Goal: Transaction & Acquisition: Purchase product/service

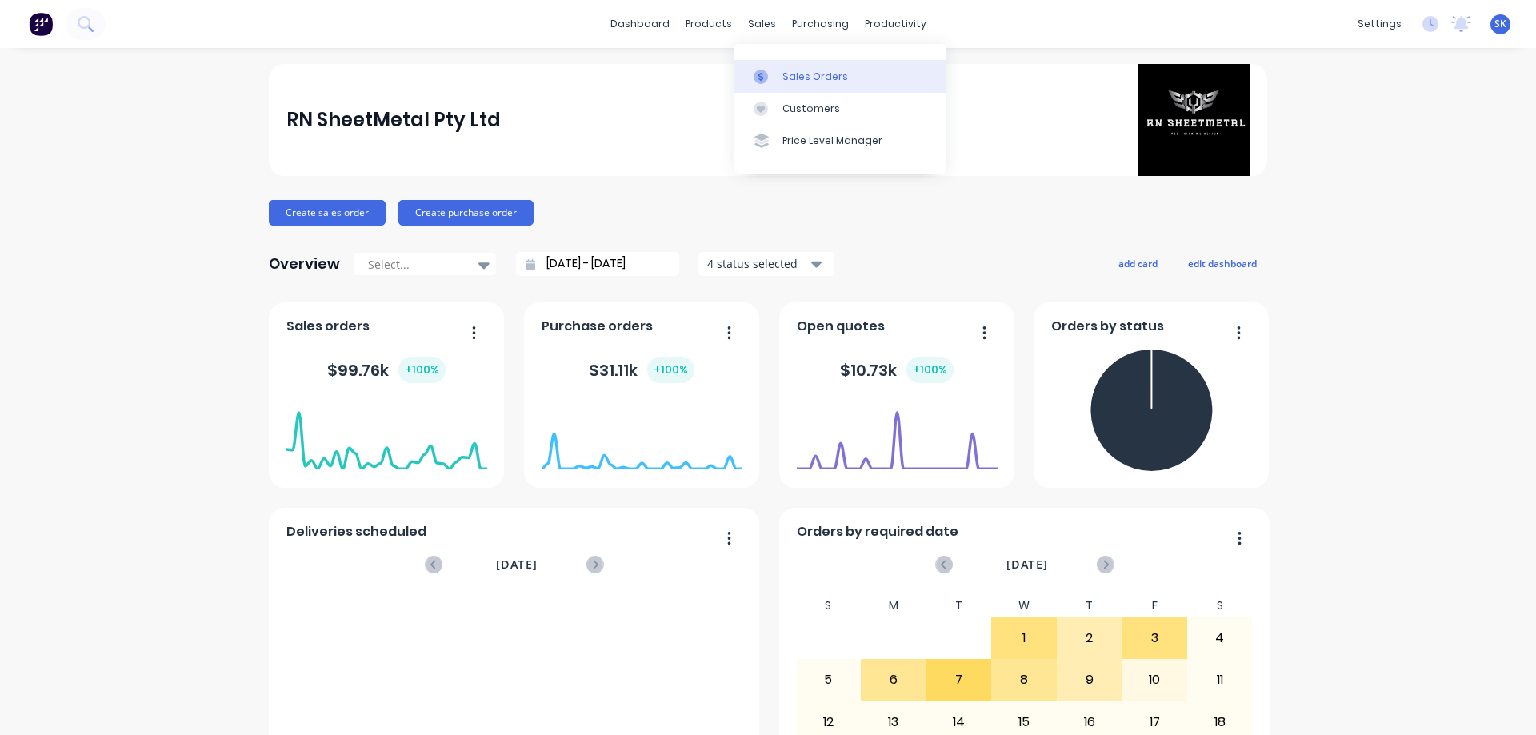
click at [796, 78] on div "Sales Orders" at bounding box center [815, 77] width 66 height 14
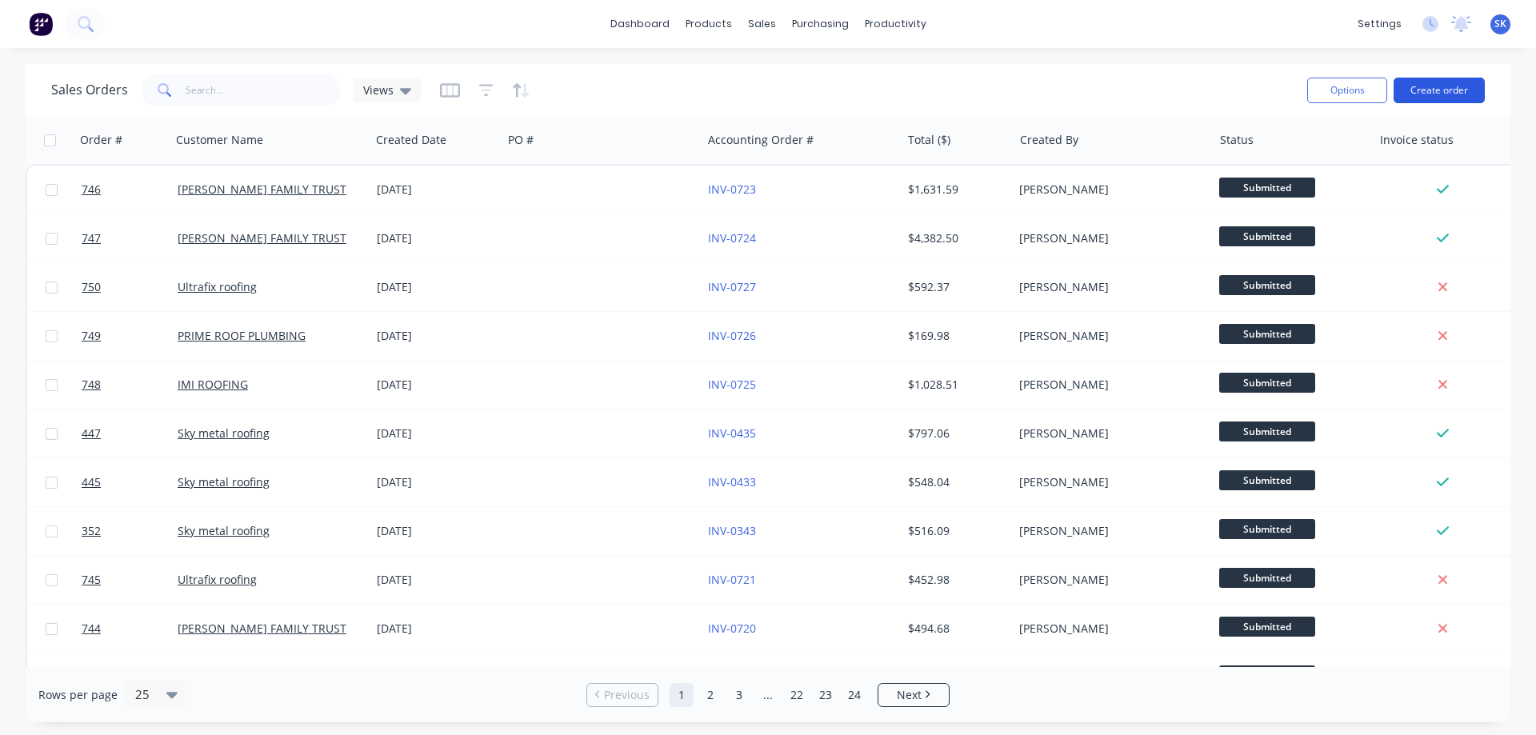
click at [1444, 86] on button "Create order" at bounding box center [1438, 91] width 91 height 26
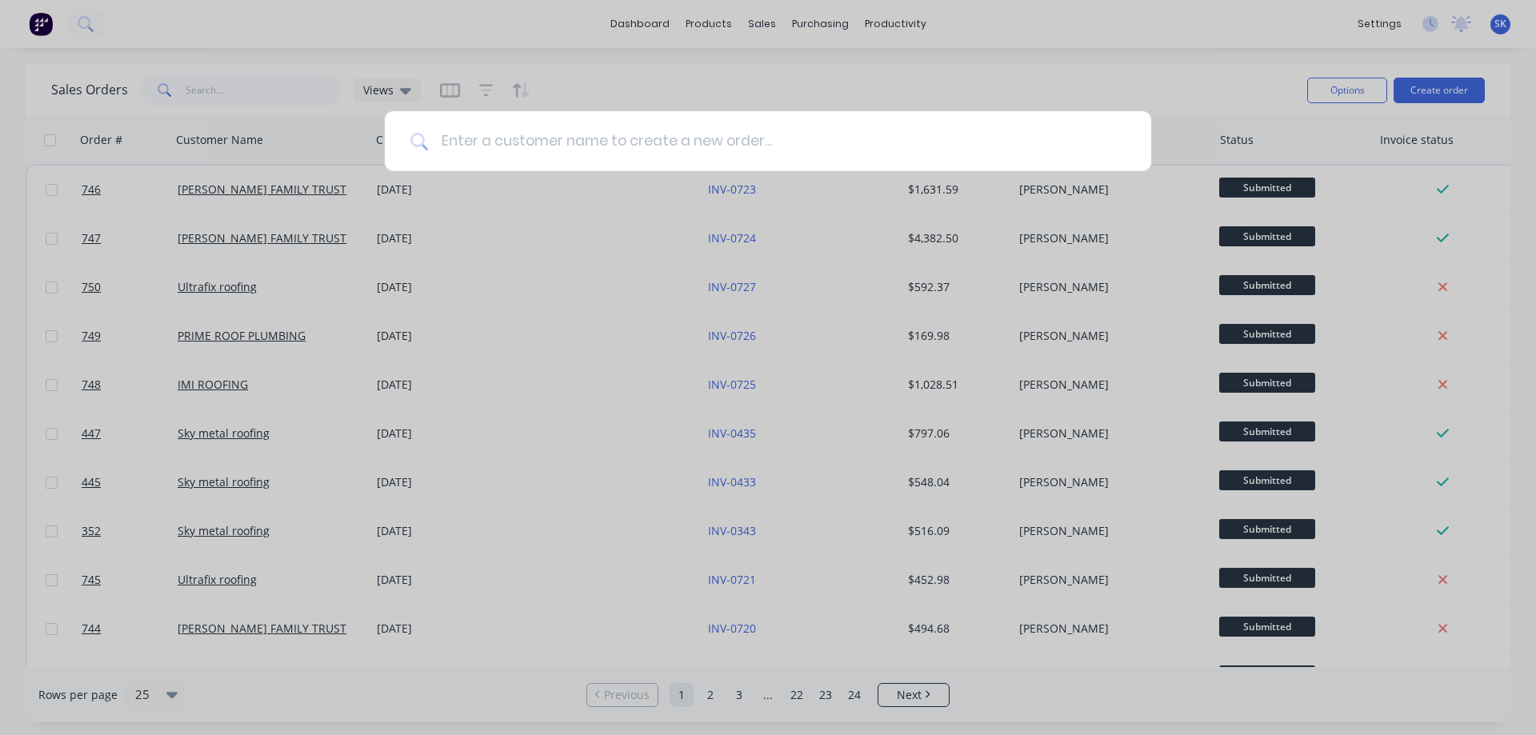
click at [758, 154] on input at bounding box center [776, 141] width 697 height 60
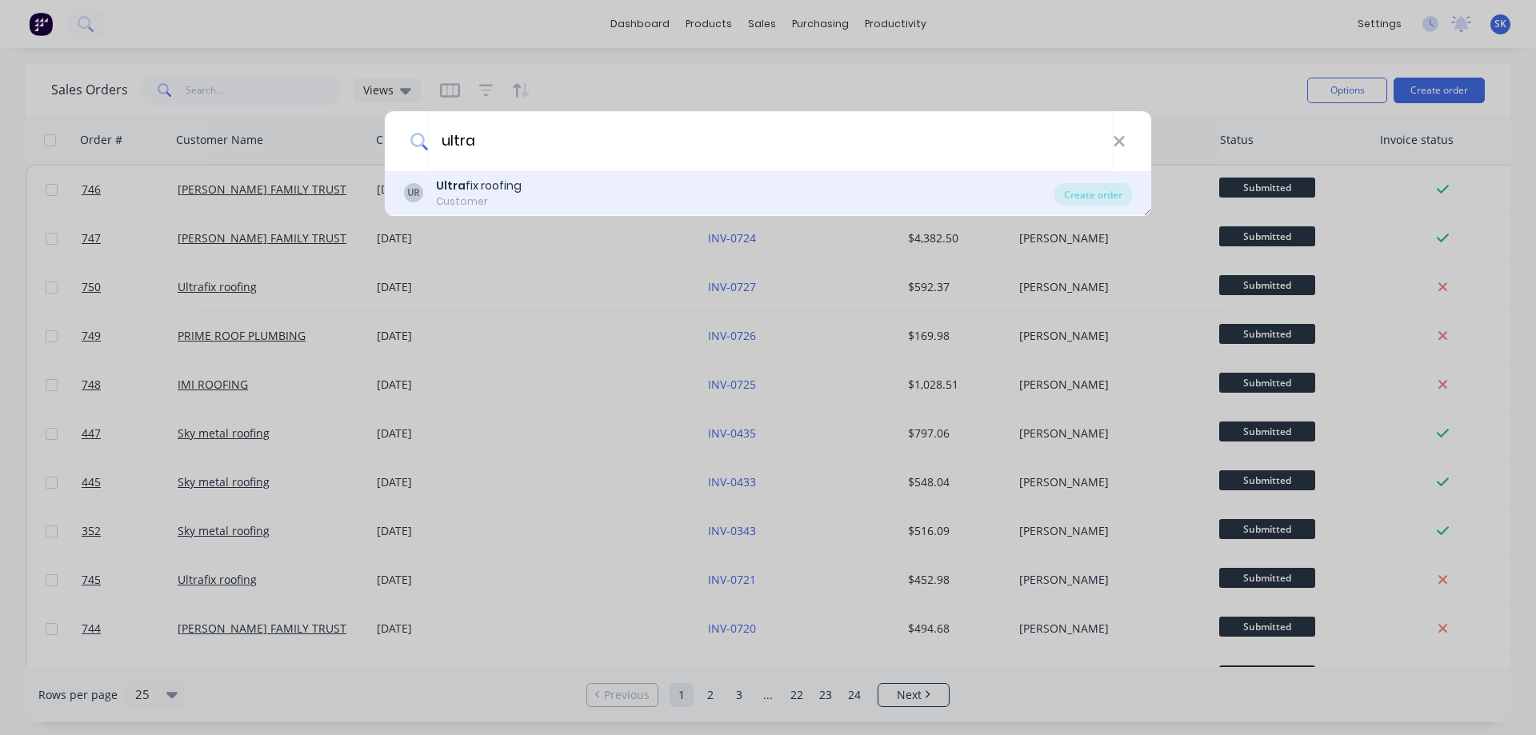
type input "ultra"
click at [541, 189] on div "UR Ultra fix roofing Customer" at bounding box center [729, 193] width 650 height 31
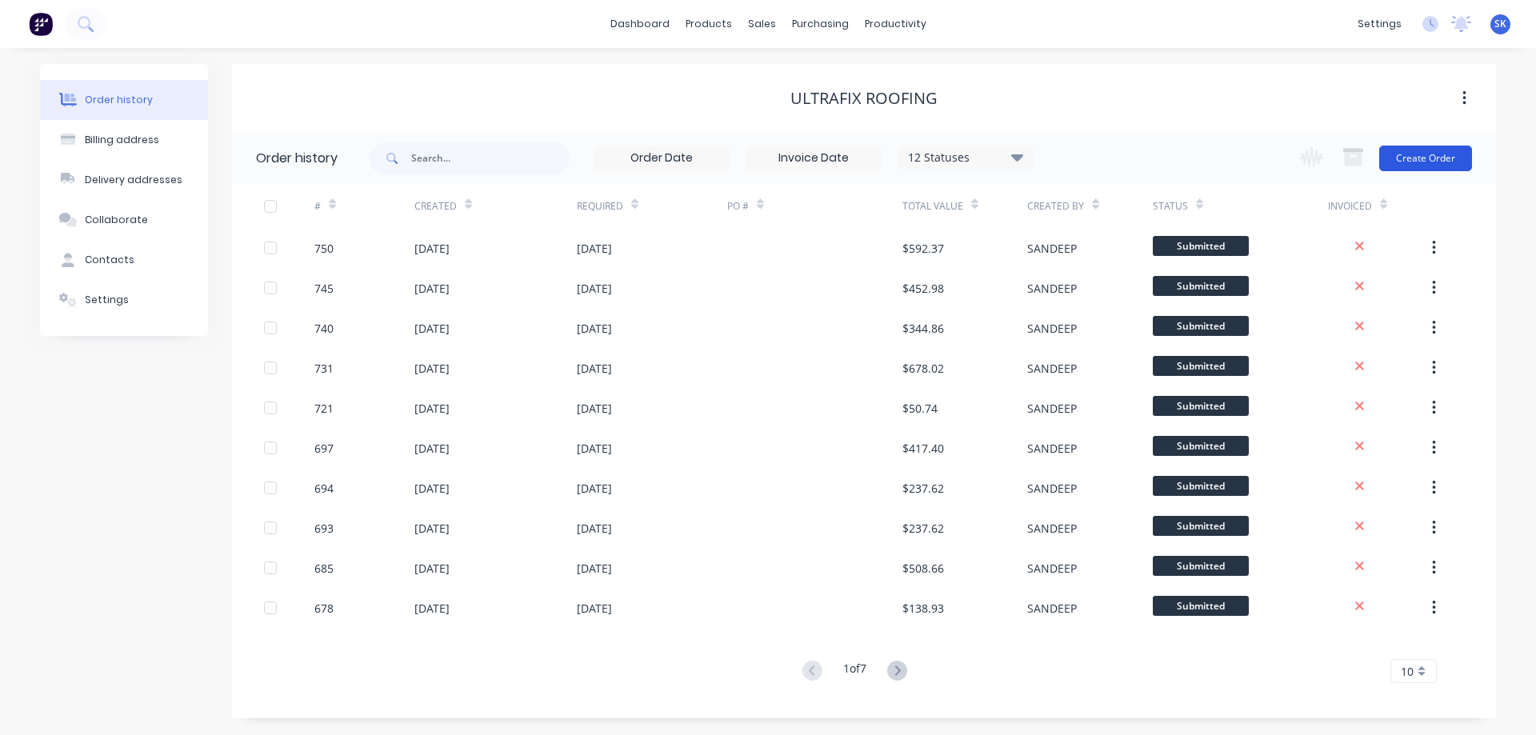
click at [1427, 163] on button "Create Order" at bounding box center [1425, 159] width 93 height 26
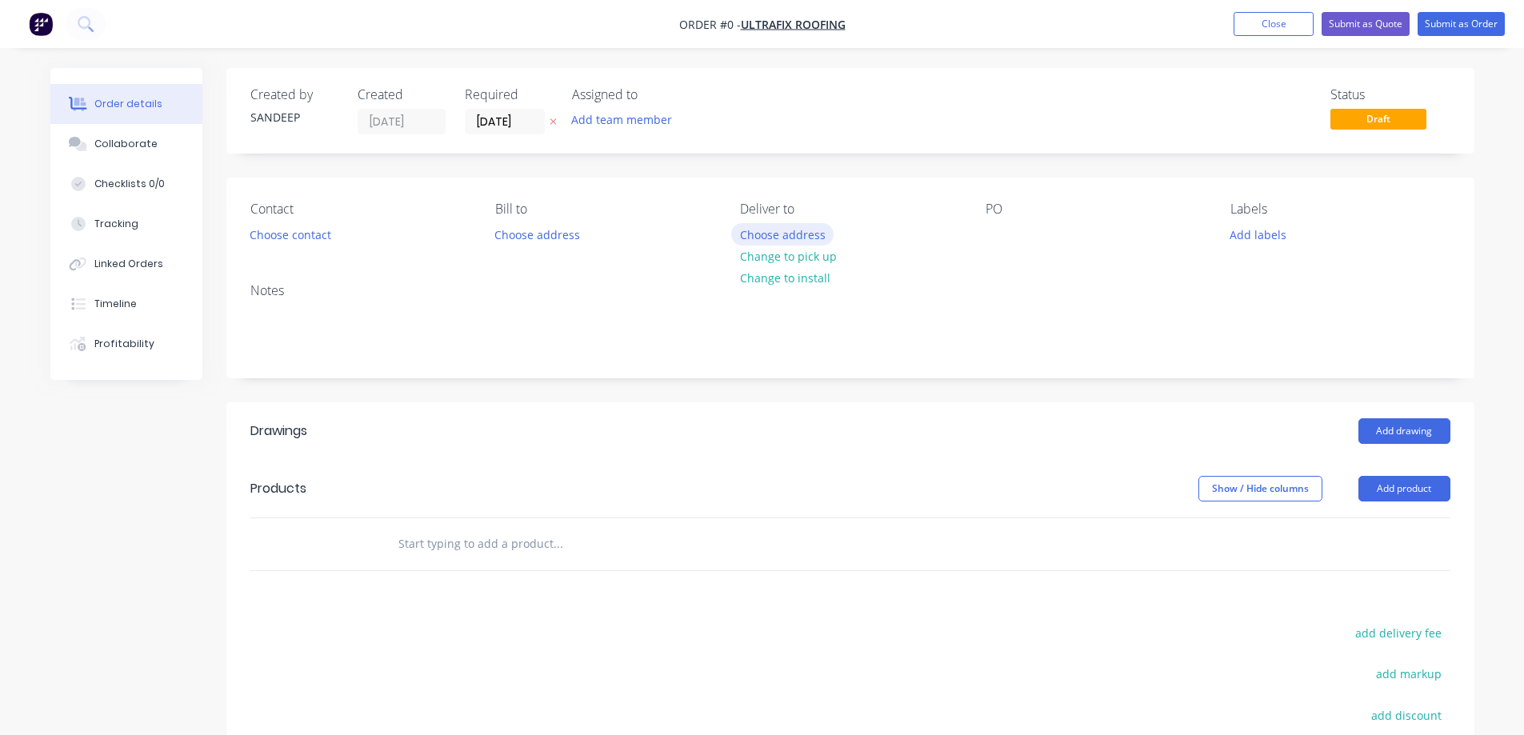
click at [797, 238] on button "Choose address" at bounding box center [782, 234] width 102 height 22
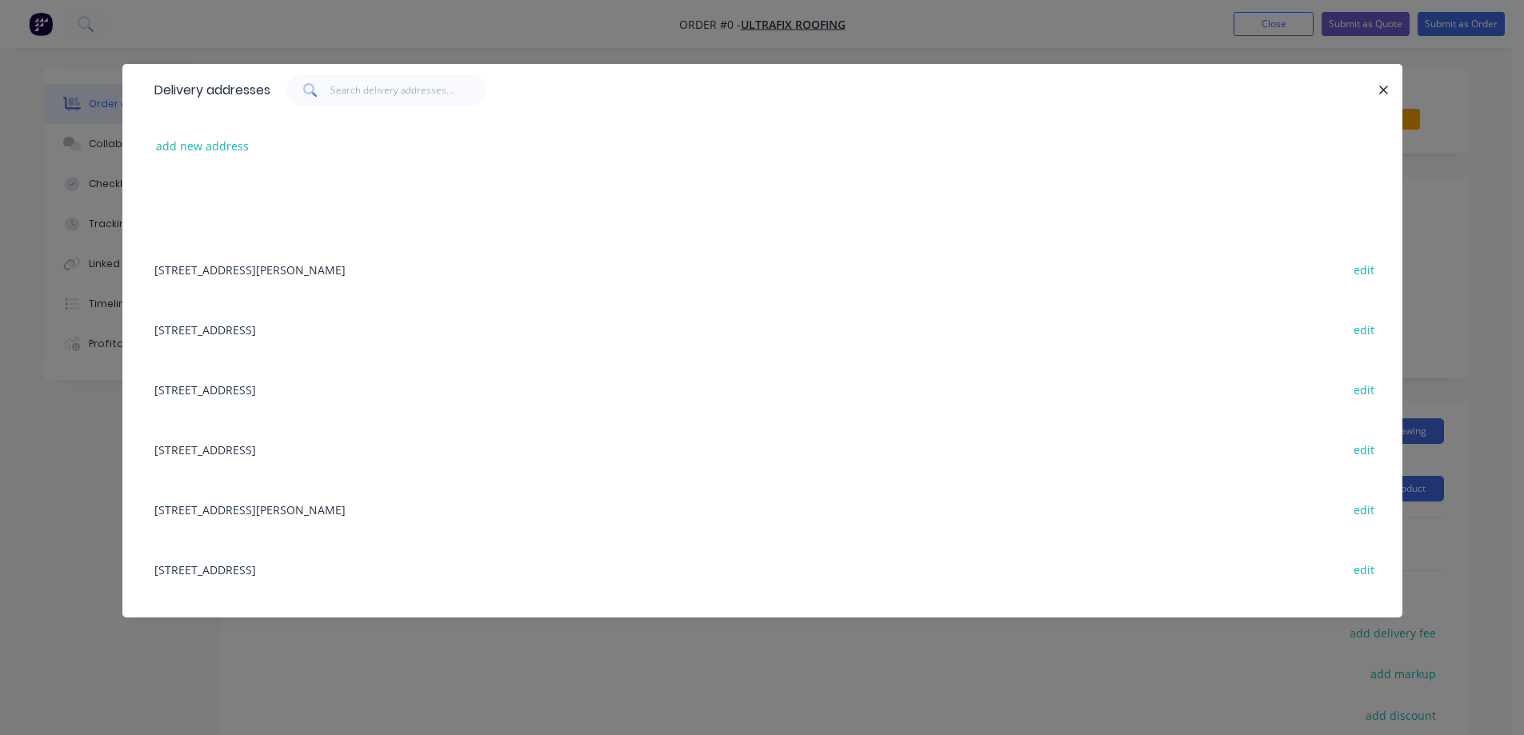
scroll to position [480, 0]
click at [298, 386] on div "No.3, Helvetica Dr, TRUGANINA, Victoria, Australia, 3029 edit" at bounding box center [762, 386] width 1232 height 60
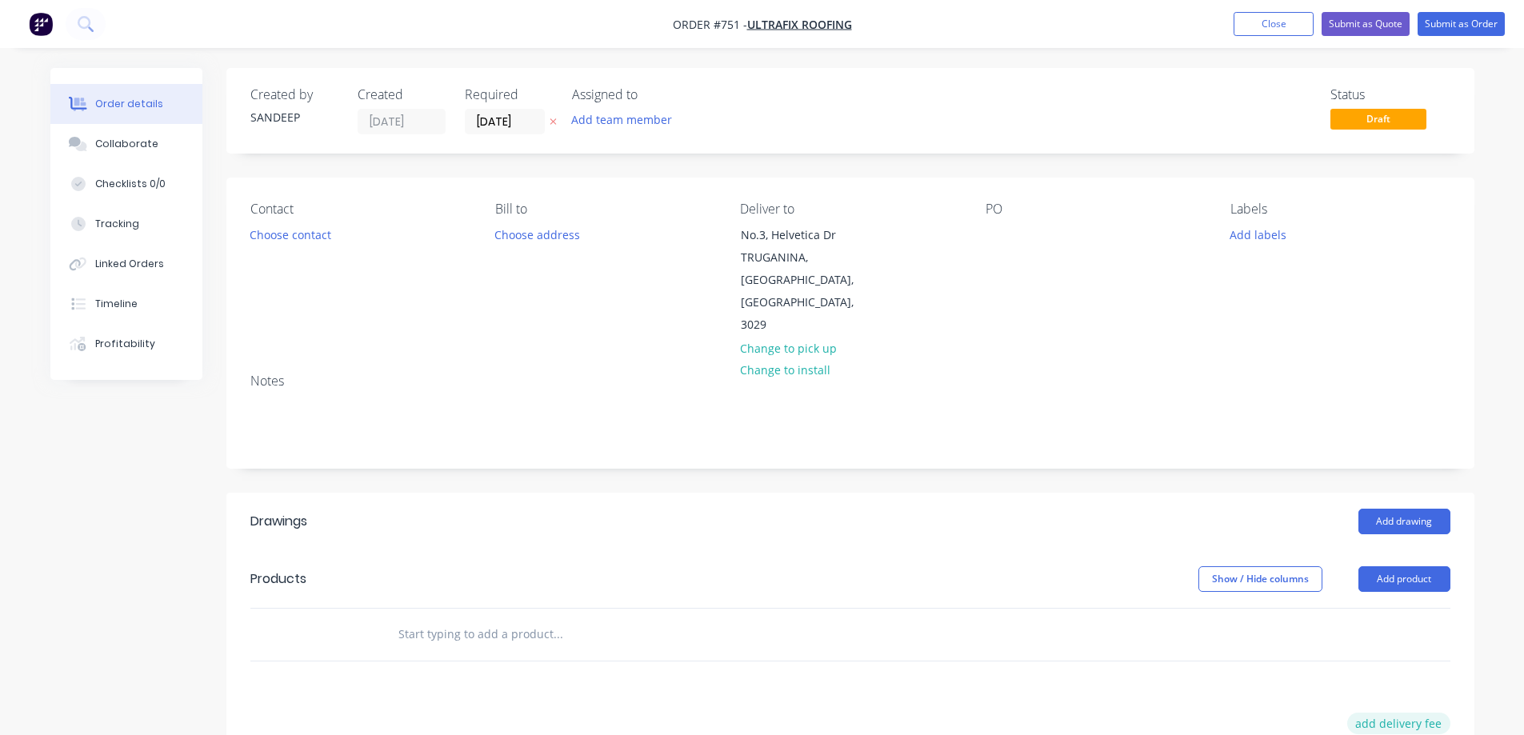
click at [1429, 713] on button "add delivery fee" at bounding box center [1398, 724] width 103 height 22
type input "50"
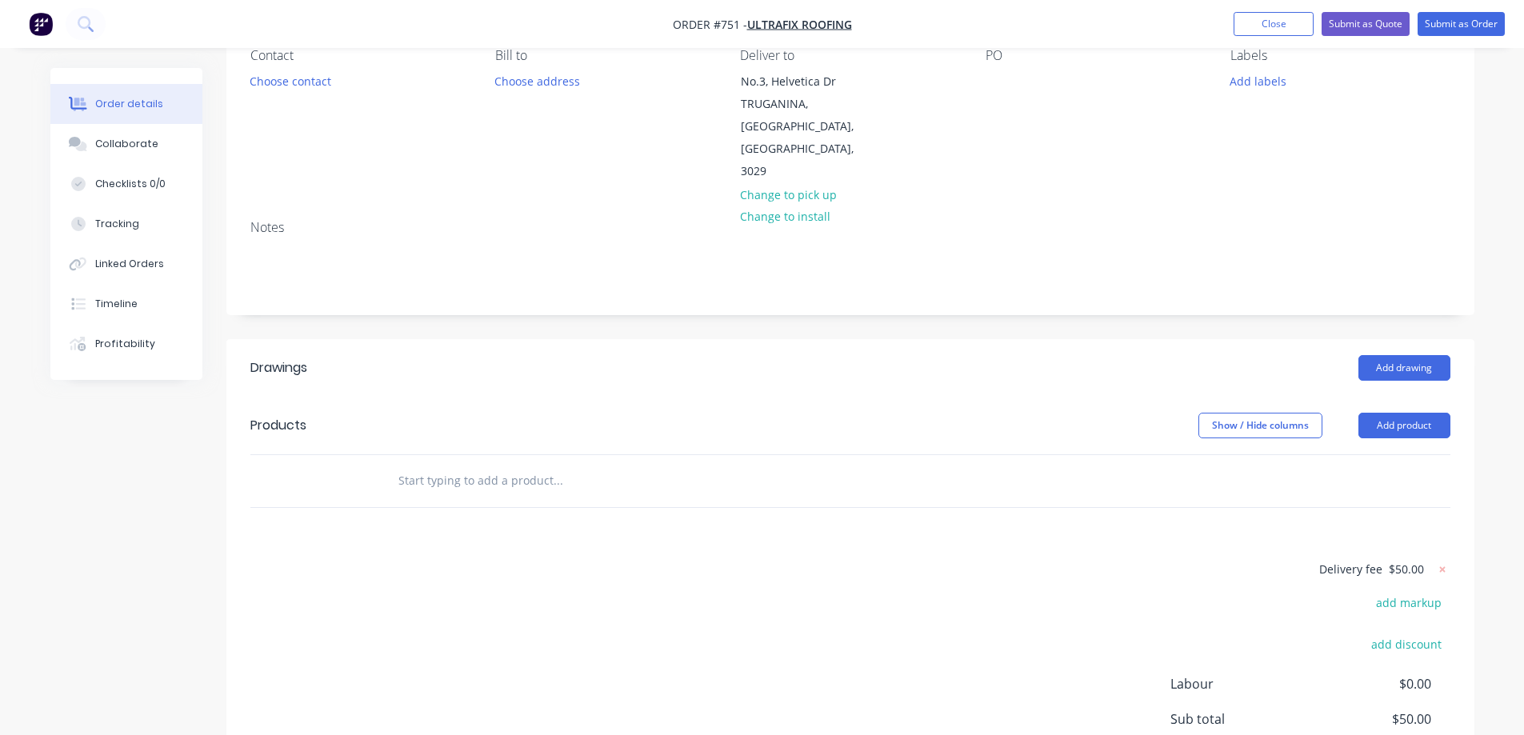
scroll to position [160, 0]
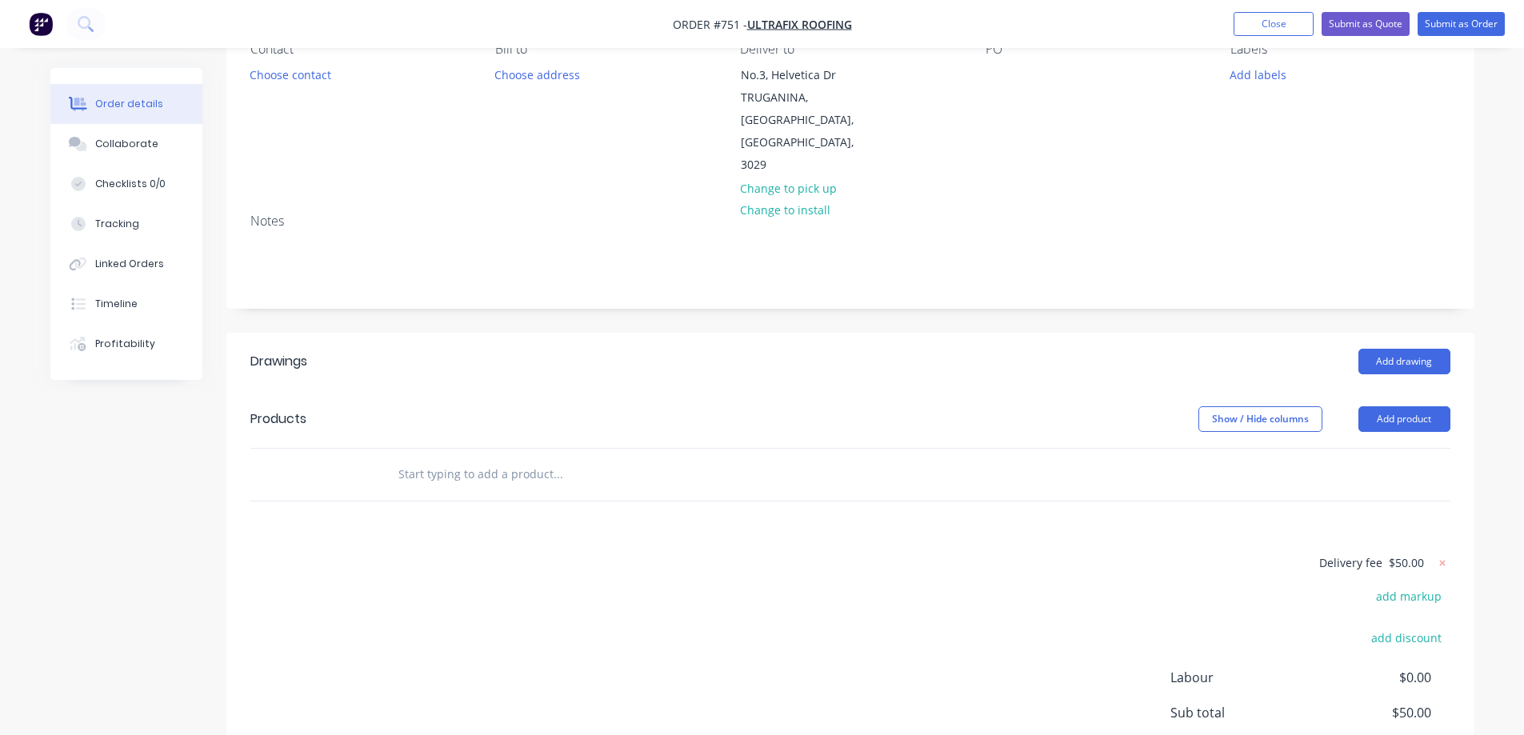
click at [487, 458] on input "text" at bounding box center [558, 474] width 320 height 32
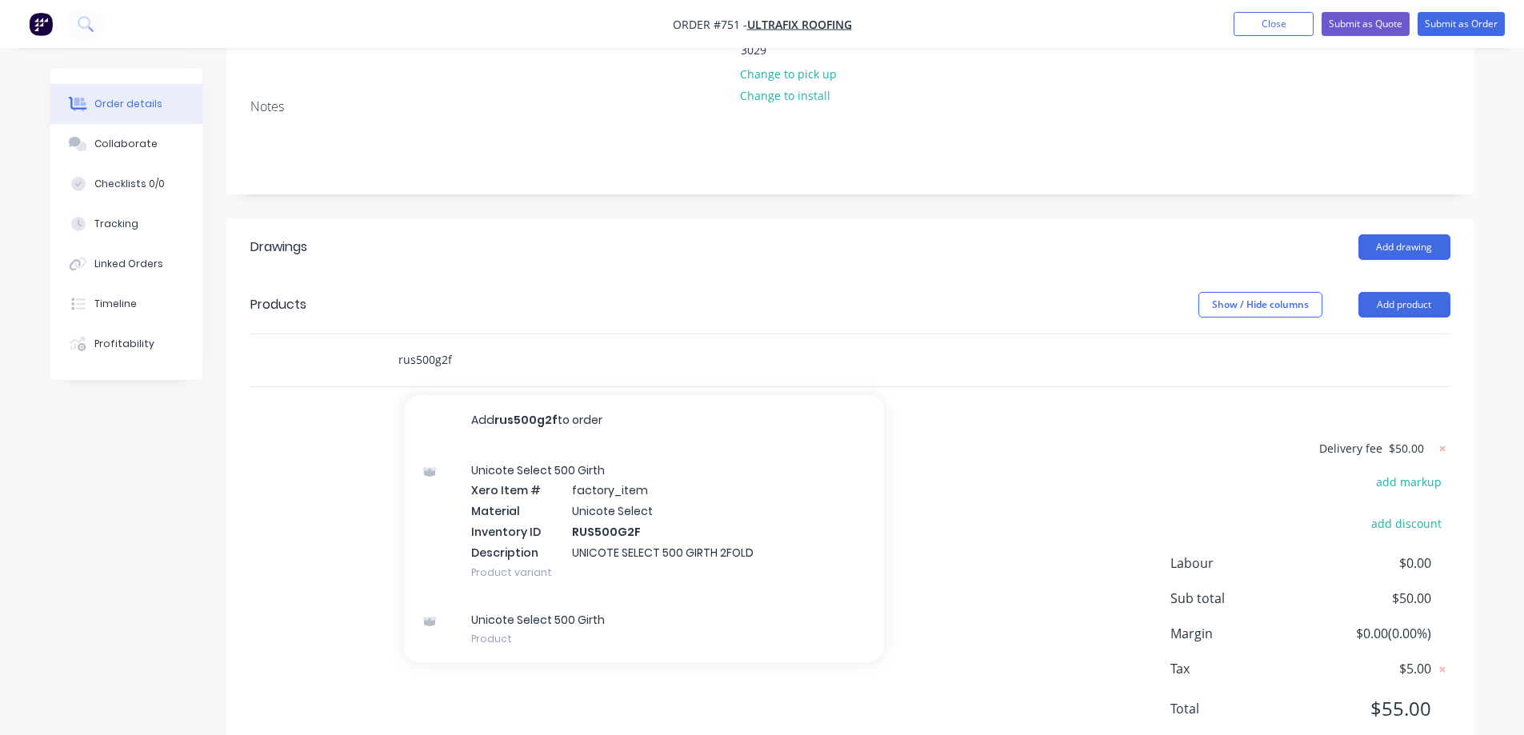
scroll to position [282, 0]
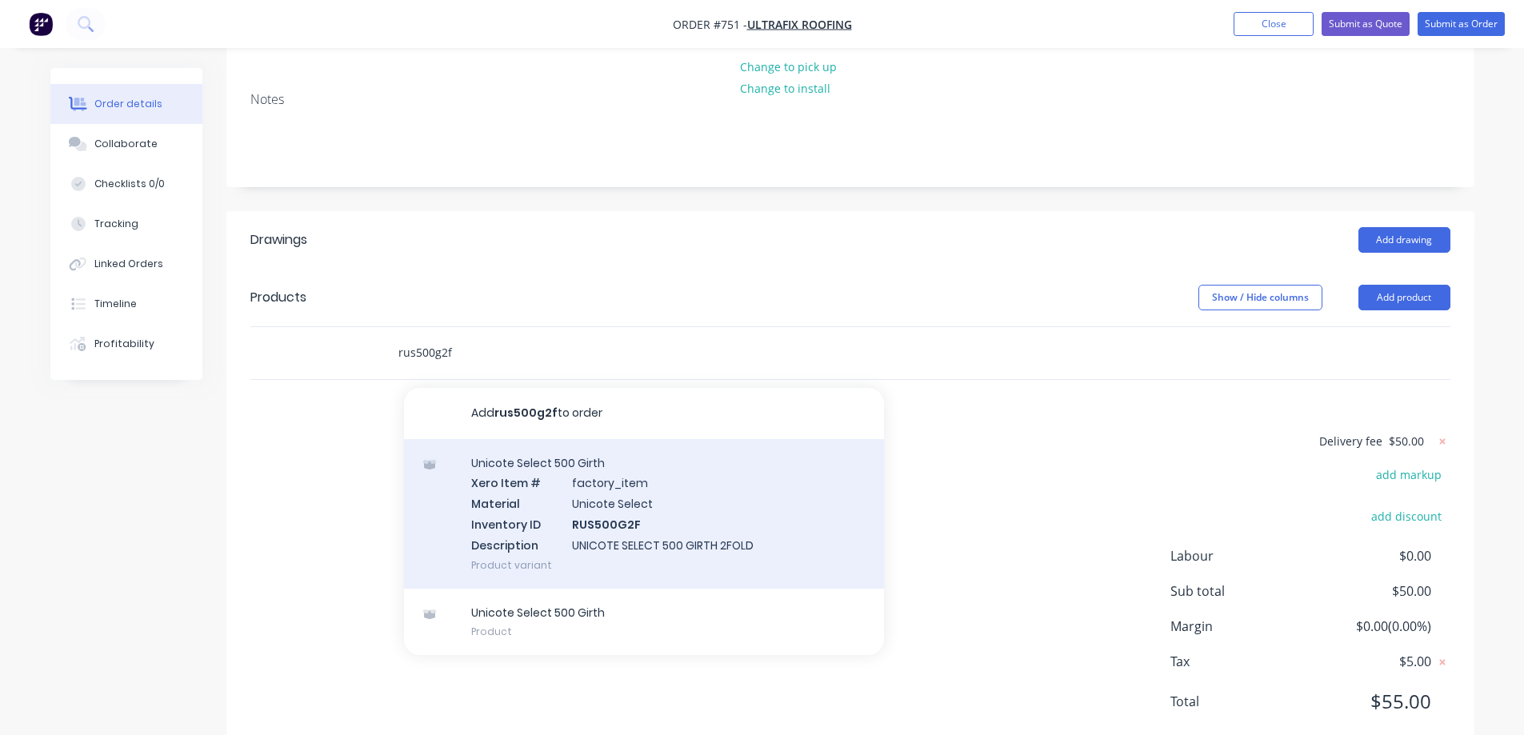
type input "rus500g2f"
click at [559, 449] on div "Unicote Select 500 Girth Xero Item # factory_item Material Unicote Select Inven…" at bounding box center [644, 514] width 480 height 150
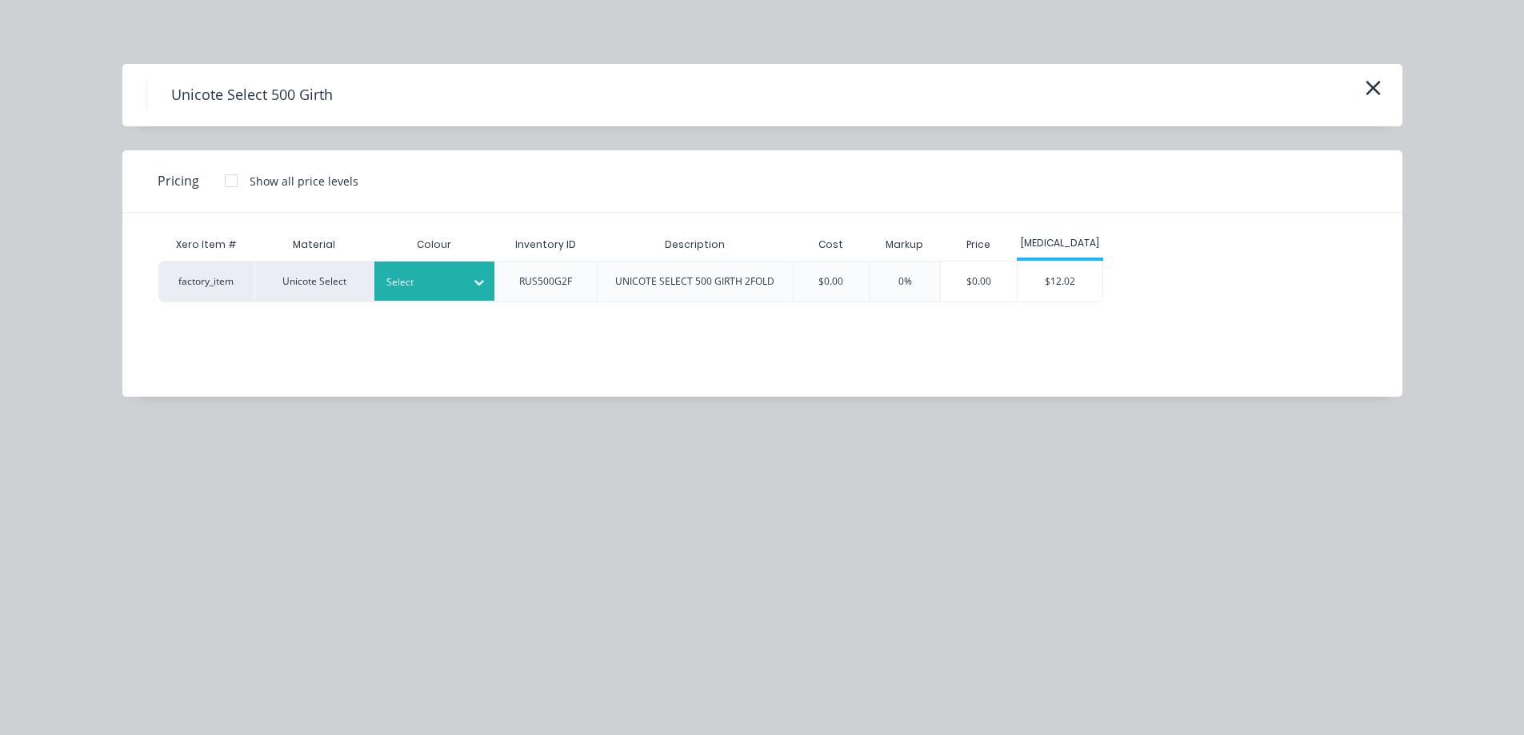
click at [470, 286] on div at bounding box center [479, 283] width 29 height 26
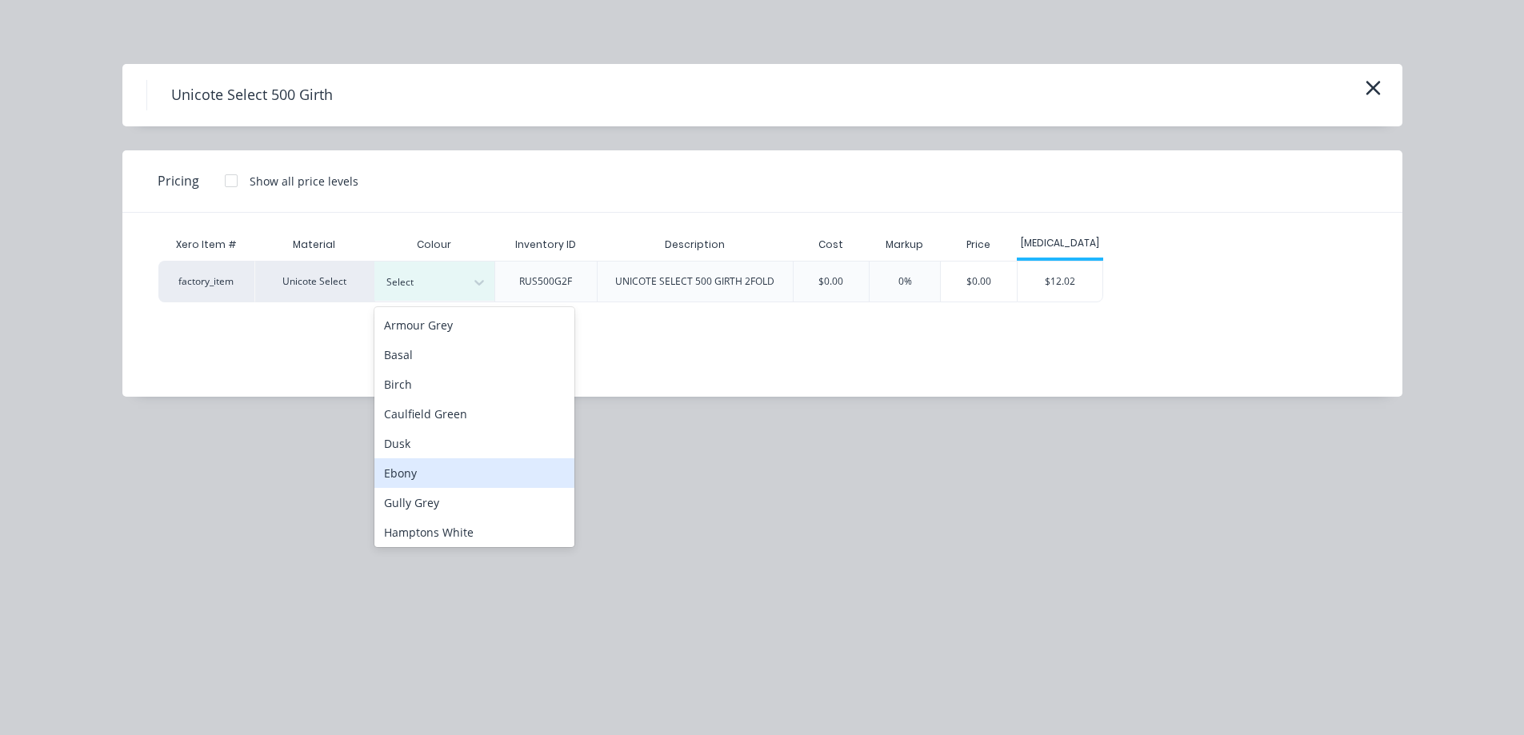
scroll to position [240, 0]
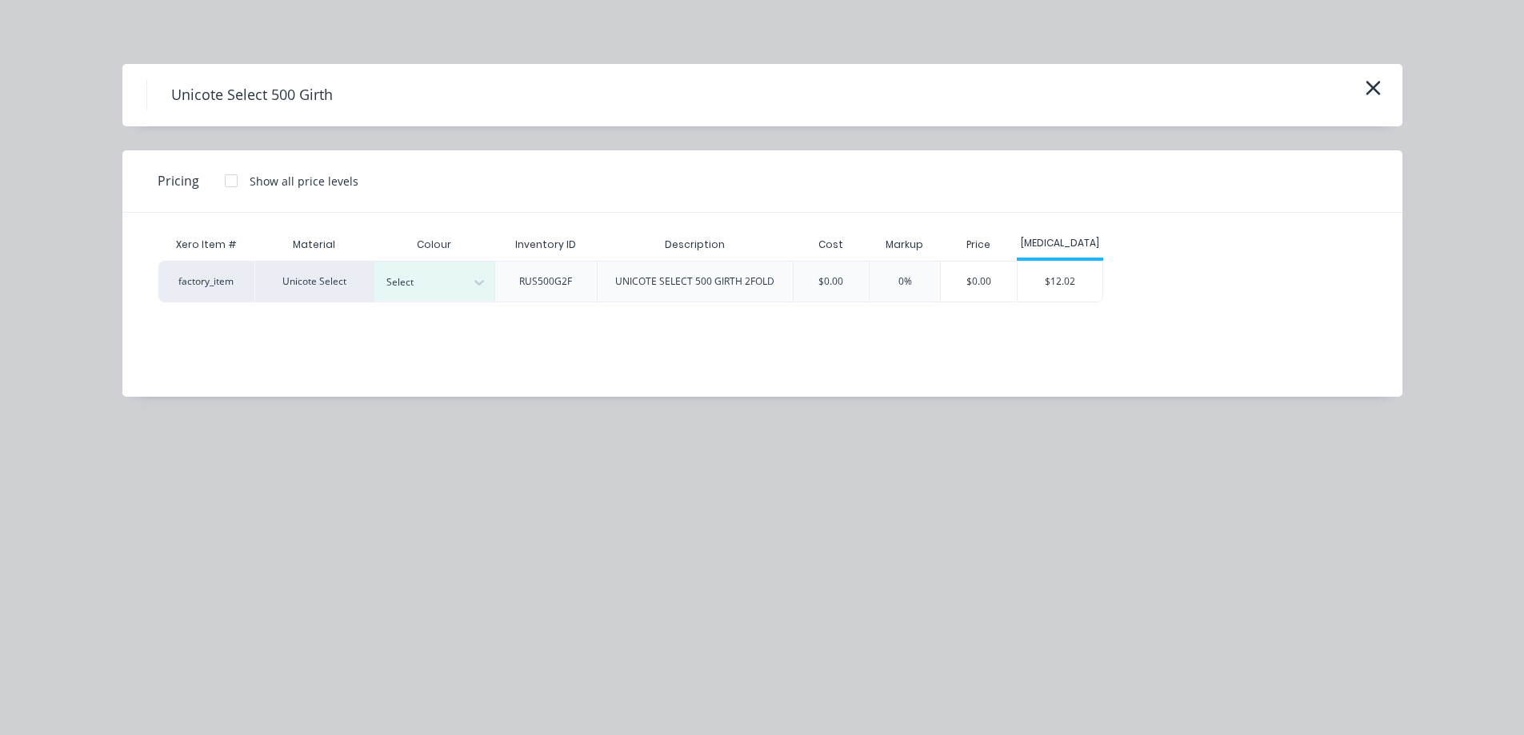
click at [457, 458] on div "Unicote Select 500 Girth Pricing Show all price levels Xero Item # Material Col…" at bounding box center [762, 367] width 1524 height 735
click at [450, 289] on div at bounding box center [422, 283] width 72 height 18
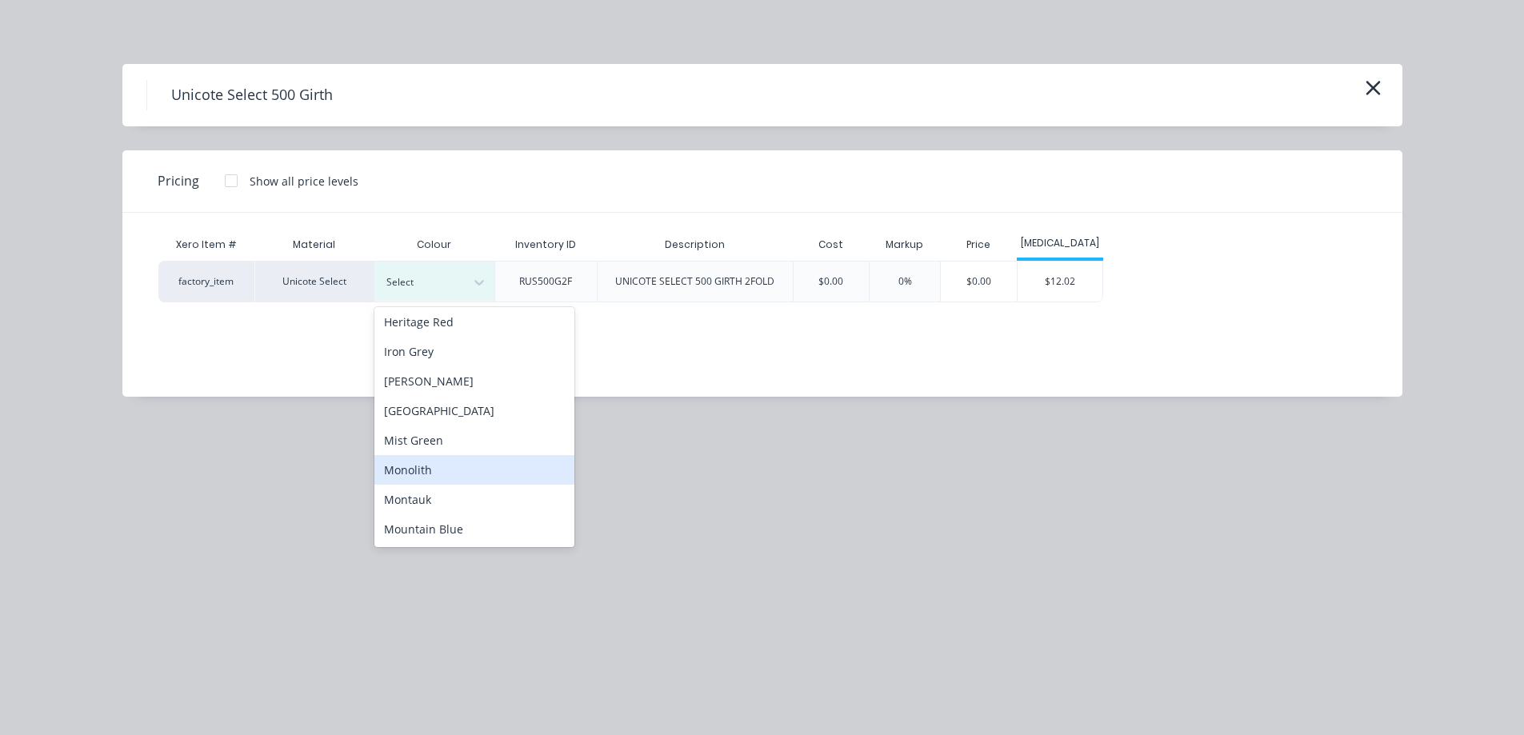
click at [492, 466] on div "Monolith" at bounding box center [474, 470] width 200 height 30
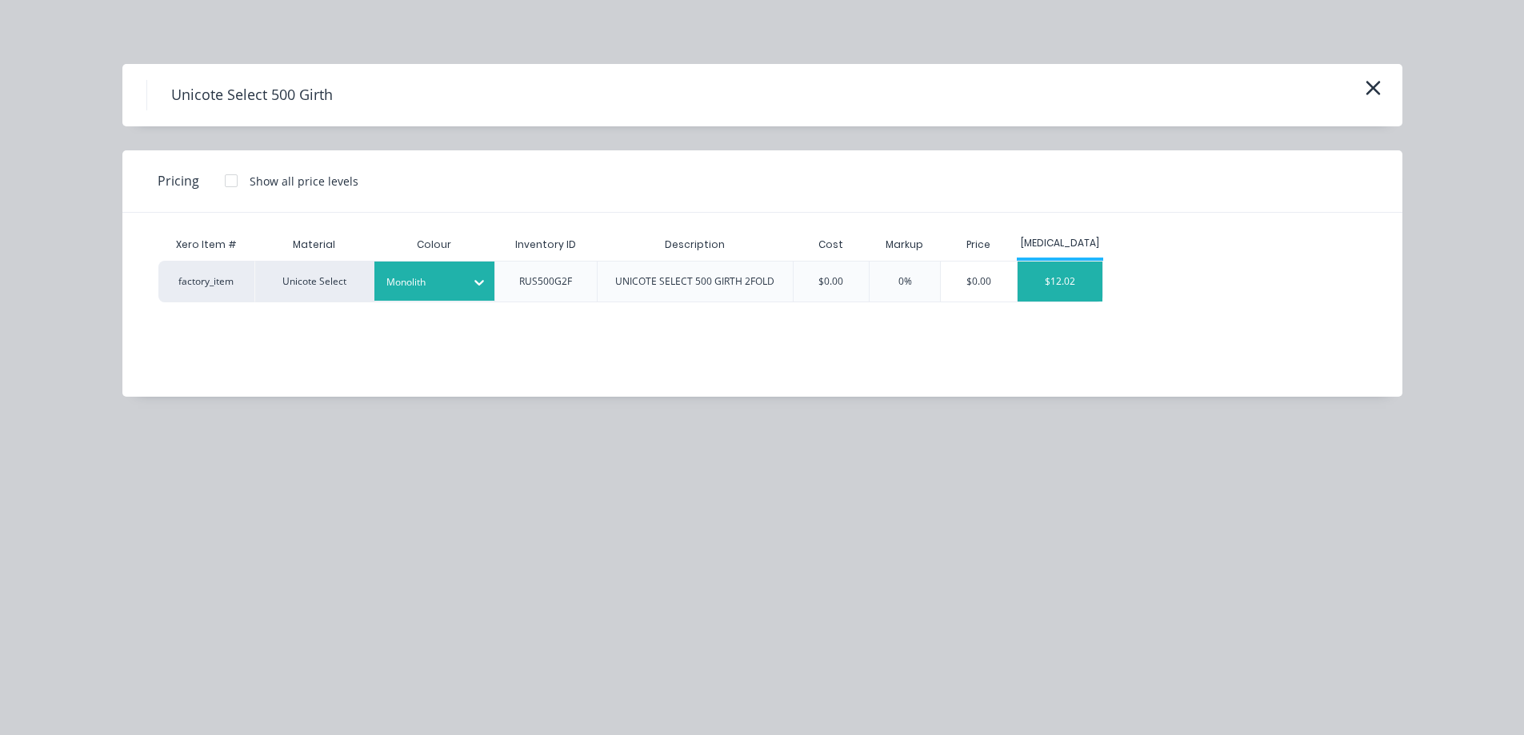
click at [1094, 262] on div "$12.02" at bounding box center [1060, 282] width 86 height 40
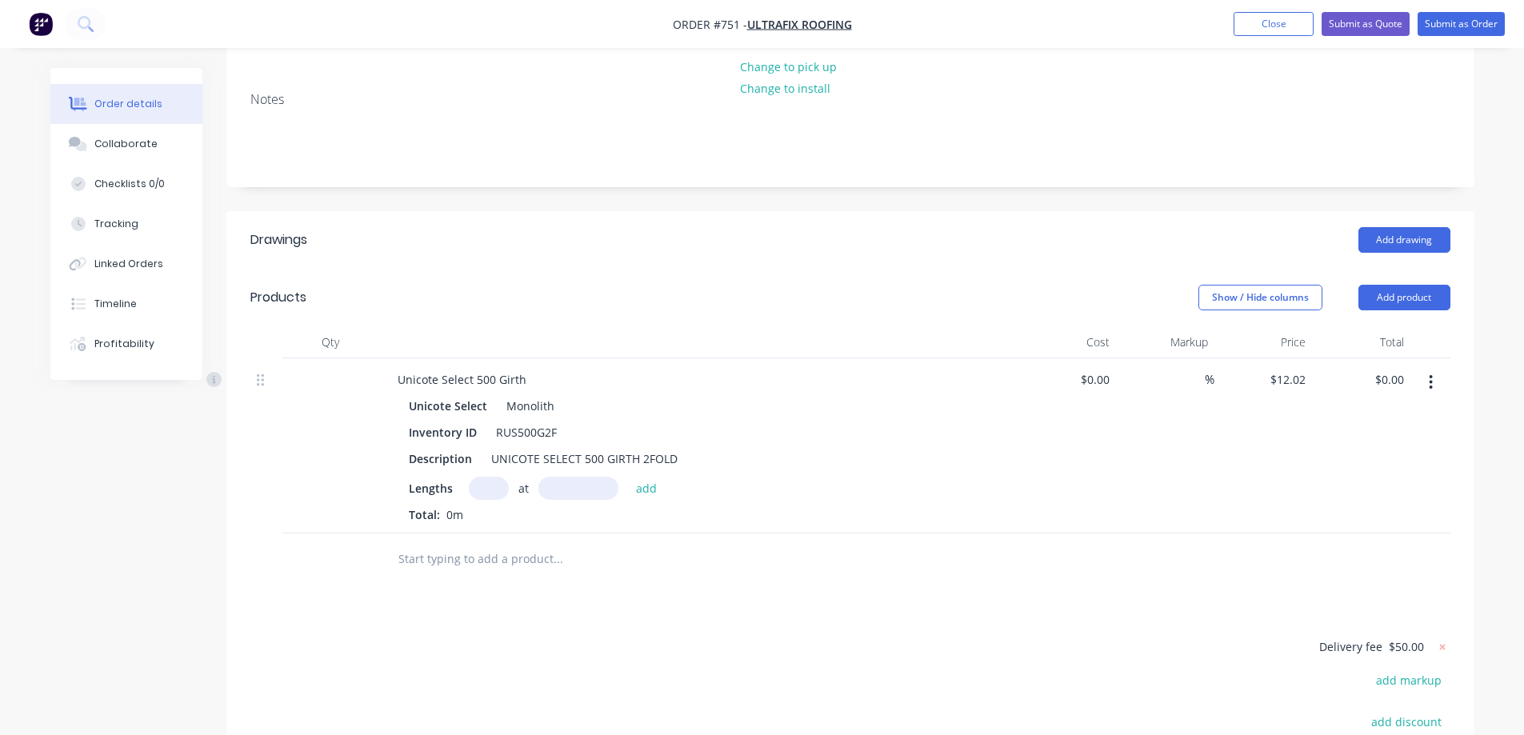
click at [494, 477] on input "text" at bounding box center [489, 488] width 40 height 23
type input "2"
type input "1500mm"
click at [637, 477] on button "add" at bounding box center [647, 488] width 38 height 22
type input "$36.06"
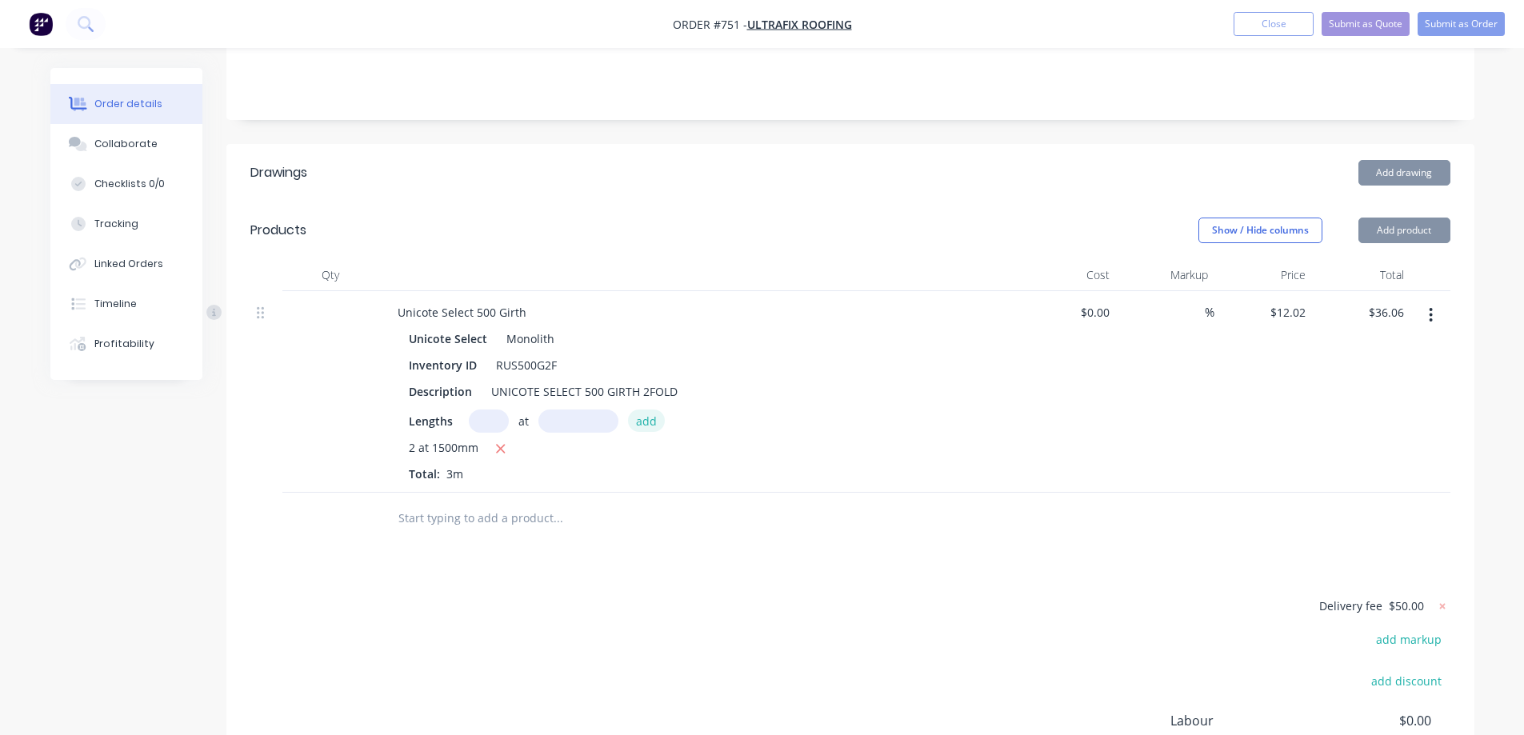
scroll to position [442, 0]
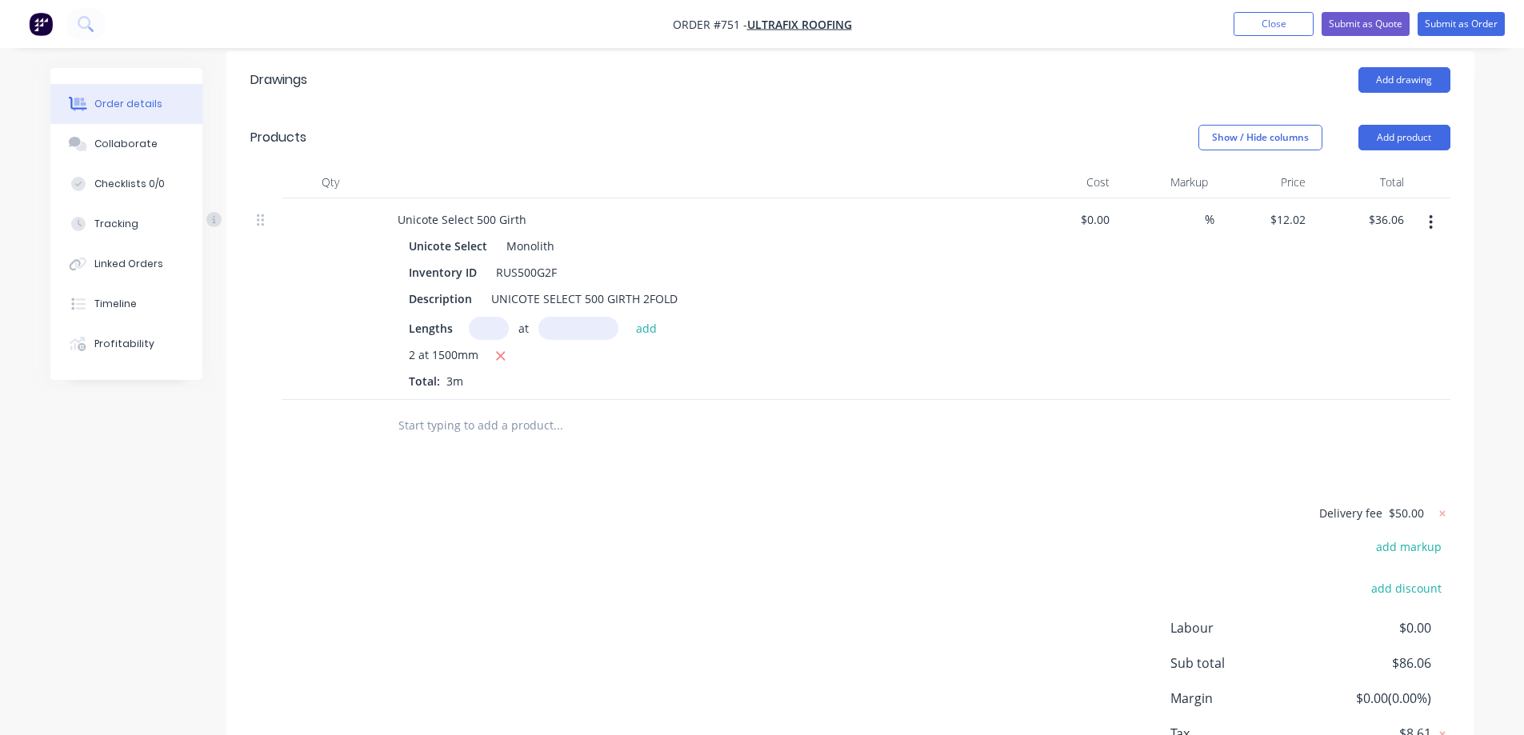
click at [509, 410] on input "text" at bounding box center [558, 426] width 320 height 32
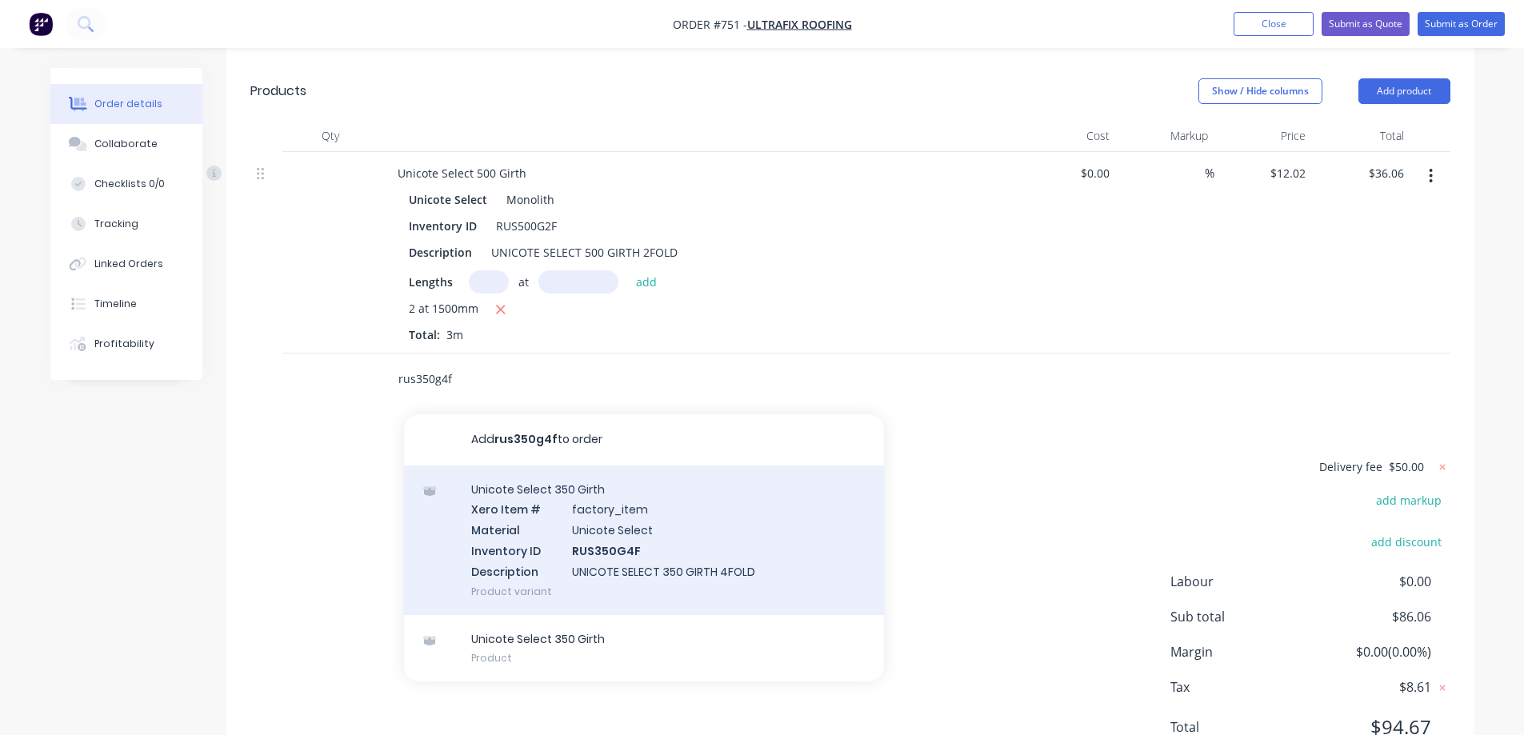
scroll to position [513, 0]
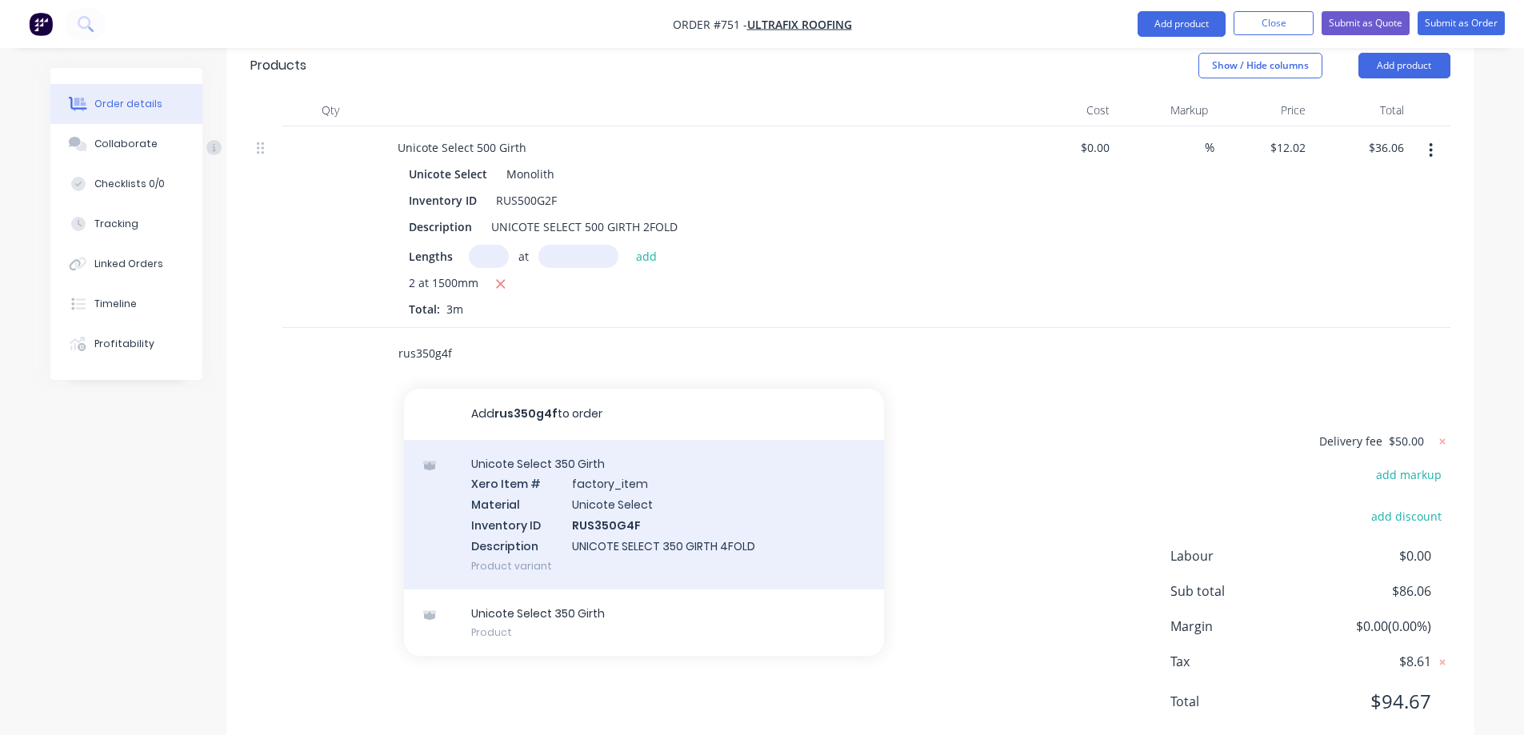
type input "rus350g4f"
click at [593, 475] on div "Unicote Select 350 Girth Xero Item # factory_item Material Unicote Select Inven…" at bounding box center [644, 515] width 480 height 150
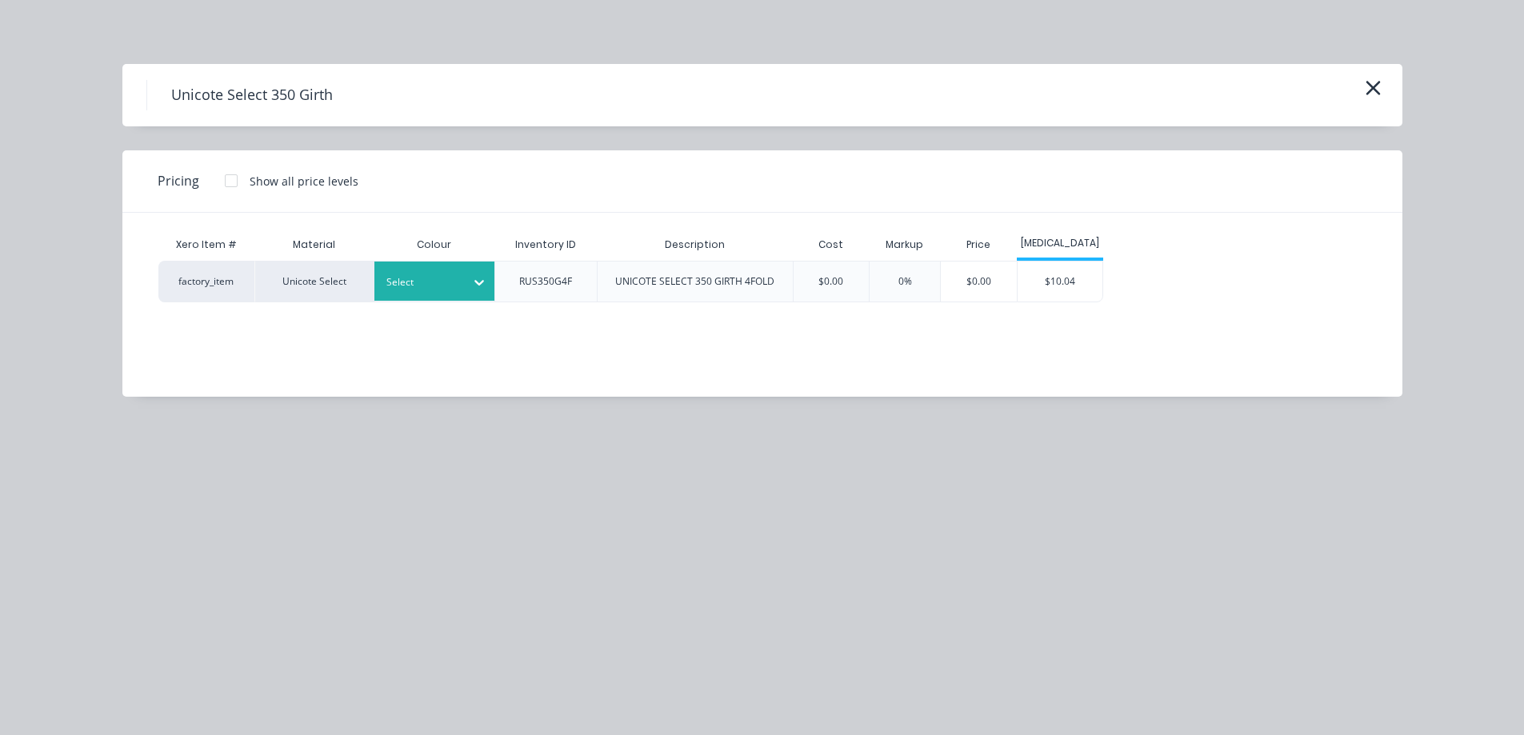
click at [442, 298] on div "Select" at bounding box center [434, 281] width 120 height 39
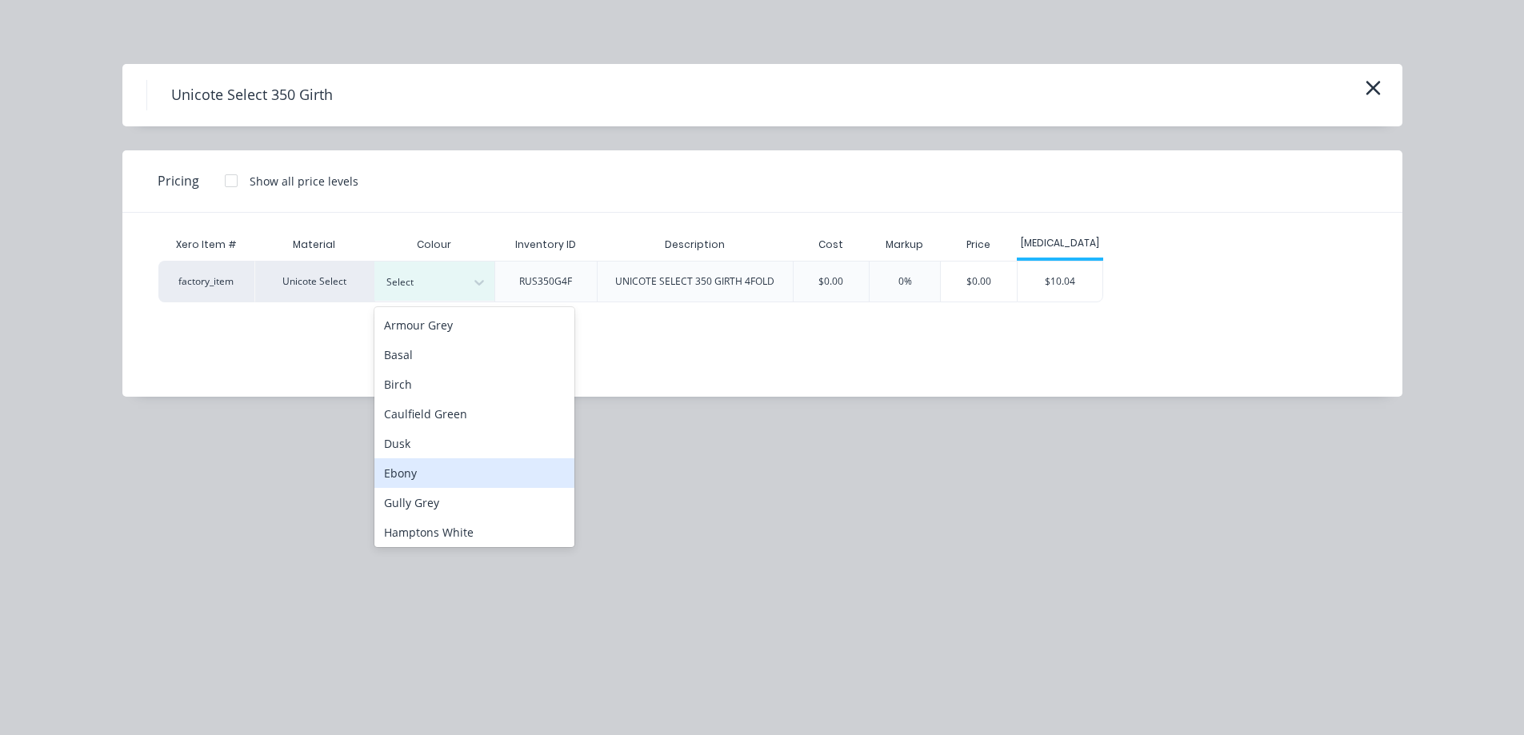
scroll to position [320, 0]
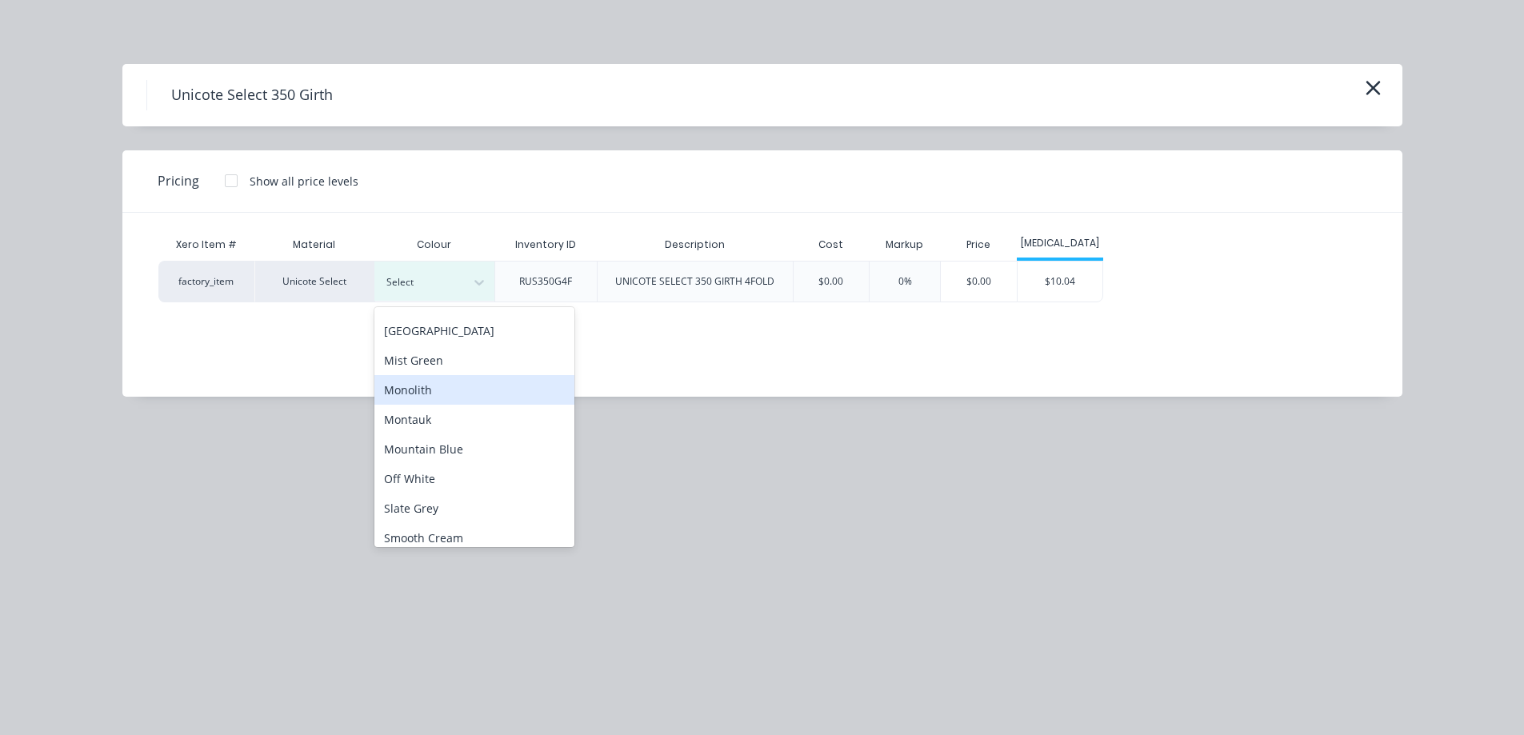
click at [440, 394] on div "Monolith" at bounding box center [474, 390] width 200 height 30
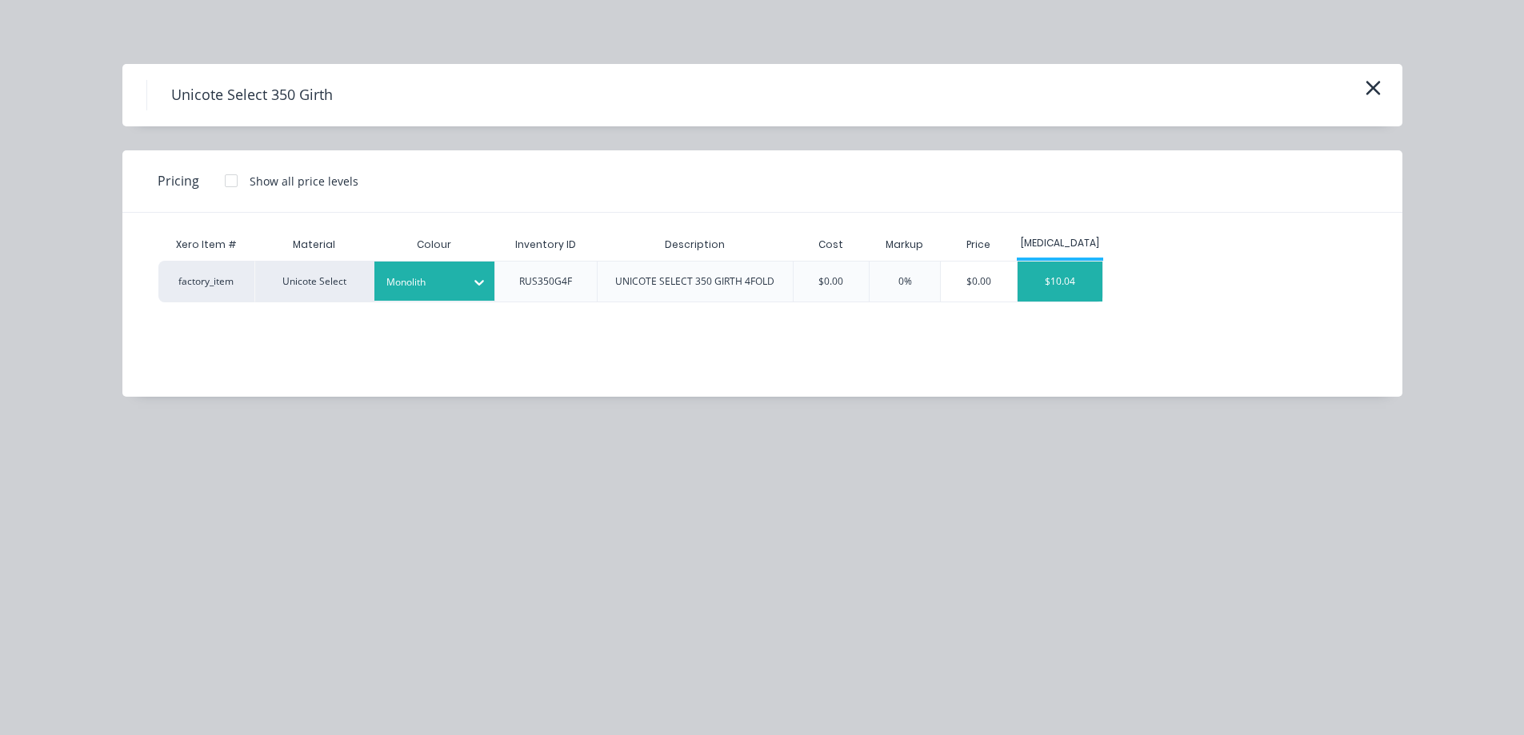
click at [1074, 287] on div "$10.04" at bounding box center [1060, 282] width 86 height 40
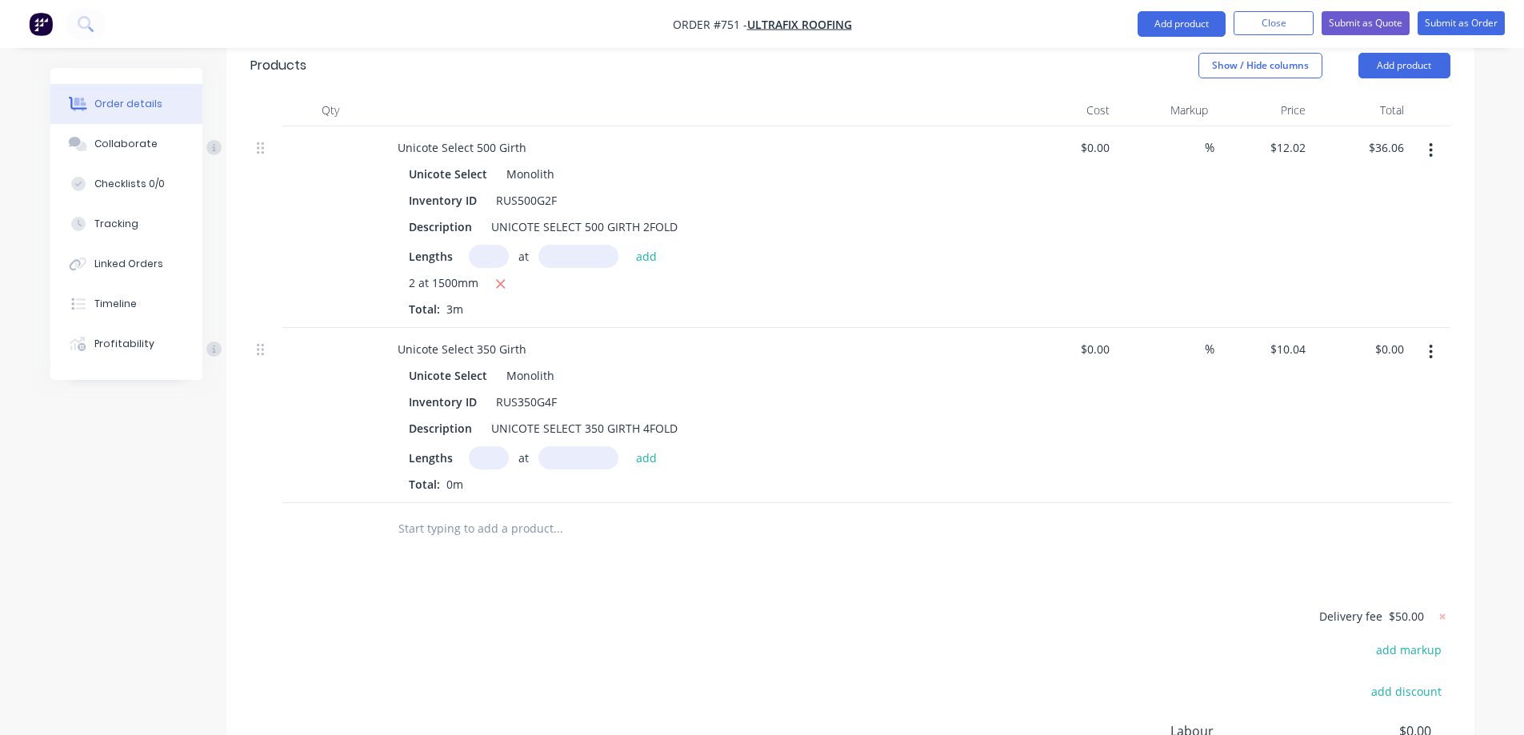
click at [483, 446] on input "text" at bounding box center [489, 457] width 40 height 23
type input "1"
type input "2100mm"
click at [643, 446] on button "add" at bounding box center [647, 457] width 38 height 22
type input "$21.08"
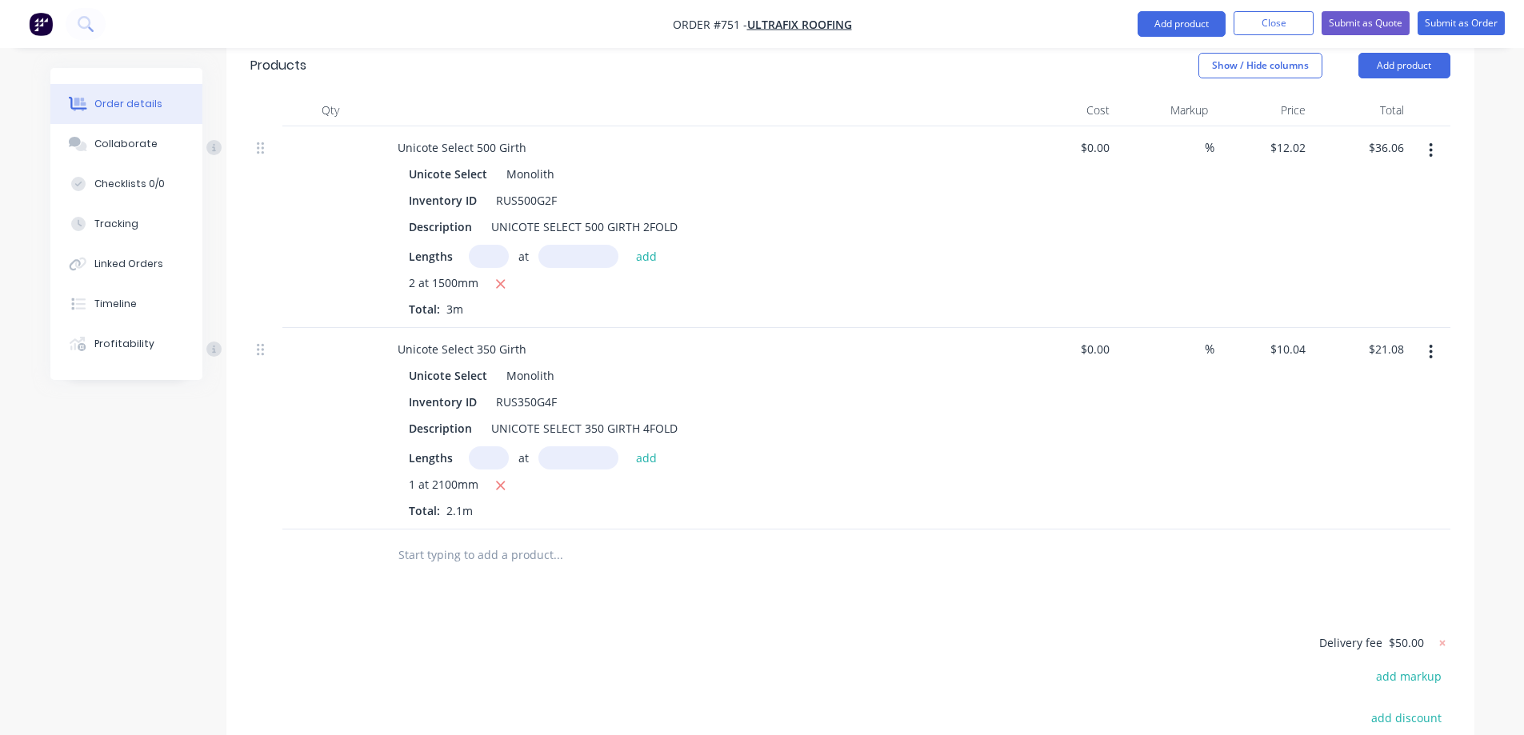
click at [434, 539] on input "text" at bounding box center [558, 555] width 320 height 32
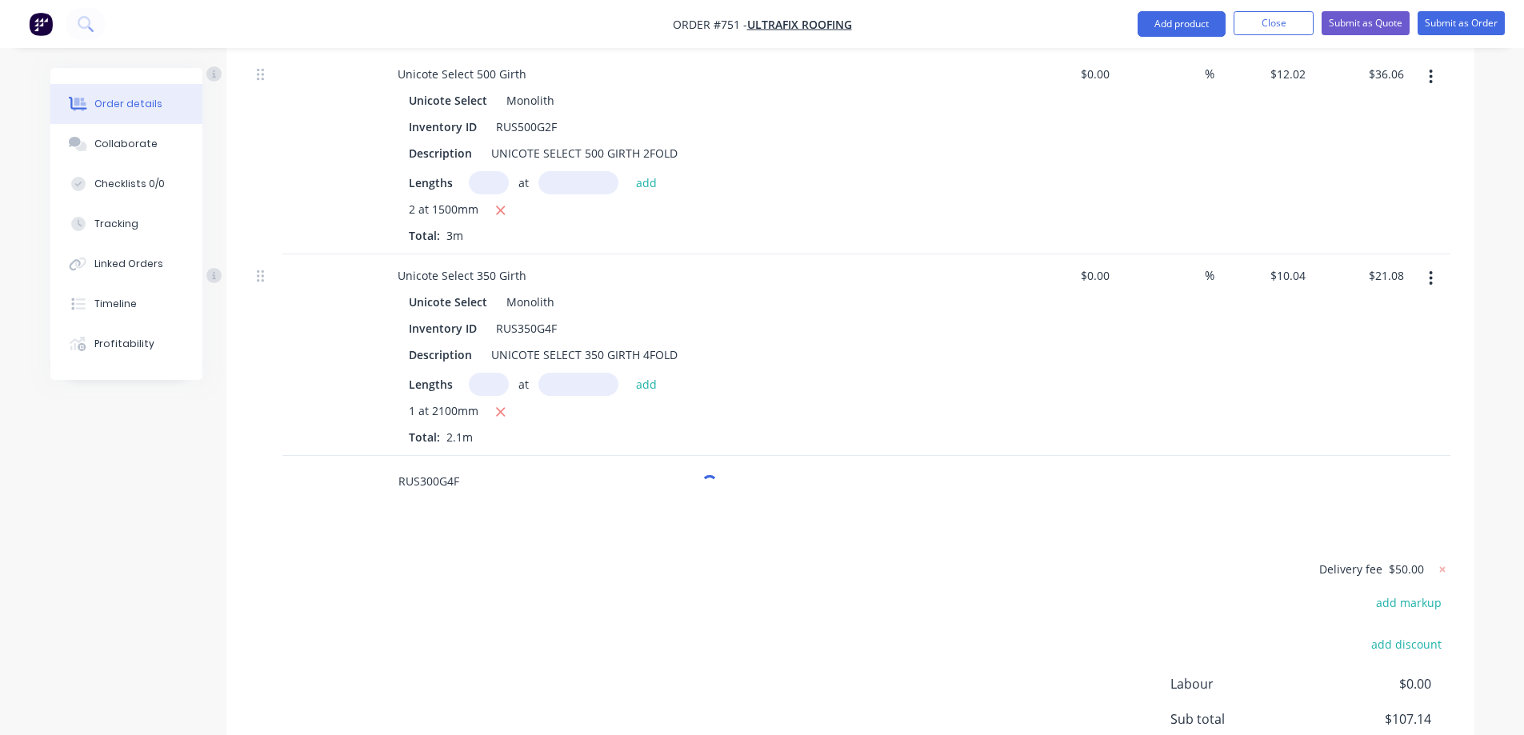
scroll to position [715, 0]
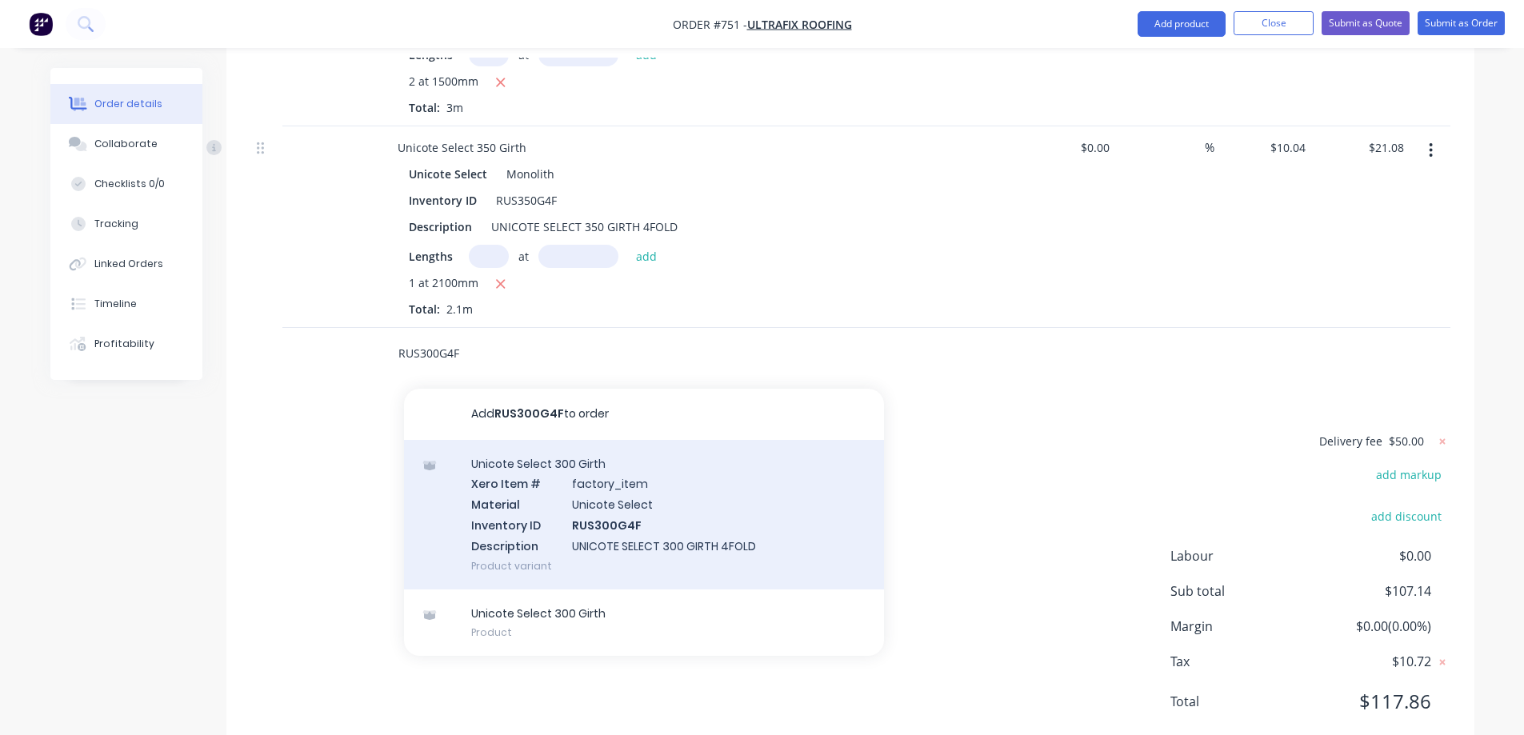
type input "RUS300G4F"
click at [490, 472] on div "Unicote Select 300 Girth Xero Item # factory_item Material Unicote Select Inven…" at bounding box center [644, 515] width 480 height 150
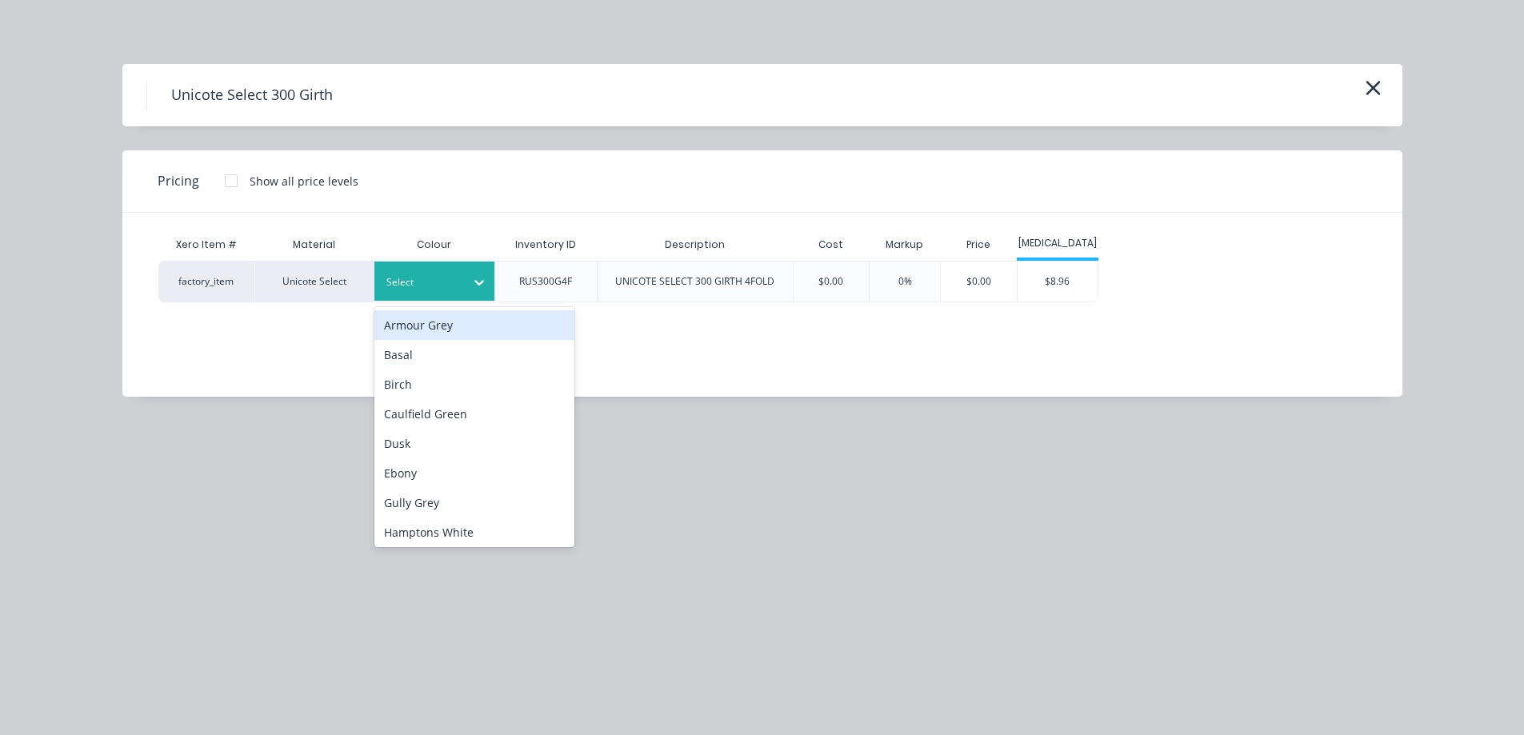
click at [488, 283] on div at bounding box center [479, 283] width 29 height 26
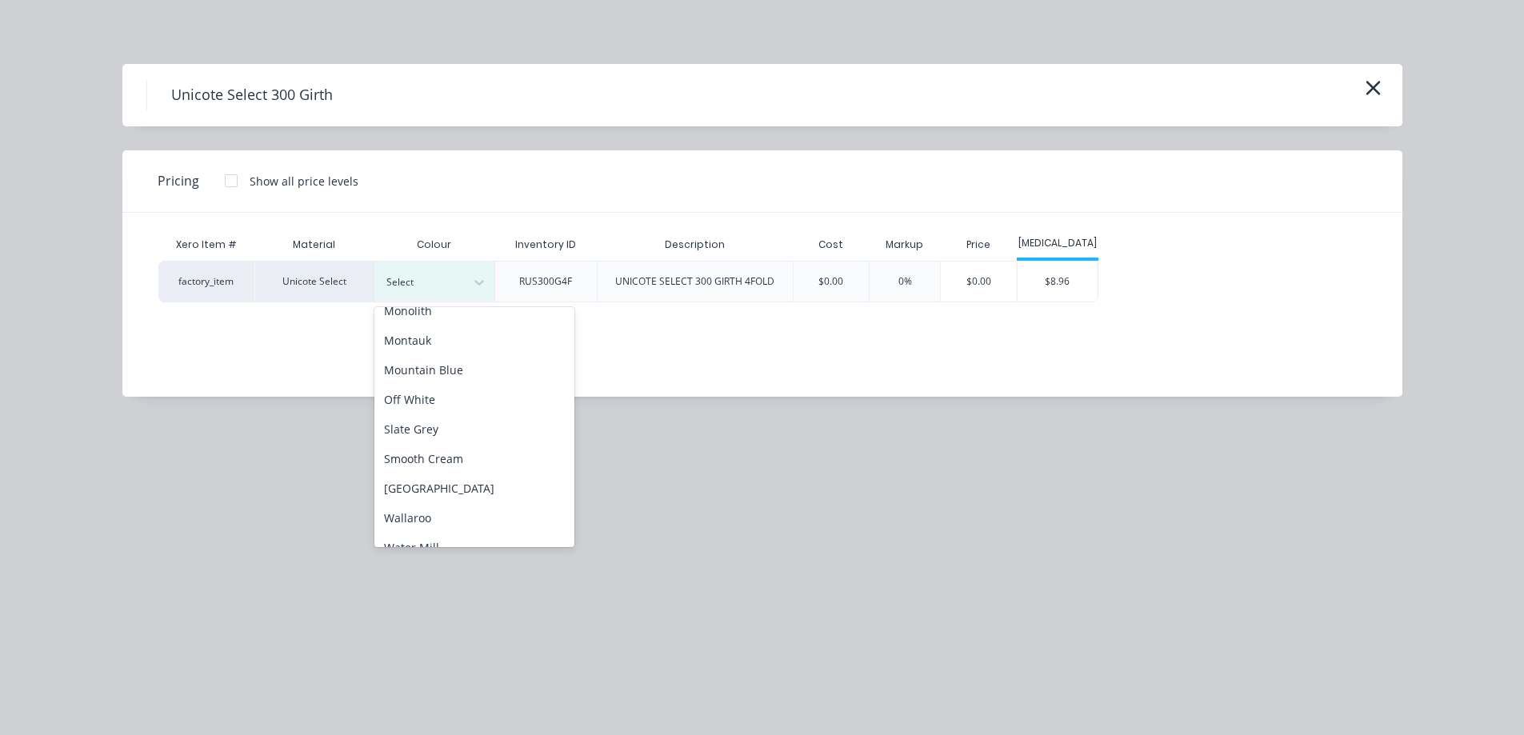
scroll to position [400, 0]
click at [439, 314] on div "Monolith" at bounding box center [474, 310] width 200 height 30
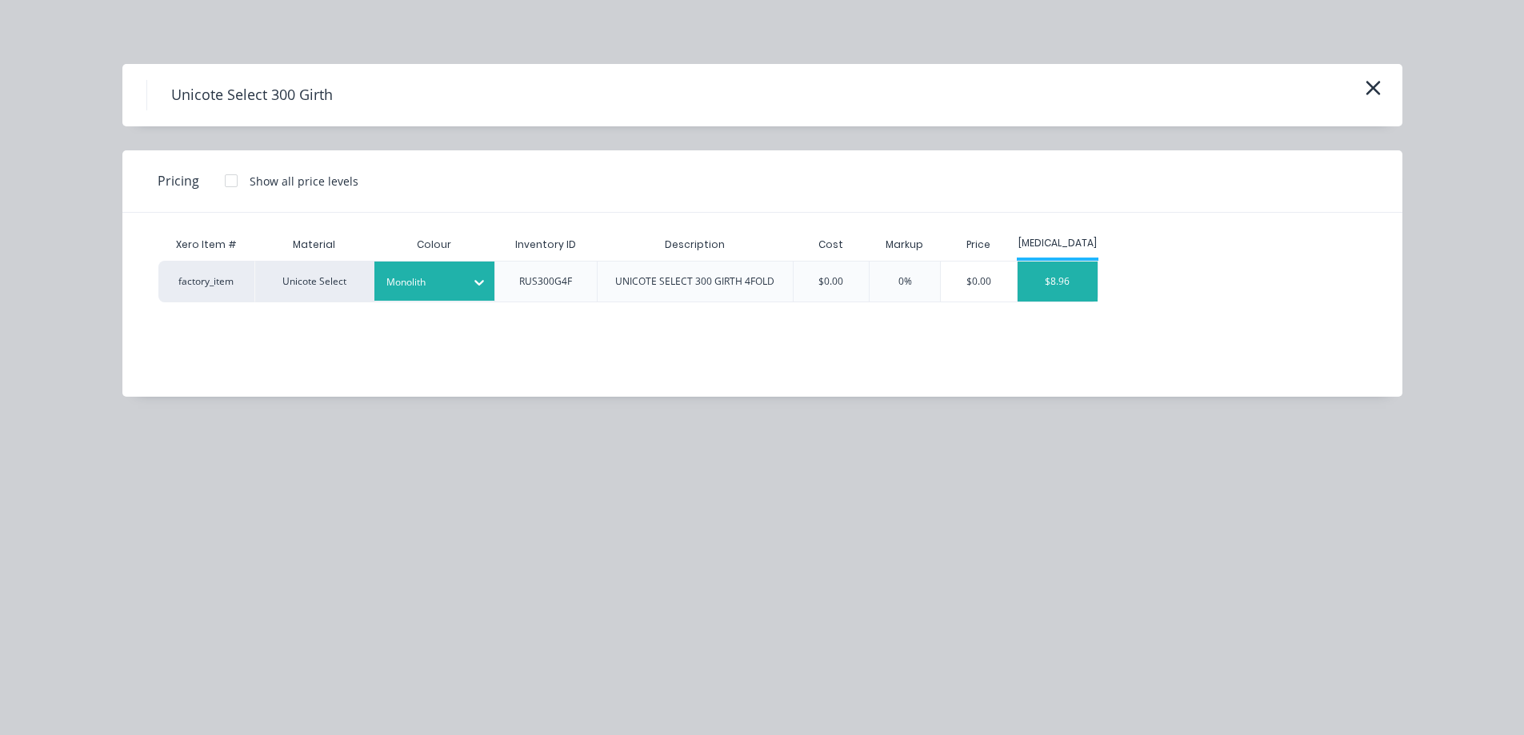
click at [1084, 286] on div "$8.96" at bounding box center [1057, 282] width 80 height 40
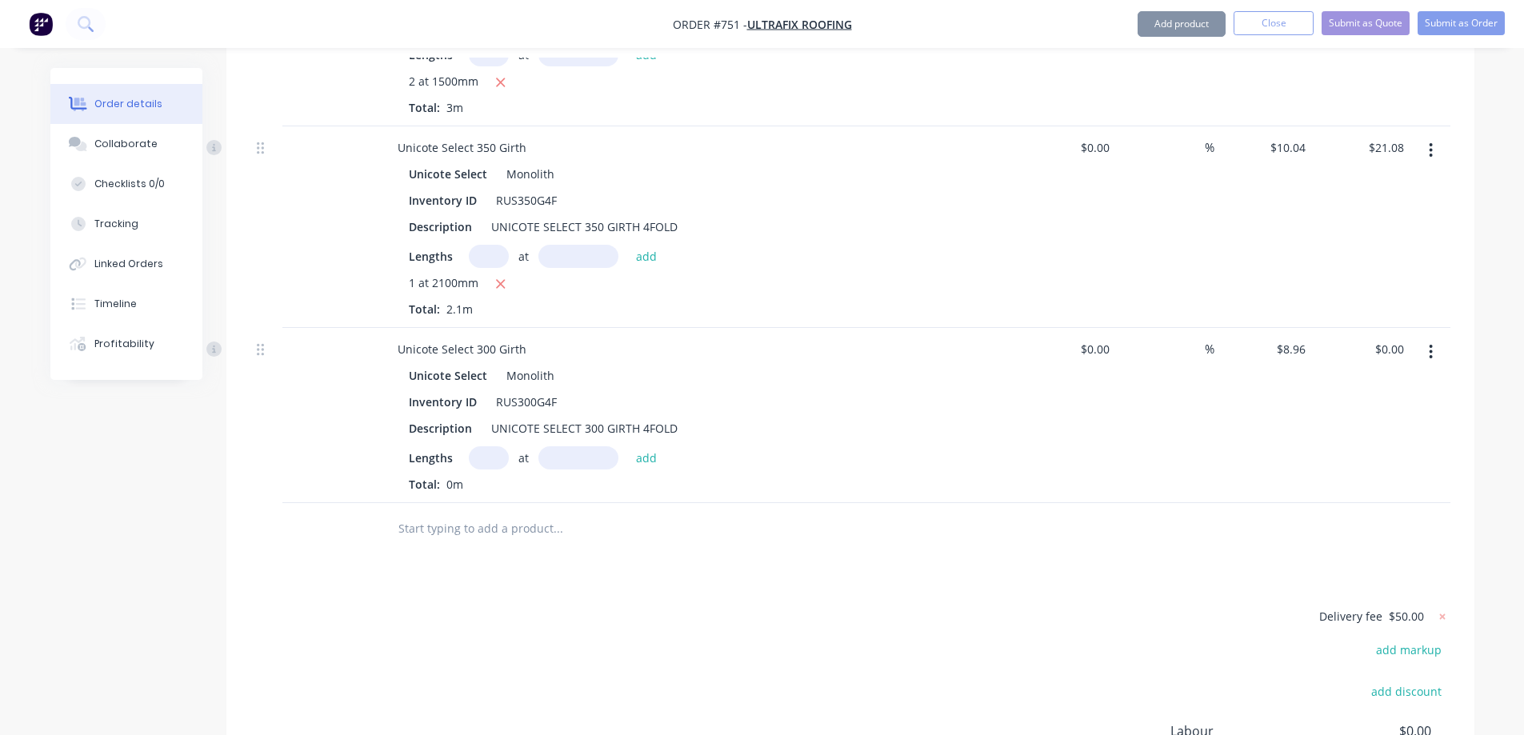
click at [495, 446] on input "text" at bounding box center [489, 457] width 40 height 23
type input "1"
type input "6500mm"
click at [645, 446] on button "add" at bounding box center [647, 457] width 38 height 22
type input "$58.24"
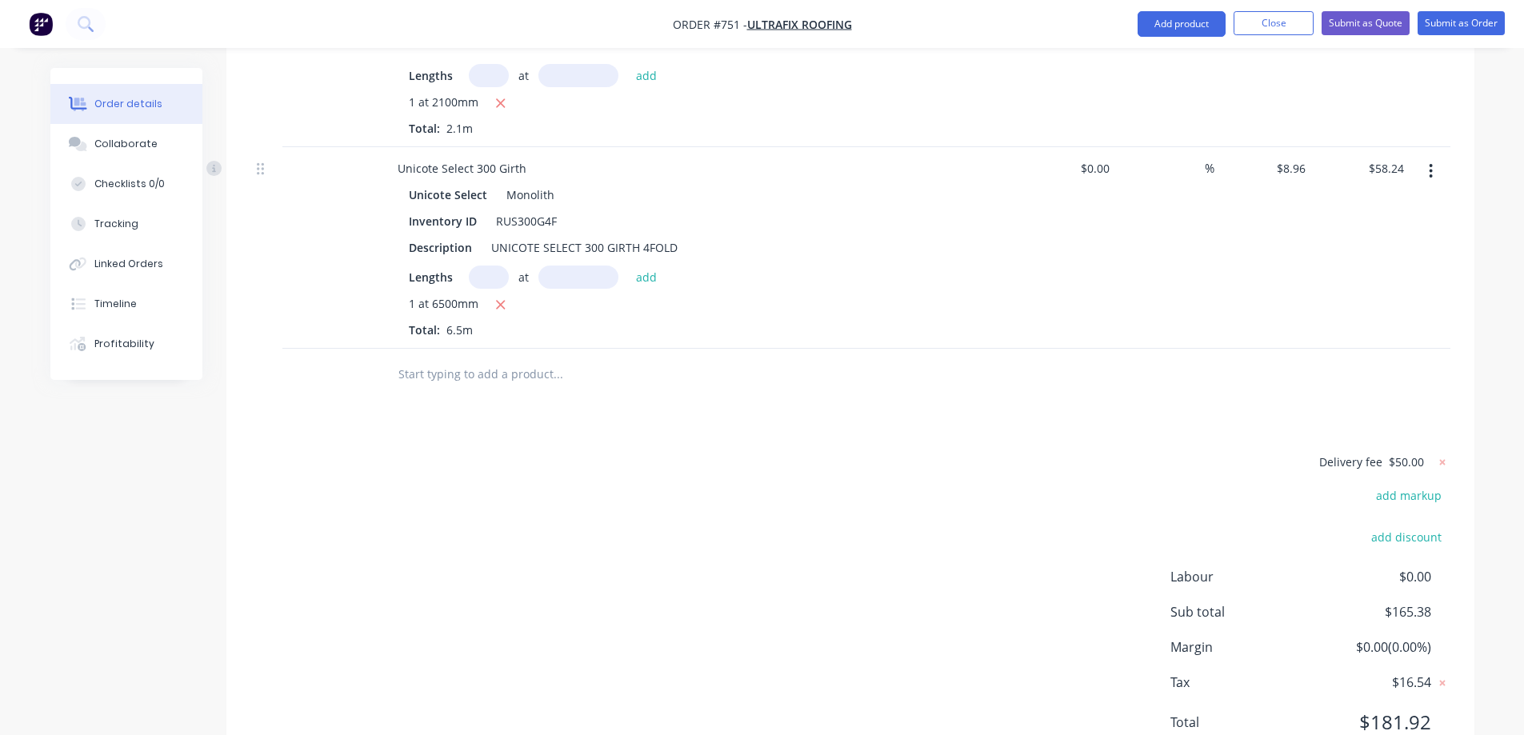
scroll to position [917, 0]
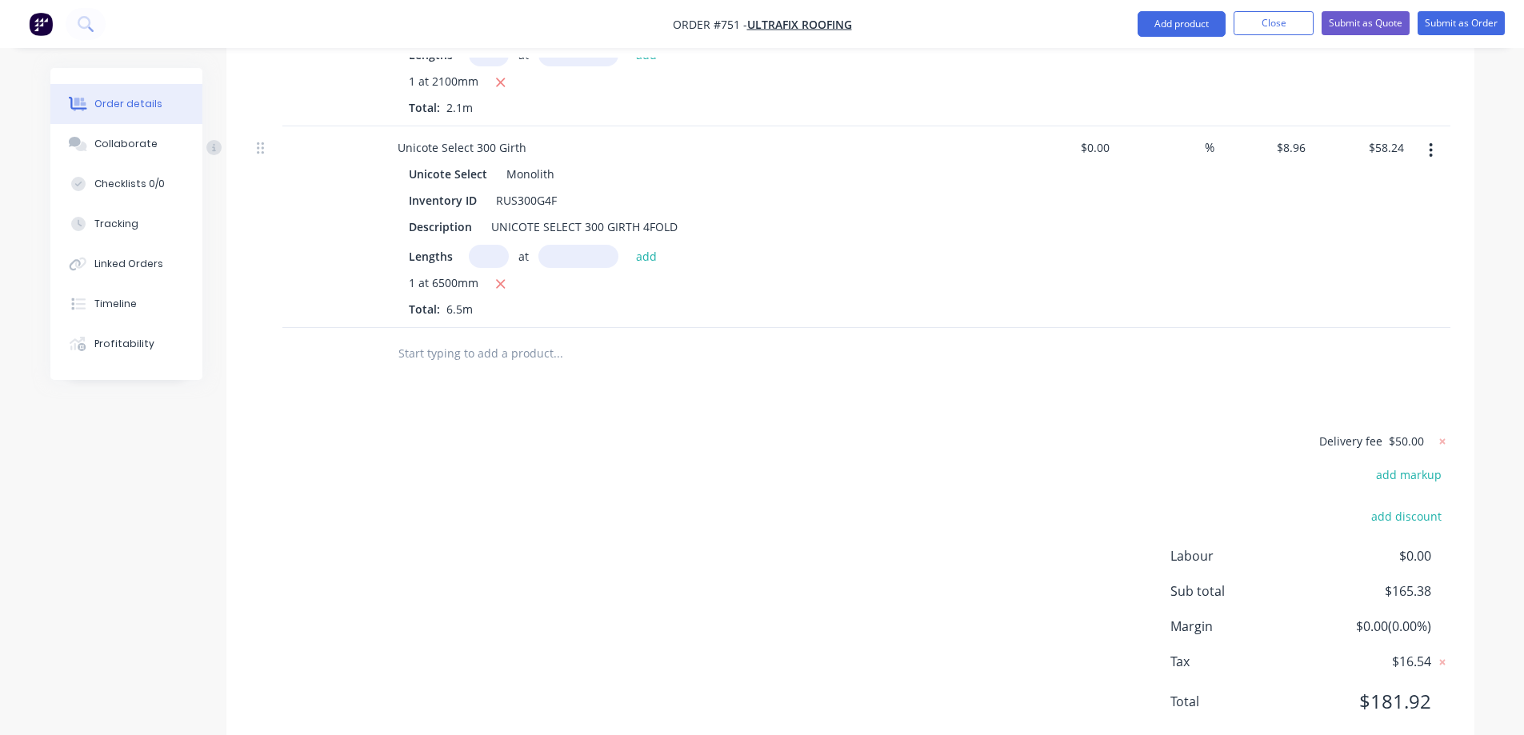
click at [487, 338] on input "text" at bounding box center [558, 354] width 320 height 32
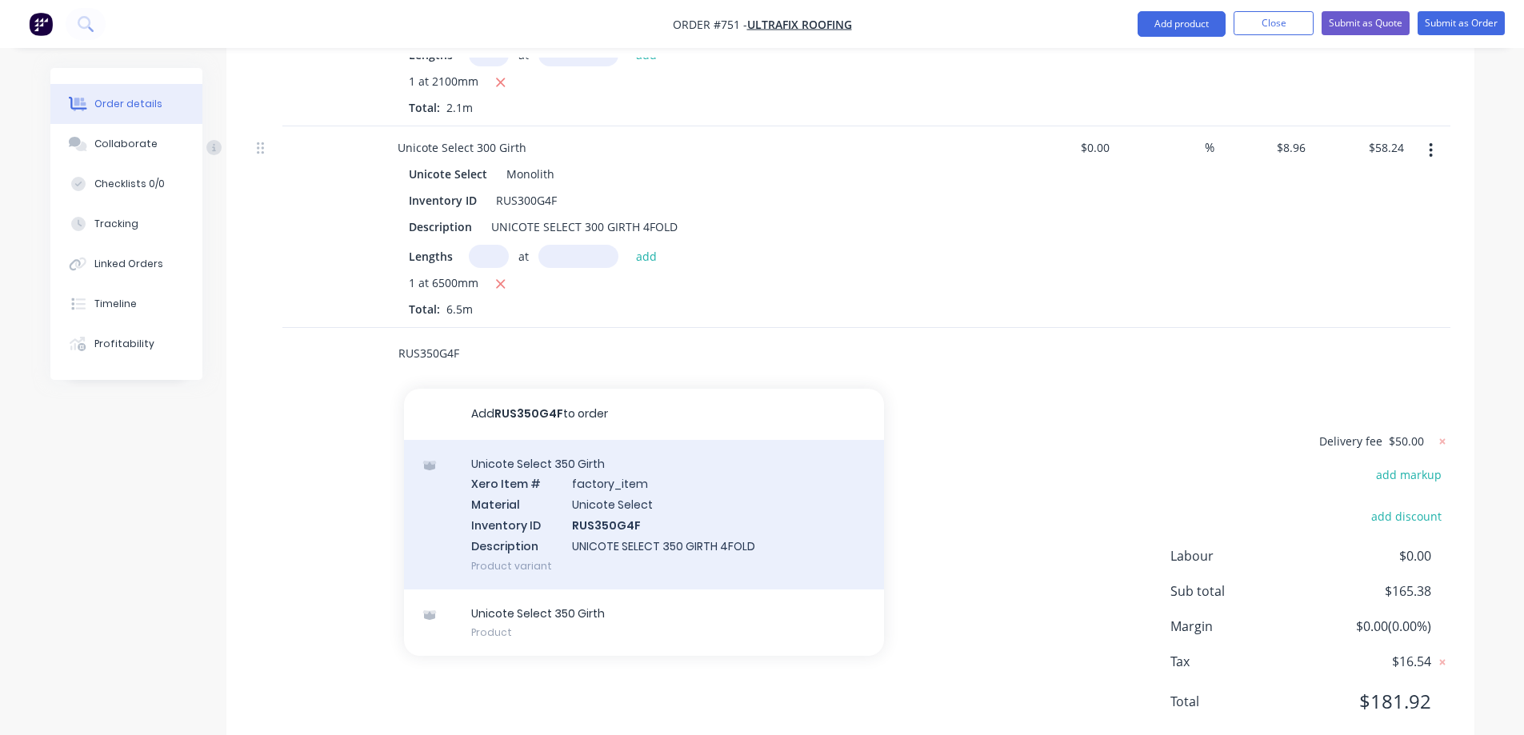
type input "RUS350G4F"
click at [517, 479] on div "Unicote Select 350 Girth Xero Item # factory_item Material Unicote Select Inven…" at bounding box center [644, 515] width 480 height 150
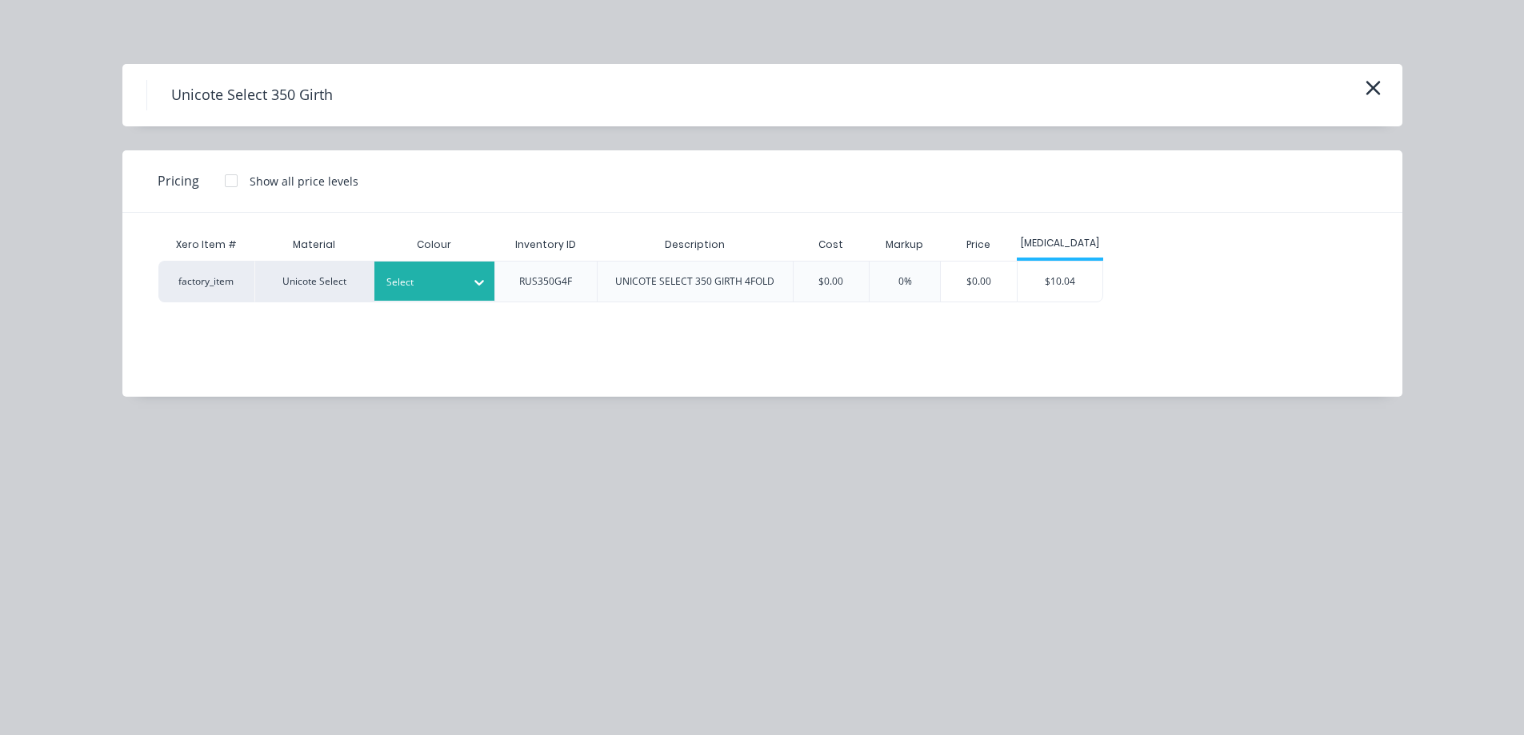
click at [430, 277] on div at bounding box center [422, 283] width 72 height 18
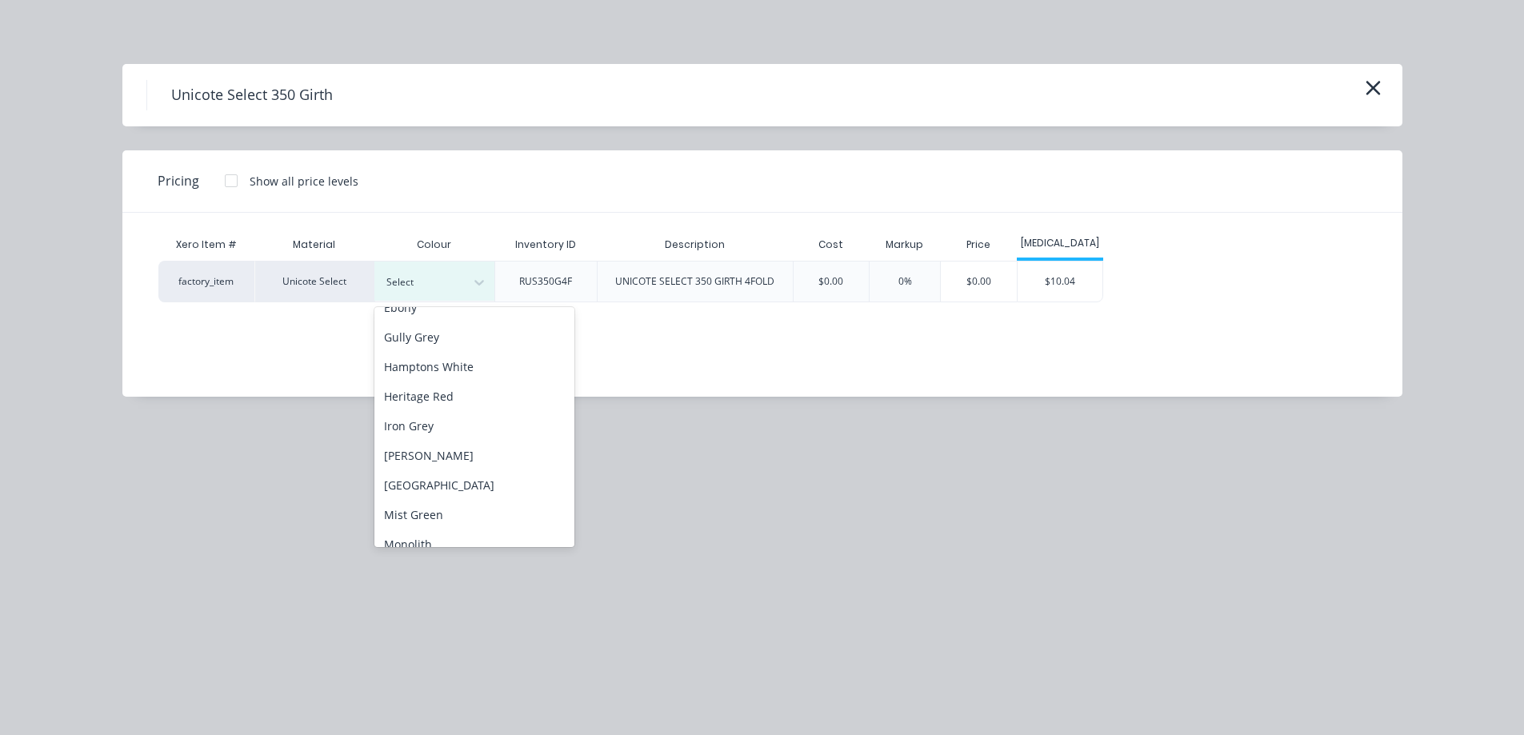
scroll to position [240, 0]
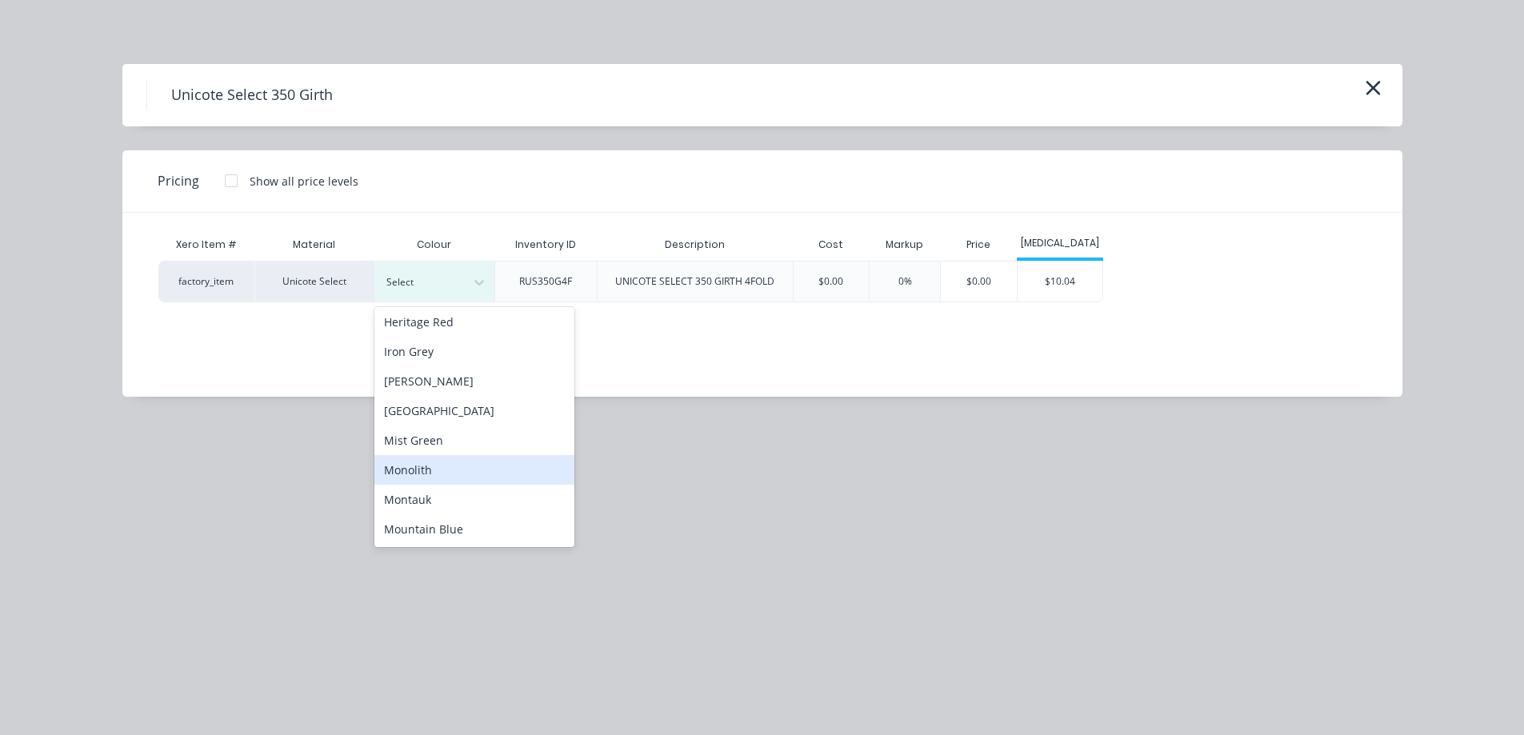
click at [431, 466] on div "Monolith" at bounding box center [474, 470] width 200 height 30
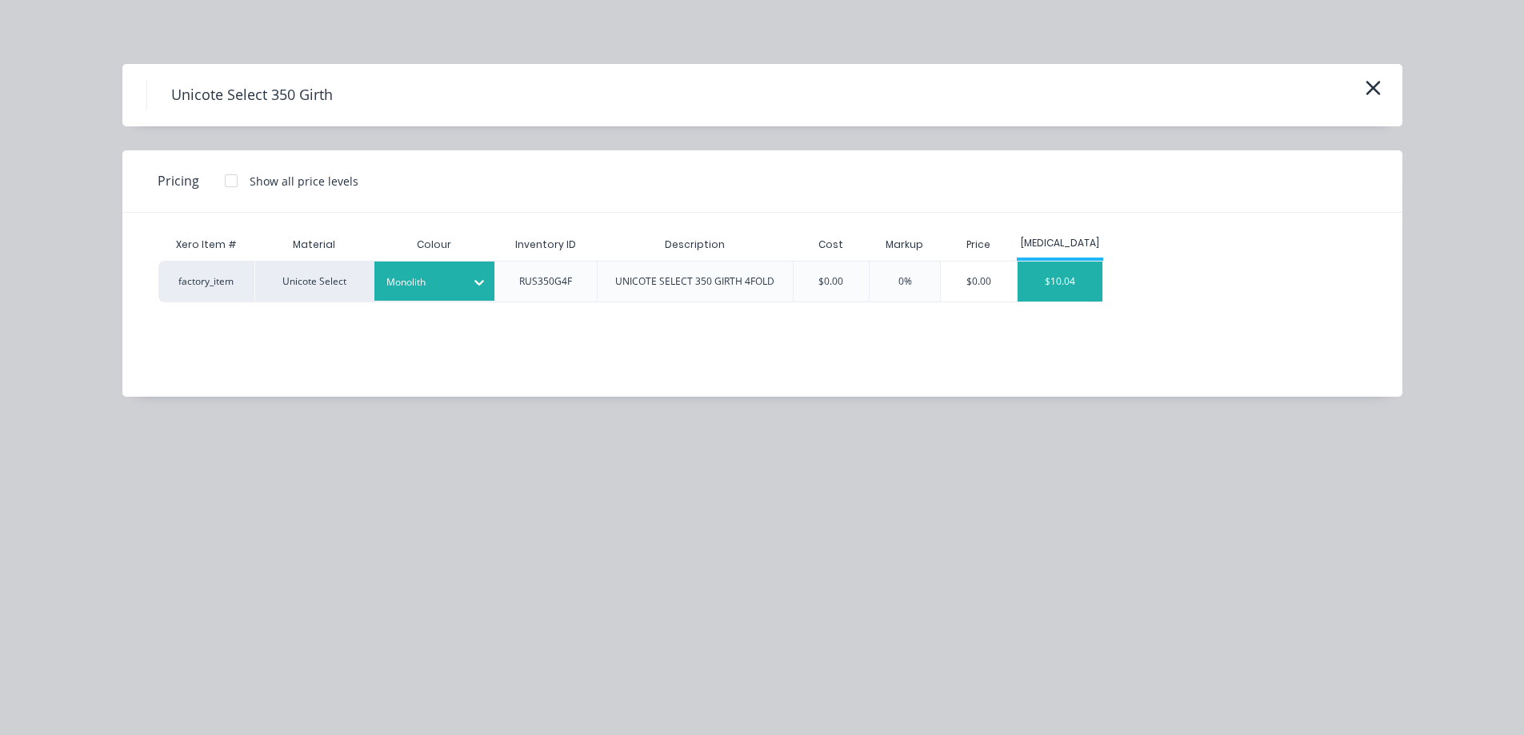
click at [1073, 291] on div "$10.04" at bounding box center [1060, 282] width 86 height 40
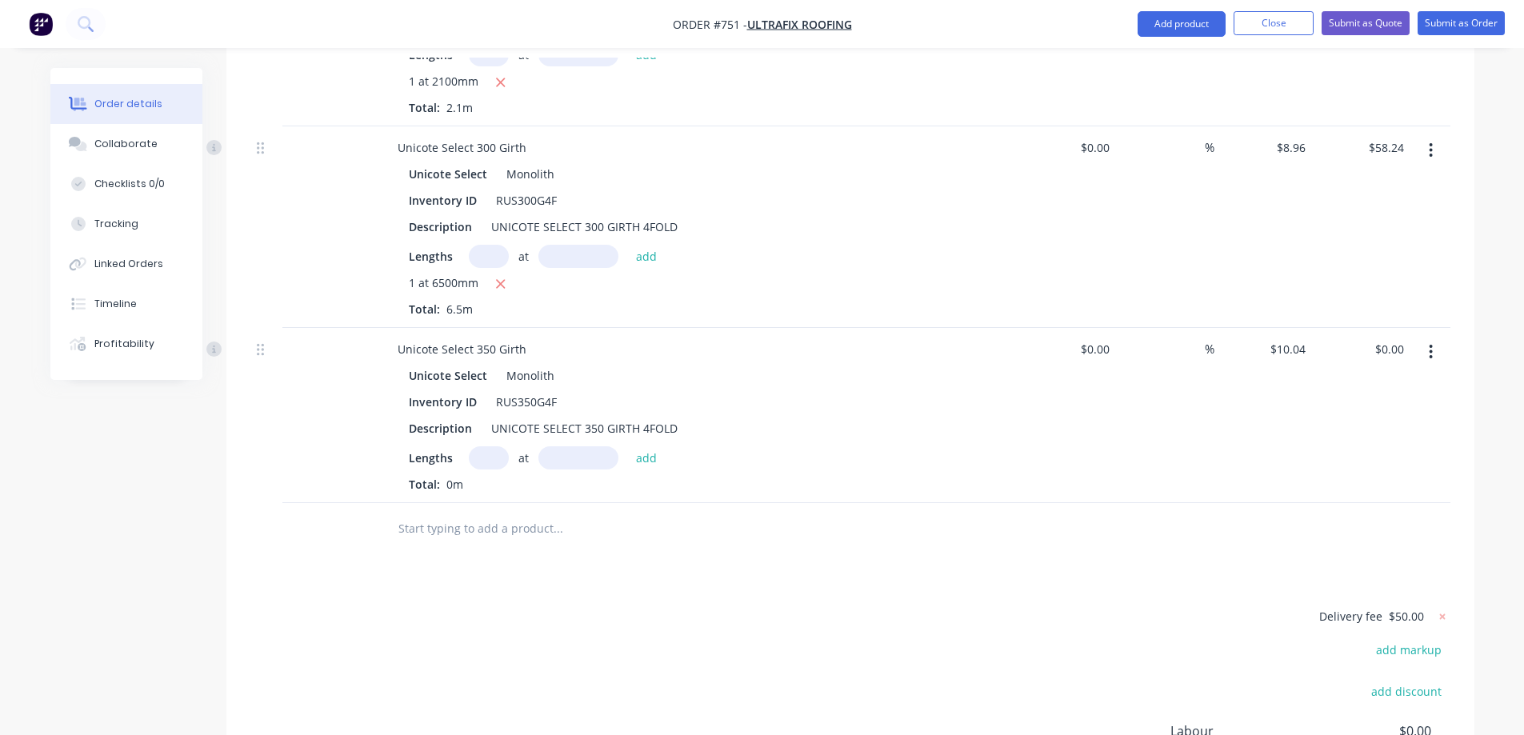
click at [482, 446] on input "text" at bounding box center [489, 457] width 40 height 23
type input "1"
type input "1400mm"
click at [638, 446] on button "add" at bounding box center [647, 457] width 38 height 22
type input "$14.06"
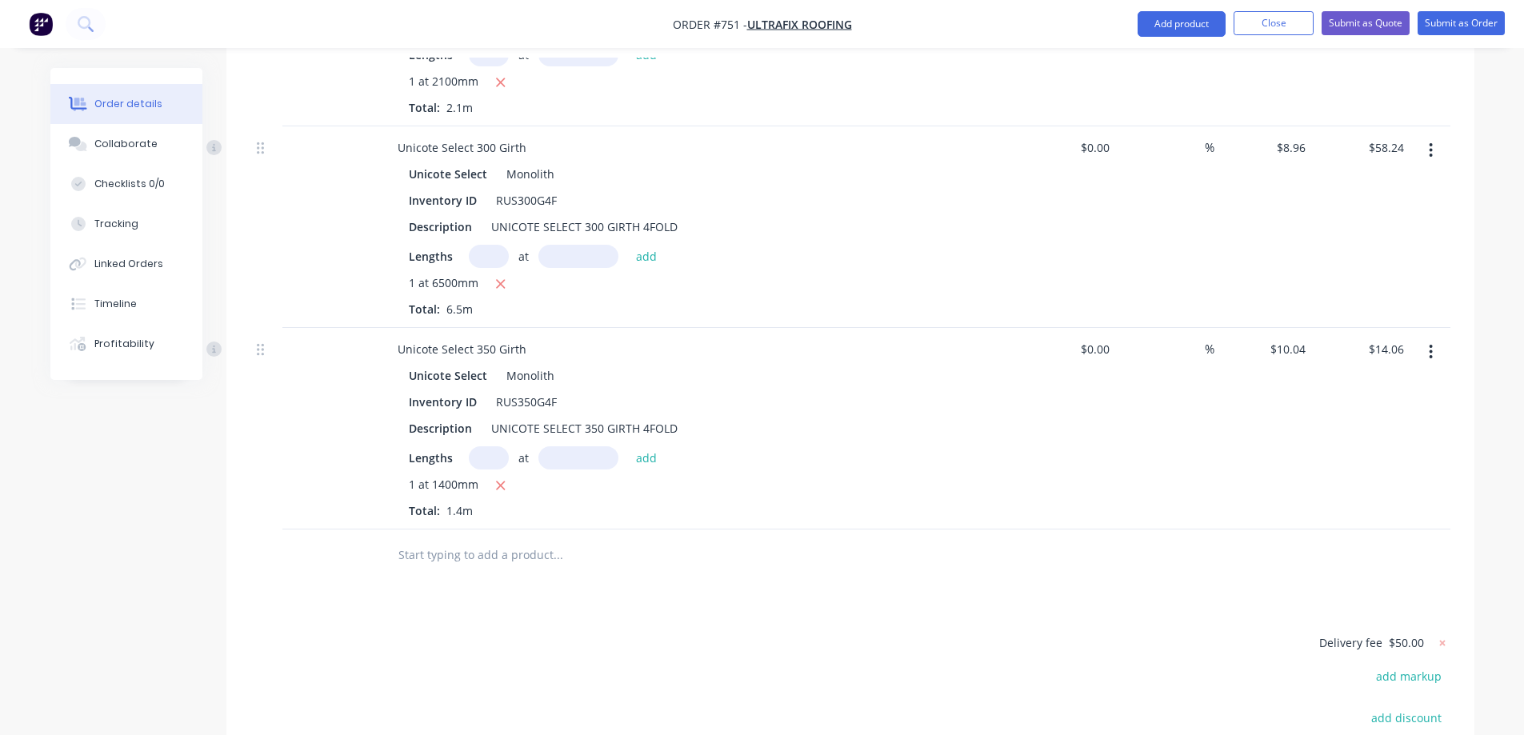
click at [508, 539] on input "text" at bounding box center [558, 555] width 320 height 32
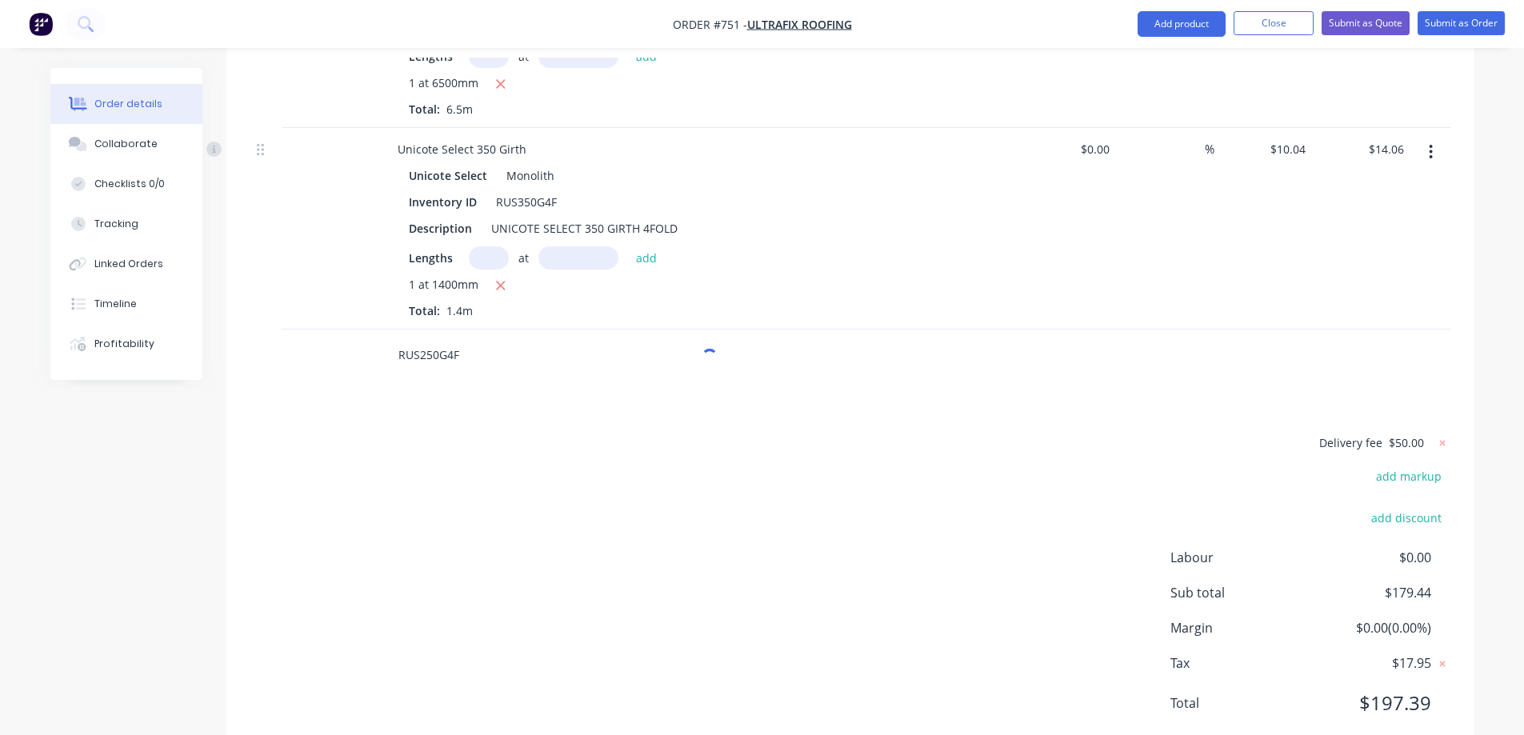
scroll to position [1118, 0]
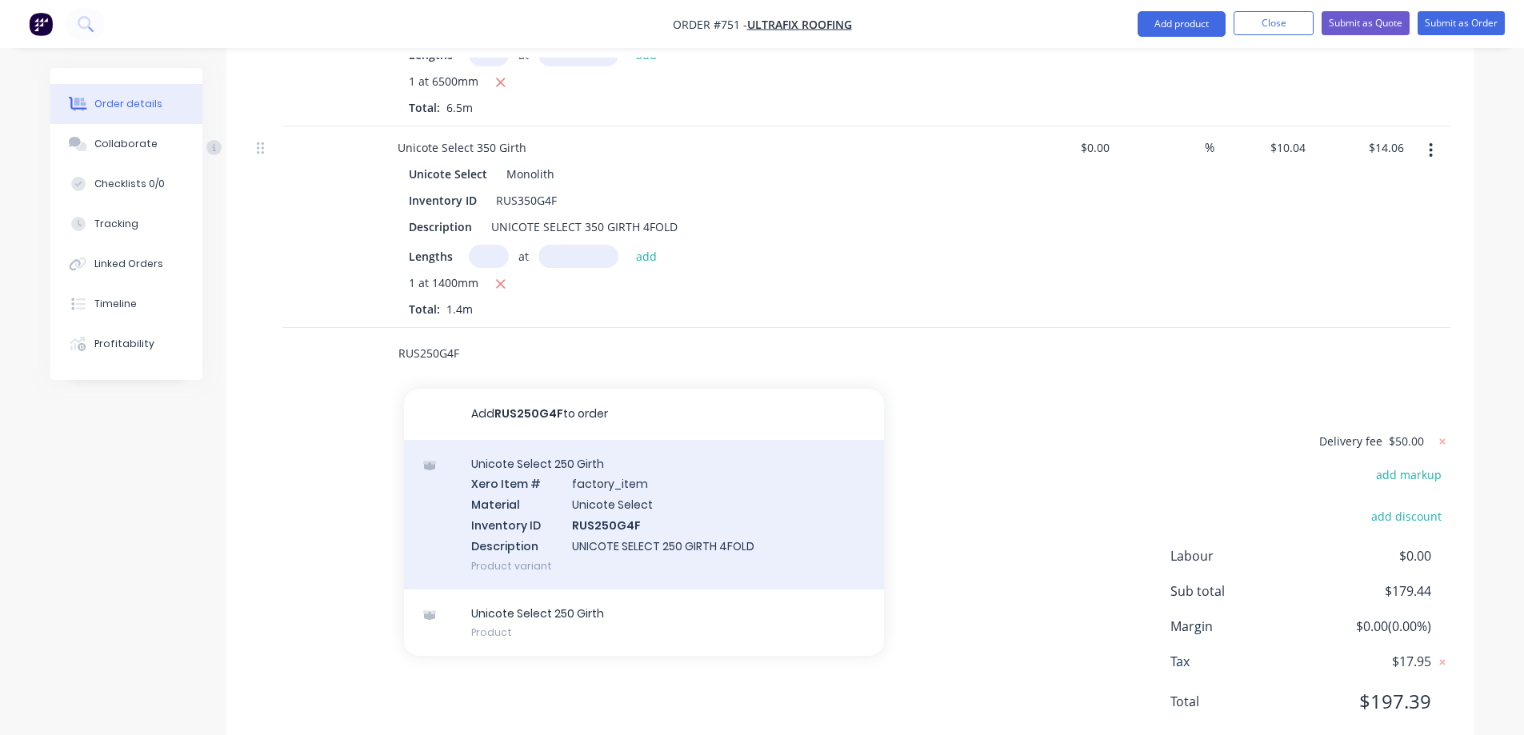
type input "RUS250G4F"
click at [519, 470] on div "Unicote Select 250 Girth Xero Item # factory_item Material Unicote Select Inven…" at bounding box center [644, 515] width 480 height 150
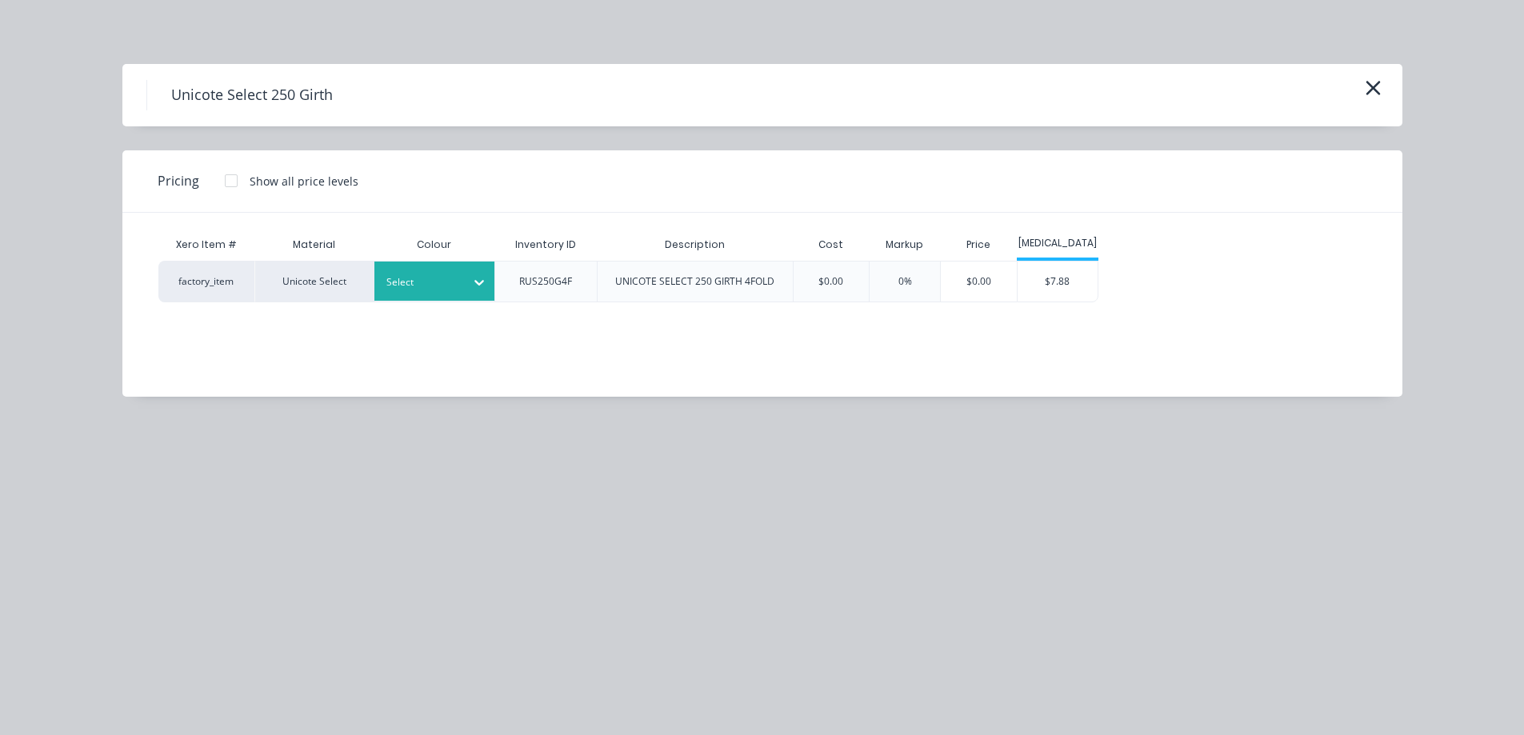
click at [430, 290] on div at bounding box center [422, 283] width 72 height 18
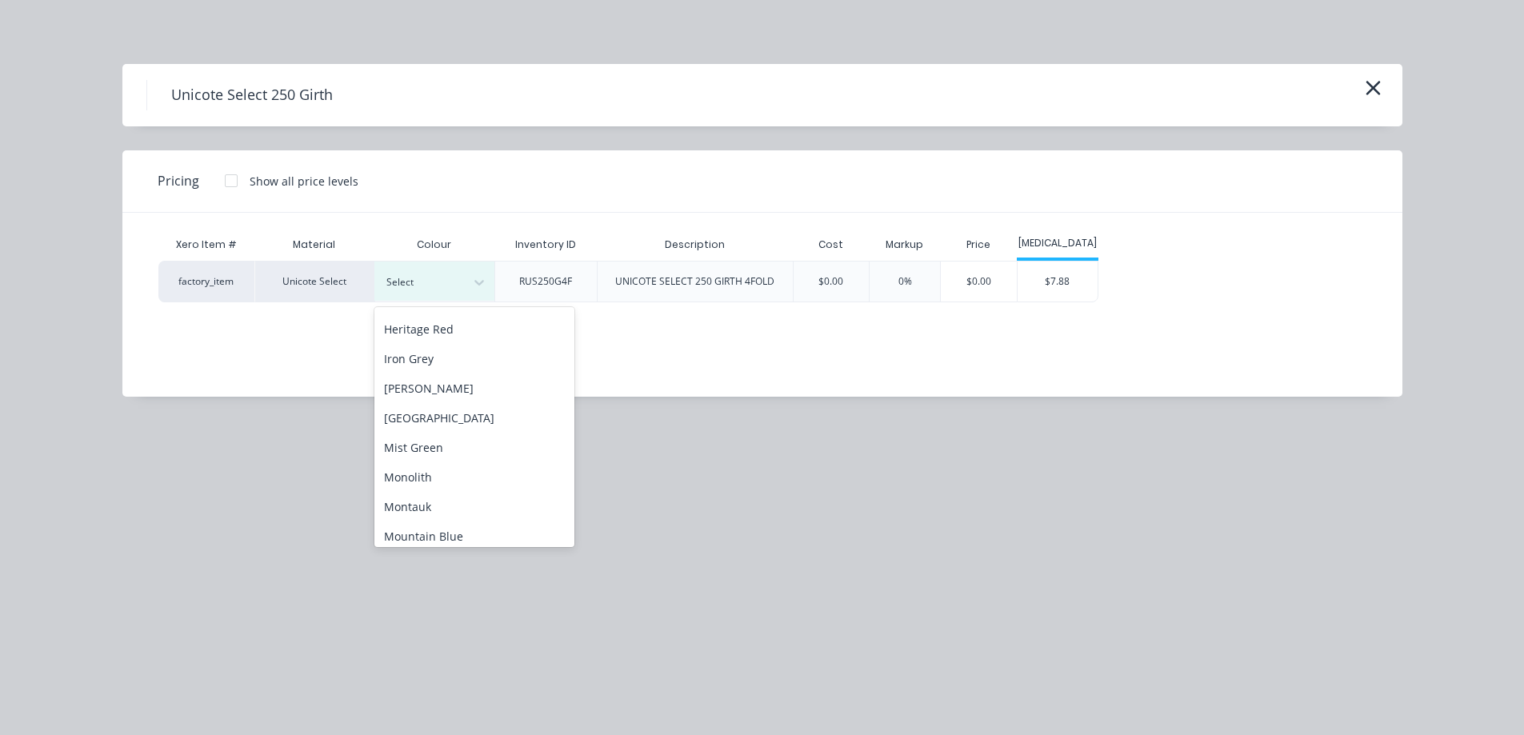
scroll to position [240, 0]
click at [456, 481] on div "Monolith" at bounding box center [474, 470] width 200 height 30
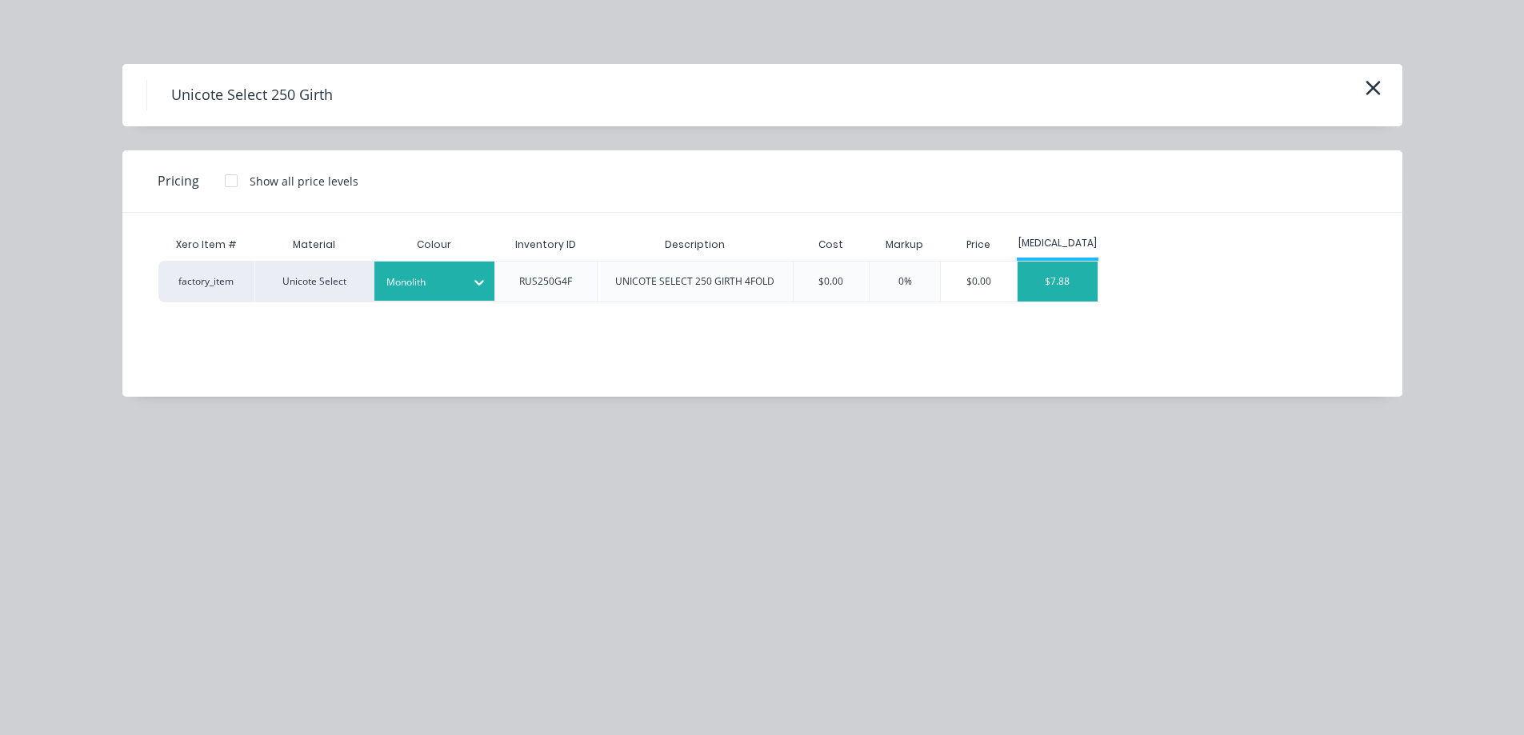
click at [1040, 270] on div "$7.88" at bounding box center [1057, 282] width 80 height 40
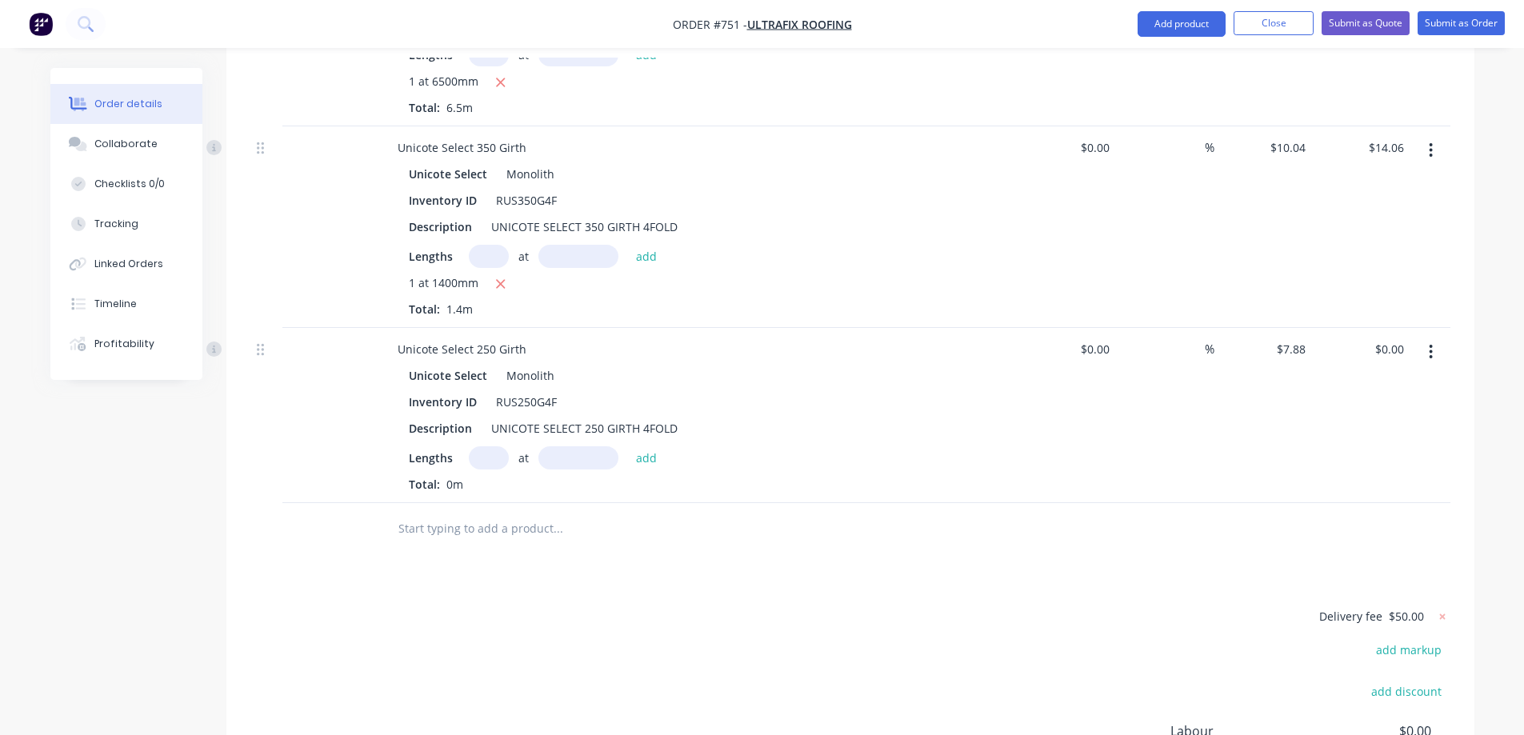
click at [495, 446] on input "text" at bounding box center [489, 457] width 40 height 23
type input "1"
type input "900mm"
click at [659, 446] on button "add" at bounding box center [647, 457] width 38 height 22
type input "$7.09"
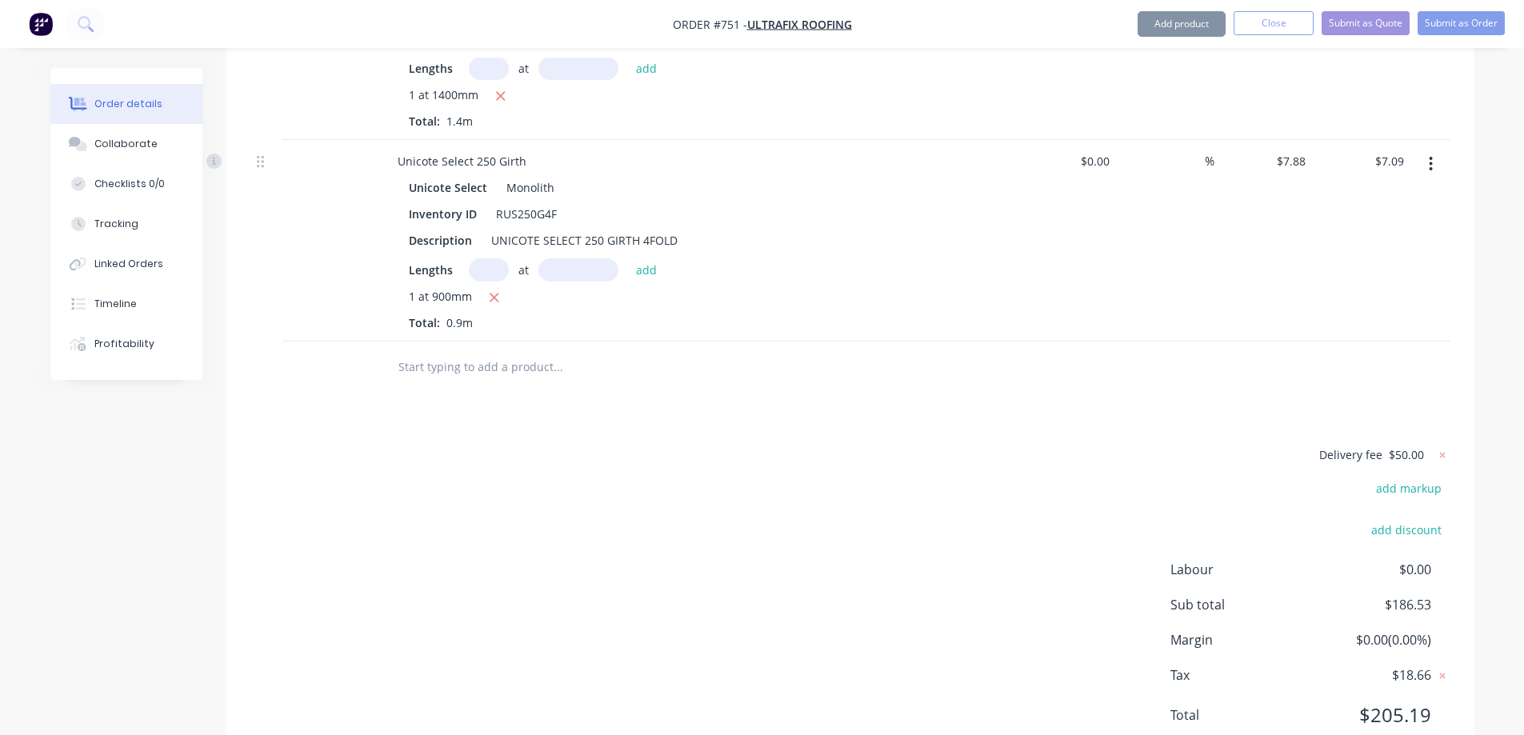
scroll to position [1320, 0]
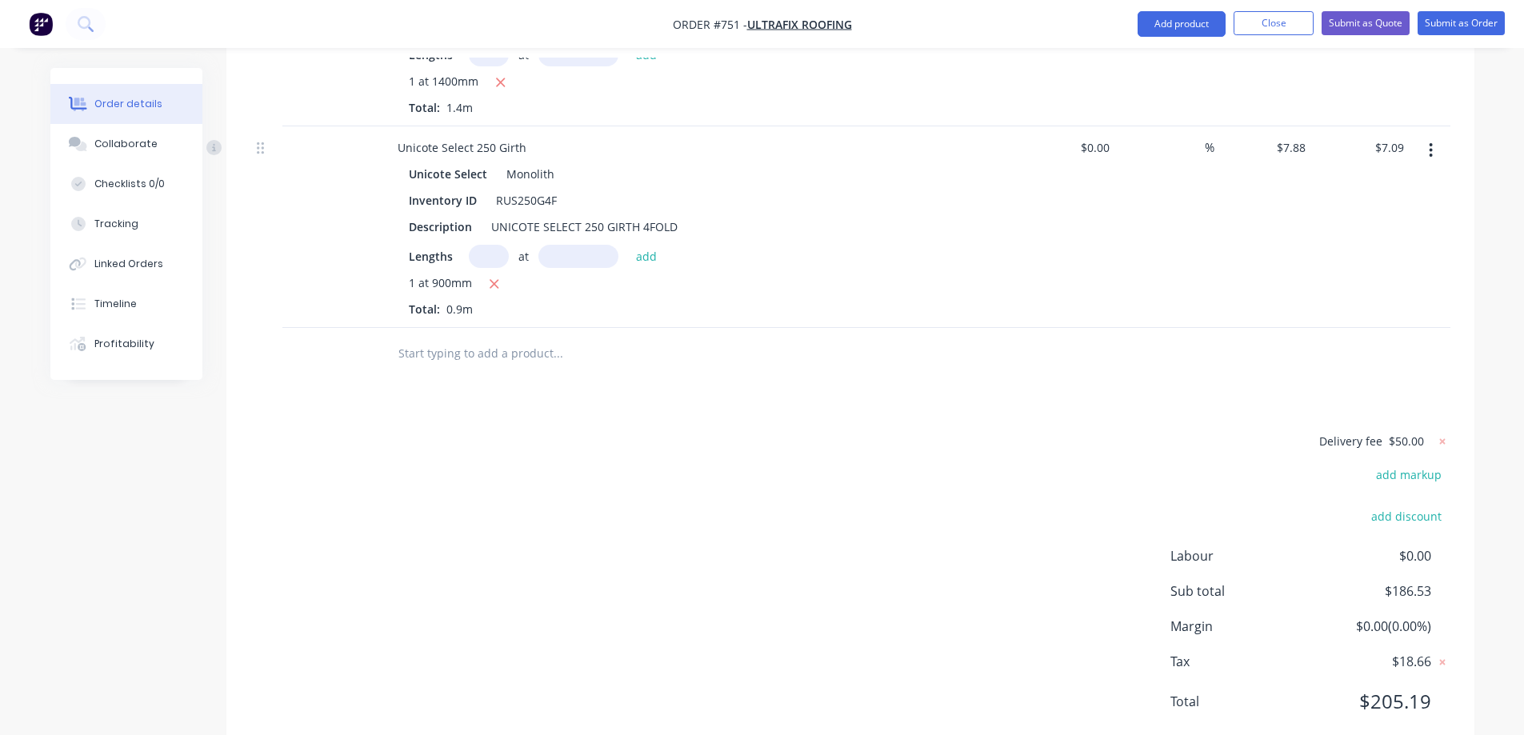
click at [457, 338] on input "text" at bounding box center [558, 354] width 320 height 32
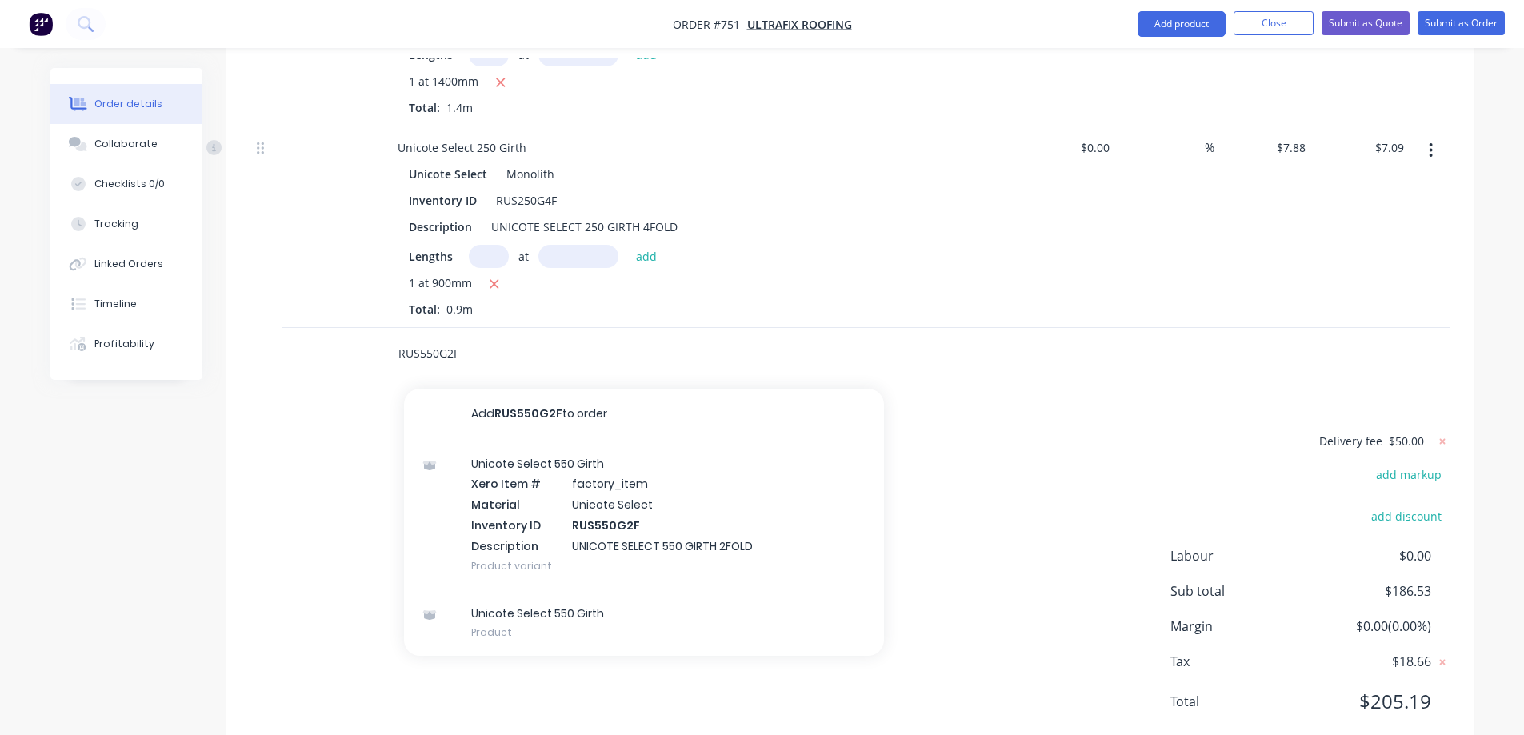
type input "RUS550G2F"
click at [531, 477] on div "Unicote Select 550 Girth Xero Item # factory_item Material Unicote Select Inven…" at bounding box center [644, 515] width 480 height 150
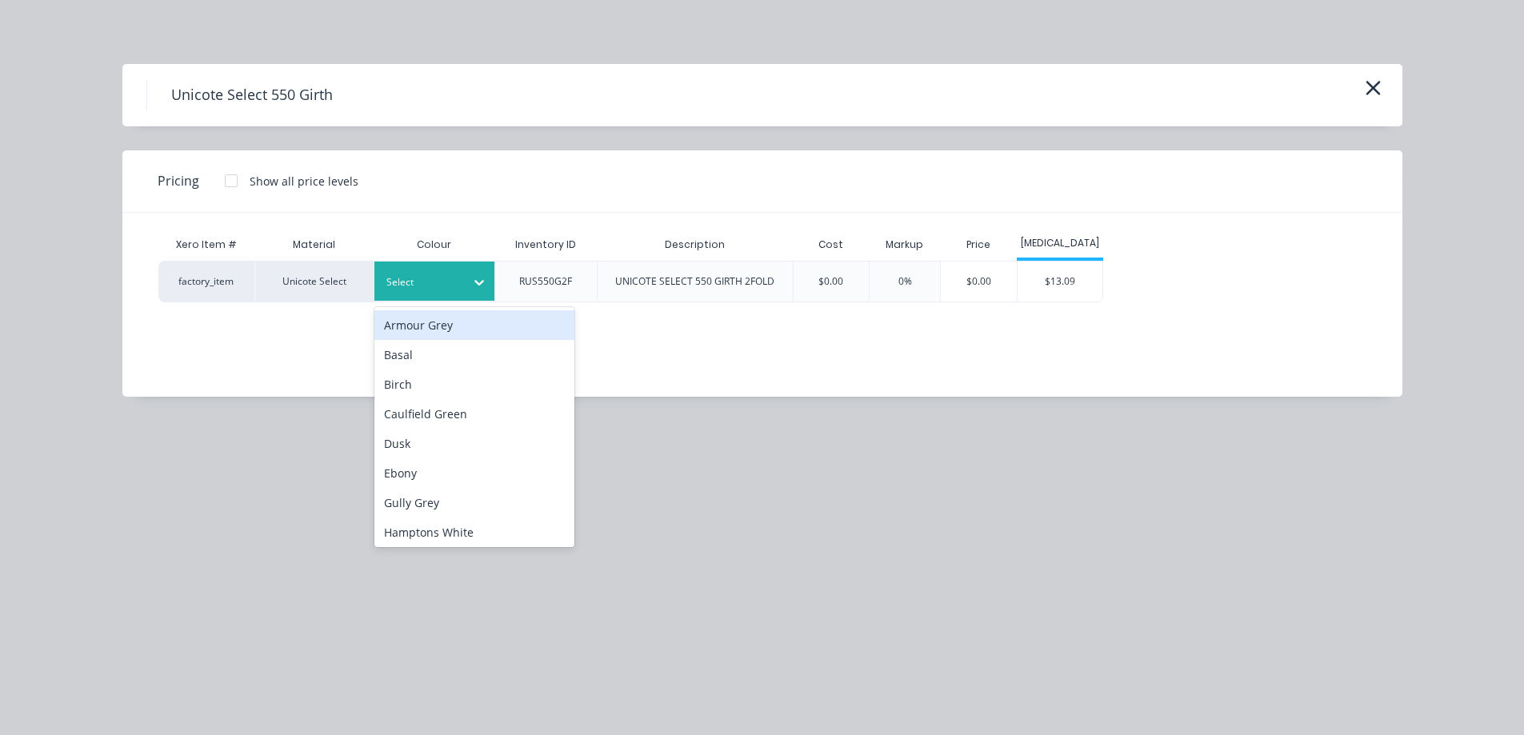
click at [460, 278] on div "Select" at bounding box center [420, 282] width 90 height 21
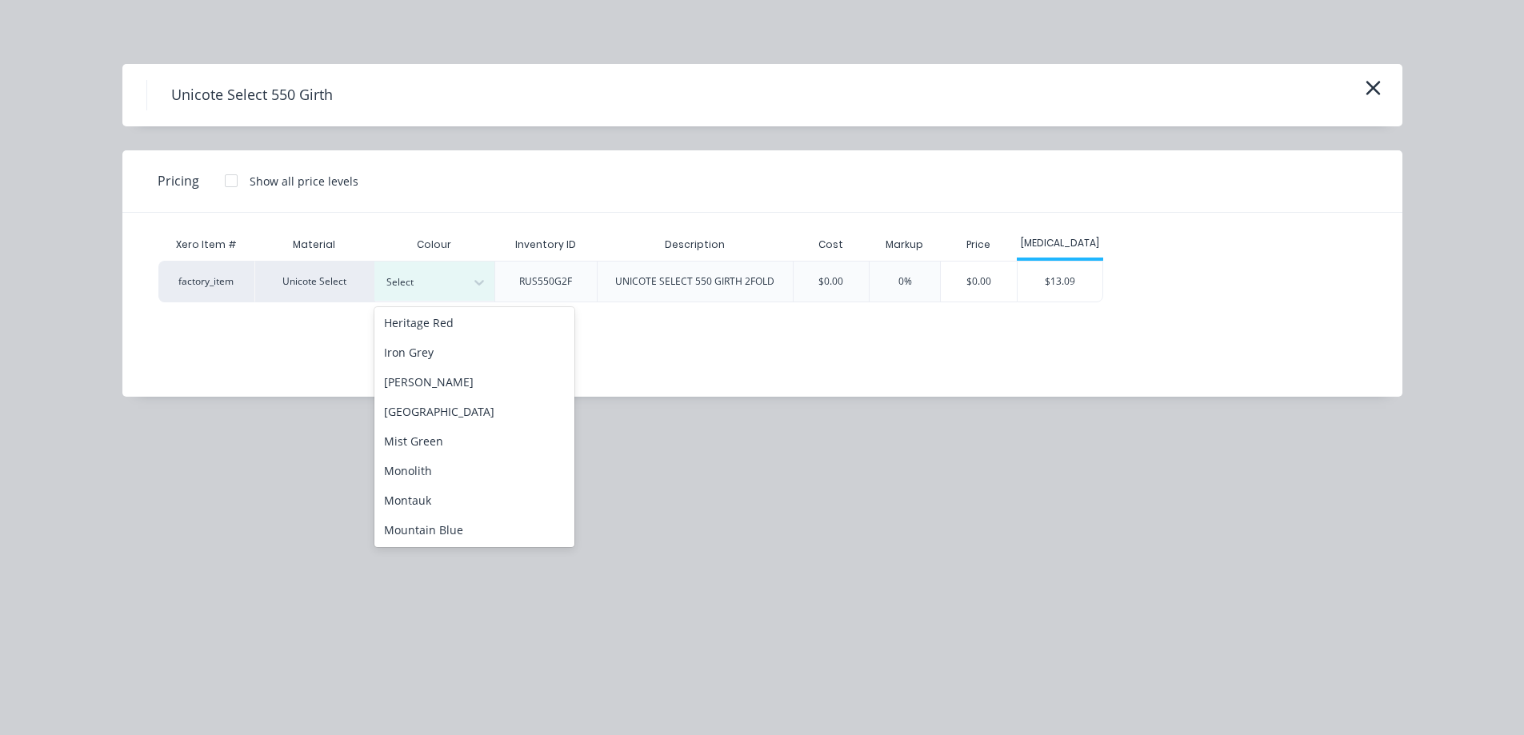
scroll to position [240, 0]
click at [459, 469] on div "Monolith" at bounding box center [474, 470] width 200 height 30
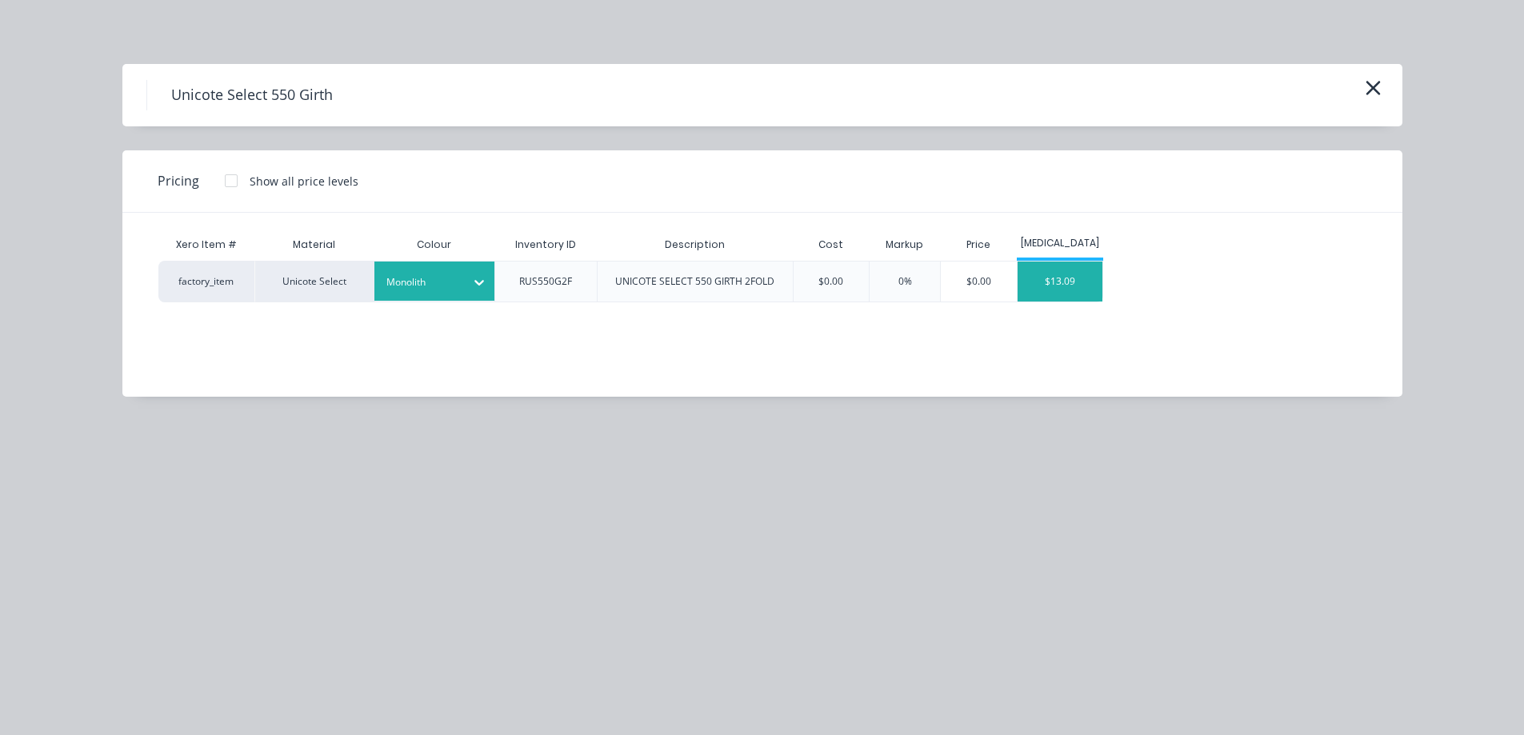
click at [1037, 296] on div "$13.09" at bounding box center [1060, 282] width 86 height 40
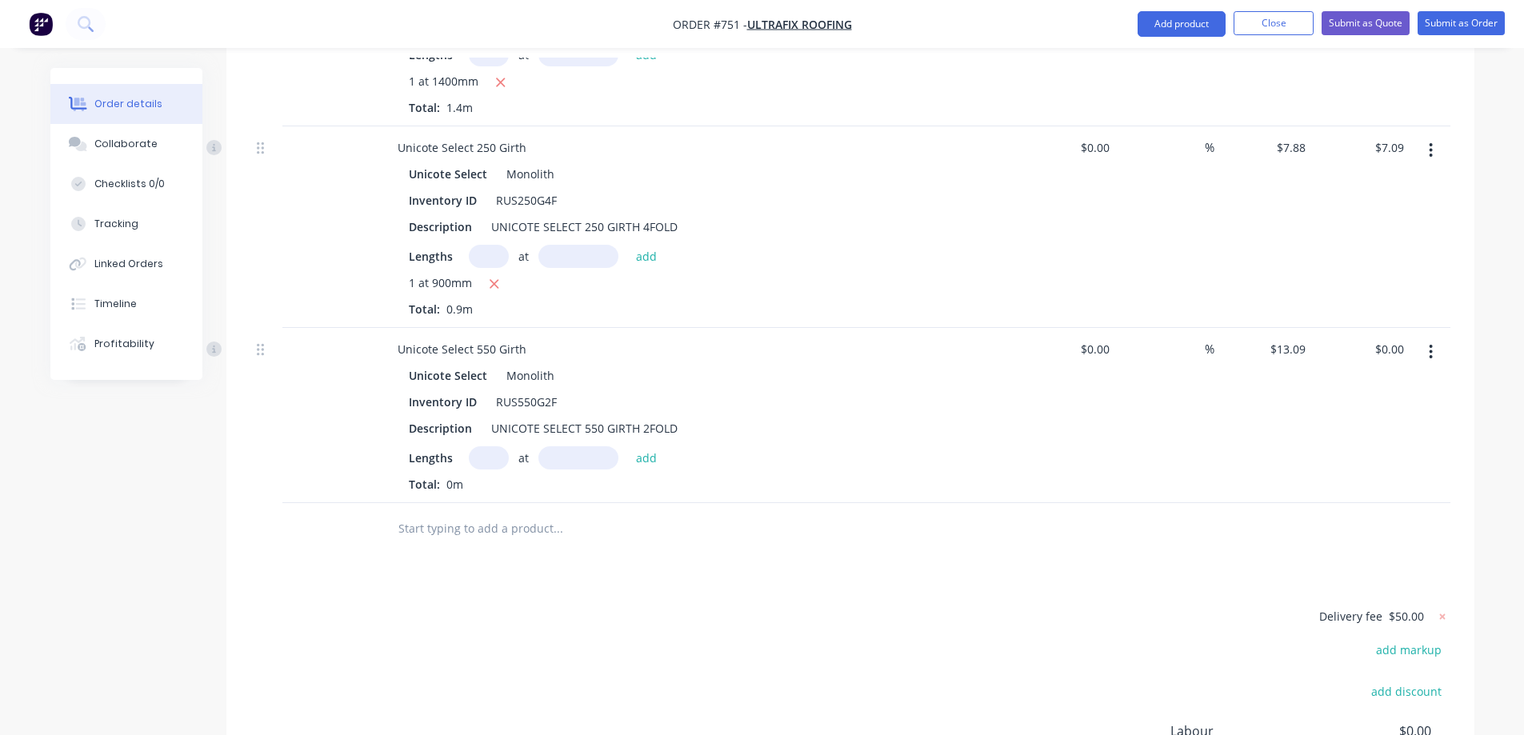
click at [496, 446] on input "text" at bounding box center [489, 457] width 40 height 23
type input "1"
type input "1000mm"
click at [655, 446] on button "add" at bounding box center [647, 457] width 38 height 22
type input "$13.09"
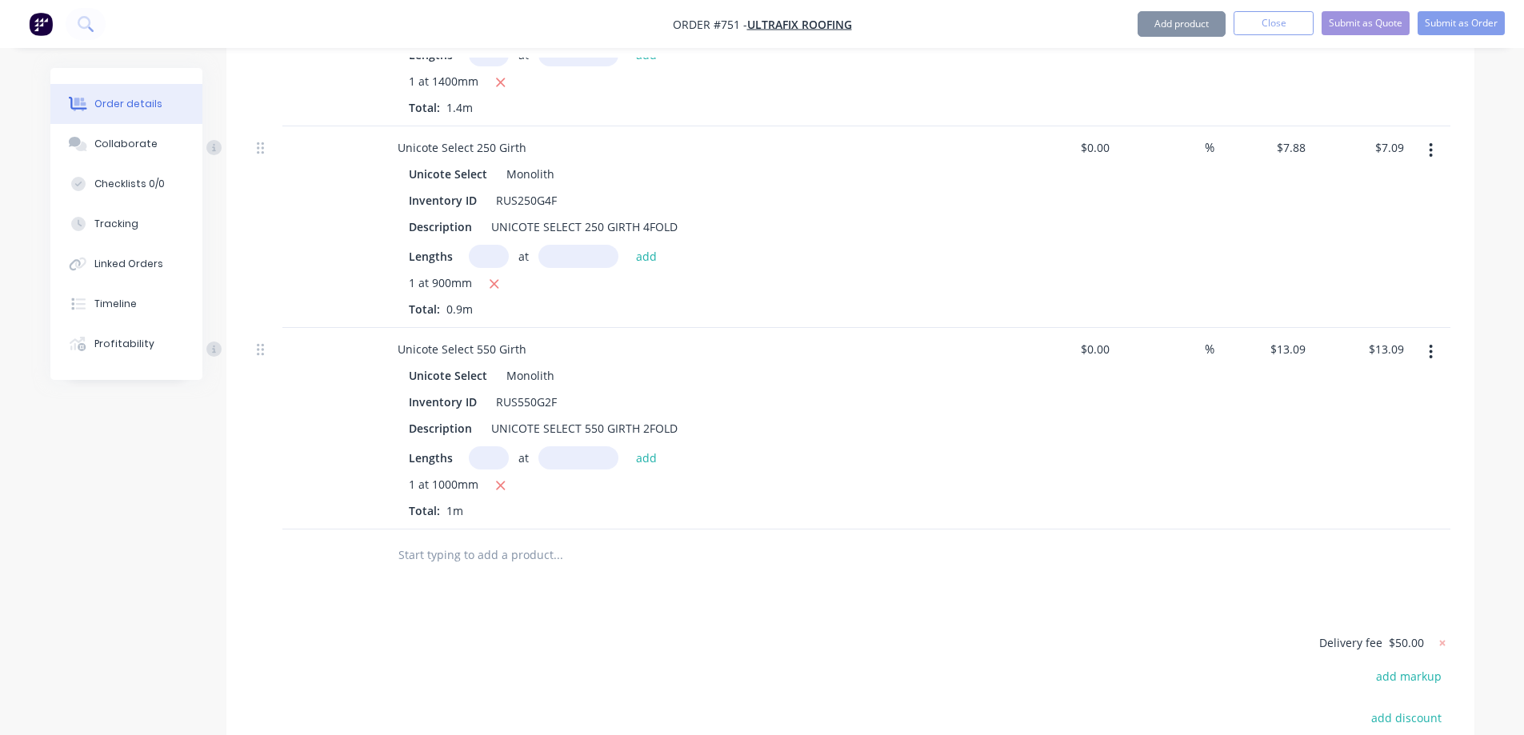
click at [539, 539] on input "text" at bounding box center [558, 555] width 320 height 32
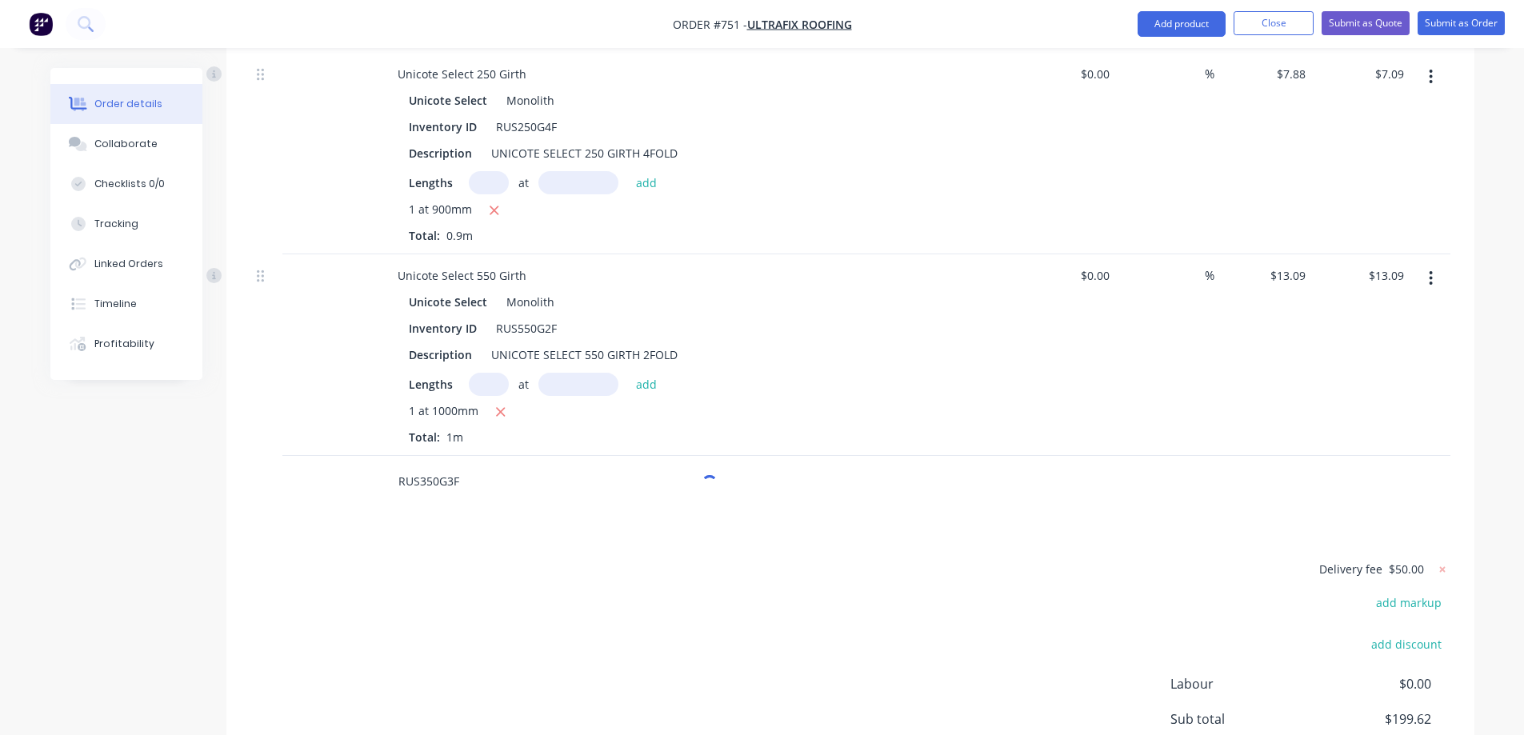
scroll to position [1521, 0]
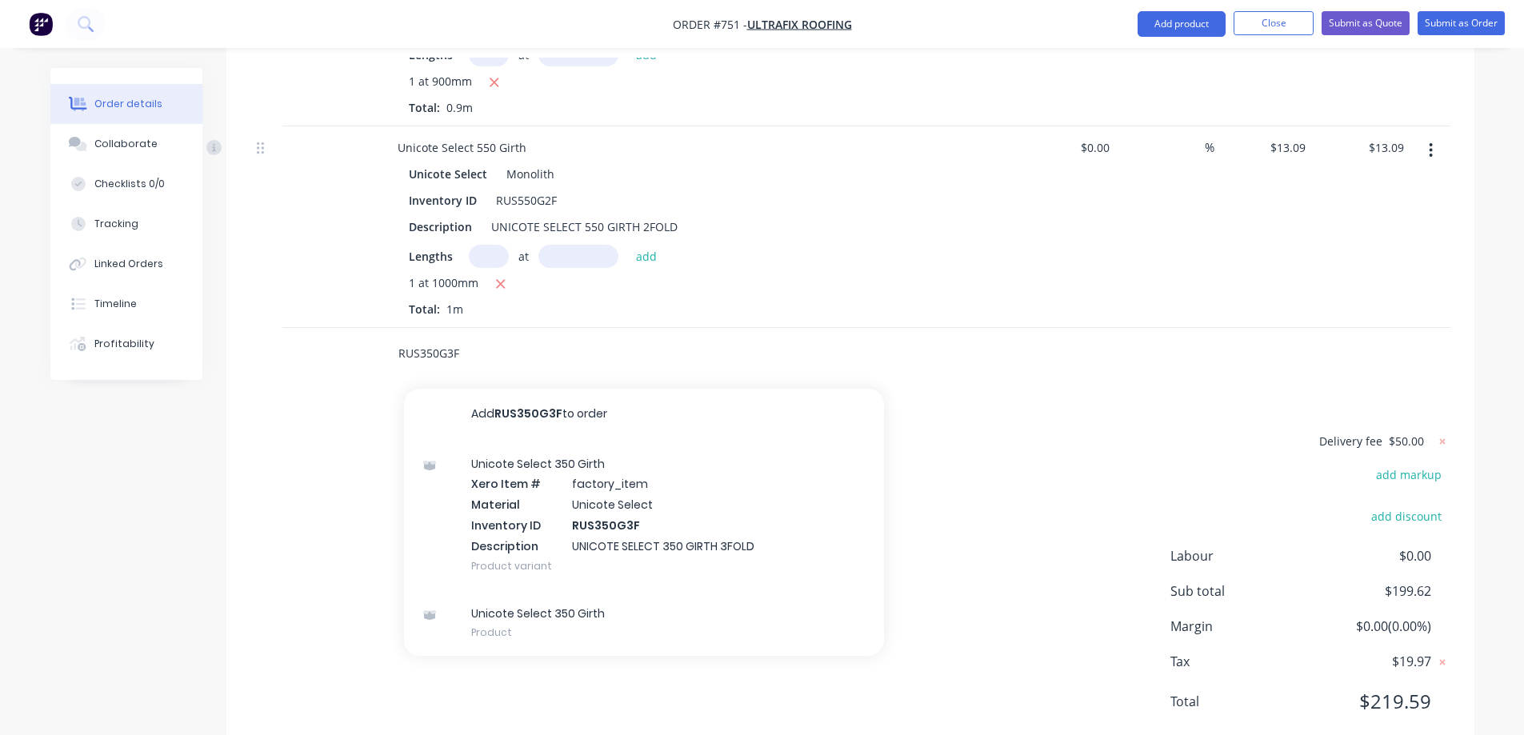
type input "RUS350G3F"
click at [553, 454] on div "Unicote Select 350 Girth Xero Item # factory_item Material Unicote Select Inven…" at bounding box center [644, 515] width 480 height 150
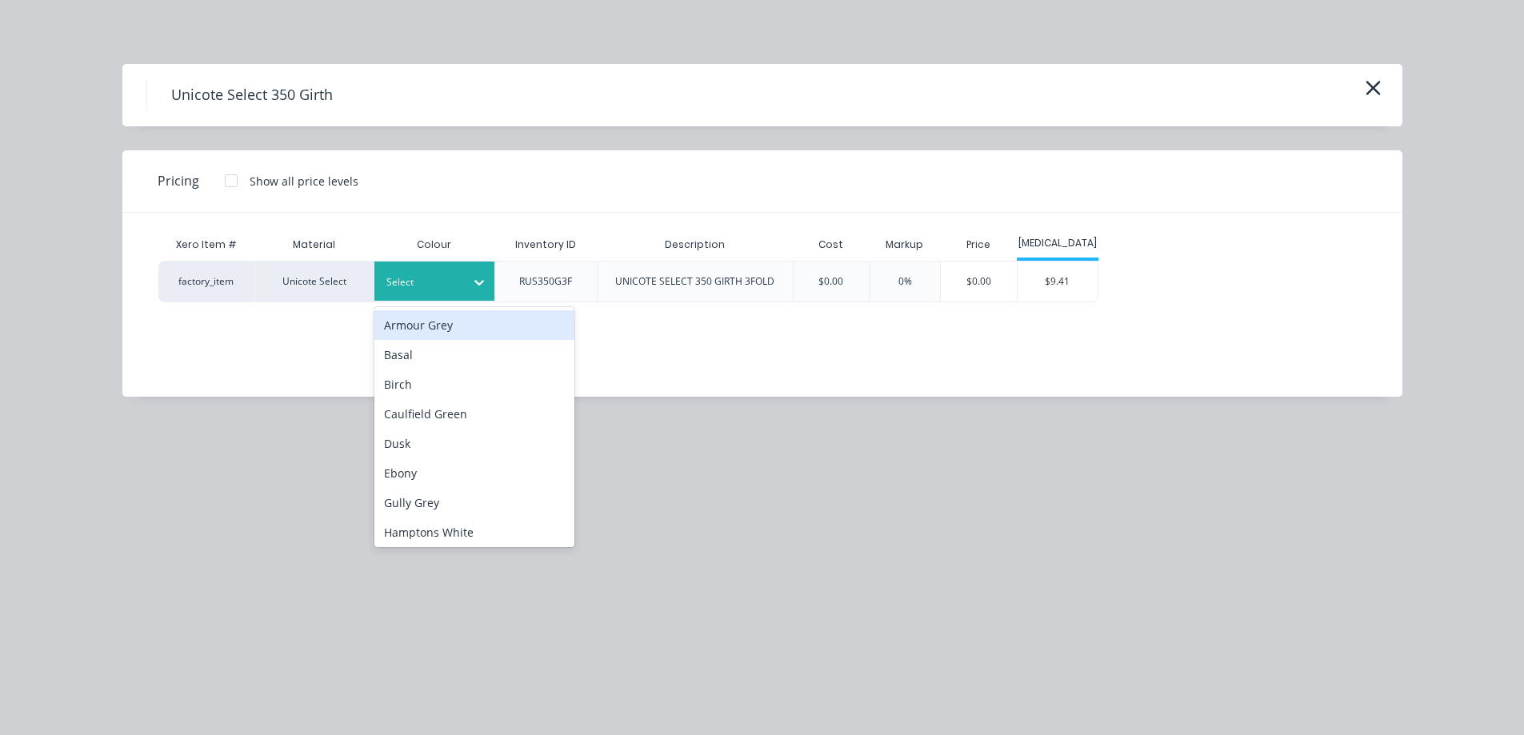
click at [433, 290] on div at bounding box center [422, 283] width 72 height 18
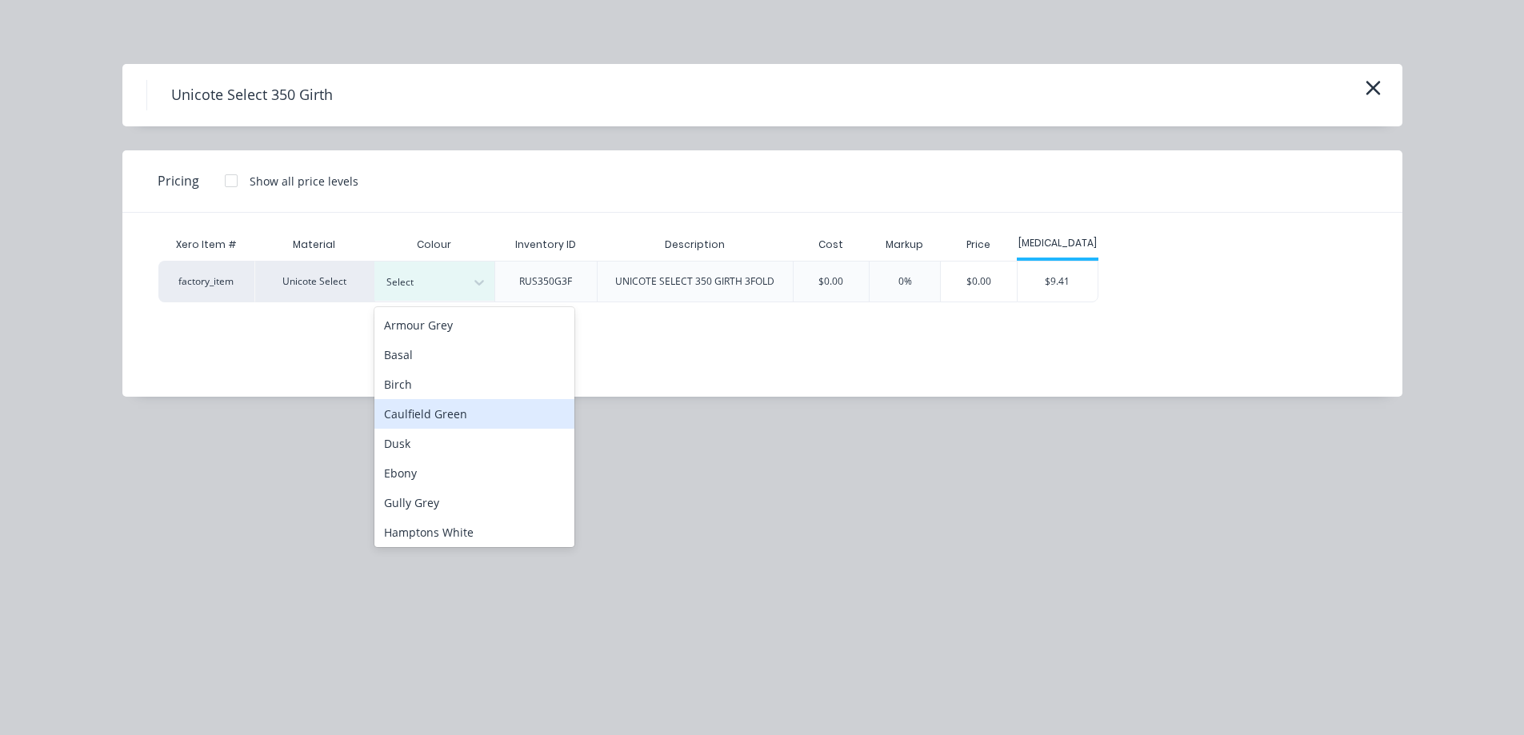
scroll to position [240, 0]
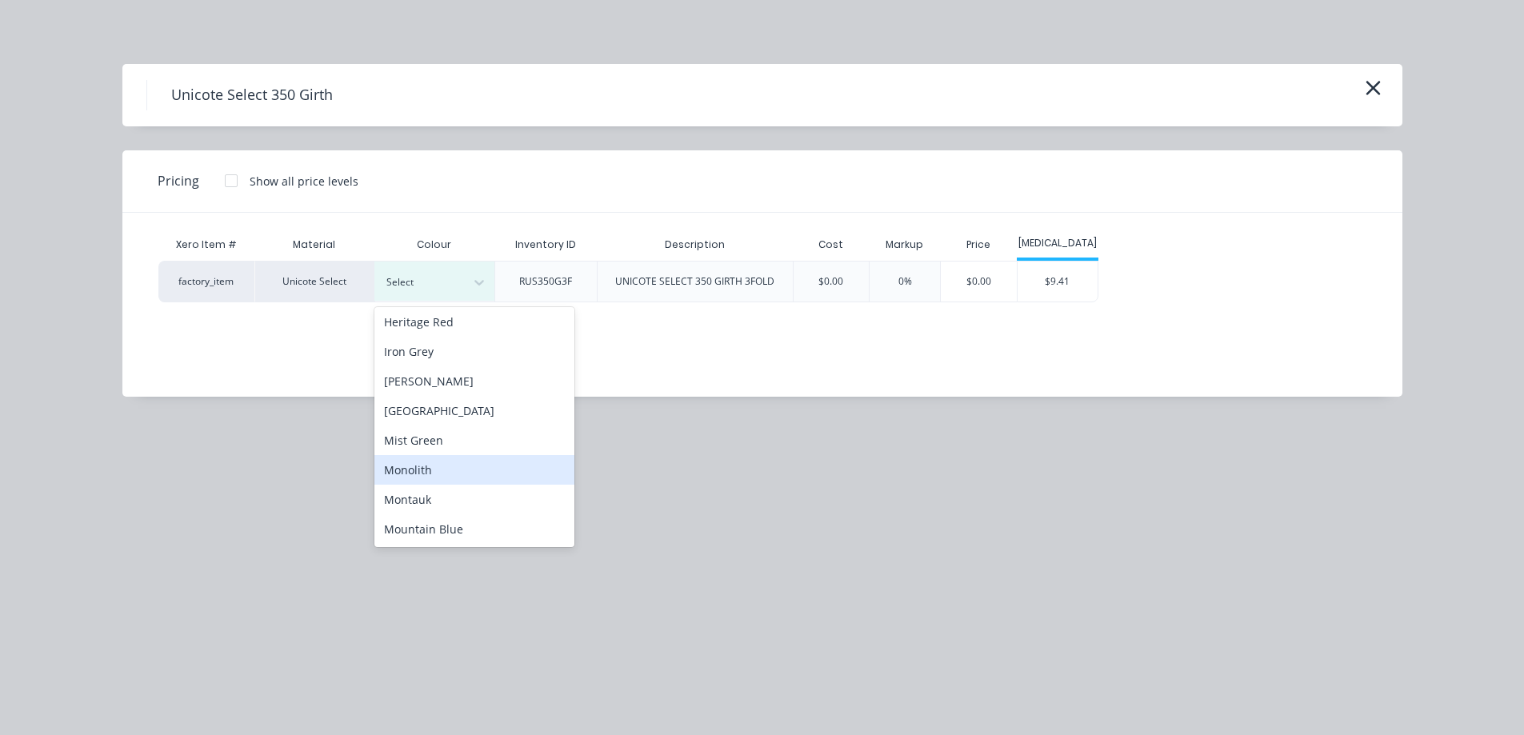
click at [435, 467] on div "Monolith" at bounding box center [474, 470] width 200 height 30
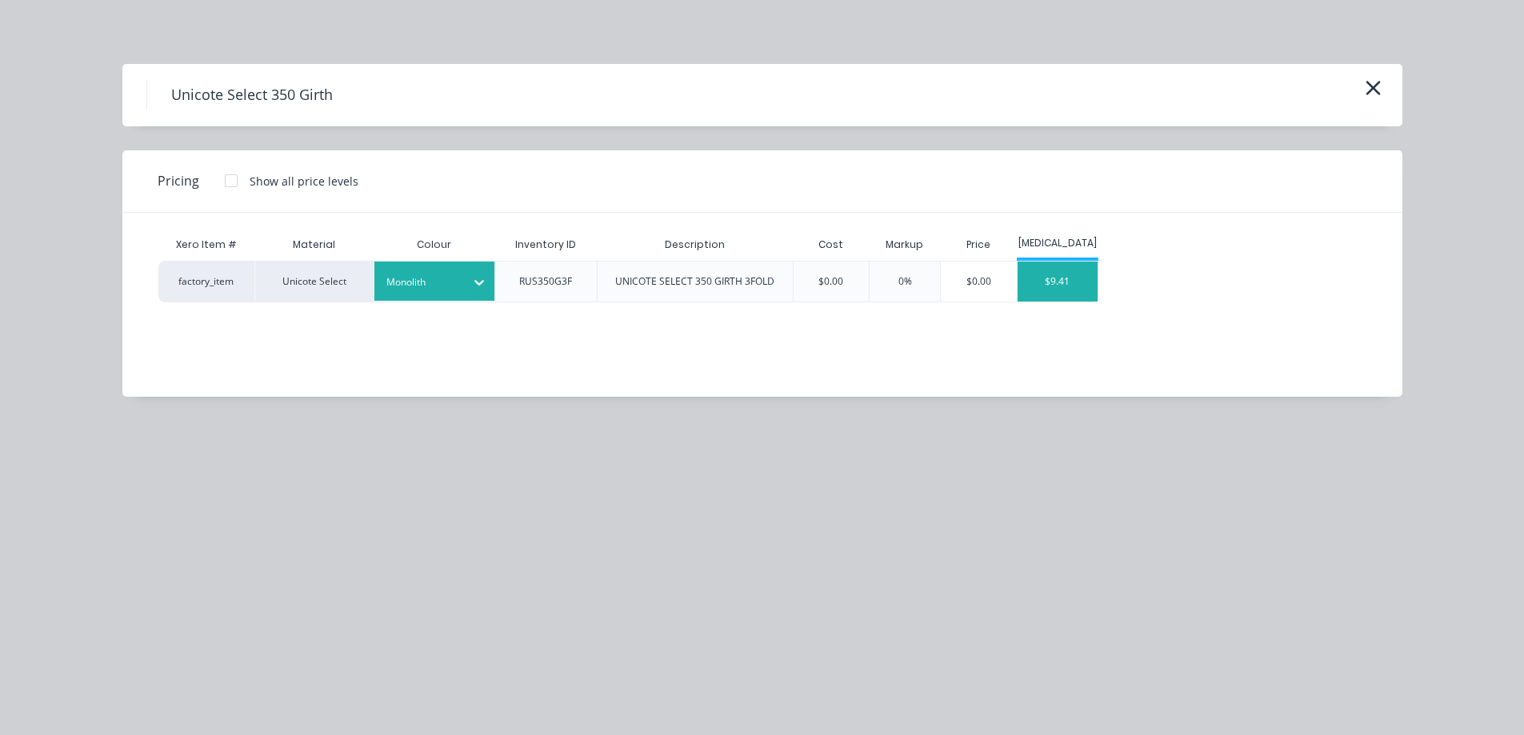
click at [1052, 282] on div "$9.41" at bounding box center [1057, 282] width 80 height 40
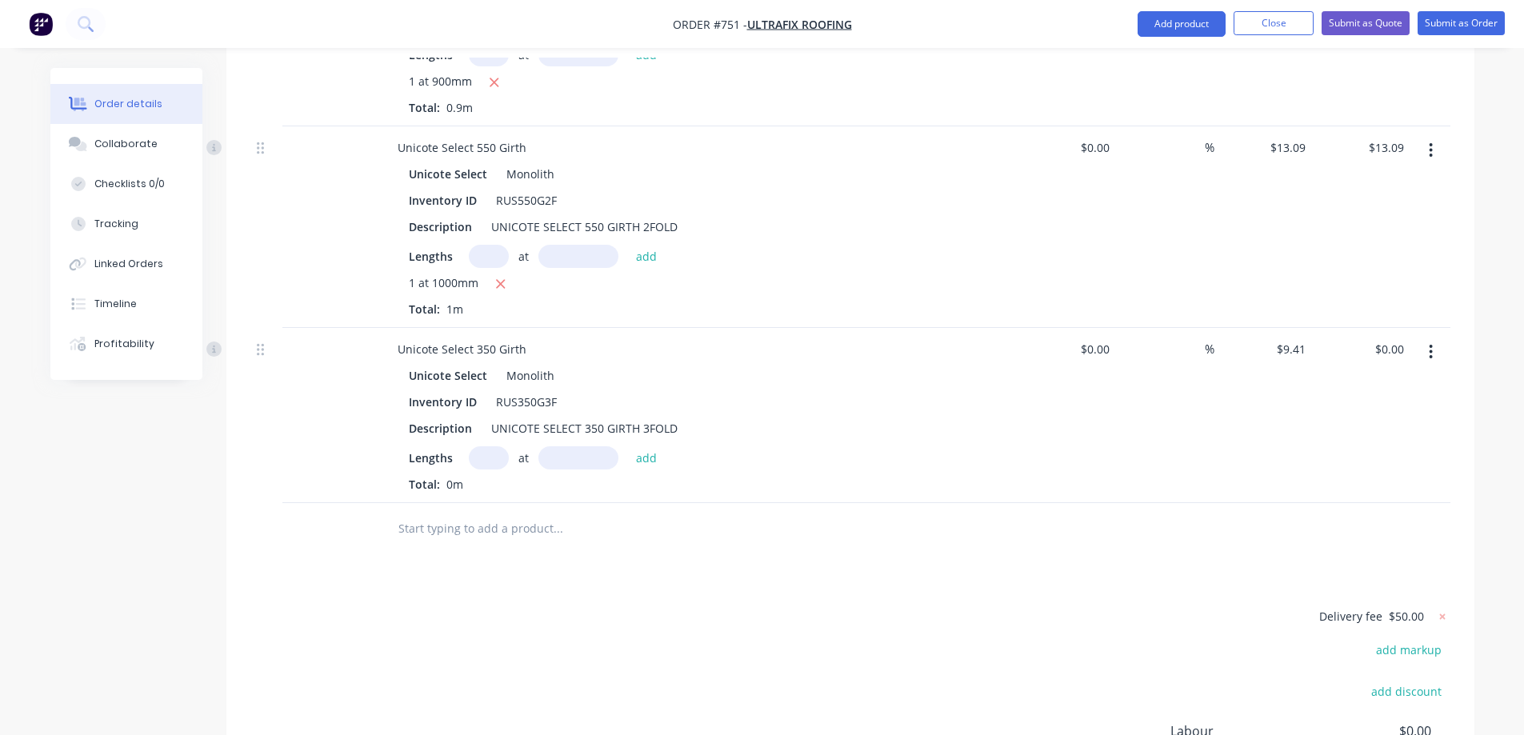
click at [489, 446] on input "text" at bounding box center [489, 457] width 40 height 23
type input "1"
type input "500mm"
click at [647, 446] on button "add" at bounding box center [647, 457] width 38 height 22
type input "$4.71"
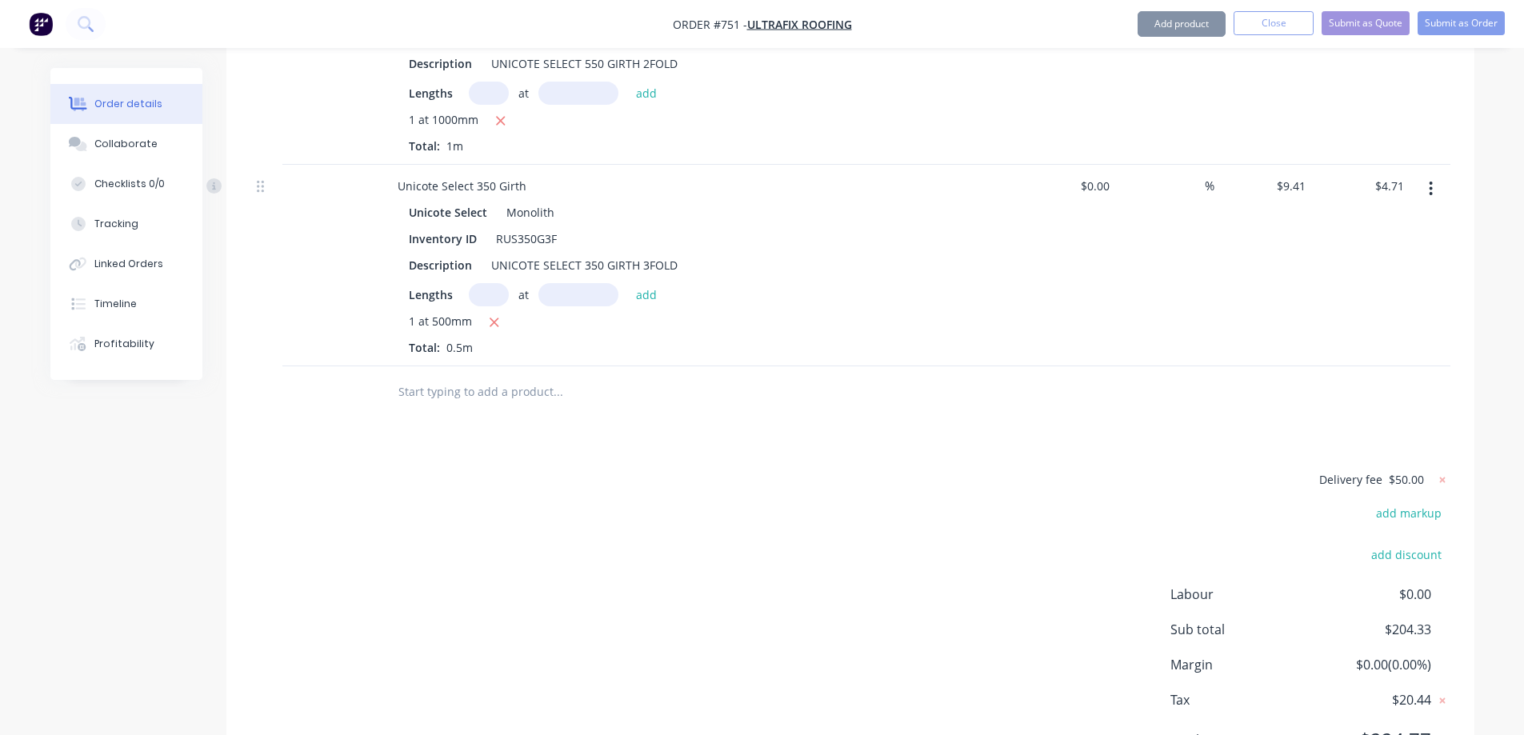
scroll to position [1723, 0]
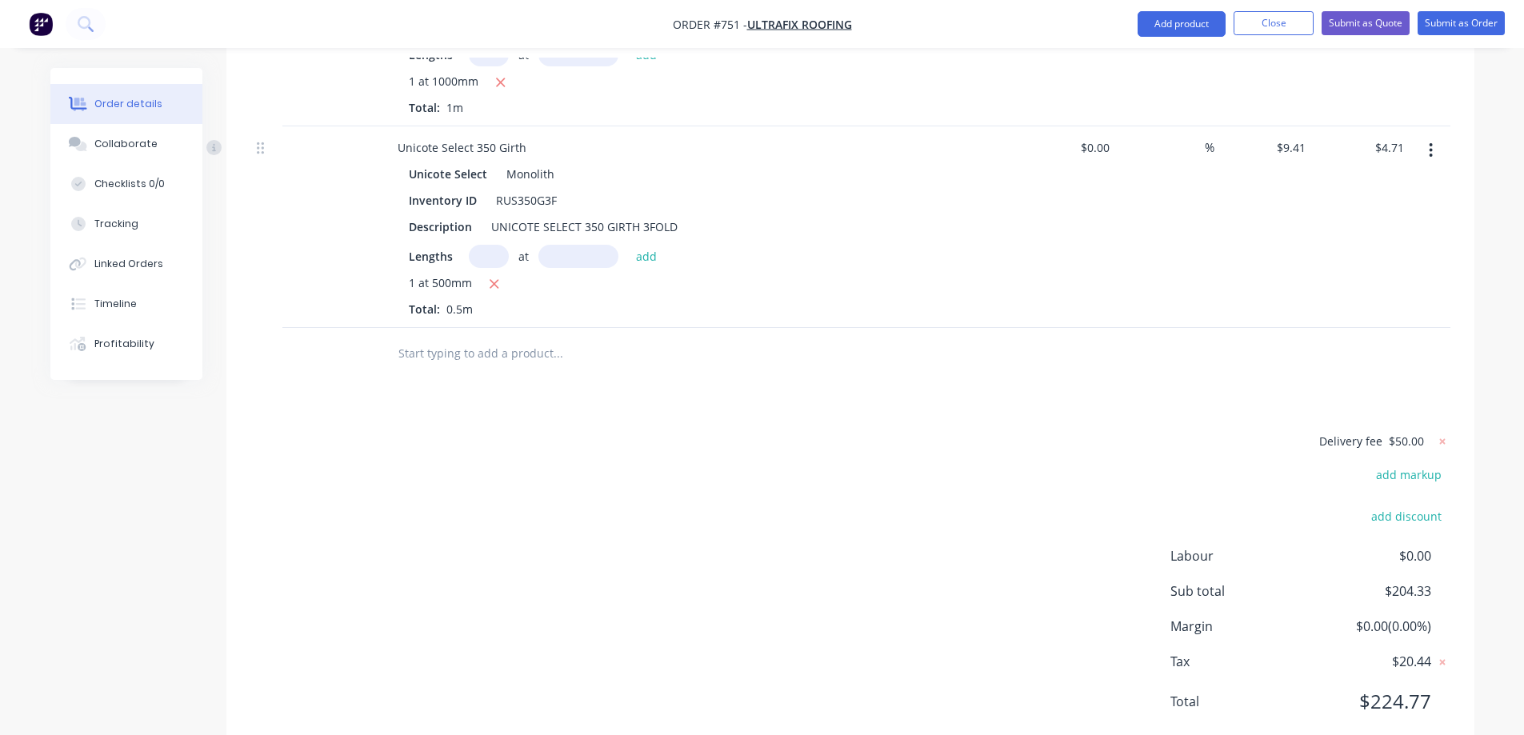
click at [497, 338] on input "text" at bounding box center [558, 354] width 320 height 32
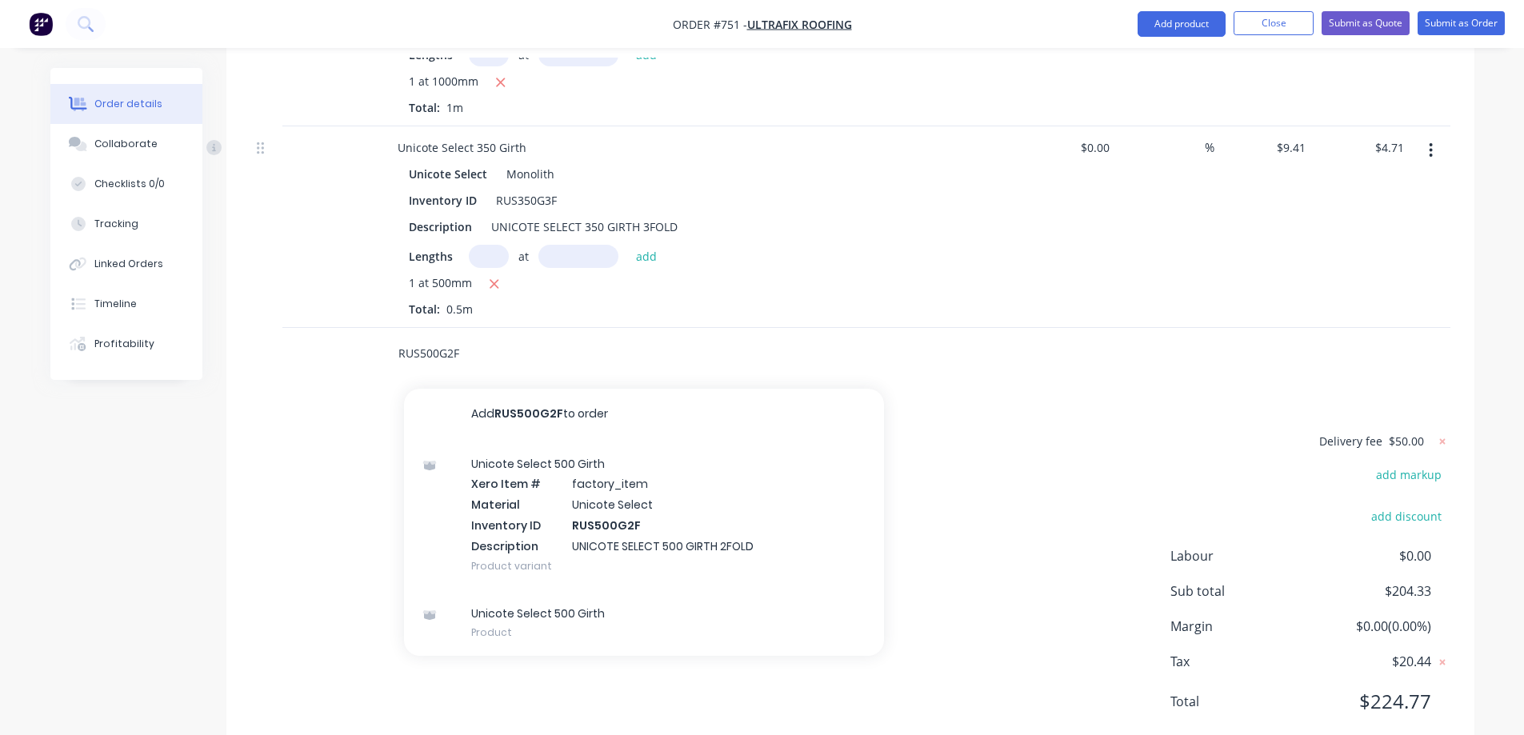
type input "RUS500G2F"
click at [525, 456] on div "Unicote Select 500 Girth Xero Item # factory_item Material Unicote Select Inven…" at bounding box center [644, 515] width 480 height 150
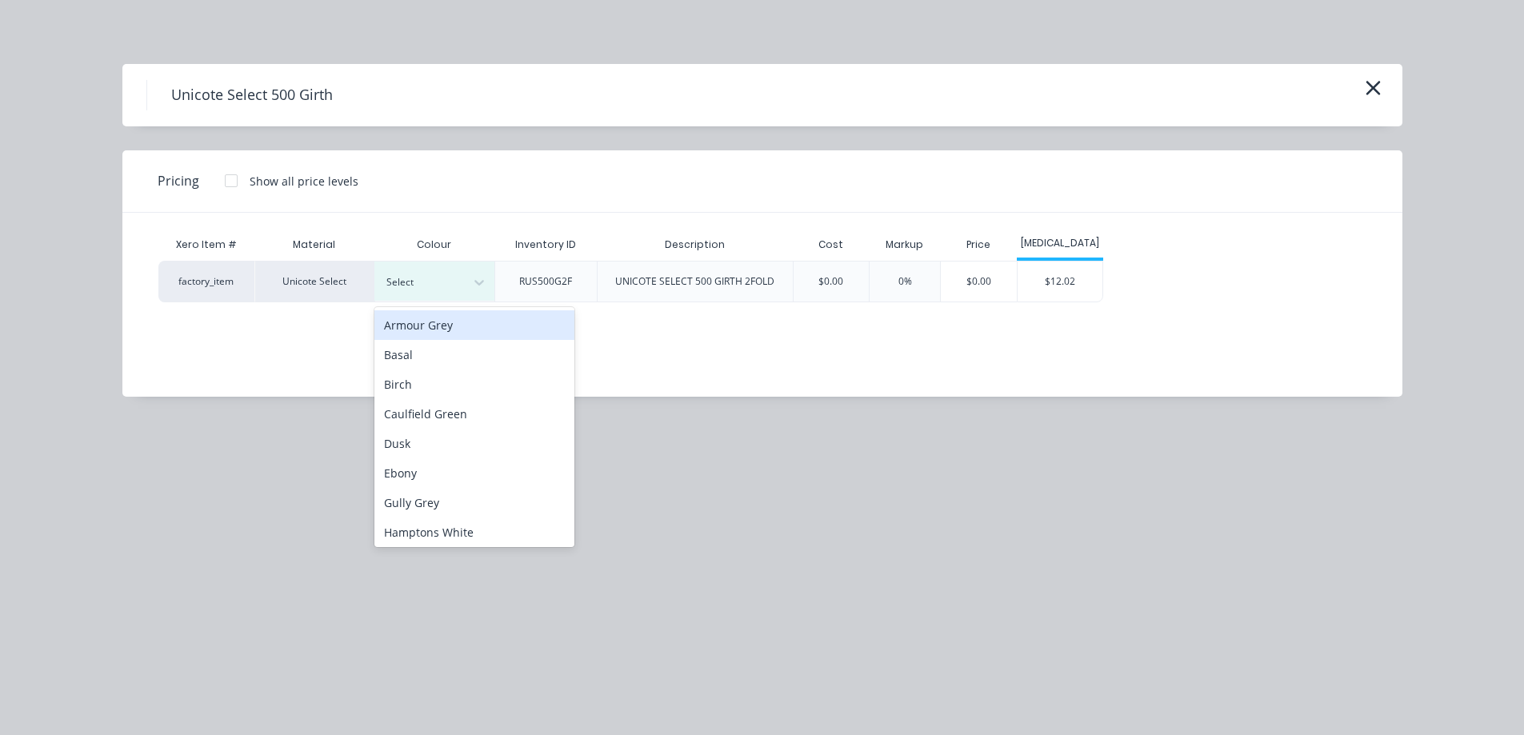
click at [434, 295] on div "Select" at bounding box center [434, 281] width 120 height 39
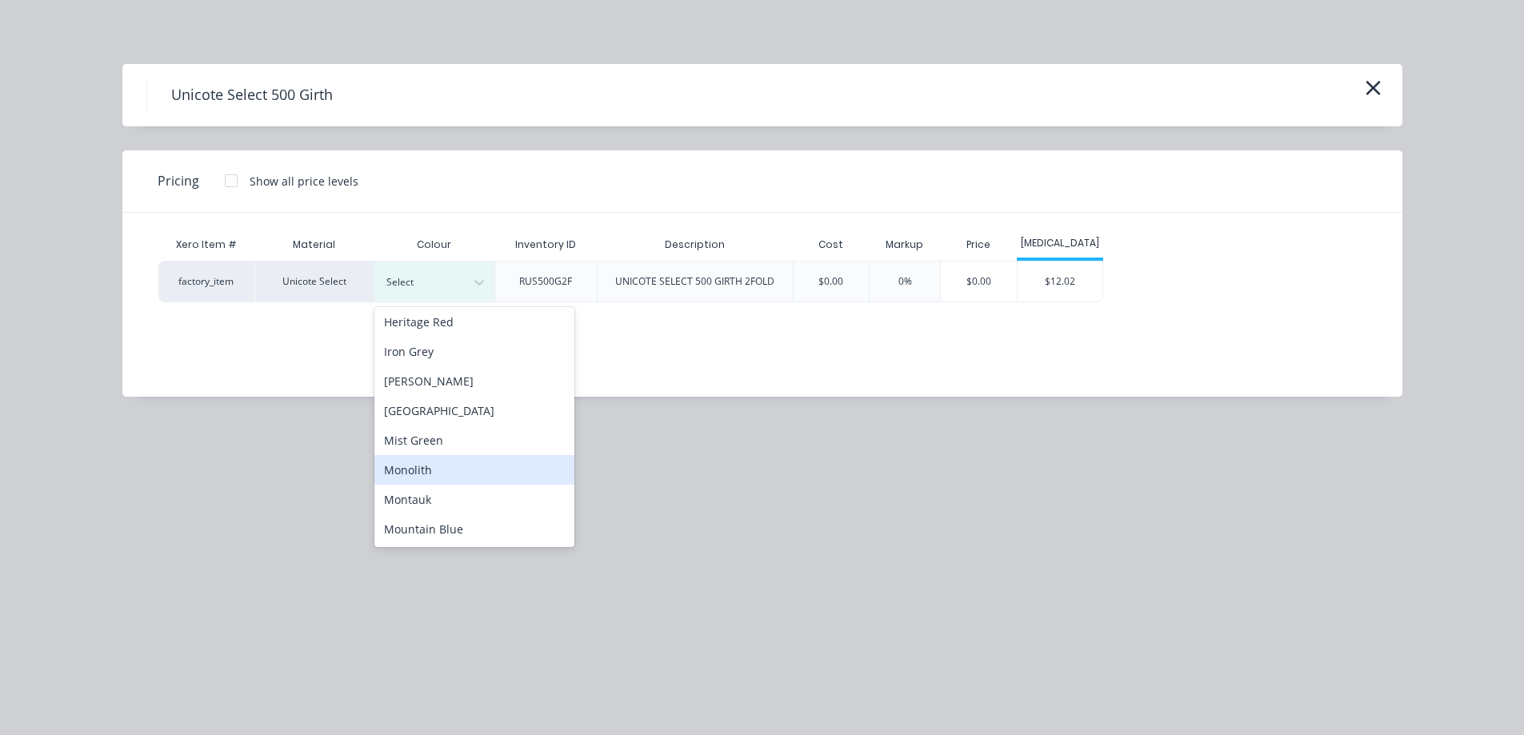
click at [430, 469] on div "Monolith" at bounding box center [474, 470] width 200 height 30
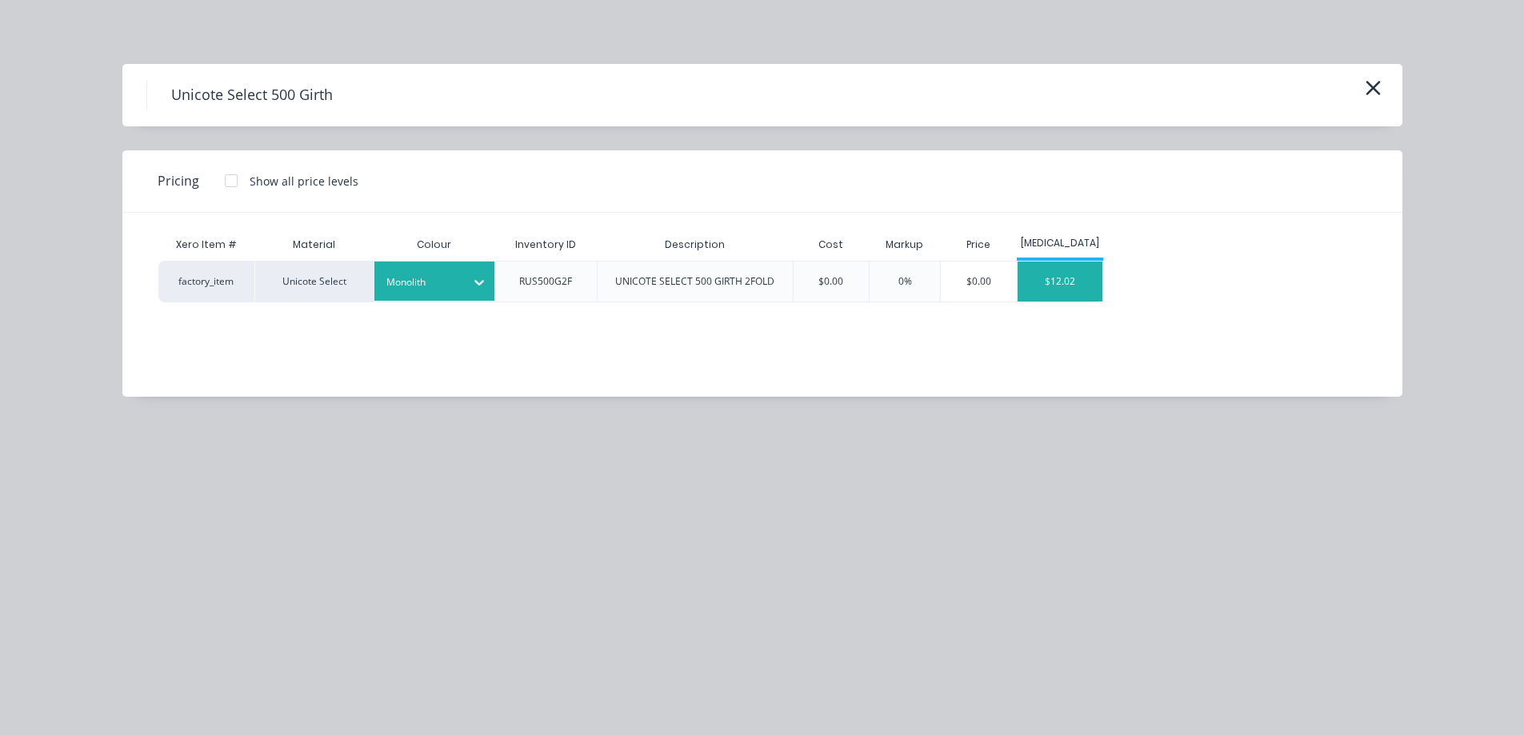
click at [1089, 279] on div "$12.02" at bounding box center [1060, 282] width 86 height 40
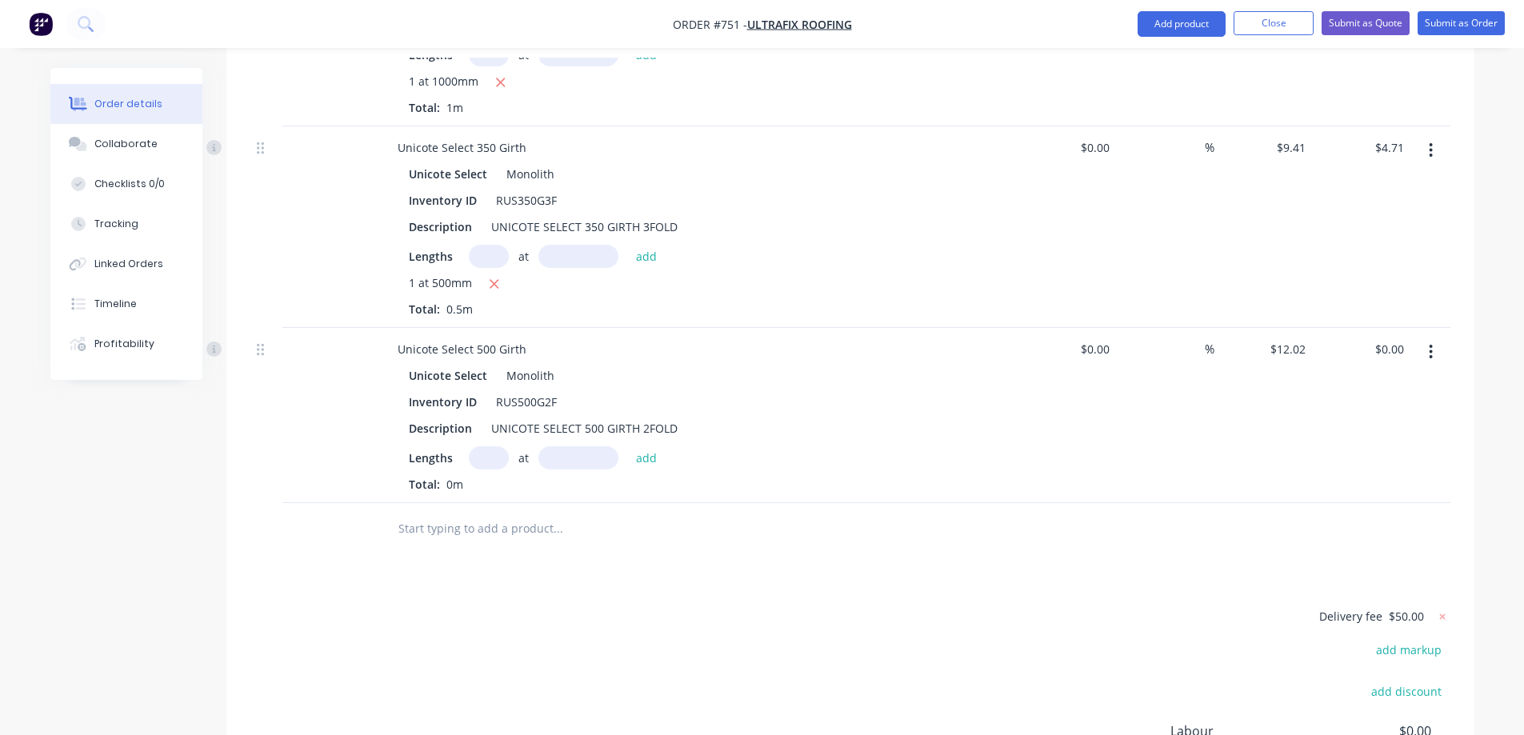
click at [497, 446] on input "text" at bounding box center [489, 457] width 40 height 23
type input "1"
type input "1000mm"
click at [648, 446] on button "add" at bounding box center [647, 457] width 38 height 22
type input "$12.02"
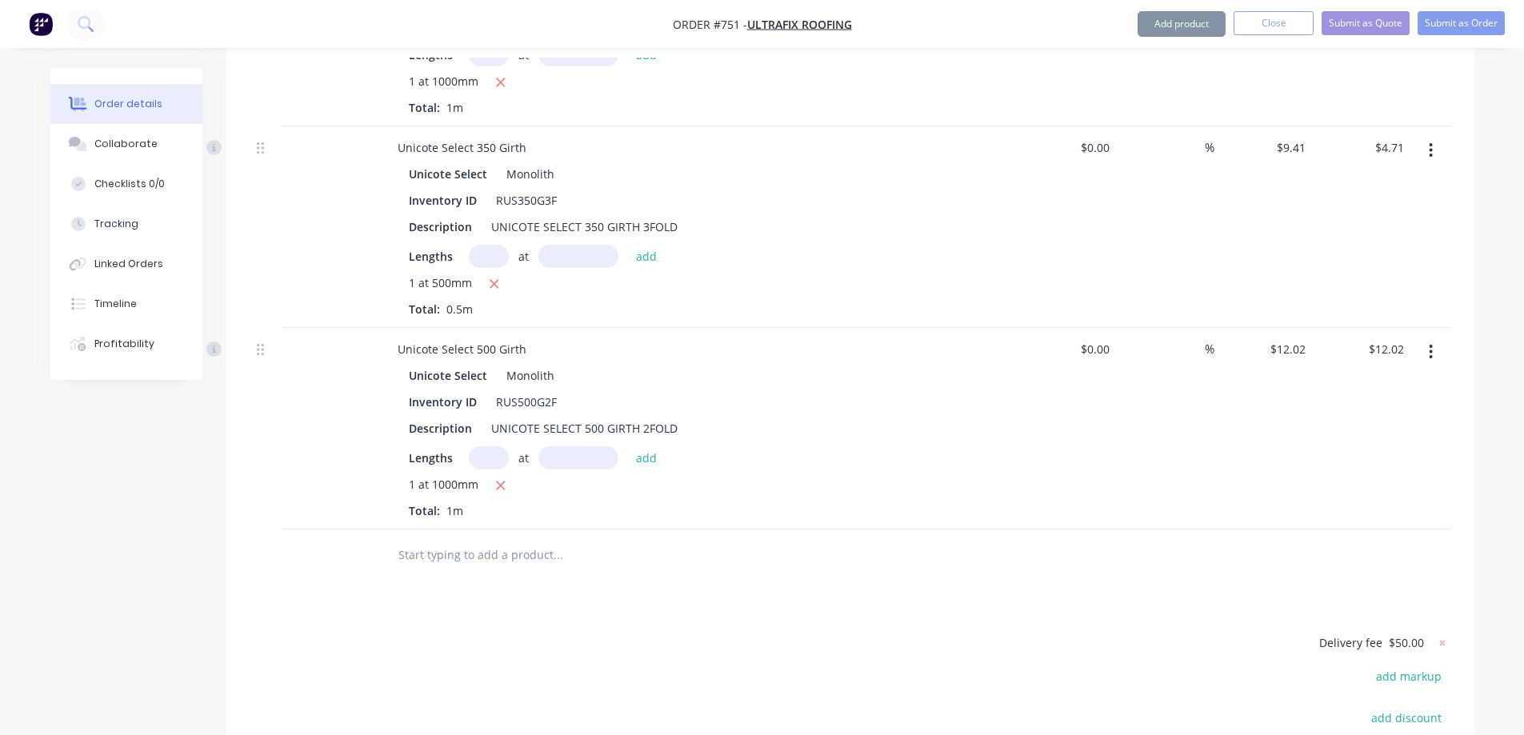
click at [471, 539] on input "text" at bounding box center [558, 555] width 320 height 32
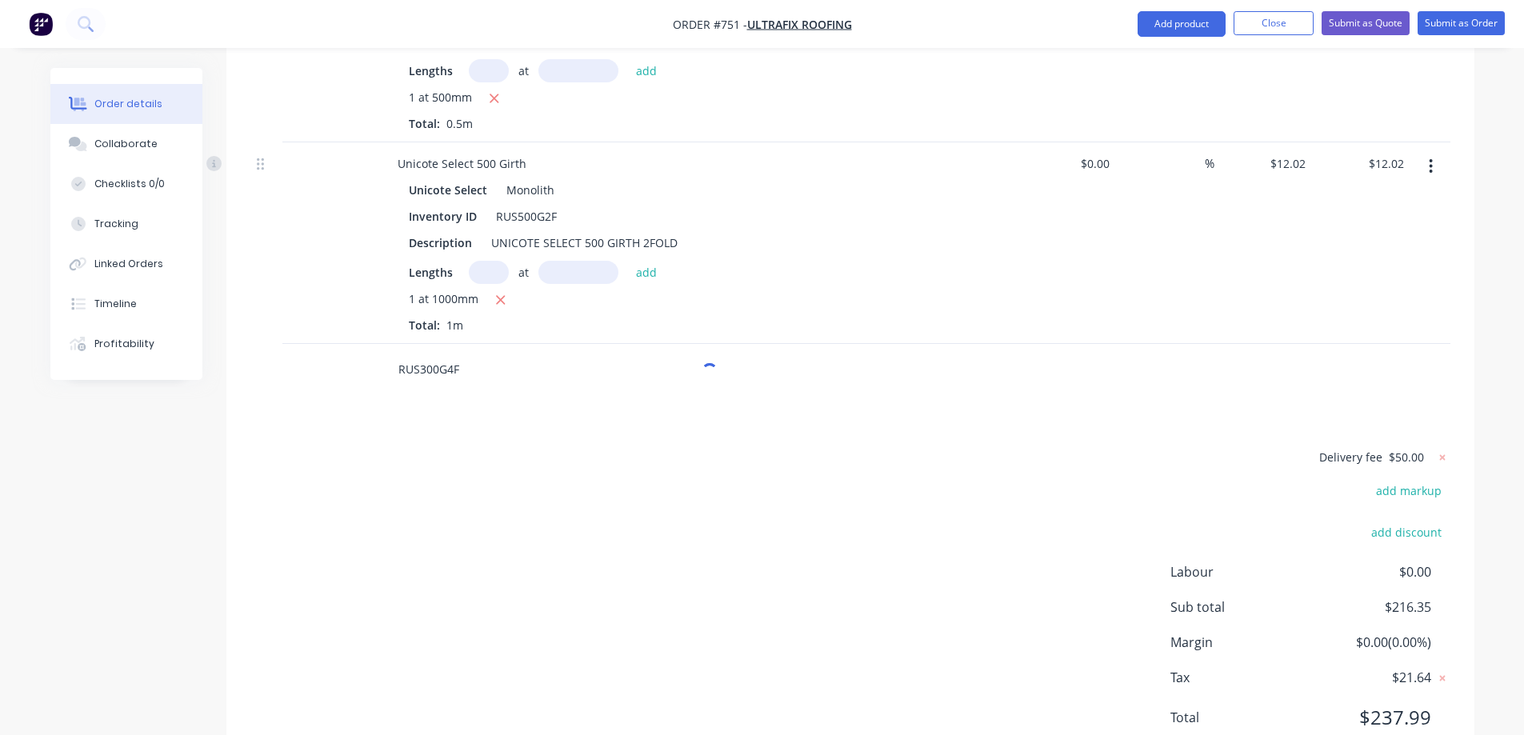
scroll to position [1924, 0]
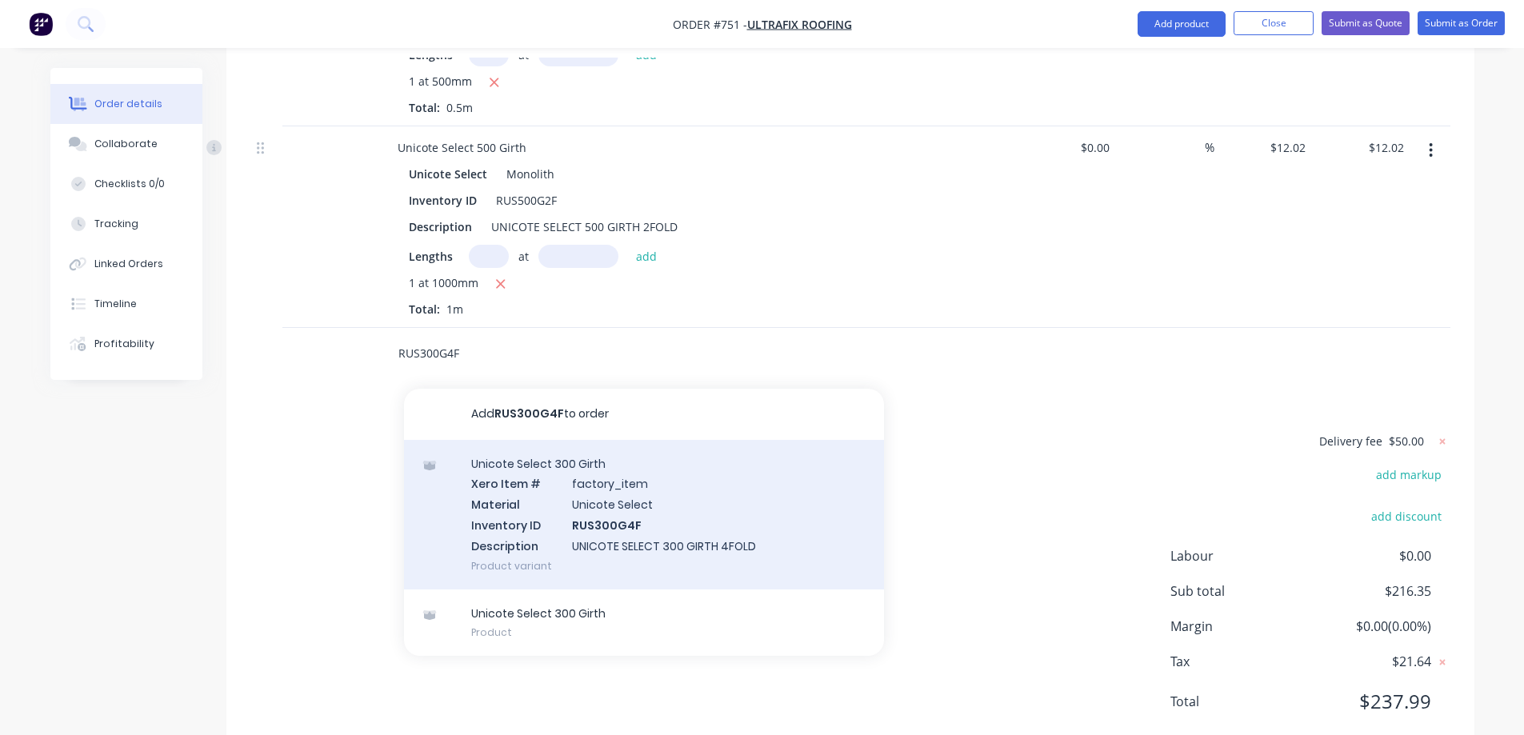
type input "RUS300G4F"
click at [511, 470] on div "Unicote Select 300 Girth Xero Item # factory_item Material Unicote Select Inven…" at bounding box center [644, 515] width 480 height 150
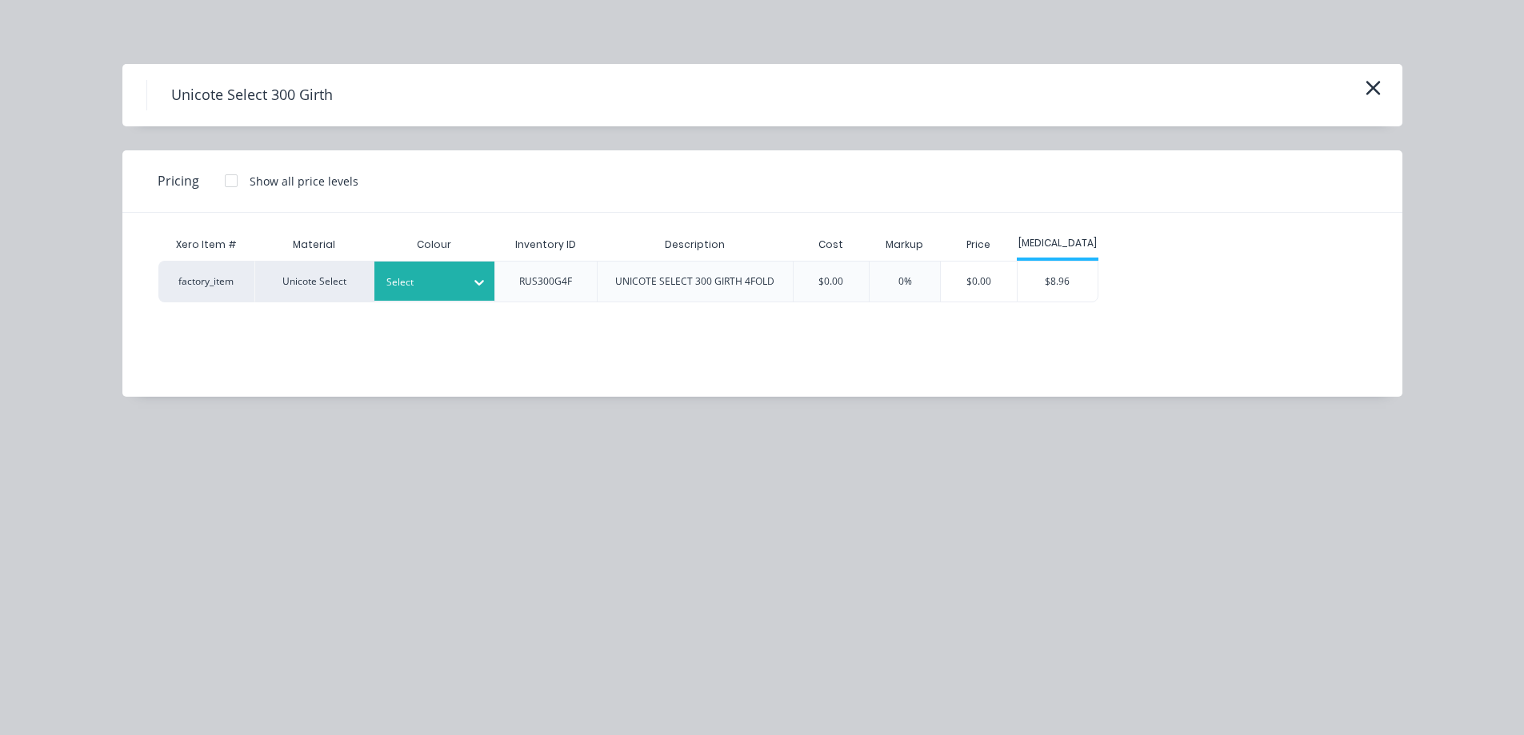
click at [440, 282] on div at bounding box center [422, 283] width 72 height 18
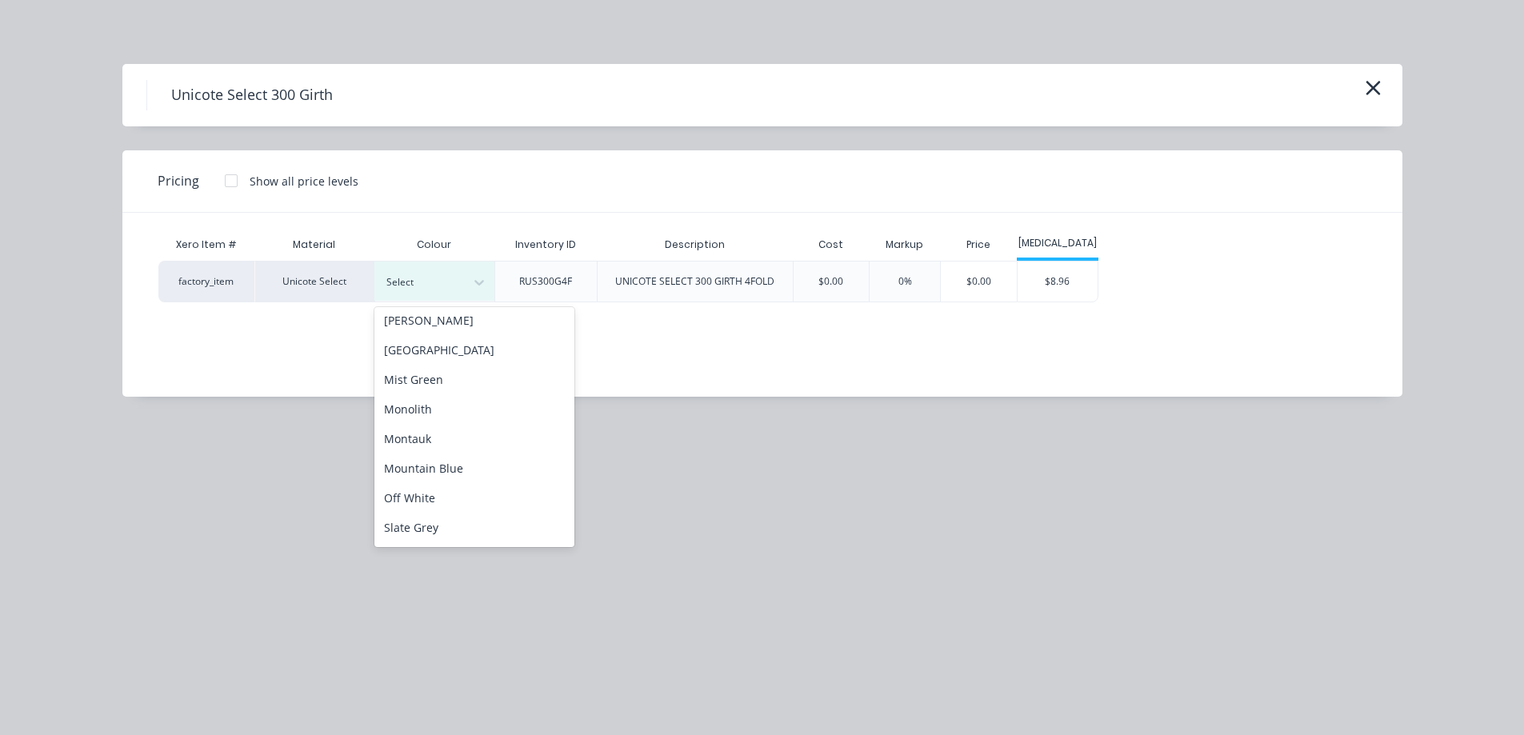
scroll to position [320, 0]
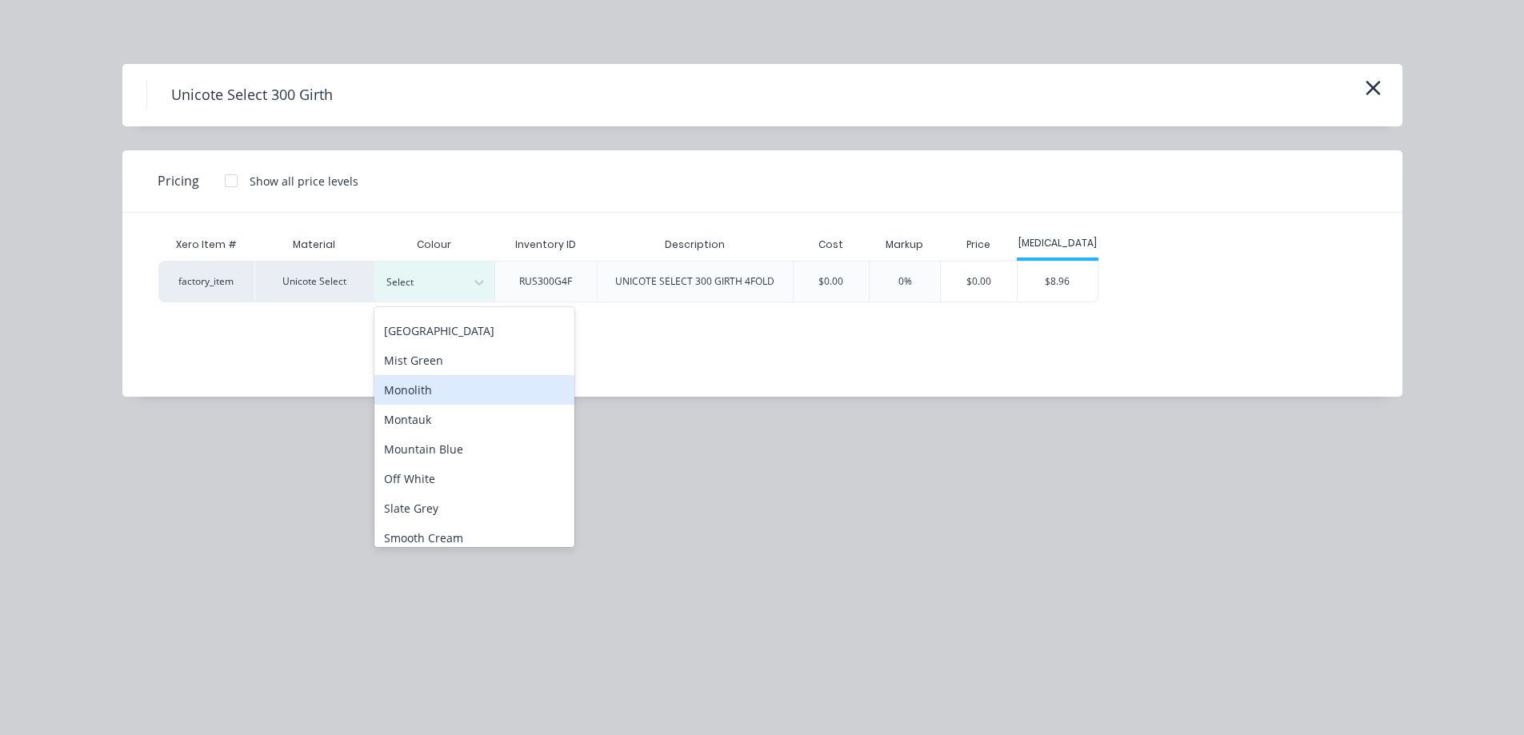
click at [446, 388] on div "Monolith" at bounding box center [474, 390] width 200 height 30
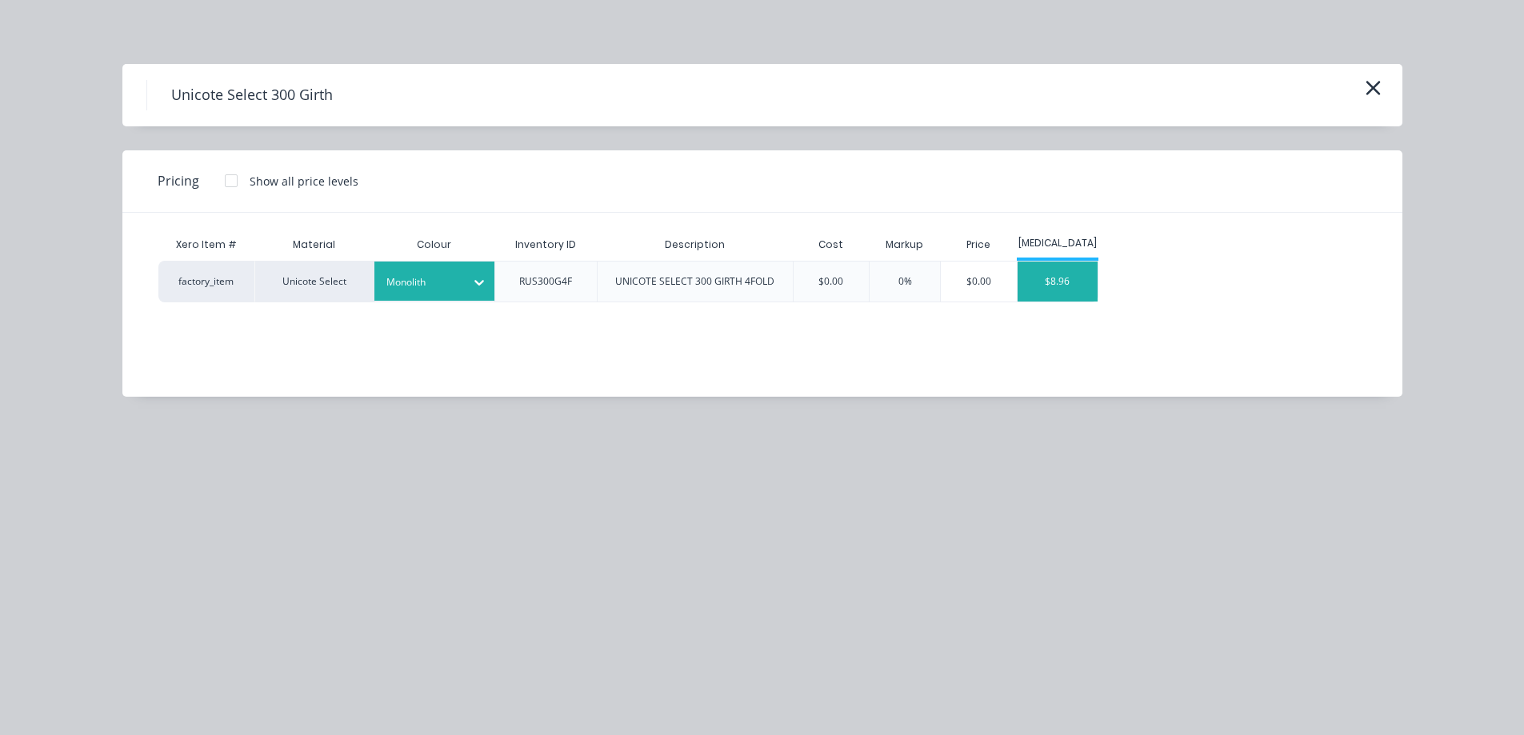
click at [1065, 284] on div "$8.96" at bounding box center [1057, 282] width 80 height 40
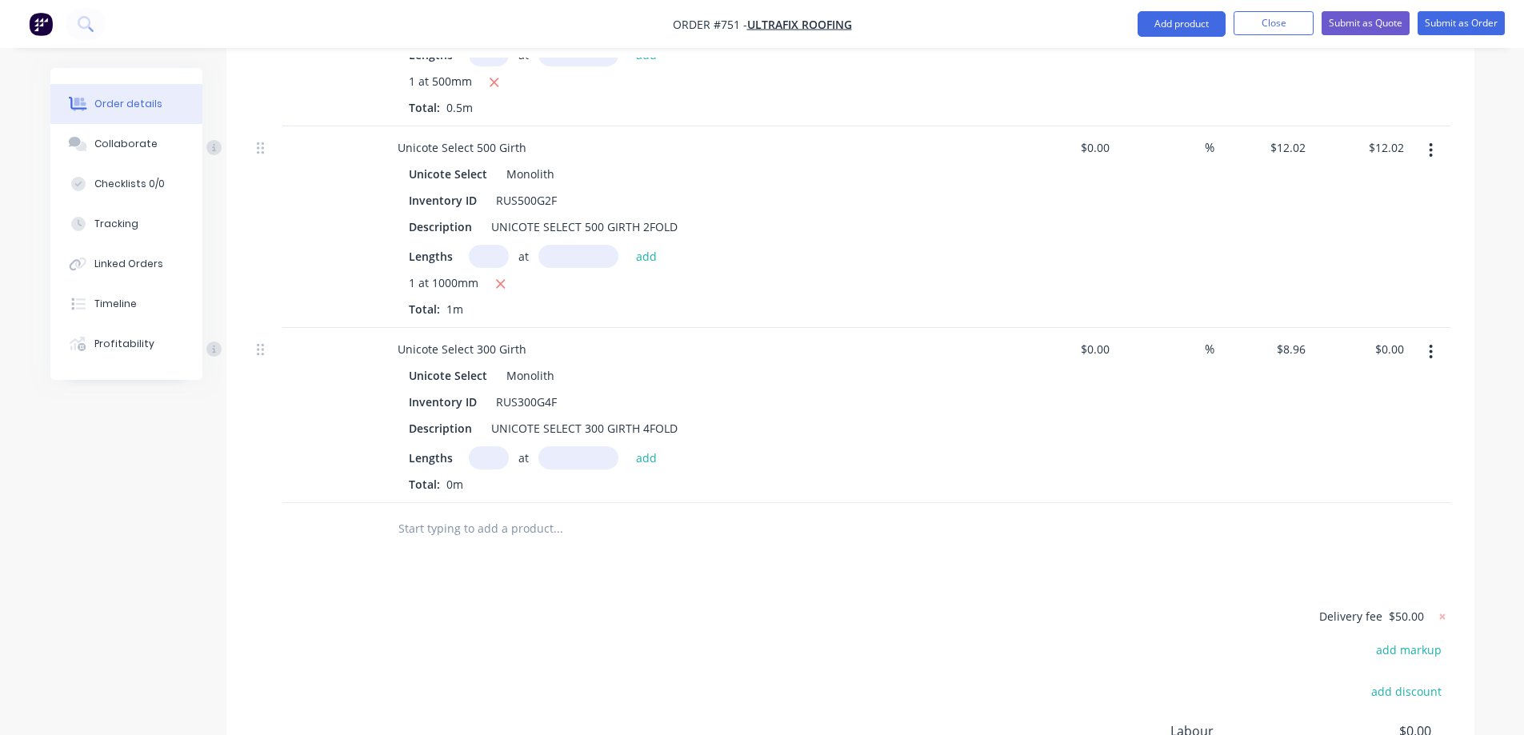
click at [484, 446] on input "text" at bounding box center [489, 457] width 40 height 23
type input "1"
type input "900mm"
click at [641, 446] on button "add" at bounding box center [647, 457] width 38 height 22
type input "$8.06"
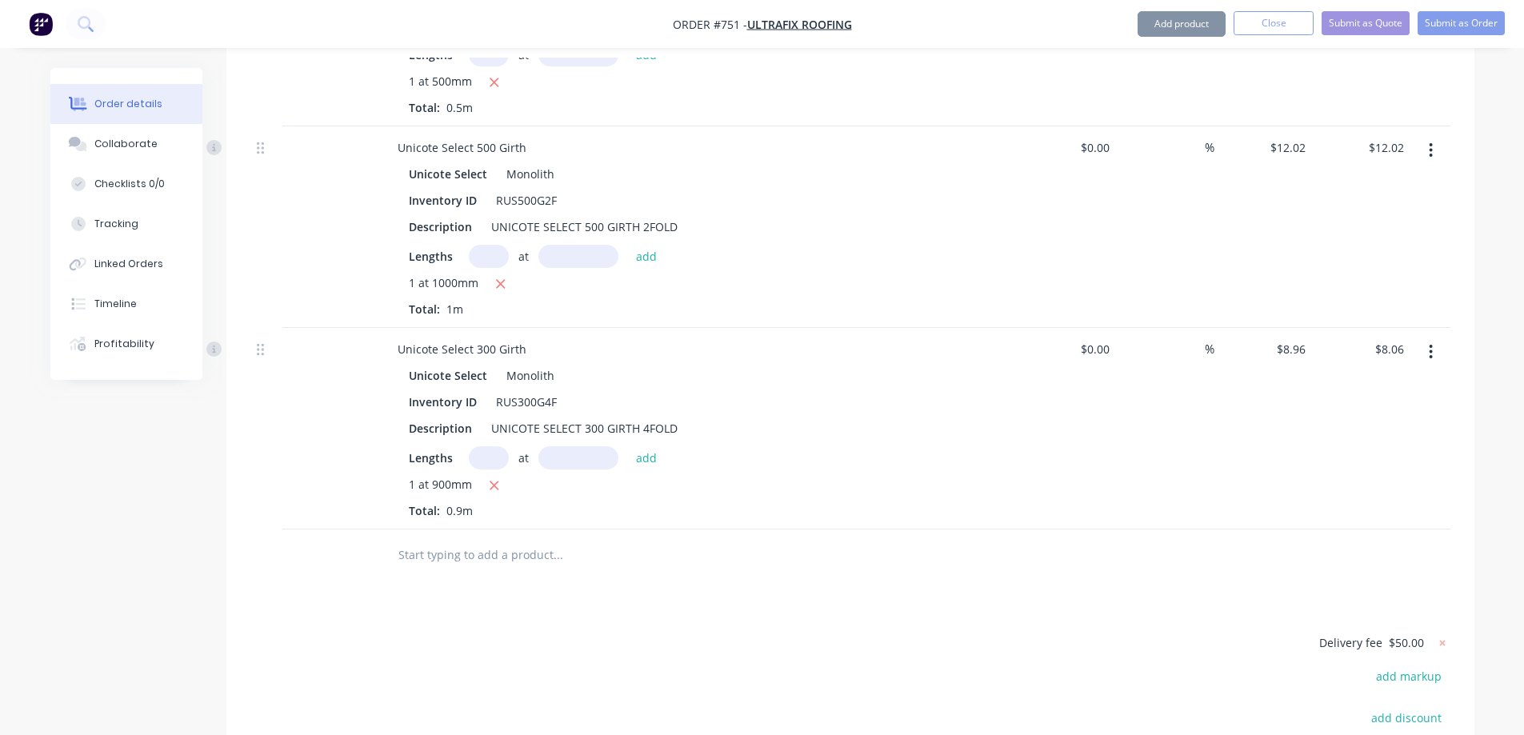
click at [542, 539] on input "text" at bounding box center [558, 555] width 320 height 32
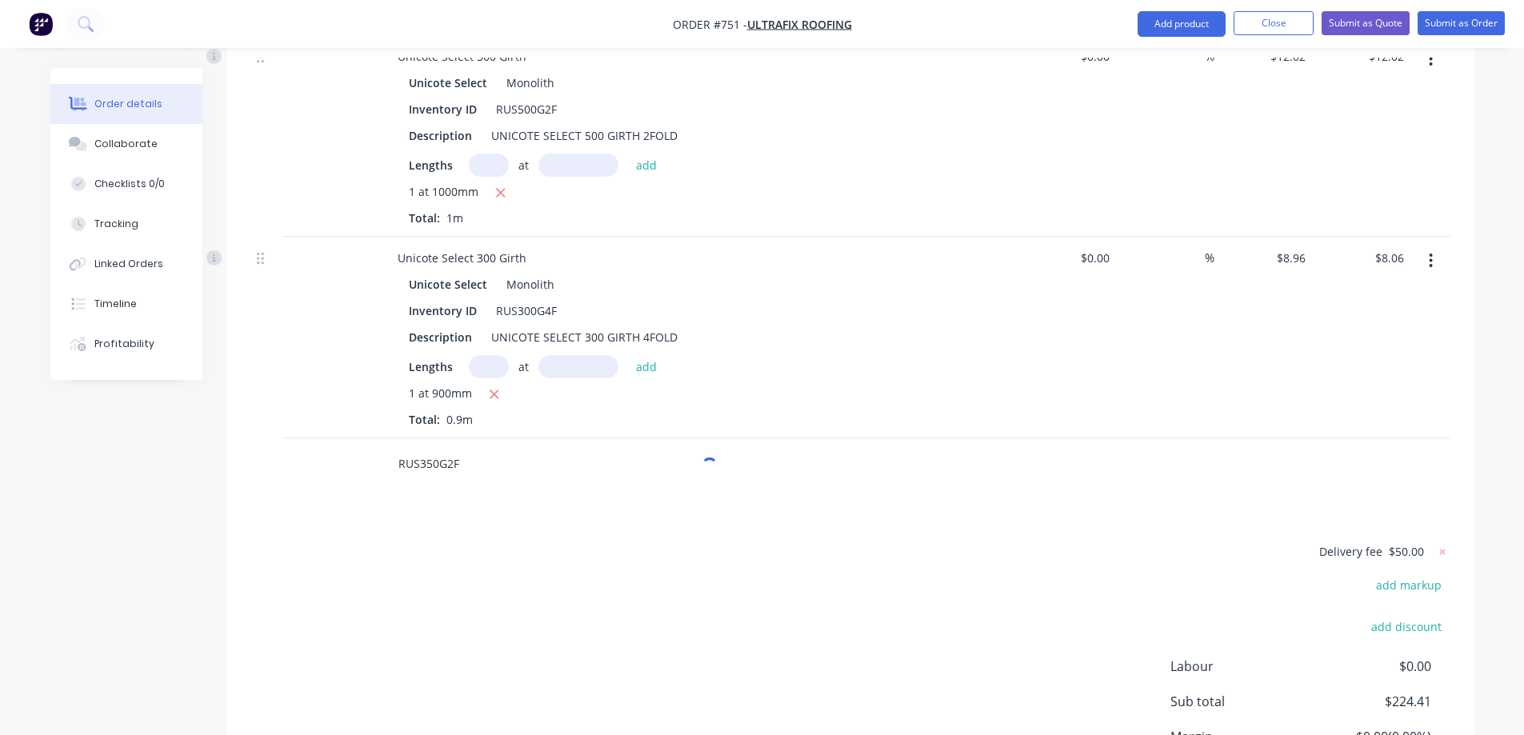
scroll to position [2126, 0]
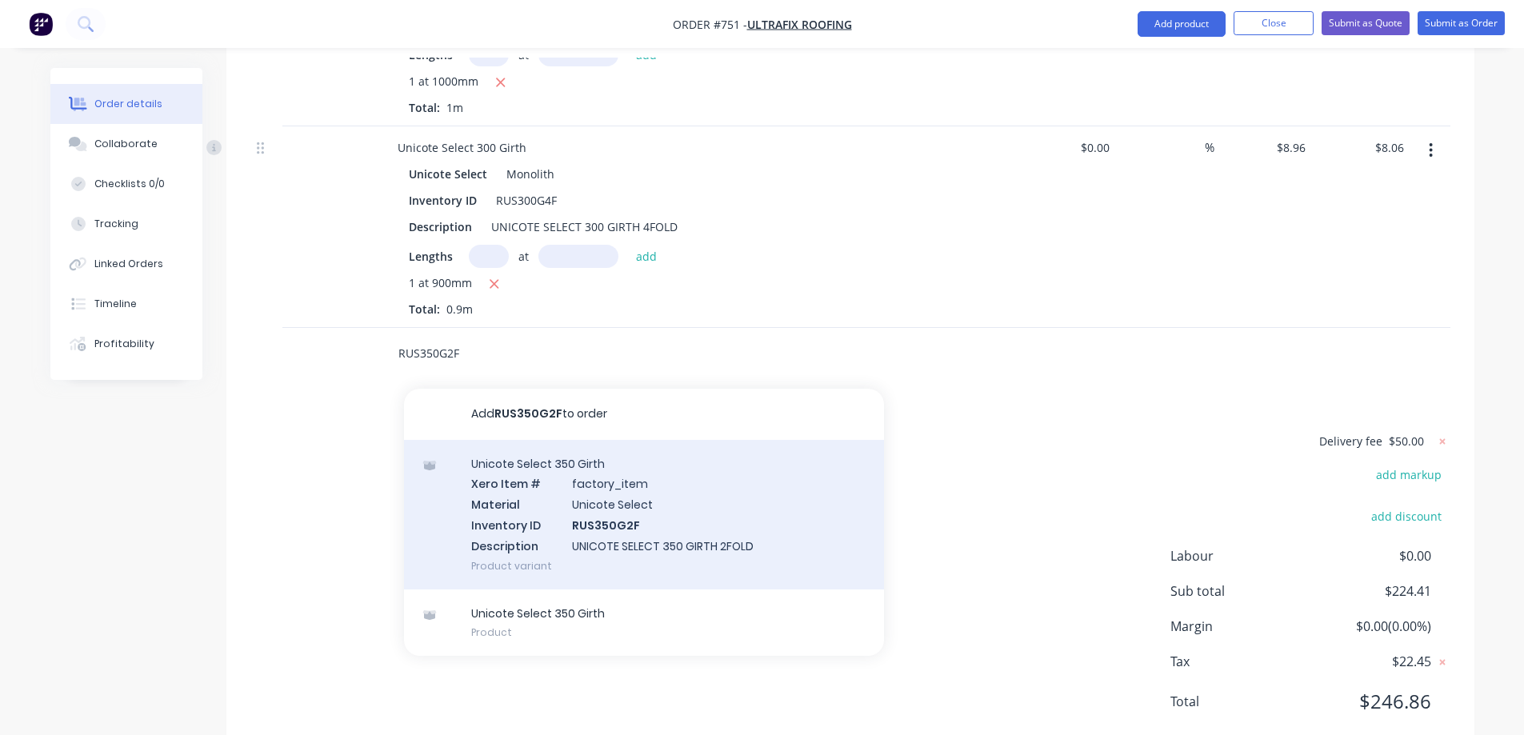
type input "RUS350G2F"
click at [549, 495] on div "Unicote Select 350 Girth Xero Item # factory_item Material Unicote Select Inven…" at bounding box center [644, 515] width 480 height 150
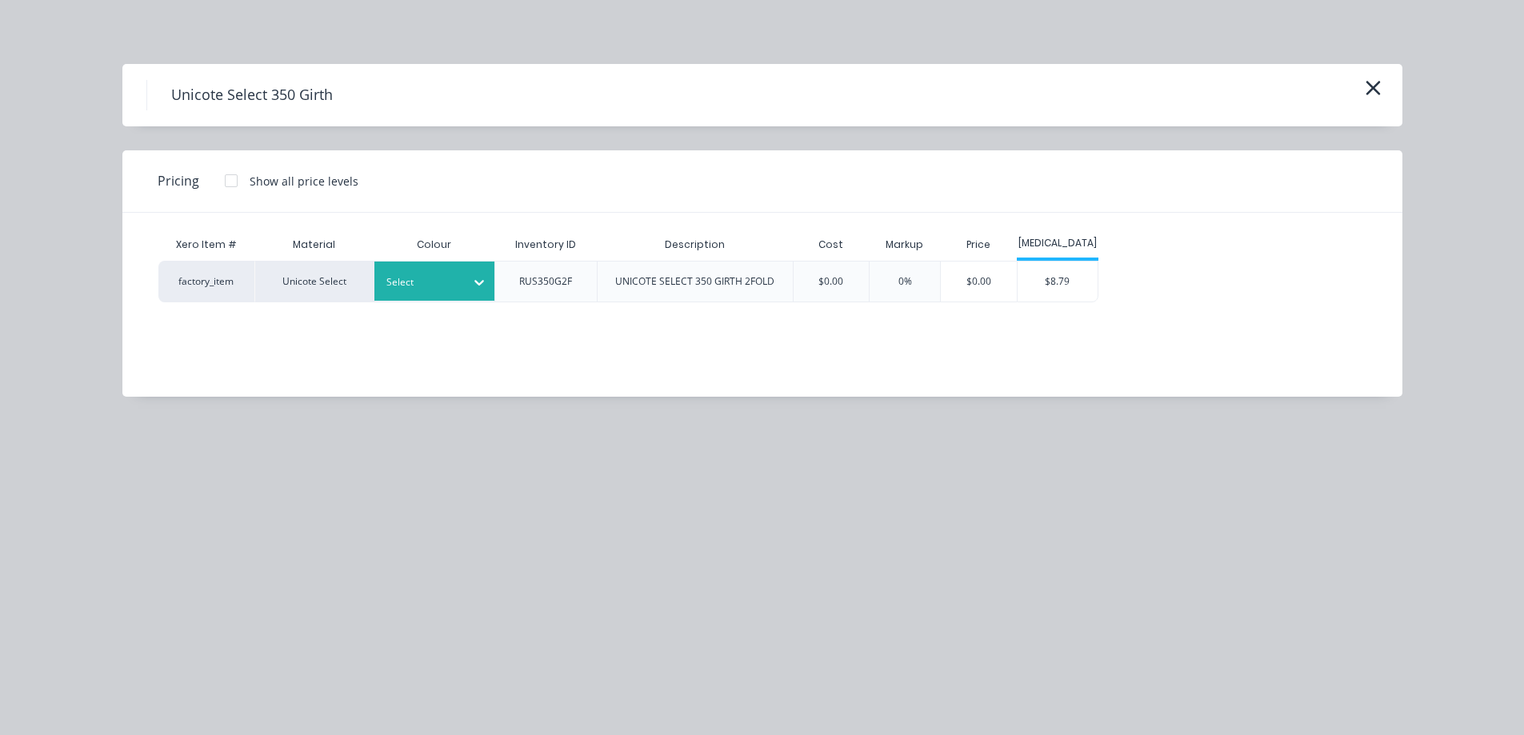
click at [458, 287] on div "Select" at bounding box center [420, 282] width 90 height 21
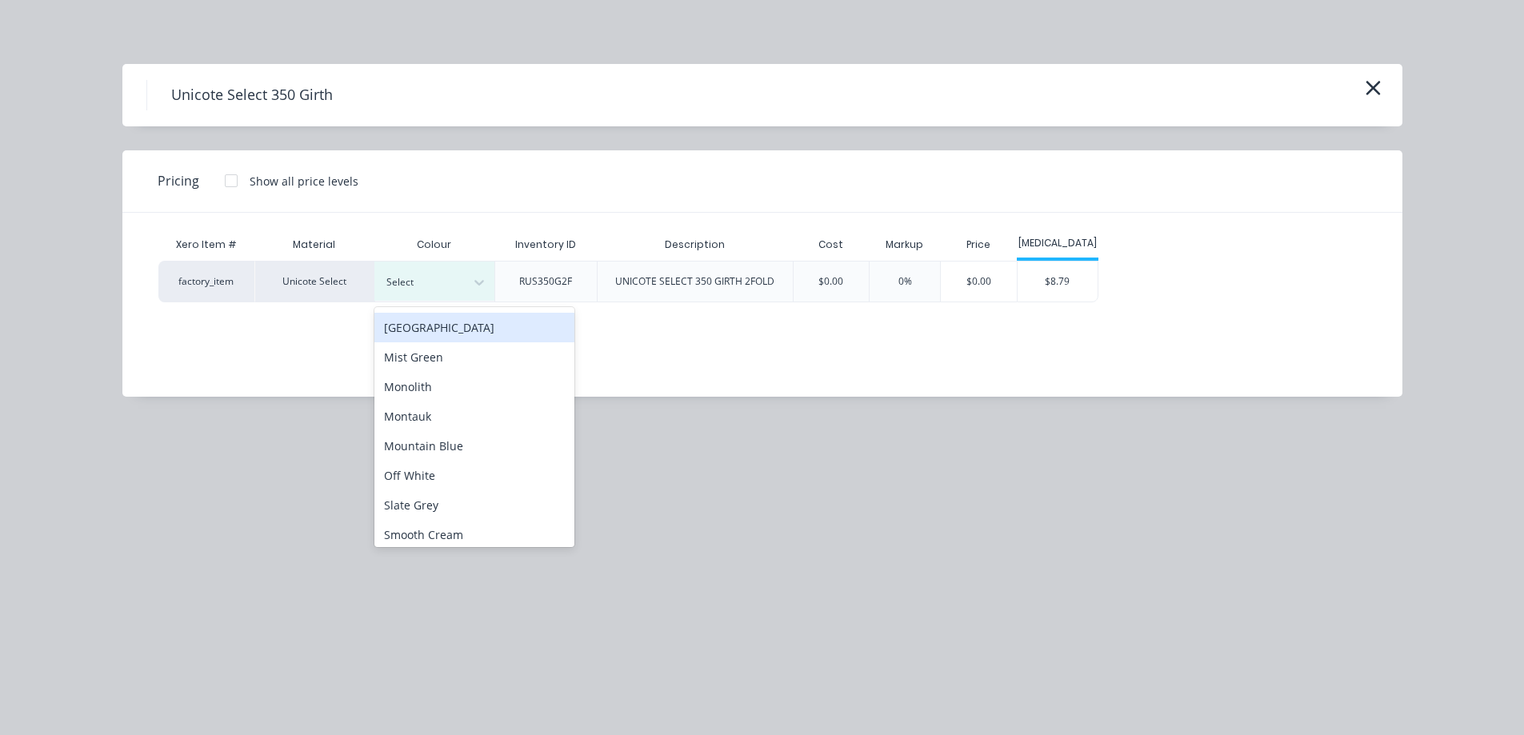
scroll to position [400, 0]
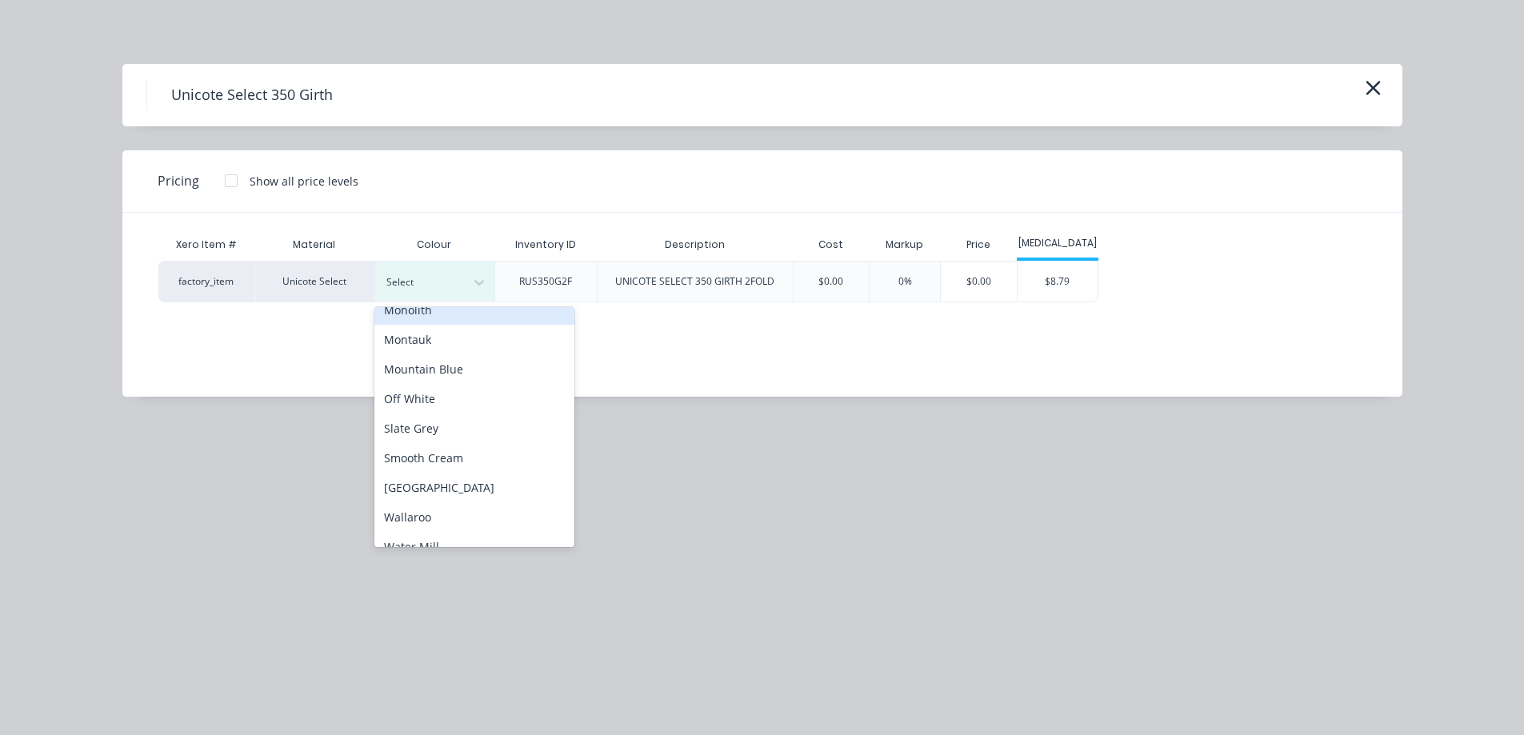
click at [450, 318] on div "Monolith" at bounding box center [474, 310] width 200 height 30
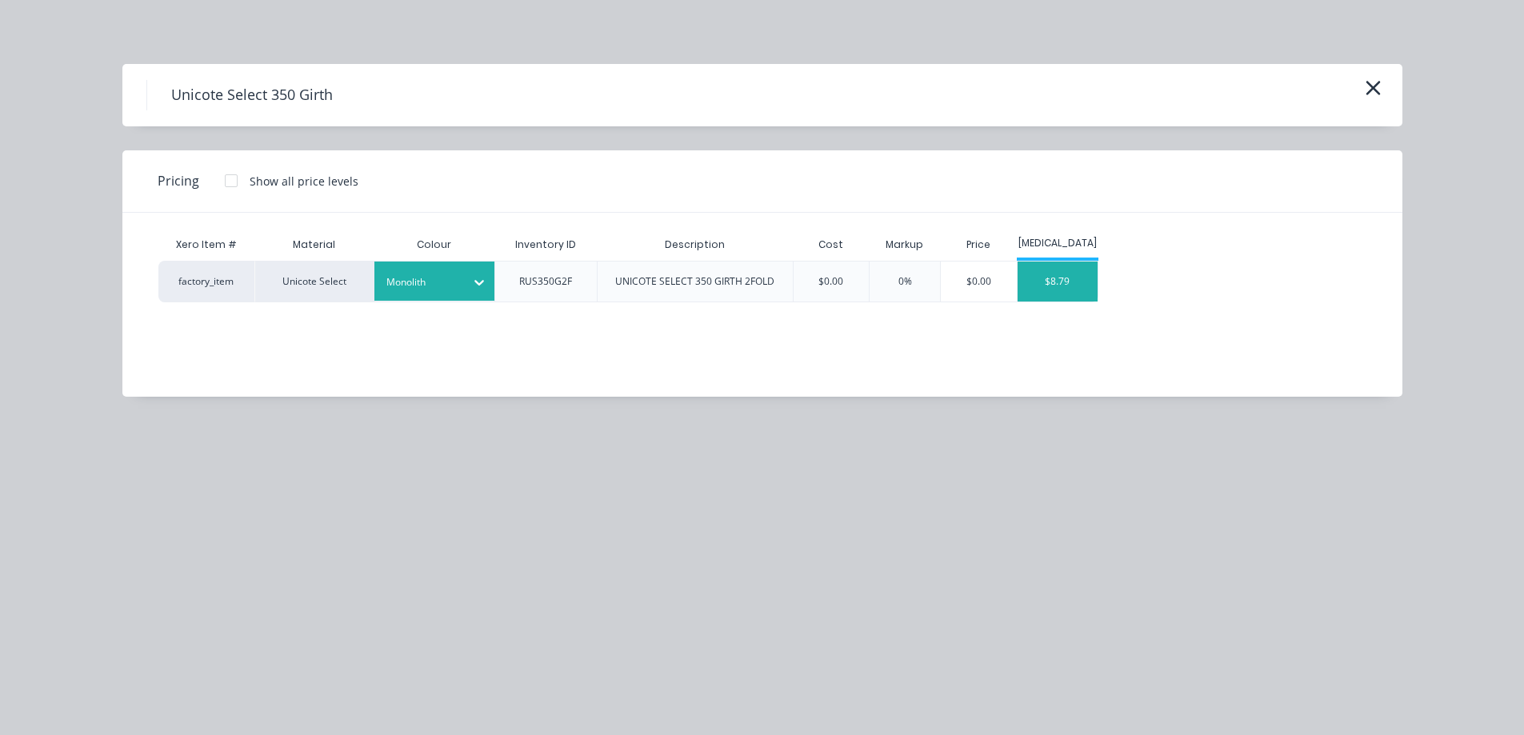
click at [1051, 282] on div "$8.79" at bounding box center [1057, 282] width 80 height 40
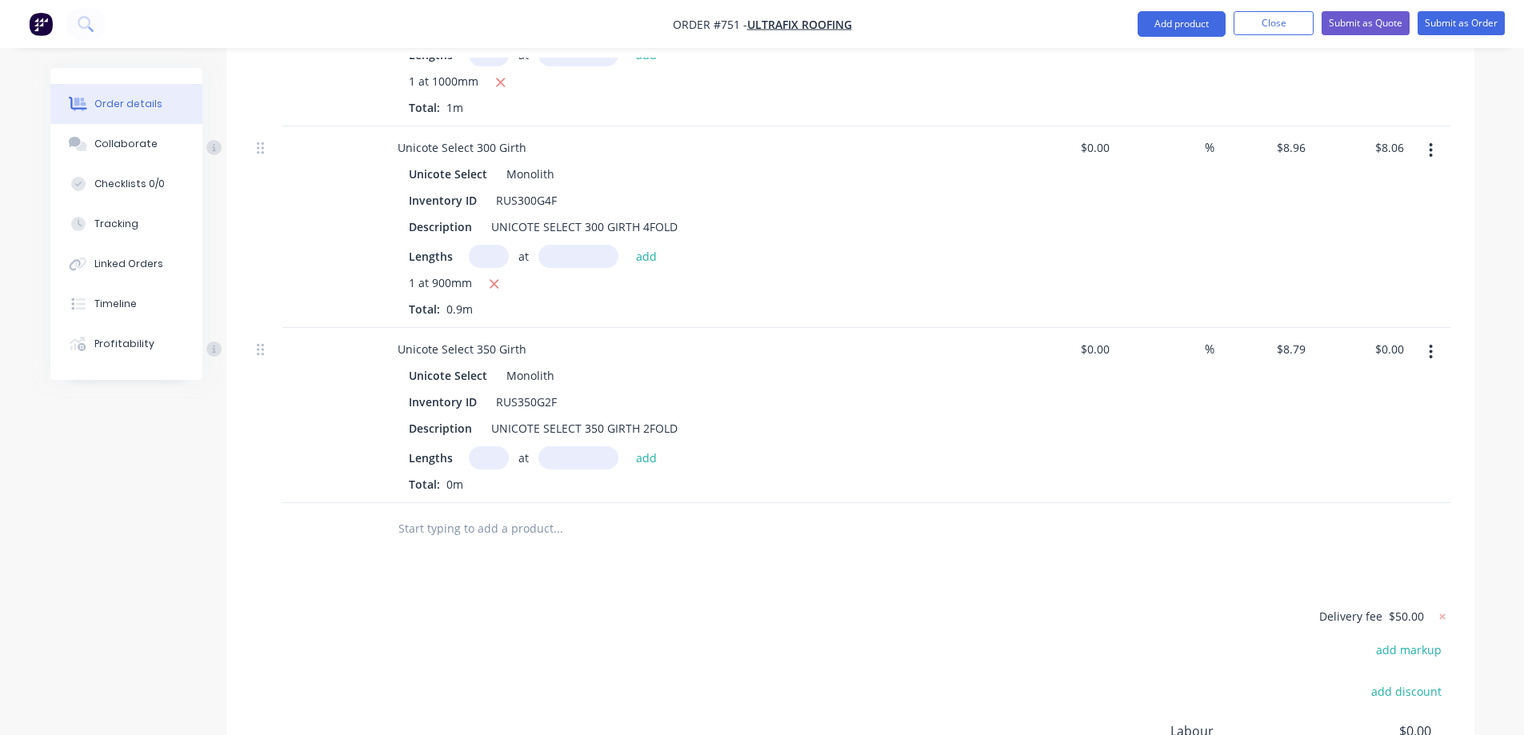
click at [487, 446] on input "text" at bounding box center [489, 457] width 40 height 23
type input "1"
type input "400mm"
click at [630, 446] on button "add" at bounding box center [647, 457] width 38 height 22
type input "$3.52"
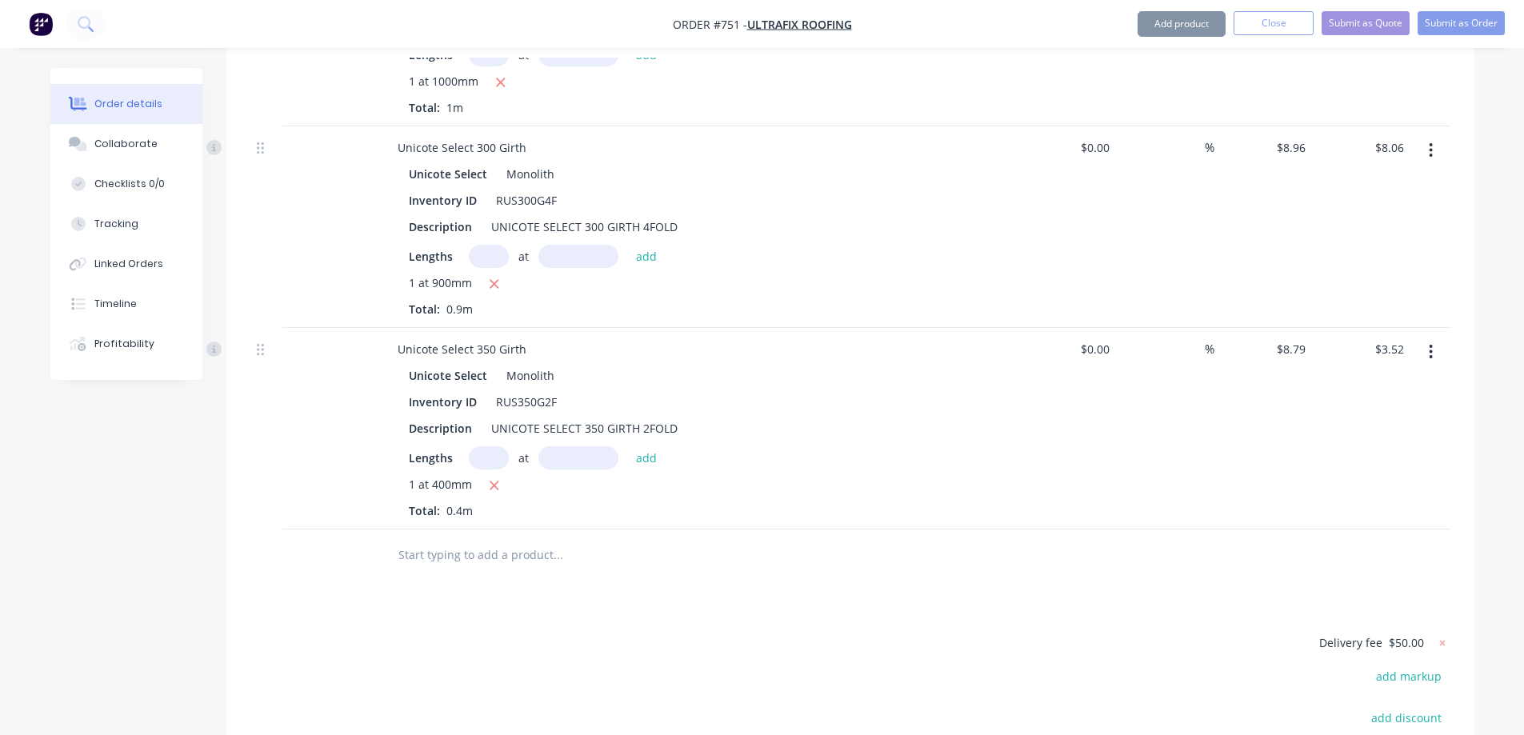
click at [499, 539] on input "text" at bounding box center [558, 555] width 320 height 32
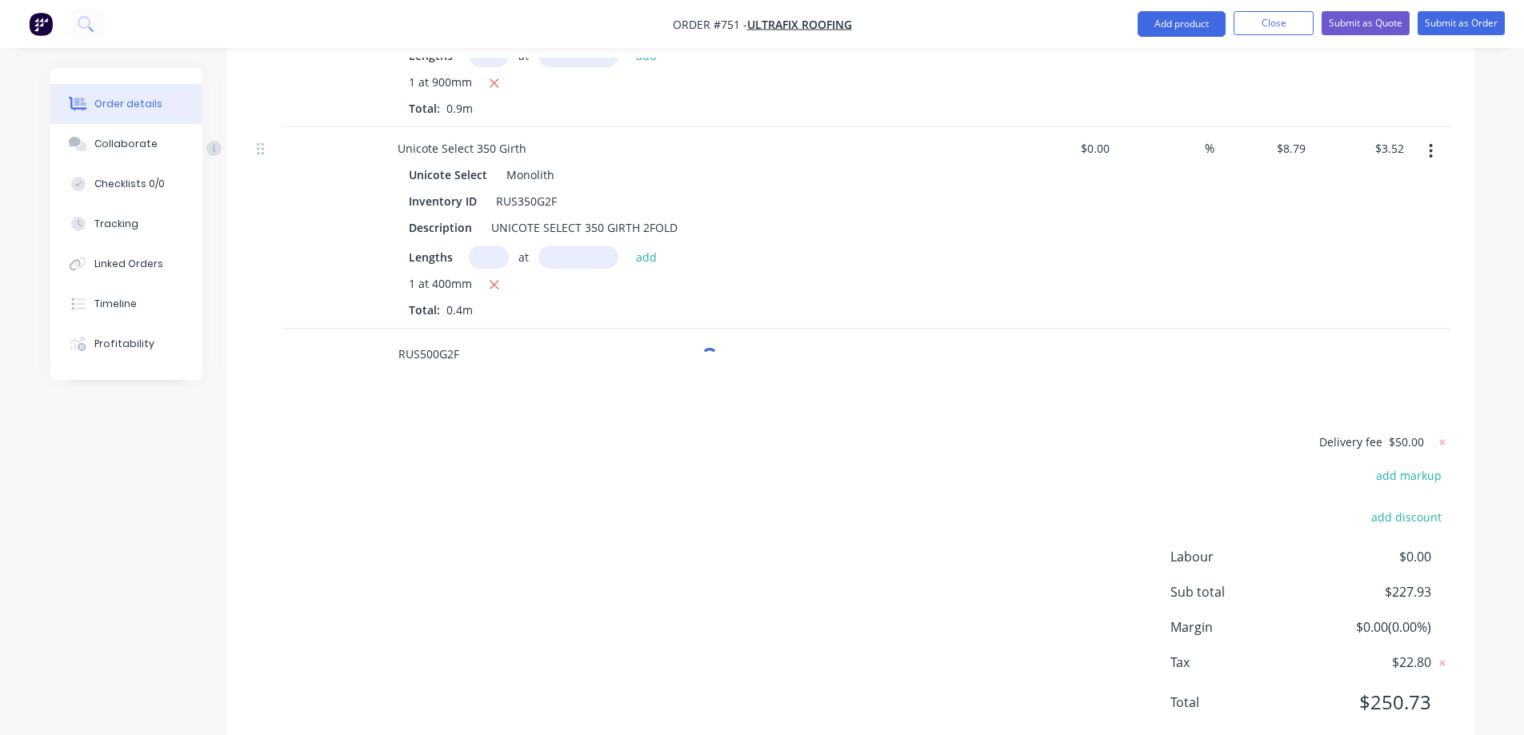
scroll to position [2328, 0]
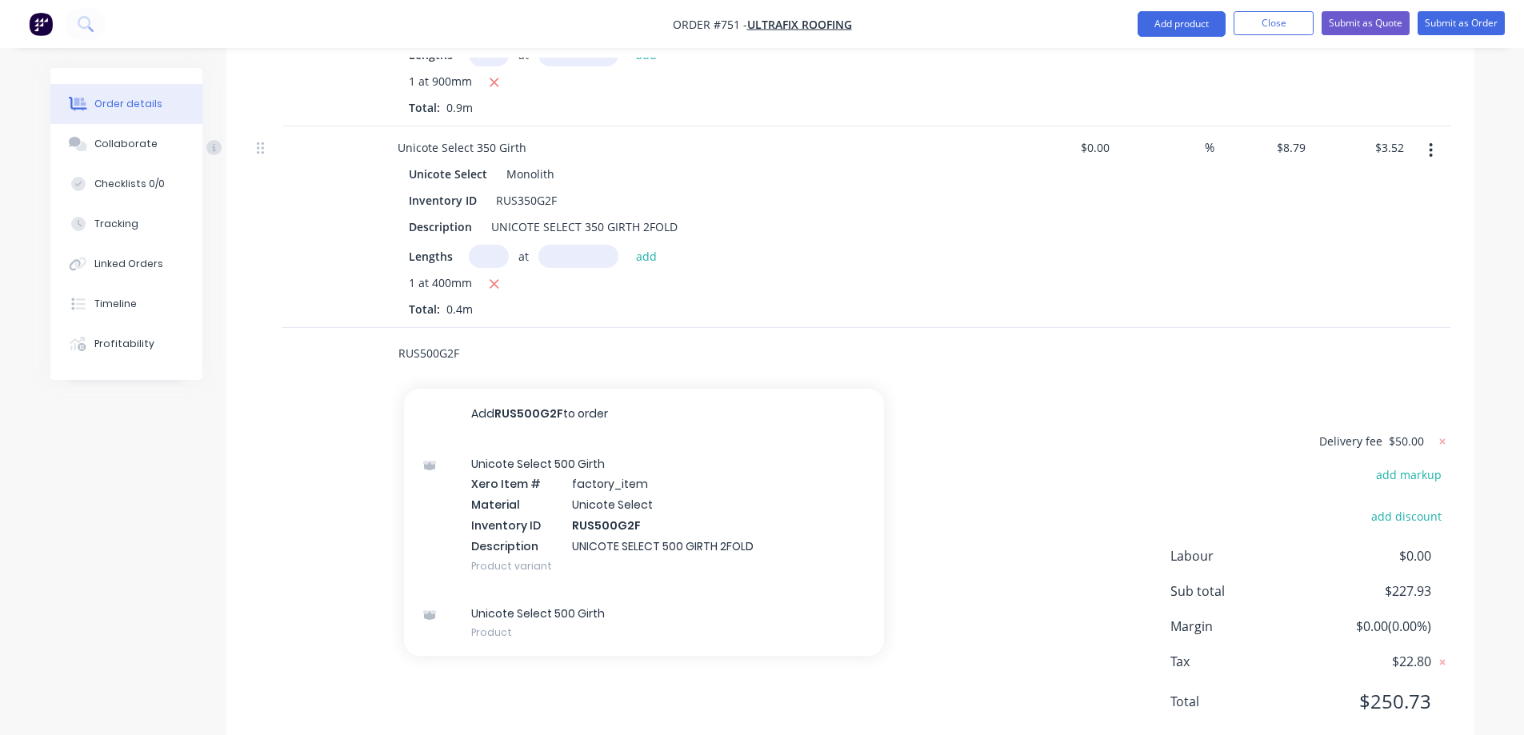
type input "RUS500G2F"
click at [521, 458] on div "Unicote Select 500 Girth Xero Item # factory_item Material Unicote Select Inven…" at bounding box center [644, 515] width 480 height 150
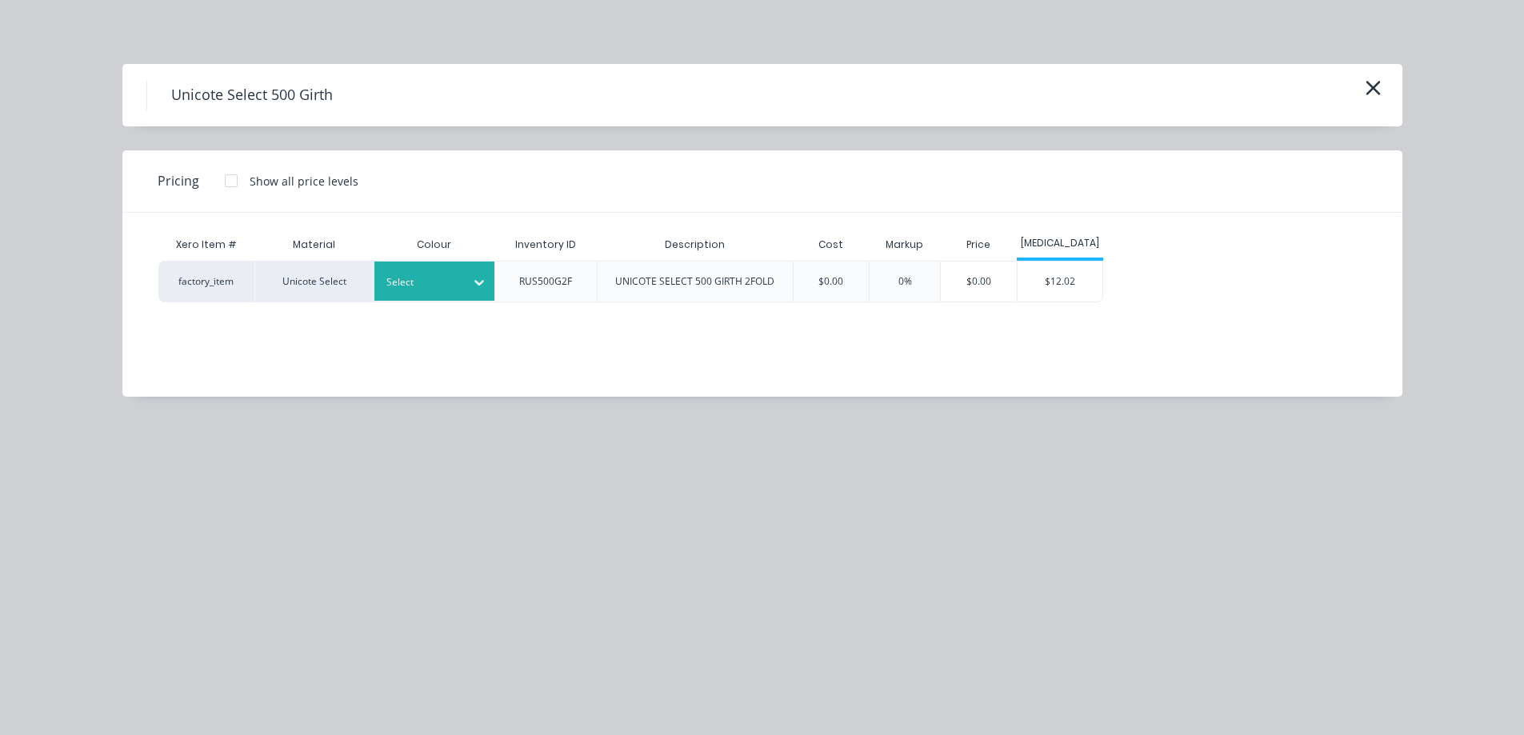
click at [460, 285] on div "Select" at bounding box center [420, 282] width 90 height 21
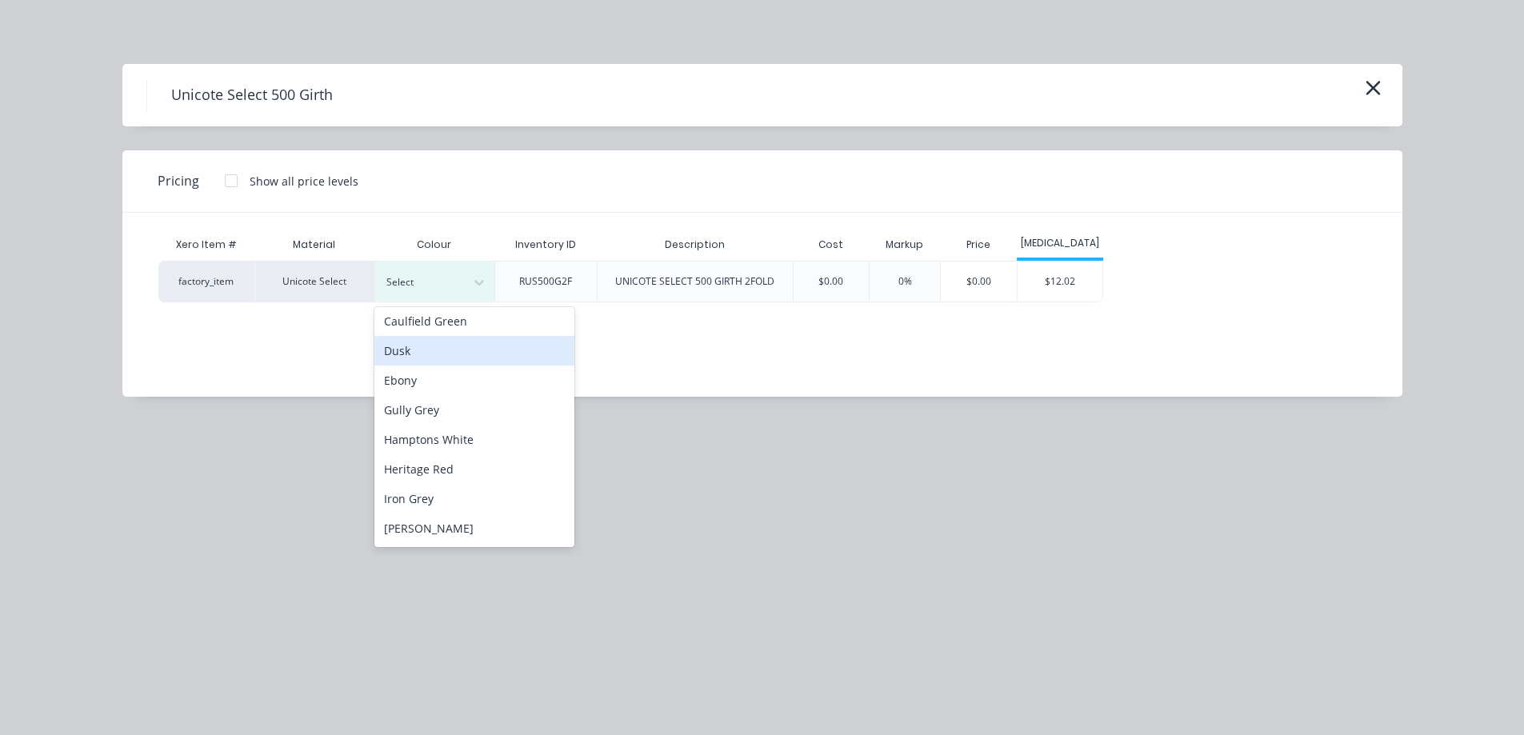
scroll to position [240, 0]
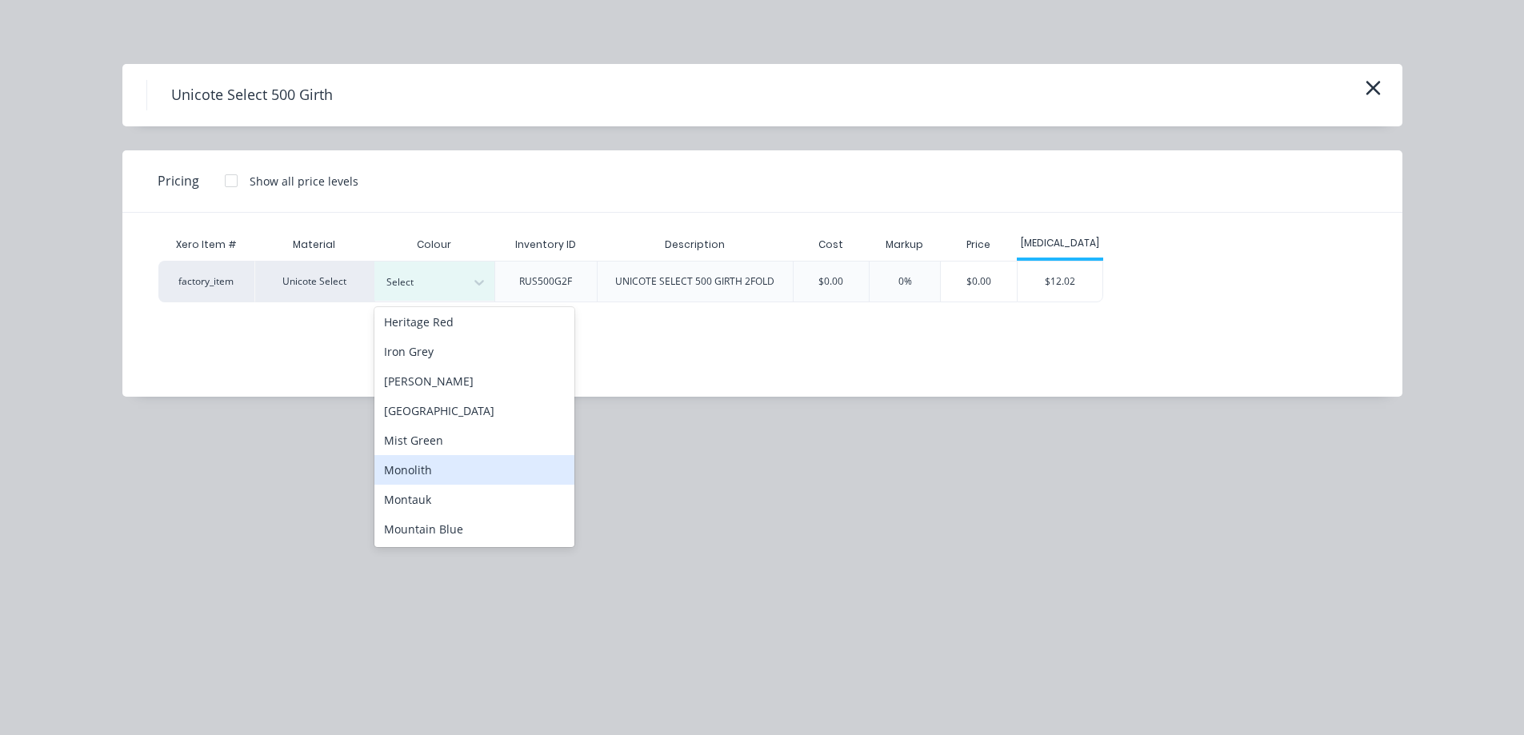
click at [470, 463] on div "Monolith" at bounding box center [474, 470] width 200 height 30
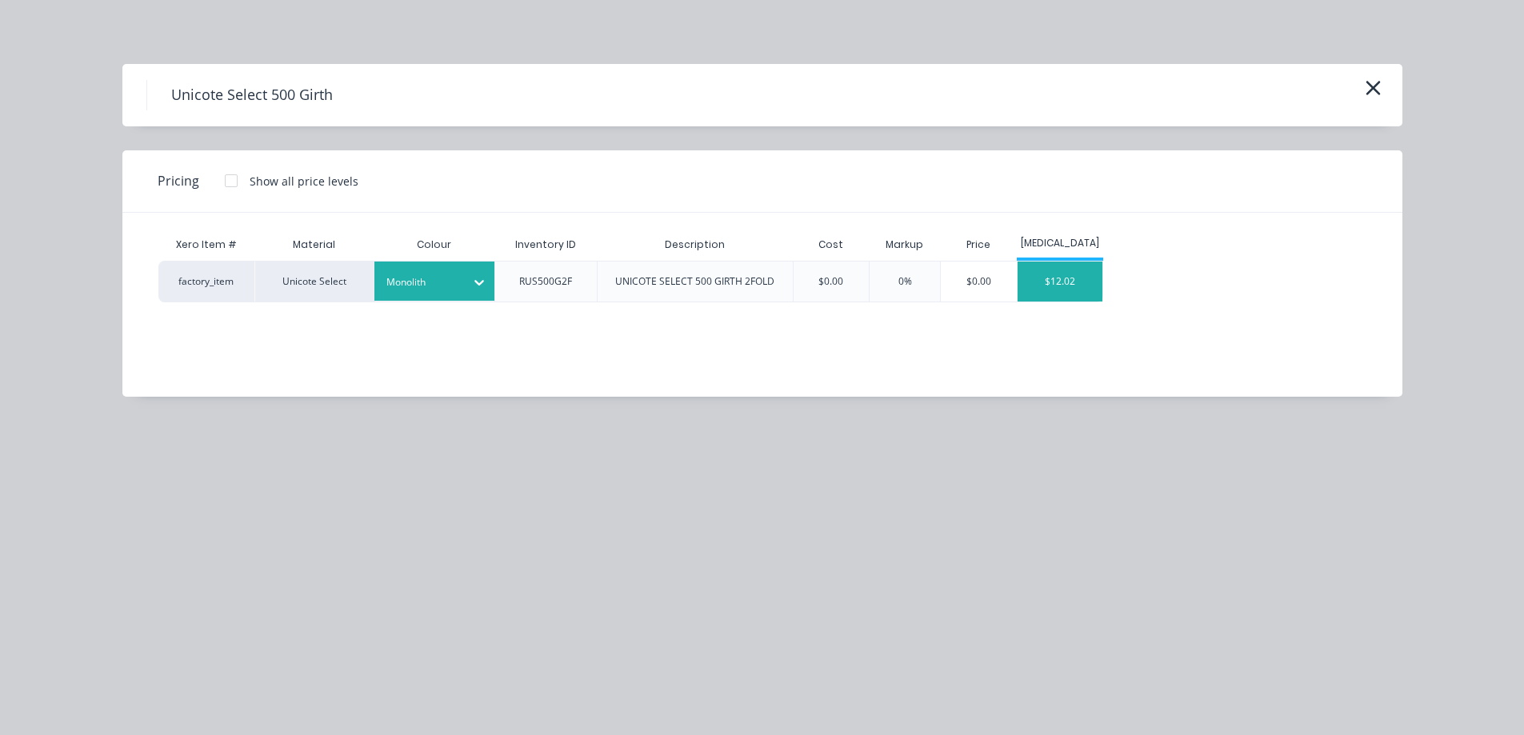
click at [1029, 286] on div "$12.02" at bounding box center [1060, 282] width 86 height 40
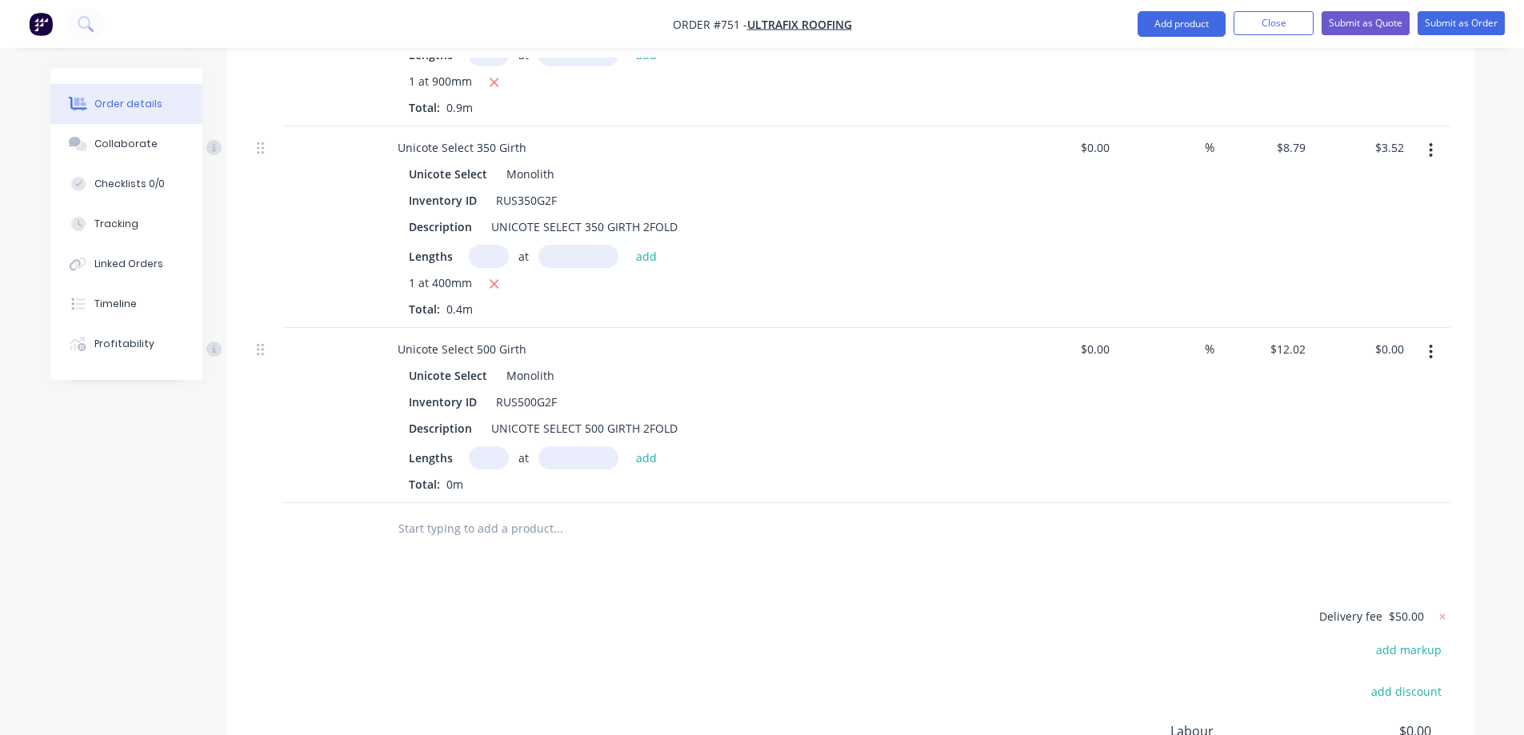
click at [478, 446] on input "text" at bounding box center [489, 457] width 40 height 23
type input "1"
type input "900mm"
click at [641, 446] on button "add" at bounding box center [647, 457] width 38 height 22
type input "$10.82"
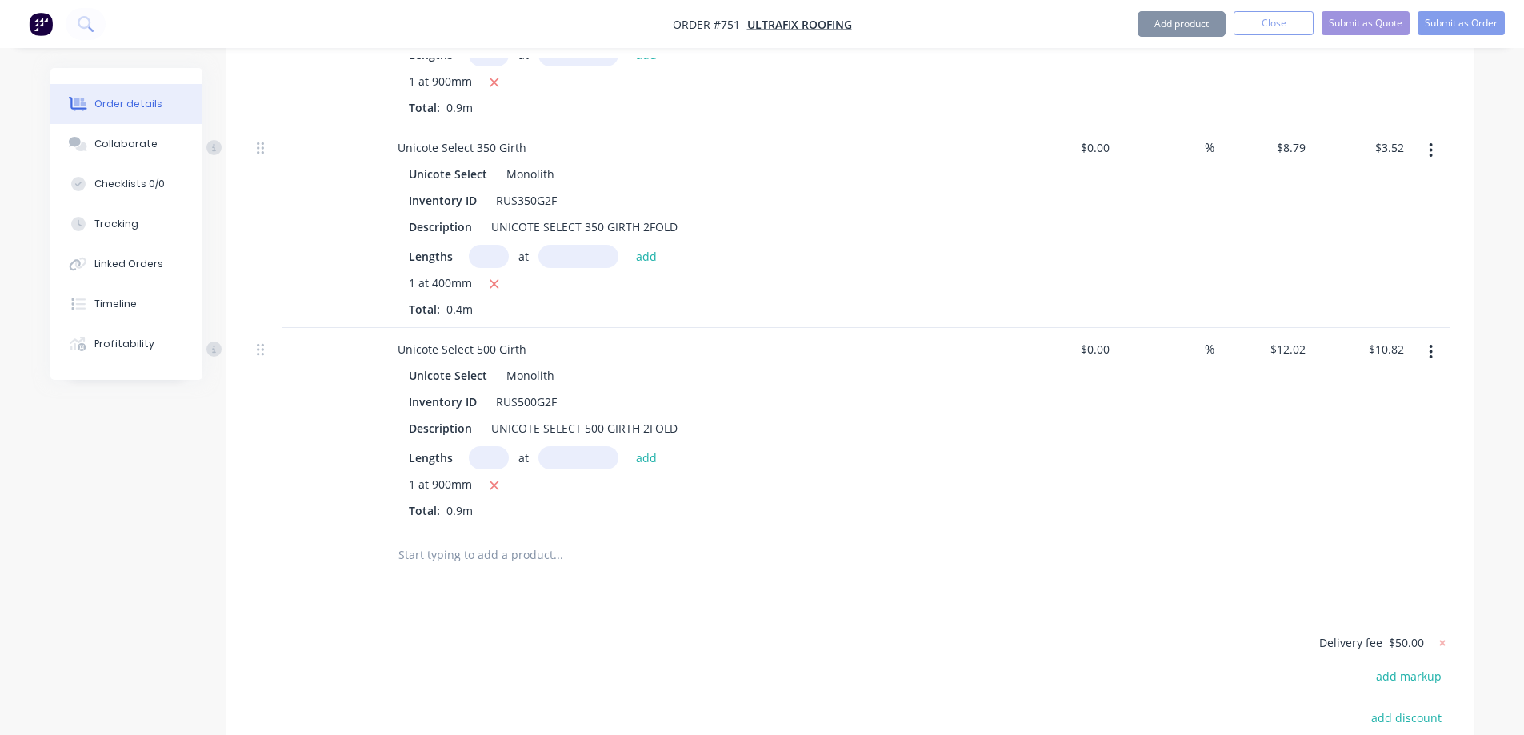
click at [542, 539] on input "text" at bounding box center [558, 555] width 320 height 32
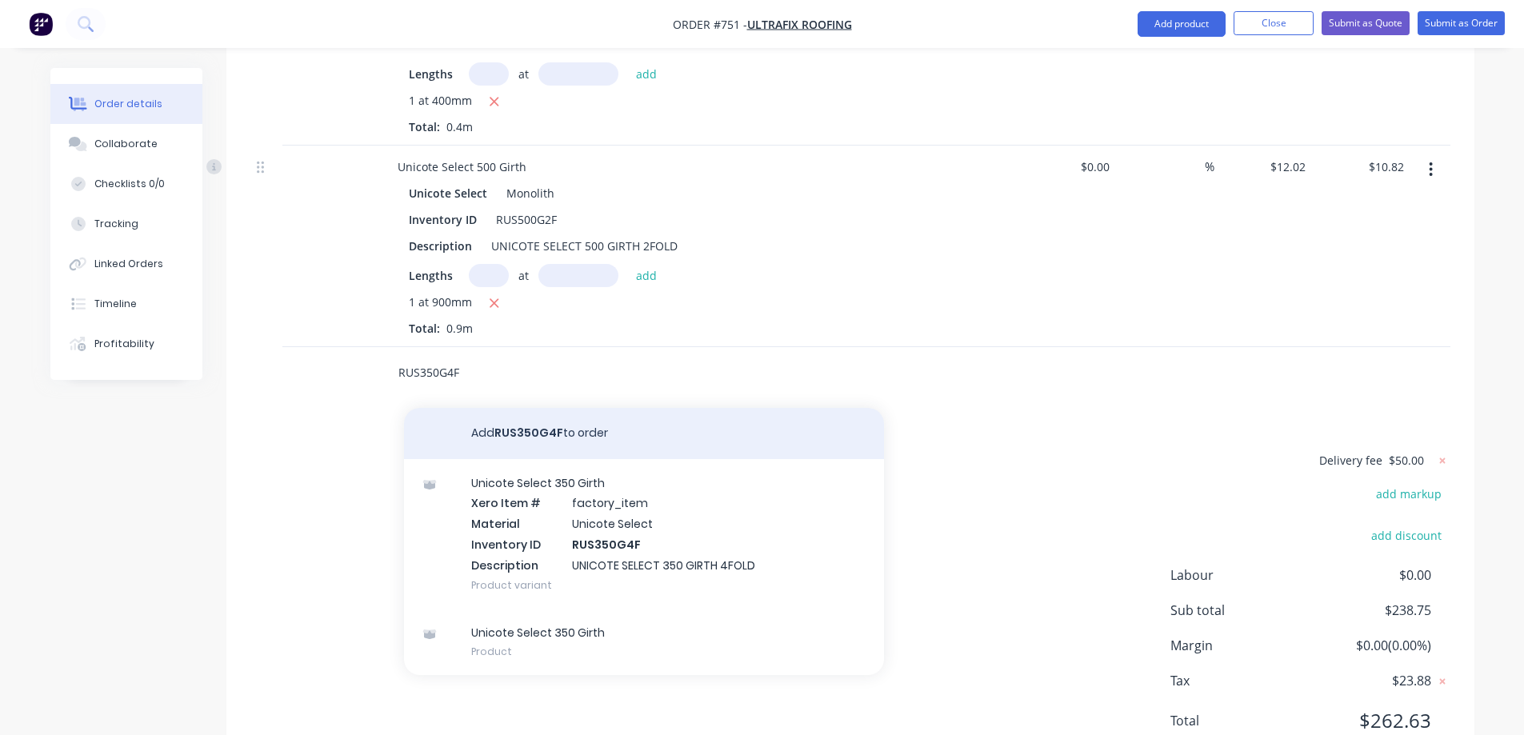
scroll to position [2529, 0]
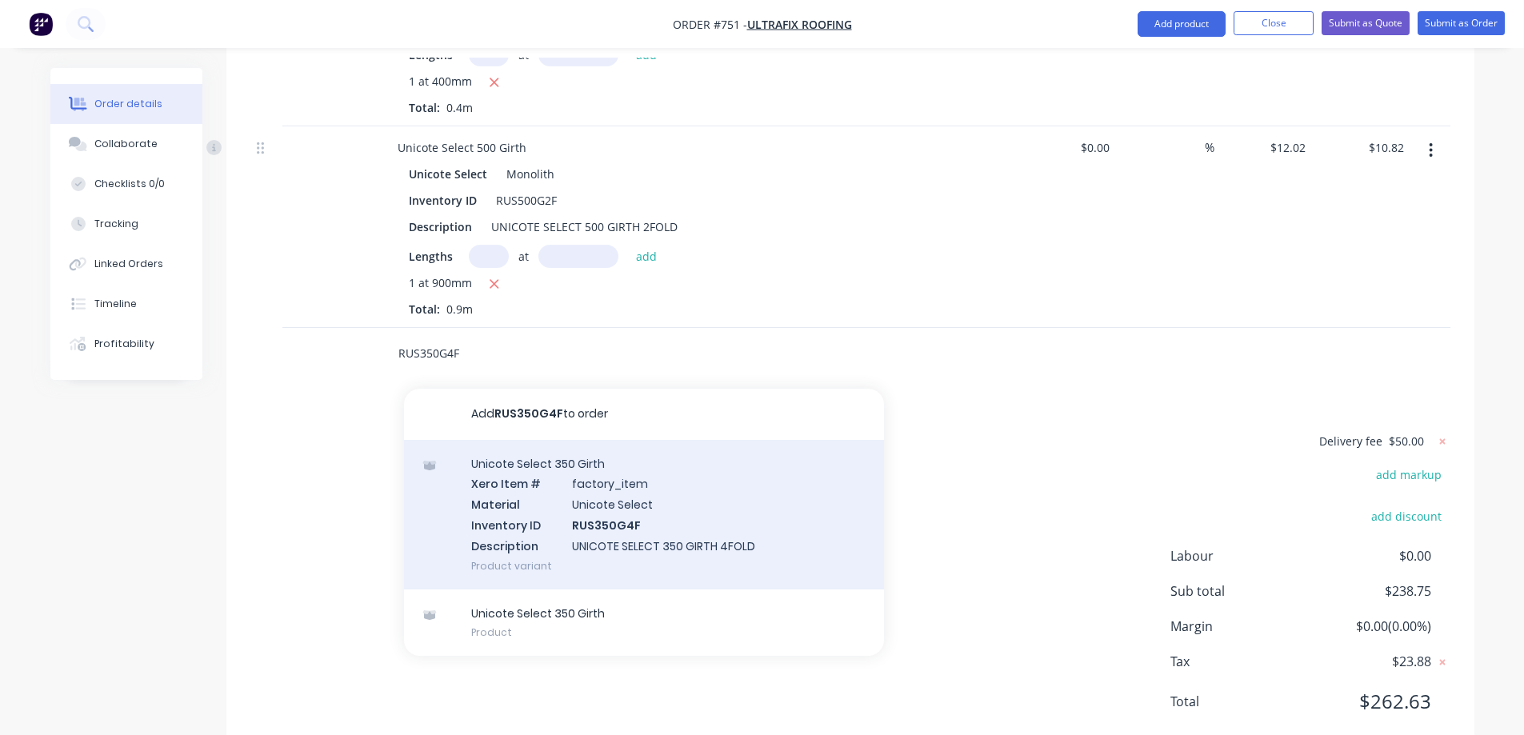
type input "RUS350G4F"
click at [573, 502] on div "Unicote Select 350 Girth Xero Item # factory_item Material Unicote Select Inven…" at bounding box center [644, 515] width 480 height 150
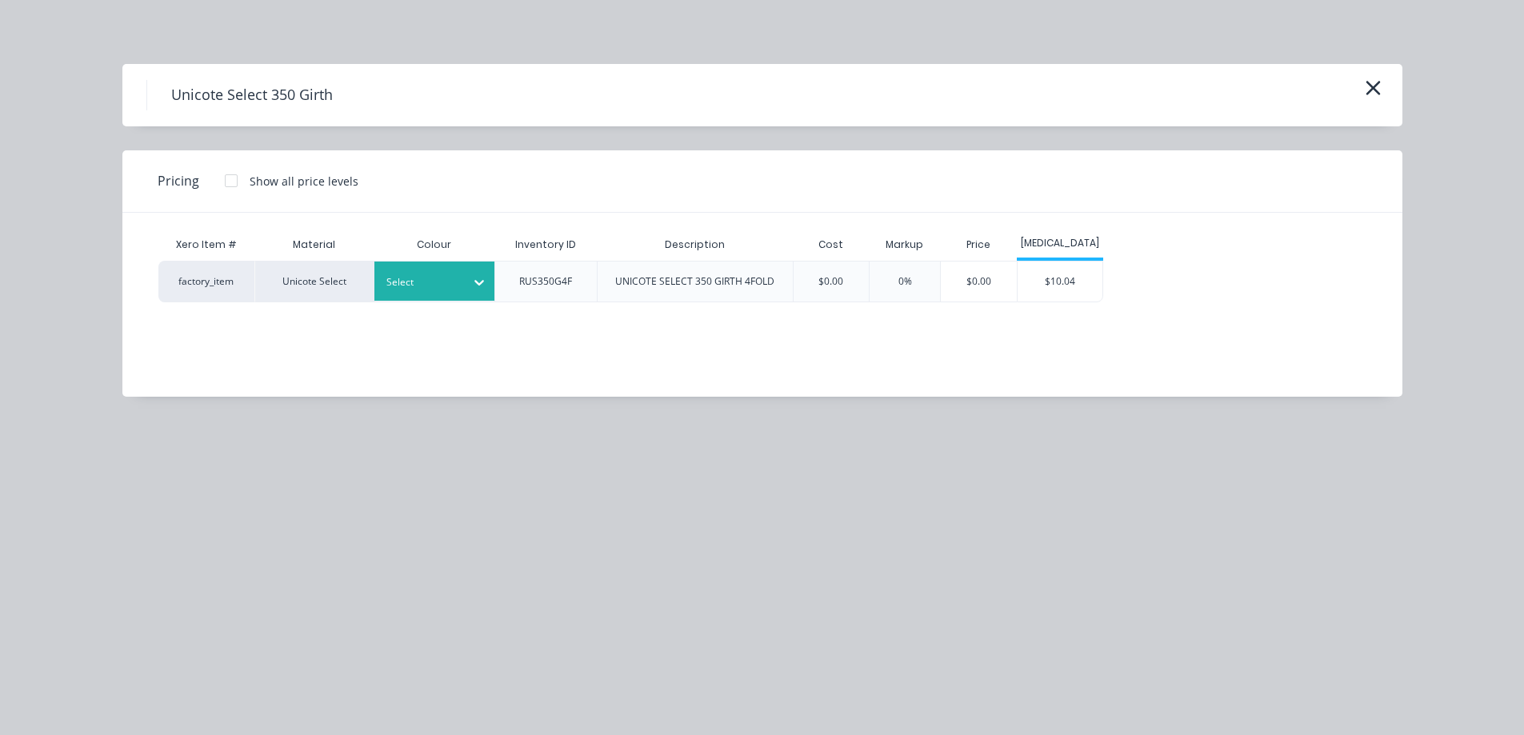
click at [474, 281] on icon at bounding box center [479, 282] width 16 height 16
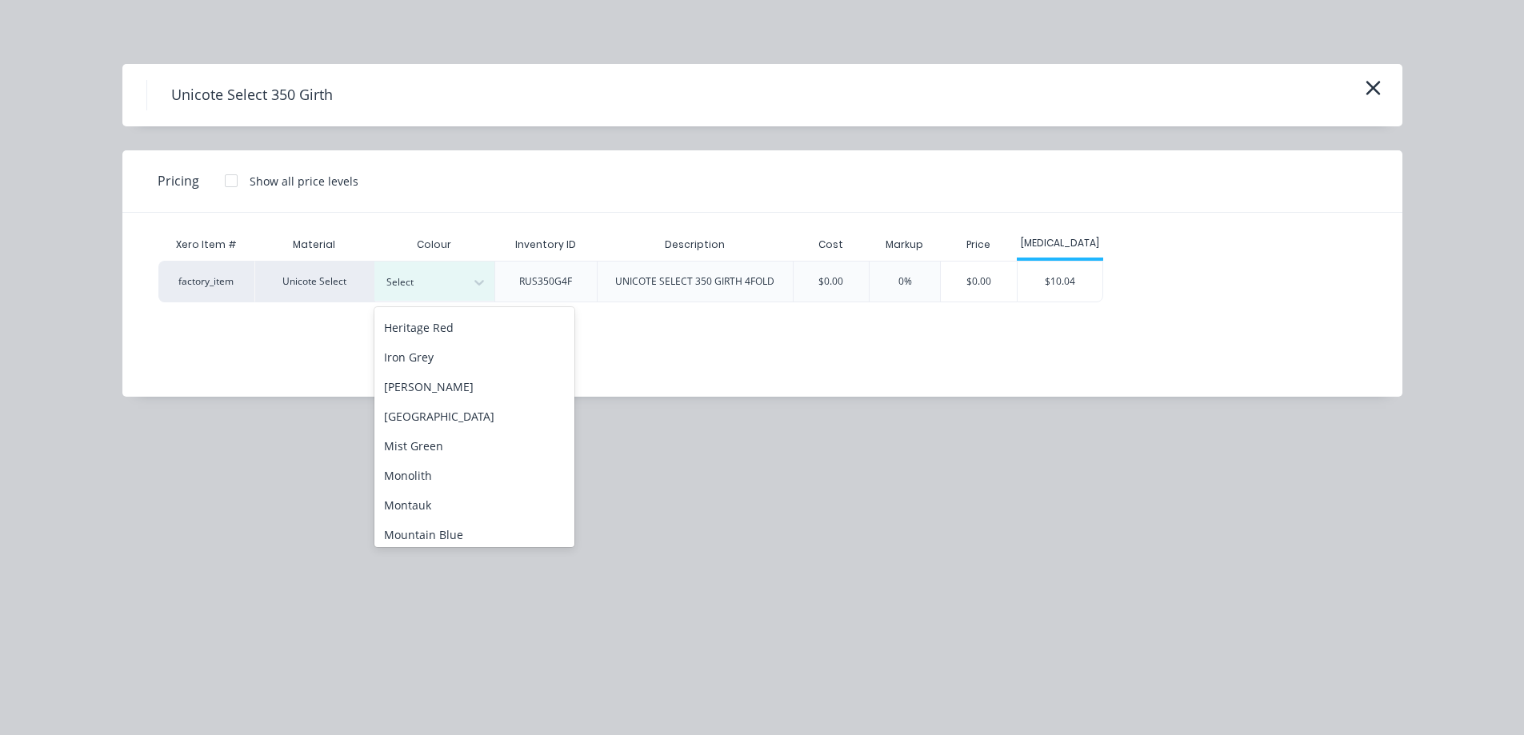
scroll to position [240, 0]
click at [462, 472] on div "Monolith" at bounding box center [474, 470] width 200 height 30
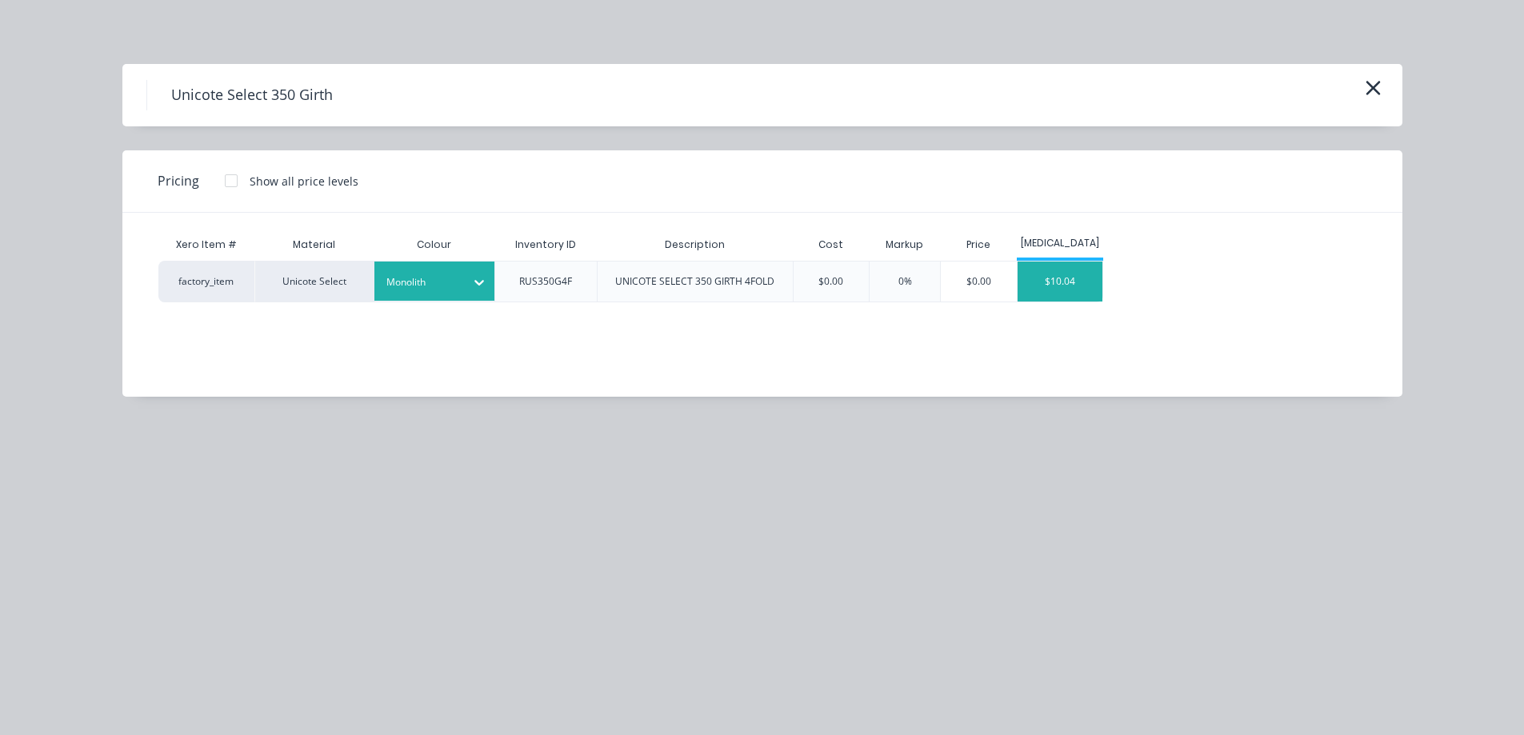
click at [1061, 270] on div "$10.04" at bounding box center [1060, 282] width 86 height 40
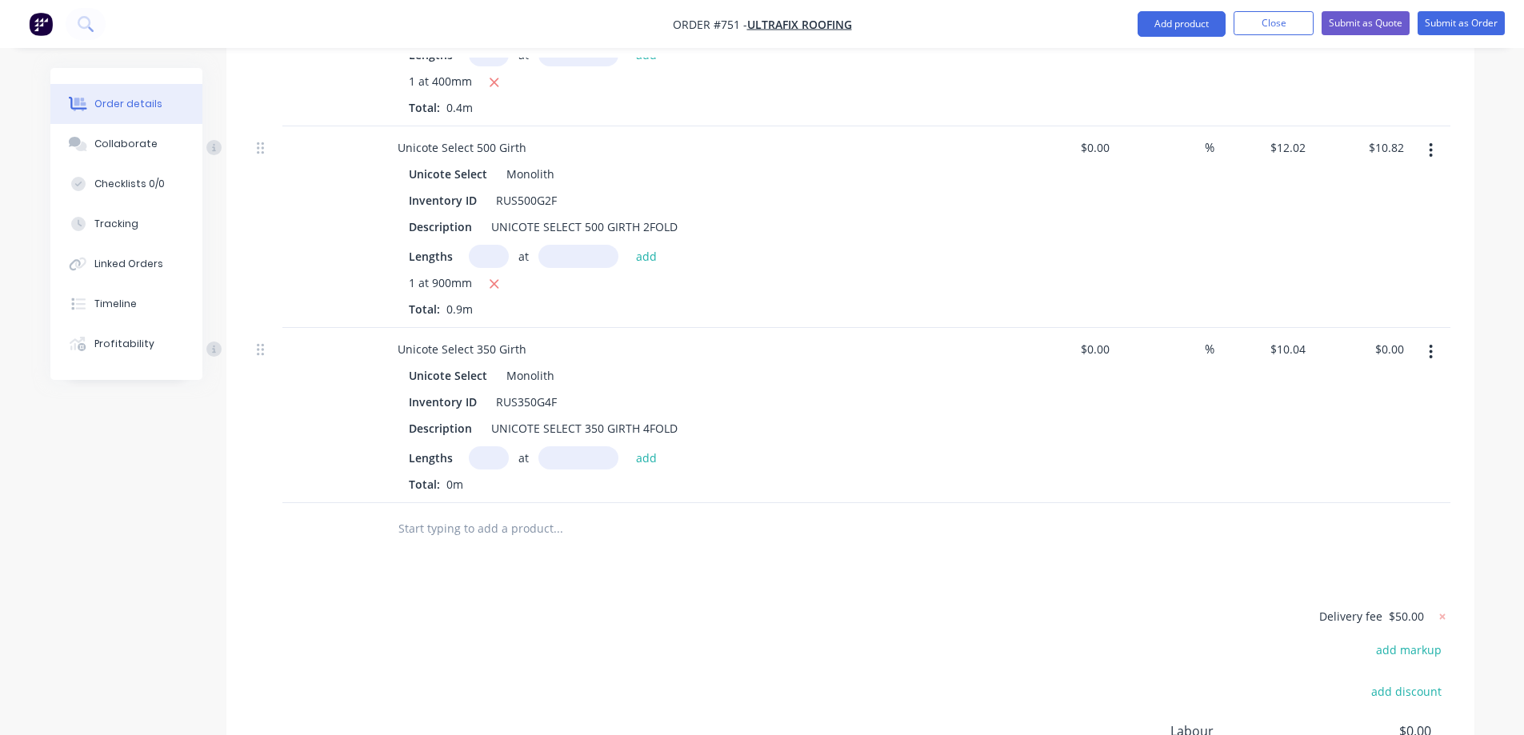
click at [487, 446] on input "text" at bounding box center [489, 457] width 40 height 23
type input "1"
type input "1300mm"
click at [649, 446] on button "add" at bounding box center [647, 457] width 38 height 22
type input "$13.05"
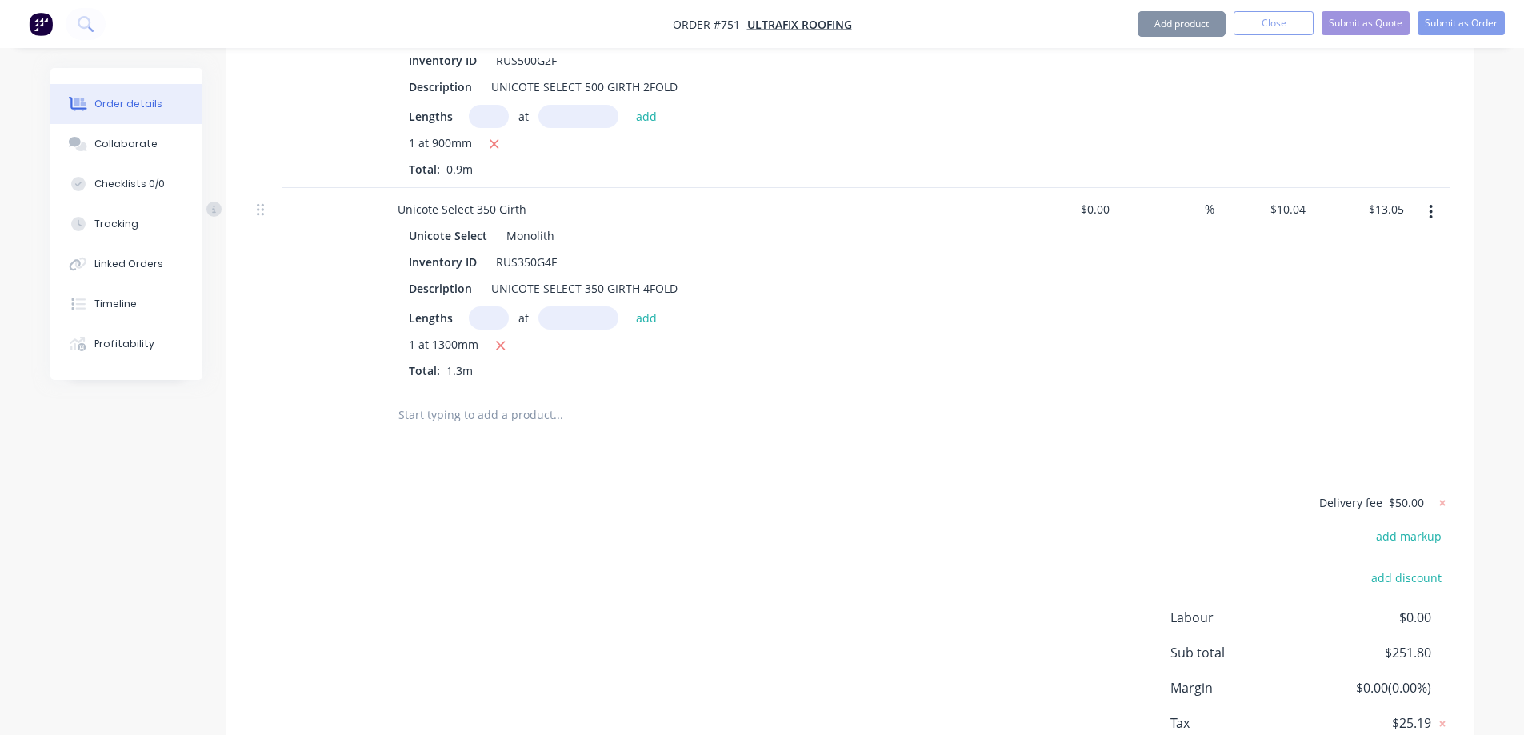
scroll to position [2731, 0]
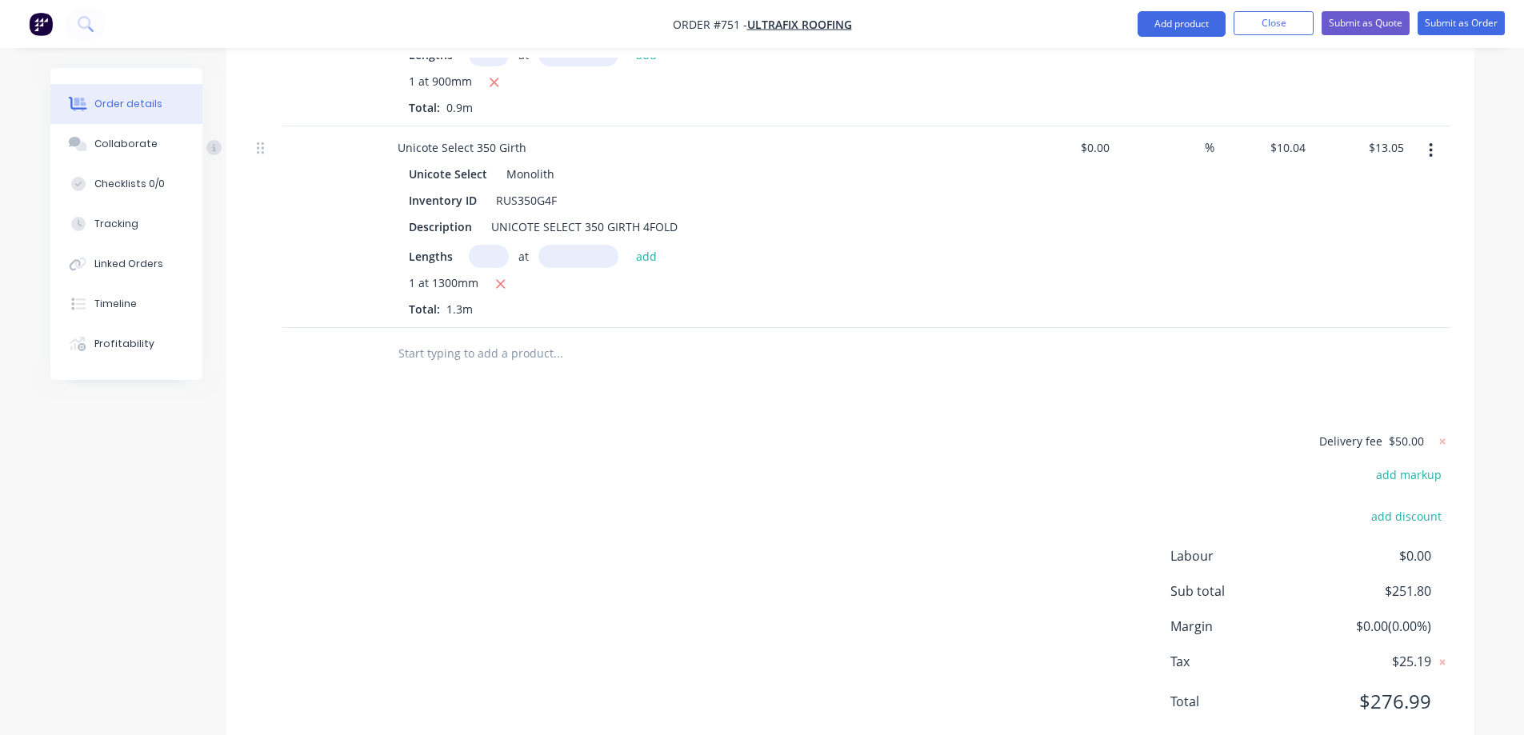
click at [481, 338] on input "text" at bounding box center [558, 354] width 320 height 32
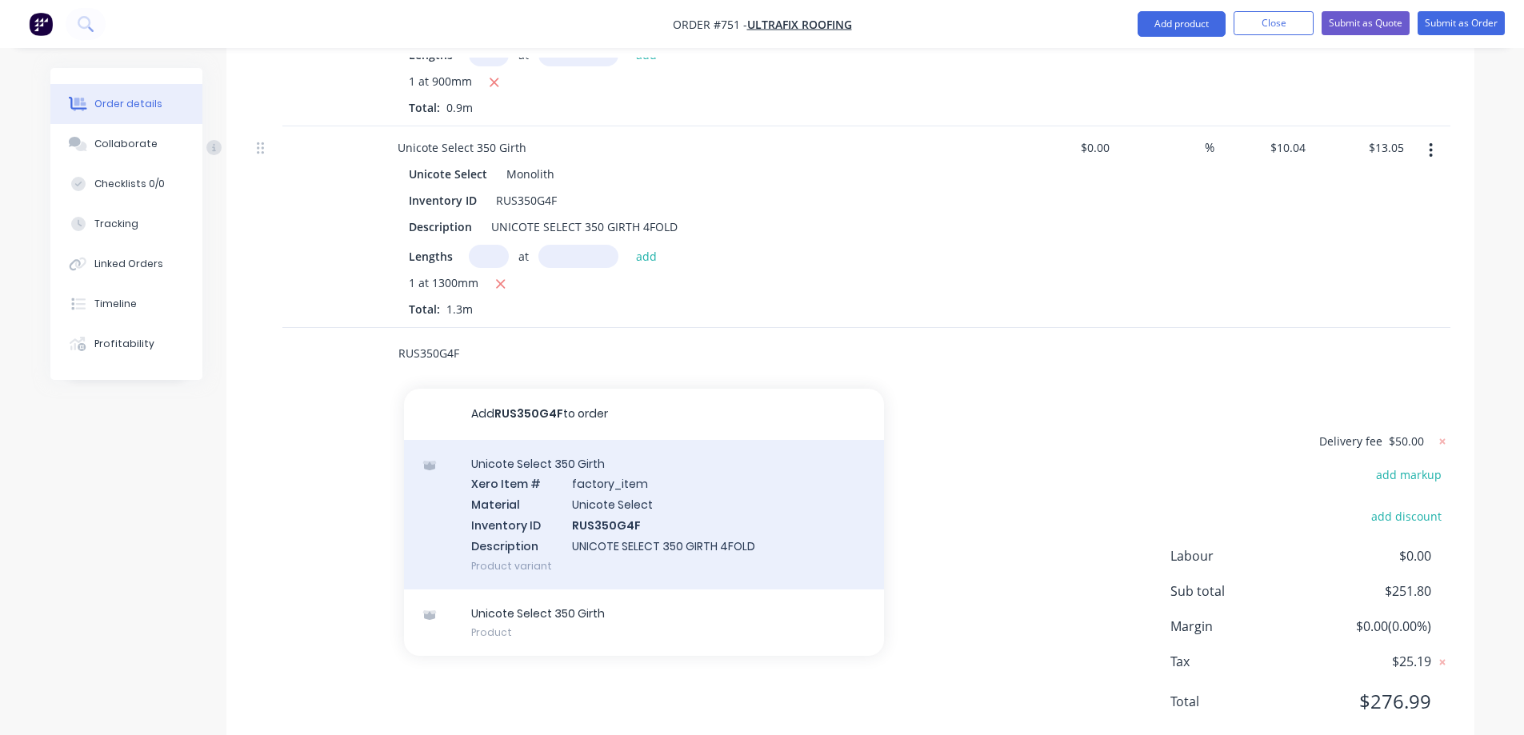
type input "RUS350G4F"
click at [543, 451] on div "Unicote Select 350 Girth Xero Item # factory_item Material Unicote Select Inven…" at bounding box center [644, 515] width 480 height 150
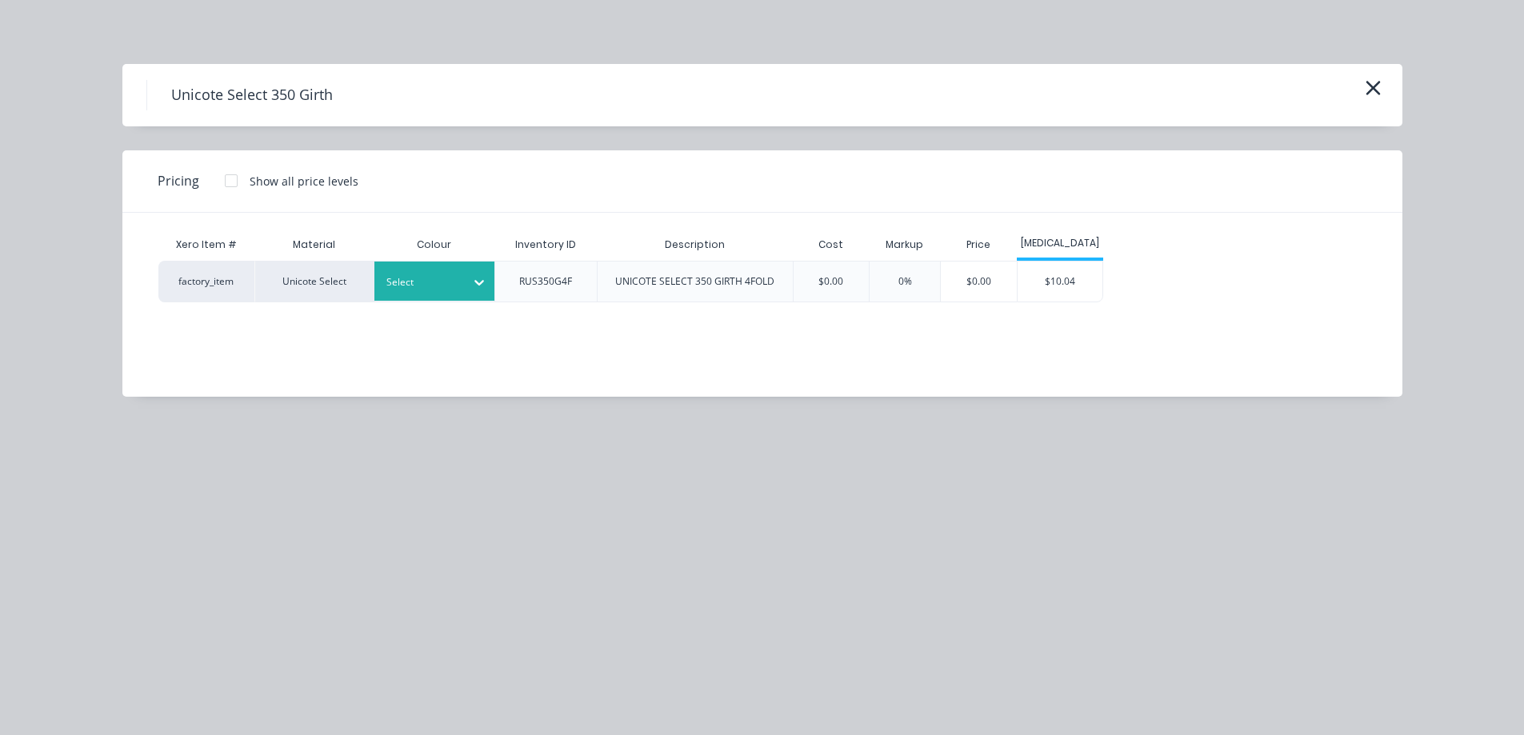
click at [448, 293] on div "Select" at bounding box center [434, 281] width 120 height 39
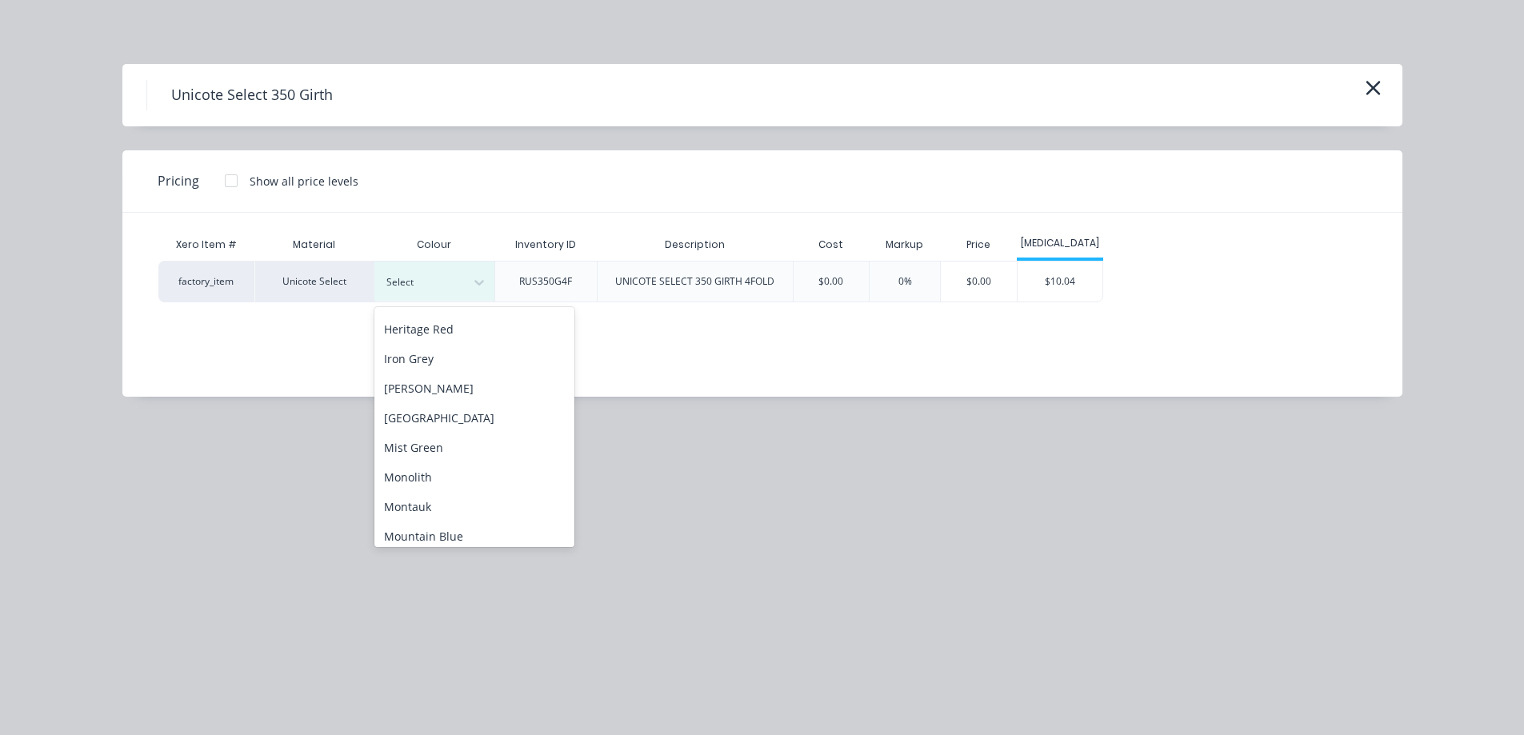
scroll to position [240, 0]
click at [442, 471] on div "Monolith" at bounding box center [474, 470] width 200 height 30
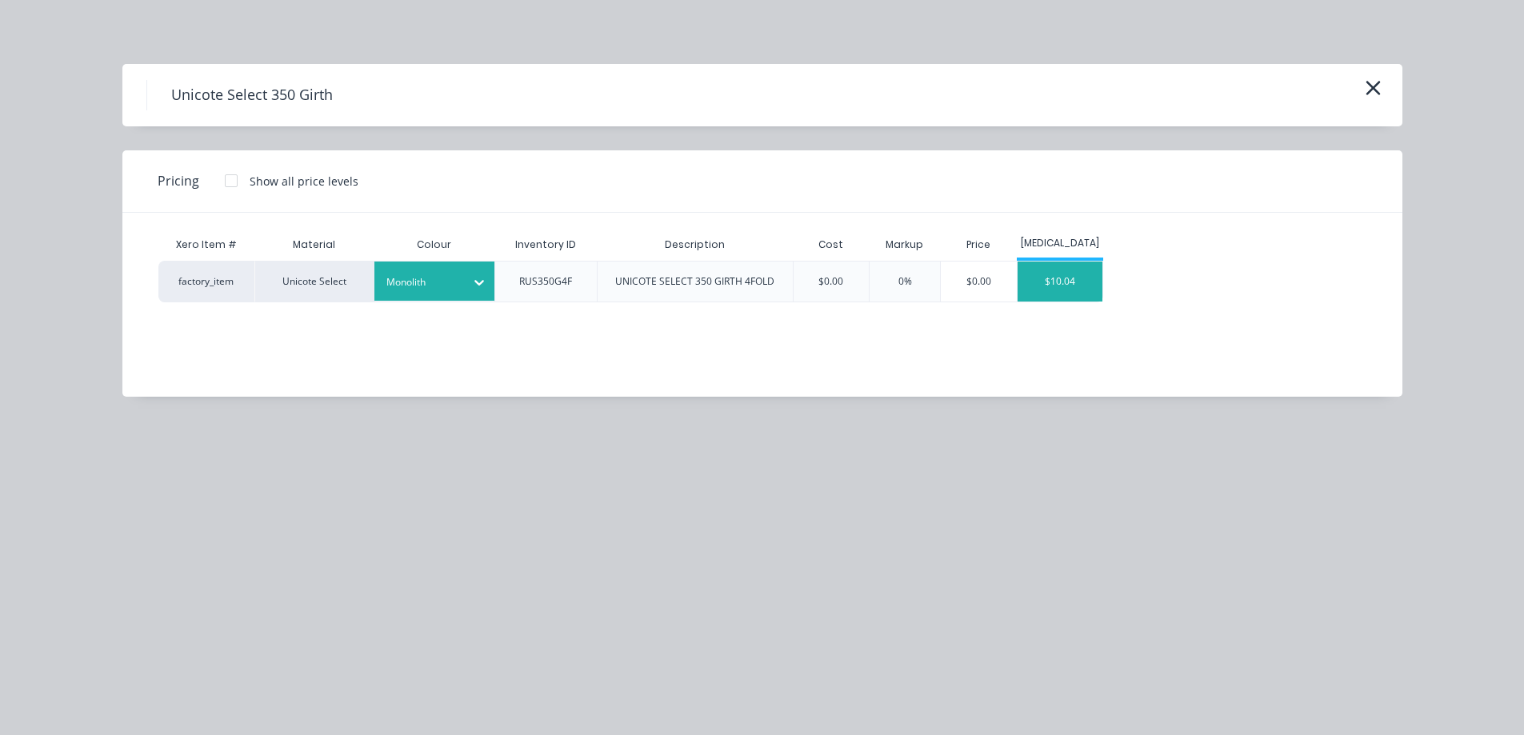
click at [1079, 294] on div "$10.04" at bounding box center [1060, 282] width 86 height 40
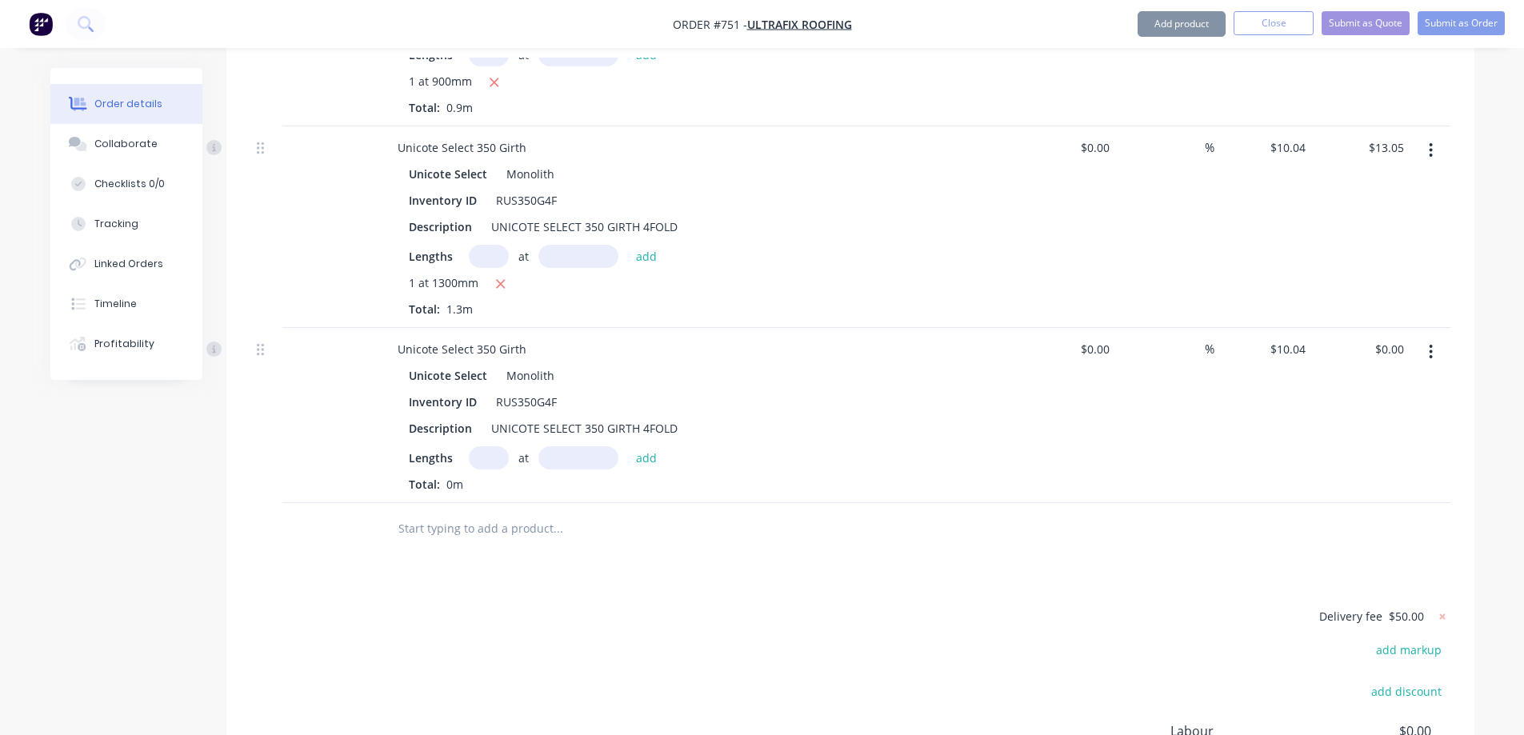
click at [475, 446] on input "text" at bounding box center [489, 457] width 40 height 23
type input "1"
type input "6100mm"
click at [652, 446] on button "add" at bounding box center [647, 457] width 38 height 22
type input "$61.24"
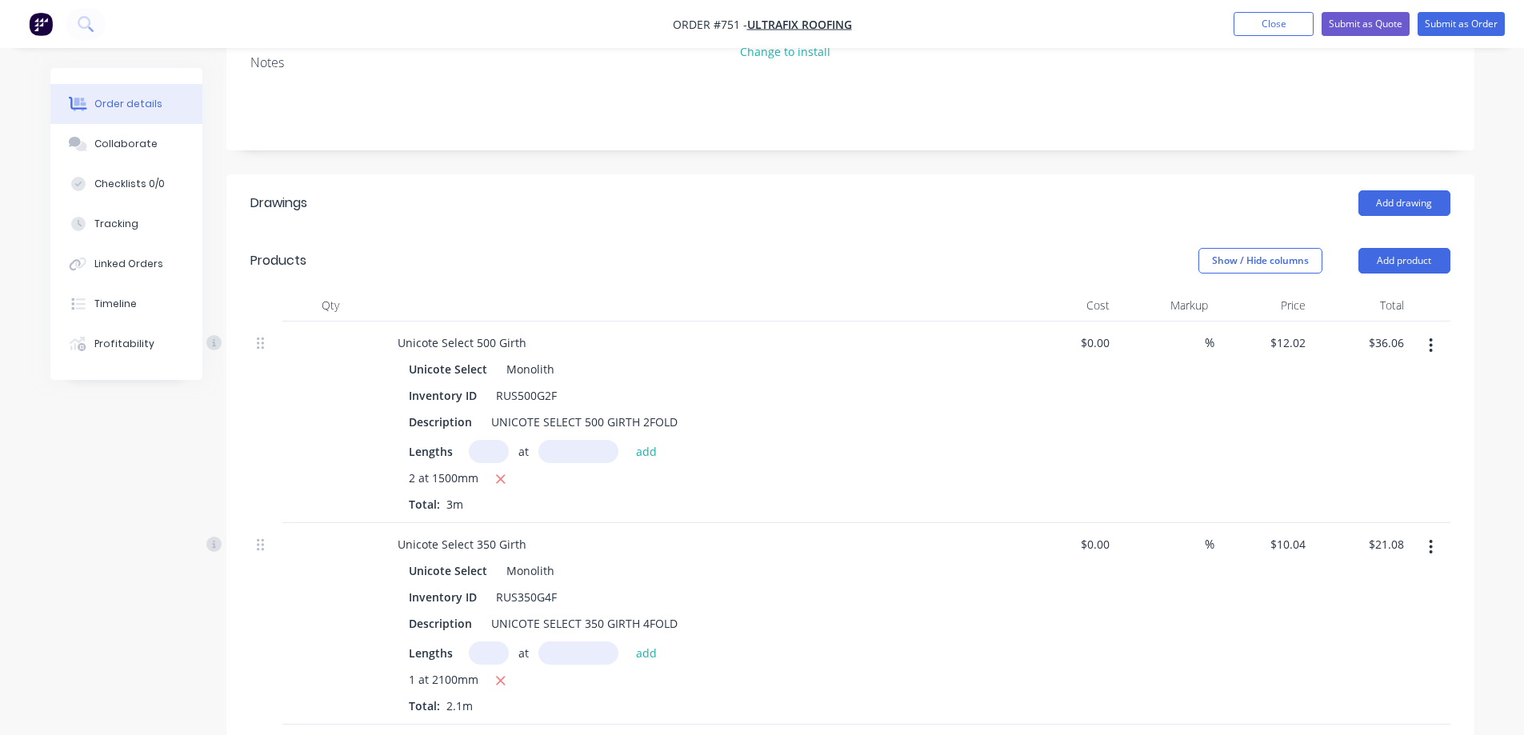
scroll to position [133, 0]
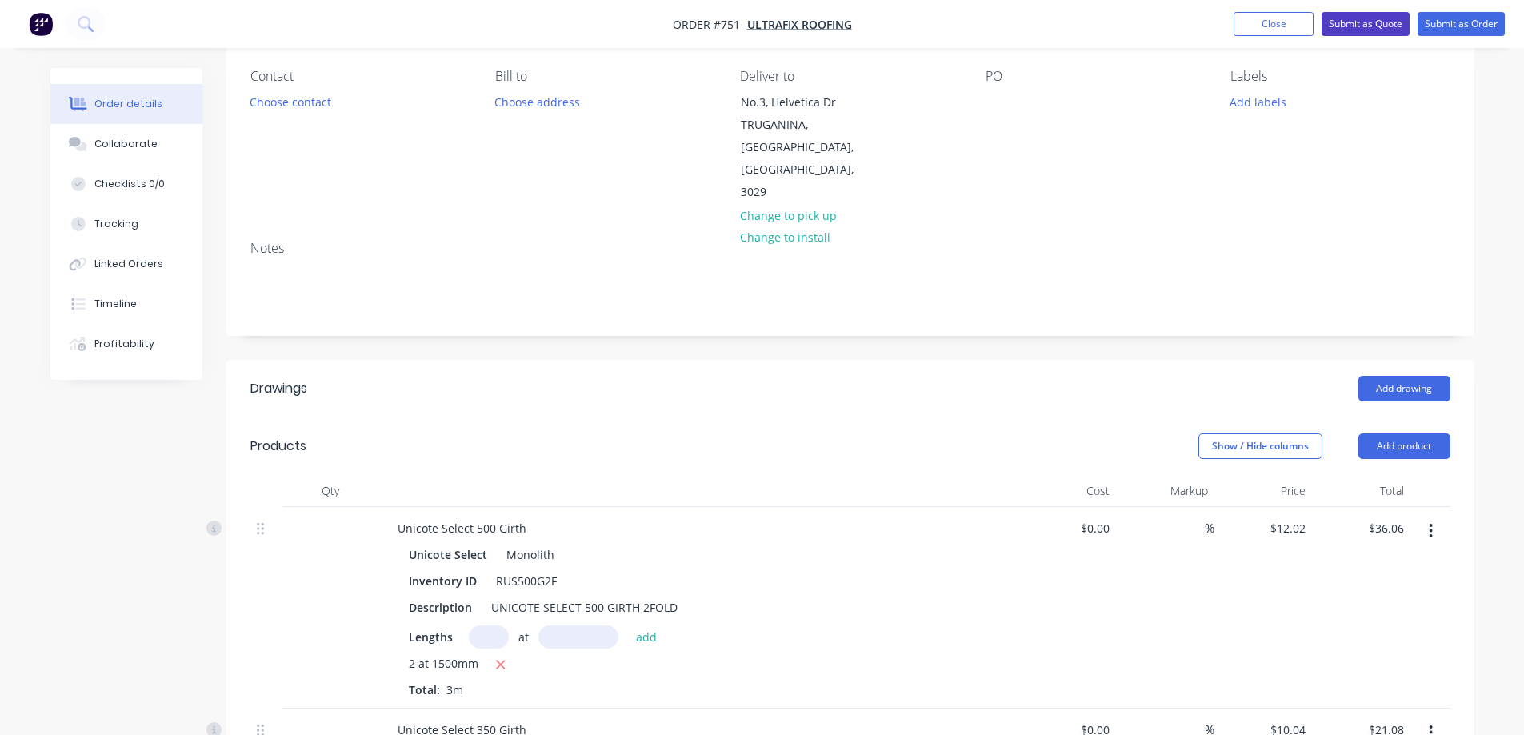
click at [1347, 27] on button "Submit as Quote" at bounding box center [1365, 24] width 88 height 24
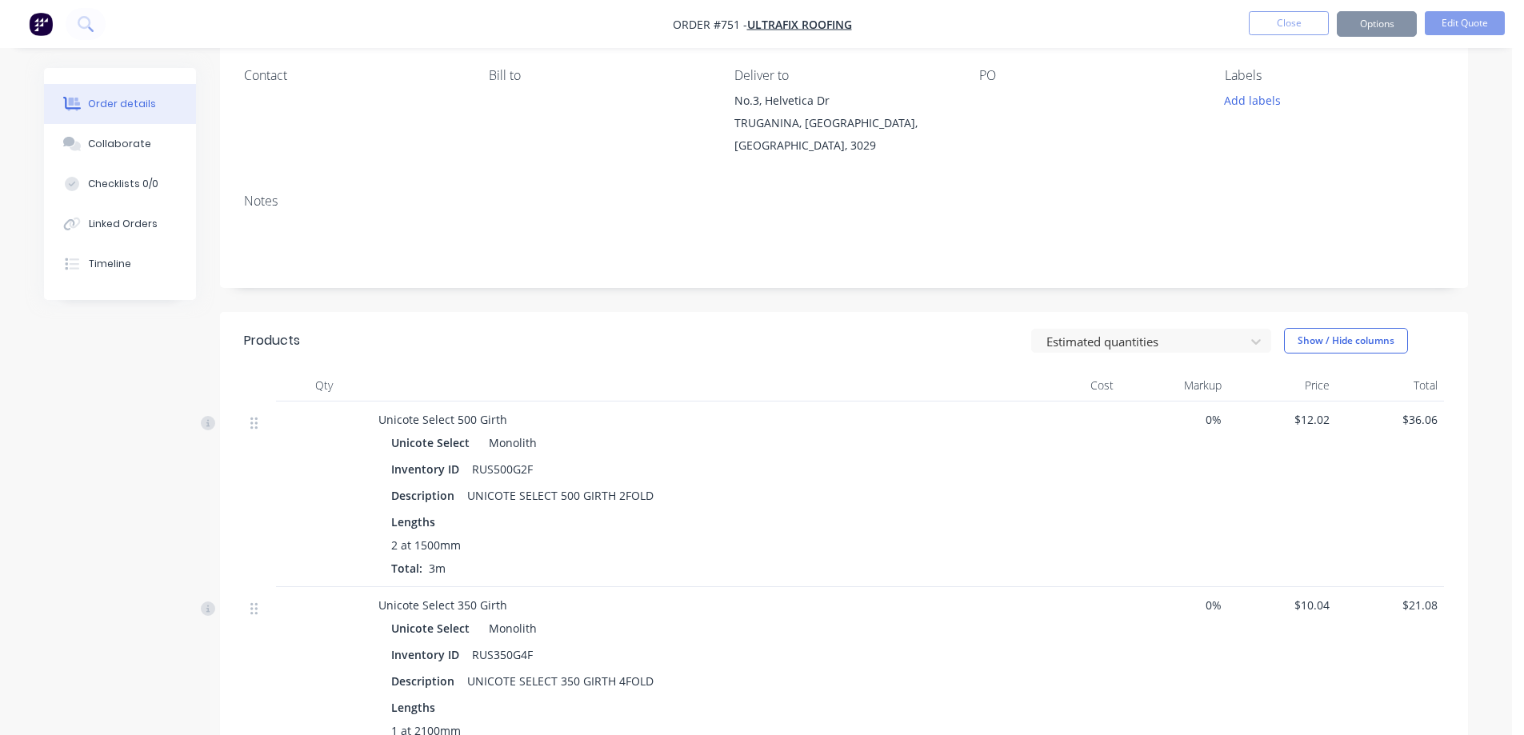
scroll to position [0, 0]
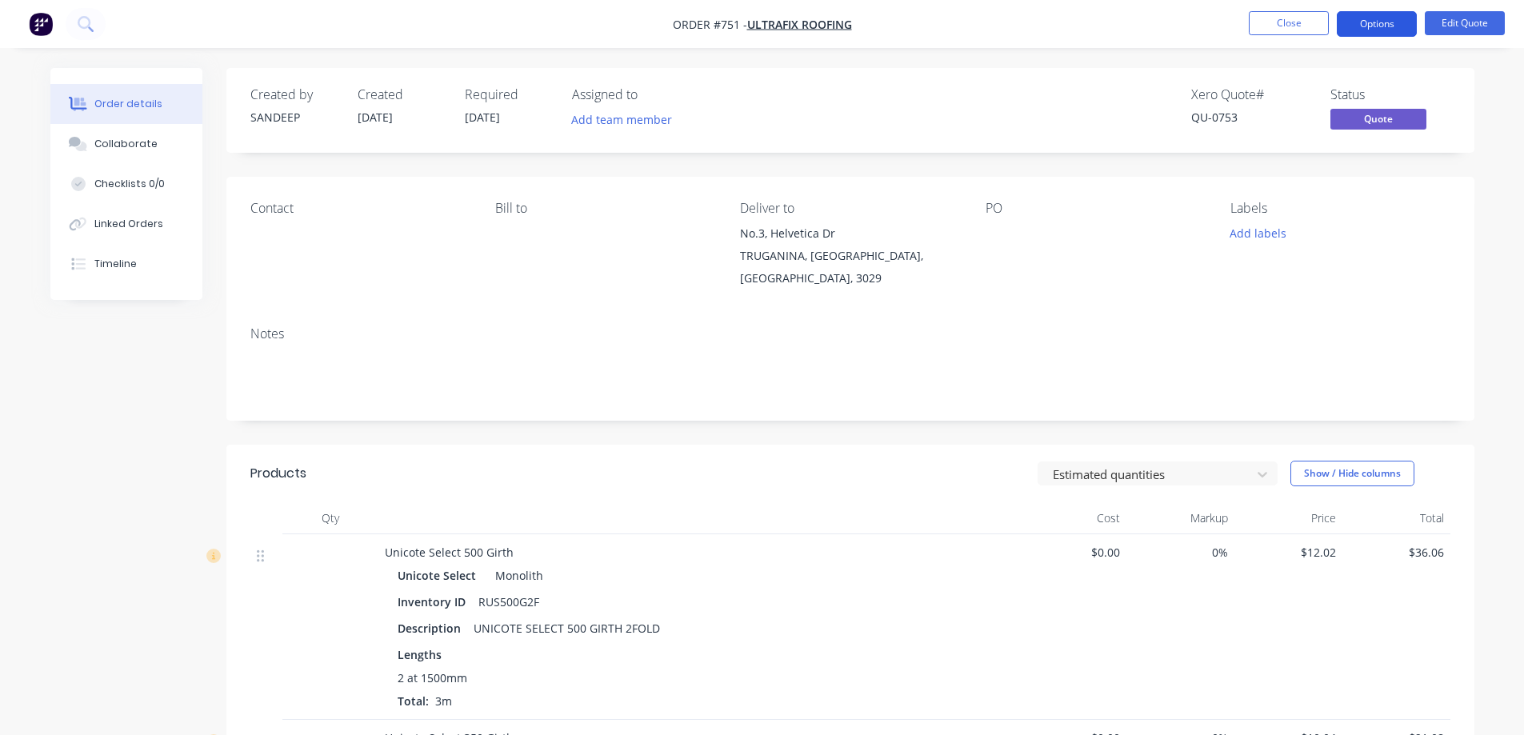
click at [1387, 22] on button "Options" at bounding box center [1377, 24] width 80 height 26
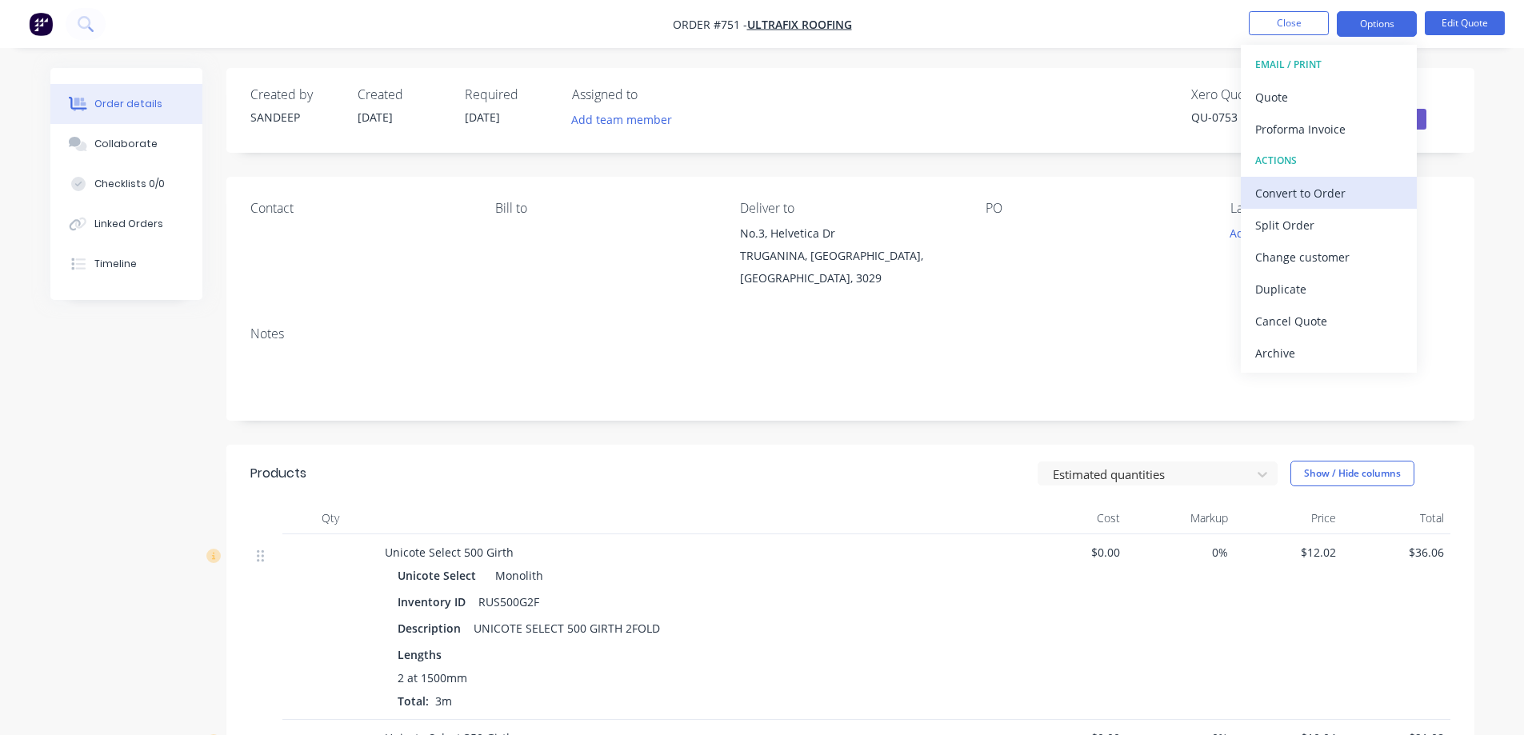
click at [1320, 182] on div "Convert to Order" at bounding box center [1328, 193] width 147 height 23
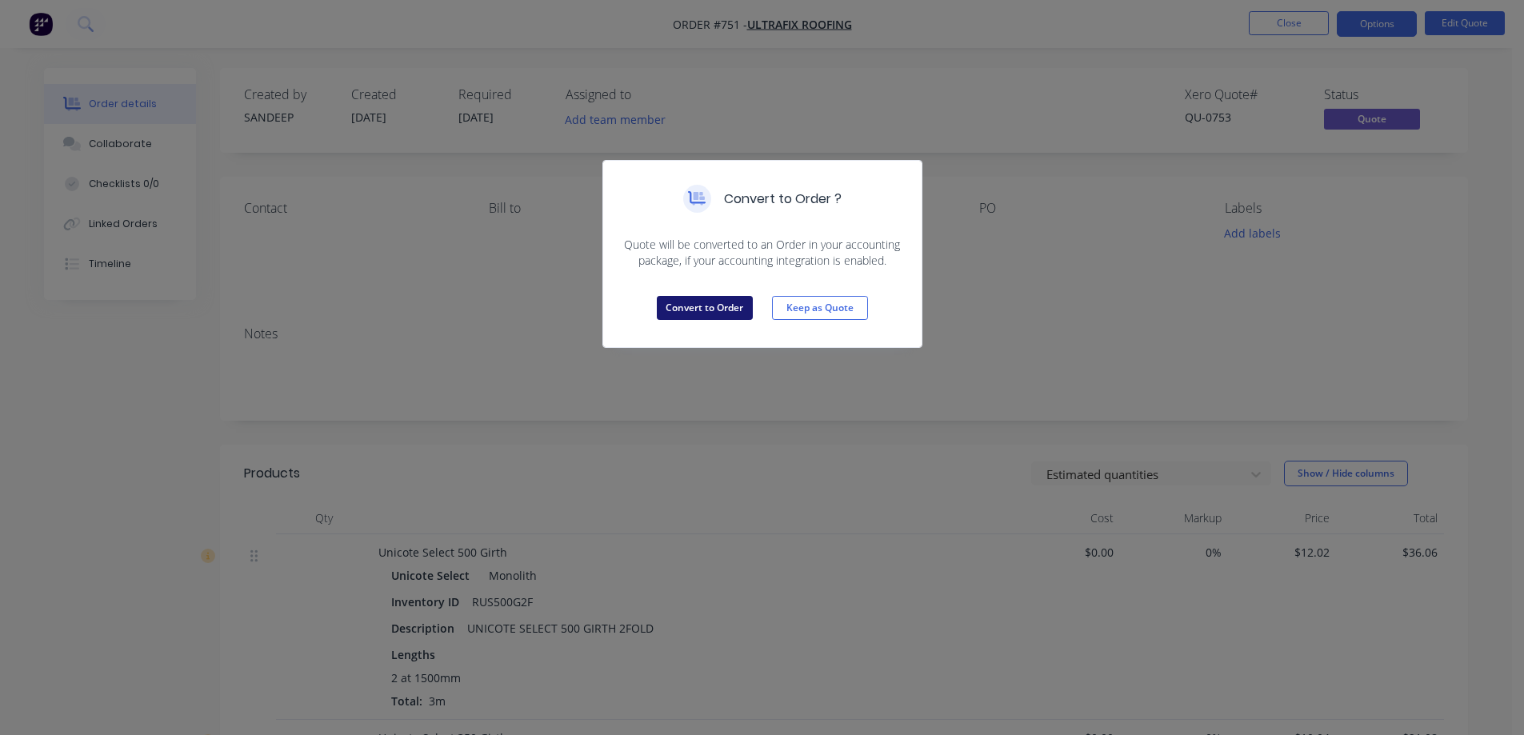
click at [734, 308] on button "Convert to Order" at bounding box center [705, 308] width 96 height 24
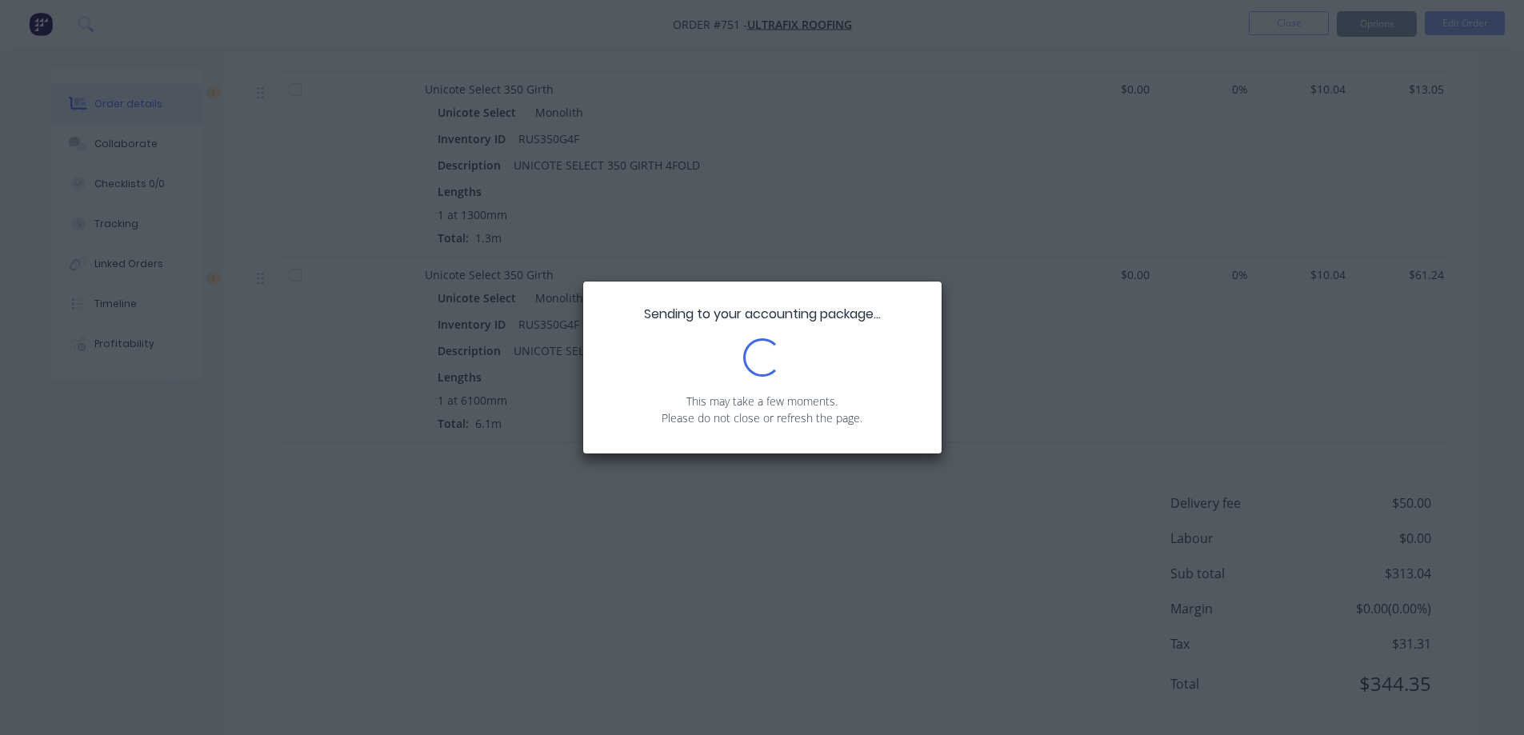
scroll to position [2516, 0]
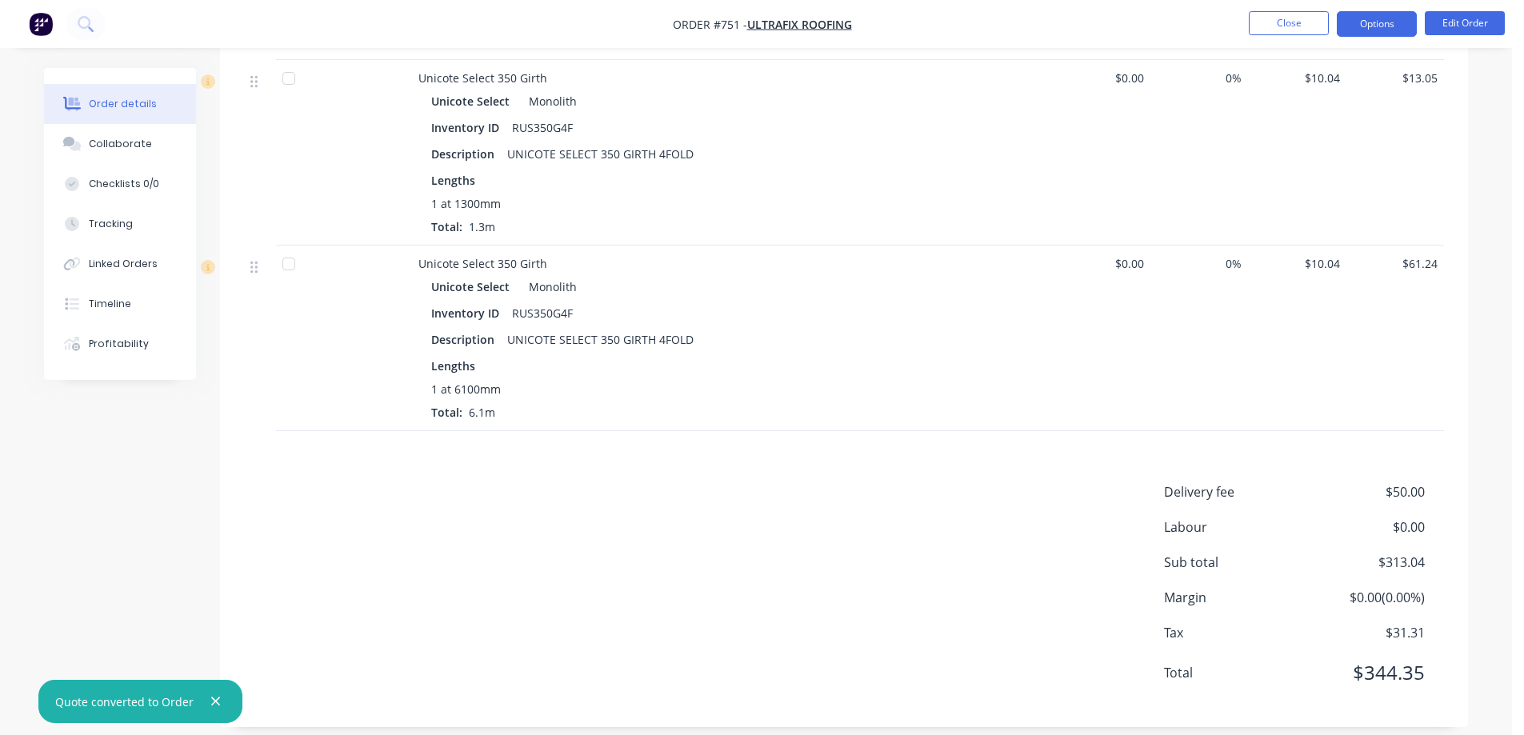
click at [1366, 29] on button "Options" at bounding box center [1377, 24] width 80 height 26
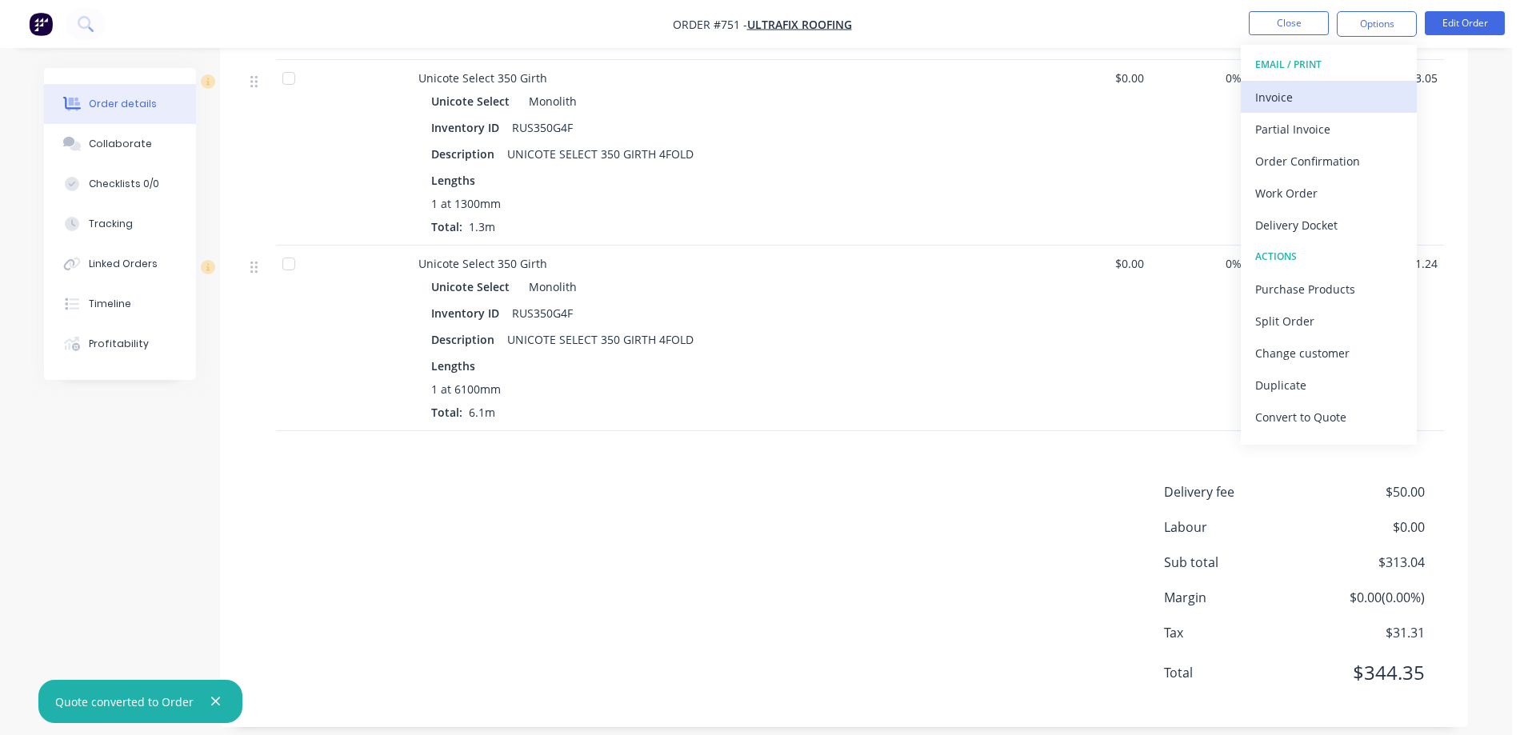
click at [1304, 95] on div "Invoice" at bounding box center [1328, 97] width 147 height 23
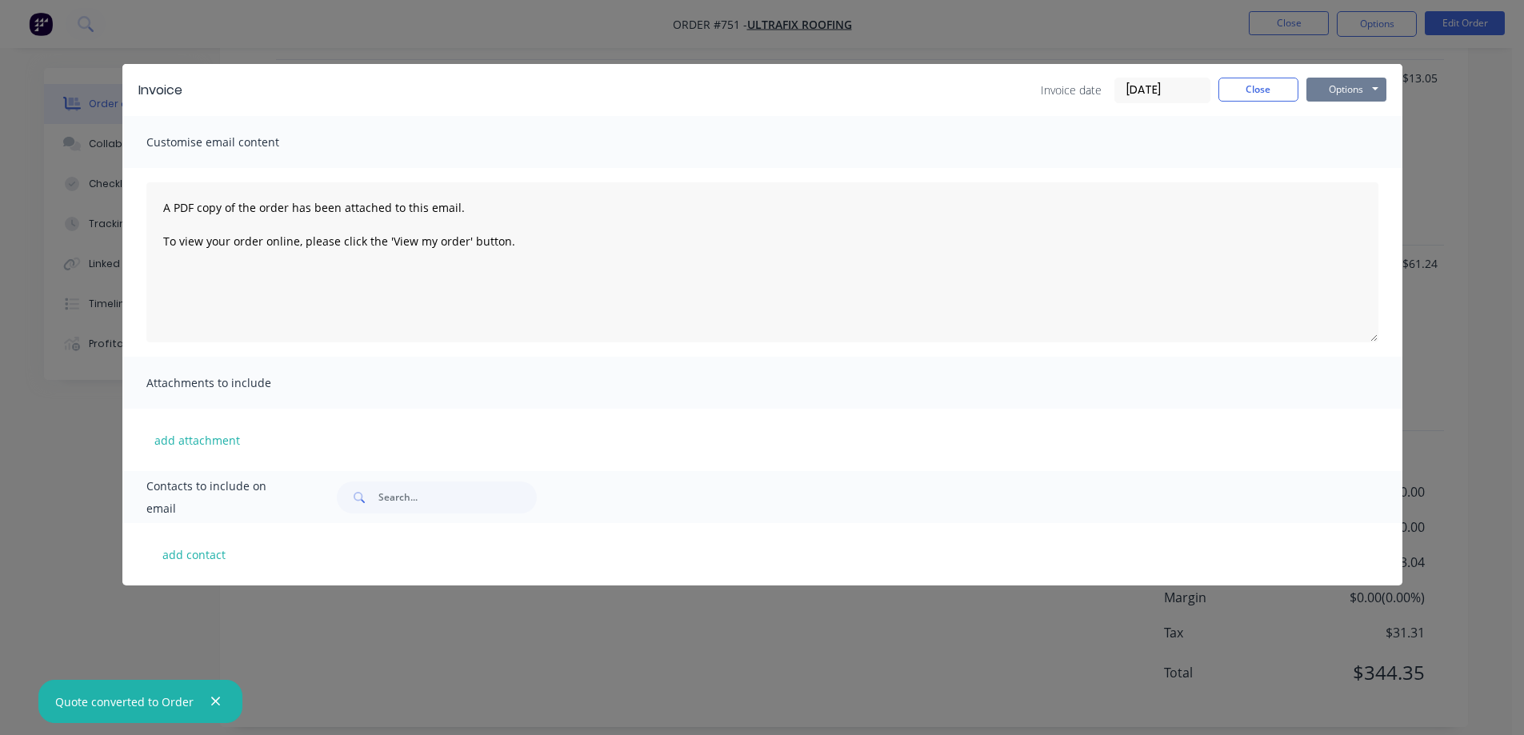
click at [1333, 87] on button "Options" at bounding box center [1346, 90] width 80 height 24
click at [1339, 109] on button "Preview" at bounding box center [1357, 118] width 102 height 26
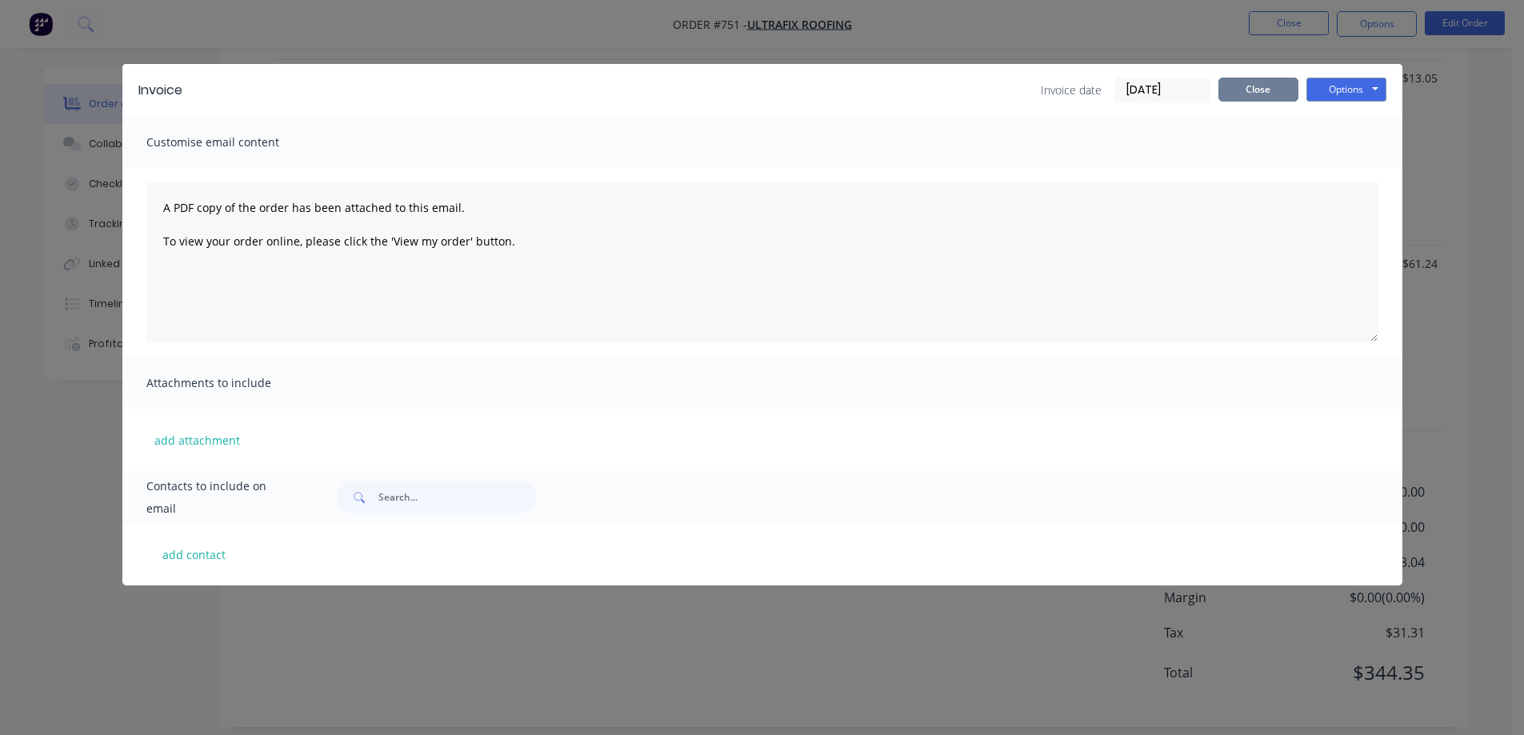
click at [1264, 85] on button "Close" at bounding box center [1258, 90] width 80 height 24
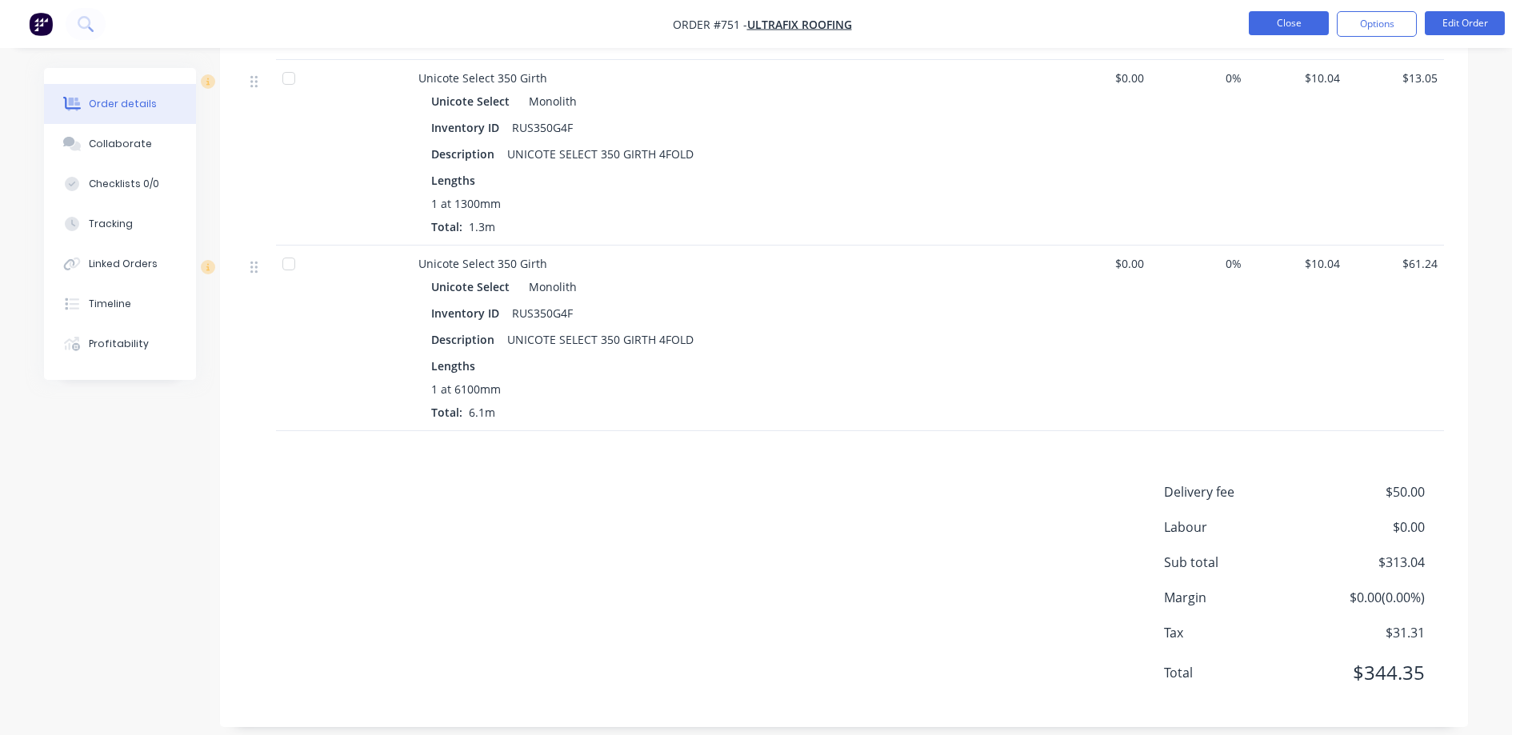
click at [1281, 26] on button "Close" at bounding box center [1289, 23] width 80 height 24
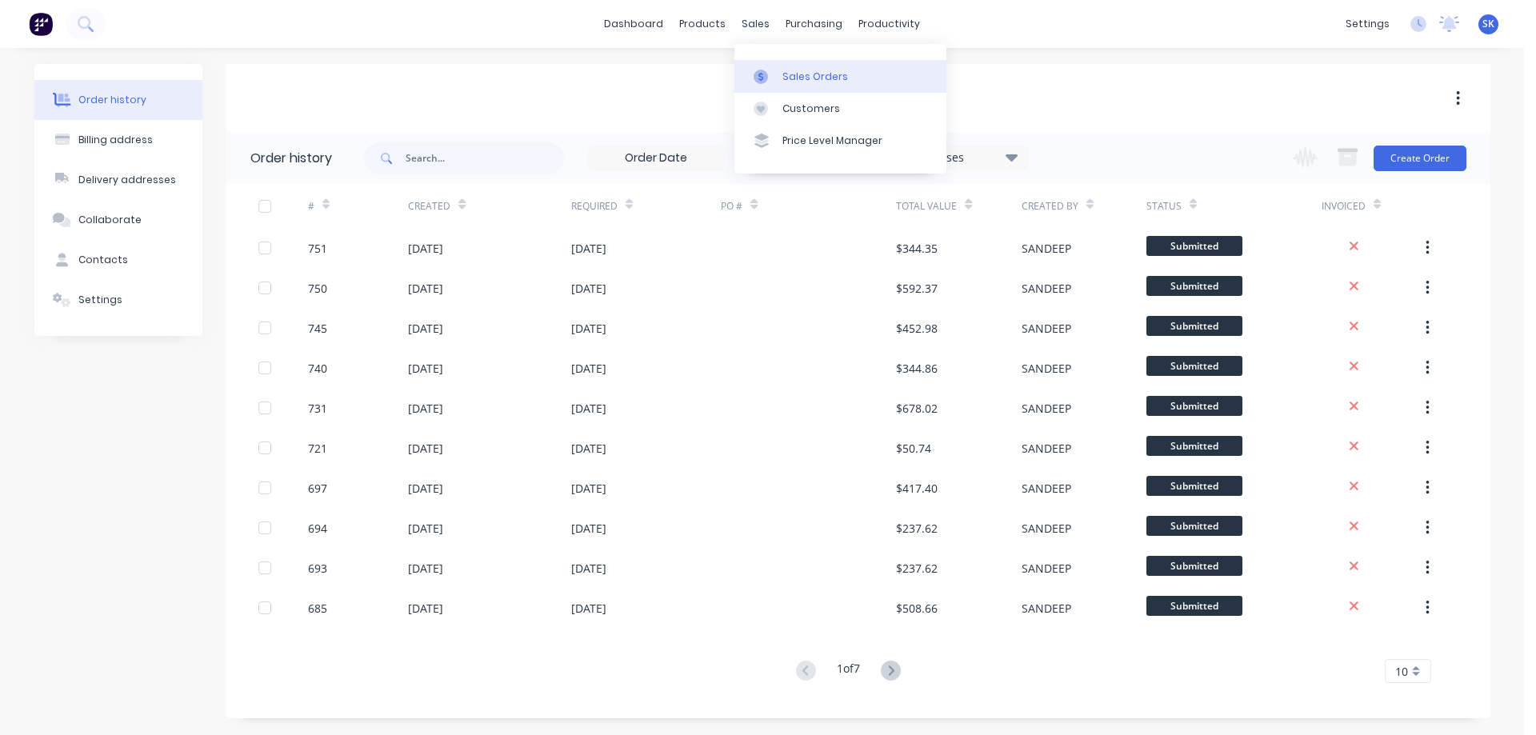
click at [766, 61] on link "Sales Orders" at bounding box center [840, 76] width 212 height 32
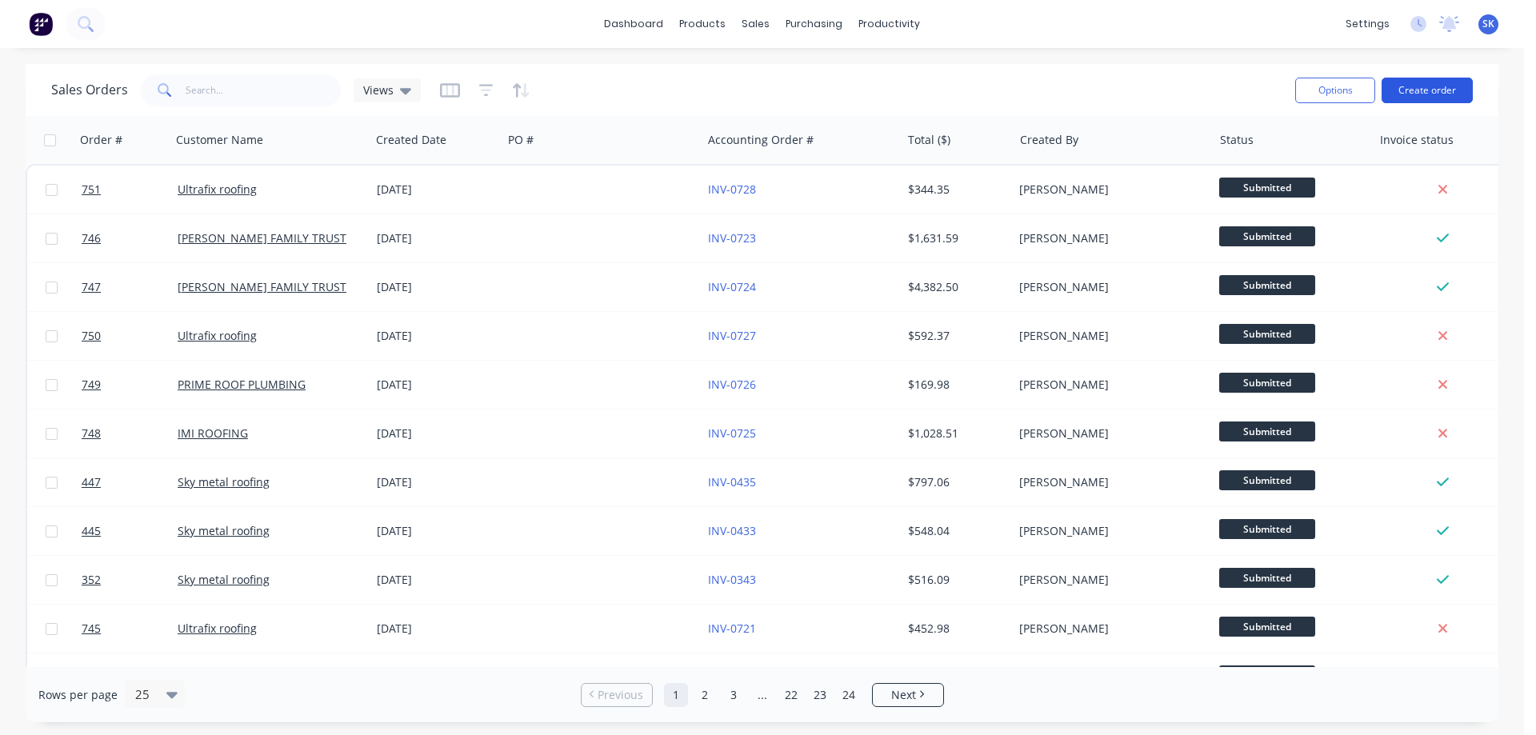
click at [1441, 96] on button "Create order" at bounding box center [1426, 91] width 91 height 26
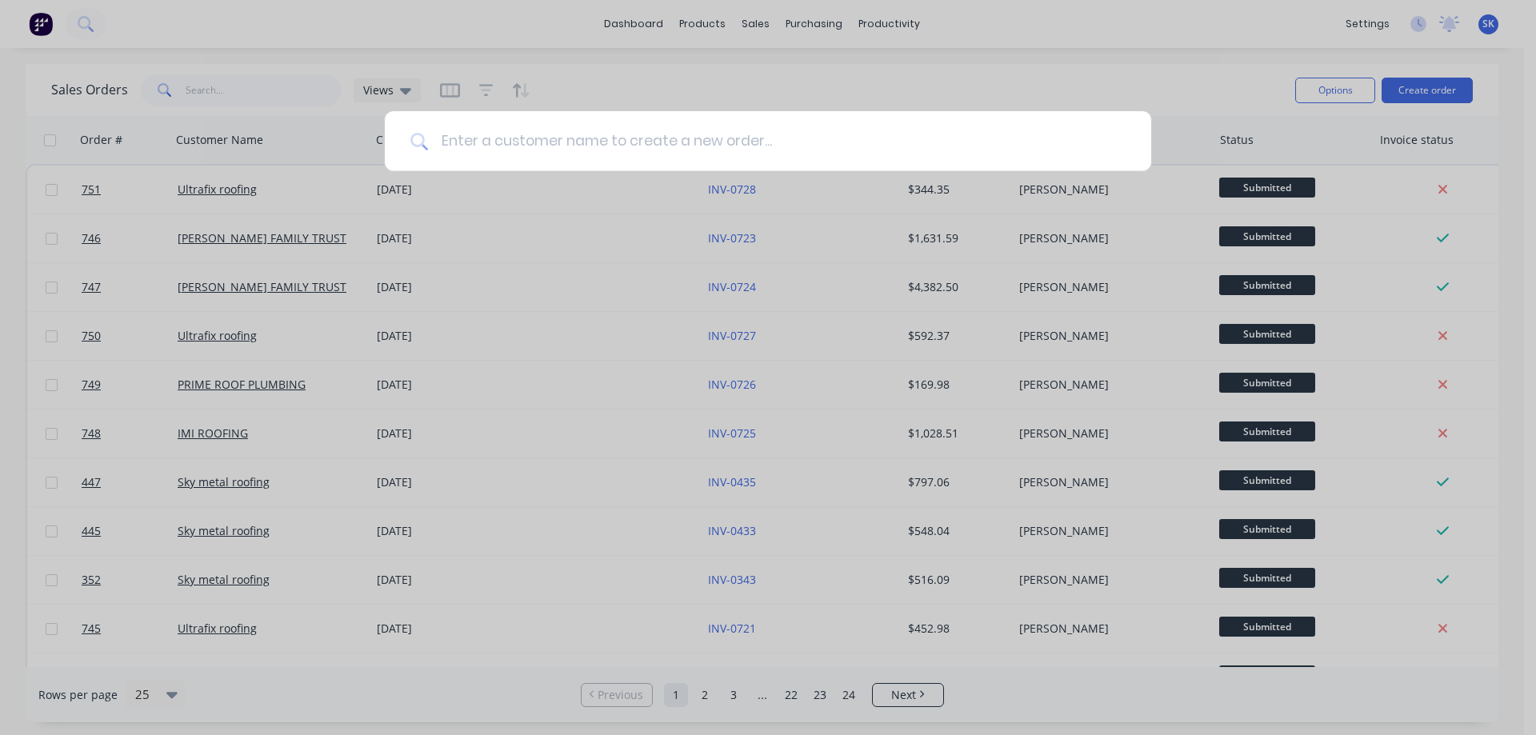
click at [725, 136] on input at bounding box center [776, 141] width 697 height 60
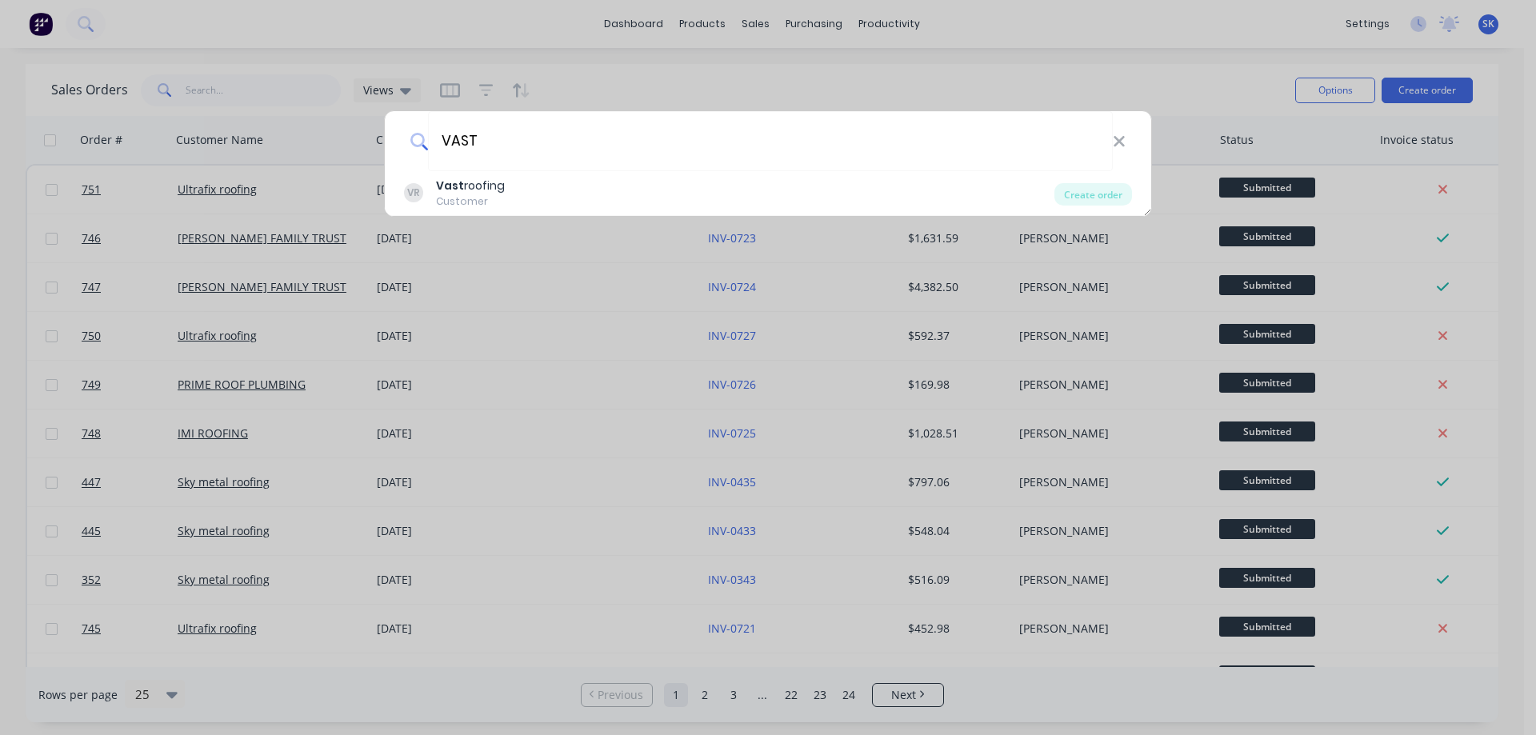
type input "VAST"
click at [569, 186] on div "VR Vast roofing Customer" at bounding box center [729, 193] width 650 height 31
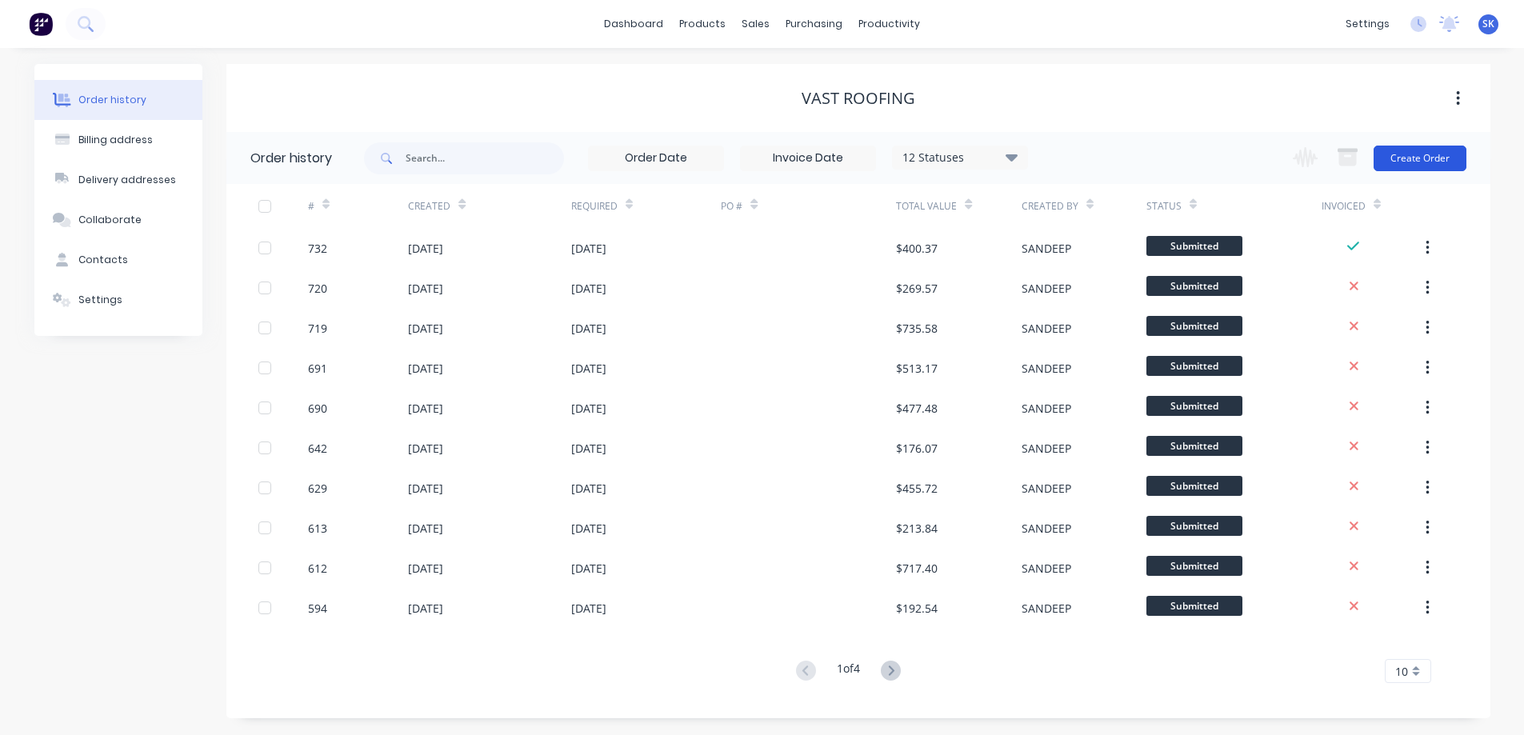
click at [1405, 152] on button "Create Order" at bounding box center [1419, 159] width 93 height 26
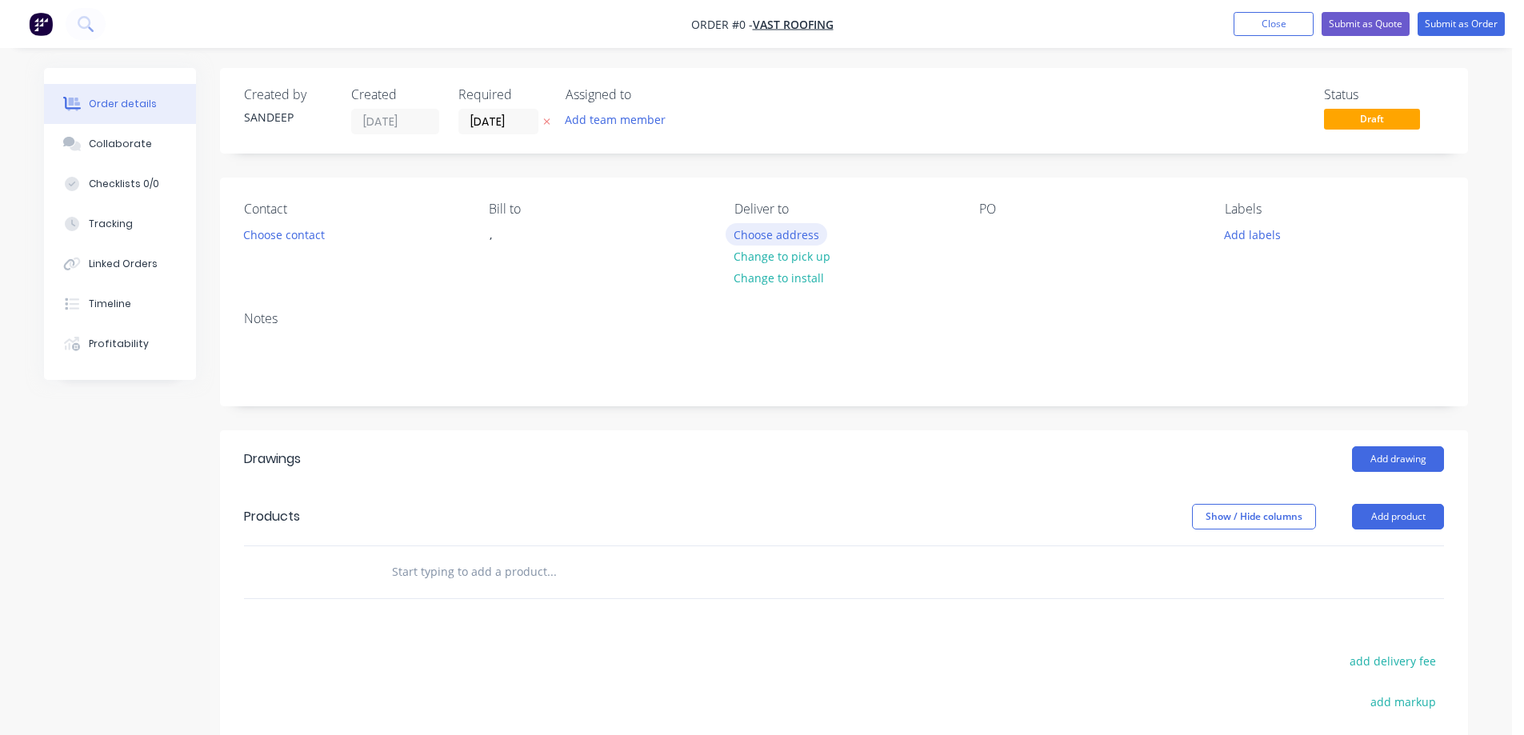
click at [779, 228] on button "Choose address" at bounding box center [776, 234] width 102 height 22
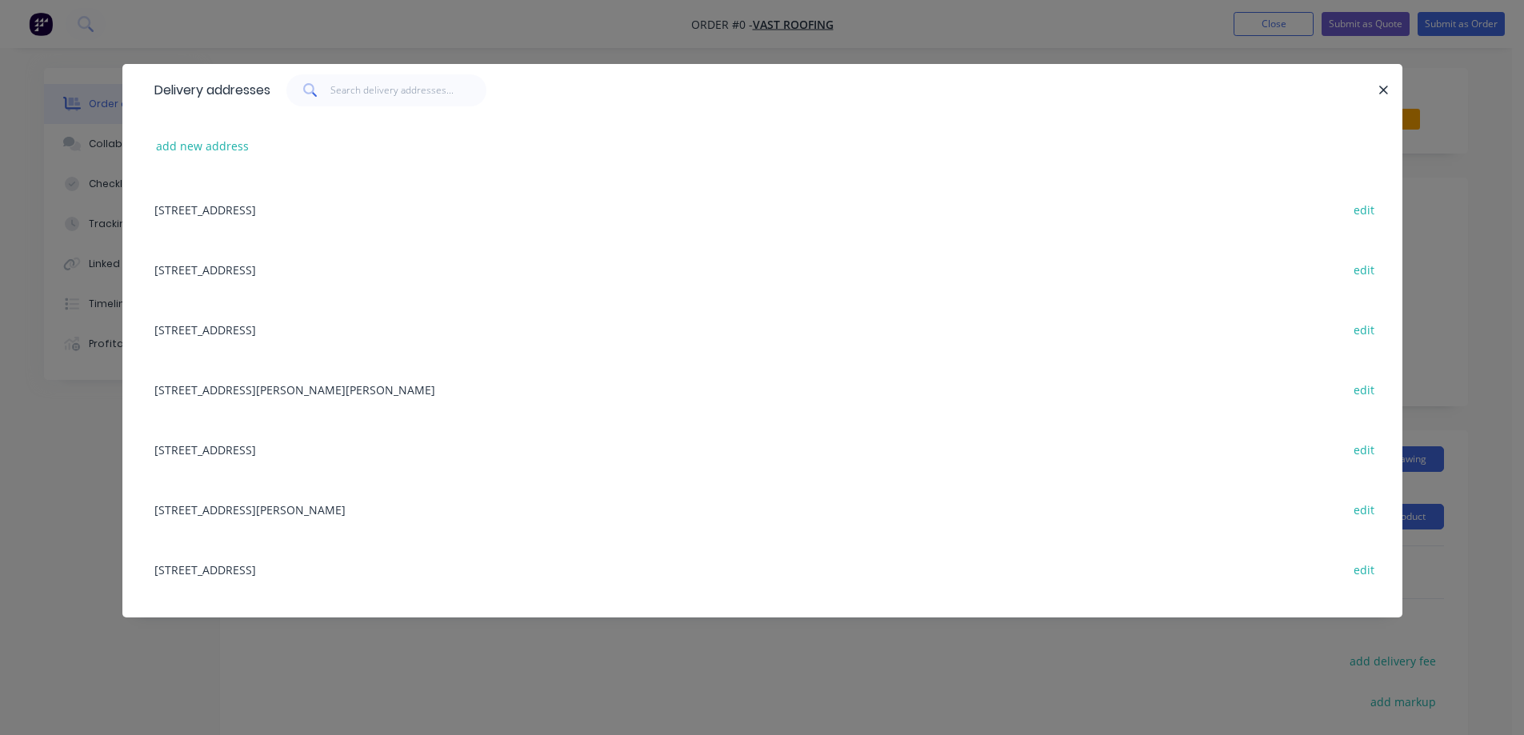
scroll to position [560, 0]
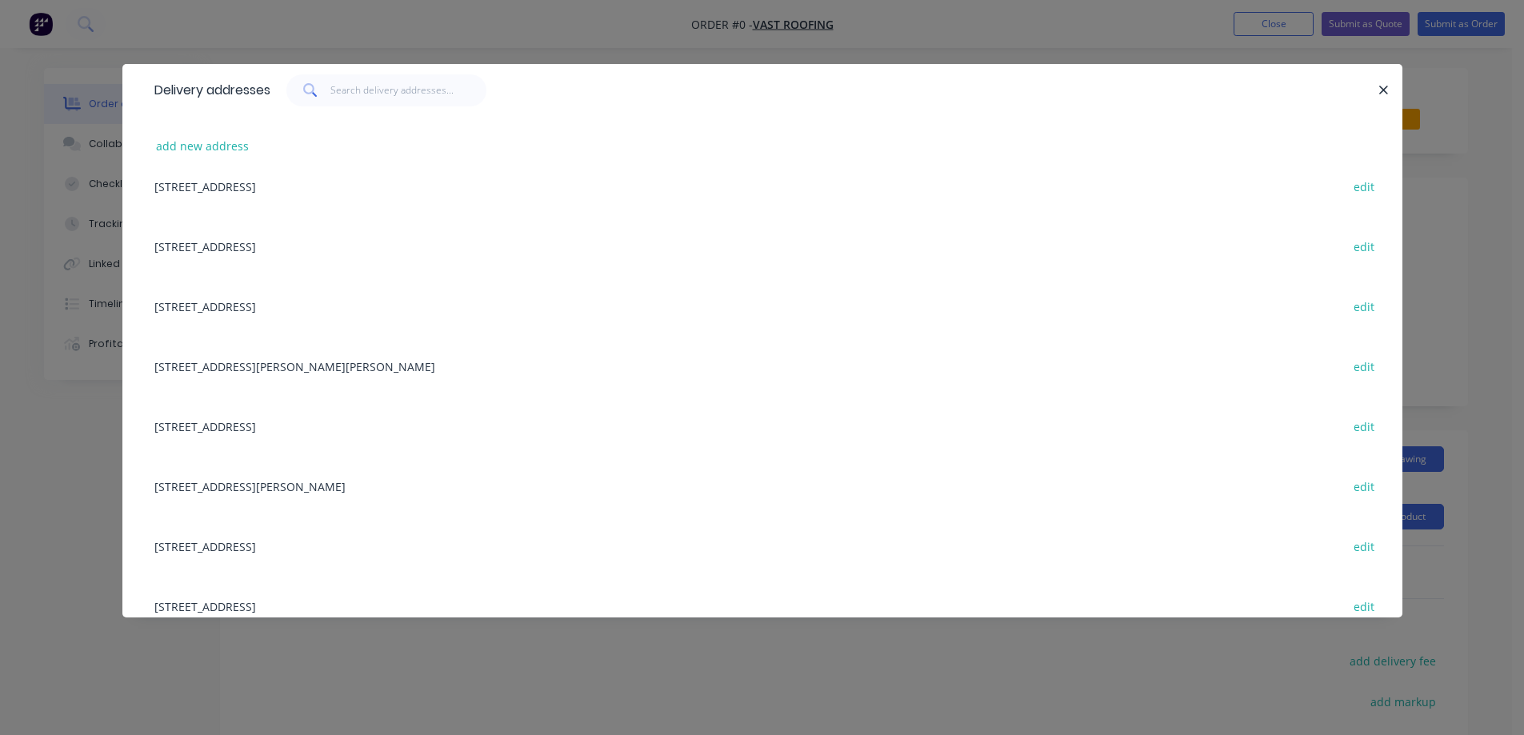
click at [261, 372] on div "1 Felicity Rd, DONNYBROOK, Victoria, Australia, 3064 edit" at bounding box center [762, 366] width 1232 height 60
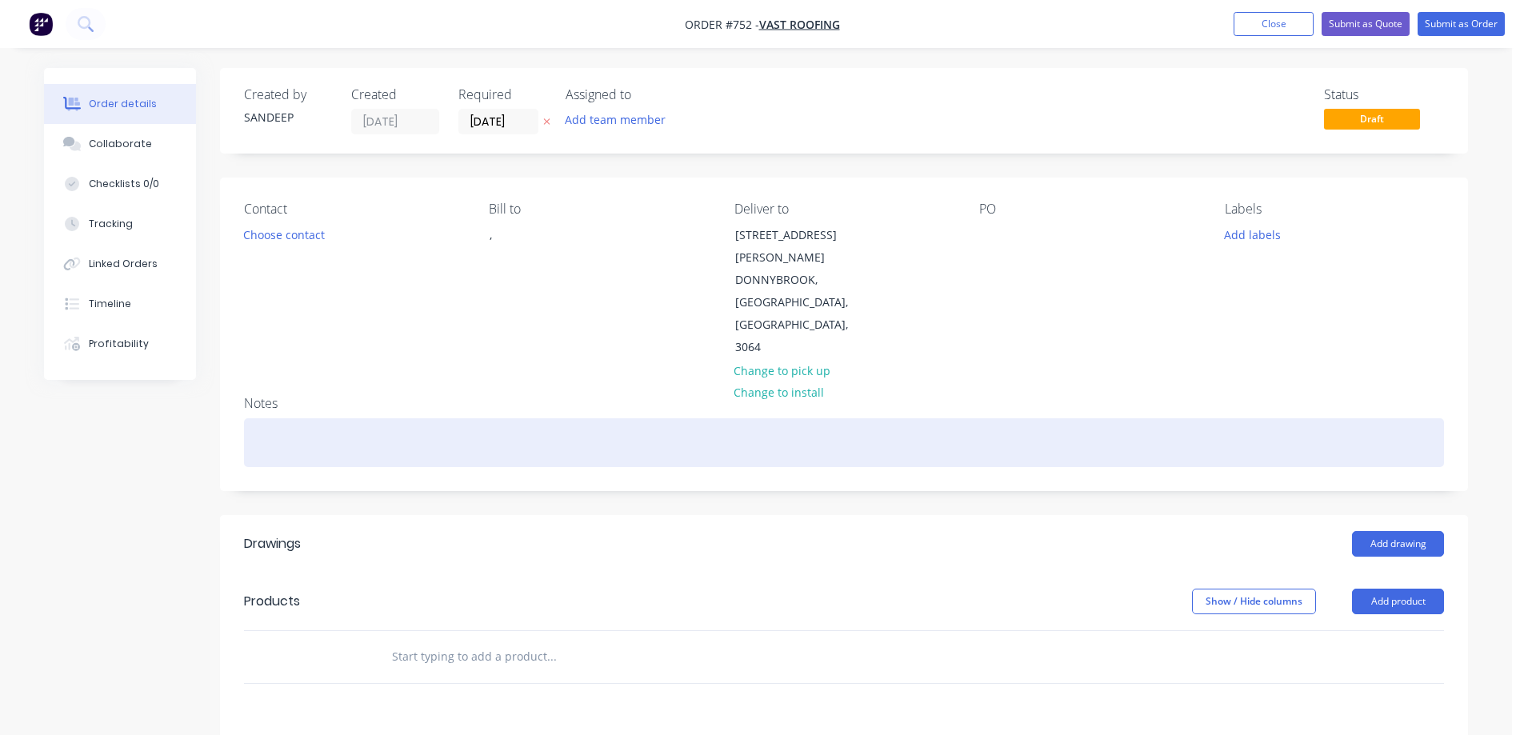
click at [725, 418] on div at bounding box center [844, 442] width 1200 height 49
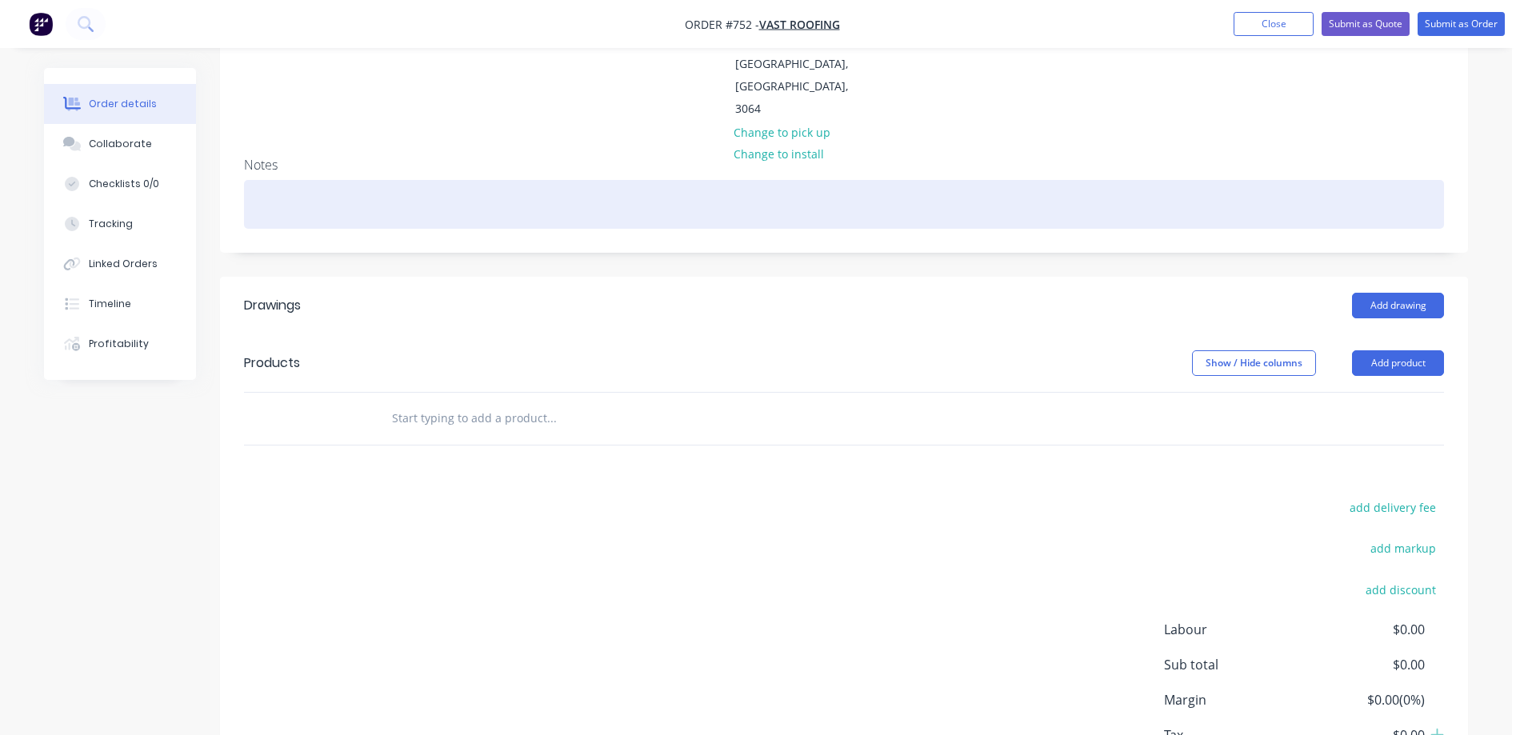
scroll to position [240, 0]
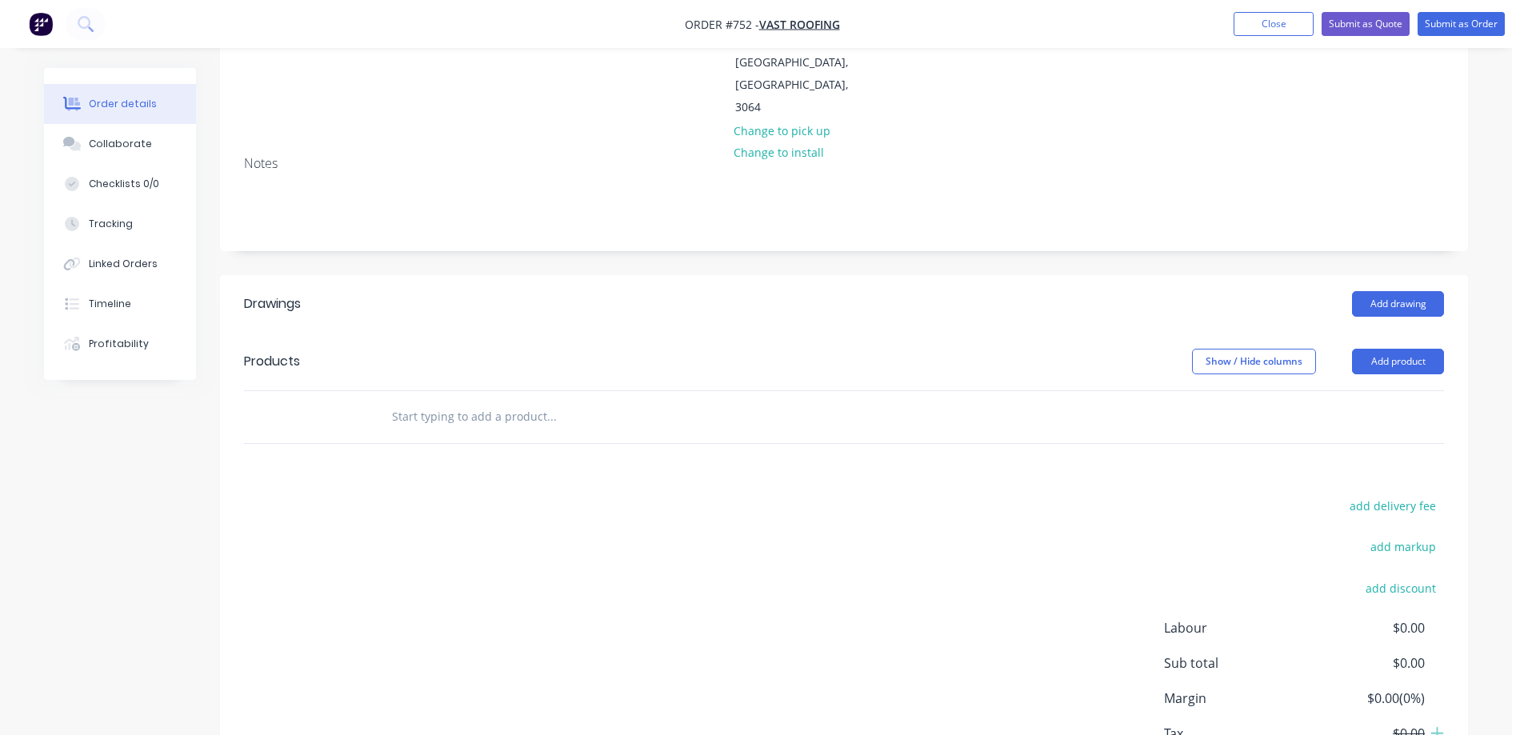
click at [414, 401] on input "text" at bounding box center [551, 417] width 320 height 32
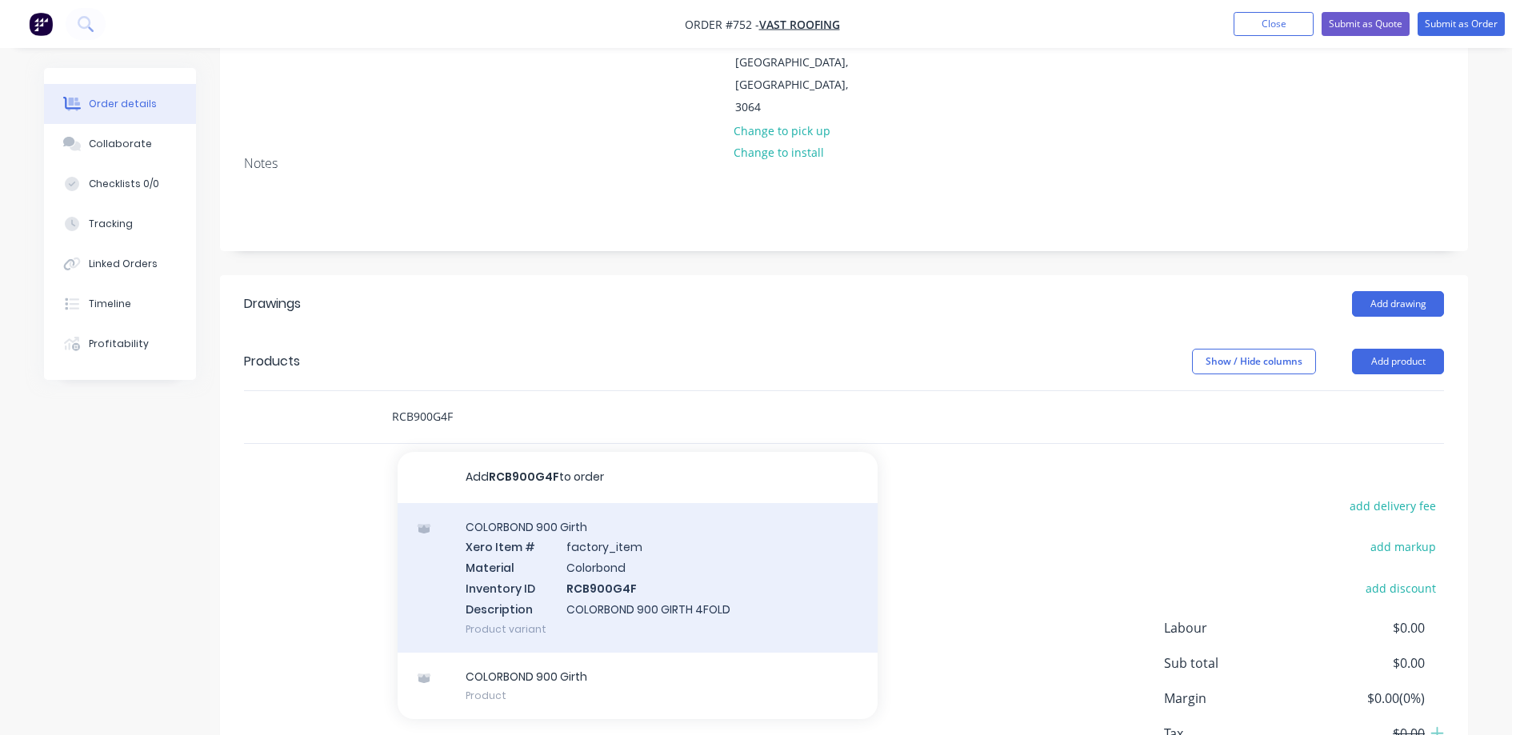
type input "RCB900G4F"
click at [533, 503] on div "COLORBOND 900 Girth Xero Item # factory_item Material Colorbond Inventory ID RC…" at bounding box center [638, 578] width 480 height 150
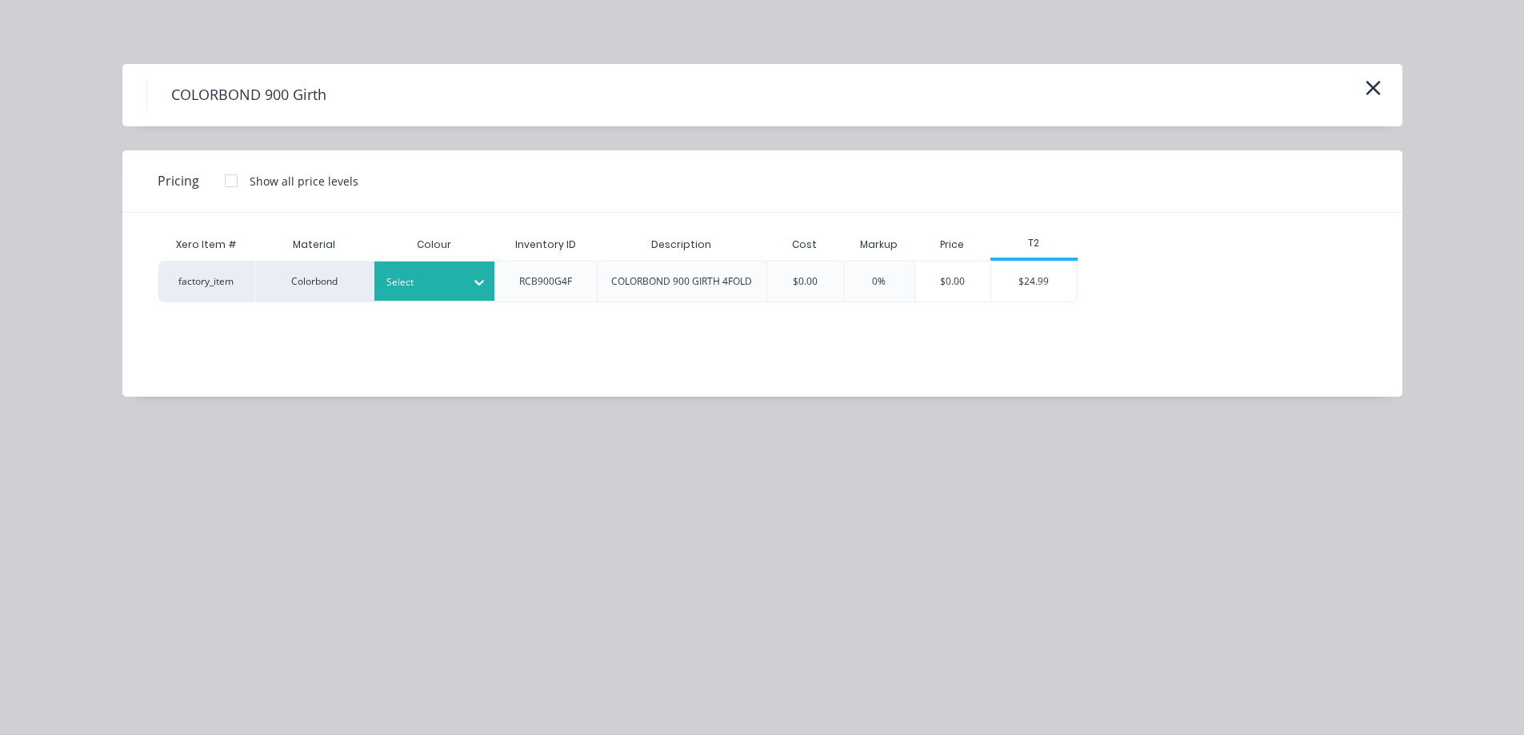
click at [453, 278] on div at bounding box center [422, 283] width 72 height 18
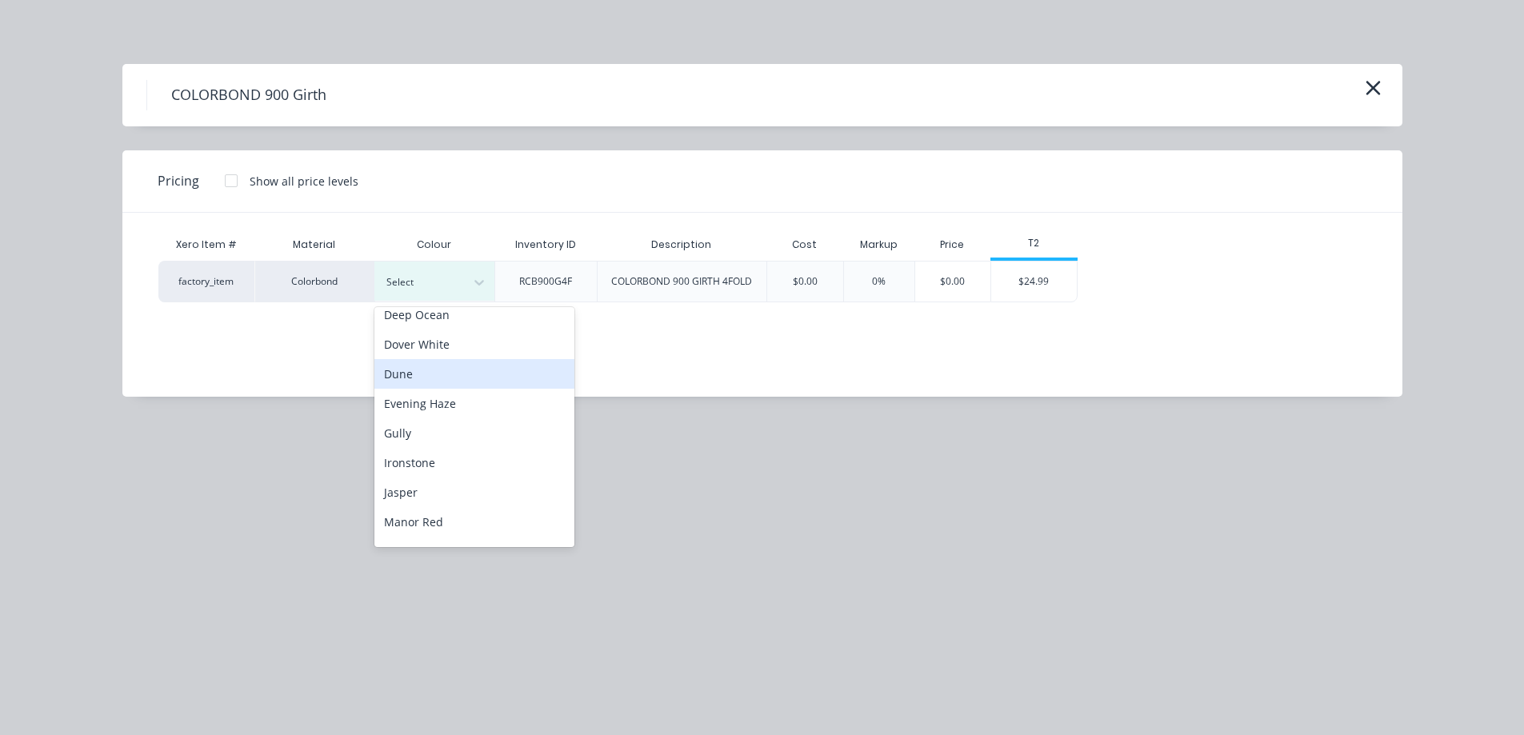
scroll to position [320, 0]
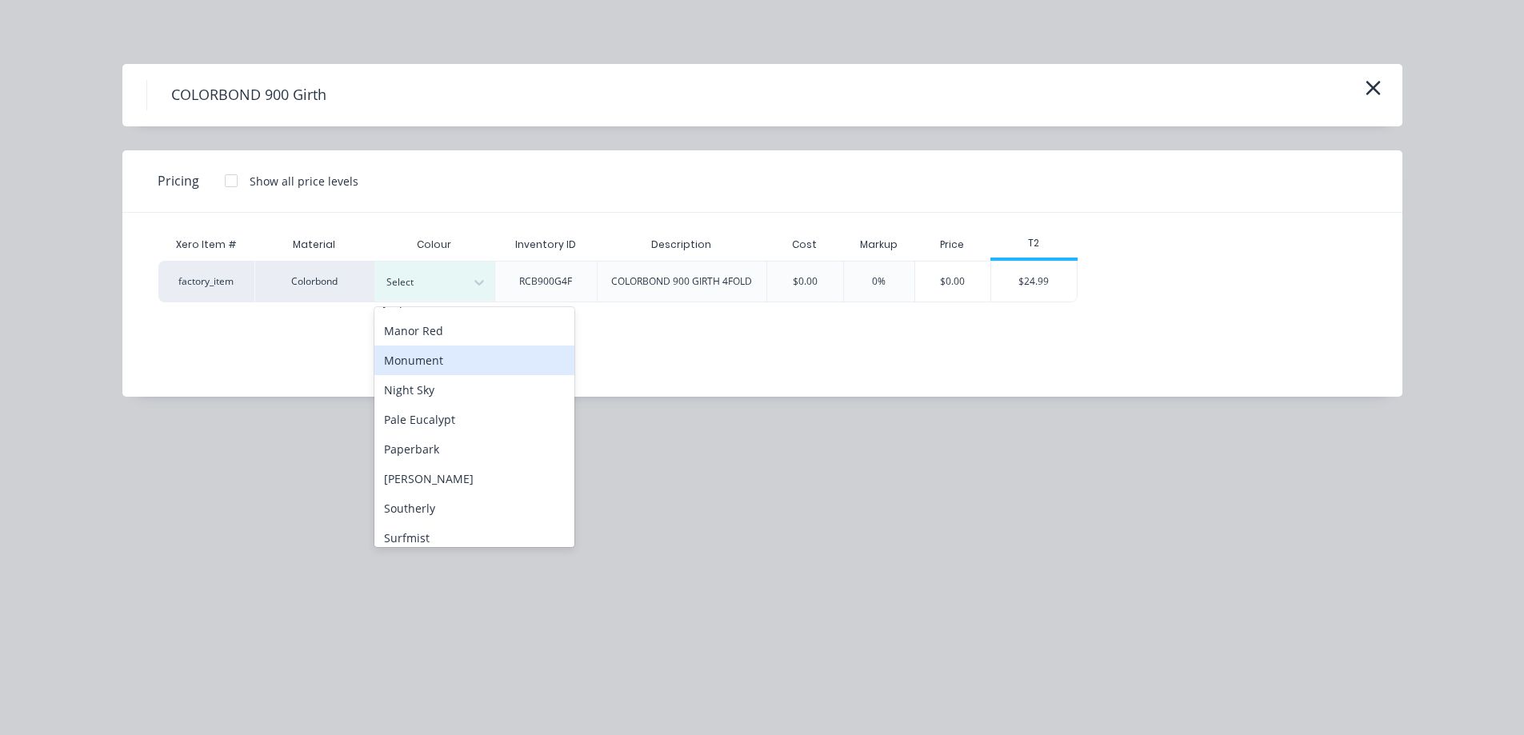
click at [434, 371] on div "Monument" at bounding box center [474, 361] width 200 height 30
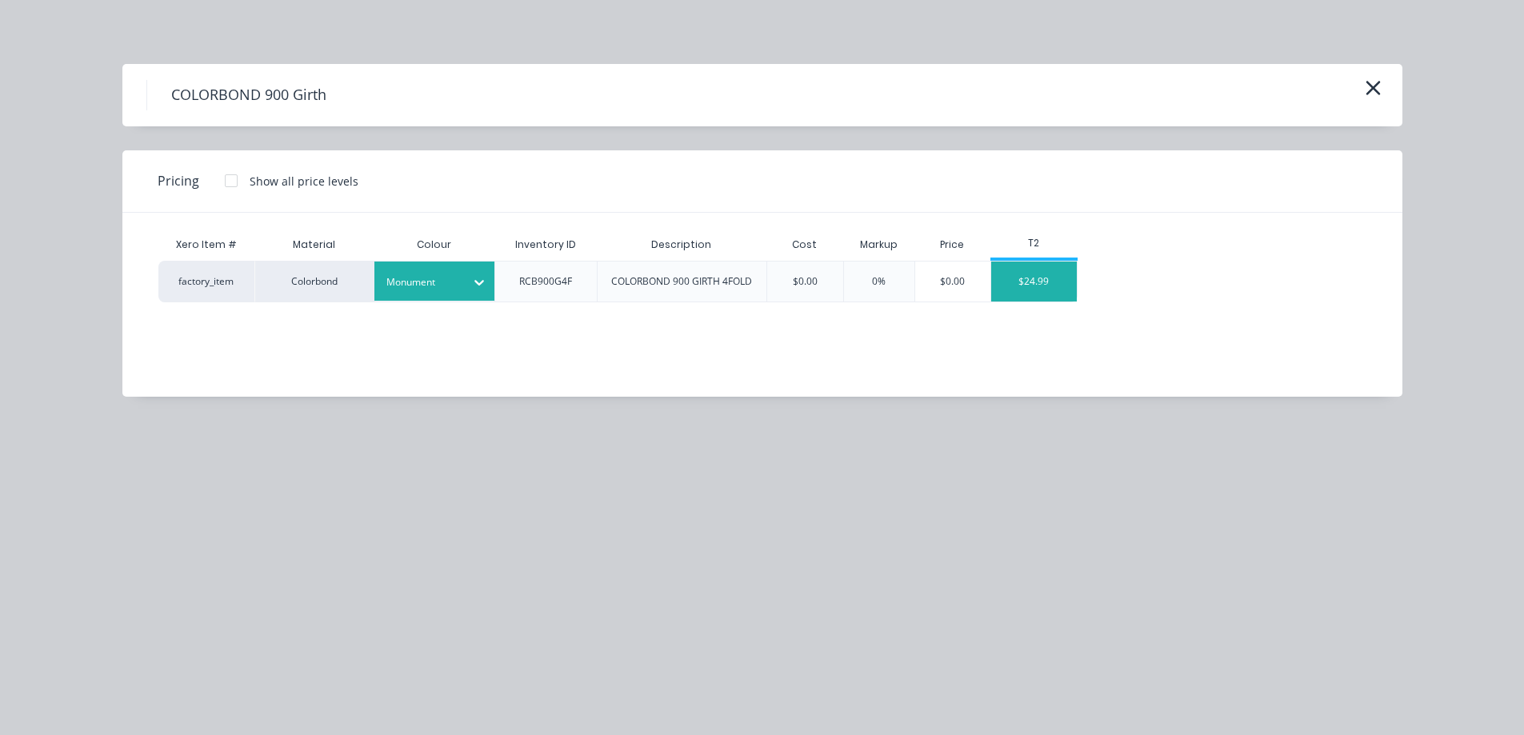
click at [1053, 281] on div "$24.99" at bounding box center [1034, 282] width 86 height 40
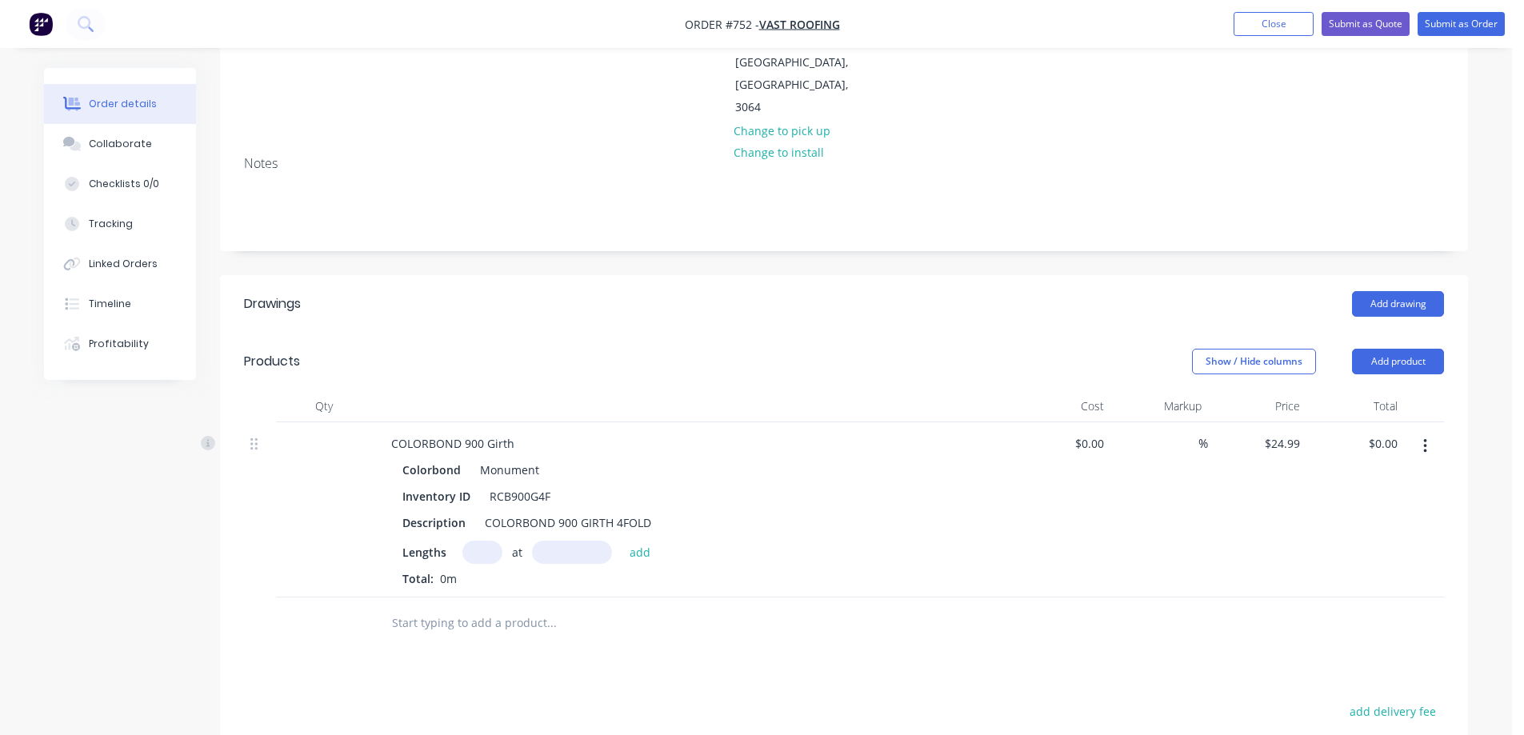
click at [479, 541] on input "text" at bounding box center [482, 552] width 40 height 23
type input "1"
type input "2800mm"
click at [645, 541] on button "add" at bounding box center [640, 552] width 38 height 22
type input "$69.97"
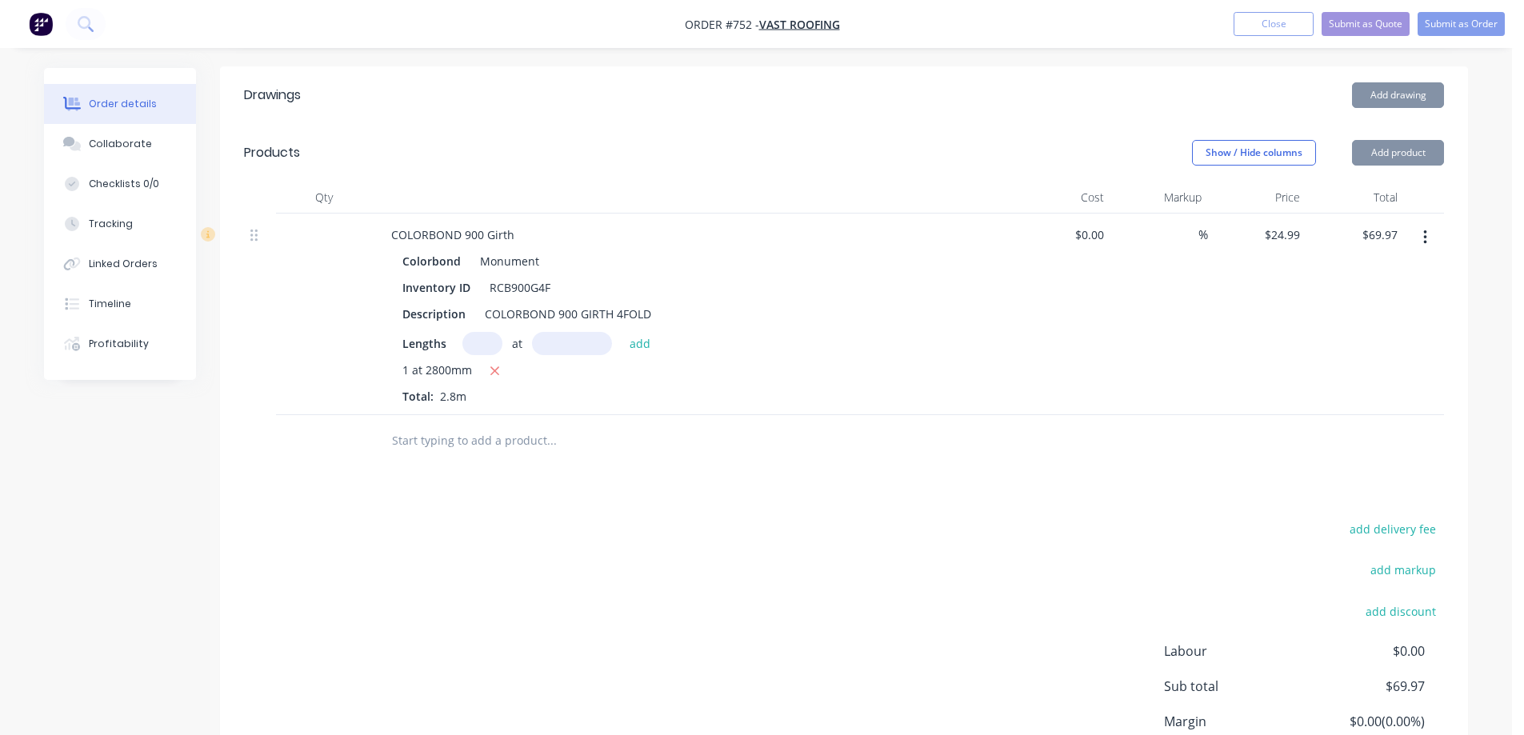
scroll to position [480, 0]
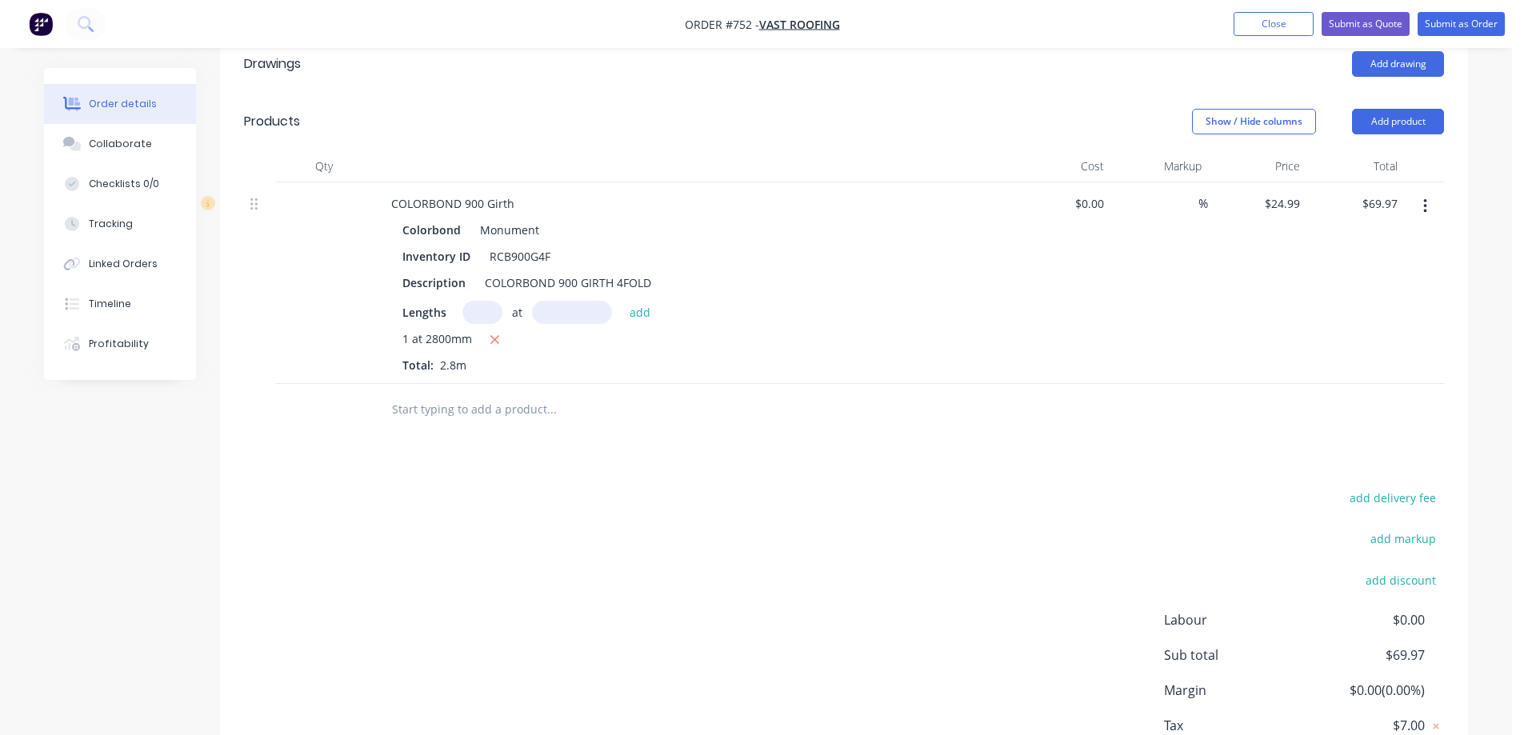
click at [478, 394] on input "text" at bounding box center [551, 410] width 320 height 32
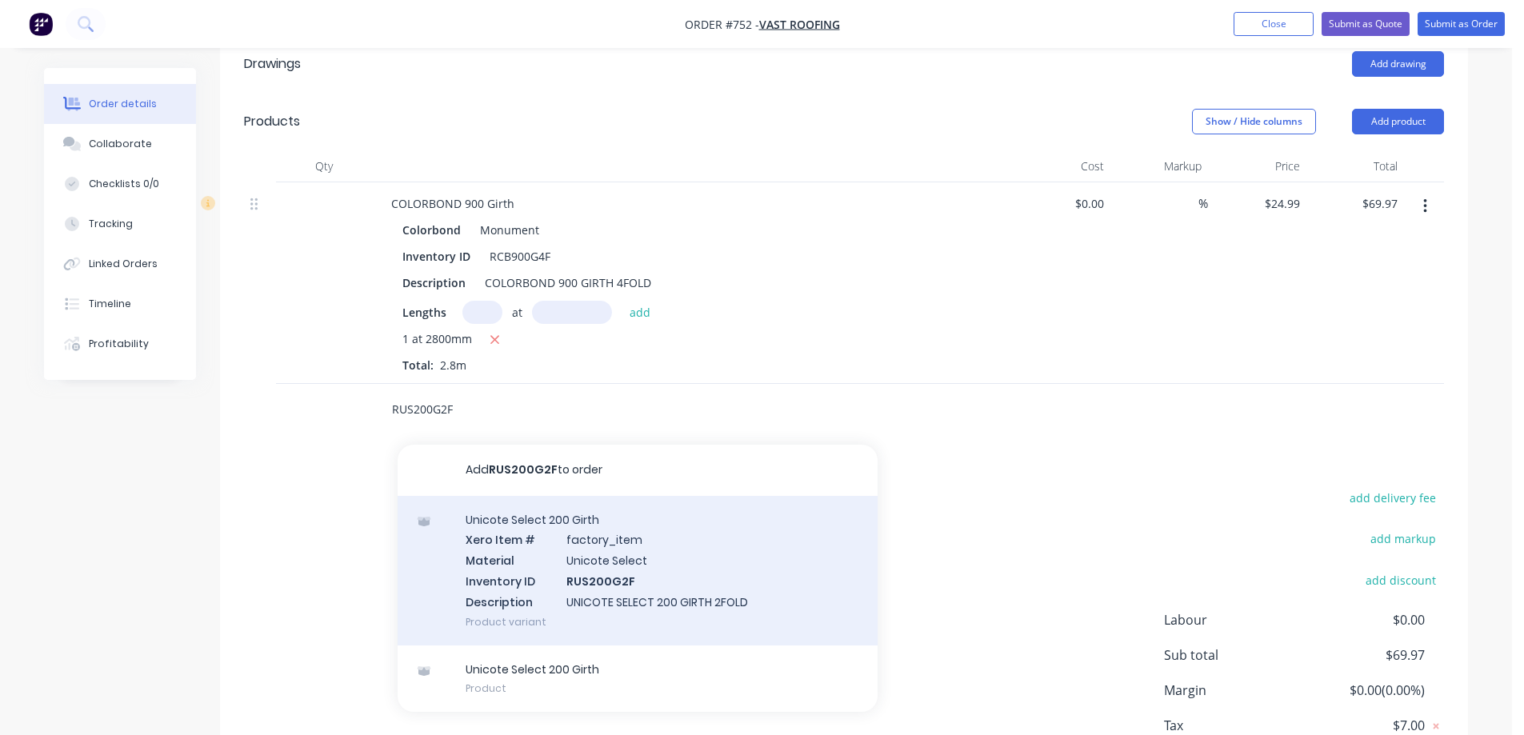
type input "RUS200G2F"
click at [511, 499] on div "Unicote Select 200 Girth Xero Item # factory_item Material Unicote Select Inven…" at bounding box center [638, 571] width 480 height 150
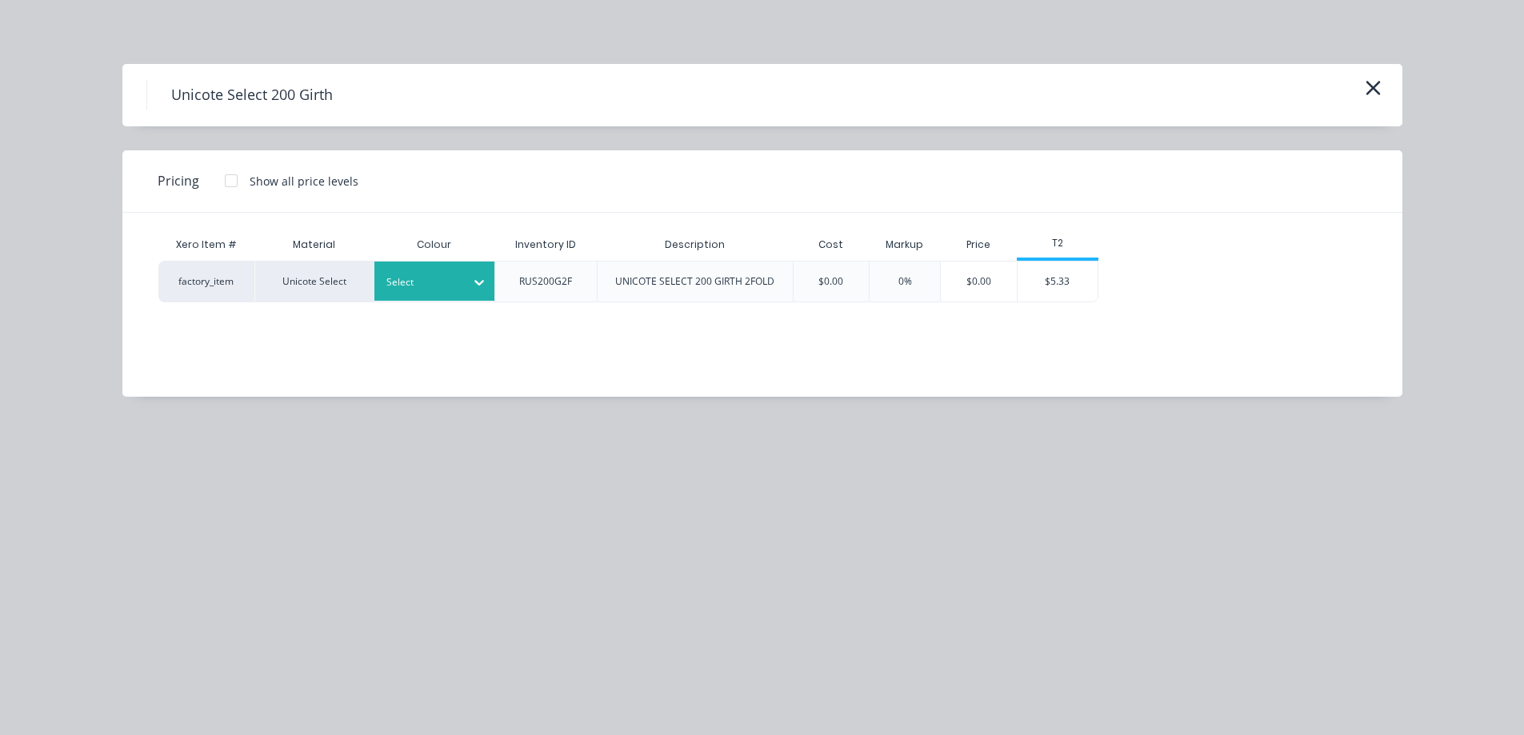
click at [430, 285] on div at bounding box center [422, 283] width 72 height 18
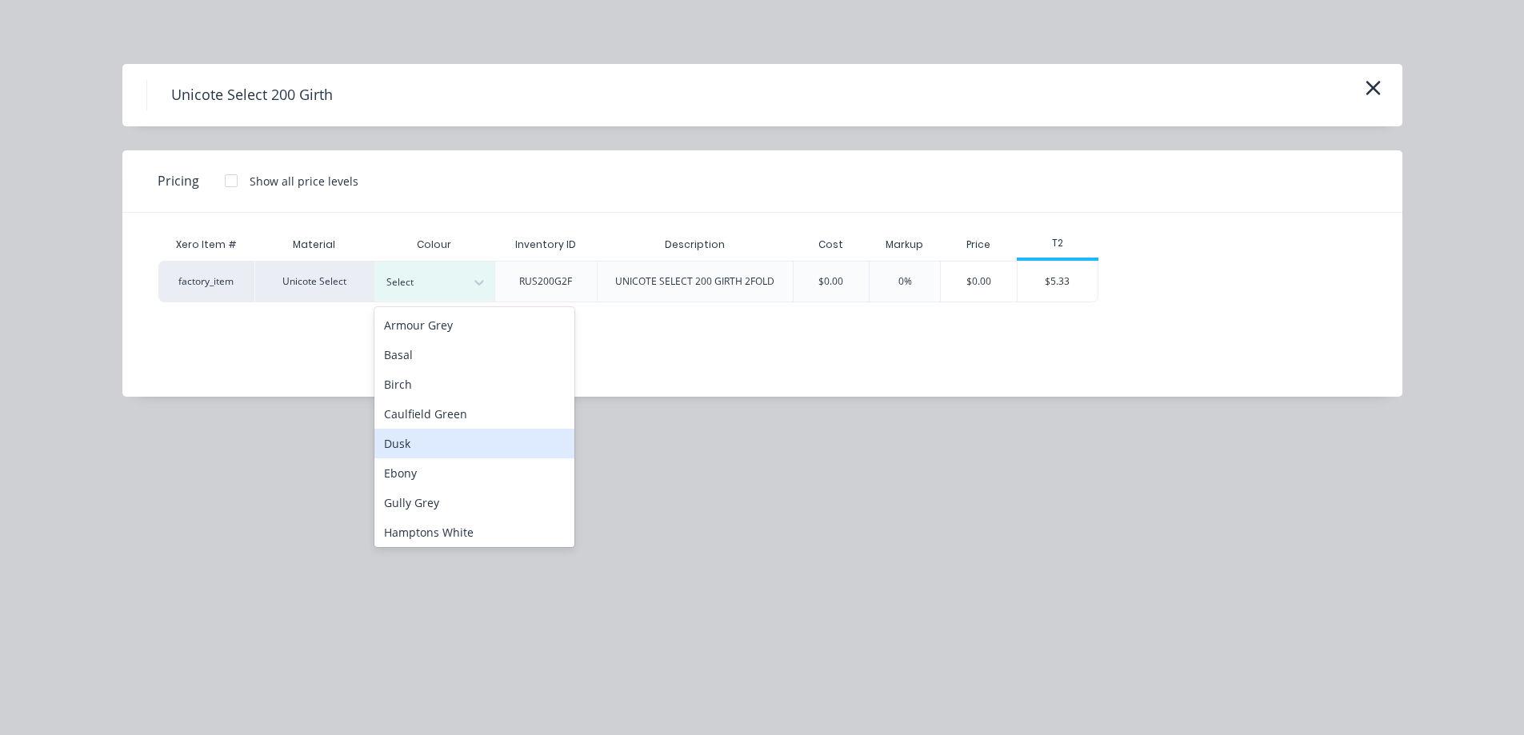
scroll to position [240, 0]
click at [452, 465] on div "Monolith" at bounding box center [474, 470] width 200 height 30
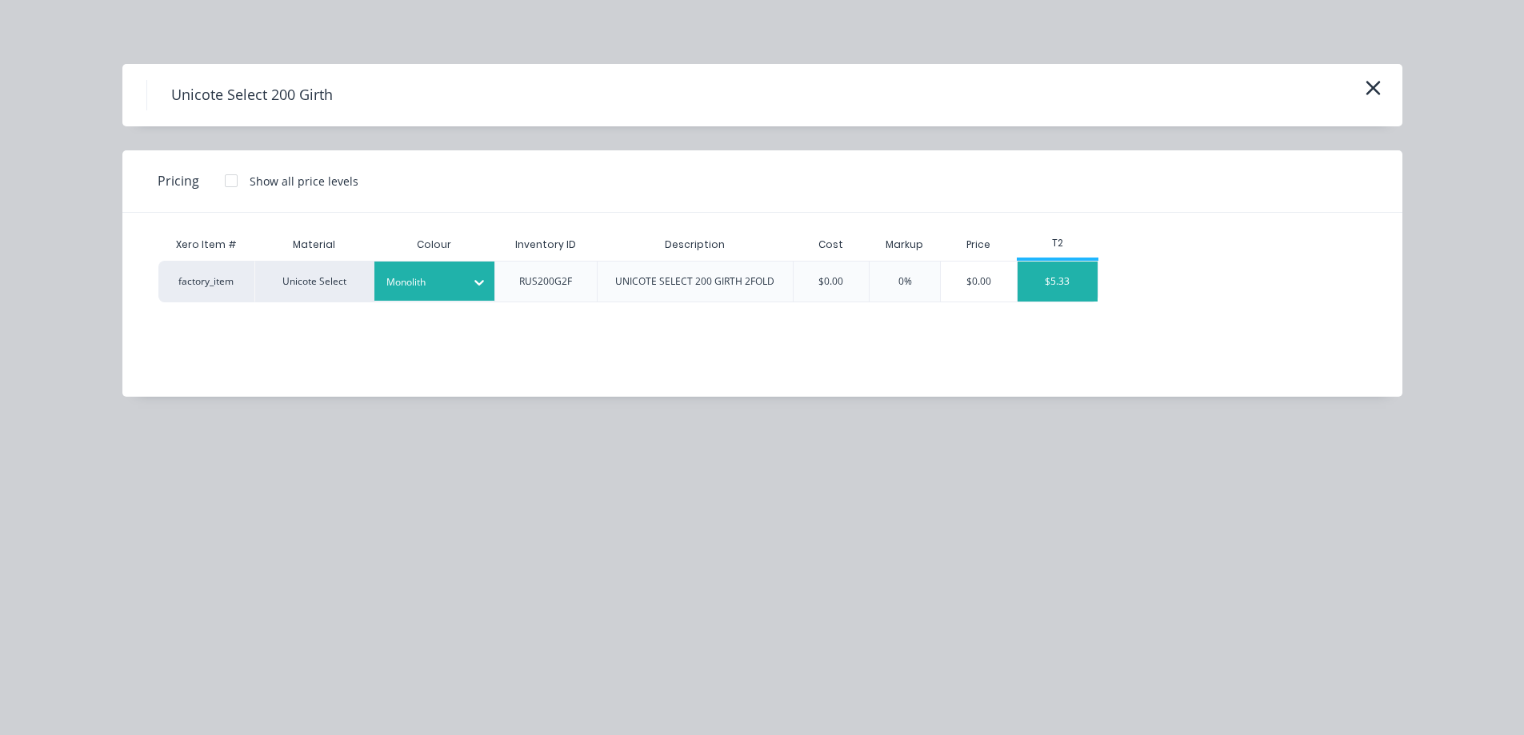
click at [1061, 282] on div "$5.33" at bounding box center [1057, 282] width 80 height 40
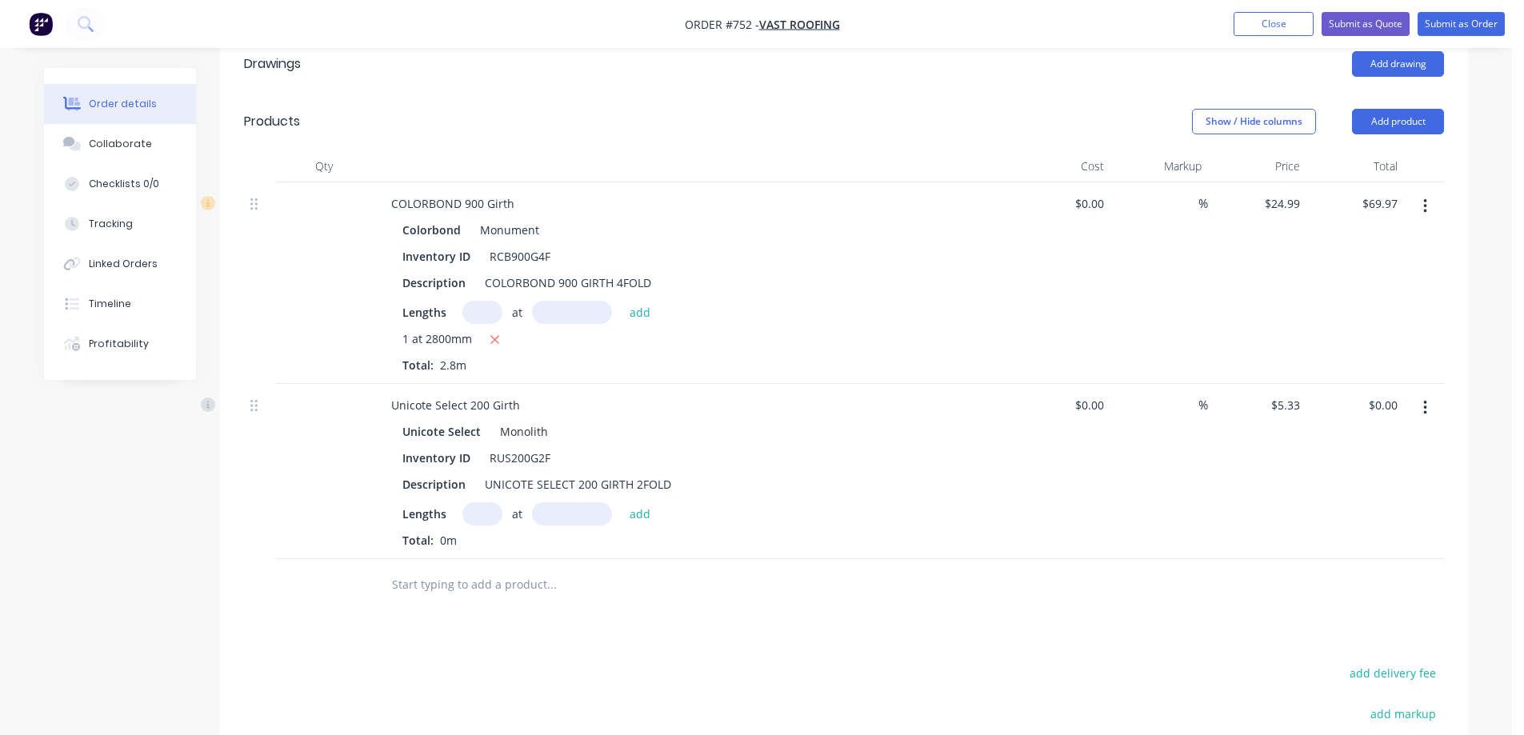
click at [494, 502] on input "text" at bounding box center [482, 513] width 40 height 23
type input "1"
type input "1500mm"
click at [643, 502] on button "add" at bounding box center [640, 513] width 38 height 22
type input "$8.00"
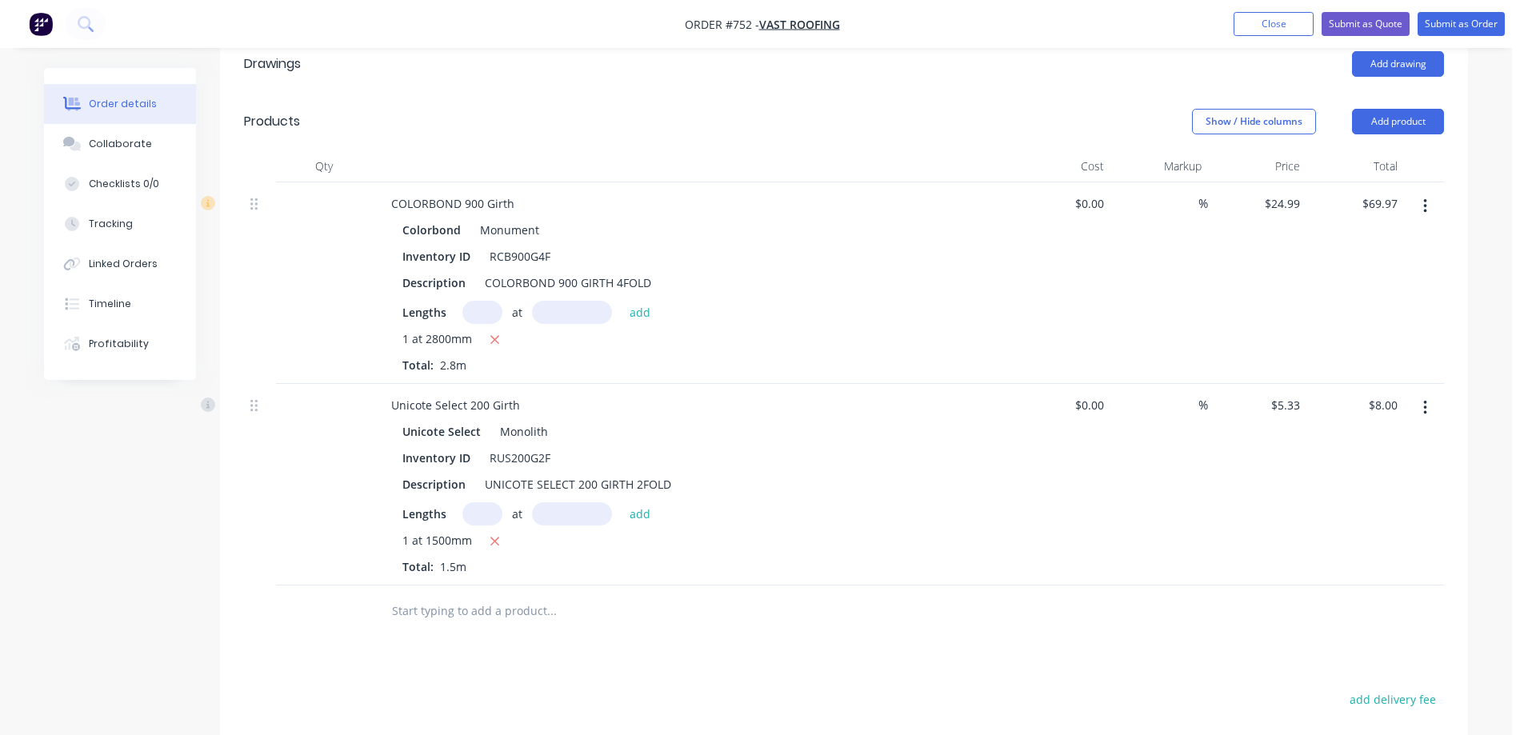
click at [513, 595] on input "text" at bounding box center [551, 611] width 320 height 32
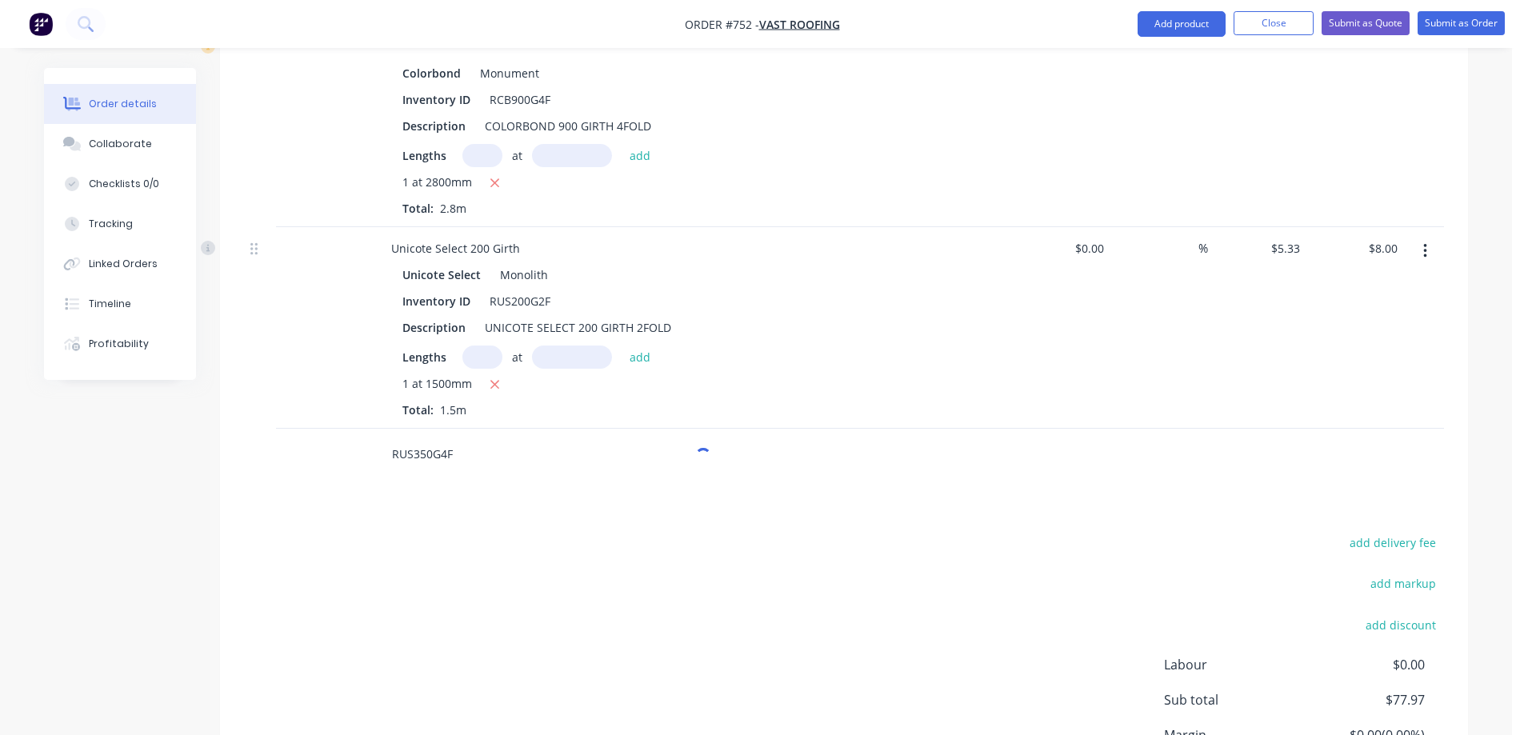
scroll to position [720, 0]
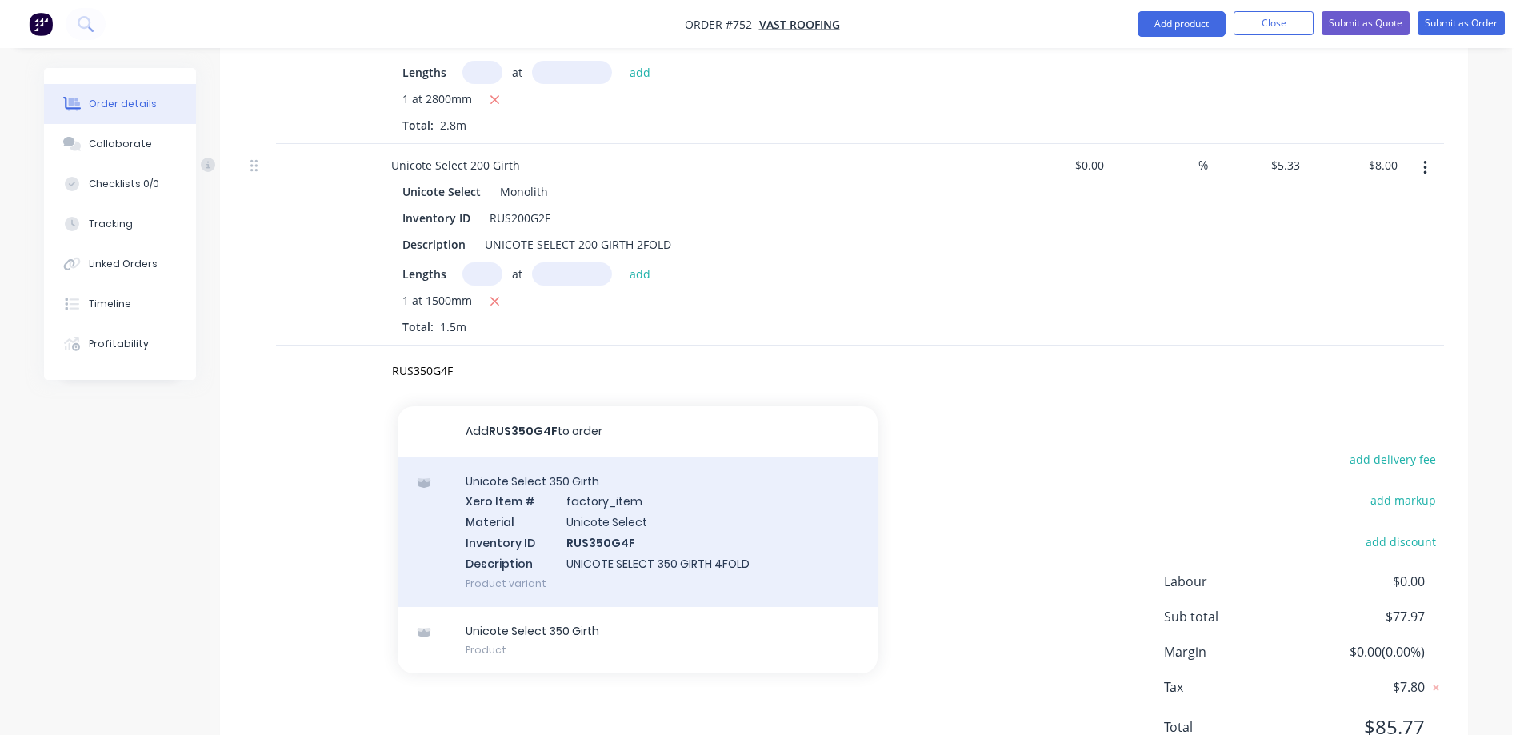
click at [513, 458] on div "Unicote Select 350 Girth Xero Item # factory_item Material Unicote Select Inven…" at bounding box center [638, 533] width 480 height 150
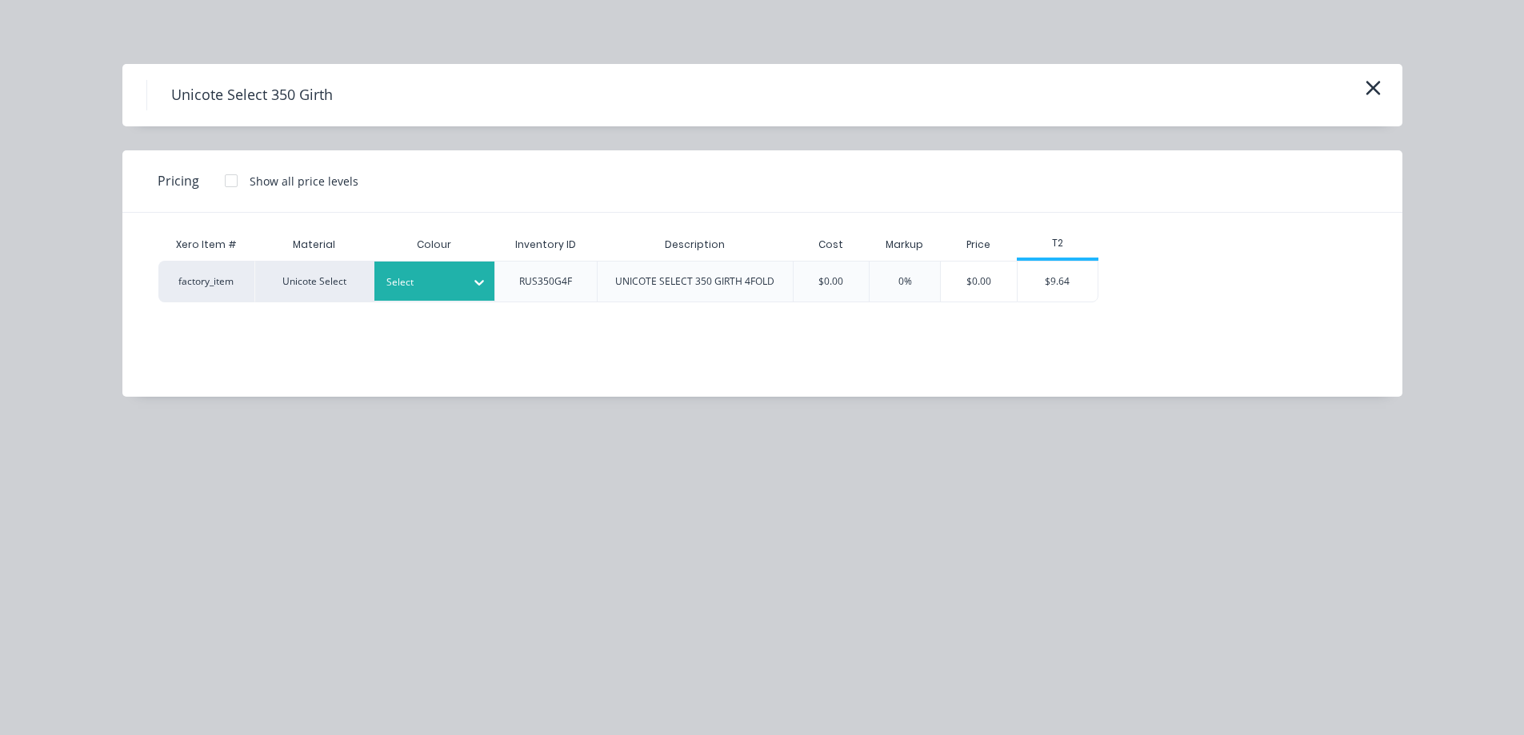
click at [493, 287] on div at bounding box center [479, 283] width 29 height 26
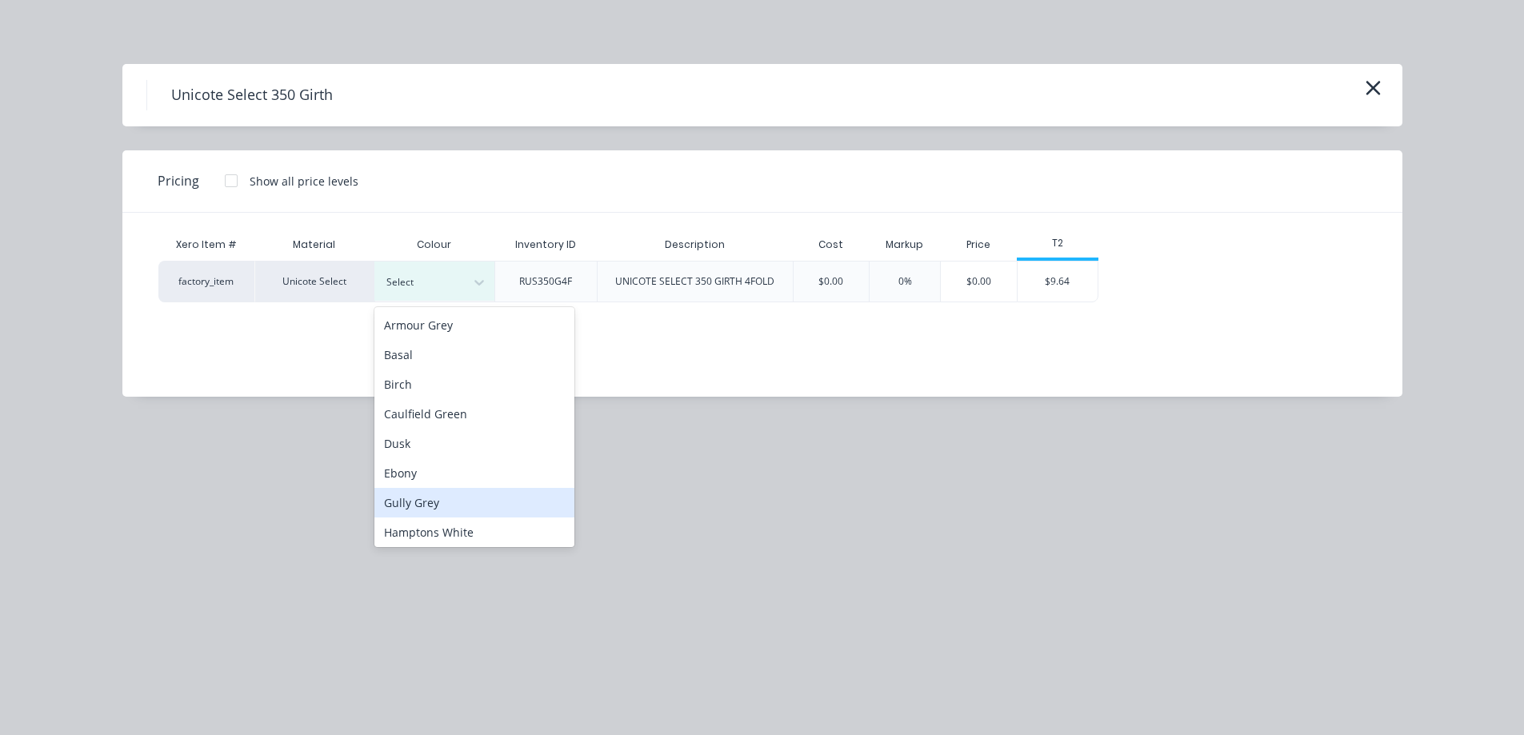
scroll to position [240, 0]
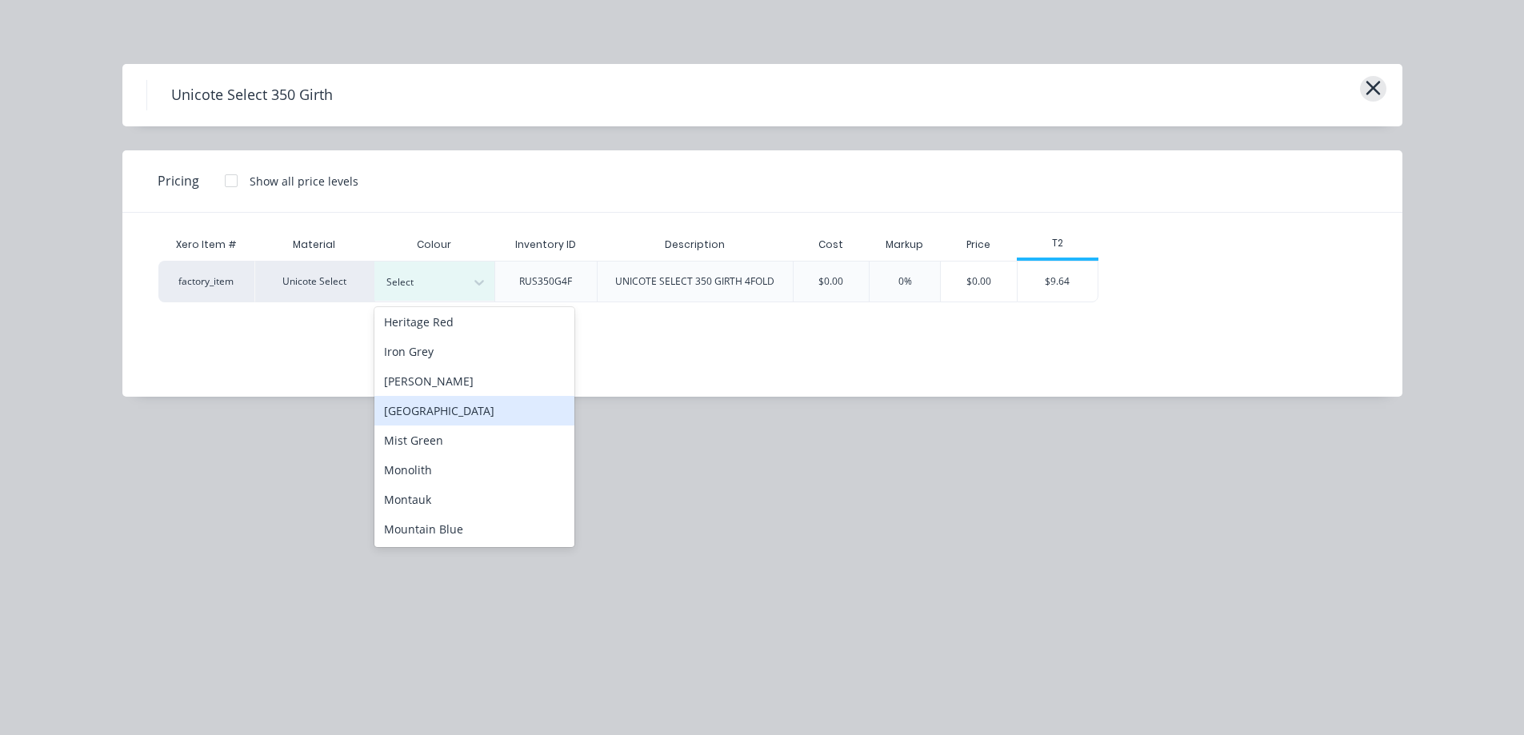
click at [1369, 87] on icon "button" at bounding box center [1373, 88] width 17 height 22
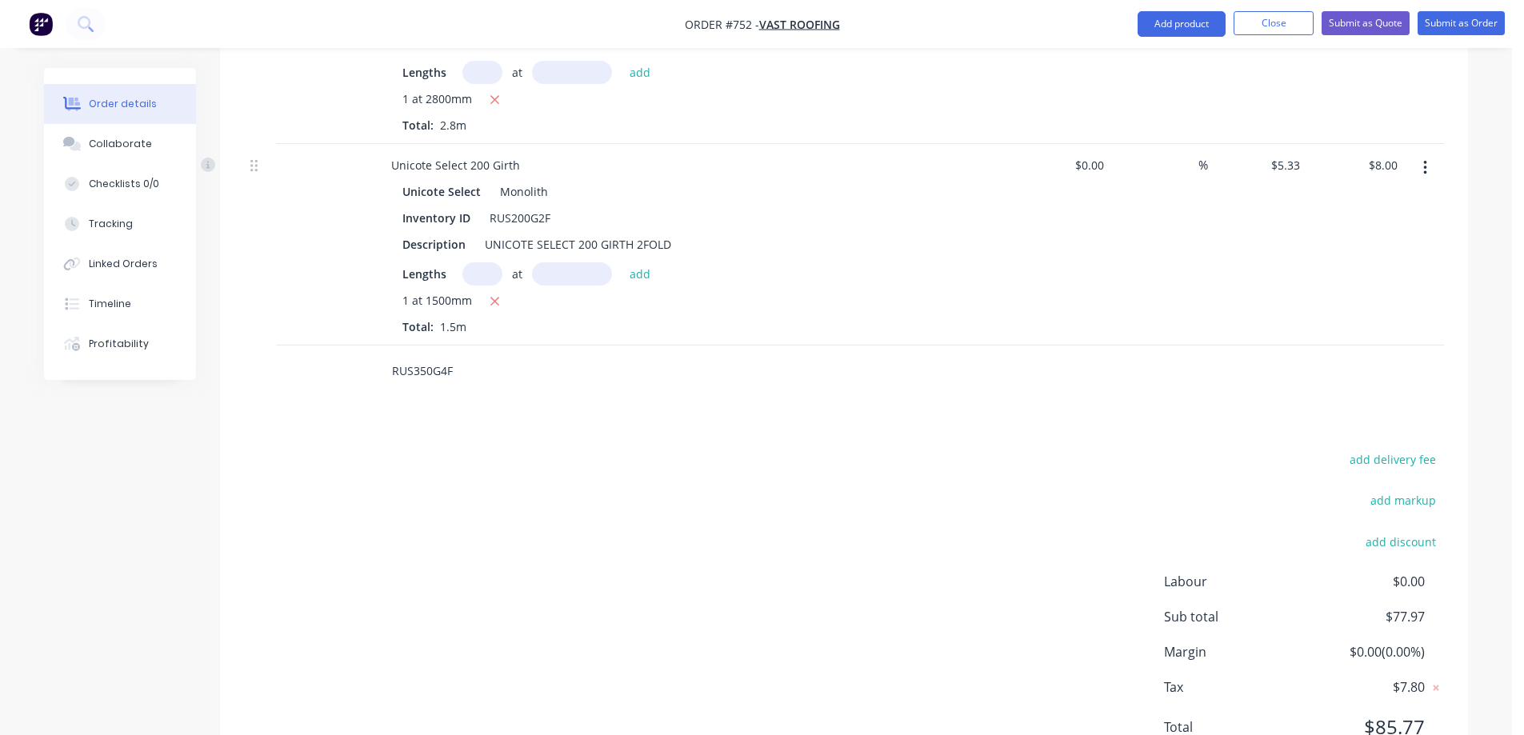
click at [406, 355] on input "RUS350G4F" at bounding box center [551, 371] width 320 height 32
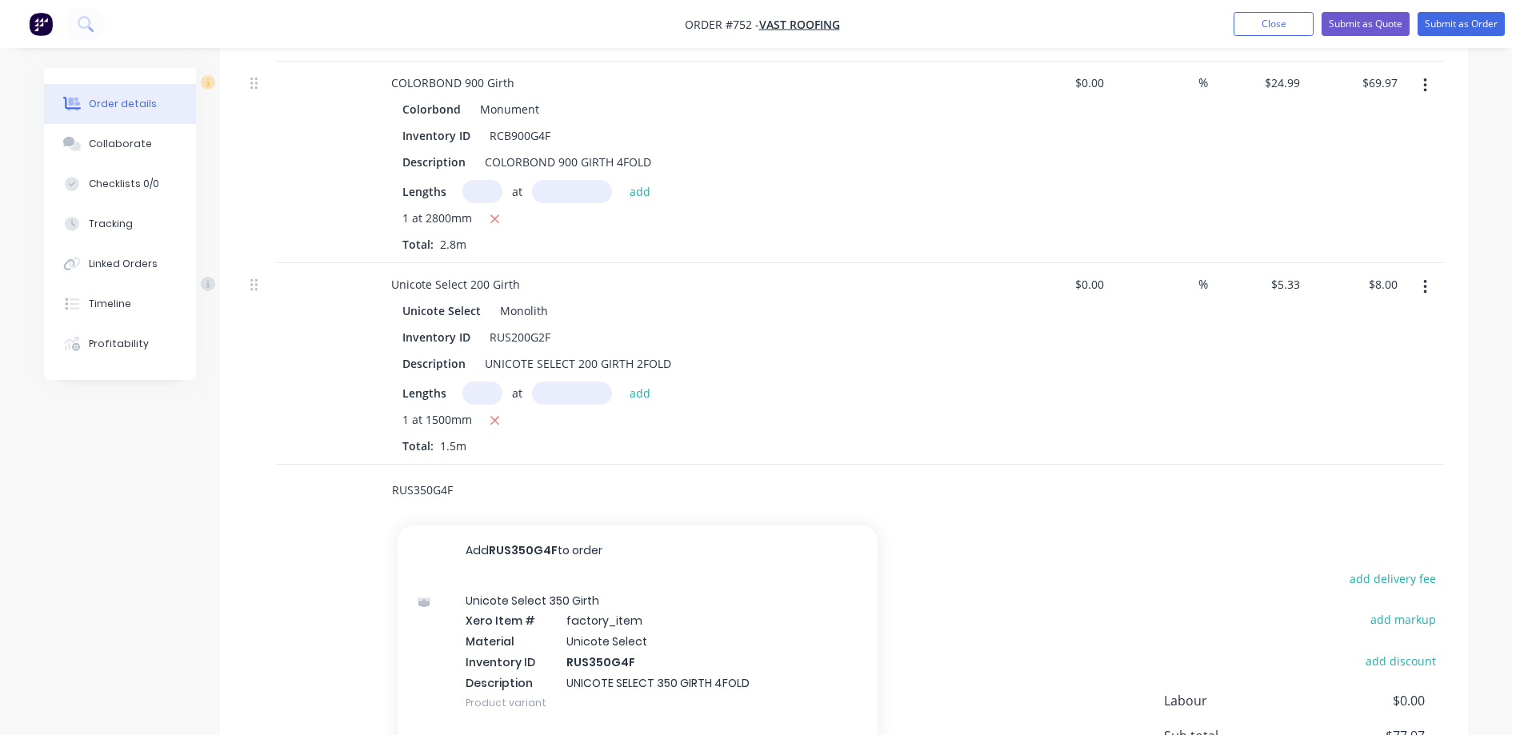
scroll to position [480, 0]
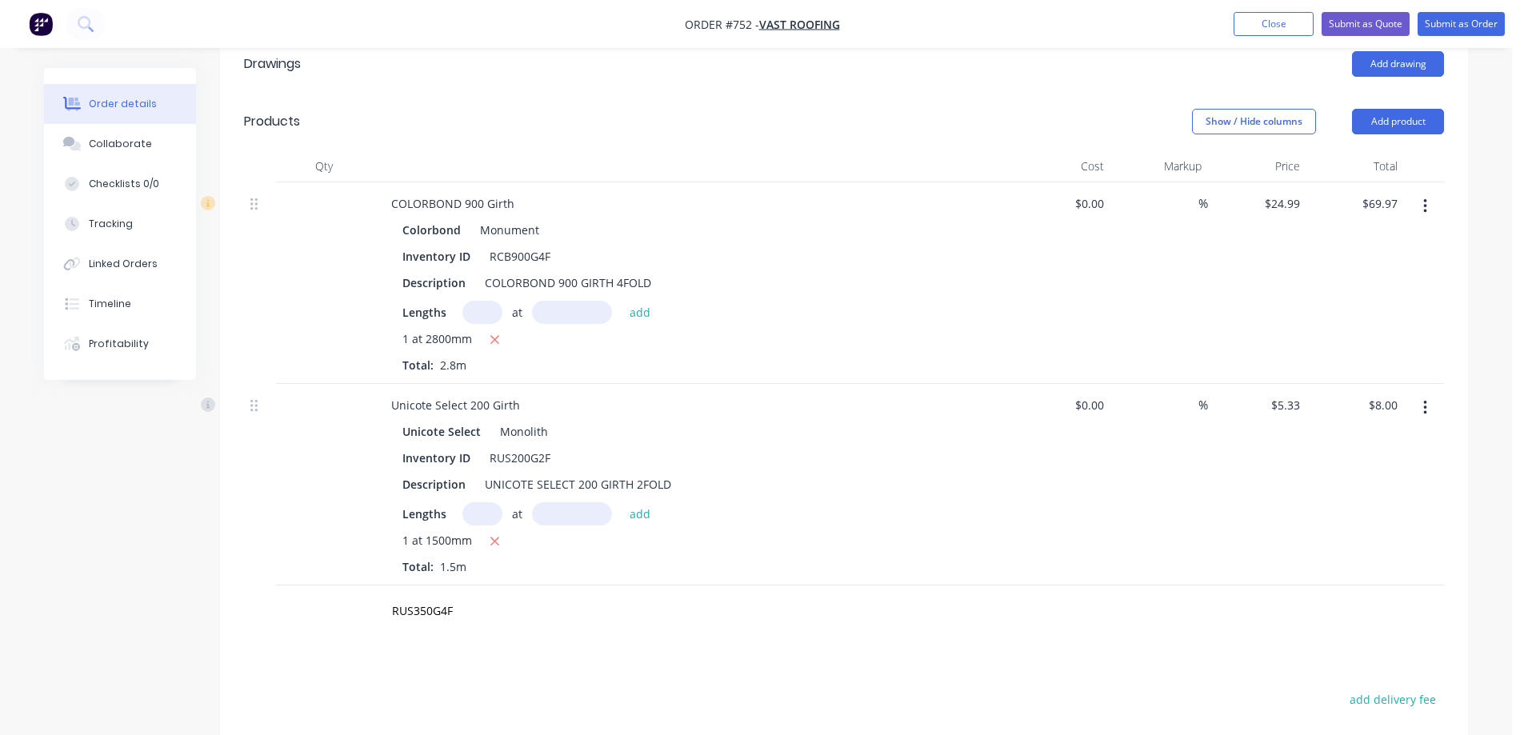
click at [1425, 401] on icon "button" at bounding box center [1424, 408] width 3 height 14
click at [1336, 534] on div "Delete" at bounding box center [1367, 545] width 123 height 23
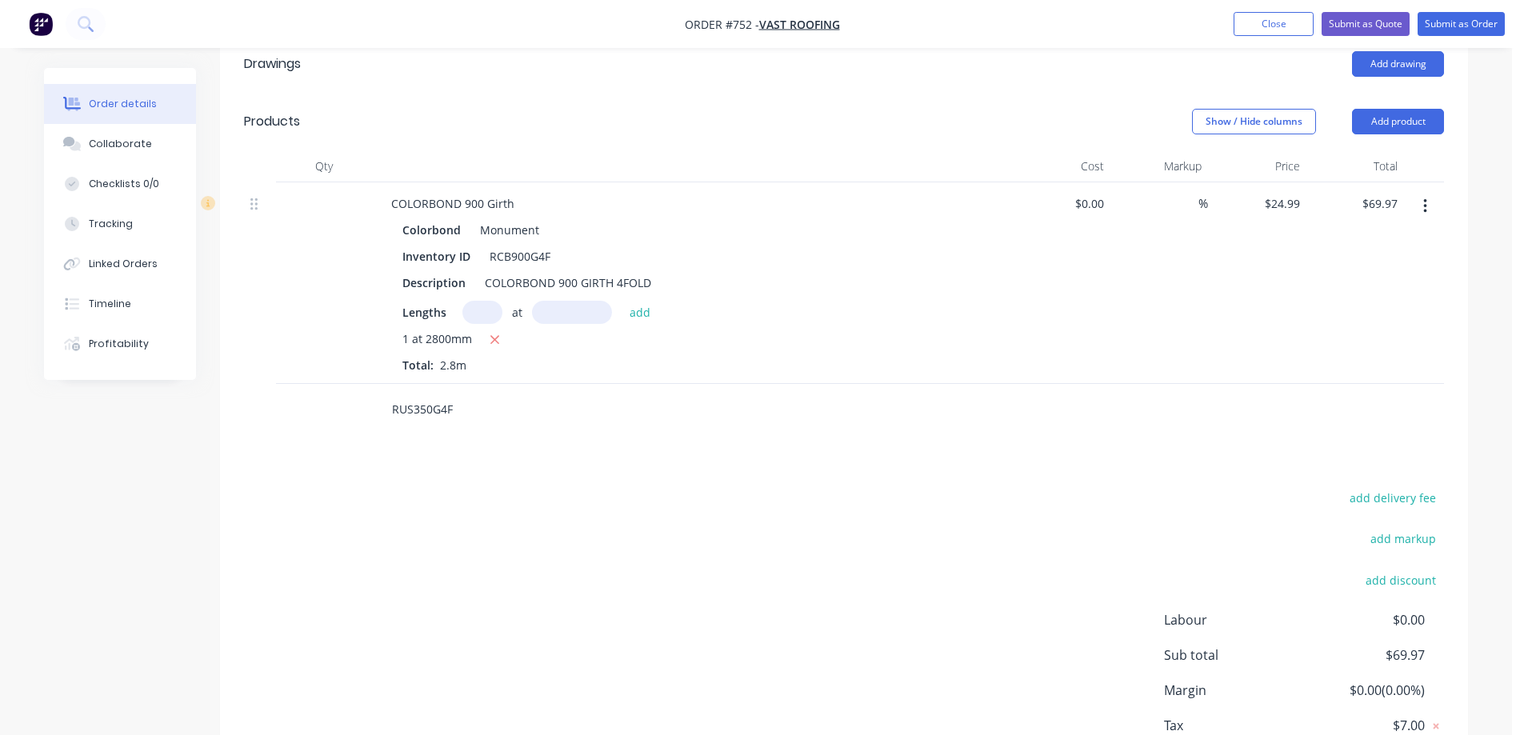
click at [490, 394] on input "RUS350G4F" at bounding box center [551, 410] width 320 height 32
type input "R"
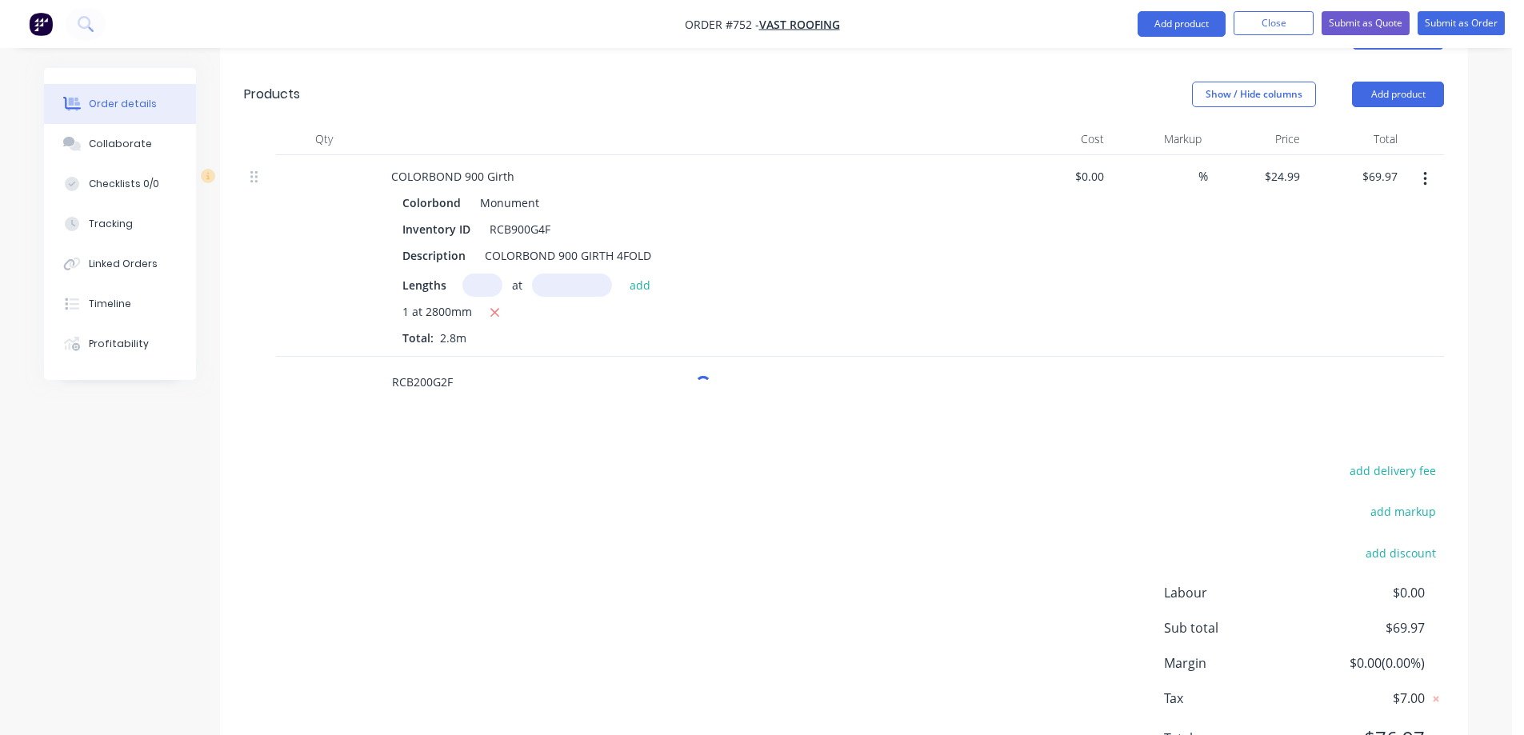
scroll to position [521, 0]
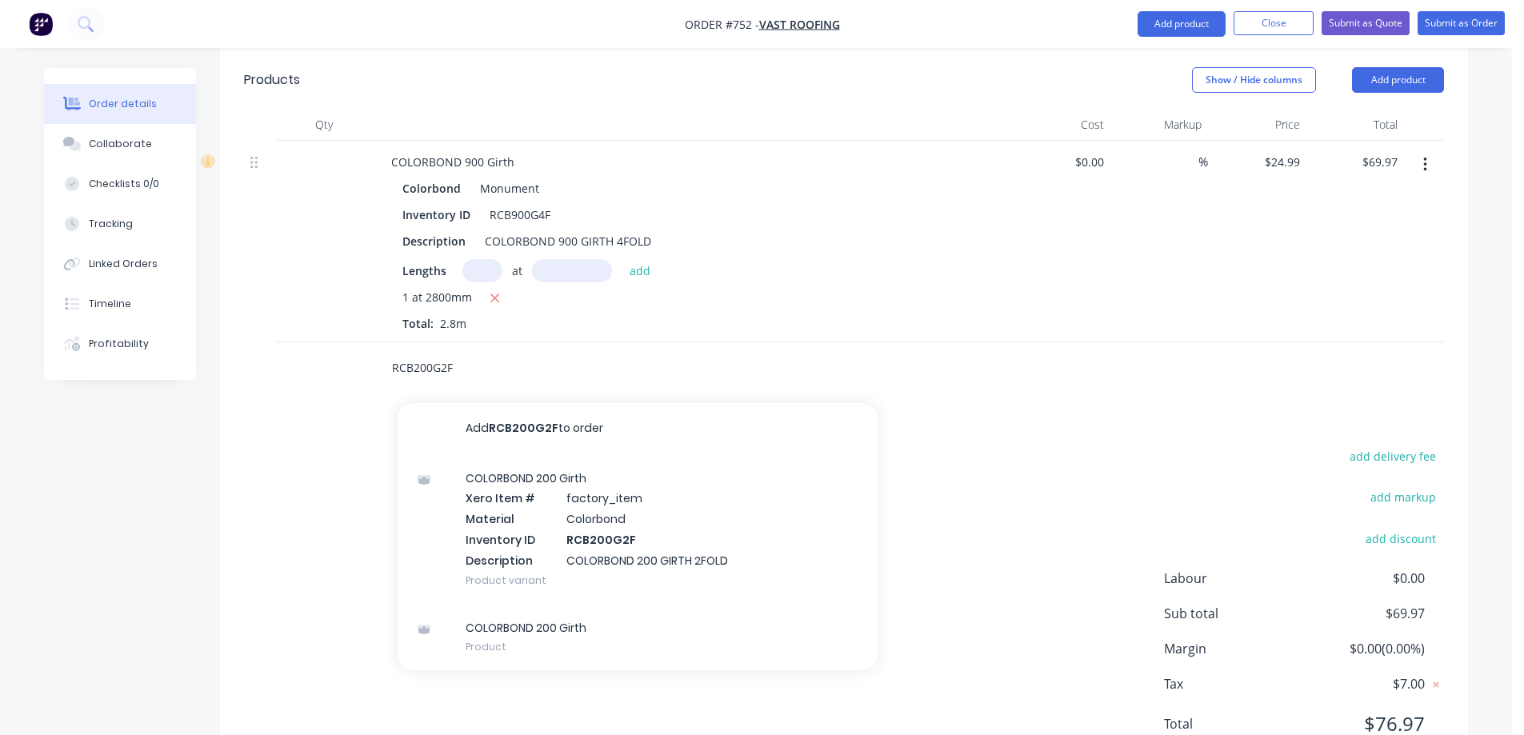
type input "RCB200G2F"
click at [495, 461] on div "COLORBOND 200 Girth Xero Item # factory_item Material Colorbond Inventory ID RC…" at bounding box center [638, 529] width 480 height 150
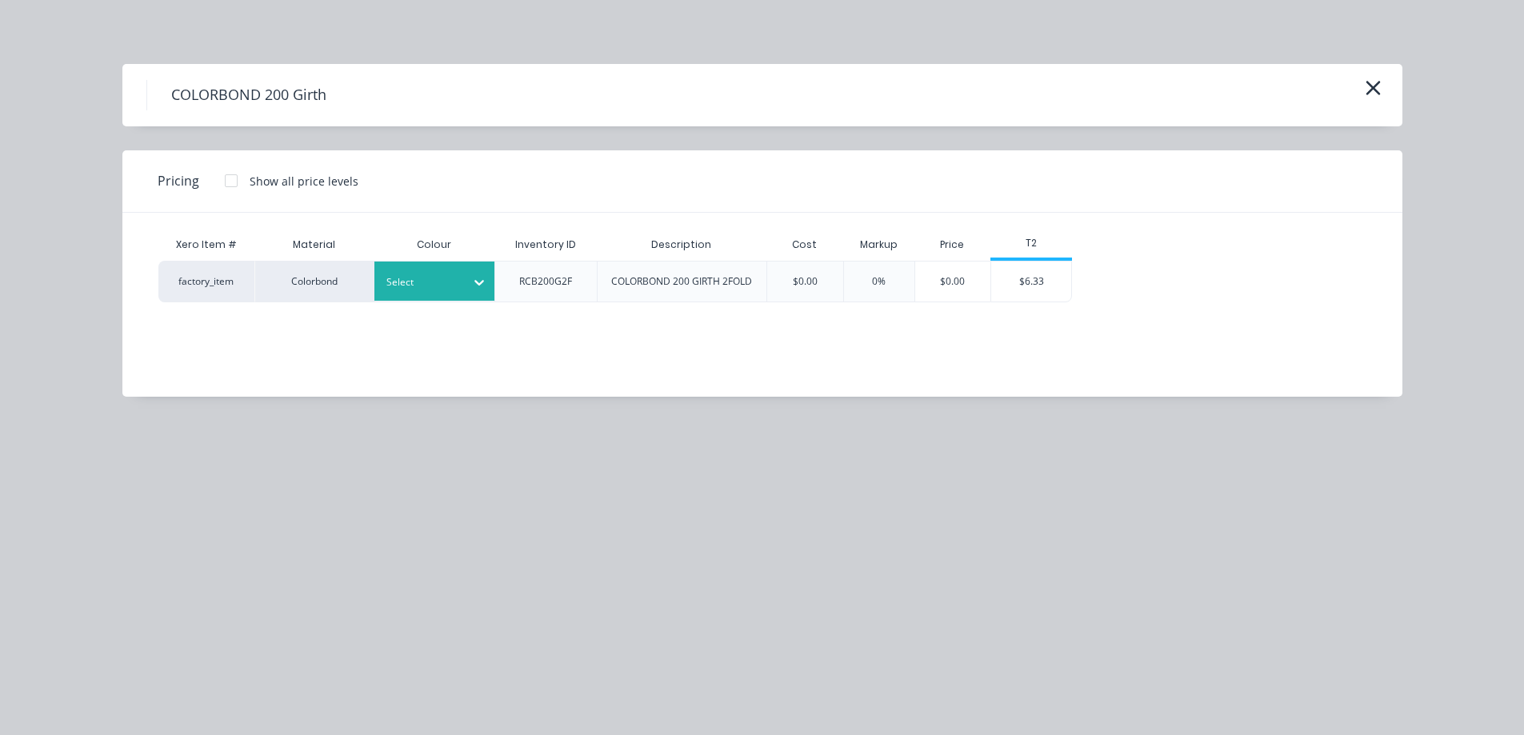
click at [430, 287] on div at bounding box center [422, 283] width 72 height 18
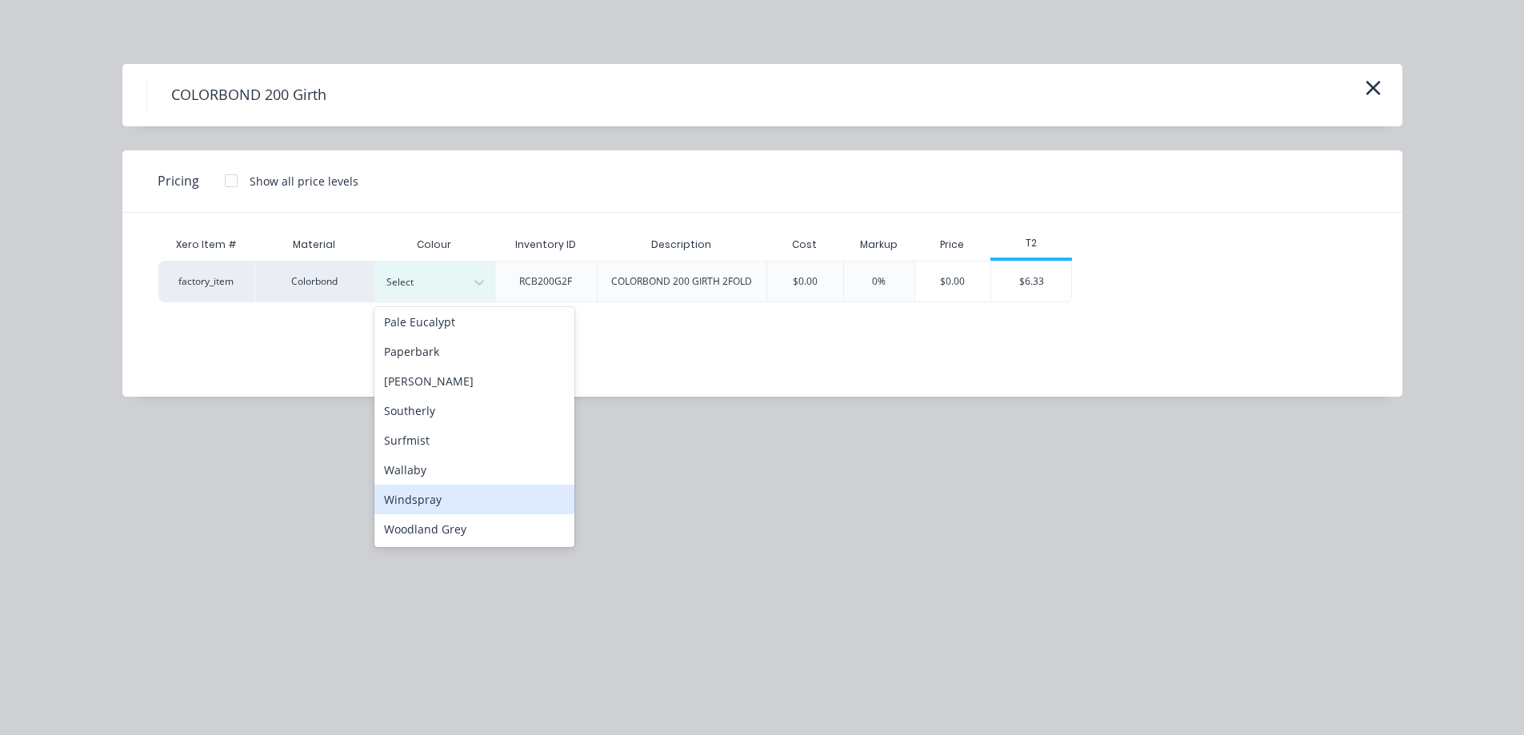
scroll to position [178, 0]
click at [428, 489] on div "Monument" at bounding box center [474, 503] width 200 height 30
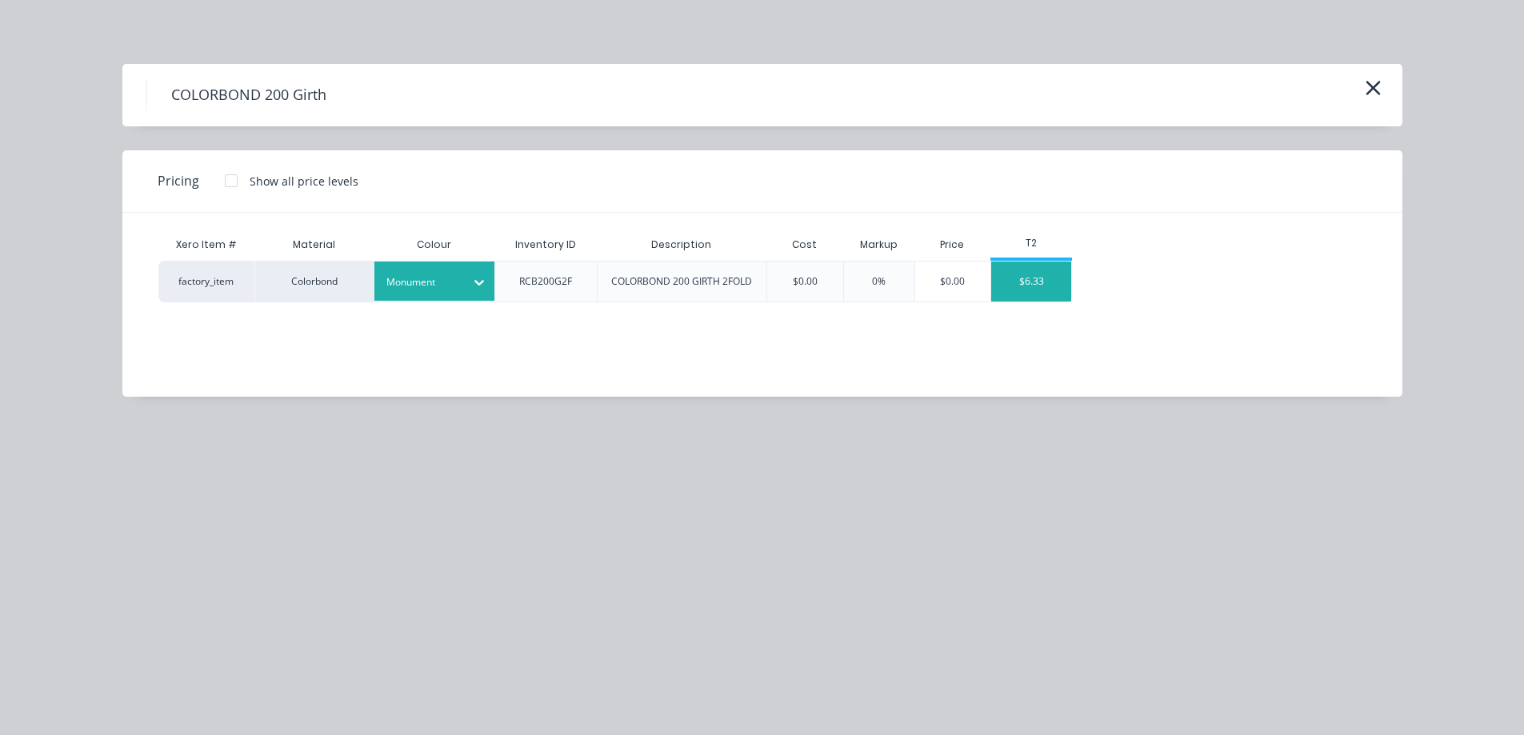
click at [1057, 287] on div "$6.33" at bounding box center [1031, 282] width 80 height 40
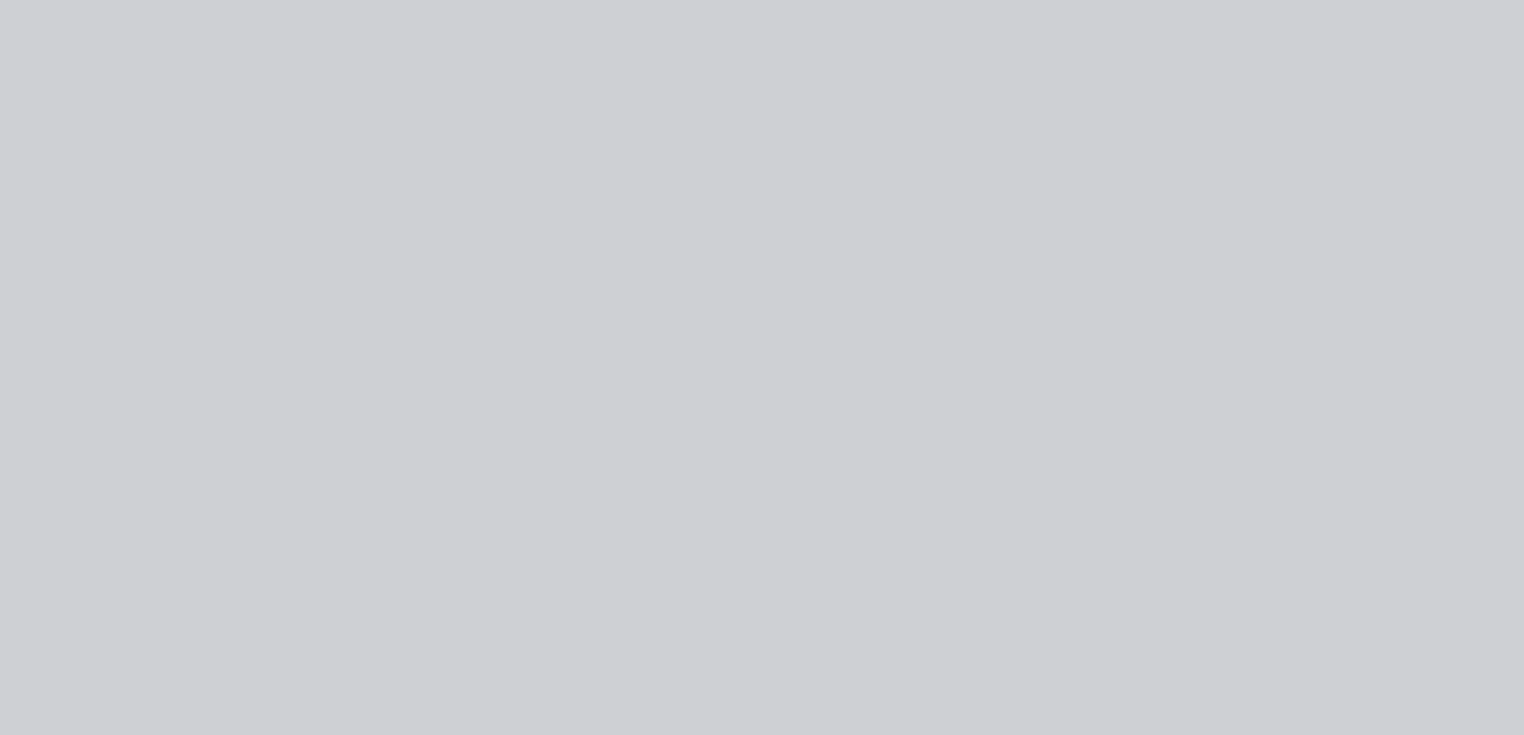
type input "$6.33"
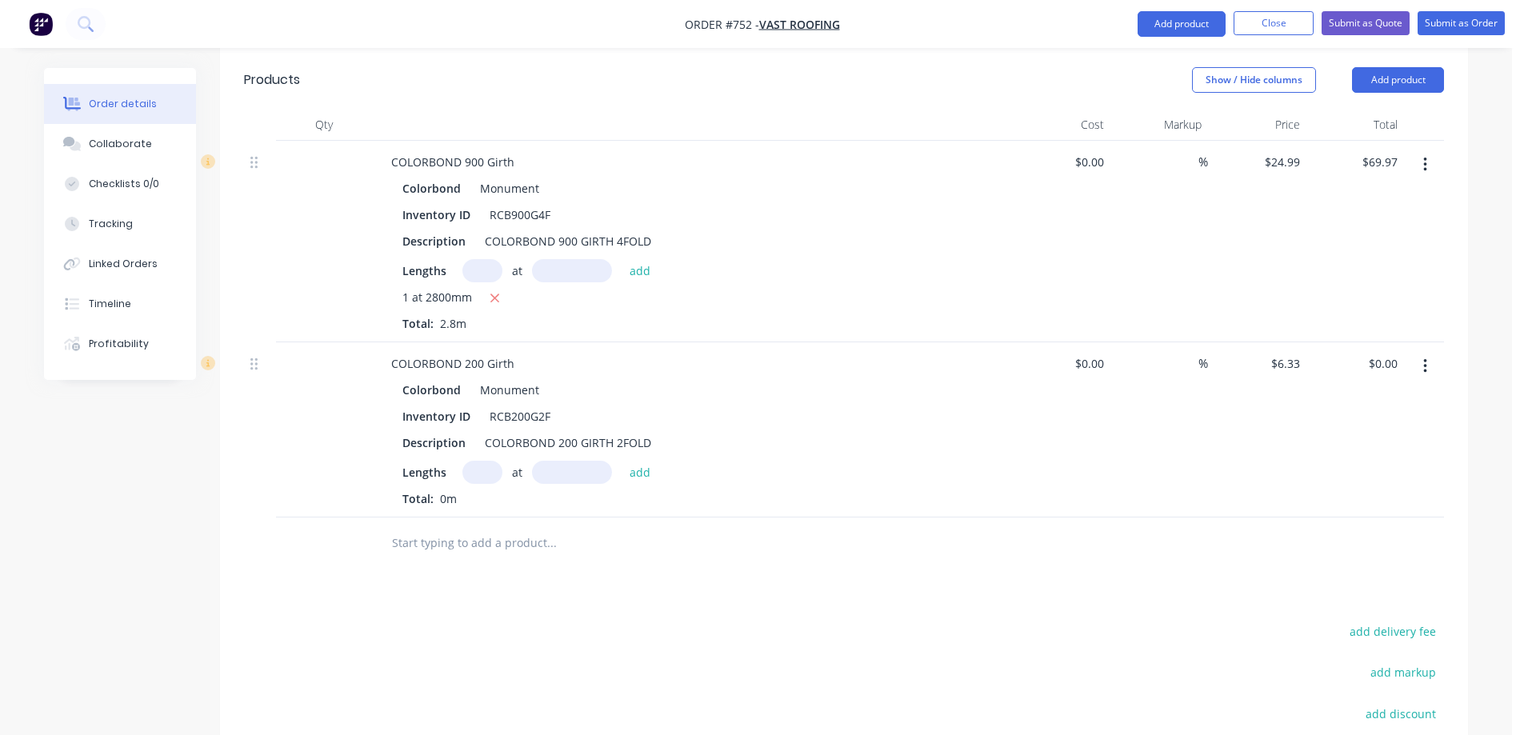
click at [482, 461] on input "text" at bounding box center [482, 472] width 40 height 23
type input "1"
type input "1500mm"
click at [624, 461] on button "add" at bounding box center [640, 472] width 38 height 22
type input "$9.50"
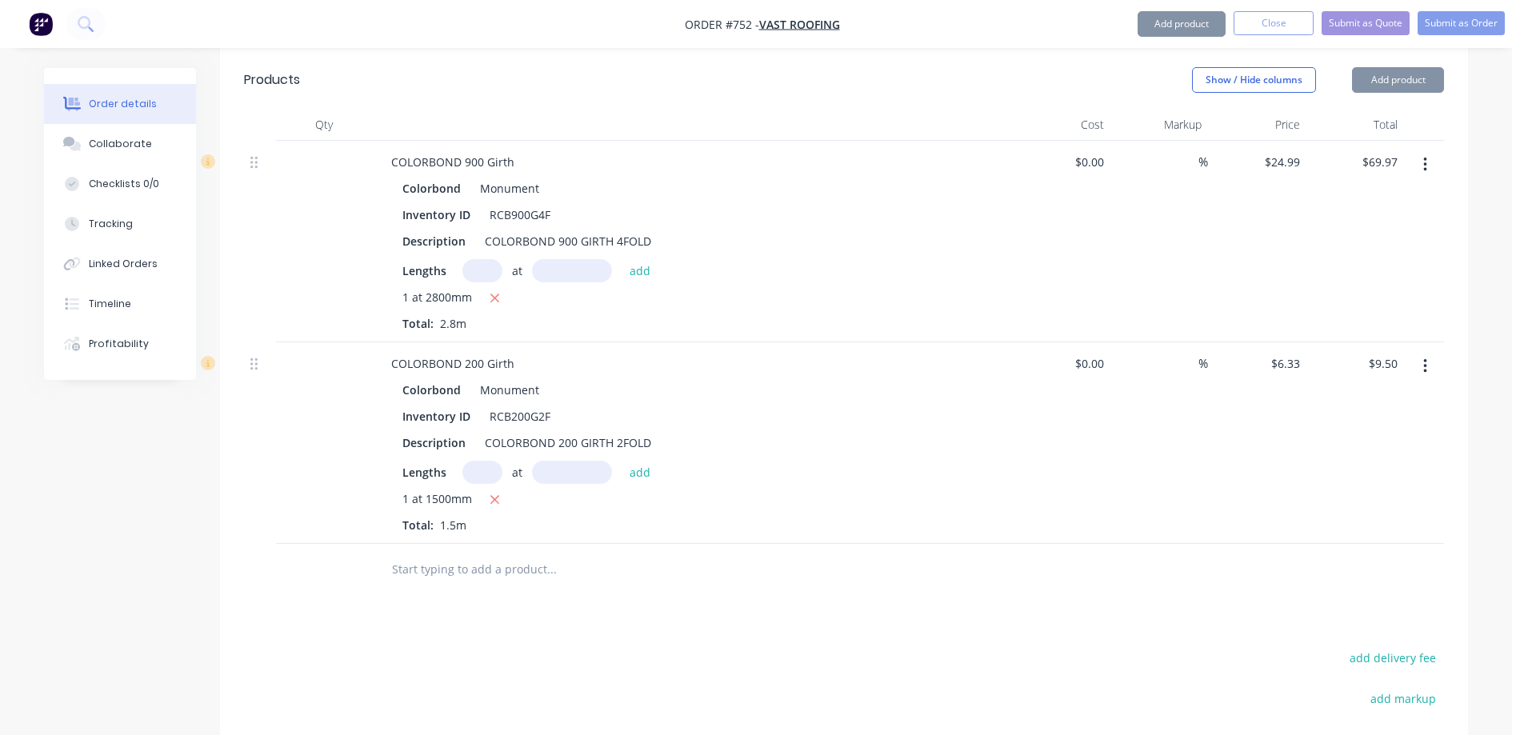
click at [455, 553] on input "text" at bounding box center [551, 569] width 320 height 32
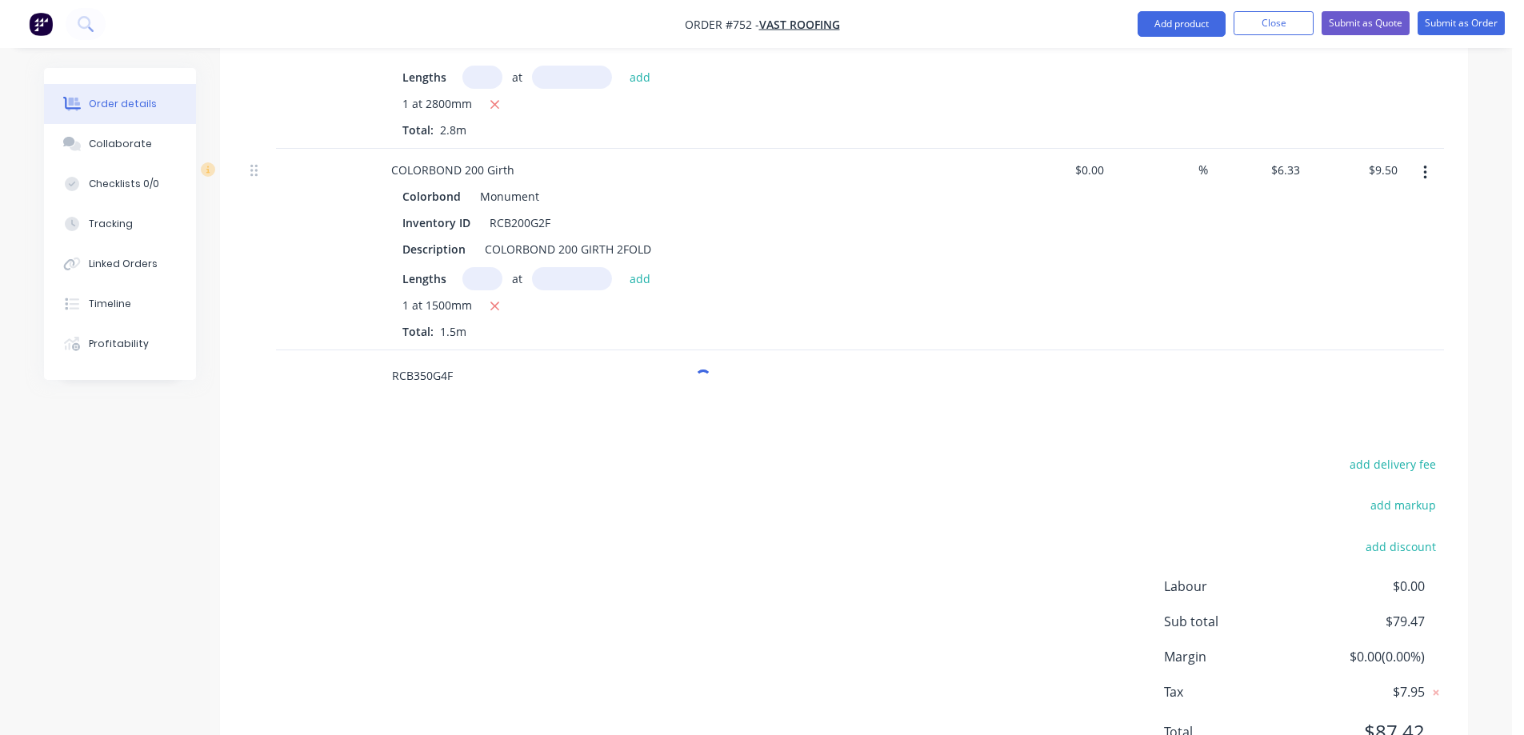
scroll to position [723, 0]
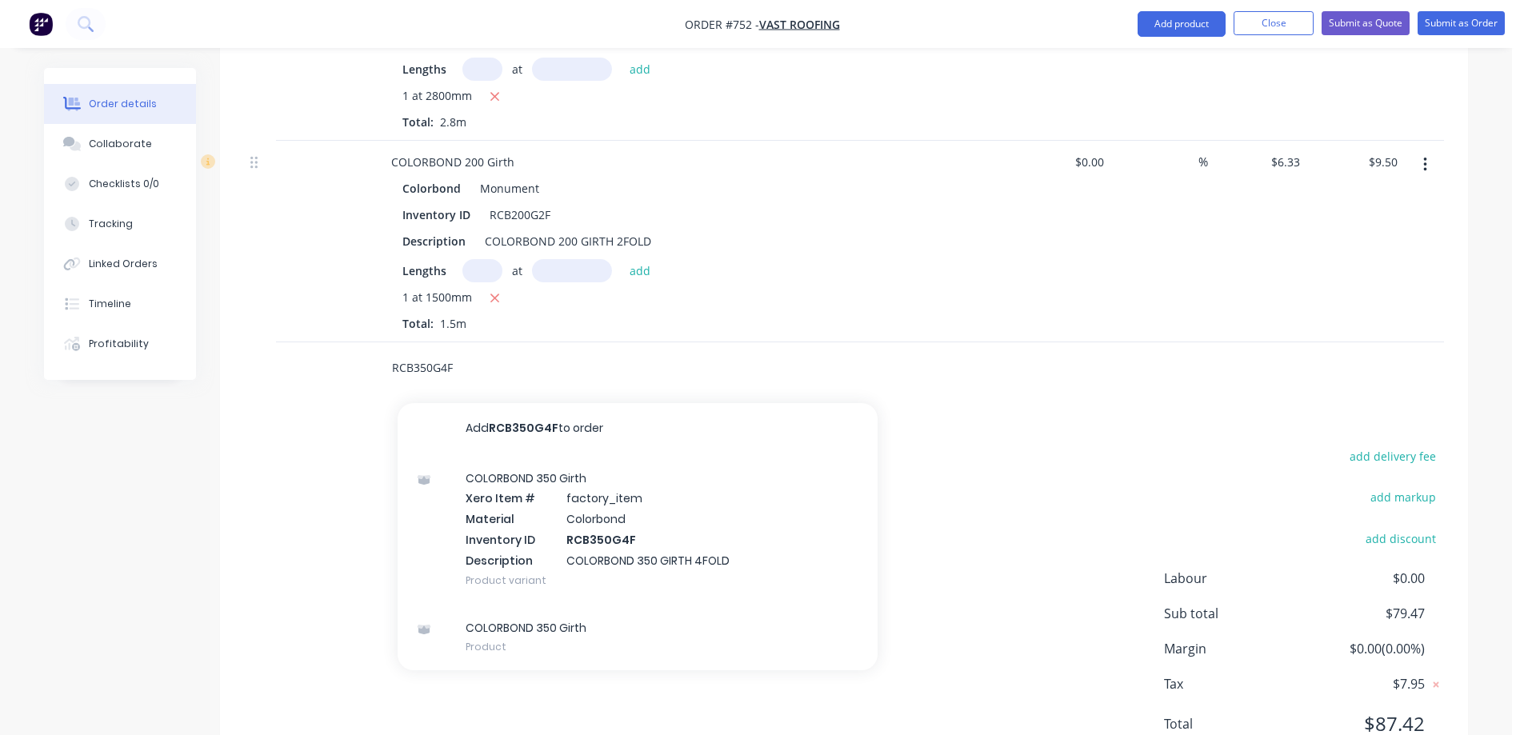
type input "RCB350G4F"
click at [505, 458] on div "COLORBOND 350 Girth Xero Item # factory_item Material Colorbond Inventory ID RC…" at bounding box center [638, 529] width 480 height 150
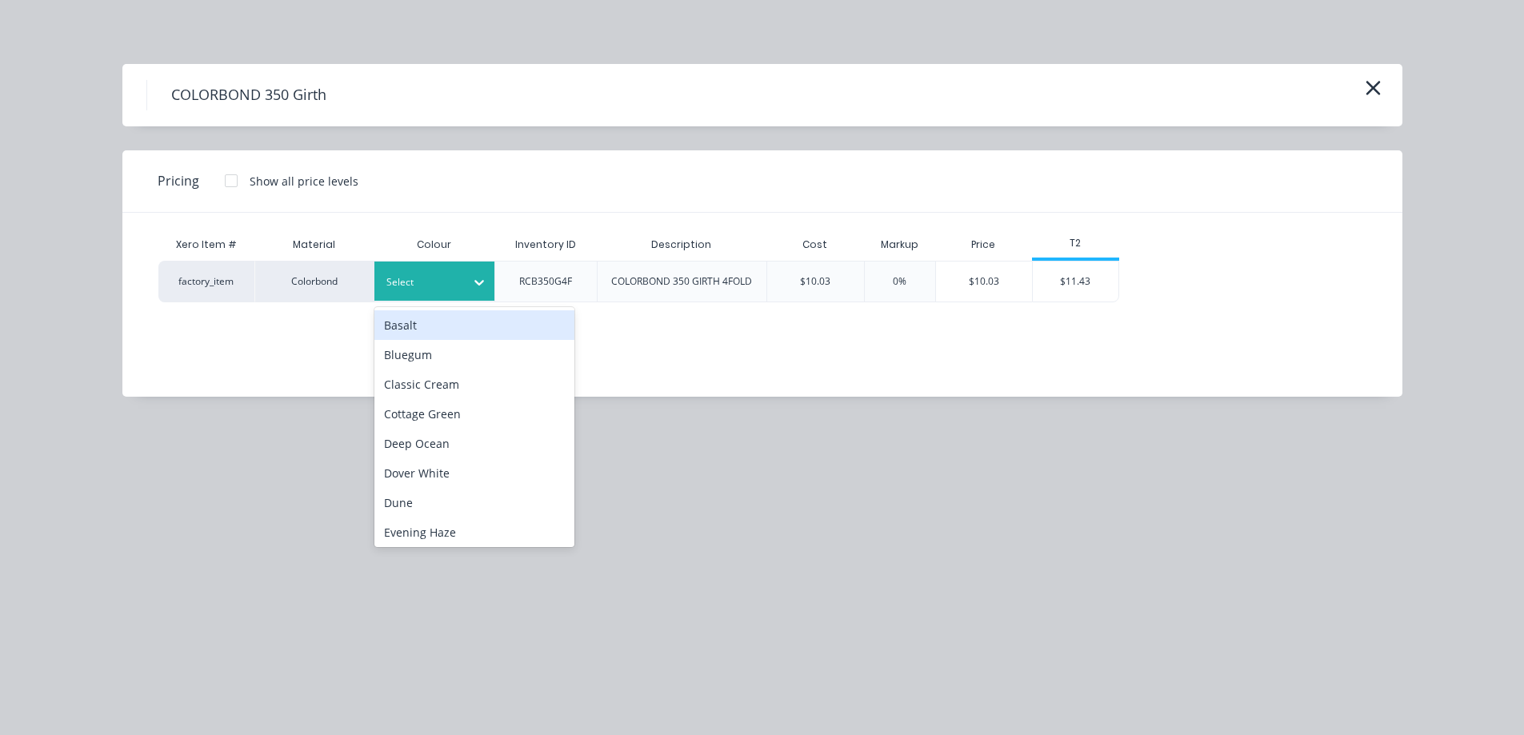
click at [460, 281] on div "Select" at bounding box center [420, 282] width 90 height 21
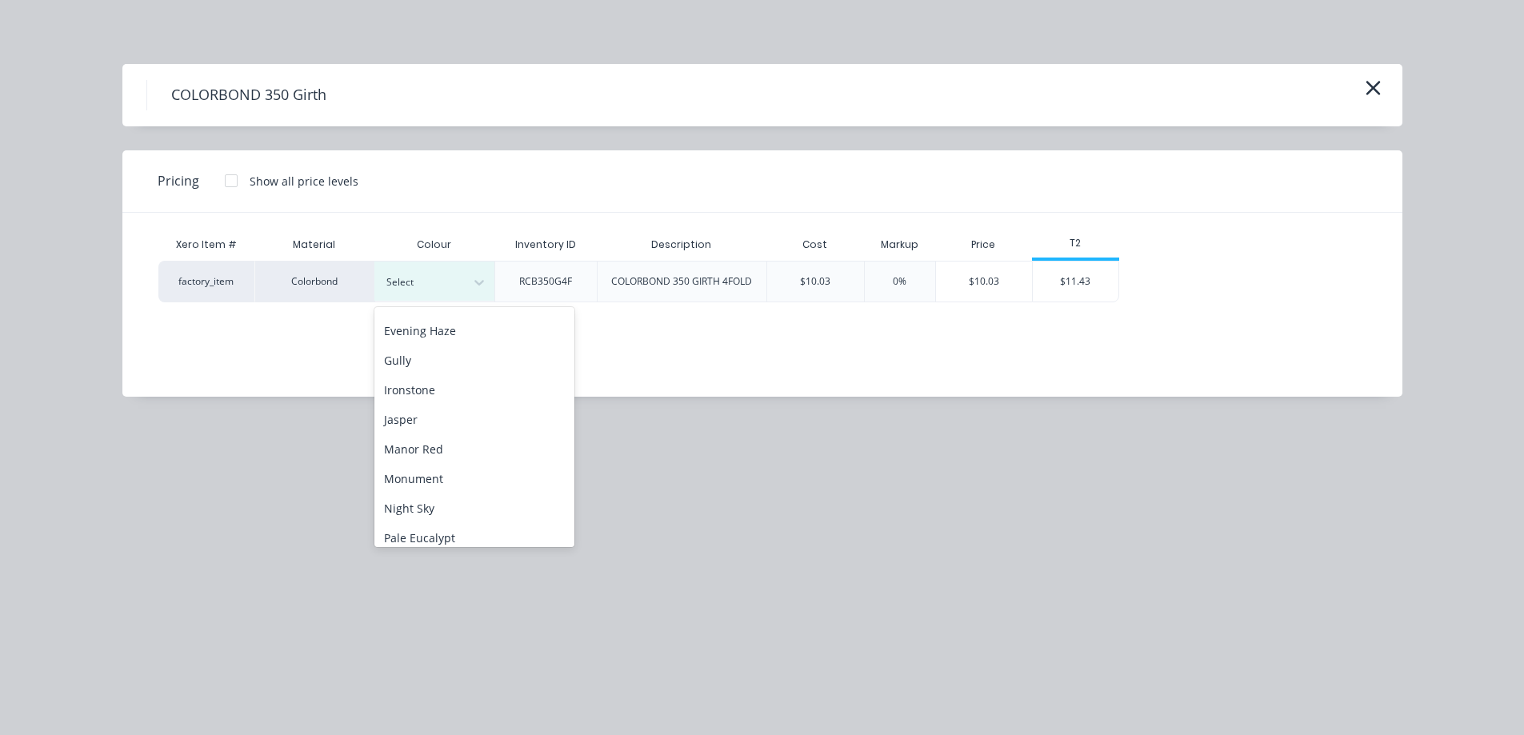
scroll to position [240, 0]
click at [458, 442] on div "Monument" at bounding box center [474, 441] width 200 height 30
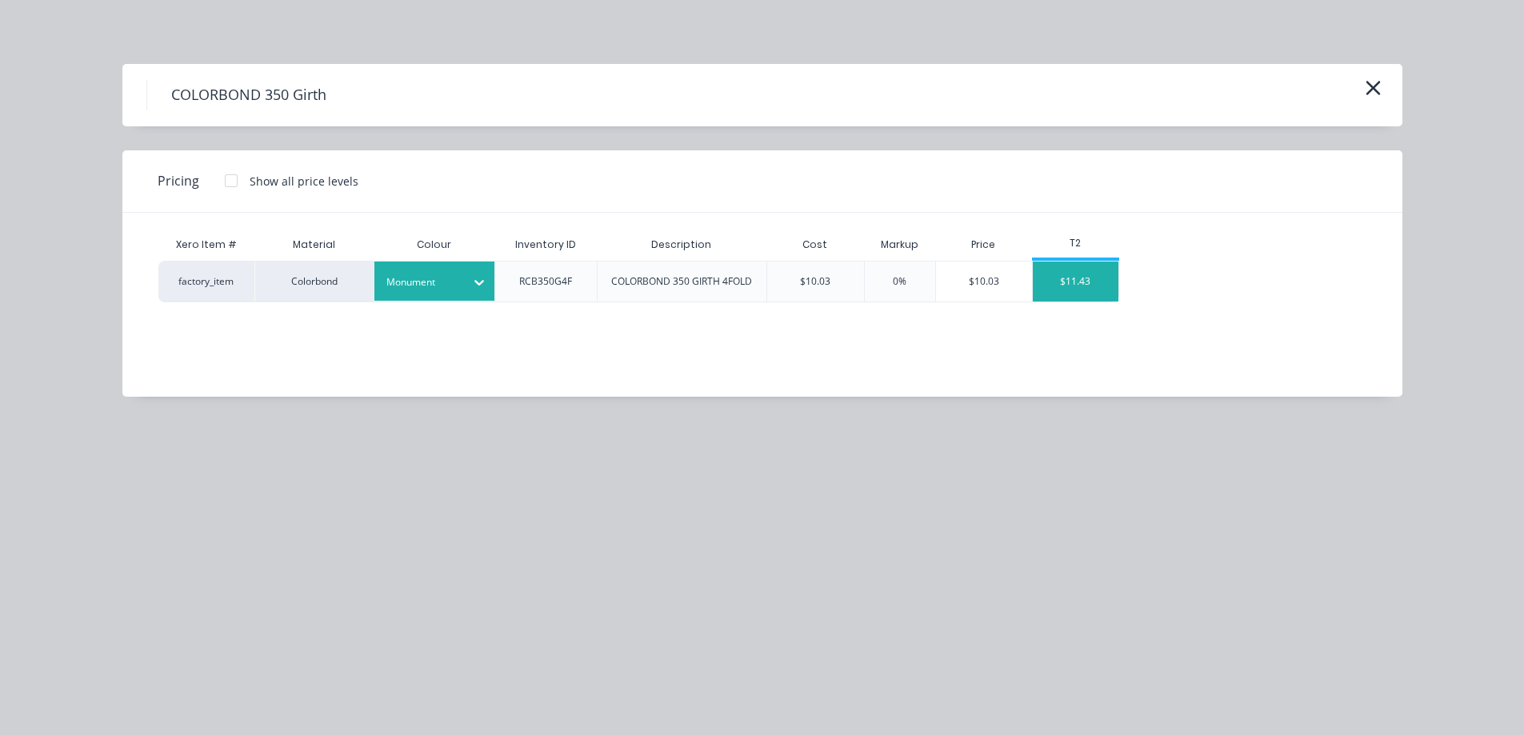
click at [1045, 290] on div "$11.43" at bounding box center [1076, 282] width 86 height 40
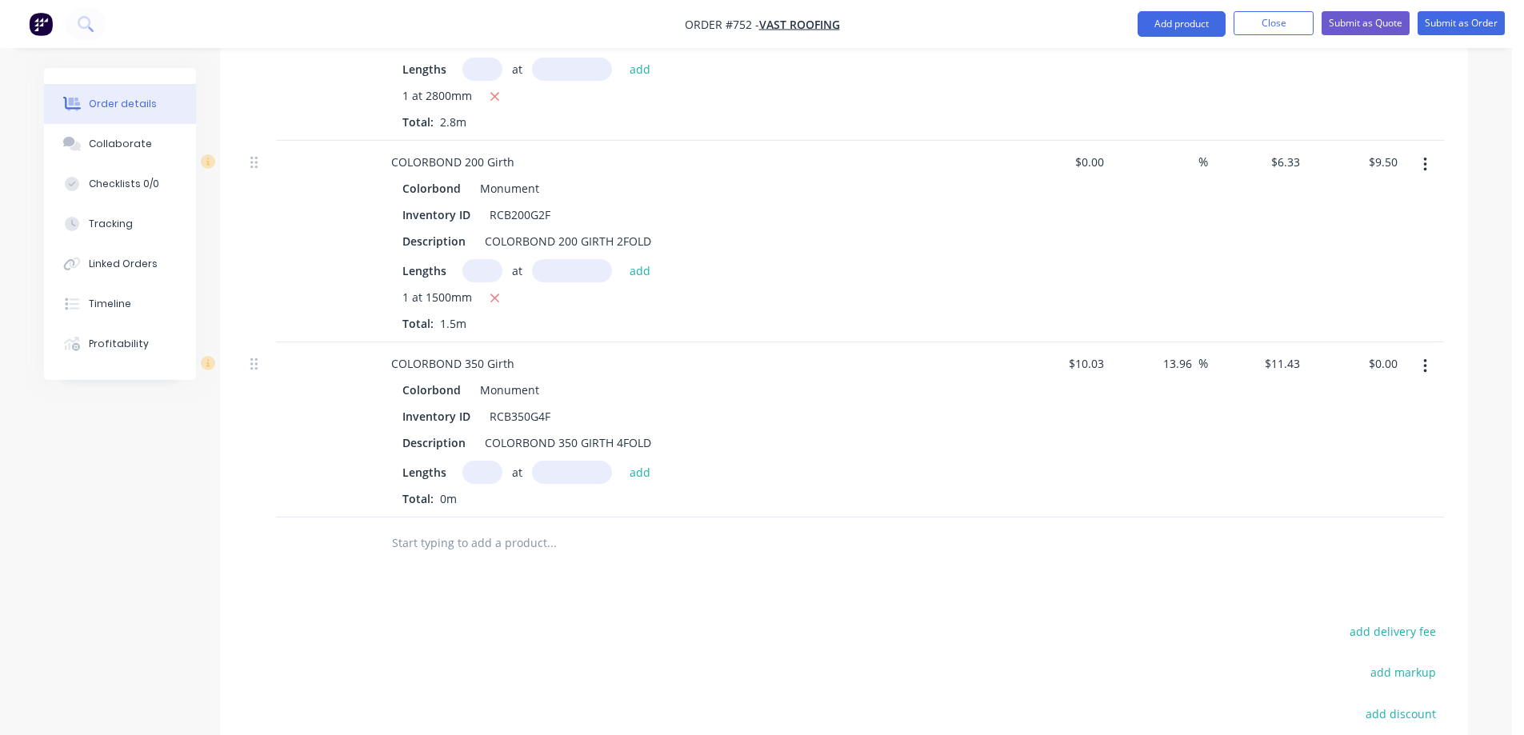
click at [478, 461] on input "text" at bounding box center [482, 472] width 40 height 23
type input "1"
type input "2500mm"
click at [645, 461] on button "add" at bounding box center [640, 472] width 38 height 22
type input "$28.58"
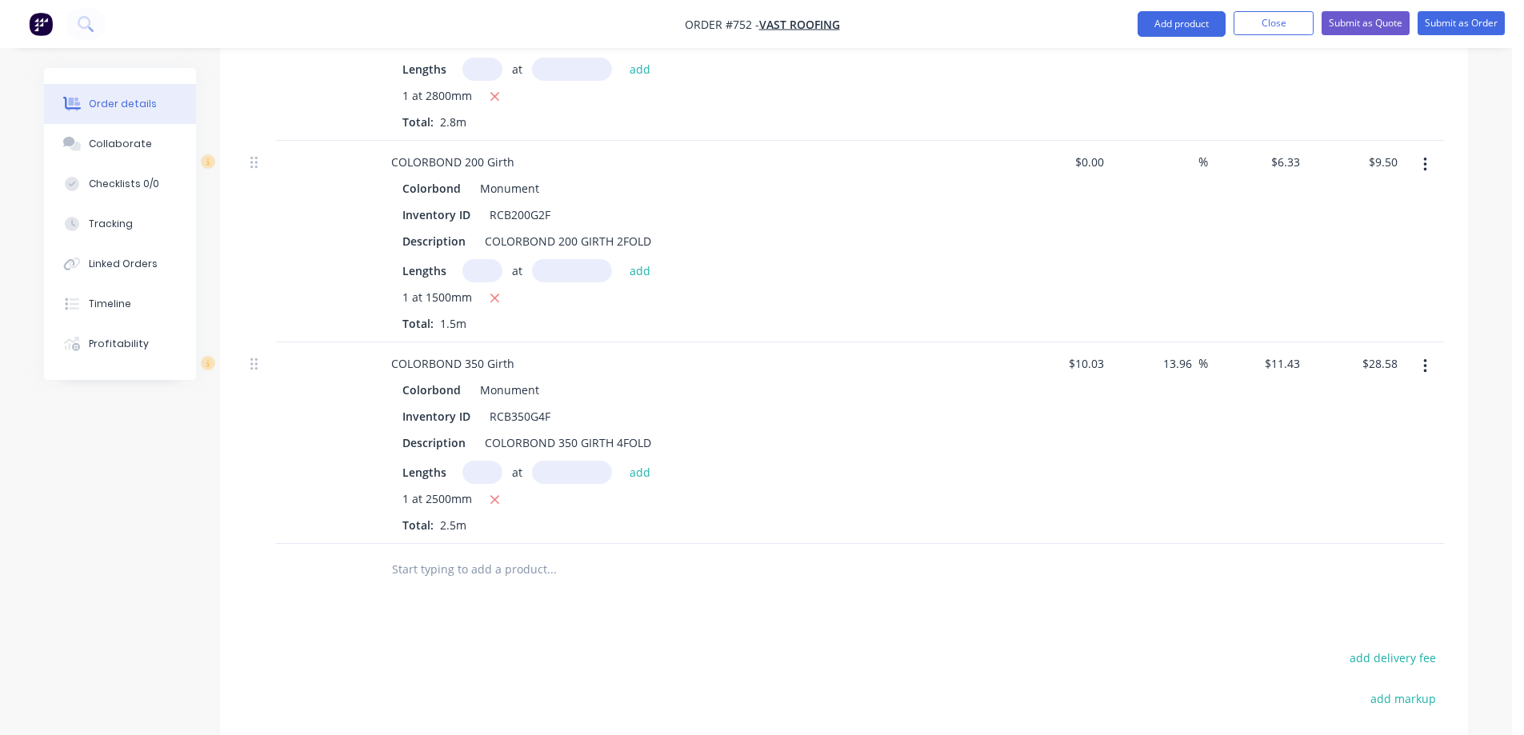
click at [530, 553] on input "text" at bounding box center [551, 569] width 320 height 32
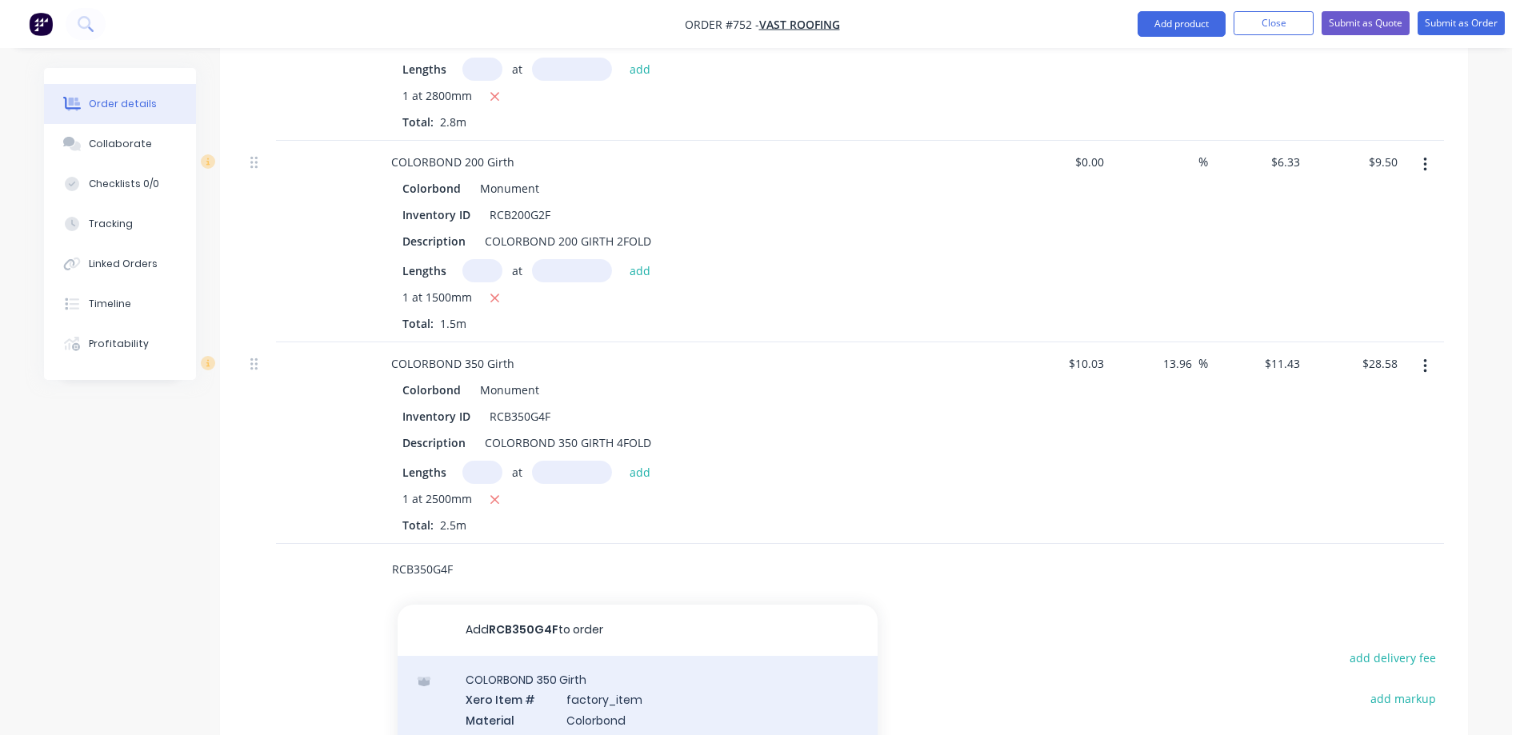
type input "RCB350G4F"
click at [552, 656] on div "COLORBOND 350 Girth Xero Item # factory_item Material Colorbond Inventory ID RC…" at bounding box center [638, 731] width 480 height 150
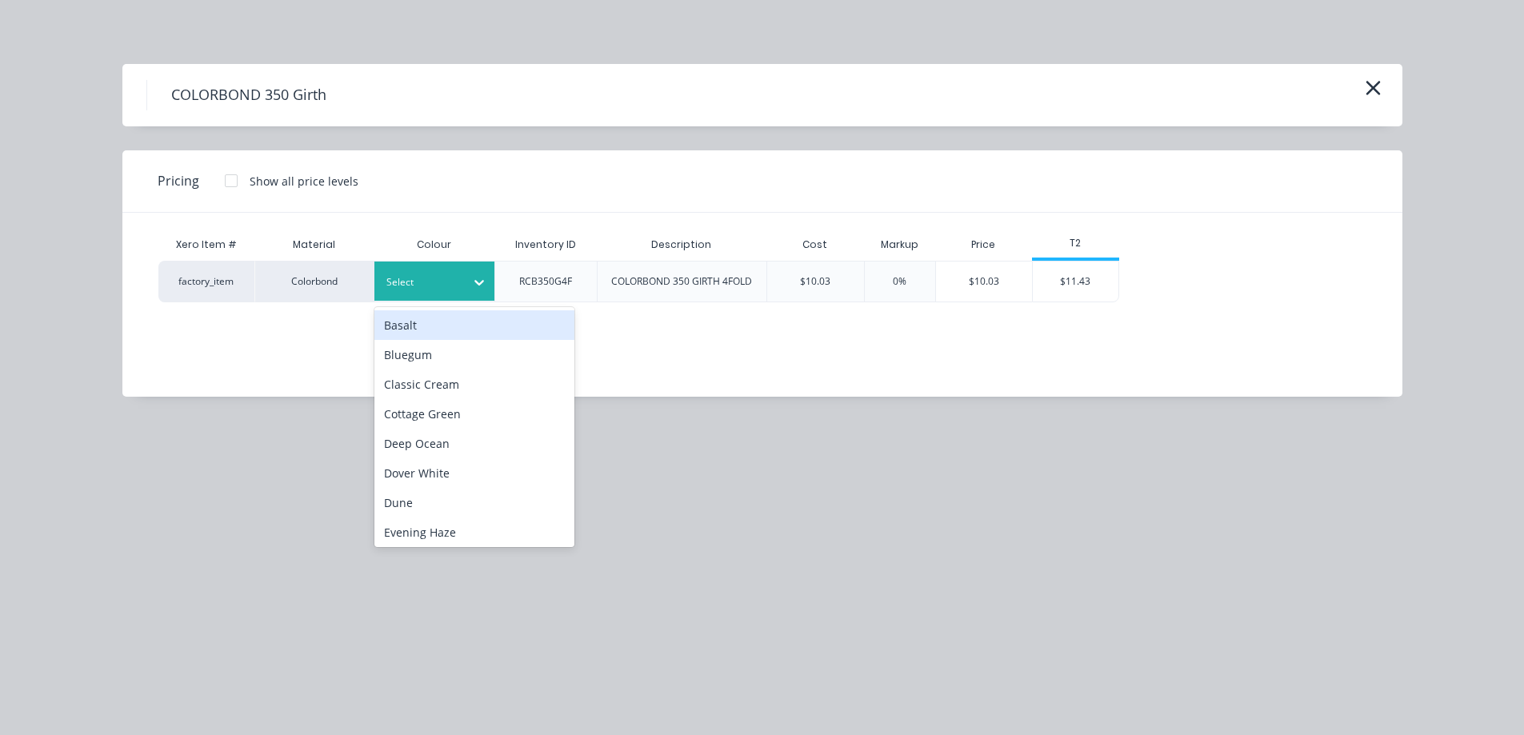
click at [457, 289] on div at bounding box center [422, 283] width 72 height 18
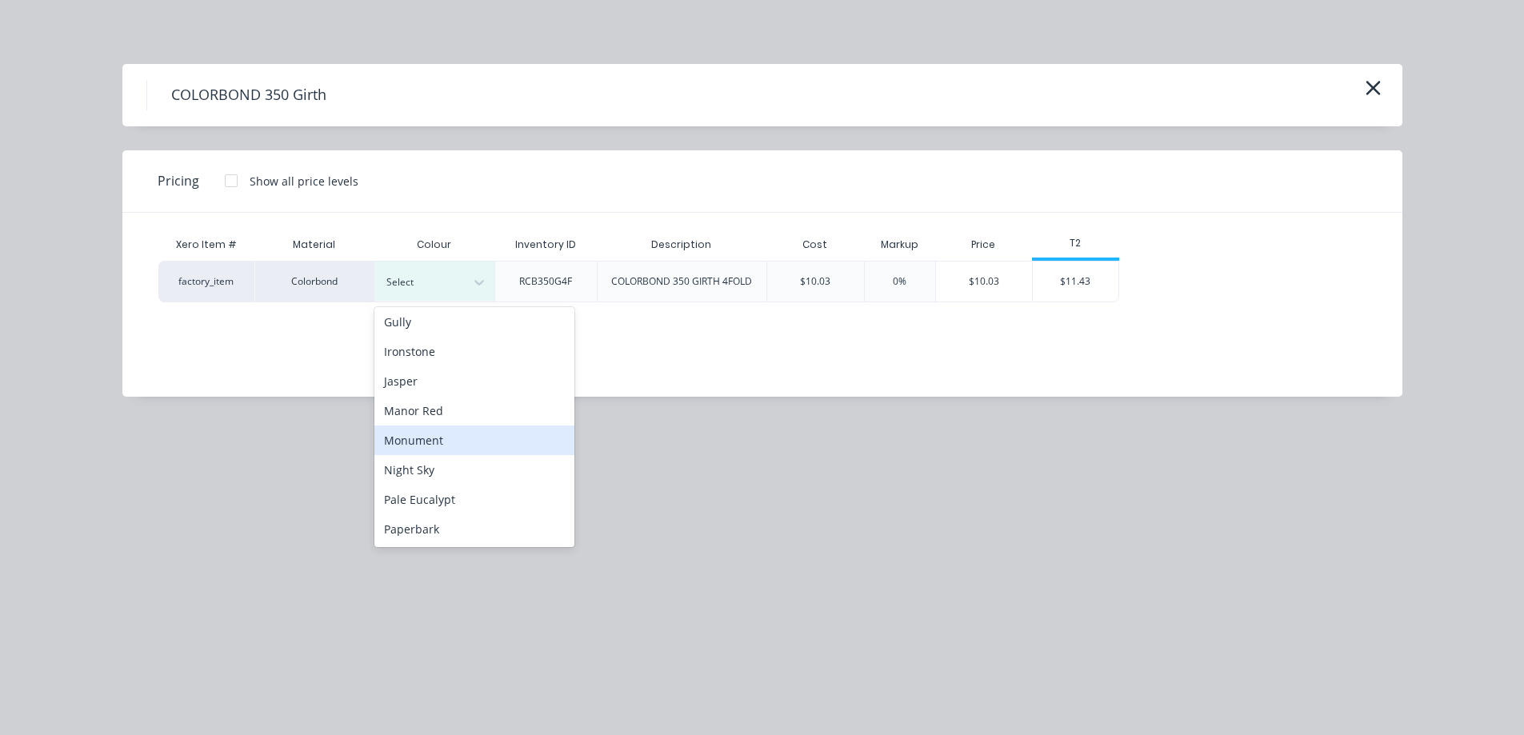
click at [427, 443] on div "Monument" at bounding box center [474, 441] width 200 height 30
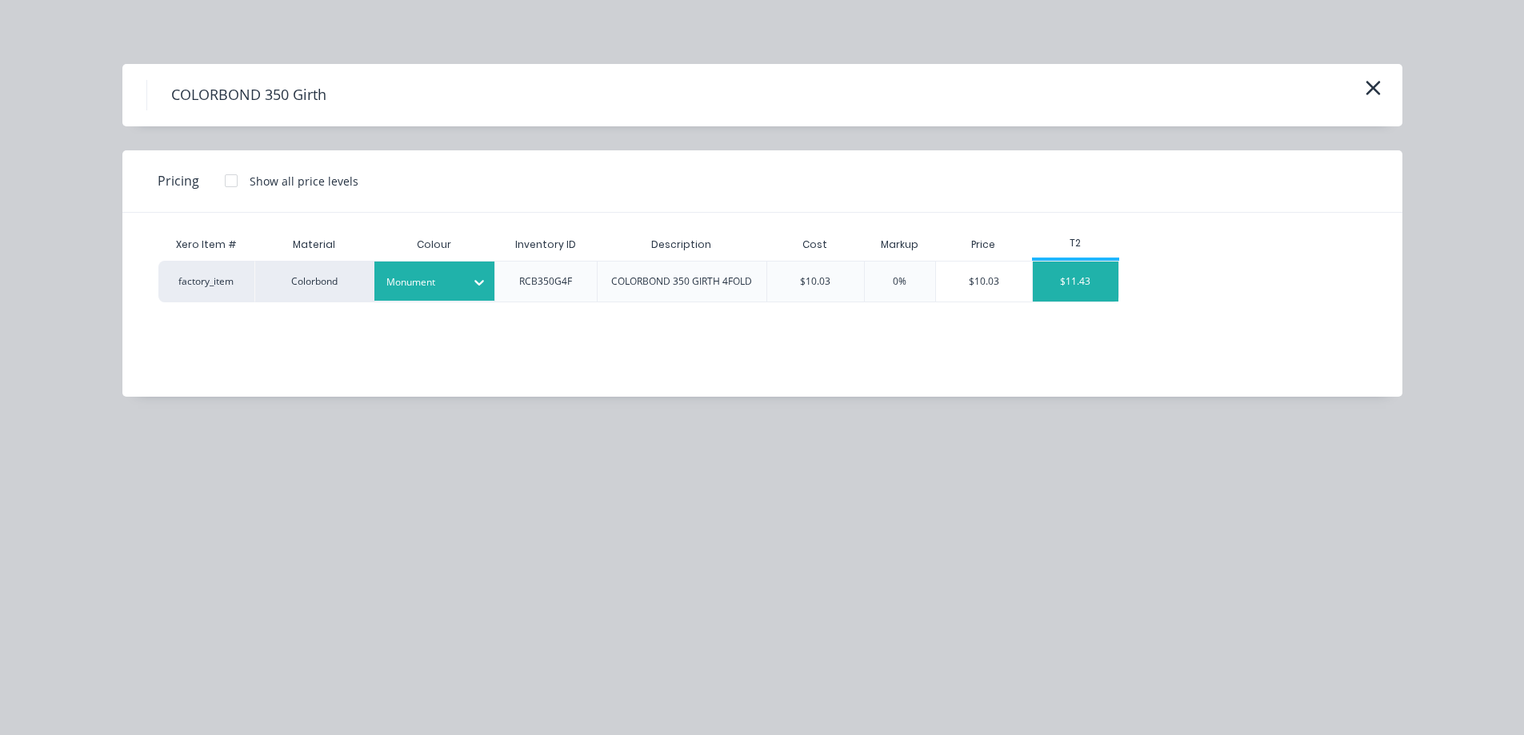
click at [1090, 287] on div "$11.43" at bounding box center [1076, 282] width 86 height 40
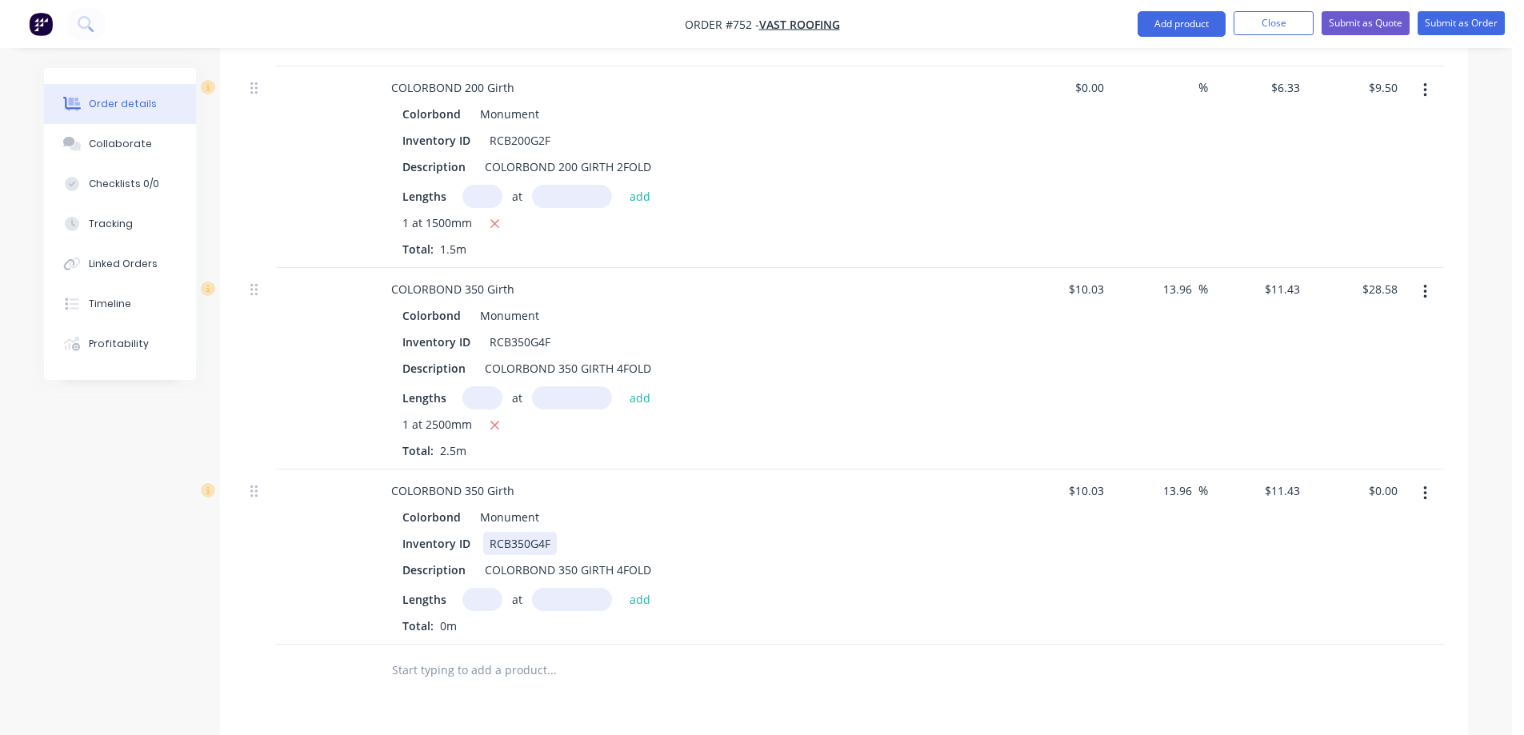
scroll to position [883, 0]
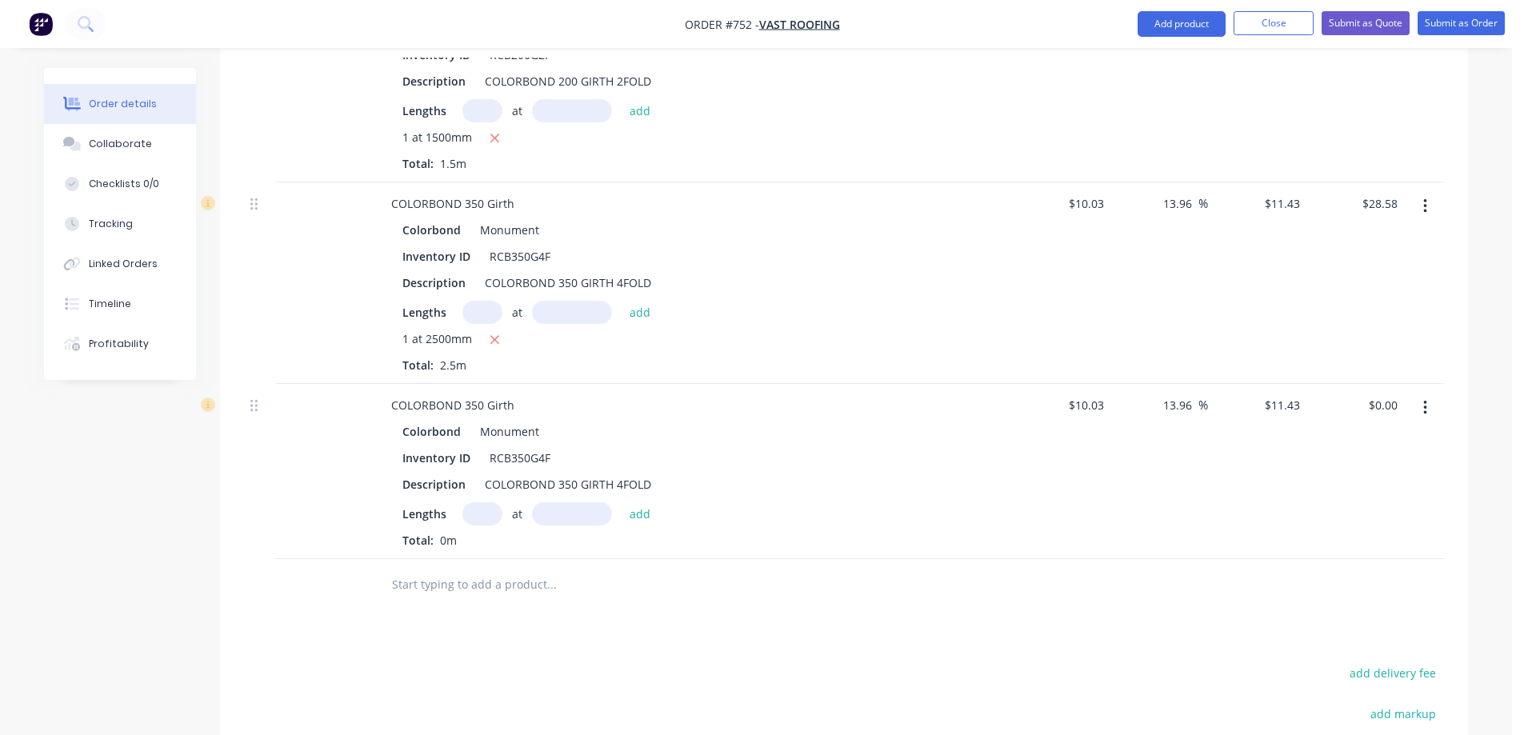
click at [476, 502] on input "text" at bounding box center [482, 513] width 40 height 23
type input "1"
type input "2500mm"
click at [619, 502] on div "1 at 2500mm add" at bounding box center [560, 513] width 197 height 23
click at [639, 502] on button "add" at bounding box center [640, 513] width 38 height 22
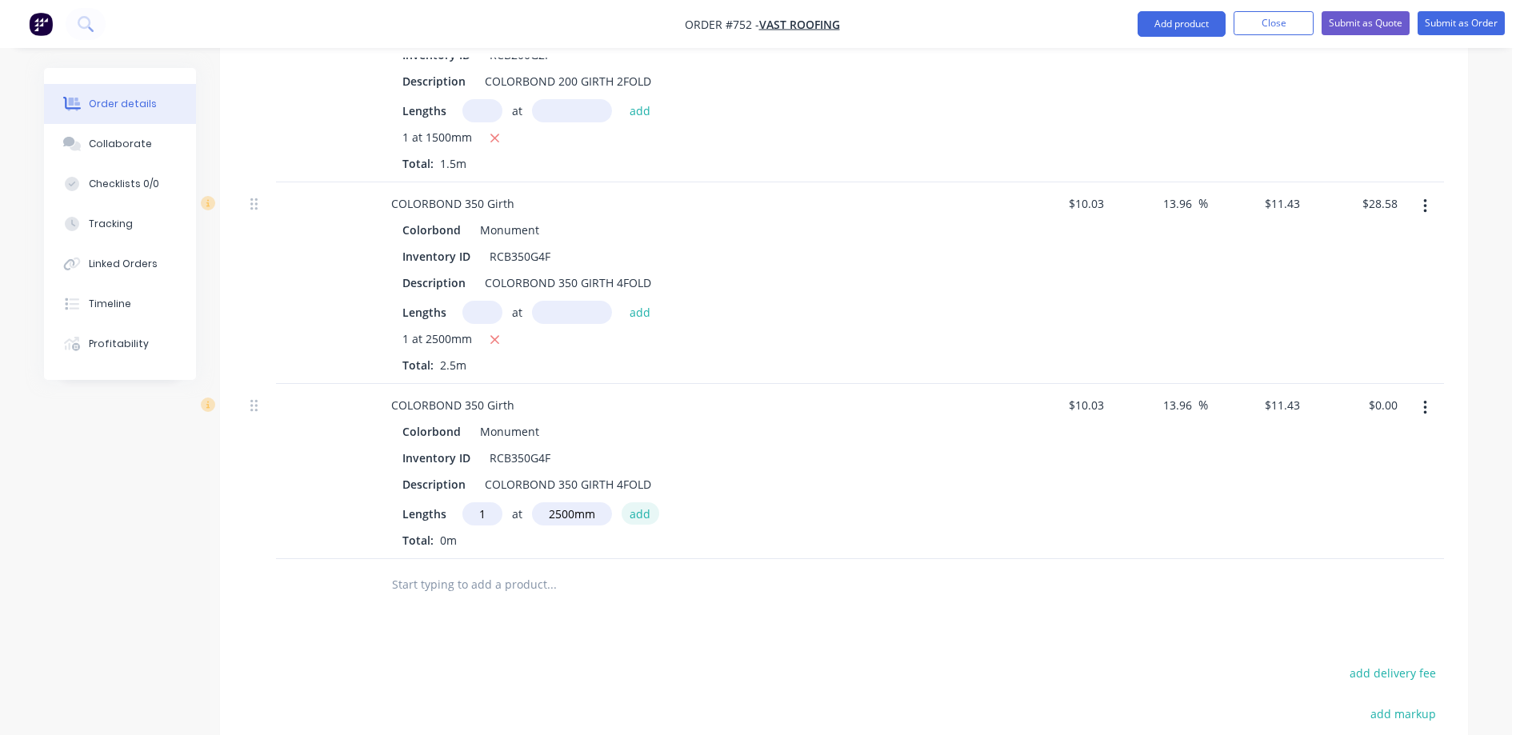
type input "$28.58"
click at [487, 595] on input "text" at bounding box center [551, 611] width 320 height 32
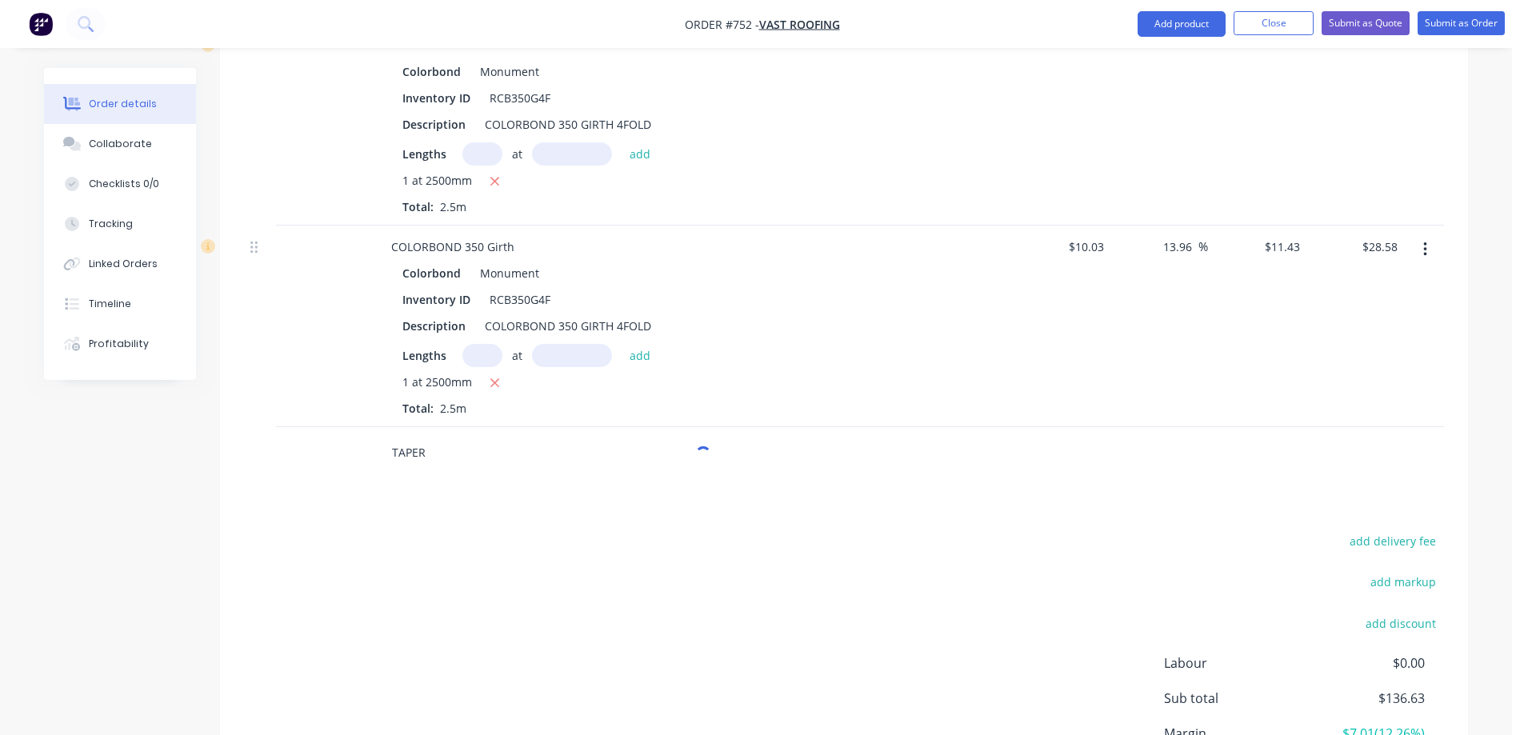
scroll to position [1043, 0]
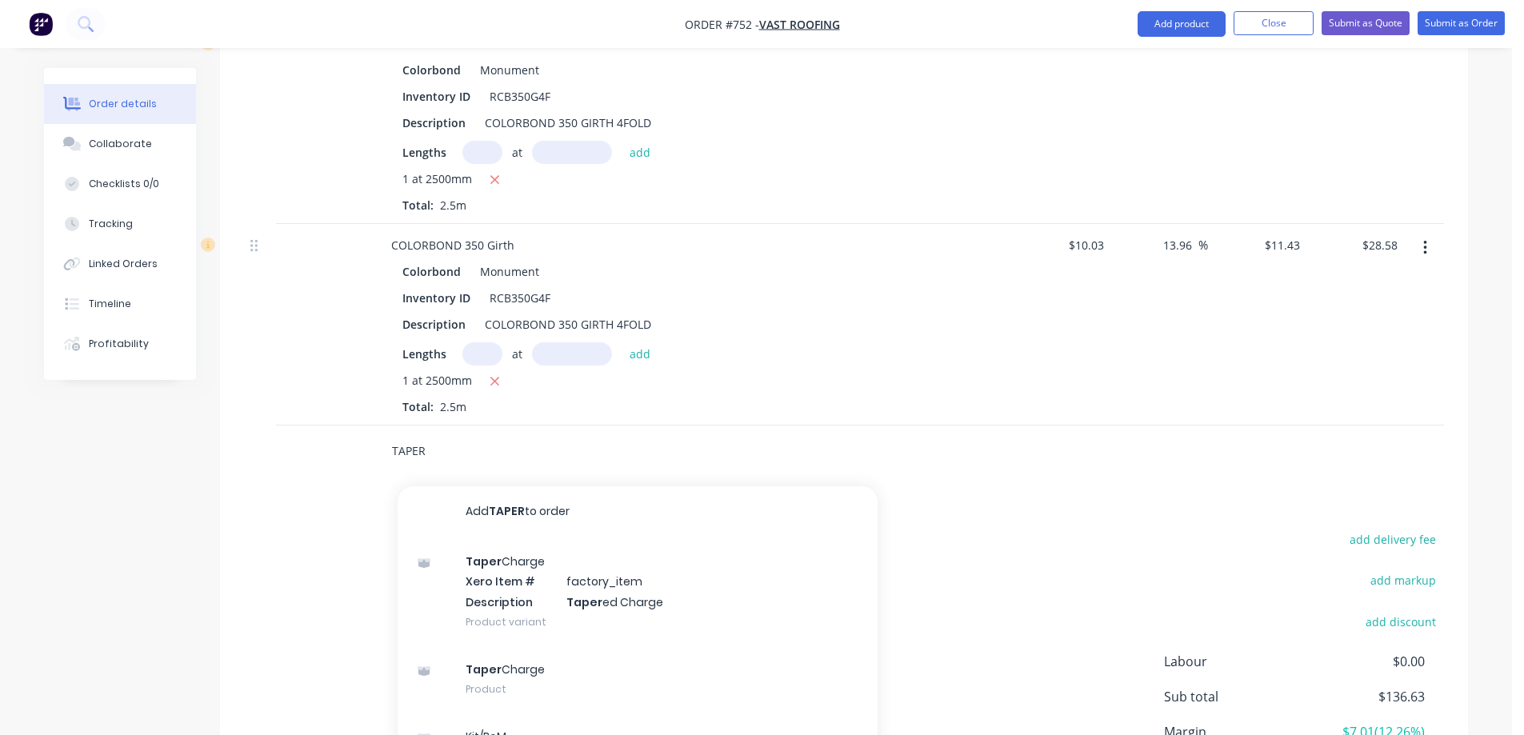
type input "TAPER"
click at [487, 538] on div "Taper Charge Xero Item # factory_item Description Taper ed Charge Product varia…" at bounding box center [638, 591] width 480 height 108
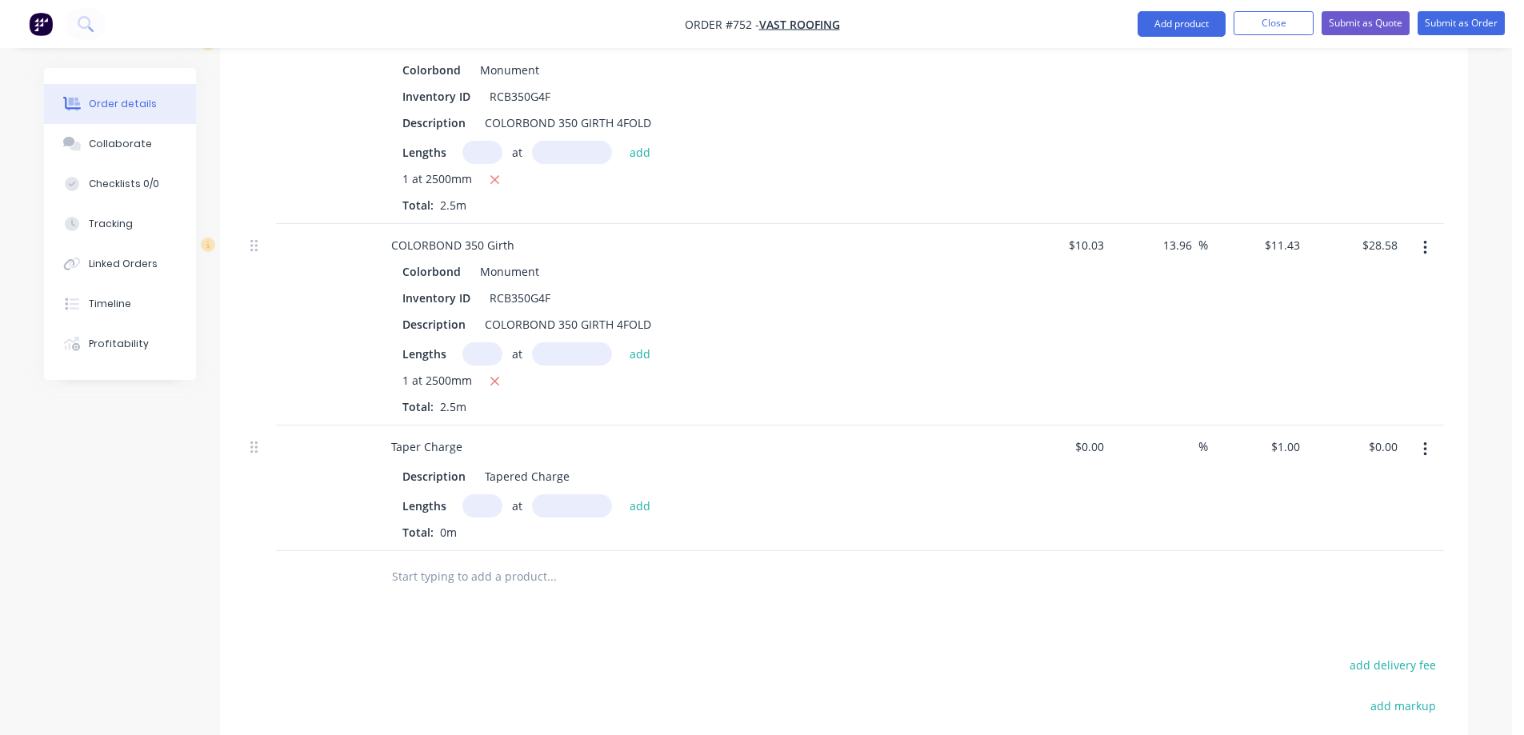
click at [478, 494] on input "text" at bounding box center [482, 505] width 40 height 23
type input "1"
type input "2500mm"
click at [630, 494] on button "add" at bounding box center [640, 505] width 38 height 22
type input "$2.50"
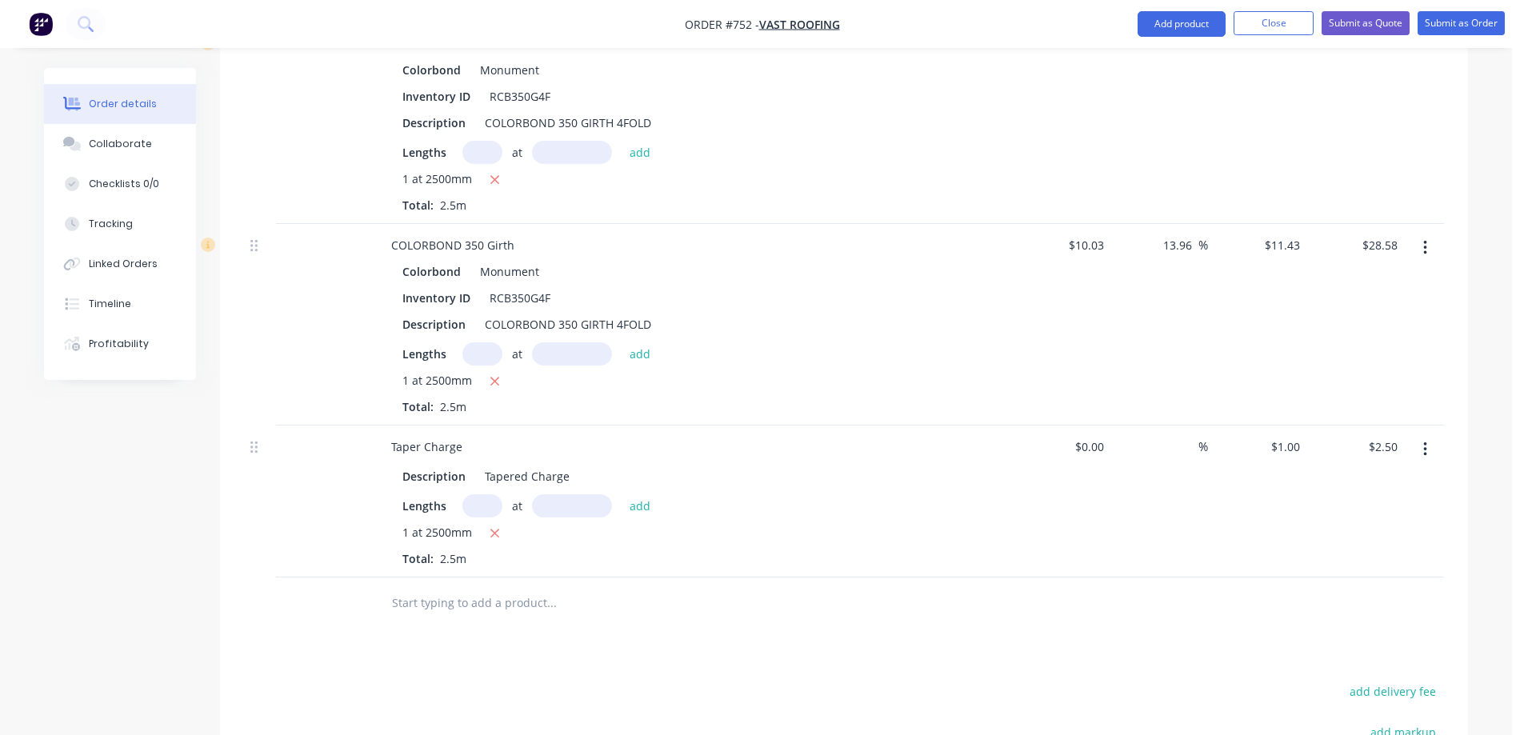
click at [503, 587] on input "text" at bounding box center [551, 603] width 320 height 32
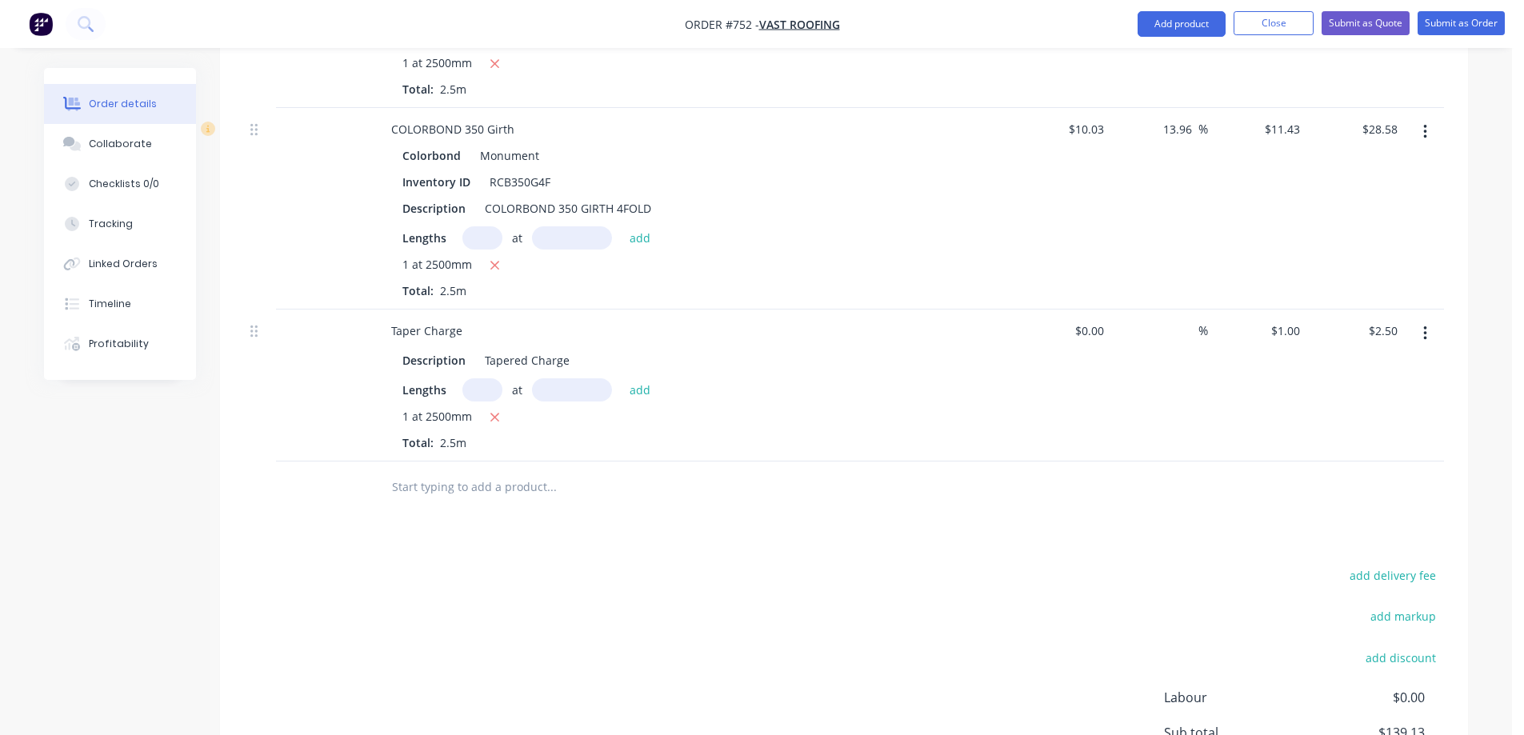
scroll to position [1203, 0]
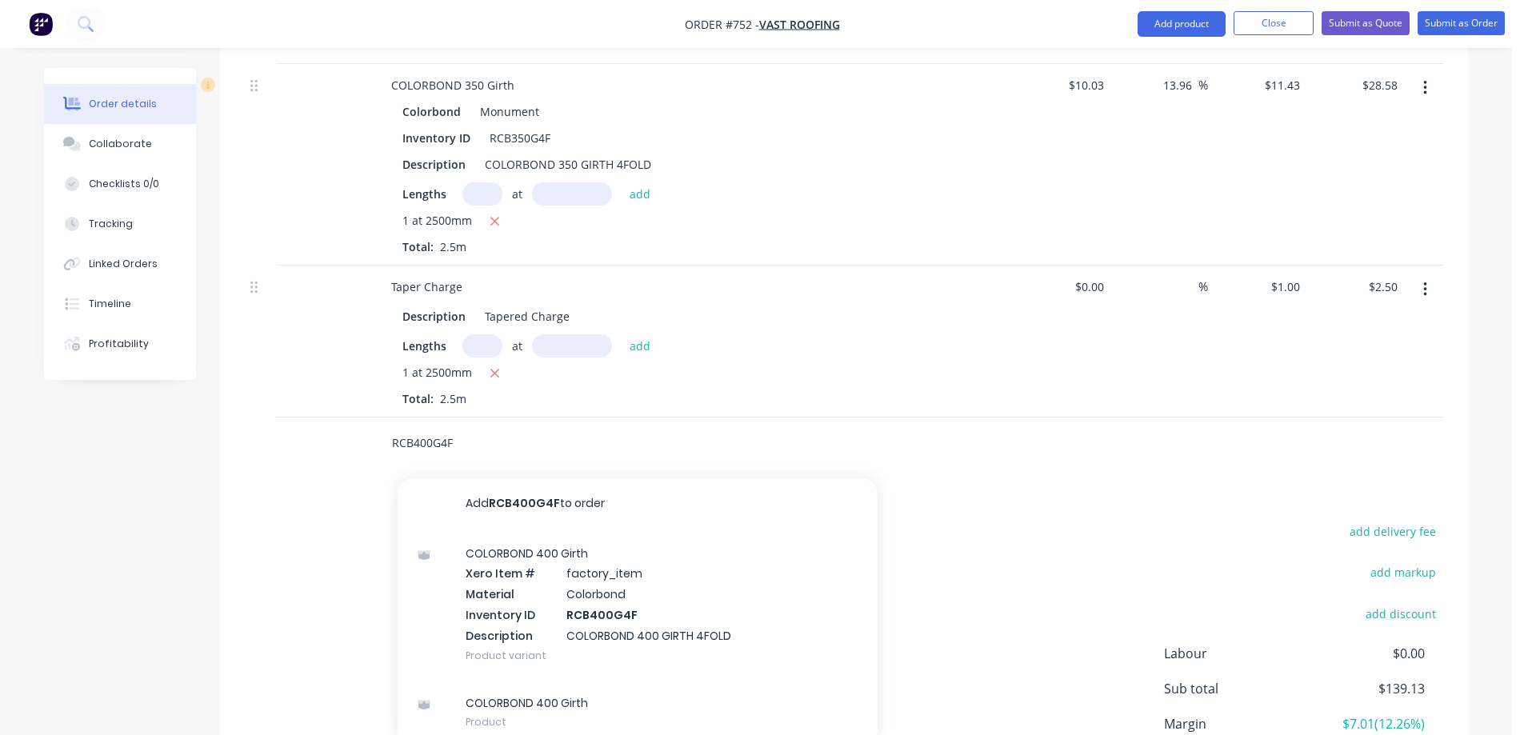
type input "RCB400G4F"
click at [503, 529] on div "COLORBOND 400 Girth Xero Item # factory_item Material Colorbond Inventory ID RC…" at bounding box center [638, 604] width 480 height 150
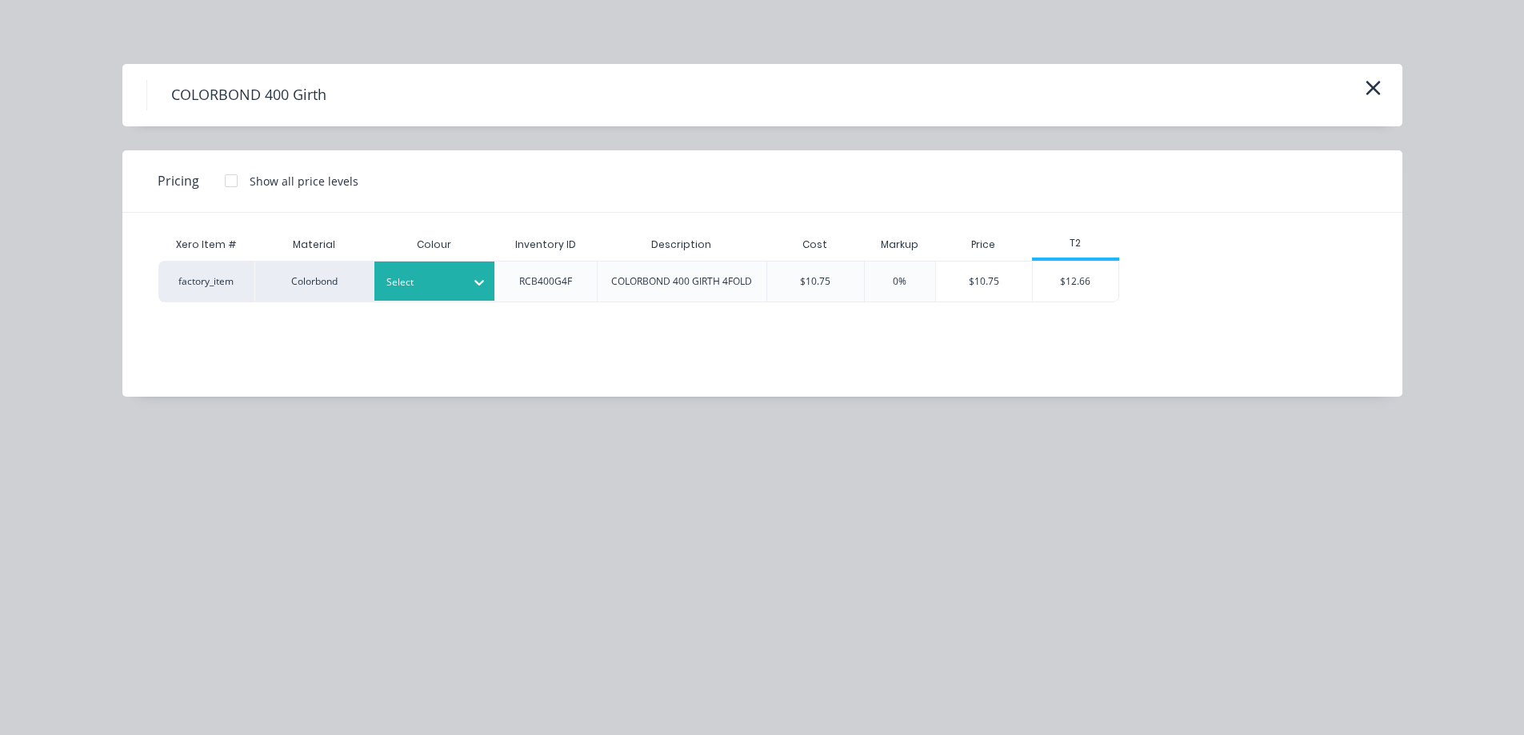
click at [442, 286] on div at bounding box center [422, 283] width 72 height 18
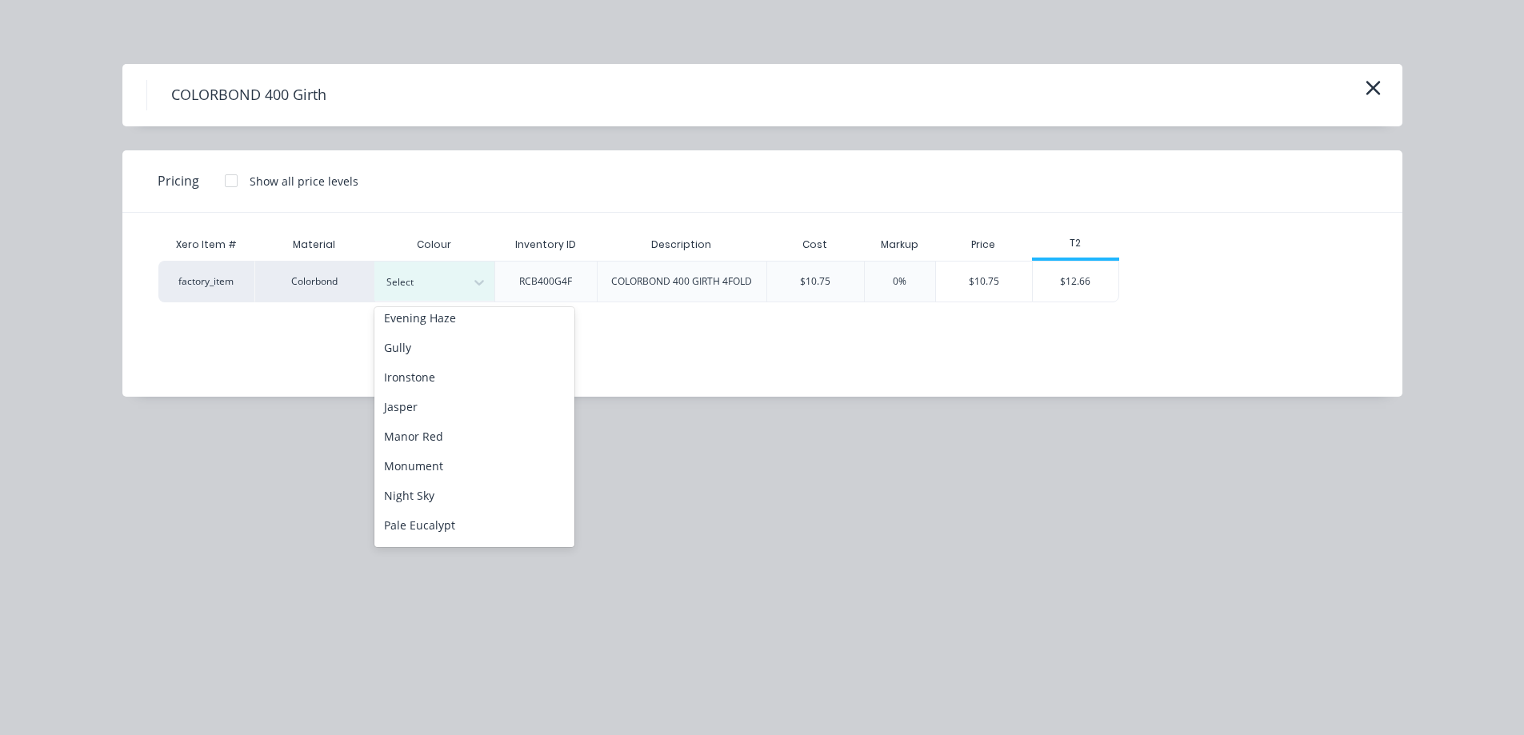
scroll to position [240, 0]
click at [446, 434] on div "Monument" at bounding box center [474, 441] width 200 height 30
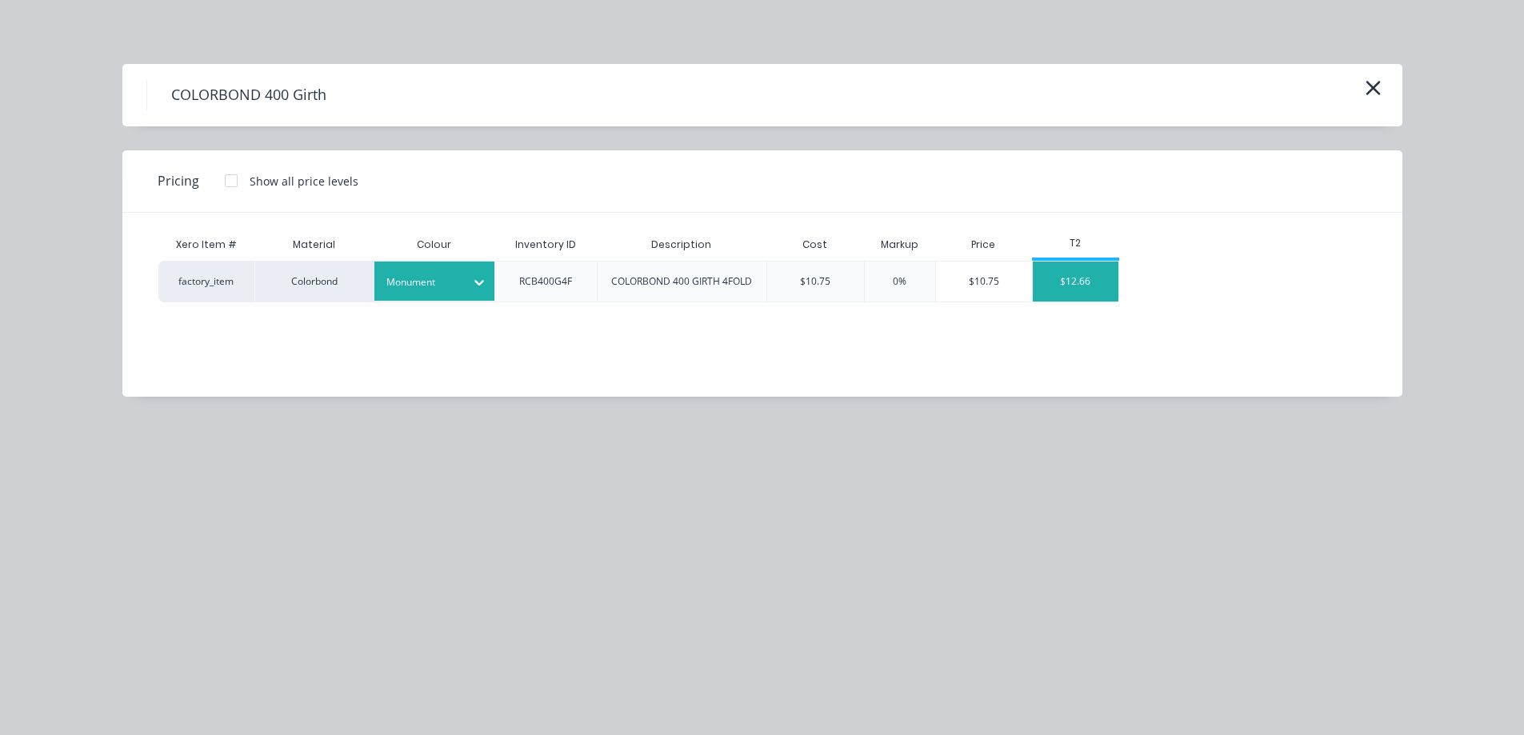
click at [1065, 282] on div "$12.66" at bounding box center [1076, 282] width 86 height 40
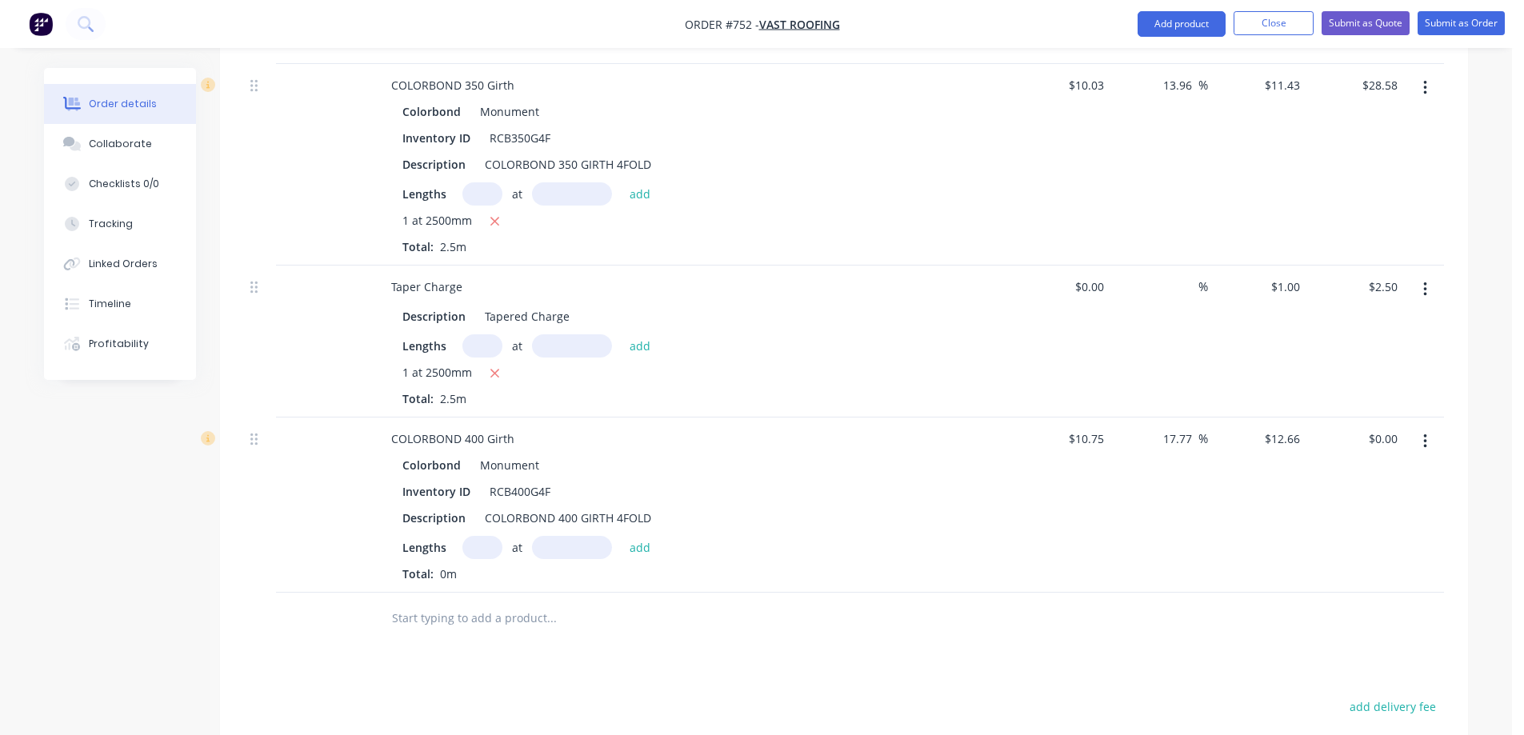
click at [487, 536] on input "text" at bounding box center [482, 547] width 40 height 23
type input "1"
type input "2700mm"
click at [640, 536] on button "add" at bounding box center [640, 547] width 38 height 22
type input "$34.18"
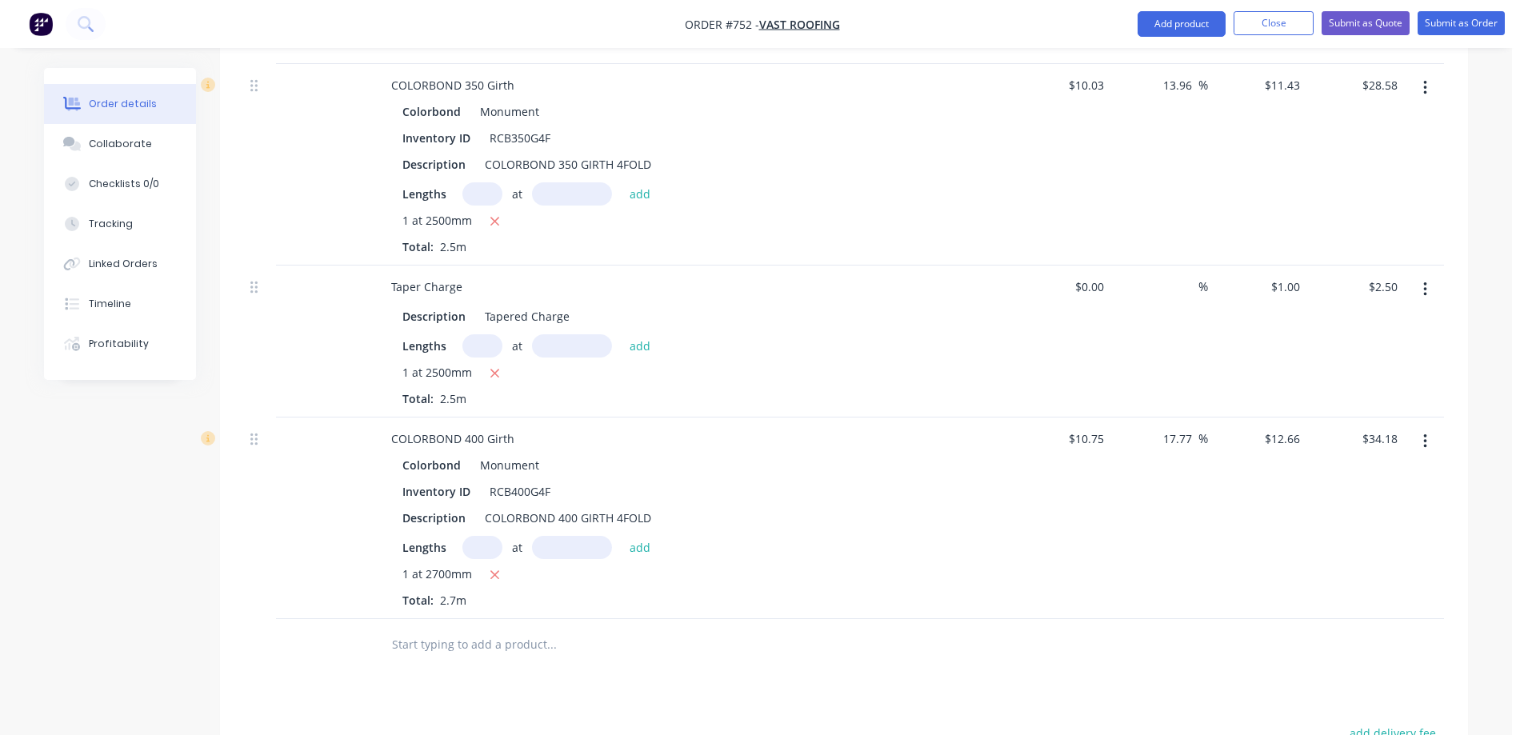
click at [493, 629] on input "text" at bounding box center [551, 645] width 320 height 32
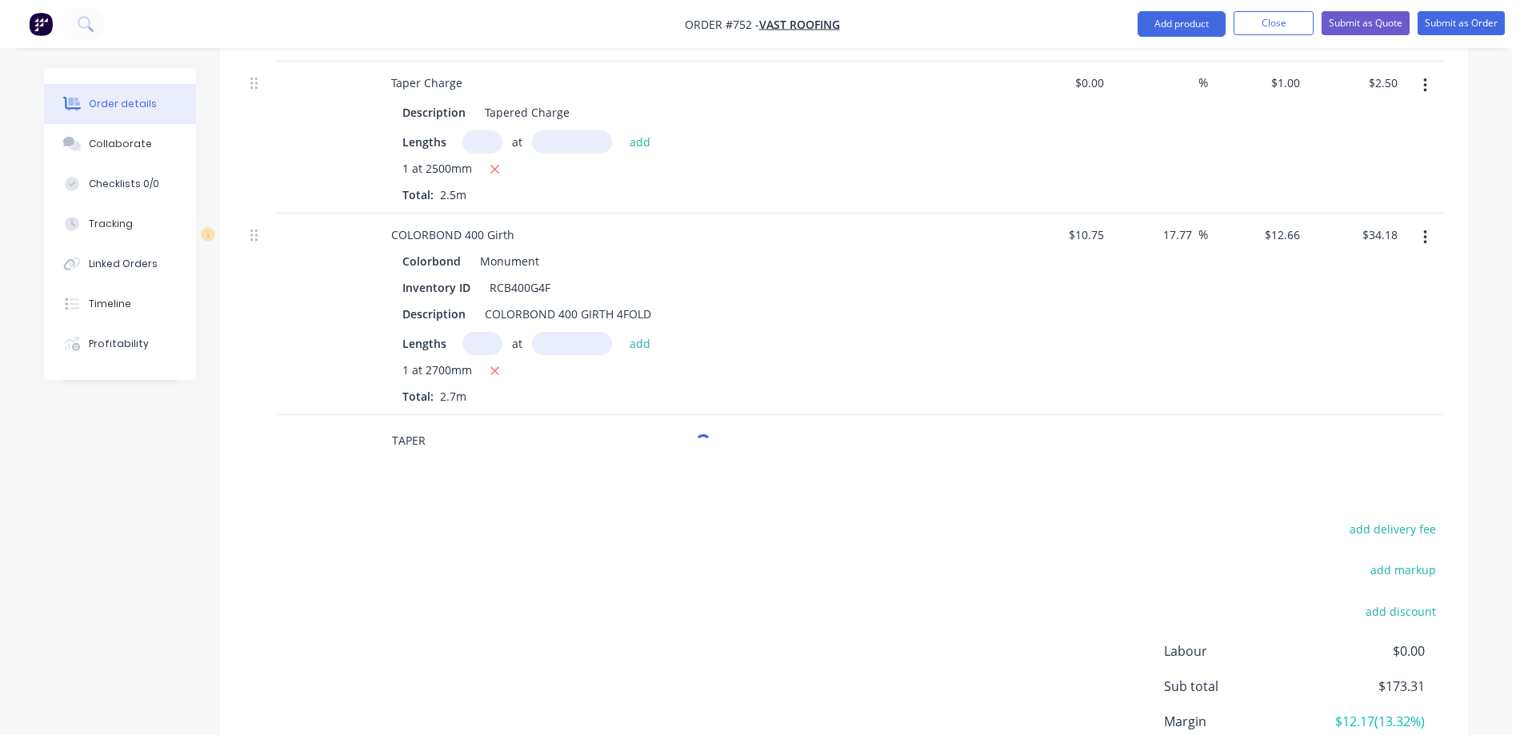
scroll to position [1480, 0]
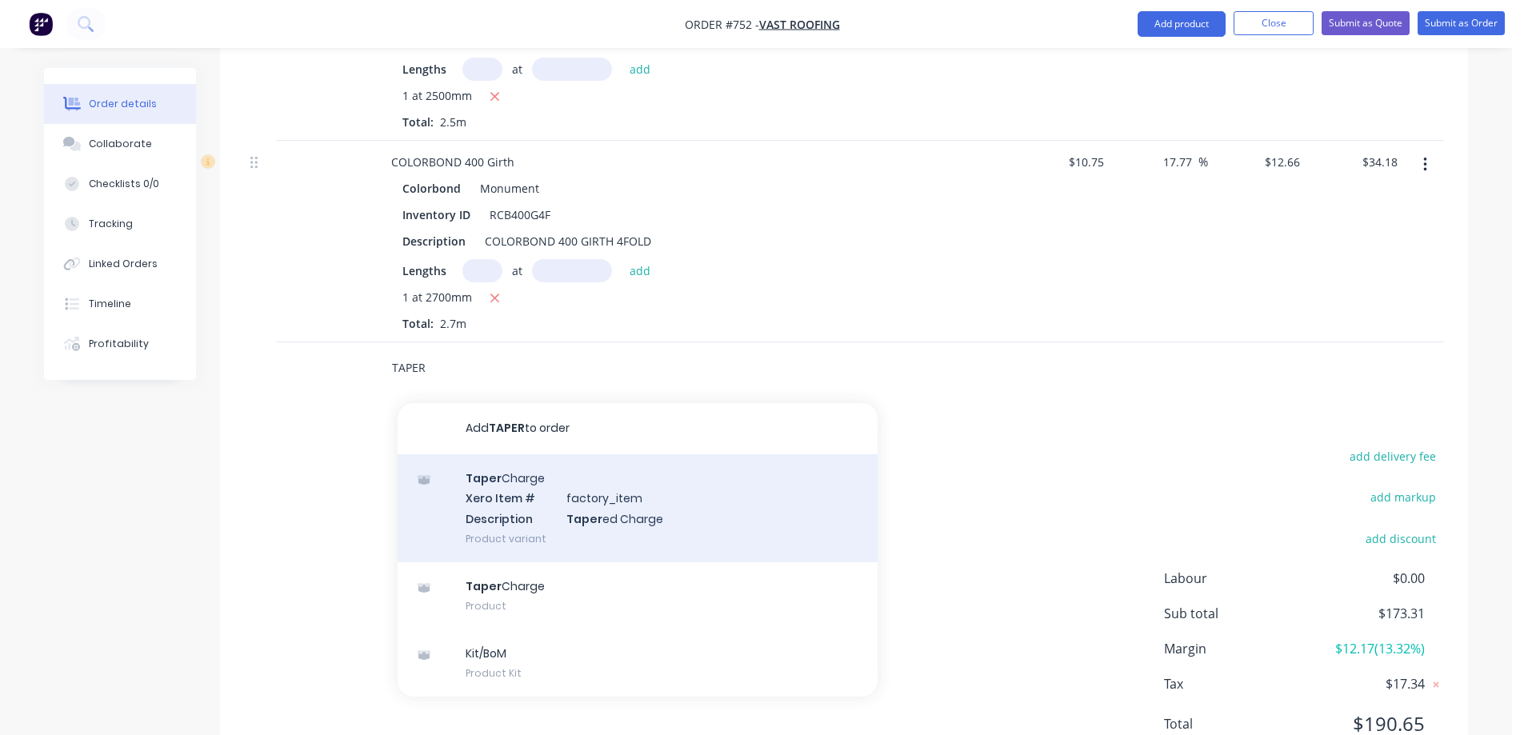
type input "TAPER"
click at [500, 454] on div "Taper Charge Xero Item # factory_item Description Taper ed Charge Product varia…" at bounding box center [638, 508] width 480 height 108
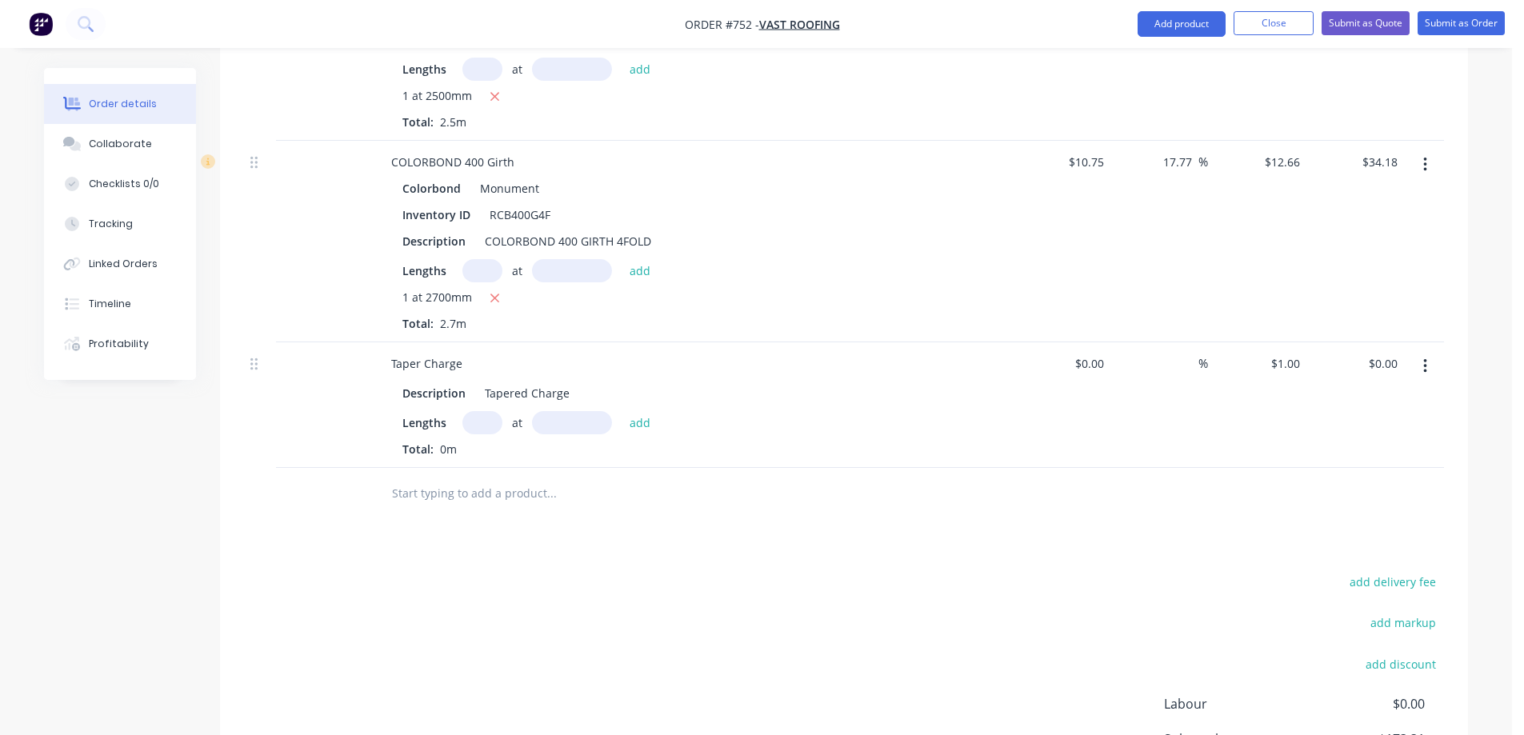
click at [478, 411] on input "text" at bounding box center [482, 422] width 40 height 23
type input "1"
type input "2700mm"
click at [623, 411] on button "add" at bounding box center [640, 422] width 38 height 22
type input "$2.70"
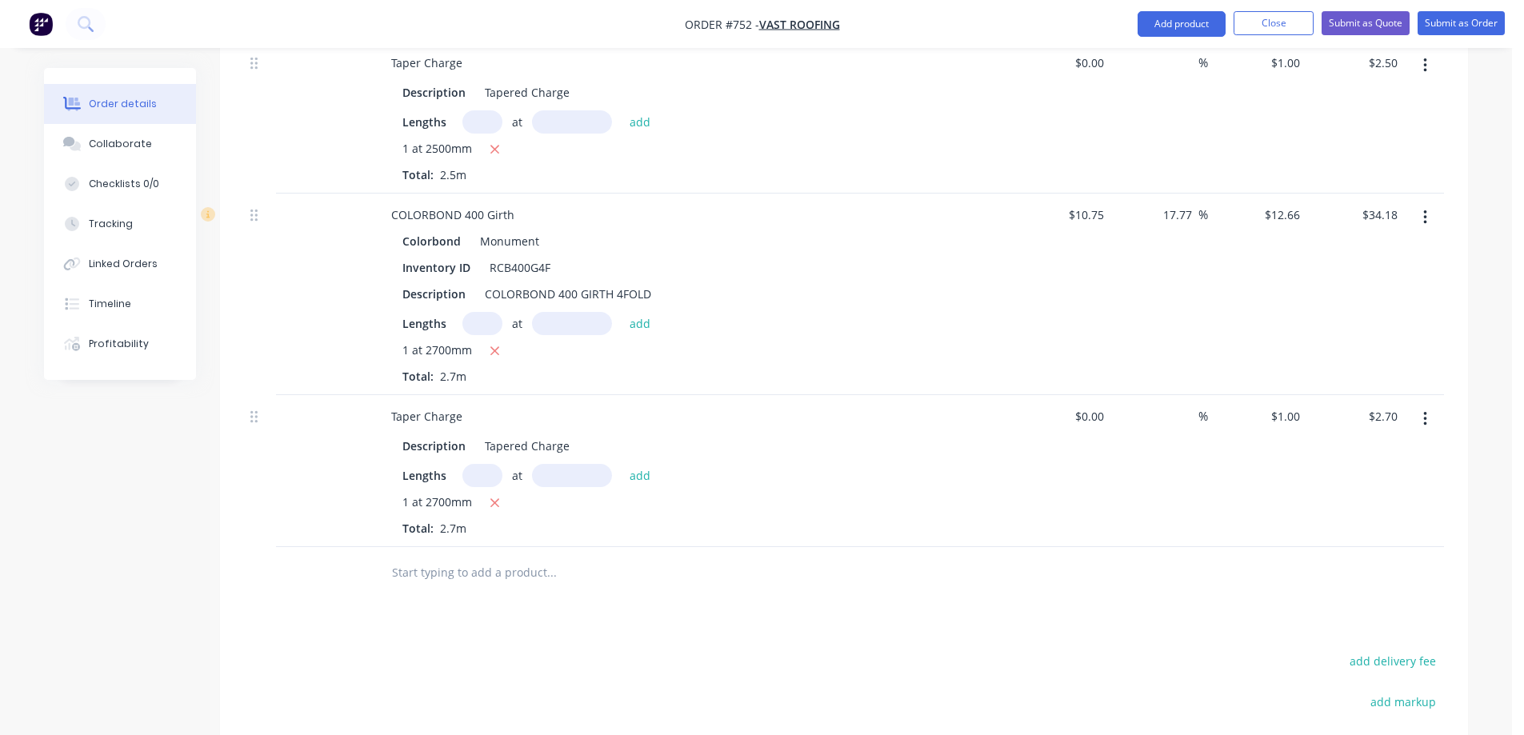
scroll to position [1560, 0]
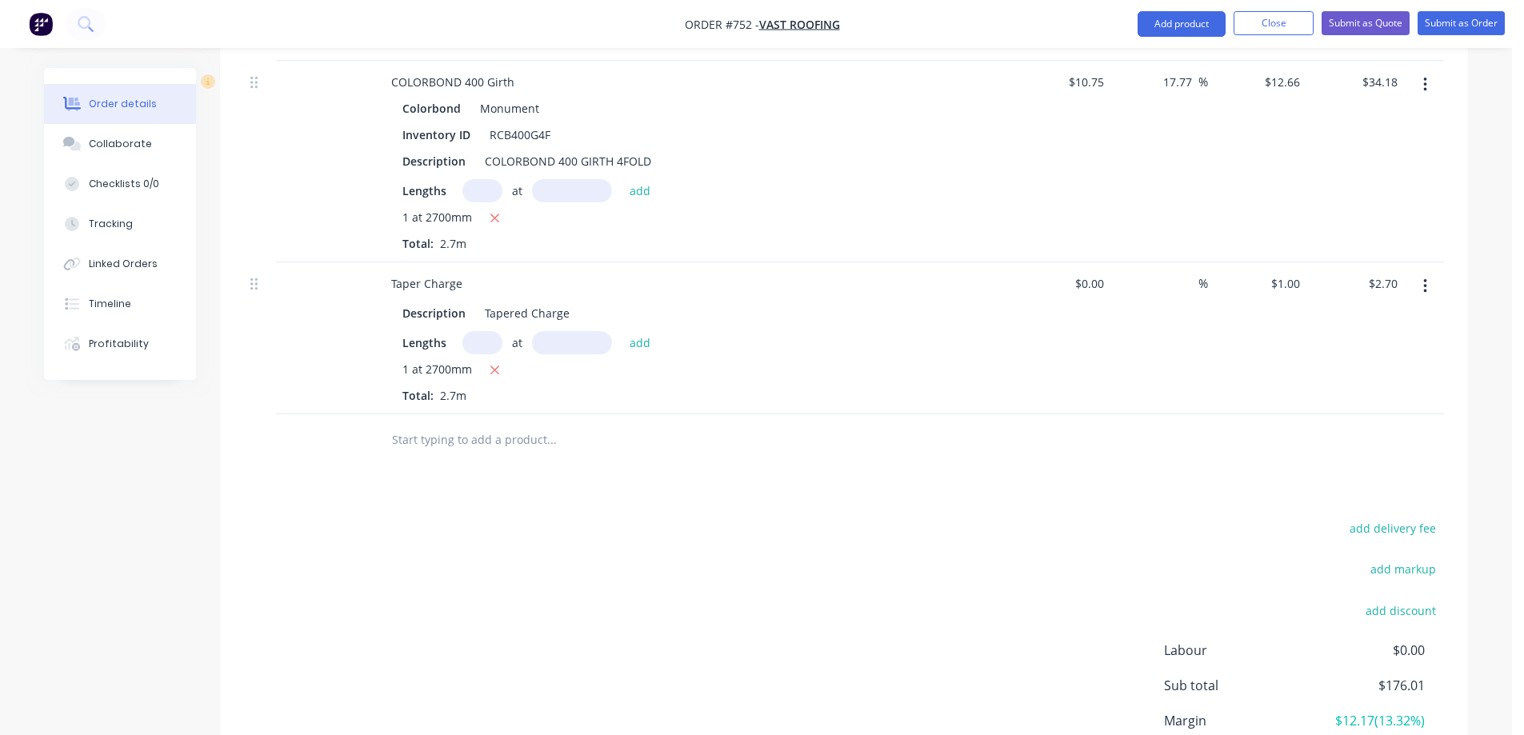
click at [460, 424] on input "text" at bounding box center [551, 440] width 320 height 32
click at [1195, 22] on button "Add product" at bounding box center [1181, 24] width 88 height 26
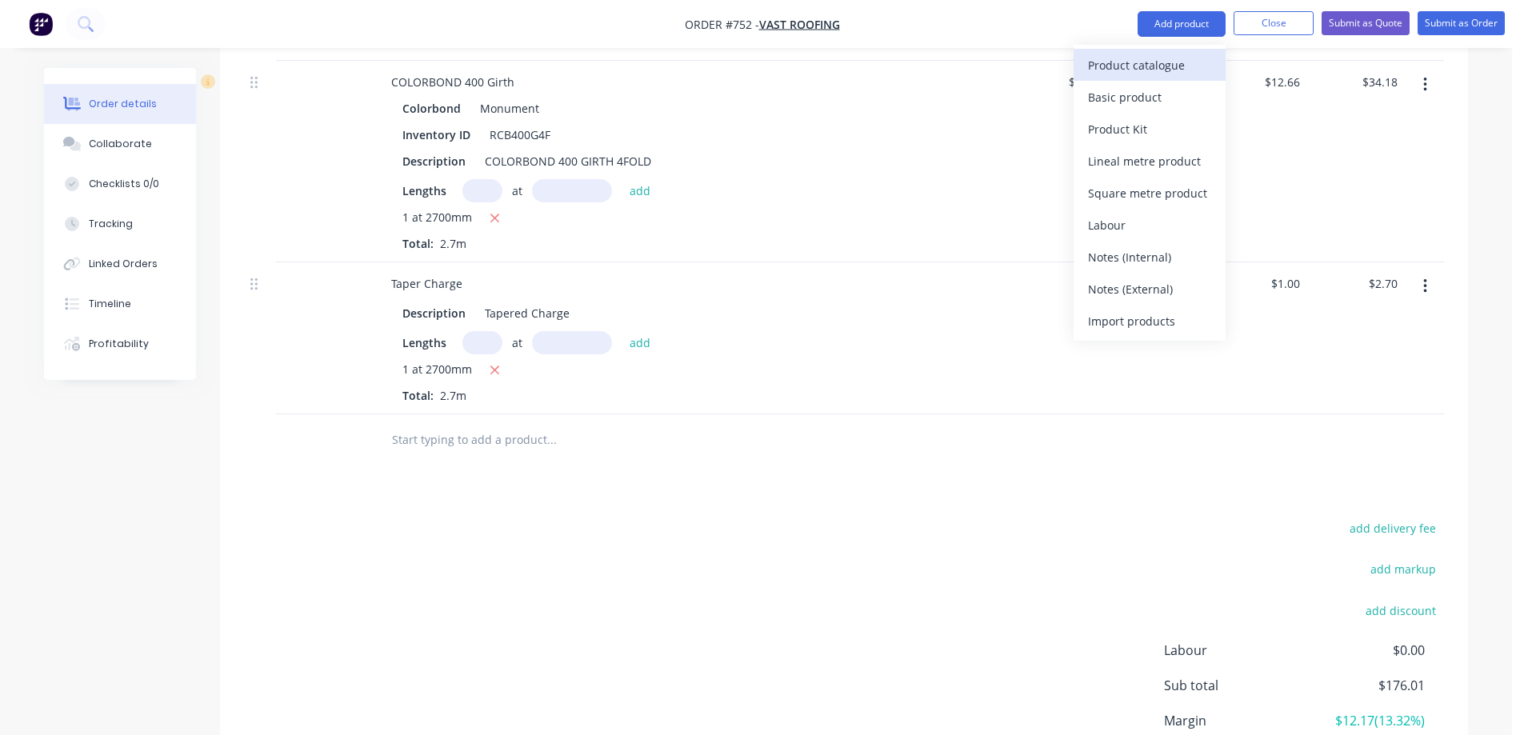
click at [1189, 59] on div "Product catalogue" at bounding box center [1149, 65] width 123 height 23
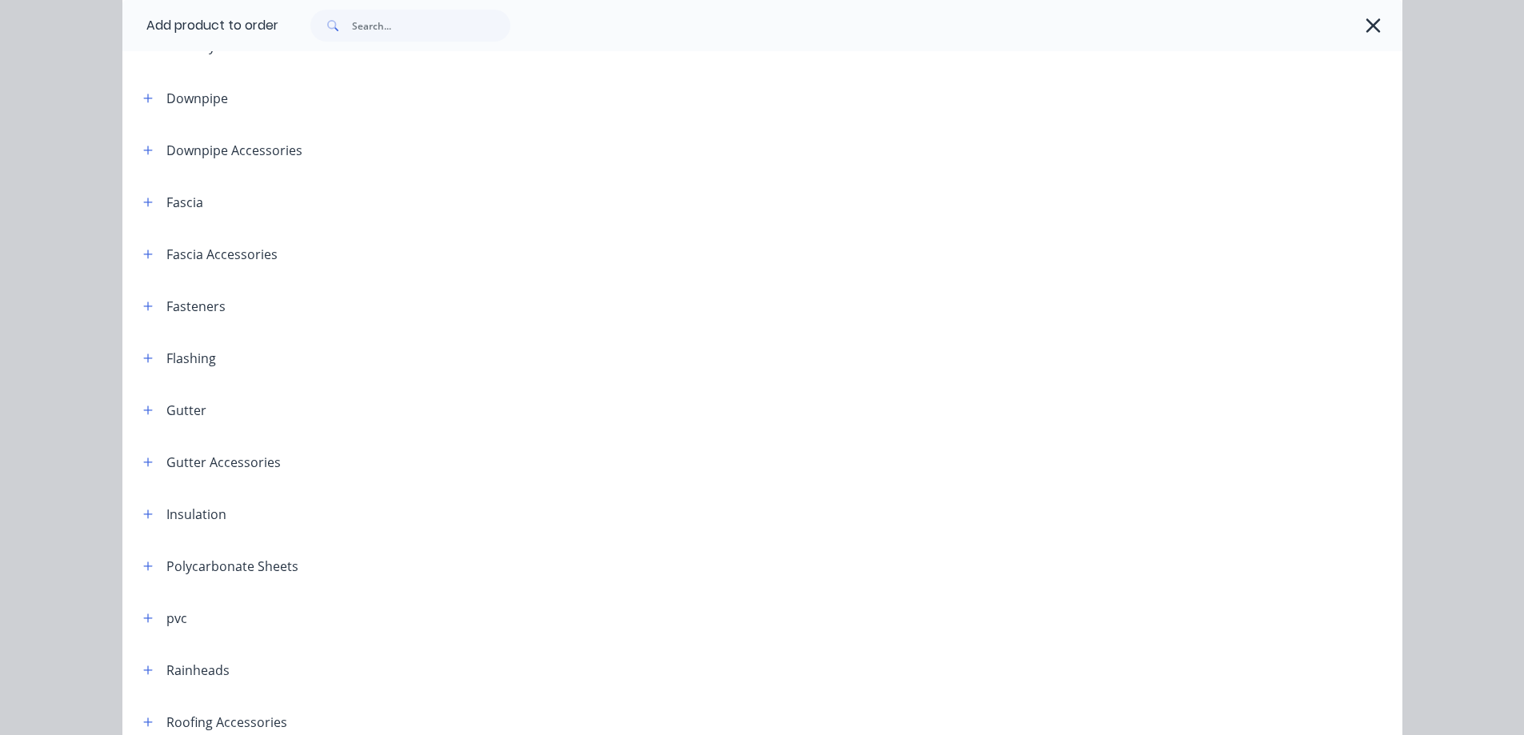
scroll to position [160, 0]
click at [143, 510] on icon "button" at bounding box center [147, 509] width 9 height 9
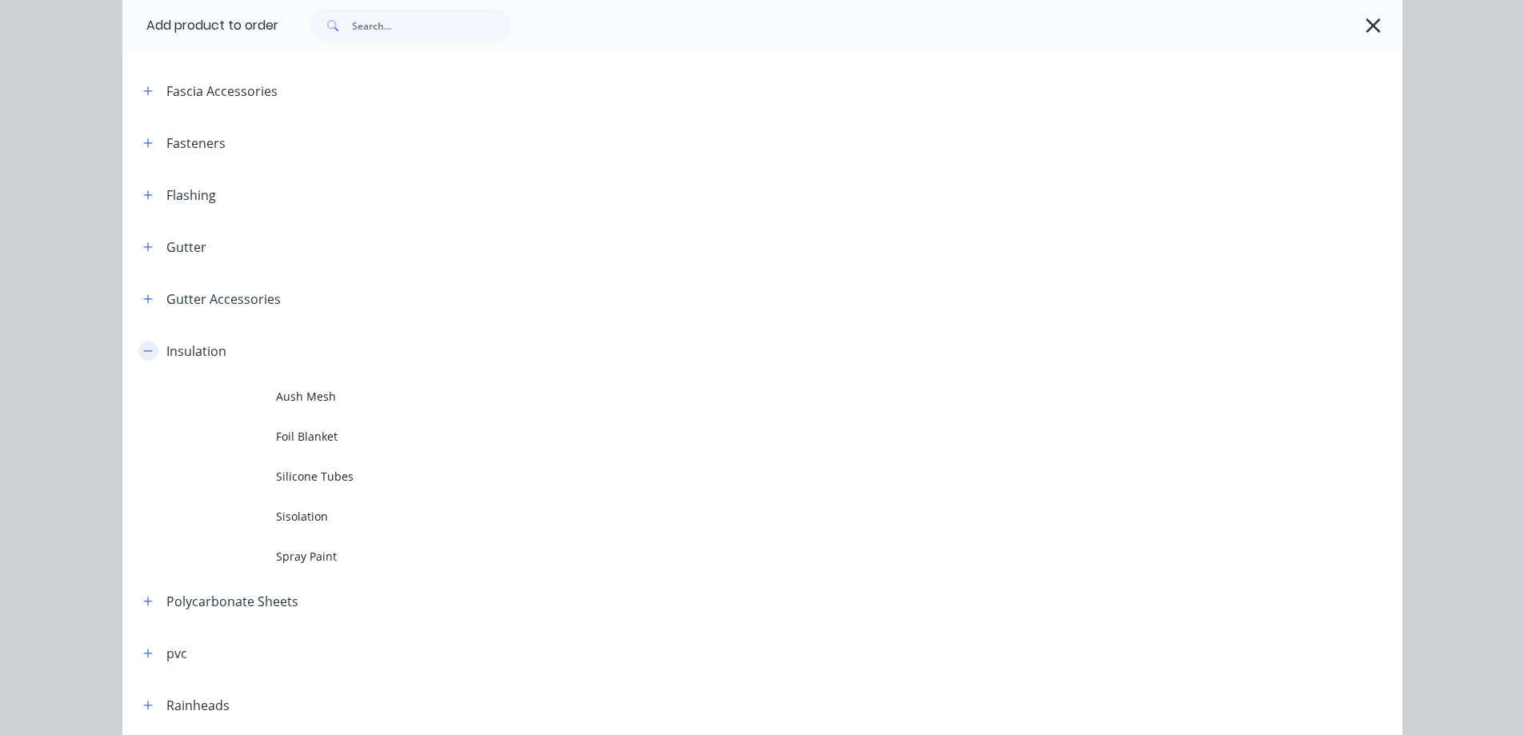
scroll to position [320, 0]
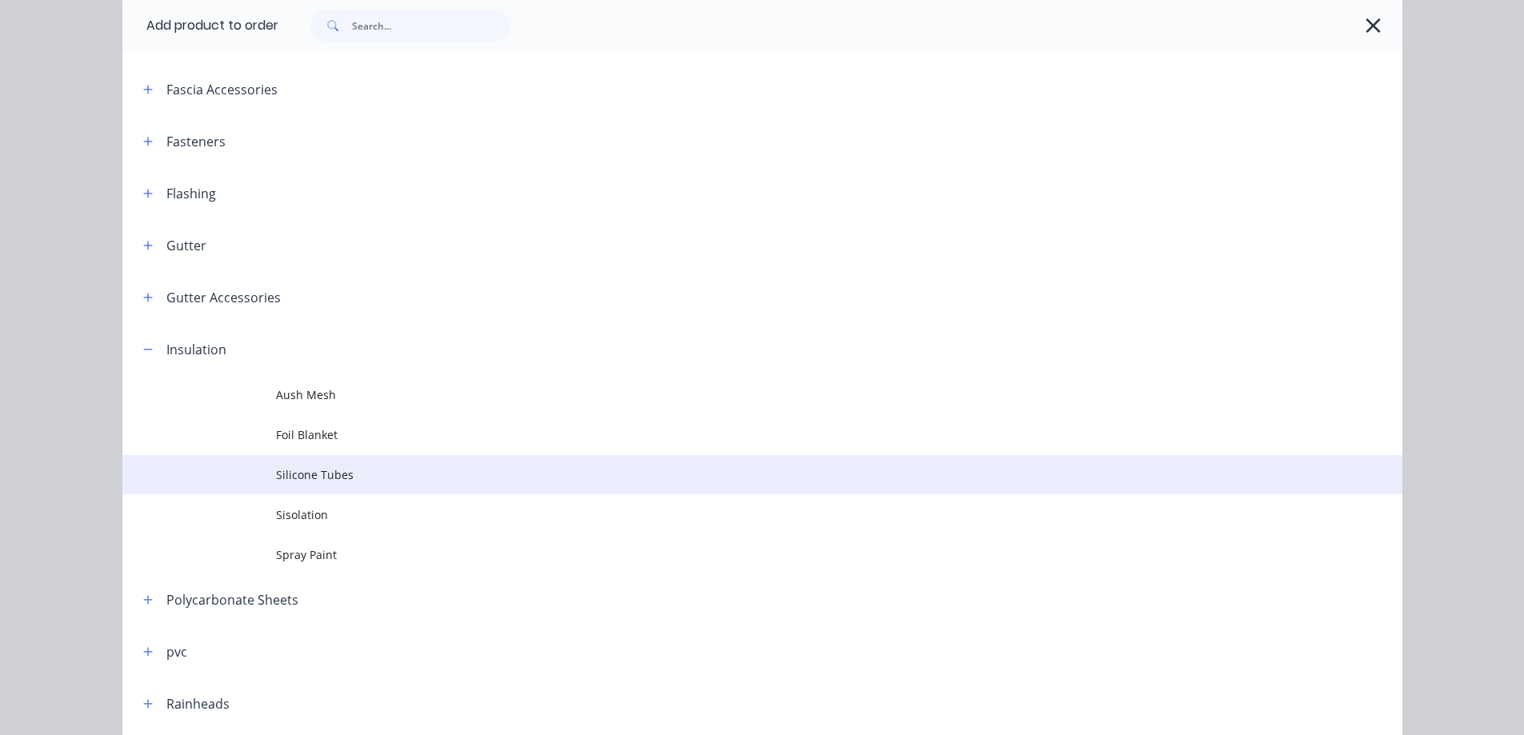
click at [269, 476] on td at bounding box center [199, 475] width 154 height 40
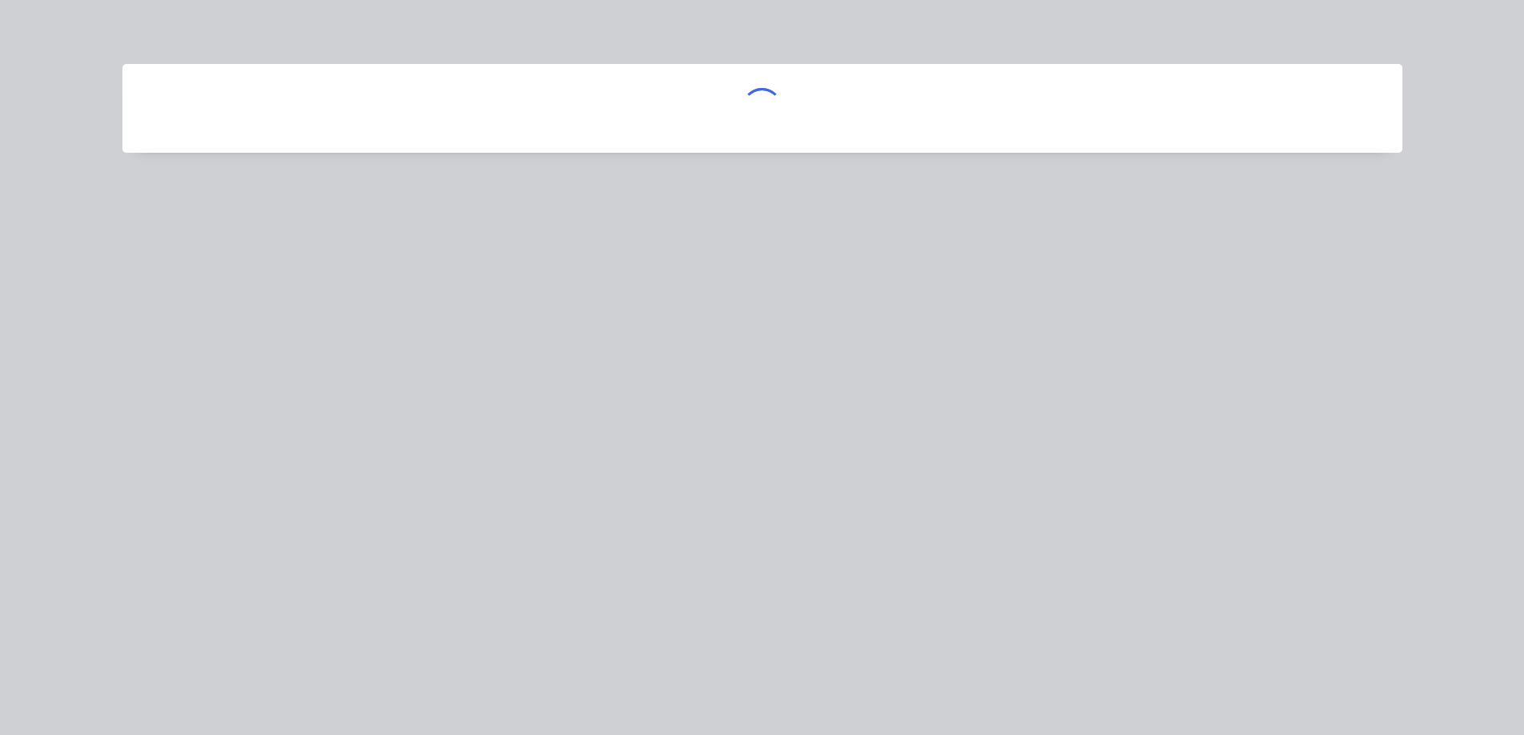
scroll to position [0, 0]
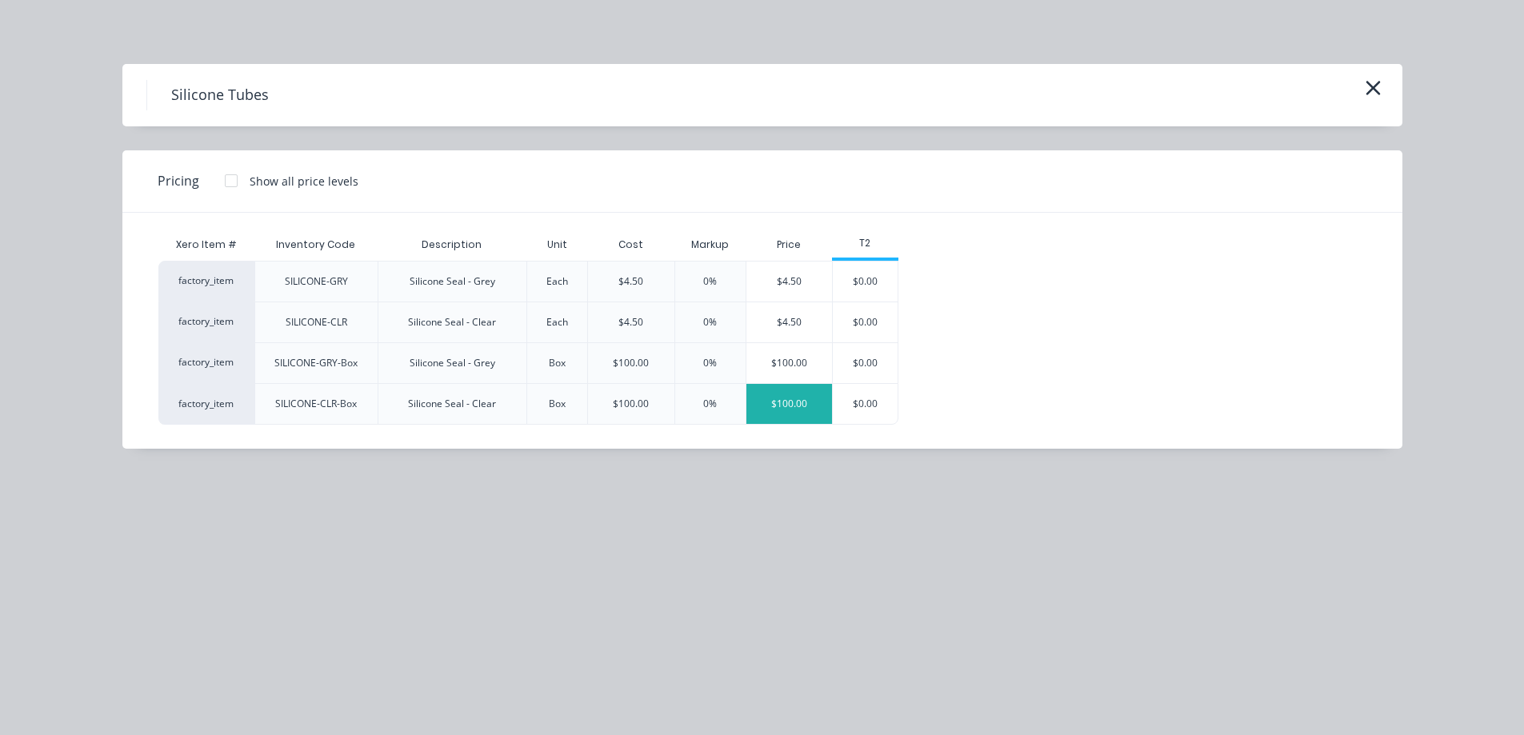
click at [809, 418] on div "$100.00" at bounding box center [789, 404] width 86 height 40
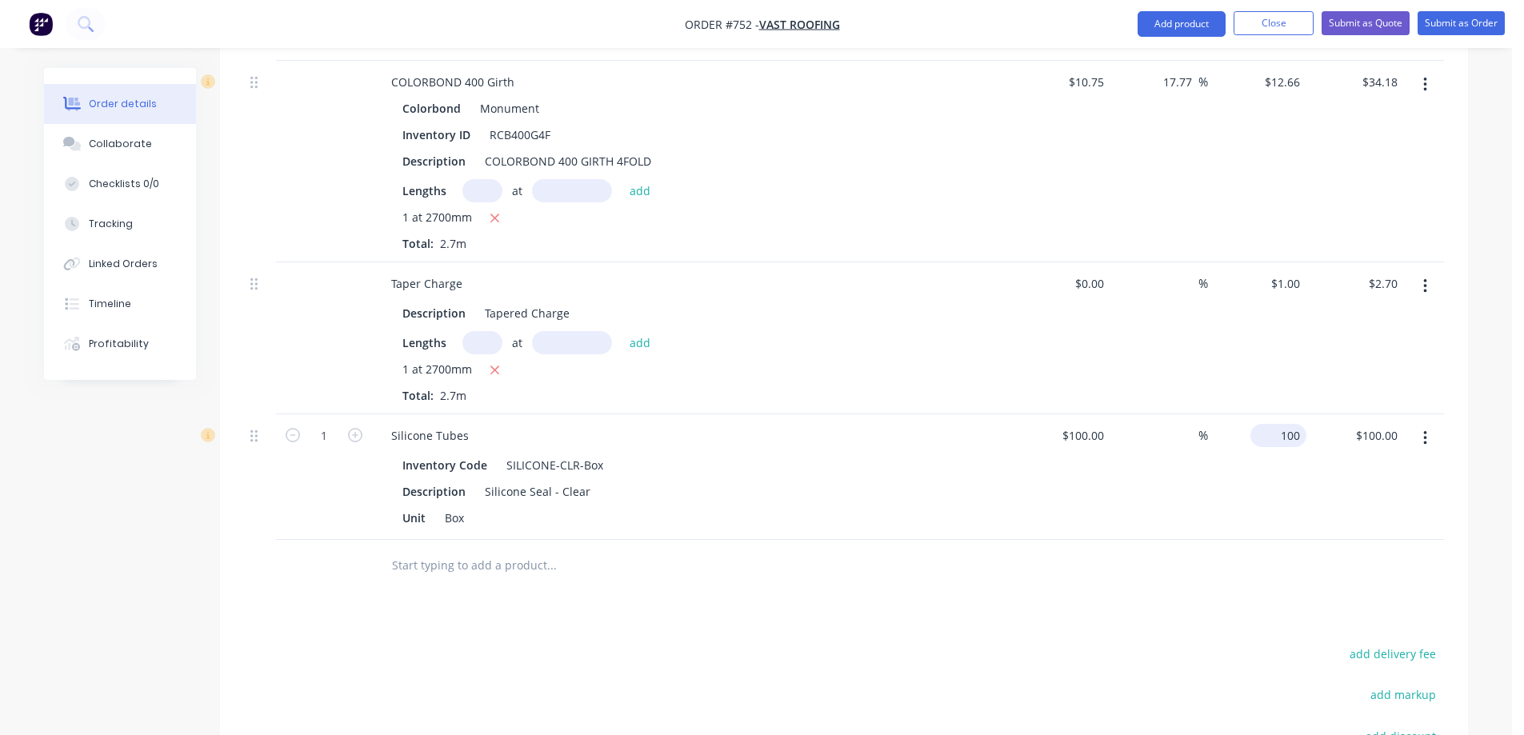
click at [1273, 424] on div "100 $100.00" at bounding box center [1278, 435] width 56 height 23
type input "110"
type input "10"
type input "$110.00"
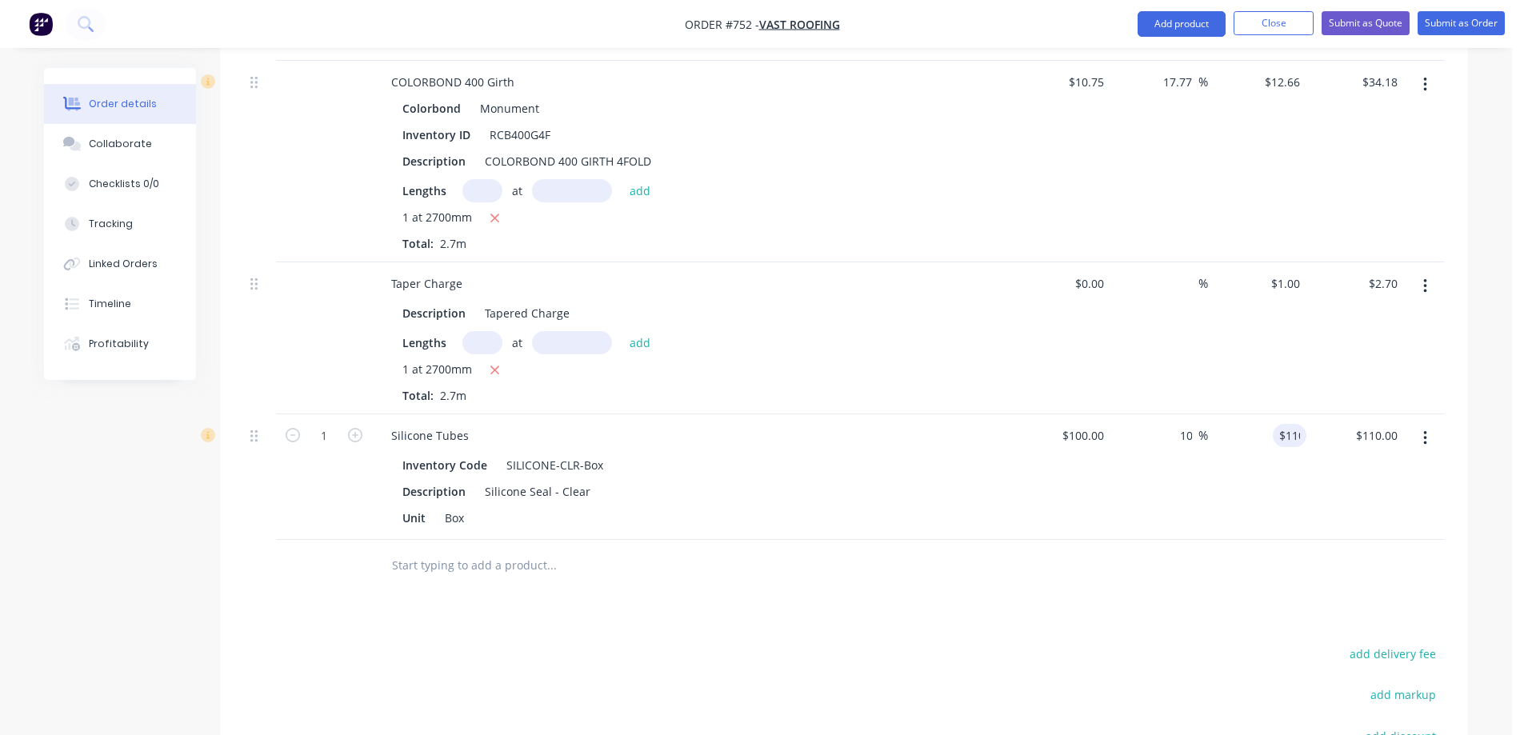
click at [1178, 450] on div "10 %" at bounding box center [1159, 477] width 98 height 126
click at [1151, 30] on button "Add product" at bounding box center [1181, 24] width 88 height 26
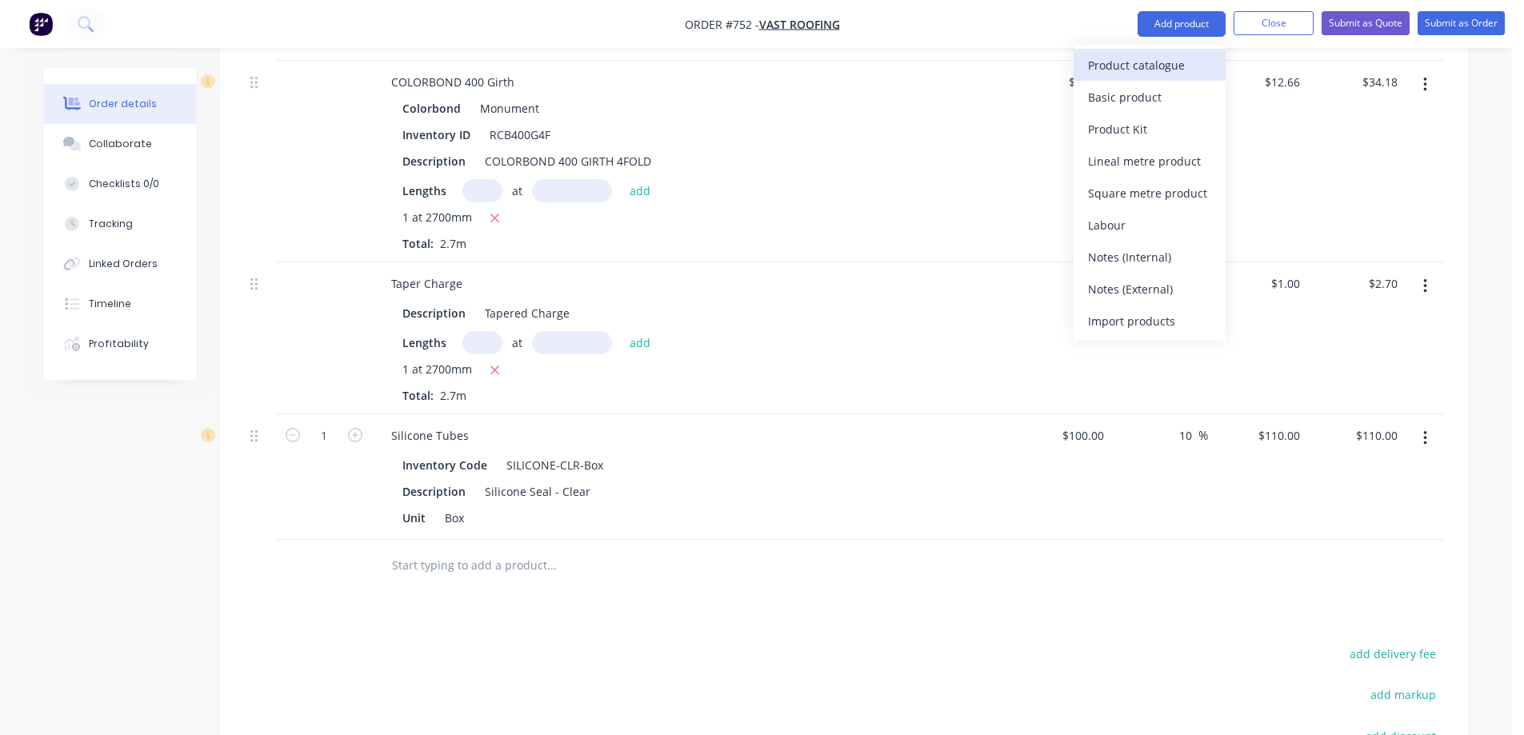
click at [1127, 74] on div "Product catalogue" at bounding box center [1149, 65] width 123 height 23
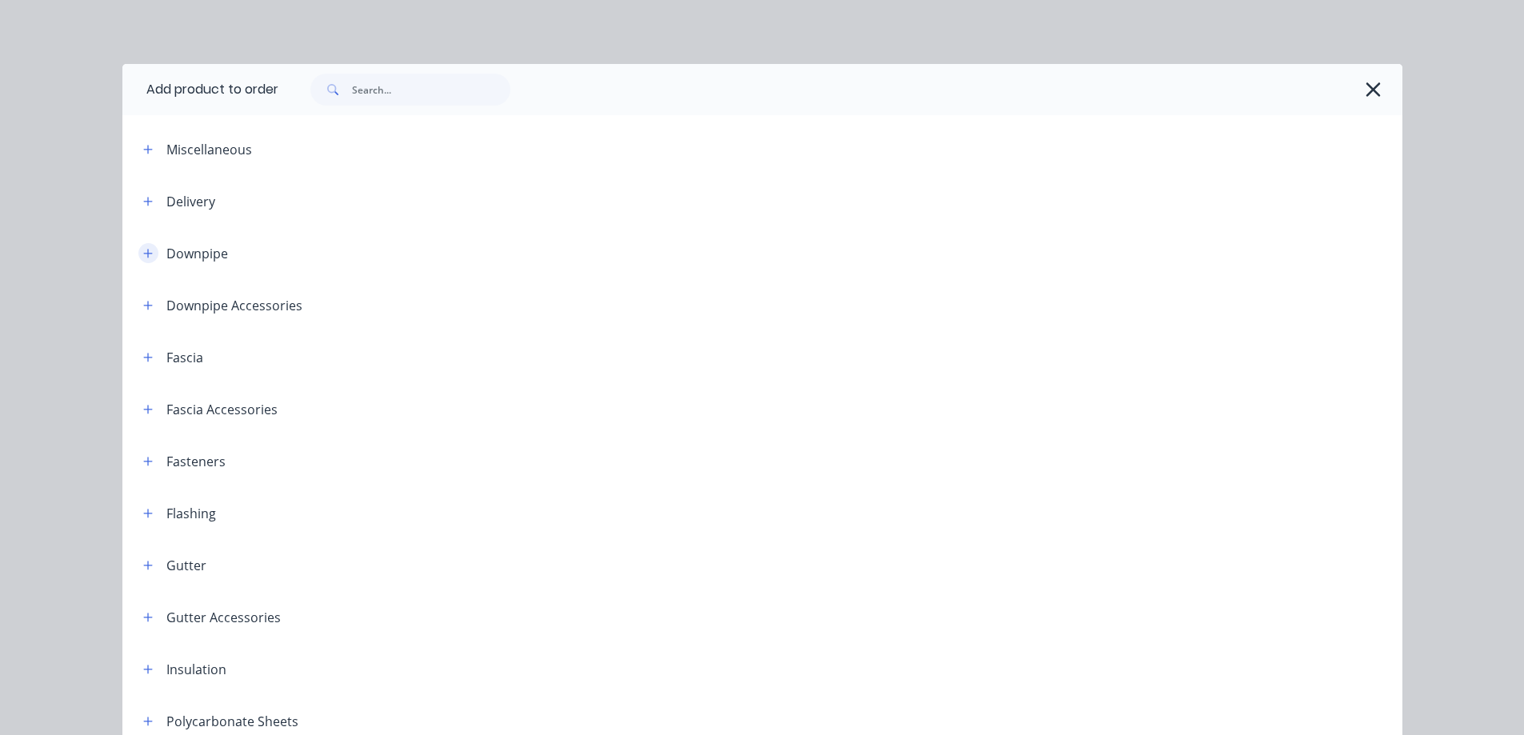
click at [143, 253] on icon "button" at bounding box center [147, 253] width 9 height 9
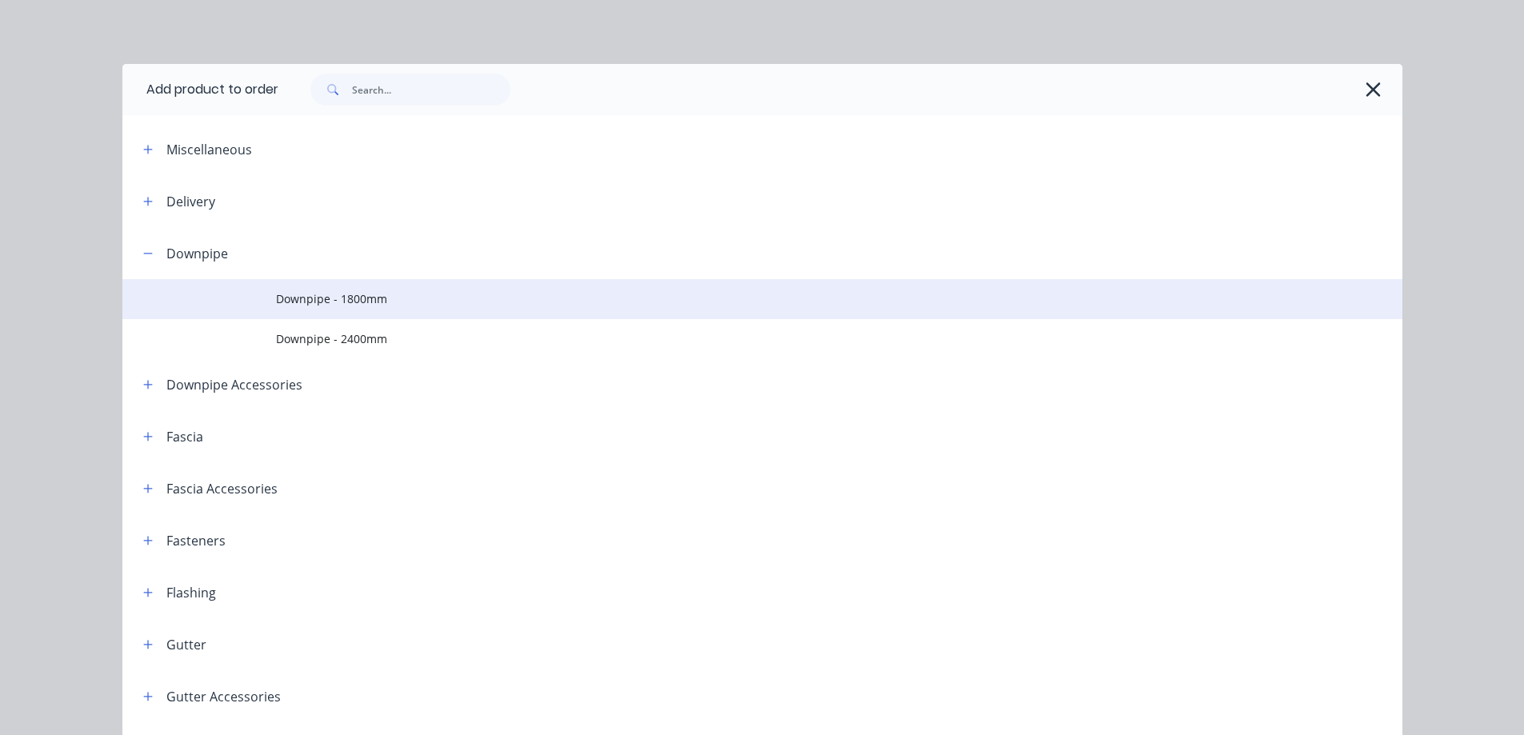
click at [300, 304] on span "Downpipe - 1800mm" at bounding box center [726, 298] width 901 height 17
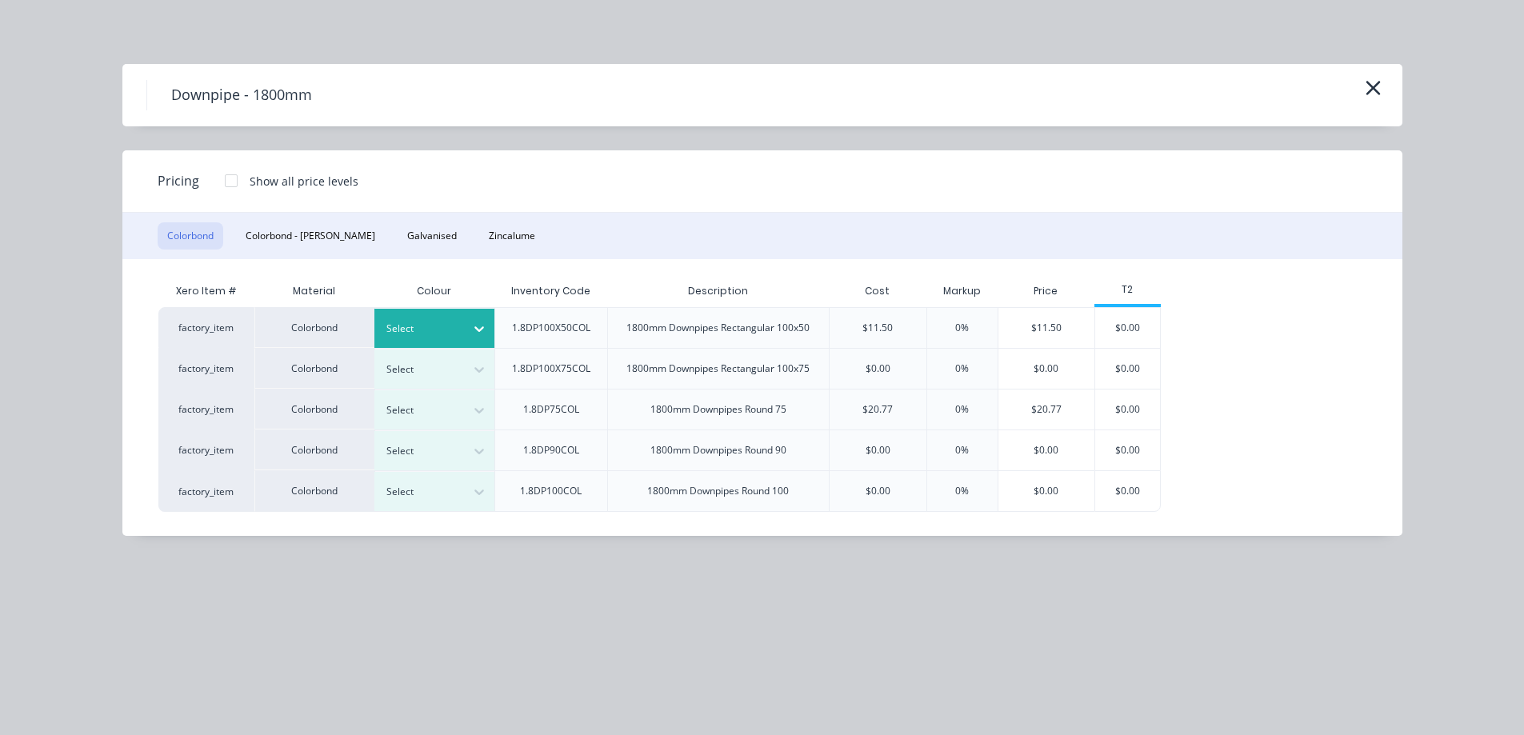
click at [422, 322] on div at bounding box center [422, 329] width 72 height 18
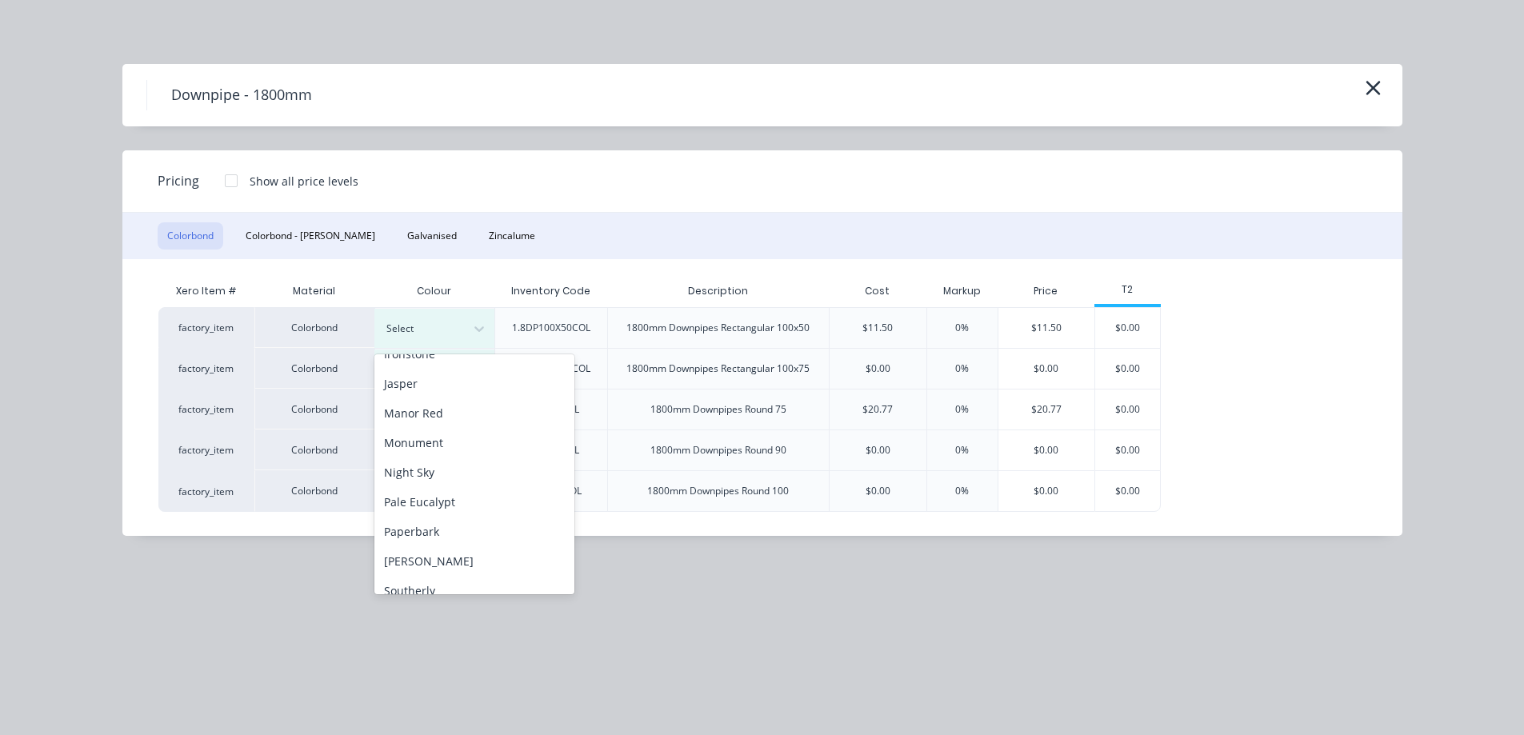
scroll to position [320, 0]
click at [439, 414] on div "Monument" at bounding box center [474, 408] width 200 height 30
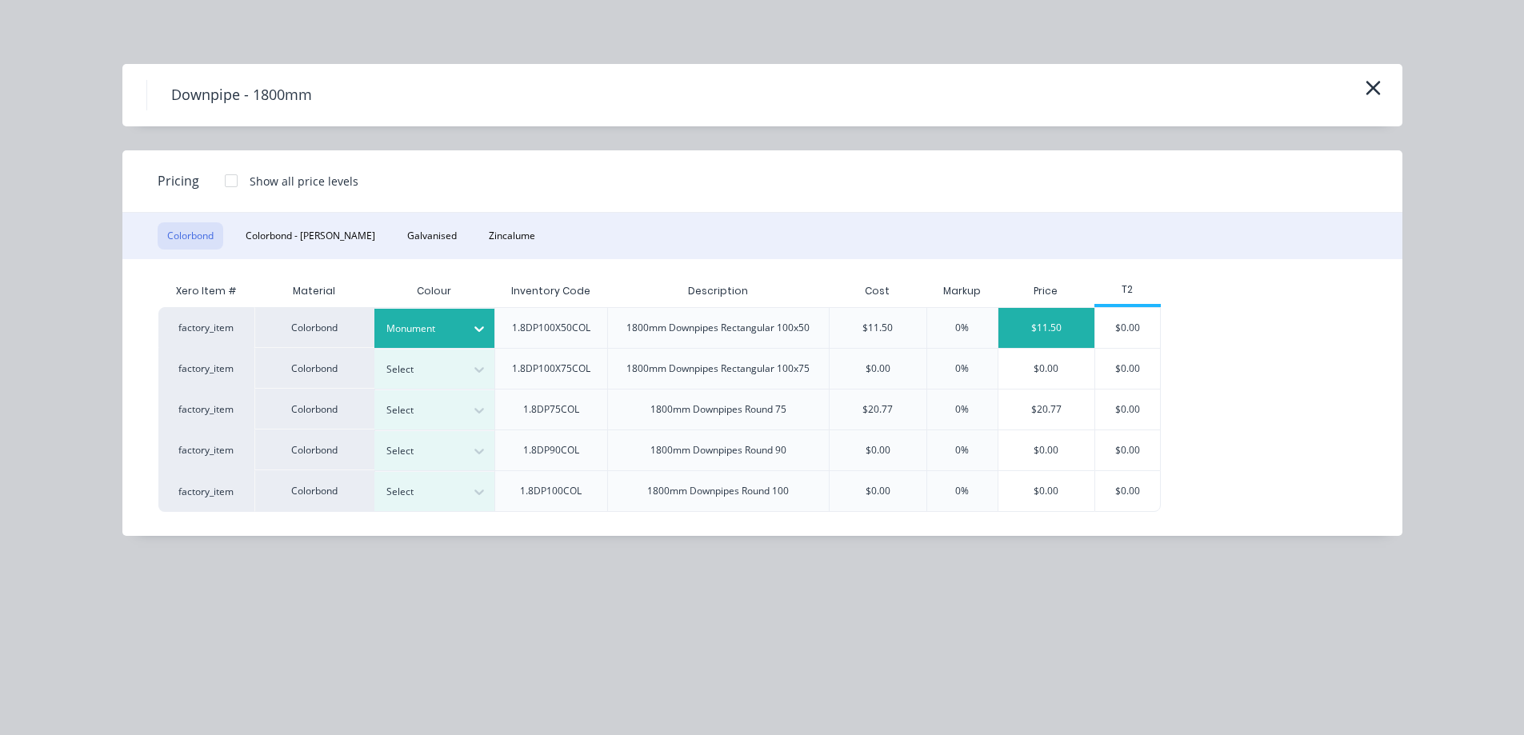
click at [1049, 338] on div "$11.50" at bounding box center [1046, 328] width 97 height 40
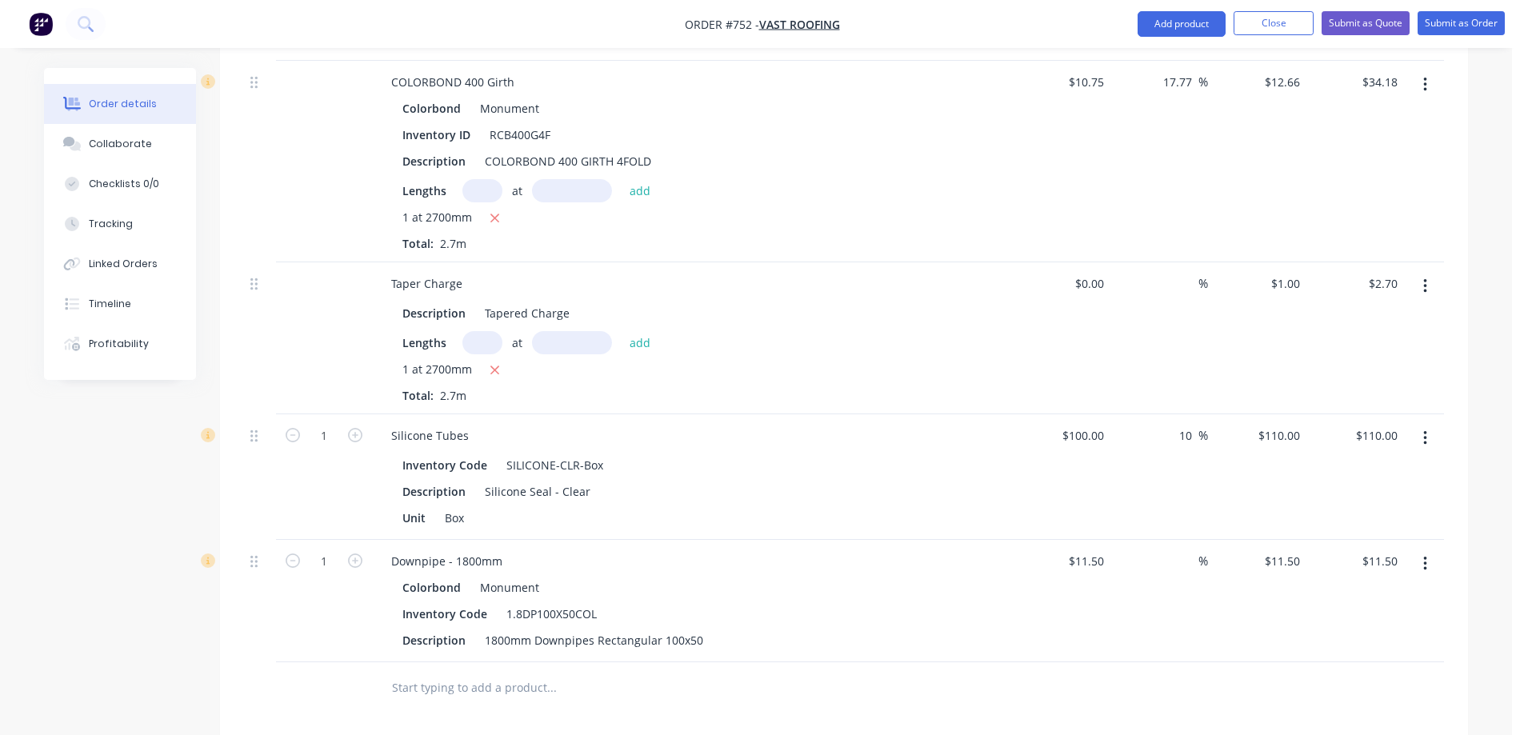
click at [366, 540] on div "1" at bounding box center [324, 601] width 96 height 122
click at [362, 551] on button "button" at bounding box center [355, 559] width 21 height 17
type input "2"
type input "$23.00"
click at [1171, 34] on button "Add product" at bounding box center [1181, 24] width 88 height 26
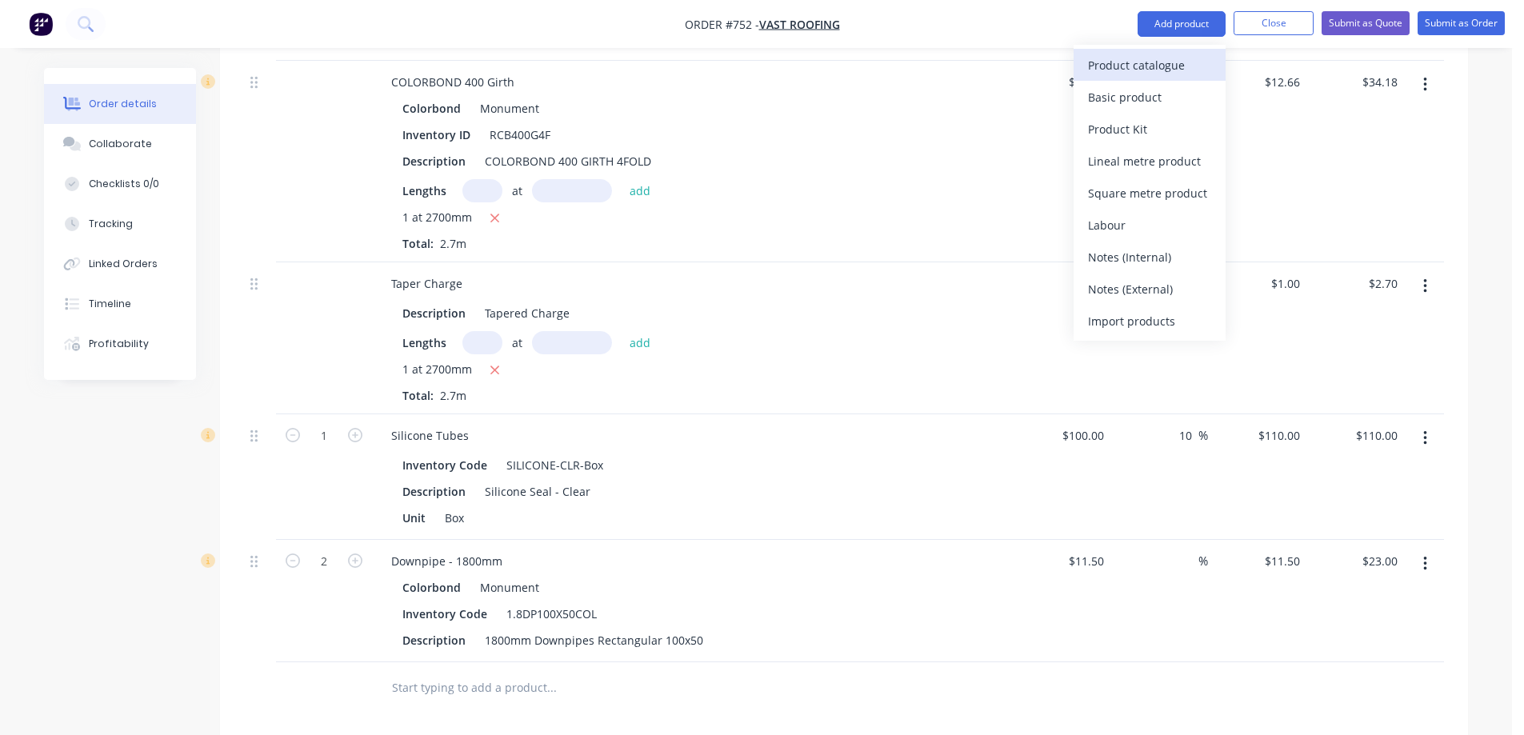
click at [1161, 54] on div "Product catalogue" at bounding box center [1149, 65] width 123 height 23
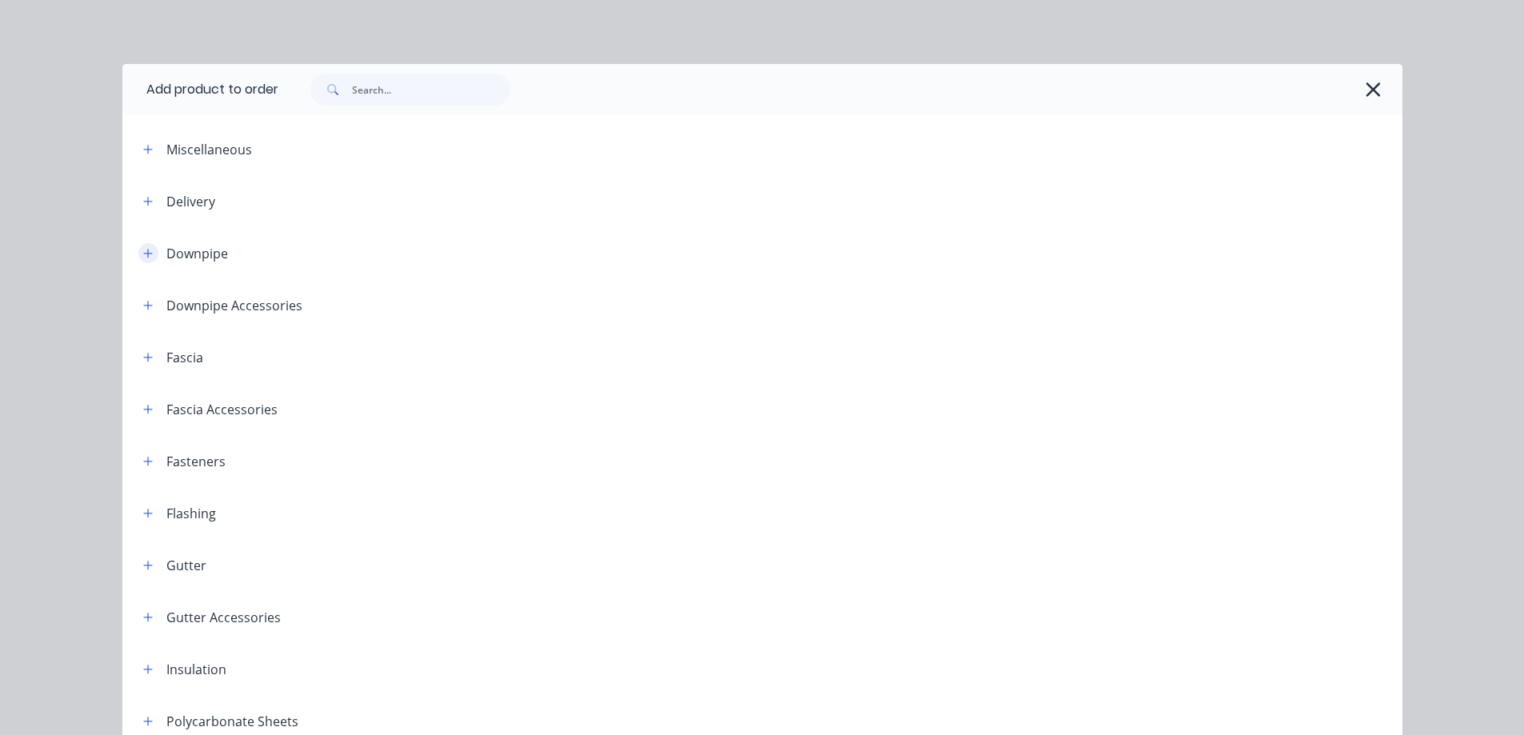
click at [144, 256] on icon "button" at bounding box center [148, 253] width 10 height 11
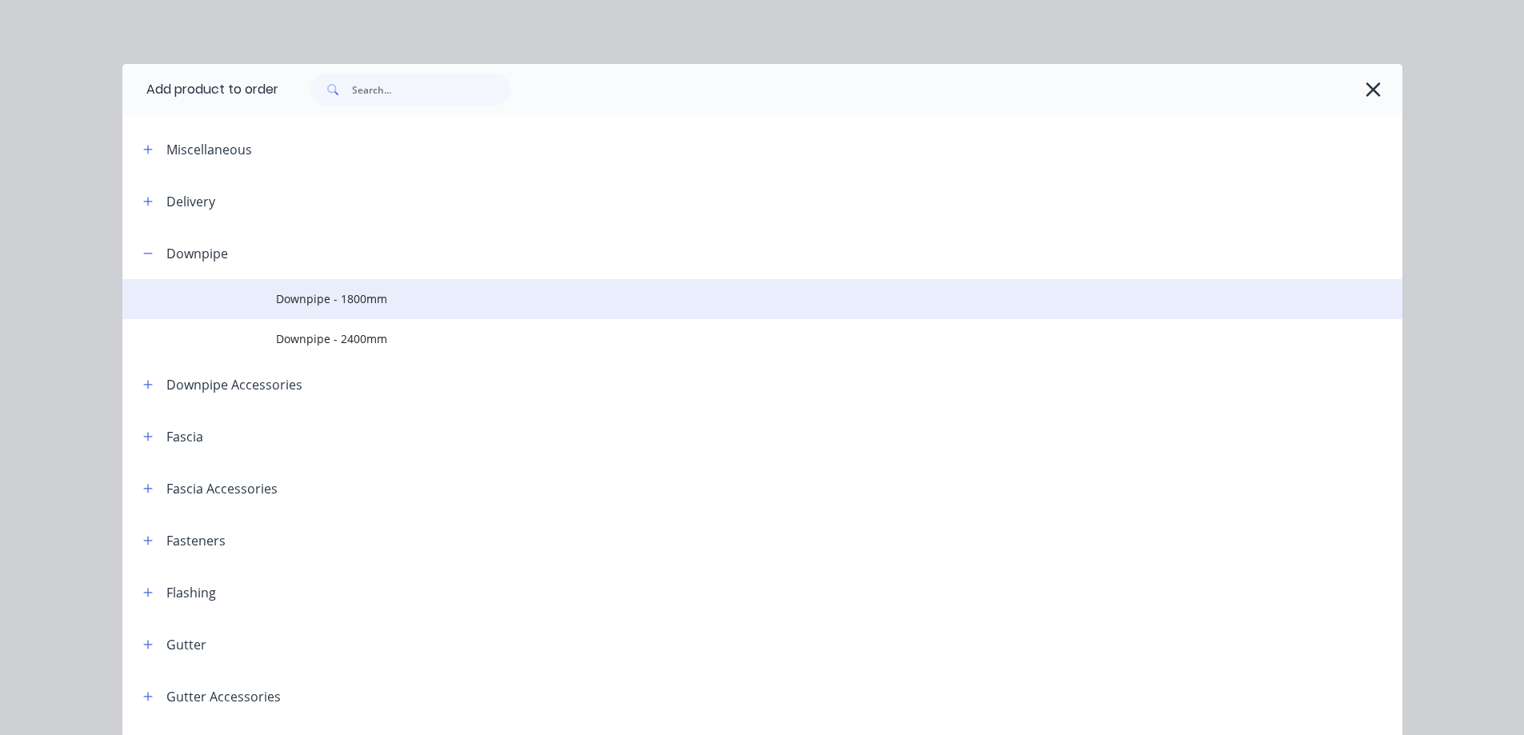
click at [278, 313] on td "Downpipe - 1800mm" at bounding box center [839, 299] width 1126 height 40
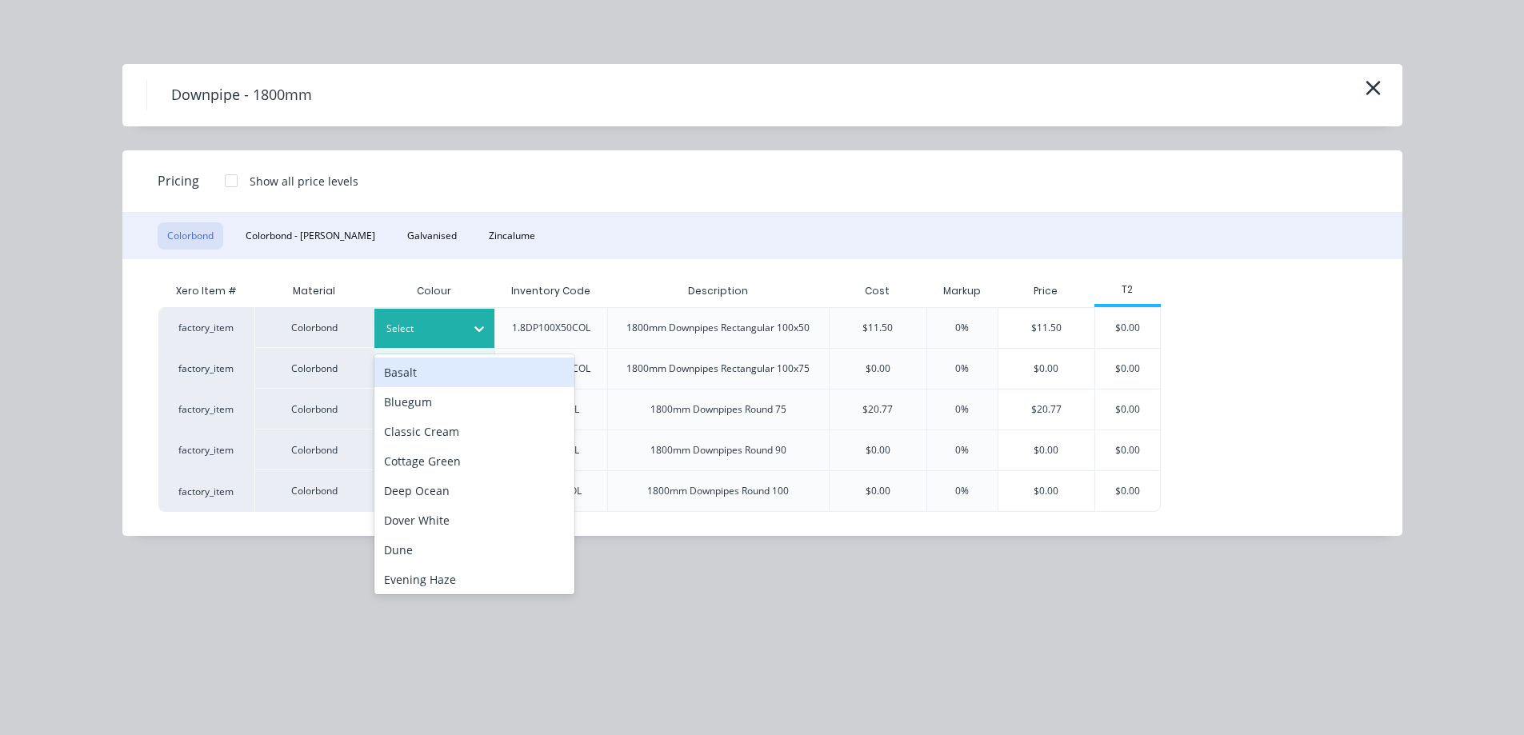
click at [453, 325] on div at bounding box center [422, 329] width 72 height 18
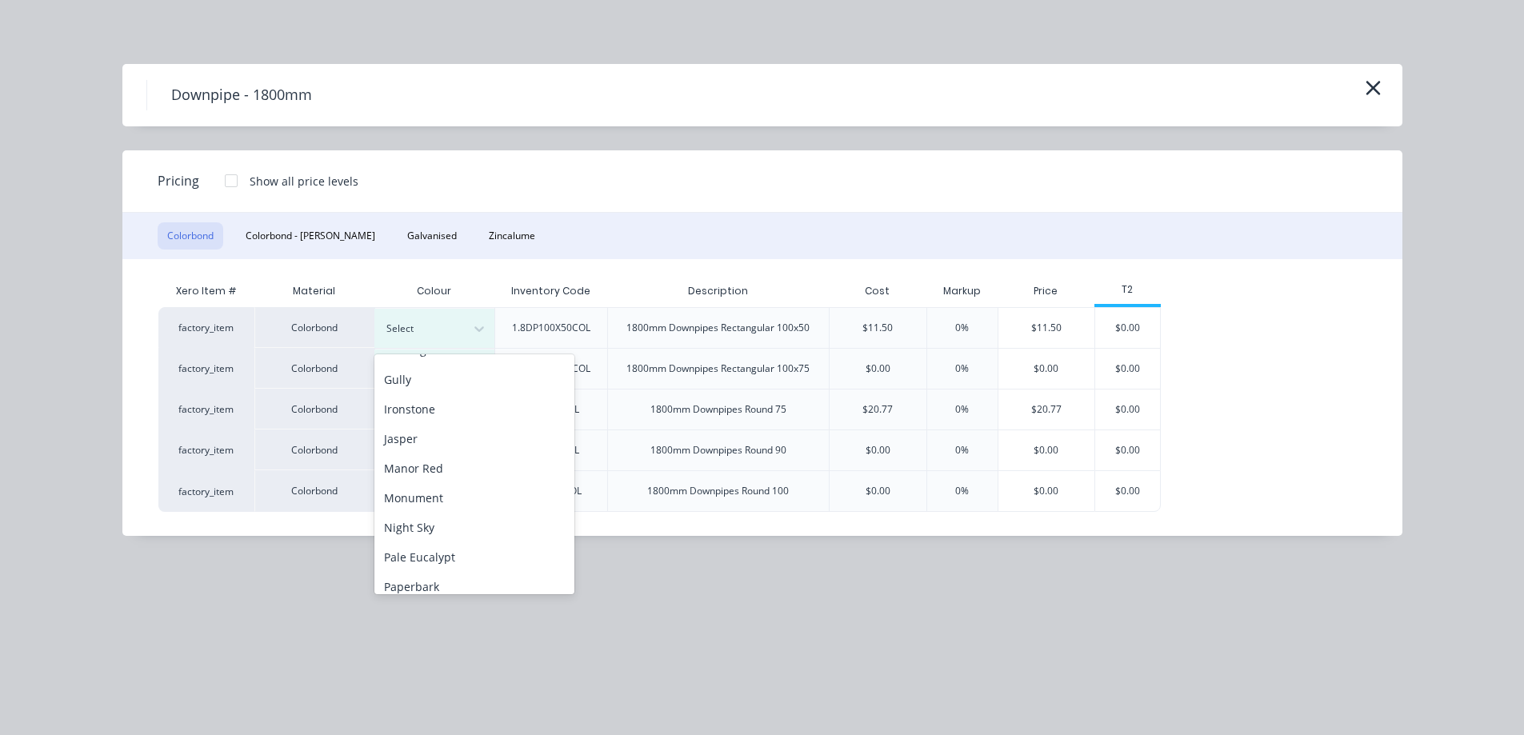
scroll to position [240, 0]
click at [442, 528] on div "Night Sky" at bounding box center [474, 517] width 200 height 30
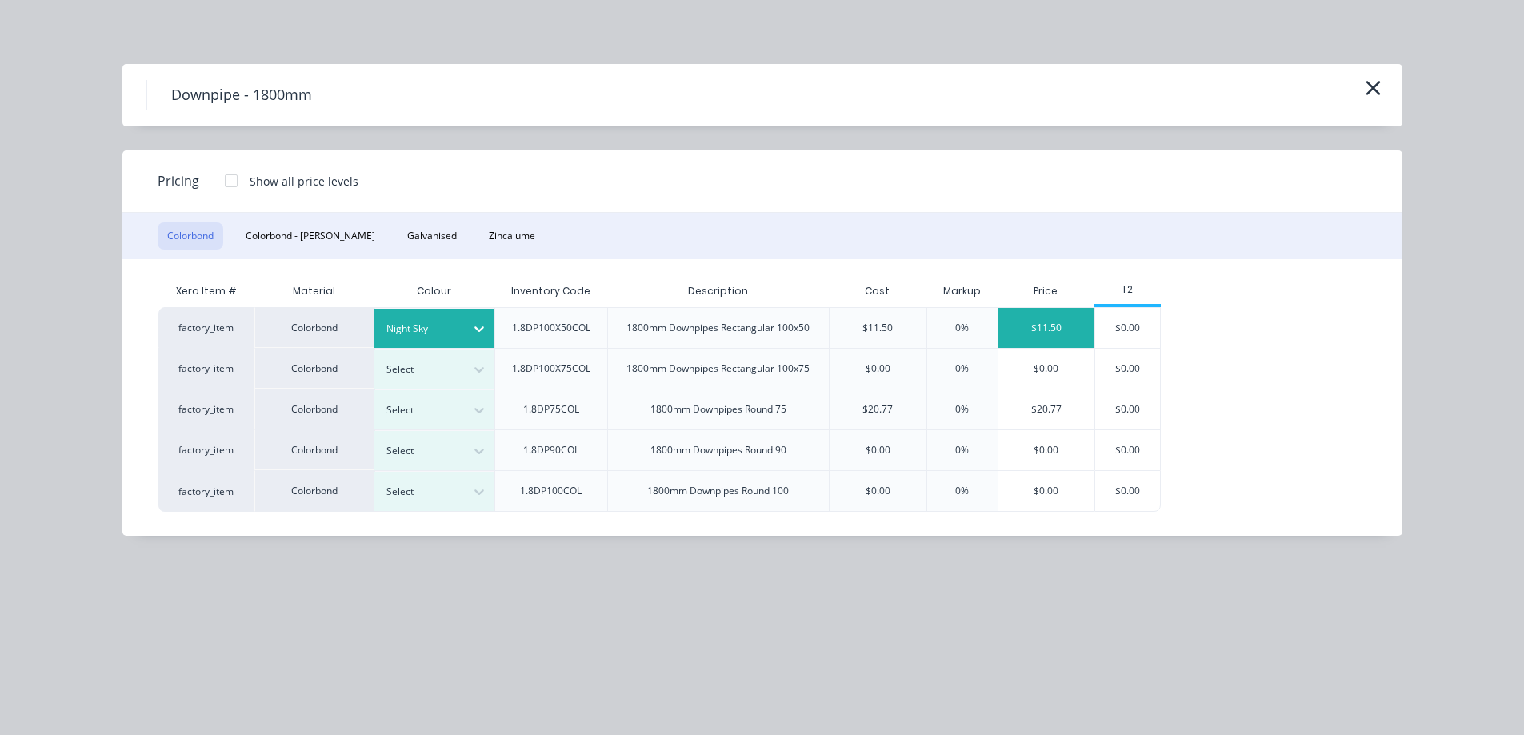
click at [1033, 329] on div "$11.50" at bounding box center [1046, 328] width 97 height 40
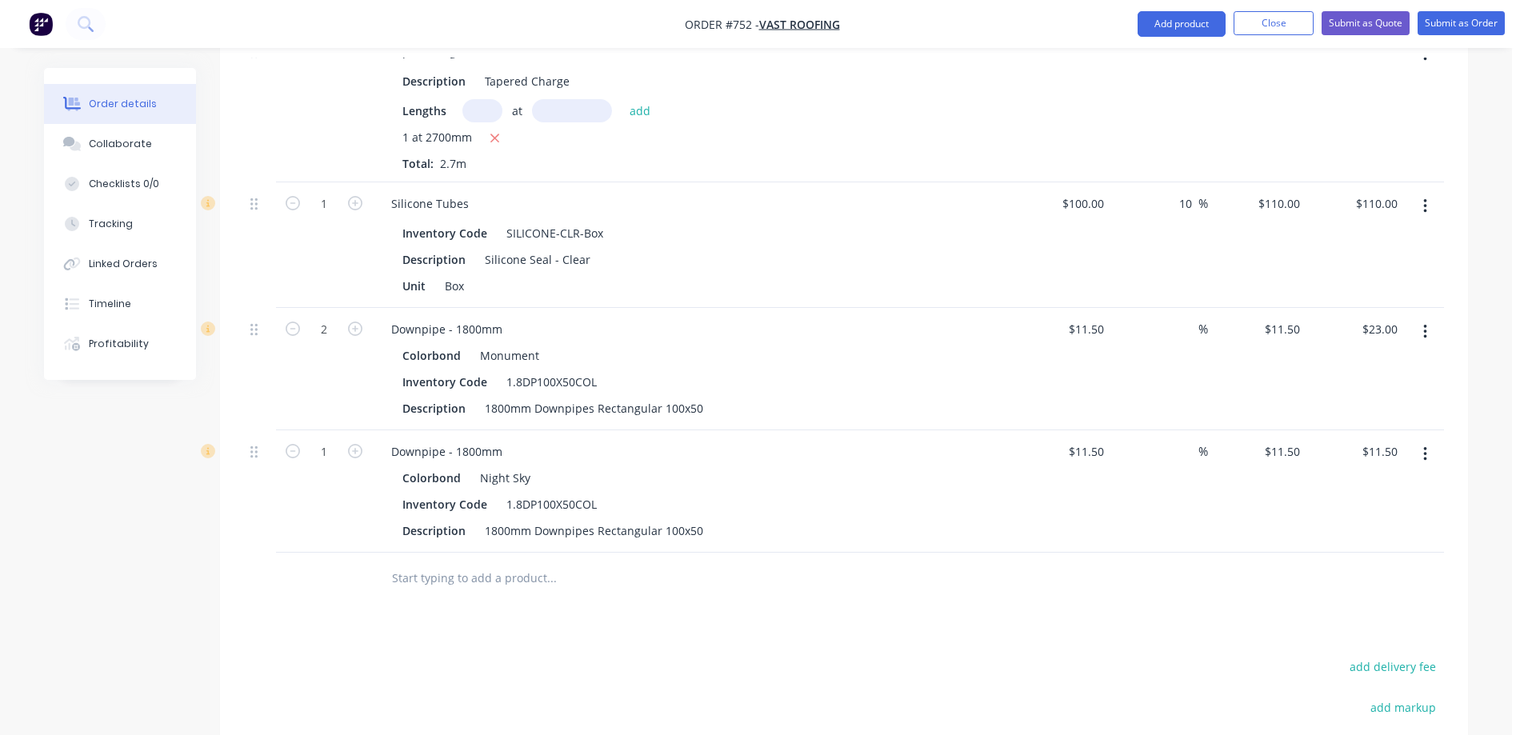
scroll to position [1800, 0]
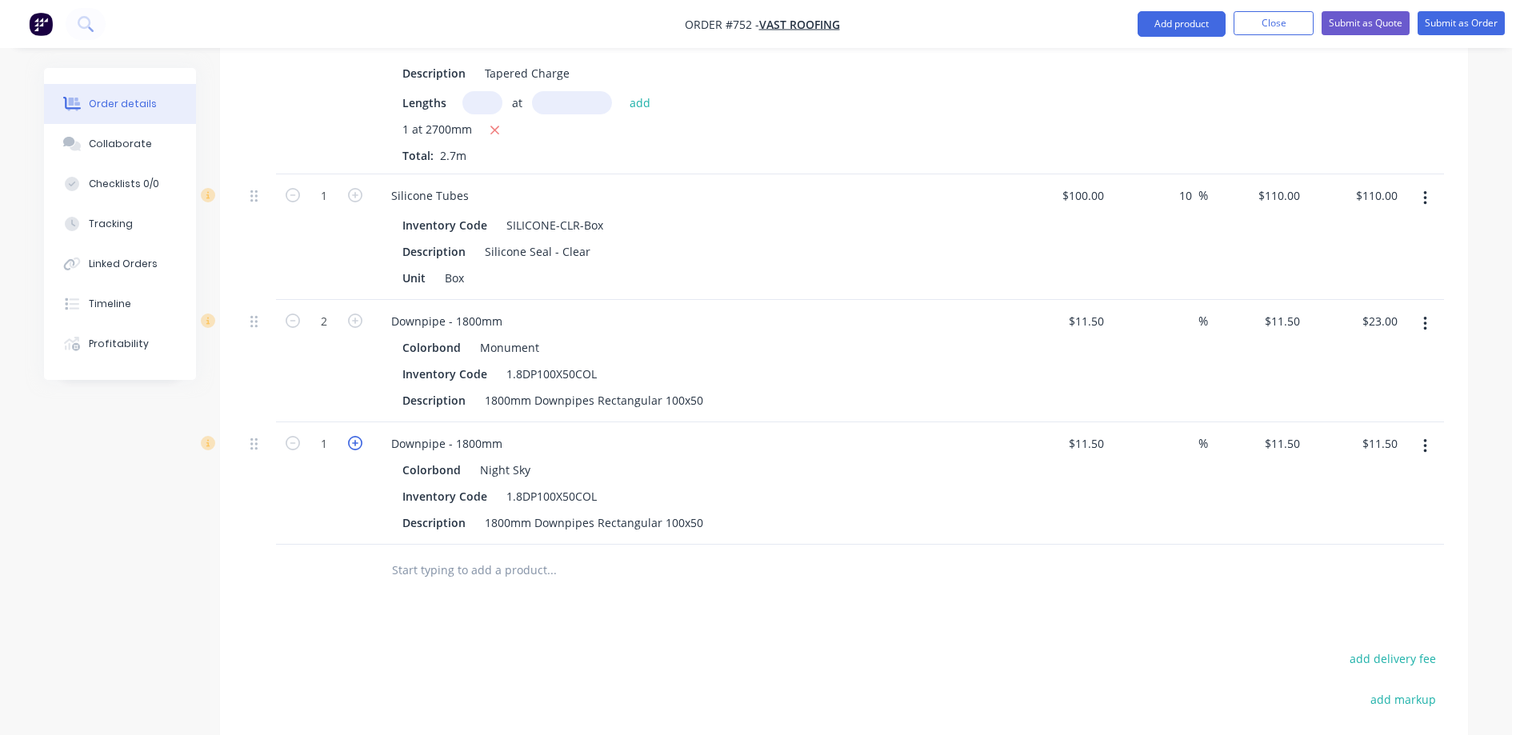
click at [352, 436] on icon "button" at bounding box center [355, 443] width 14 height 14
type input "2"
type input "$23.00"
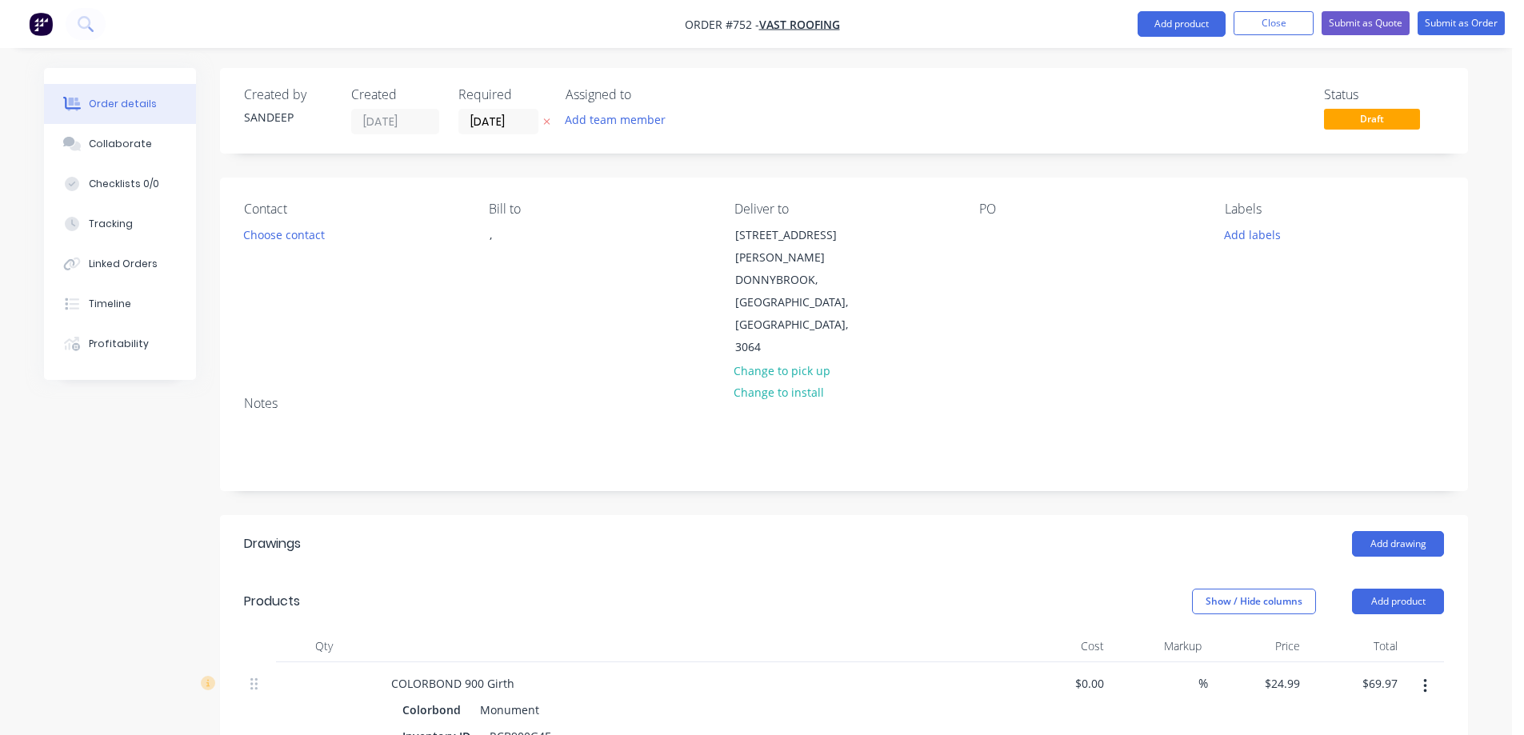
scroll to position [1800, 0]
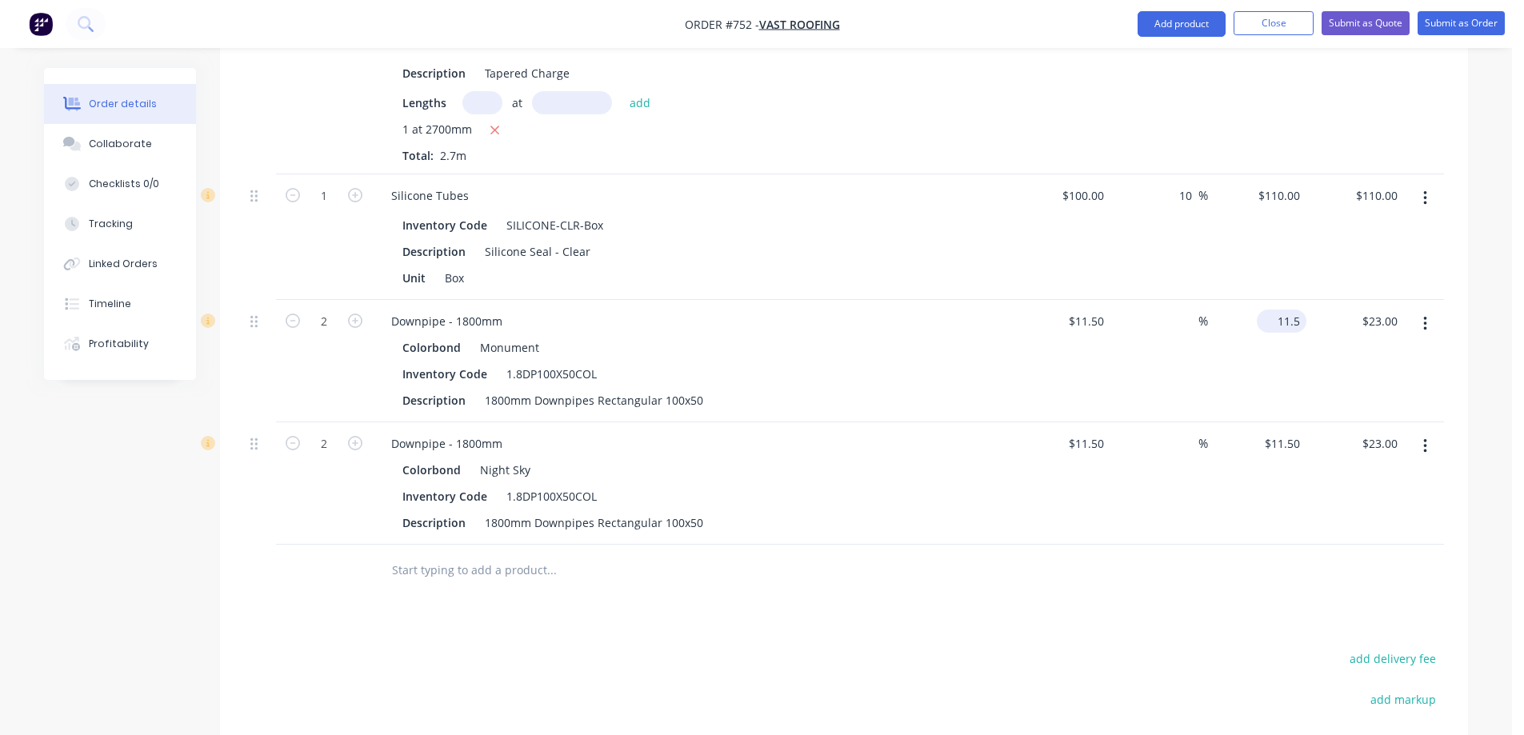
click at [1277, 310] on input "11.5" at bounding box center [1284, 321] width 43 height 23
type input "12.2"
type input "6.09"
type input "$12.20"
type input "$24.40"
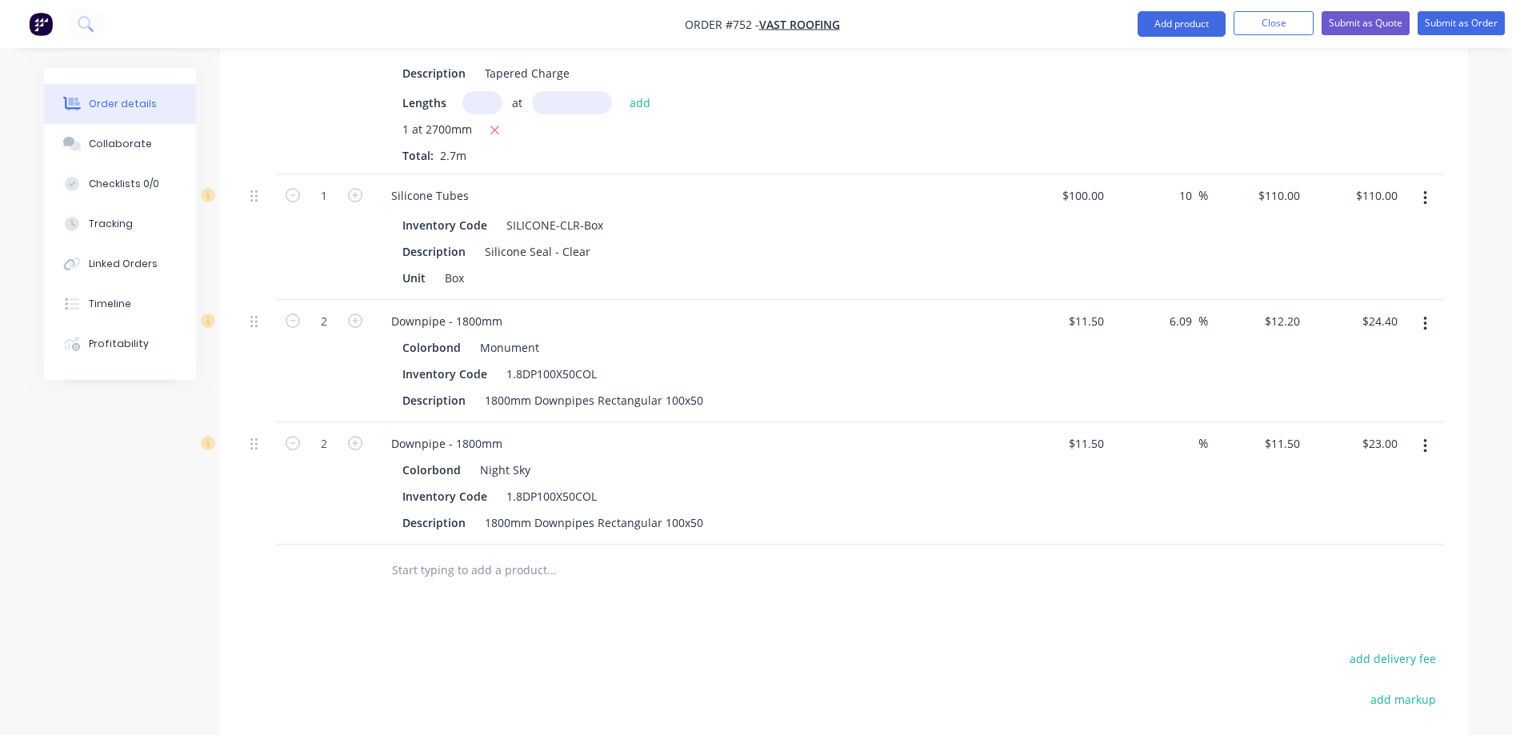
click at [1241, 340] on div "$12.20 $12.20" at bounding box center [1257, 361] width 98 height 122
click at [1274, 432] on div "11.5 11.5" at bounding box center [1287, 443] width 37 height 23
type input "12.2"
type input "6.09"
type input "$12.20"
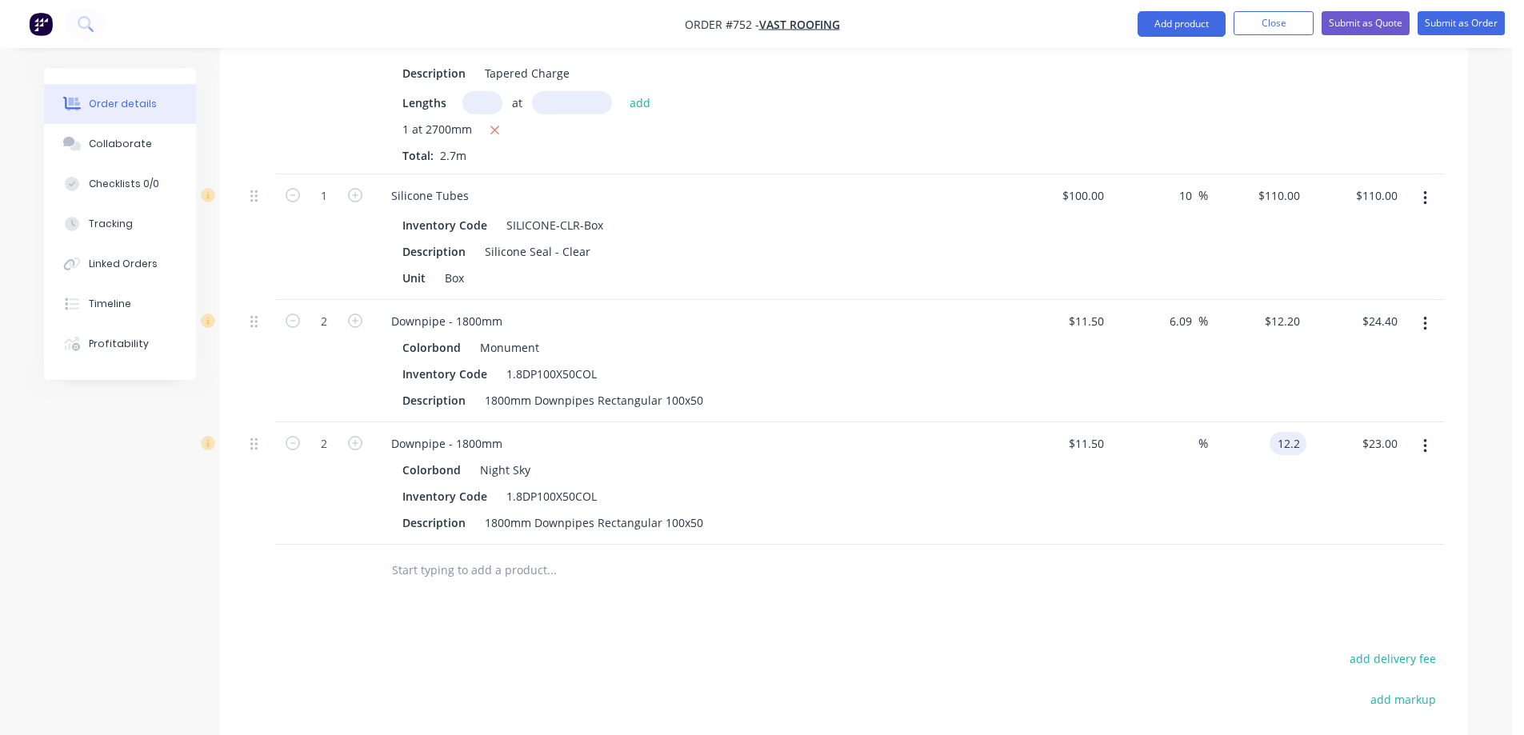
type input "$24.40"
click at [1245, 422] on div "$12.20 $12.20" at bounding box center [1257, 483] width 98 height 122
click at [1390, 30] on button "Submit as Quote" at bounding box center [1365, 23] width 88 height 24
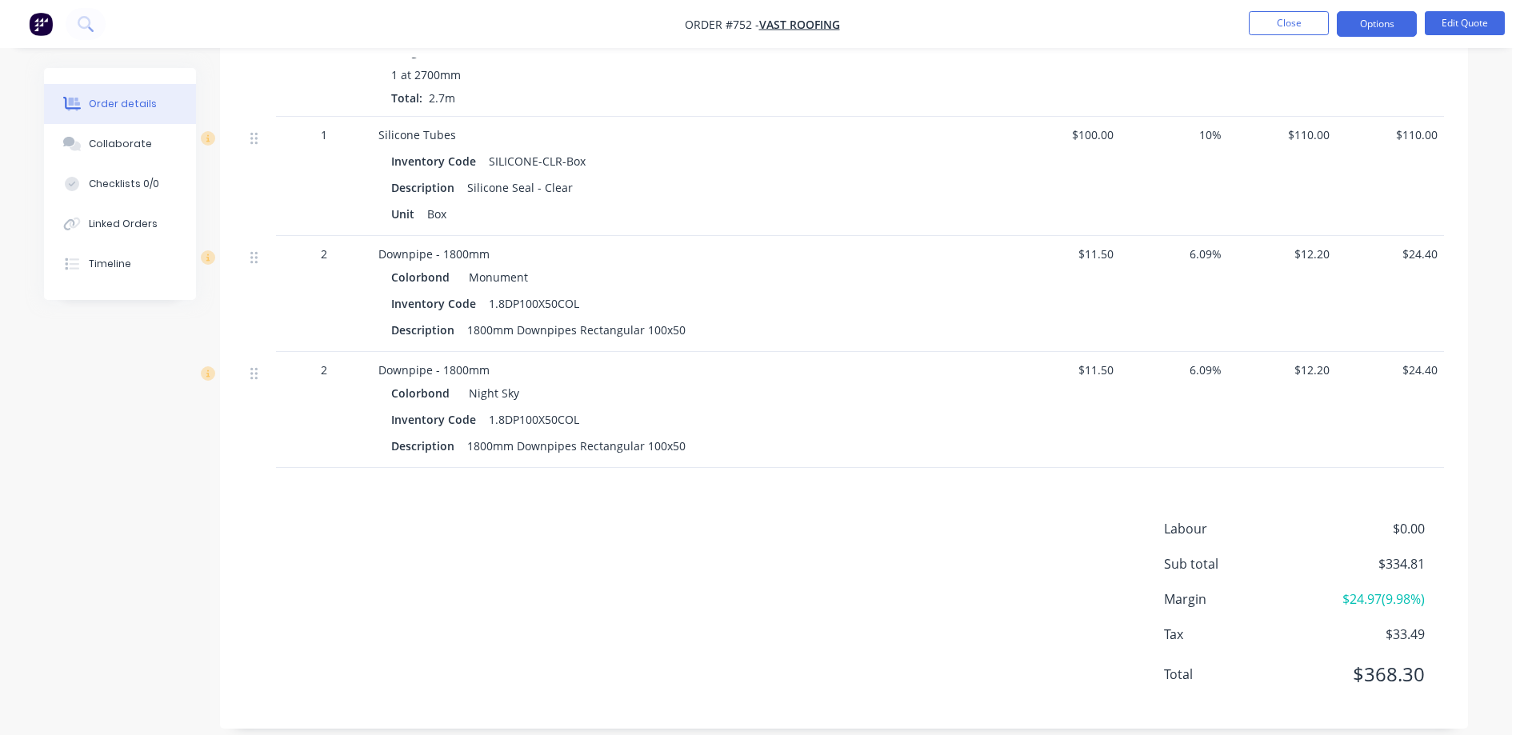
scroll to position [1619, 0]
click at [1357, 18] on button "Options" at bounding box center [1377, 24] width 80 height 26
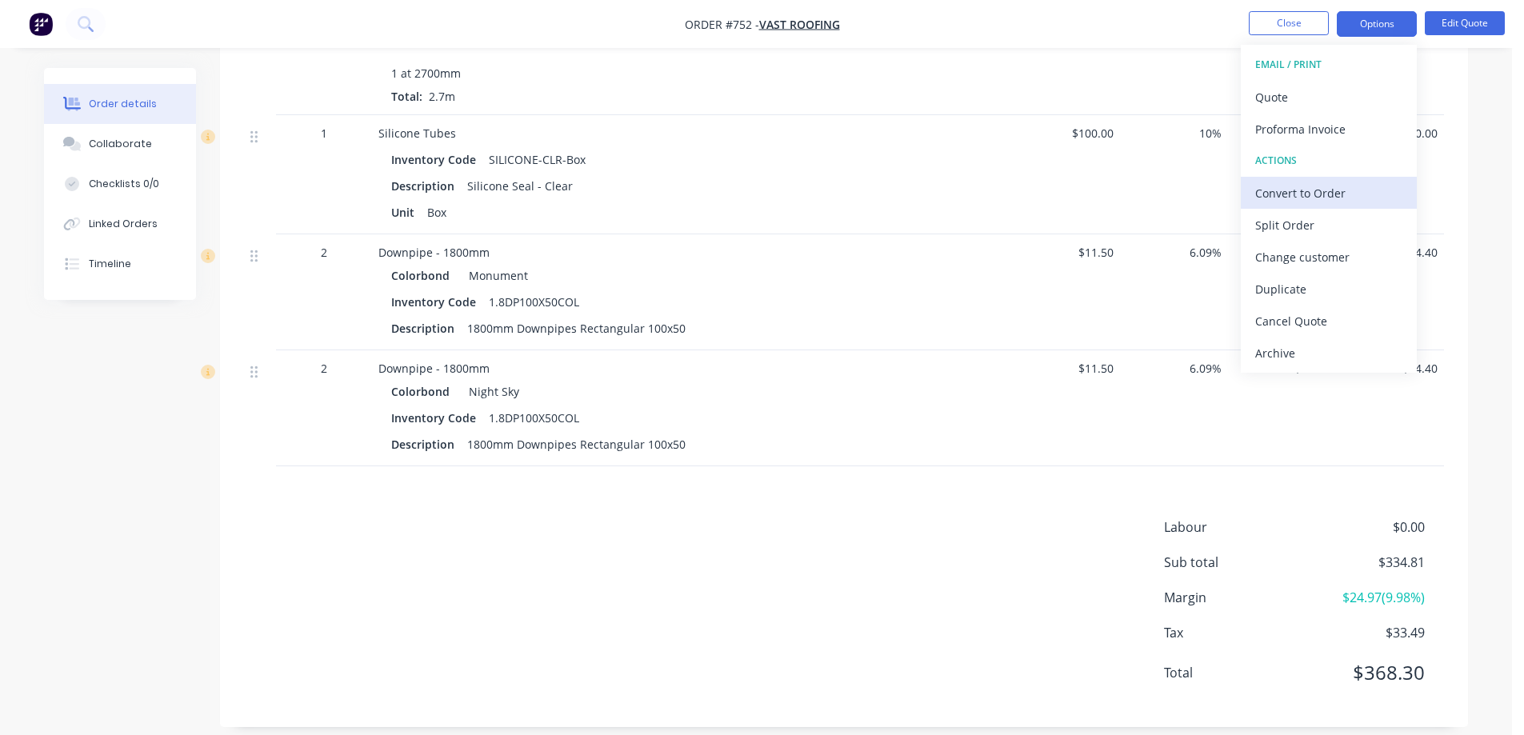
click at [1305, 183] on div "Convert to Order" at bounding box center [1328, 193] width 147 height 23
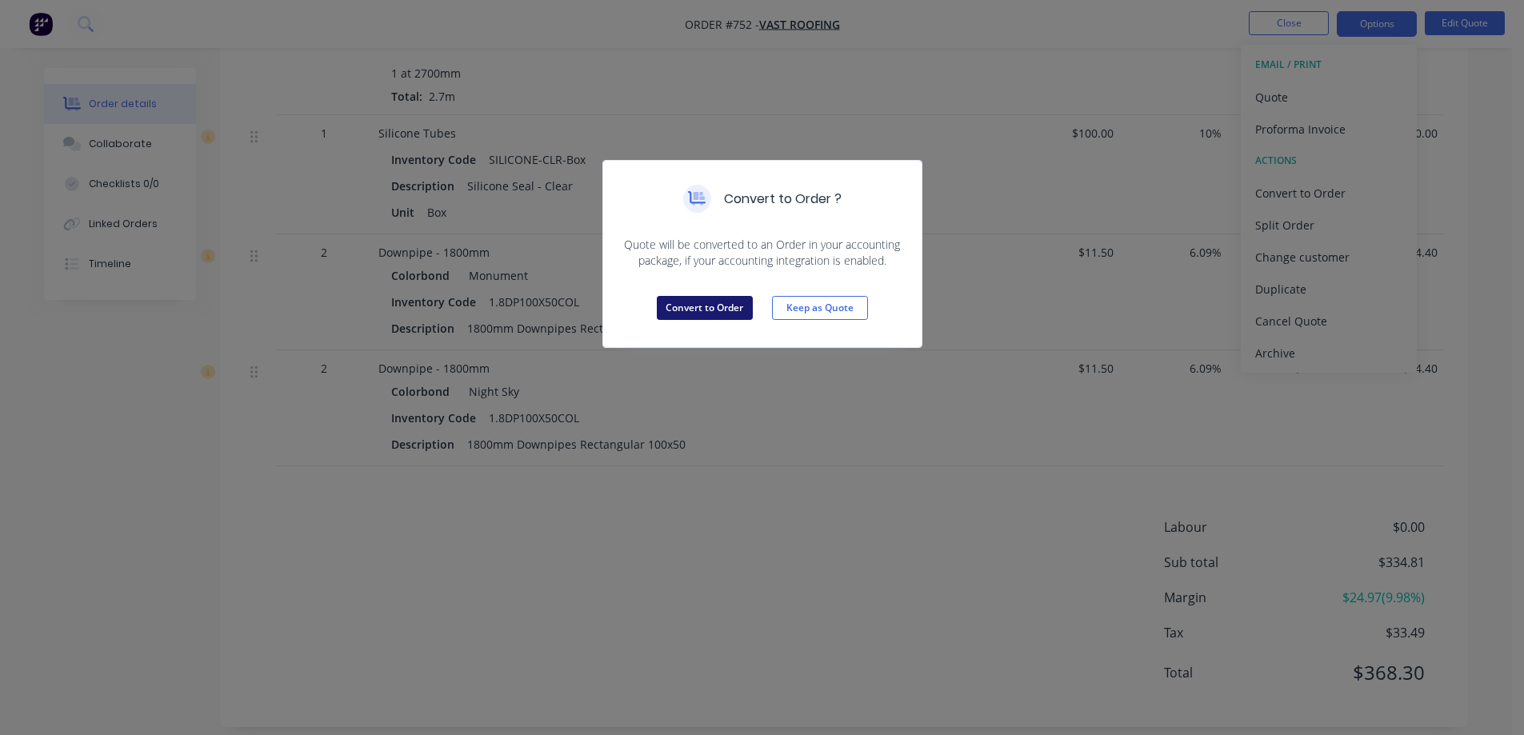
click at [737, 305] on button "Convert to Order" at bounding box center [705, 308] width 96 height 24
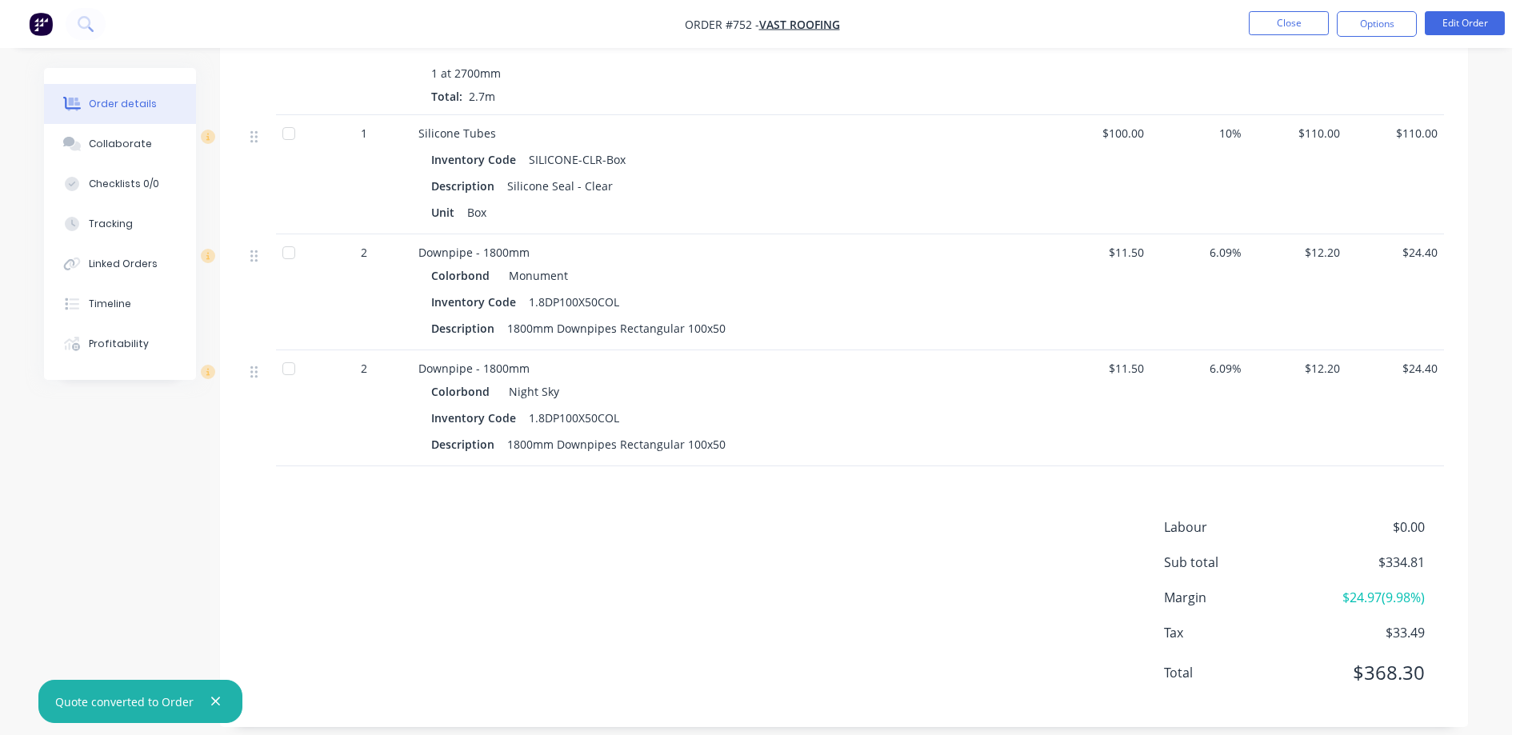
drag, startPoint x: 1352, startPoint y: 22, endPoint x: 1343, endPoint y: 43, distance: 23.3
click at [1352, 22] on button "Options" at bounding box center [1377, 24] width 80 height 26
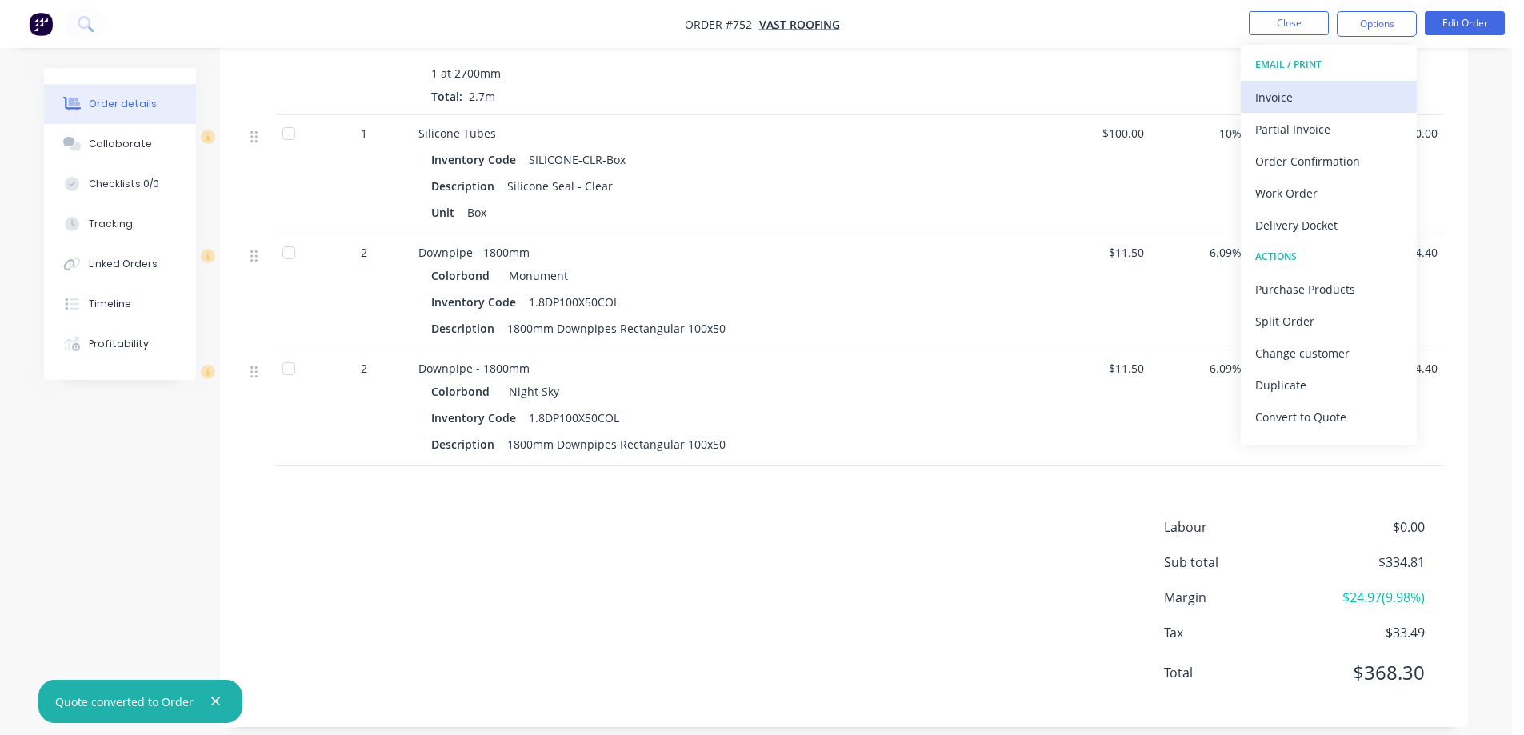
click at [1305, 95] on div "Invoice" at bounding box center [1328, 97] width 147 height 23
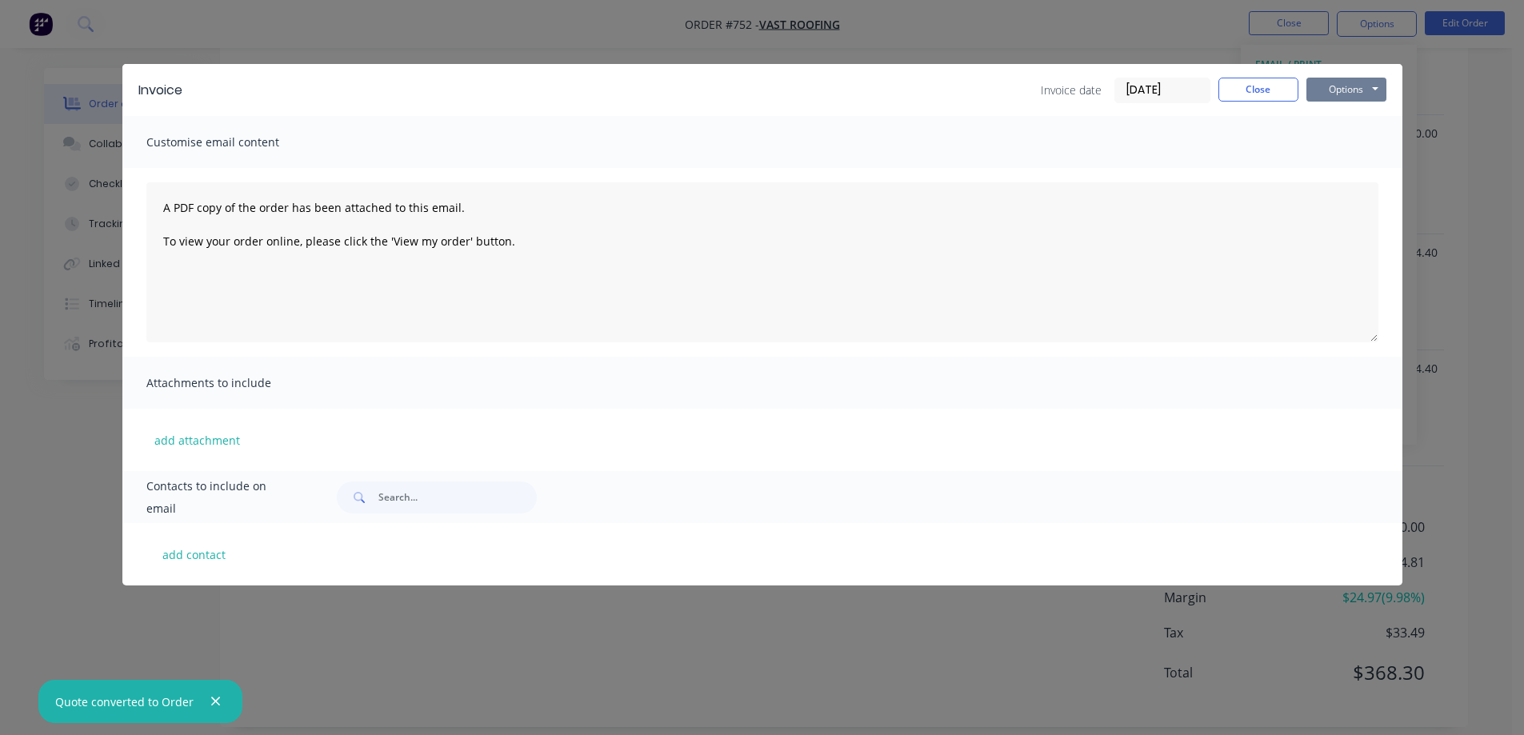
click at [1345, 98] on button "Options" at bounding box center [1346, 90] width 80 height 24
click at [1347, 120] on button "Preview" at bounding box center [1357, 118] width 102 height 26
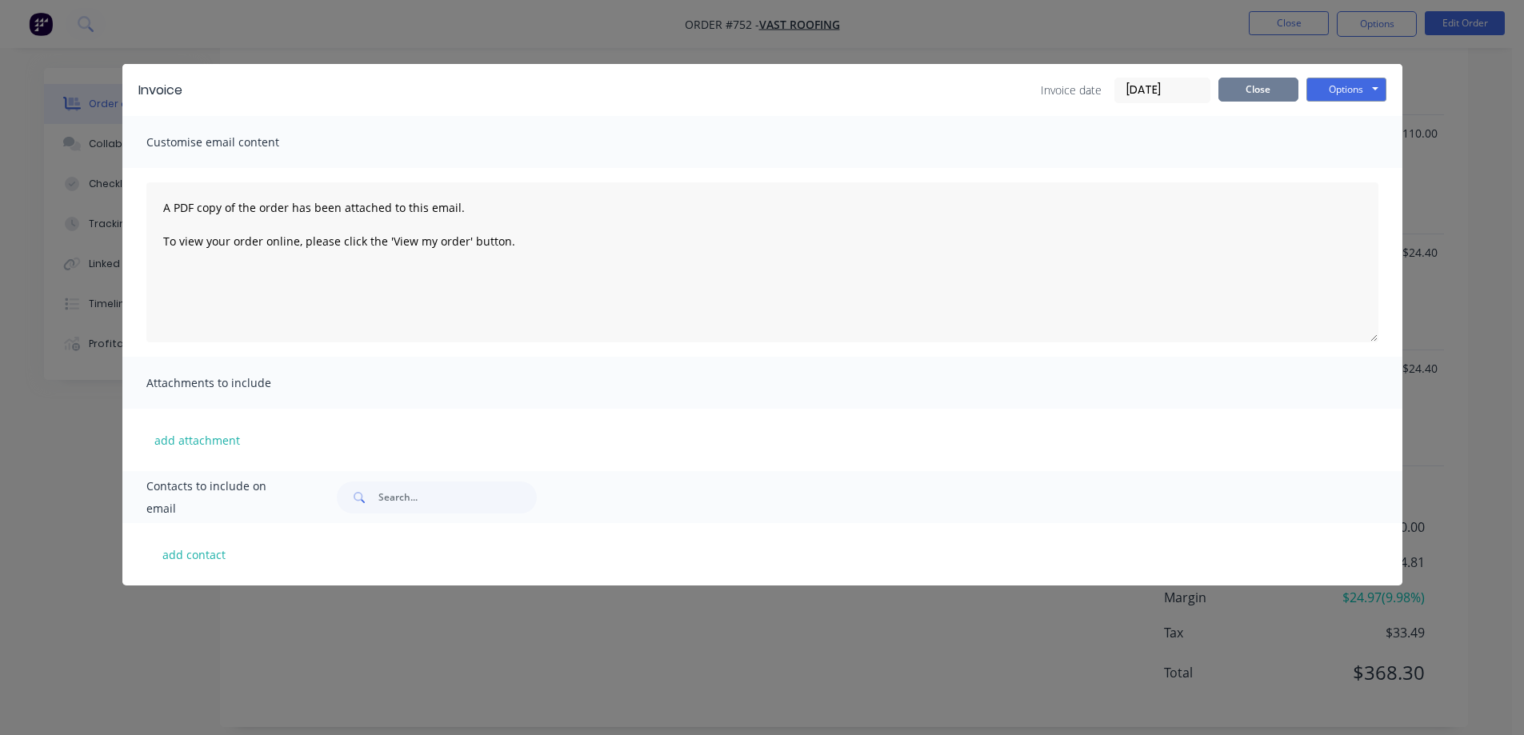
click at [1252, 87] on button "Close" at bounding box center [1258, 90] width 80 height 24
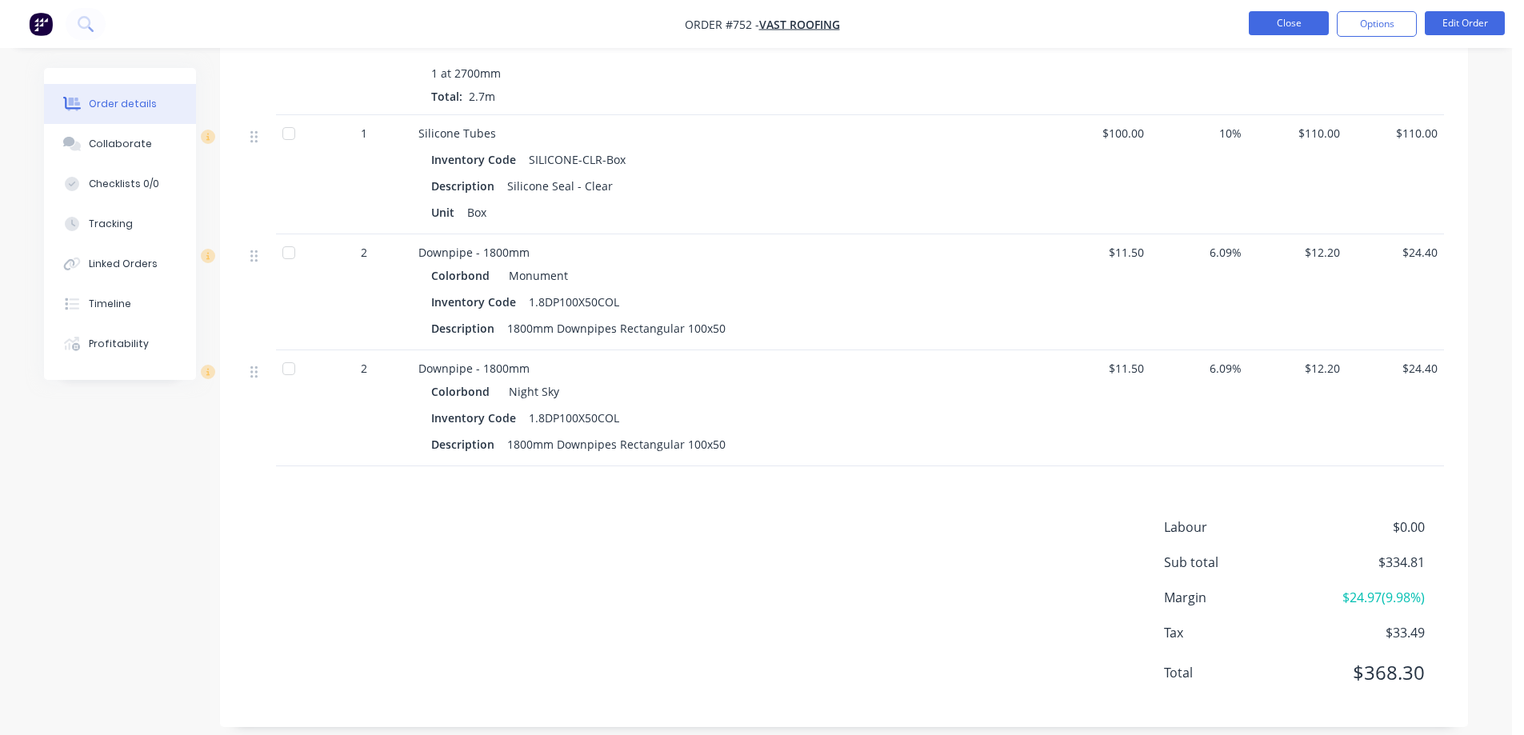
click at [1253, 30] on button "Close" at bounding box center [1289, 23] width 80 height 24
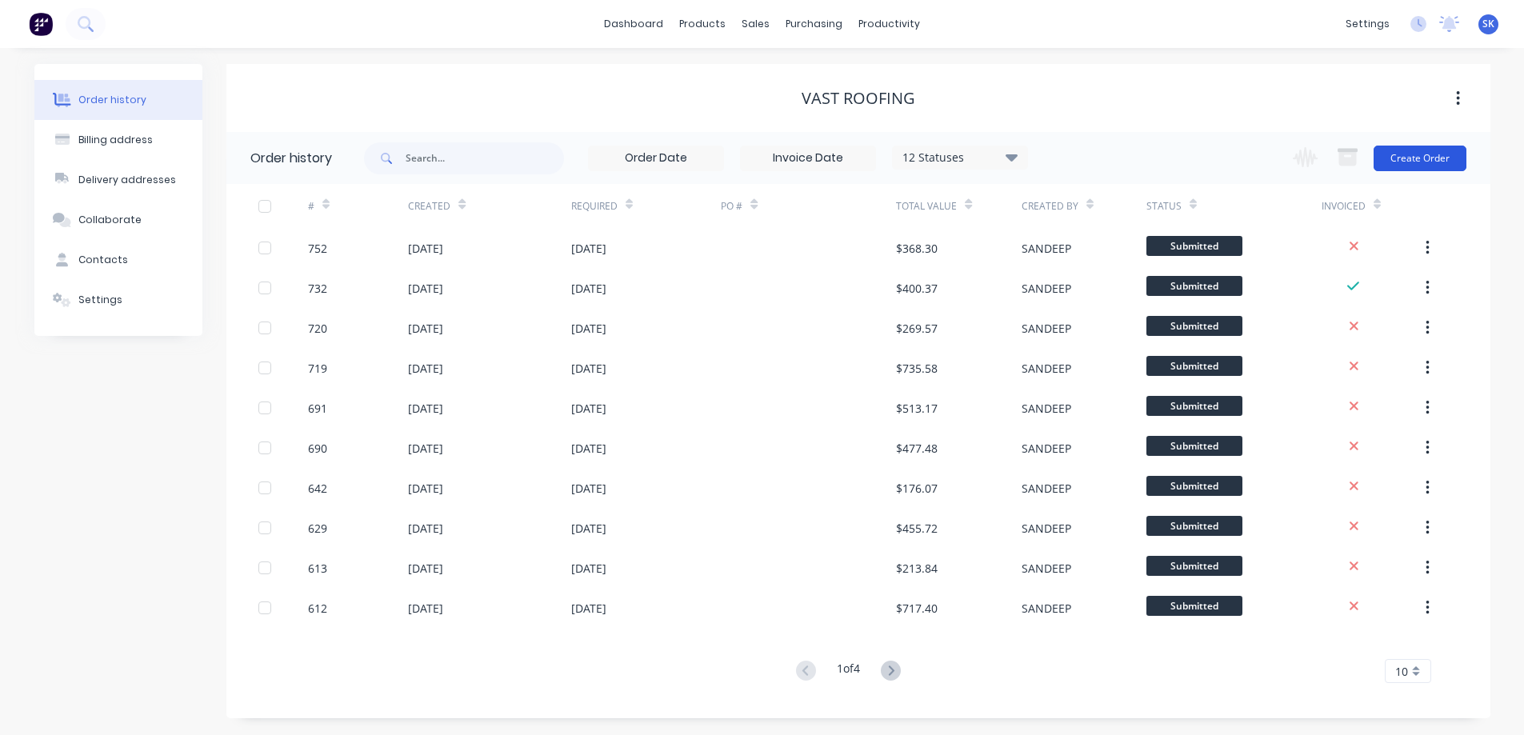
click at [1405, 154] on button "Create Order" at bounding box center [1419, 159] width 93 height 26
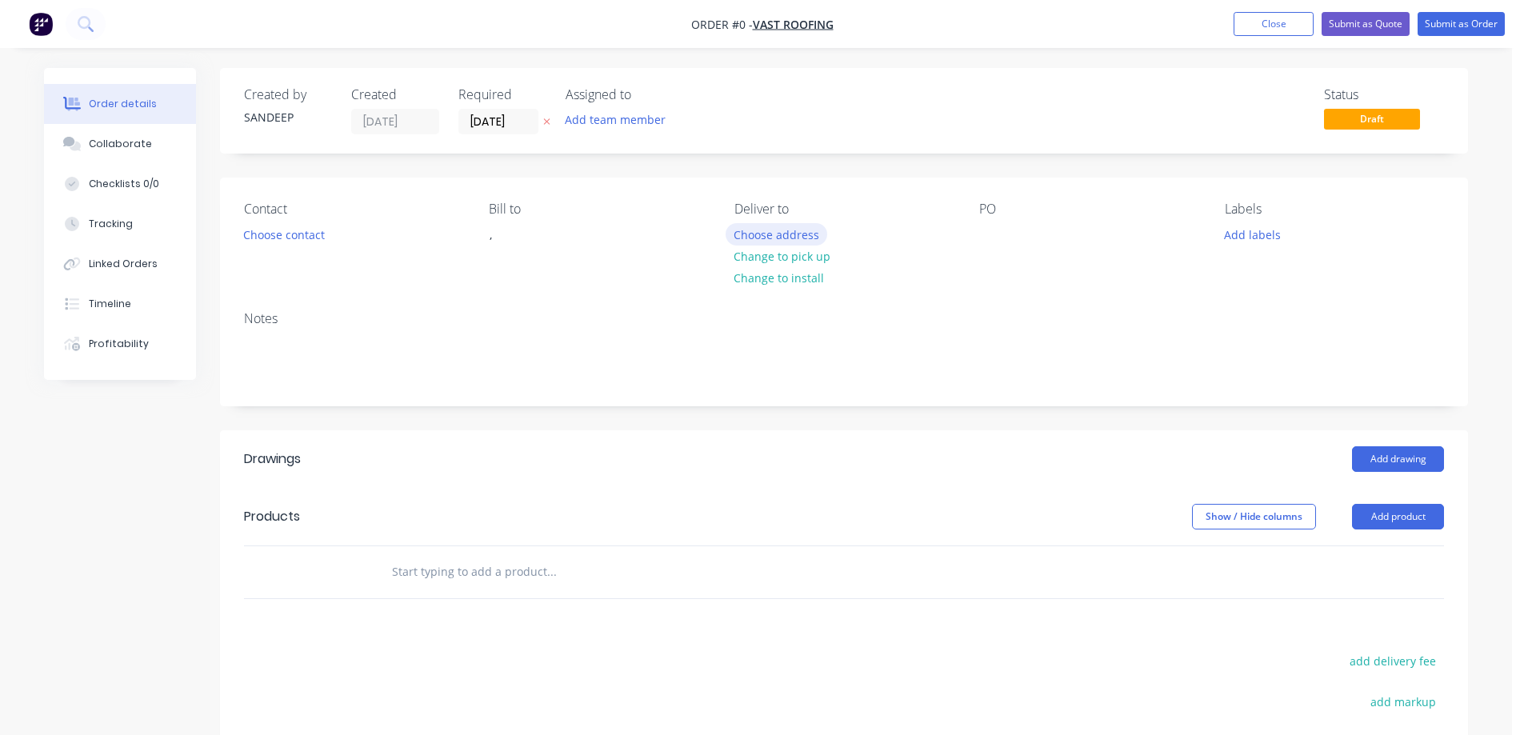
click at [745, 230] on button "Choose address" at bounding box center [776, 234] width 102 height 22
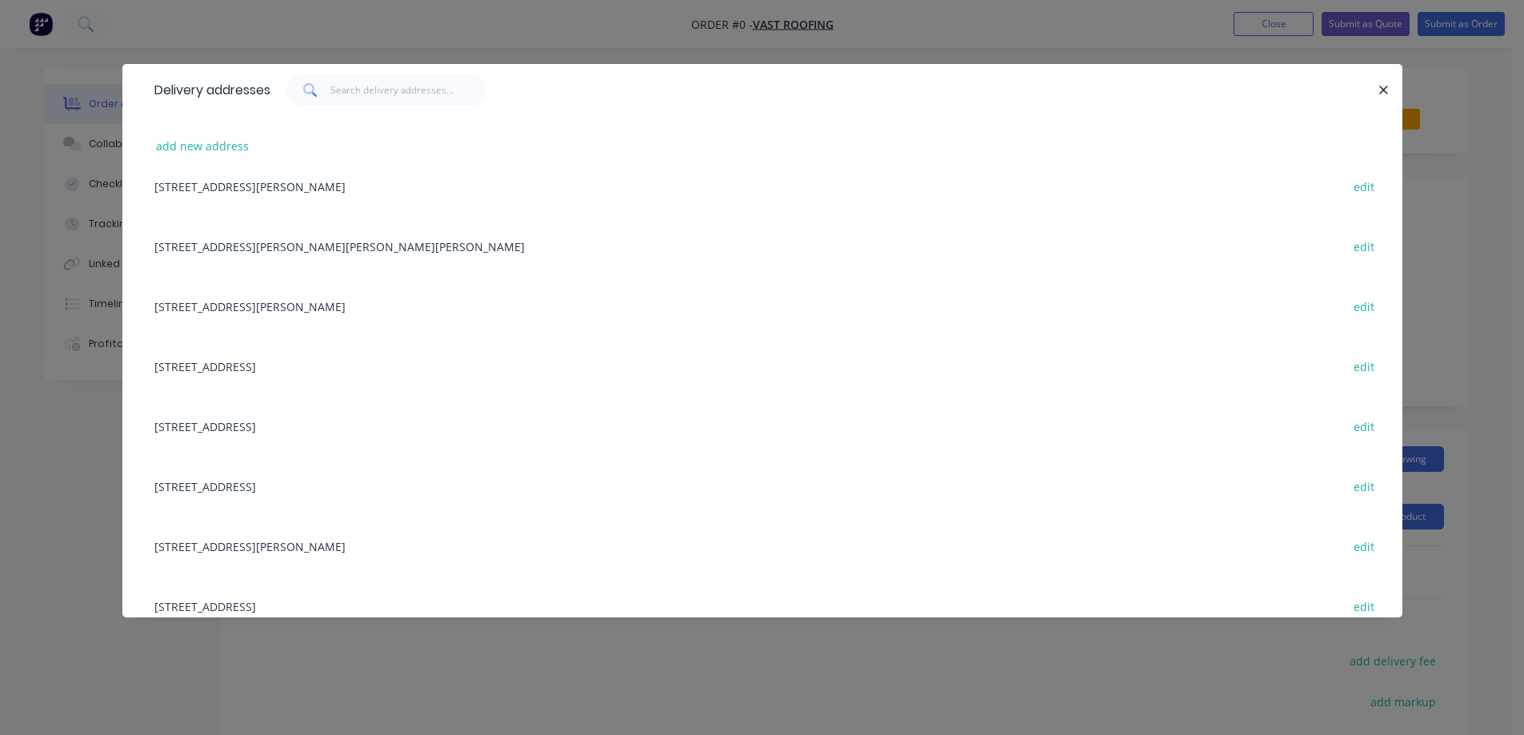
scroll to position [160, 0]
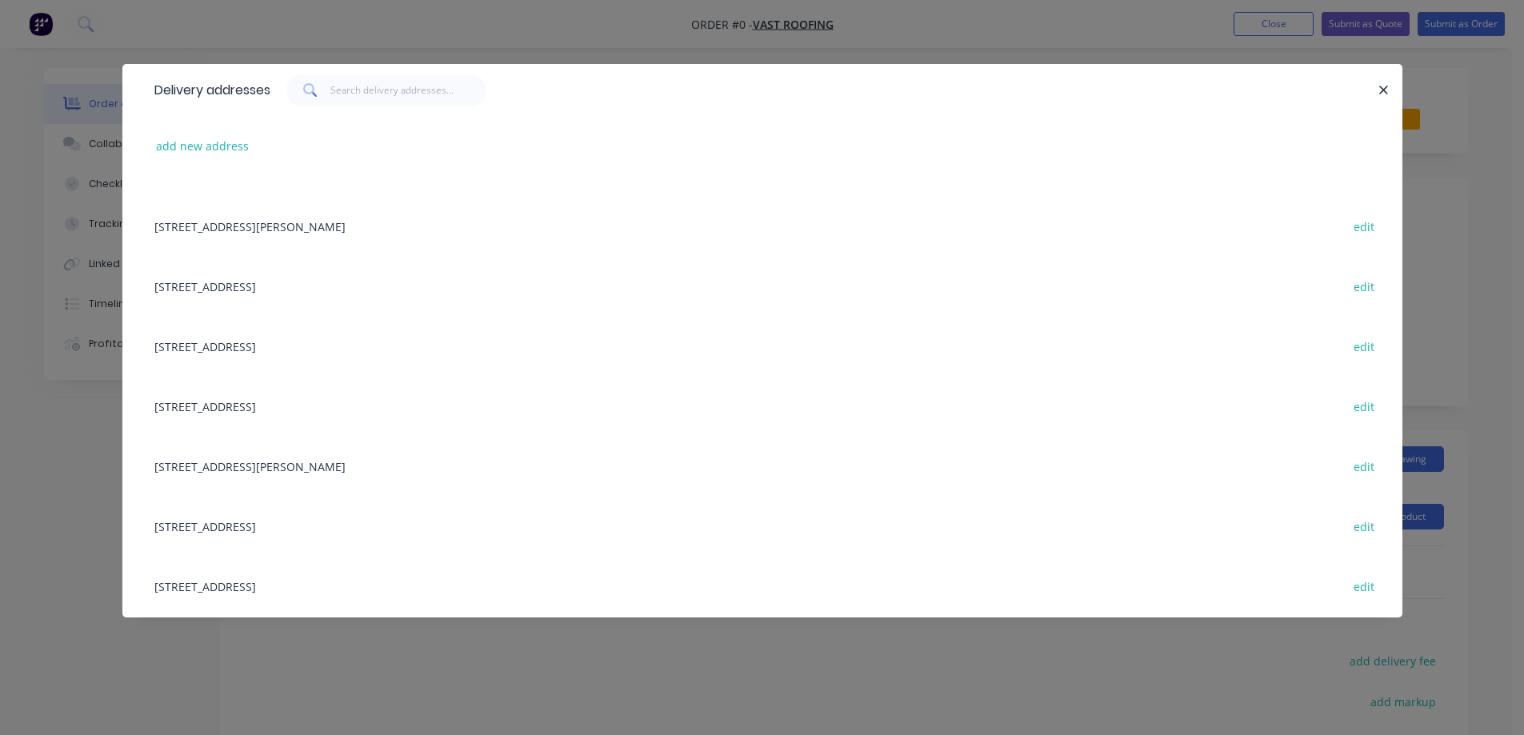
click at [348, 410] on div "1815 Donnybrook Rd, WOODSTOCK, Victoria, Australia, 3751 edit" at bounding box center [762, 406] width 1232 height 60
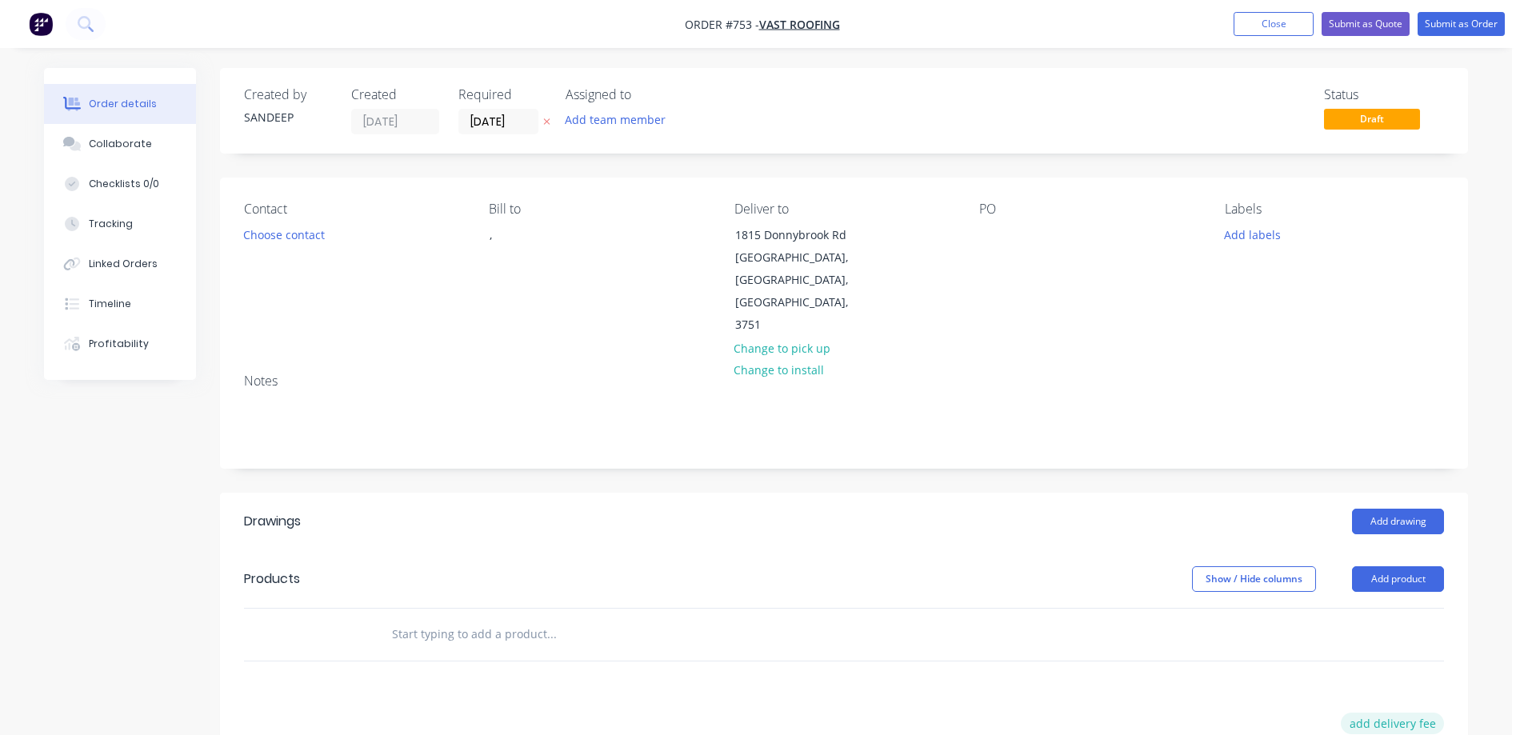
click at [1391, 713] on button "add delivery fee" at bounding box center [1392, 724] width 103 height 22
type input "50"
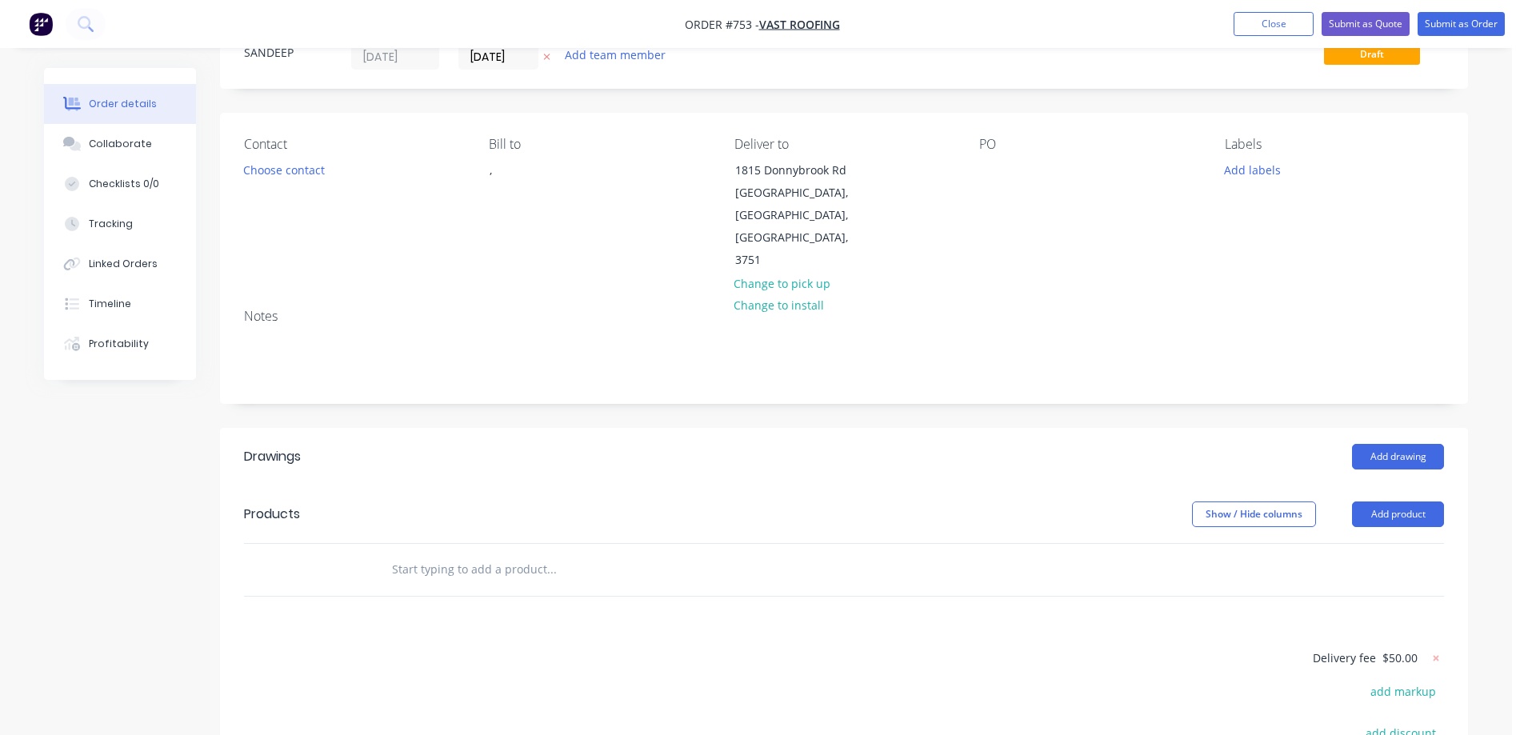
scroll to position [160, 0]
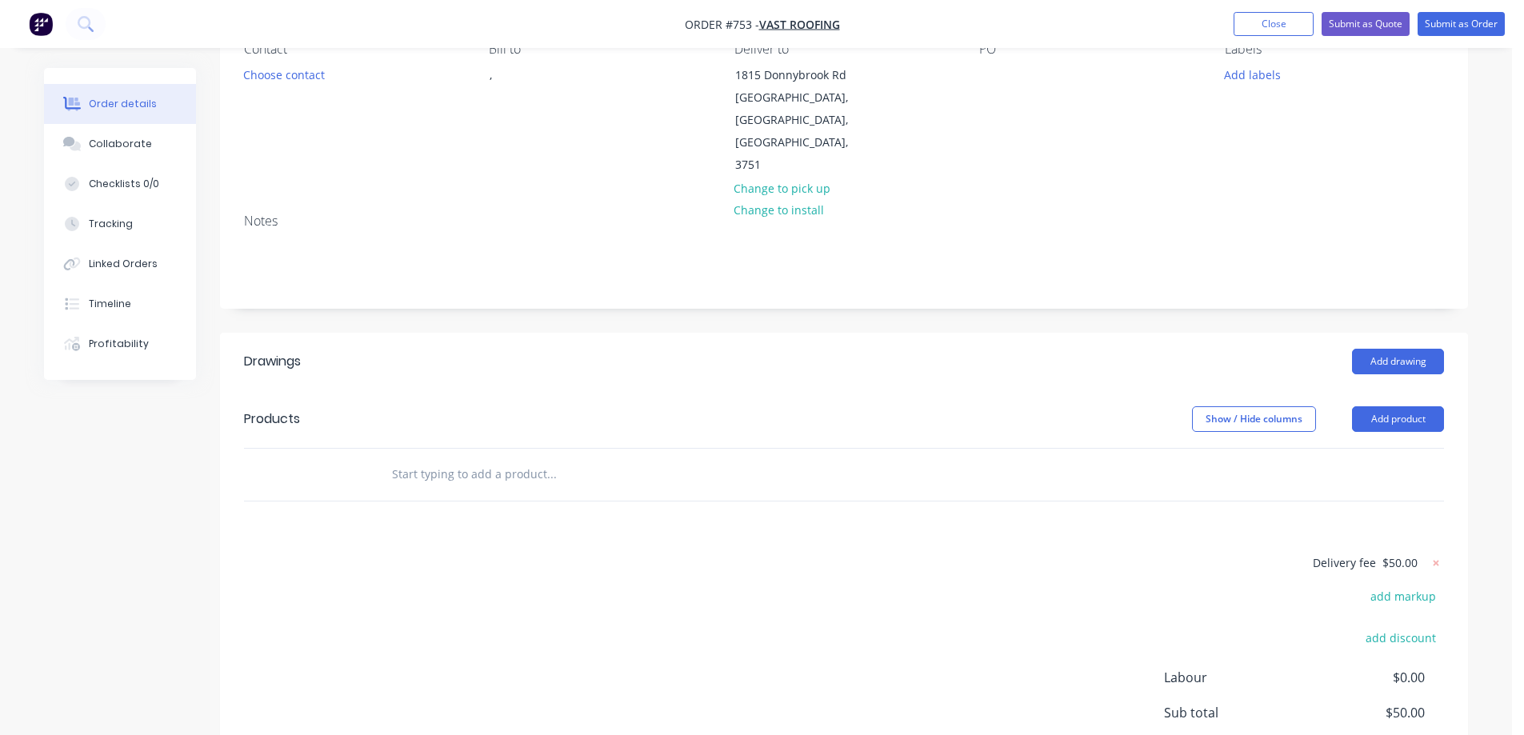
click at [447, 449] on div at bounding box center [660, 475] width 576 height 52
click at [445, 458] on input "text" at bounding box center [551, 474] width 320 height 32
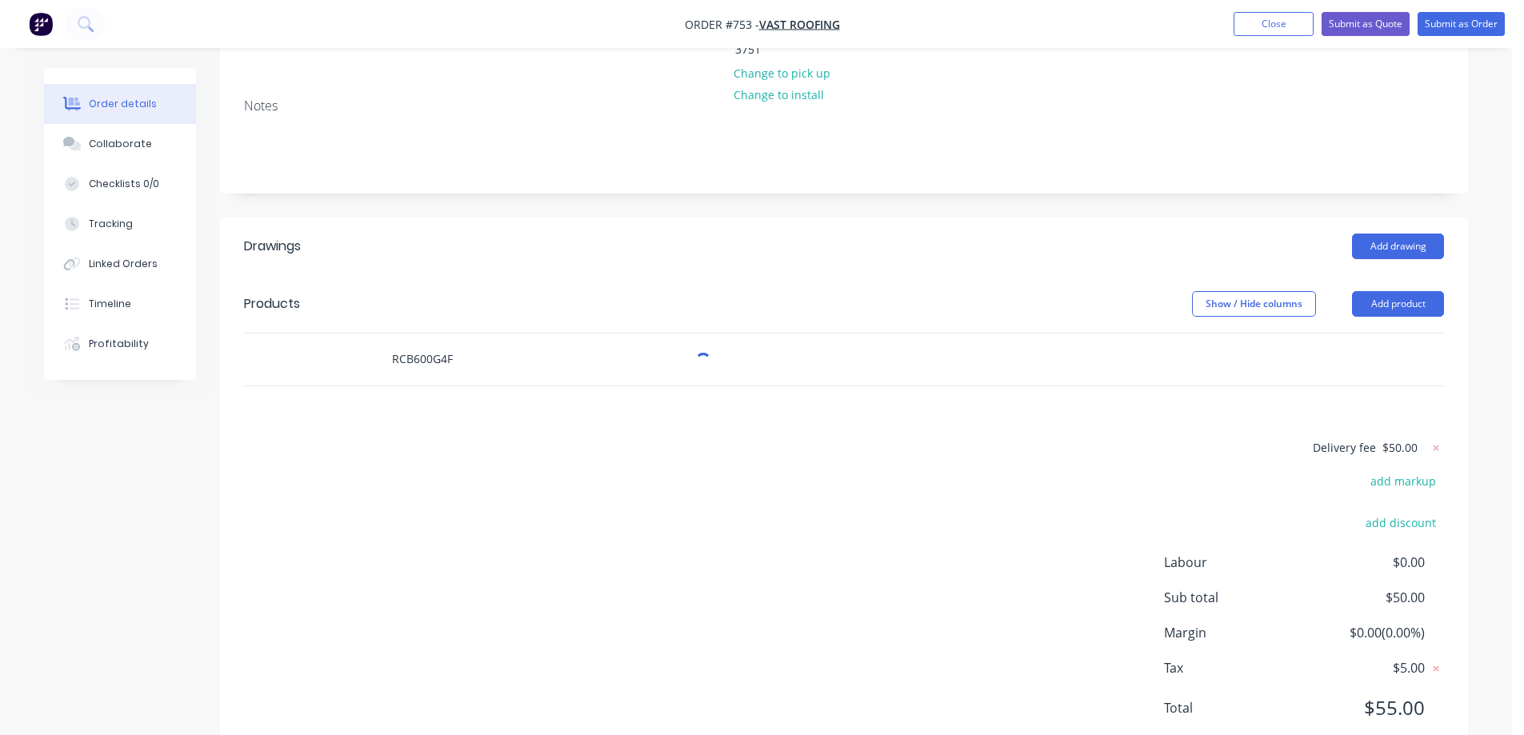
scroll to position [282, 0]
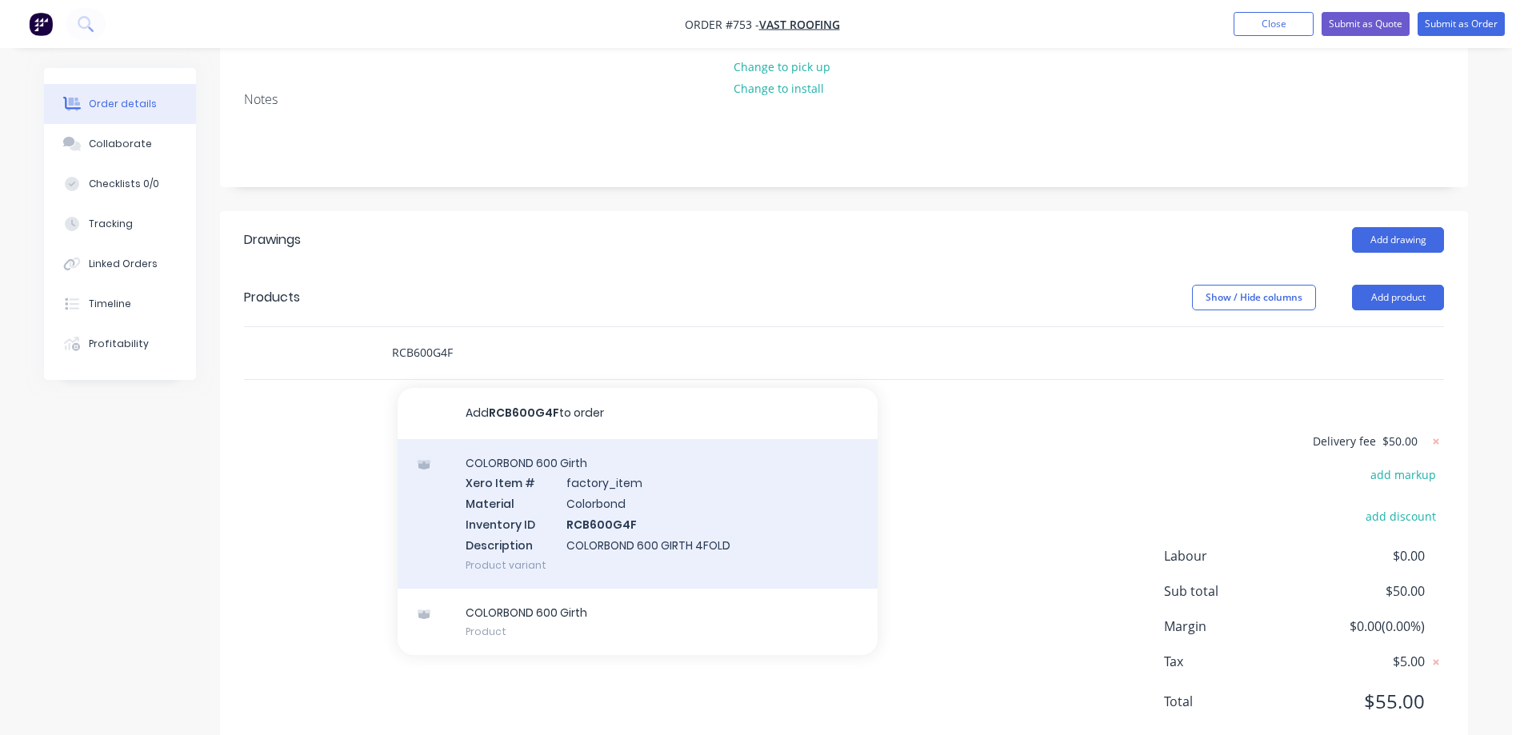
type input "RCB600G4F"
click at [548, 461] on div "COLORBOND 600 Girth Xero Item # factory_item Material Colorbond Inventory ID RC…" at bounding box center [638, 514] width 480 height 150
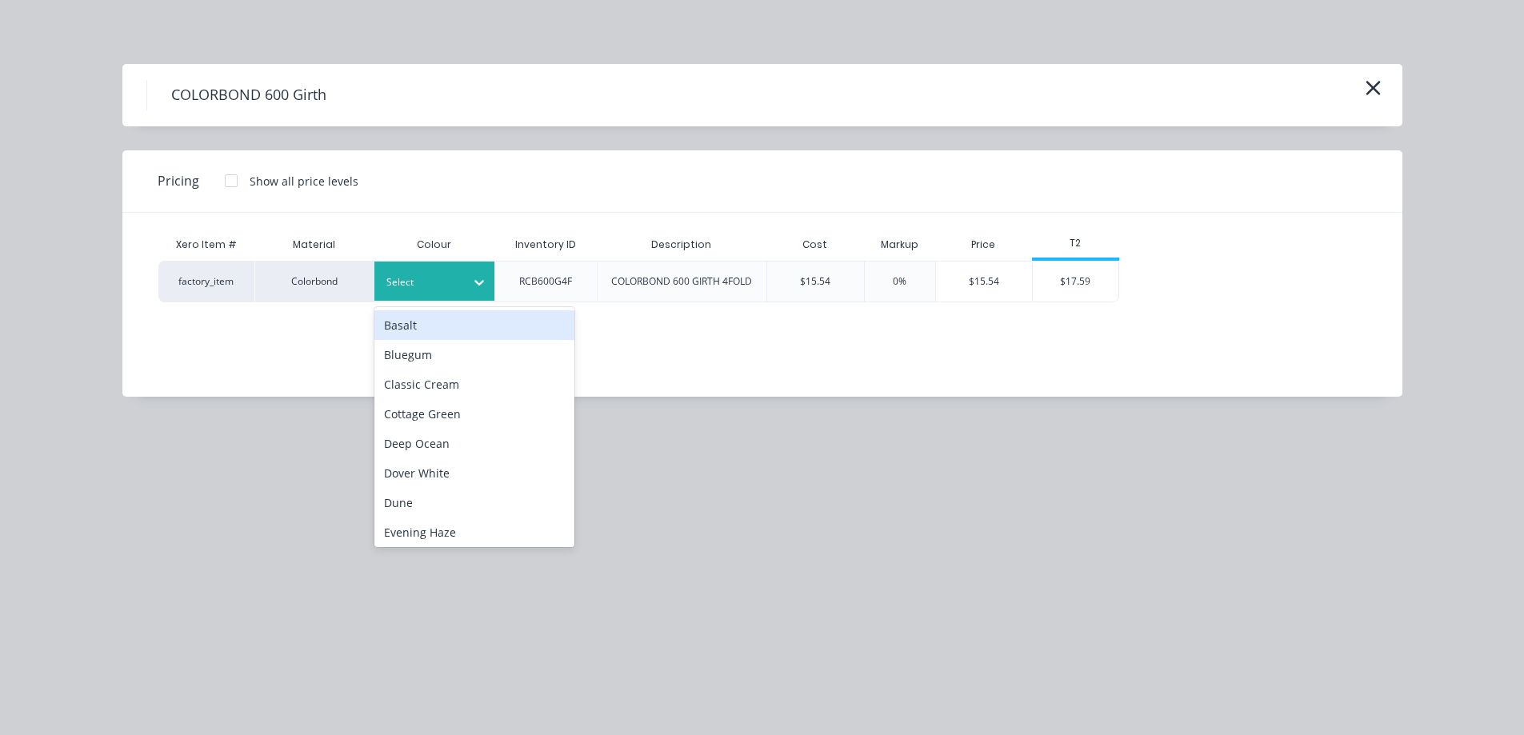
click at [414, 280] on div at bounding box center [422, 283] width 72 height 18
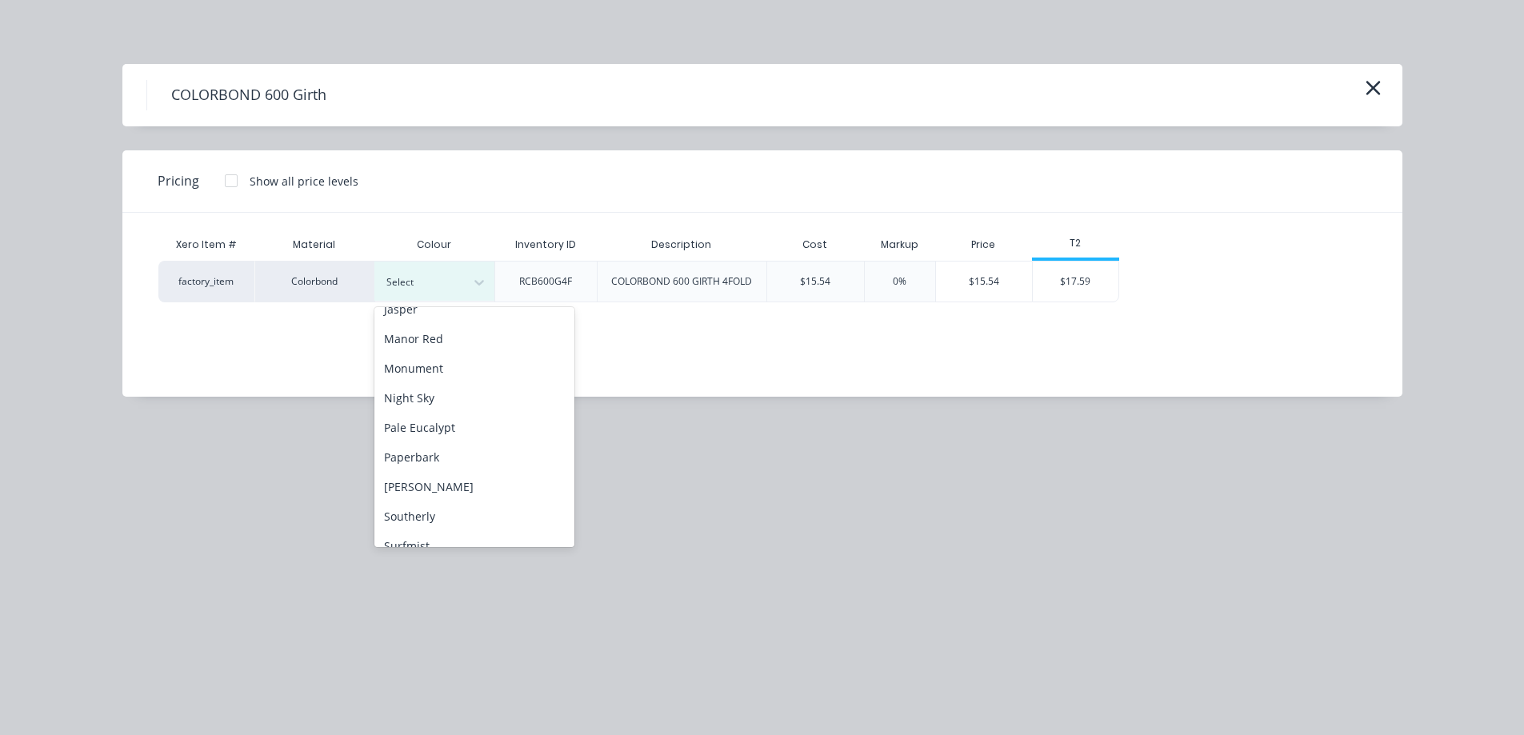
scroll to position [320, 0]
click at [441, 359] on div "Monument" at bounding box center [474, 361] width 200 height 30
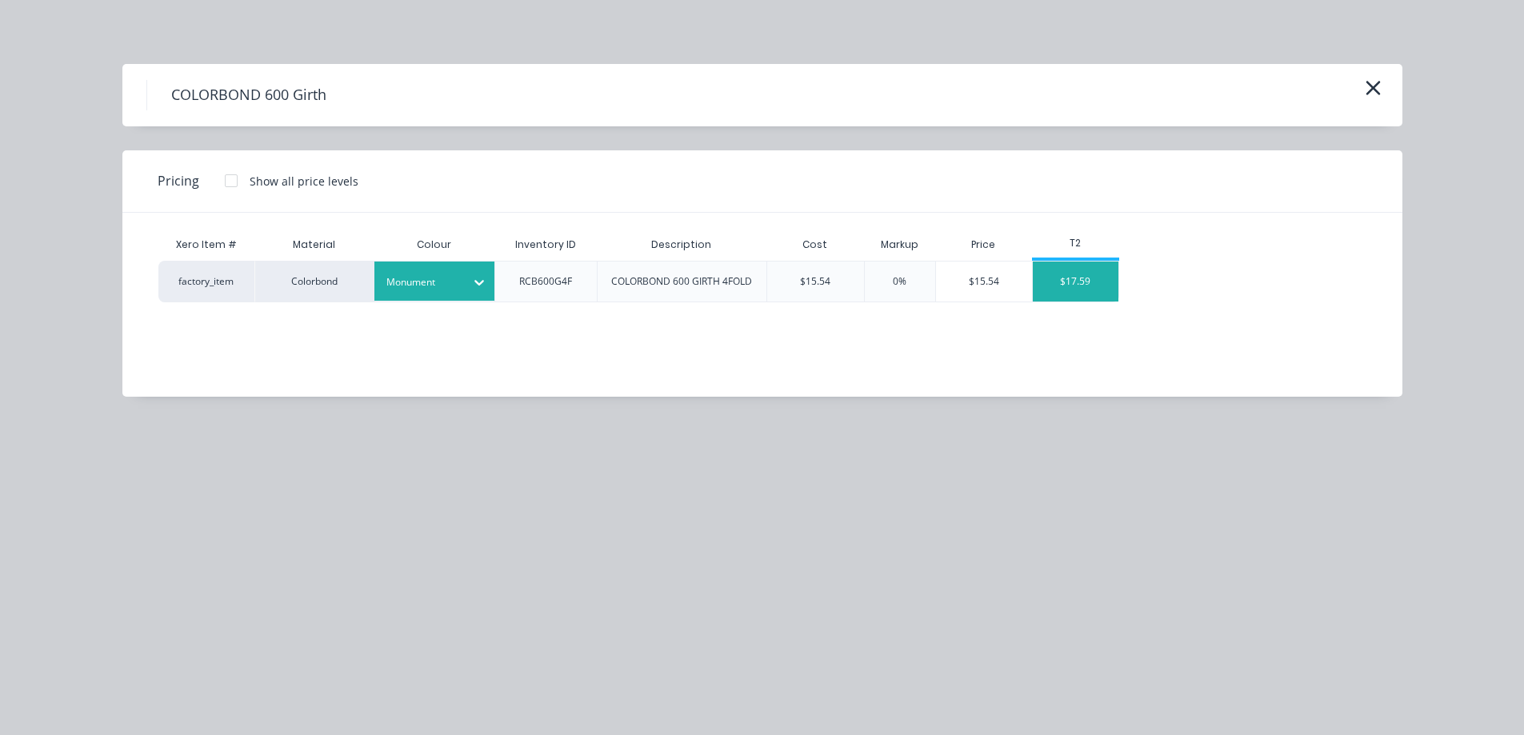
click at [1075, 285] on div "$17.59" at bounding box center [1076, 282] width 86 height 40
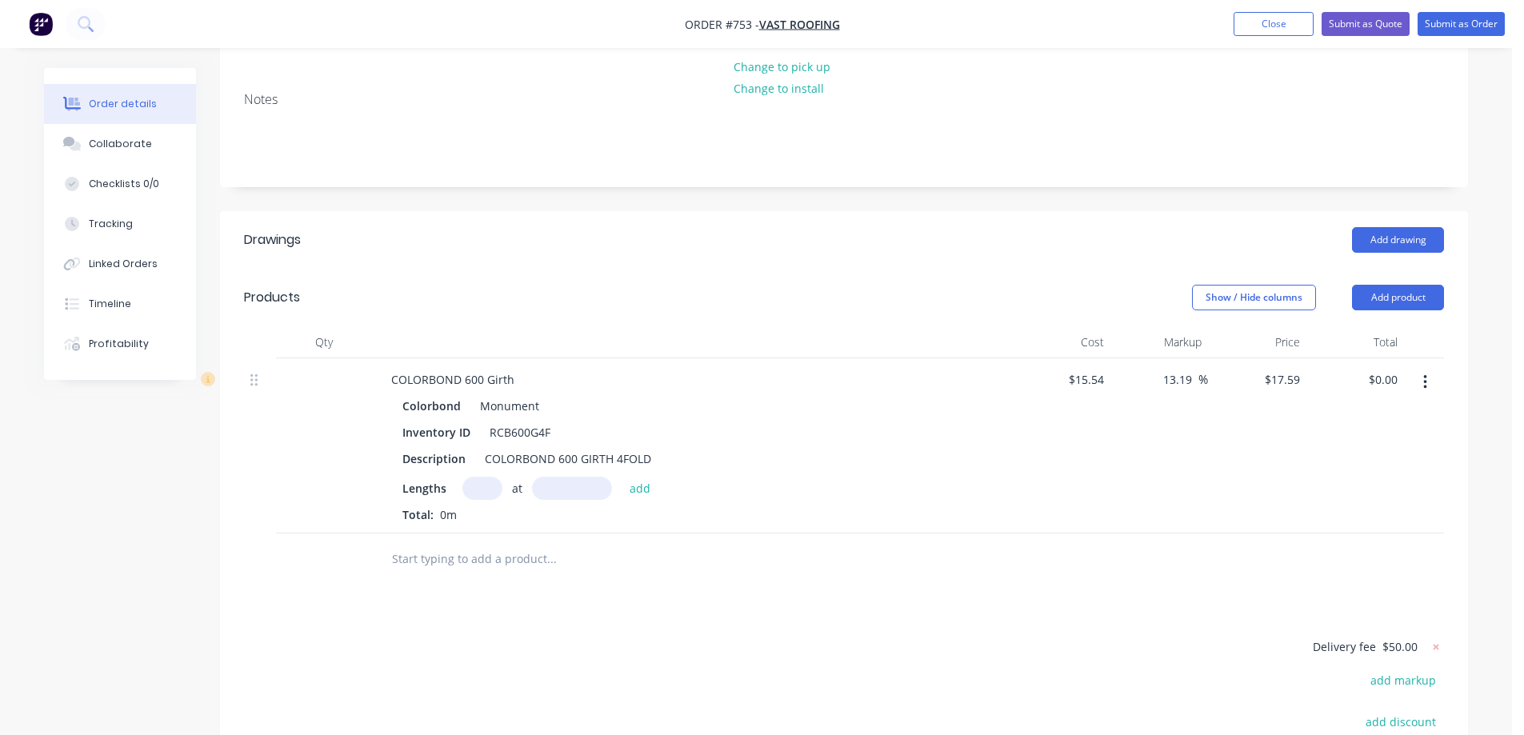
click at [482, 477] on input "text" at bounding box center [482, 488] width 40 height 23
type input "1"
type input "2900mm"
click at [649, 477] on button "add" at bounding box center [640, 488] width 38 height 22
type input "$51.01"
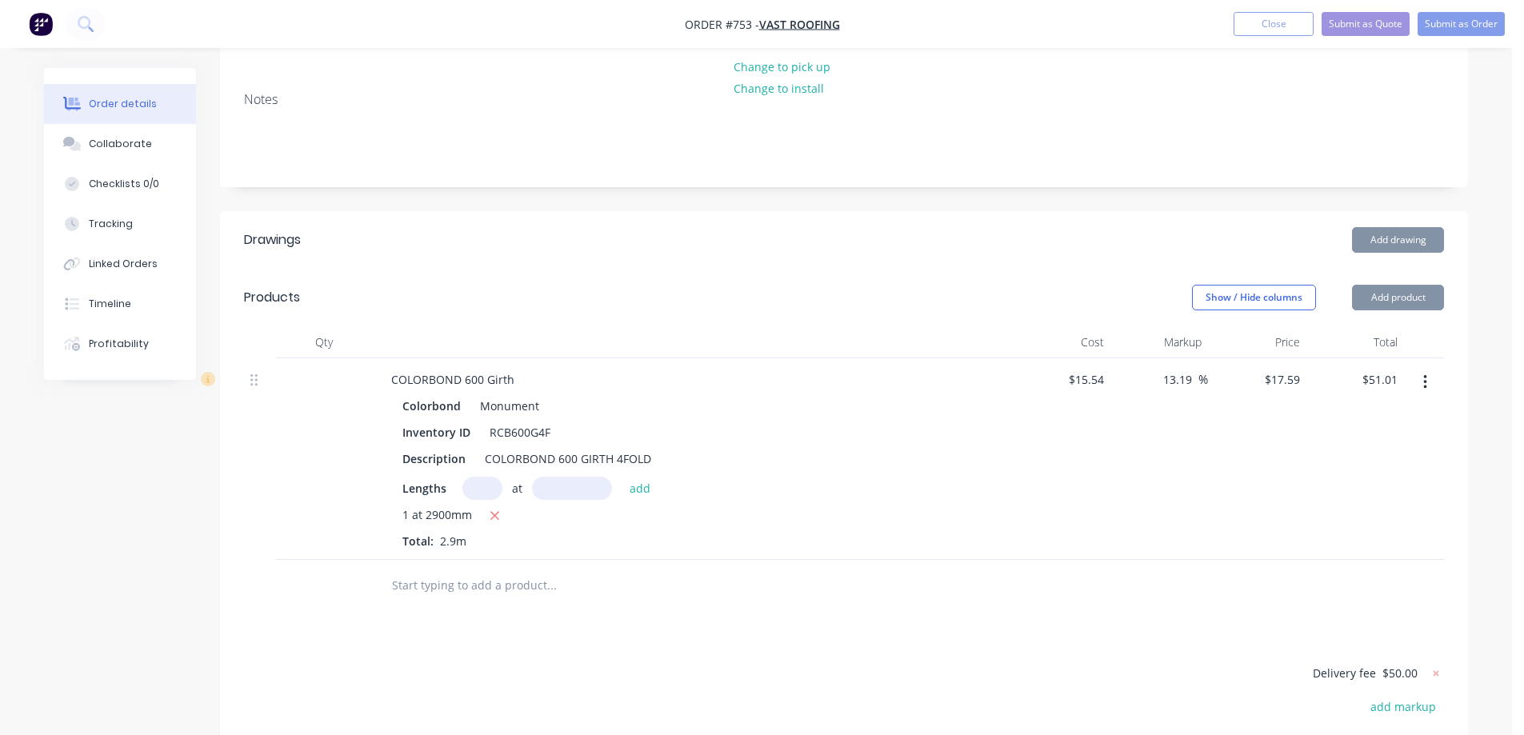
click at [545, 569] on input "text" at bounding box center [551, 585] width 320 height 32
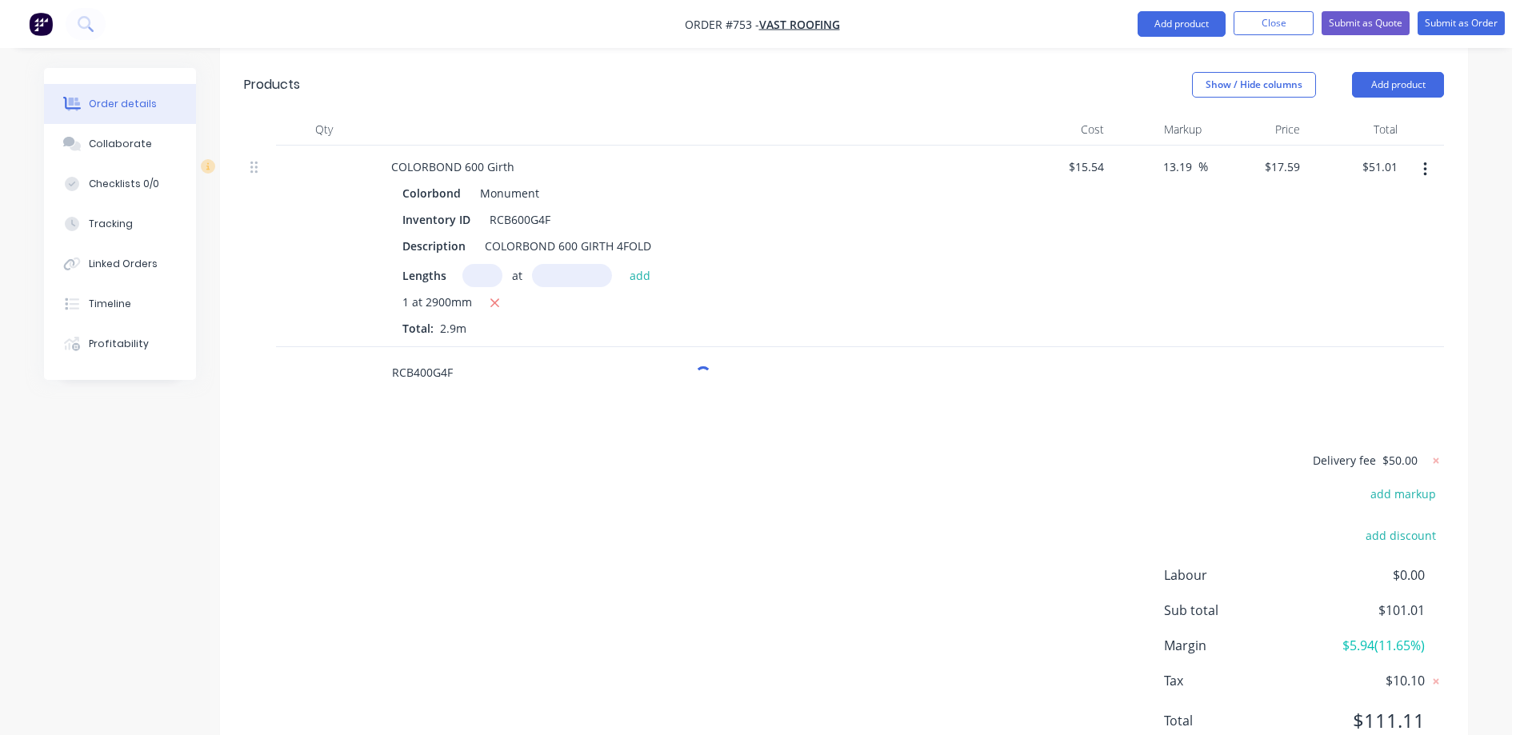
scroll to position [513, 0]
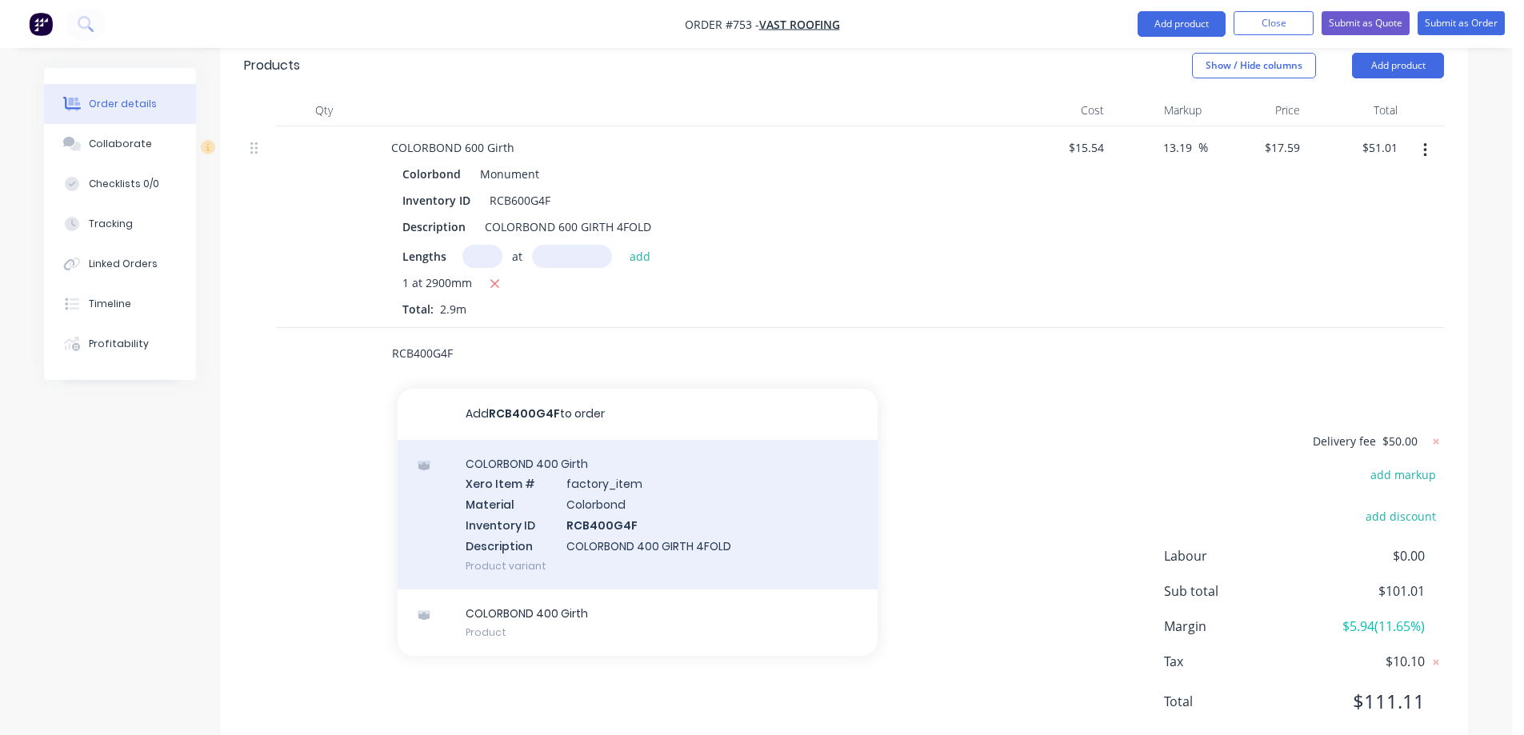
type input "RCB400G4F"
click at [545, 486] on div "COLORBOND 400 Girth Xero Item # factory_item Material Colorbond Inventory ID RC…" at bounding box center [638, 515] width 480 height 150
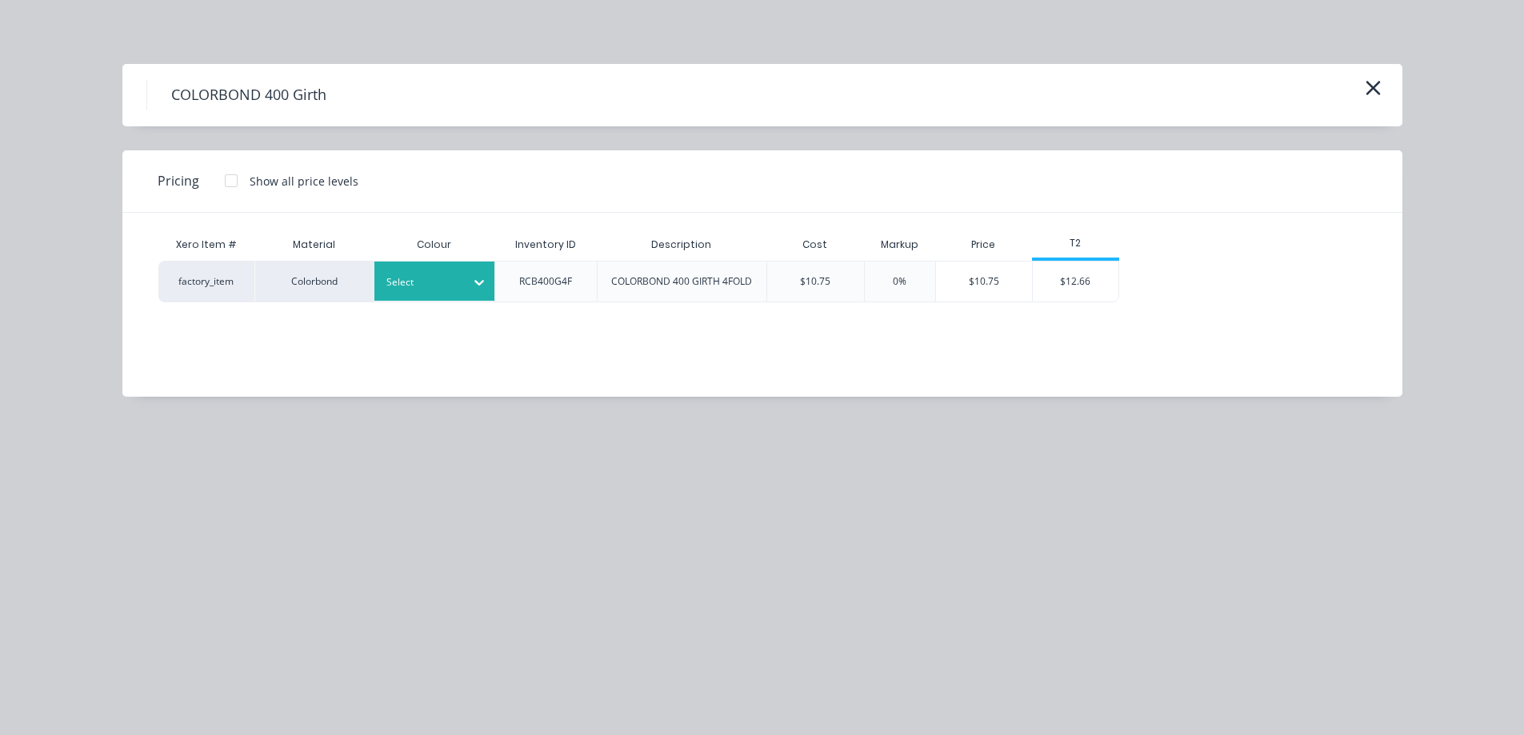
click at [455, 290] on div at bounding box center [422, 283] width 72 height 18
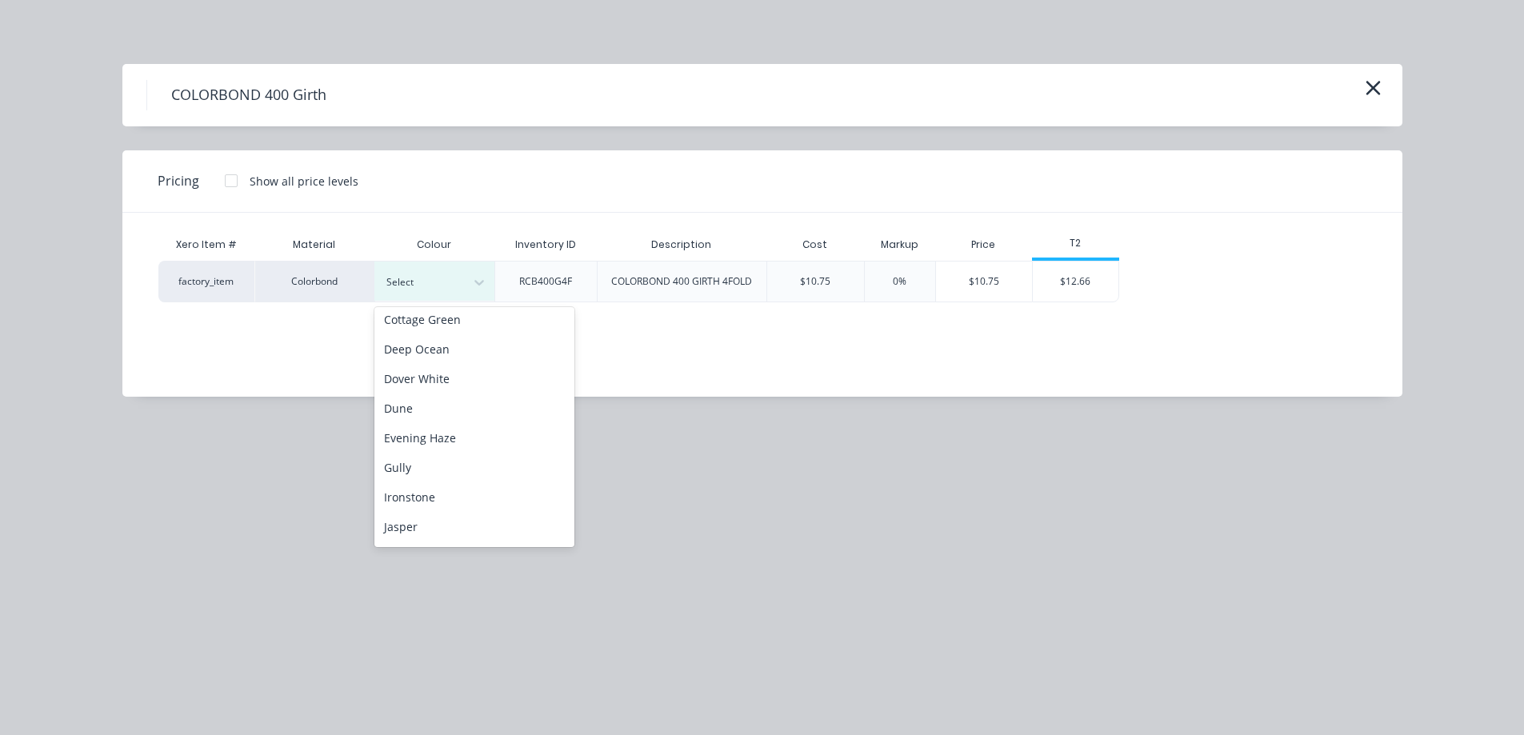
scroll to position [240, 0]
click at [441, 434] on div "Monument" at bounding box center [474, 441] width 200 height 30
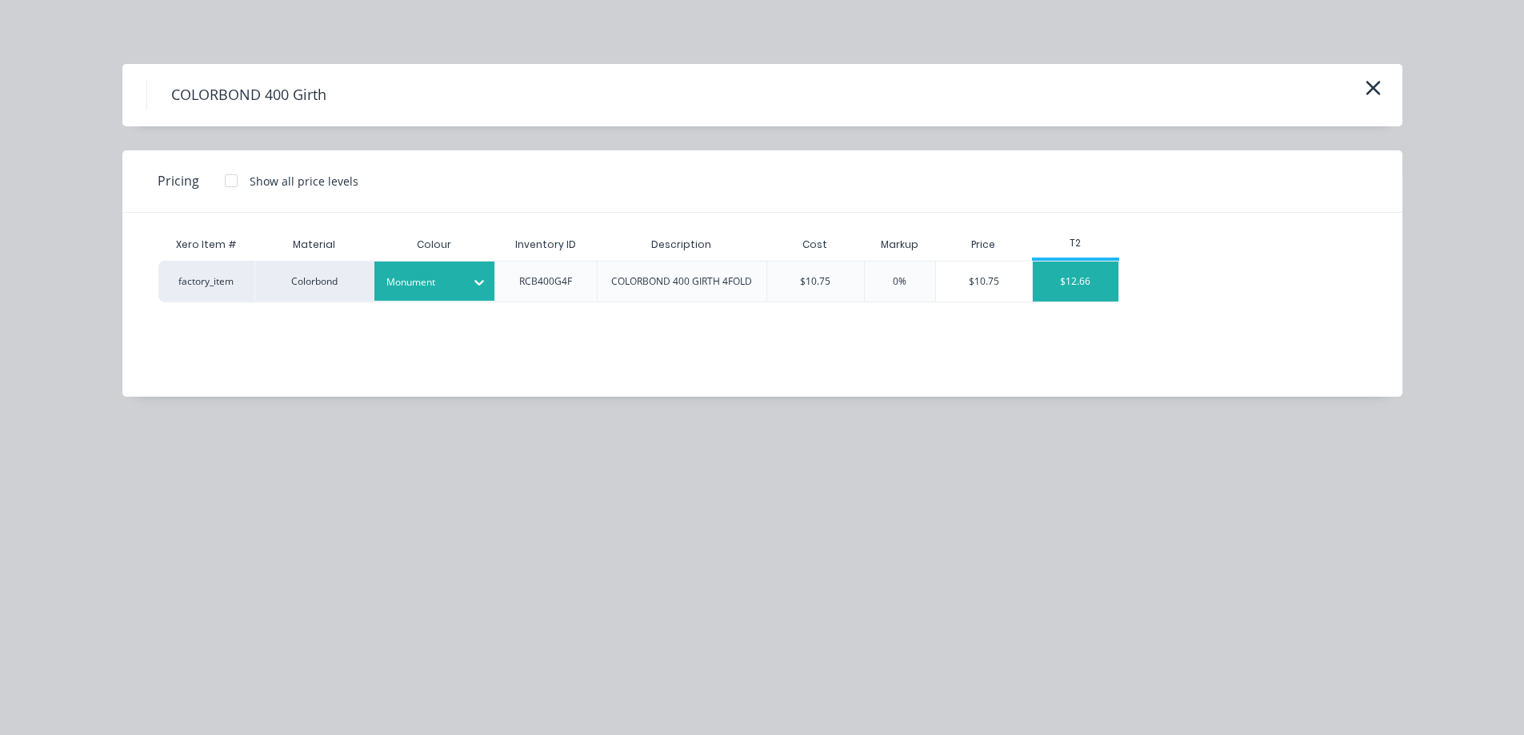
click at [1087, 290] on div "$12.66" at bounding box center [1076, 282] width 86 height 40
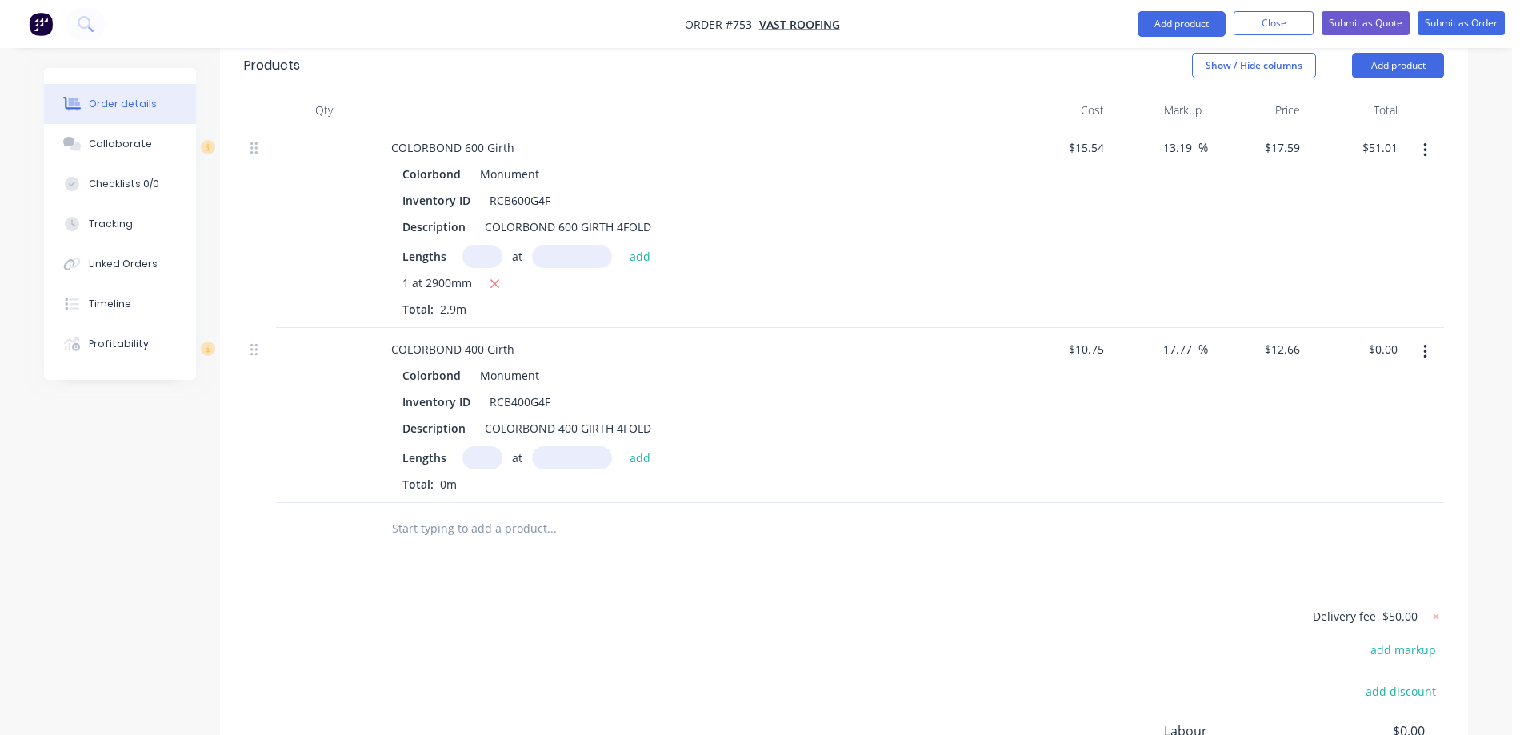
click at [485, 446] on input "text" at bounding box center [482, 457] width 40 height 23
type input "1"
type input "6100mm"
click at [623, 446] on button "add" at bounding box center [640, 457] width 38 height 22
type input "$77.23"
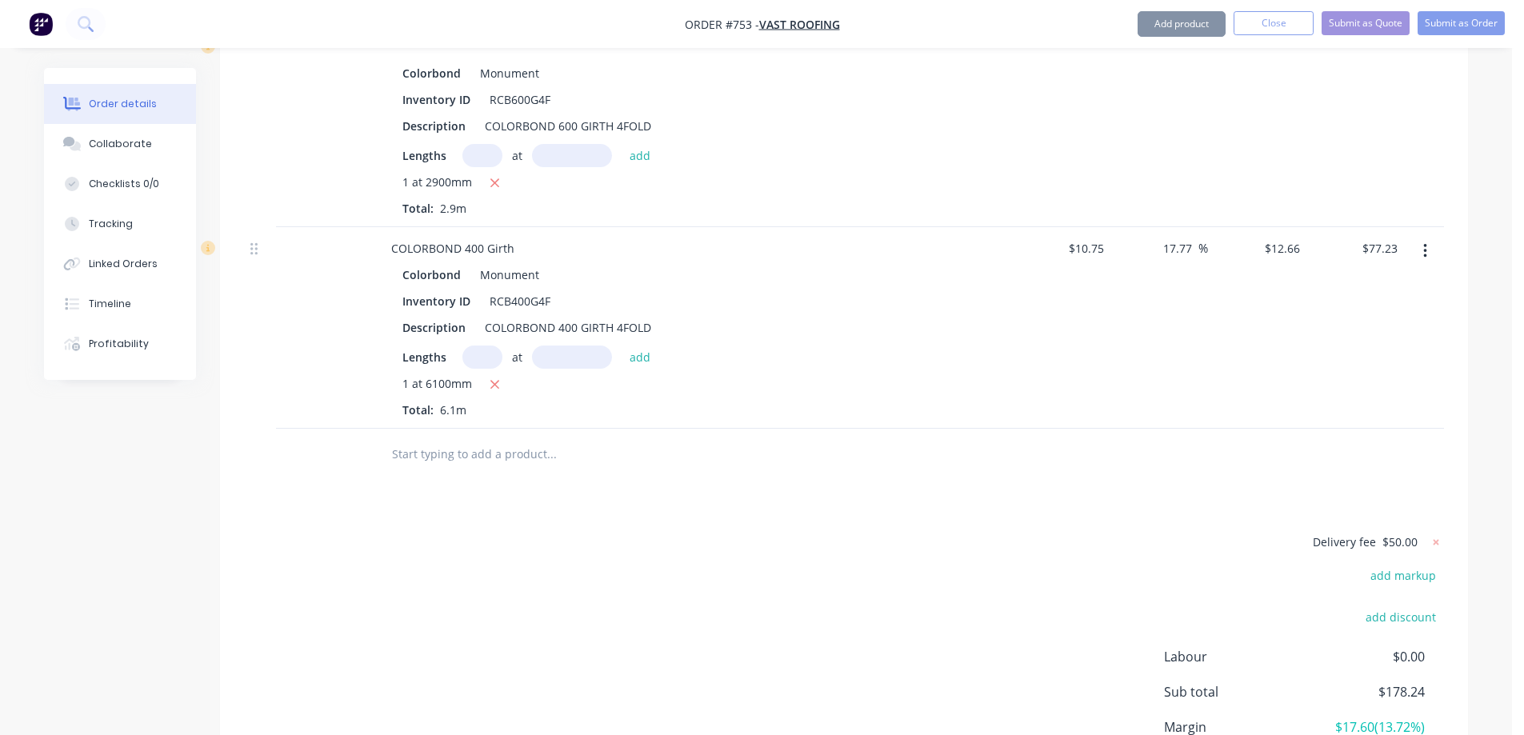
scroll to position [715, 0]
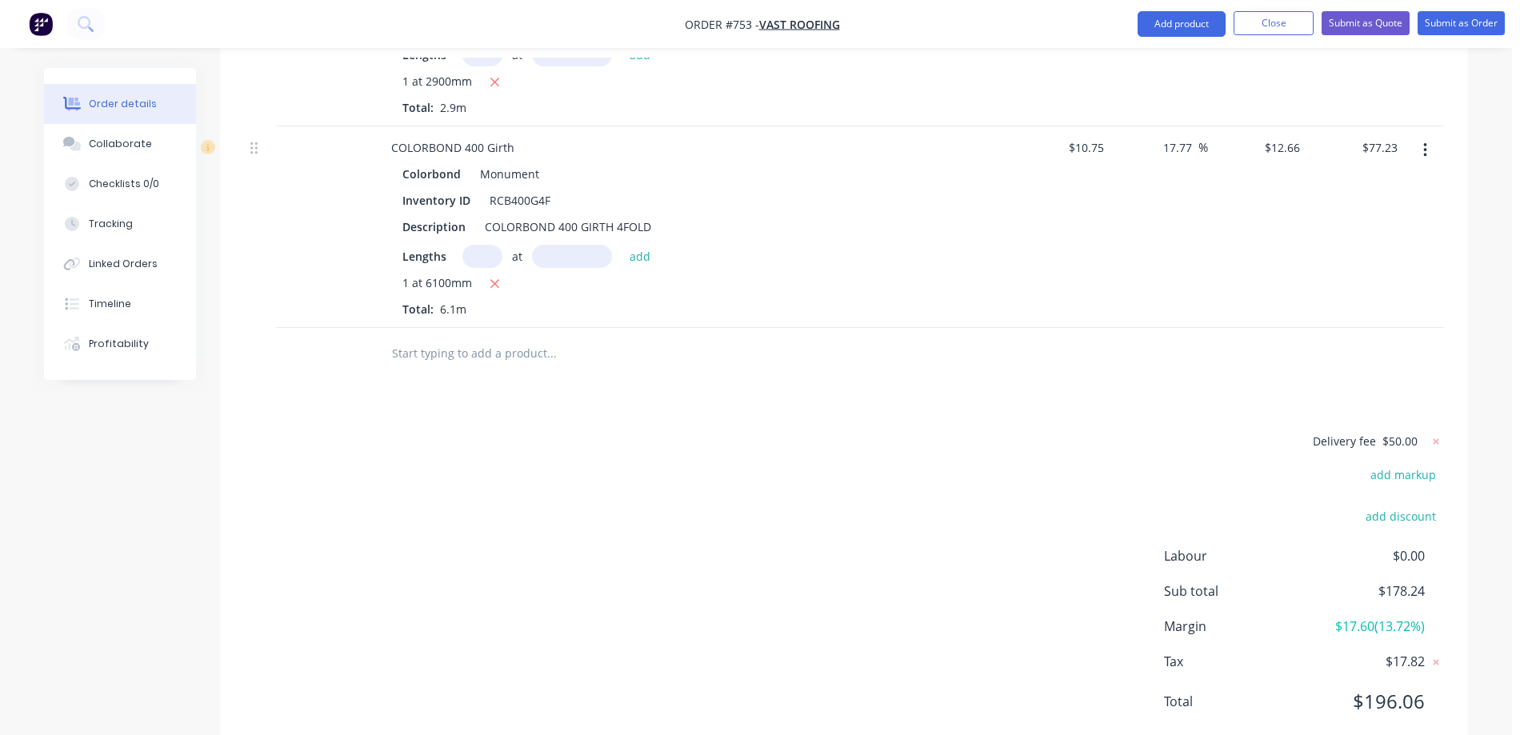
click at [455, 338] on input "text" at bounding box center [551, 354] width 320 height 32
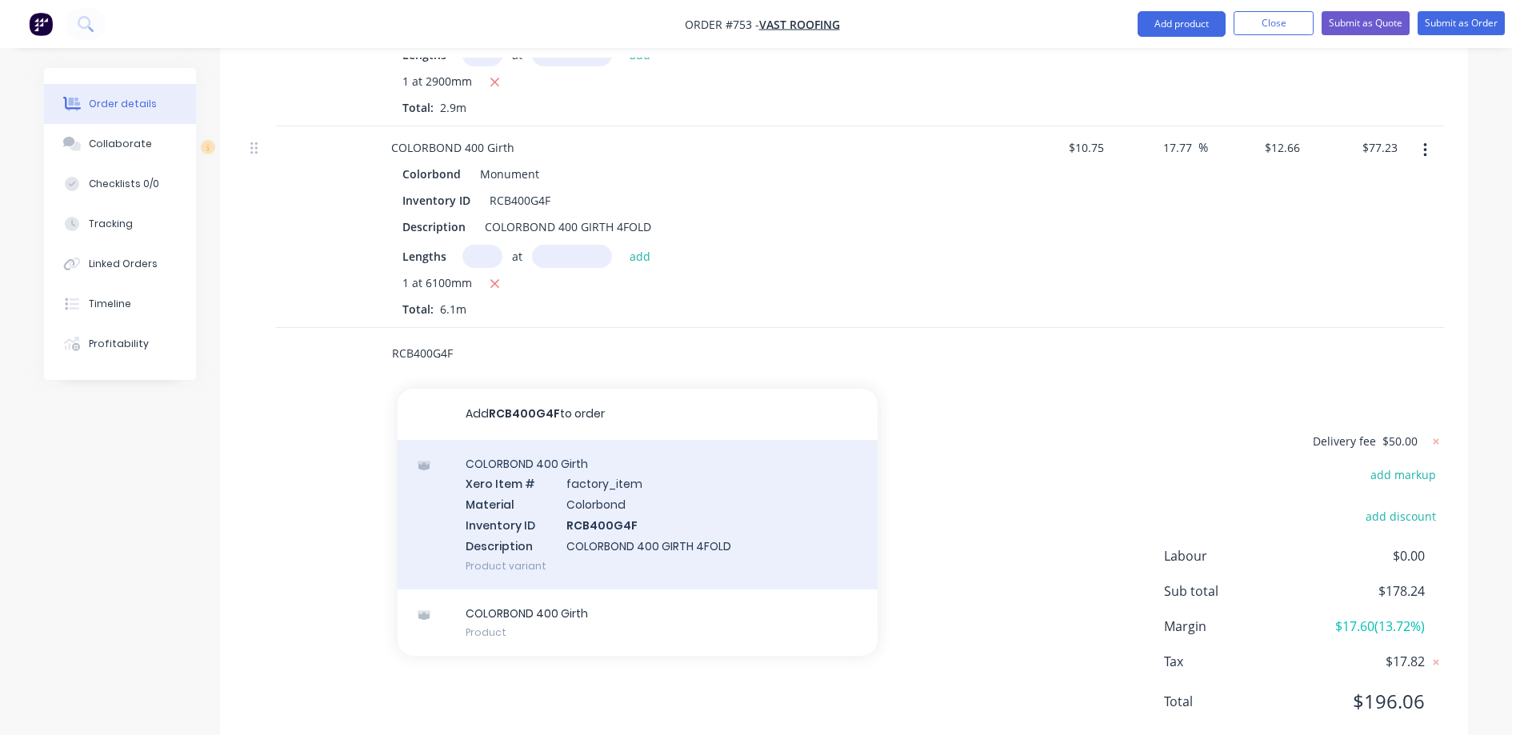
type input "RCB400G4F"
click at [545, 502] on div "COLORBOND 400 Girth Xero Item # factory_item Material Colorbond Inventory ID RC…" at bounding box center [638, 515] width 480 height 150
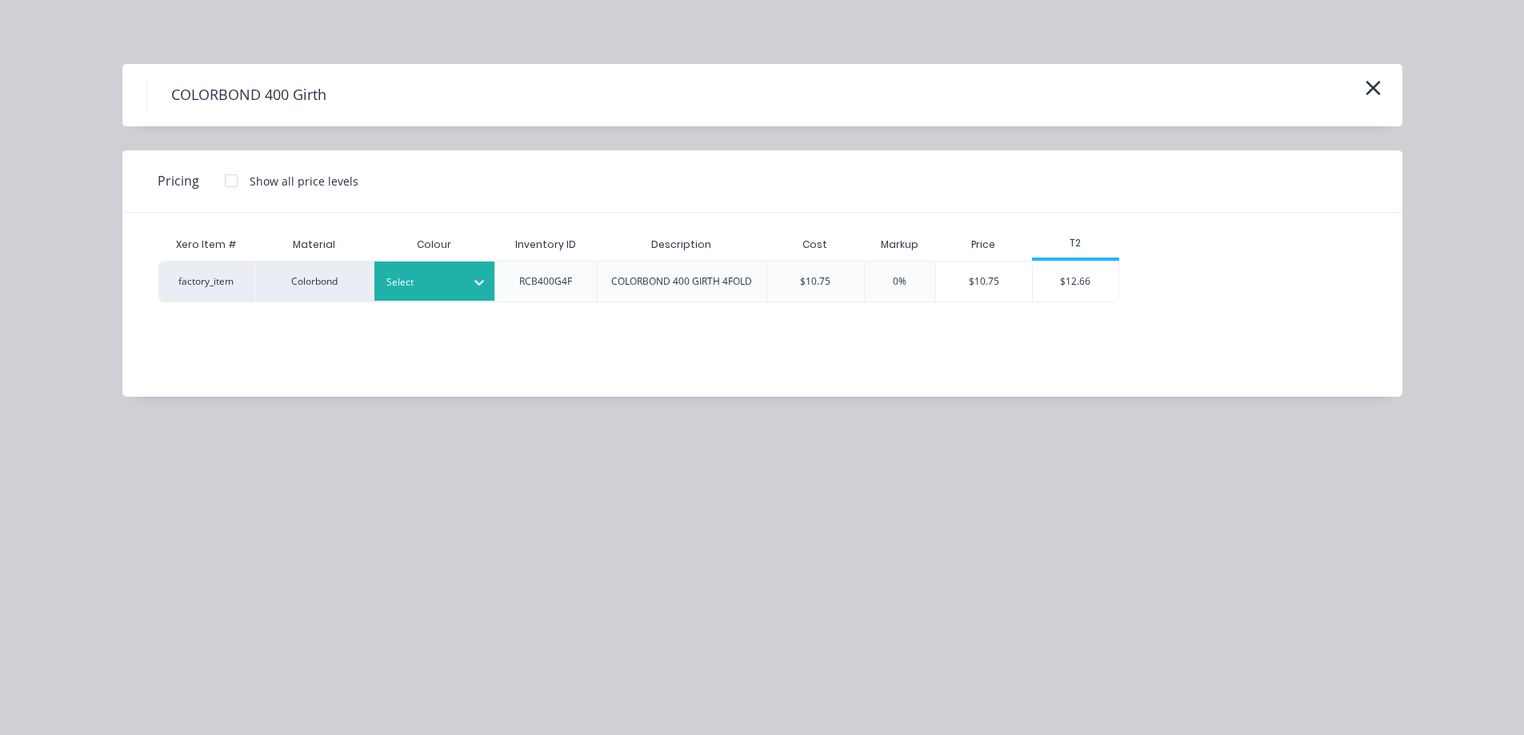
click at [454, 294] on div "Select" at bounding box center [434, 281] width 120 height 39
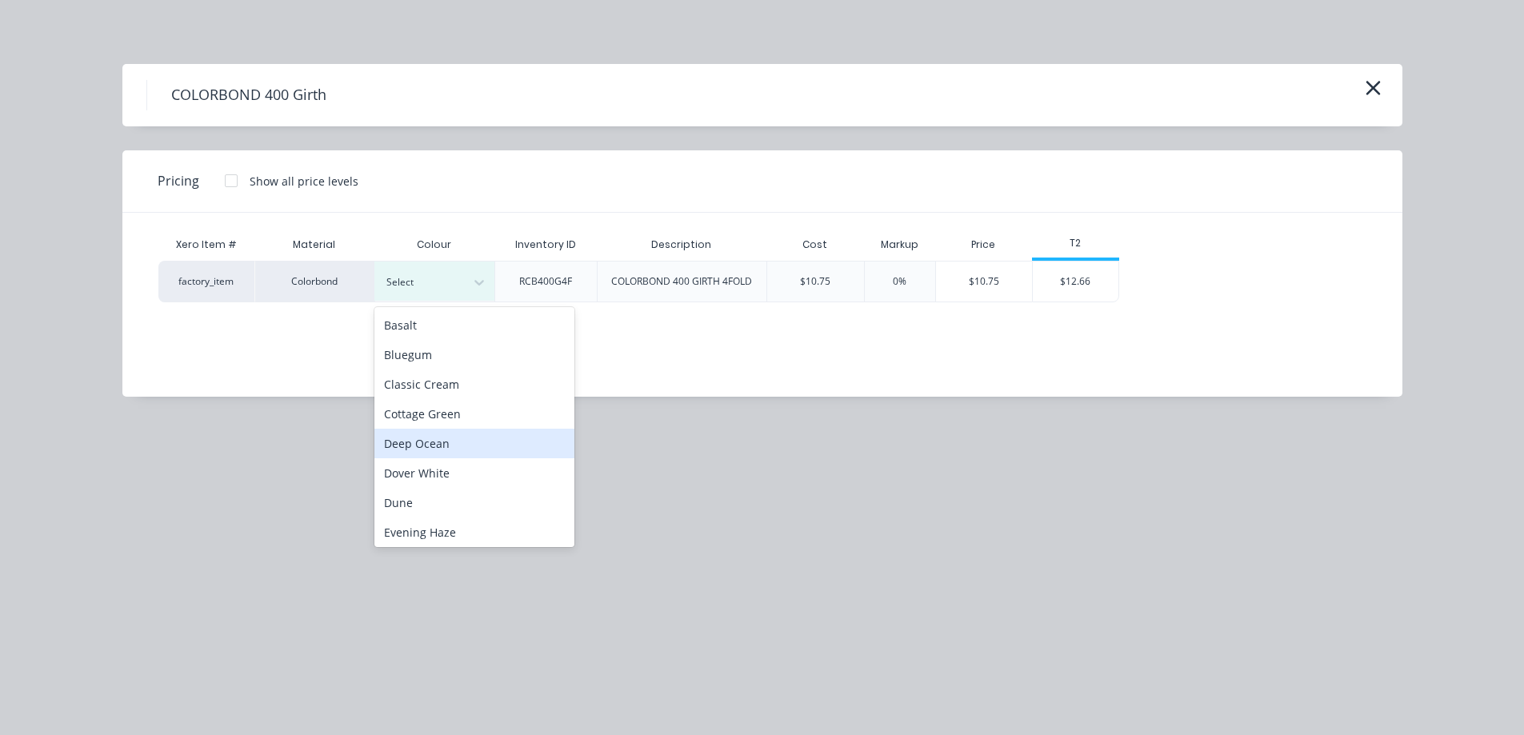
scroll to position [240, 0]
click at [454, 452] on div "Monument" at bounding box center [474, 441] width 200 height 30
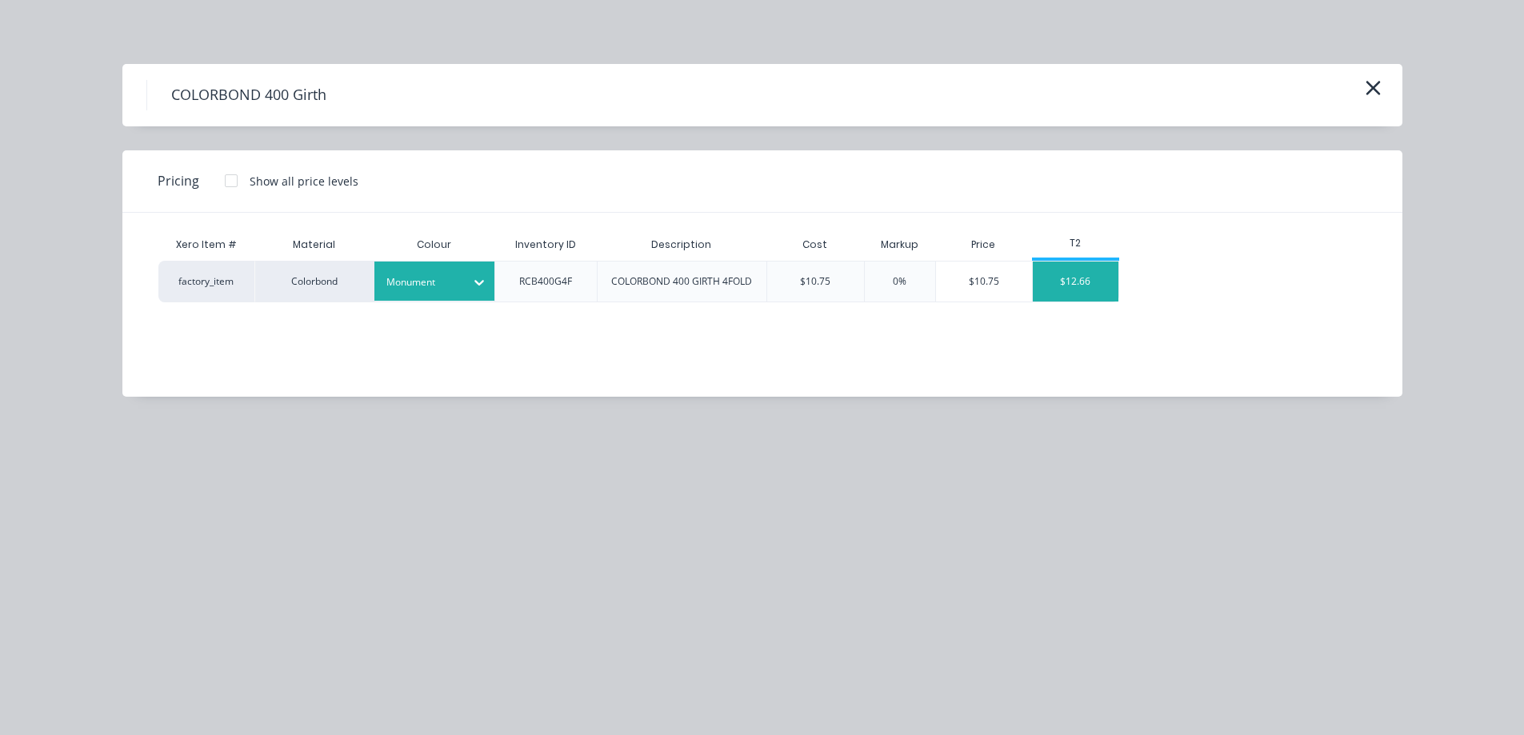
click at [1061, 281] on div "$12.66" at bounding box center [1076, 282] width 86 height 40
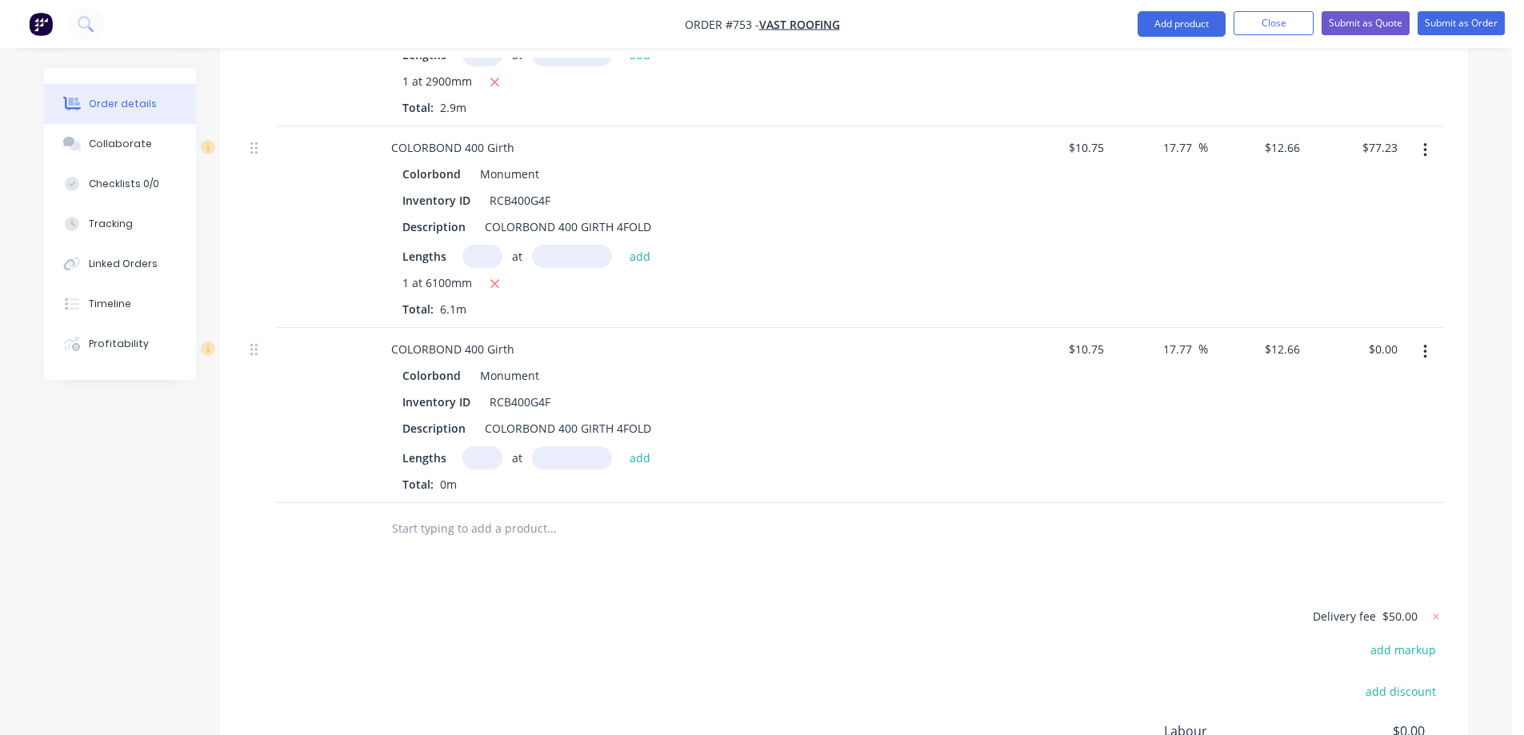
click at [478, 446] on input "text" at bounding box center [482, 457] width 40 height 23
type input "1"
type input "7100mm"
click at [641, 446] on button "add" at bounding box center [640, 457] width 38 height 22
type input "$89.89"
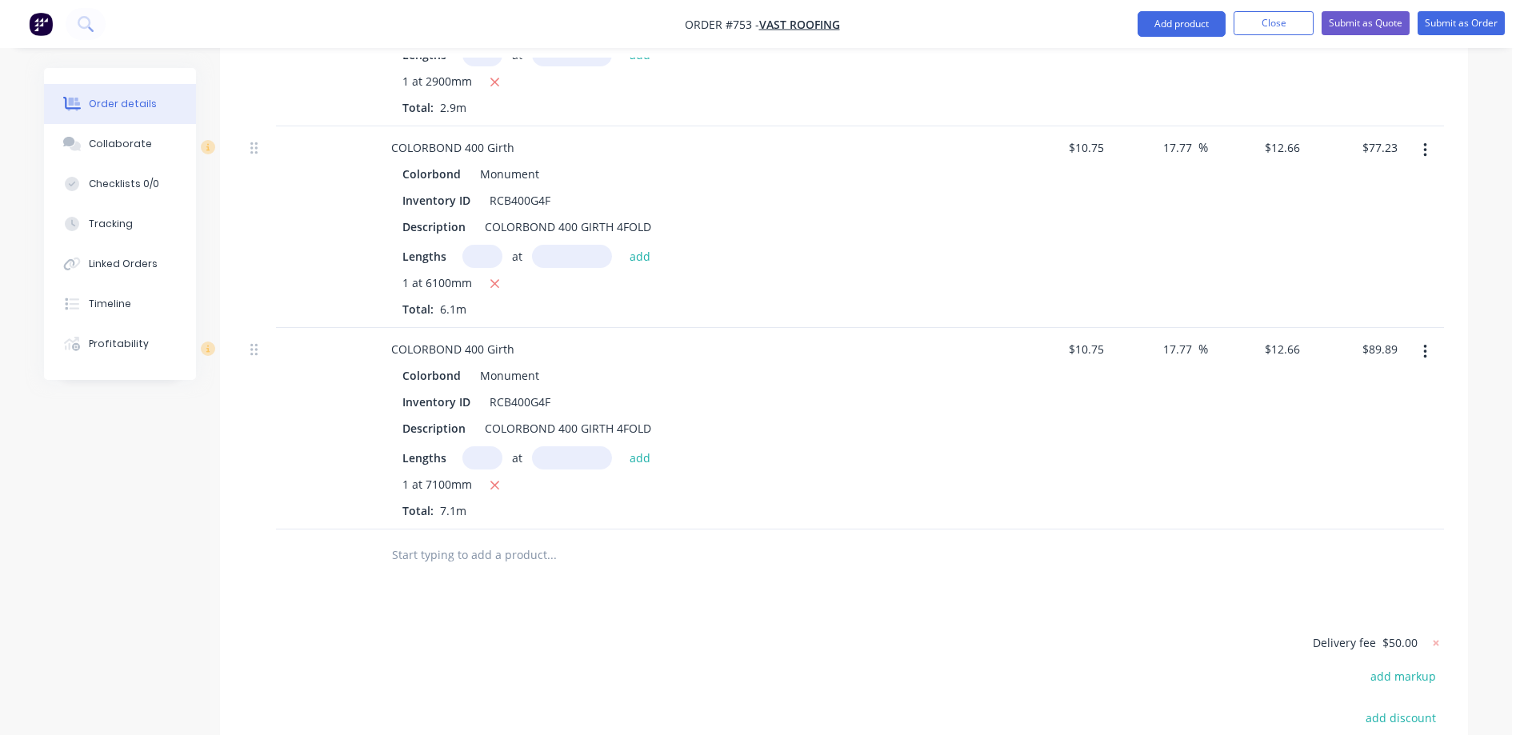
click at [478, 539] on input "text" at bounding box center [551, 555] width 320 height 32
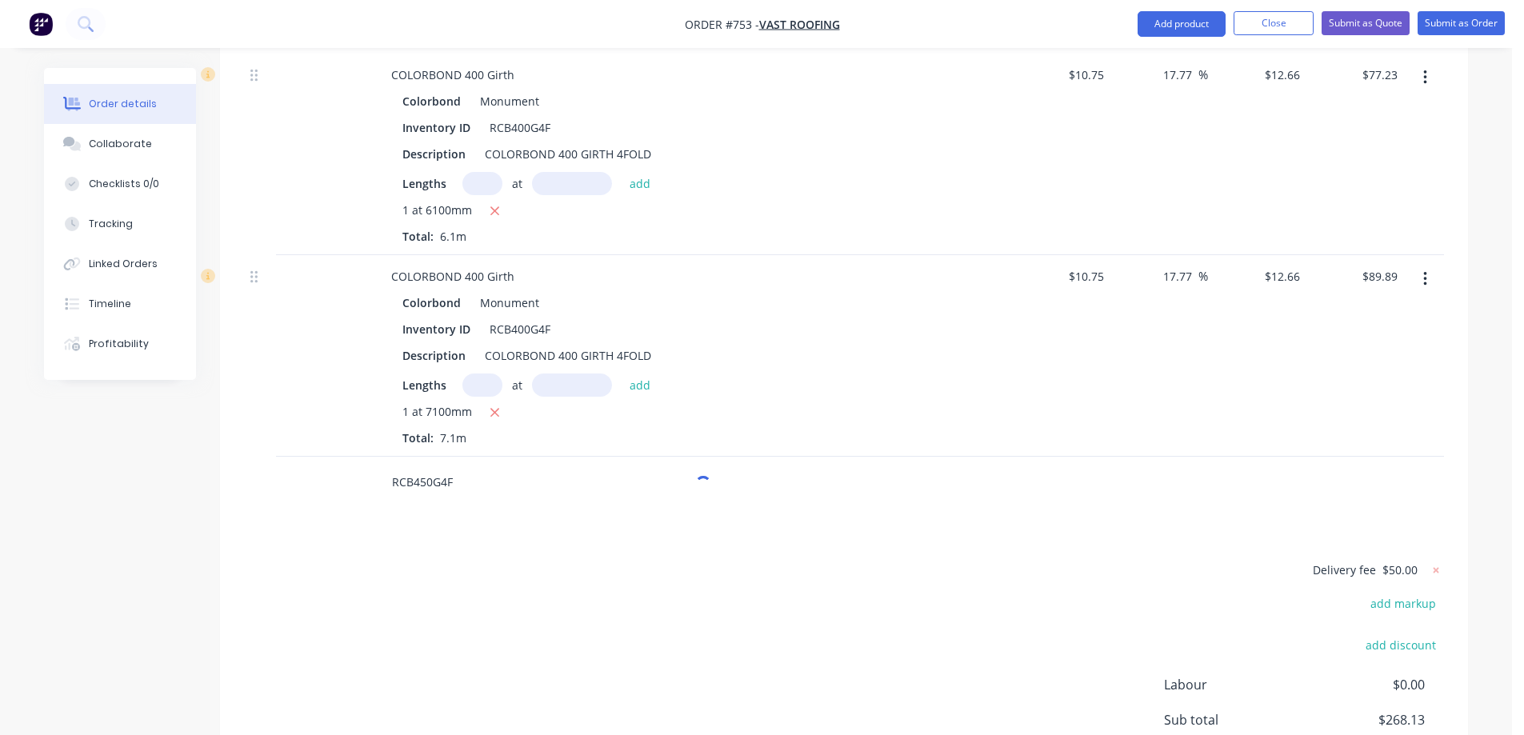
scroll to position [917, 0]
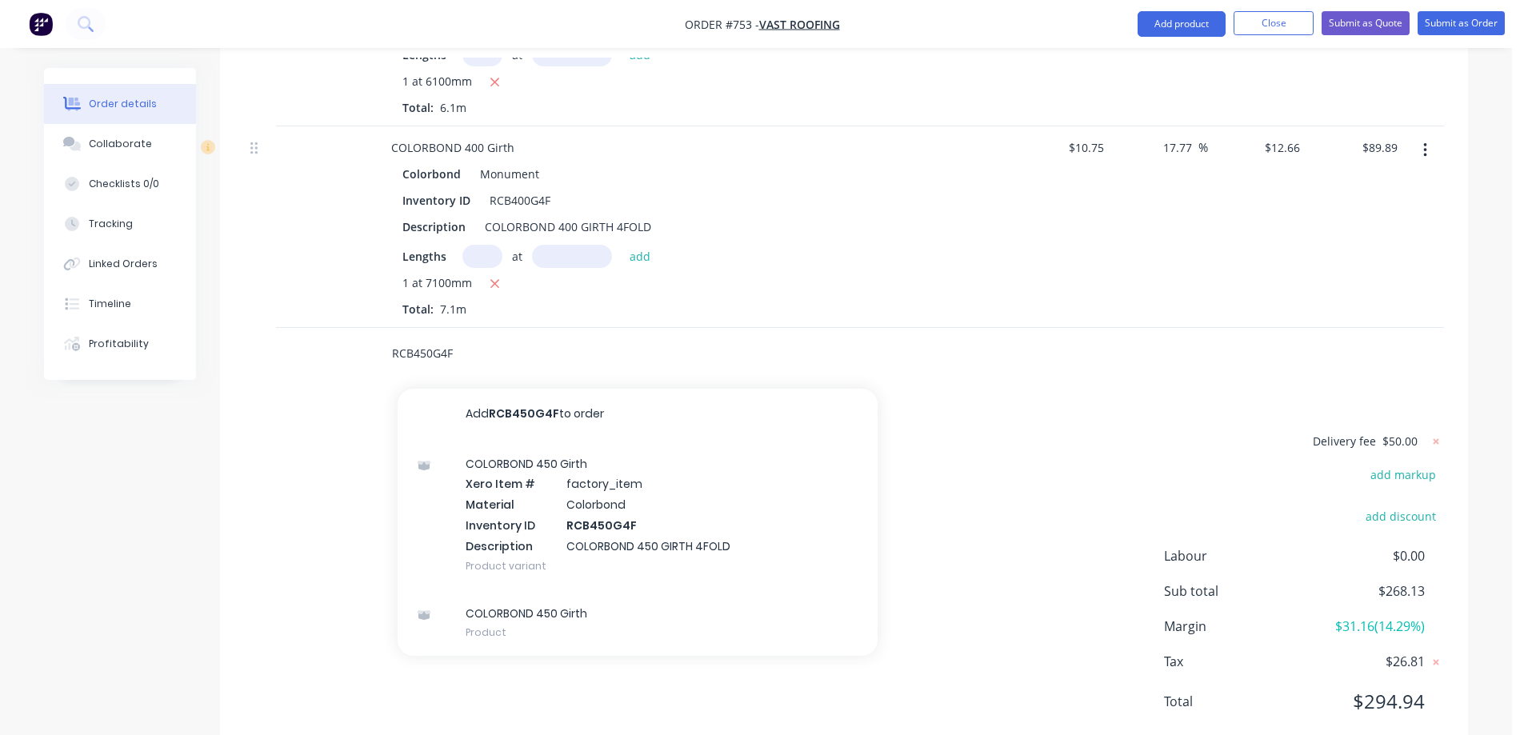
type input "RCB450G4F"
click at [511, 440] on div "COLORBOND 450 Girth Xero Item # factory_item Material Colorbond Inventory ID RC…" at bounding box center [638, 515] width 480 height 150
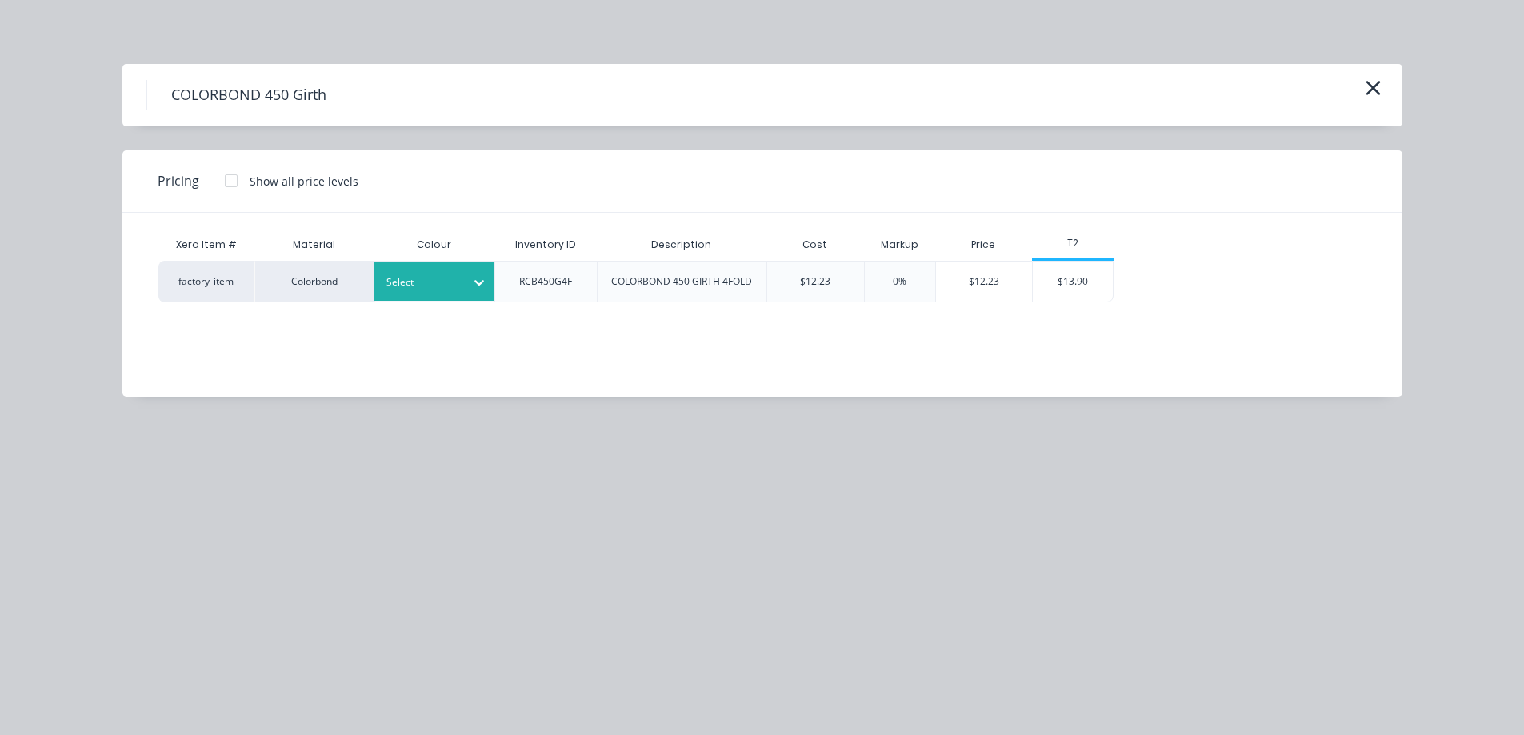
click at [444, 281] on div at bounding box center [422, 283] width 72 height 18
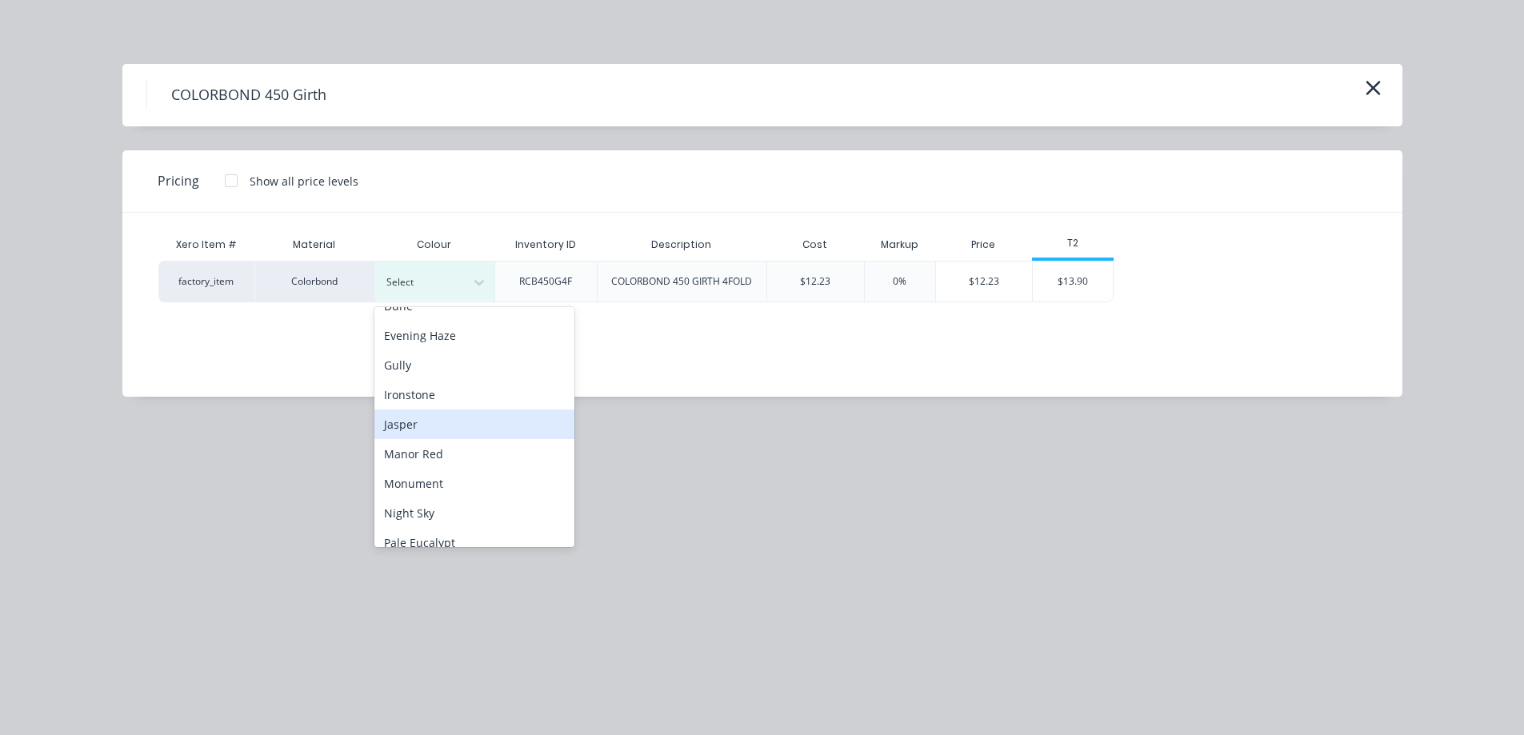
scroll to position [240, 0]
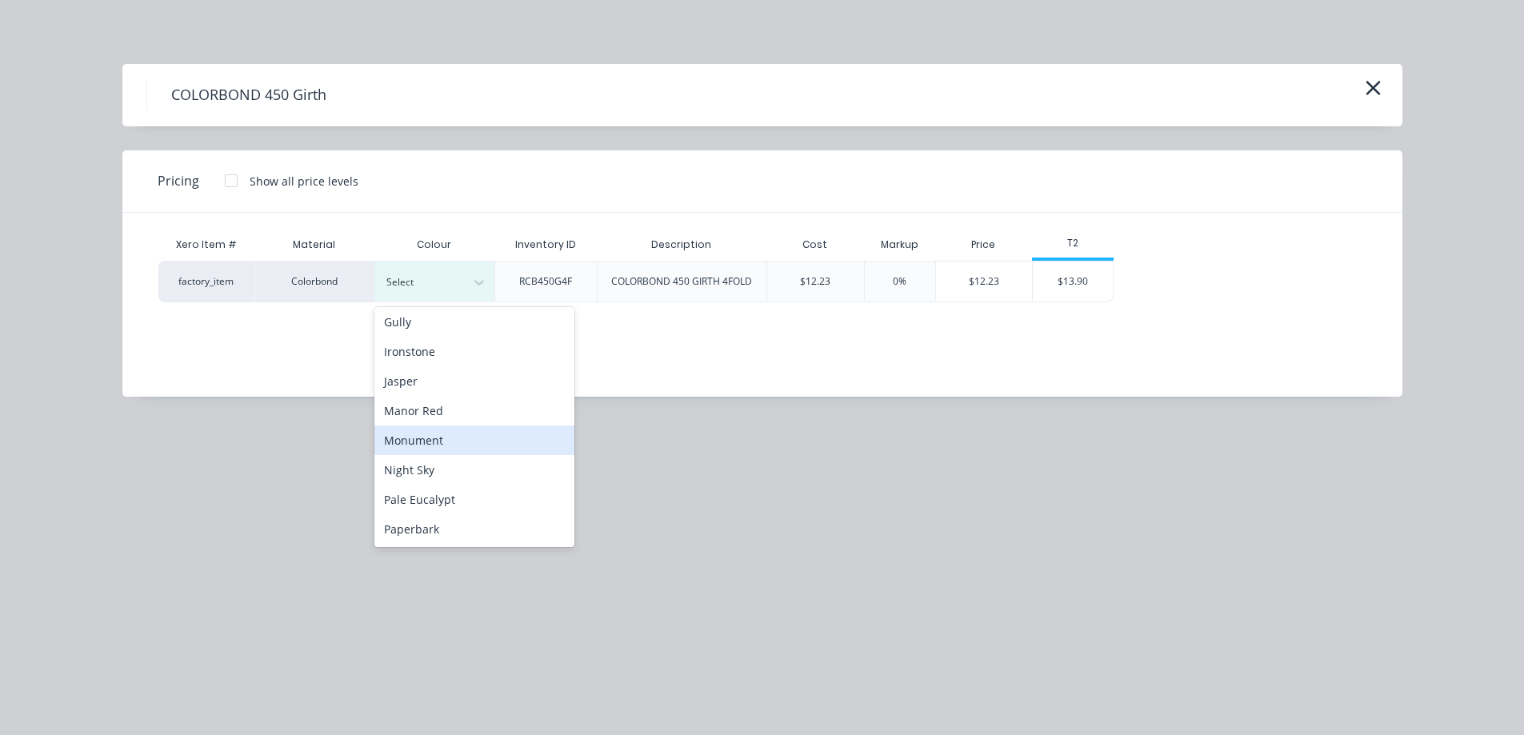
click at [465, 438] on div "Monument" at bounding box center [474, 441] width 200 height 30
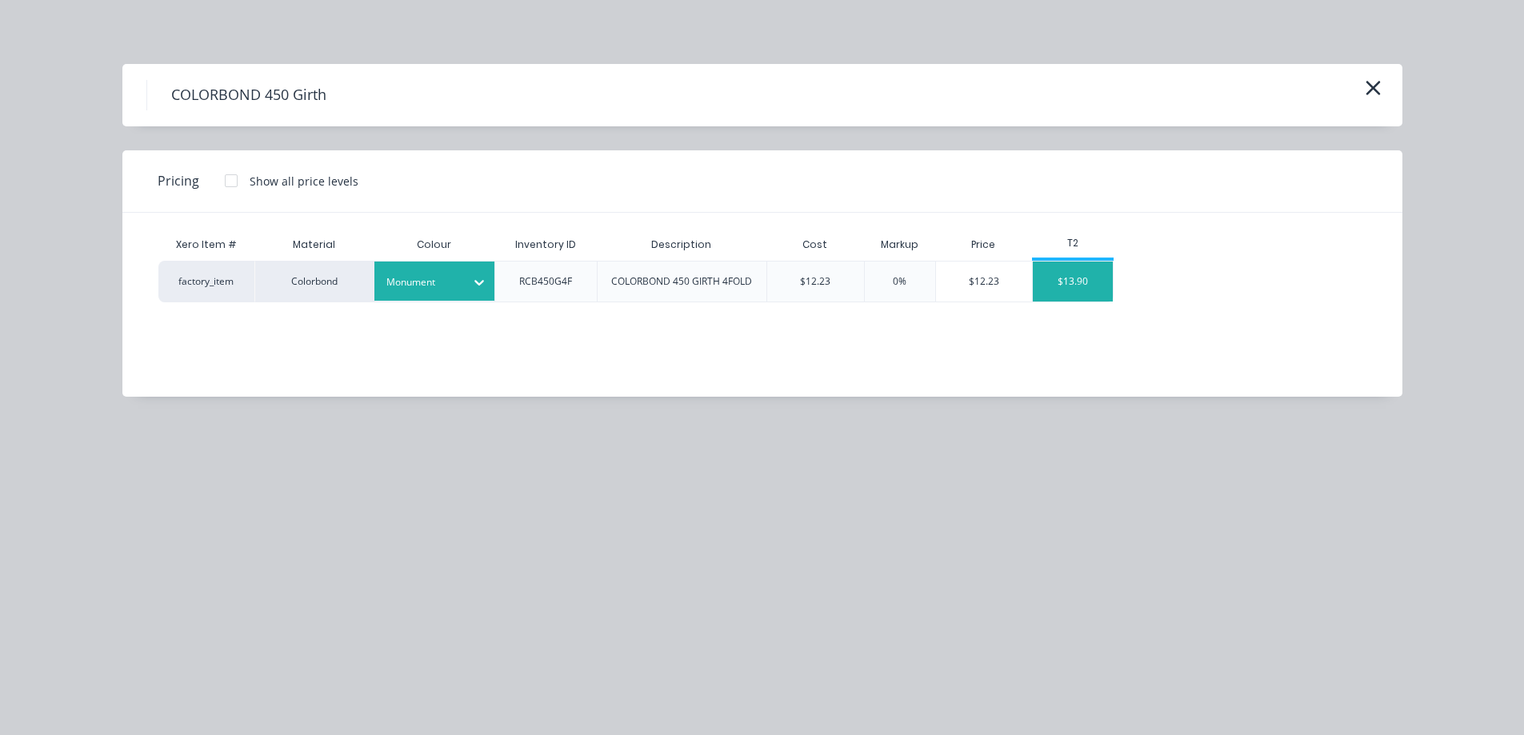
click at [1057, 296] on div "$13.90" at bounding box center [1073, 282] width 80 height 40
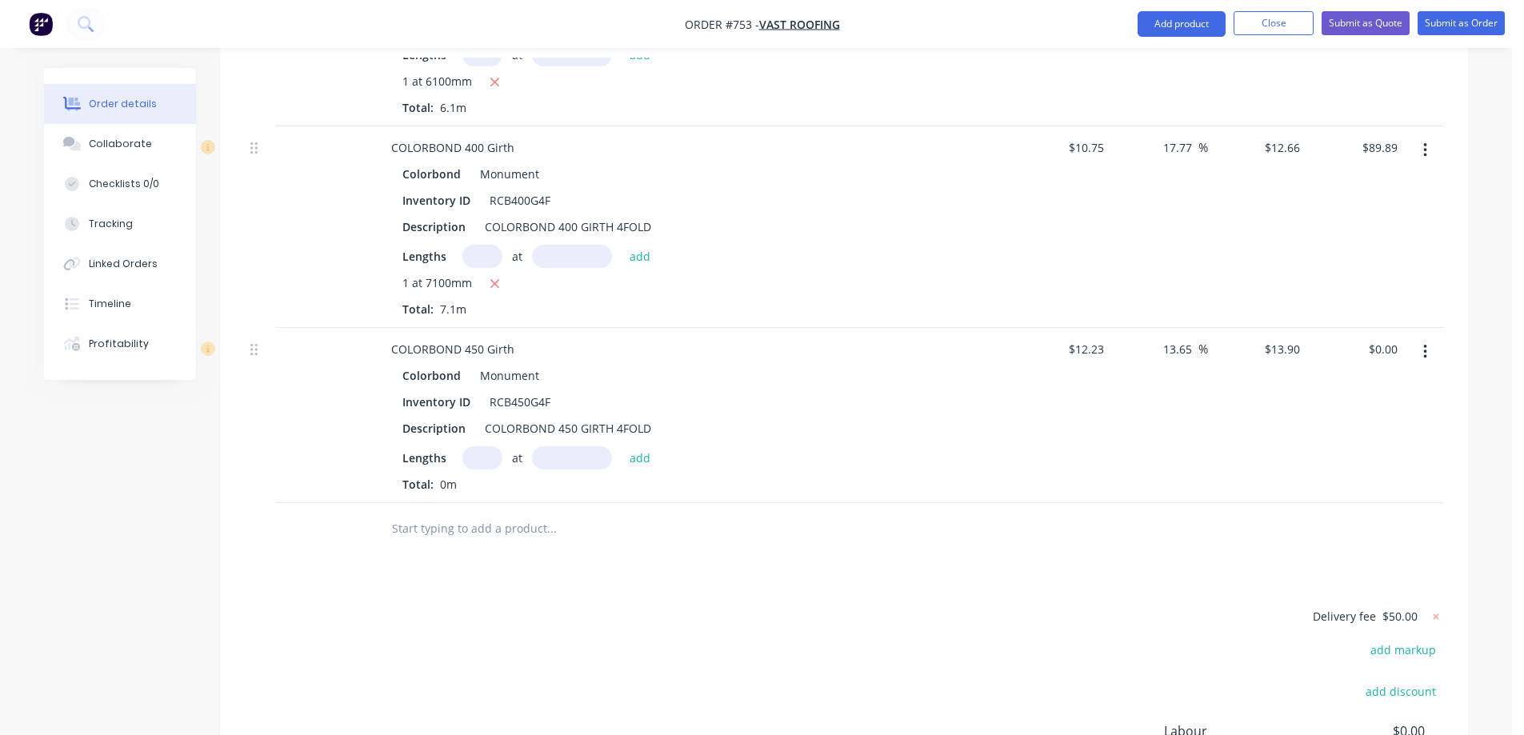
click at [487, 446] on input "text" at bounding box center [482, 457] width 40 height 23
type input "1"
type input "7400mm"
click at [648, 446] on button "add" at bounding box center [640, 457] width 38 height 22
type input "$102.86"
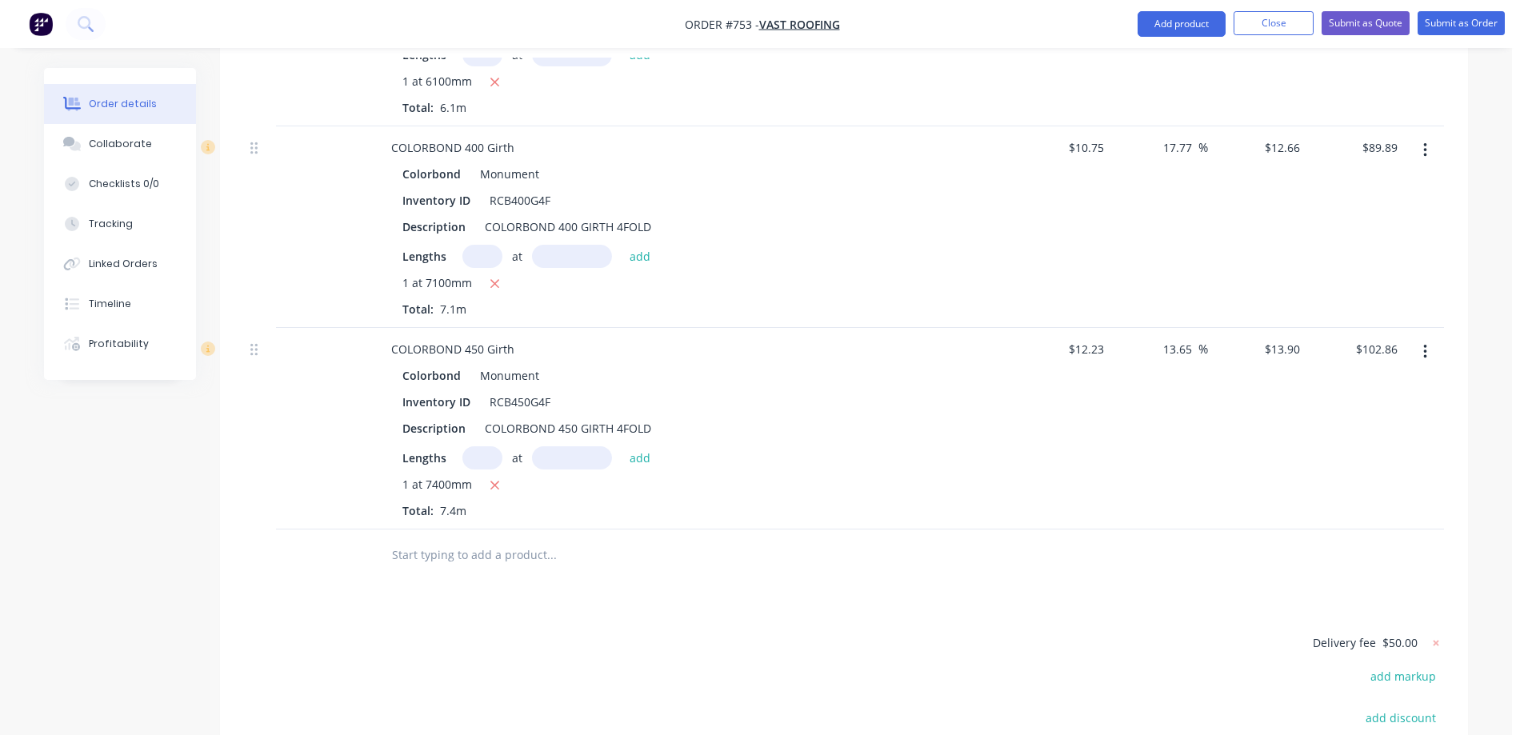
click at [507, 539] on input "text" at bounding box center [551, 555] width 320 height 32
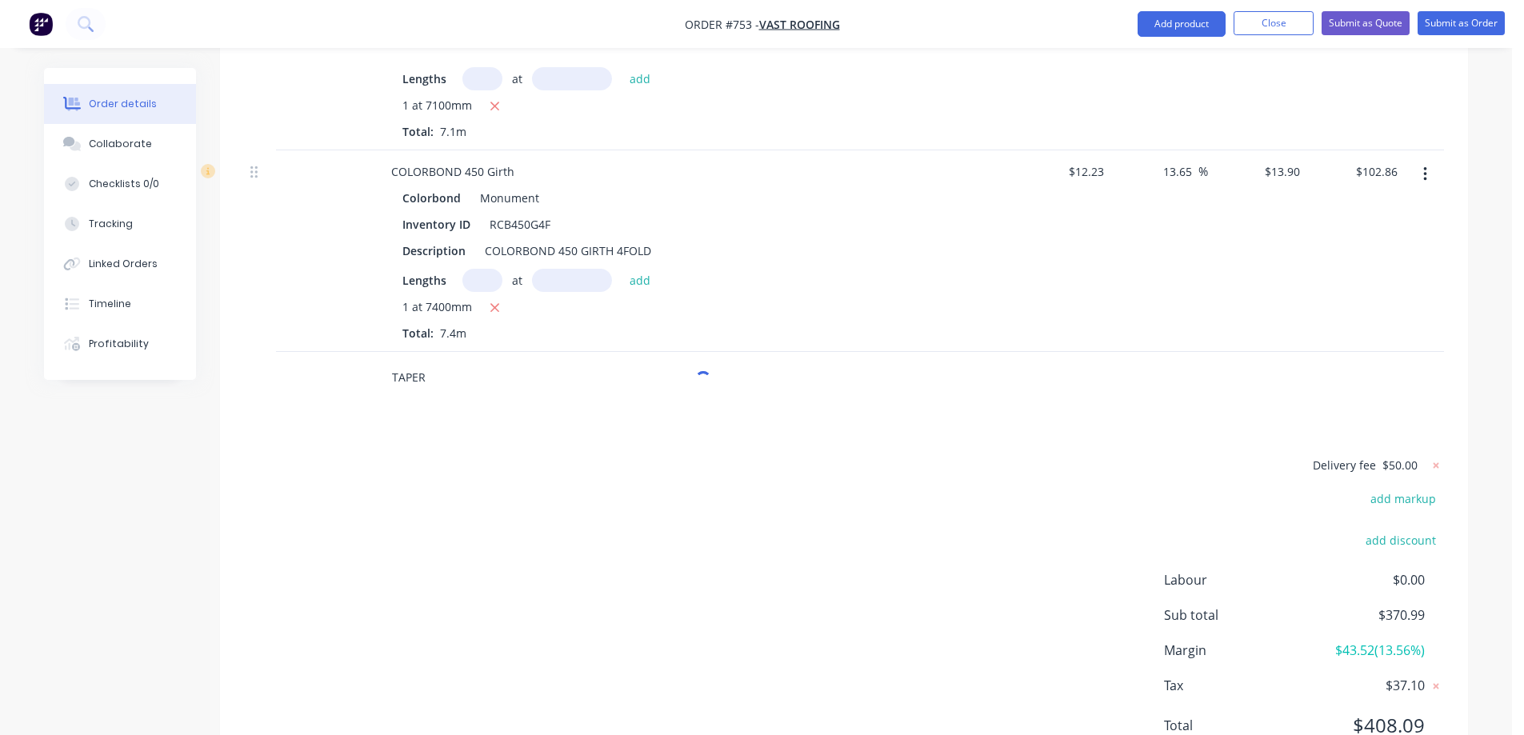
scroll to position [1118, 0]
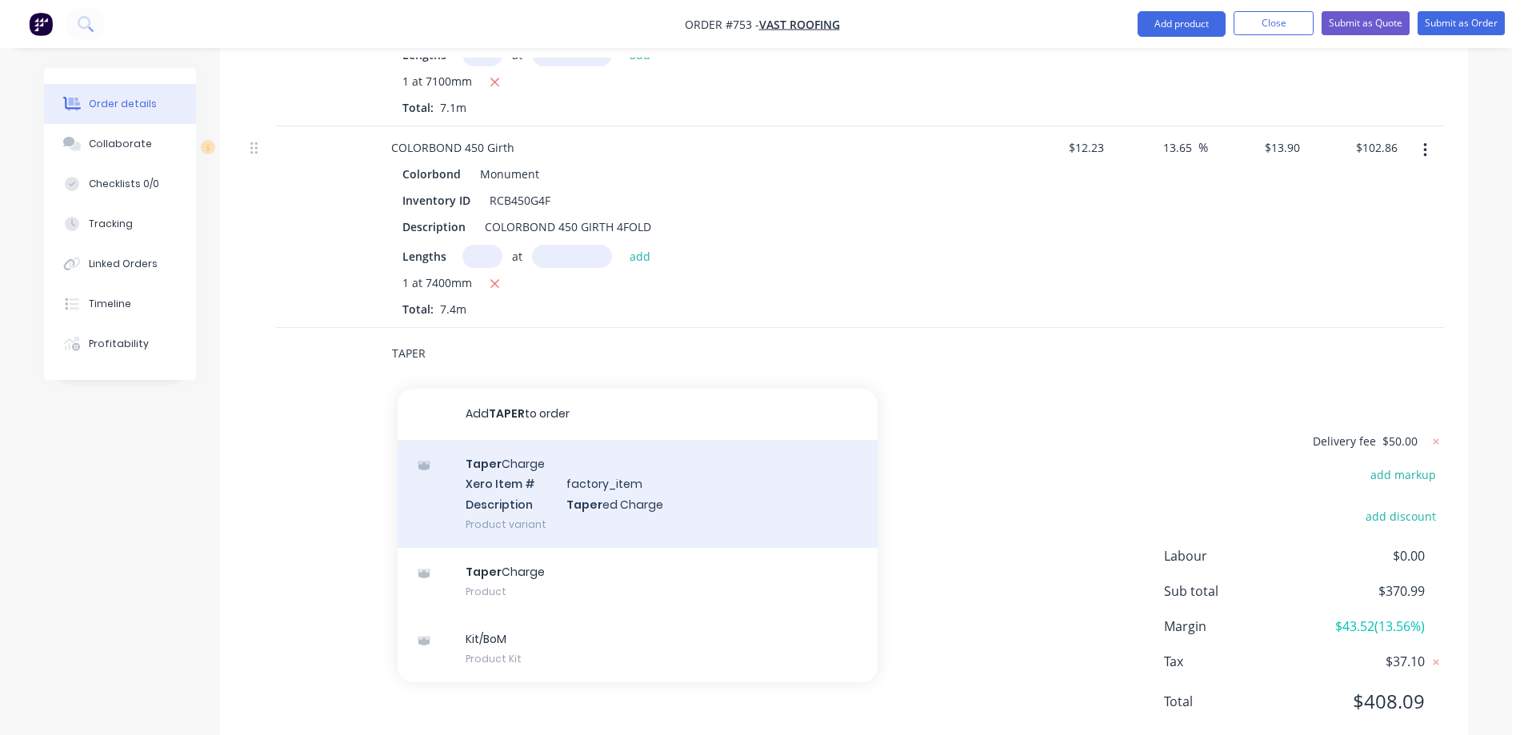
type input "TAPER"
click at [502, 460] on div "Taper Charge Xero Item # factory_item Description Taper ed Charge Product varia…" at bounding box center [638, 494] width 480 height 108
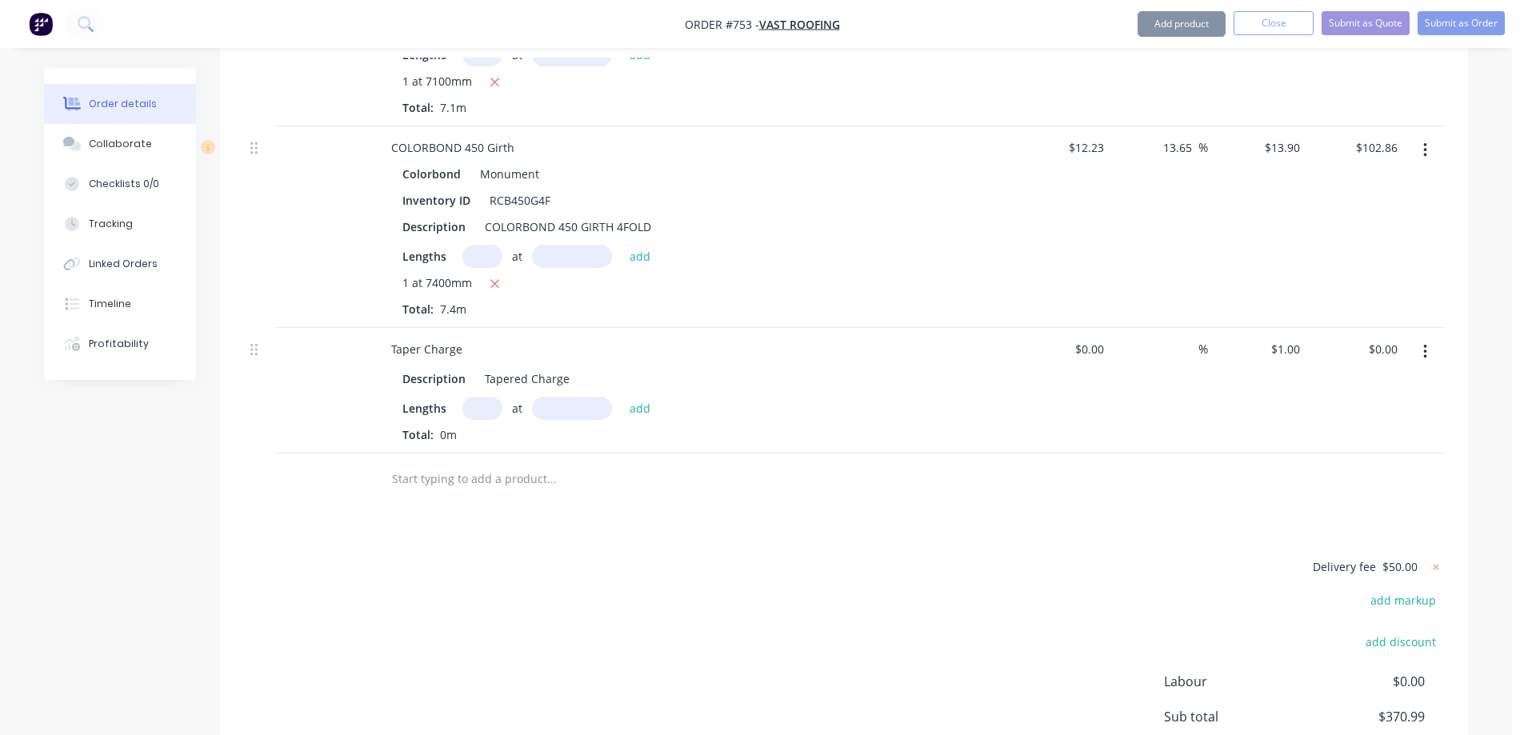
click at [489, 397] on input "text" at bounding box center [482, 408] width 40 height 23
type input "1"
type input "7400mm"
click at [625, 397] on button "add" at bounding box center [640, 408] width 38 height 22
type input "$7.40"
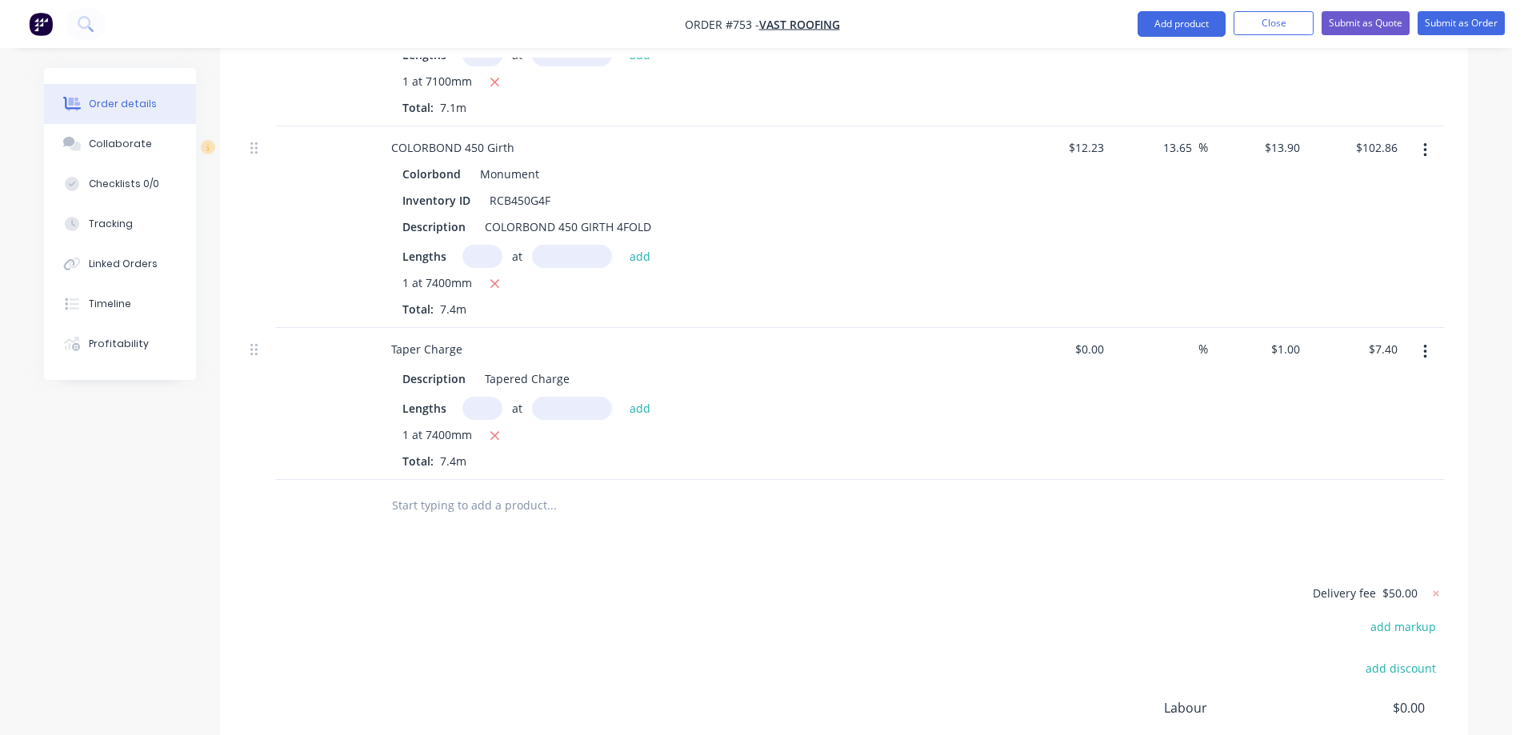
click at [542, 490] on input "text" at bounding box center [551, 506] width 320 height 32
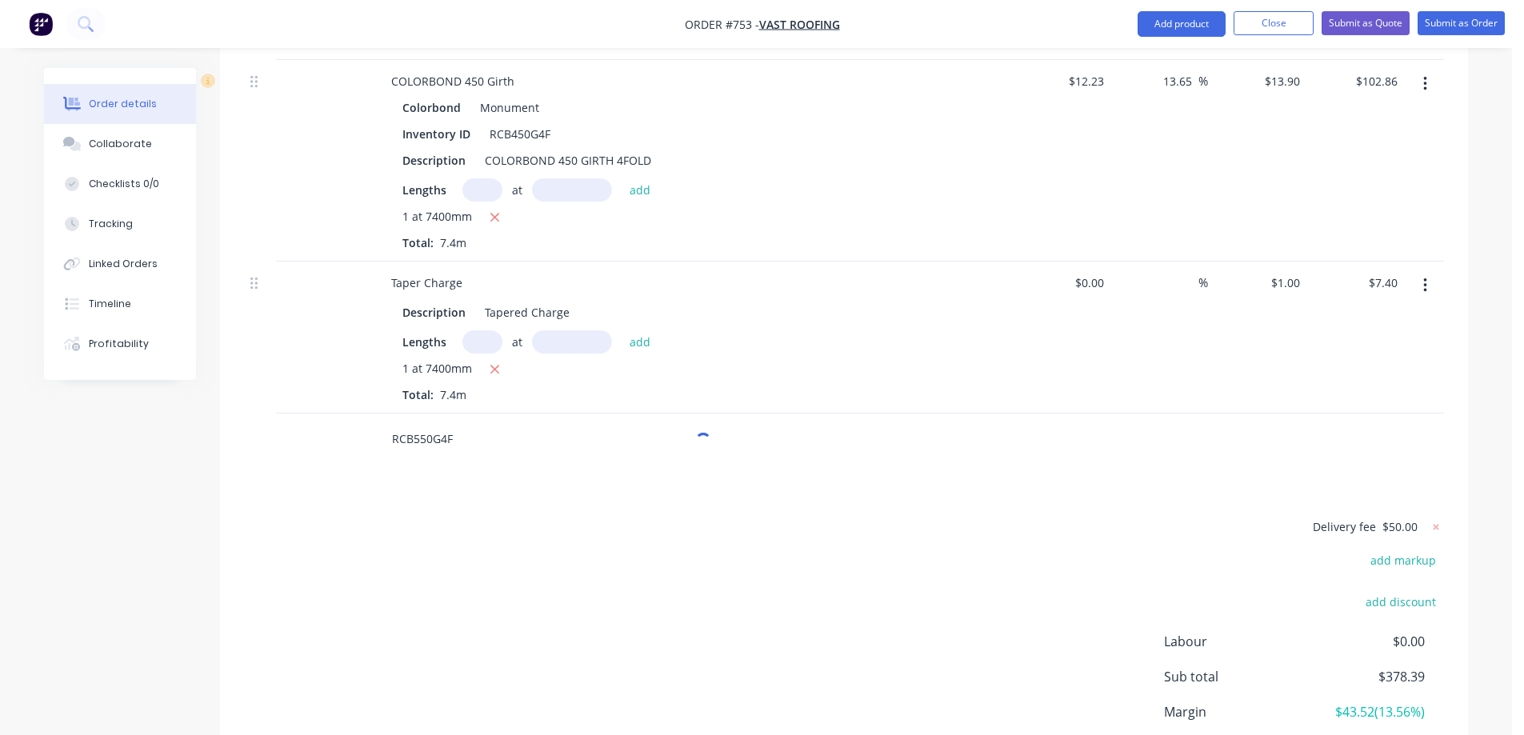
scroll to position [1270, 0]
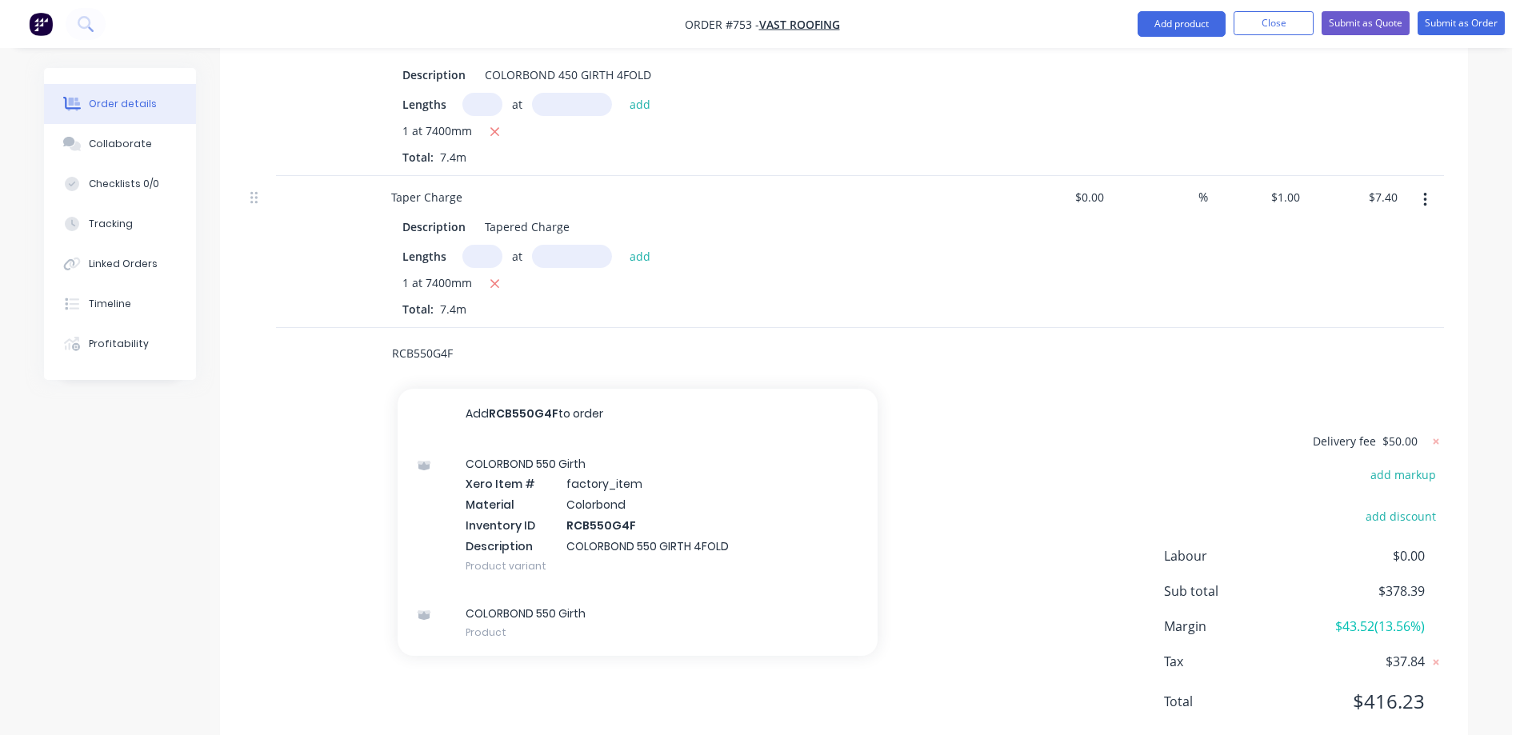
type input "RCB550G4F"
click at [542, 458] on div "COLORBOND 550 Girth Xero Item # factory_item Material Colorbond Inventory ID RC…" at bounding box center [638, 515] width 480 height 150
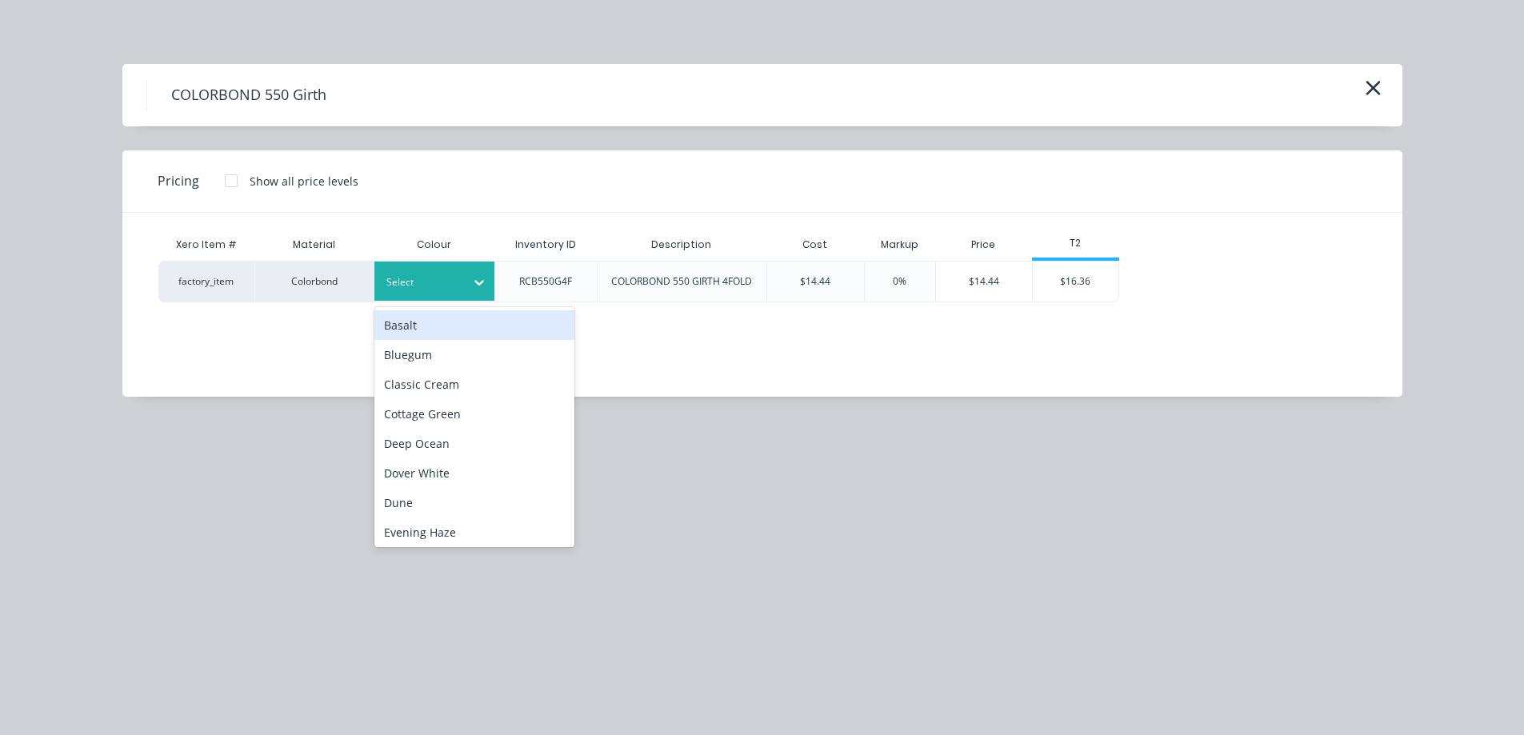
click at [473, 298] on div at bounding box center [479, 281] width 29 height 39
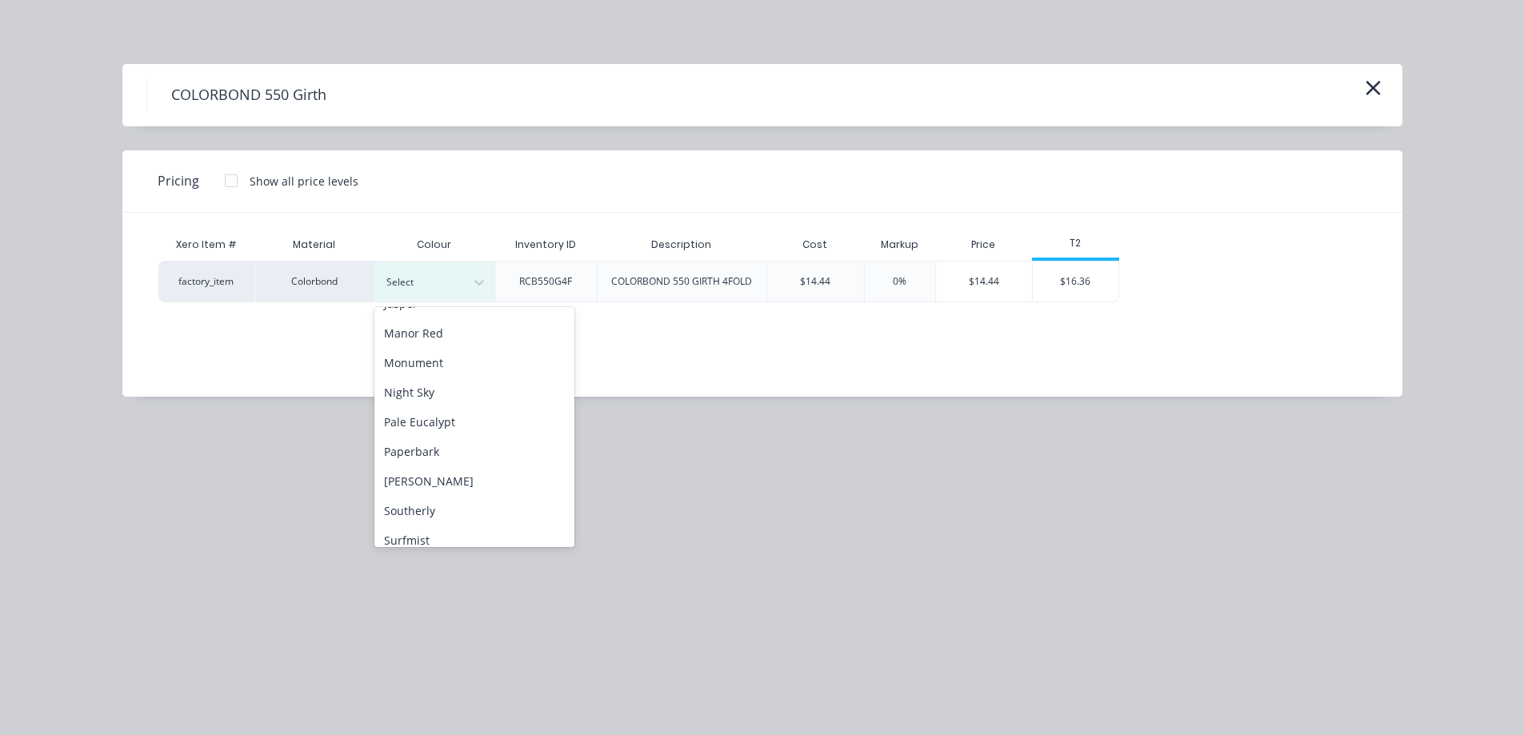
scroll to position [320, 0]
click at [450, 364] on div "Monument" at bounding box center [474, 361] width 200 height 30
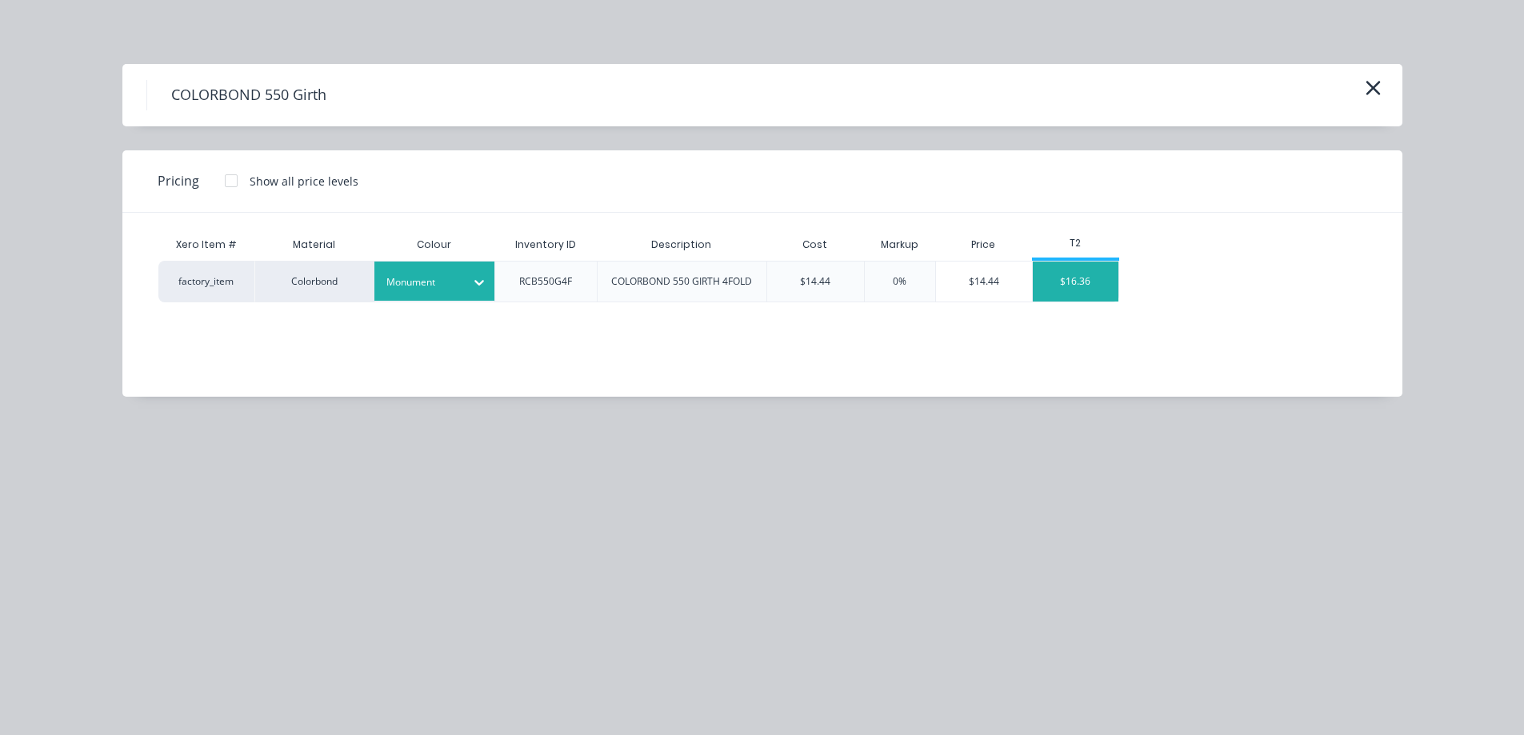
click at [1064, 286] on div "$16.36" at bounding box center [1076, 282] width 86 height 40
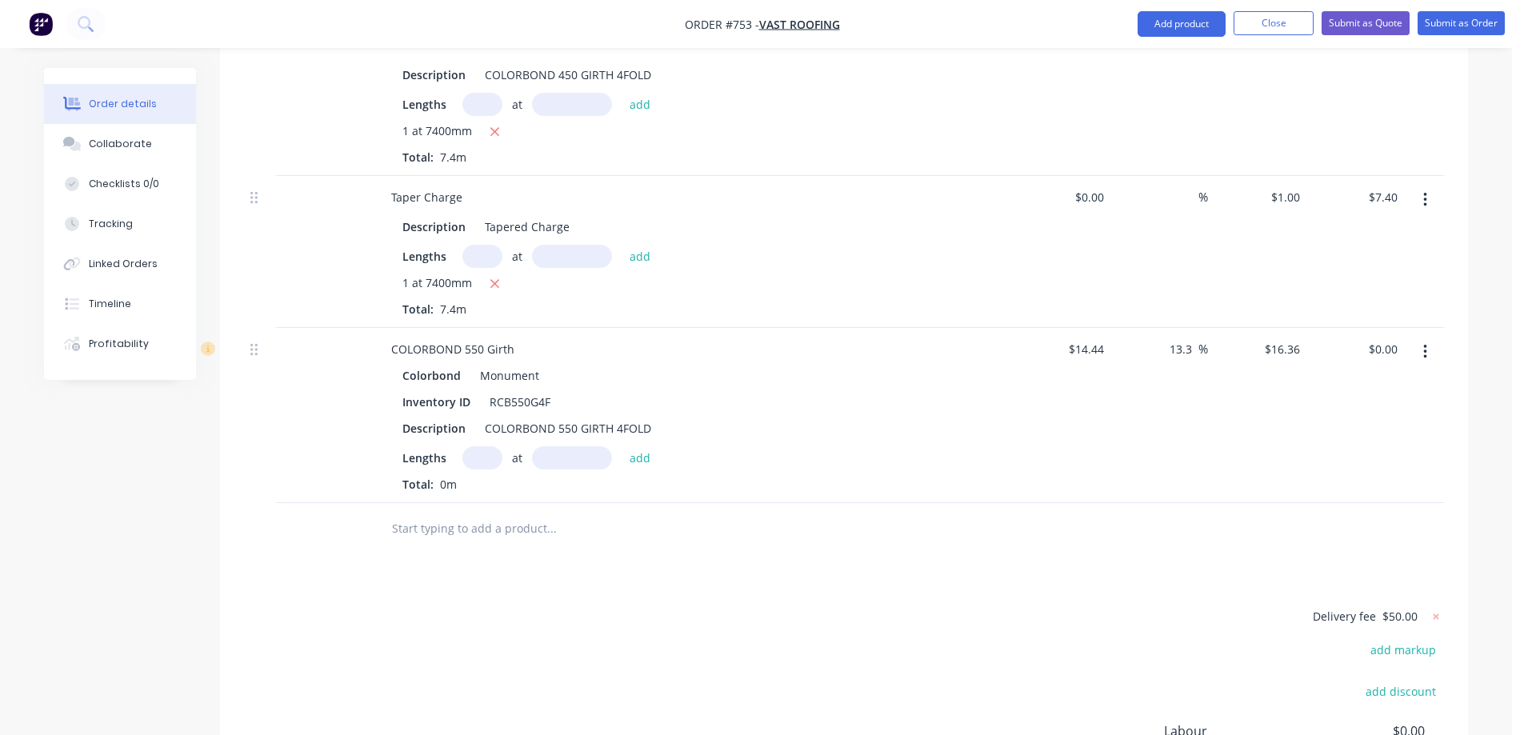
click at [502, 446] on div "at add" at bounding box center [560, 457] width 197 height 23
click at [491, 446] on input "text" at bounding box center [482, 457] width 40 height 23
type input "1"
type input "3000mm"
click at [647, 446] on button "add" at bounding box center [640, 457] width 38 height 22
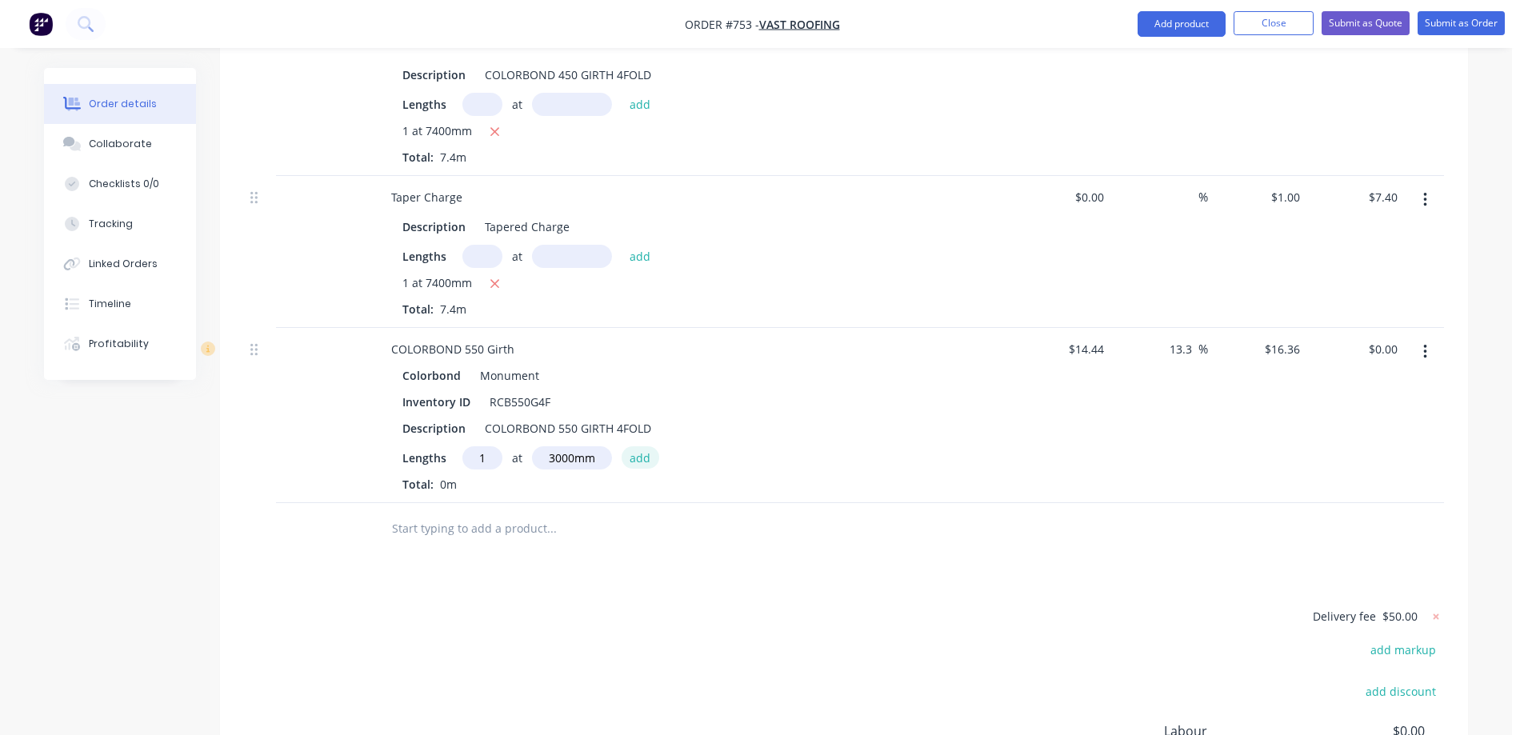
type input "$49.08"
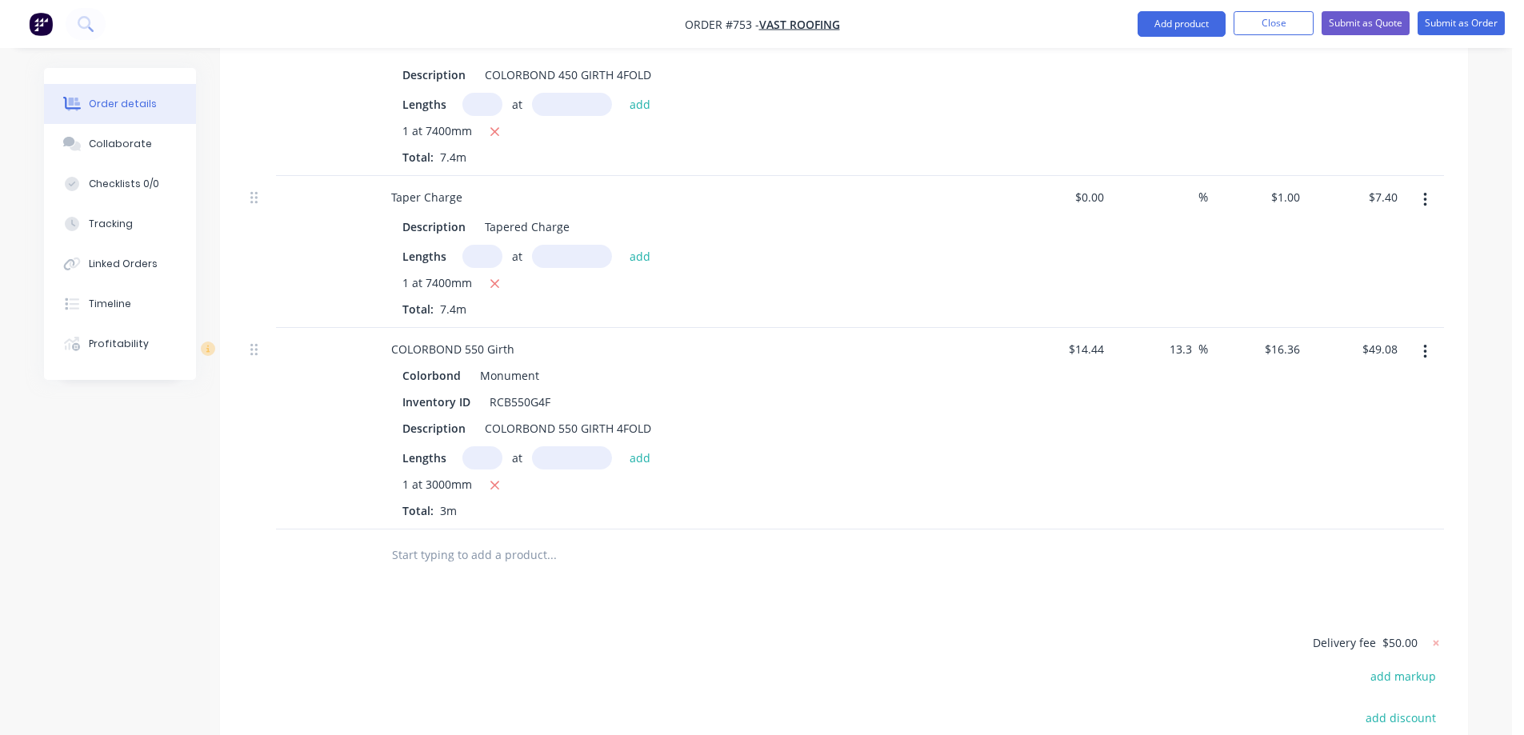
click at [536, 539] on input "text" at bounding box center [551, 555] width 320 height 32
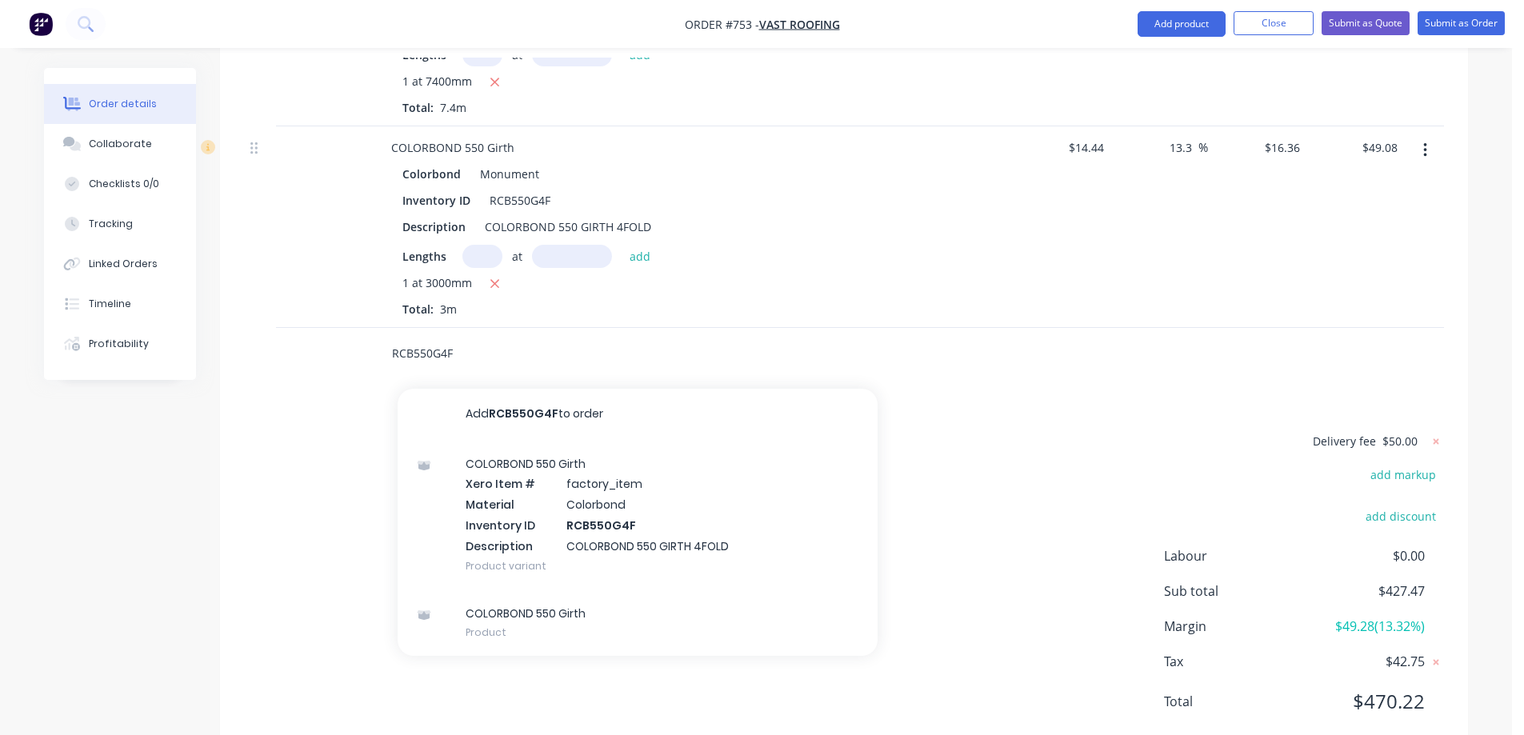
type input "RCB550G4F"
click at [536, 503] on div "COLORBOND 550 Girth Xero Item # factory_item Material Colorbond Inventory ID RC…" at bounding box center [638, 515] width 480 height 150
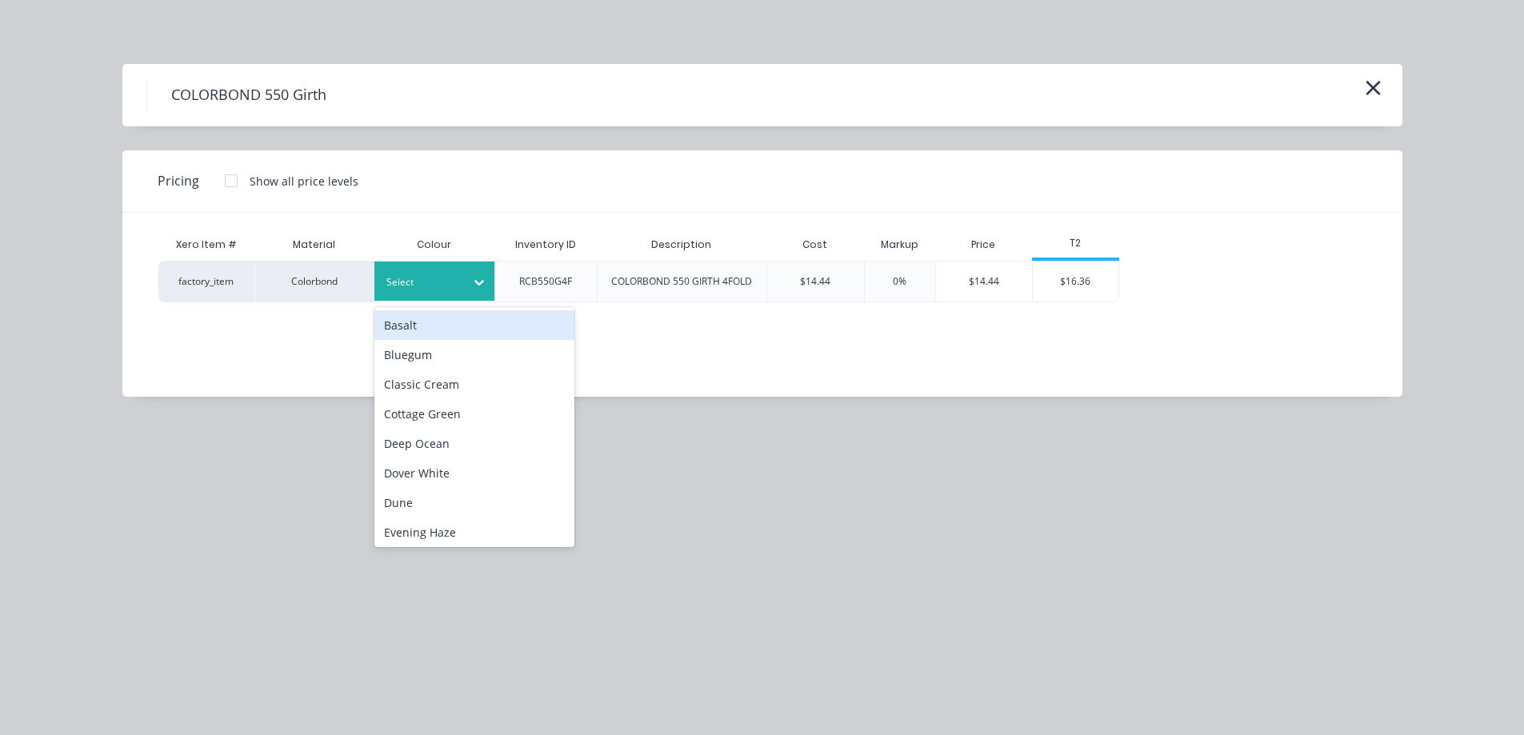
click at [416, 283] on div at bounding box center [422, 283] width 72 height 18
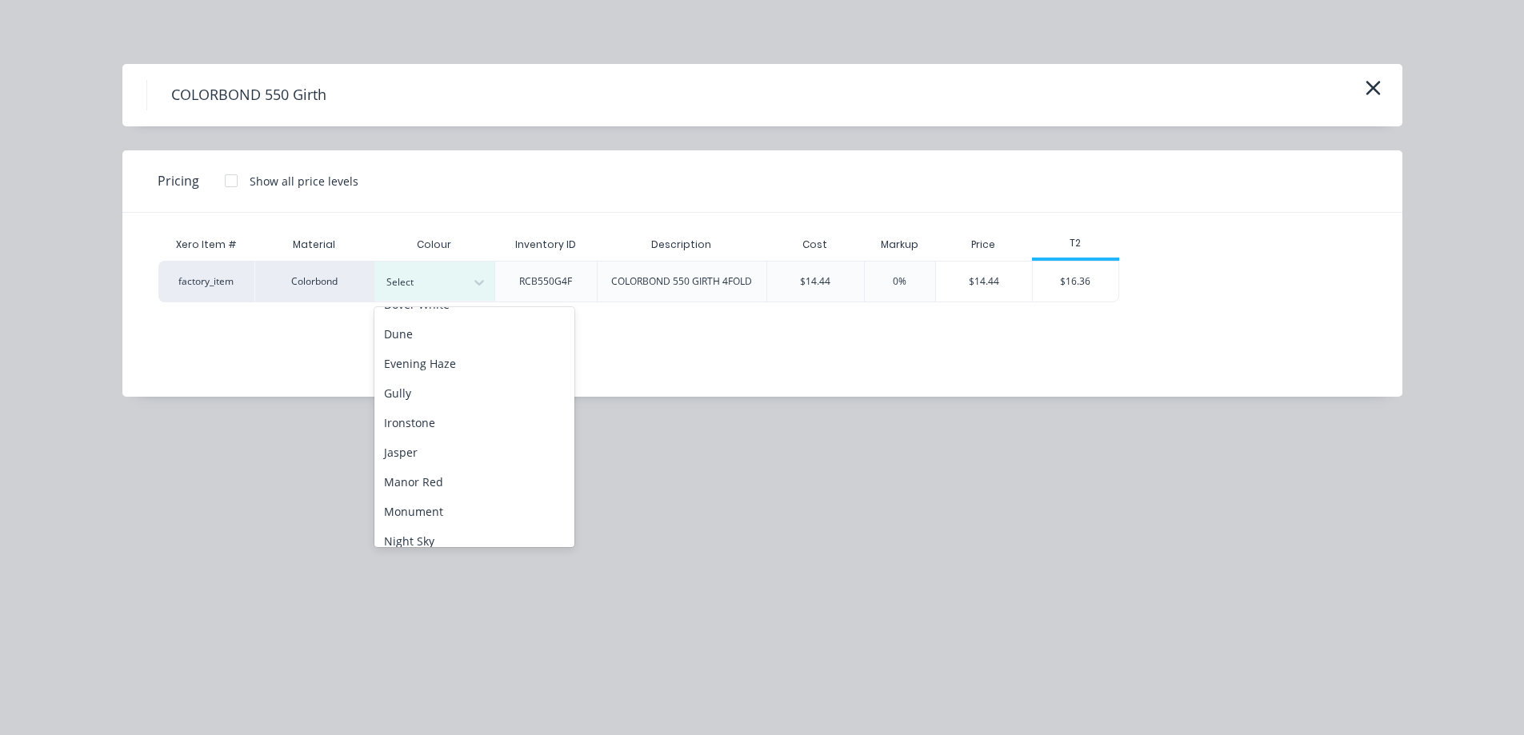
scroll to position [320, 0]
click at [438, 358] on div "Monument" at bounding box center [474, 361] width 200 height 30
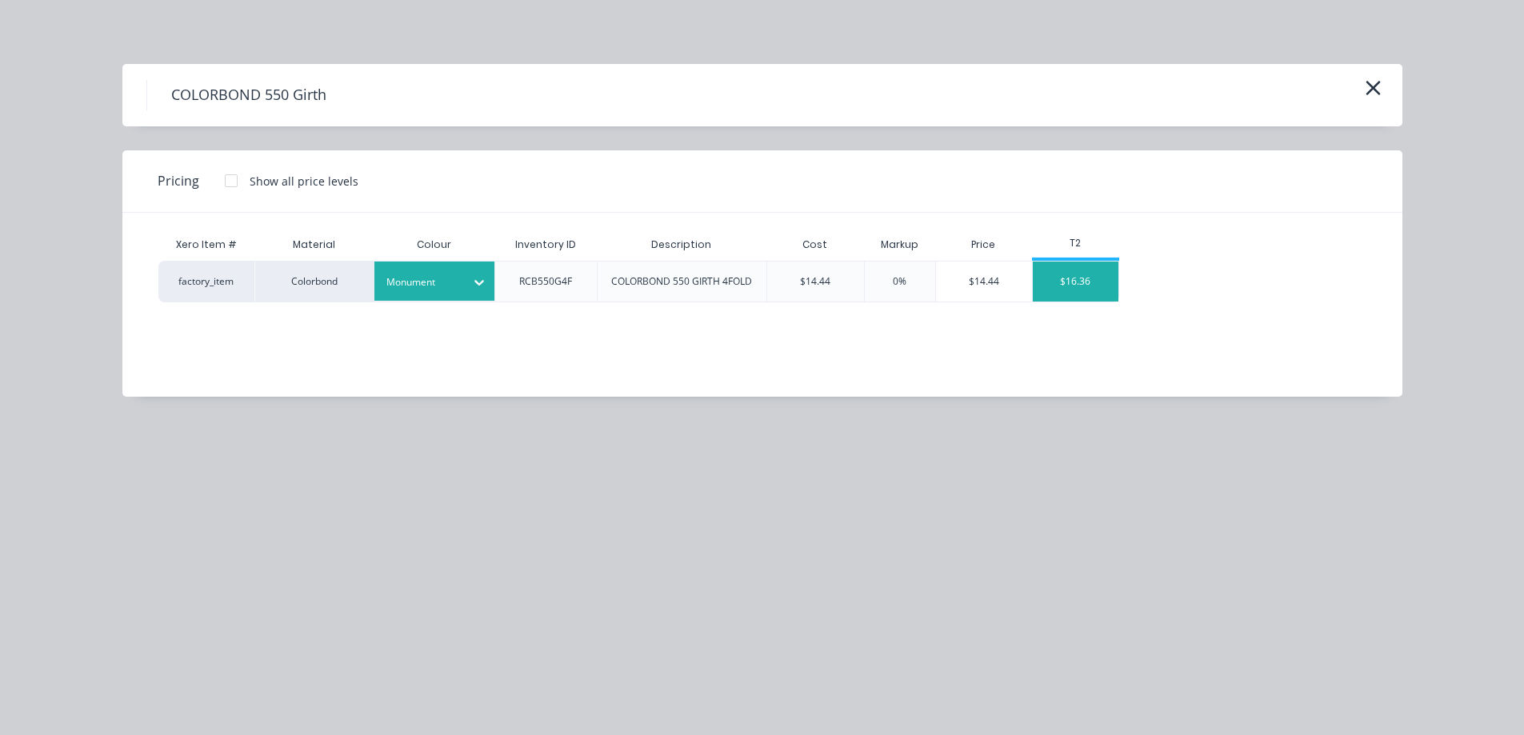
click at [1097, 293] on div "$16.36" at bounding box center [1076, 282] width 86 height 40
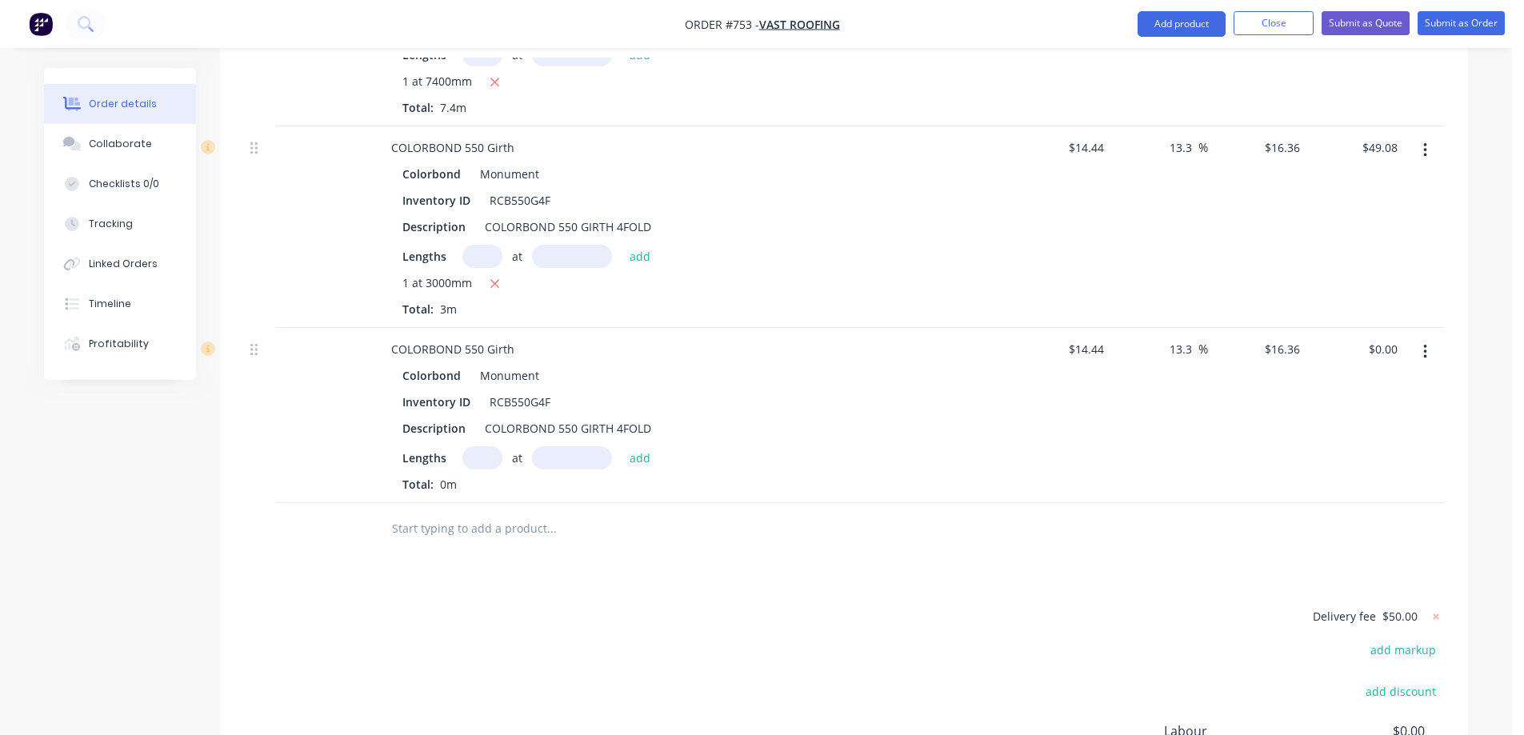
click at [495, 446] on input "text" at bounding box center [482, 457] width 40 height 23
type input "1"
type input "2900mm"
click at [645, 446] on button "add" at bounding box center [640, 457] width 38 height 22
type input "$47.44"
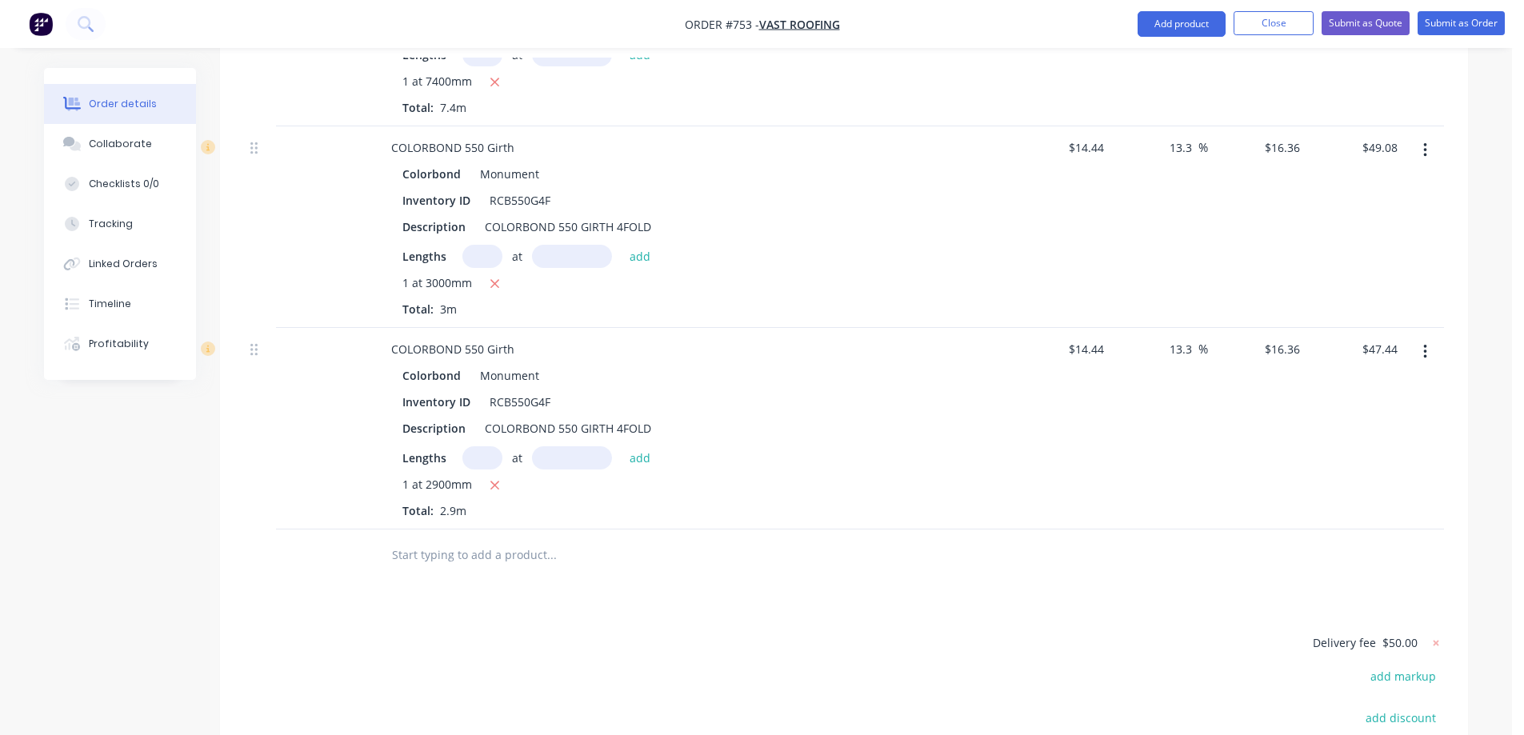
click at [552, 539] on input "text" at bounding box center [551, 555] width 320 height 32
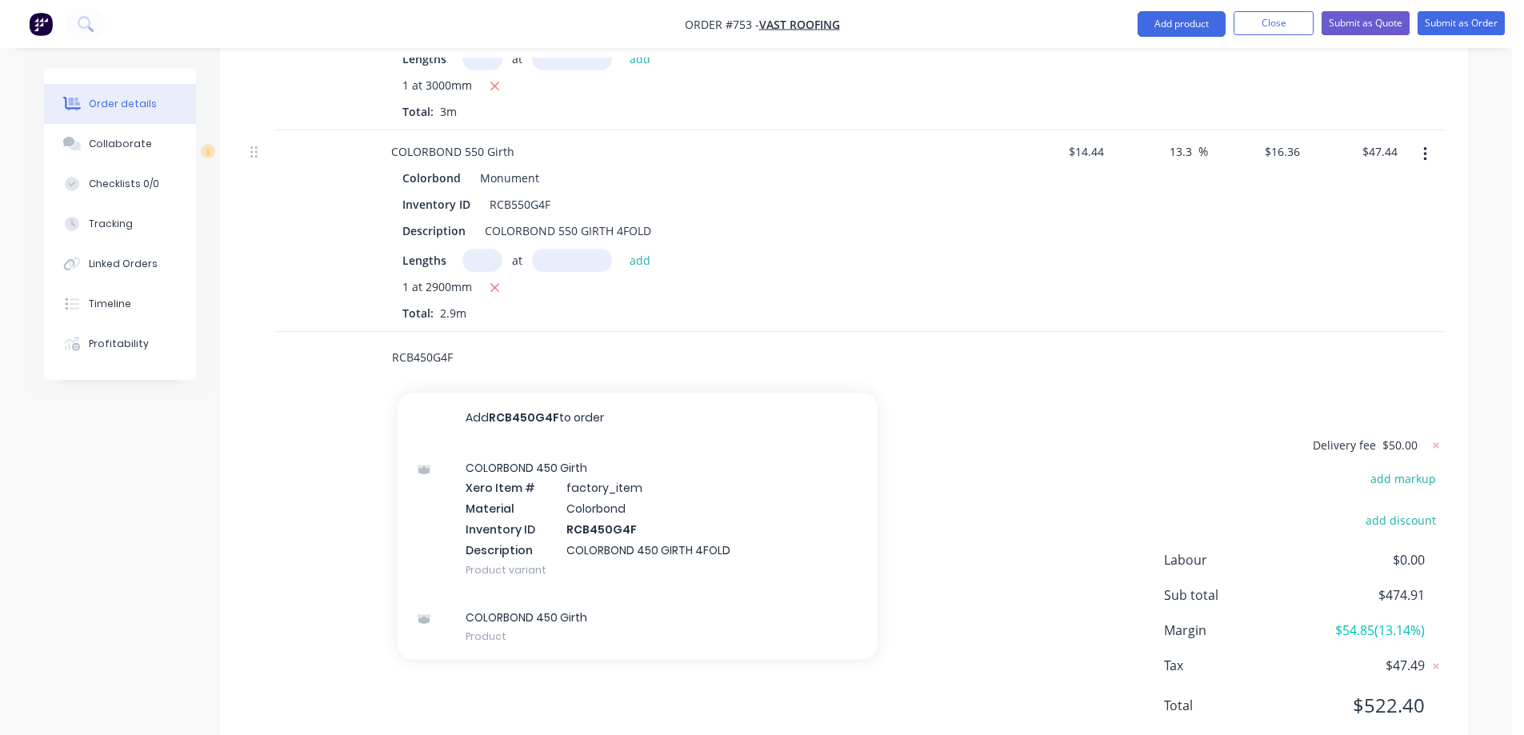
scroll to position [1673, 0]
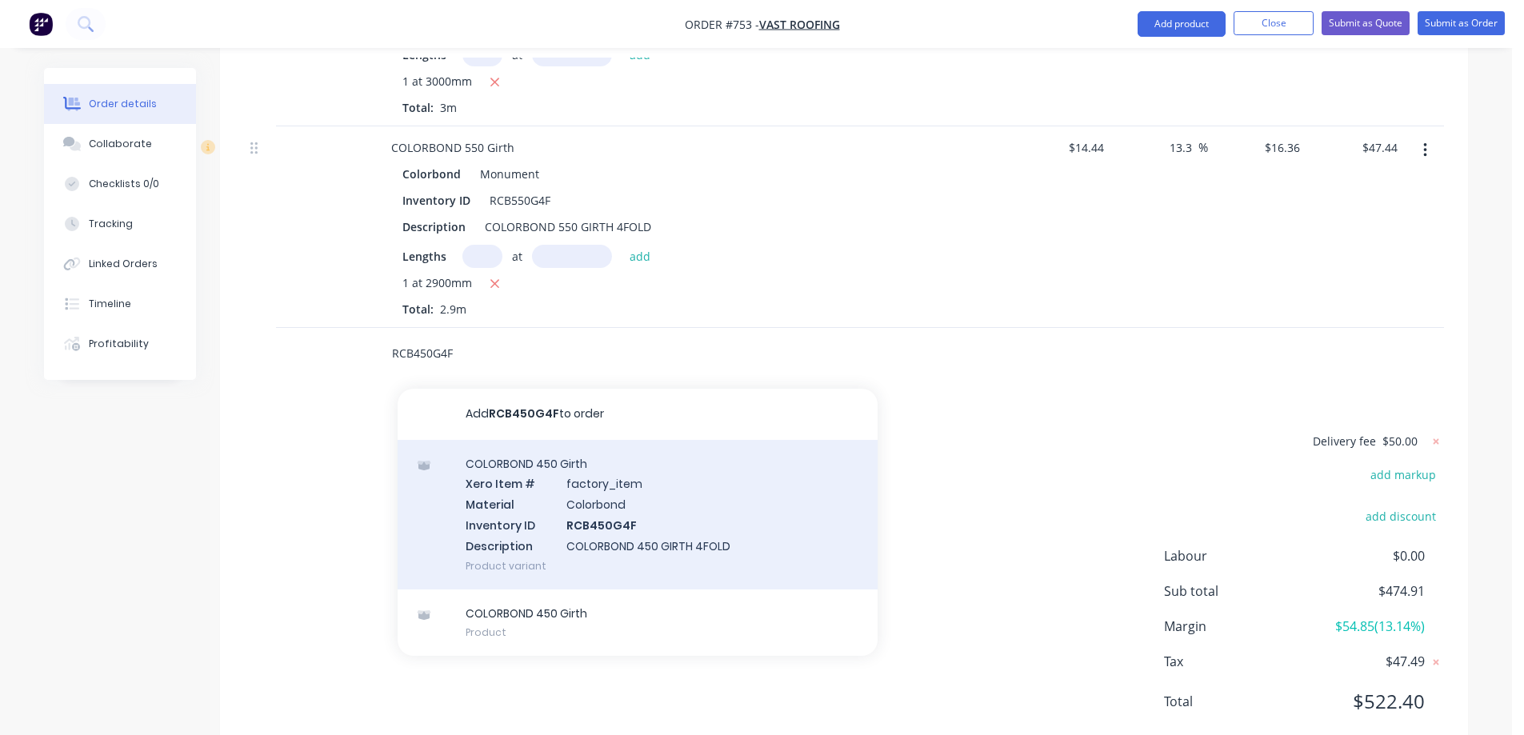
type input "RCB450G4F"
click at [577, 477] on div "COLORBOND 450 Girth Xero Item # factory_item Material Colorbond Inventory ID RC…" at bounding box center [638, 515] width 480 height 150
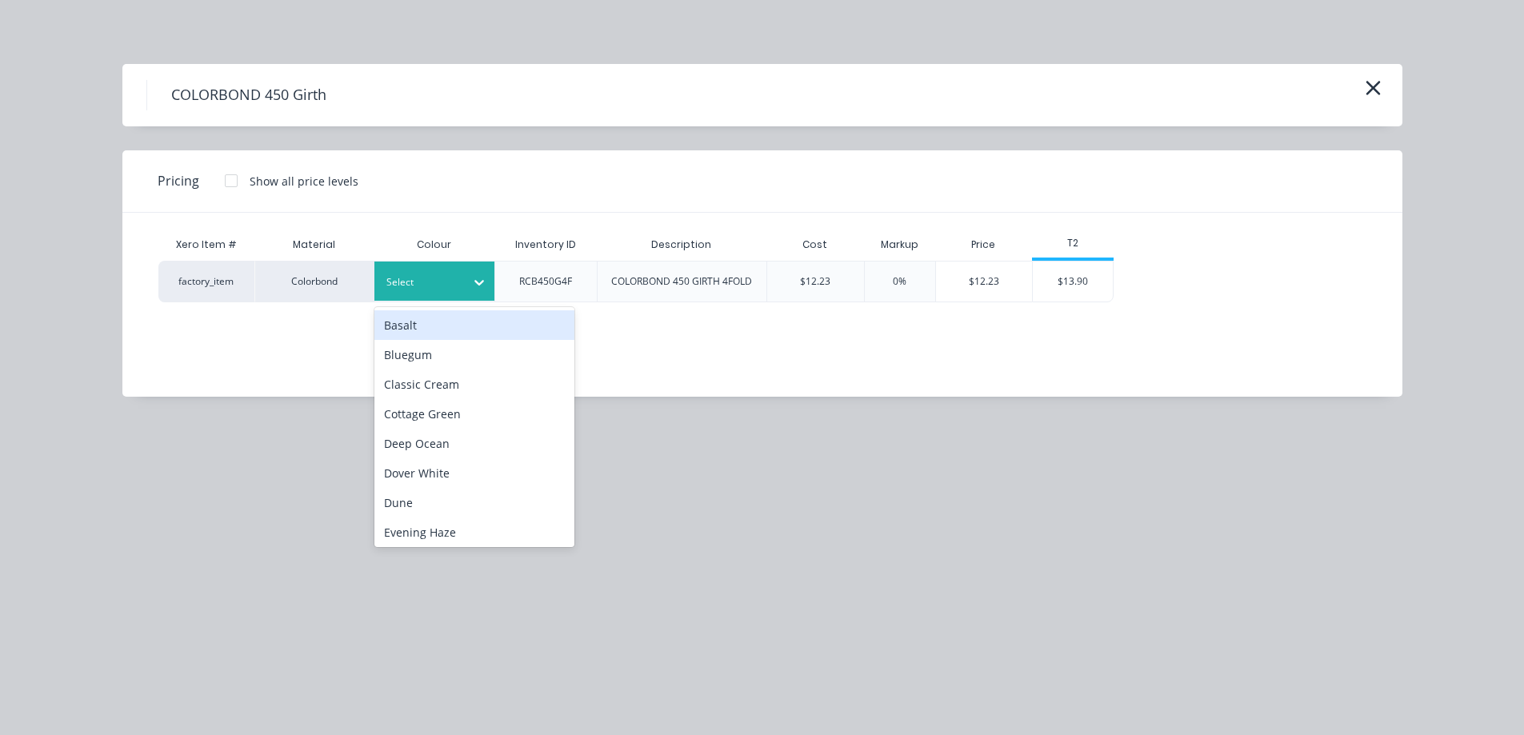
click at [426, 277] on div at bounding box center [422, 283] width 72 height 18
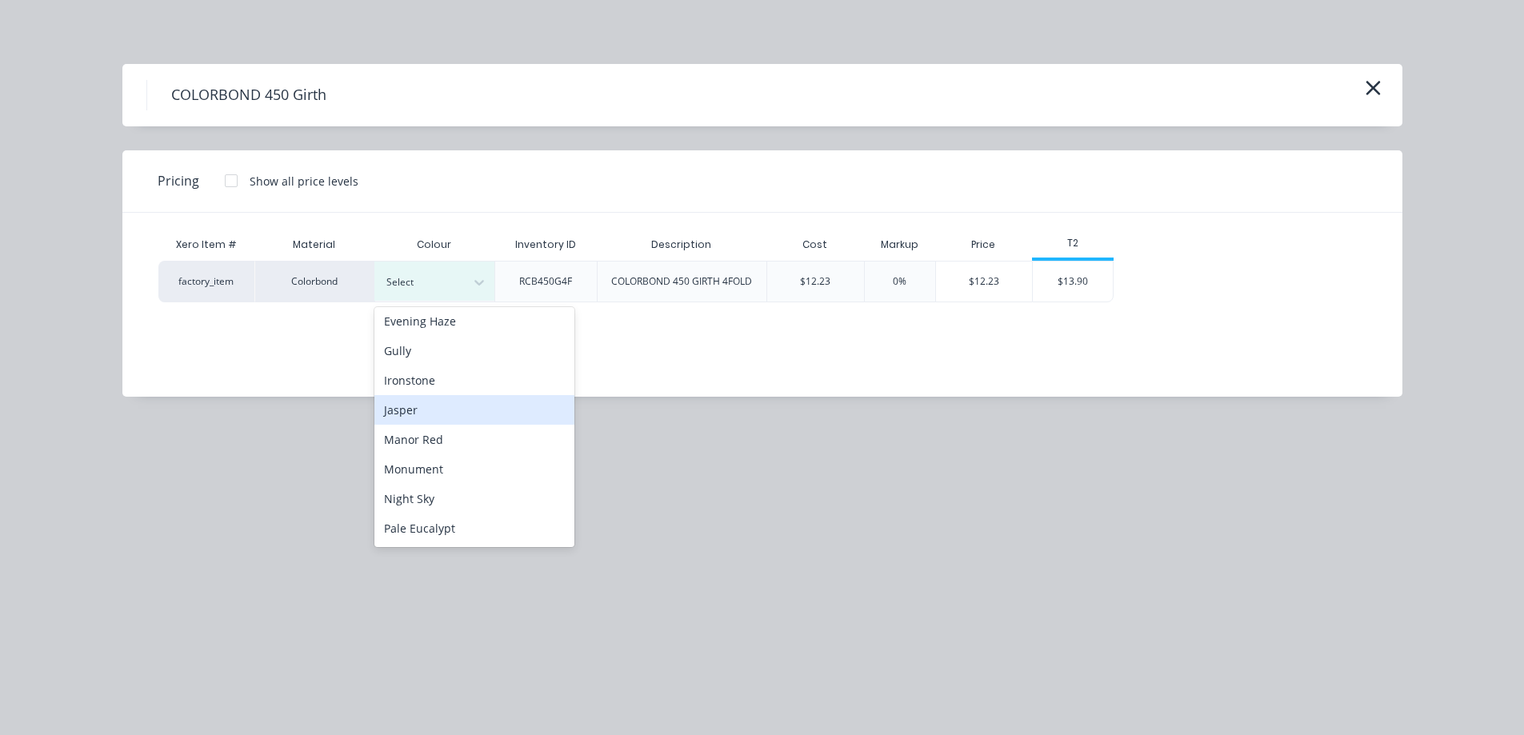
scroll to position [240, 0]
click at [450, 447] on div "Monument" at bounding box center [474, 441] width 200 height 30
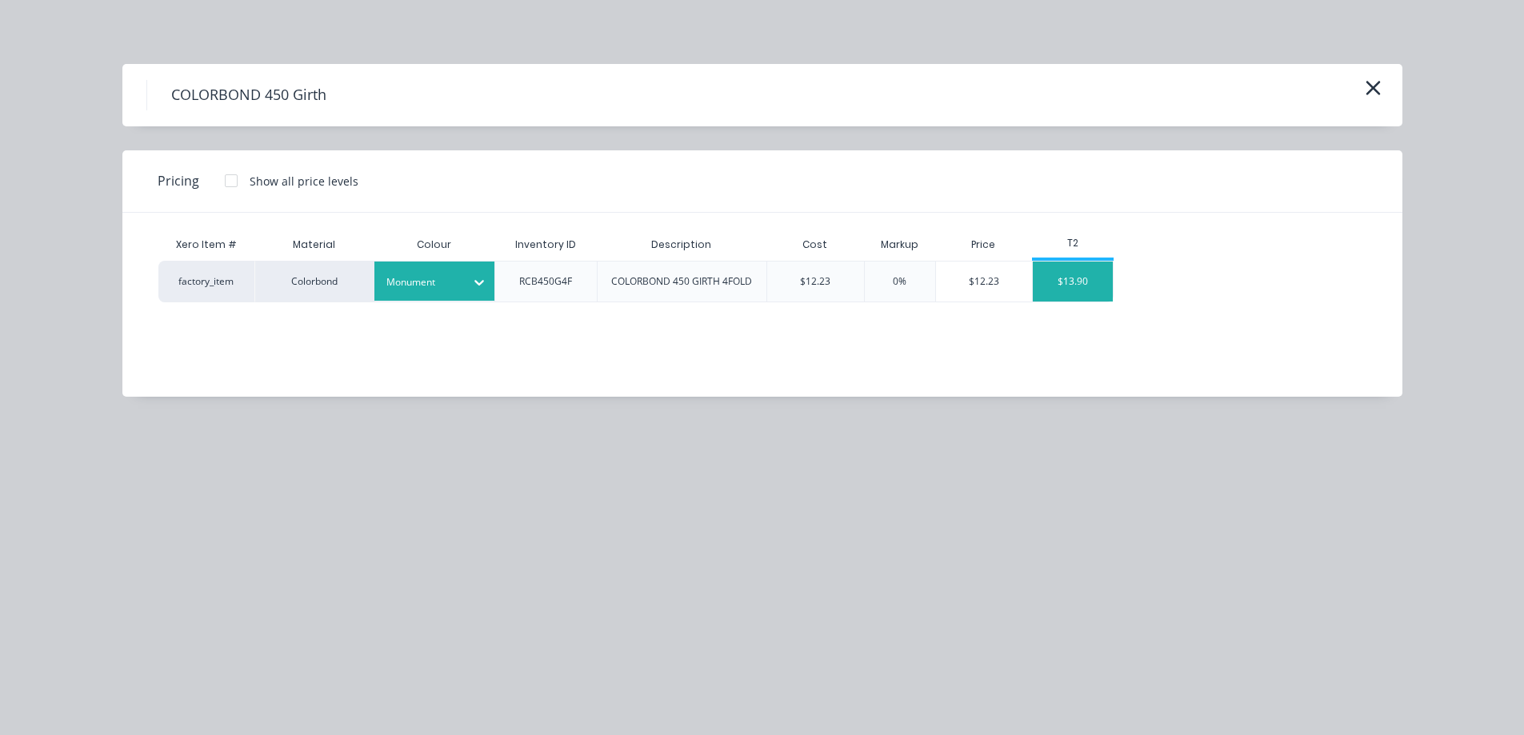
click at [1077, 286] on div "$13.90" at bounding box center [1073, 282] width 80 height 40
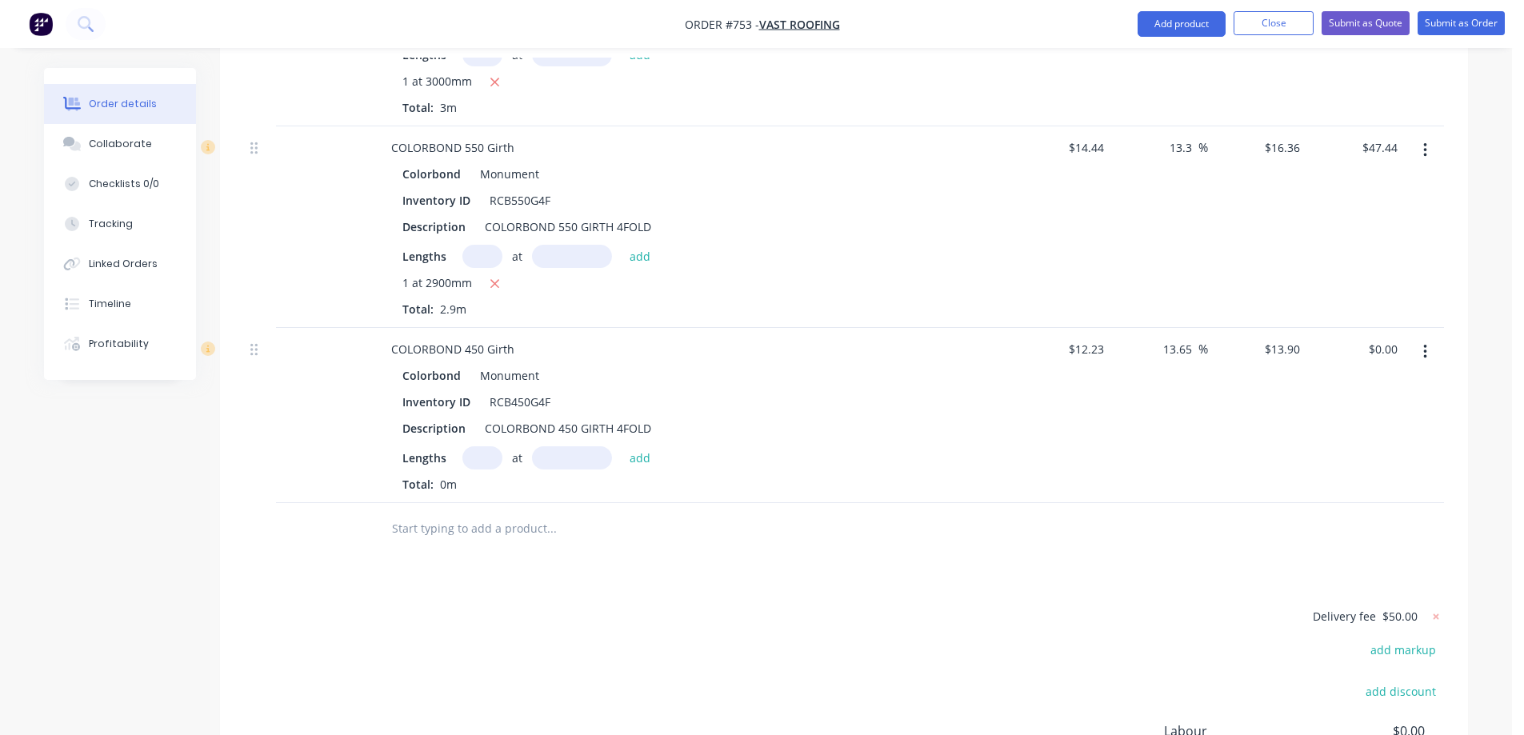
click at [483, 446] on input "text" at bounding box center [482, 457] width 40 height 23
type input "1"
type input "4000mm"
click at [633, 446] on button "add" at bounding box center [640, 457] width 38 height 22
type input "$55.60"
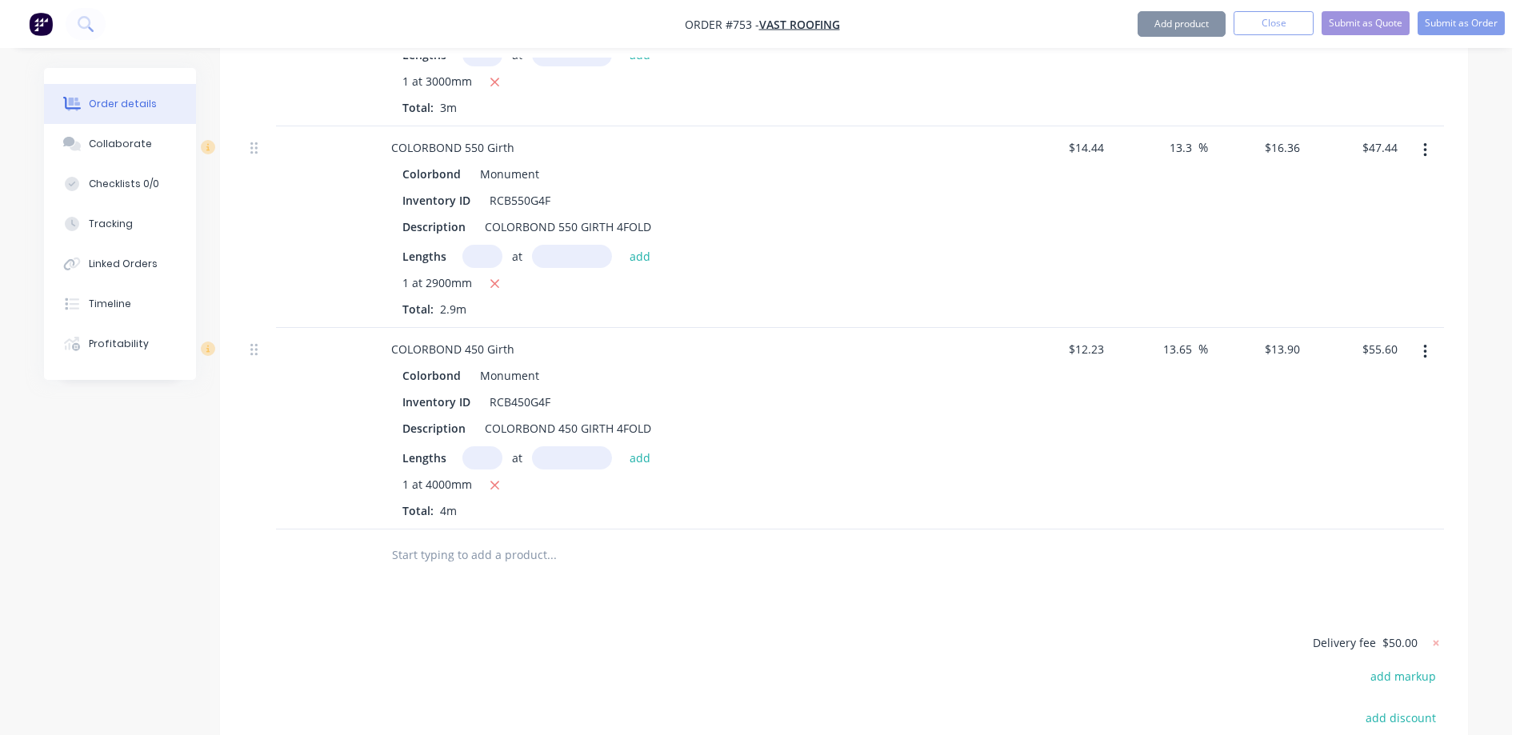
click at [519, 539] on input "text" at bounding box center [551, 555] width 320 height 32
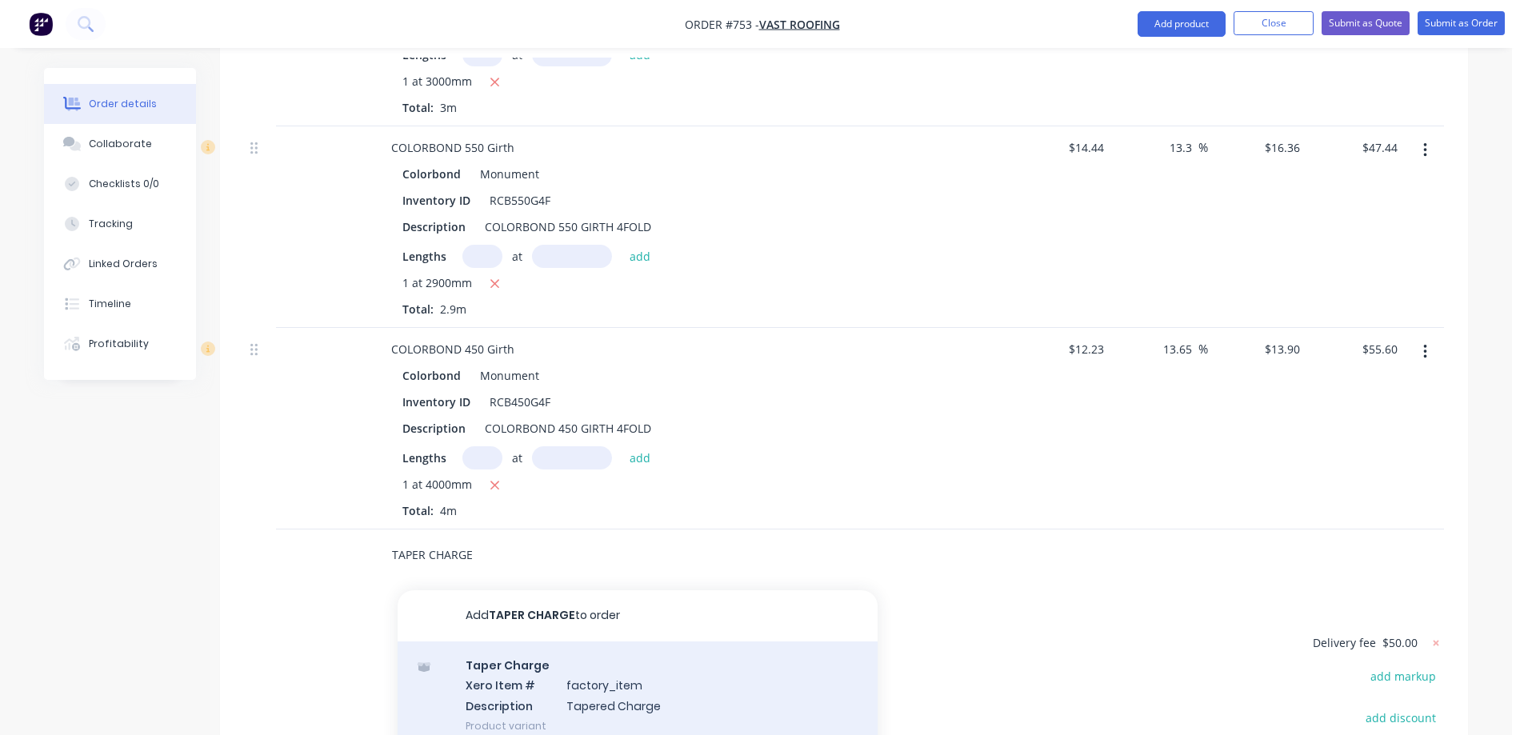
type input "TAPER CHARGE"
click at [533, 644] on div "Taper Charge Xero Item # factory_item Description Tapered Charge Product variant" at bounding box center [638, 695] width 480 height 108
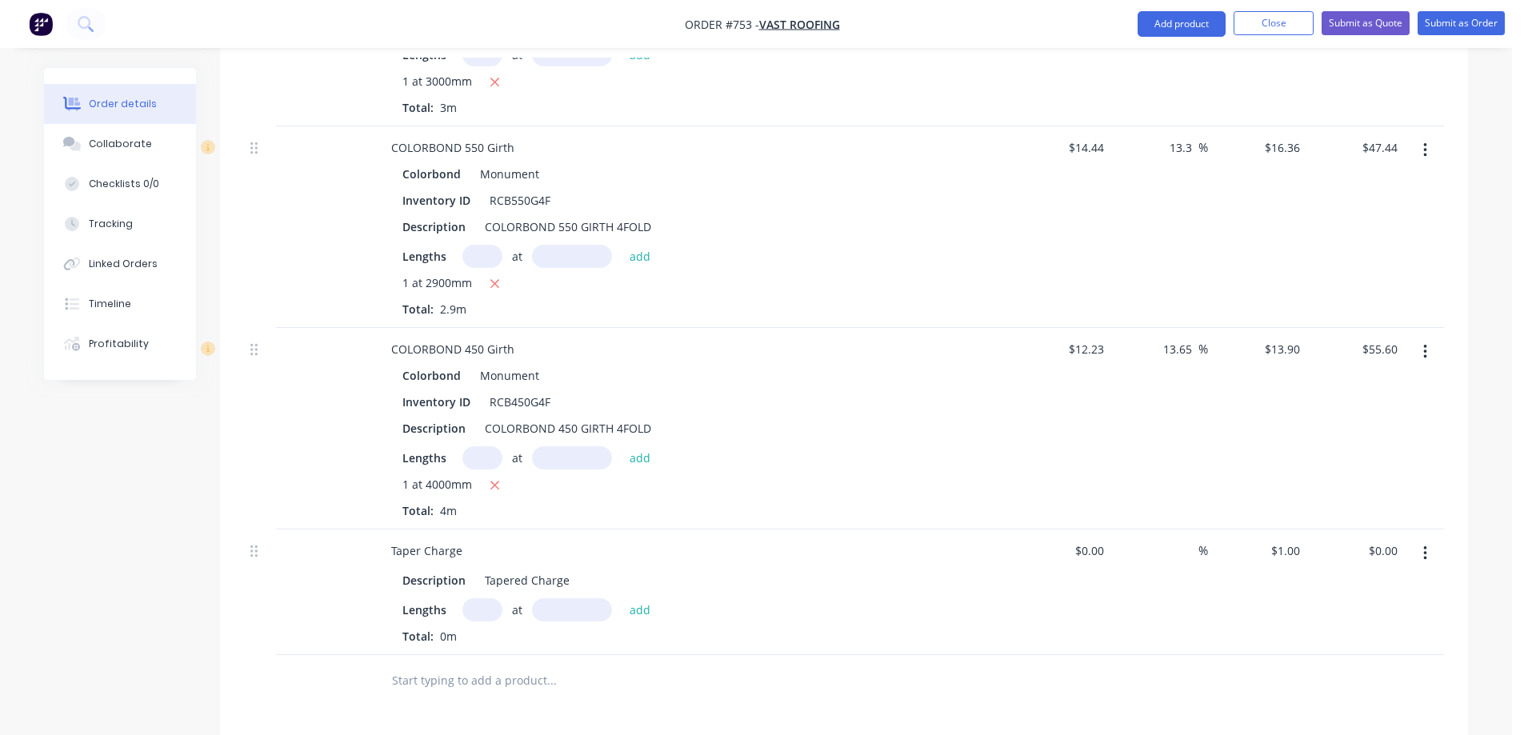
click at [478, 598] on input "text" at bounding box center [482, 609] width 40 height 23
type input "1"
type input "4000mm"
click at [643, 598] on button "add" at bounding box center [640, 609] width 38 height 22
type input "$4.00"
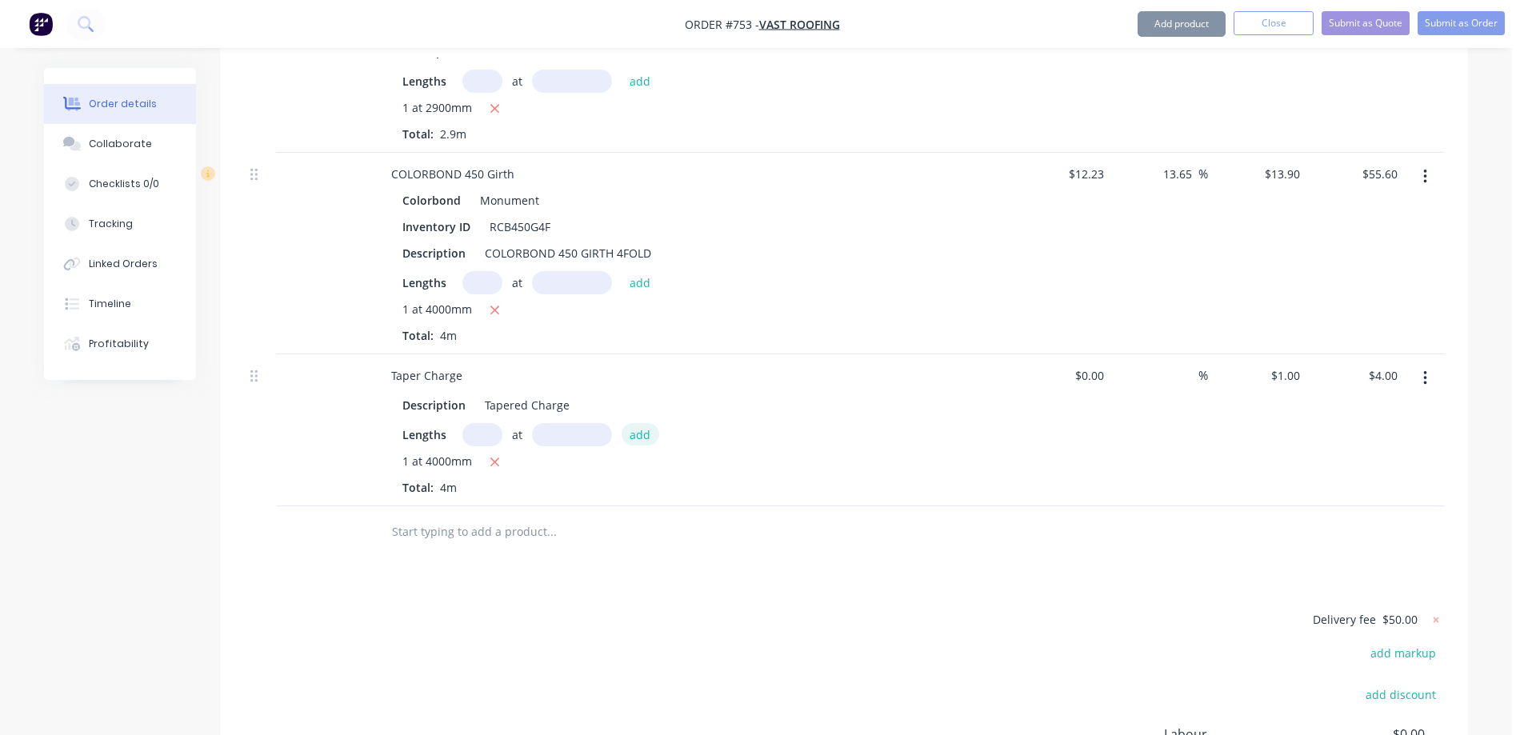
scroll to position [1913, 0]
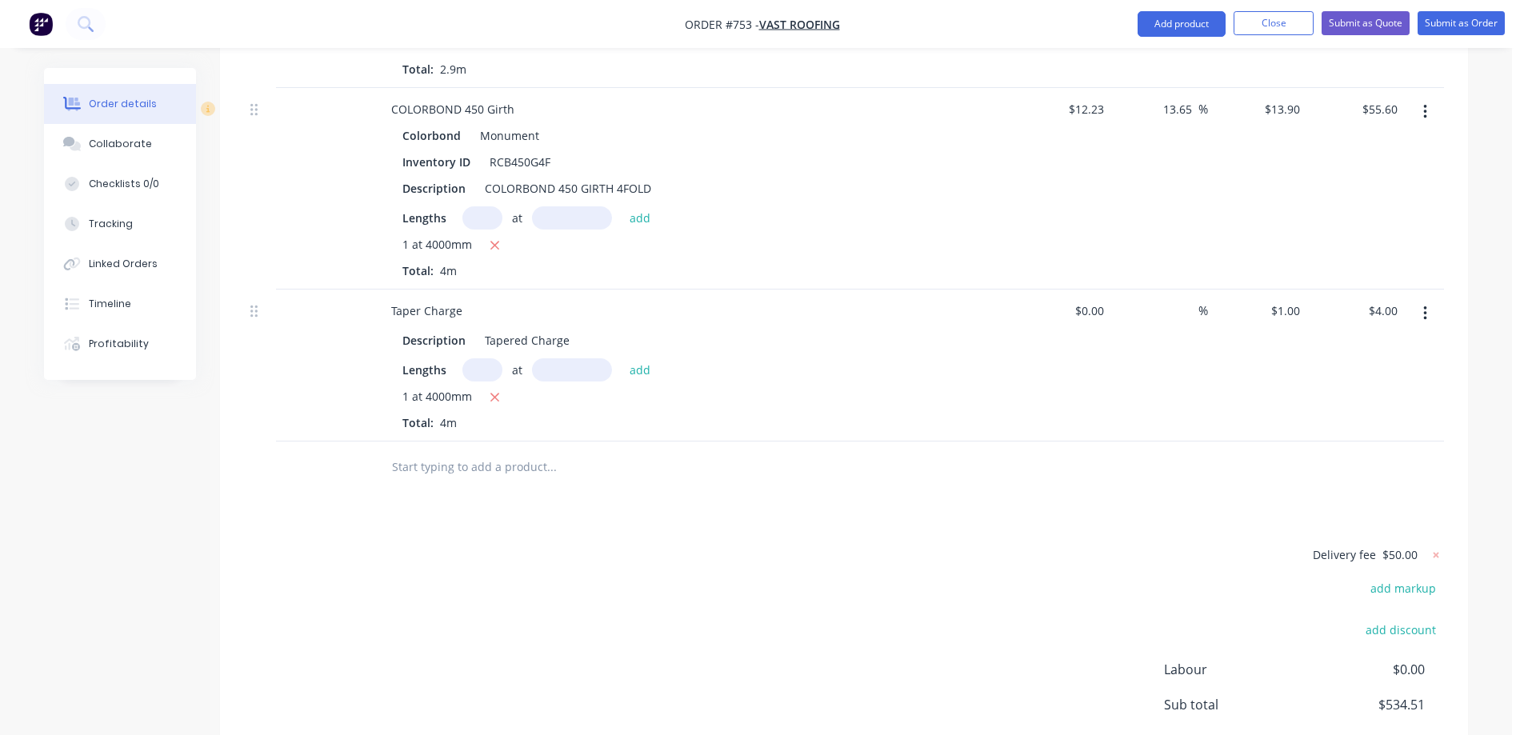
click at [415, 451] on input "text" at bounding box center [551, 467] width 320 height 32
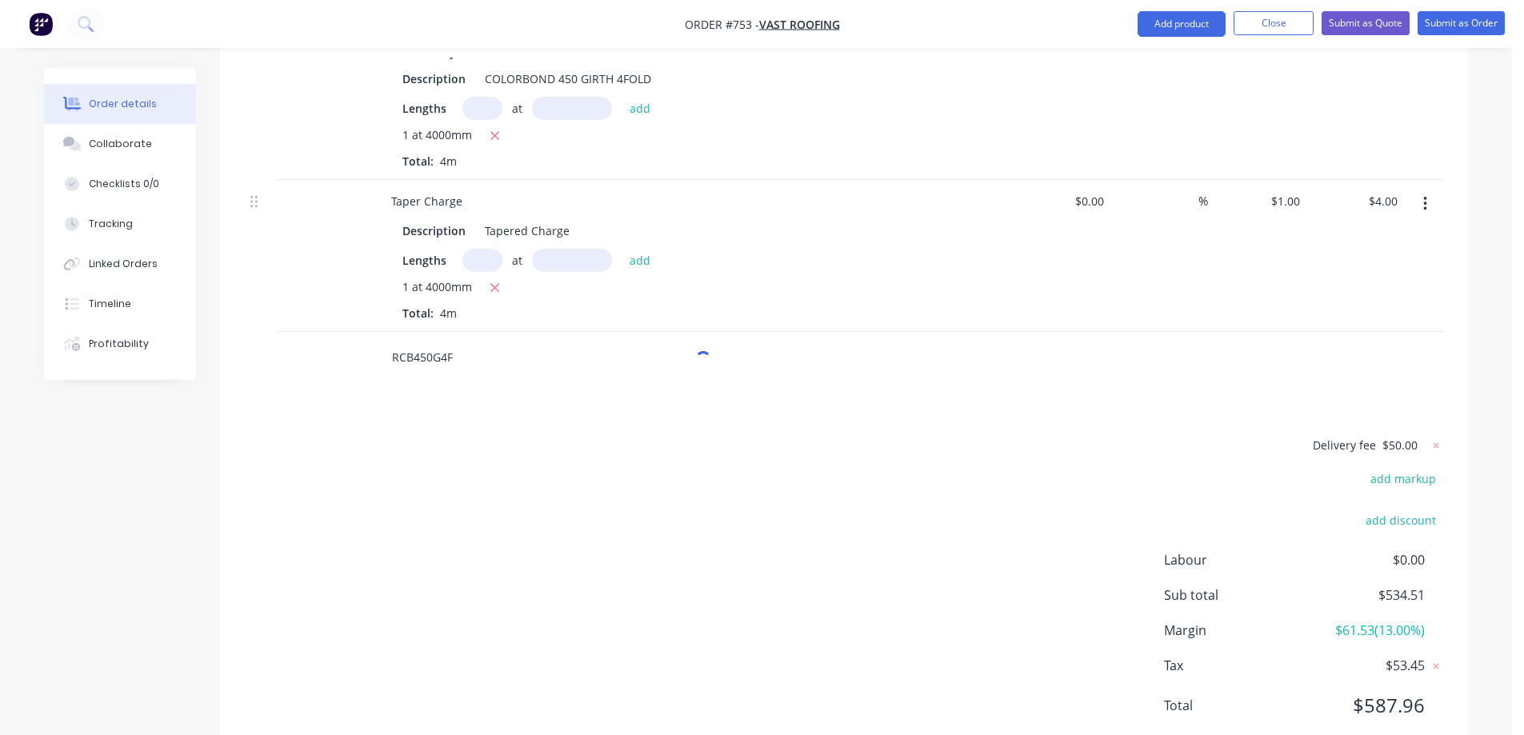
scroll to position [2027, 0]
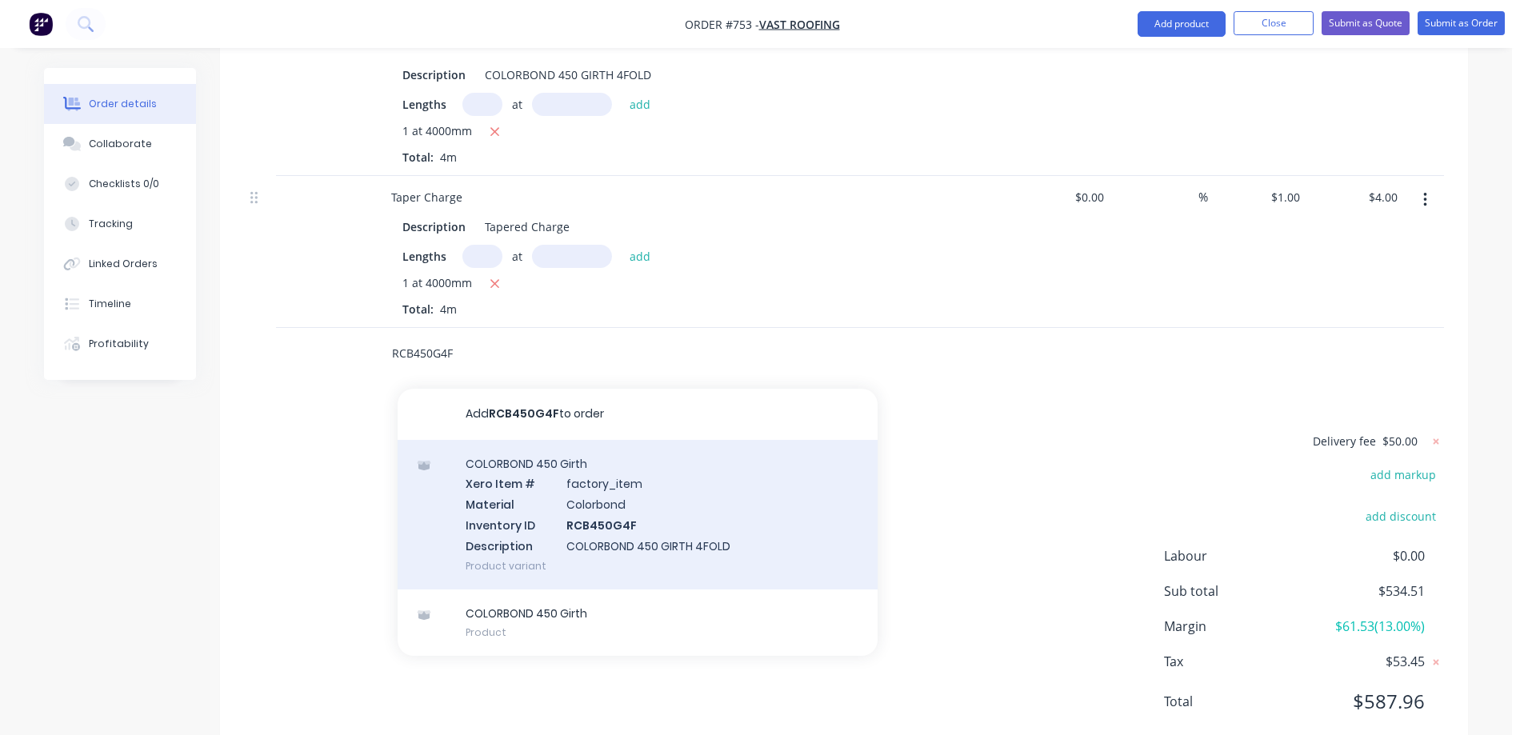
type input "RCB450G4F"
click at [552, 449] on div "COLORBOND 450 Girth Xero Item # factory_item Material Colorbond Inventory ID RC…" at bounding box center [638, 515] width 480 height 150
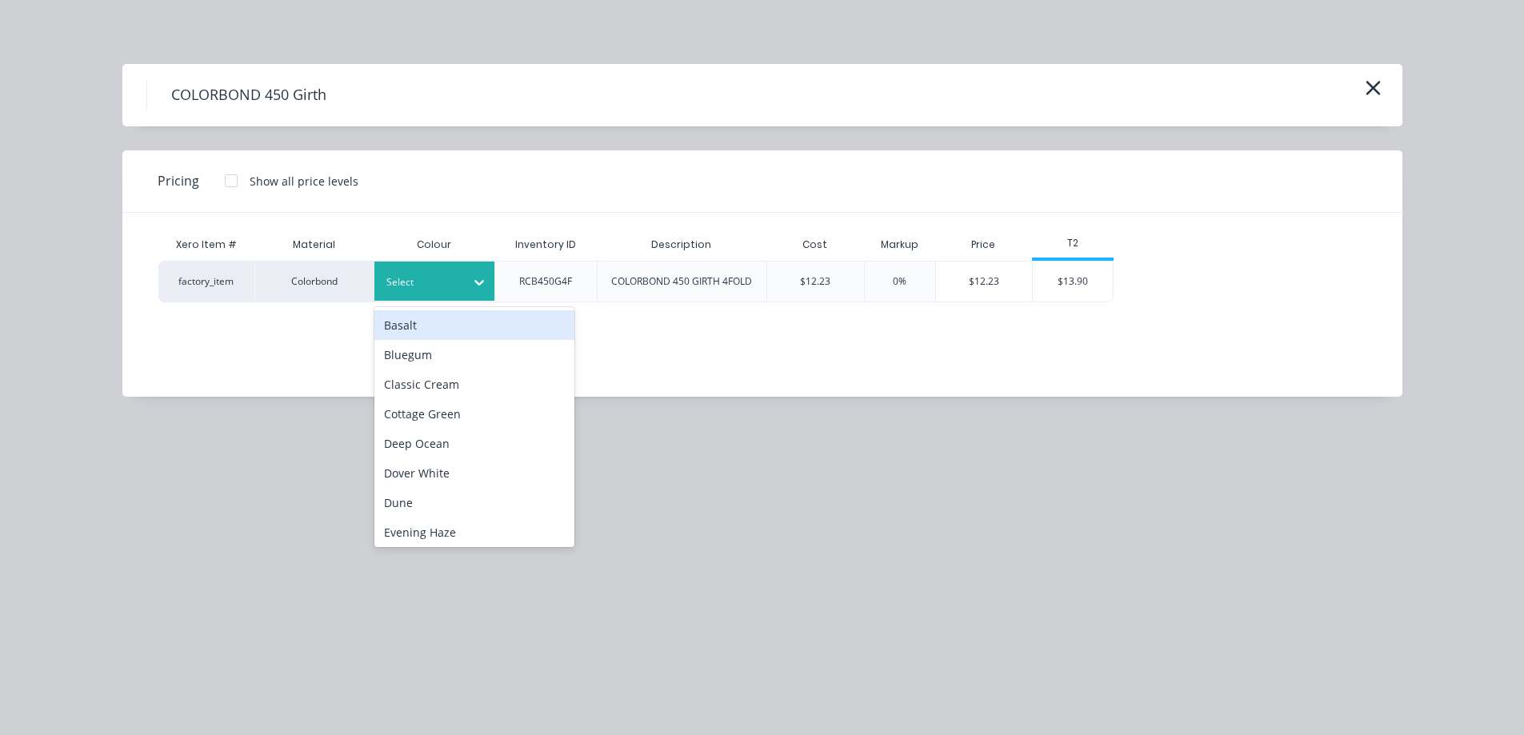
click at [446, 281] on div at bounding box center [422, 283] width 72 height 18
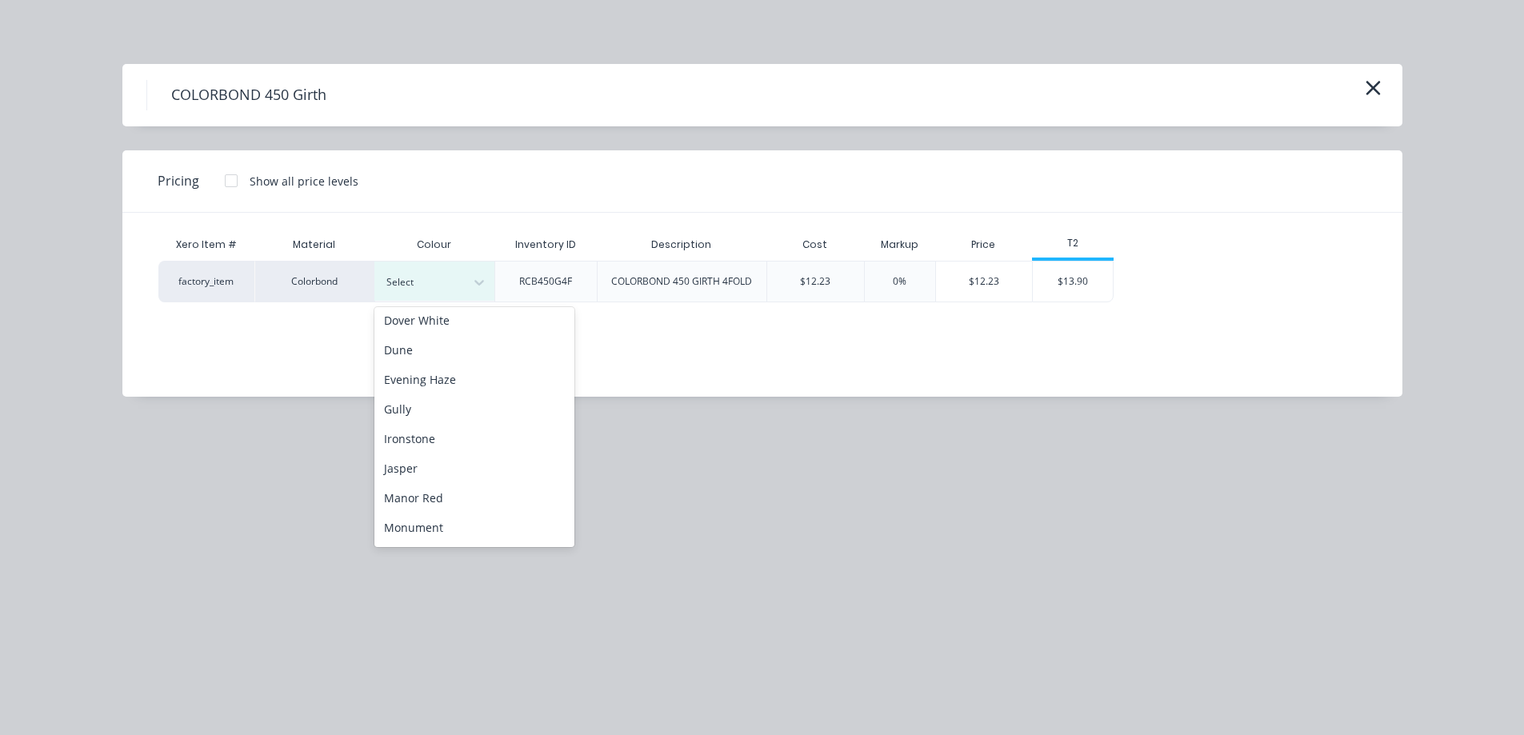
scroll to position [320, 0]
click at [443, 366] on div "Monument" at bounding box center [474, 361] width 200 height 30
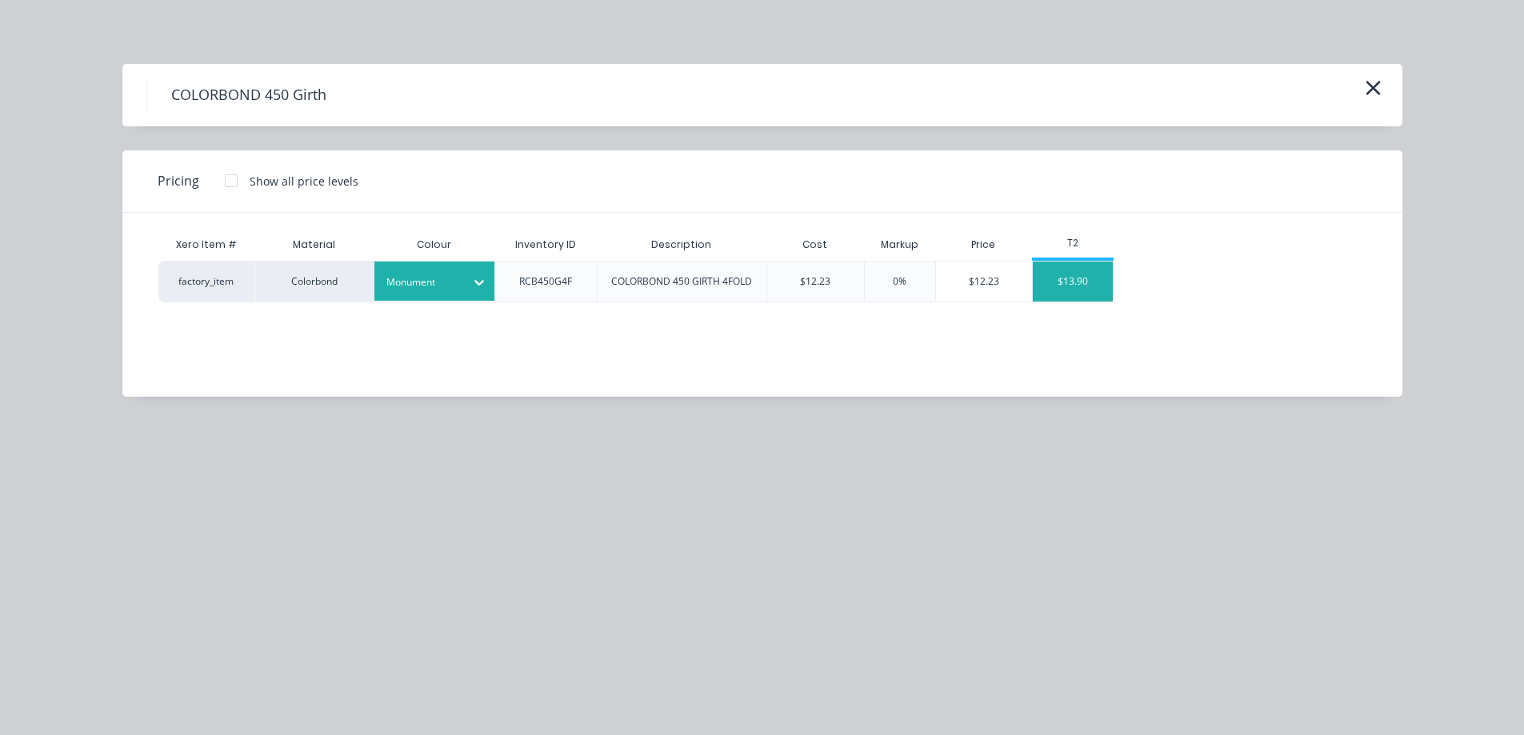
click at [1063, 286] on div "$13.90" at bounding box center [1073, 282] width 80 height 40
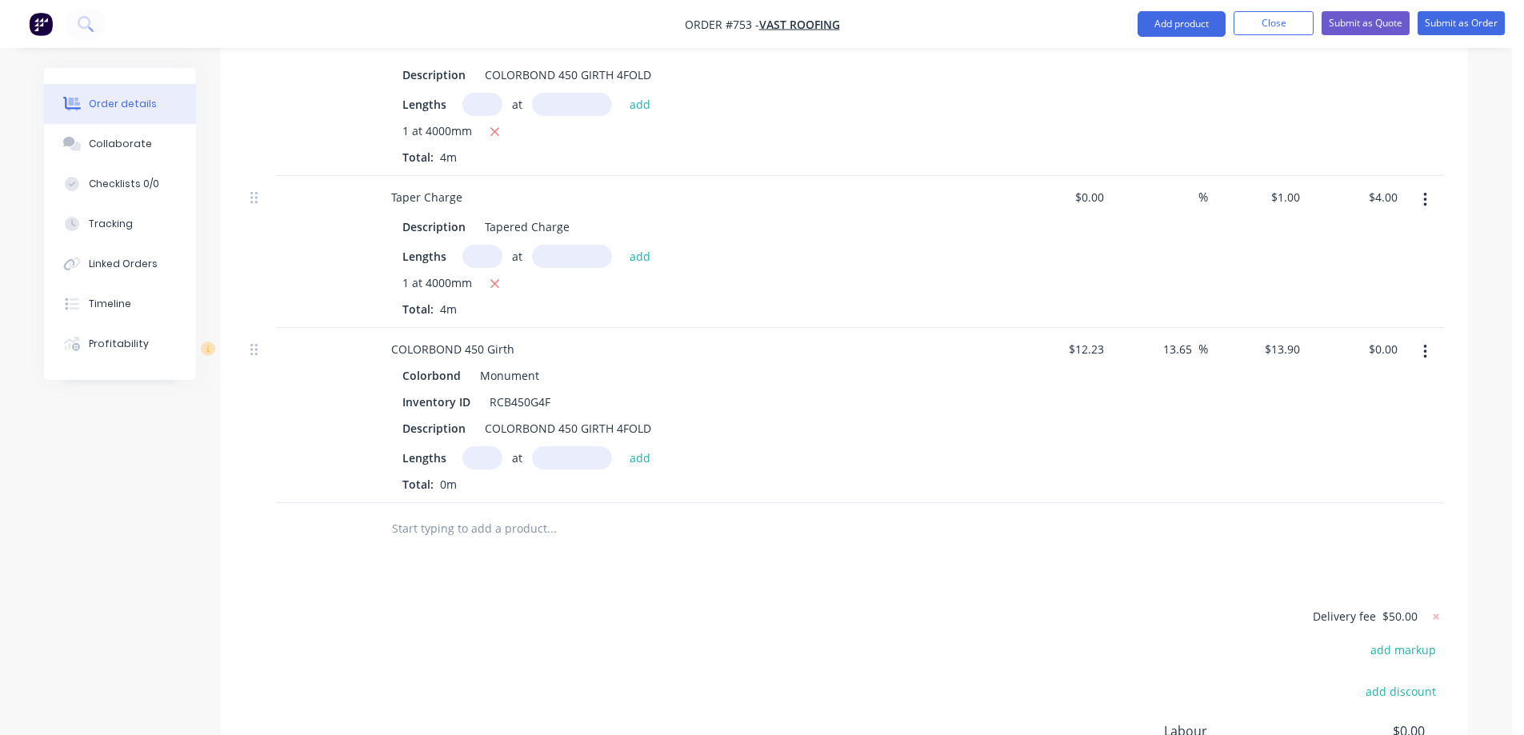
click at [468, 446] on input "text" at bounding box center [482, 457] width 40 height 23
type input "1"
type input "1200mm"
click at [631, 446] on button "add" at bounding box center [640, 457] width 38 height 22
type input "$16.68"
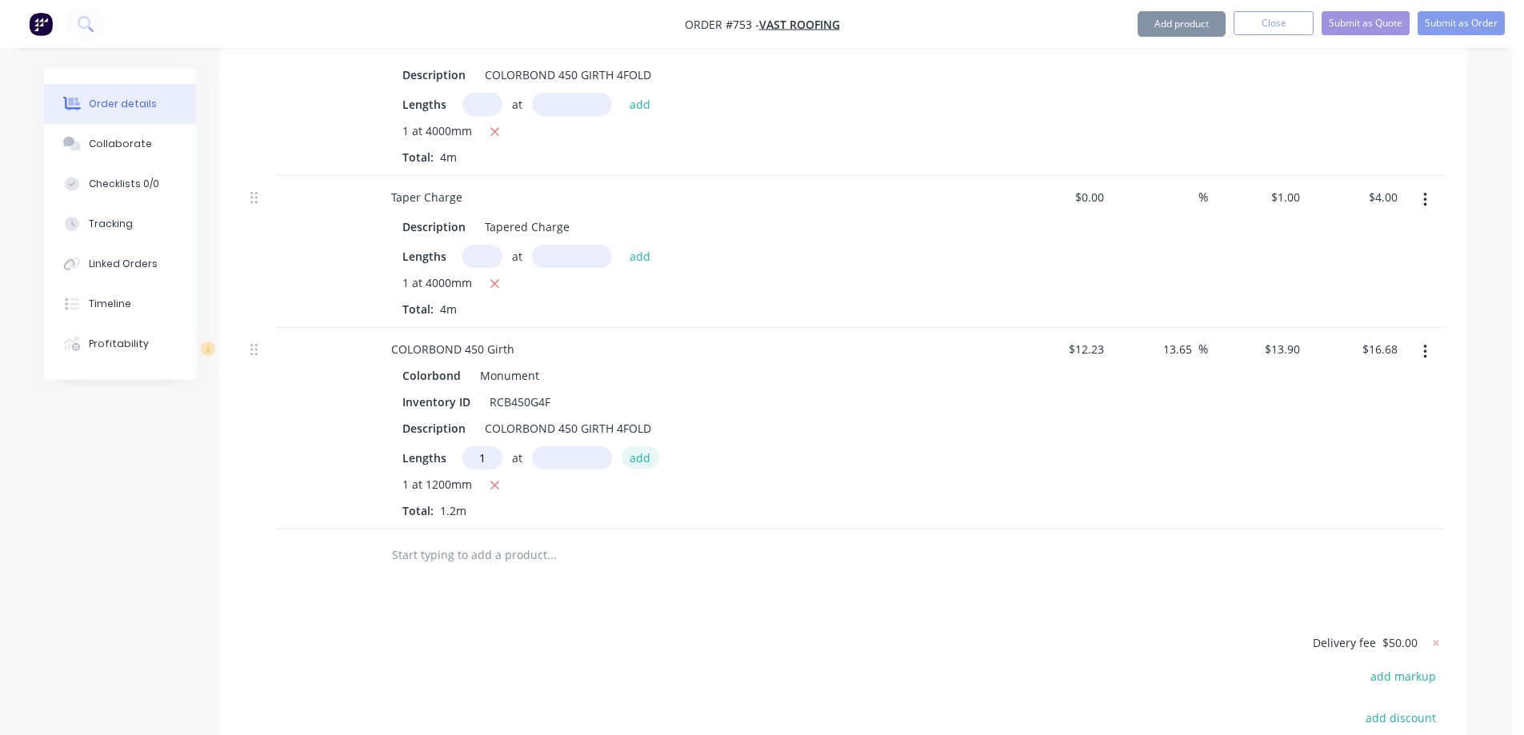
type input "1"
type input "5200mm"
click at [631, 446] on button "add" at bounding box center [640, 457] width 38 height 22
type input "$88.96"
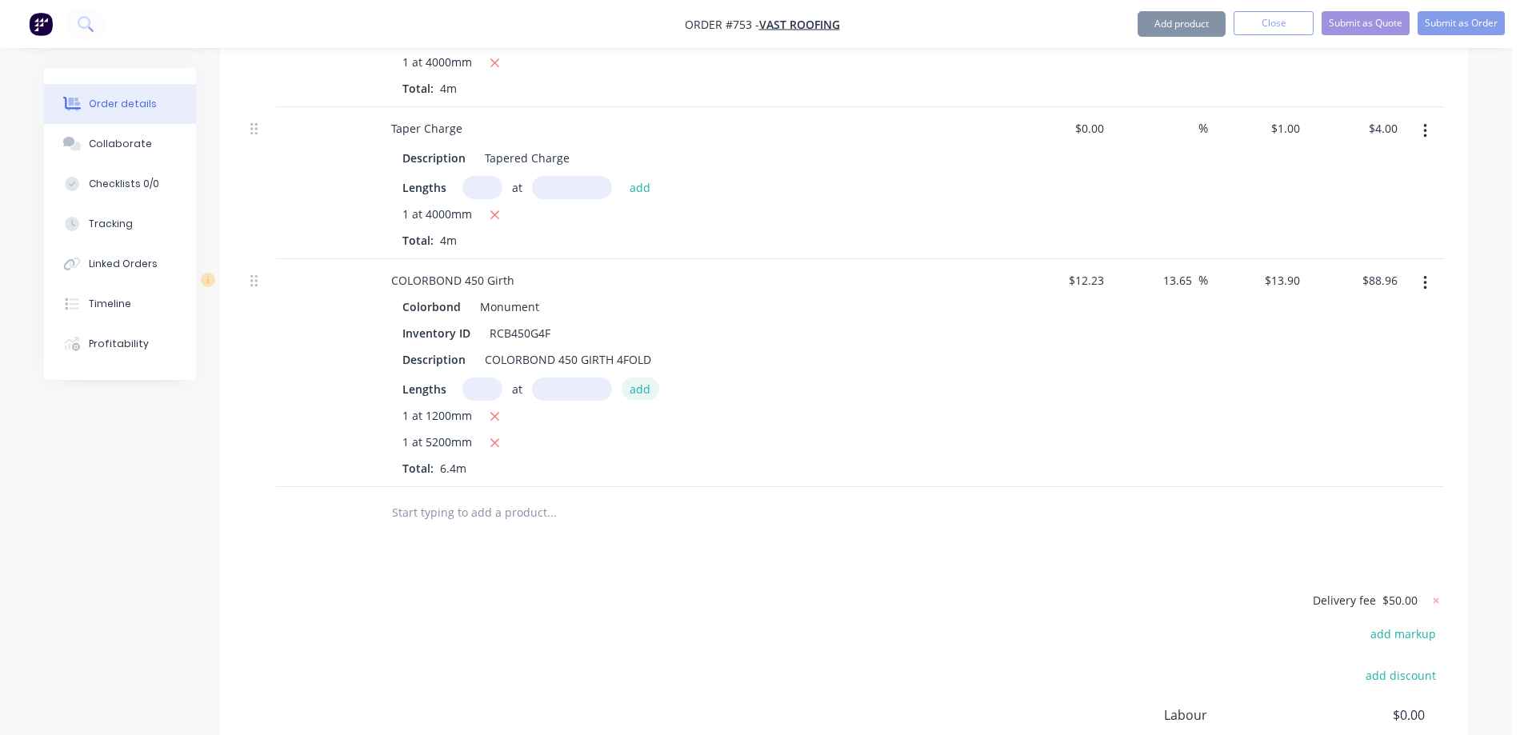
scroll to position [2187, 0]
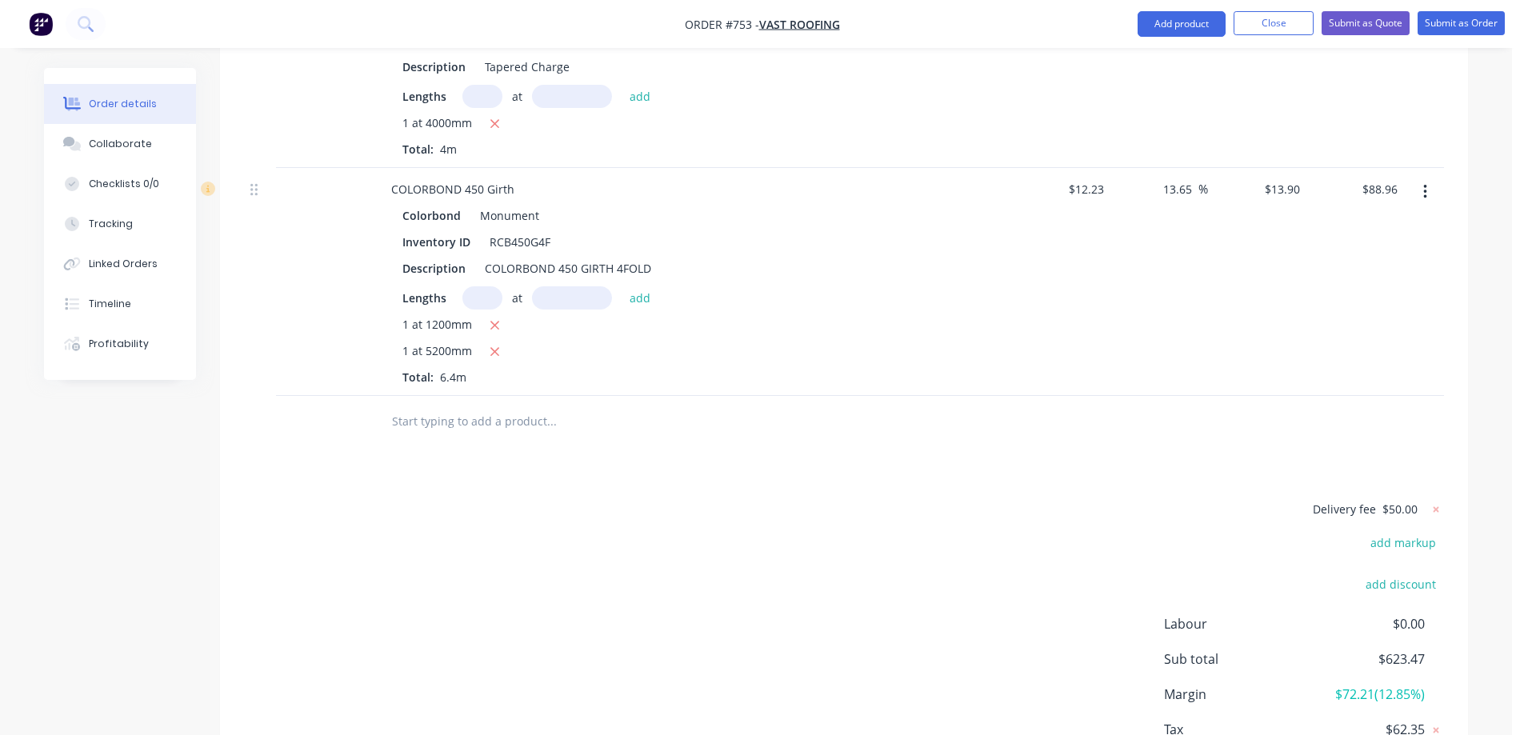
click at [510, 406] on input "text" at bounding box center [551, 422] width 320 height 32
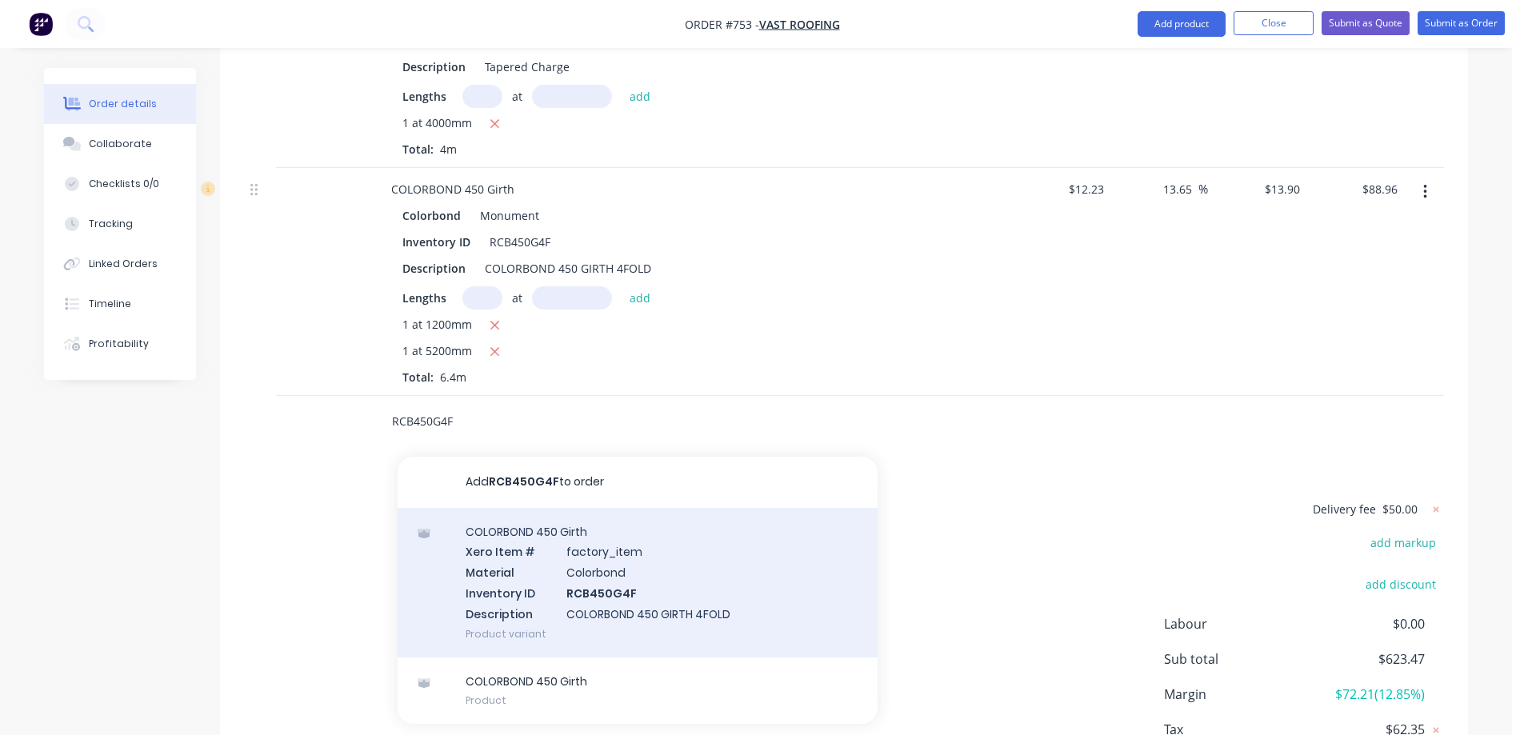
type input "RCB450G4F"
click at [526, 515] on div "COLORBOND 450 Girth Xero Item # factory_item Material Colorbond Inventory ID RC…" at bounding box center [638, 583] width 480 height 150
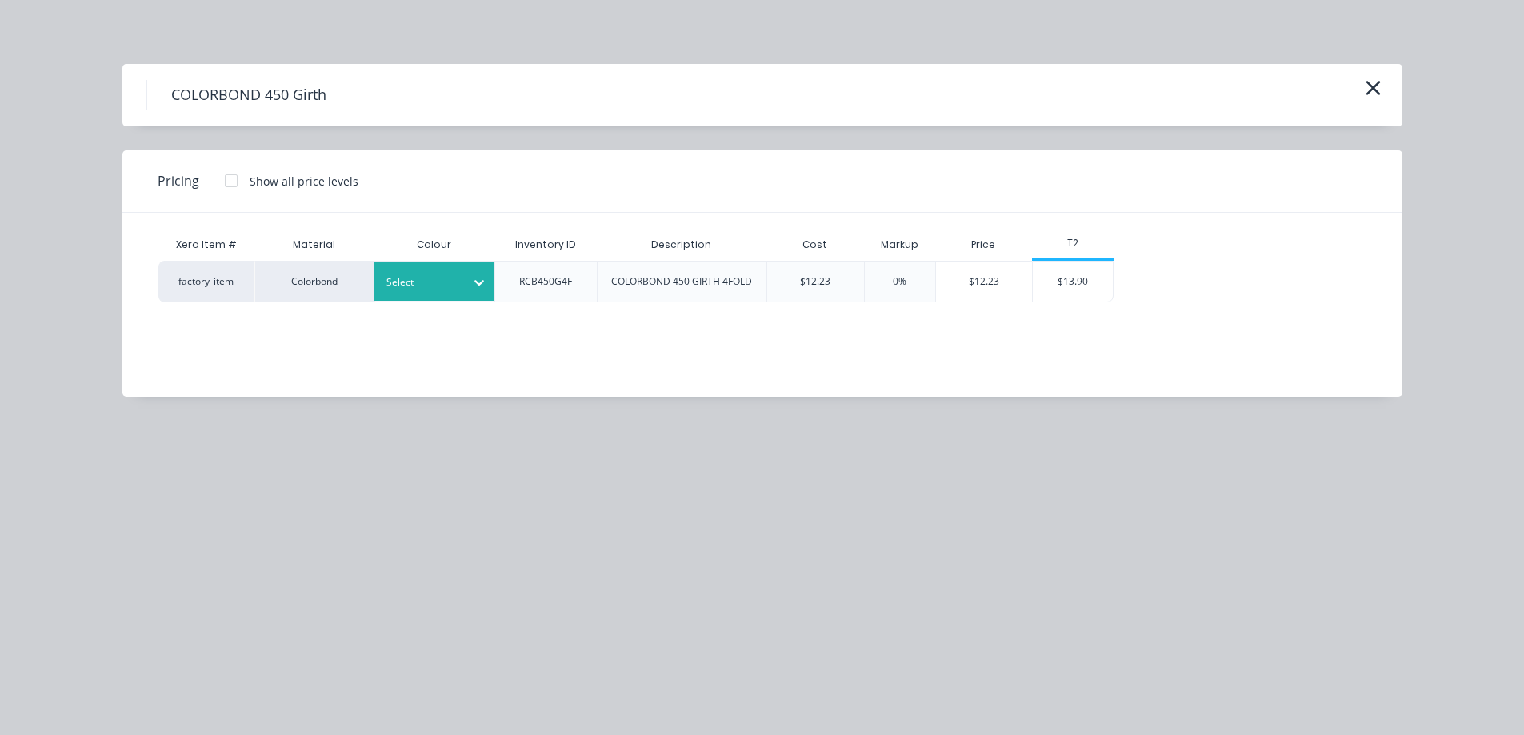
click at [426, 287] on div at bounding box center [422, 283] width 72 height 18
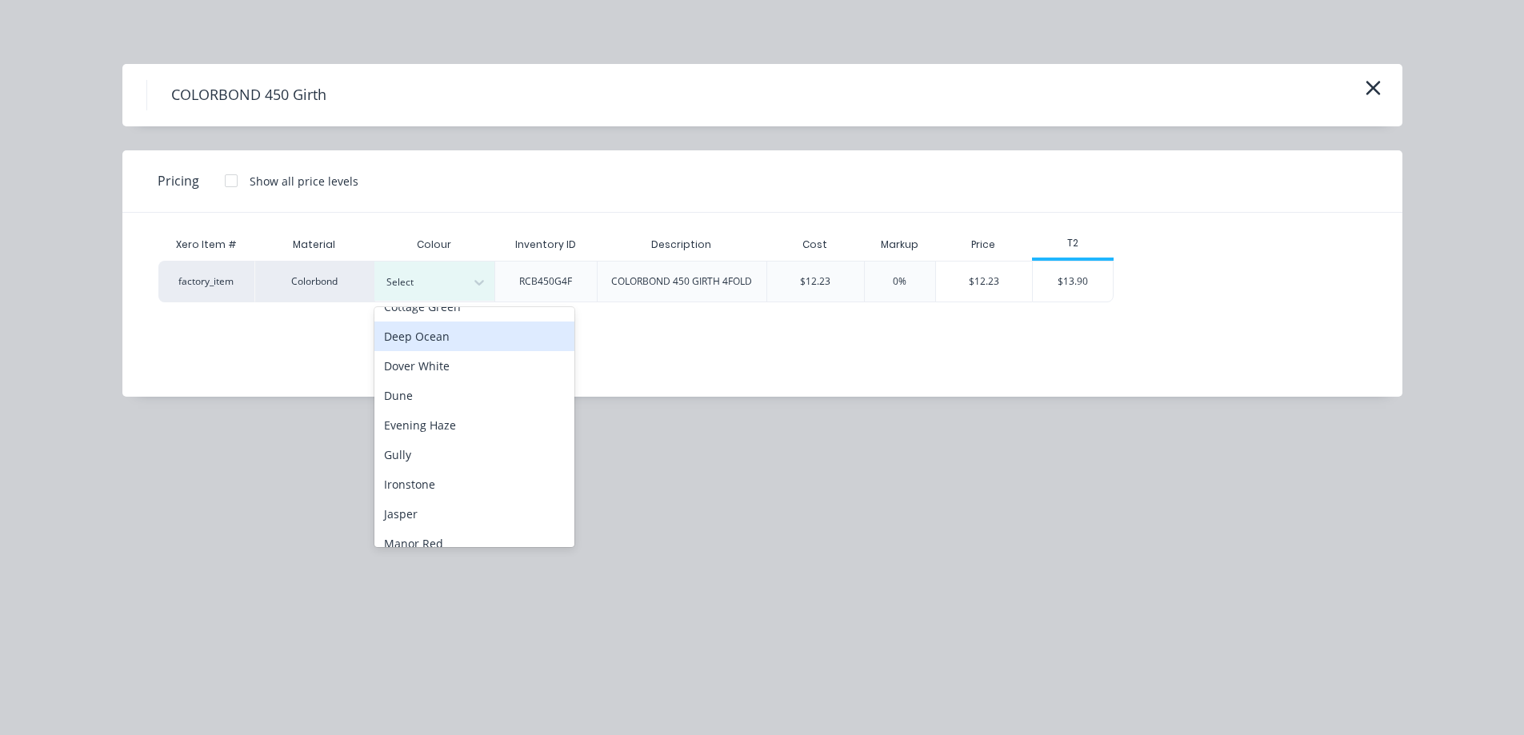
scroll to position [160, 0]
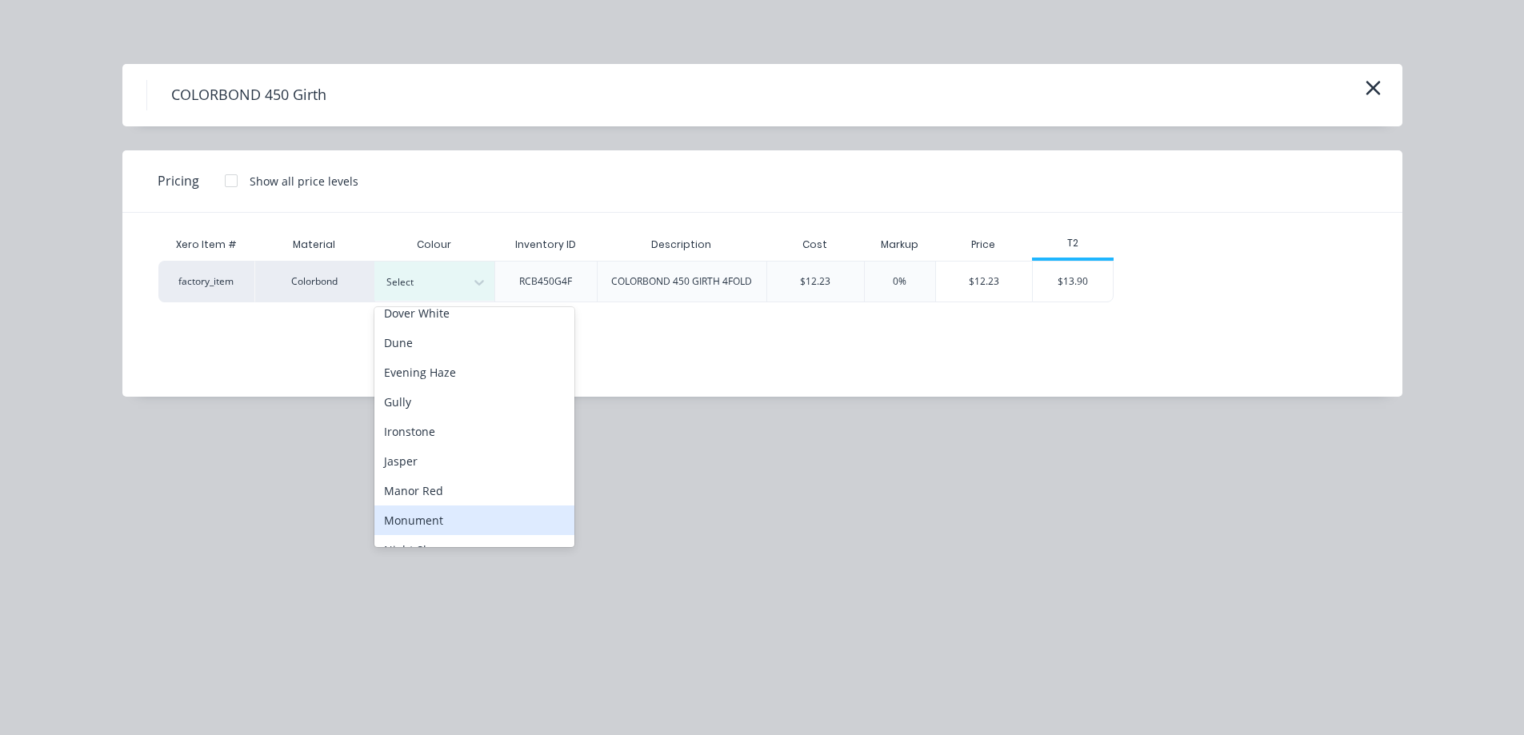
click at [417, 513] on div "Monument" at bounding box center [474, 520] width 200 height 30
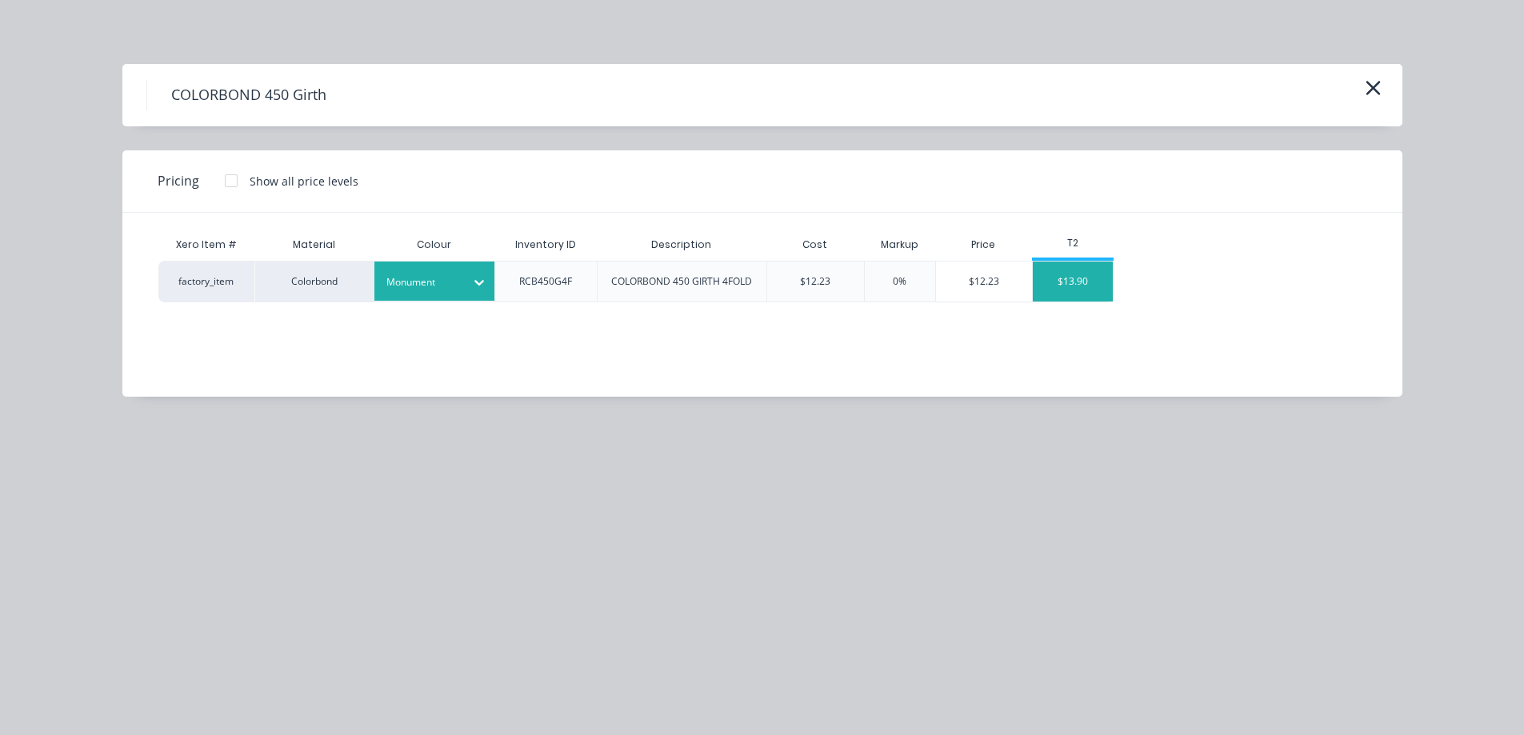
click at [1049, 283] on div "$13.90" at bounding box center [1073, 282] width 80 height 40
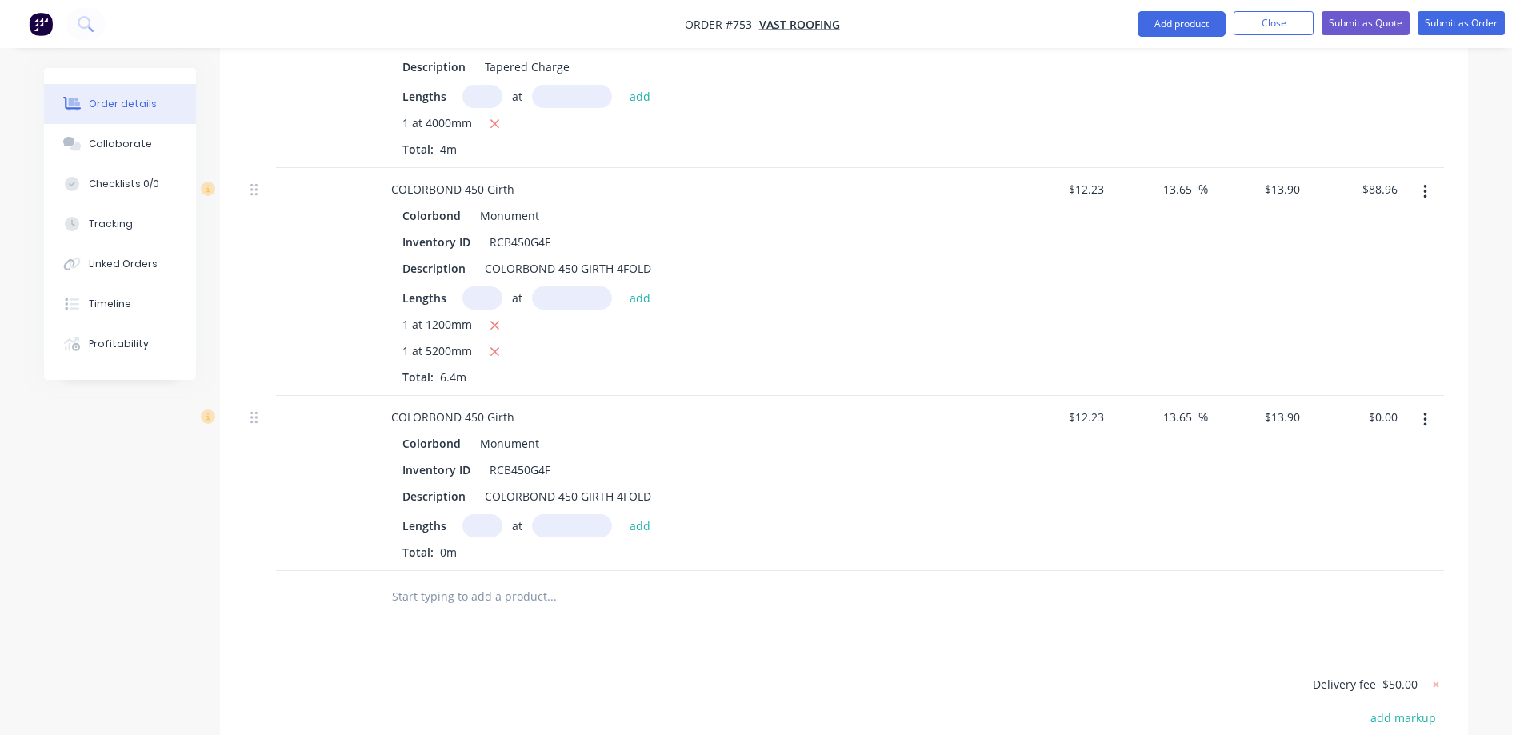
click at [494, 514] on input "text" at bounding box center [482, 525] width 40 height 23
type input "1"
type input "5500mm"
click at [645, 514] on button "add" at bounding box center [640, 525] width 38 height 22
type input "$76.45"
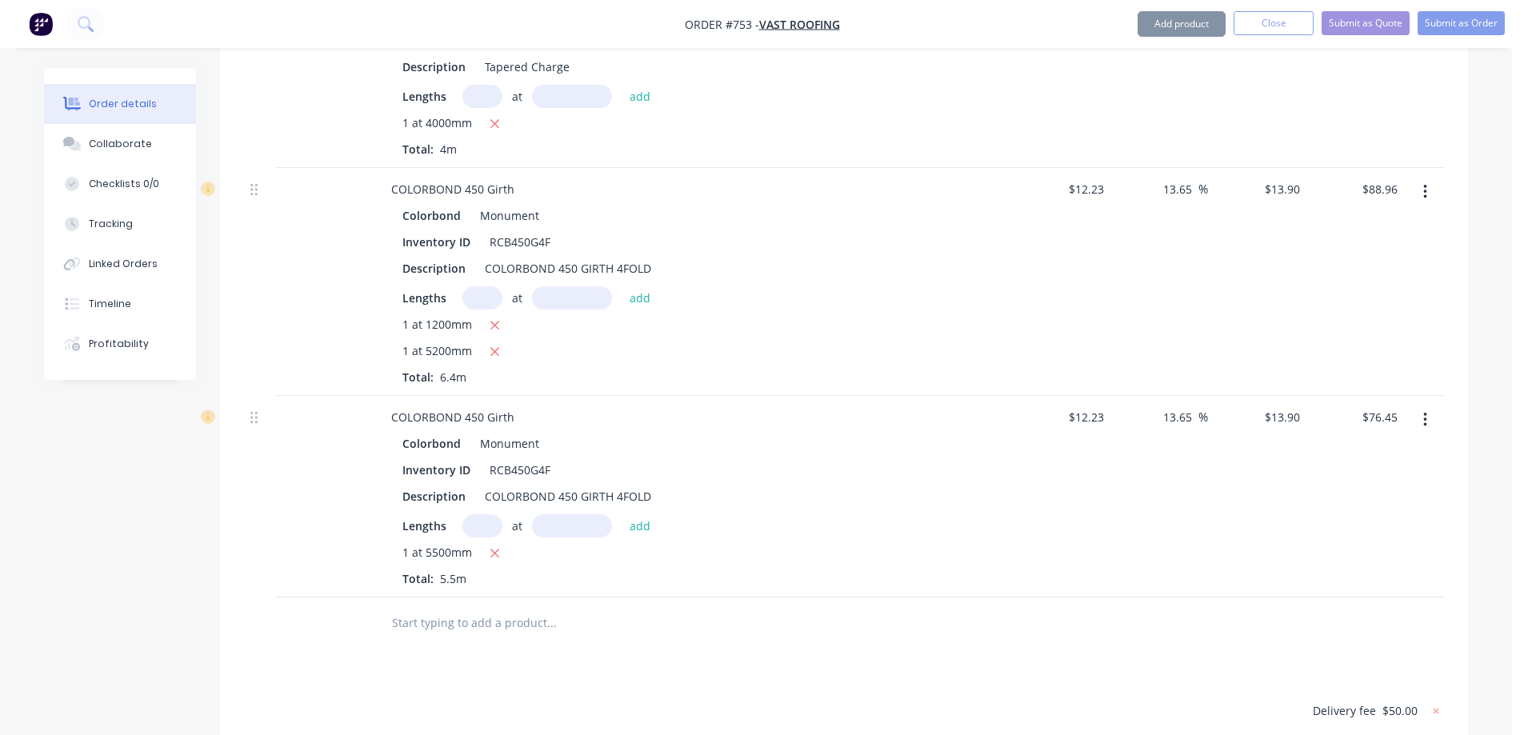
click at [502, 607] on input "text" at bounding box center [551, 623] width 320 height 32
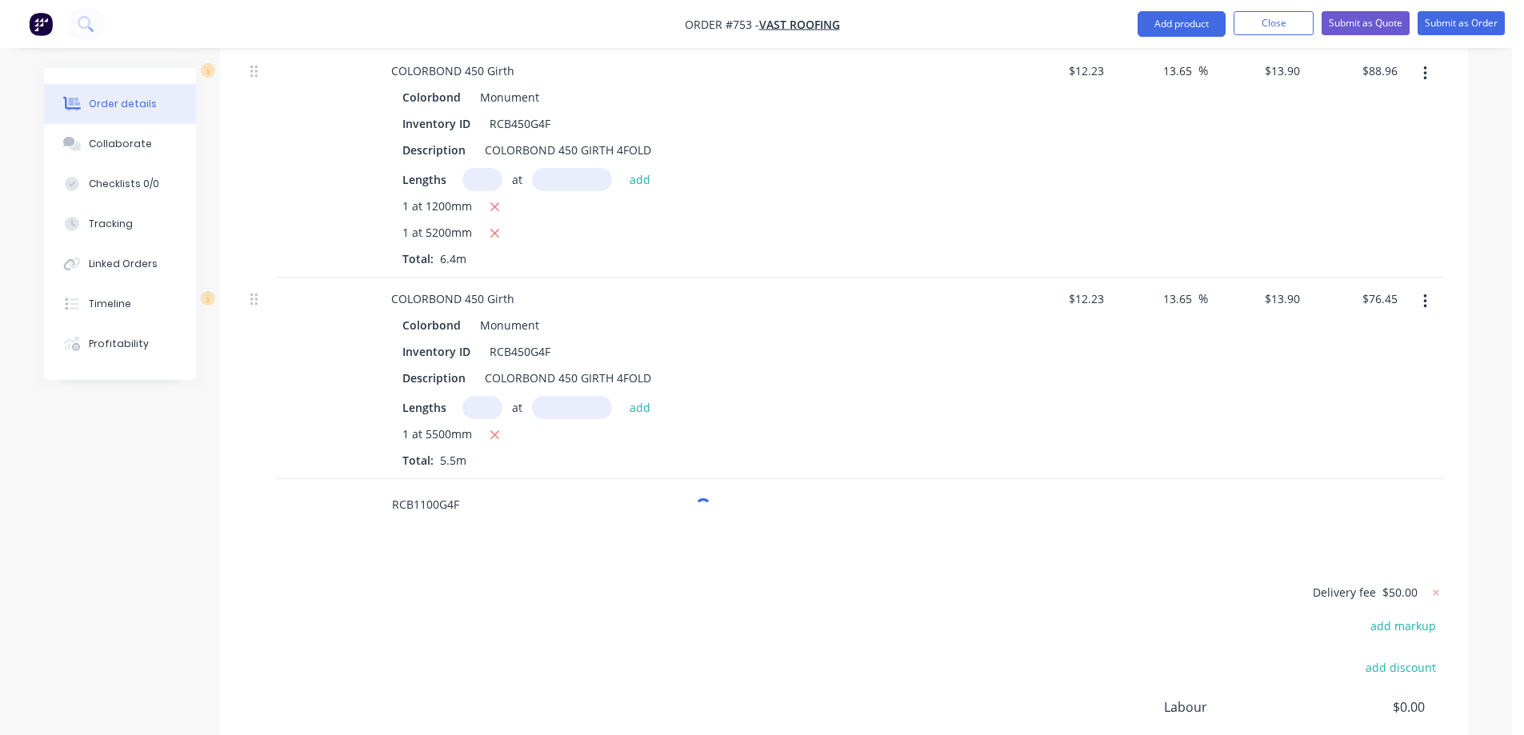
scroll to position [2456, 0]
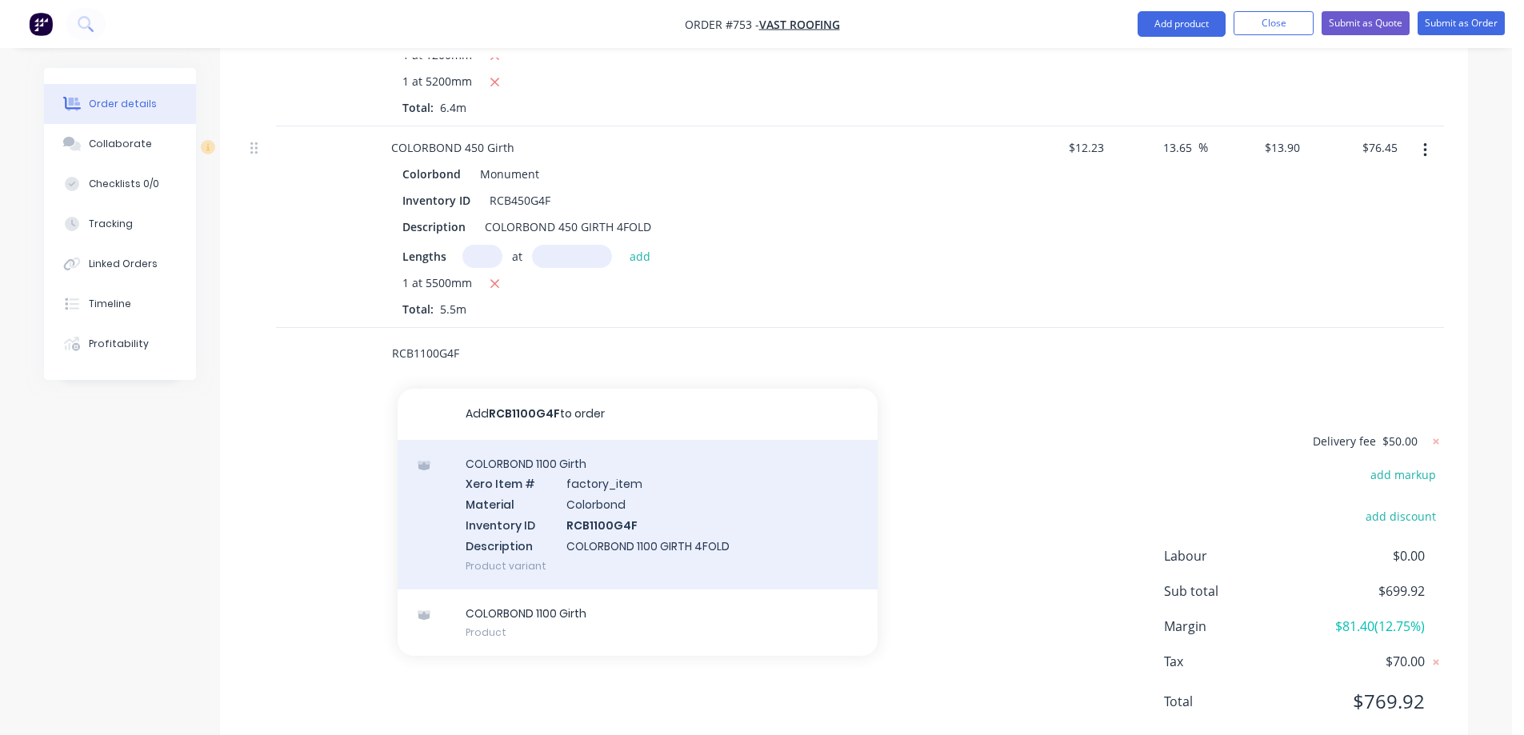
type input "RCB1100G4F"
click at [524, 458] on div "COLORBOND 1100 Girth Xero Item # factory_item Material Colorbond Inventory ID R…" at bounding box center [638, 515] width 480 height 150
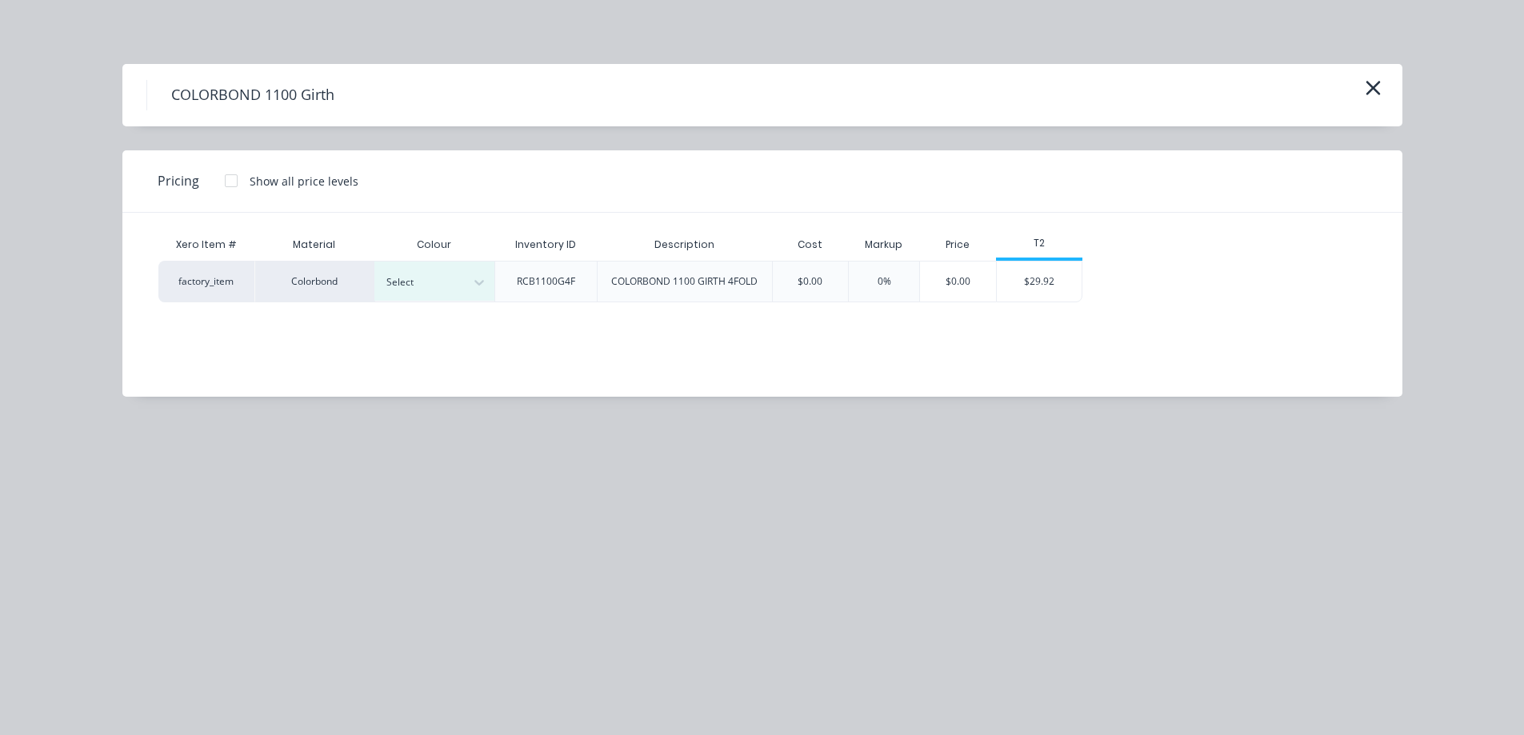
click at [426, 254] on div "Colour" at bounding box center [434, 245] width 120 height 32
click at [427, 275] on div at bounding box center [422, 283] width 72 height 18
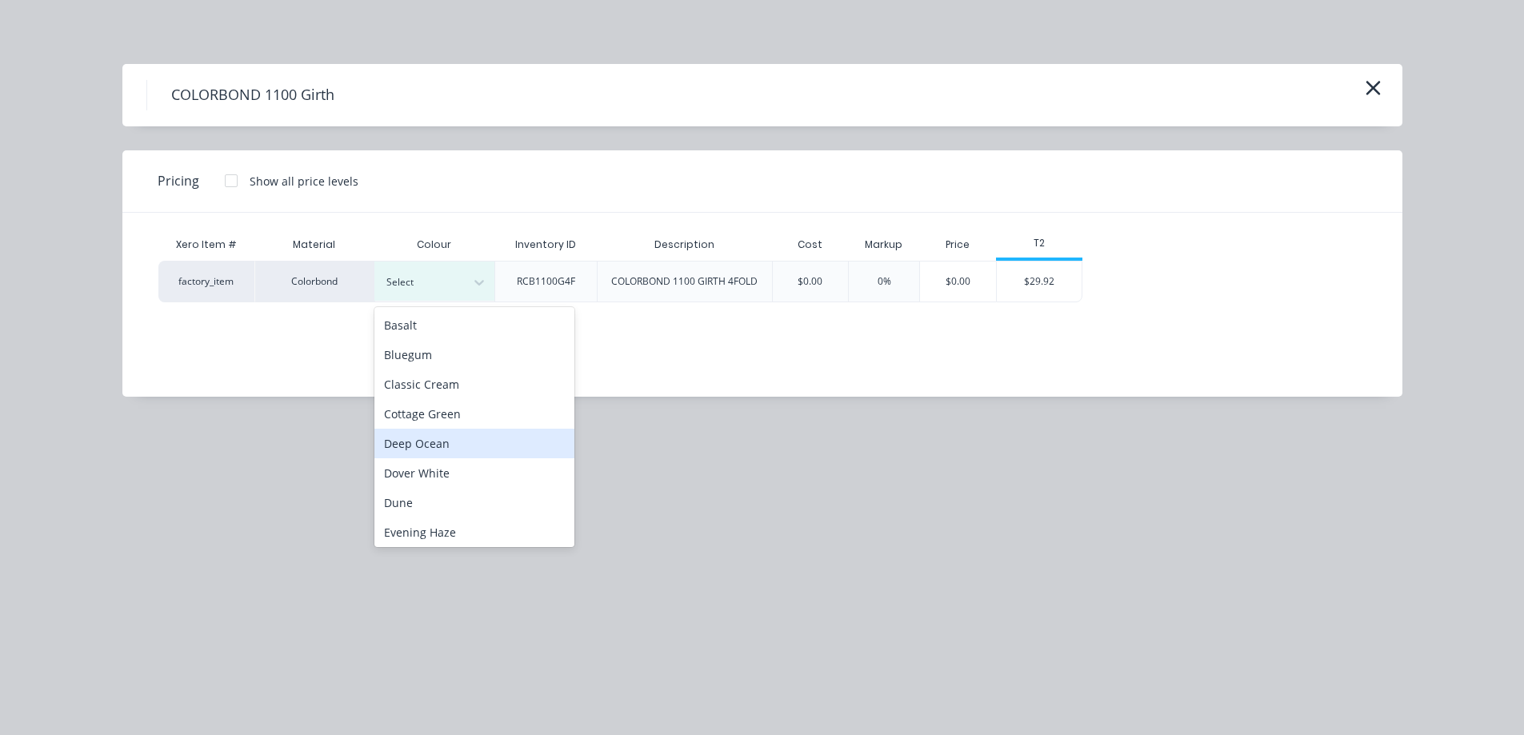
scroll to position [320, 0]
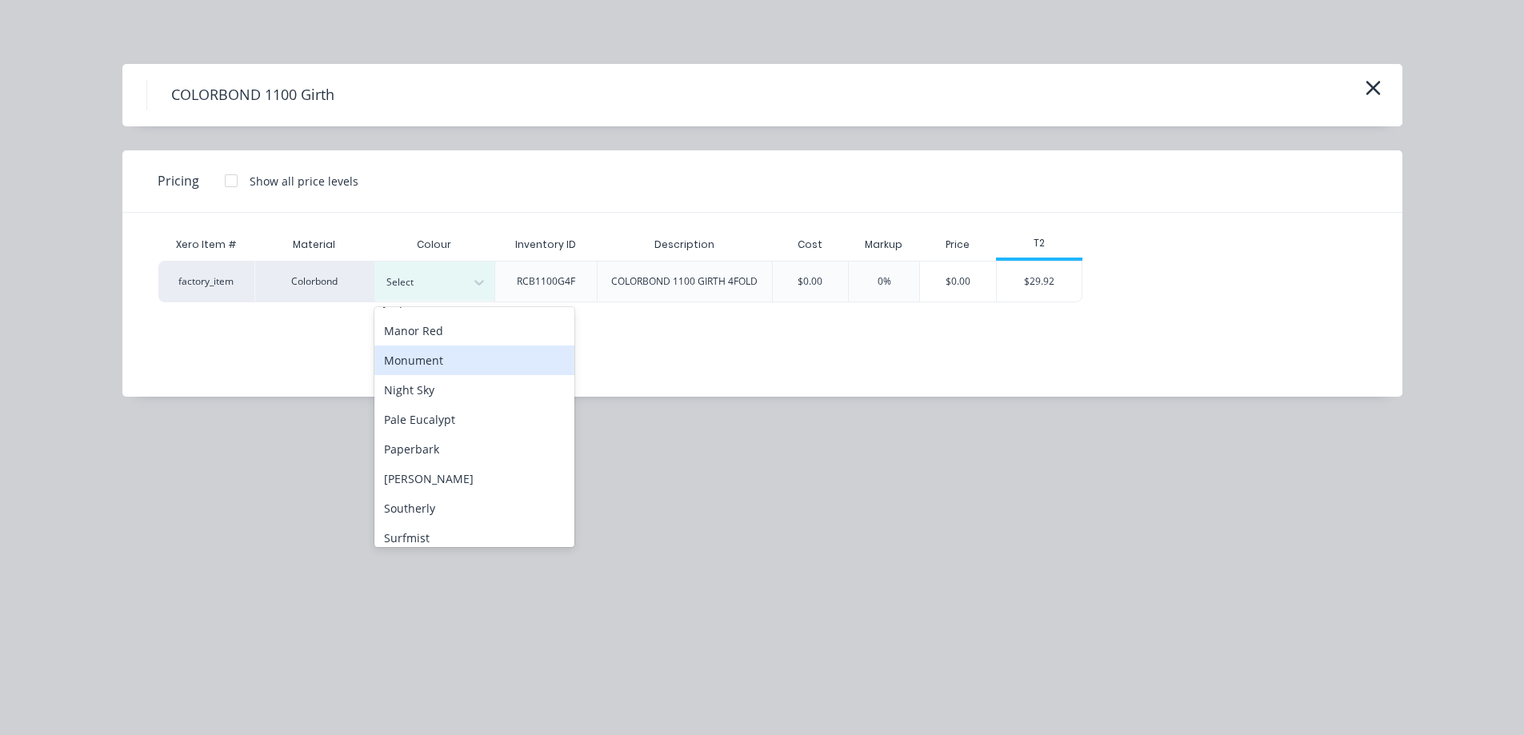
click at [434, 349] on div "Monument" at bounding box center [474, 361] width 200 height 30
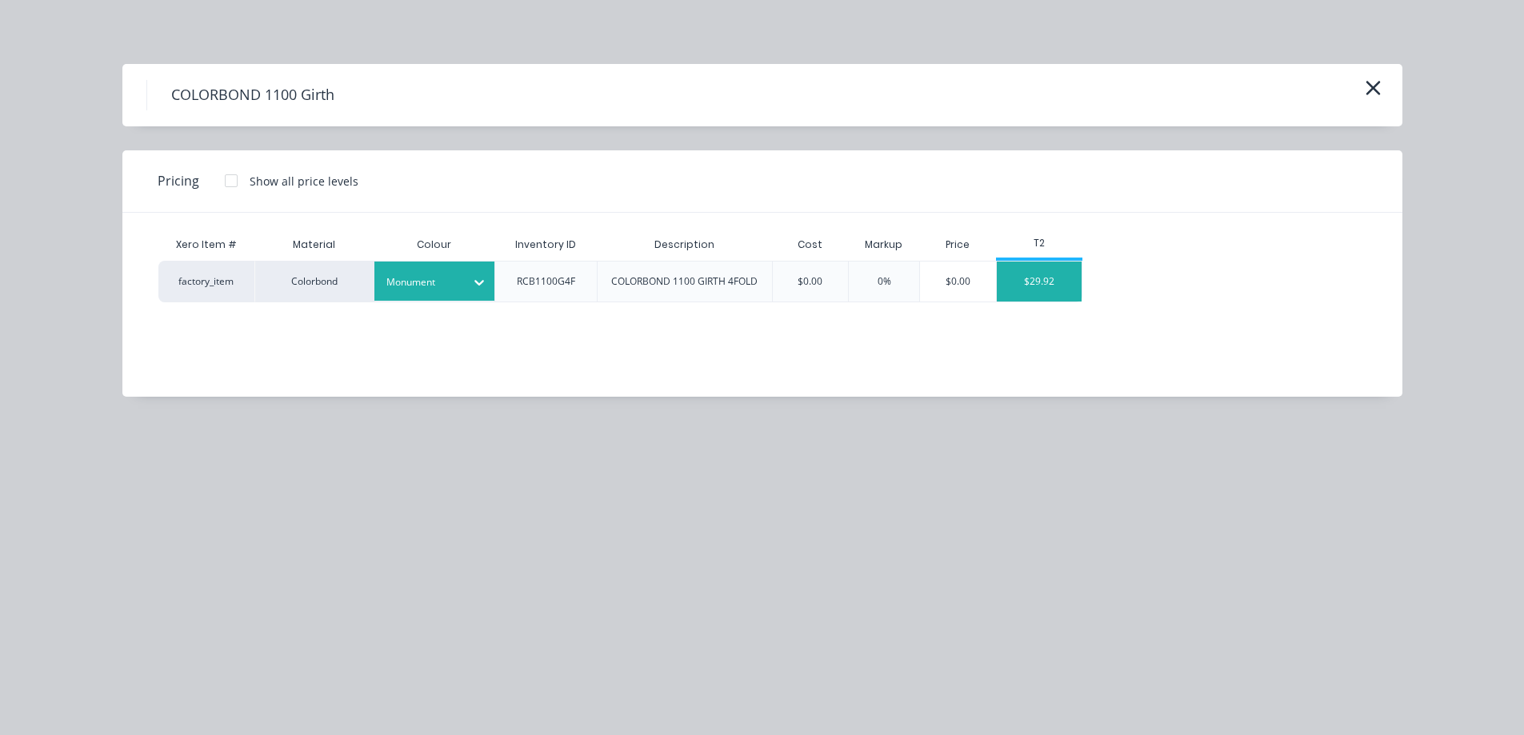
click at [1045, 284] on div "$29.92" at bounding box center [1040, 282] width 86 height 40
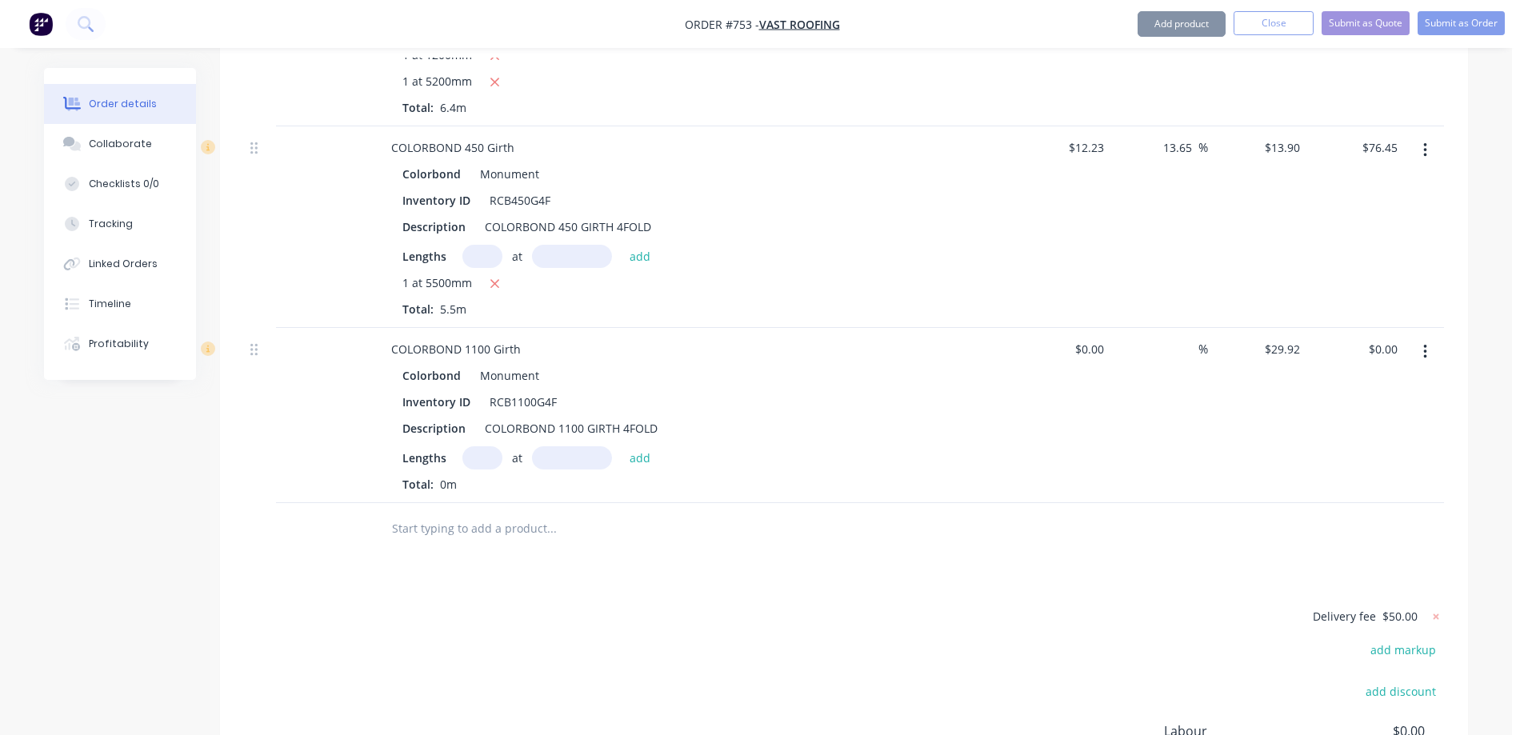
click at [489, 446] on div "Lengths at add Total: 0m" at bounding box center [691, 469] width 579 height 46
click at [487, 446] on input "text" at bounding box center [482, 457] width 40 height 23
type input "1"
type input "1400mm"
click at [633, 446] on button "add" at bounding box center [640, 457] width 38 height 22
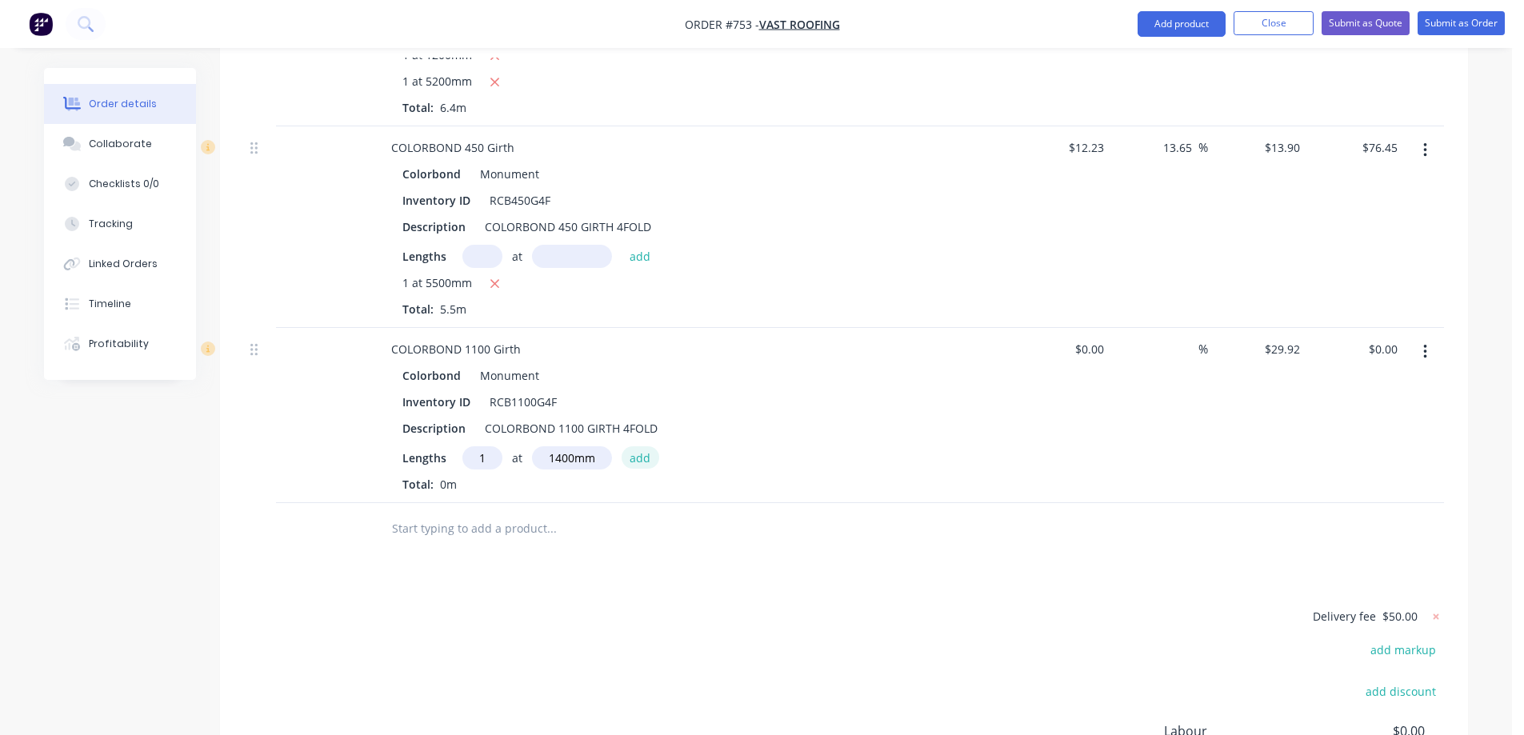
type input "$41.89"
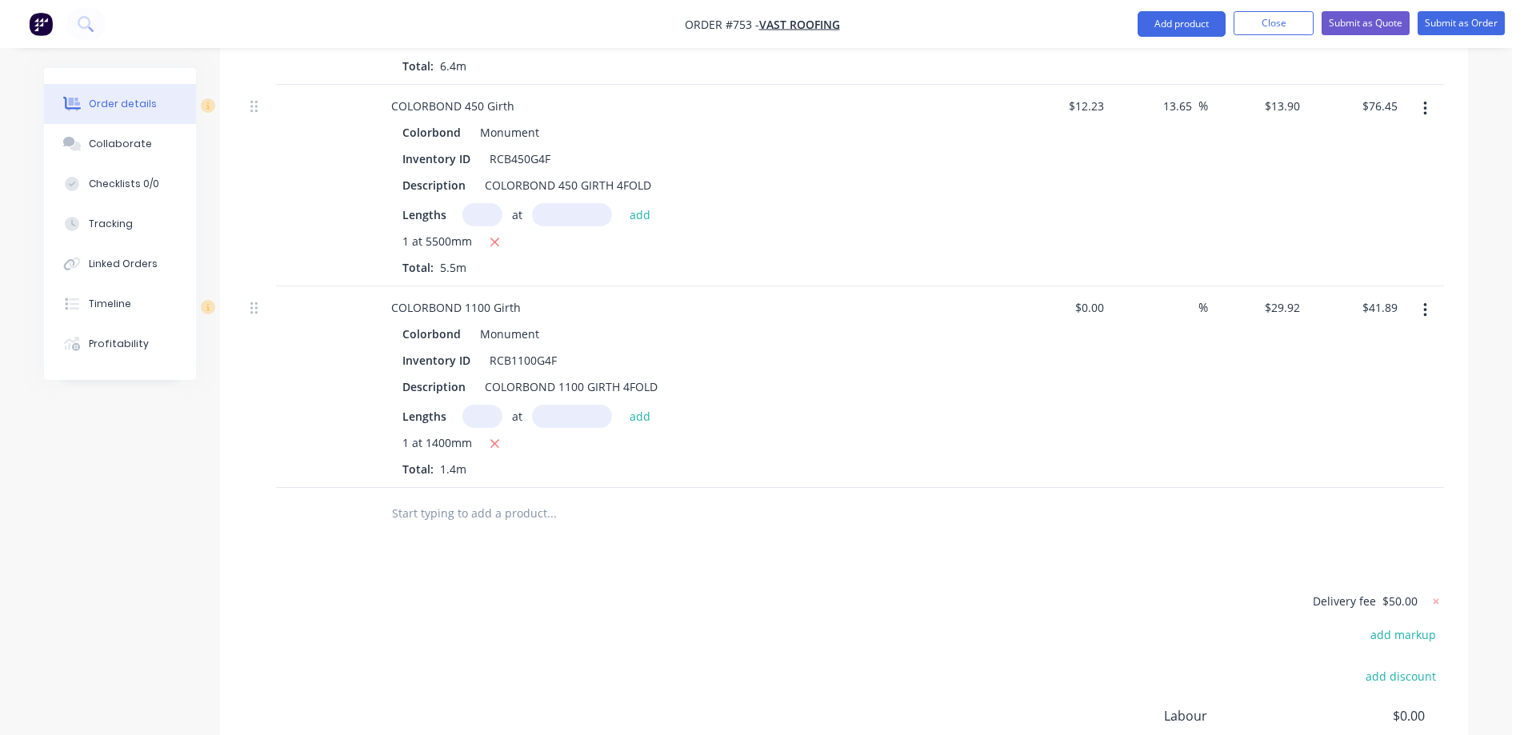
scroll to position [2418, 0]
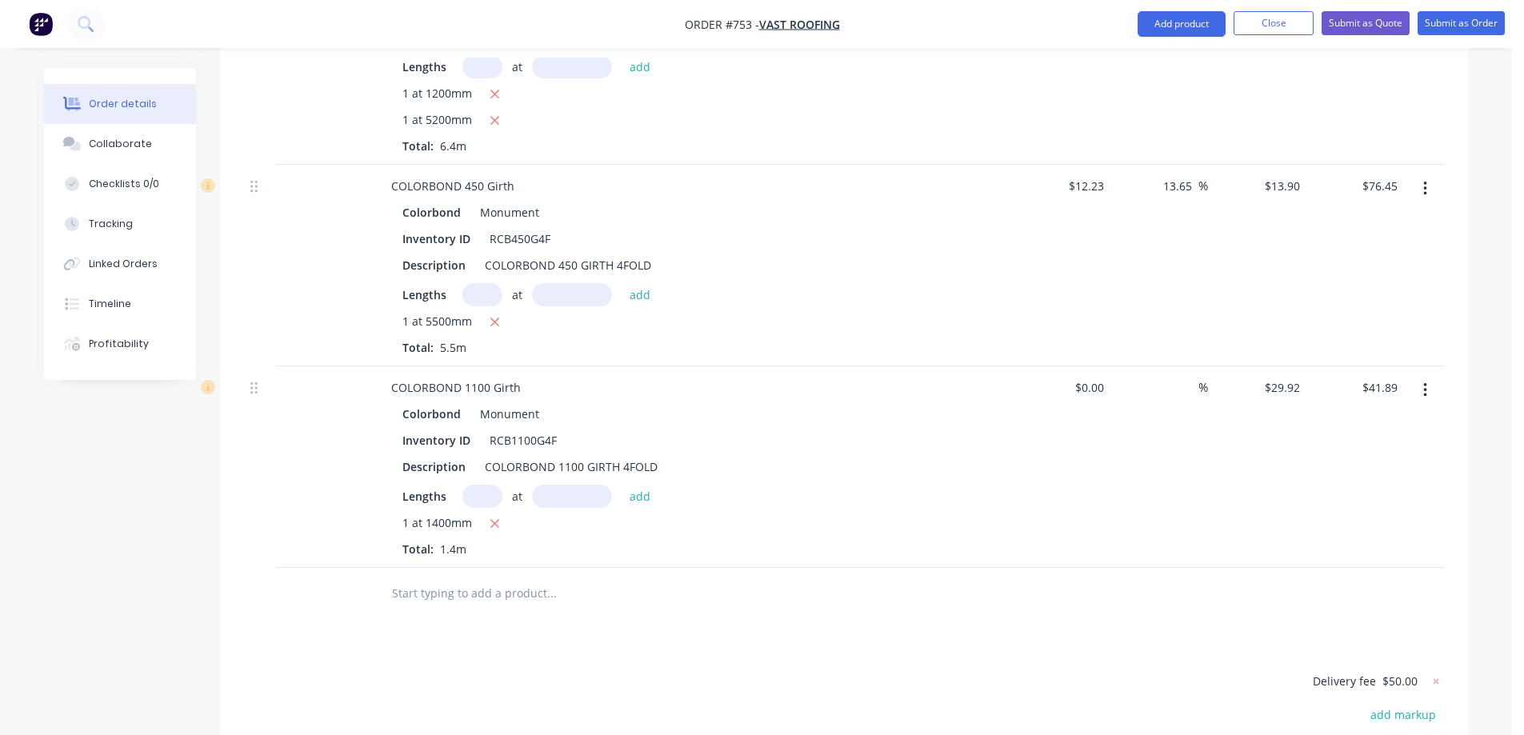
click at [486, 577] on input "text" at bounding box center [551, 593] width 320 height 32
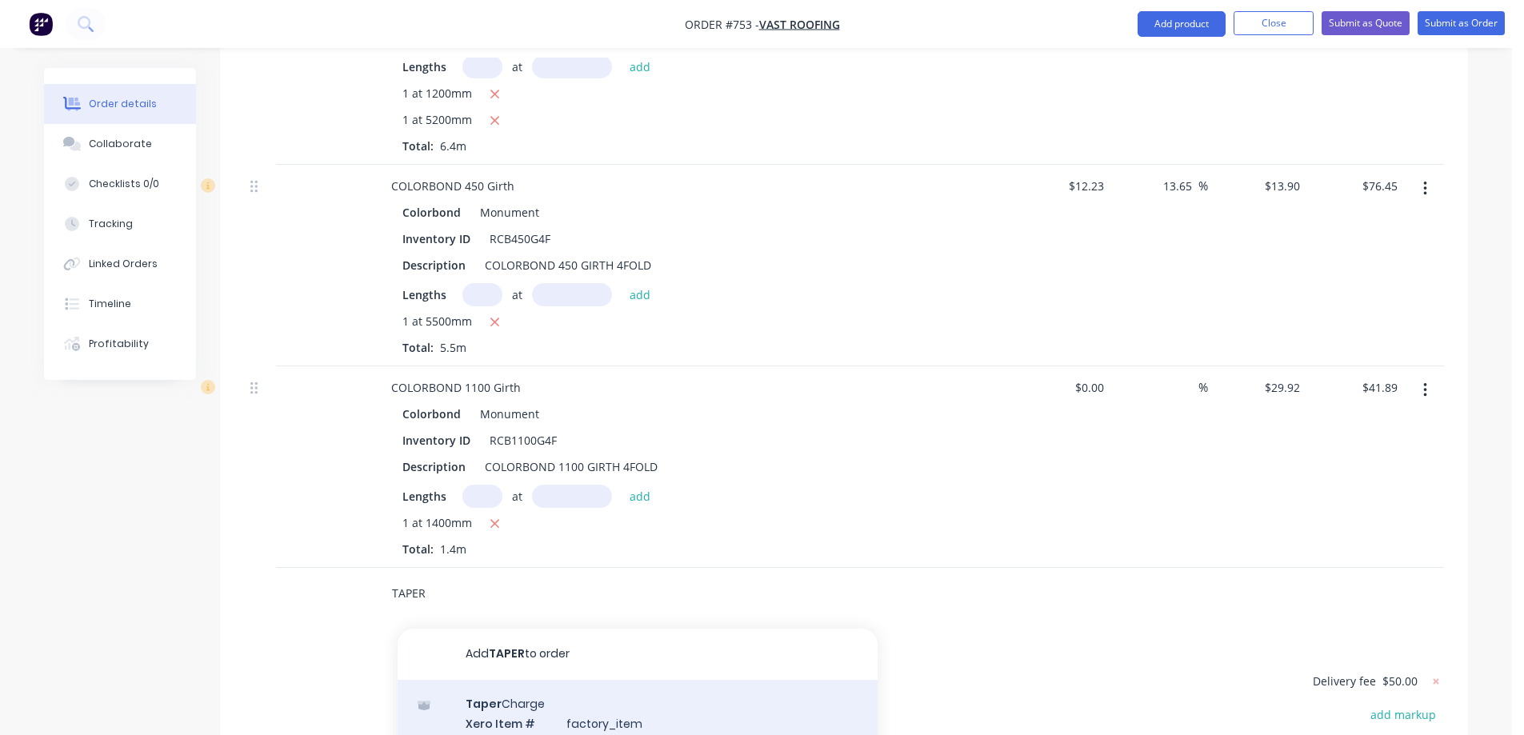
type input "TAPER"
click at [512, 692] on div "Taper Charge Xero Item # factory_item Description Taper ed Charge Product varia…" at bounding box center [638, 734] width 480 height 108
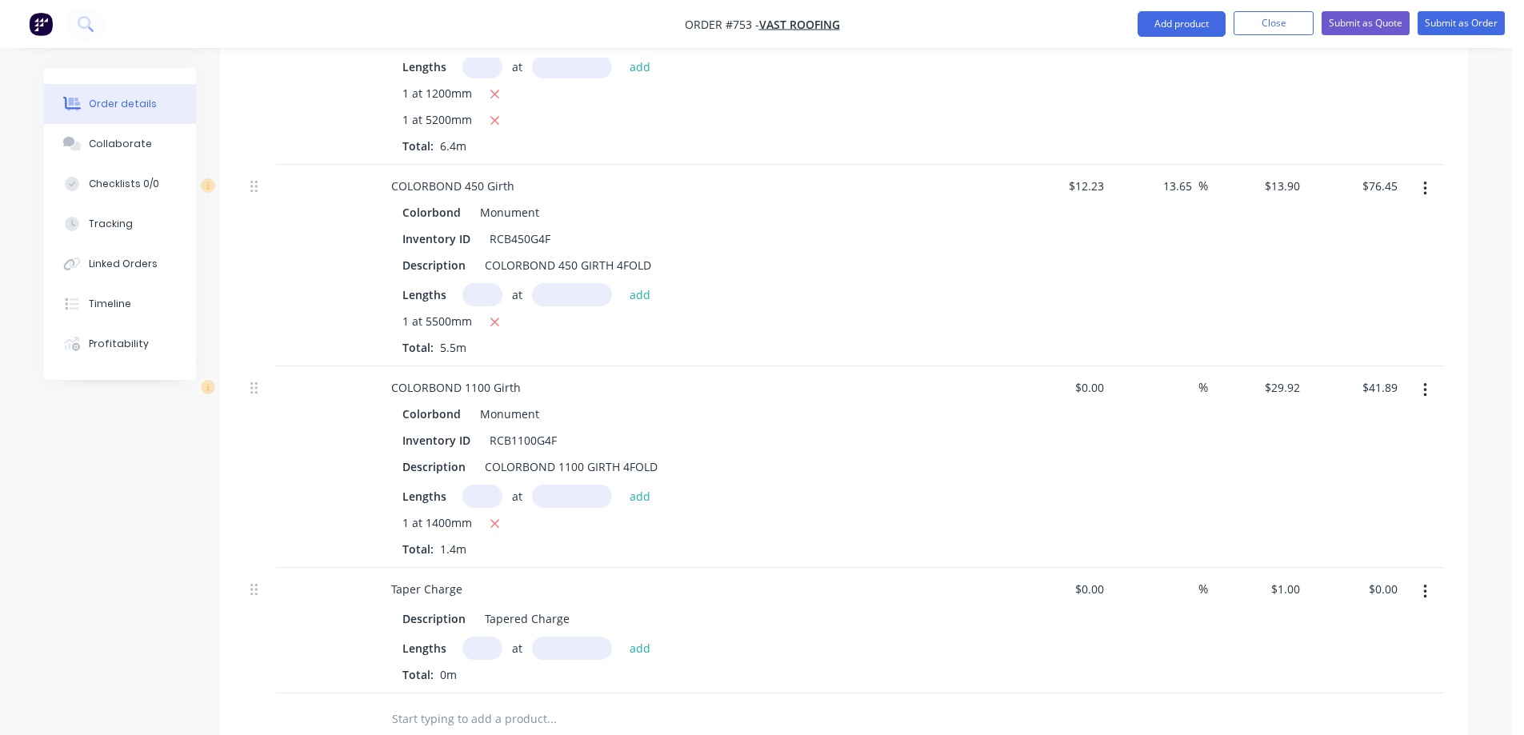
click at [486, 637] on input "text" at bounding box center [482, 648] width 40 height 23
type input "1"
type input "5500mm"
click at [634, 637] on button "add" at bounding box center [640, 648] width 38 height 22
type input "$5.50"
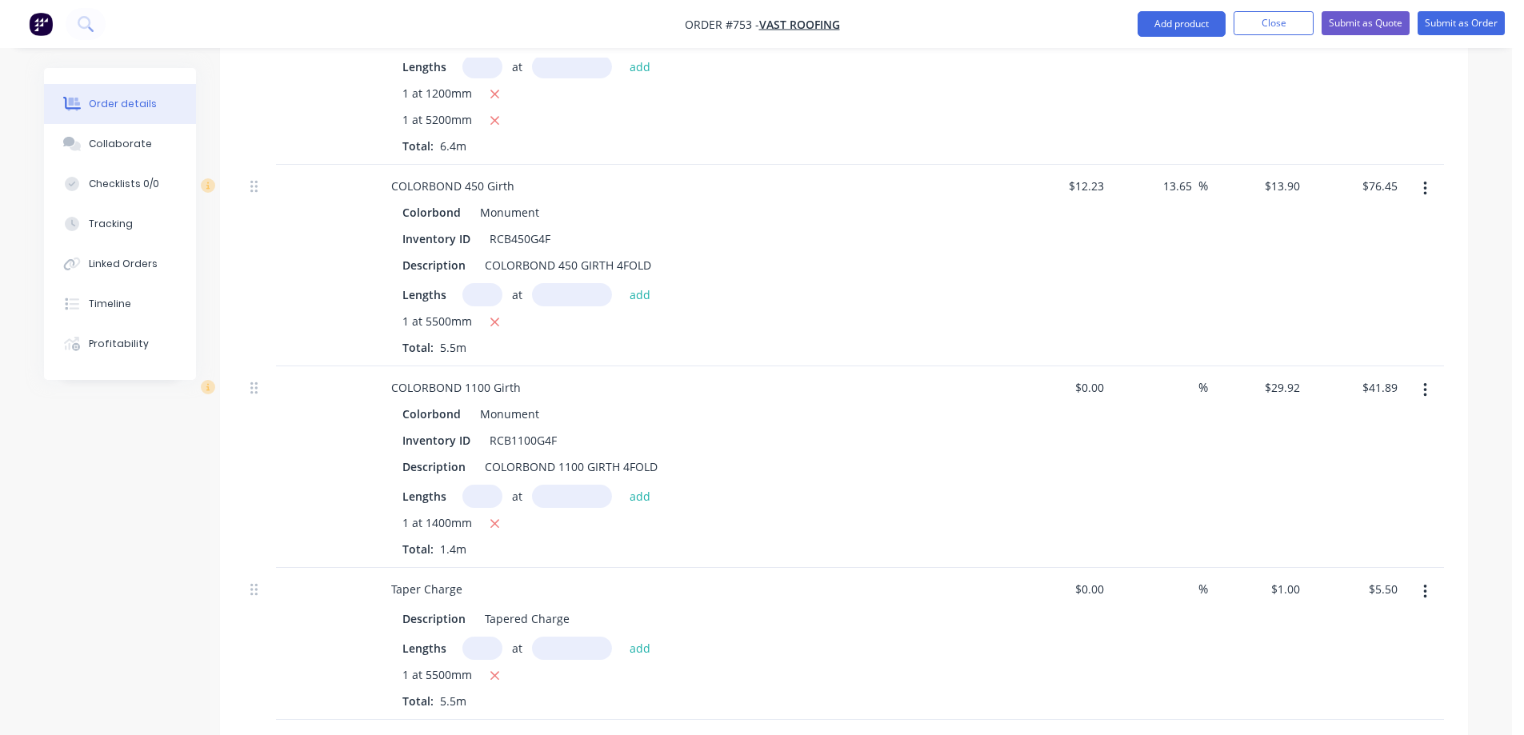
scroll to position [2419, 0]
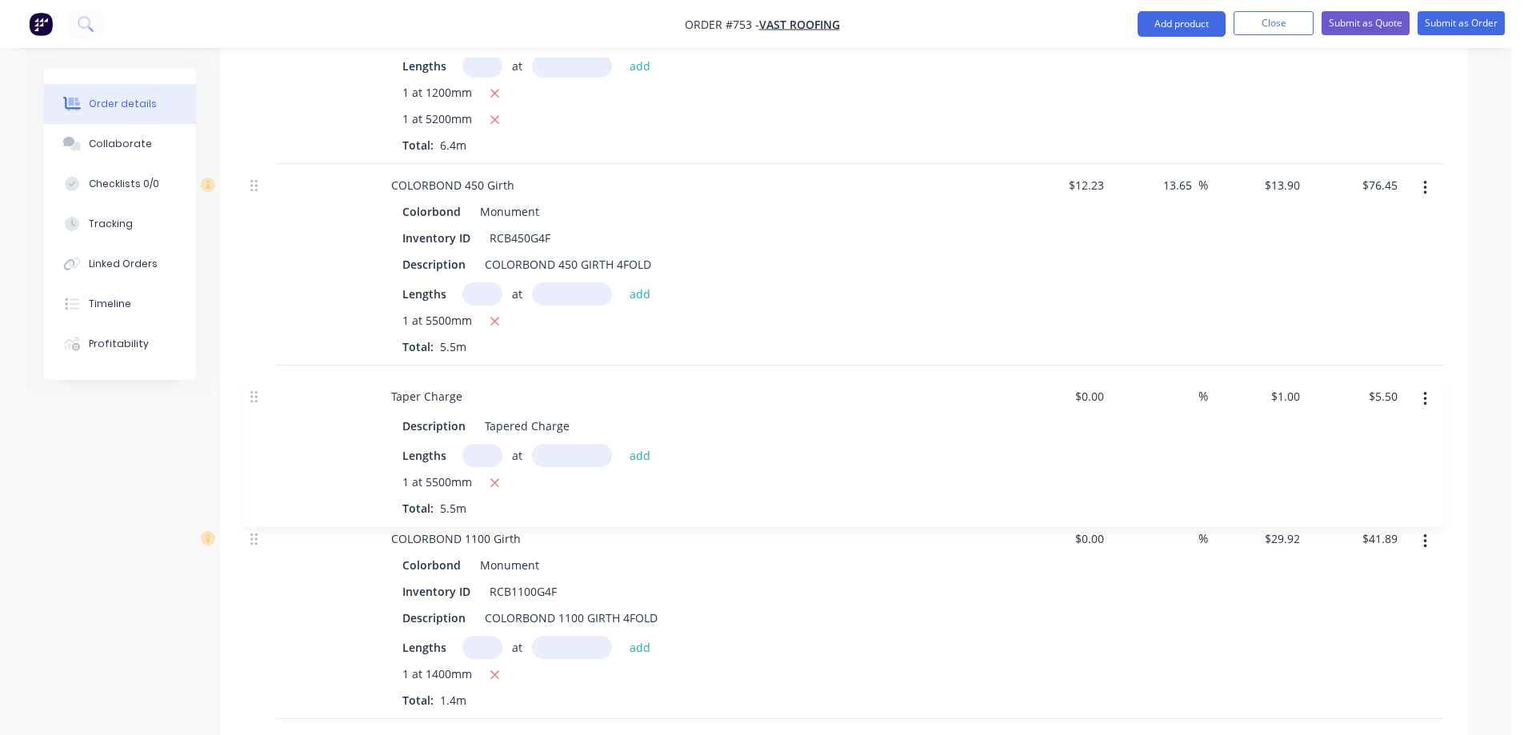
drag, startPoint x: 255, startPoint y: 550, endPoint x: 255, endPoint y: 382, distance: 168.0
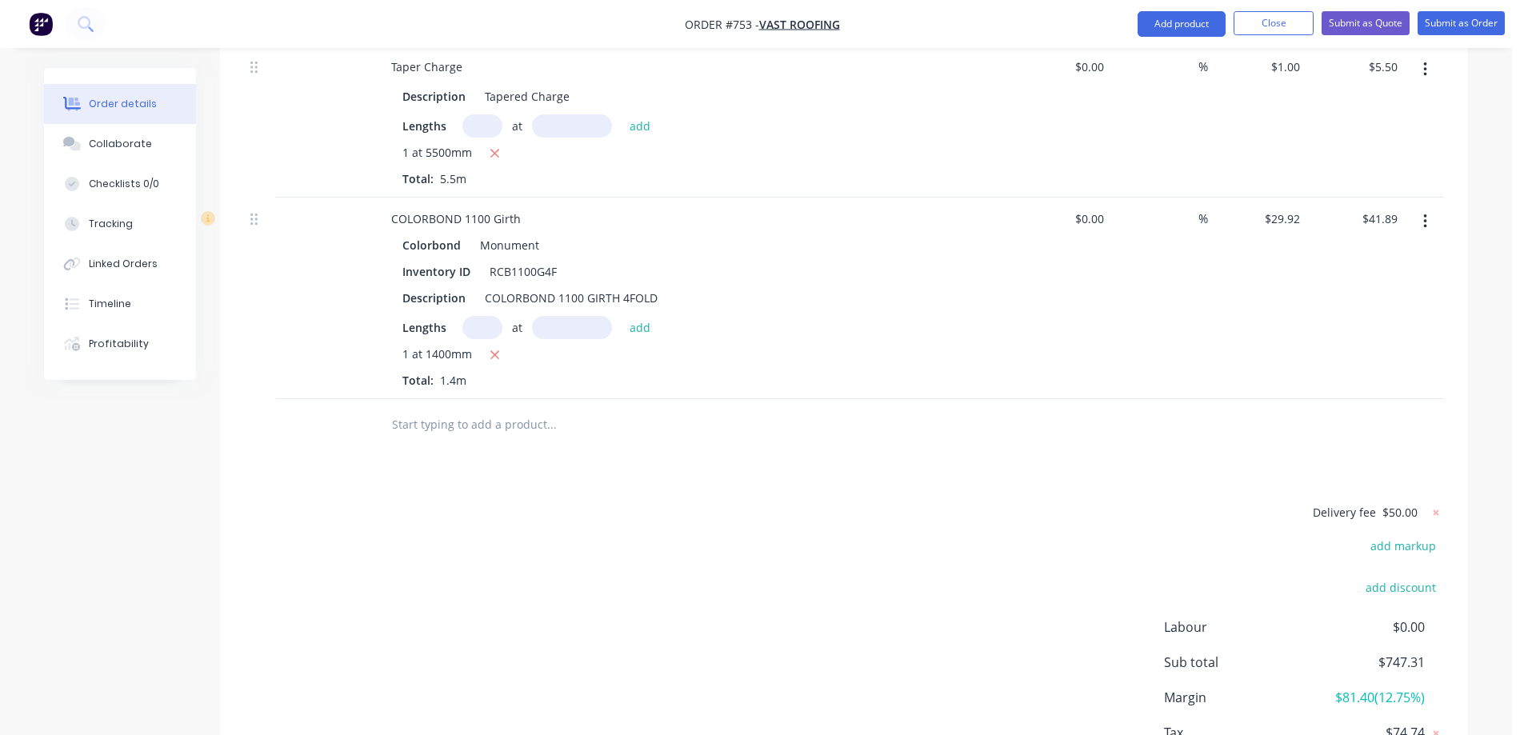
scroll to position [2810, 0]
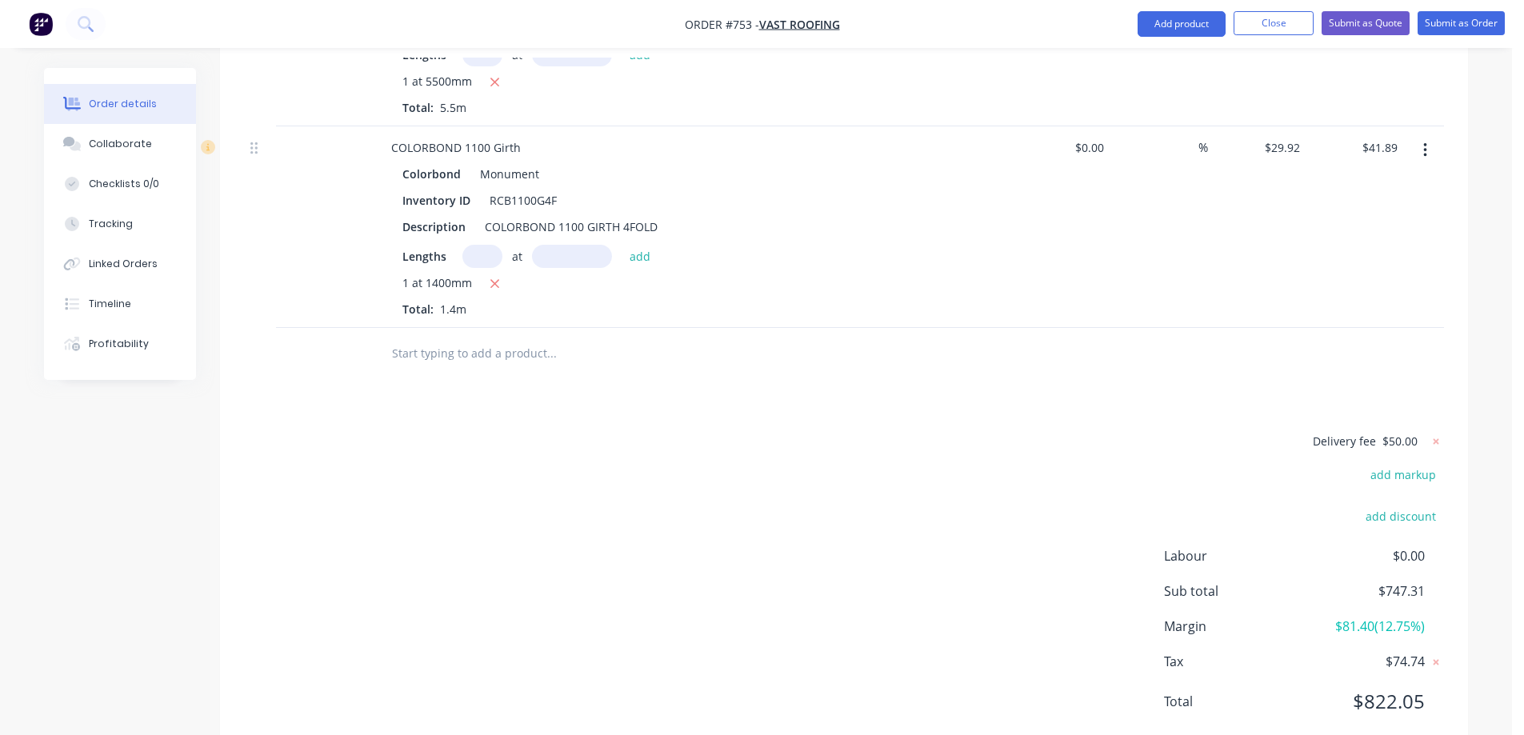
click at [488, 338] on input "text" at bounding box center [551, 354] width 320 height 32
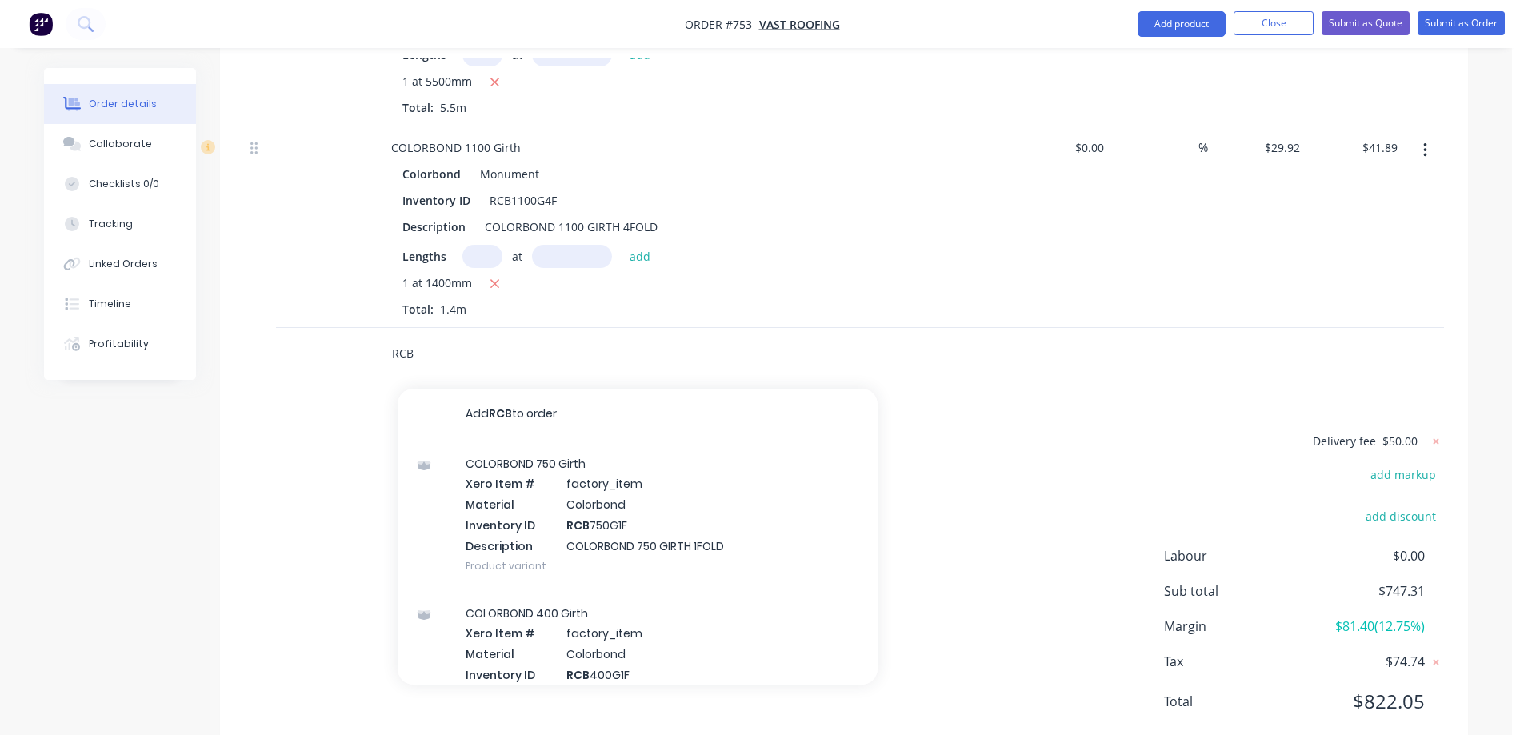
click at [430, 338] on input "RCB" at bounding box center [551, 354] width 320 height 32
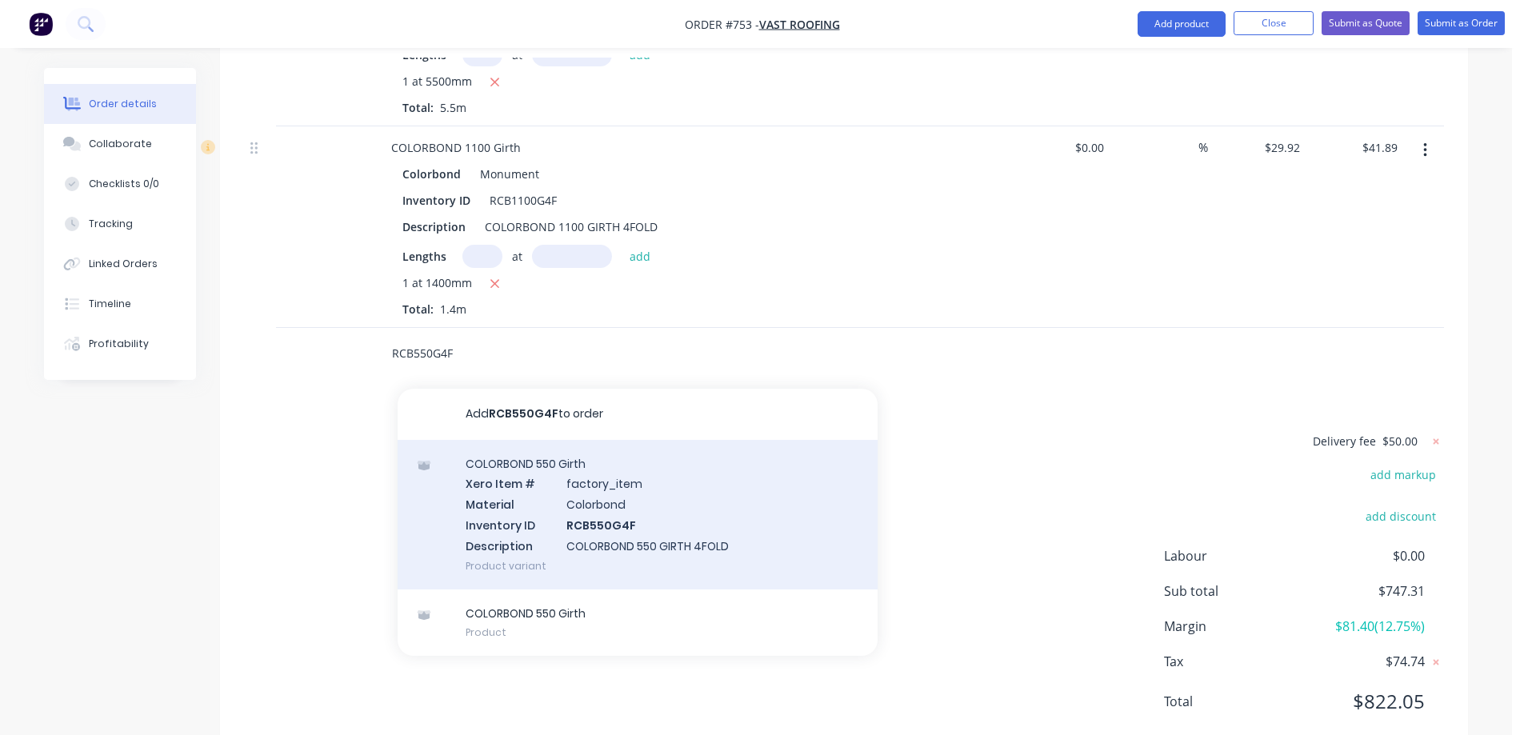
type input "RCB550G4F"
click at [520, 447] on div "COLORBOND 550 Girth Xero Item # factory_item Material Colorbond Inventory ID RC…" at bounding box center [638, 515] width 480 height 150
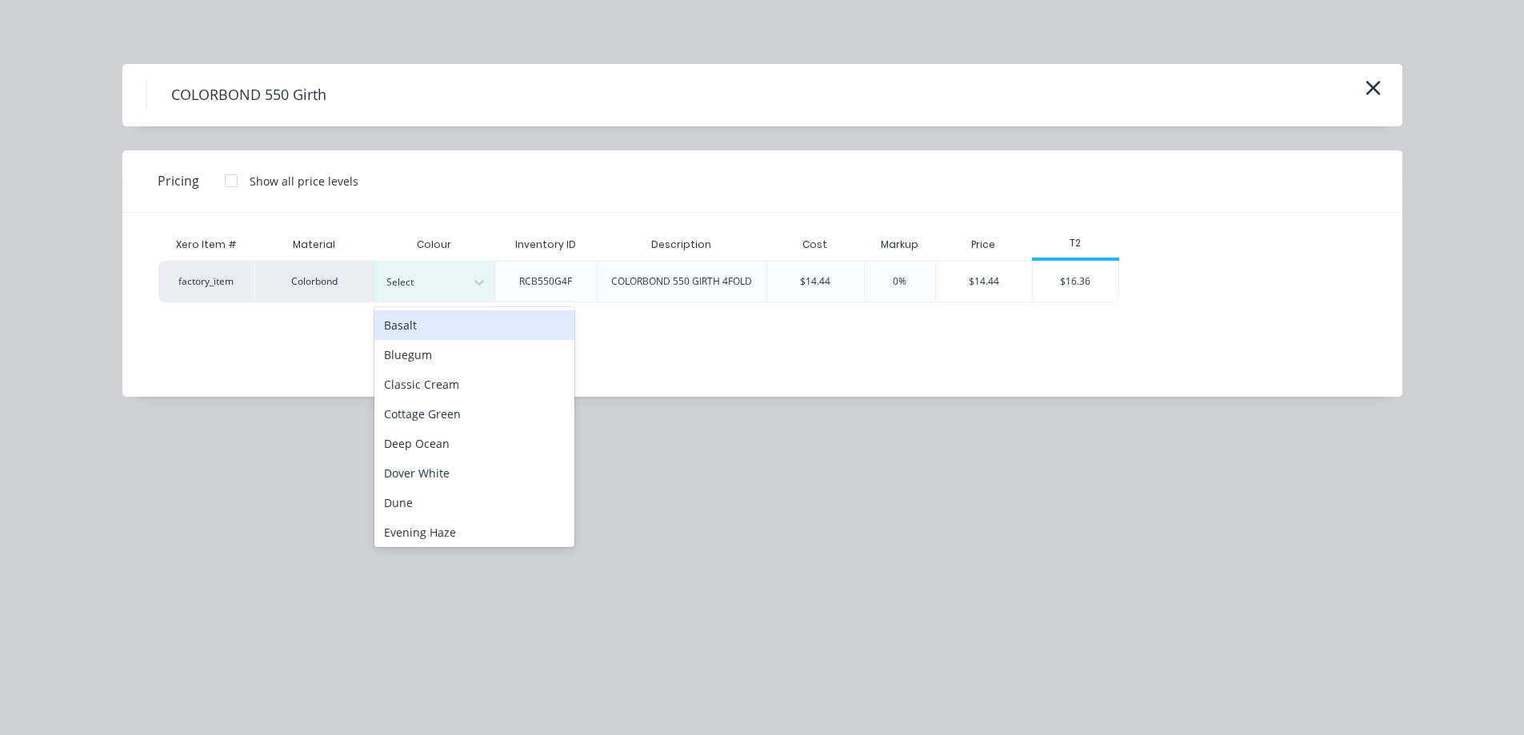
click at [481, 277] on icon at bounding box center [479, 282] width 16 height 16
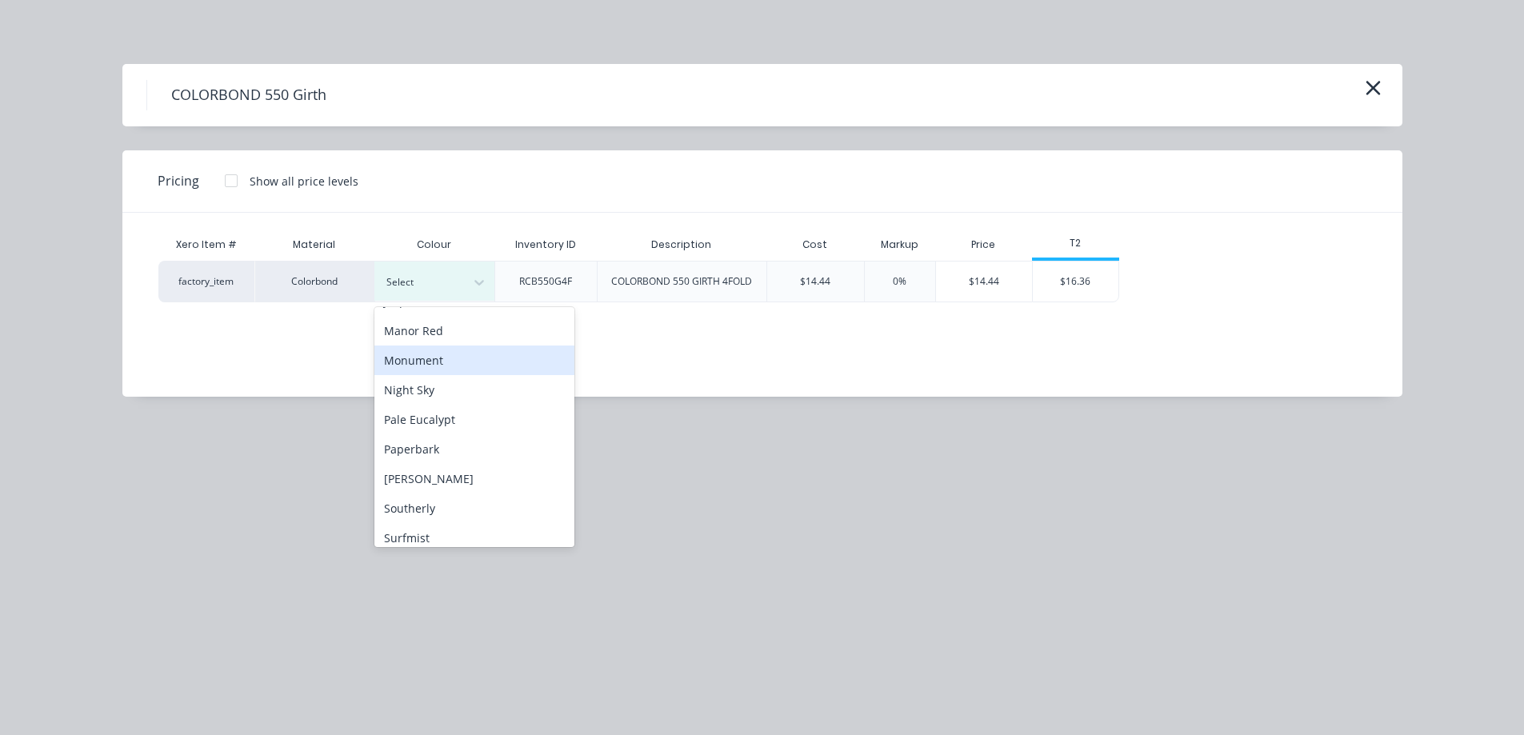
click at [456, 362] on div "Monument" at bounding box center [474, 361] width 200 height 30
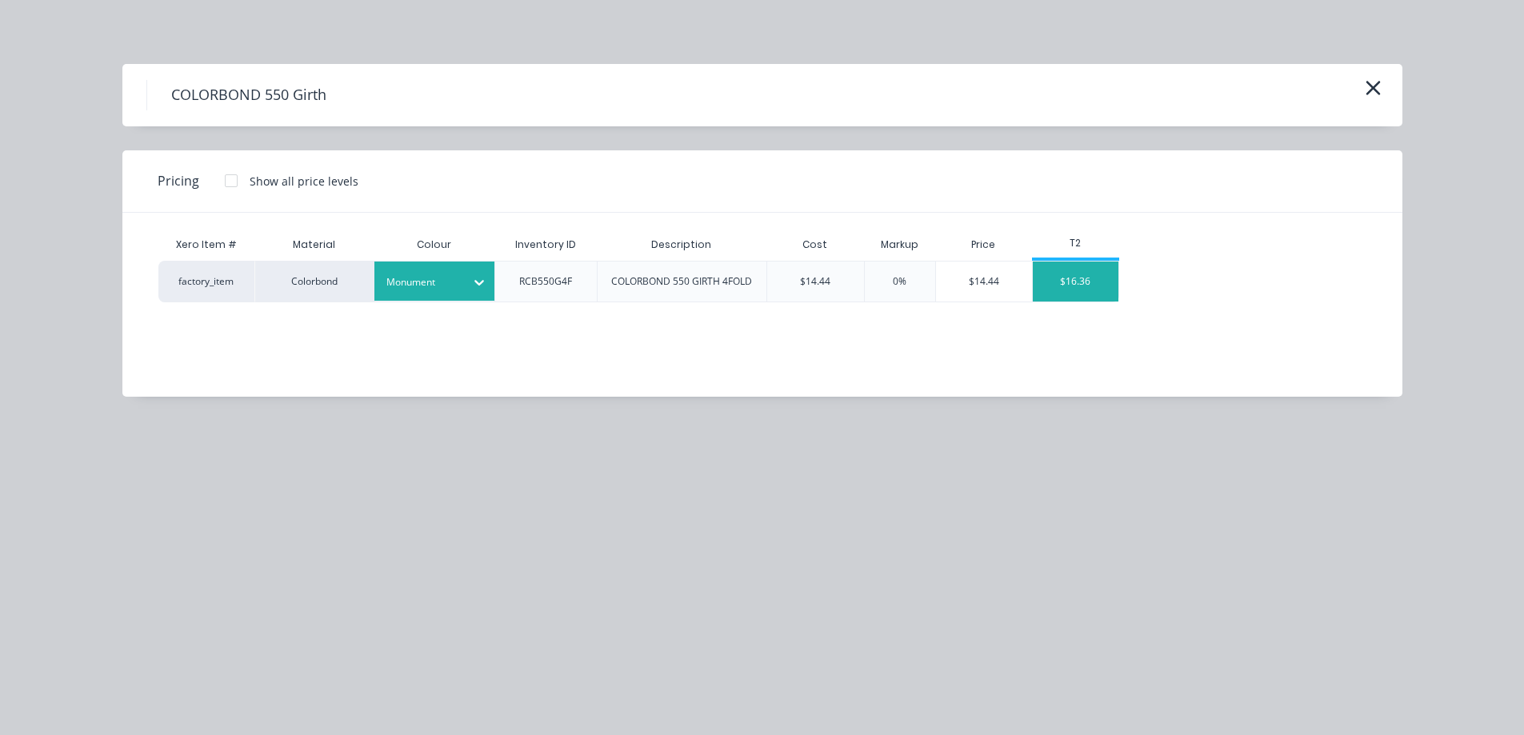
click at [1077, 282] on div "$16.36" at bounding box center [1076, 282] width 86 height 40
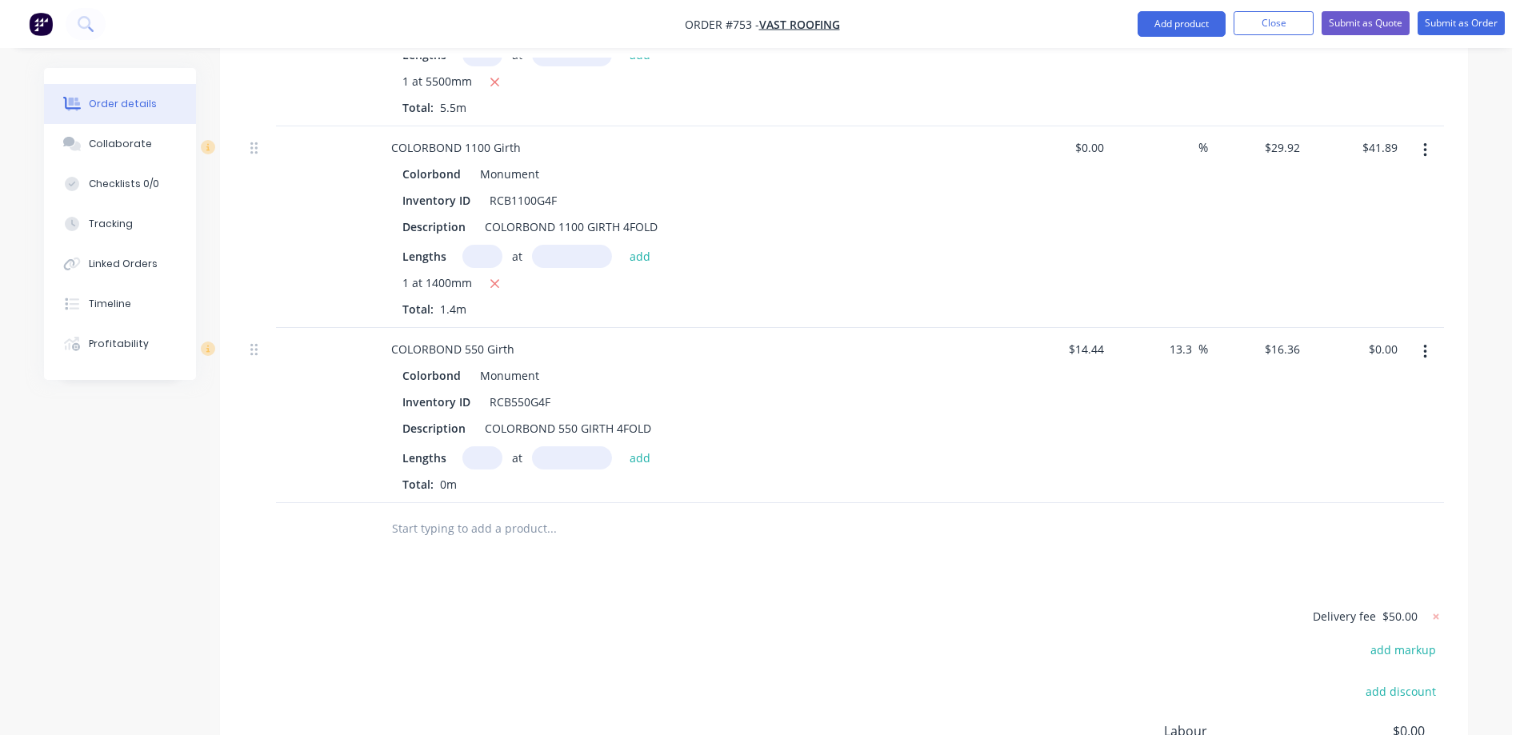
click at [486, 446] on input "text" at bounding box center [482, 457] width 40 height 23
type input "1"
type input "4000mm"
click at [649, 446] on button "add" at bounding box center [640, 457] width 38 height 22
type input "$65.44"
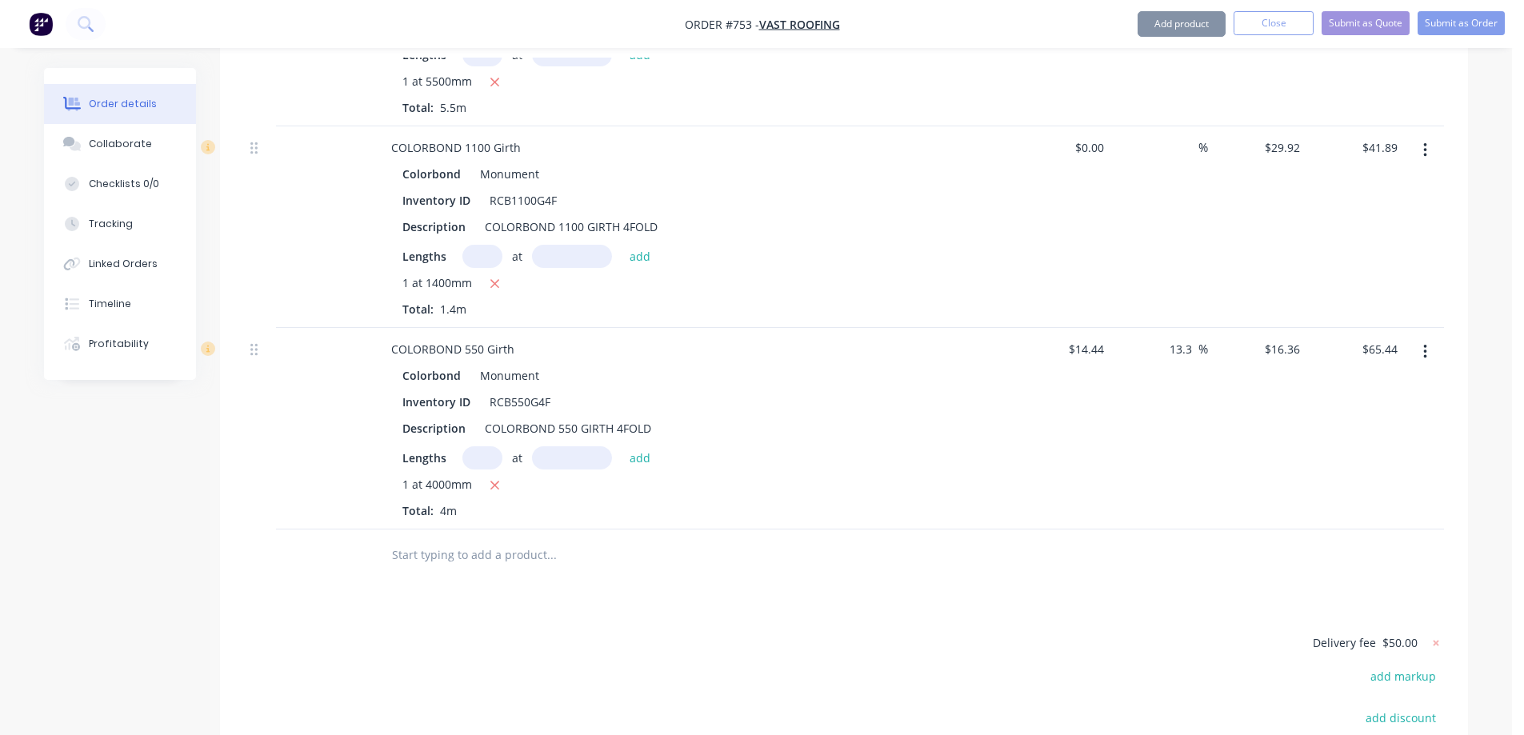
click at [493, 539] on input "text" at bounding box center [551, 555] width 320 height 32
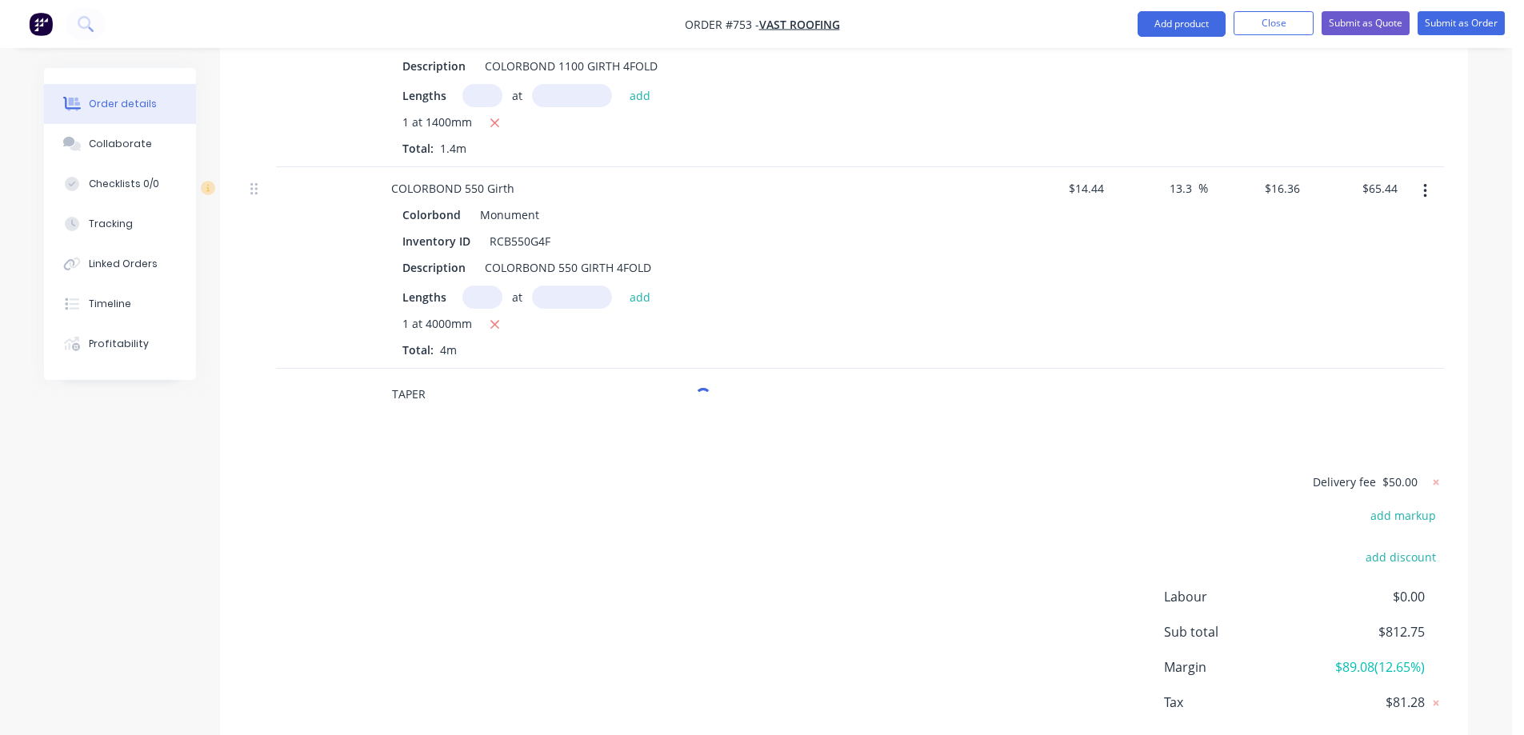
scroll to position [3011, 0]
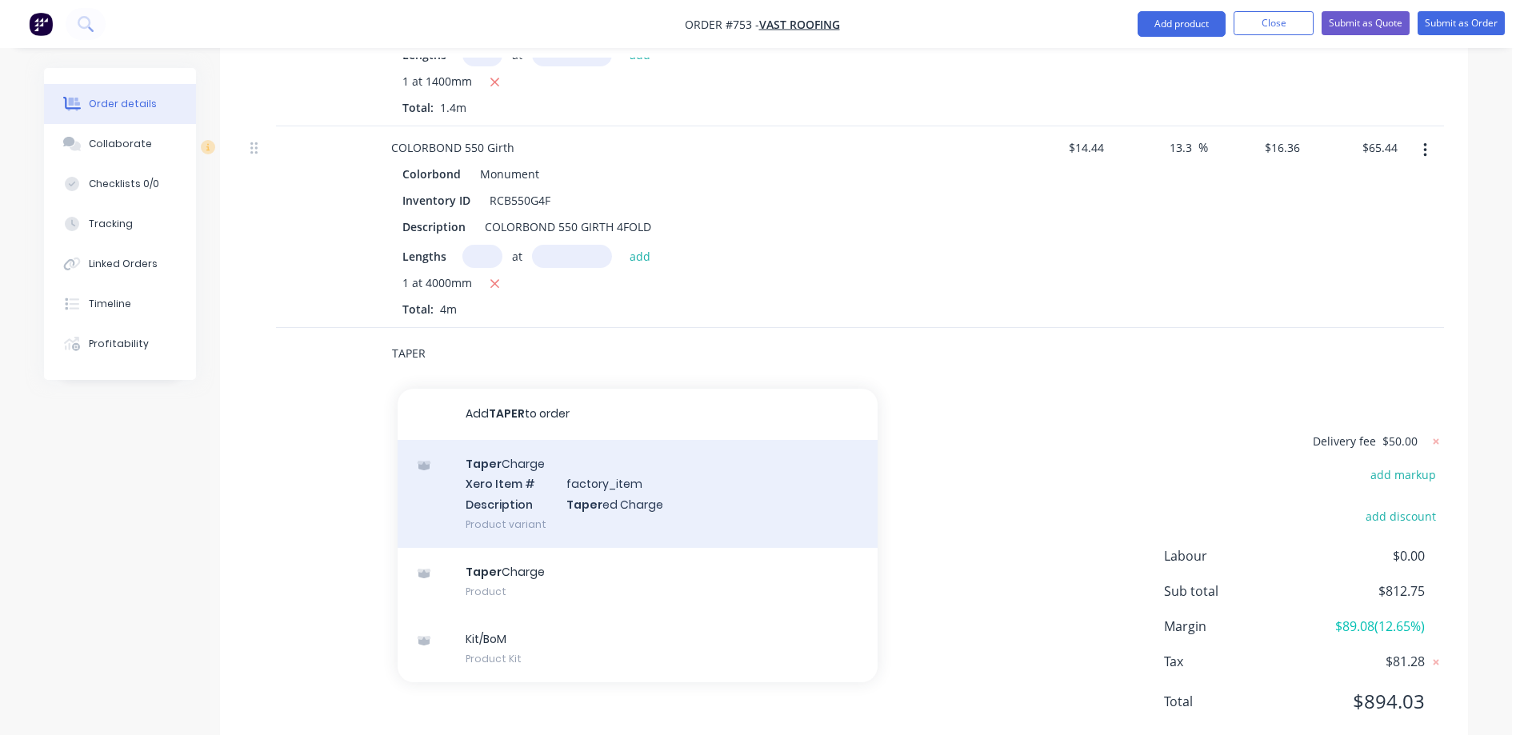
type input "TAPER"
click at [495, 466] on div "Taper Charge Xero Item # factory_item Description Taper ed Charge Product varia…" at bounding box center [638, 494] width 480 height 108
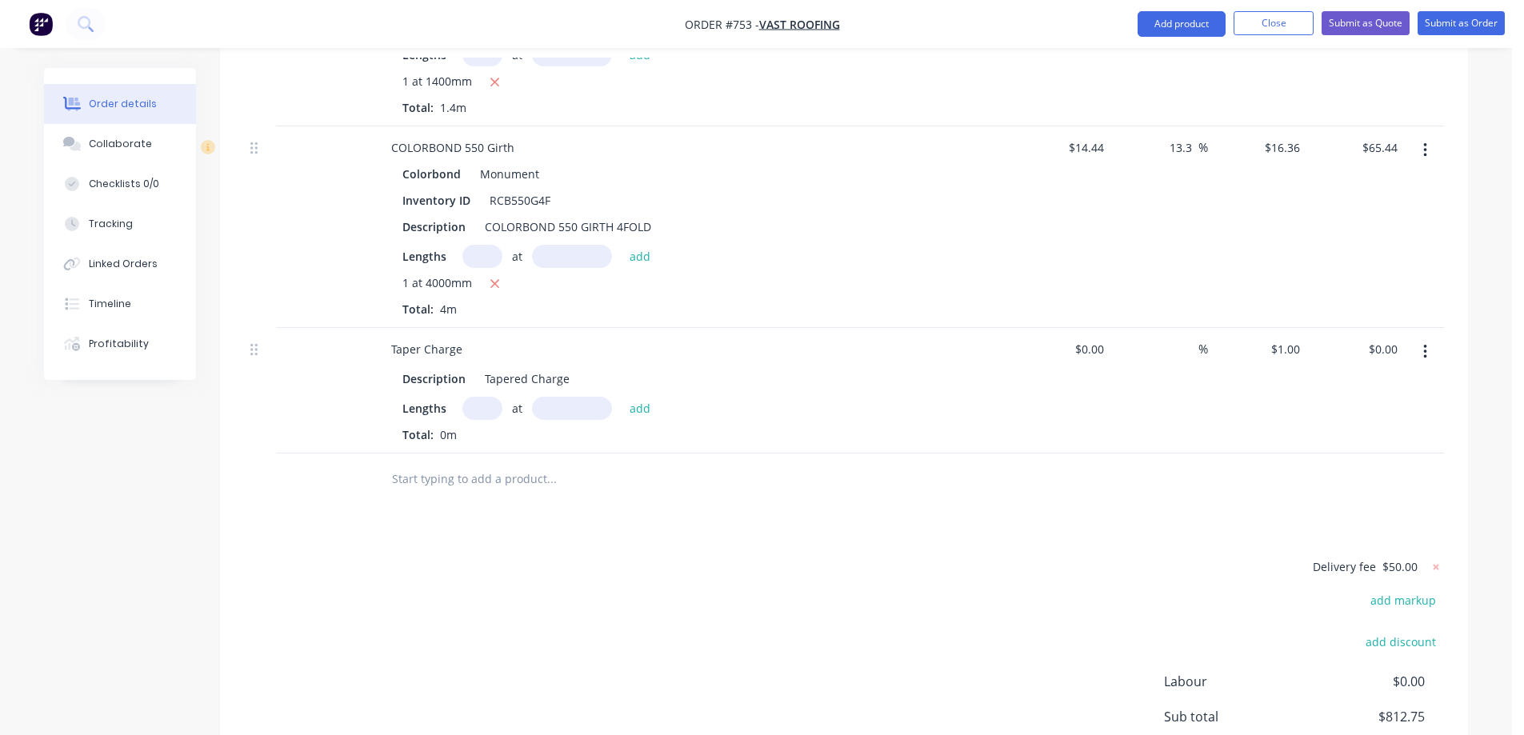
drag, startPoint x: 459, startPoint y: 366, endPoint x: 476, endPoint y: 364, distance: 17.0
click at [462, 397] on div "Lengths at add" at bounding box center [691, 408] width 579 height 23
click at [476, 397] on input "text" at bounding box center [482, 408] width 40 height 23
type input "1"
type input "4000mm"
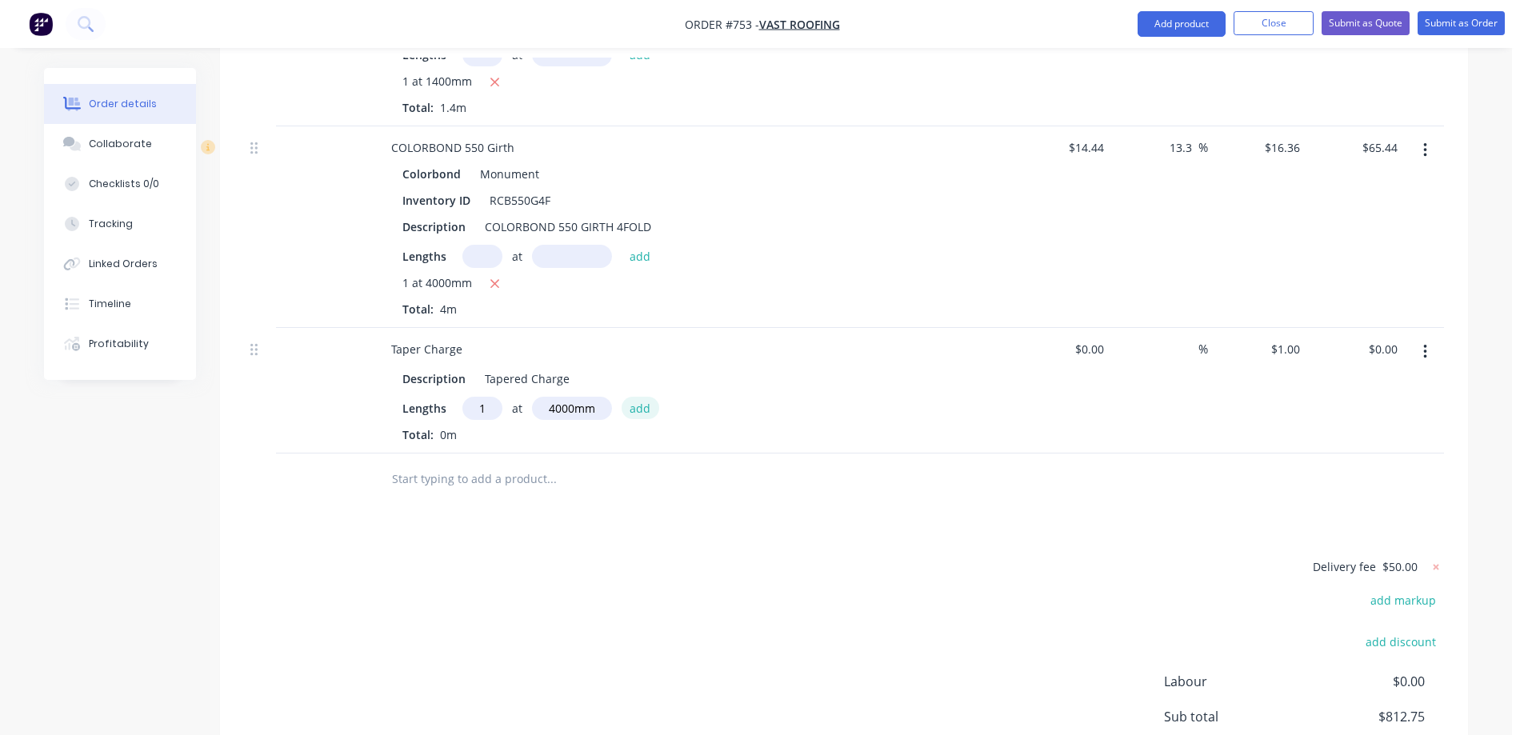
click at [626, 397] on button "add" at bounding box center [640, 408] width 38 height 22
type input "$4.00"
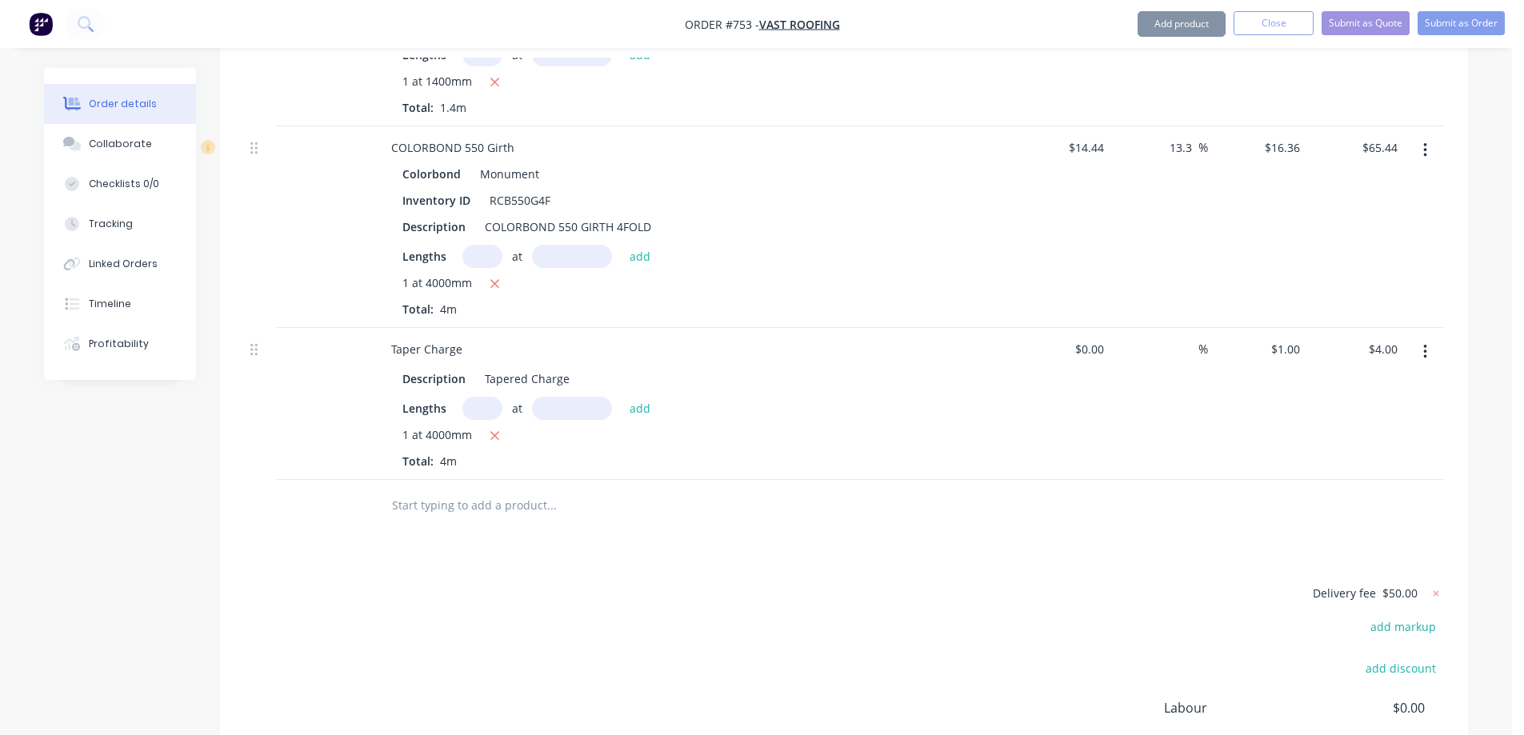
click at [476, 490] on input "text" at bounding box center [551, 506] width 320 height 32
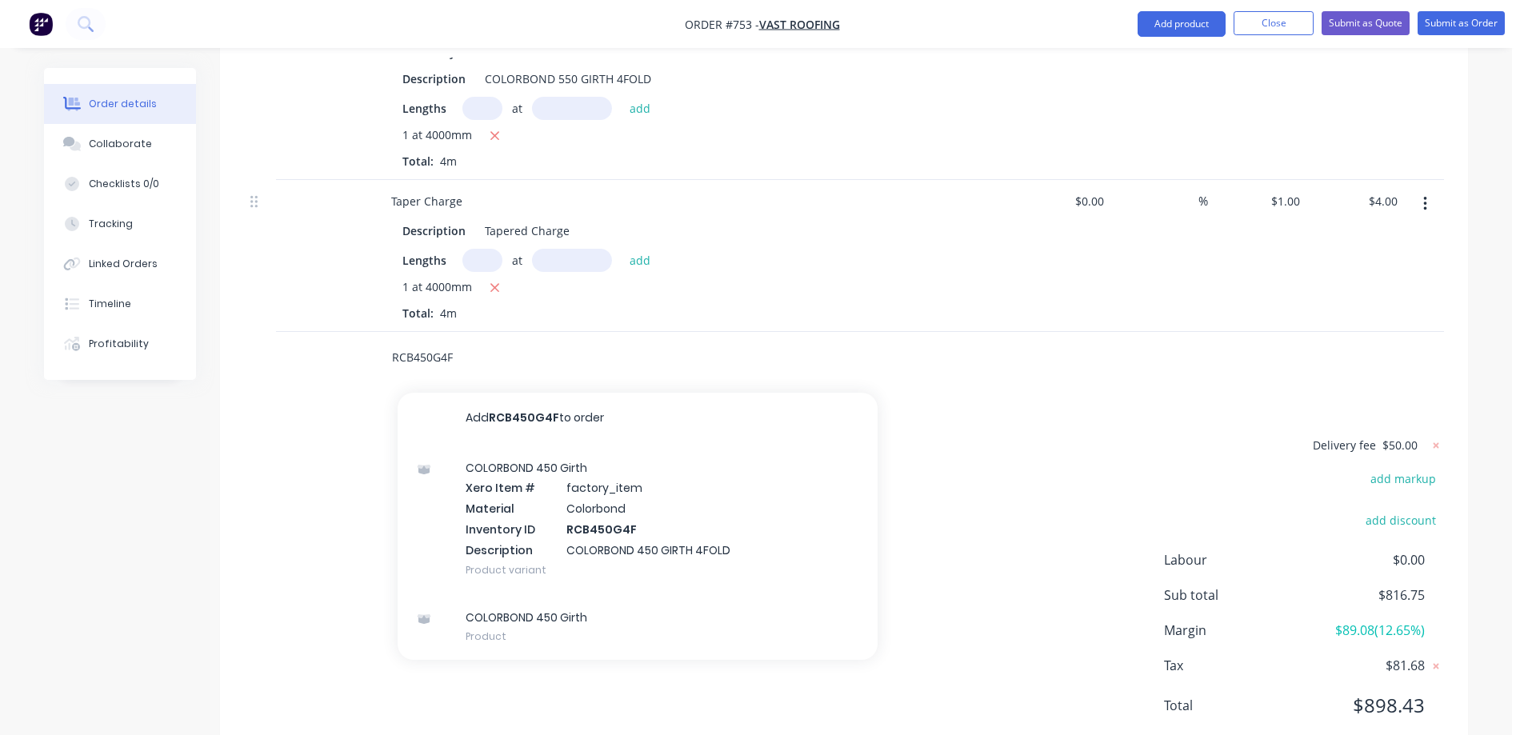
scroll to position [3163, 0]
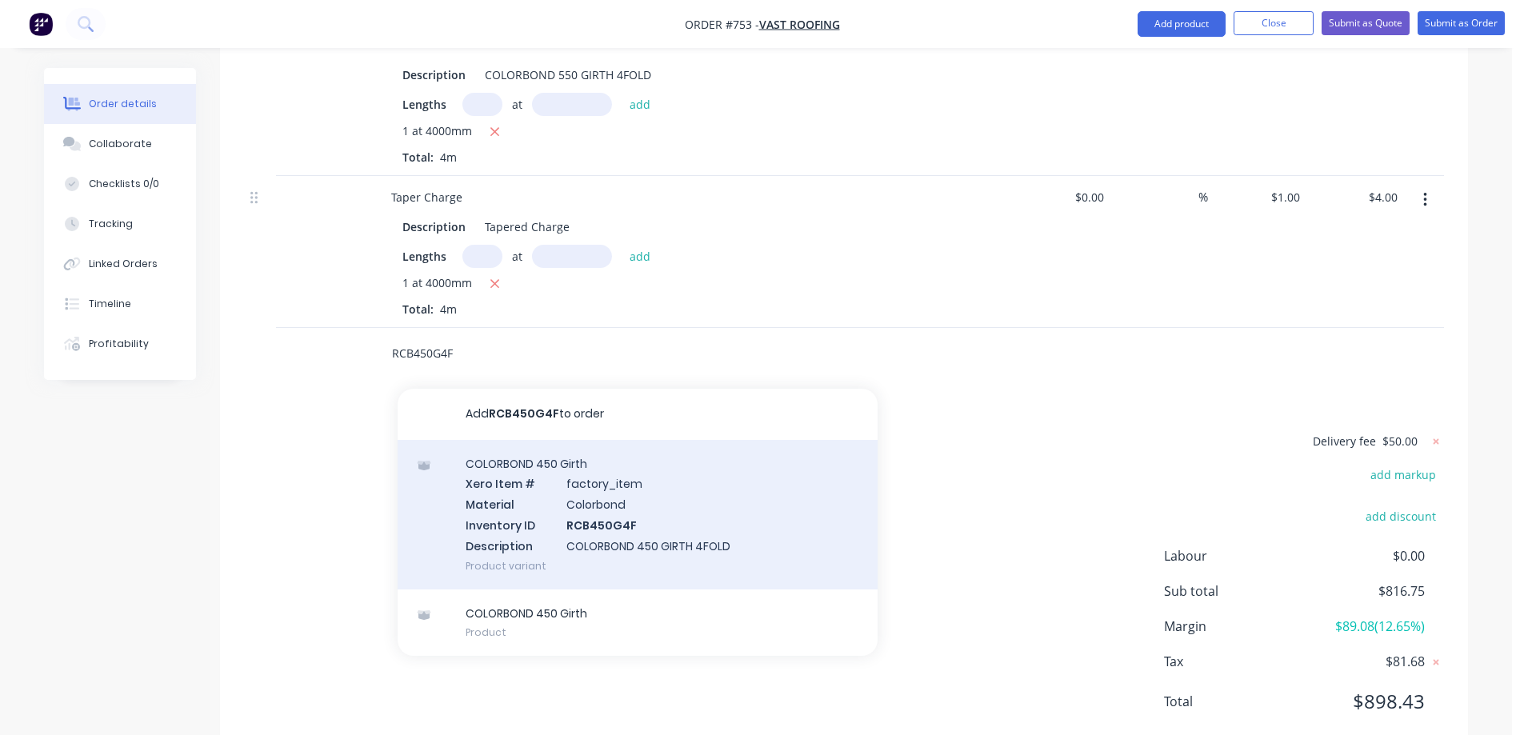
type input "RCB450G4F"
click at [529, 489] on div "COLORBOND 450 Girth Xero Item # factory_item Material Colorbond Inventory ID RC…" at bounding box center [638, 515] width 480 height 150
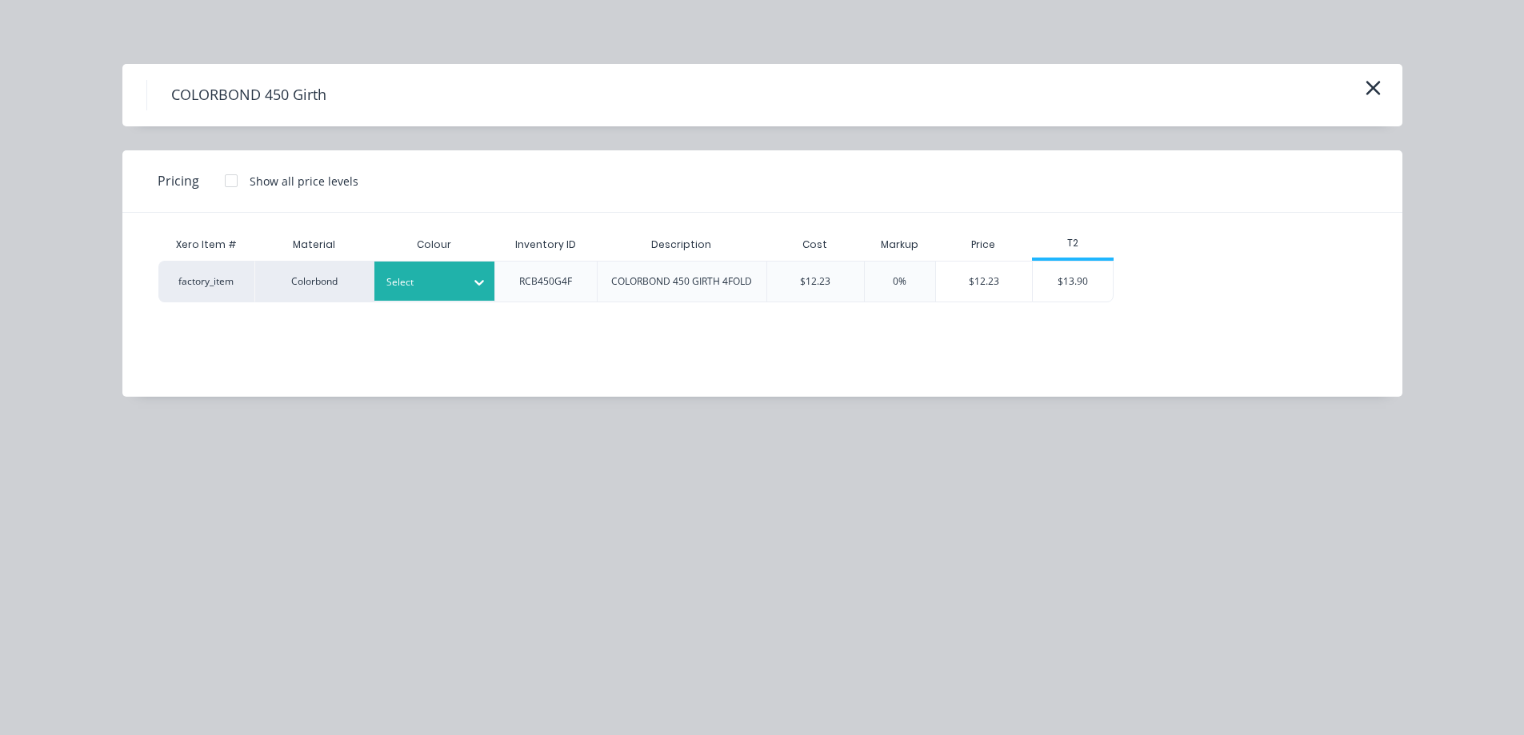
click at [430, 274] on div at bounding box center [422, 283] width 72 height 18
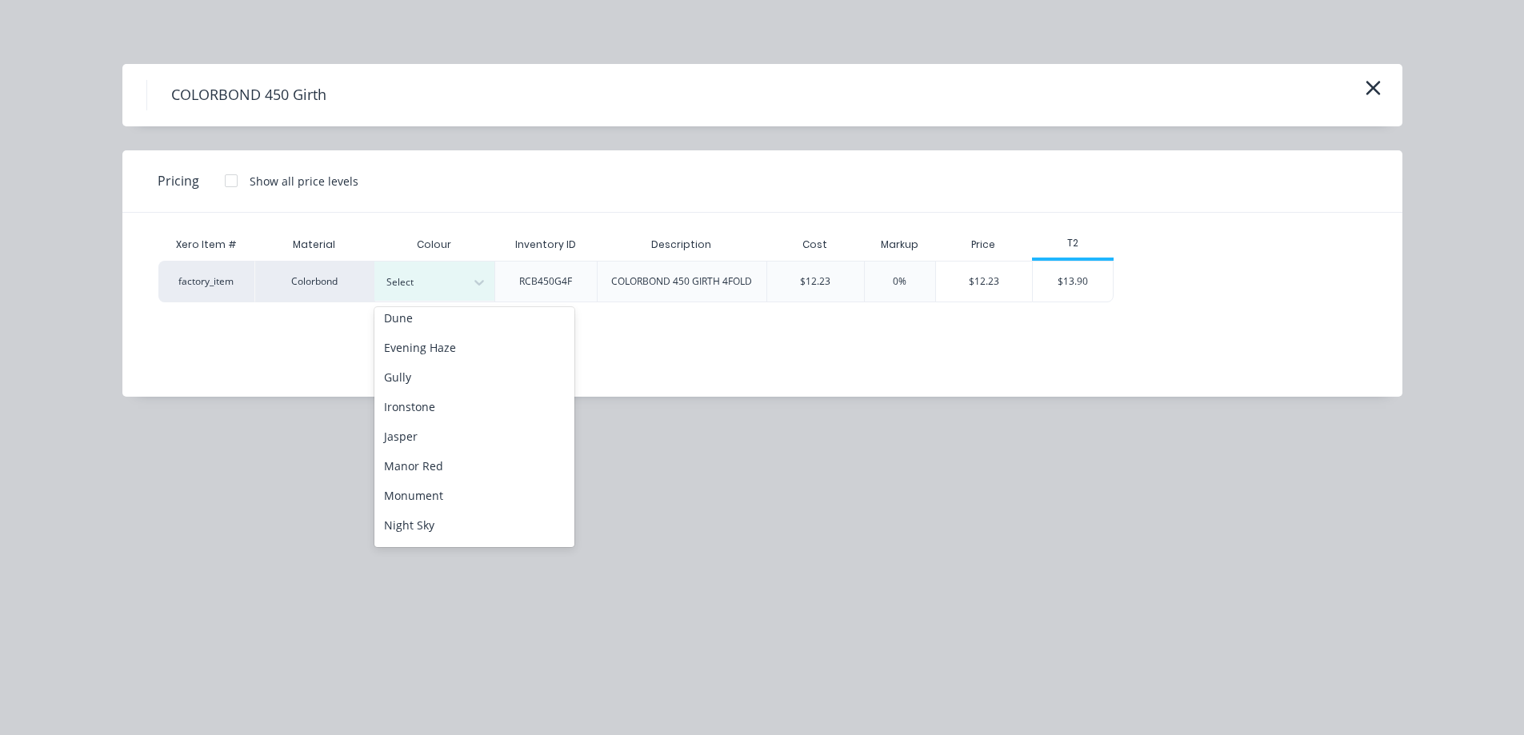
scroll to position [320, 0]
click at [450, 362] on div "Monument" at bounding box center [474, 361] width 200 height 30
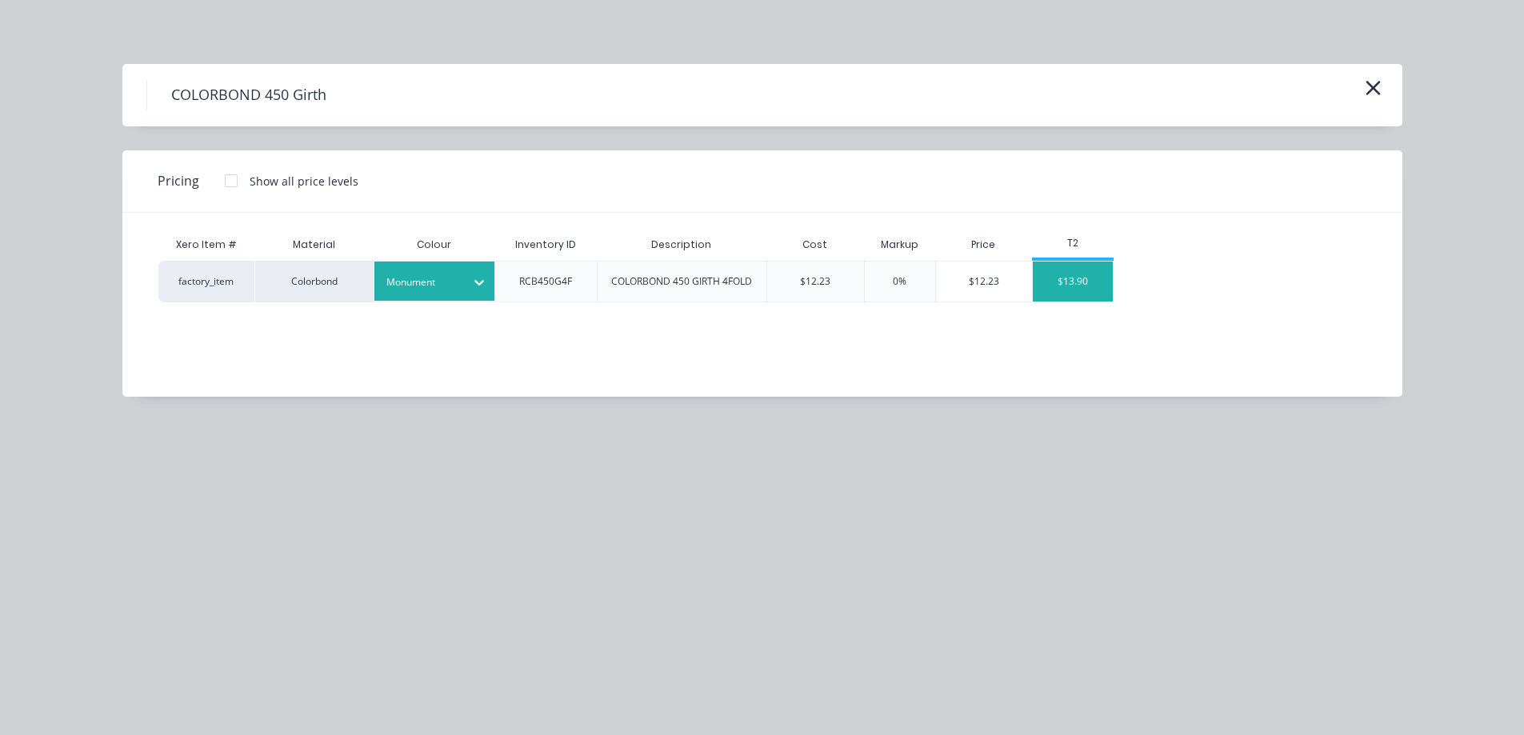
click at [1054, 286] on div "$13.90" at bounding box center [1073, 282] width 80 height 40
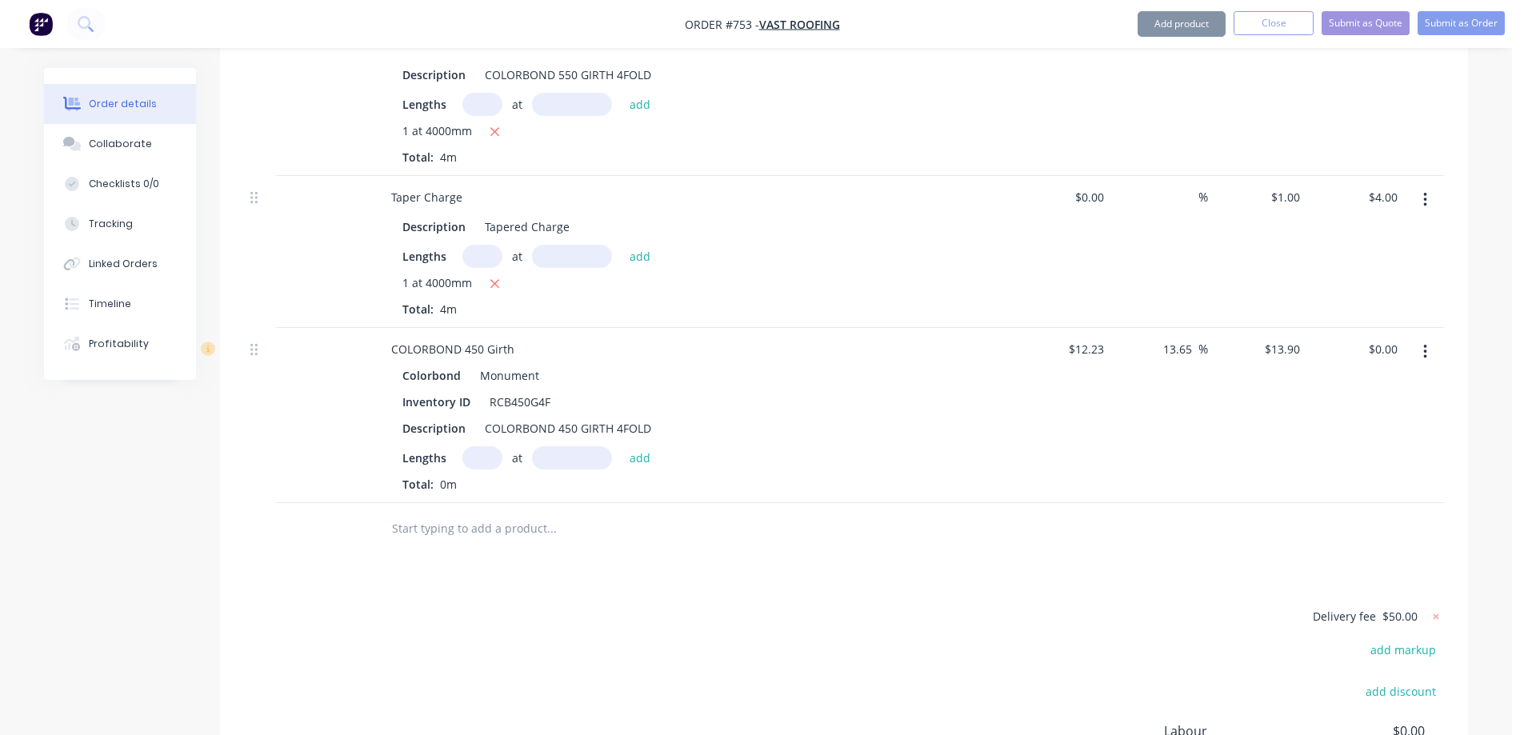
click at [482, 446] on input "text" at bounding box center [482, 457] width 40 height 23
type input "1"
type input "4000mm"
click at [653, 446] on button "add" at bounding box center [640, 457] width 38 height 22
type input "$55.60"
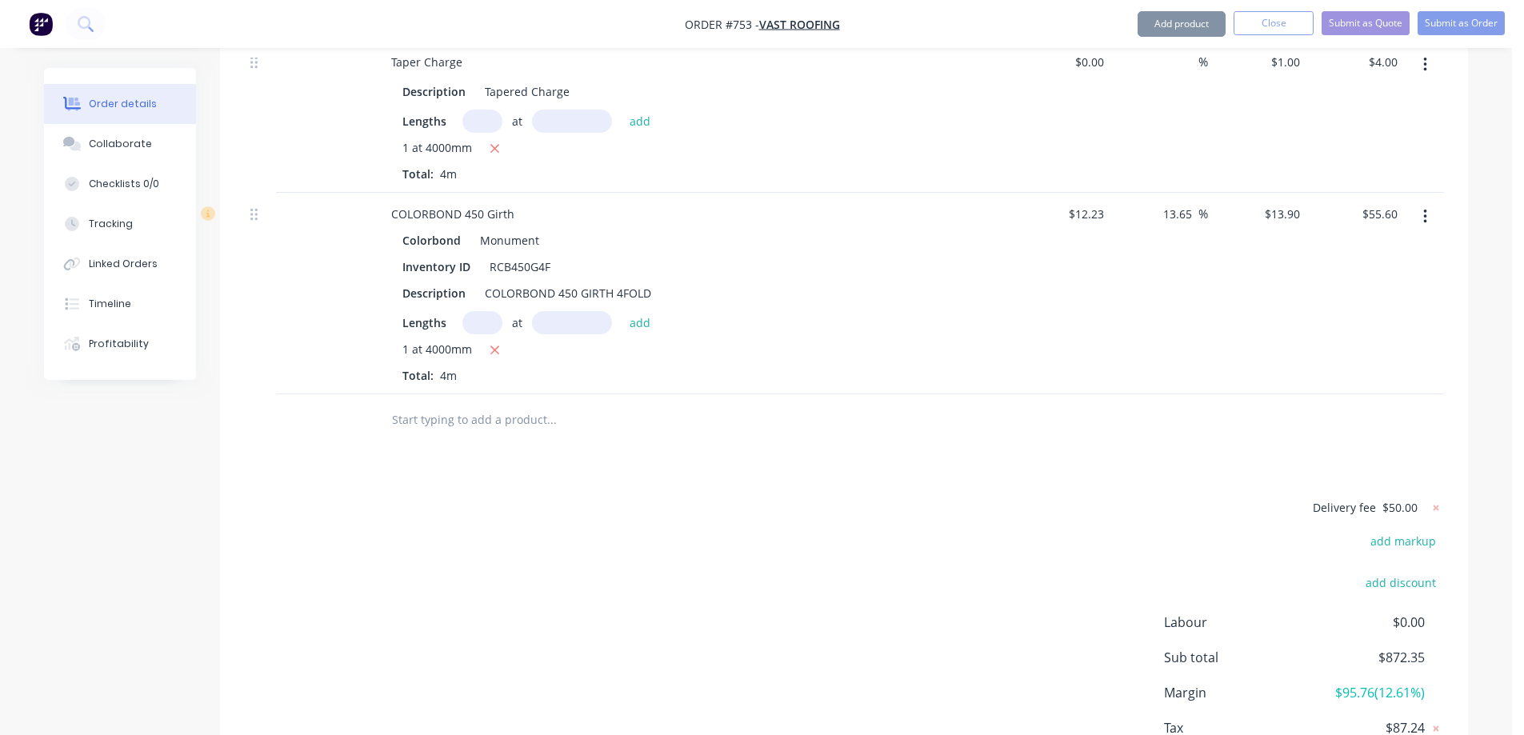
scroll to position [3365, 0]
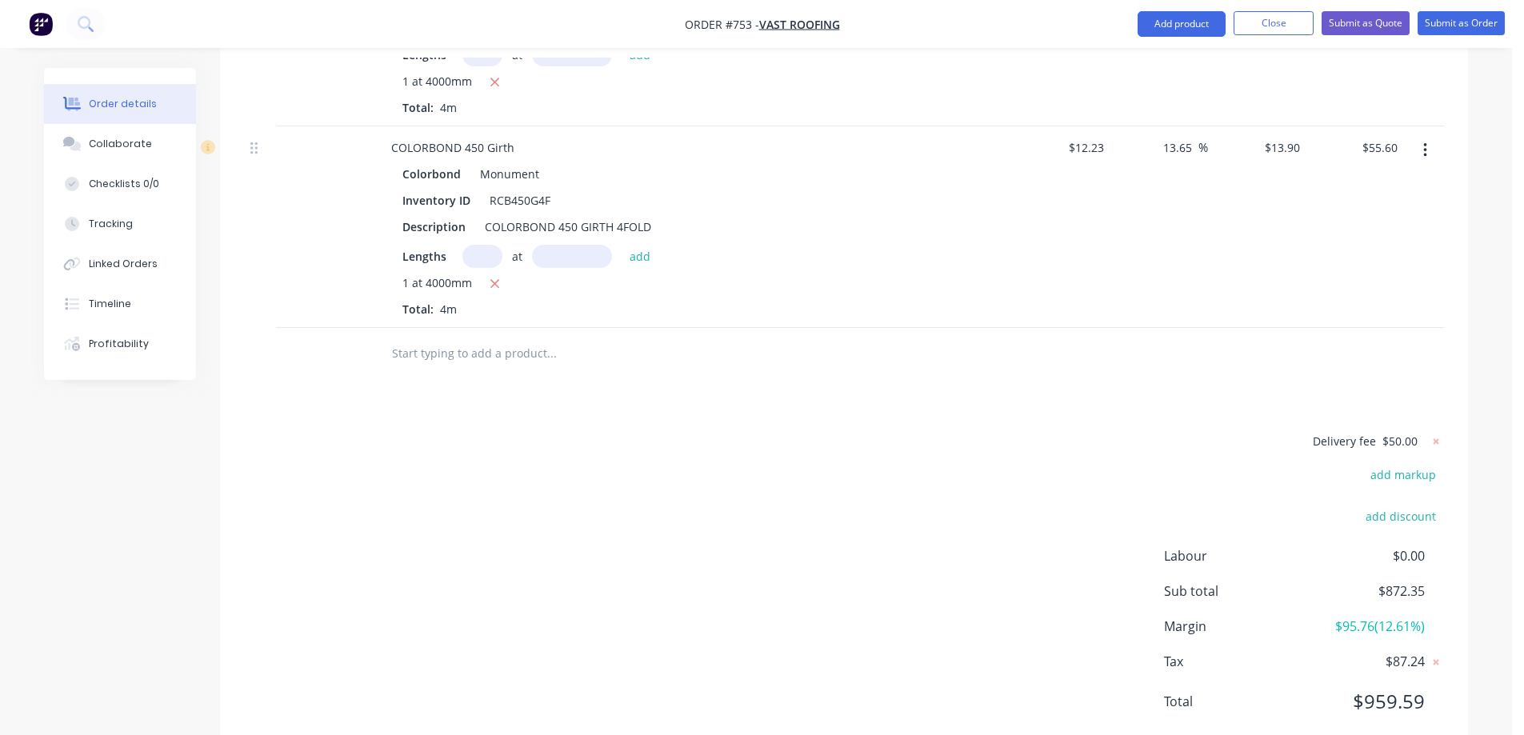
click at [518, 338] on input "text" at bounding box center [551, 354] width 320 height 32
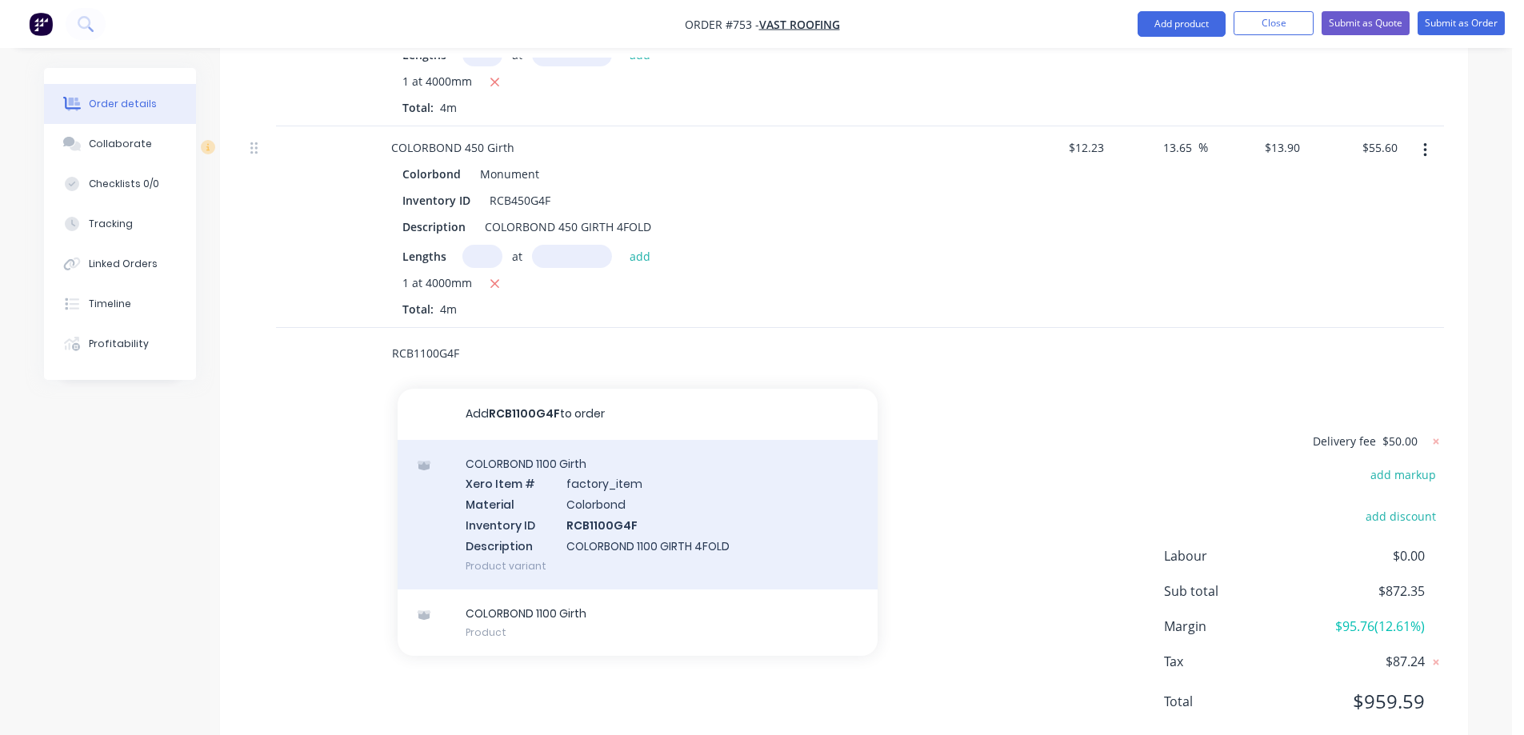
type input "RCB1100G4F"
click at [589, 471] on div "COLORBOND 1100 Girth Xero Item # factory_item Material Colorbond Inventory ID R…" at bounding box center [638, 515] width 480 height 150
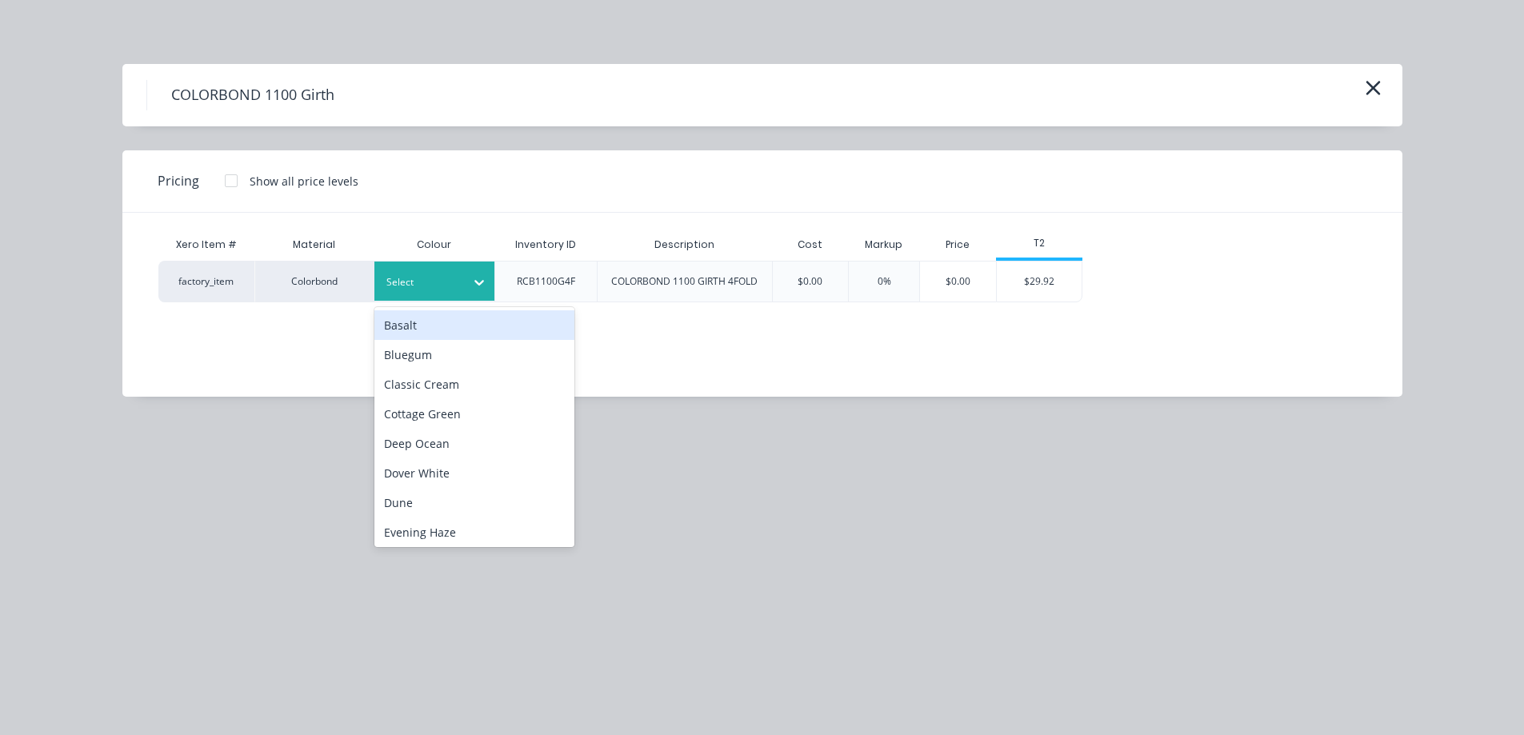
click at [419, 295] on div "Select" at bounding box center [434, 281] width 120 height 39
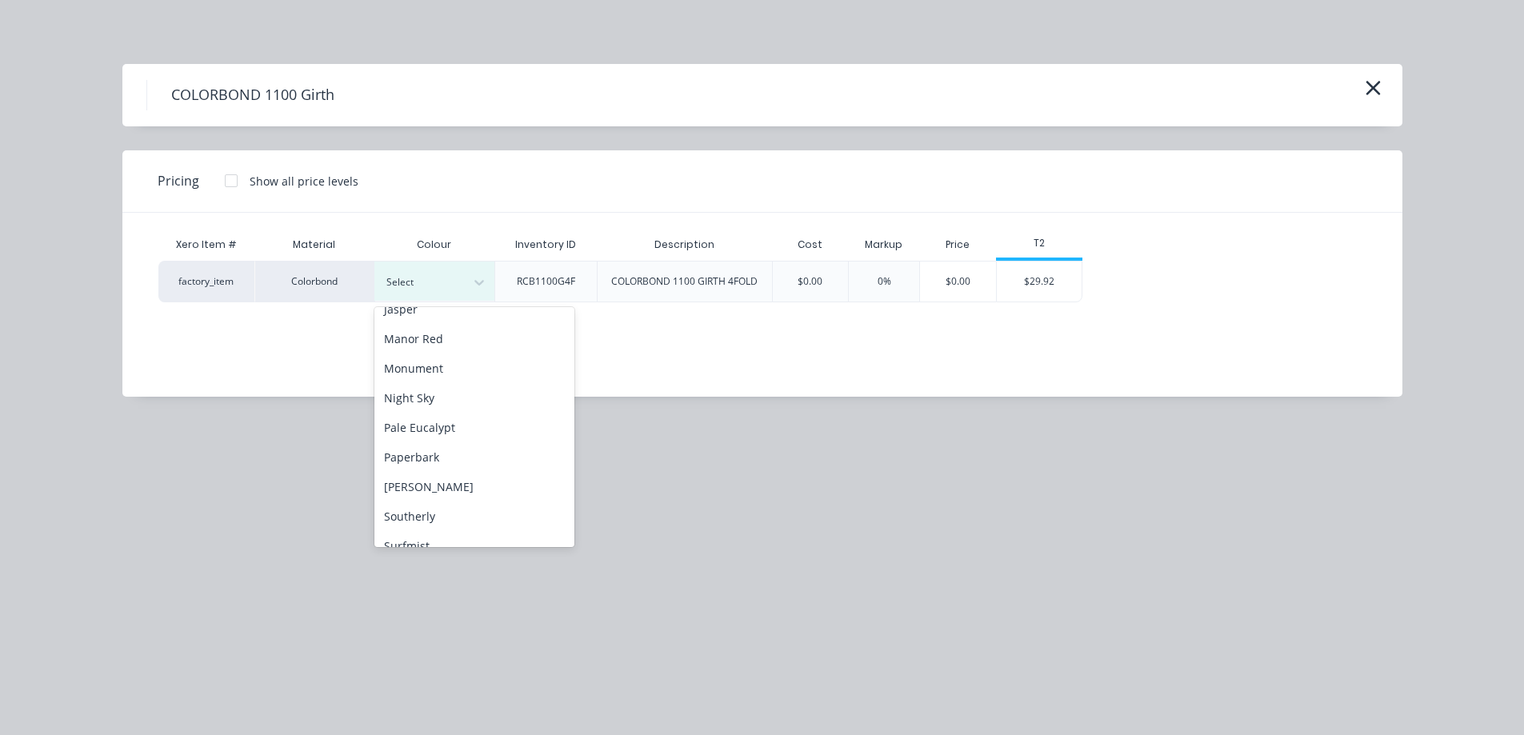
scroll to position [320, 0]
click at [433, 364] on div "Monument" at bounding box center [474, 361] width 200 height 30
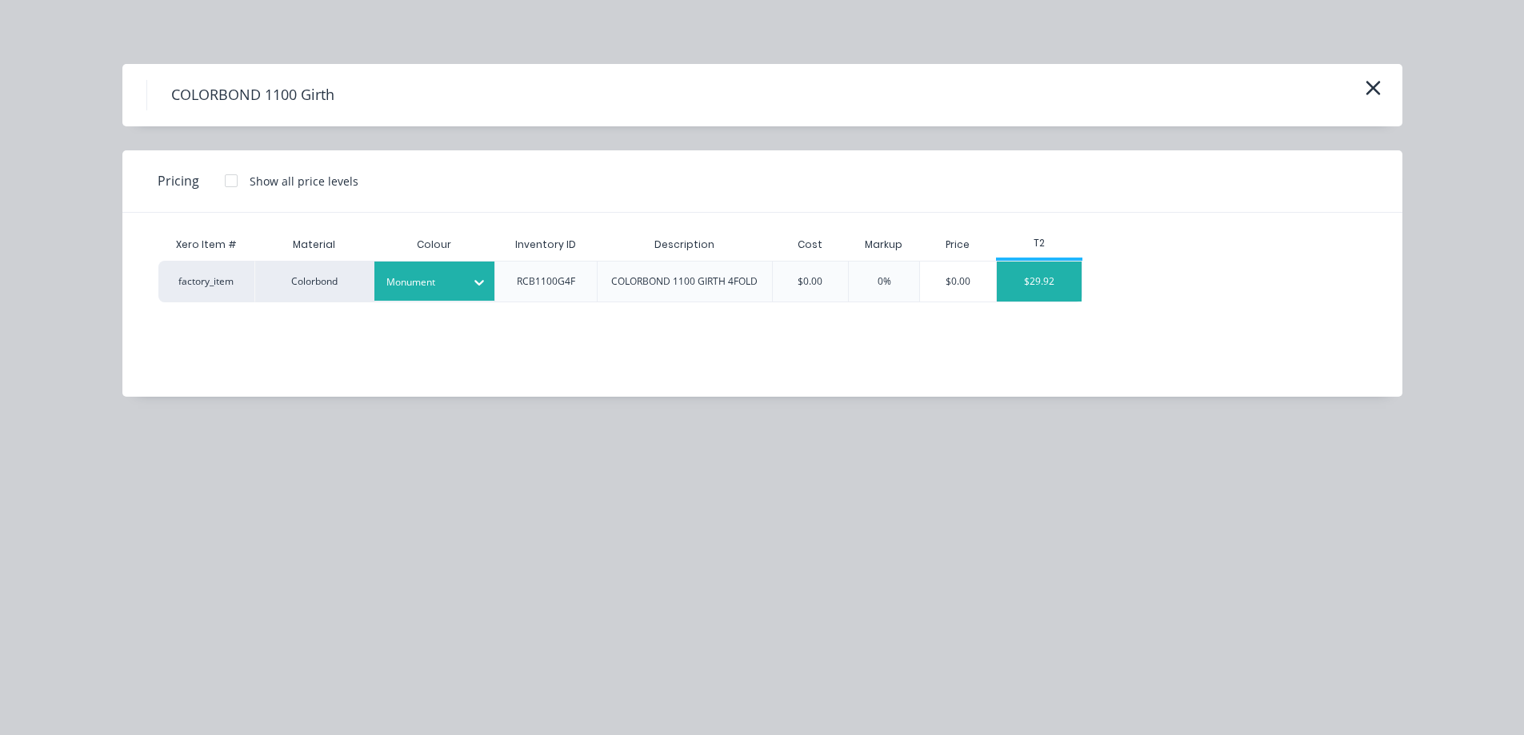
click at [1041, 282] on div "$29.92" at bounding box center [1040, 282] width 86 height 40
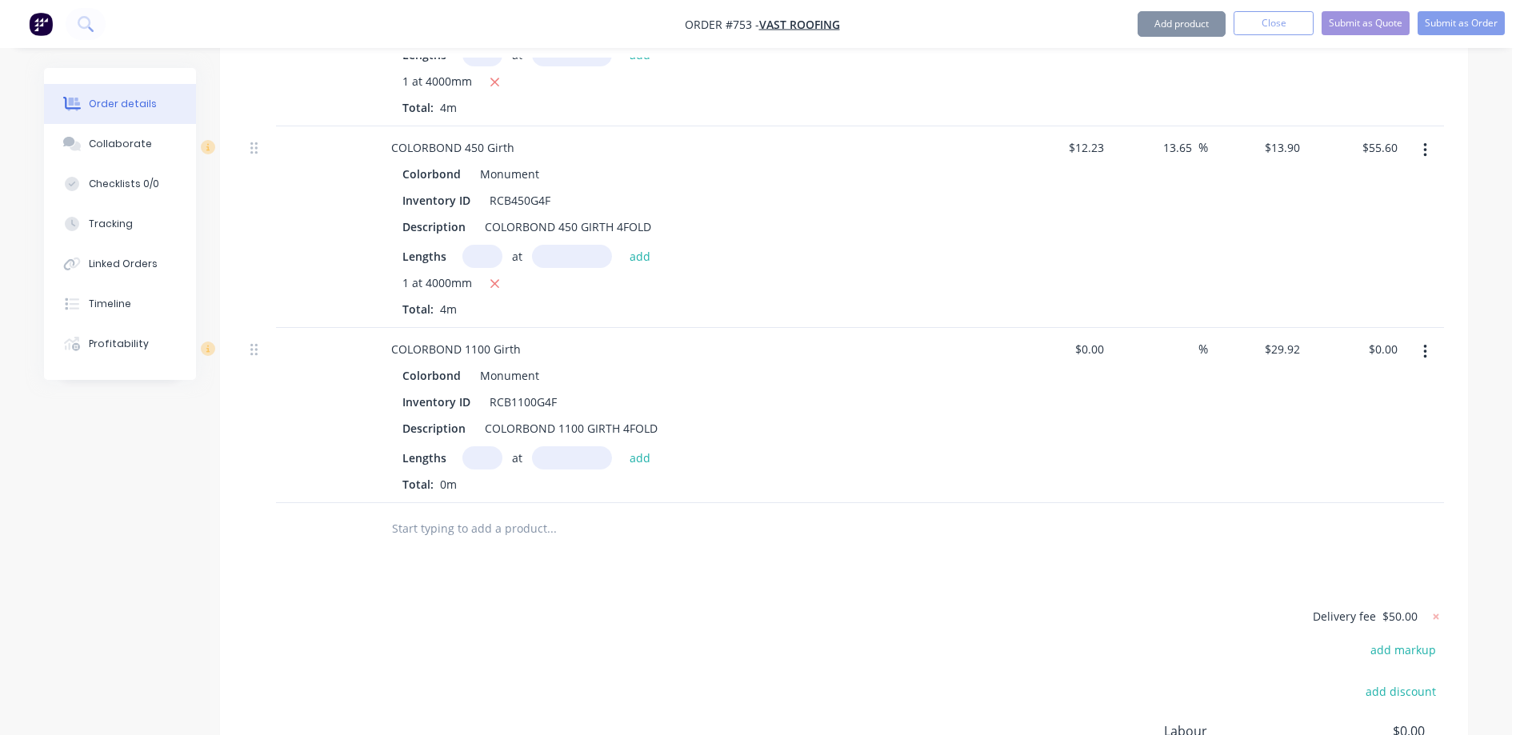
click at [484, 446] on input "text" at bounding box center [482, 457] width 40 height 23
type input "1"
type input "1400mm"
click at [647, 446] on button "add" at bounding box center [640, 457] width 38 height 22
type input "$41.89"
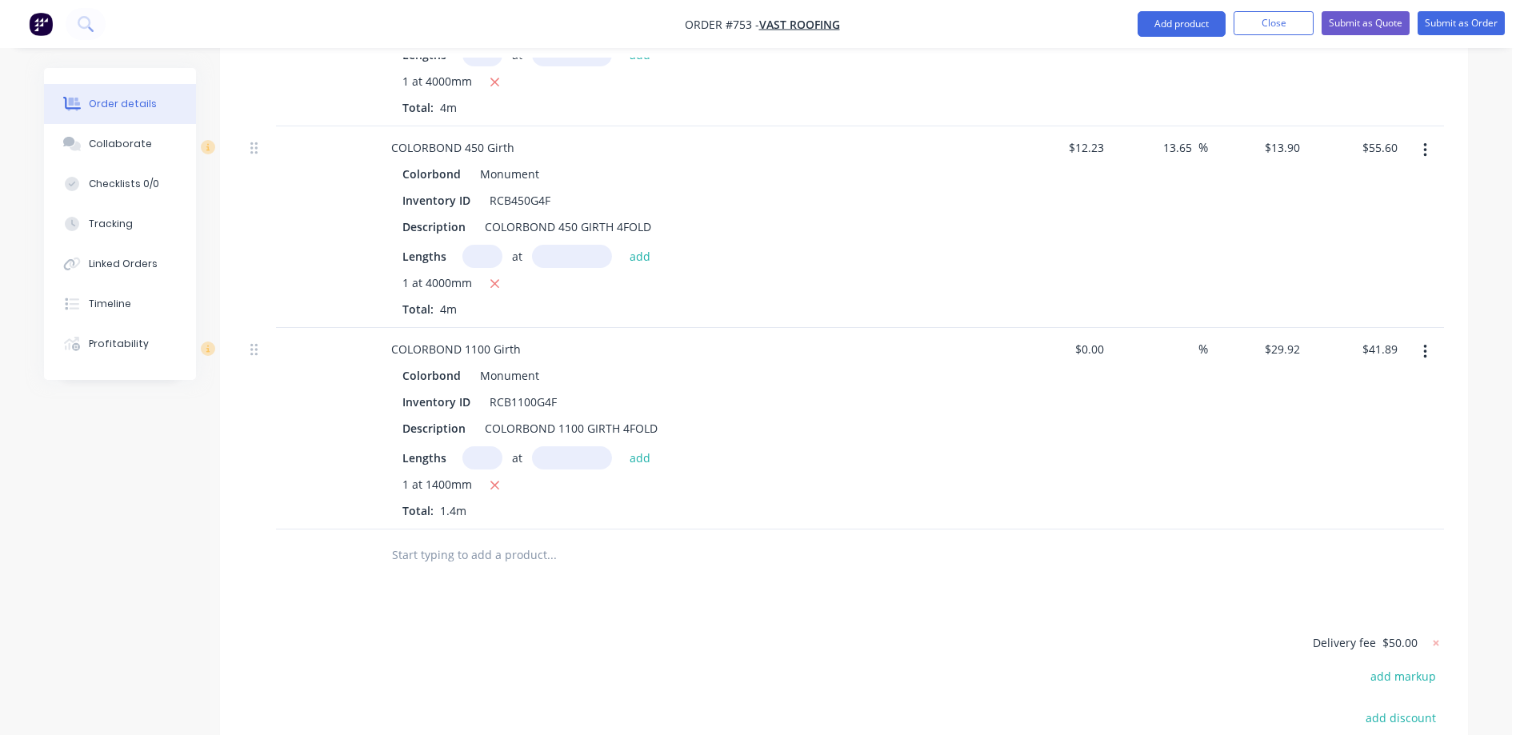
click at [474, 539] on input "text" at bounding box center [551, 555] width 320 height 32
type input "R"
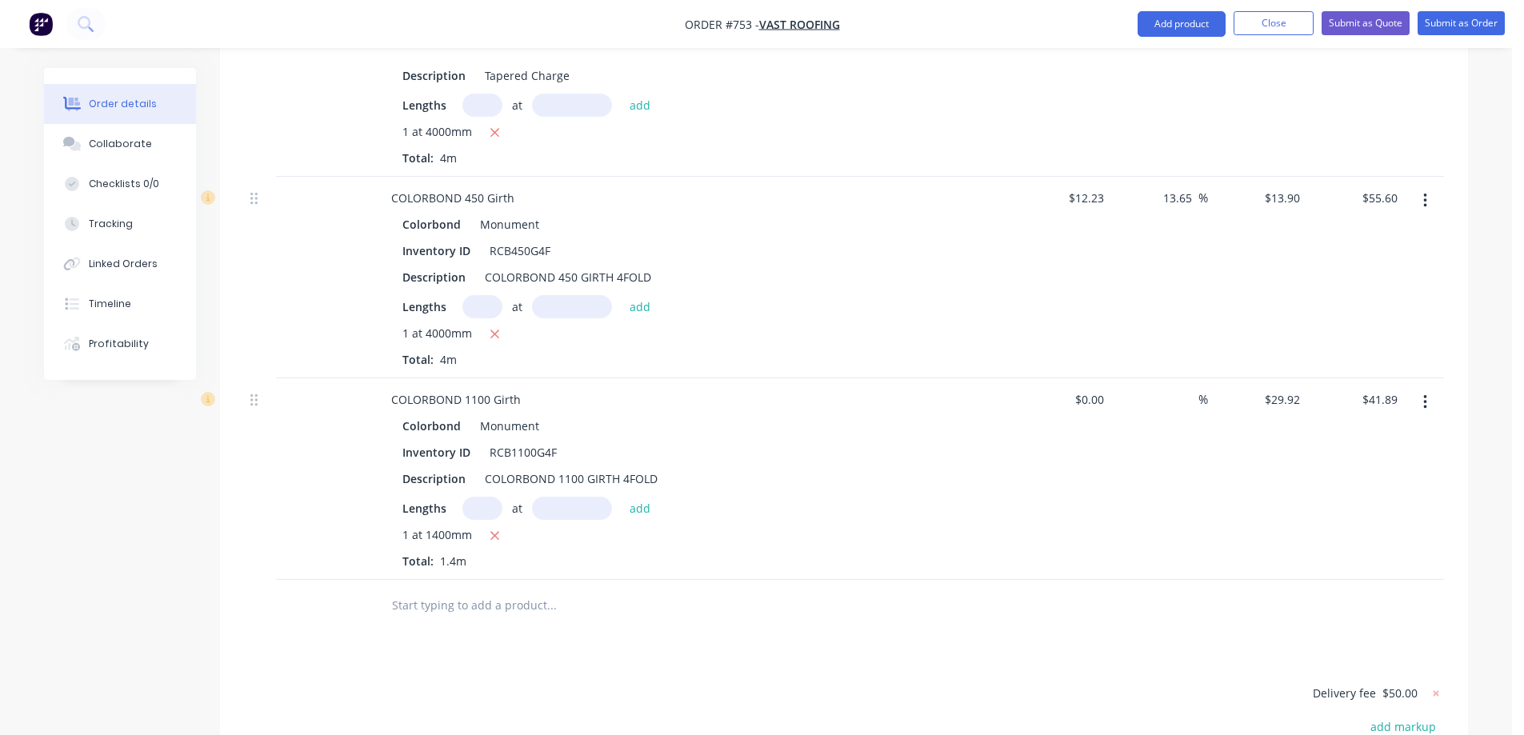
scroll to position [3365, 0]
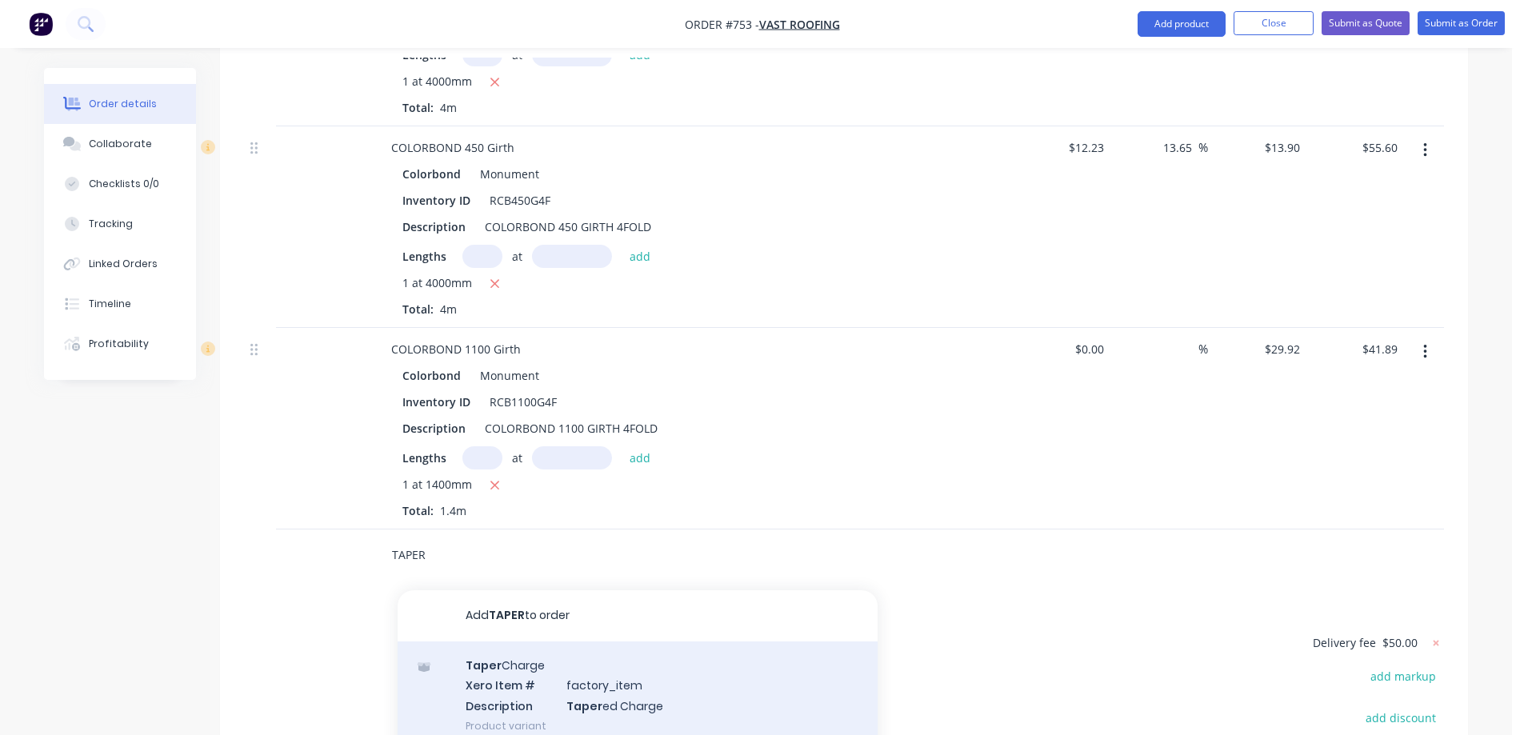
type input "TAPER"
click at [497, 641] on div "Taper Charge Xero Item # factory_item Description Taper ed Charge Product varia…" at bounding box center [638, 695] width 480 height 108
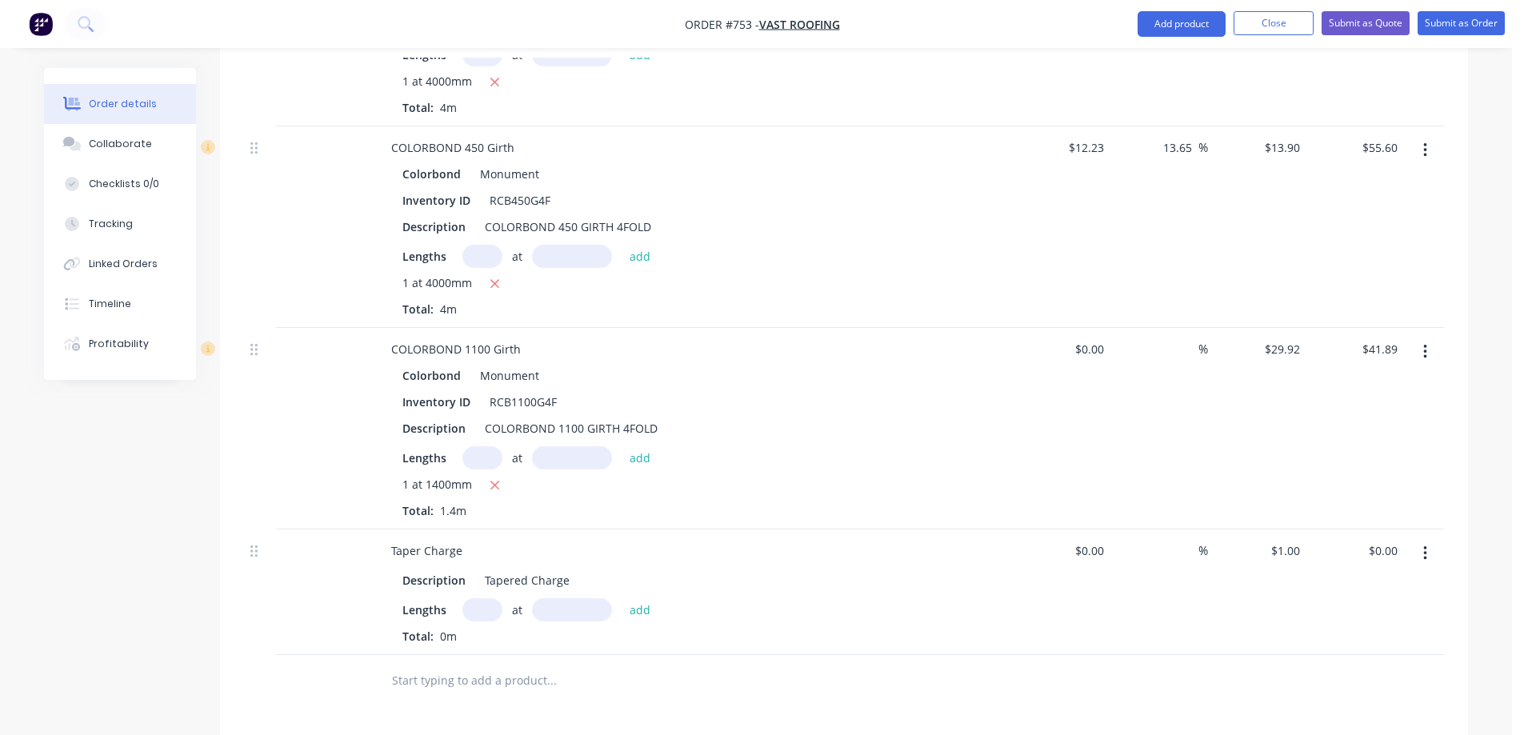
click at [480, 598] on input "text" at bounding box center [482, 609] width 40 height 23
type input "1"
type input "4000mm"
click at [637, 598] on button "add" at bounding box center [640, 609] width 38 height 22
type input "$4.00"
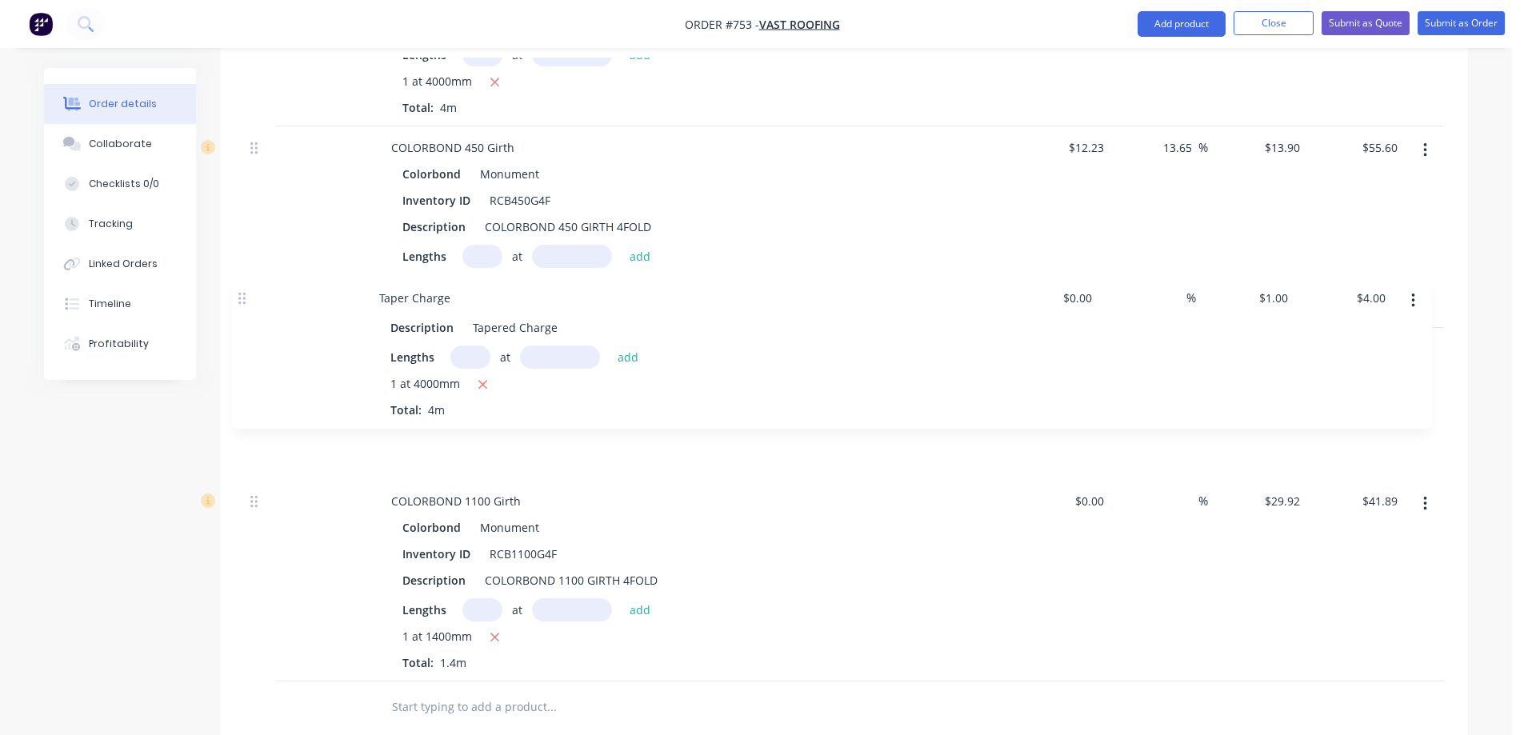
drag, startPoint x: 253, startPoint y: 510, endPoint x: 241, endPoint y: 294, distance: 217.1
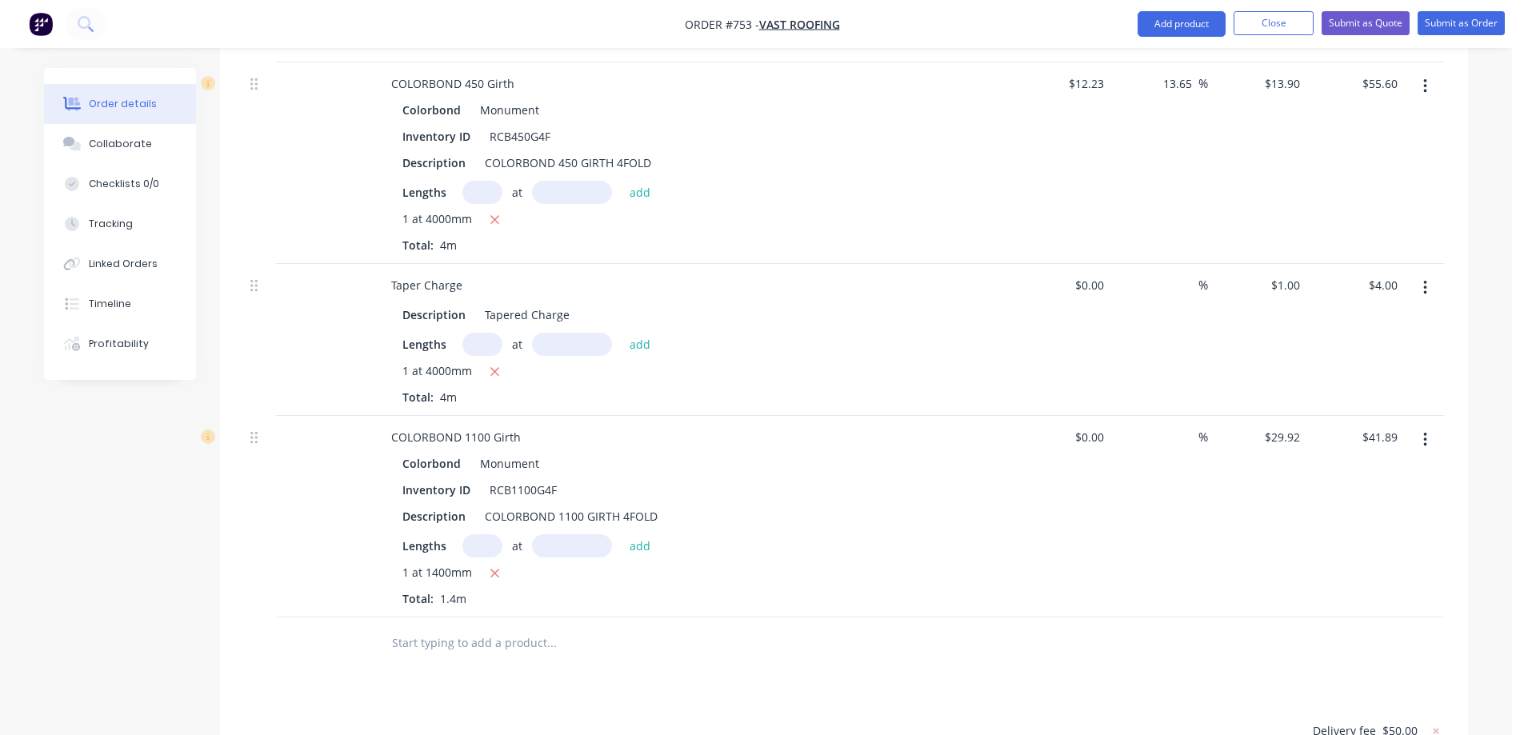
scroll to position [3605, 0]
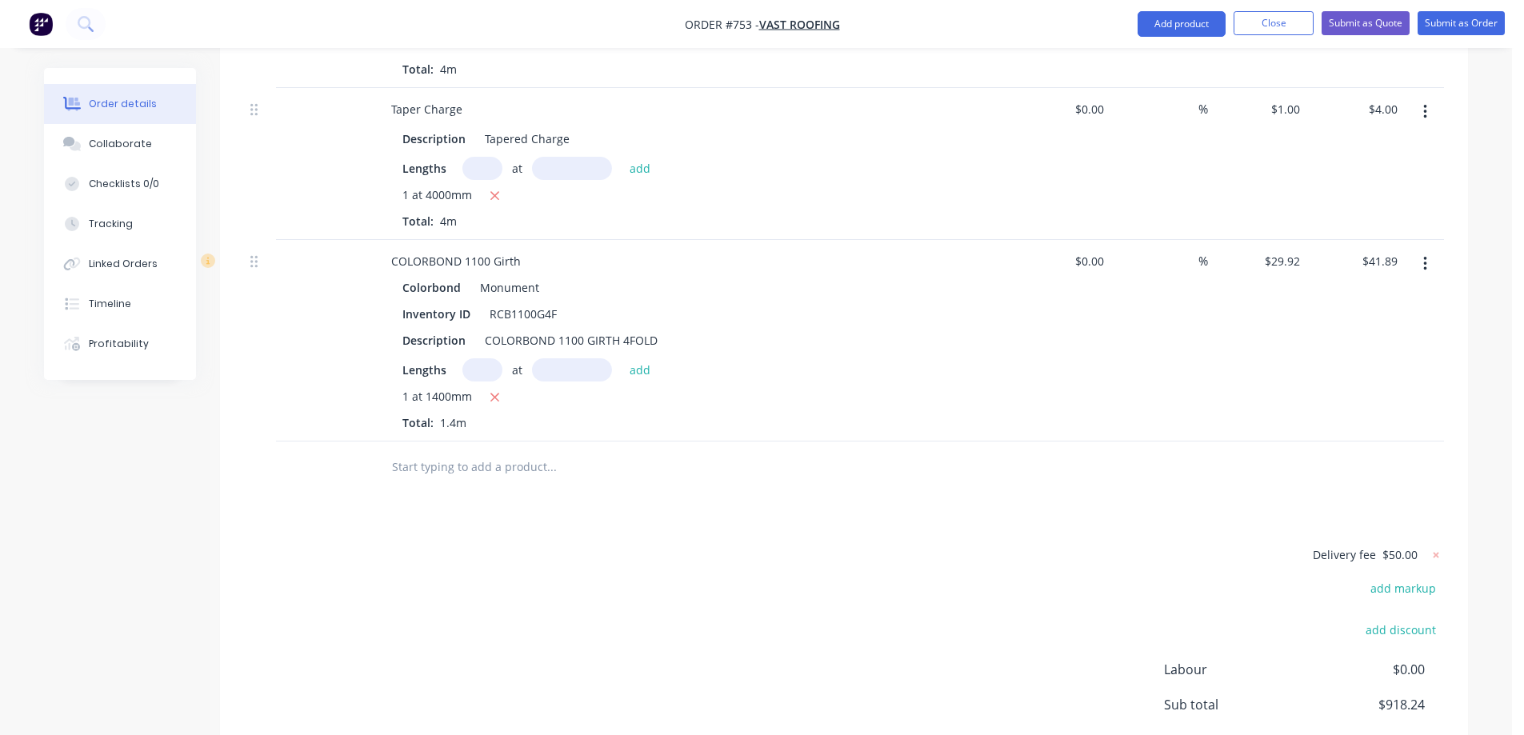
click at [416, 451] on input "text" at bounding box center [551, 467] width 320 height 32
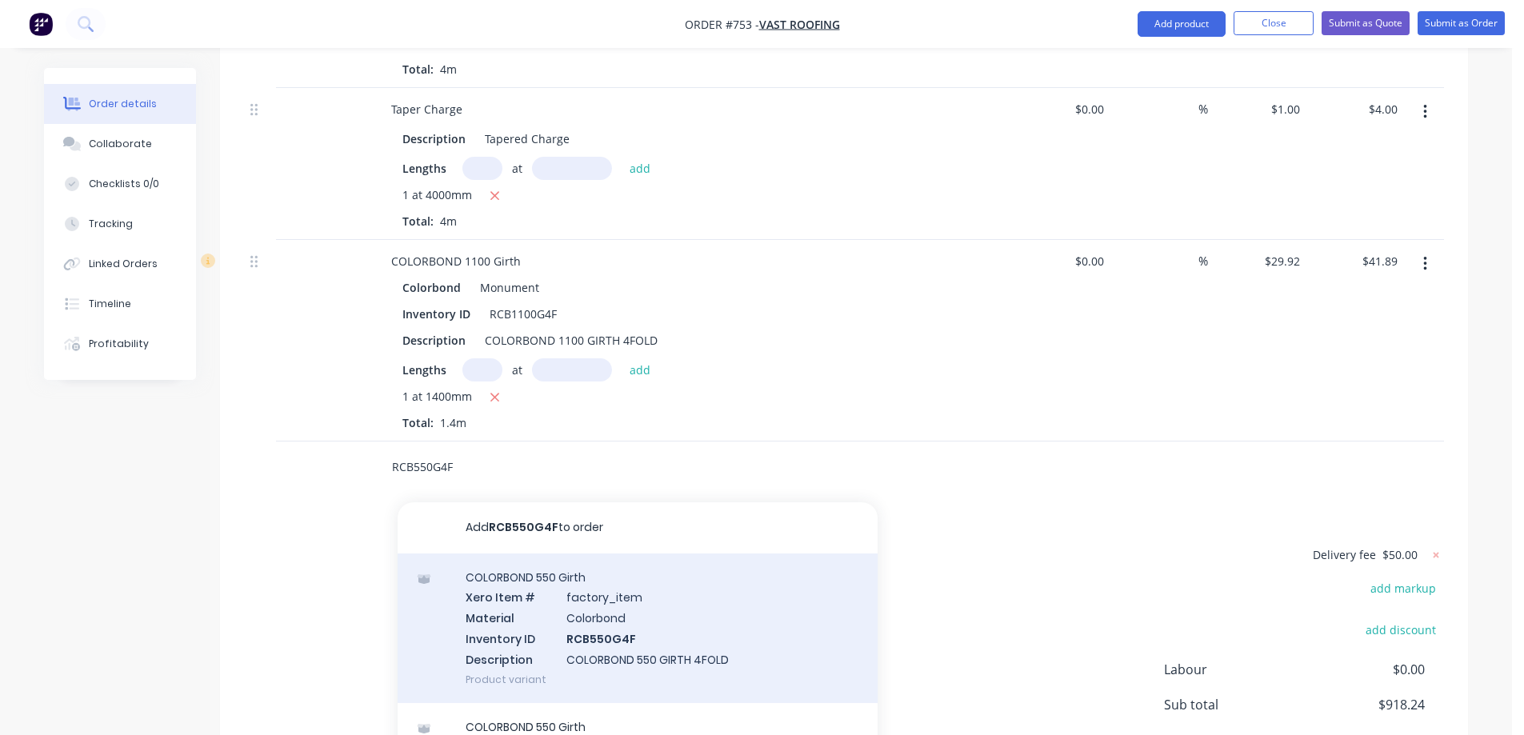
type input "RCB550G4F"
click at [513, 567] on div "COLORBOND 550 Girth Xero Item # factory_item Material Colorbond Inventory ID RC…" at bounding box center [638, 628] width 480 height 150
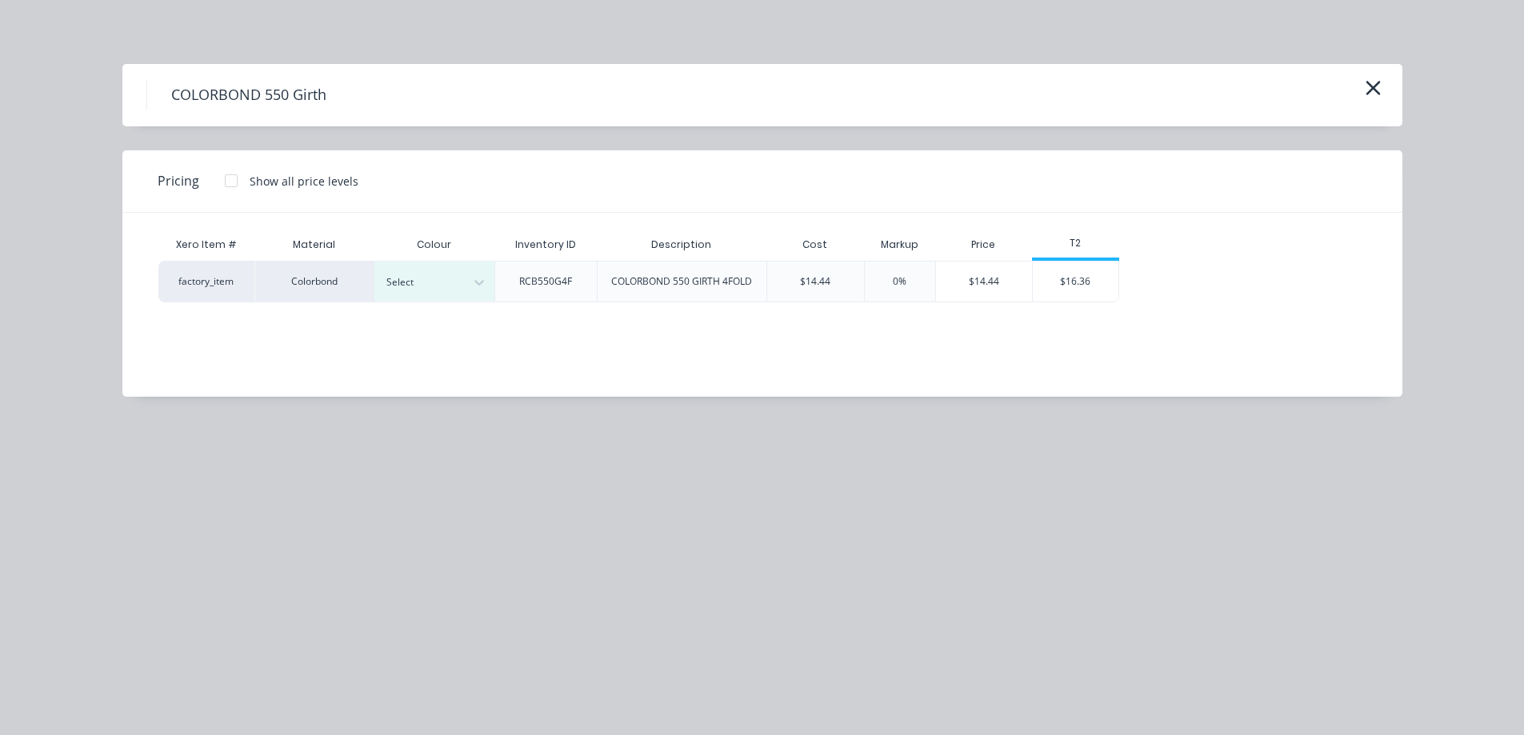
scroll to position [3685, 0]
click at [452, 279] on div at bounding box center [422, 283] width 72 height 18
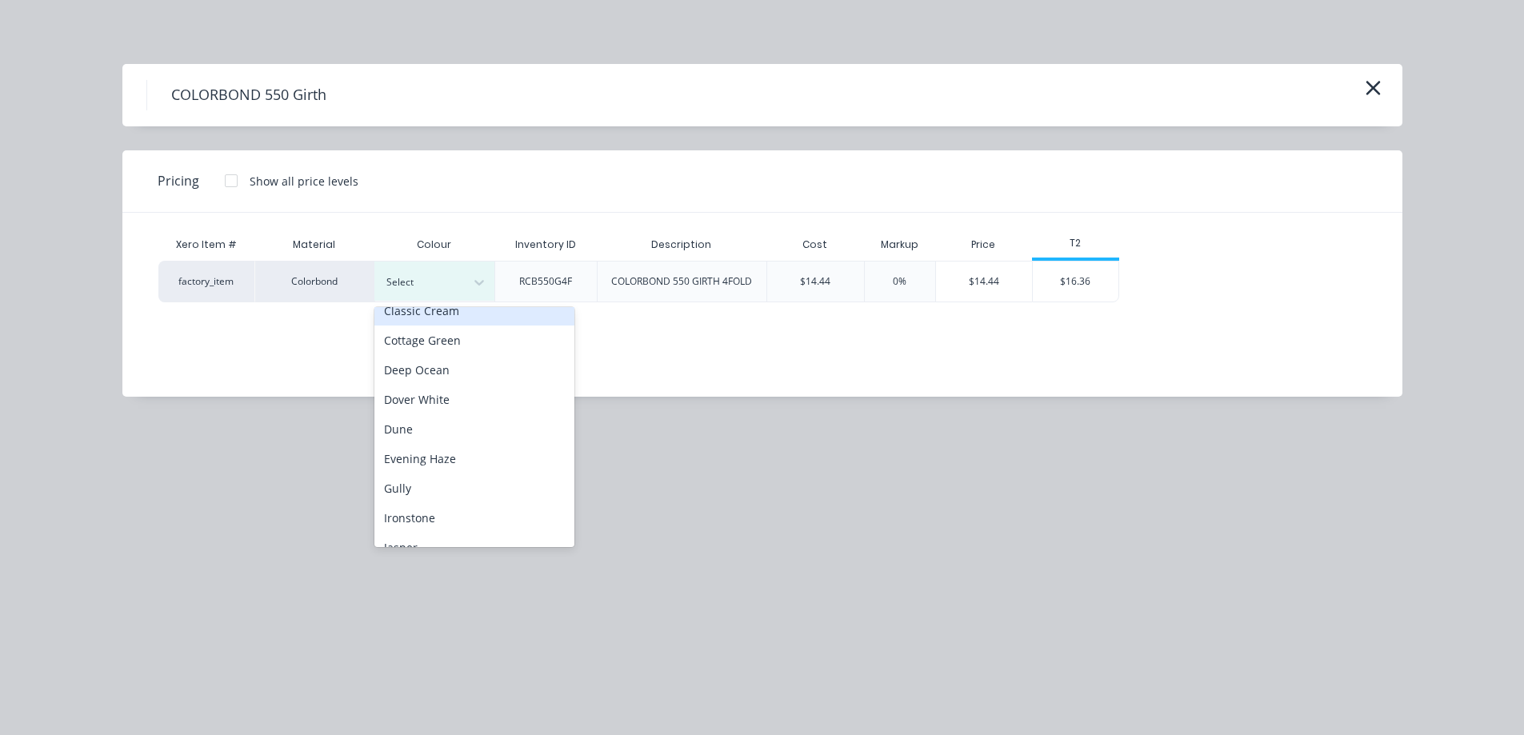
scroll to position [160, 0]
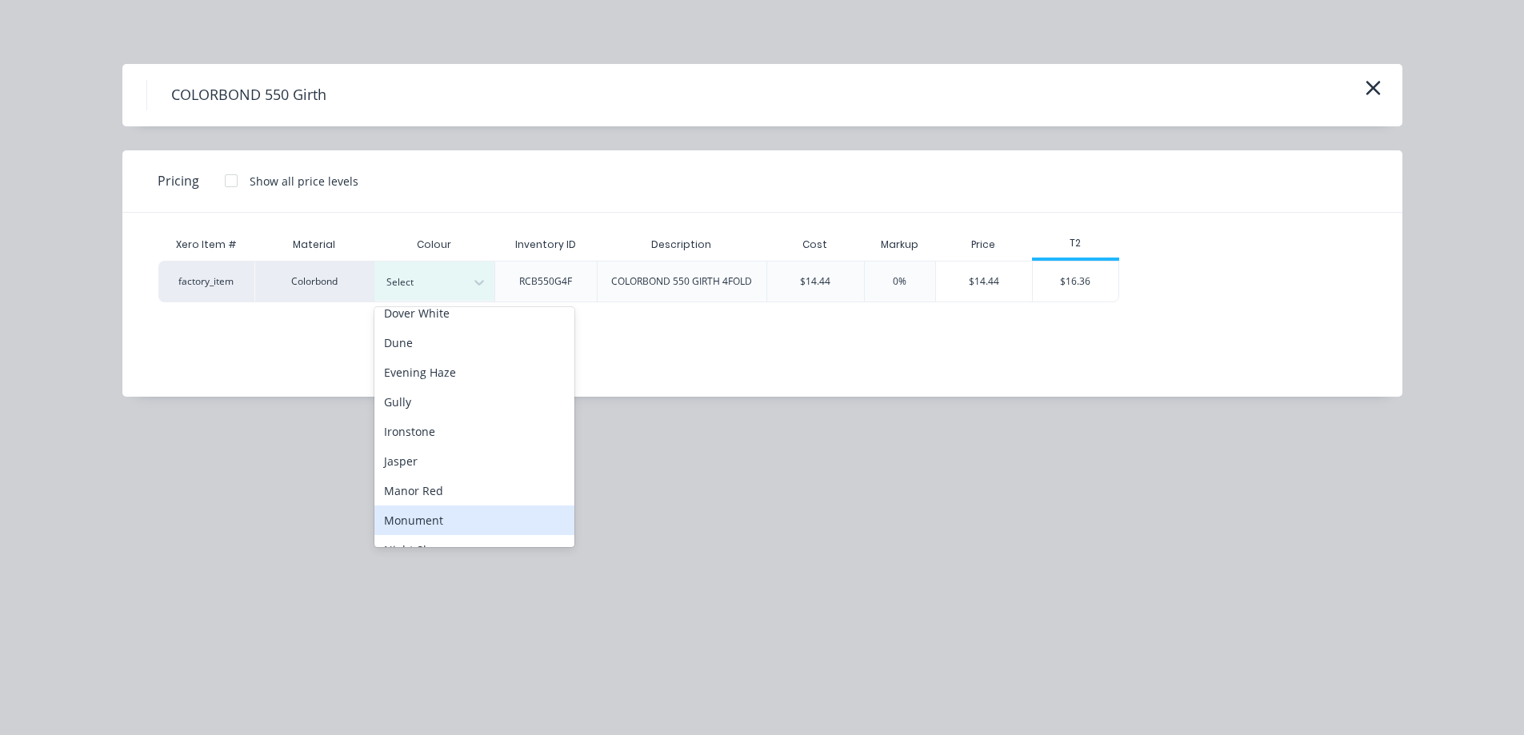
click at [441, 523] on div "Monument" at bounding box center [474, 520] width 200 height 30
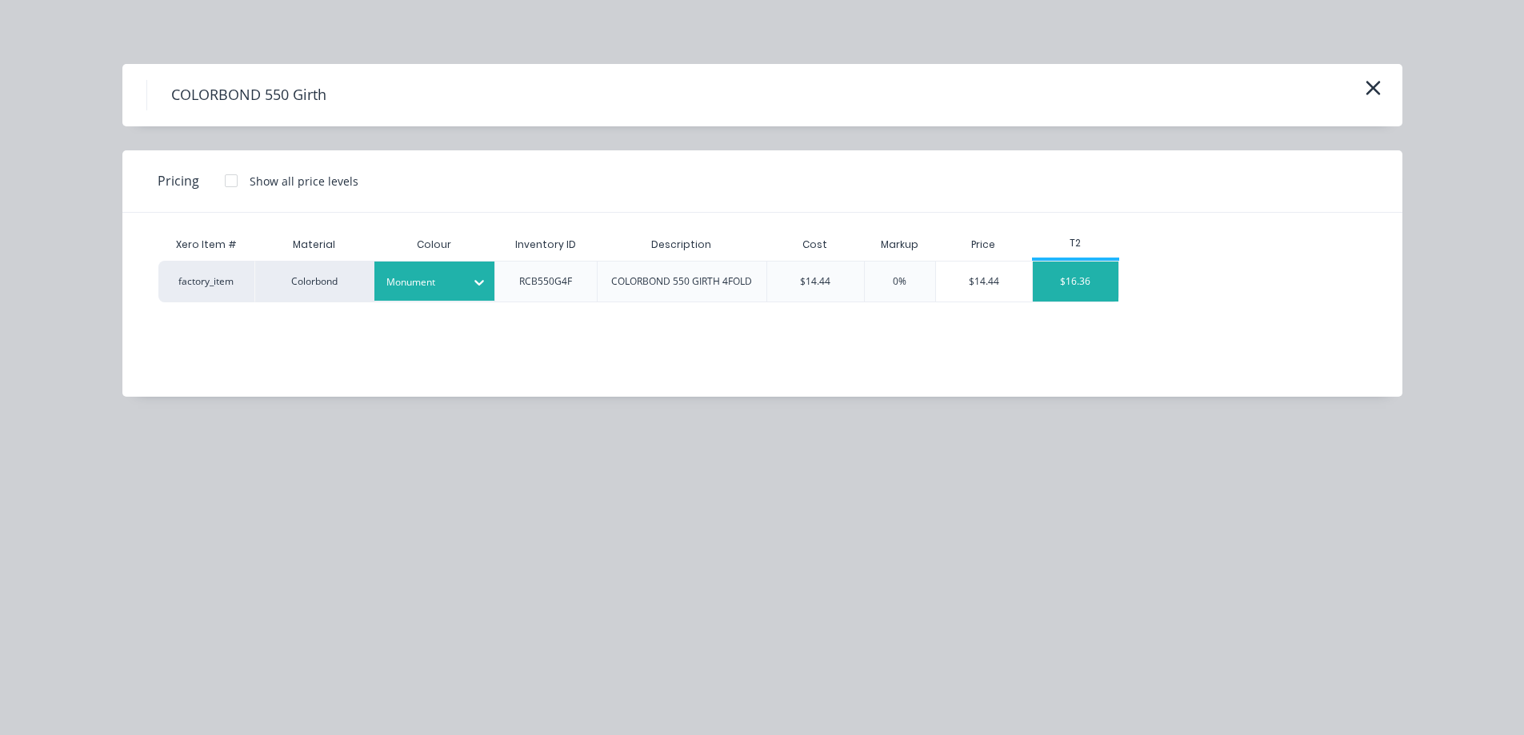
click at [1102, 278] on div "$16.36" at bounding box center [1076, 282] width 86 height 40
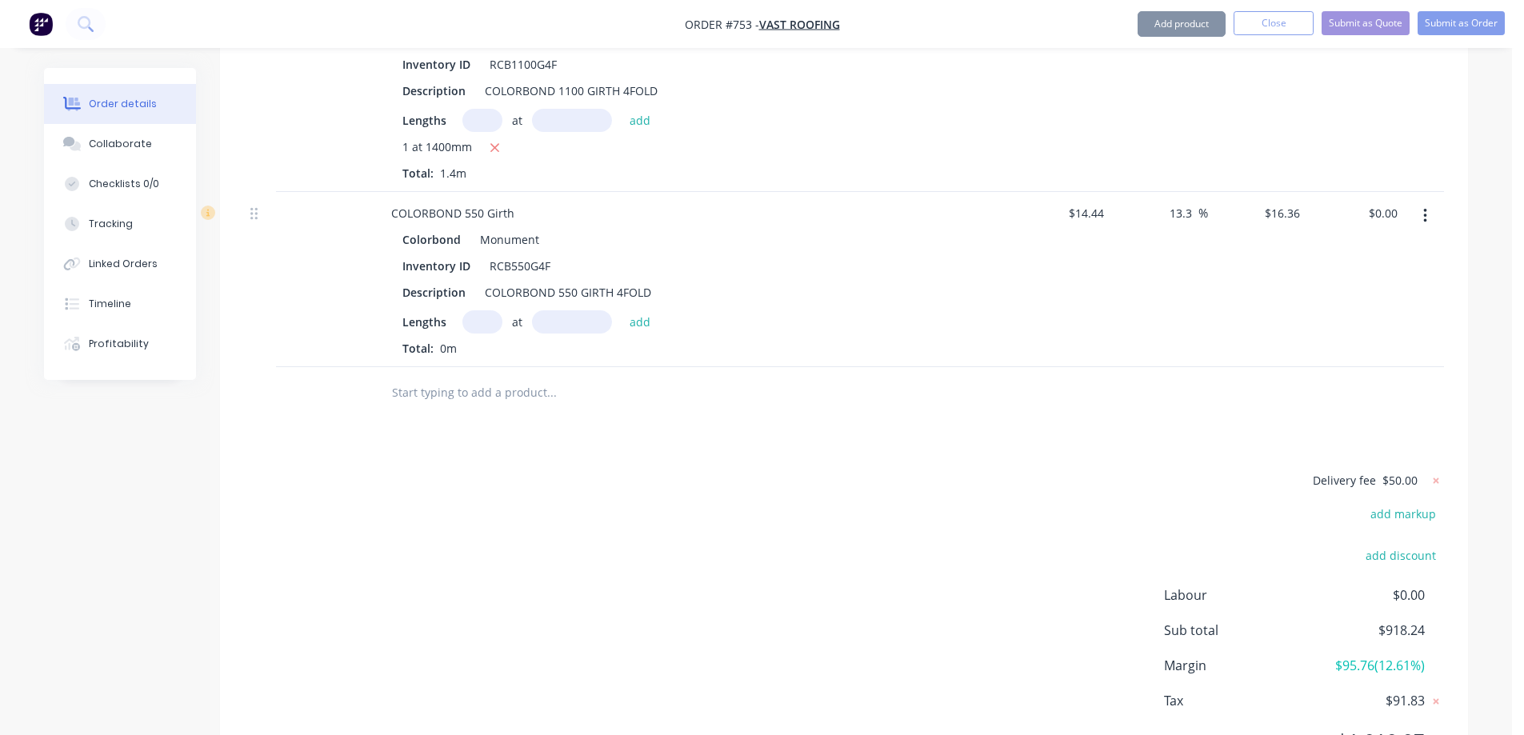
scroll to position [3894, 0]
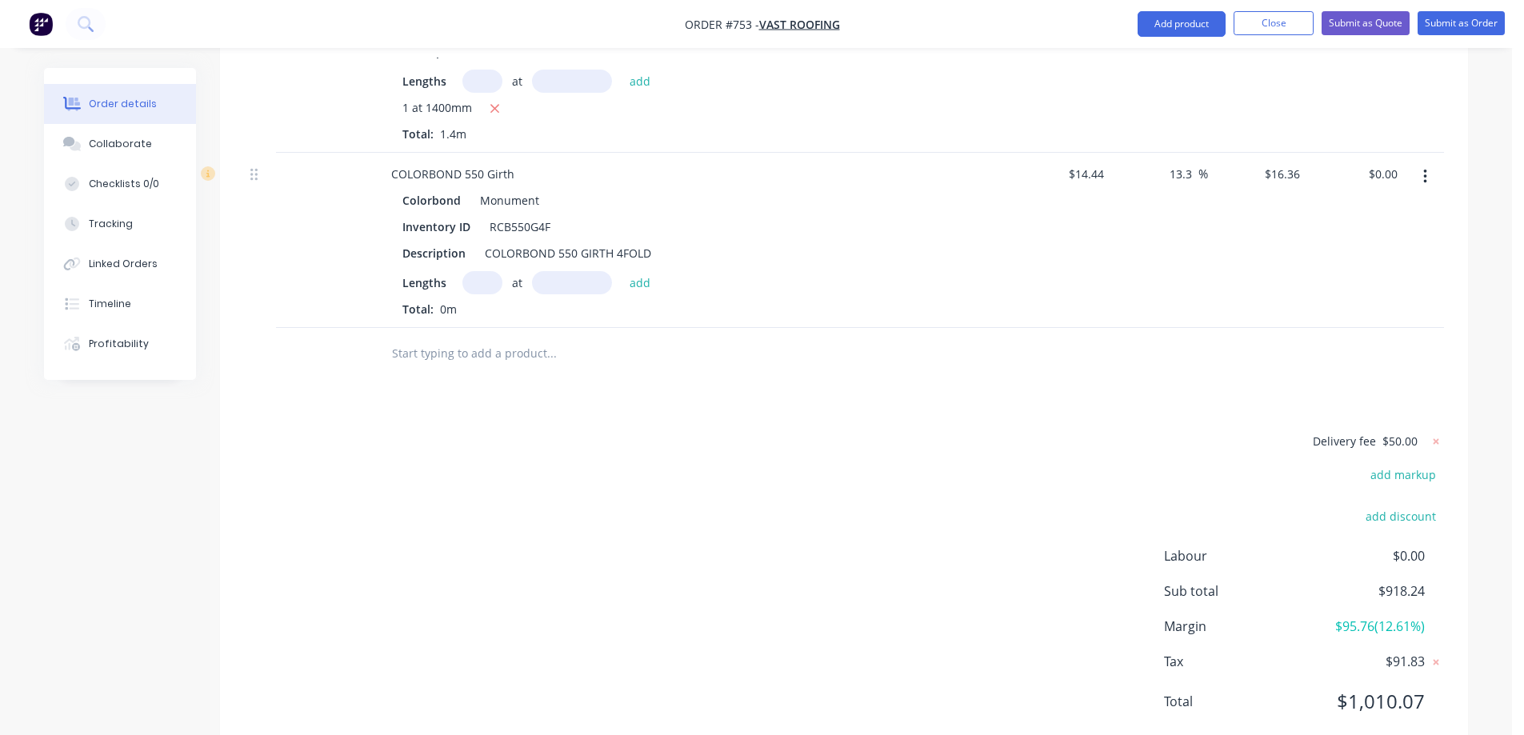
click at [485, 271] on input "text" at bounding box center [482, 282] width 40 height 23
type input "1"
type input "4000mm"
click at [645, 271] on button "add" at bounding box center [640, 282] width 38 height 22
type input "$65.44"
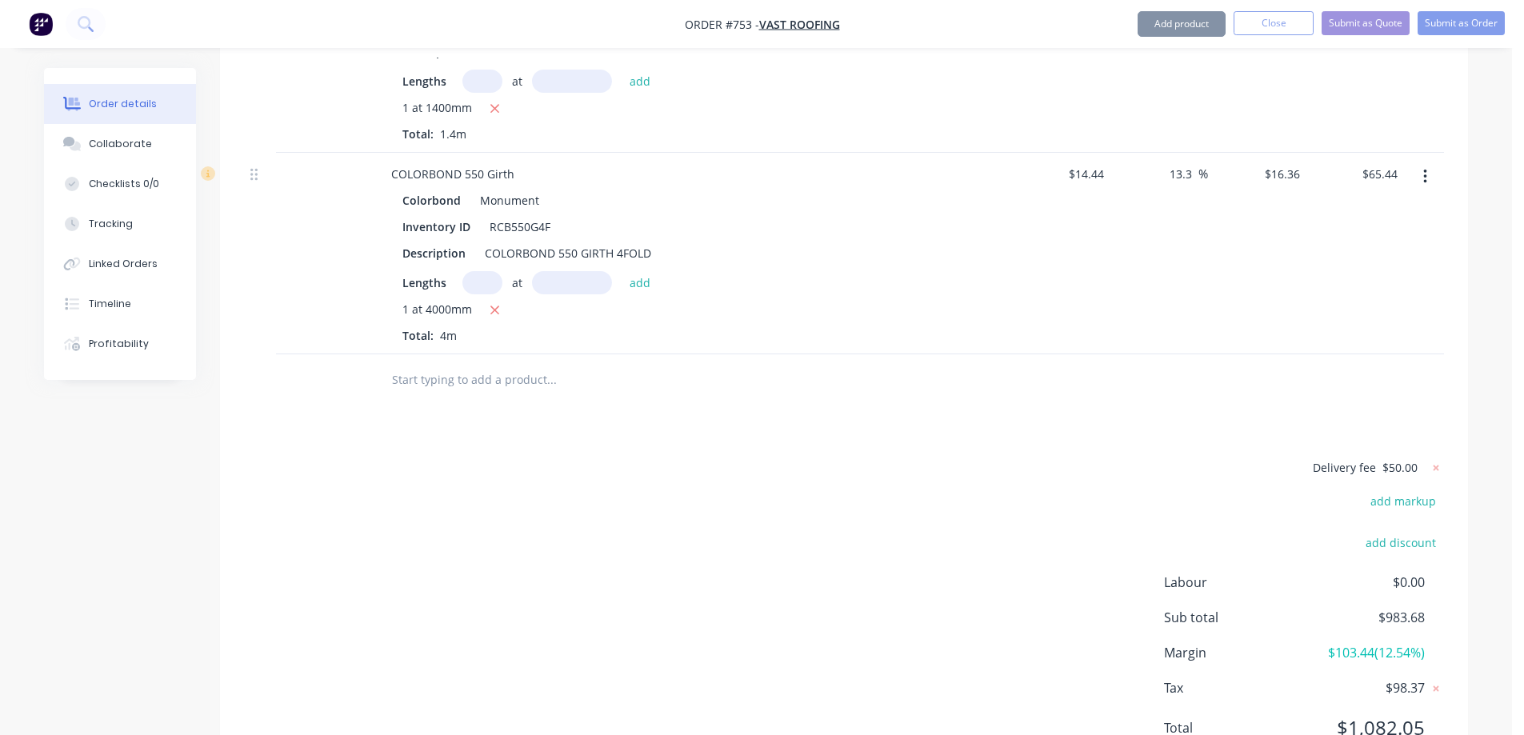
click at [533, 364] on input "text" at bounding box center [551, 380] width 320 height 32
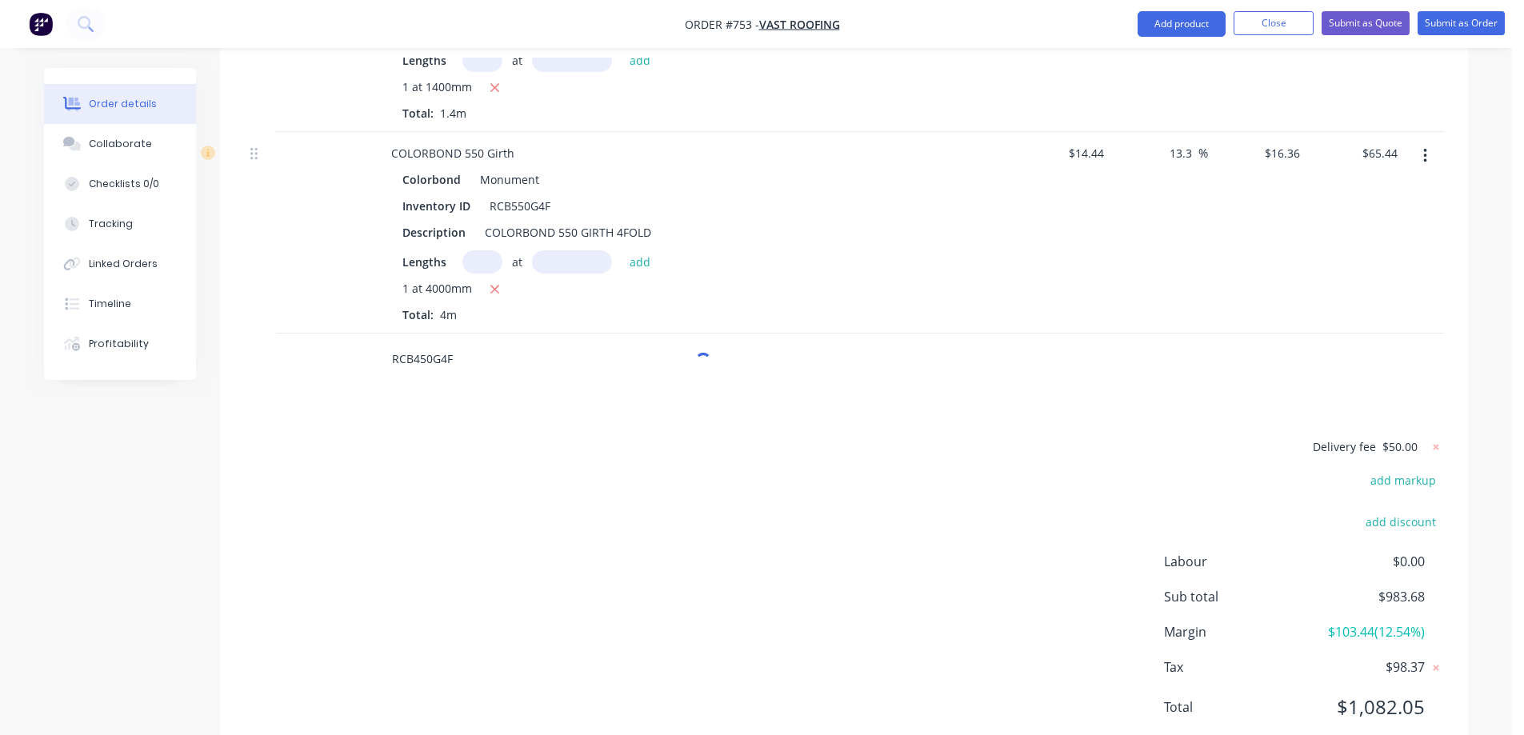
scroll to position [3920, 0]
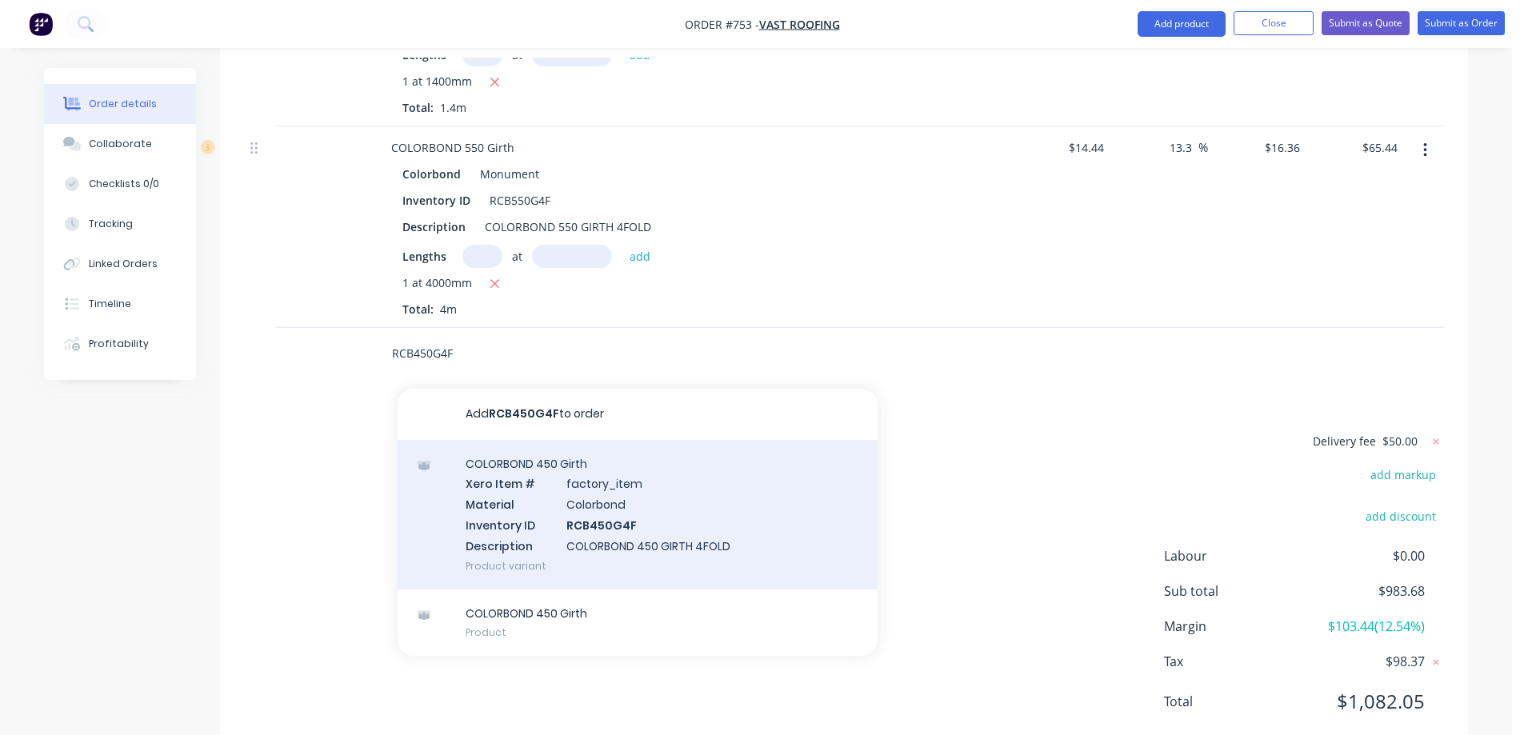
type input "RCB450G4F"
click at [564, 452] on div "COLORBOND 450 Girth Xero Item # factory_item Material Colorbond Inventory ID RC…" at bounding box center [638, 515] width 480 height 150
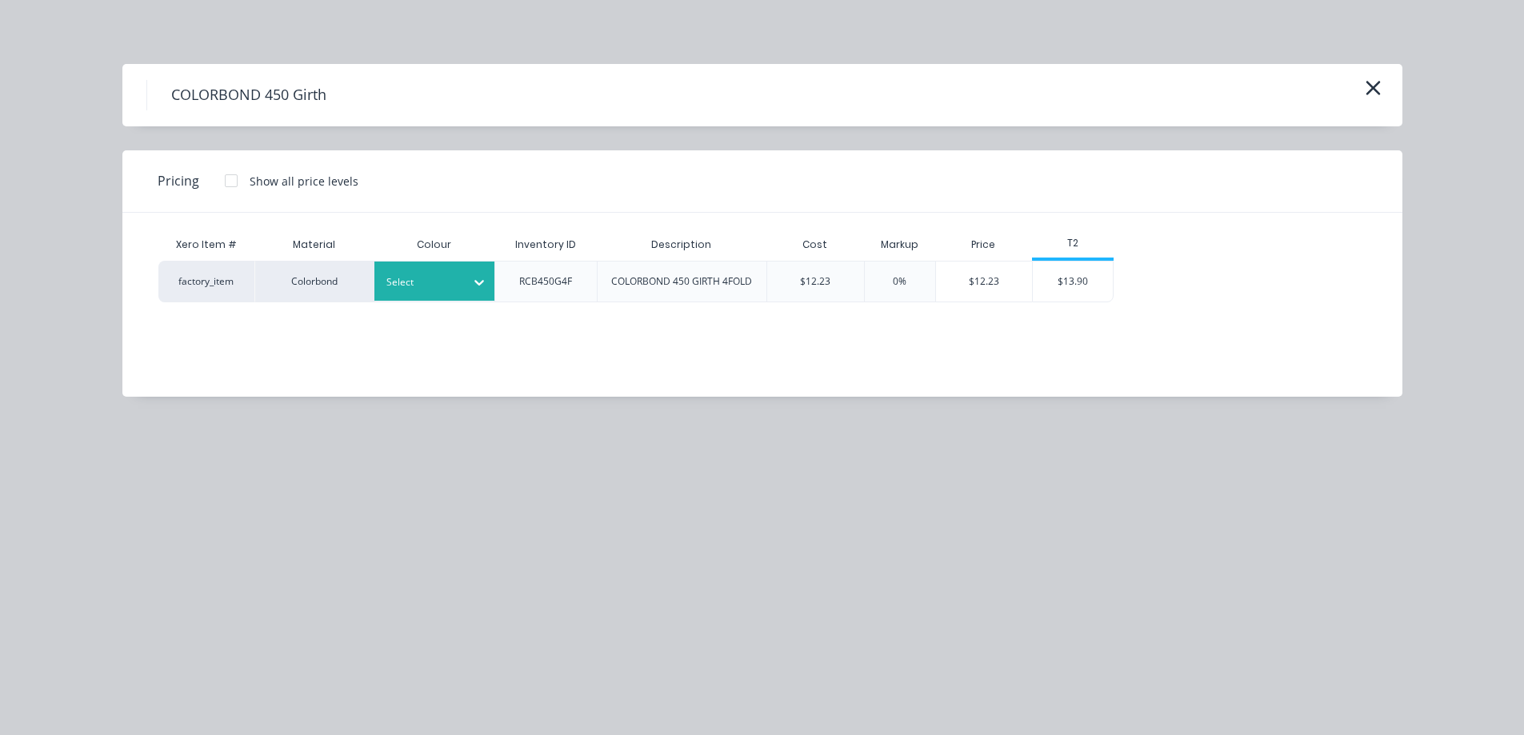
click at [463, 286] on div "Select" at bounding box center [420, 282] width 90 height 21
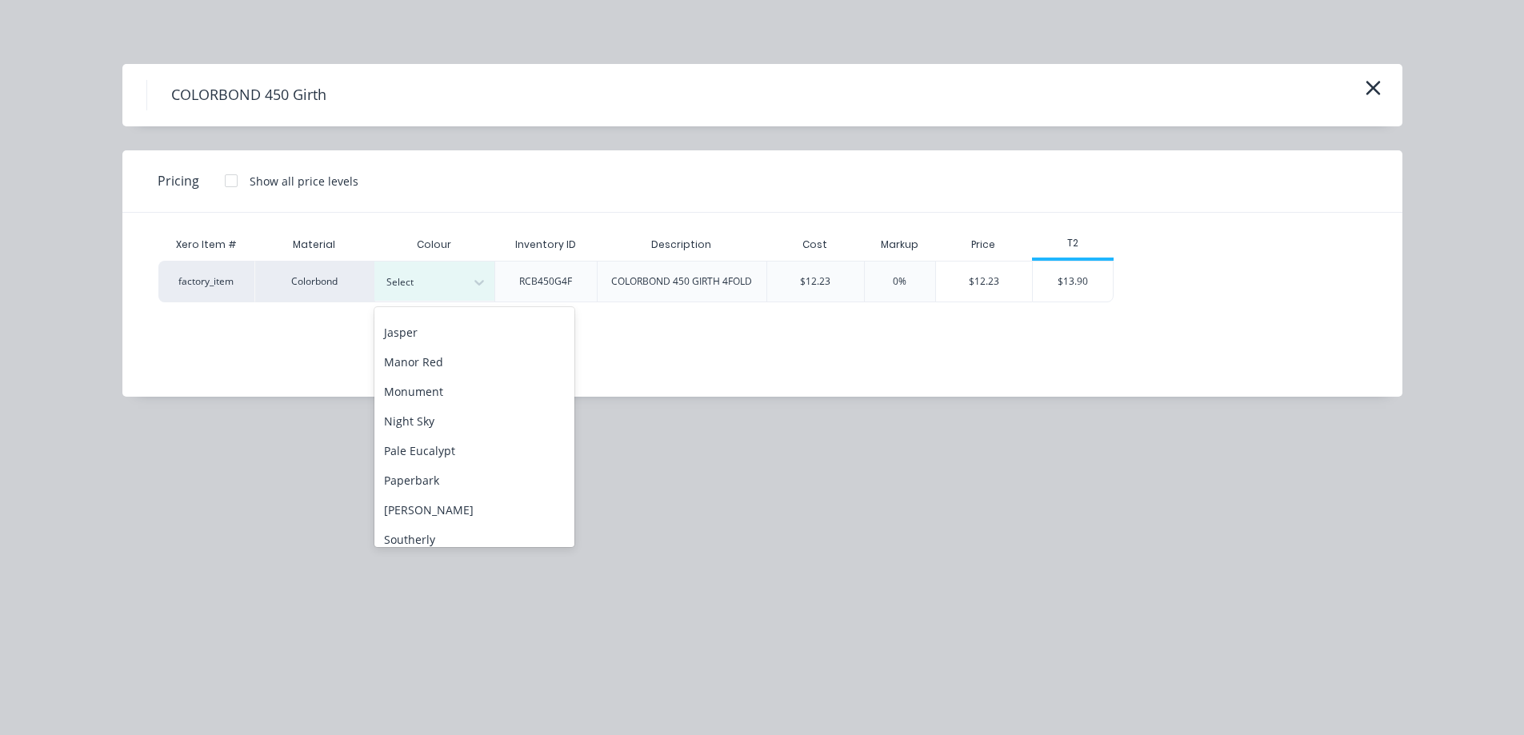
scroll to position [320, 0]
click at [440, 366] on div "Monument" at bounding box center [474, 361] width 200 height 30
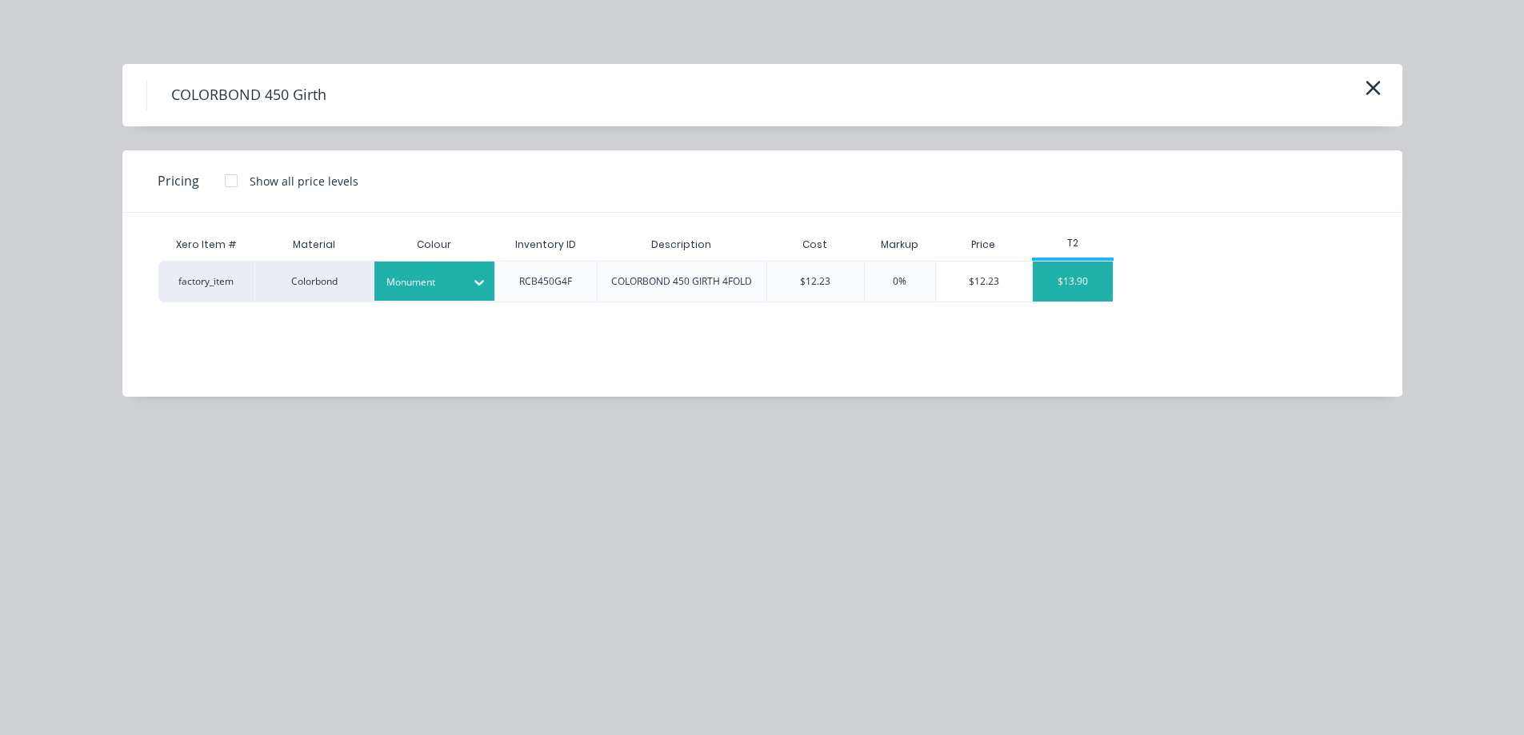
click at [1075, 295] on div "$13.90" at bounding box center [1073, 282] width 80 height 40
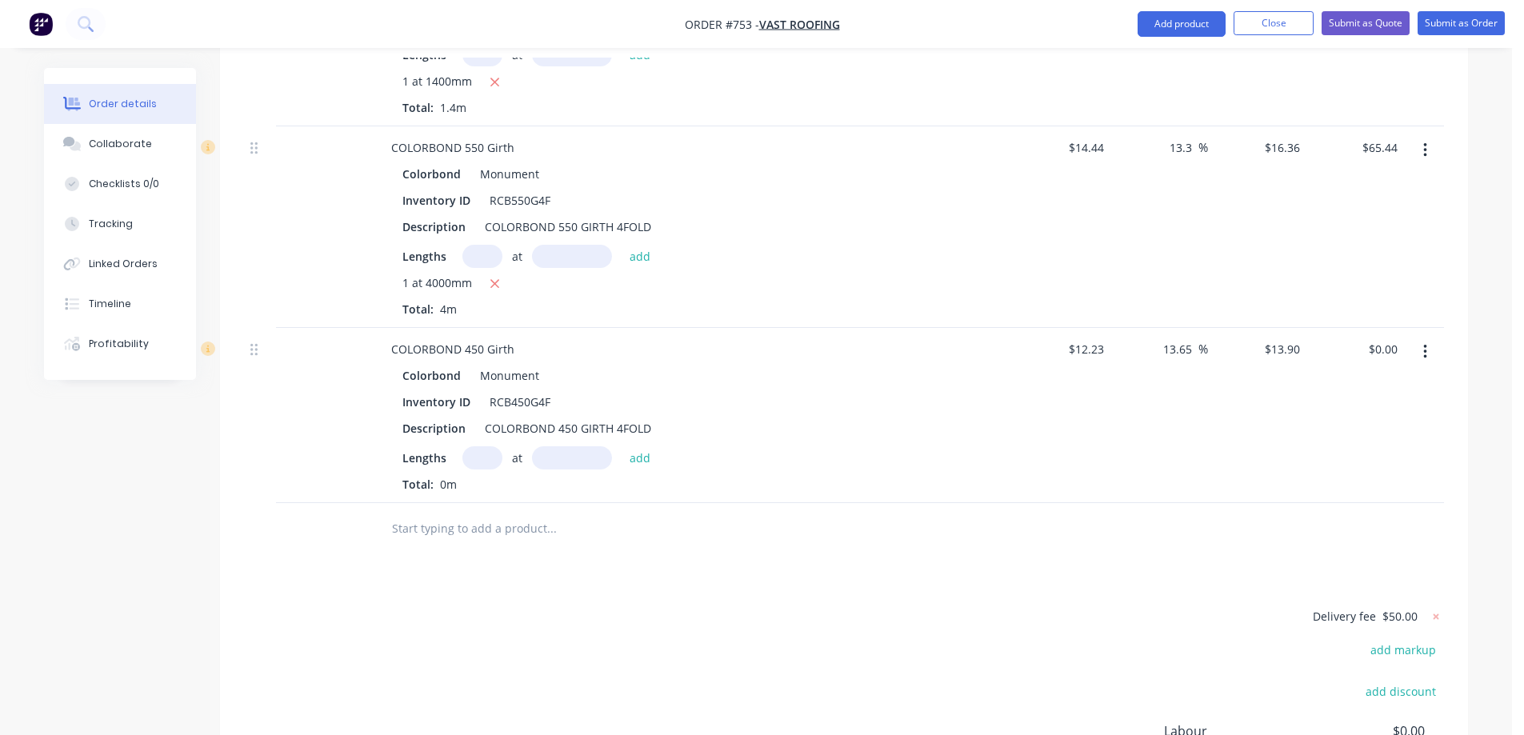
click at [474, 446] on input "text" at bounding box center [482, 457] width 40 height 23
type input "1"
type input "3000mm"
click at [636, 446] on button "add" at bounding box center [640, 457] width 38 height 22
type input "$41.70"
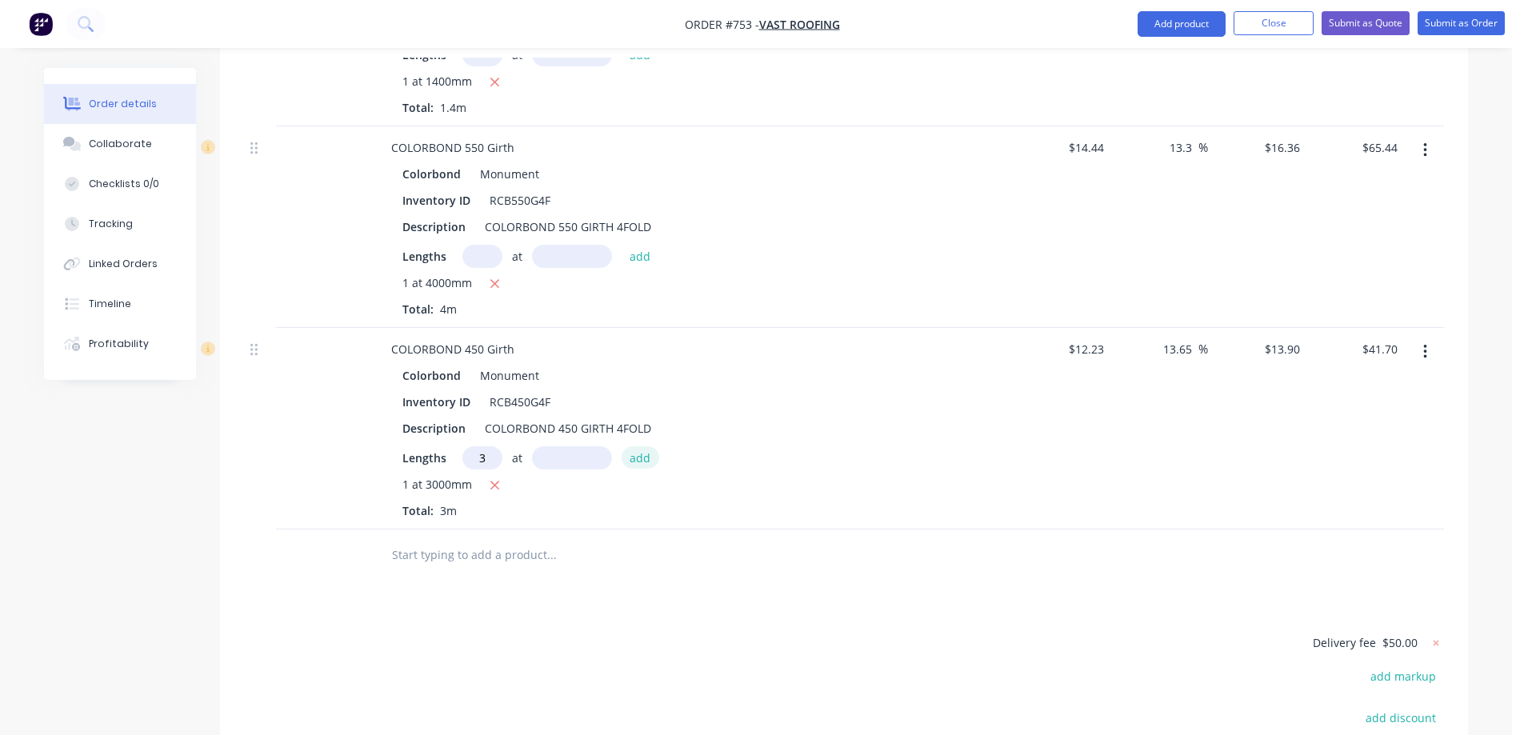
type input "3"
type input "4300mm"
click at [636, 446] on button "add" at bounding box center [640, 457] width 38 height 22
type input "$221.01"
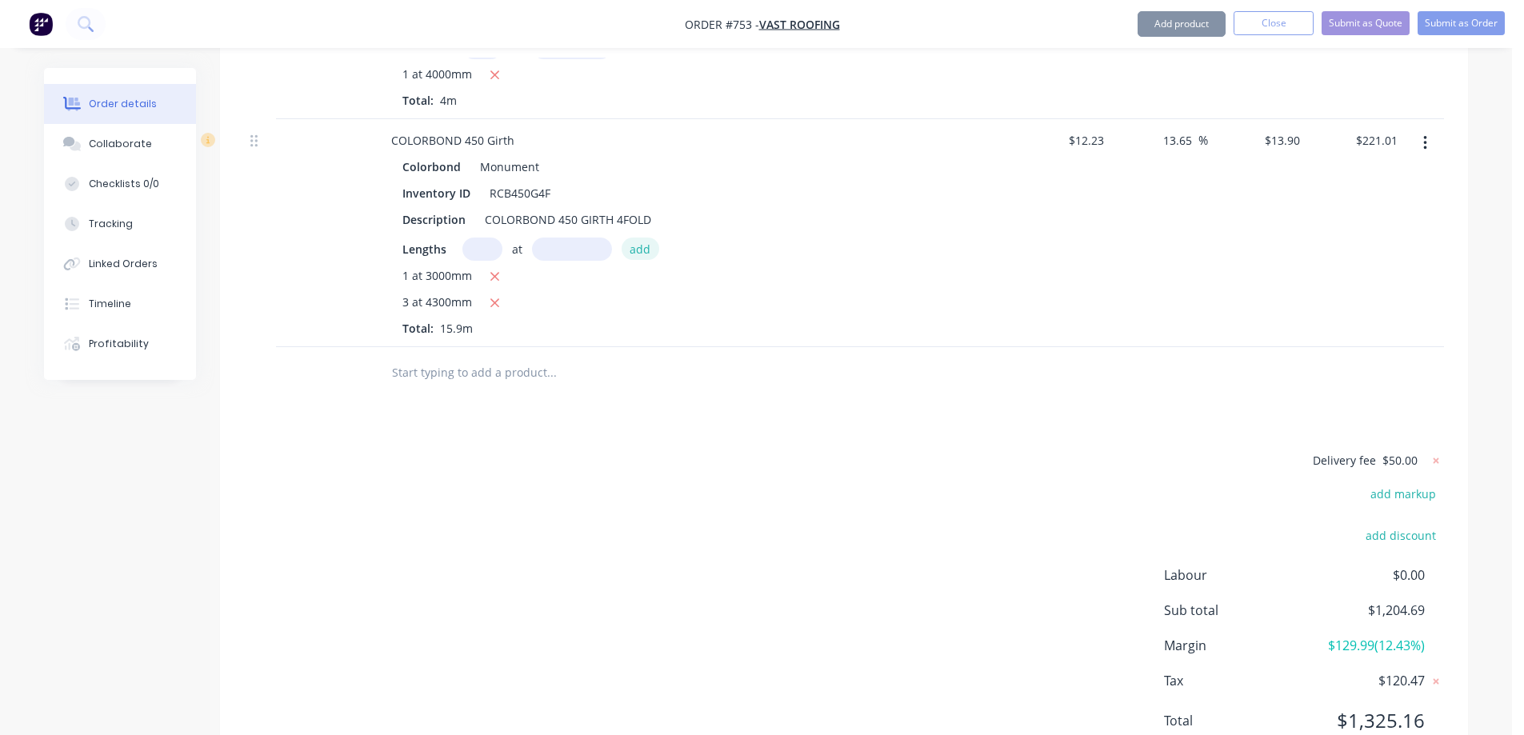
scroll to position [4148, 0]
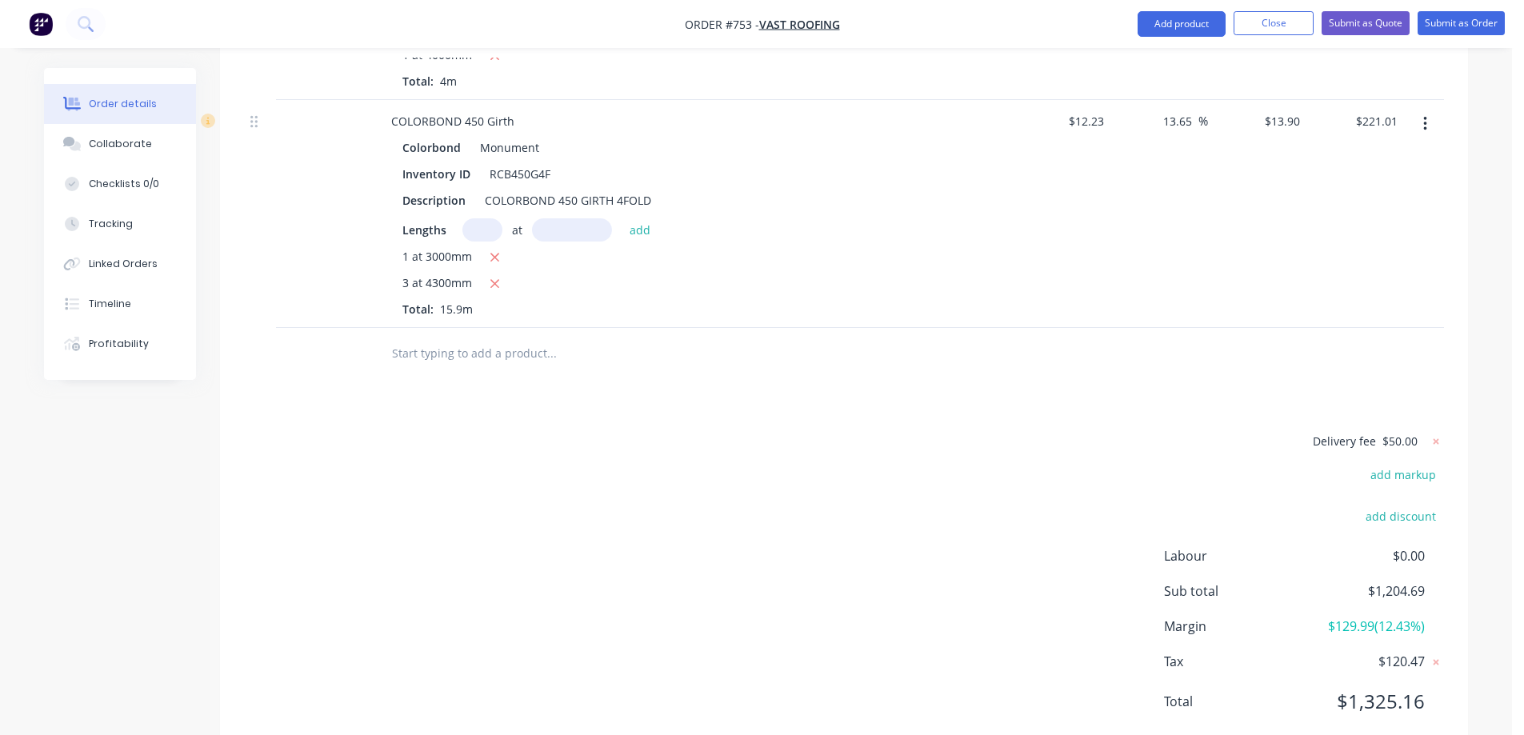
click at [474, 338] on input "text" at bounding box center [551, 354] width 320 height 32
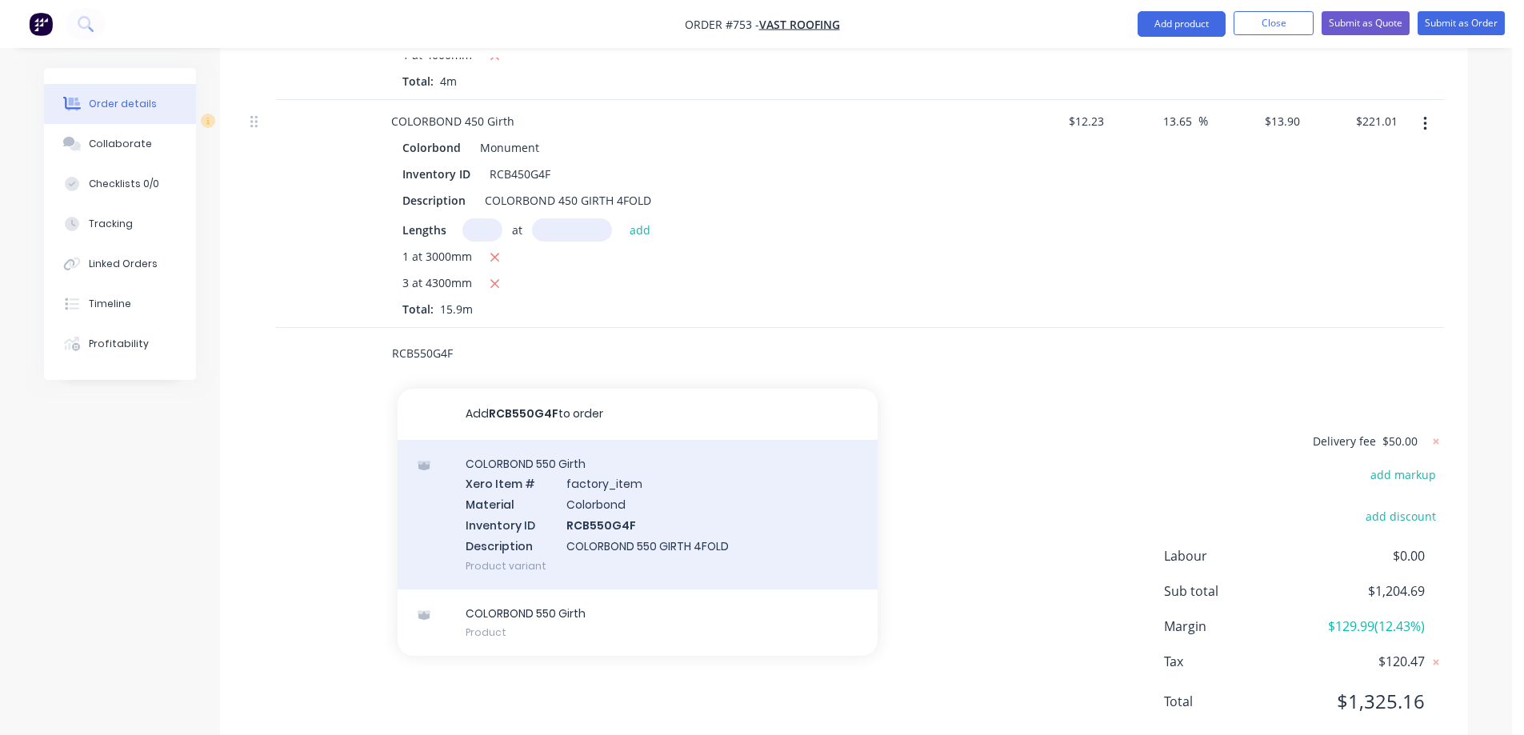
type input "RCB550G4F"
click at [544, 440] on div "COLORBOND 550 Girth Xero Item # factory_item Material Colorbond Inventory ID RC…" at bounding box center [638, 515] width 480 height 150
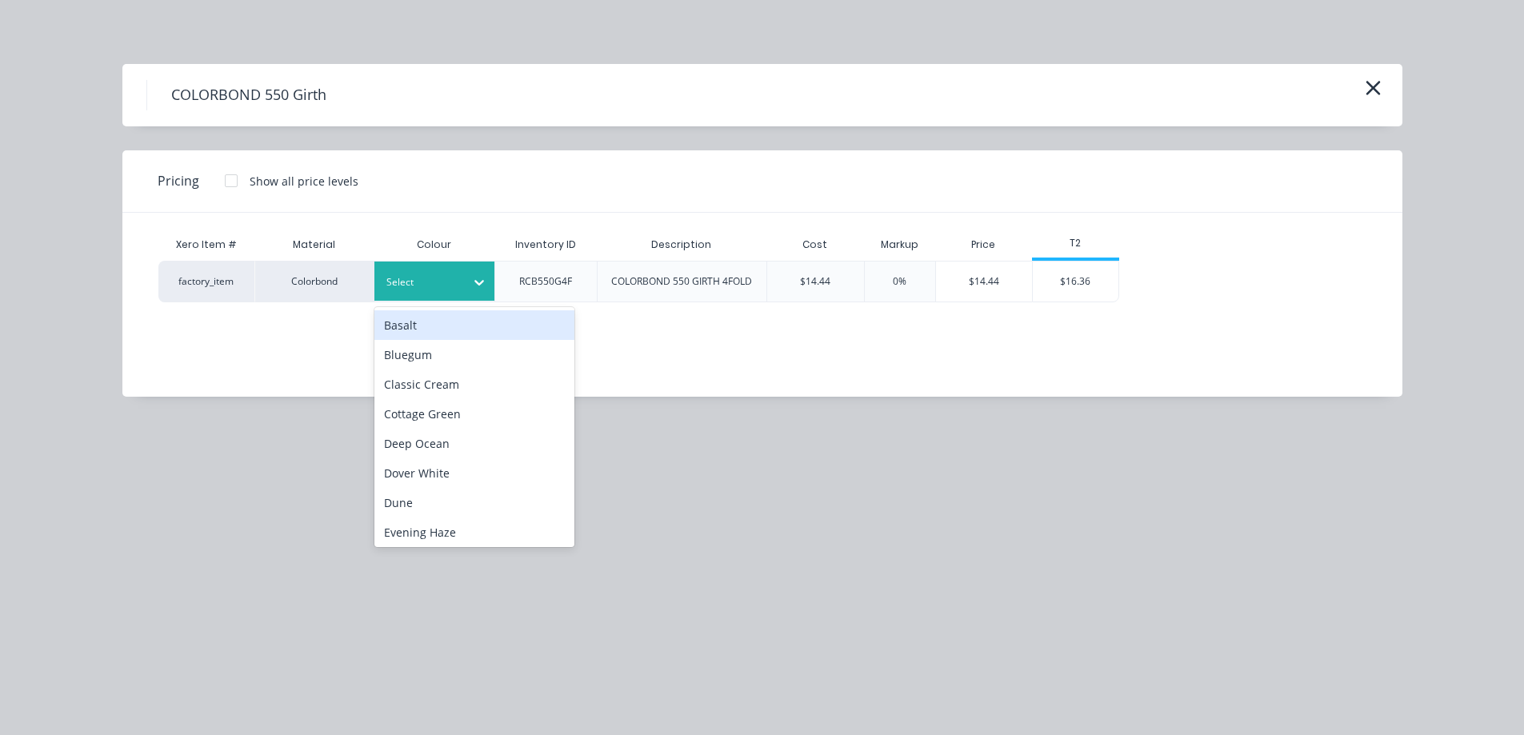
click at [436, 290] on div at bounding box center [422, 283] width 72 height 18
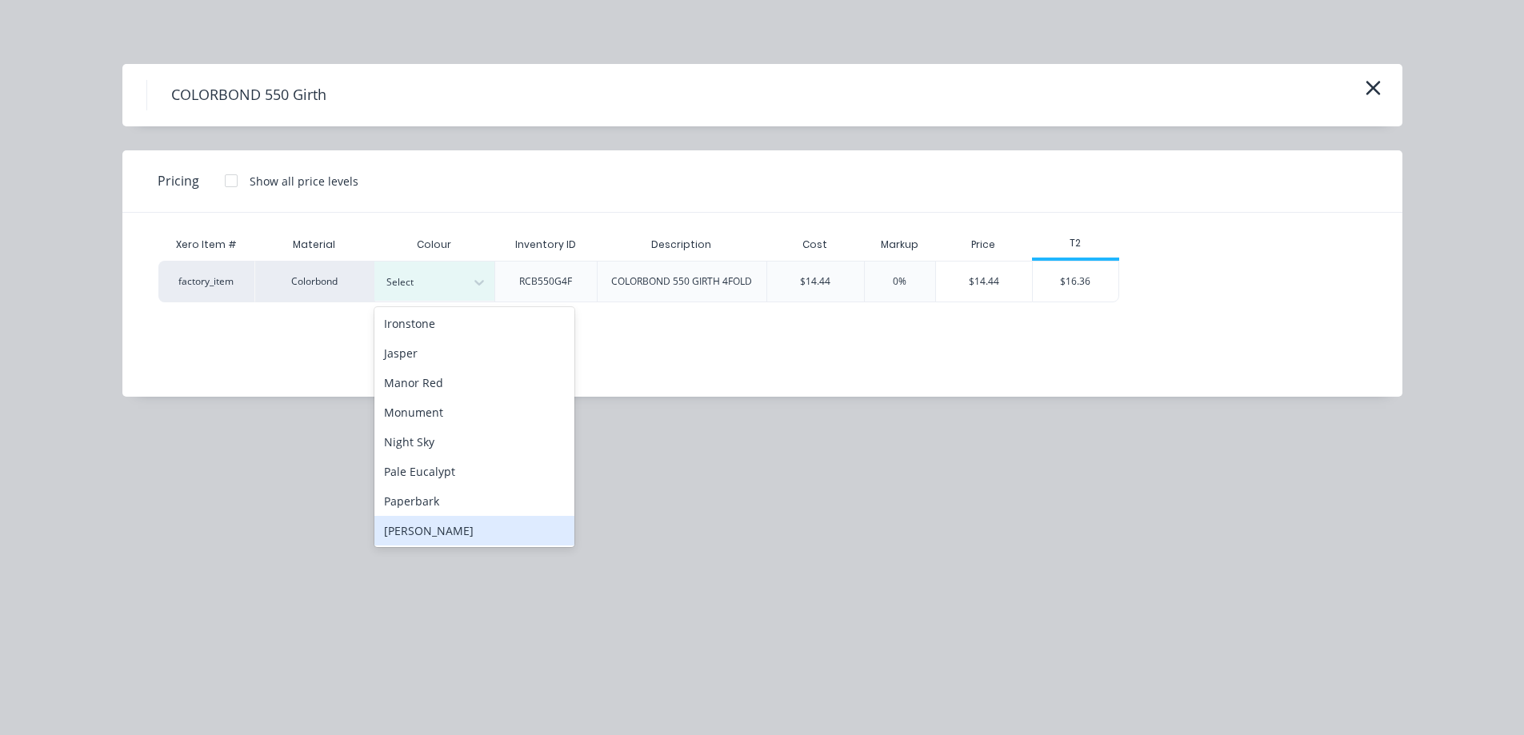
scroll to position [240, 0]
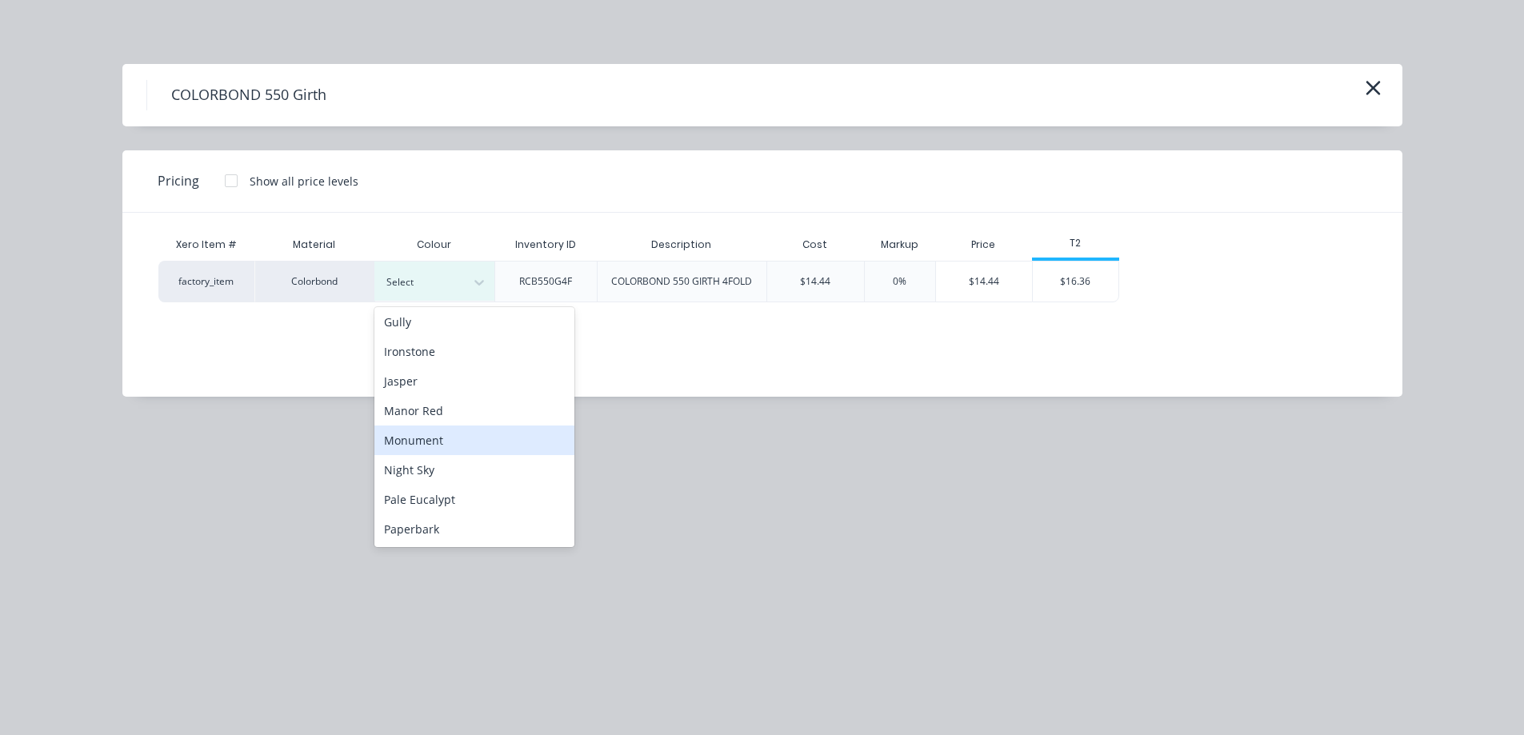
click at [452, 434] on div "Monument" at bounding box center [474, 441] width 200 height 30
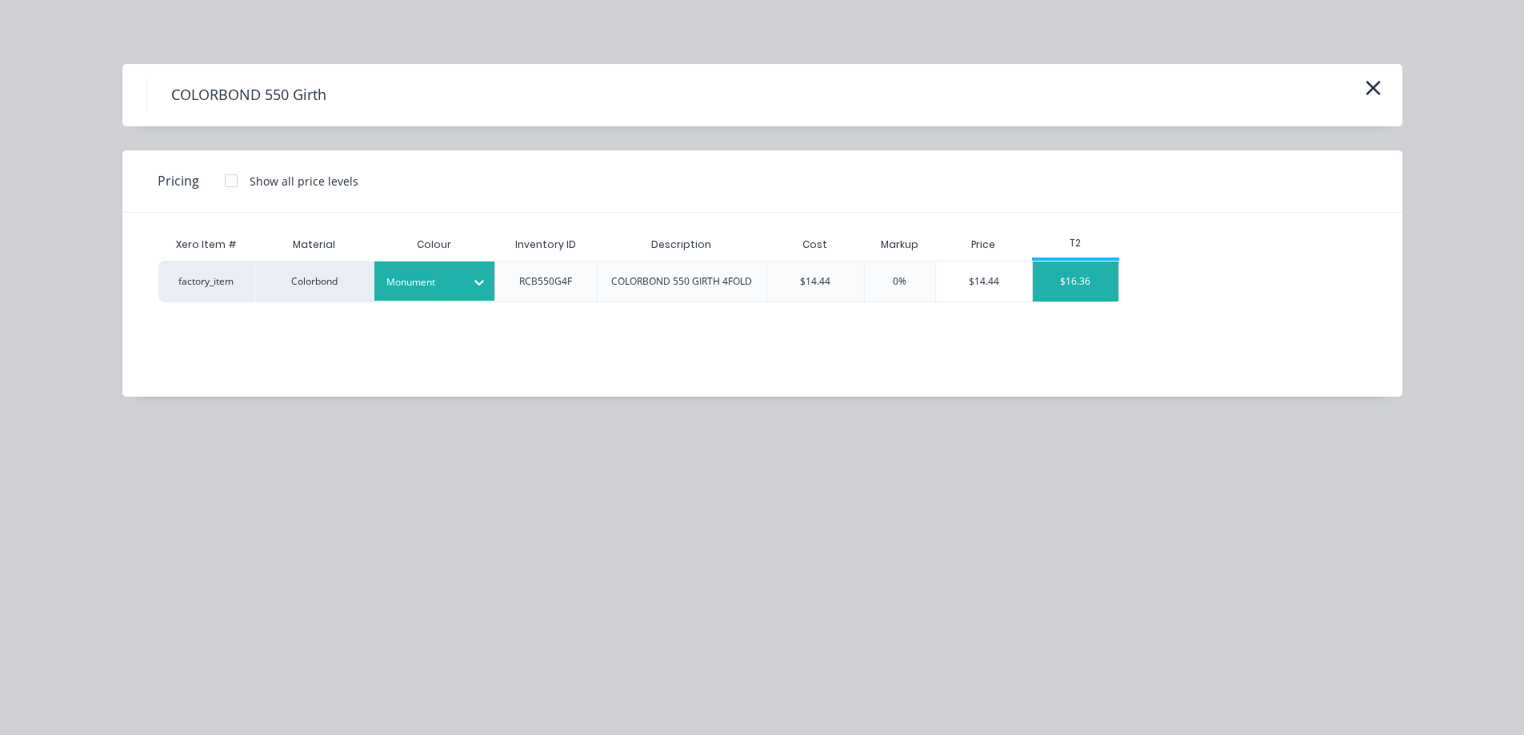
click at [1089, 282] on div "$16.36" at bounding box center [1076, 282] width 86 height 40
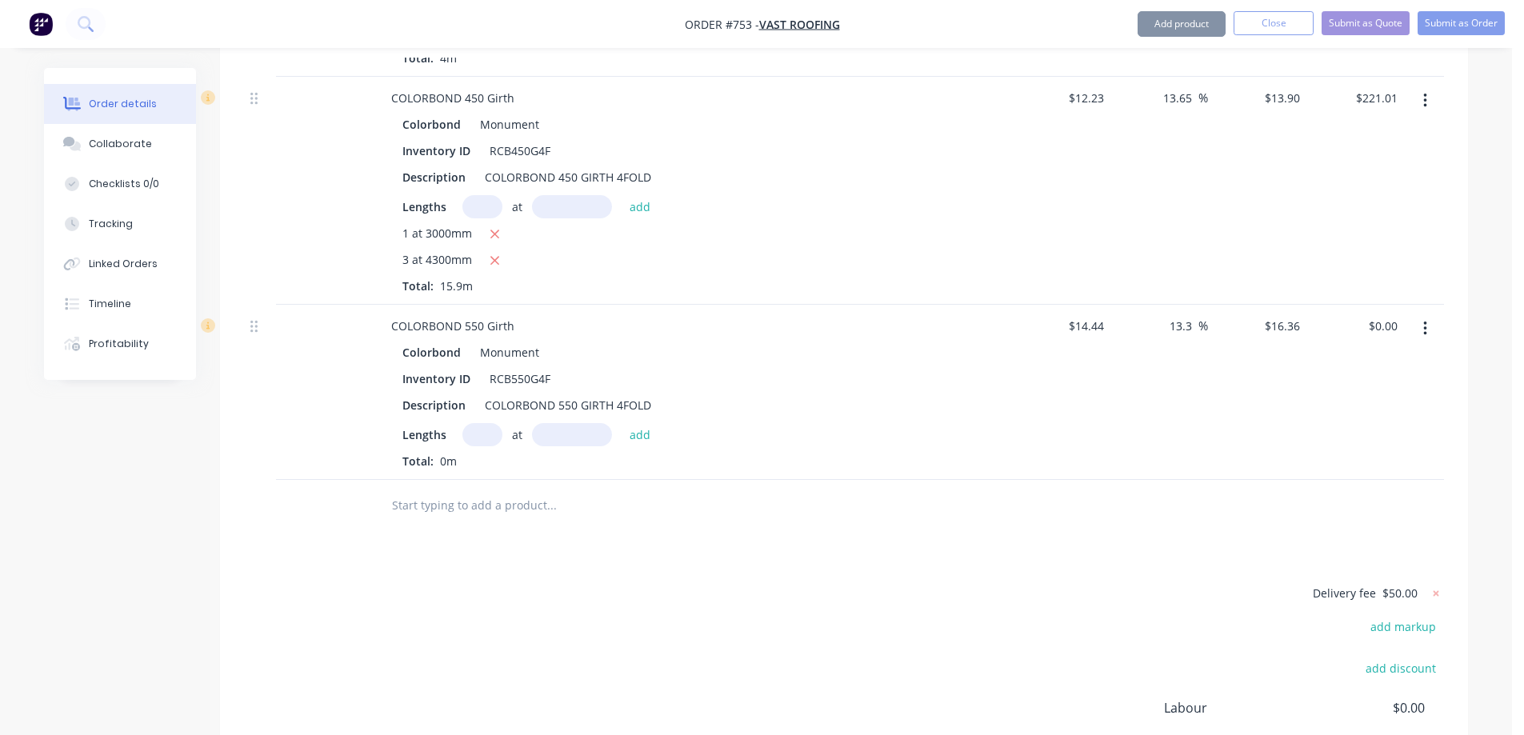
scroll to position [4251, 0]
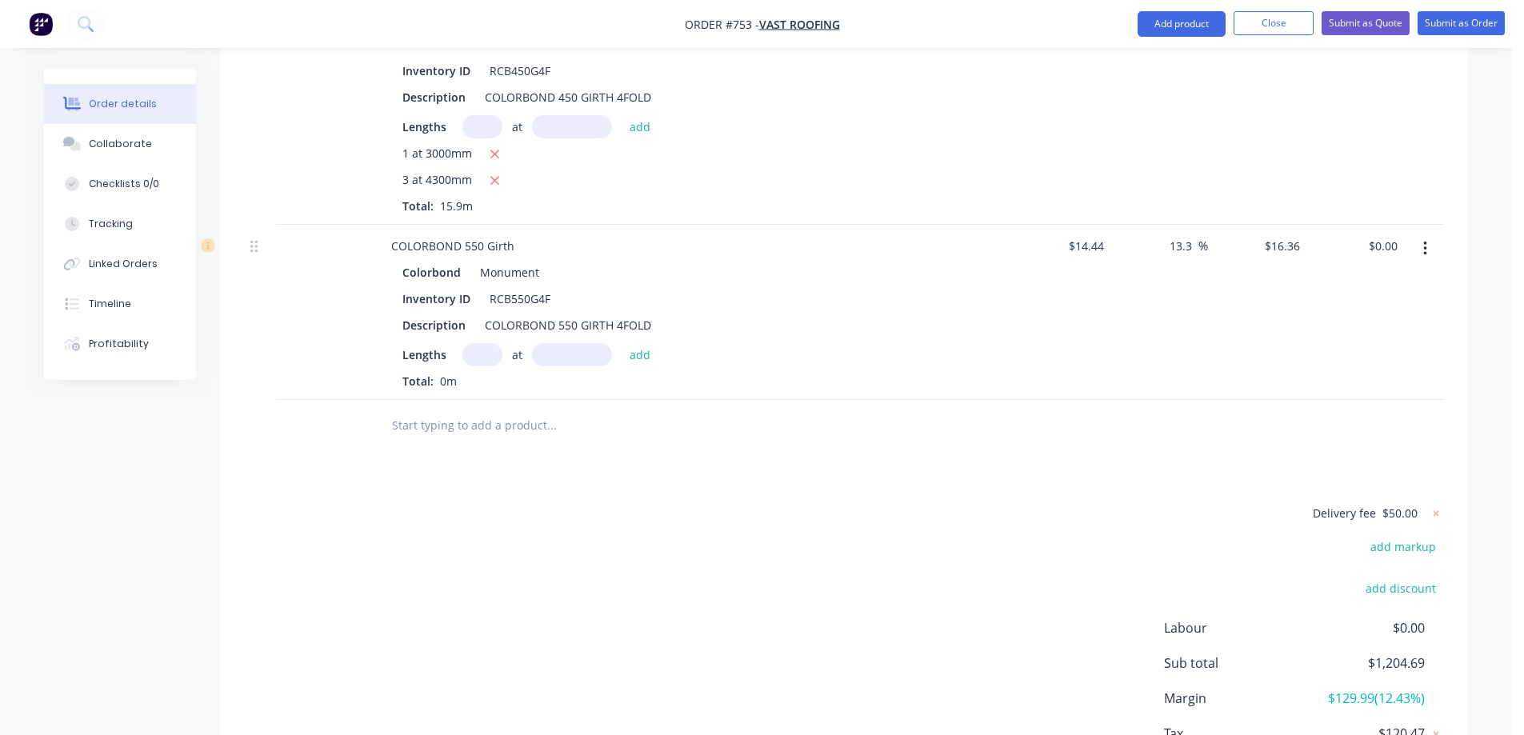
click at [483, 343] on input "text" at bounding box center [482, 354] width 40 height 23
type input "1"
type input "2800mm"
click at [643, 343] on button "add" at bounding box center [640, 354] width 38 height 22
type input "$45.81"
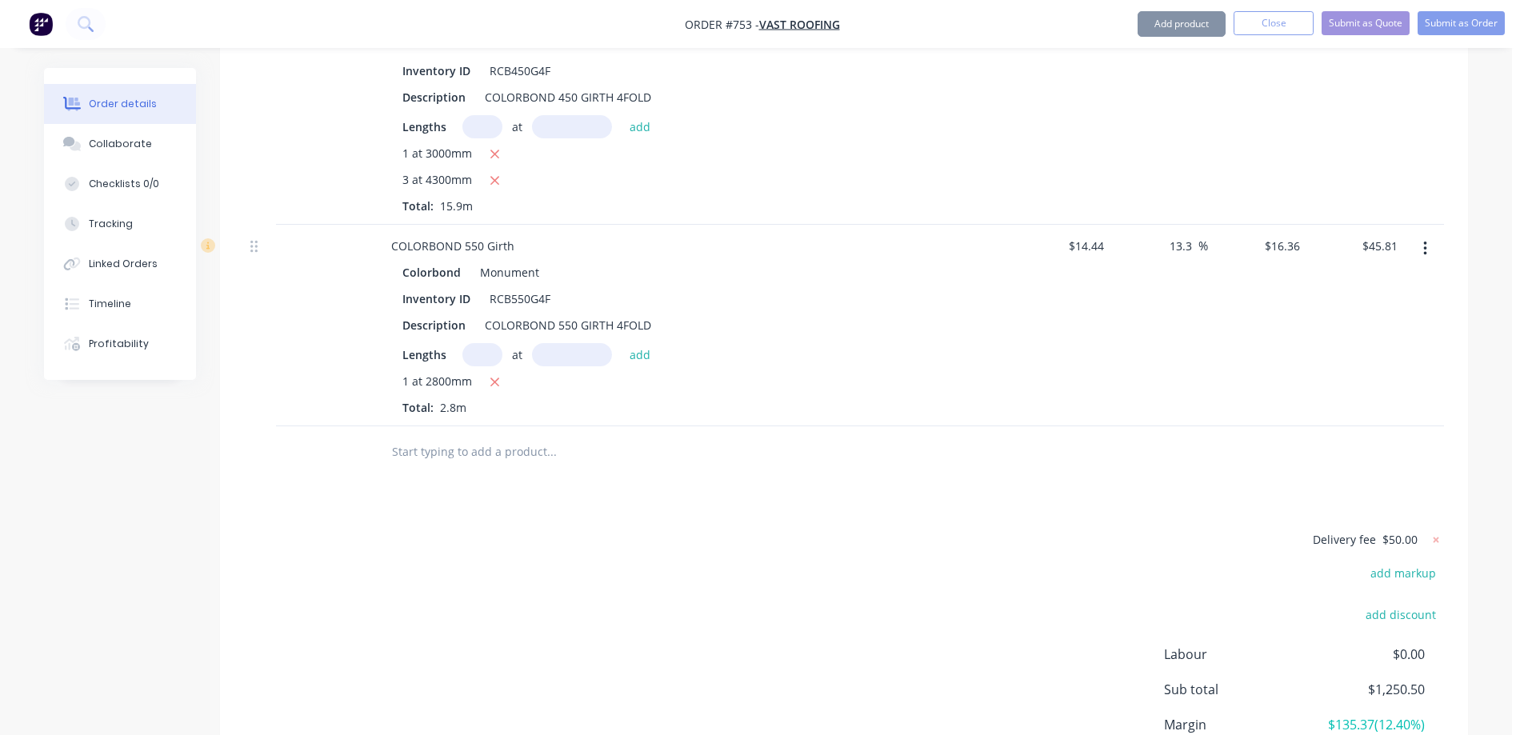
click at [512, 436] on input "text" at bounding box center [551, 452] width 320 height 32
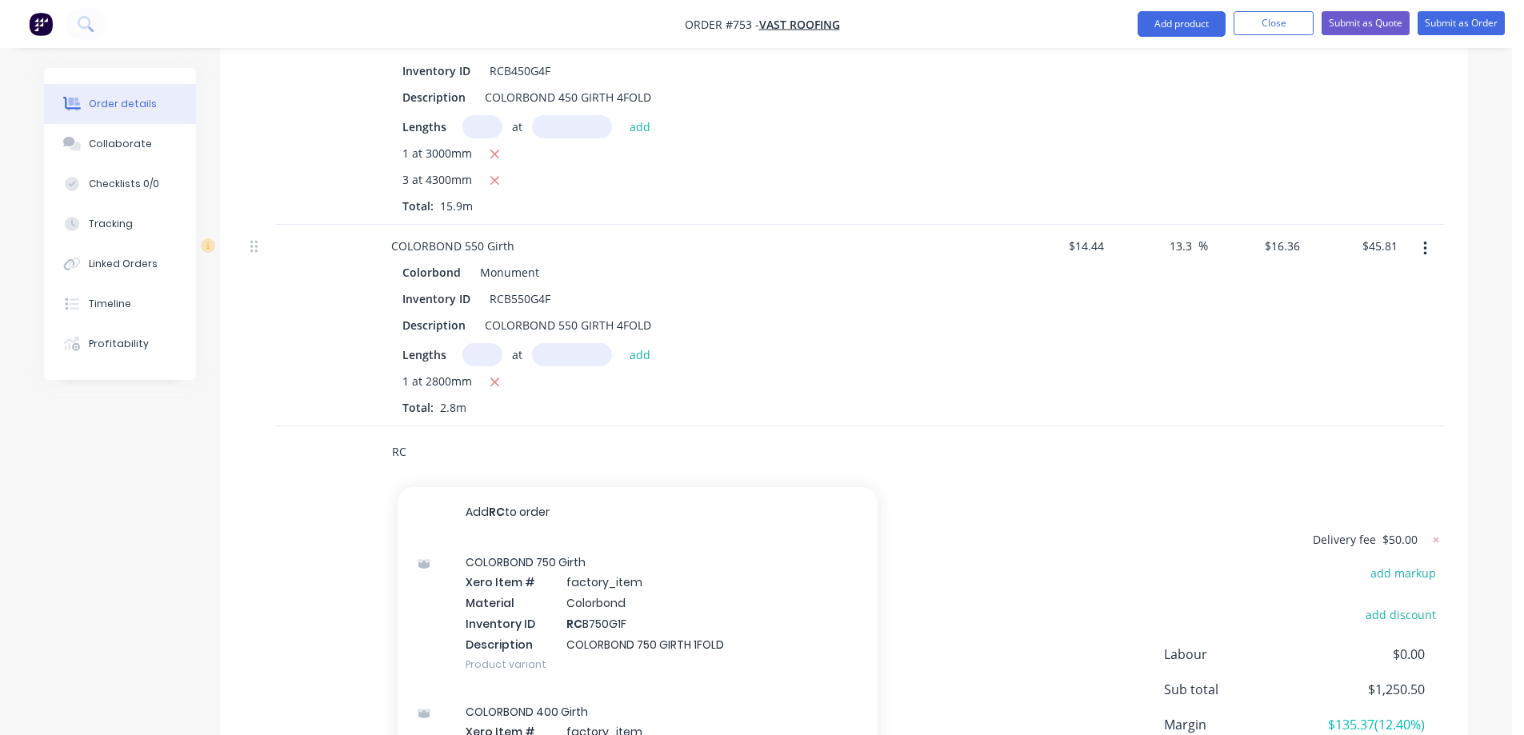
type input "R"
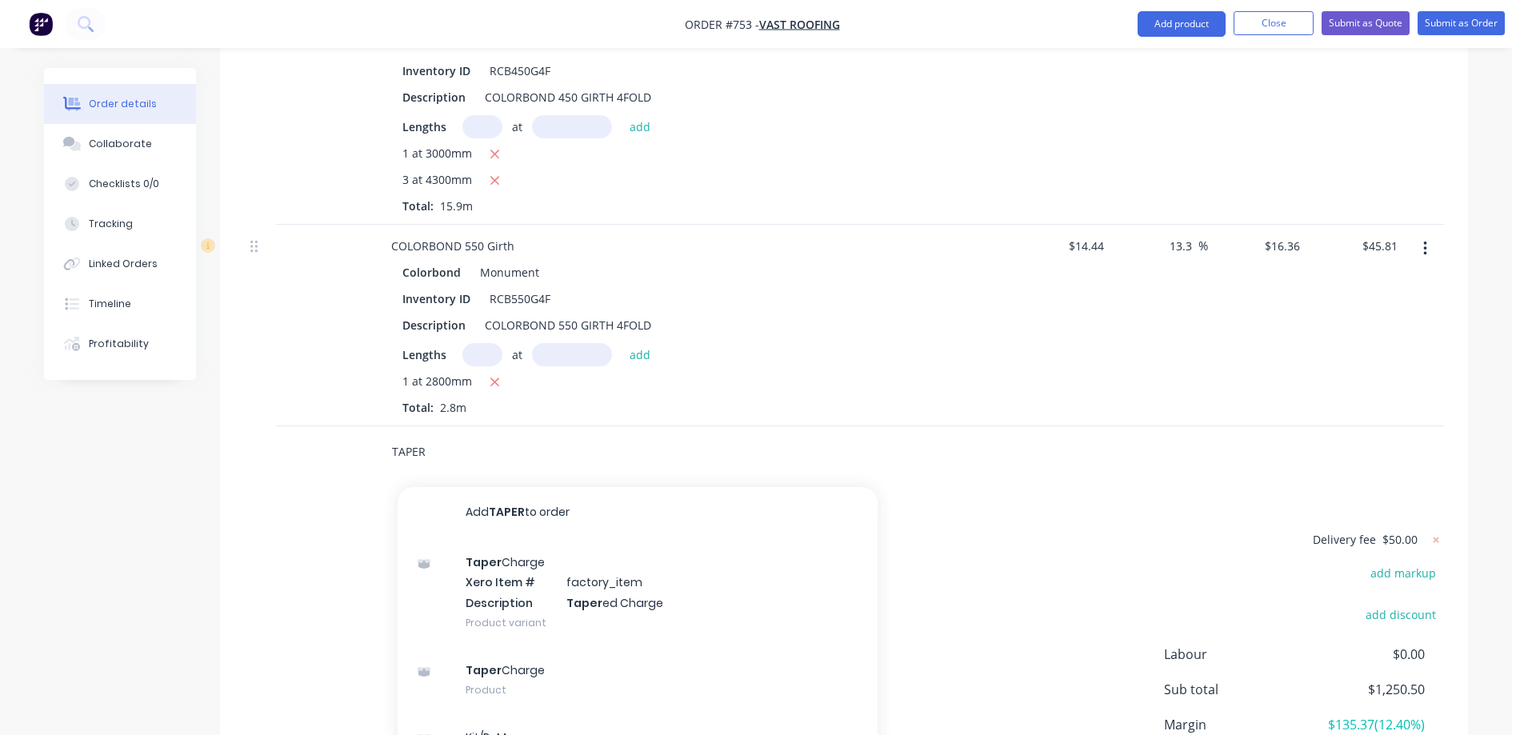
type input "TAPER"
click at [541, 563] on div "Taper Charge Xero Item # factory_item Description Taper ed Charge Product varia…" at bounding box center [638, 592] width 480 height 108
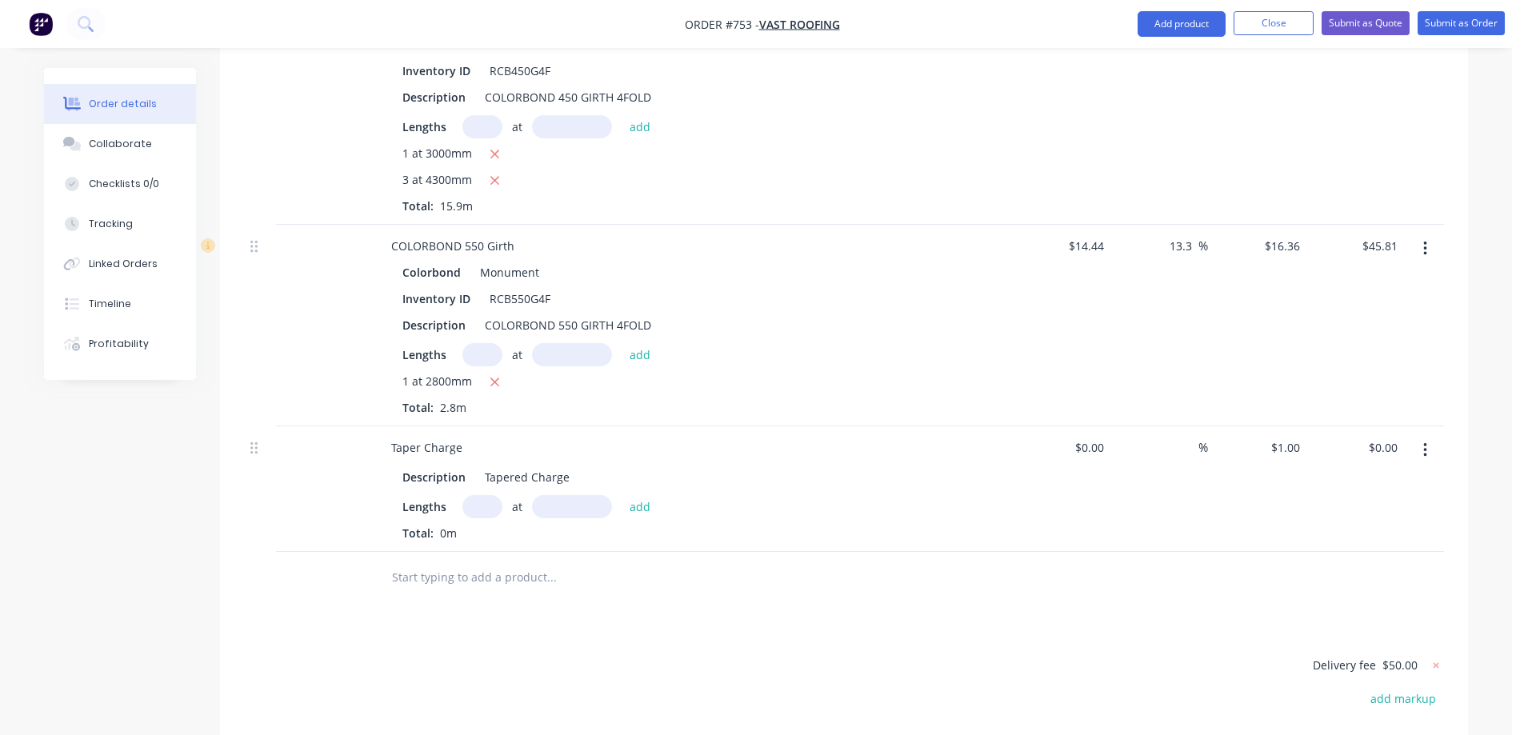
click at [480, 495] on input "text" at bounding box center [482, 506] width 40 height 23
type input "1"
type input "2800"
click at [637, 495] on button "add" at bounding box center [640, 506] width 38 height 22
type input "$2.80"
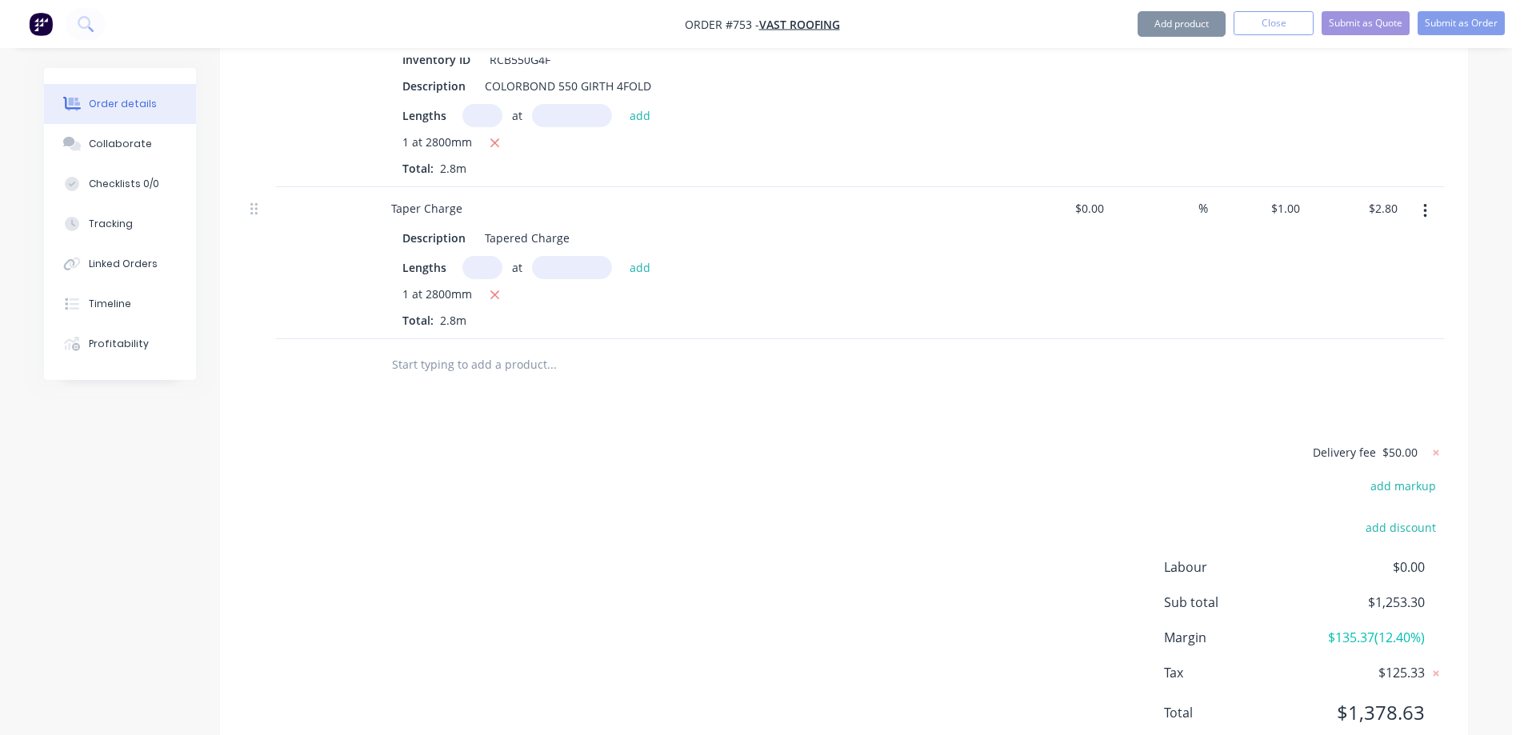
scroll to position [4502, 0]
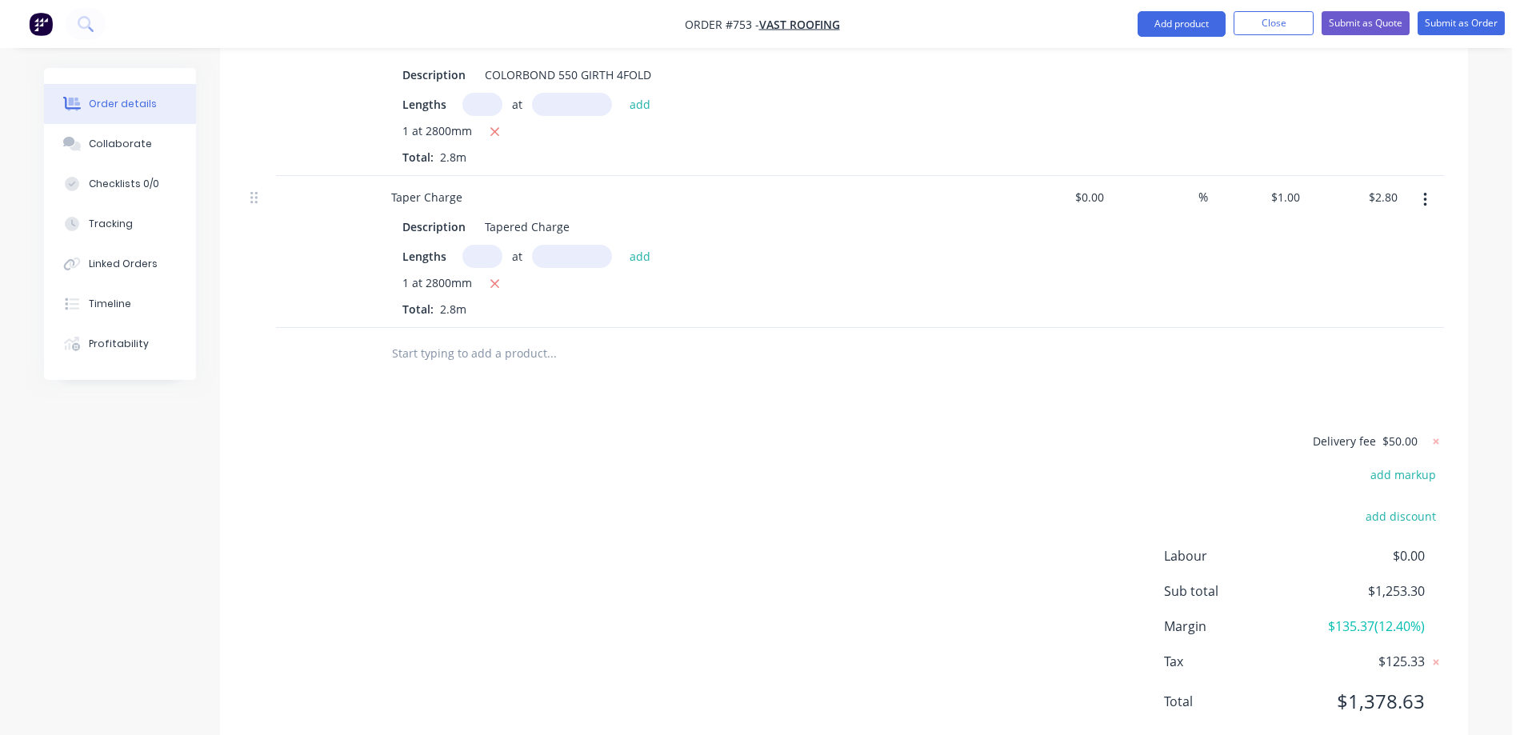
click at [426, 338] on input "text" at bounding box center [551, 354] width 320 height 32
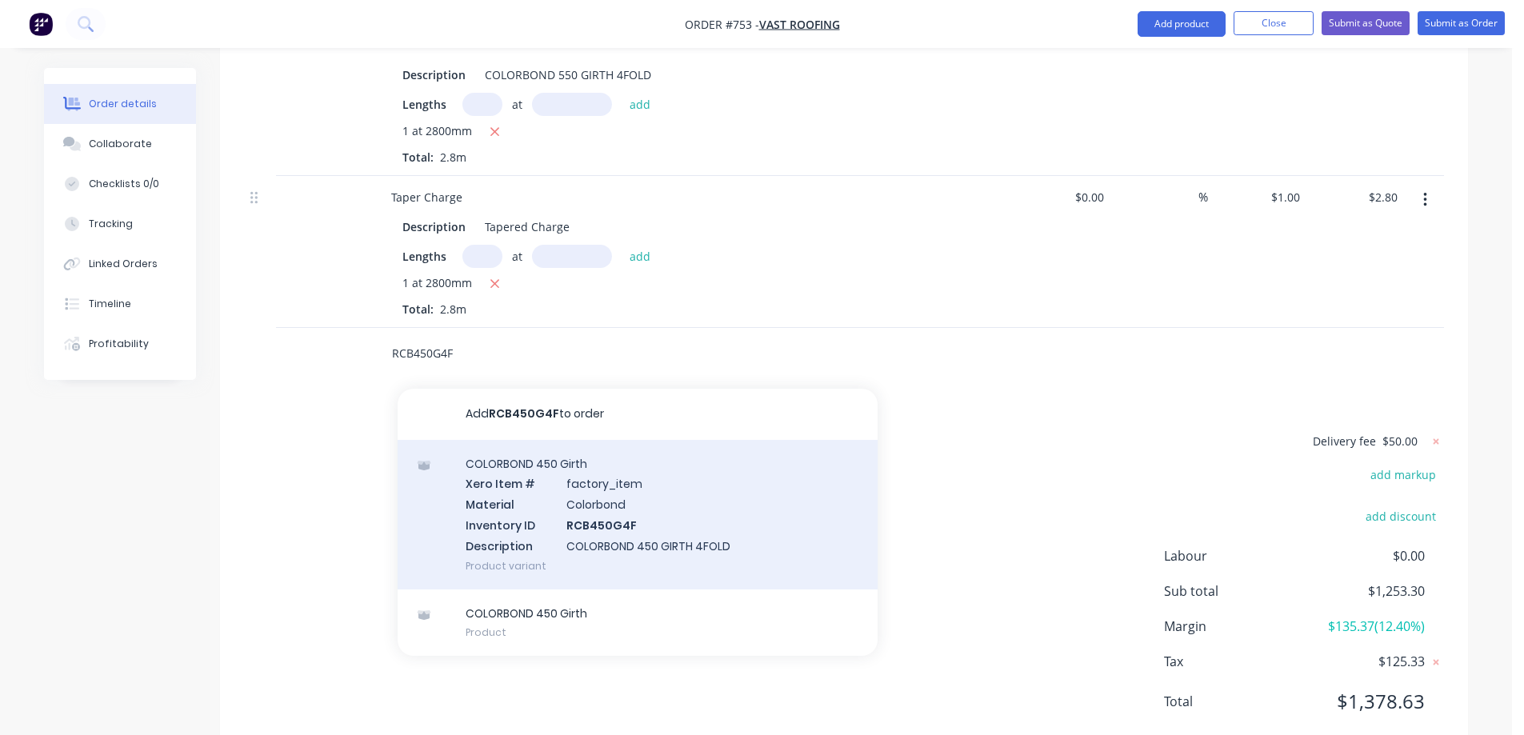
type input "RCB450G4F"
click at [537, 454] on div "COLORBOND 450 Girth Xero Item # factory_item Material Colorbond Inventory ID RC…" at bounding box center [638, 515] width 480 height 150
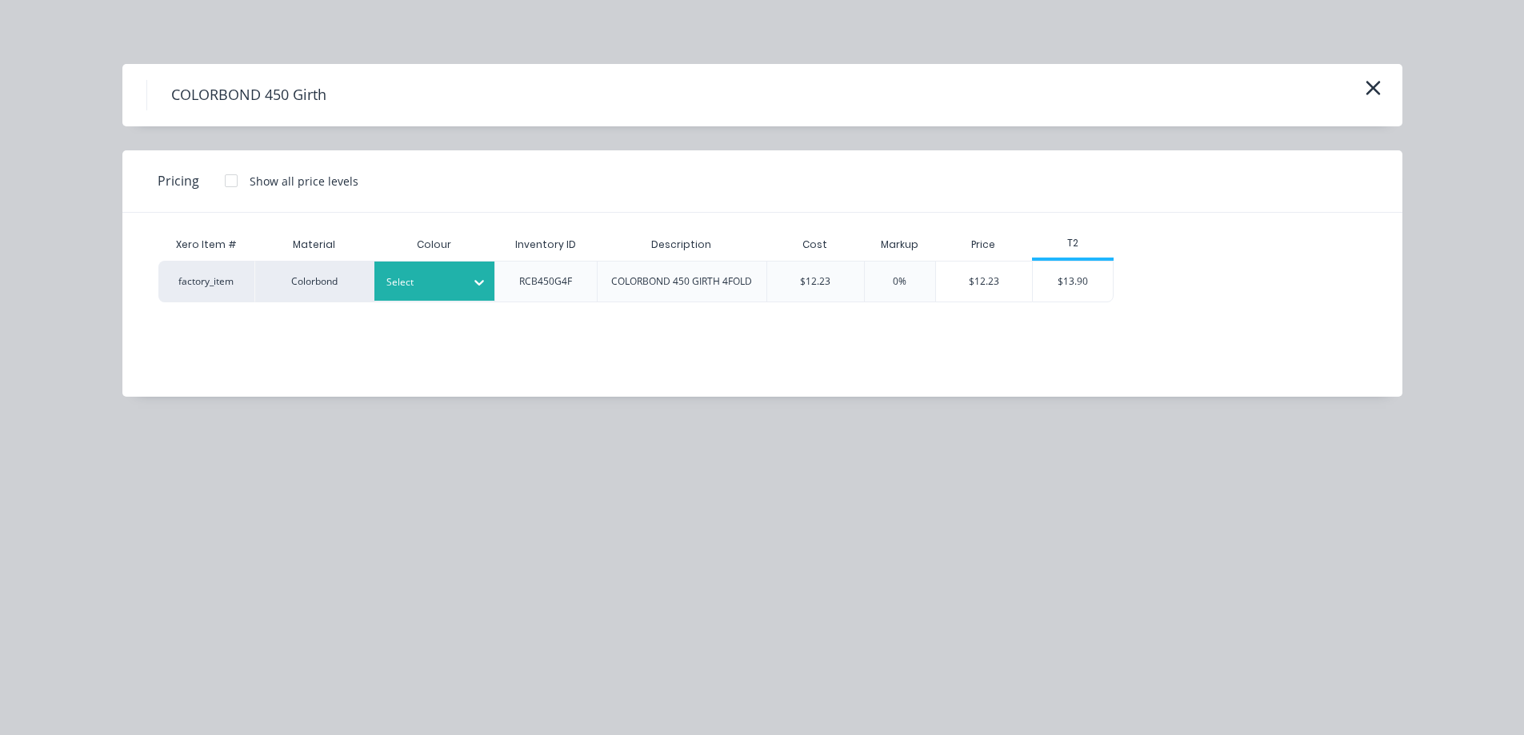
click at [453, 277] on div at bounding box center [422, 283] width 72 height 18
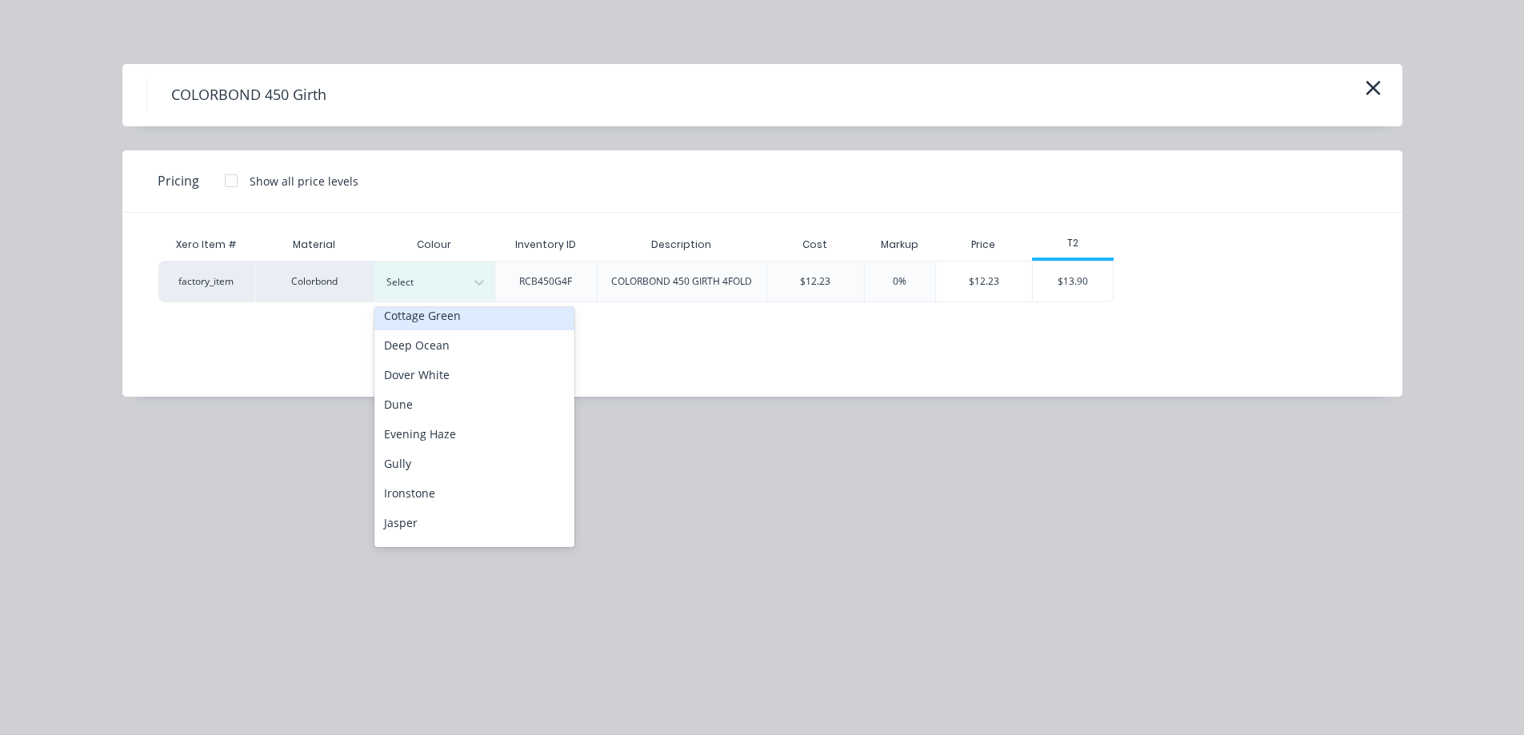
scroll to position [160, 0]
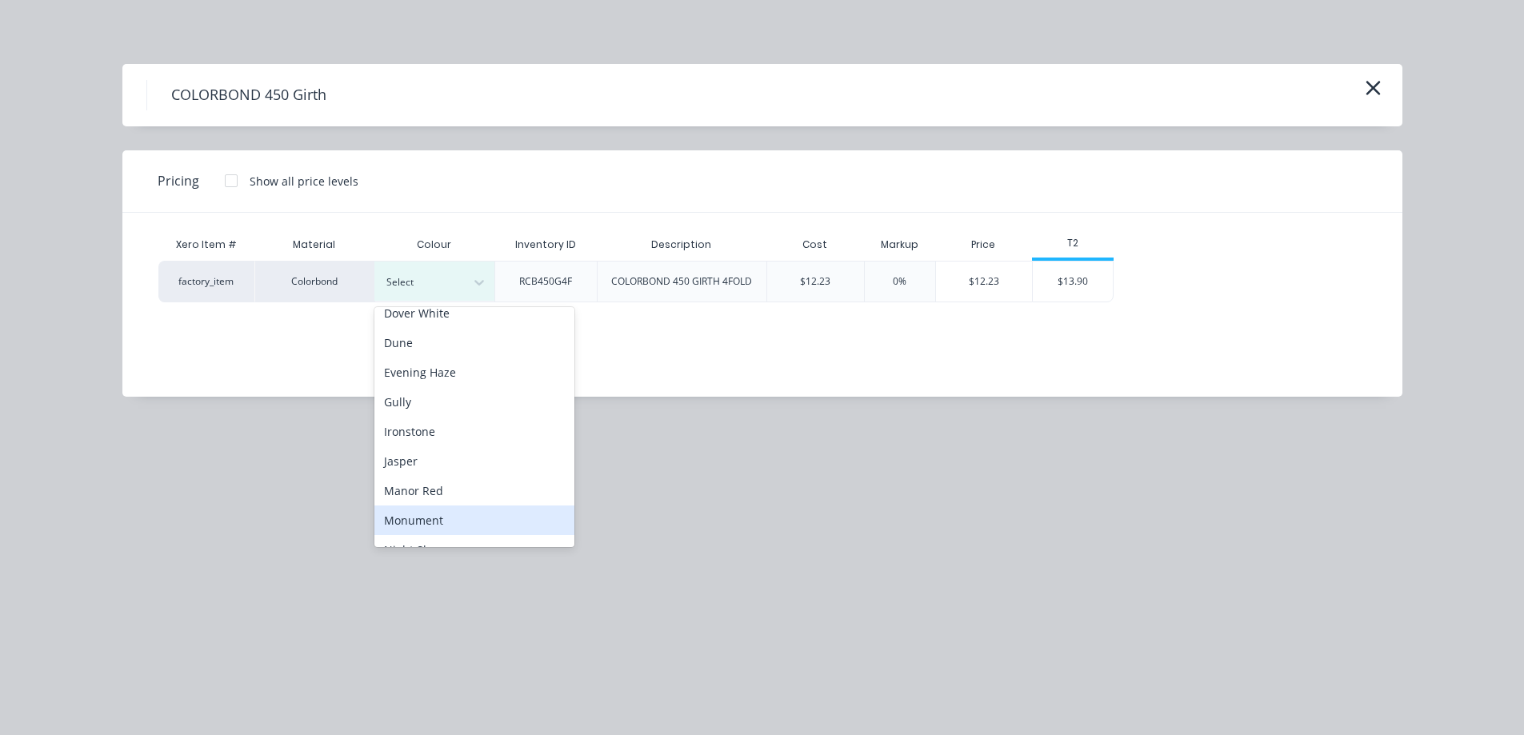
click at [443, 510] on div "Monument" at bounding box center [474, 520] width 200 height 30
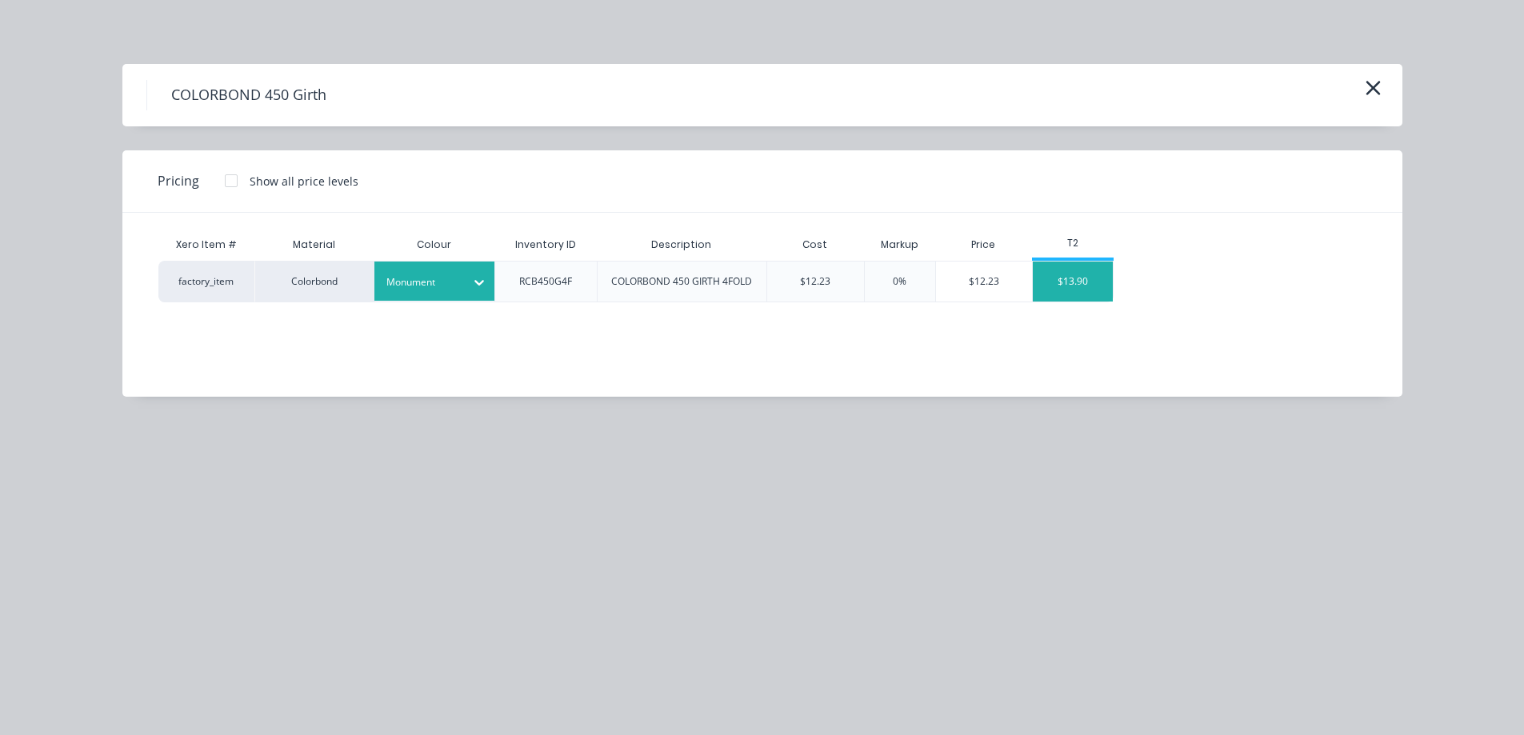
click at [1082, 275] on div "$13.90" at bounding box center [1073, 282] width 80 height 40
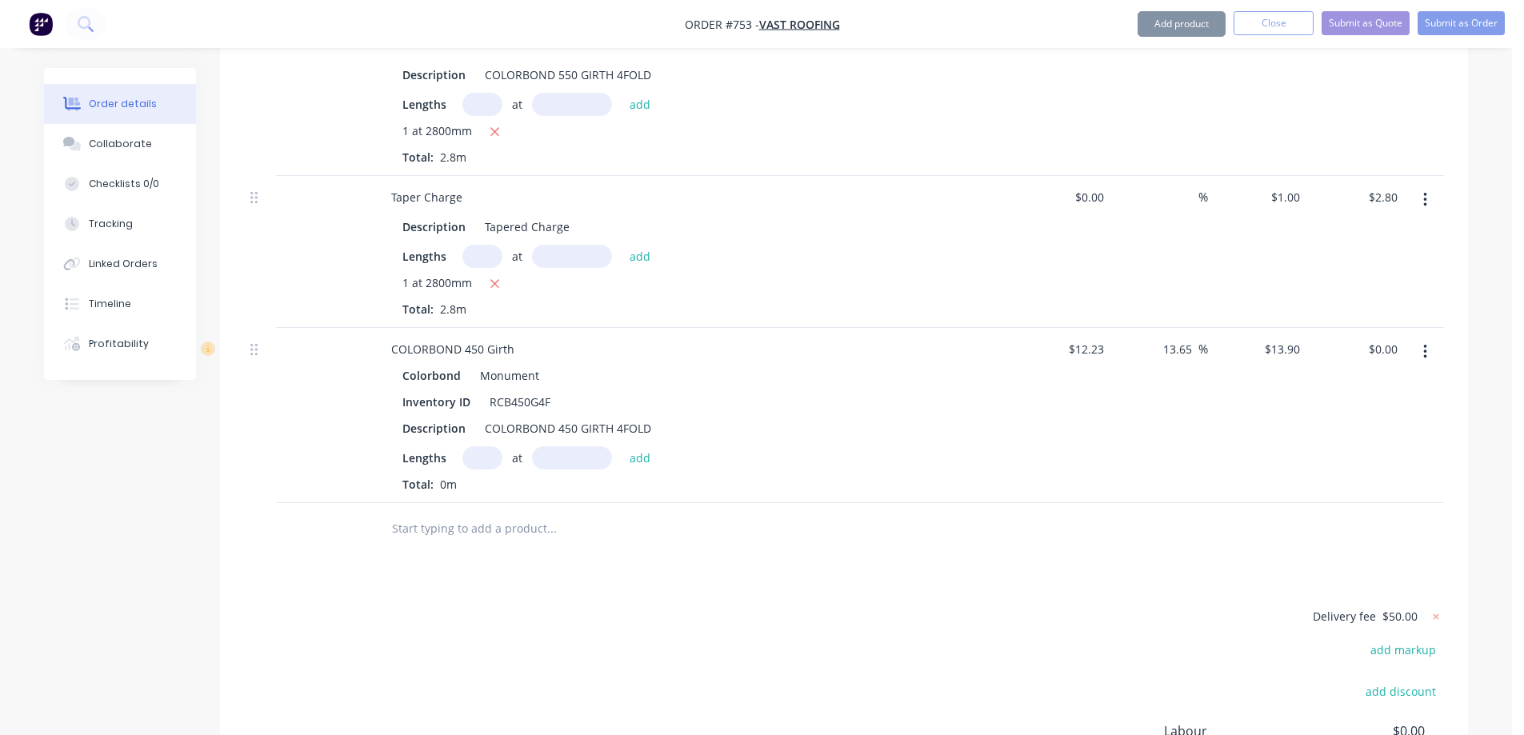
click at [485, 446] on input "text" at bounding box center [482, 457] width 40 height 23
click at [490, 446] on input "text" at bounding box center [482, 457] width 40 height 23
type input "1"
type input "6000mm"
click at [633, 446] on button "add" at bounding box center [640, 457] width 38 height 22
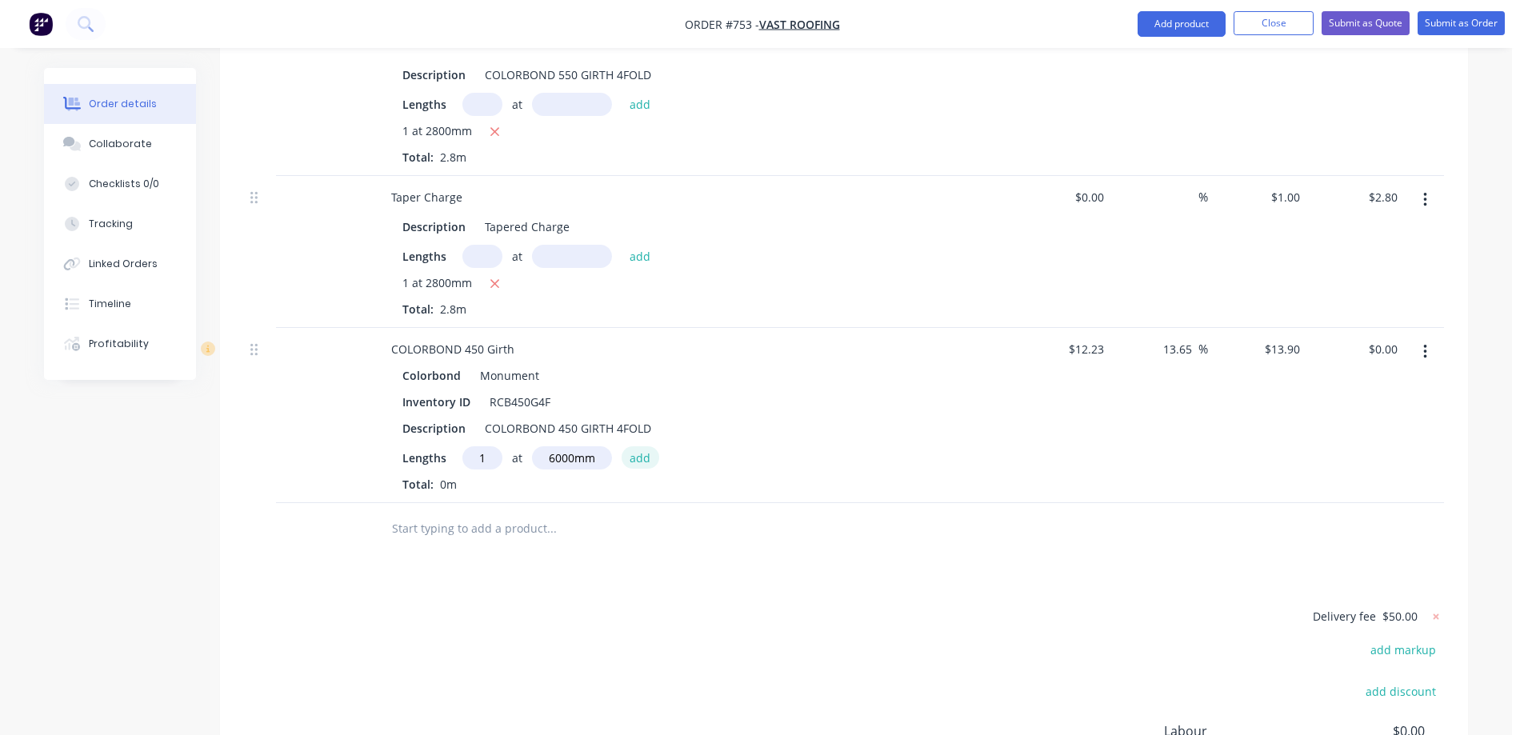
type input "$83.40"
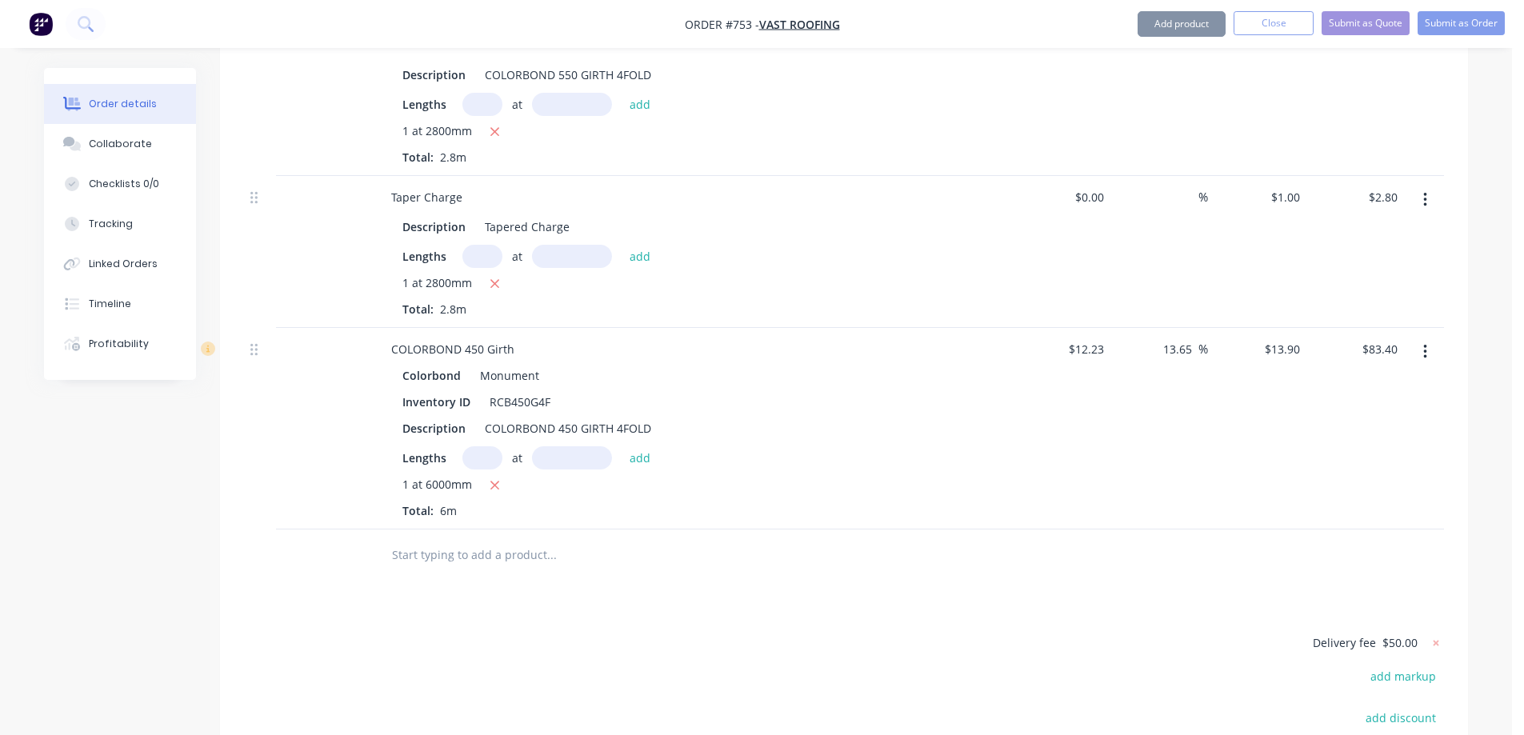
click at [495, 539] on input "text" at bounding box center [551, 555] width 320 height 32
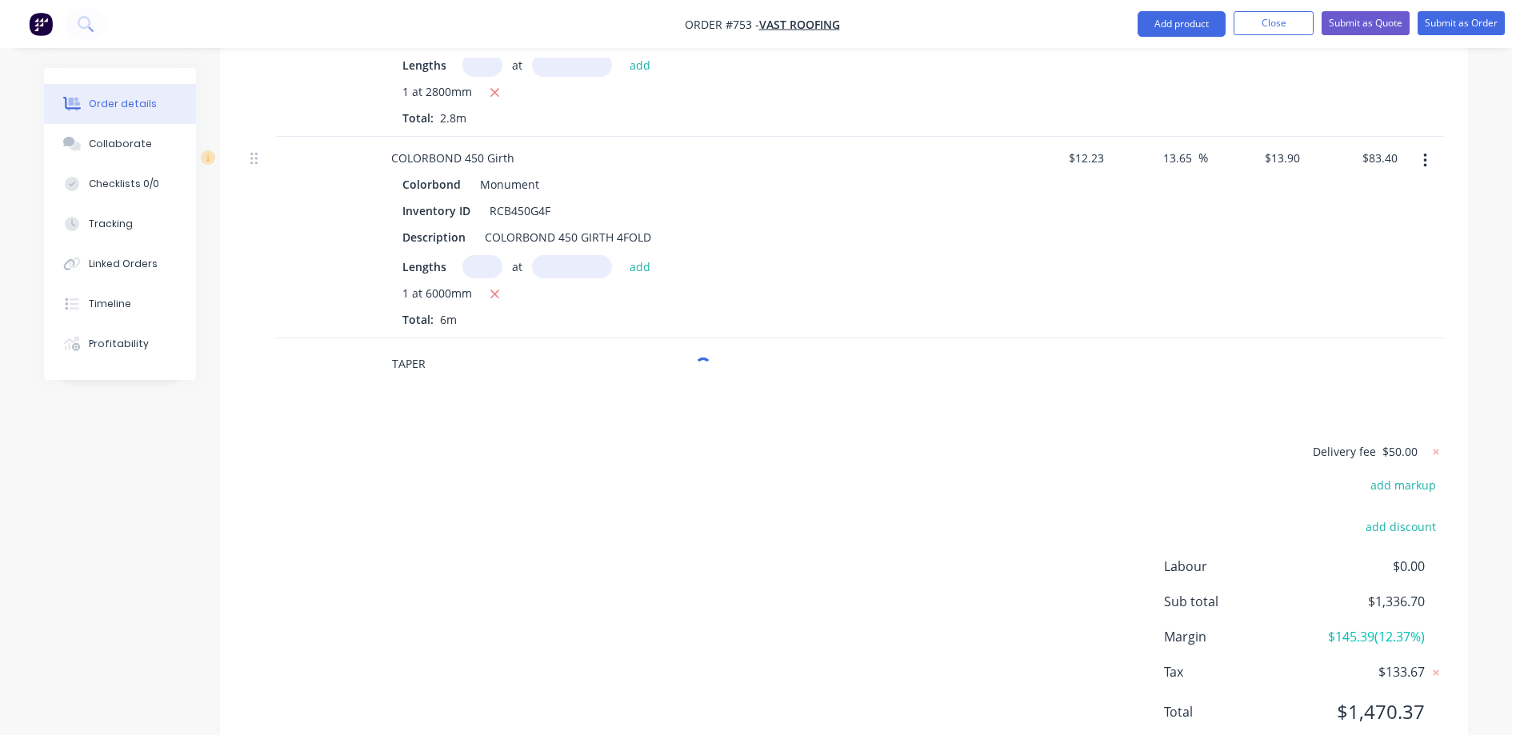
scroll to position [4703, 0]
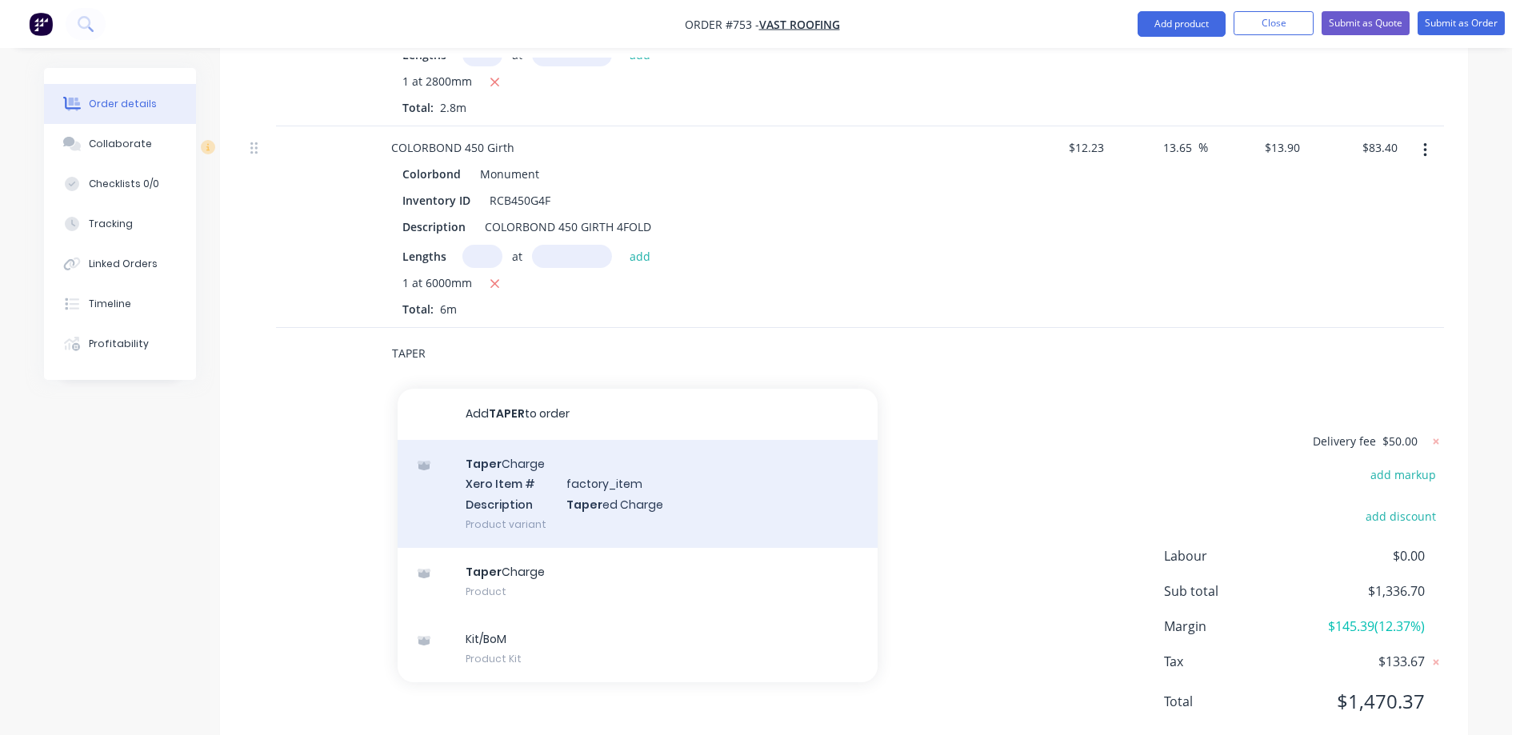
type input "TAPER"
click at [507, 448] on div "Taper Charge Xero Item # factory_item Description Taper ed Charge Product varia…" at bounding box center [638, 494] width 480 height 108
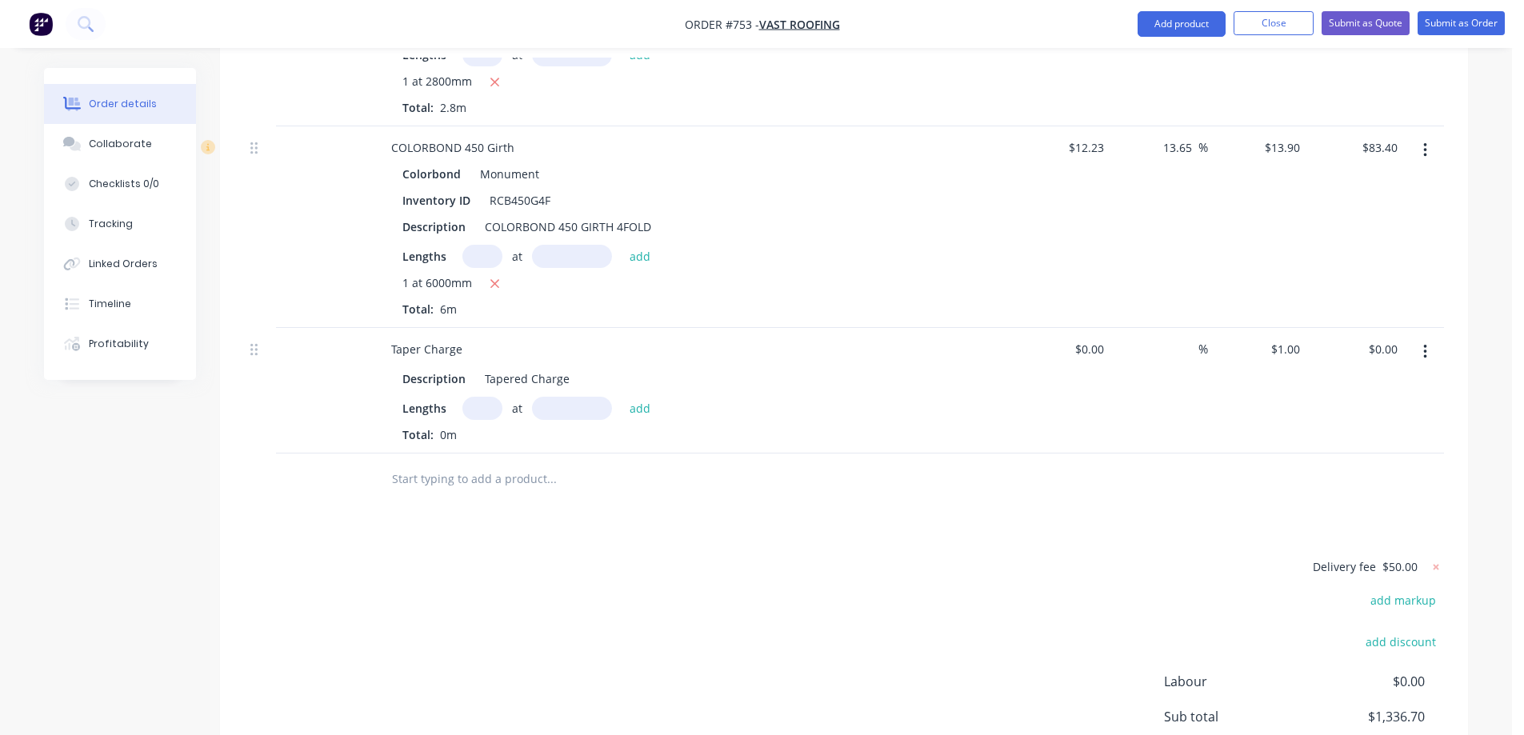
click at [495, 397] on input "text" at bounding box center [482, 408] width 40 height 23
type input "1"
type input "6000mm"
click at [649, 397] on button "add" at bounding box center [640, 408] width 38 height 22
type input "$6.00"
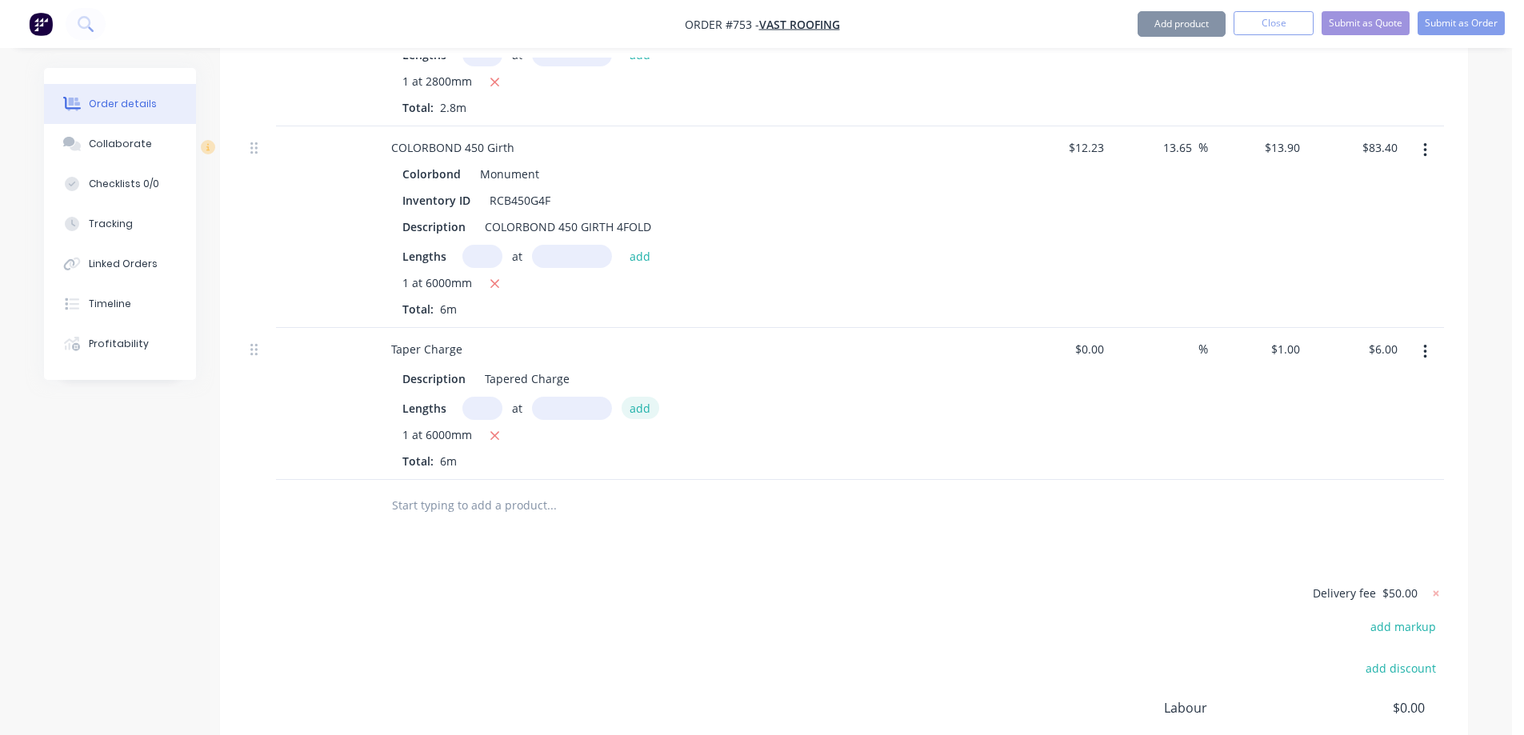
scroll to position [4855, 0]
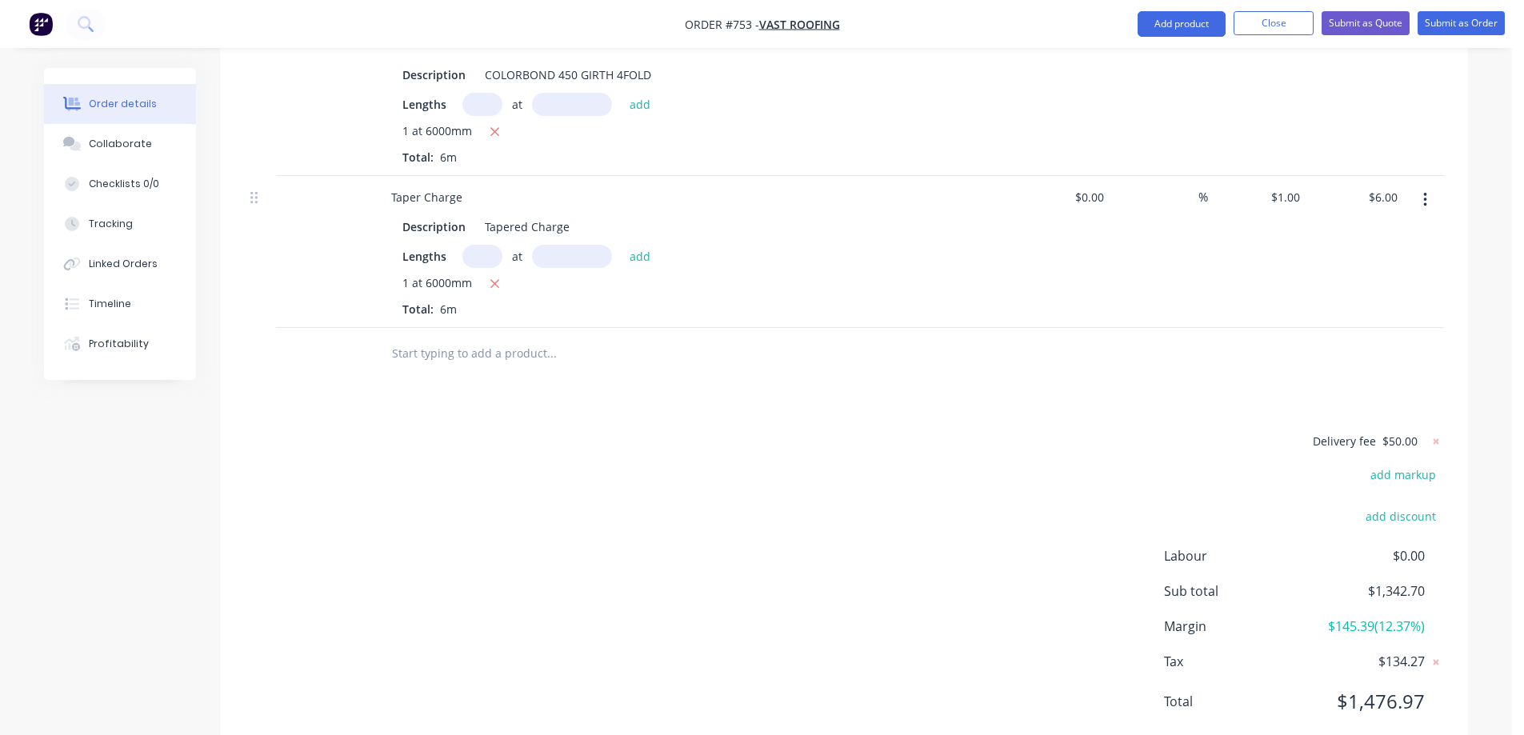
click at [530, 338] on input "text" at bounding box center [551, 354] width 320 height 32
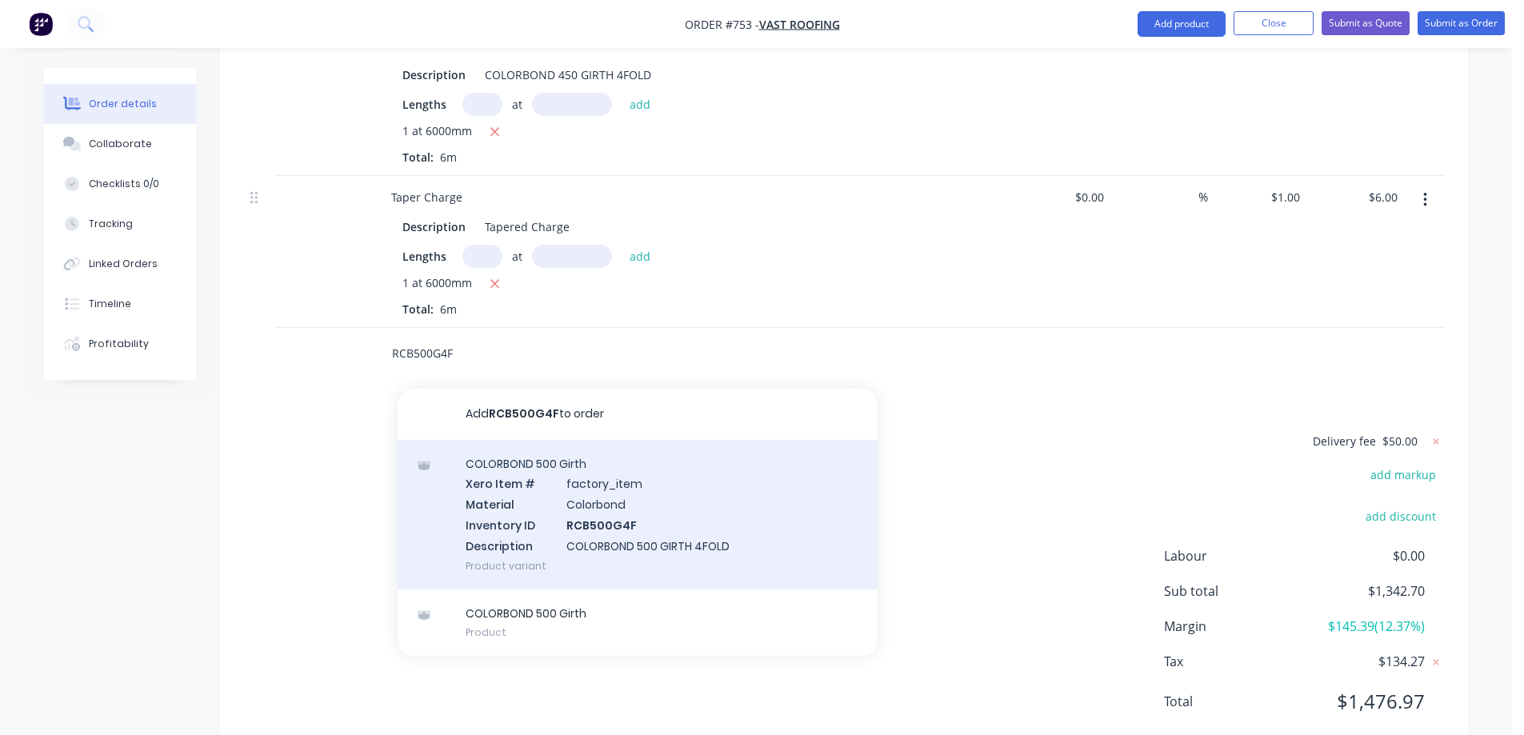
type input "RCB500G4F"
click at [580, 470] on div "COLORBOND 500 Girth Xero Item # factory_item Material Colorbond Inventory ID RC…" at bounding box center [638, 515] width 480 height 150
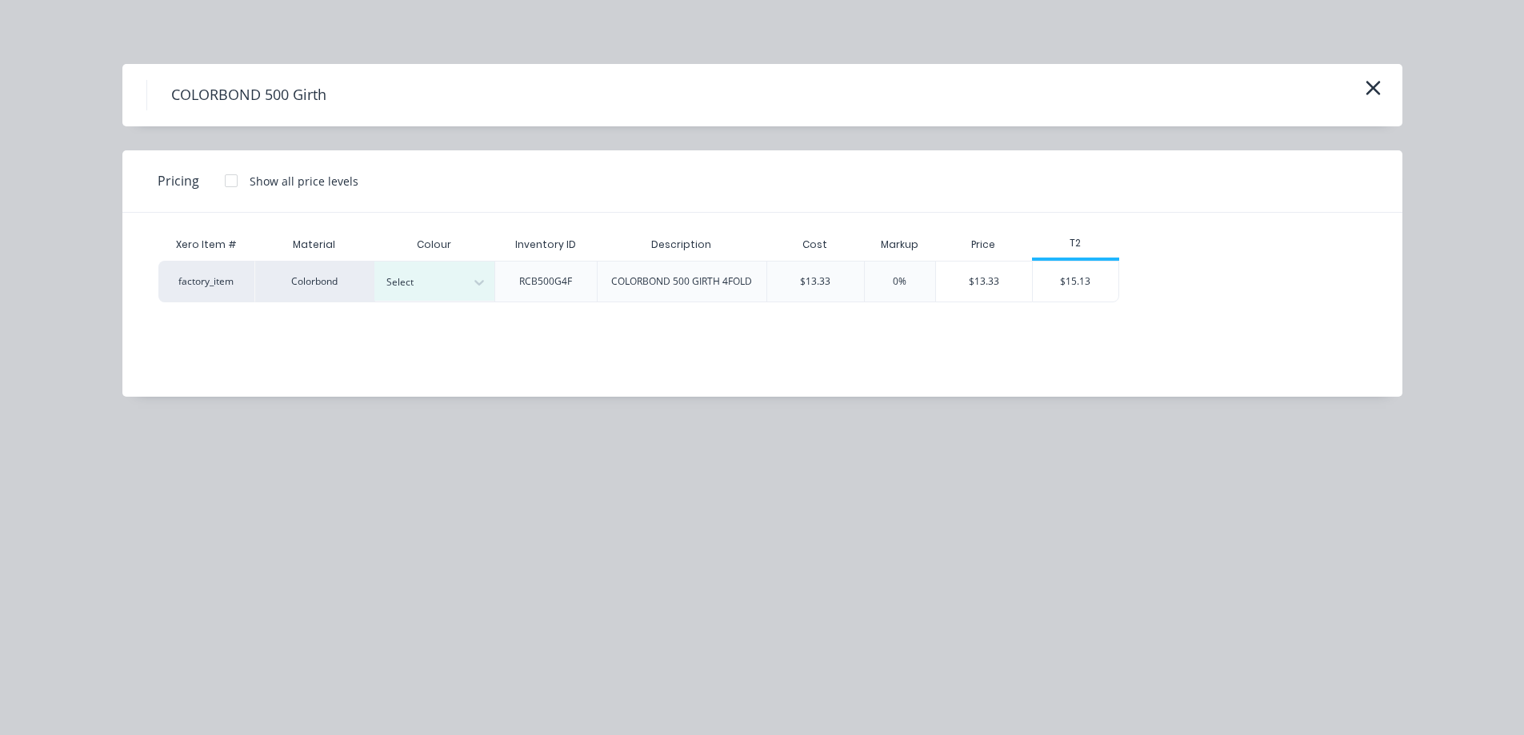
click at [448, 295] on div "Select" at bounding box center [434, 281] width 120 height 39
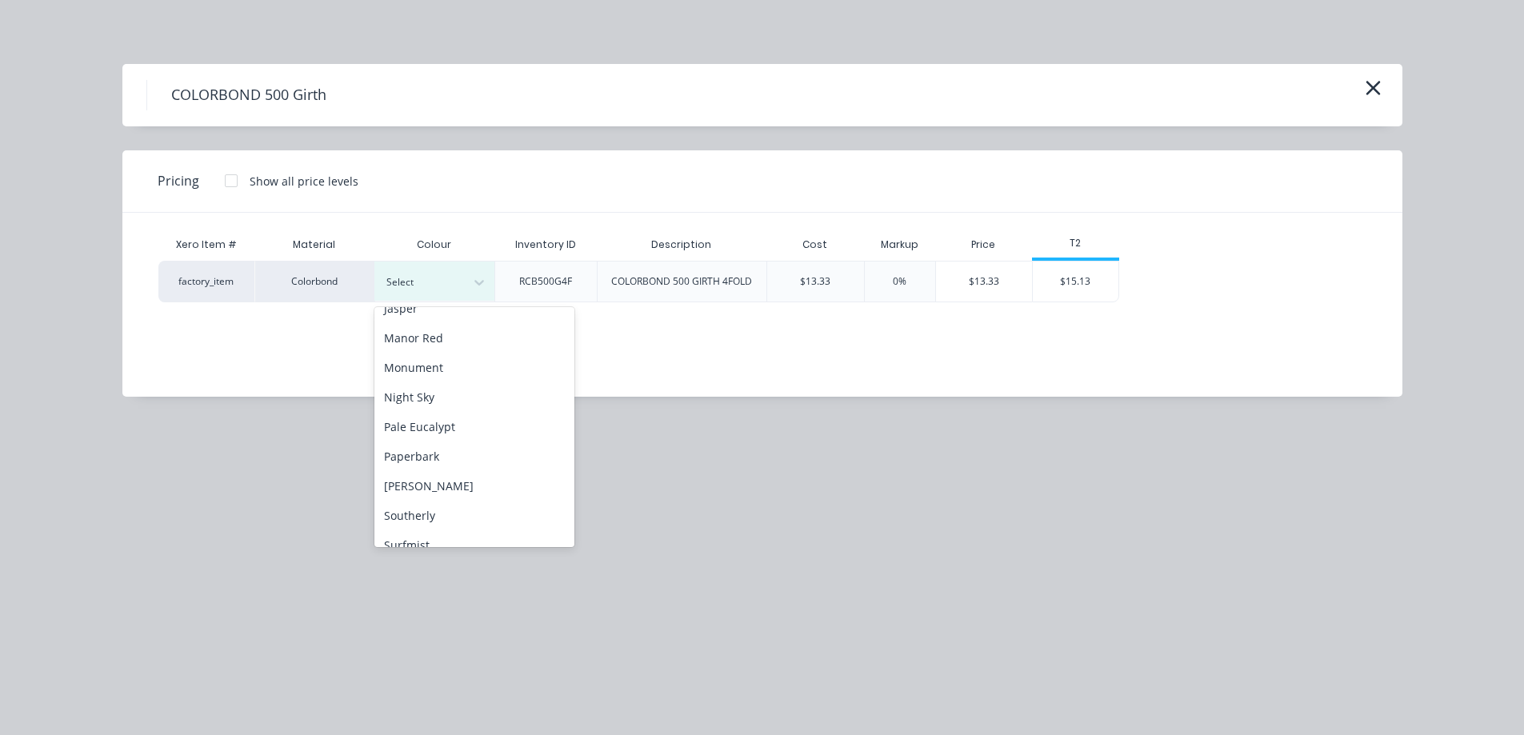
scroll to position [320, 0]
click at [431, 368] on div "Monument" at bounding box center [474, 361] width 200 height 30
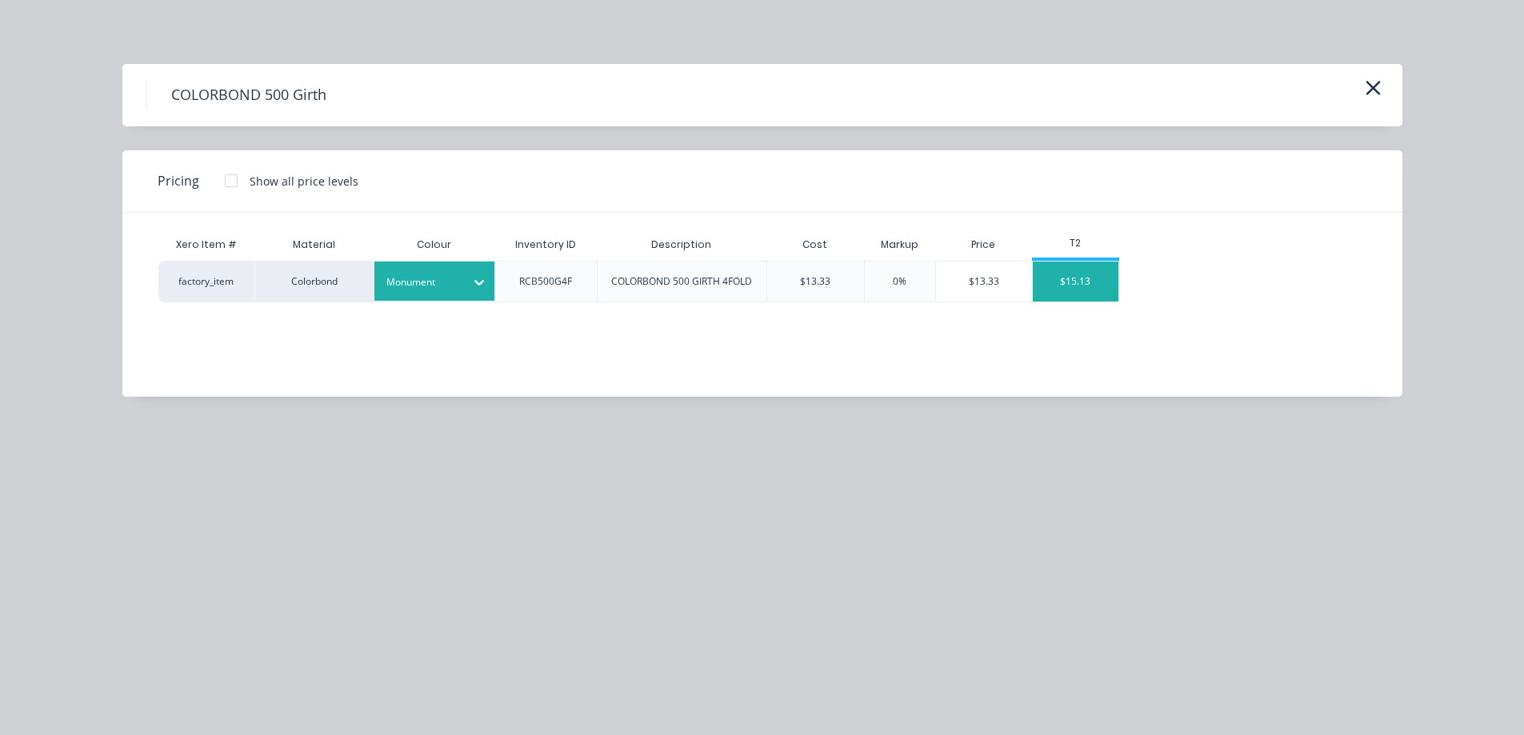
click at [1071, 287] on div "$15.13" at bounding box center [1076, 282] width 86 height 40
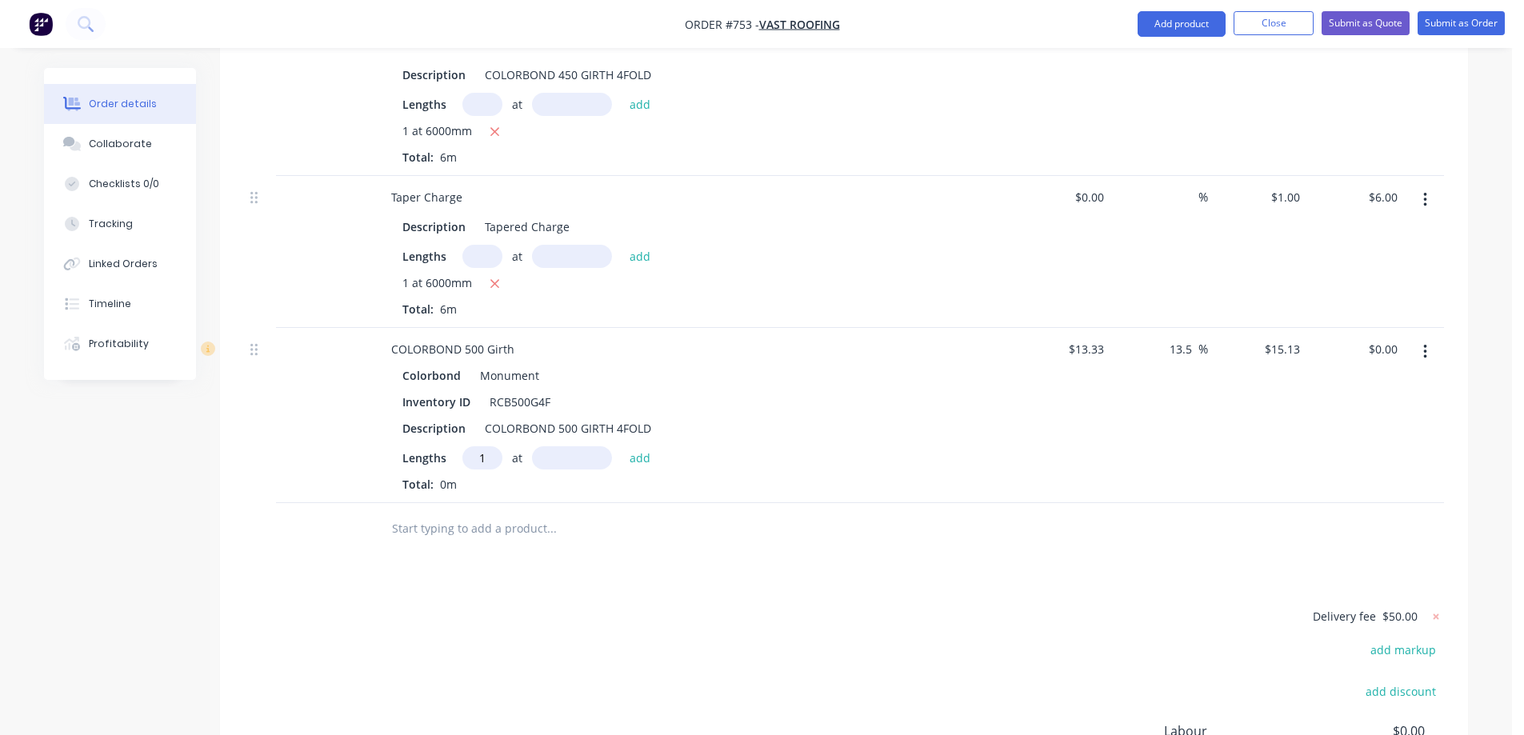
type input "1"
type input "3500mm"
click at [640, 446] on button "add" at bounding box center [640, 457] width 38 height 22
type input "$52.96"
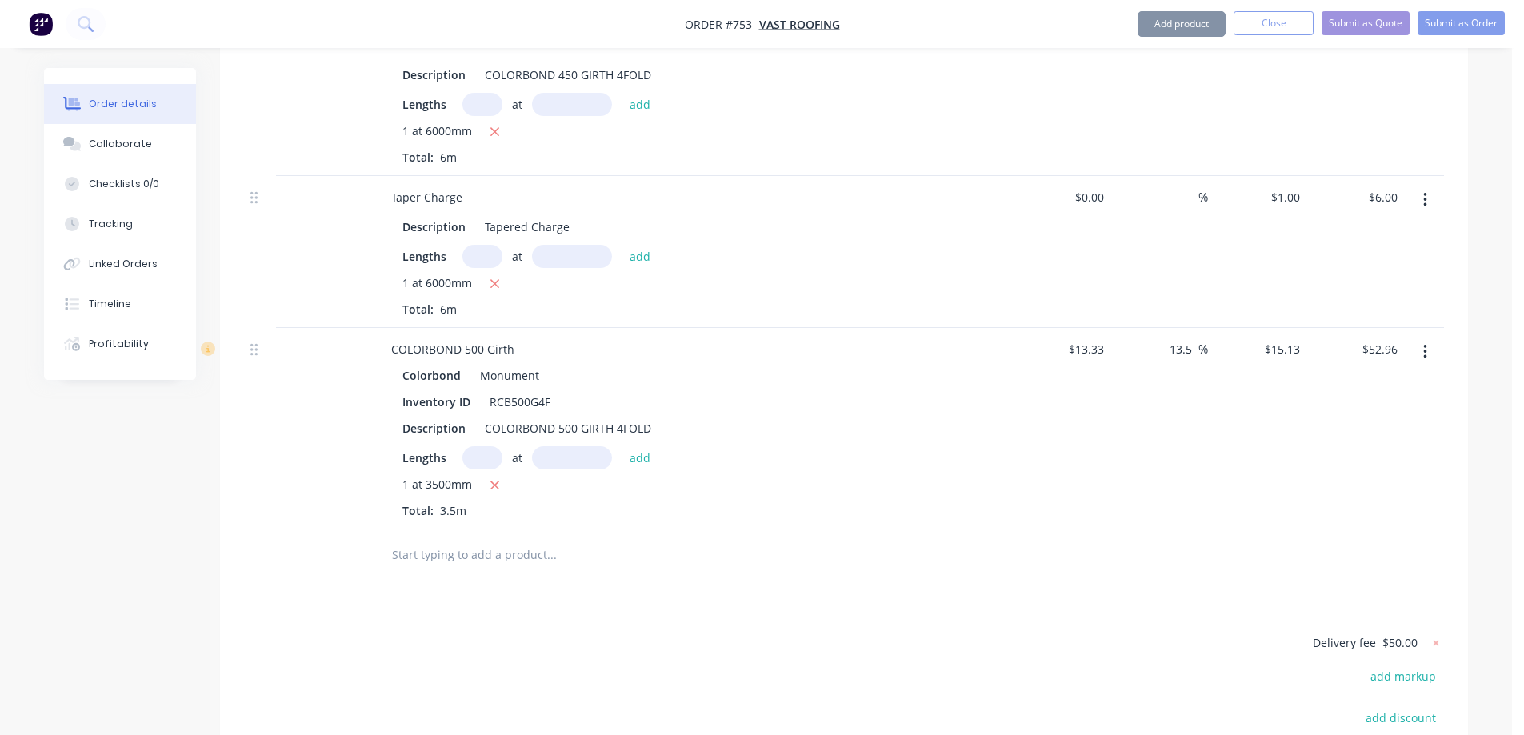
scroll to position [5057, 0]
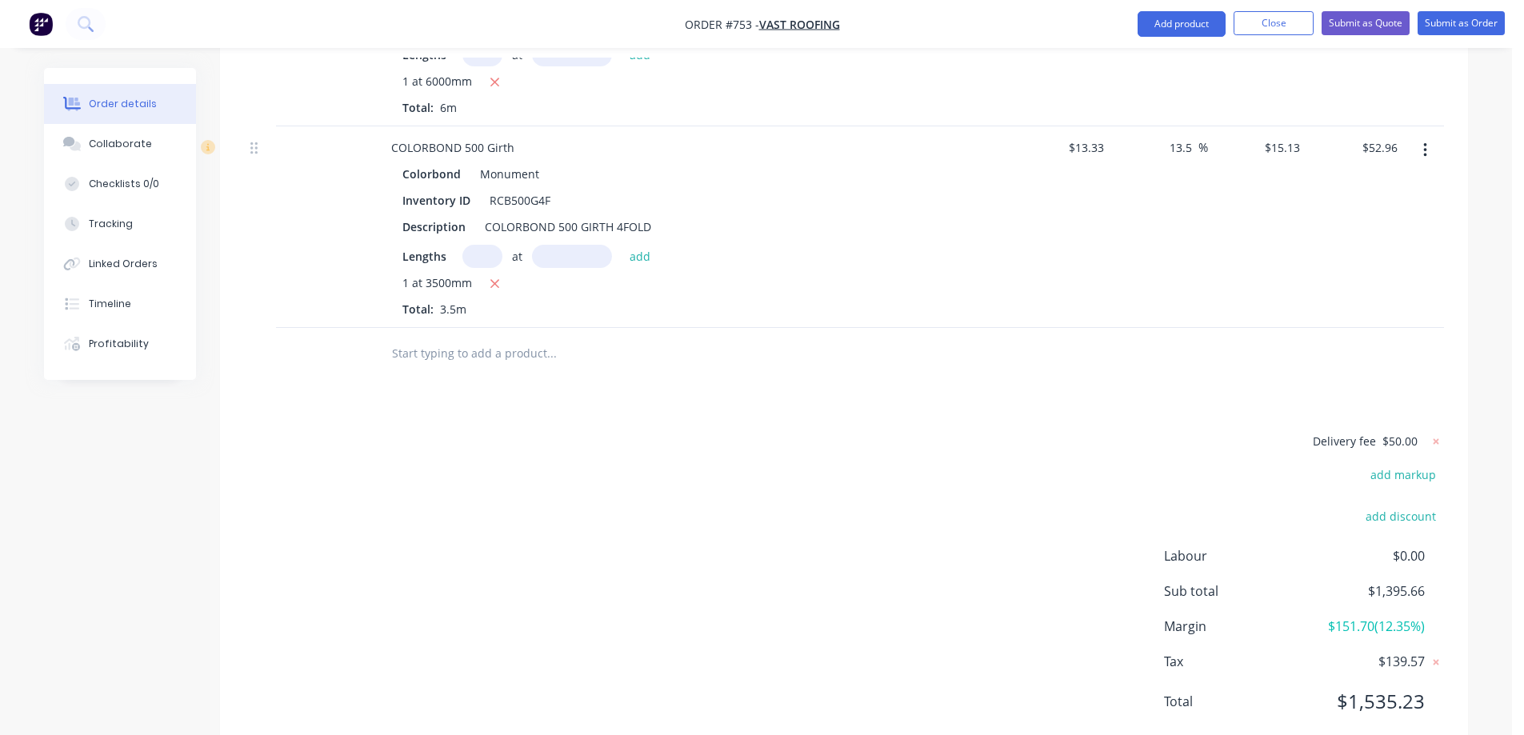
click at [479, 338] on input "text" at bounding box center [551, 354] width 320 height 32
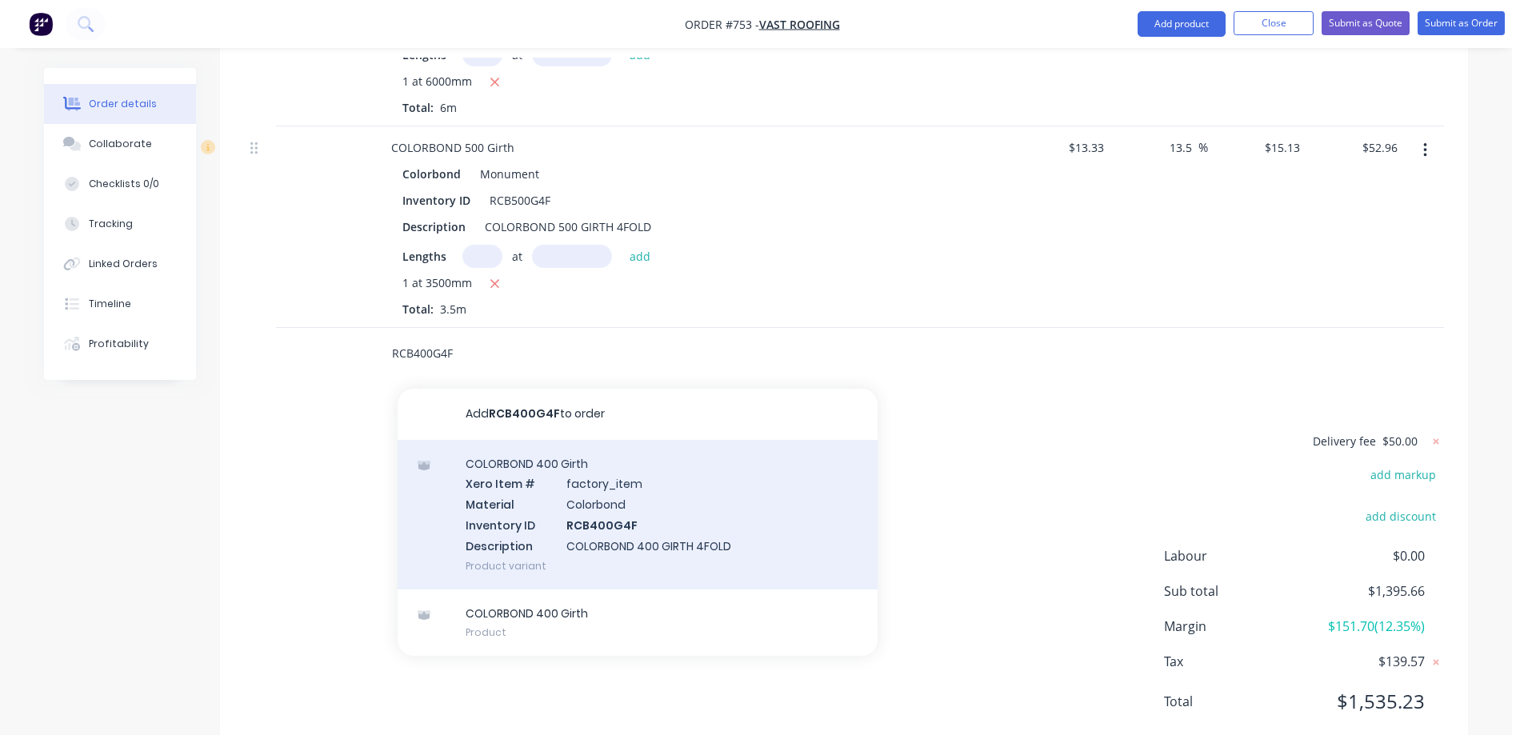
type input "RCB400G4F"
click at [573, 440] on div "COLORBOND 400 Girth Xero Item # factory_item Material Colorbond Inventory ID RC…" at bounding box center [638, 515] width 480 height 150
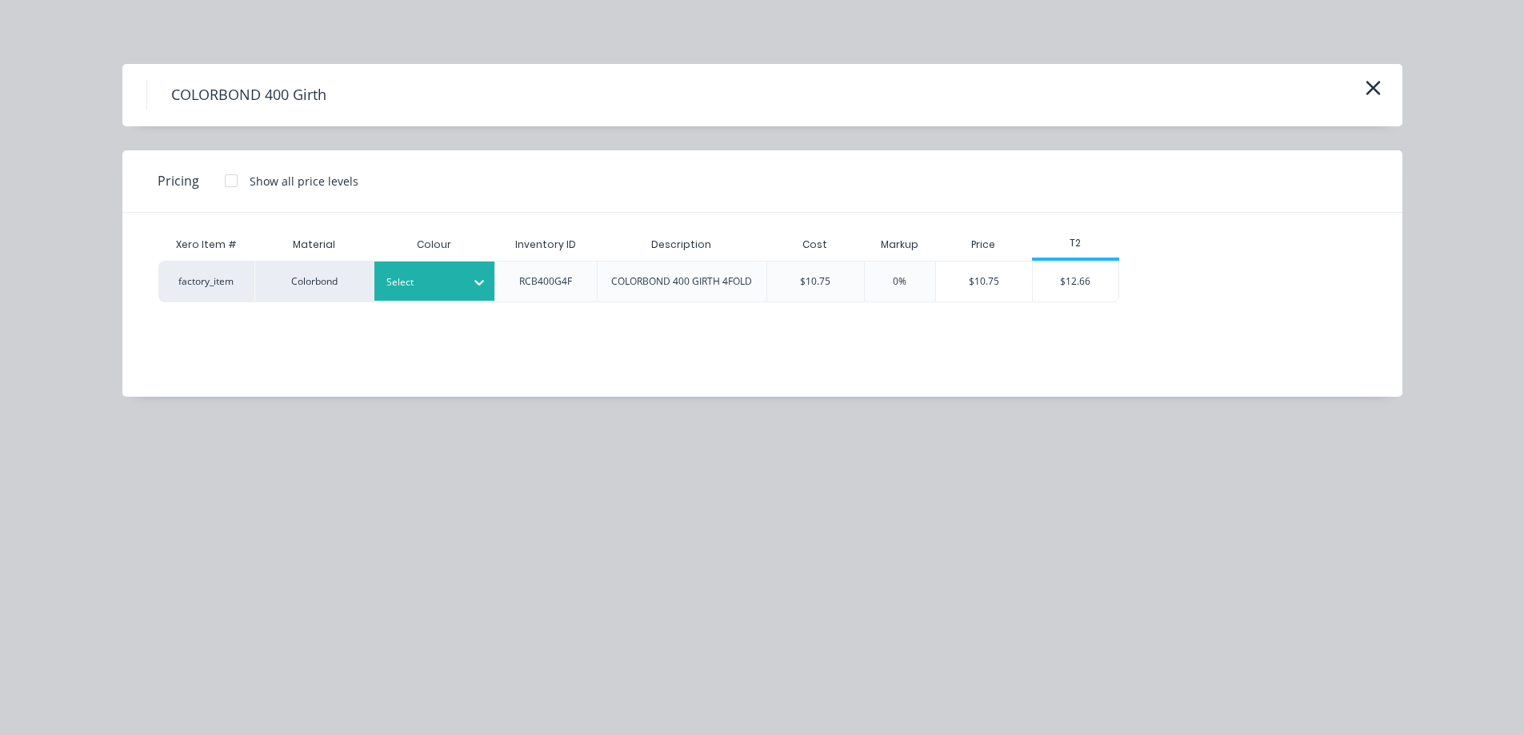
click at [410, 276] on div at bounding box center [422, 283] width 72 height 18
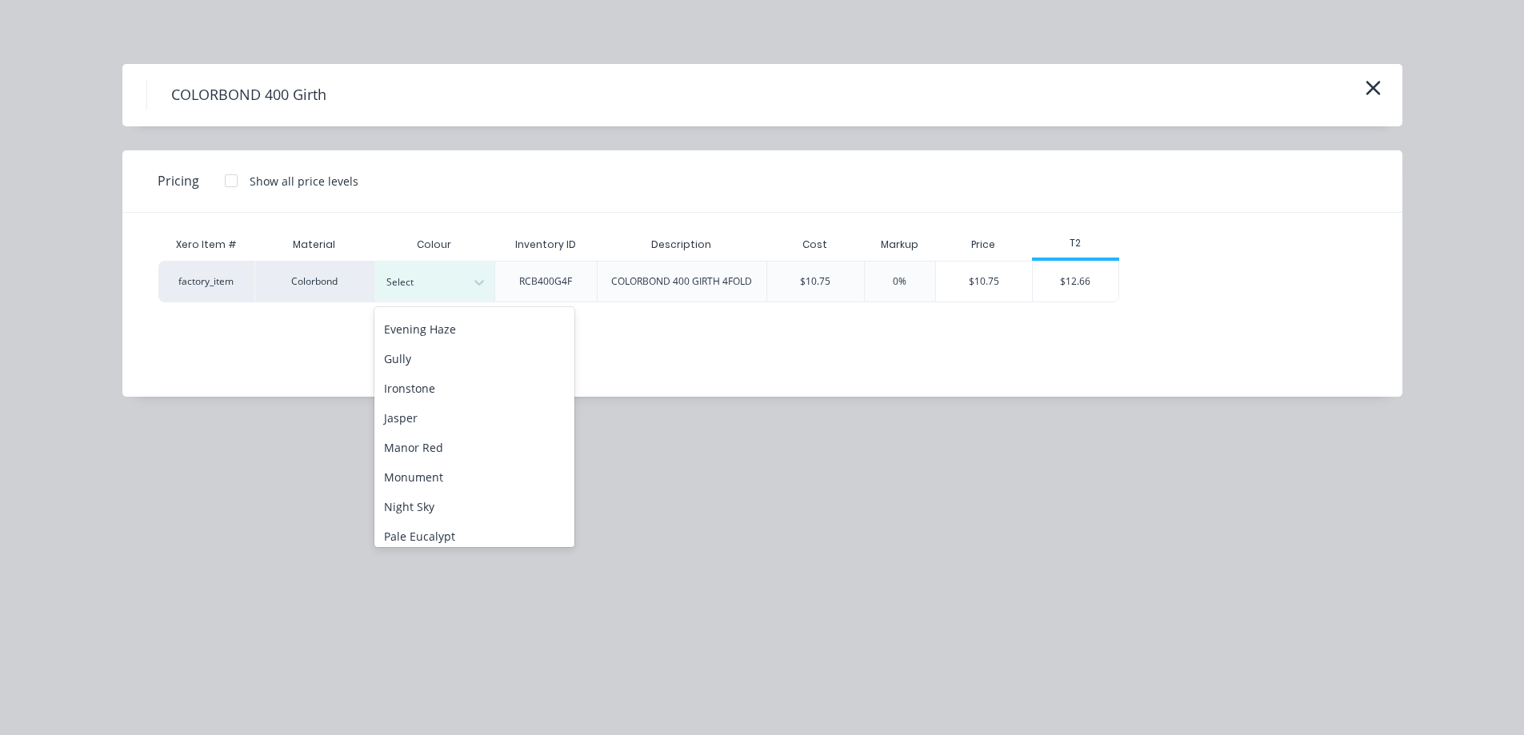
scroll to position [240, 0]
click at [436, 446] on div "Monument" at bounding box center [474, 441] width 200 height 30
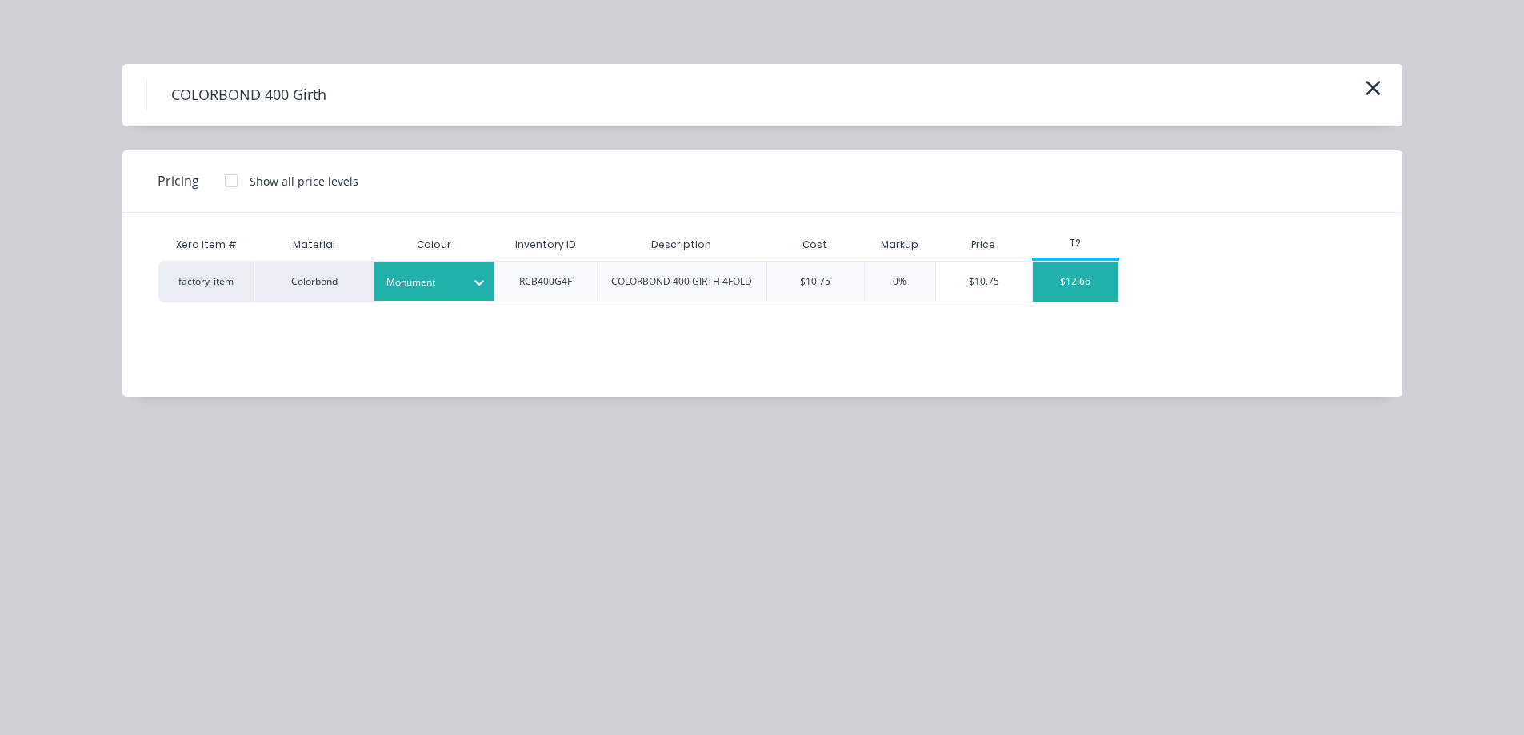
click at [1072, 280] on div "$12.66" at bounding box center [1076, 282] width 86 height 40
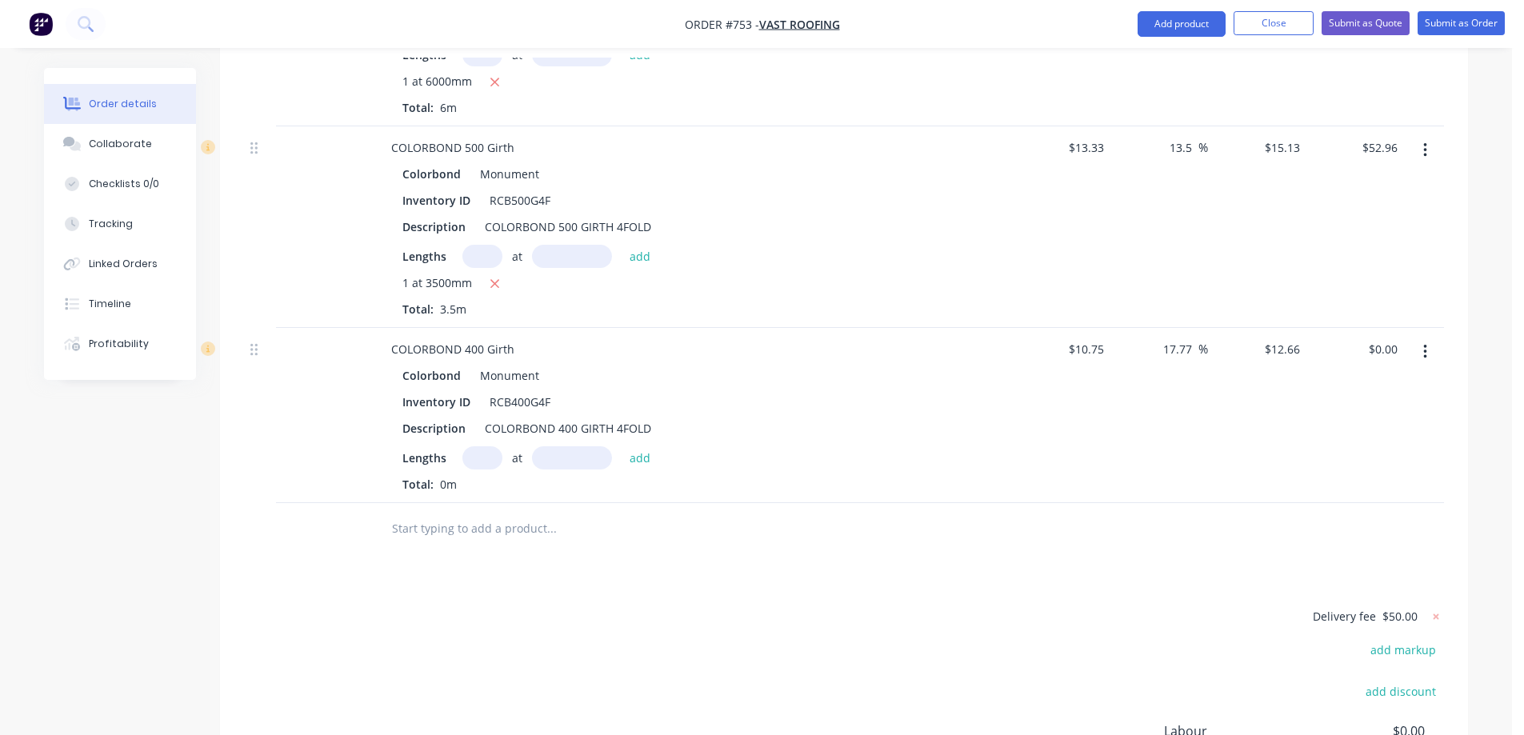
click at [478, 446] on input "text" at bounding box center [482, 457] width 40 height 23
type input "1"
type input "2600mm"
click at [639, 446] on button "add" at bounding box center [640, 457] width 38 height 22
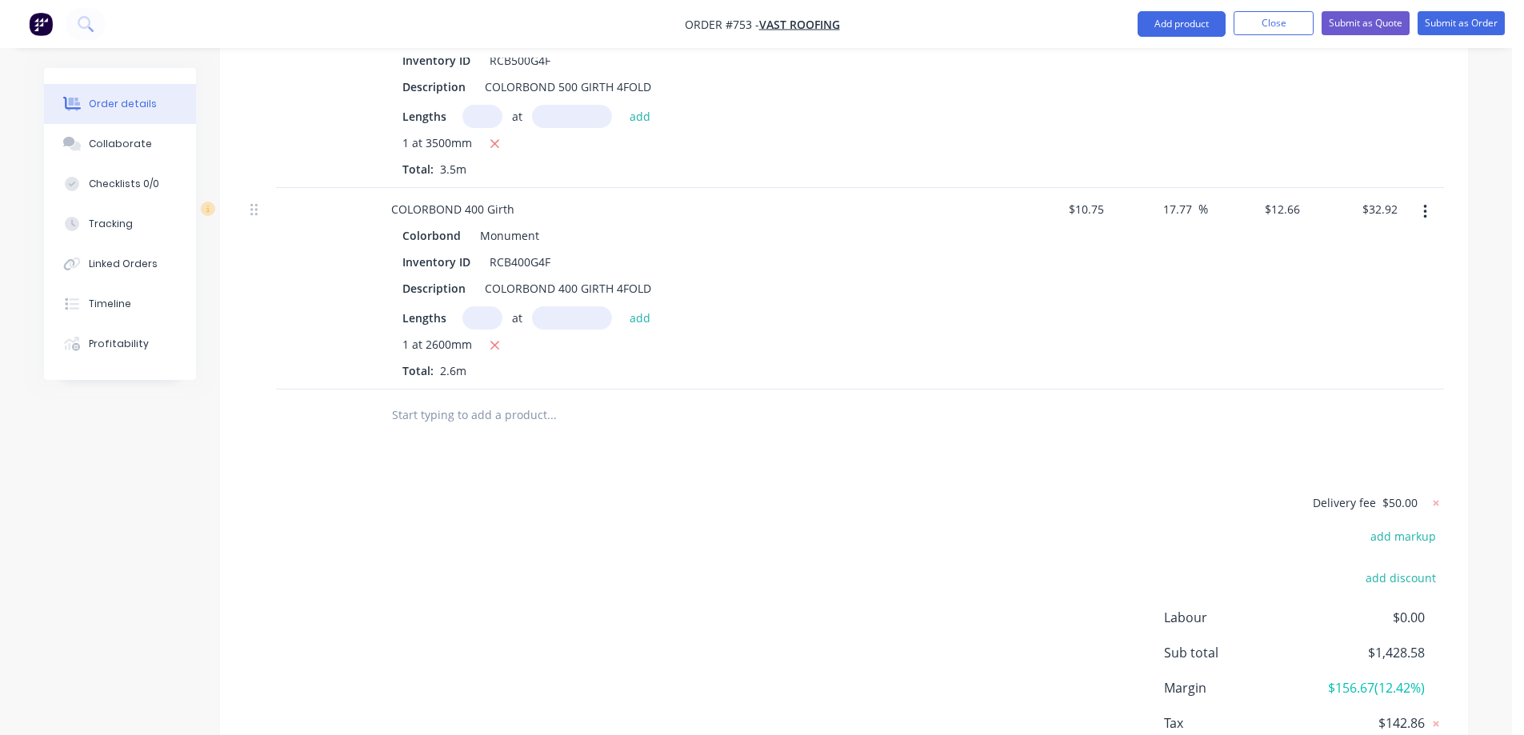
scroll to position [5258, 0]
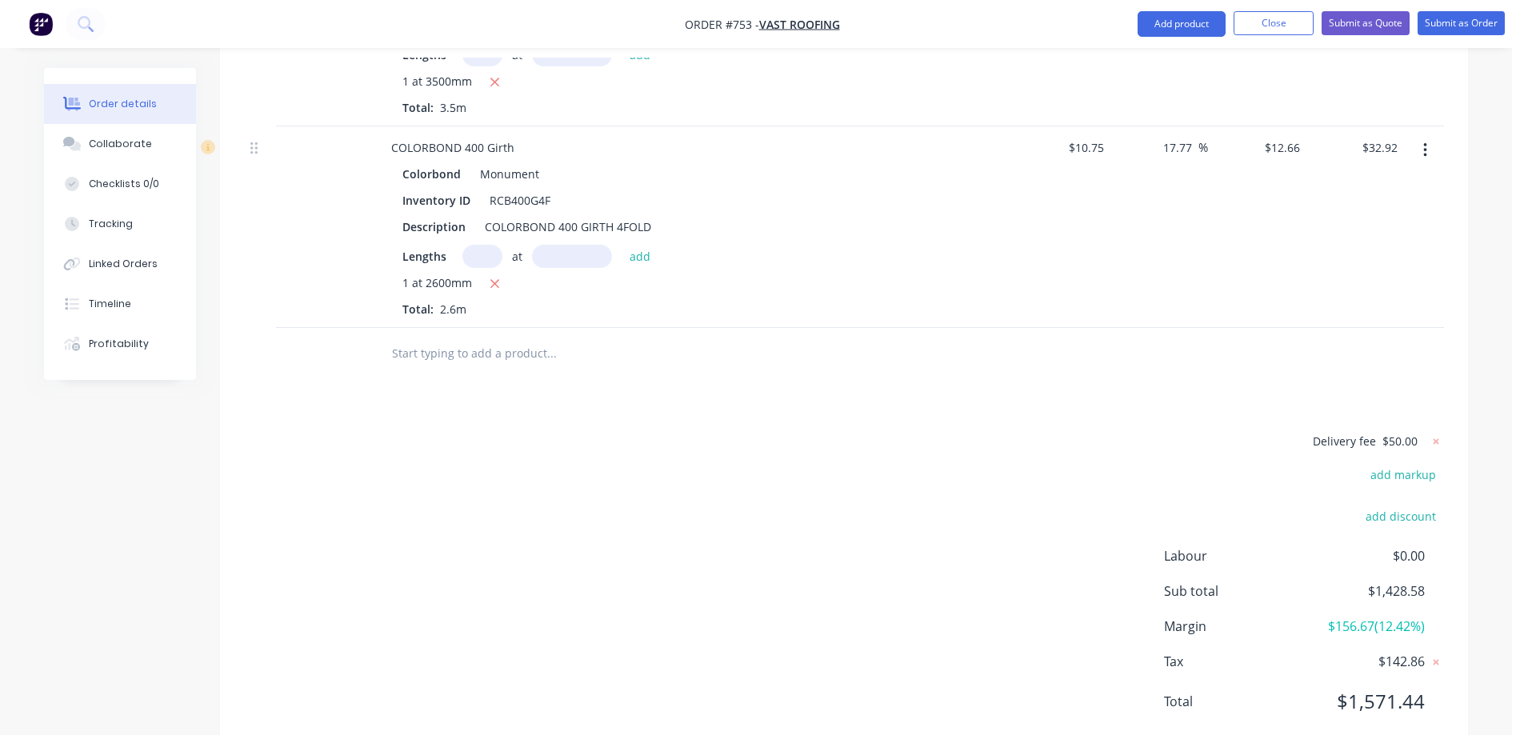
click at [491, 338] on input "text" at bounding box center [551, 354] width 320 height 32
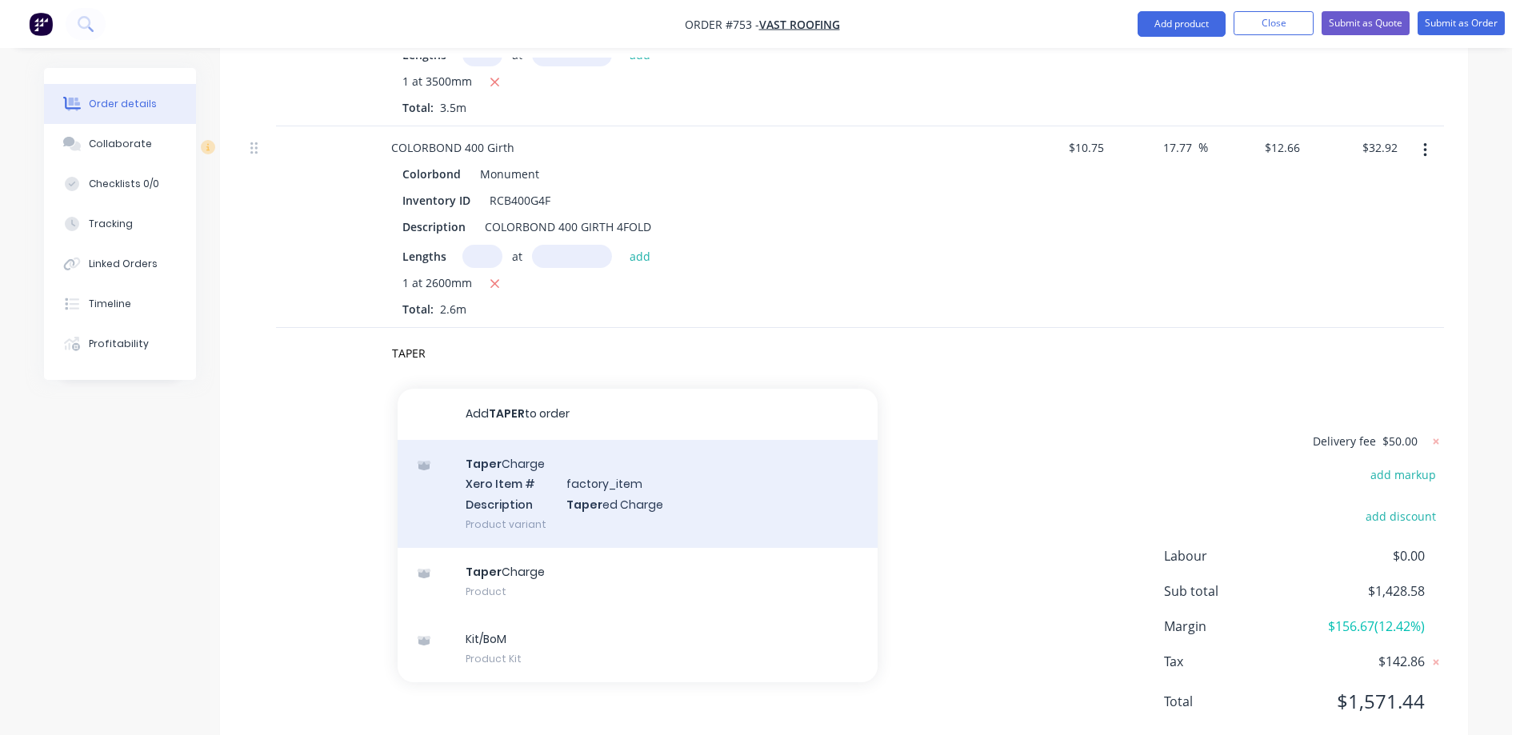
click at [509, 440] on div "Taper Charge Xero Item # factory_item Description Taper ed Charge Product varia…" at bounding box center [638, 494] width 480 height 108
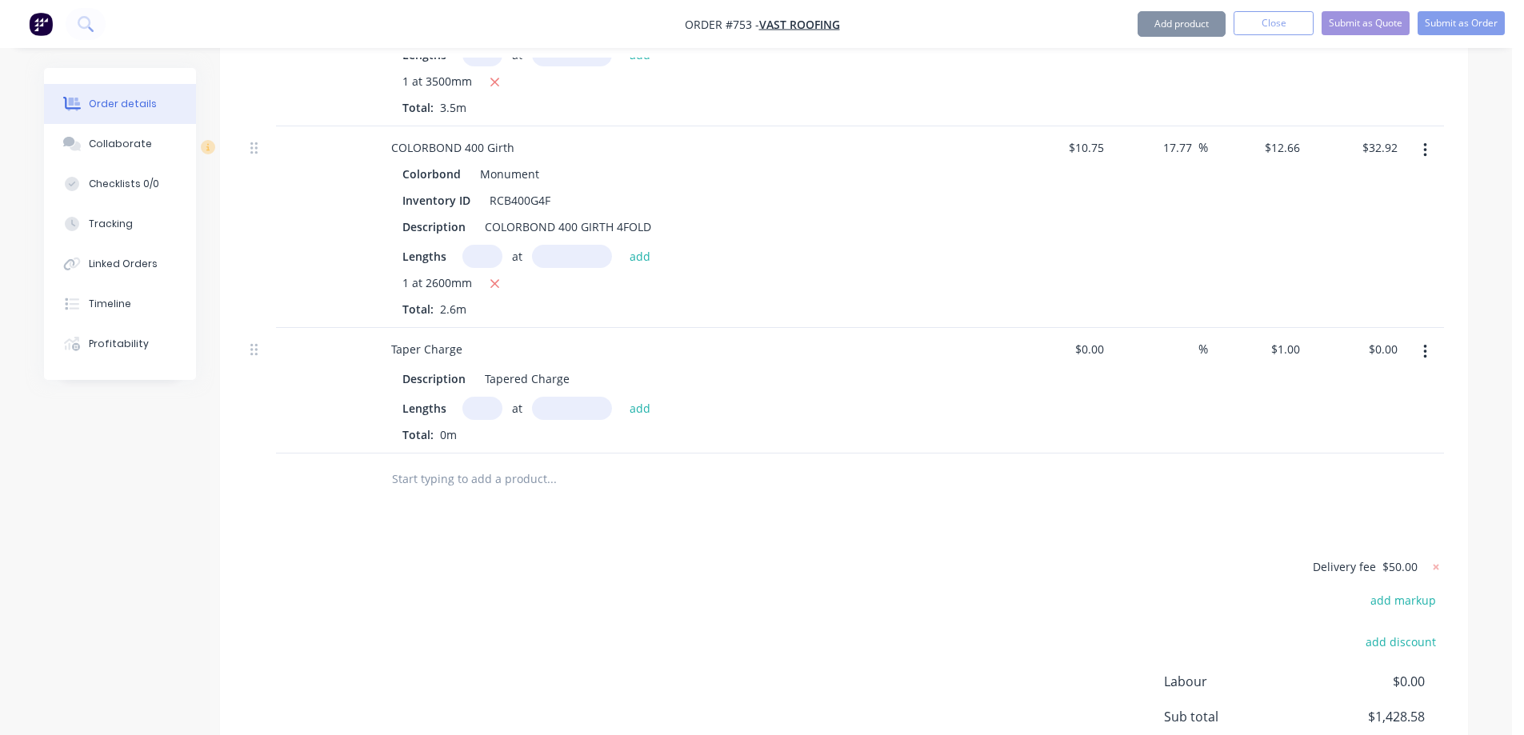
click at [475, 397] on input "text" at bounding box center [482, 408] width 40 height 23
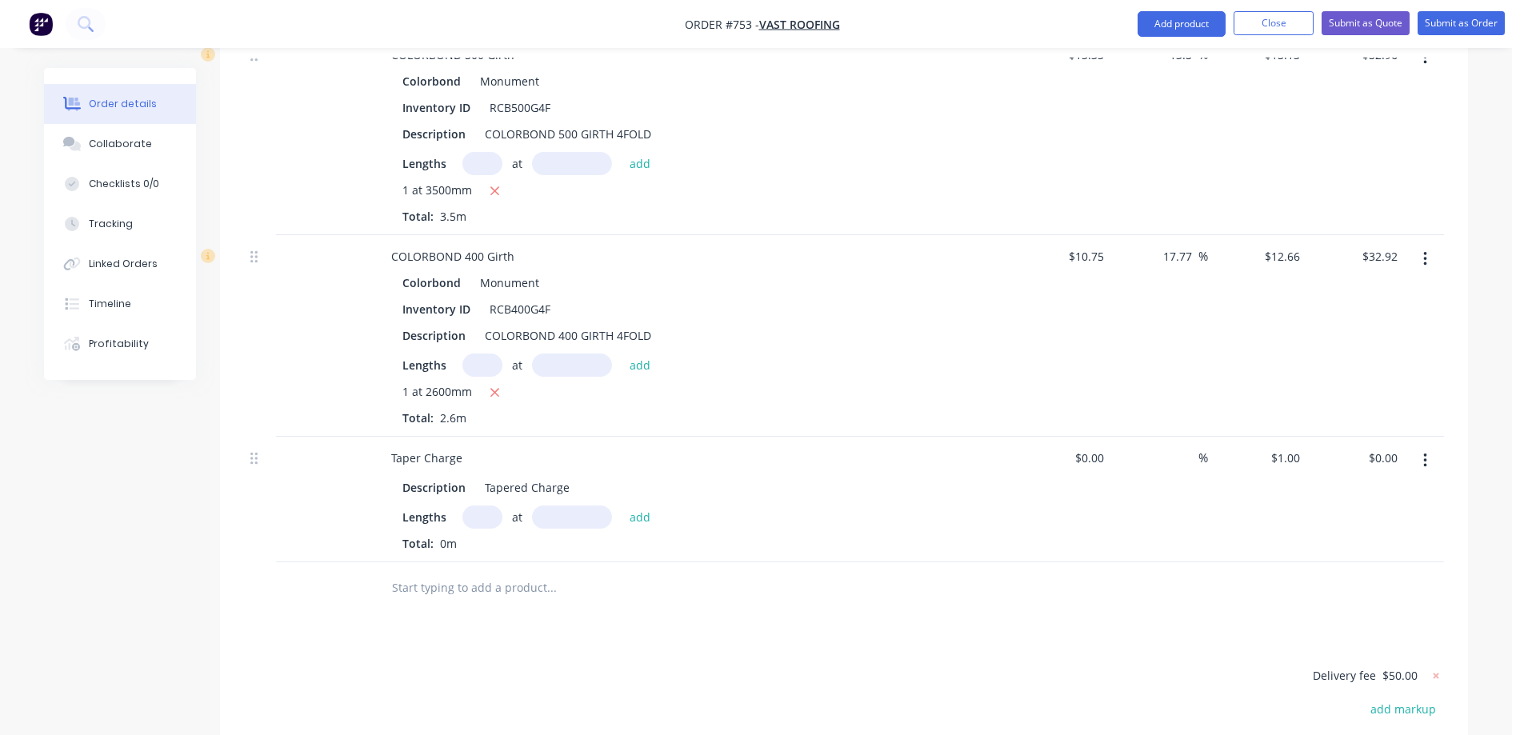
scroll to position [5178, 0]
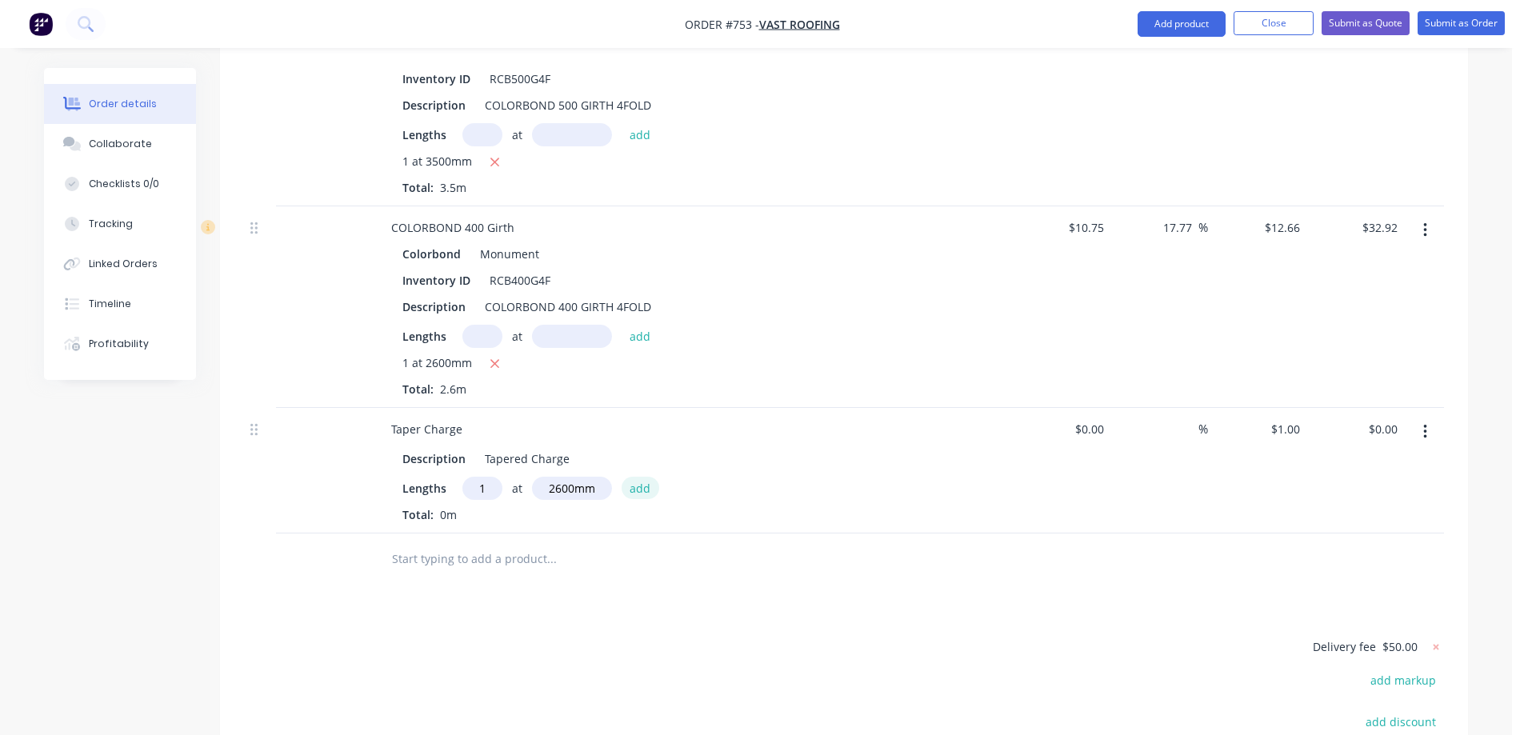
click at [646, 477] on button "add" at bounding box center [640, 488] width 38 height 22
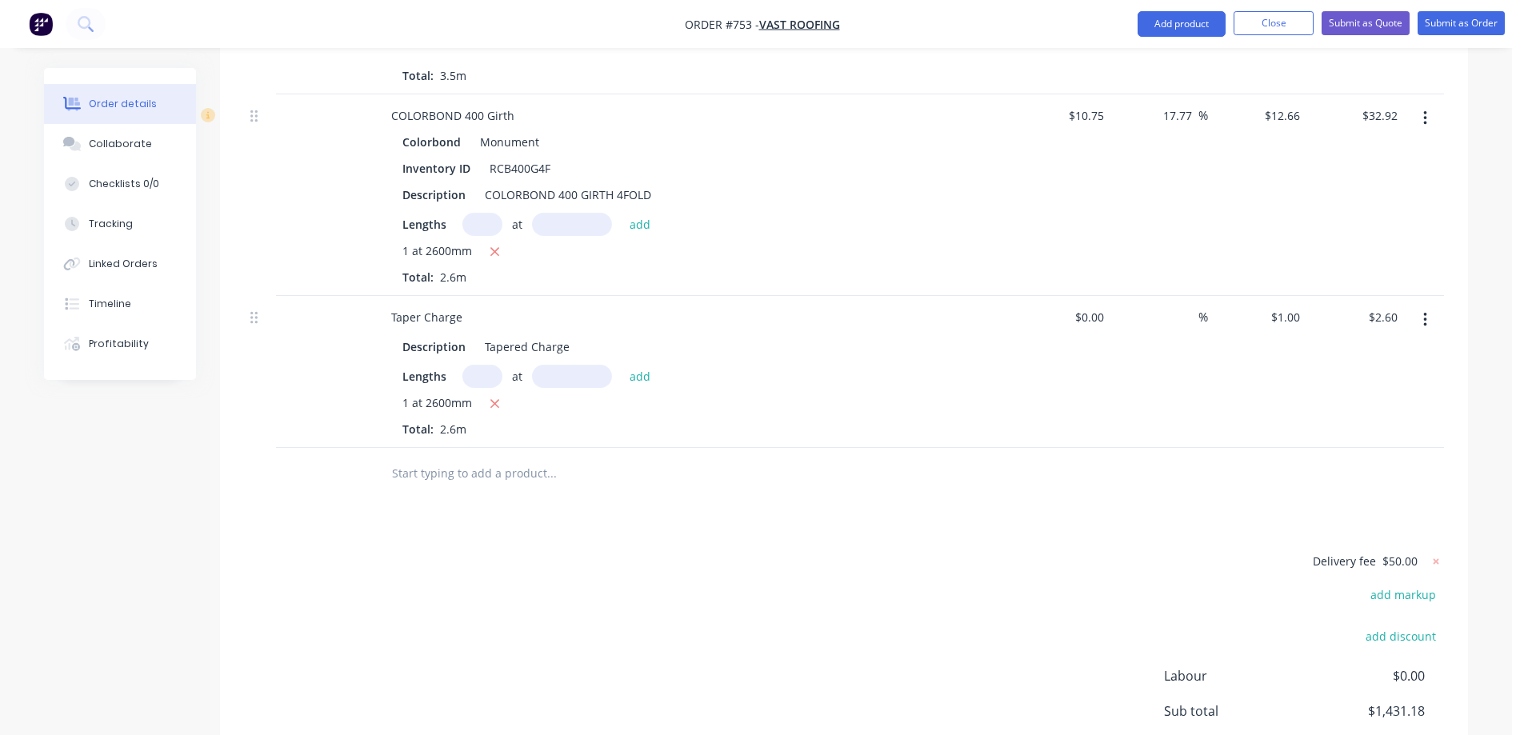
scroll to position [5410, 0]
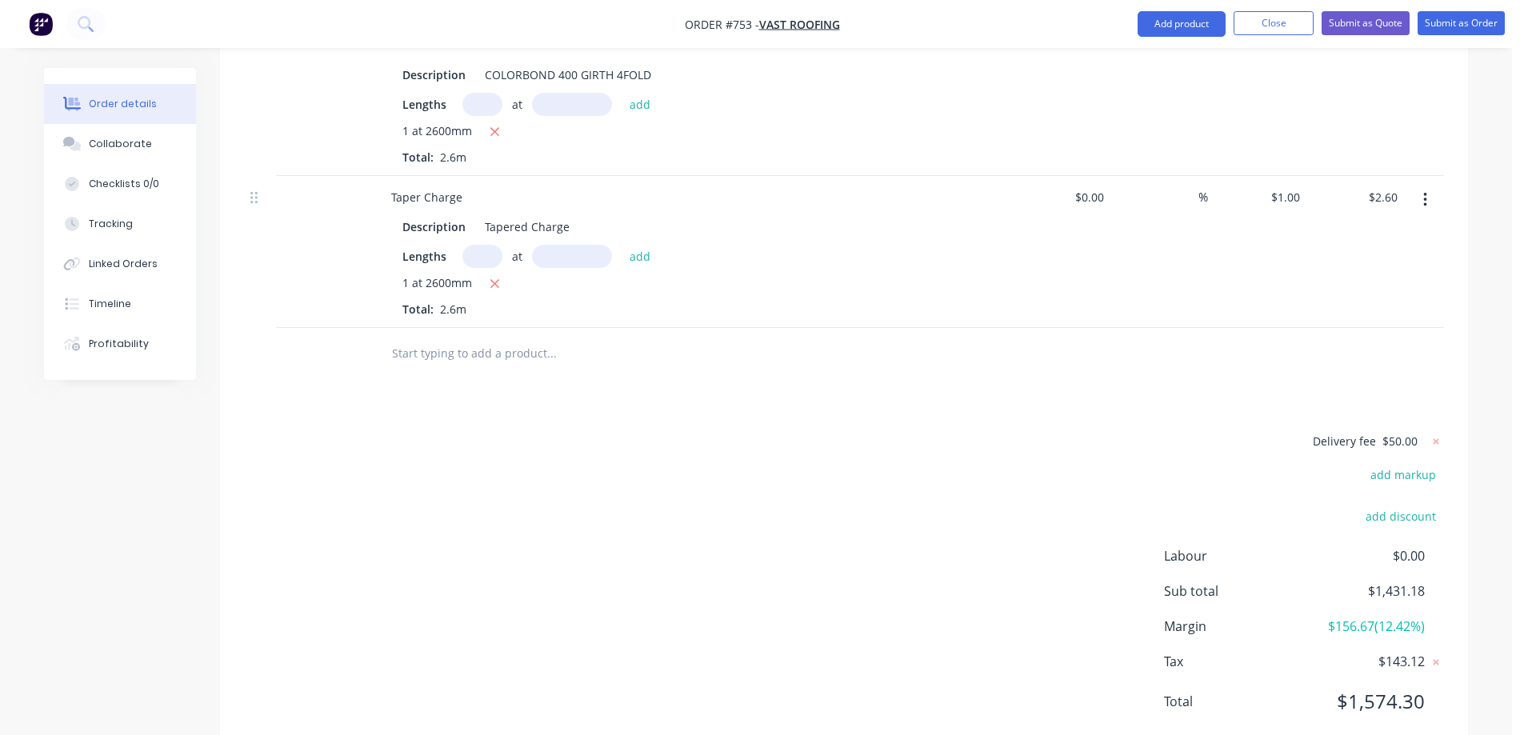
click at [484, 338] on input "text" at bounding box center [551, 354] width 320 height 32
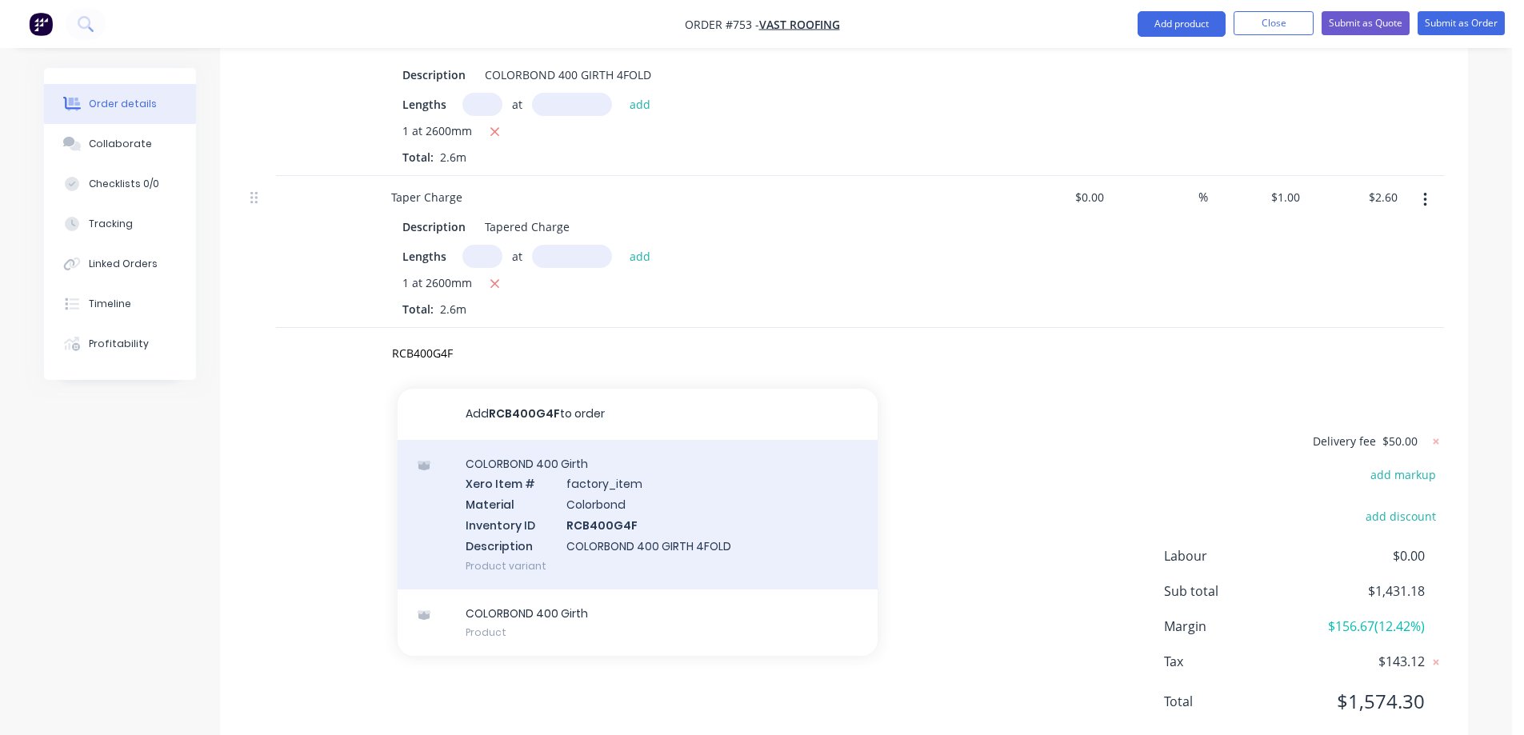
click at [513, 452] on div "COLORBOND 400 Girth Xero Item # factory_item Material Colorbond Inventory ID RC…" at bounding box center [638, 515] width 480 height 150
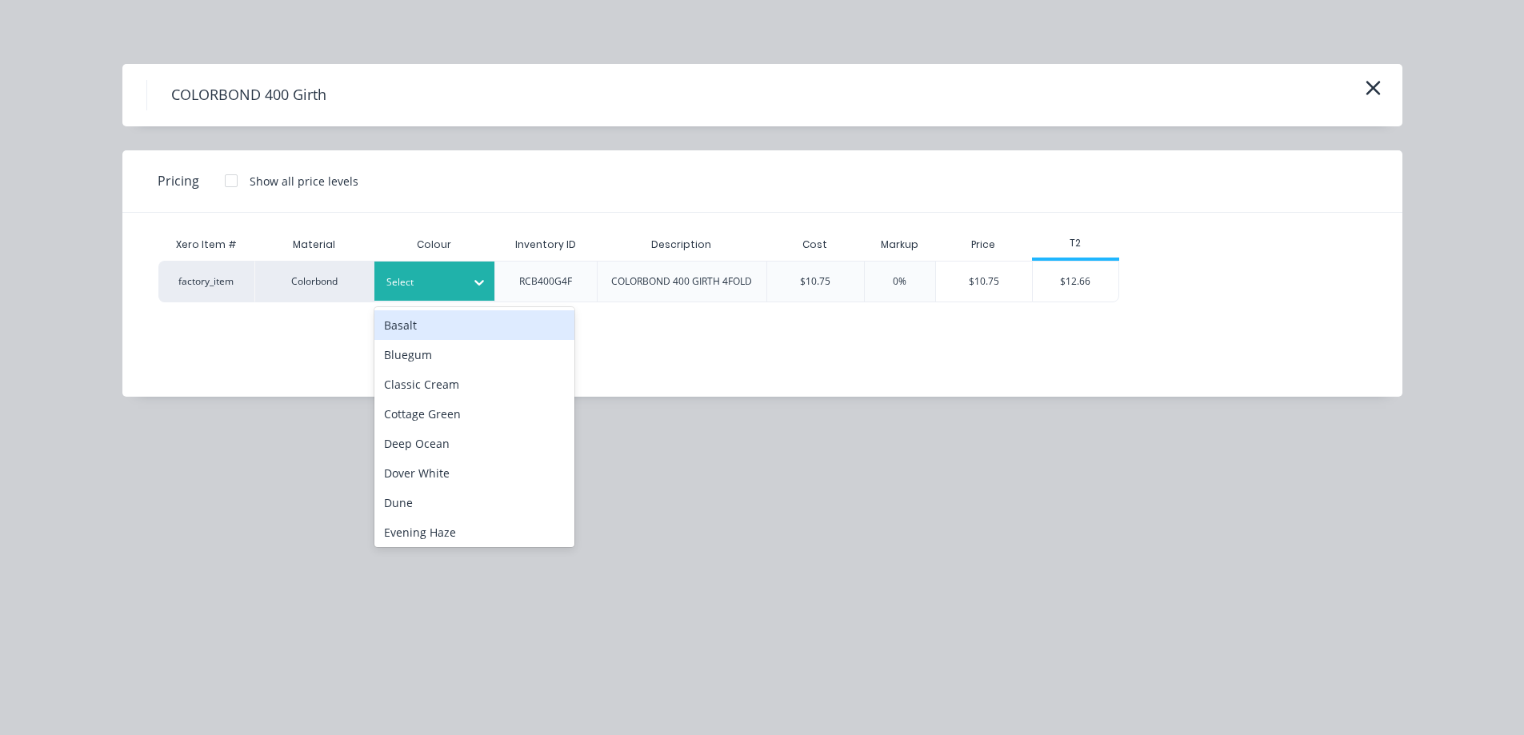
click at [457, 287] on div at bounding box center [422, 283] width 72 height 18
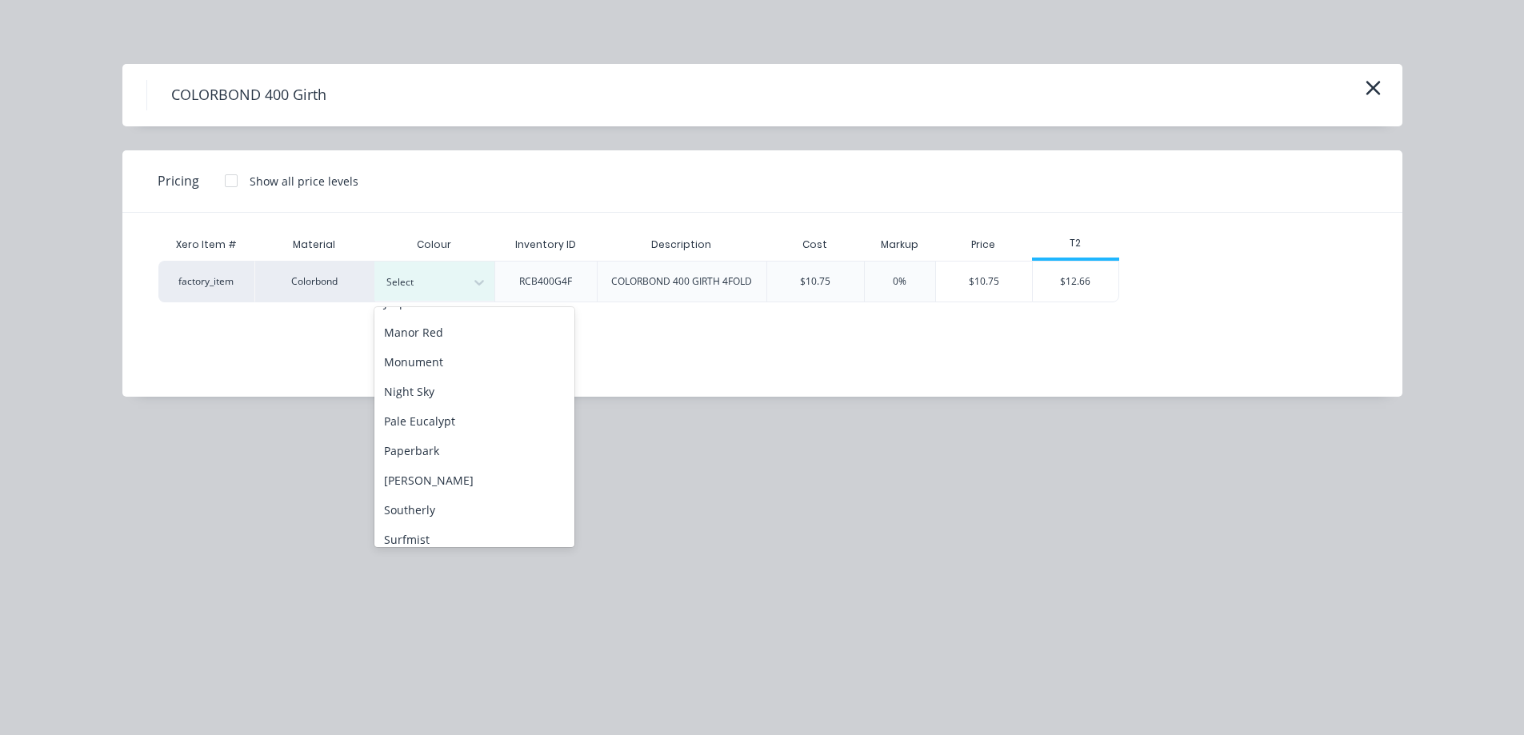
scroll to position [320, 0]
click at [466, 357] on div "Monument" at bounding box center [474, 361] width 200 height 30
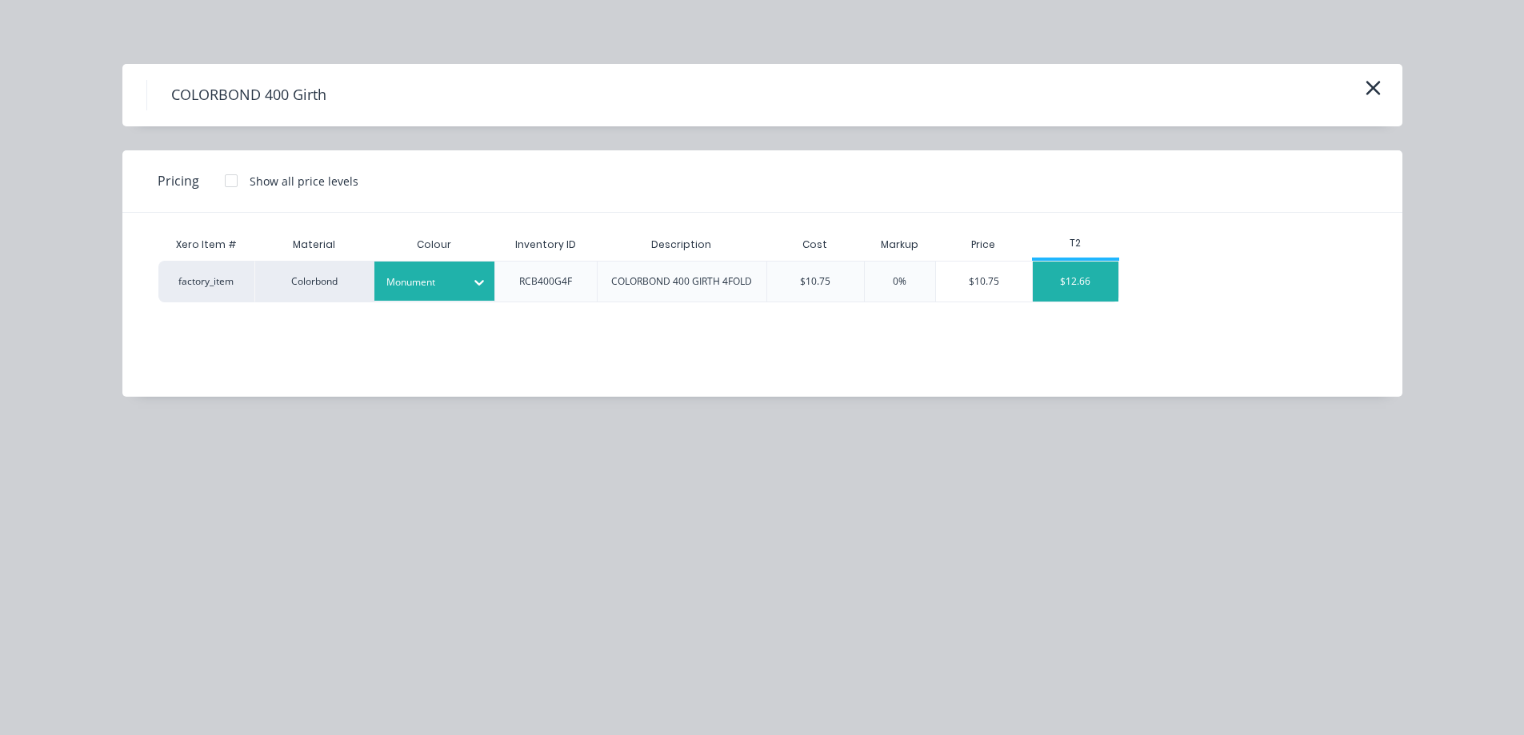
click at [1098, 273] on div "$12.66" at bounding box center [1076, 282] width 86 height 40
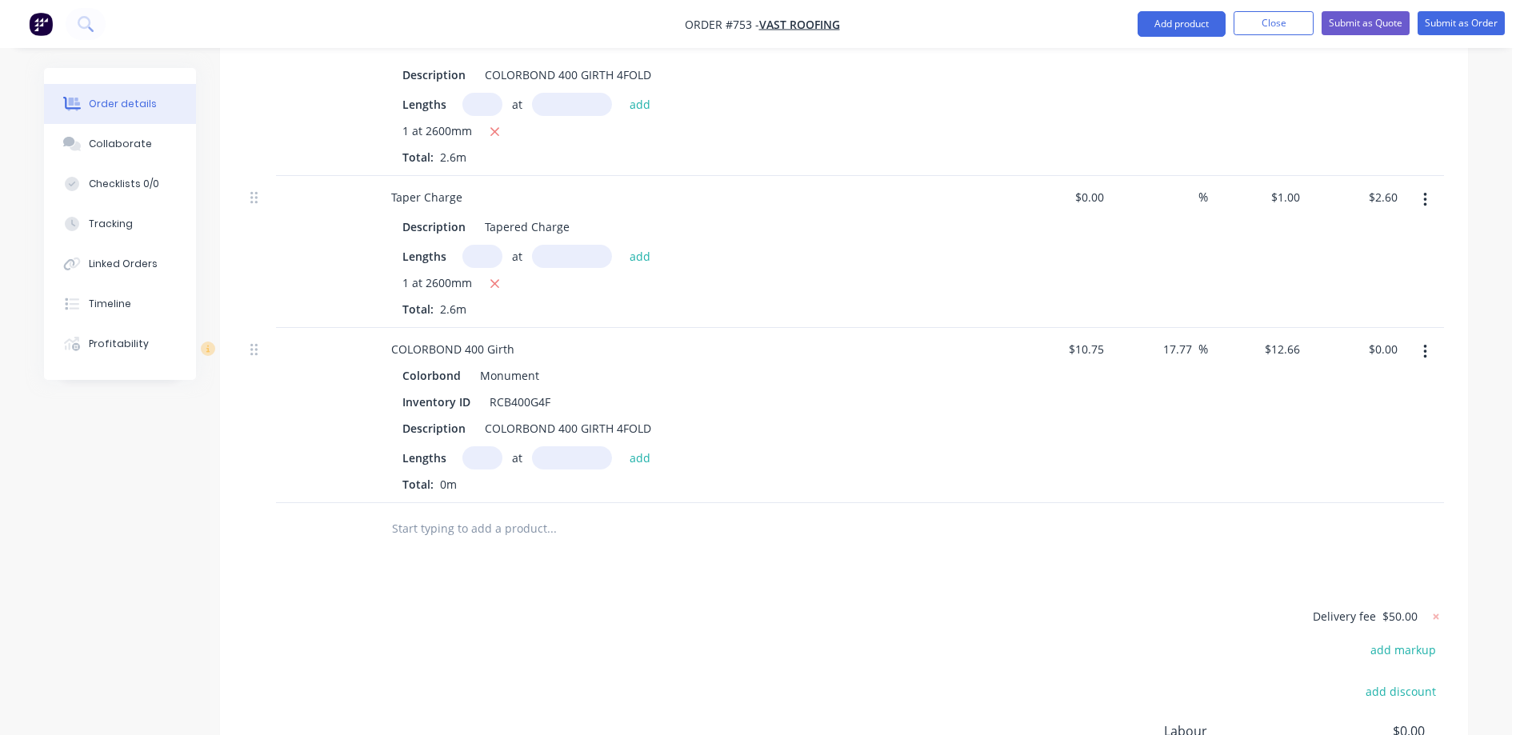
click at [487, 446] on input "text" at bounding box center [482, 457] width 40 height 23
click at [621, 446] on button "add" at bounding box center [640, 457] width 38 height 22
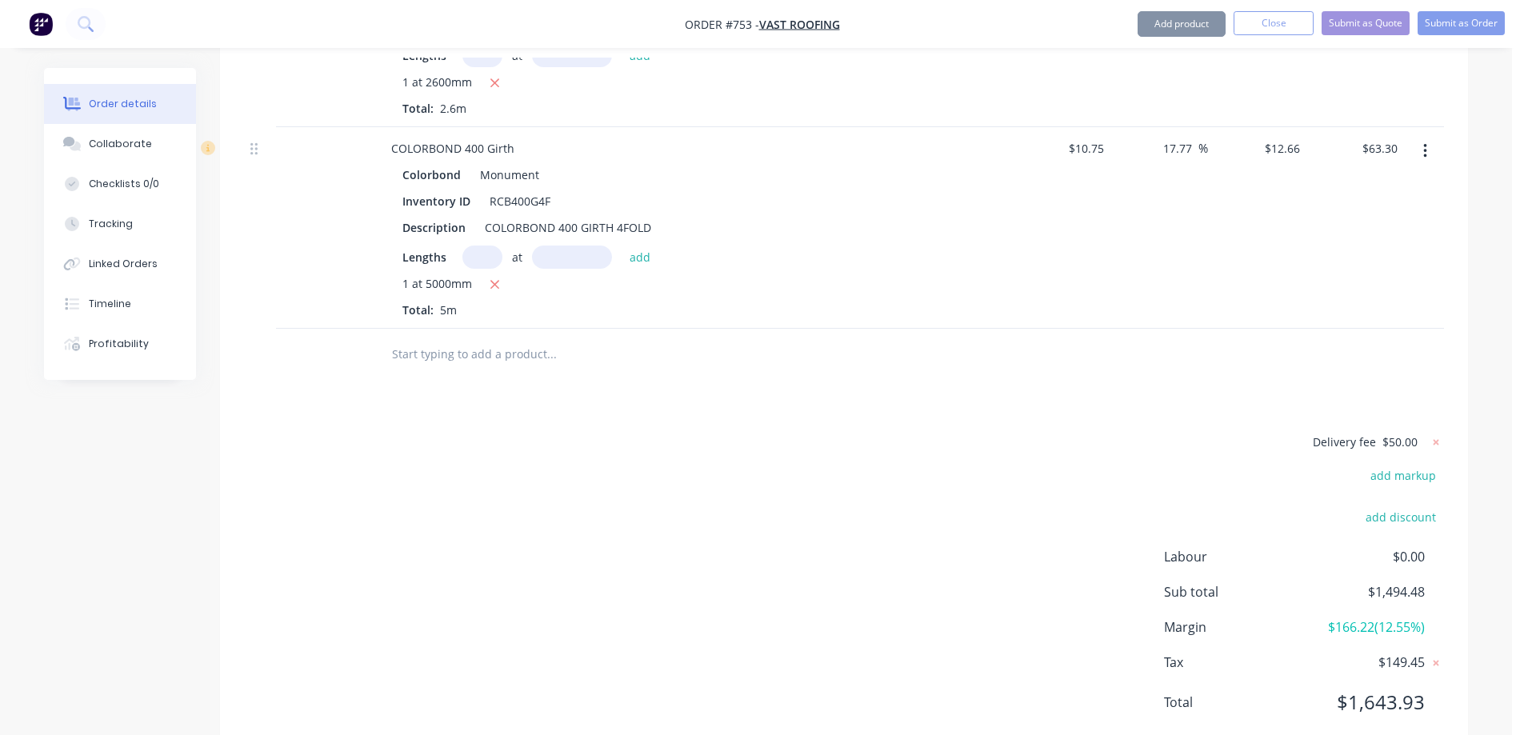
scroll to position [5612, 0]
click at [424, 338] on input "text" at bounding box center [551, 354] width 320 height 32
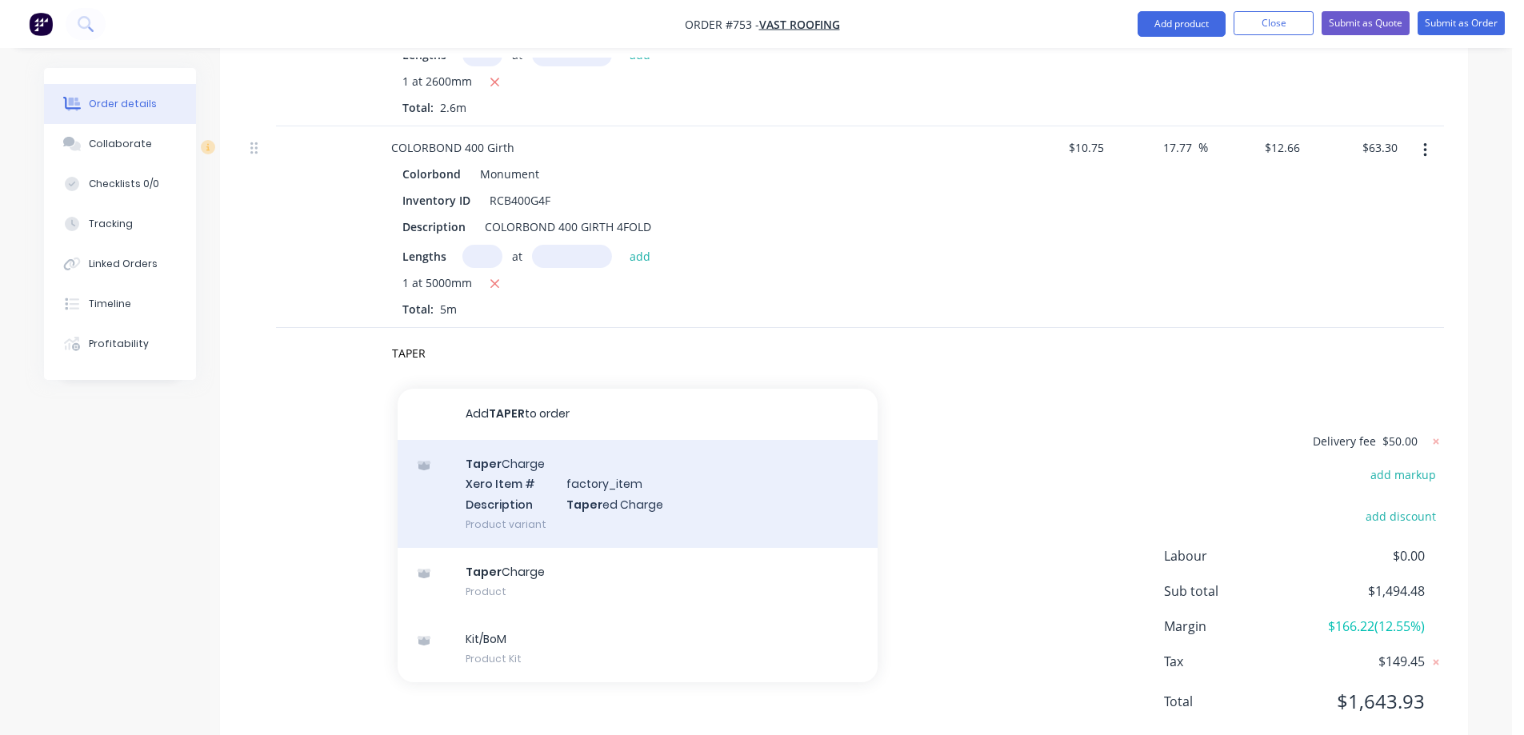
click at [488, 454] on div "Taper Charge Xero Item # factory_item Description Taper ed Charge Product varia…" at bounding box center [638, 494] width 480 height 108
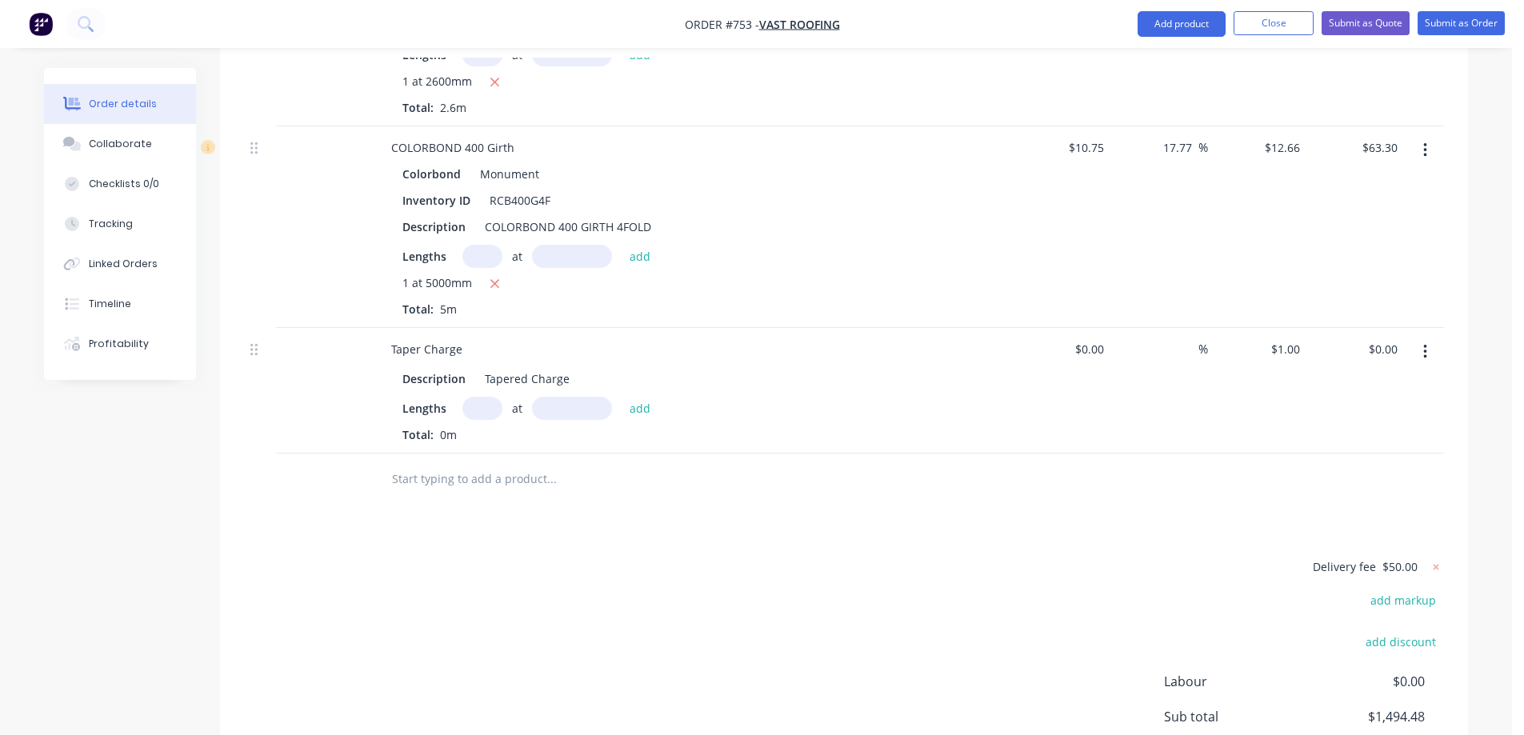
click at [484, 397] on input "text" at bounding box center [482, 408] width 40 height 23
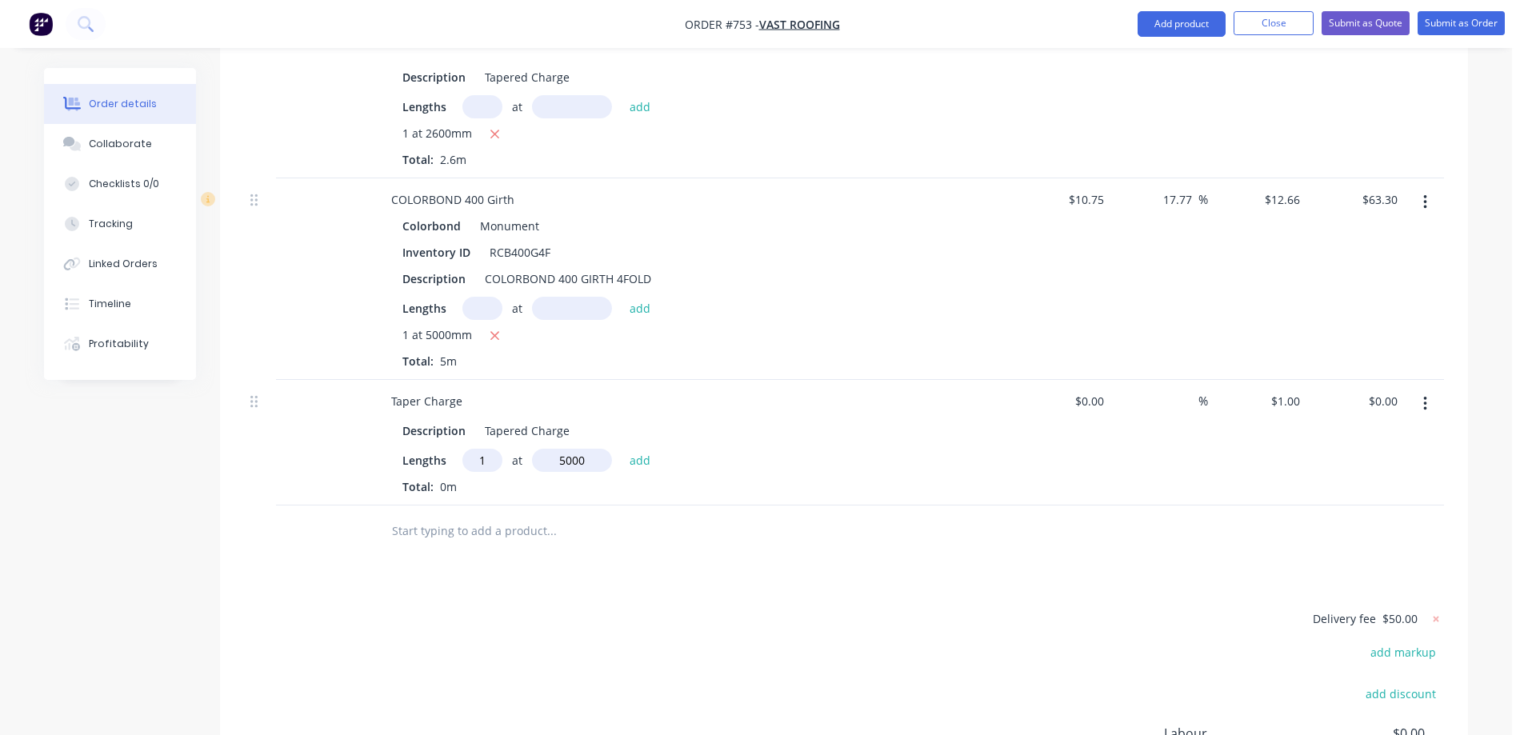
scroll to position [5532, 0]
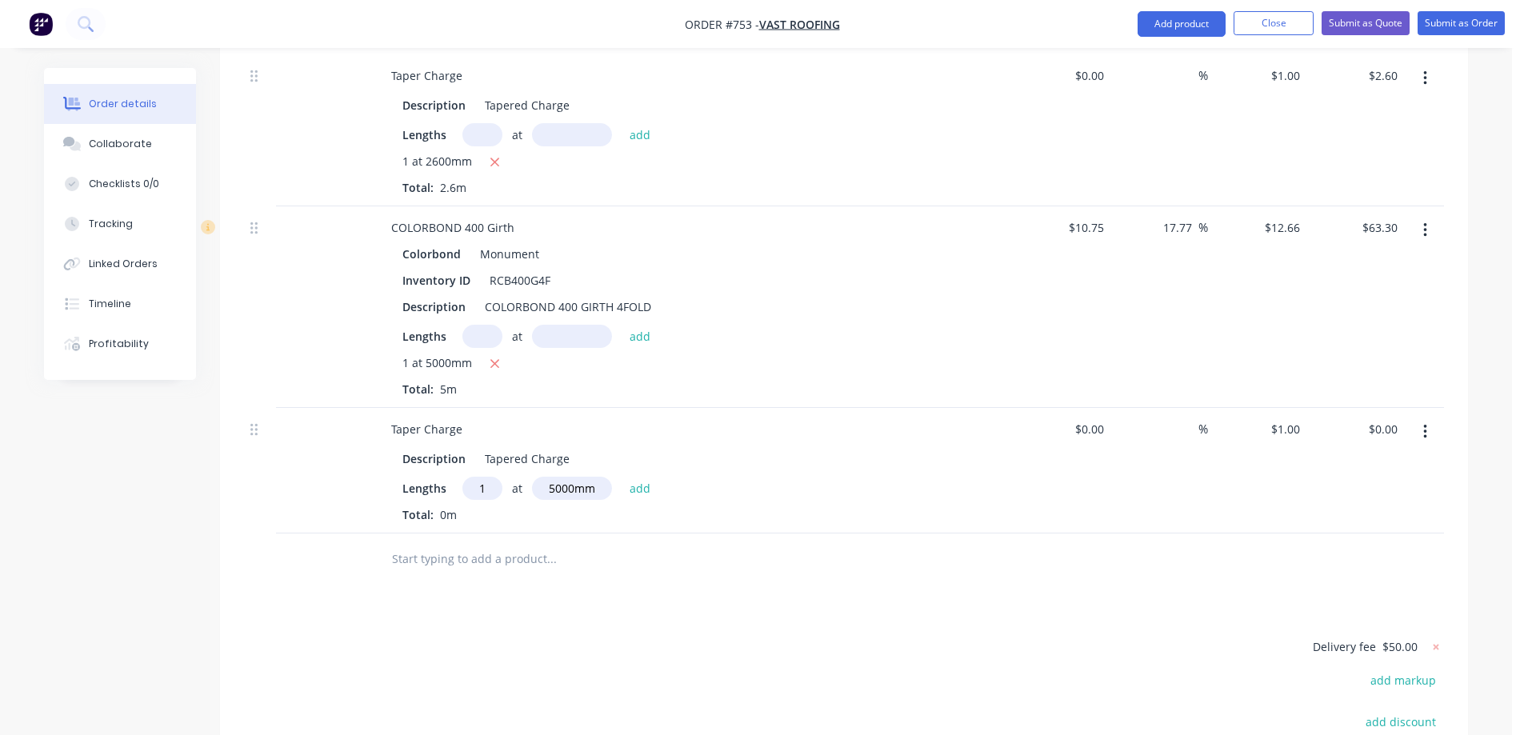
click at [634, 477] on div "Lengths 1 at 5000mm add Total: 0m" at bounding box center [691, 500] width 579 height 46
click at [640, 477] on button "add" at bounding box center [640, 488] width 38 height 22
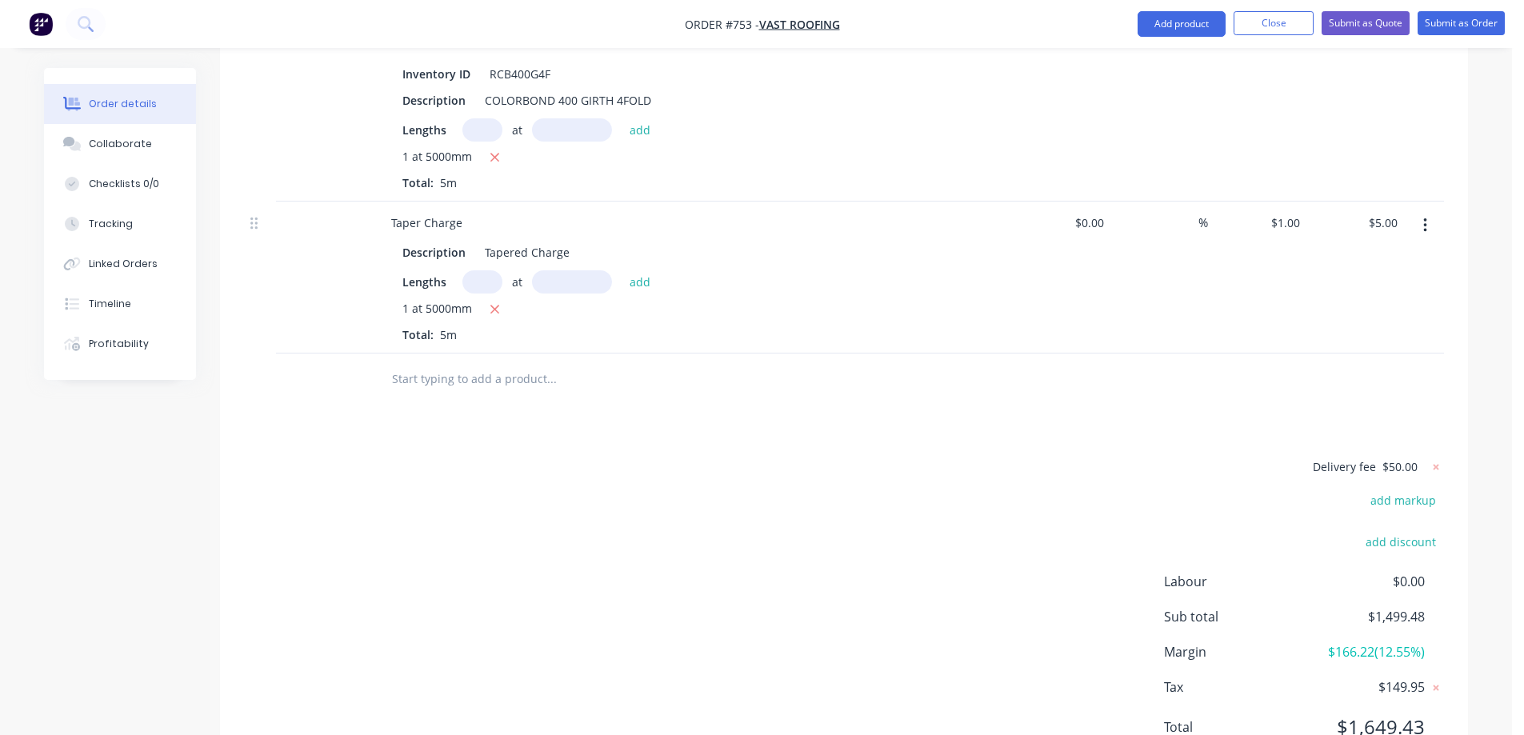
scroll to position [5764, 0]
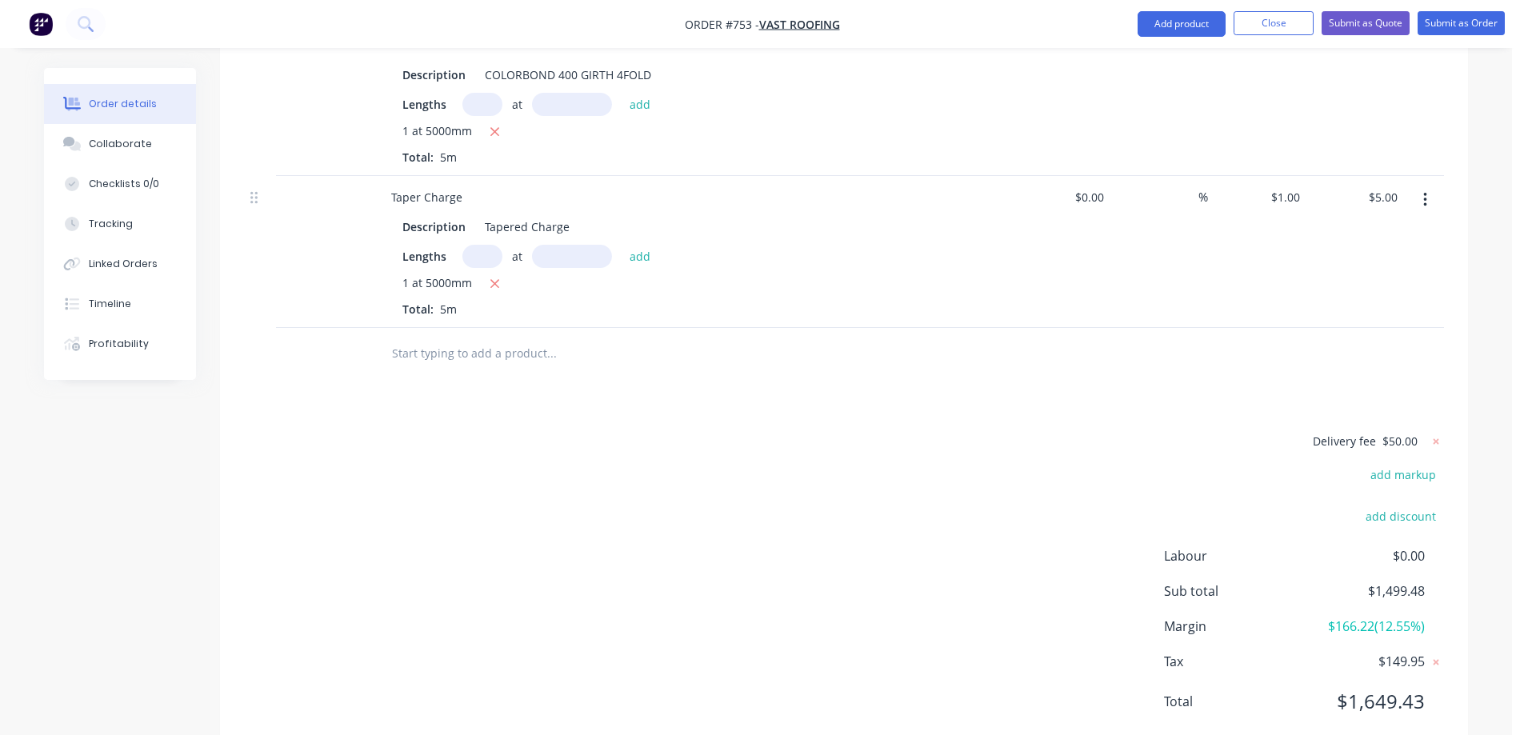
click at [452, 328] on div at bounding box center [660, 354] width 576 height 52
click at [445, 338] on input "text" at bounding box center [551, 354] width 320 height 32
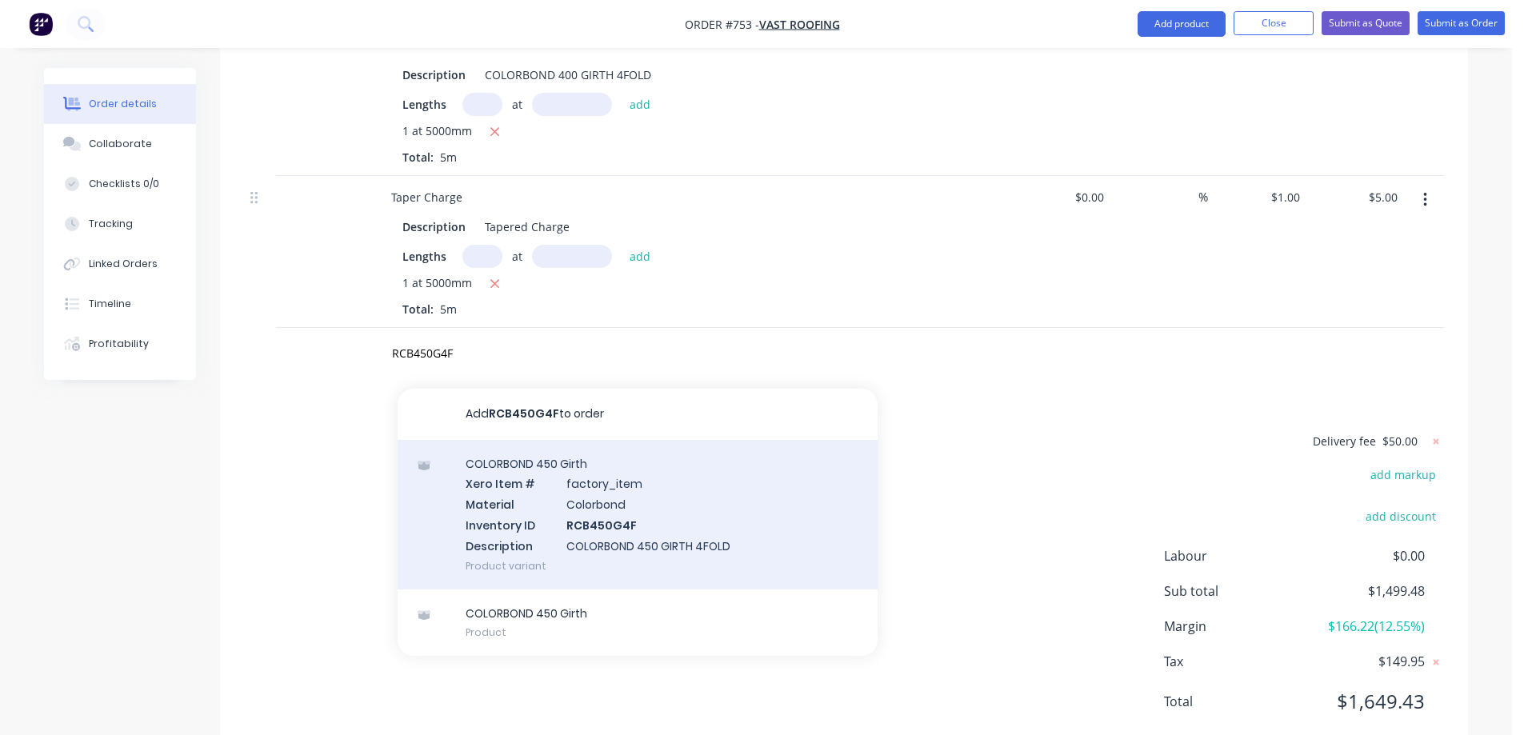
click at [574, 477] on div "COLORBOND 450 Girth Xero Item # factory_item Material Colorbond Inventory ID RC…" at bounding box center [638, 515] width 480 height 150
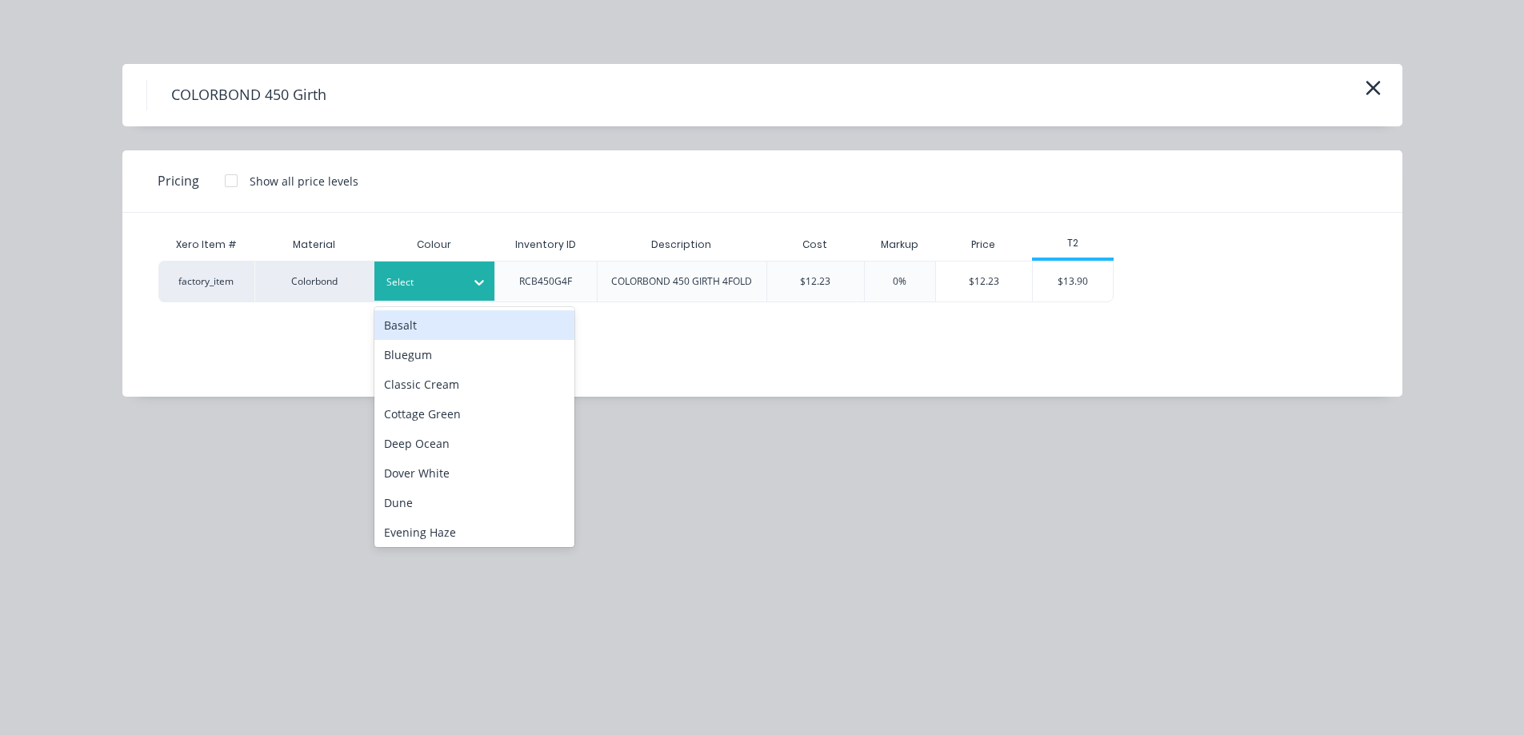
click at [446, 277] on div at bounding box center [422, 283] width 72 height 18
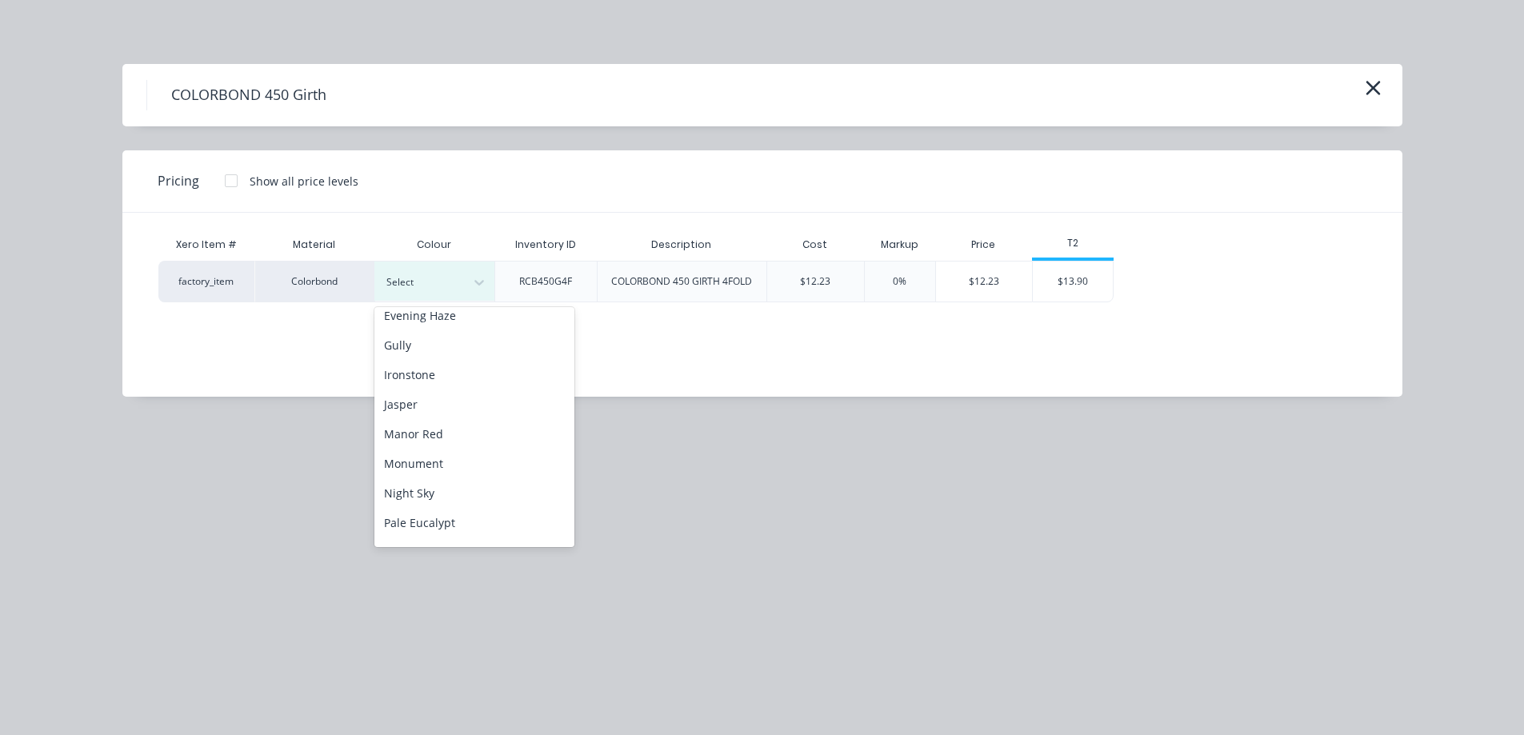
scroll to position [240, 0]
click at [435, 450] on div "Monument" at bounding box center [474, 441] width 200 height 30
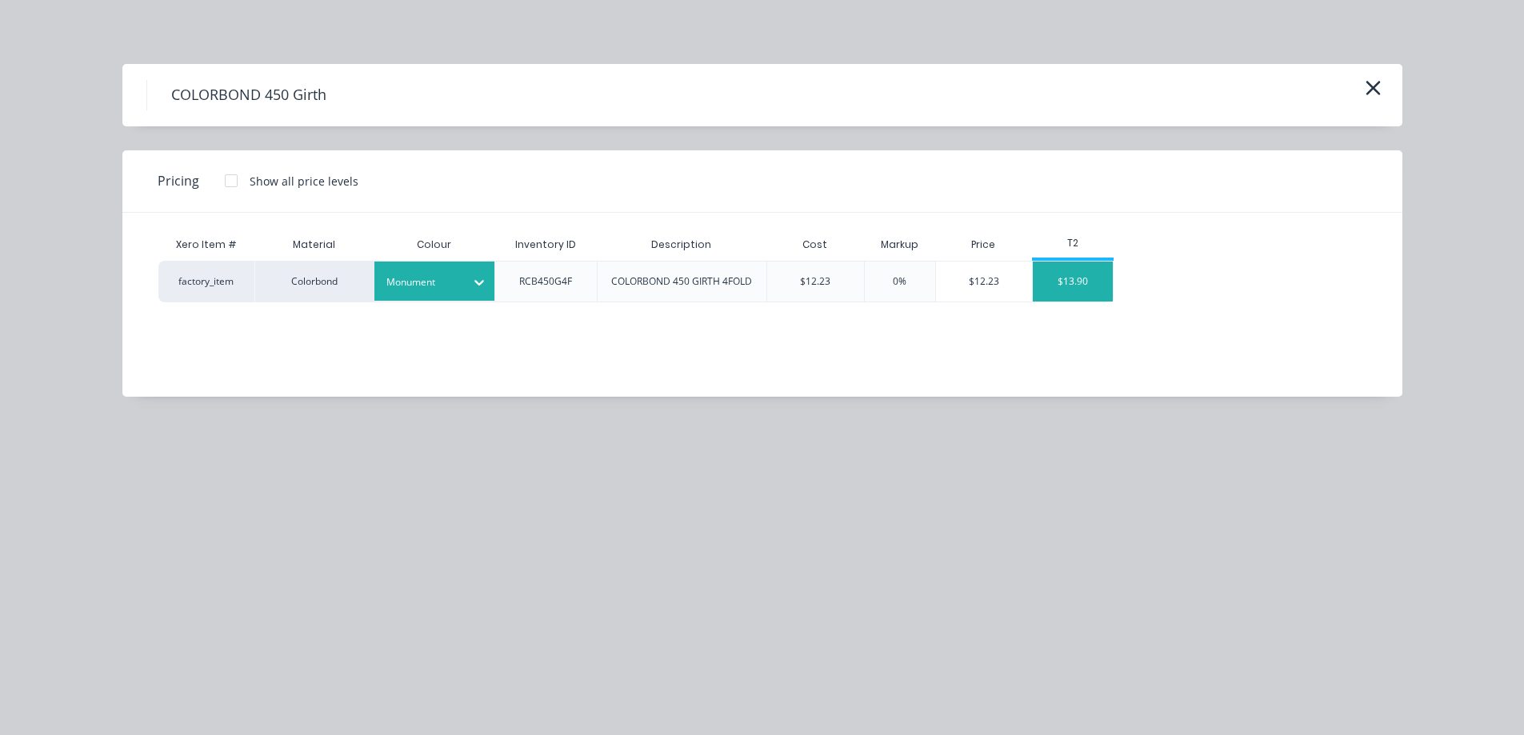
click at [1067, 281] on div "$13.90" at bounding box center [1073, 282] width 80 height 40
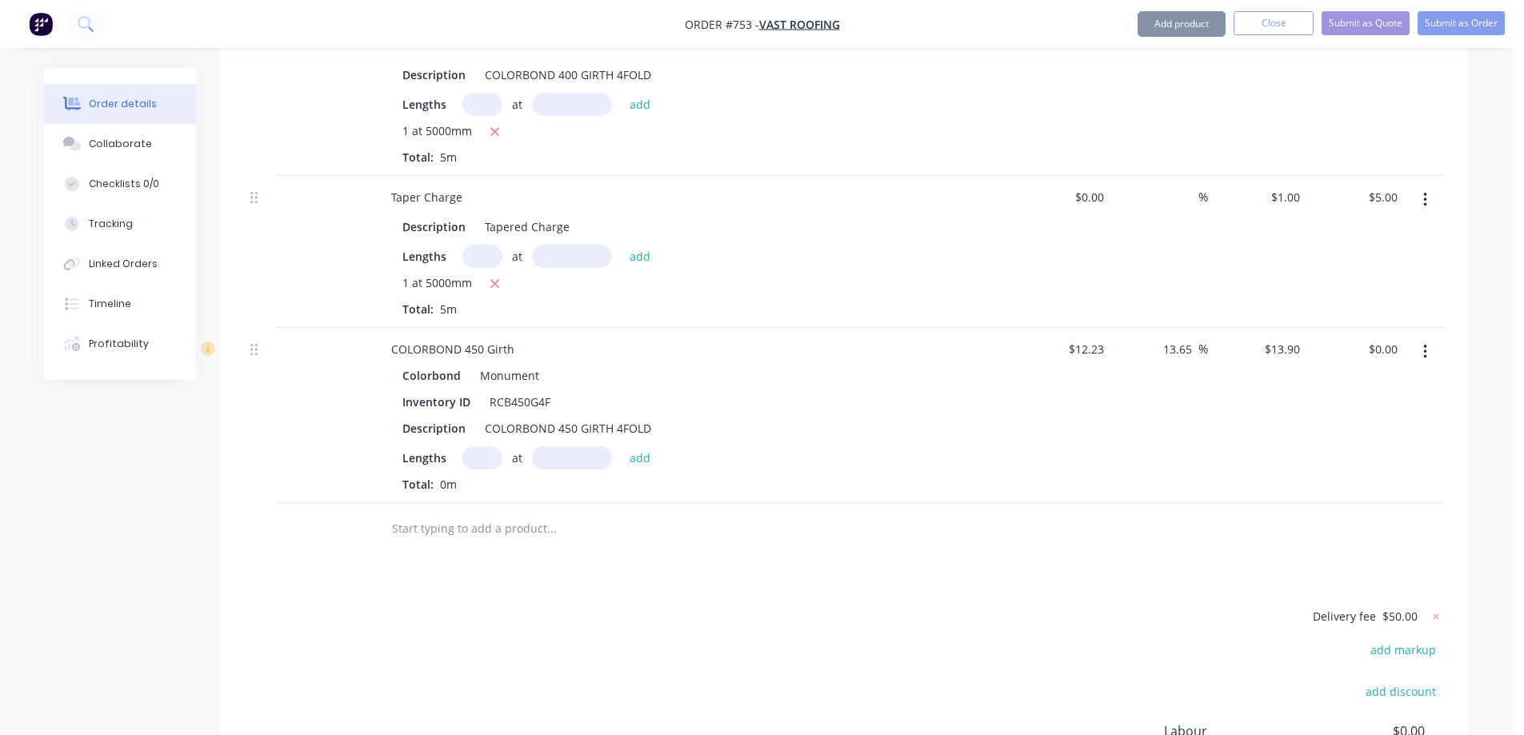
click at [478, 446] on input "text" at bounding box center [482, 457] width 40 height 23
click at [629, 446] on button "add" at bounding box center [640, 457] width 38 height 22
click at [536, 539] on input "text" at bounding box center [551, 555] width 320 height 32
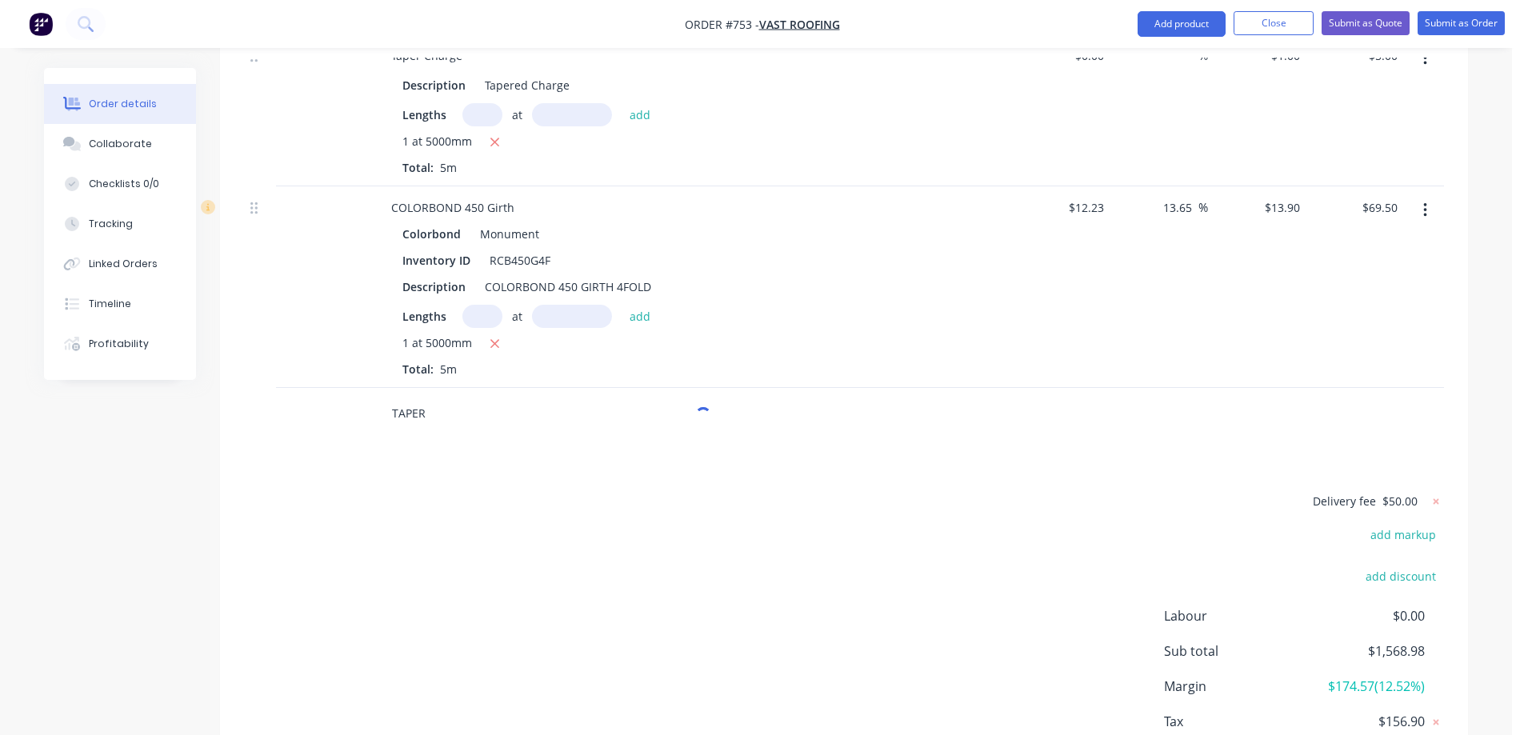
scroll to position [5965, 0]
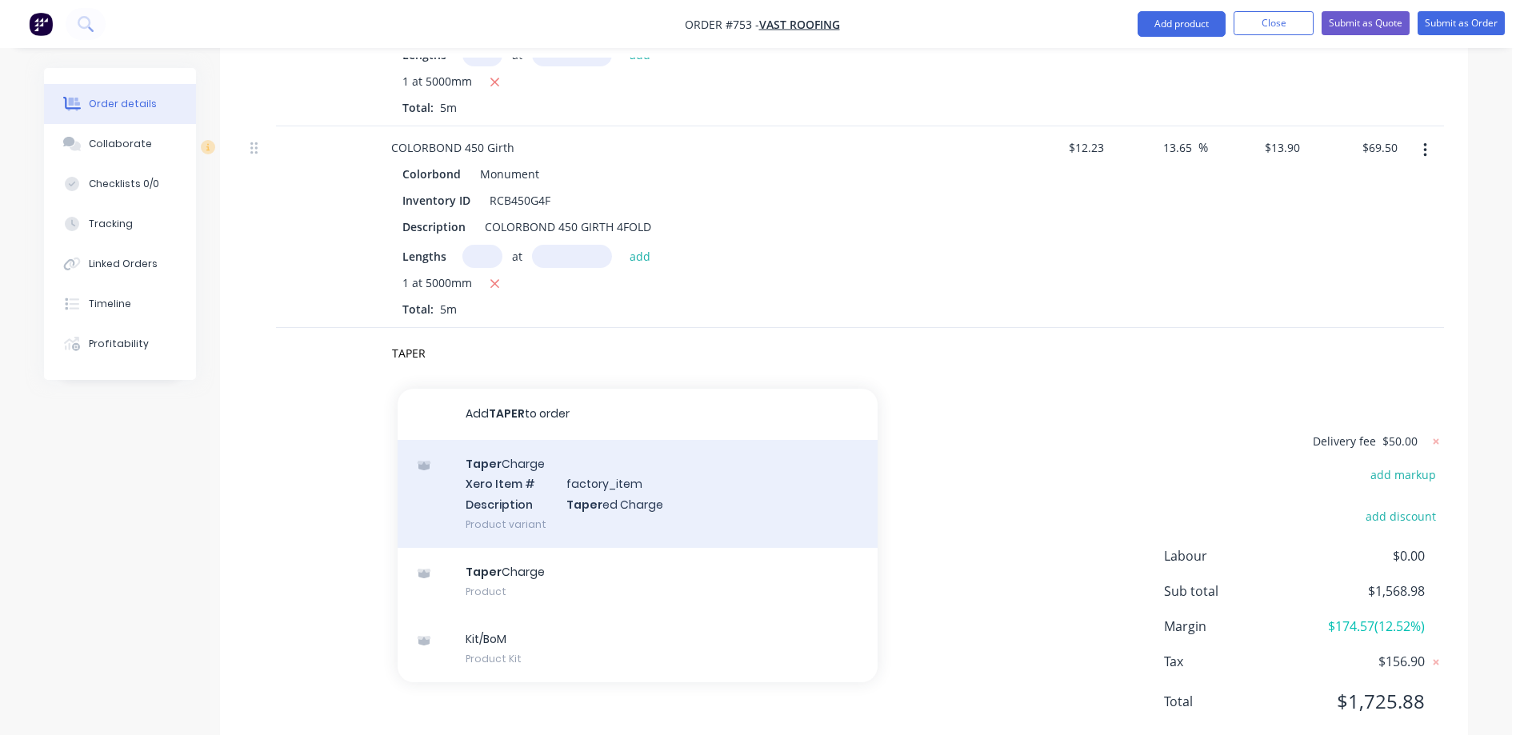
click at [530, 458] on div "Taper Charge Xero Item # factory_item Description Taper ed Charge Product varia…" at bounding box center [638, 494] width 480 height 108
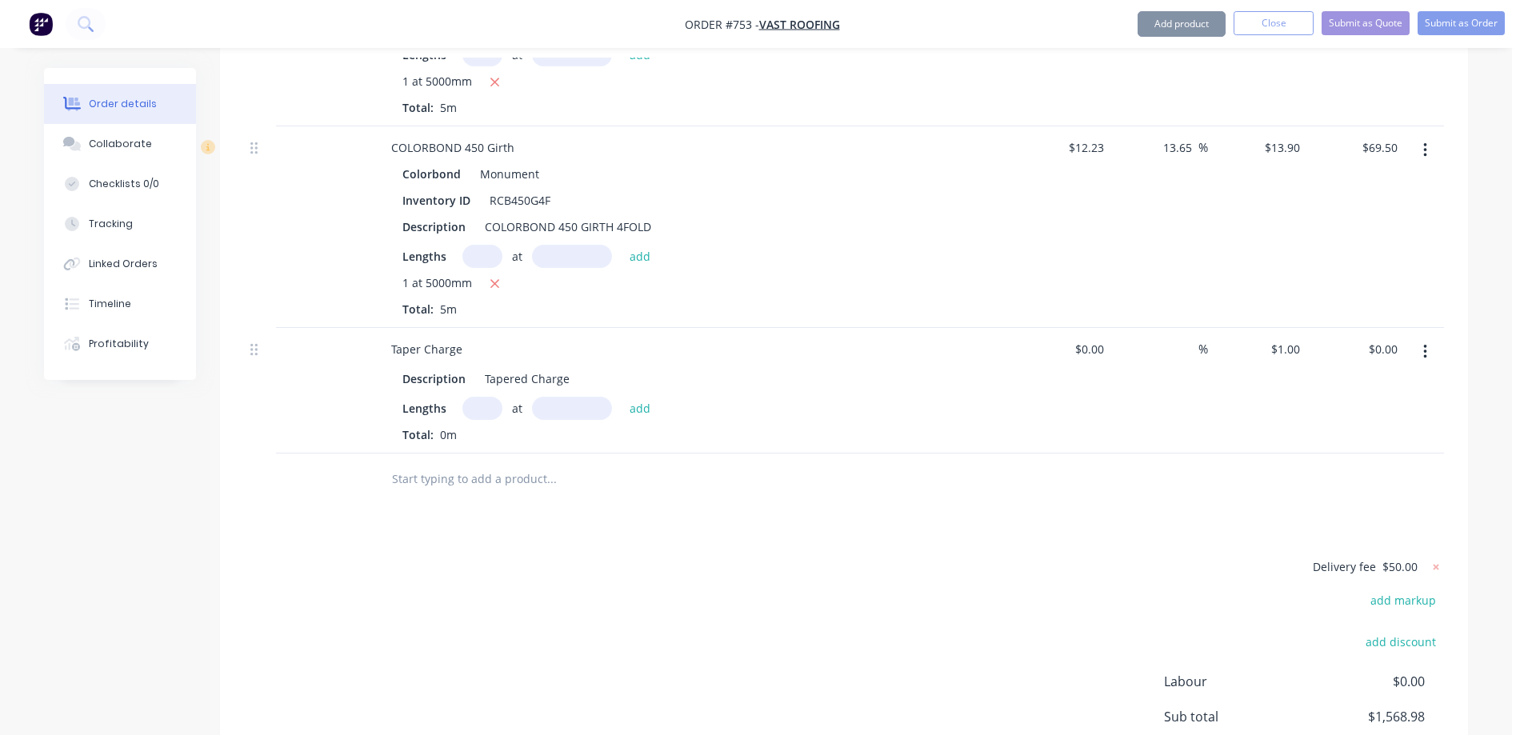
click at [476, 397] on input "text" at bounding box center [482, 408] width 40 height 23
click at [641, 397] on button "add" at bounding box center [640, 408] width 38 height 22
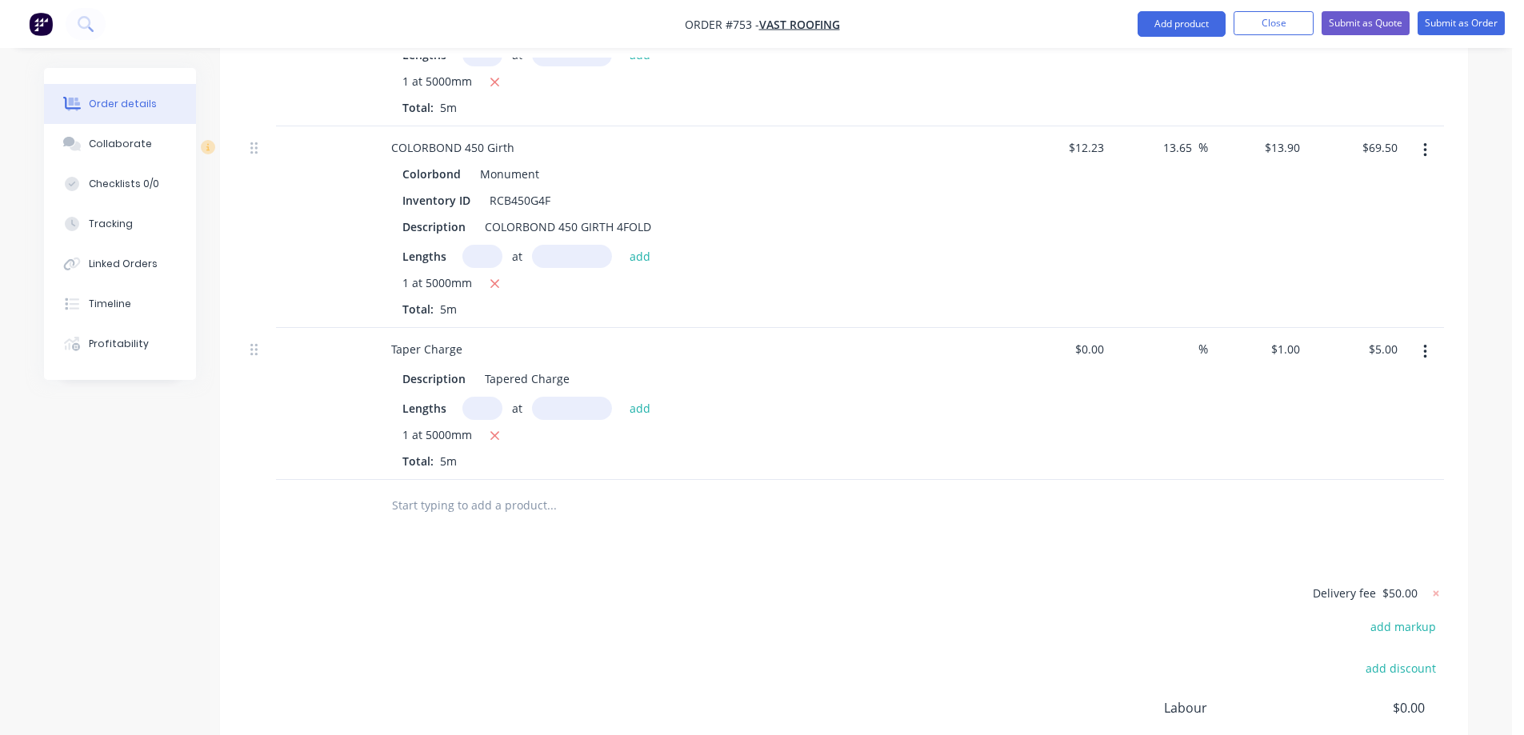
scroll to position [6117, 0]
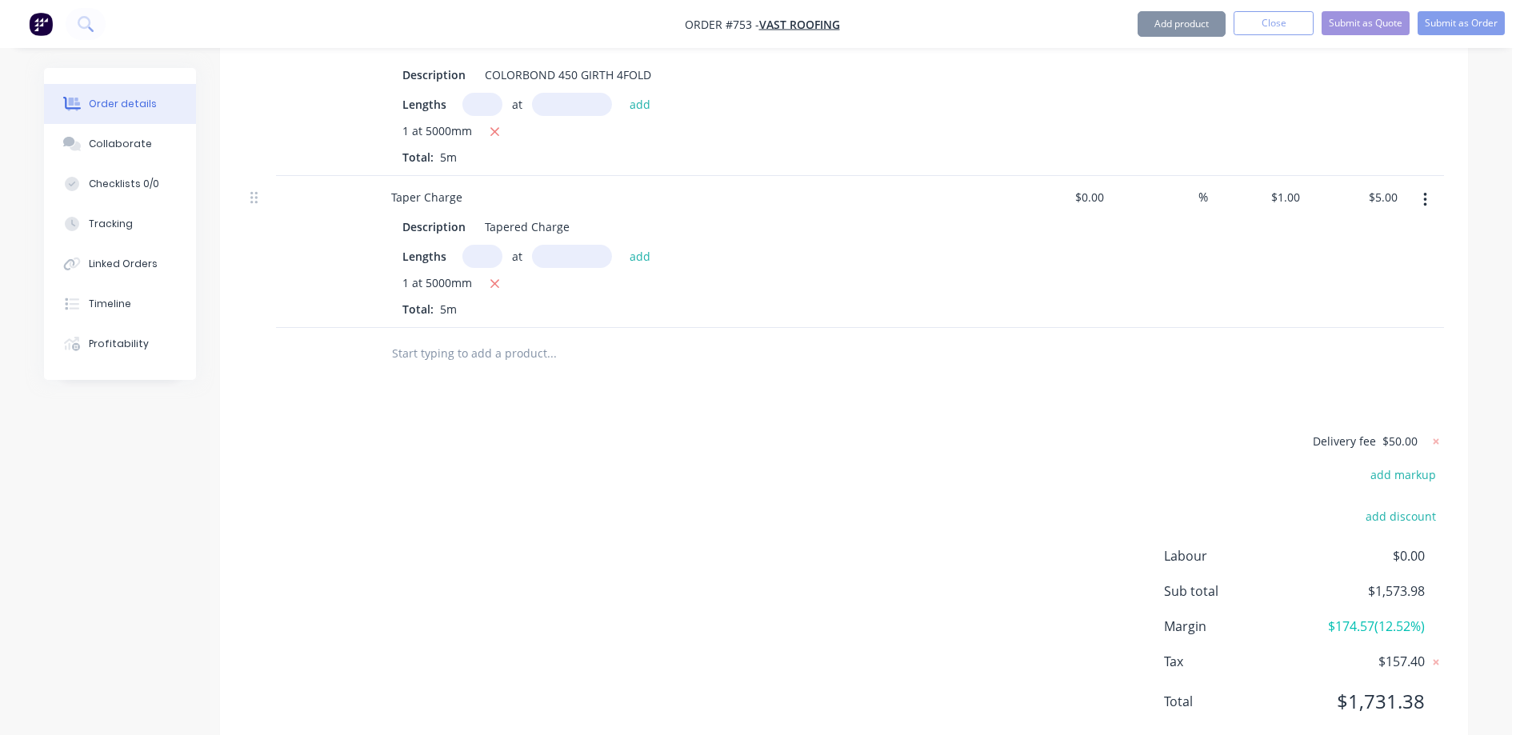
click at [498, 338] on input "text" at bounding box center [551, 354] width 320 height 32
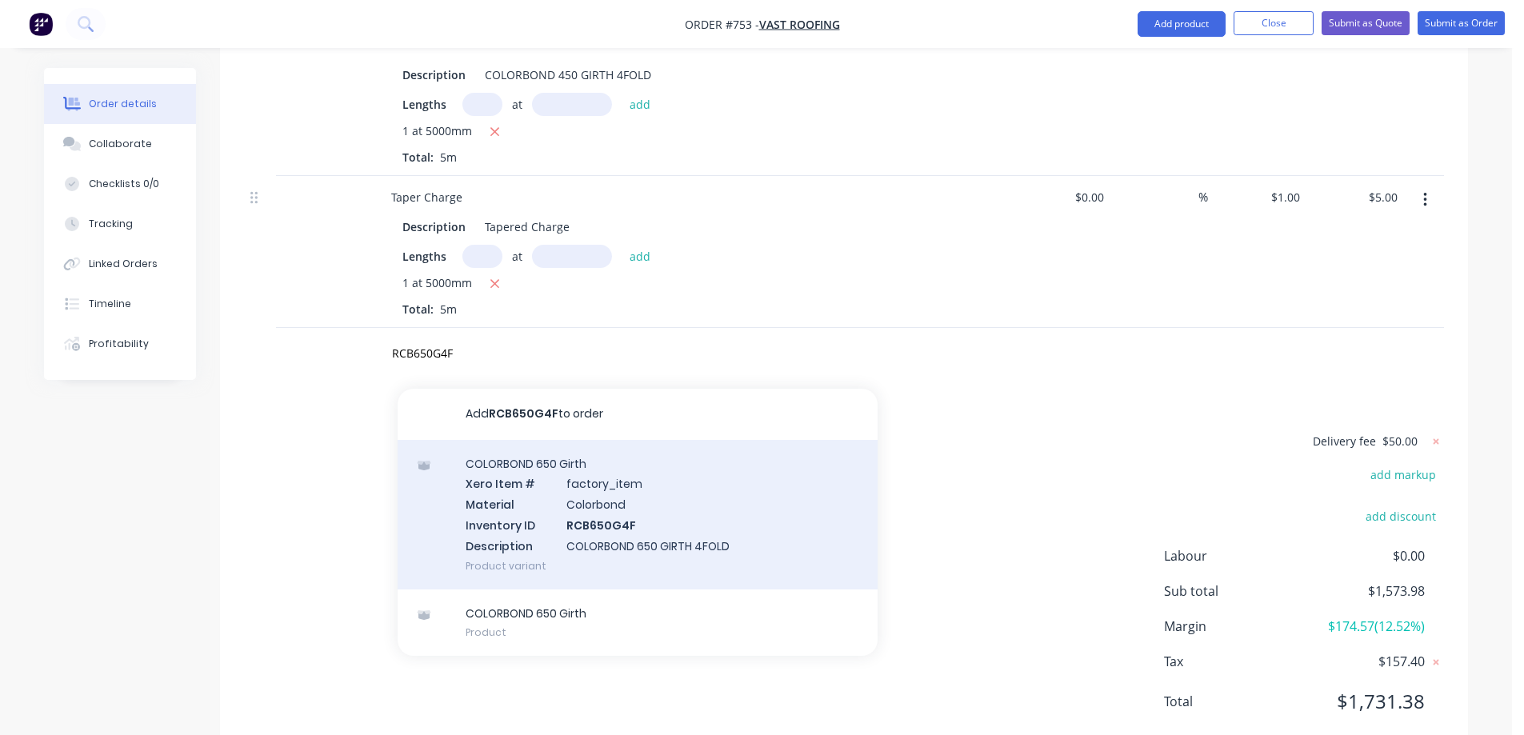
click at [550, 466] on div "COLORBOND 650 Girth Xero Item # factory_item Material Colorbond Inventory ID RC…" at bounding box center [638, 515] width 480 height 150
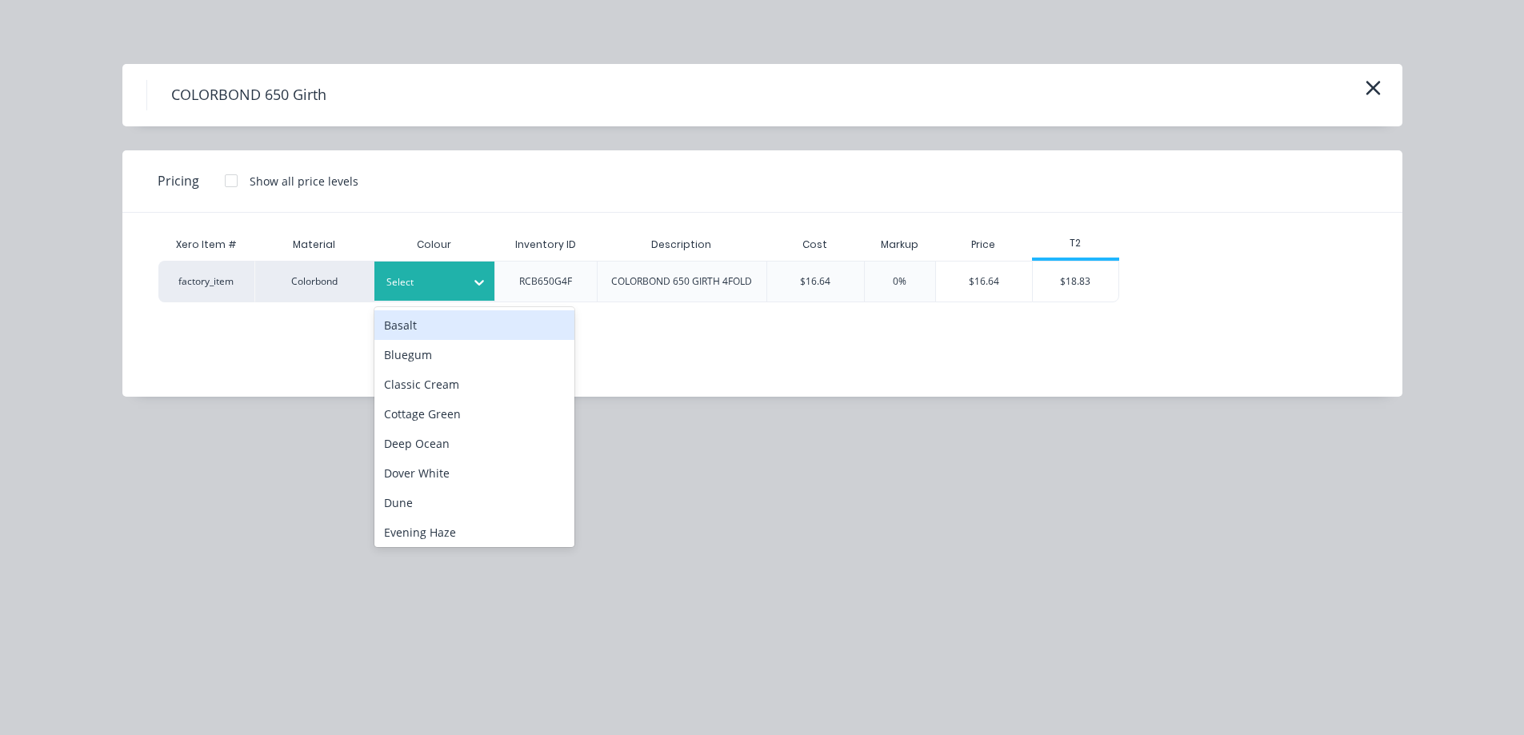
click at [423, 282] on div at bounding box center [422, 283] width 72 height 18
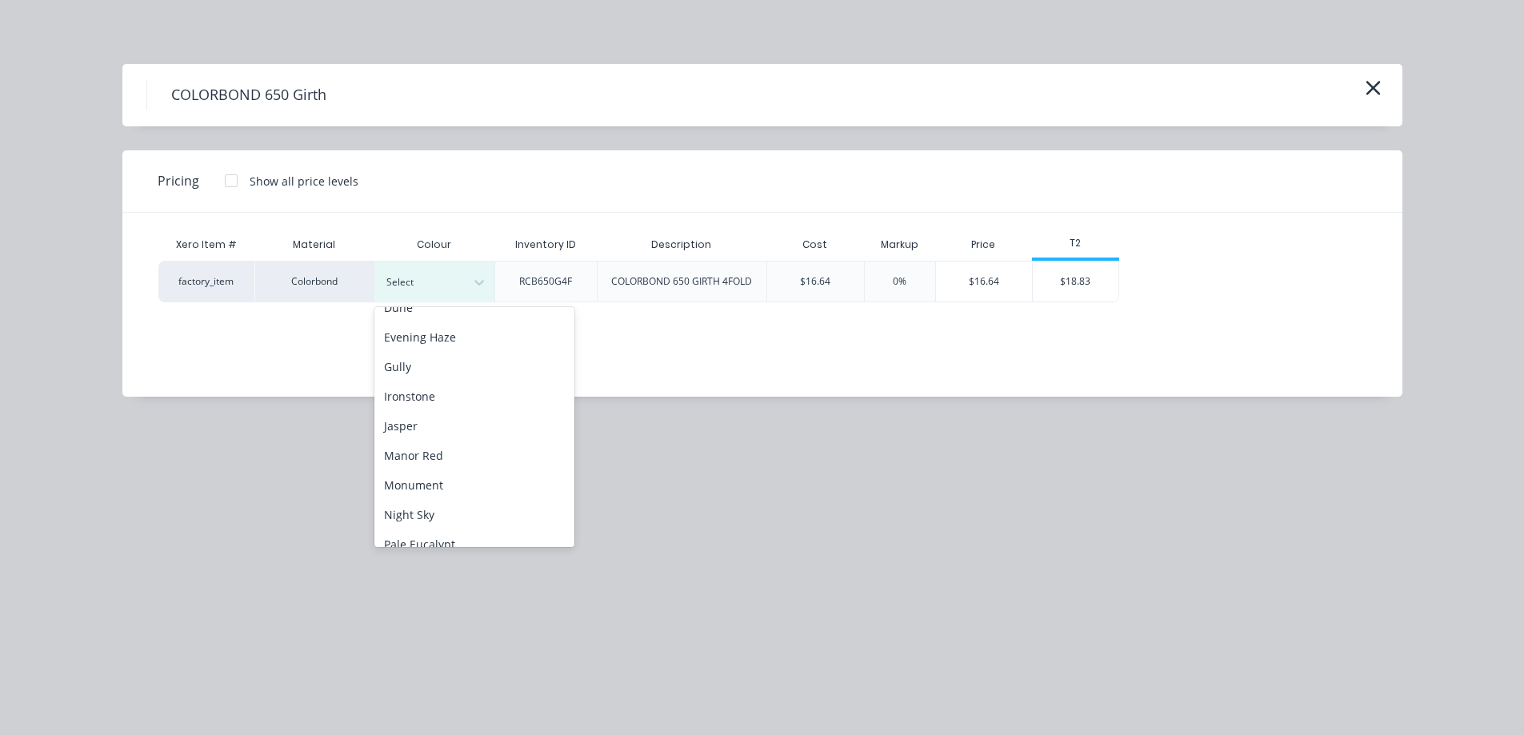
scroll to position [240, 0]
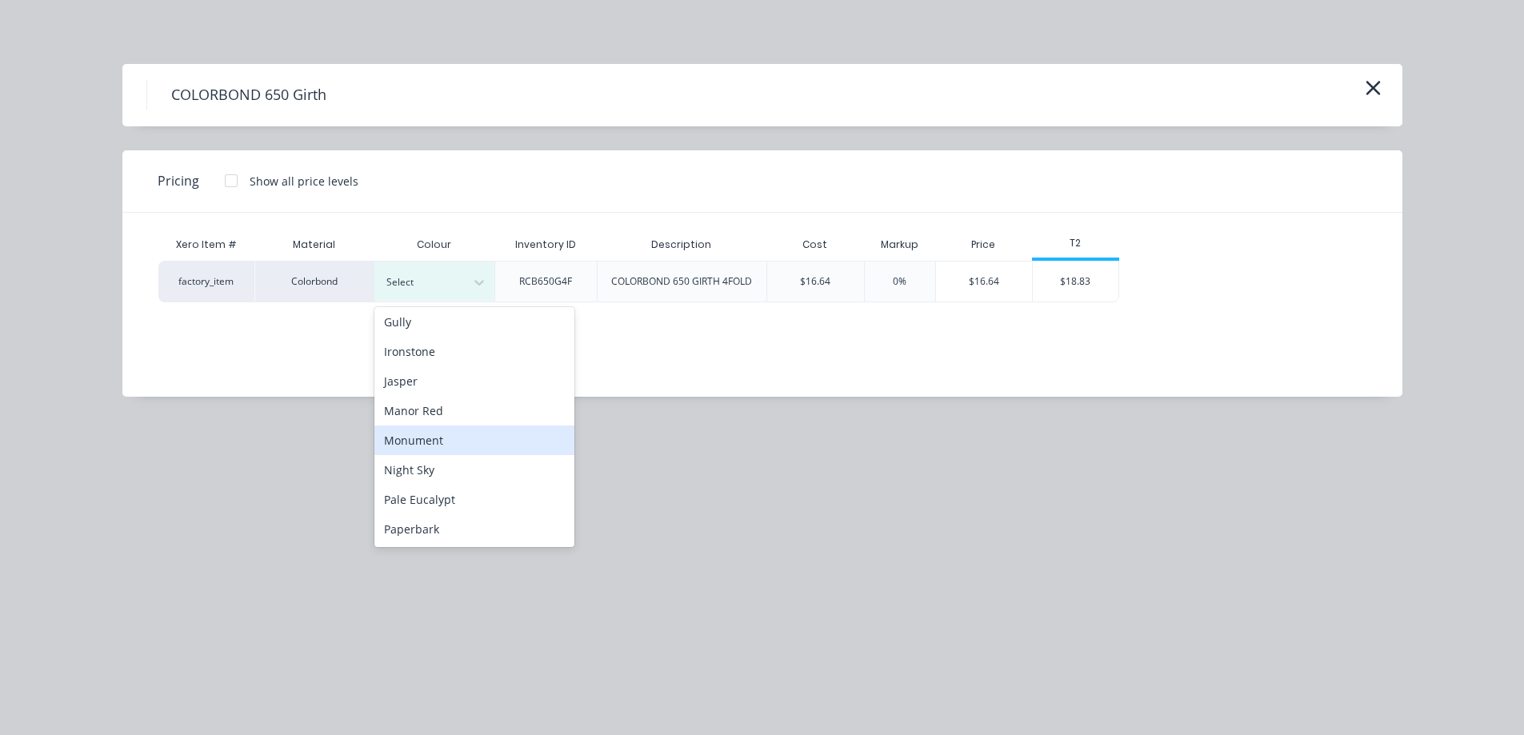
click at [422, 434] on div "Monument" at bounding box center [474, 441] width 200 height 30
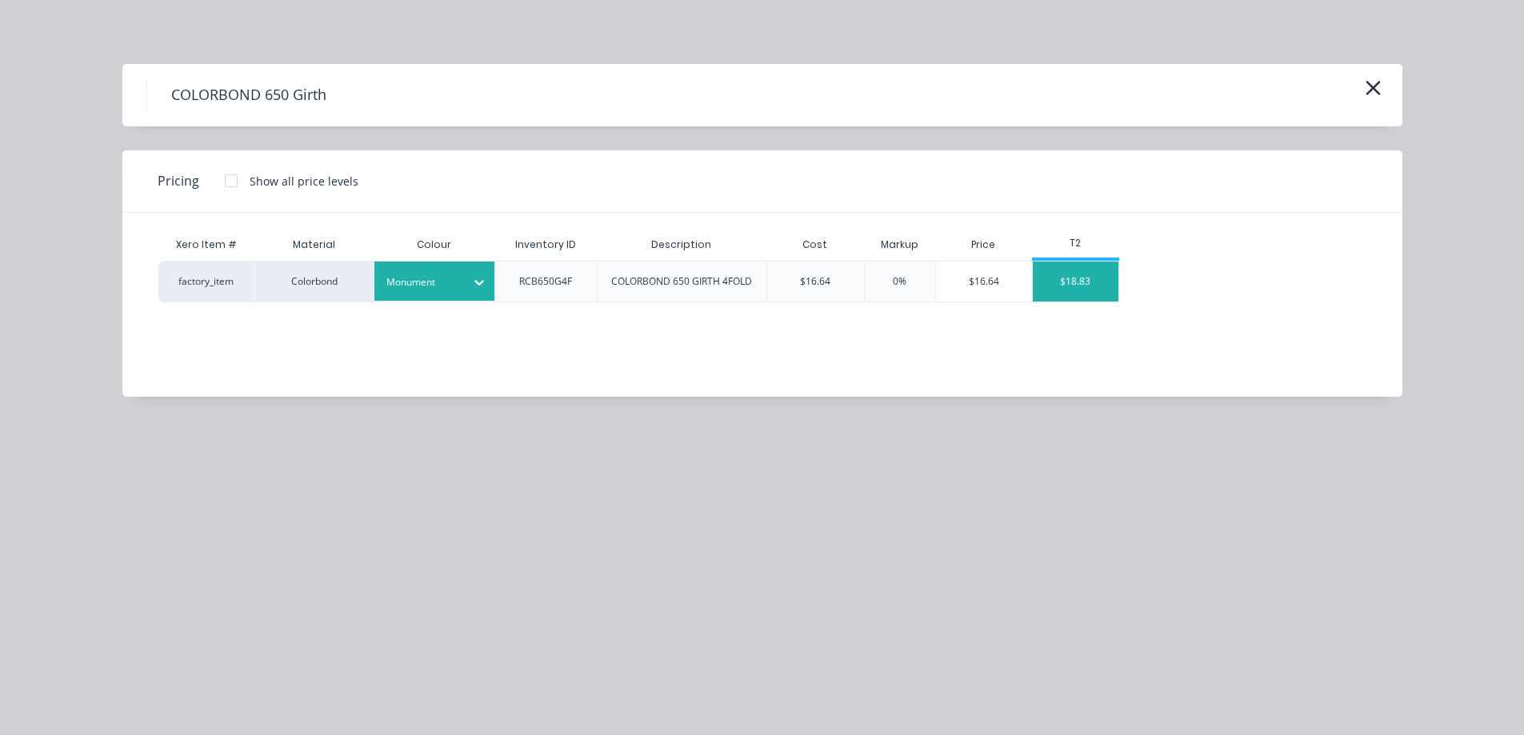
click at [1090, 285] on div "$18.83" at bounding box center [1076, 282] width 86 height 40
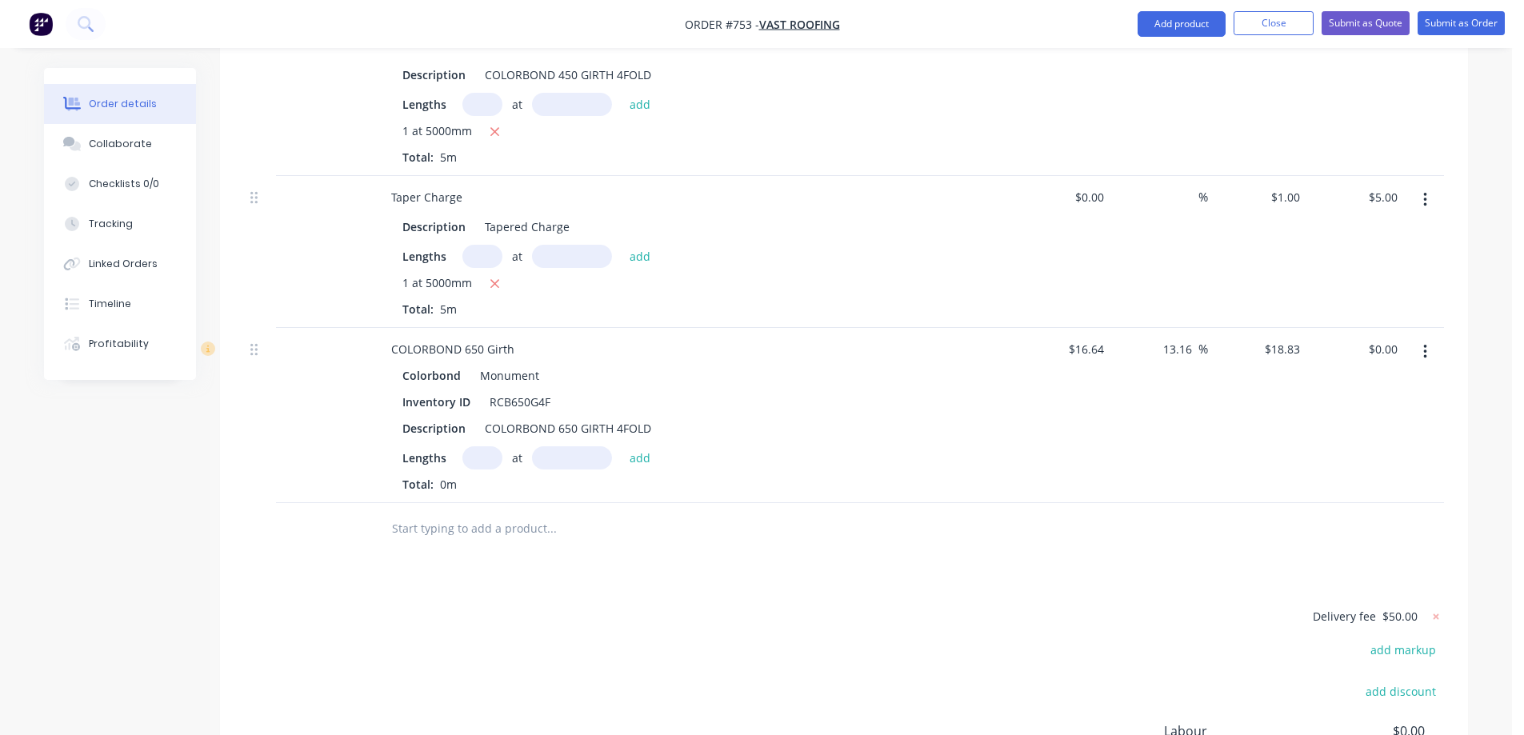
click at [487, 446] on input "text" at bounding box center [482, 457] width 40 height 23
click at [625, 446] on button "add" at bounding box center [640, 457] width 38 height 22
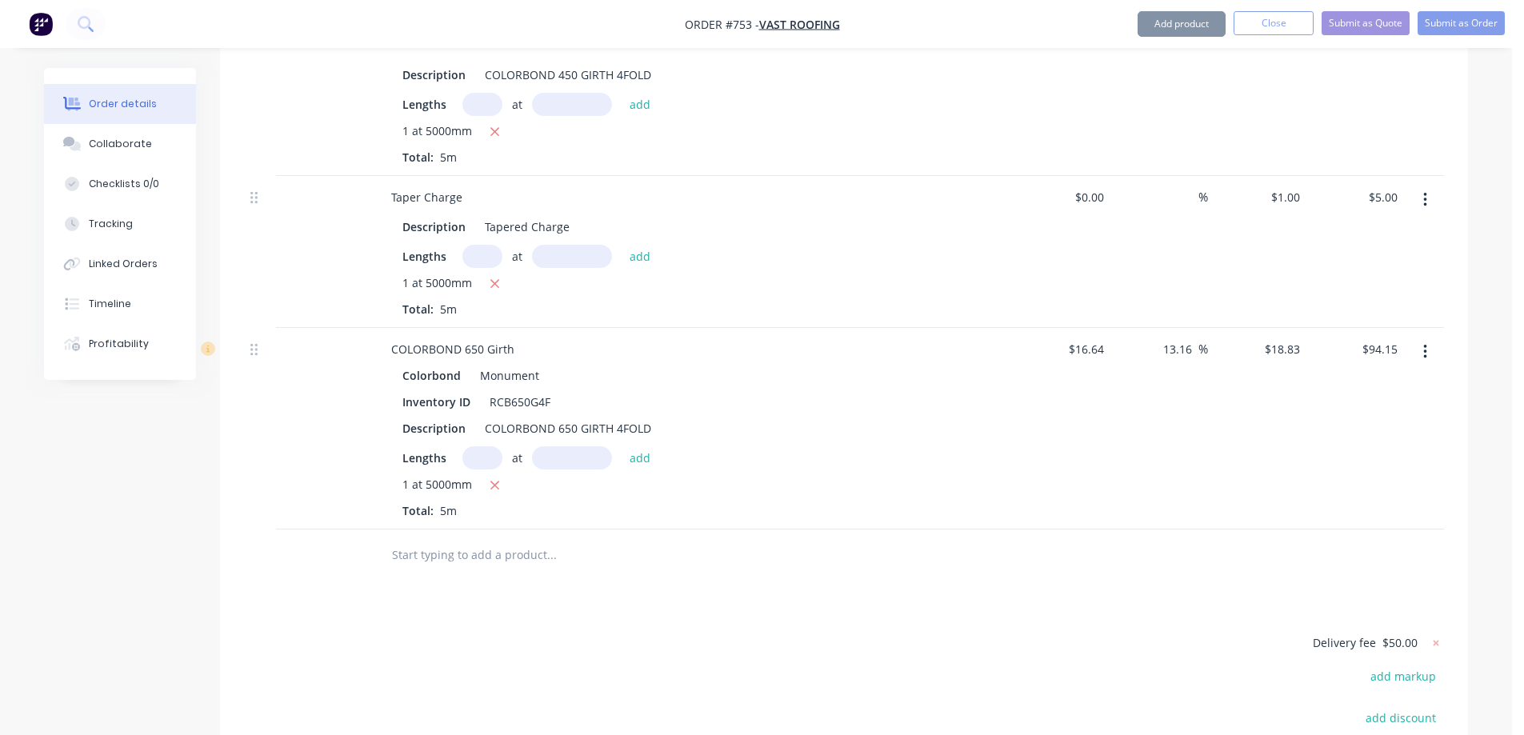
click at [482, 539] on input "text" at bounding box center [551, 555] width 320 height 32
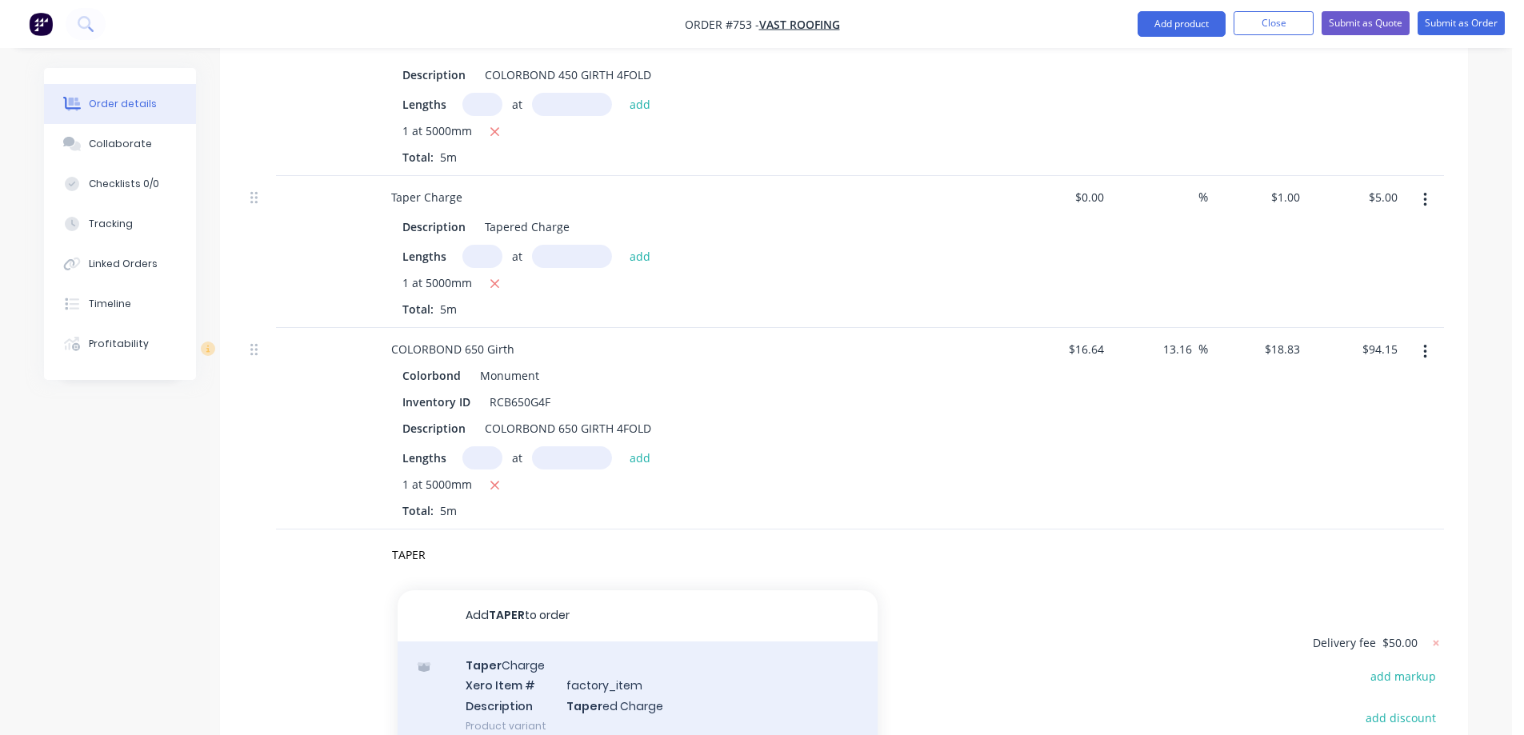
click at [477, 641] on div "Taper Charge Xero Item # factory_item Description Taper ed Charge Product varia…" at bounding box center [638, 695] width 480 height 108
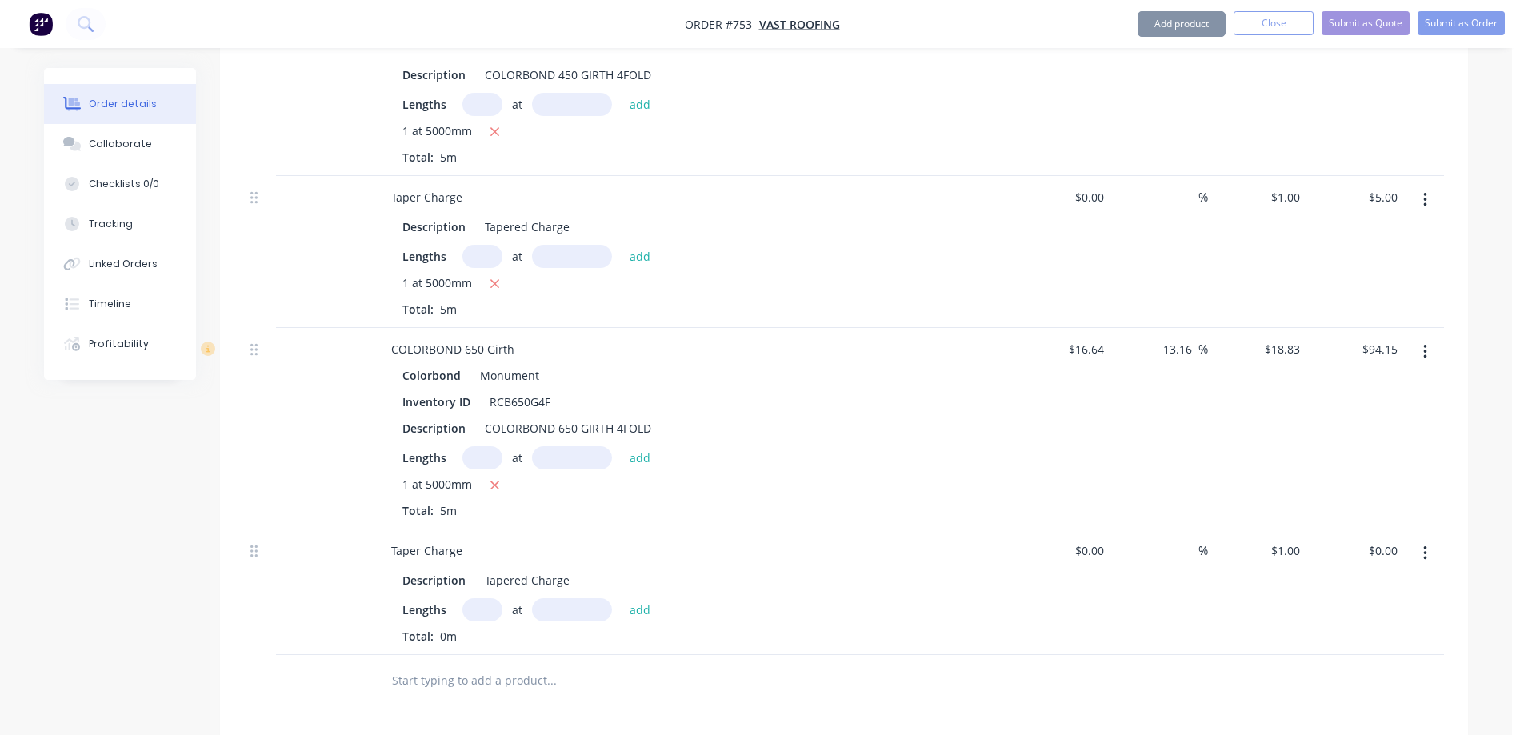
click at [477, 598] on input "text" at bounding box center [482, 609] width 40 height 23
click at [626, 598] on button "add" at bounding box center [640, 609] width 38 height 22
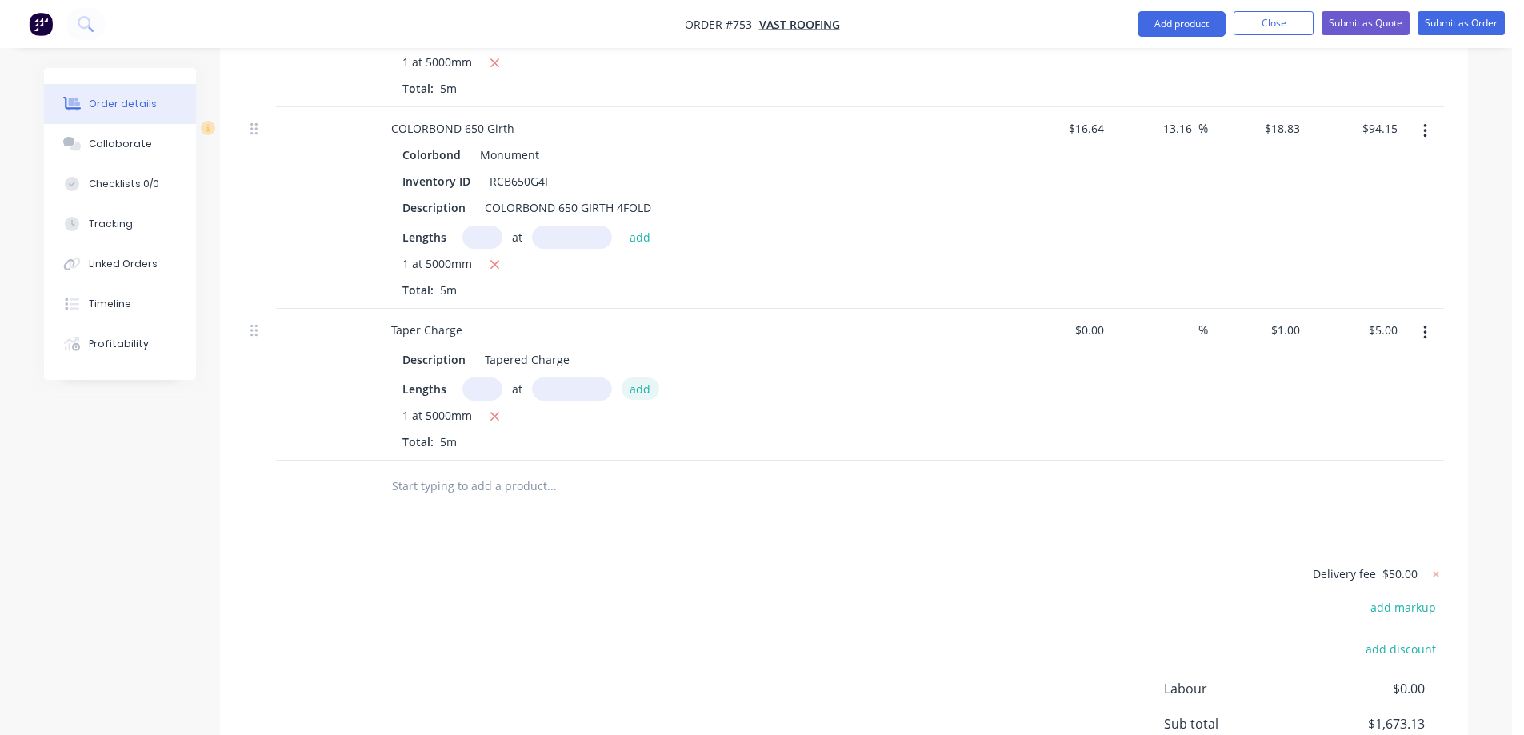
scroll to position [6357, 0]
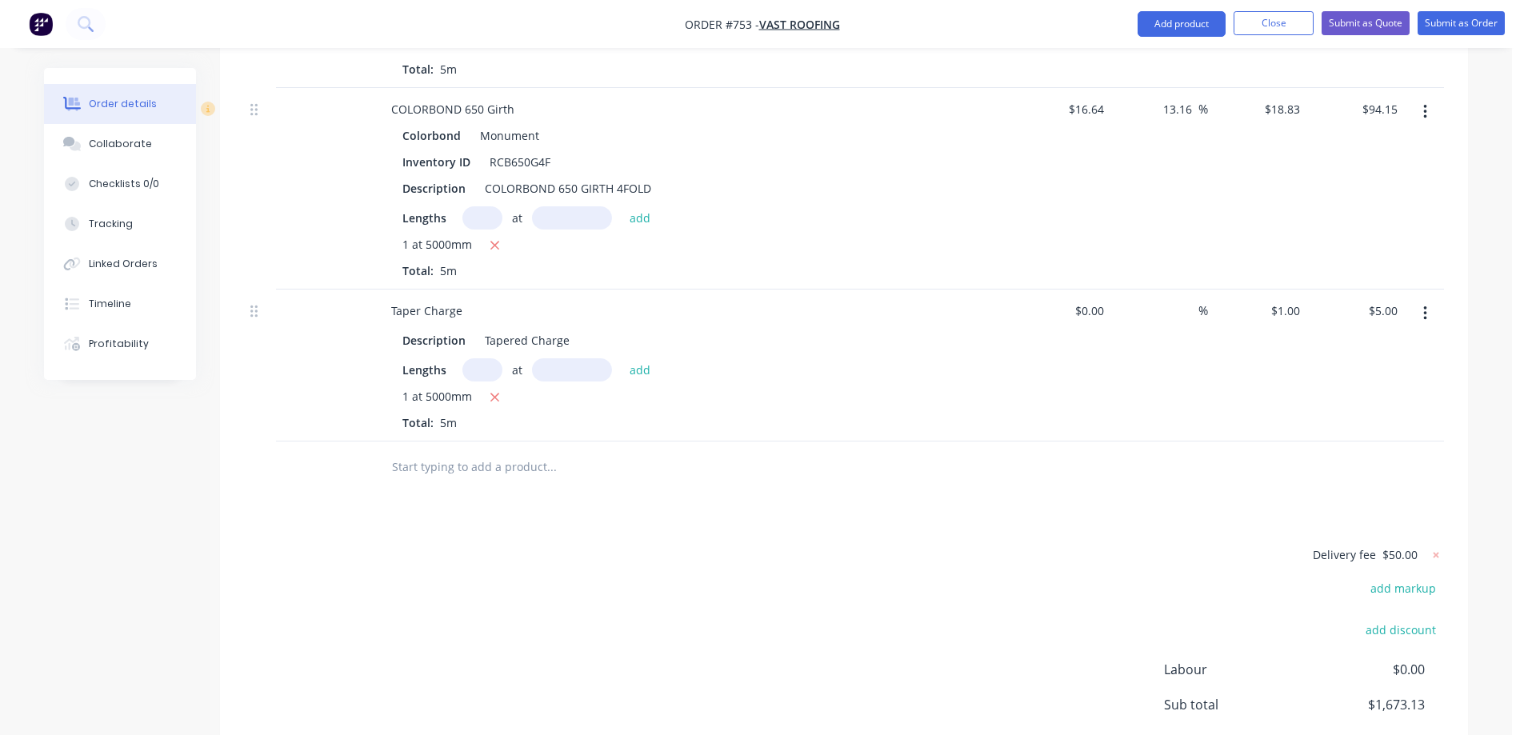
click at [474, 451] on input "text" at bounding box center [551, 467] width 320 height 32
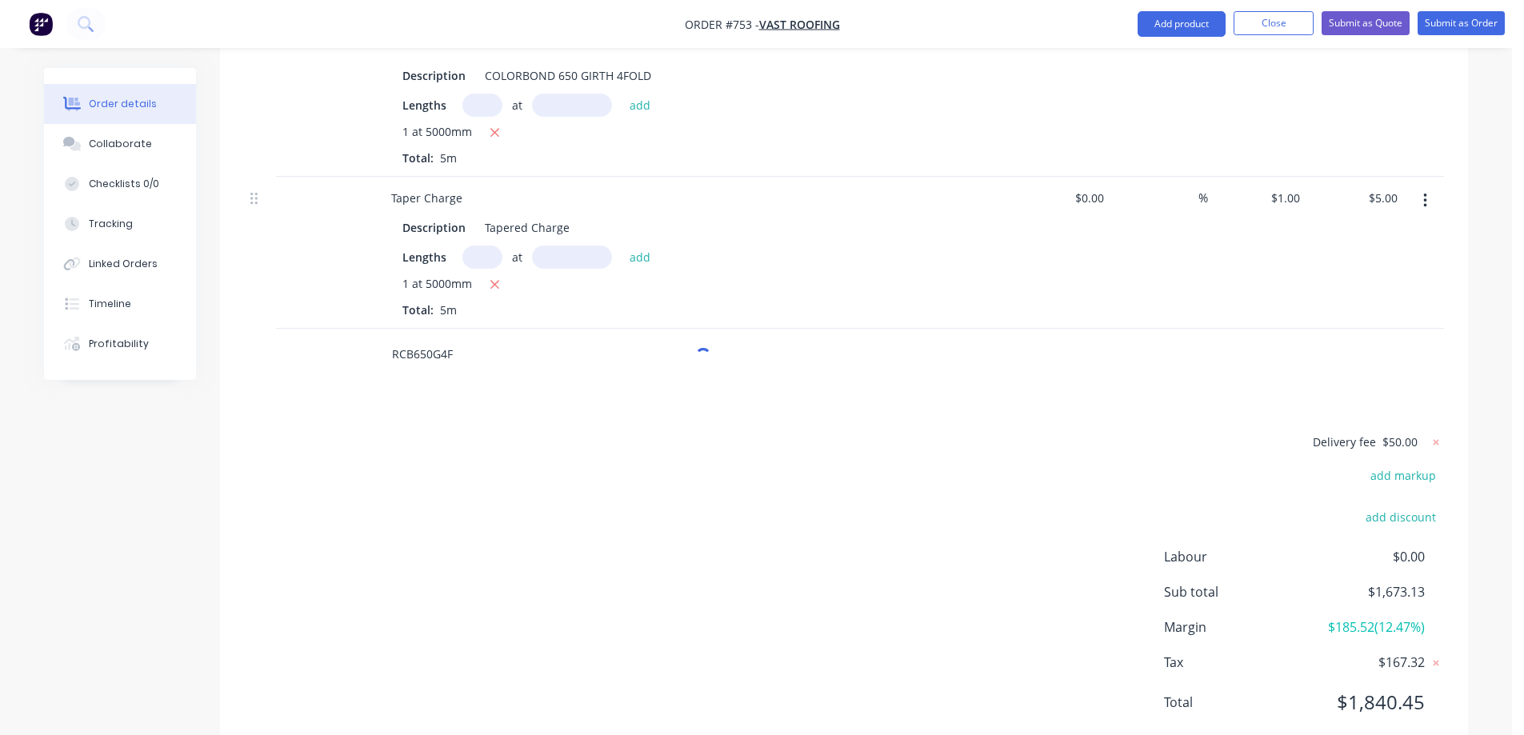
scroll to position [6471, 0]
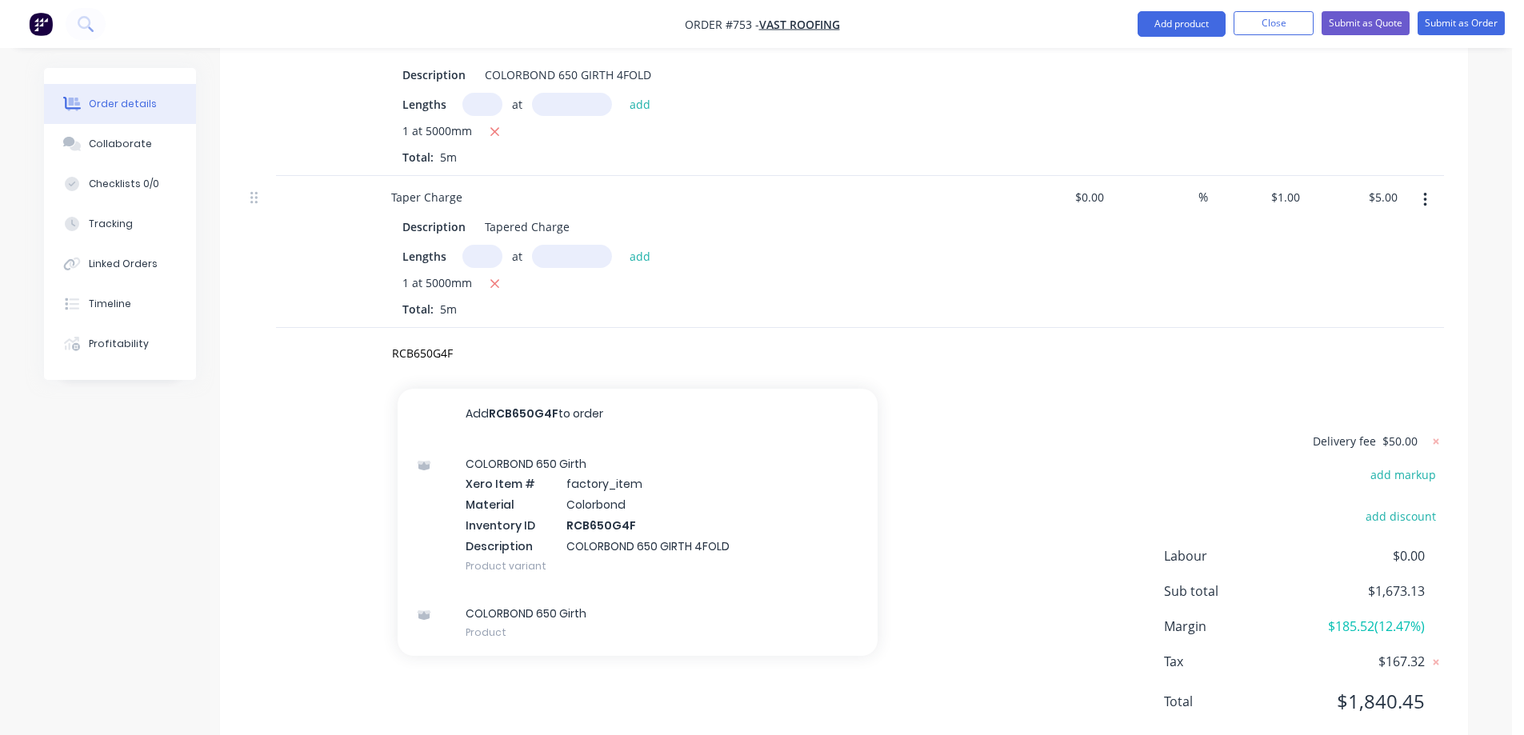
click at [534, 465] on div "COLORBOND 650 Girth Xero Item # factory_item Material Colorbond Inventory ID RC…" at bounding box center [638, 515] width 480 height 150
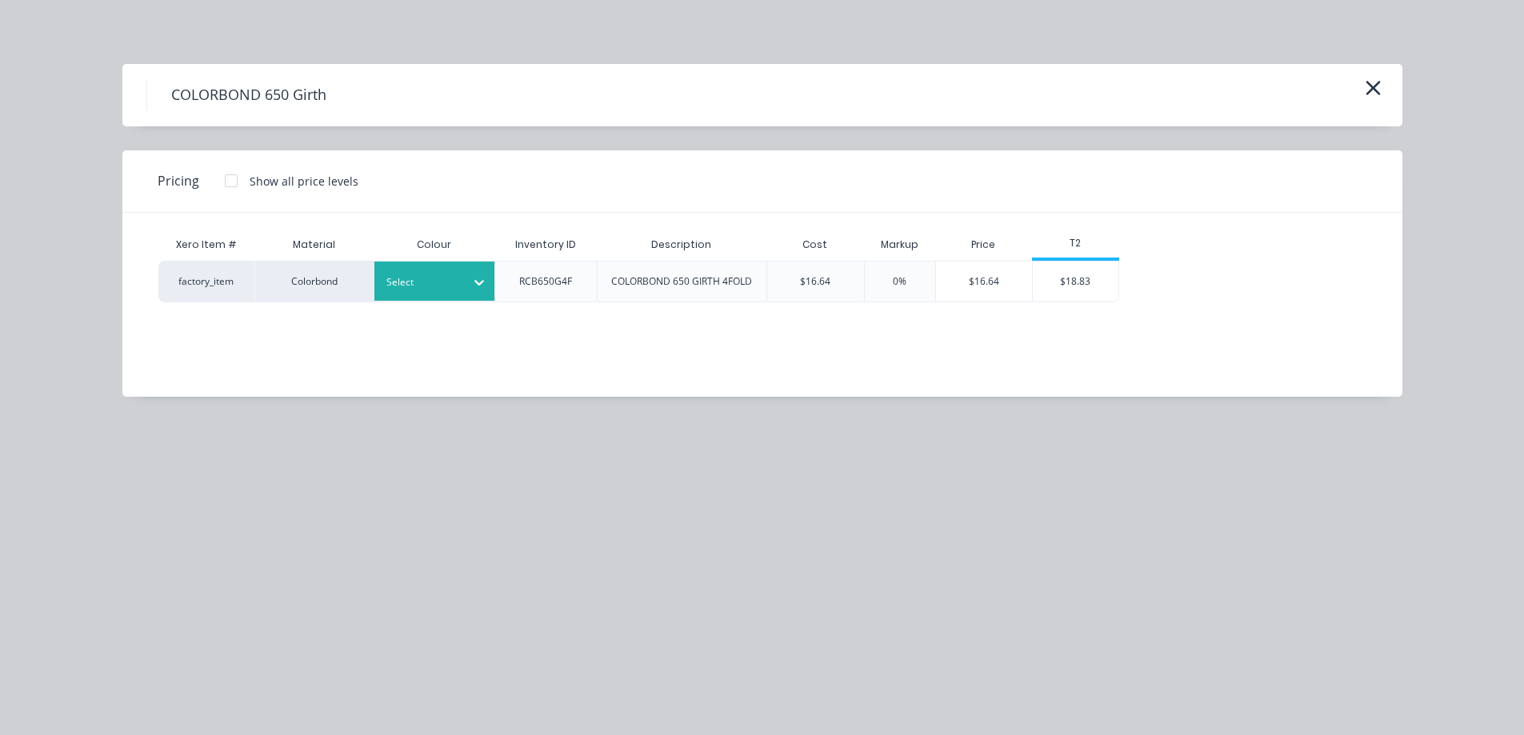
click at [439, 272] on div "Select" at bounding box center [420, 282] width 90 height 21
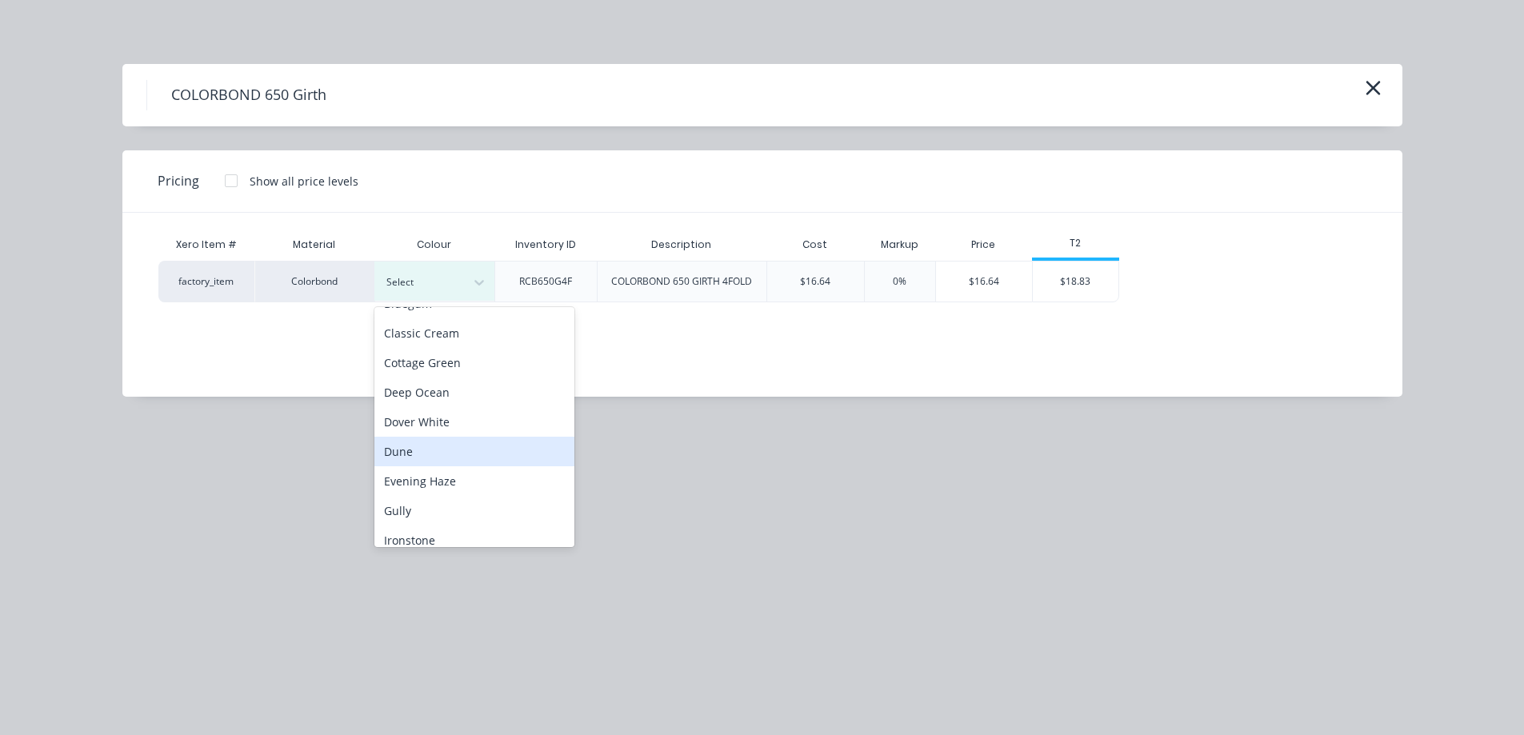
scroll to position [240, 0]
click at [450, 450] on div "Monument" at bounding box center [474, 441] width 200 height 30
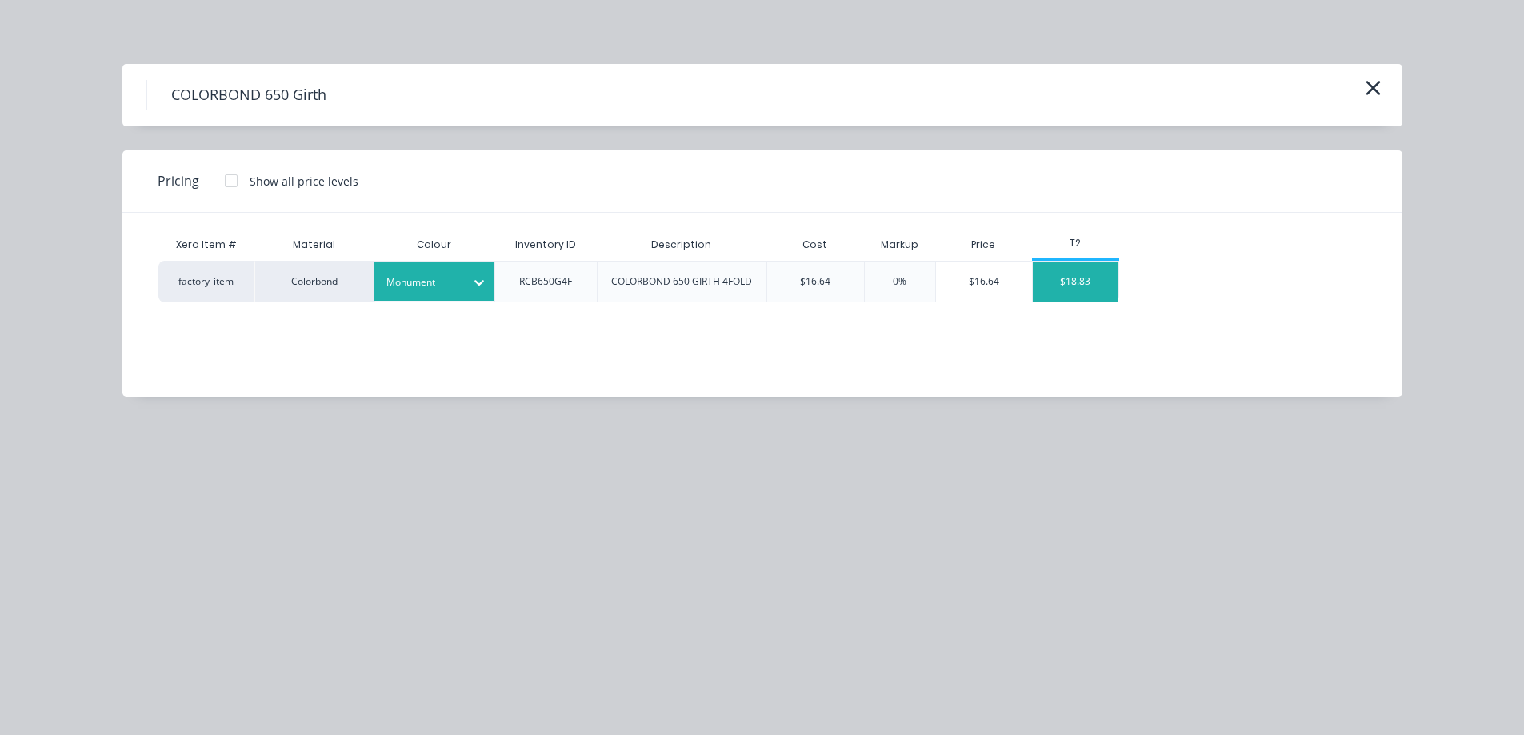
click at [1096, 278] on div "$18.83" at bounding box center [1076, 282] width 86 height 40
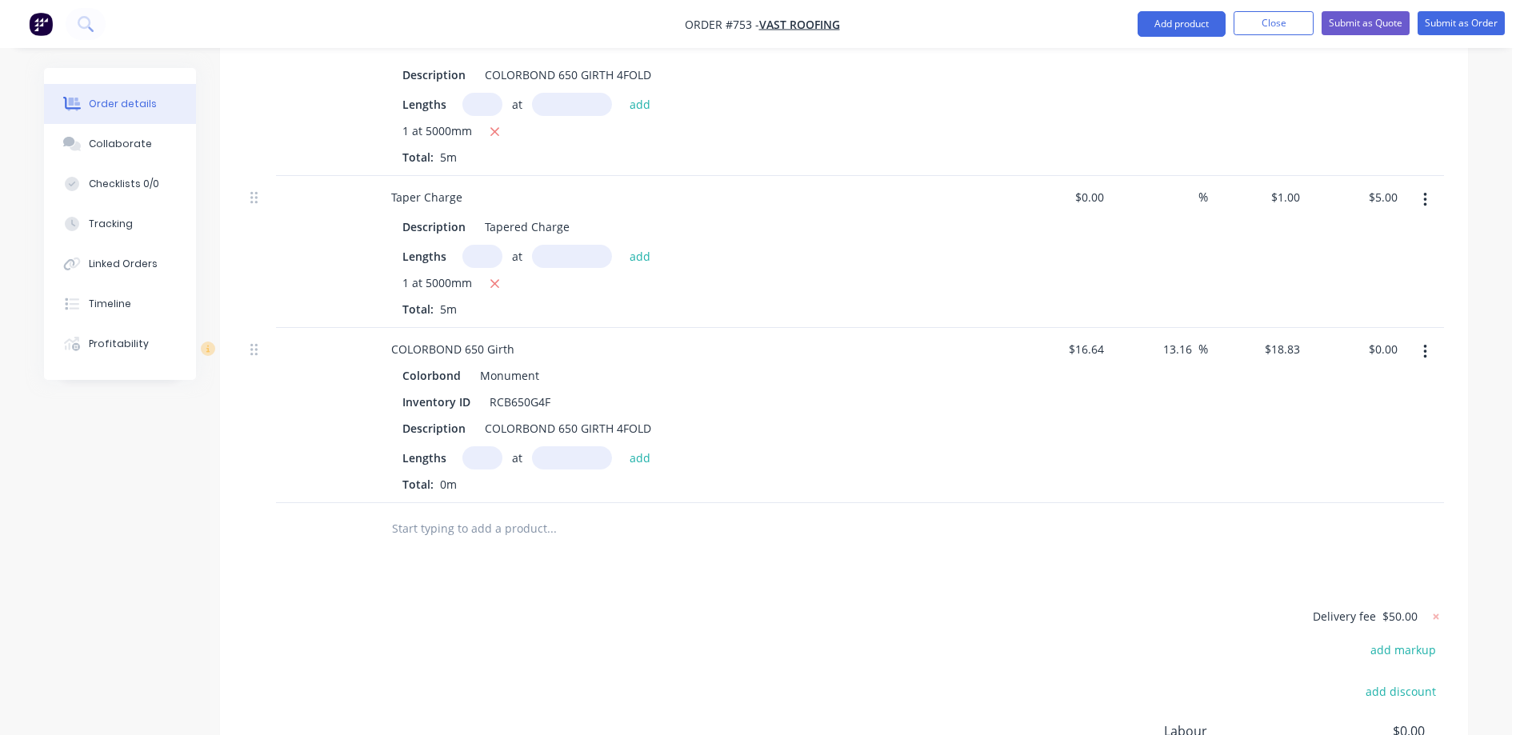
click at [478, 446] on input "text" at bounding box center [482, 457] width 40 height 23
click at [642, 446] on button "add" at bounding box center [640, 457] width 38 height 22
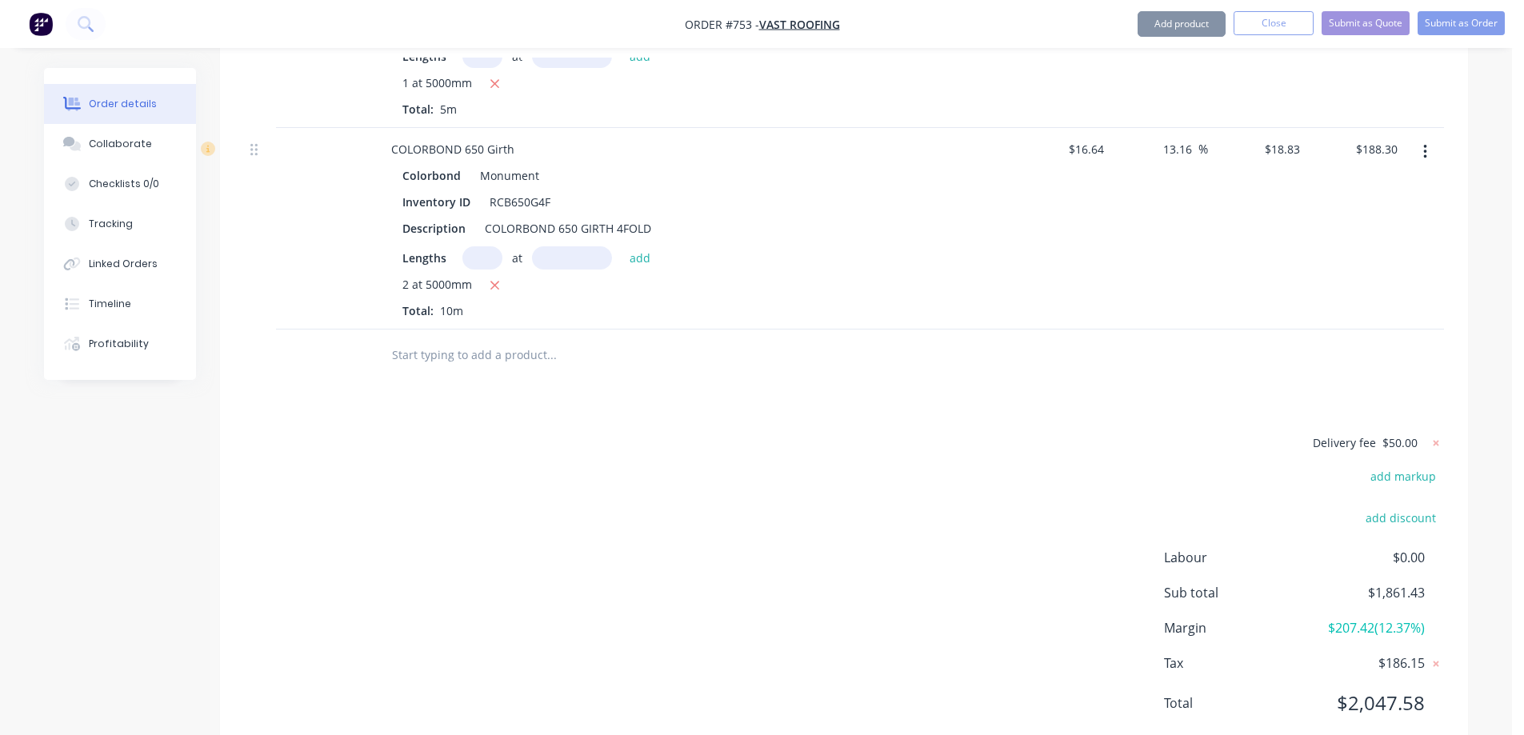
scroll to position [6672, 0]
click at [510, 338] on input "text" at bounding box center [551, 354] width 320 height 32
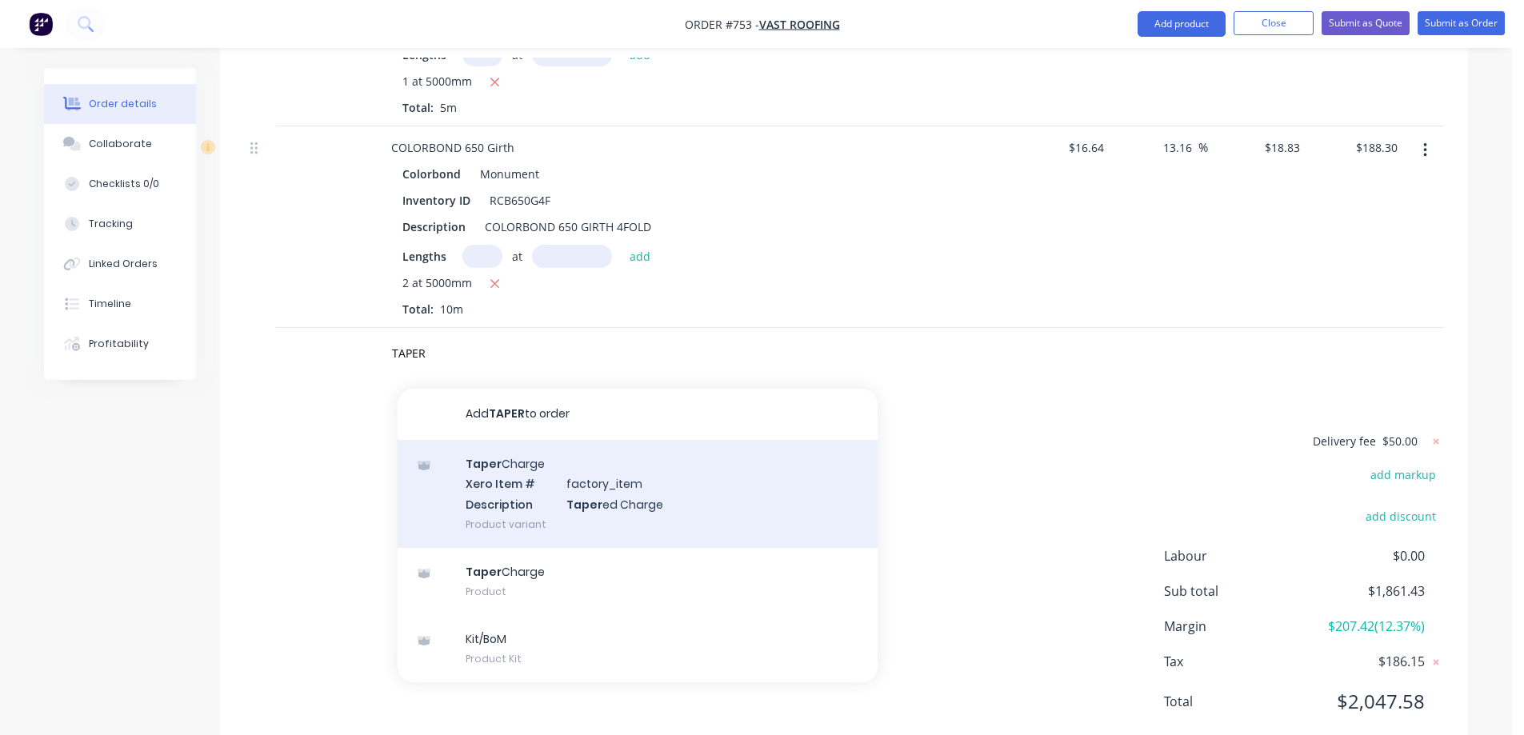
click at [494, 440] on div "Taper Charge Xero Item # factory_item Description Taper ed Charge Product varia…" at bounding box center [638, 494] width 480 height 108
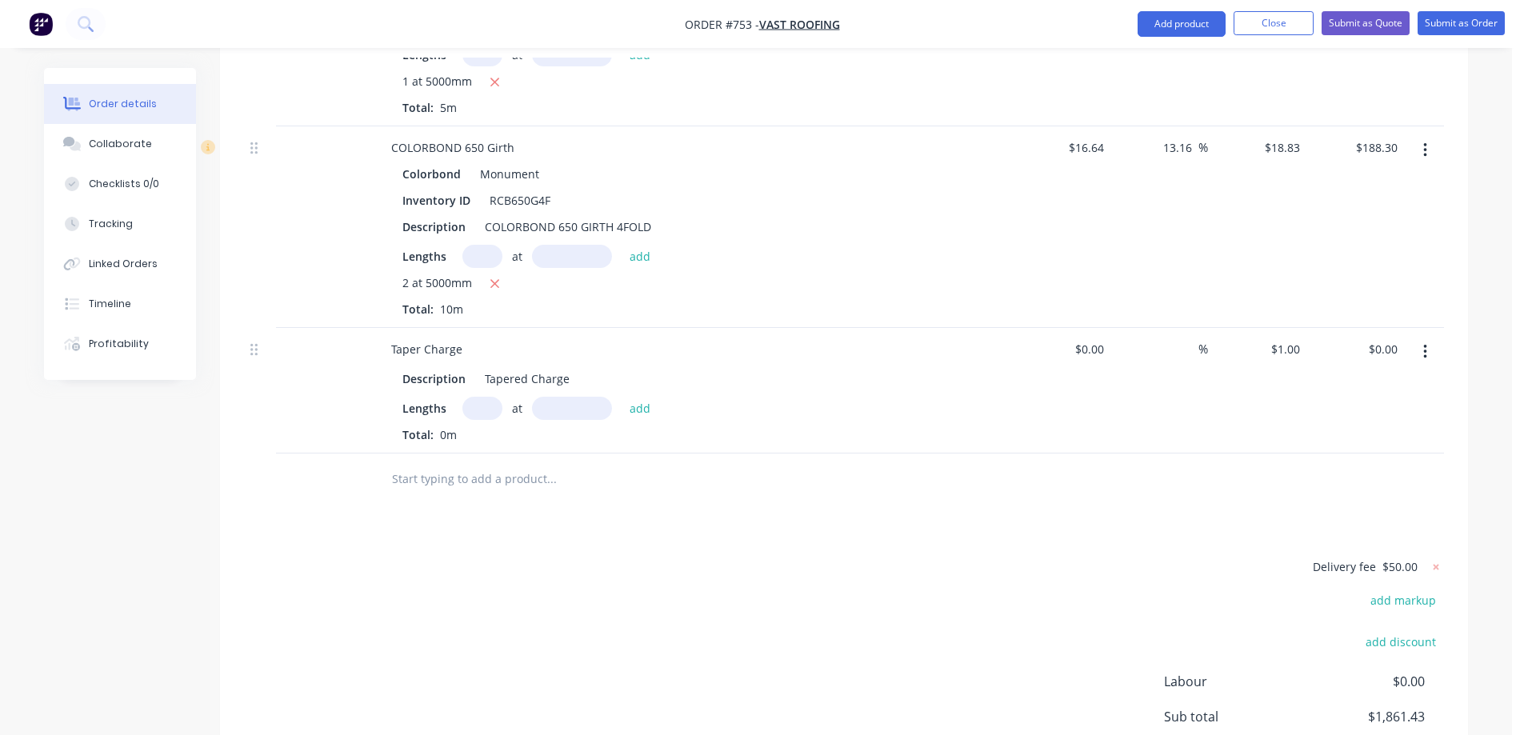
click at [484, 397] on input "text" at bounding box center [482, 408] width 40 height 23
click at [629, 397] on button "add" at bounding box center [640, 408] width 38 height 22
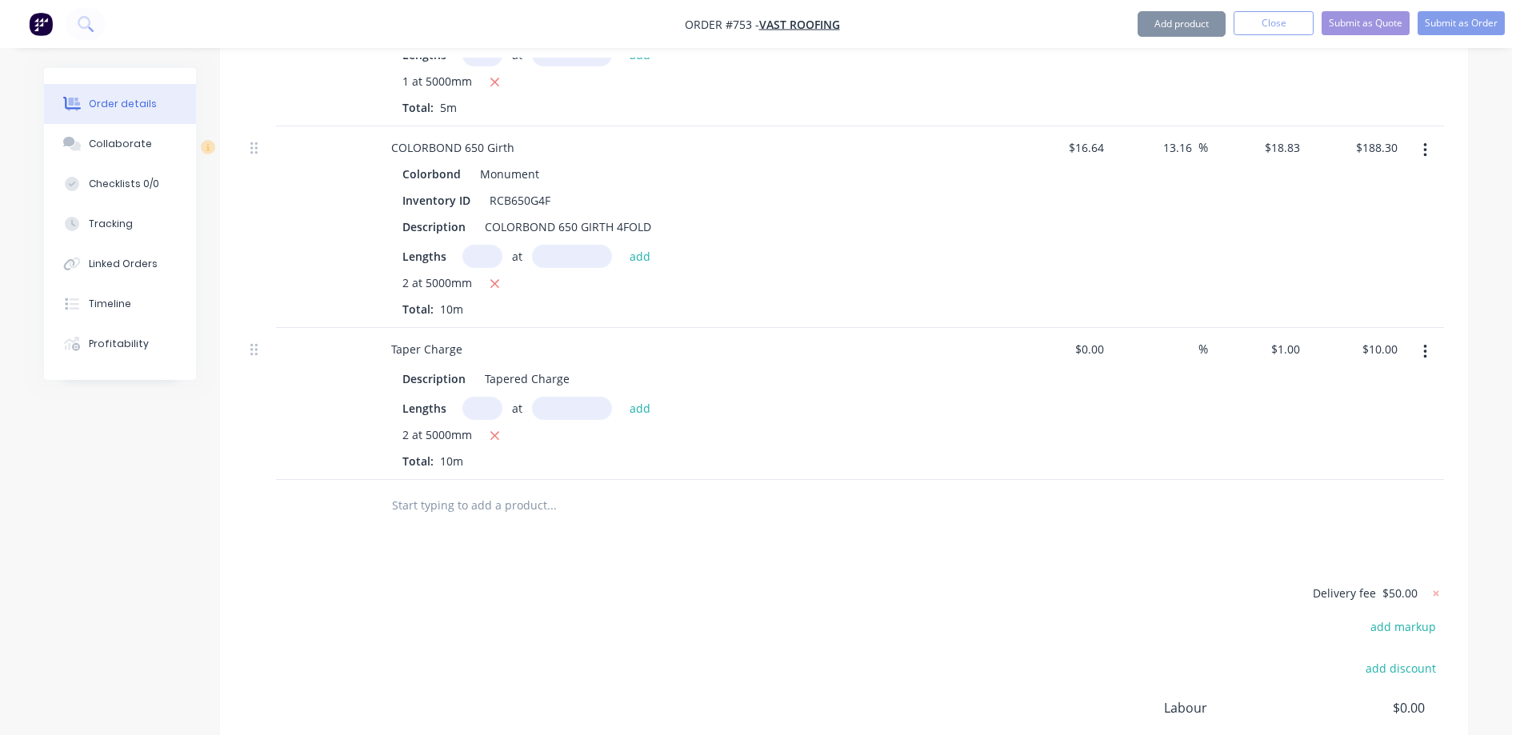
scroll to position [6824, 0]
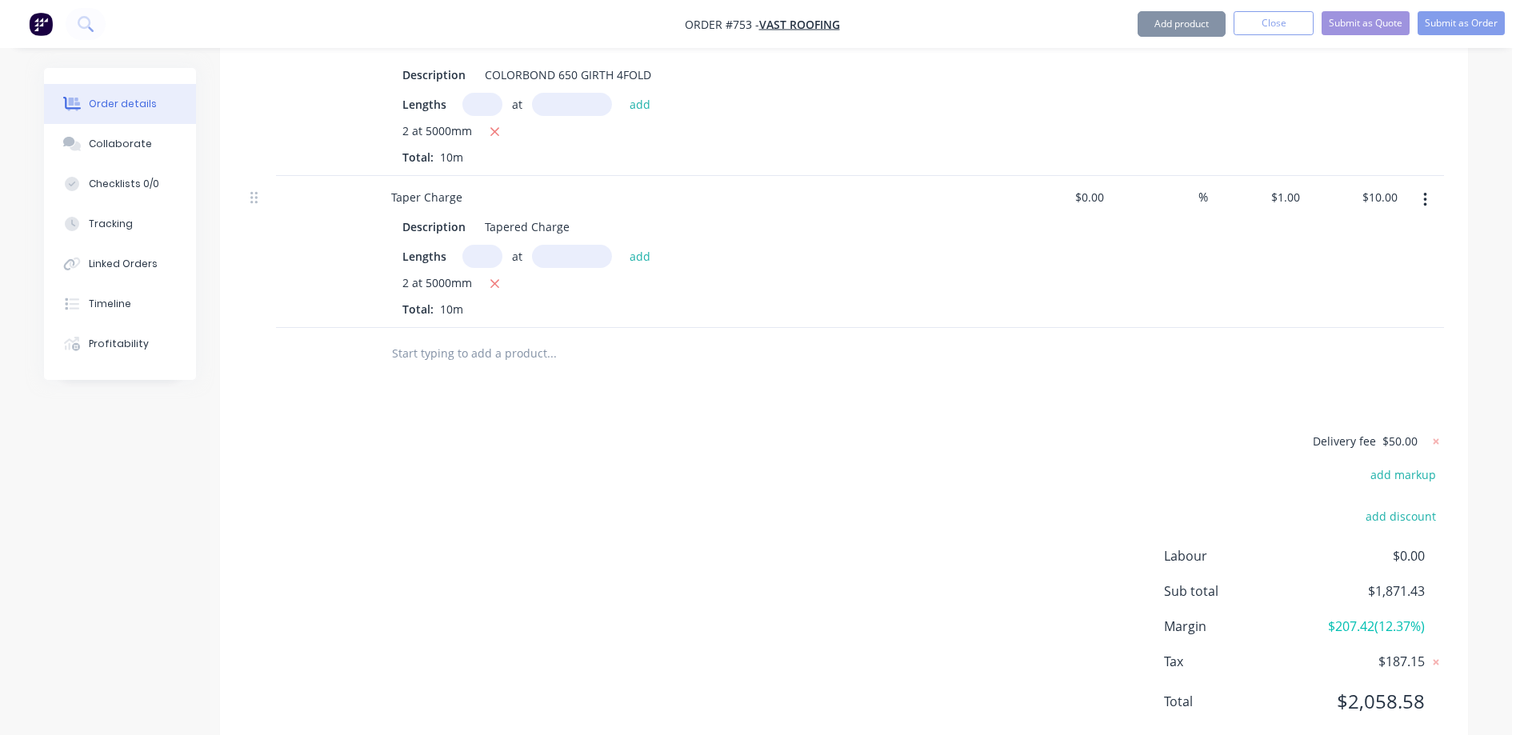
click at [486, 338] on input "text" at bounding box center [551, 354] width 320 height 32
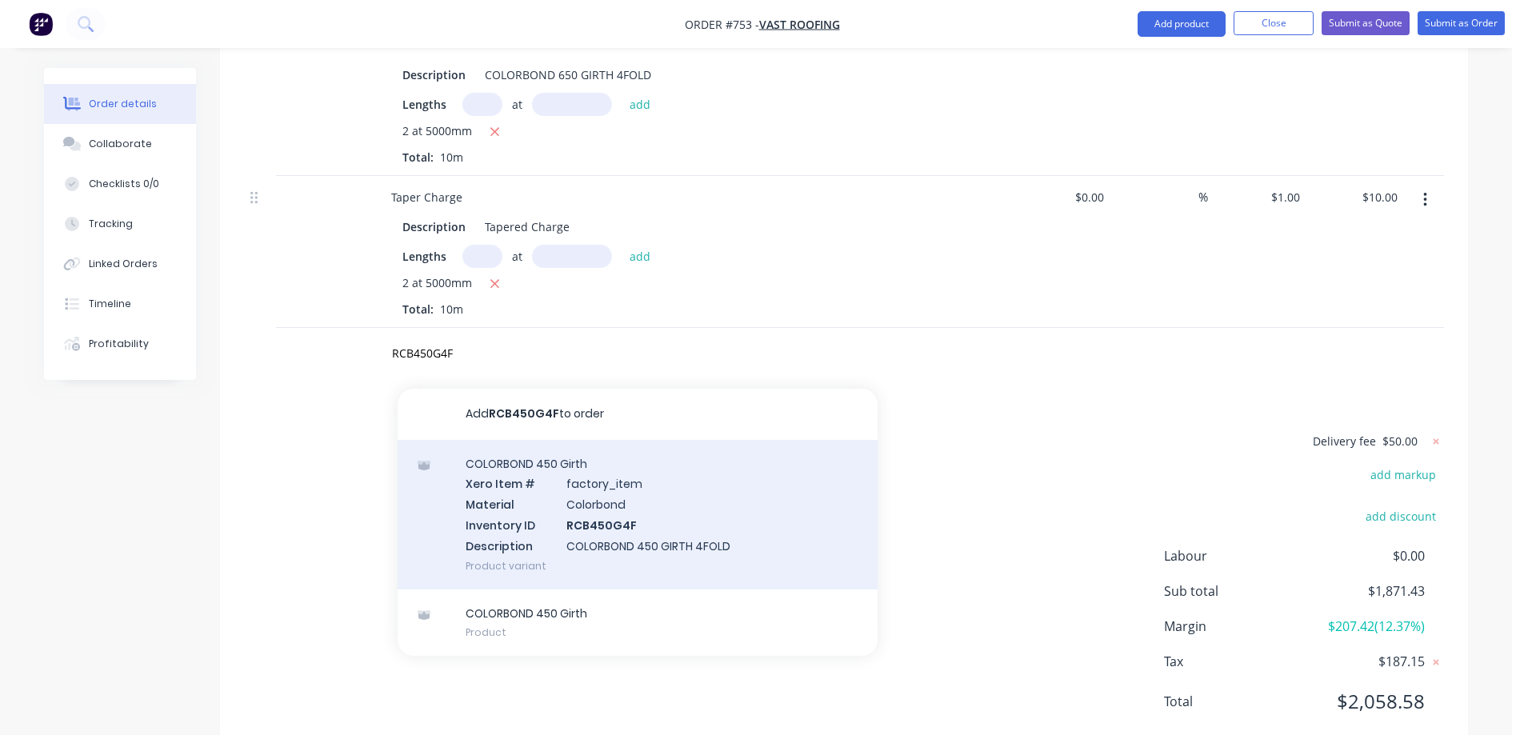
click at [516, 461] on div "COLORBOND 450 Girth Xero Item # factory_item Material Colorbond Inventory ID RC…" at bounding box center [638, 515] width 480 height 150
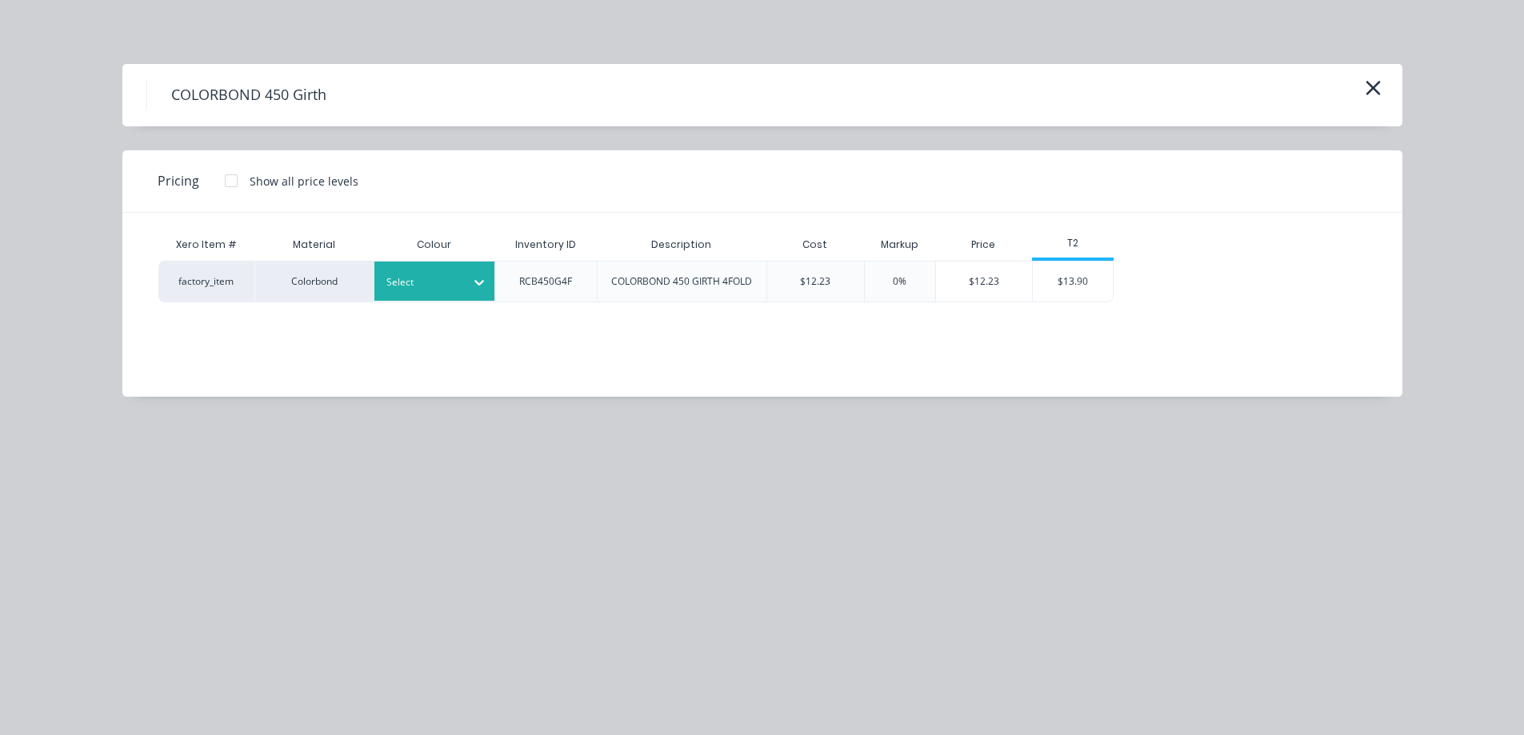
click at [441, 294] on div "Select" at bounding box center [434, 281] width 120 height 39
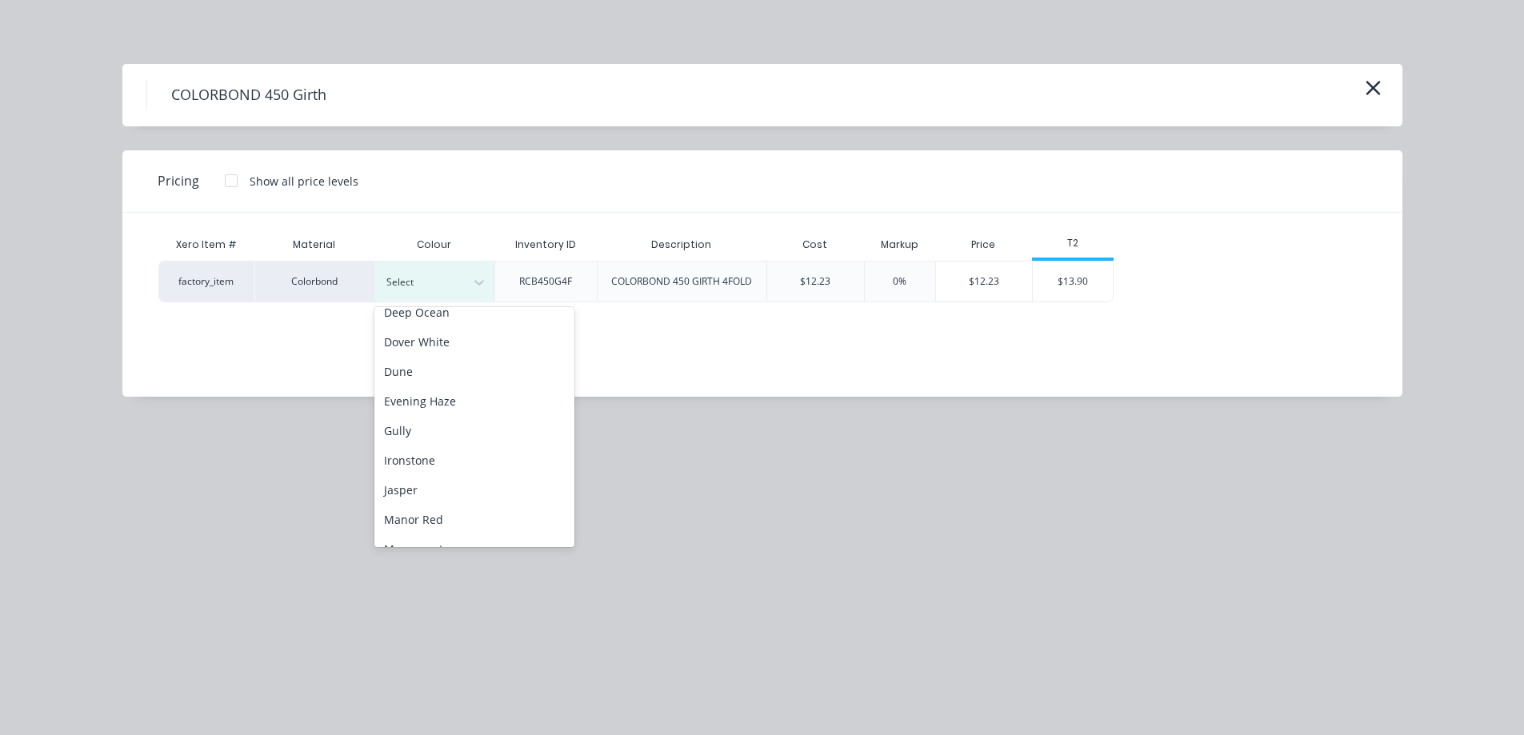
scroll to position [240, 0]
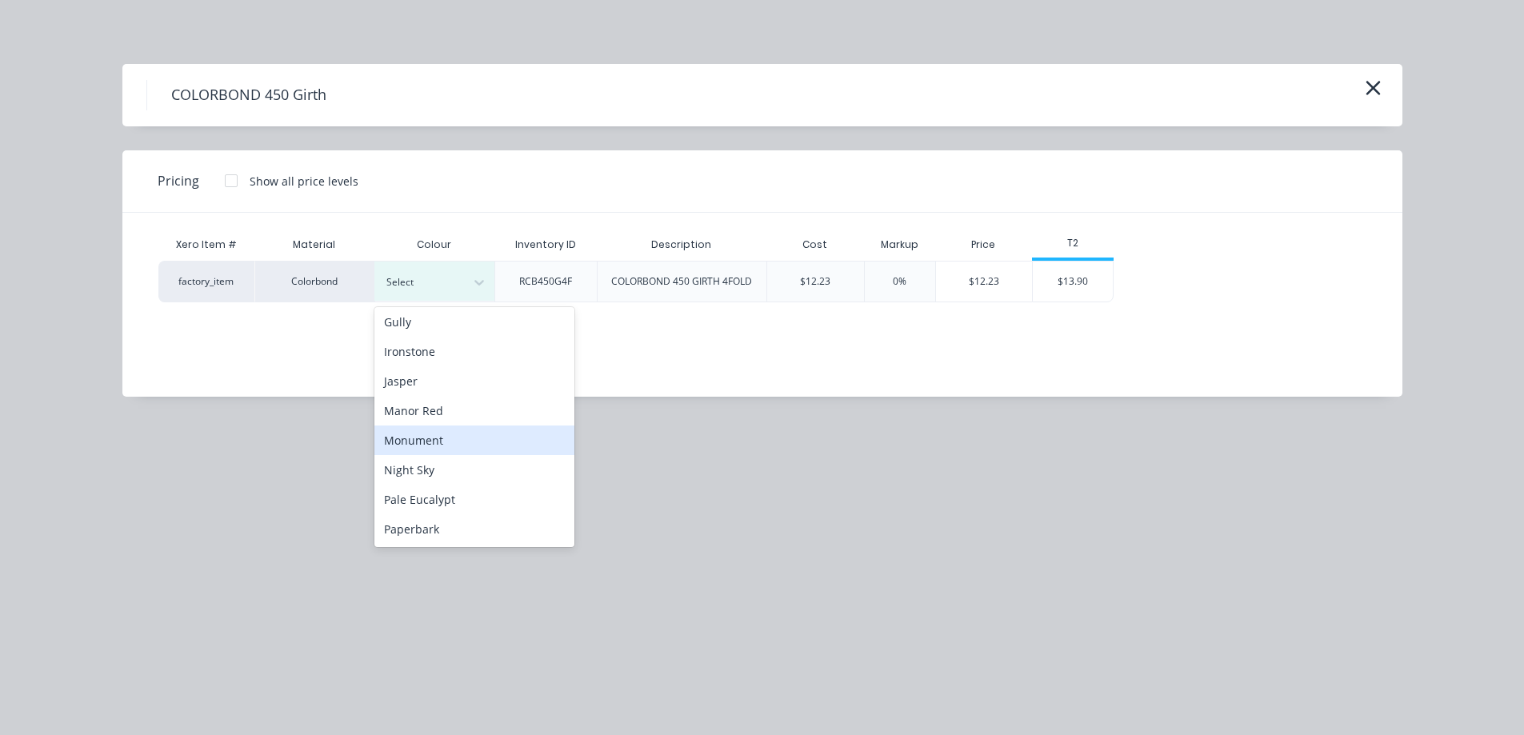
click at [448, 429] on div "Monument" at bounding box center [474, 441] width 200 height 30
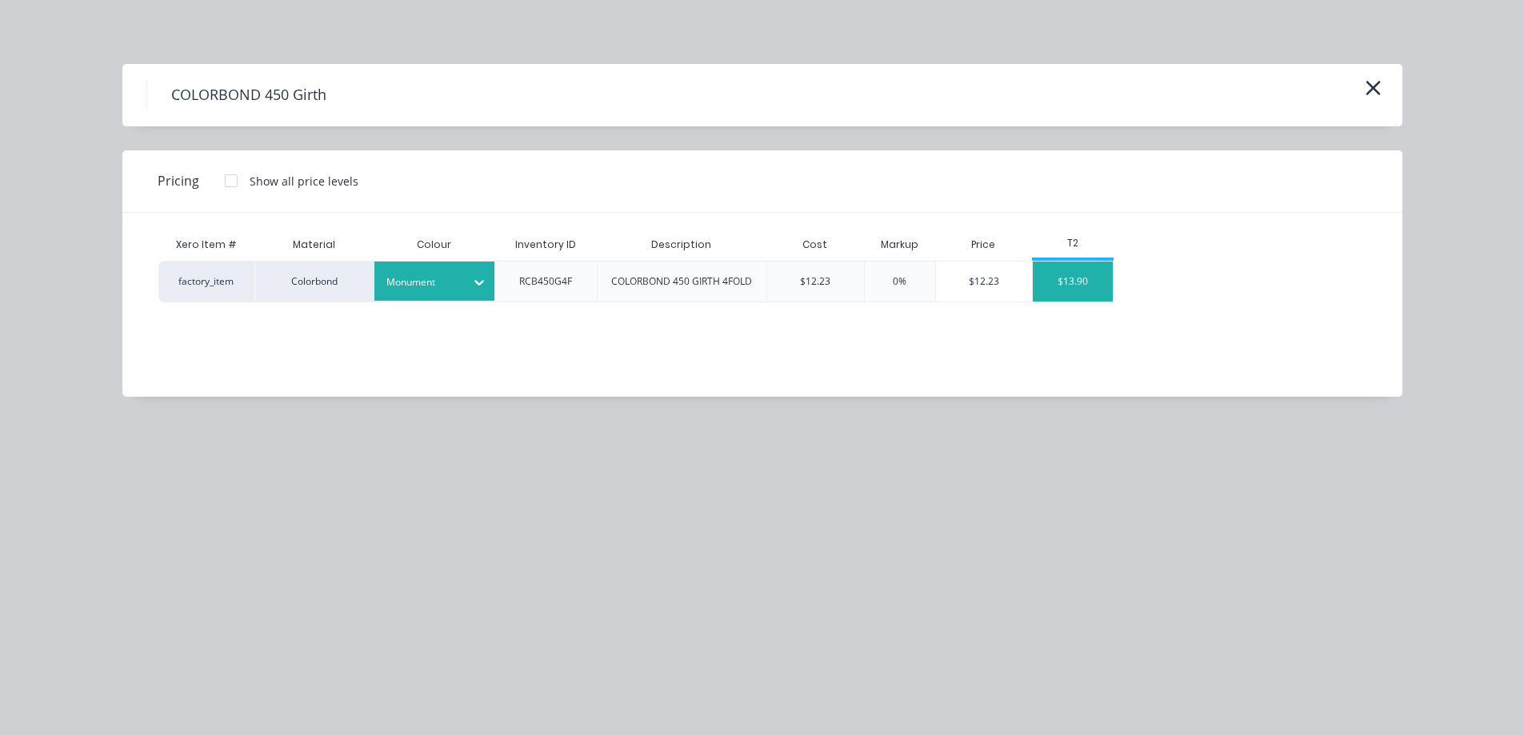
click at [1063, 289] on div "$13.90" at bounding box center [1073, 282] width 80 height 40
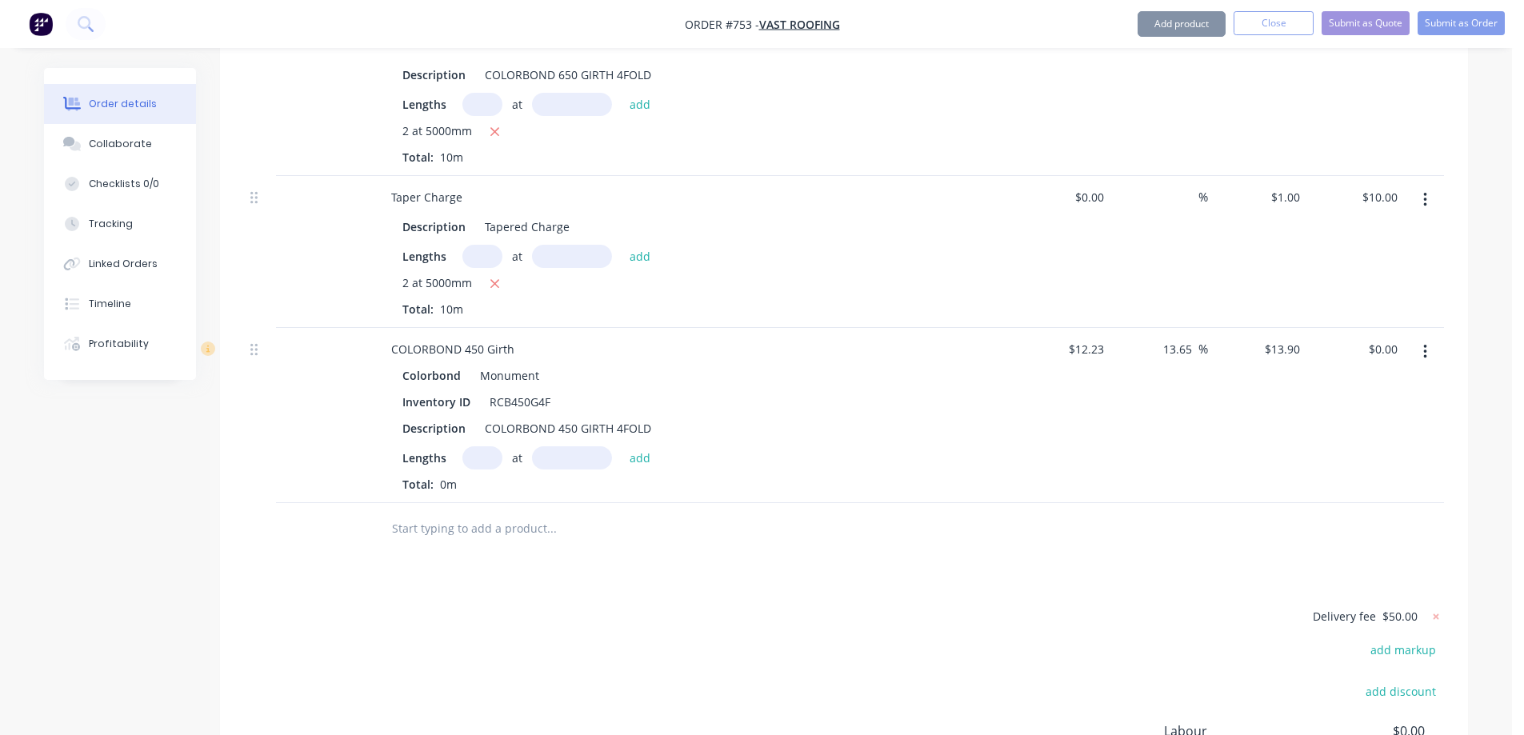
click at [477, 446] on input "text" at bounding box center [482, 457] width 40 height 23
click at [641, 446] on button "add" at bounding box center [640, 457] width 38 height 22
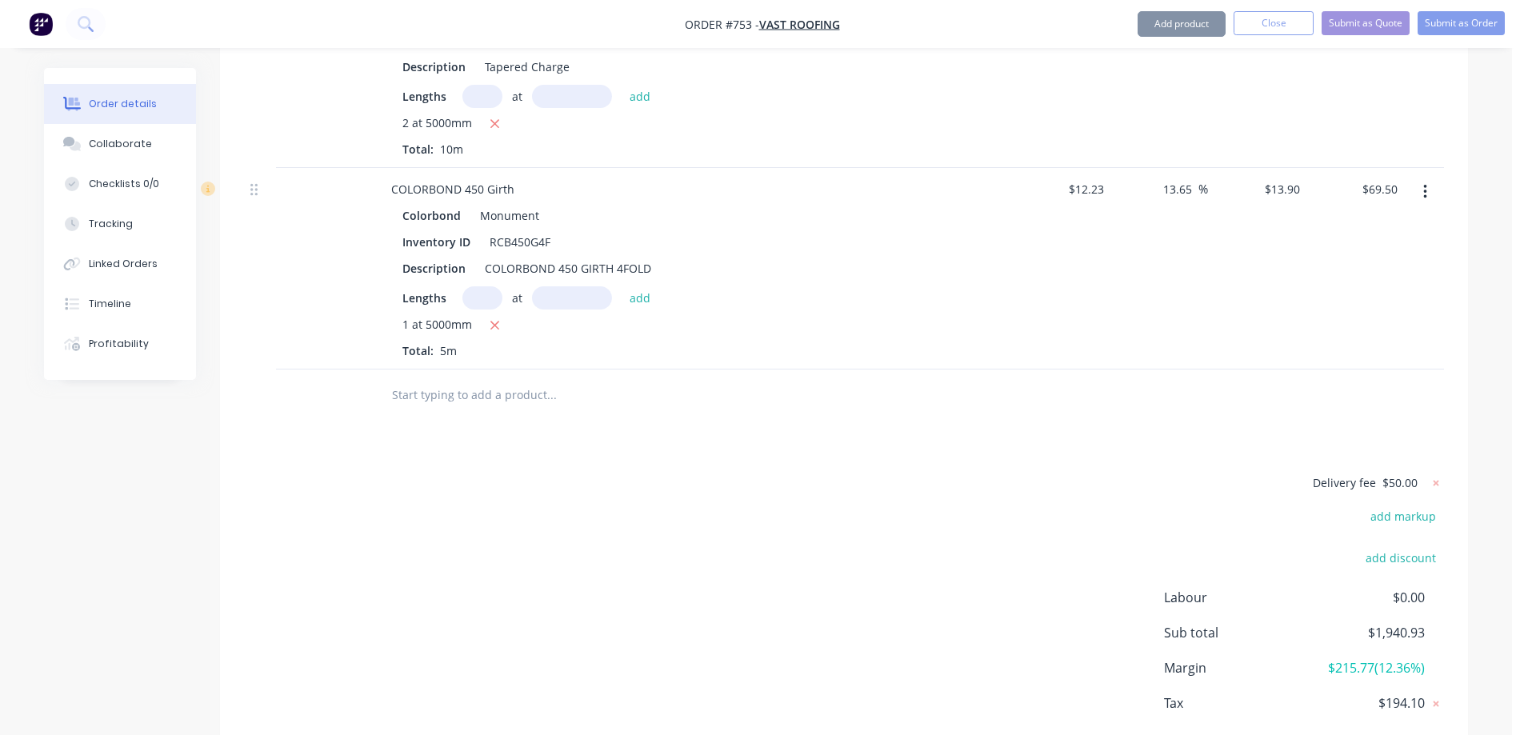
scroll to position [7026, 0]
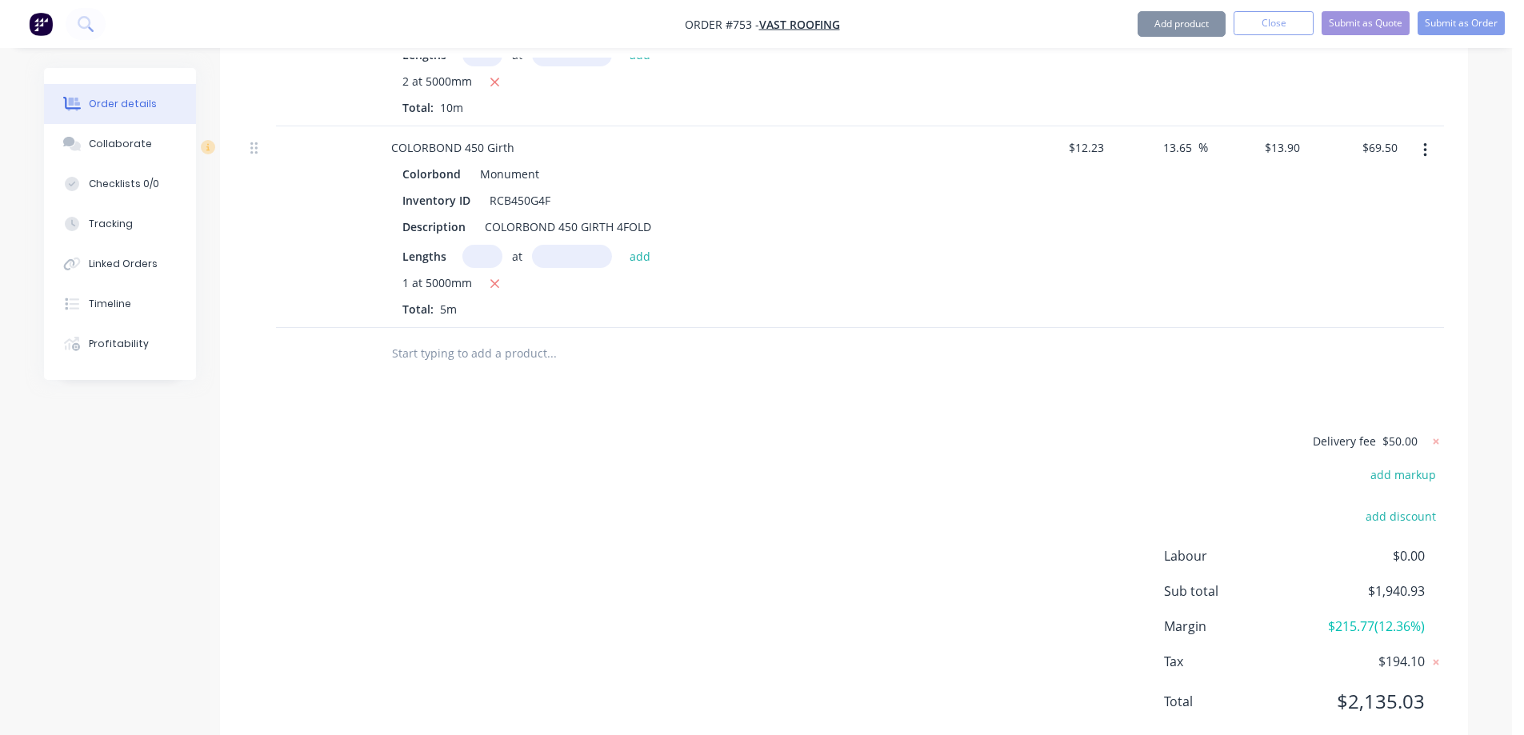
click at [488, 338] on input "text" at bounding box center [551, 354] width 320 height 32
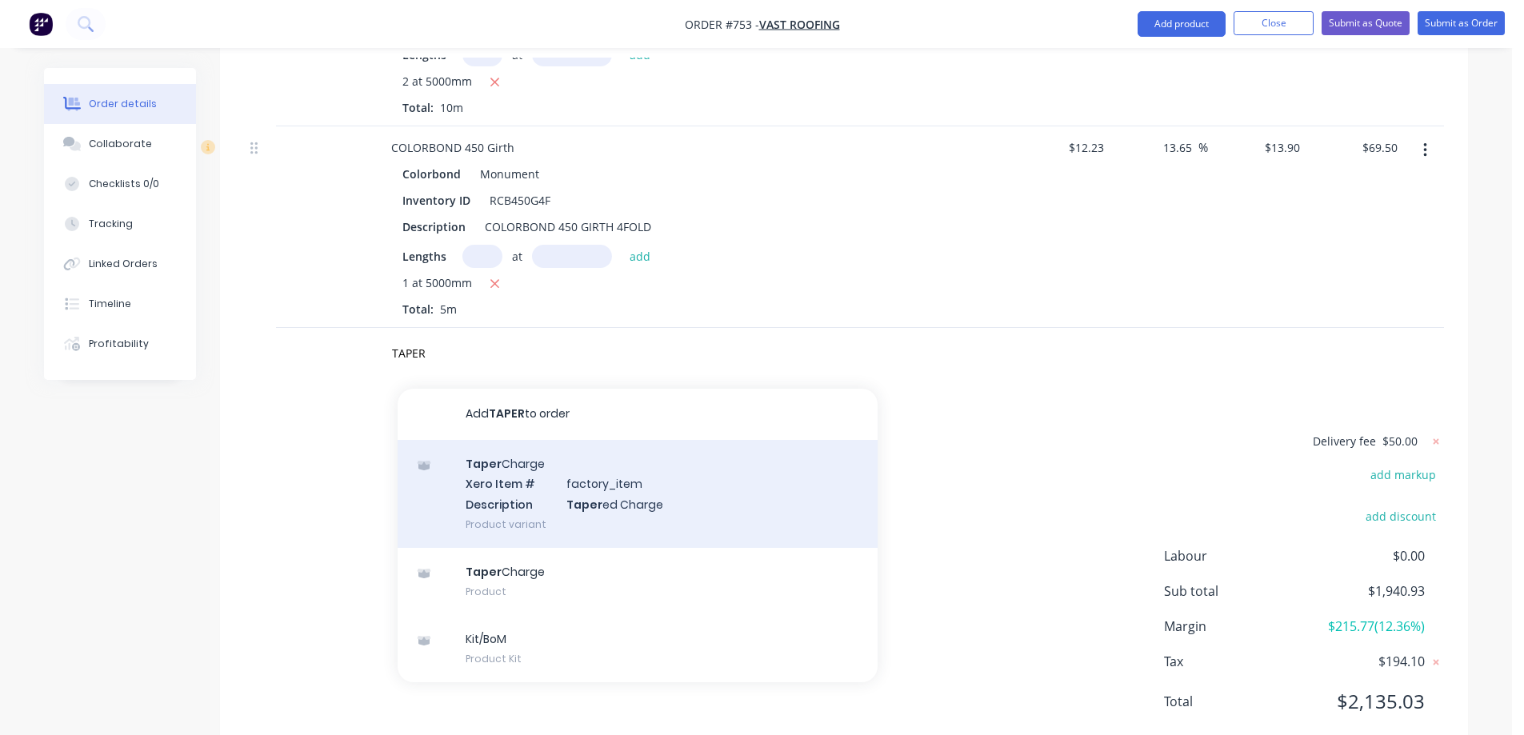
click at [510, 440] on div "Taper Charge Xero Item # factory_item Description Taper ed Charge Product varia…" at bounding box center [638, 494] width 480 height 108
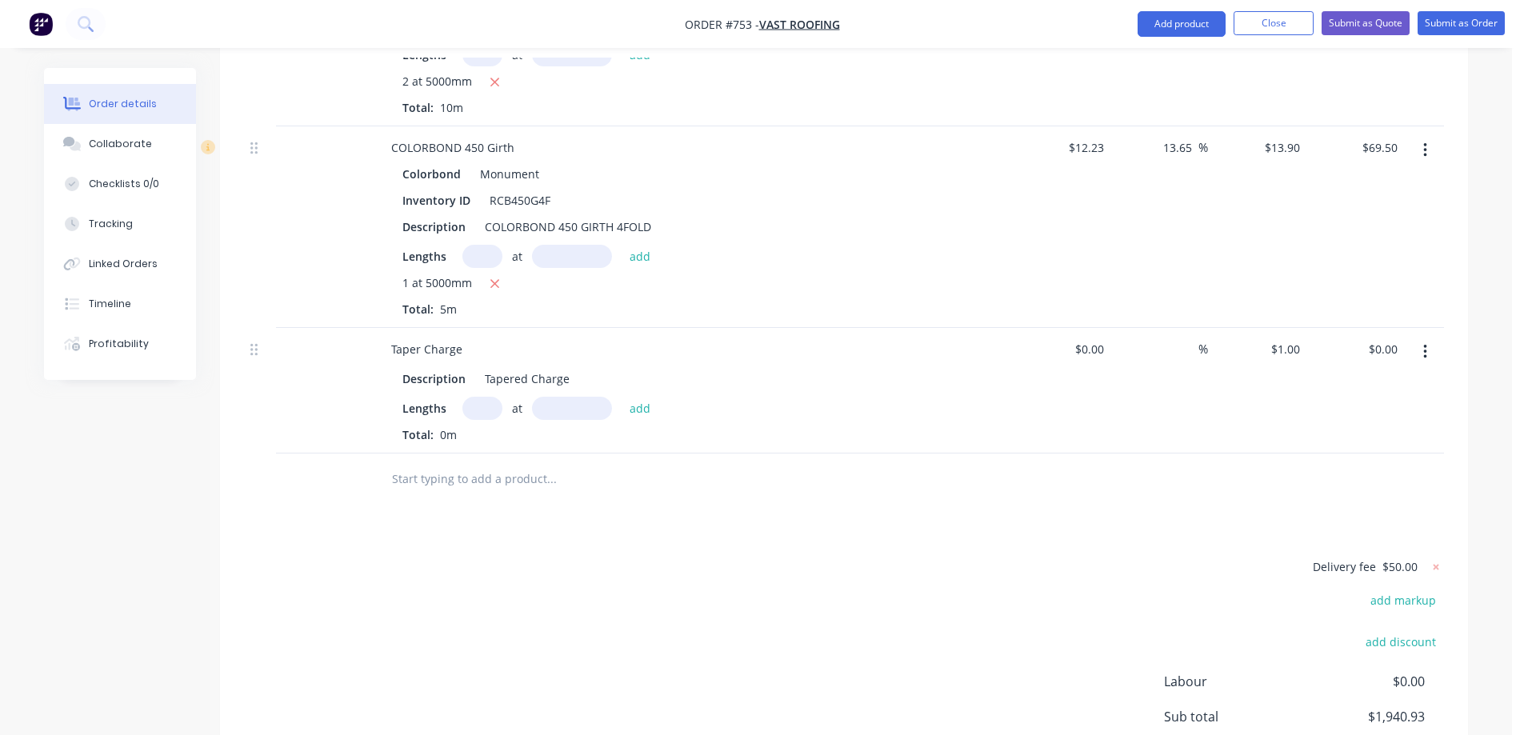
click at [489, 397] on input "text" at bounding box center [482, 408] width 40 height 23
click at [646, 397] on button "add" at bounding box center [640, 408] width 38 height 22
click at [532, 480] on div at bounding box center [660, 506] width 576 height 52
click at [517, 490] on input "text" at bounding box center [551, 506] width 320 height 32
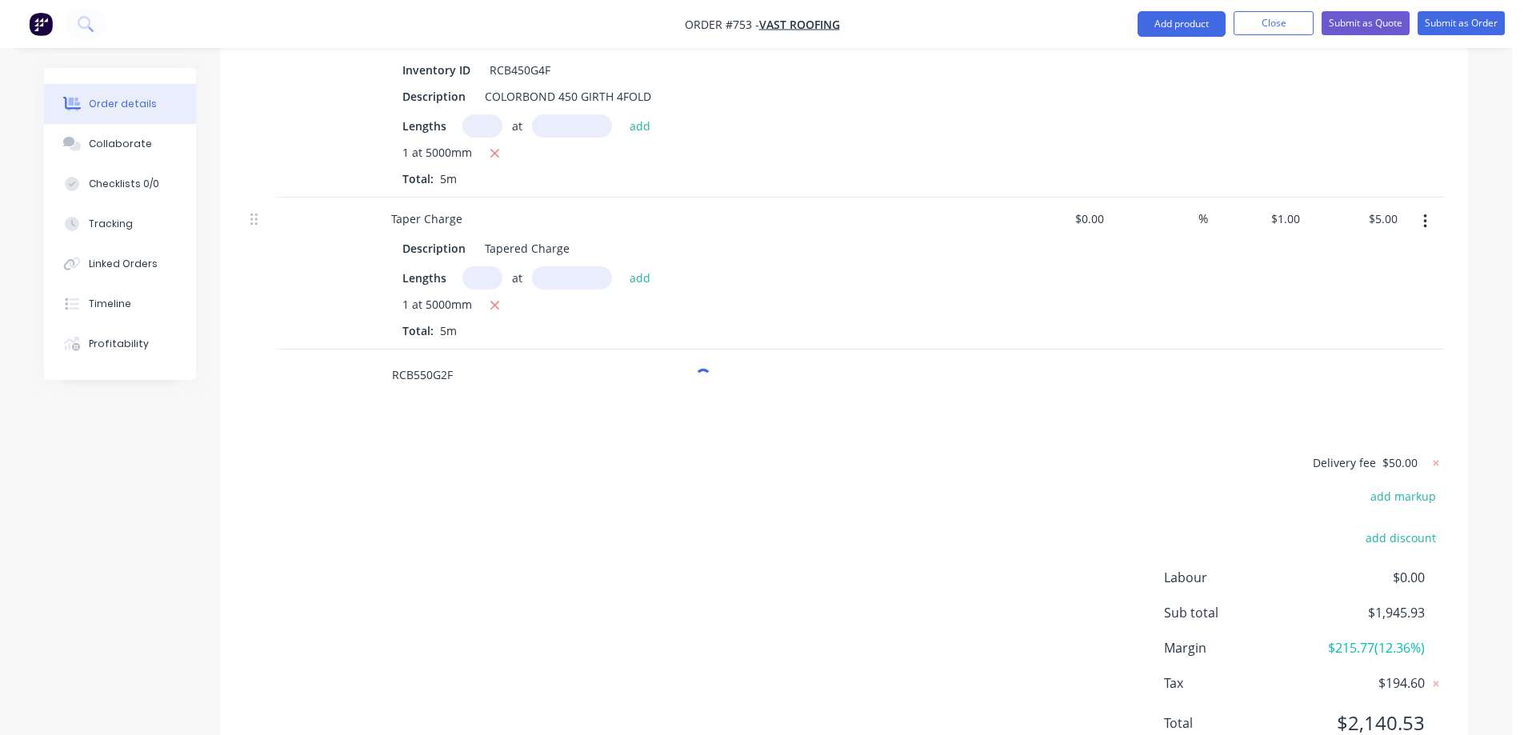
scroll to position [7178, 0]
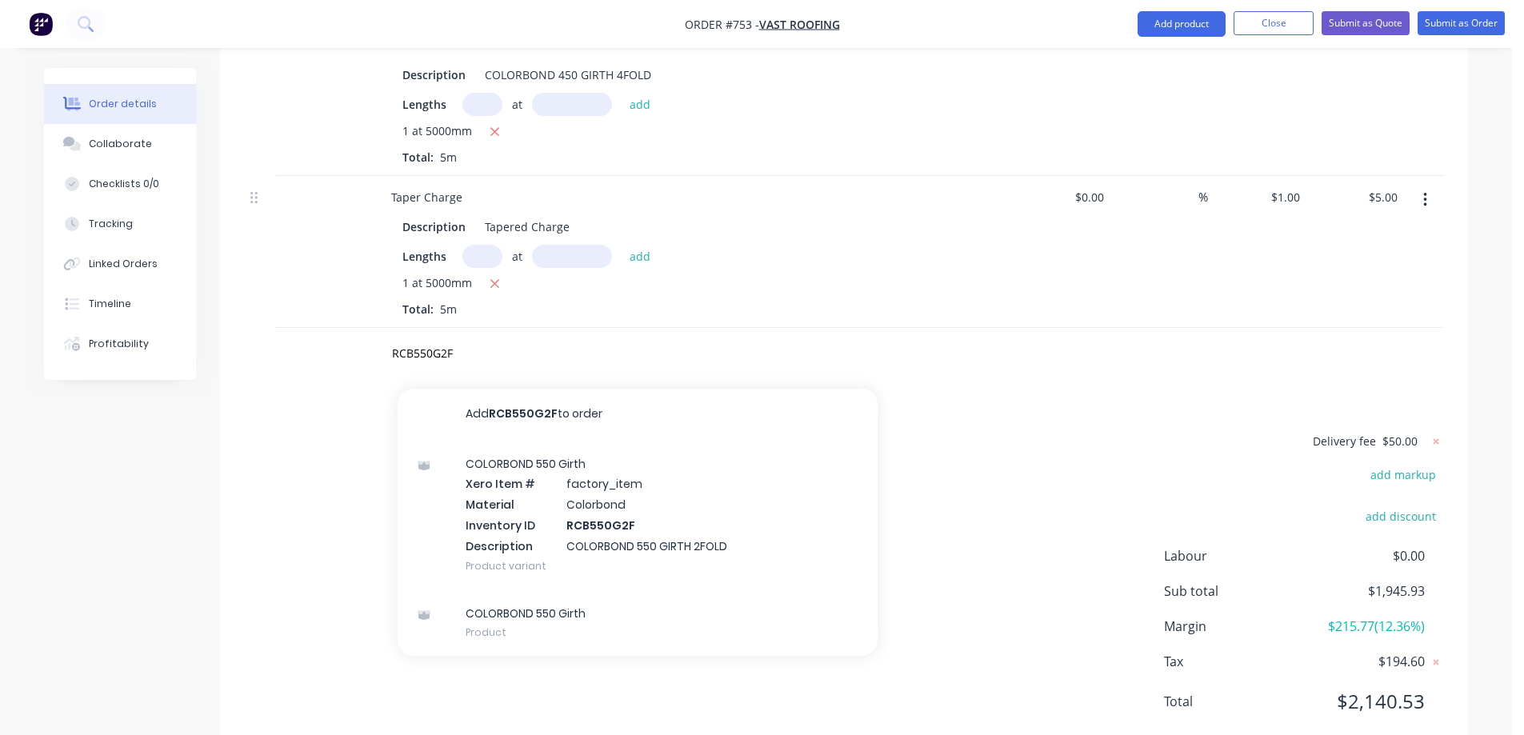
click at [519, 459] on div "COLORBOND 550 Girth Xero Item # factory_item Material Colorbond Inventory ID RC…" at bounding box center [638, 515] width 480 height 150
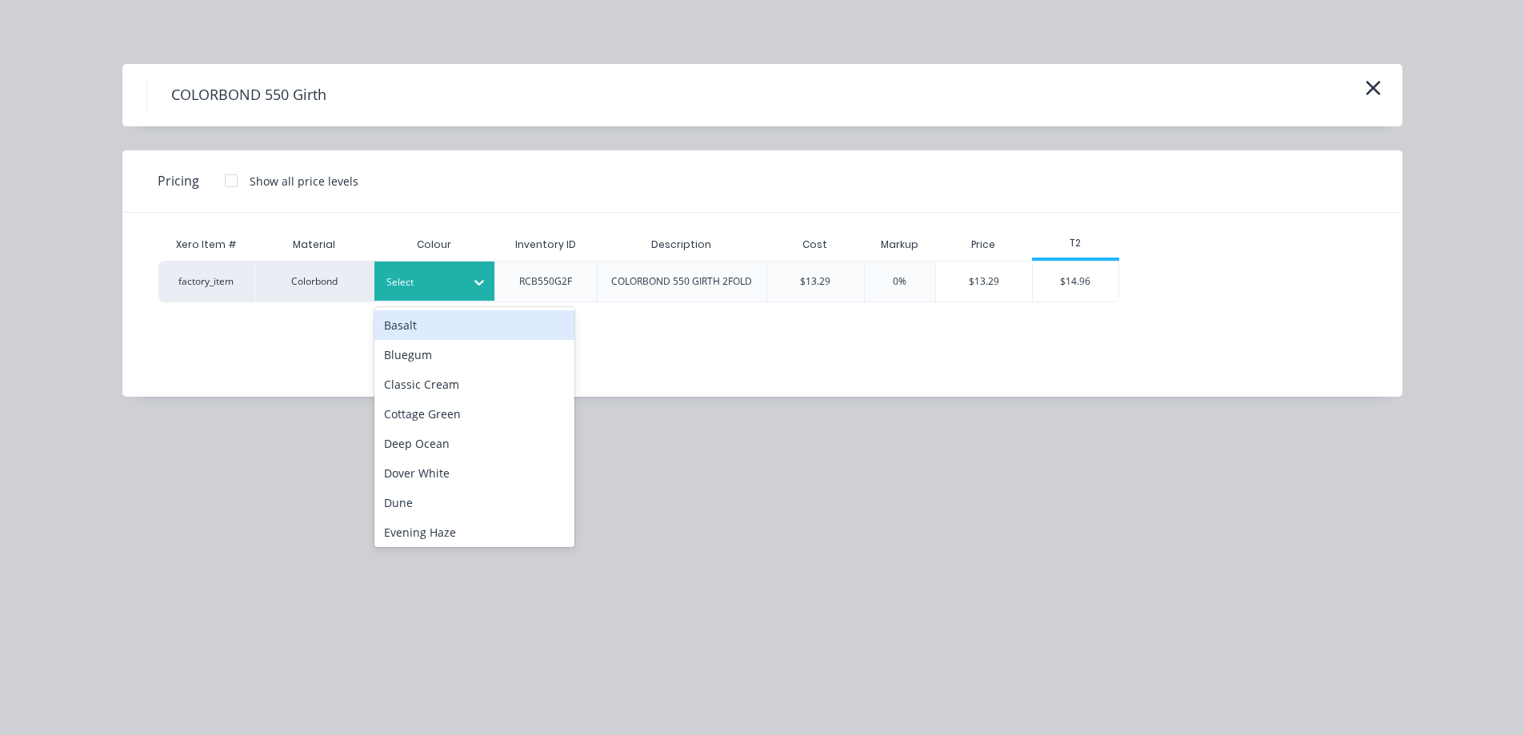
click at [471, 284] on icon at bounding box center [479, 282] width 16 height 16
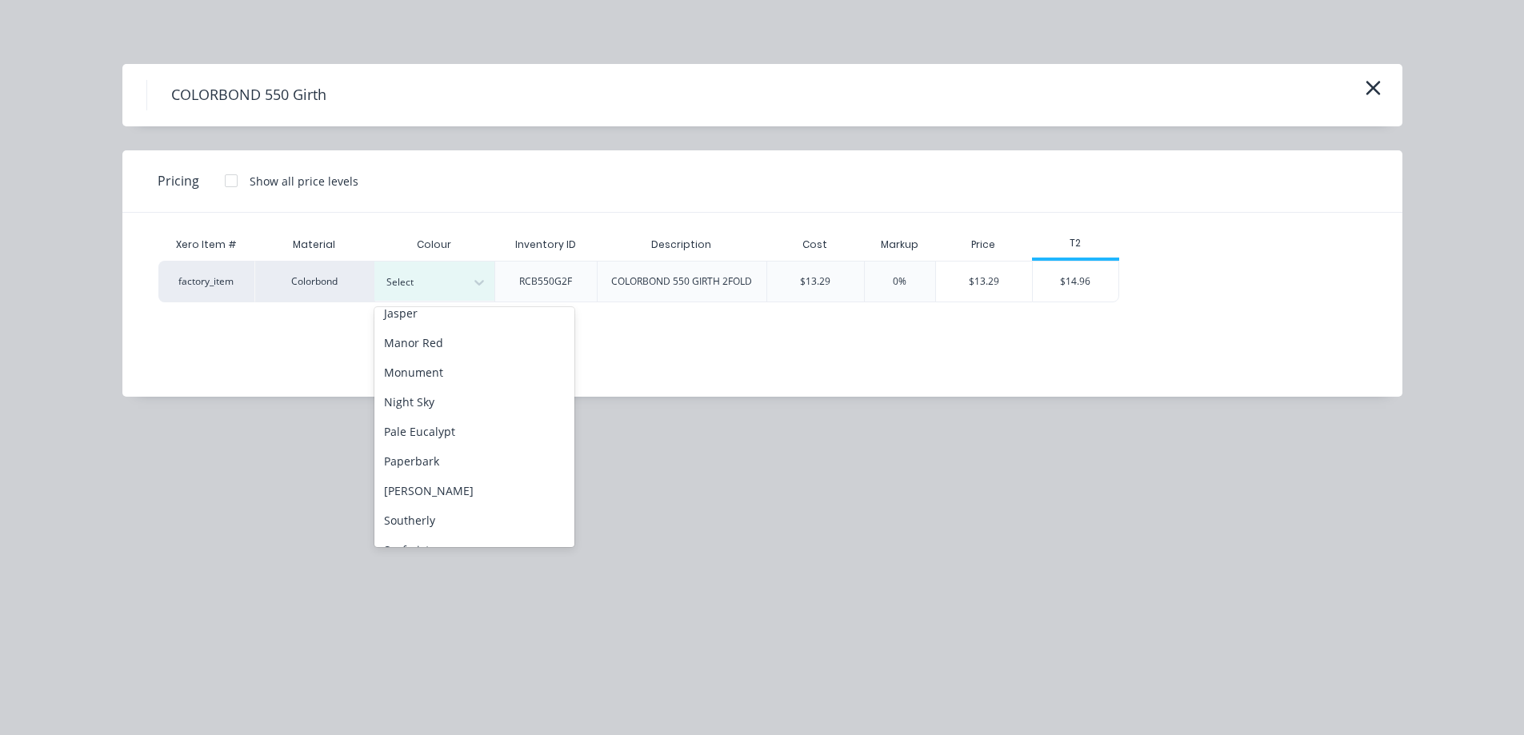
scroll to position [320, 0]
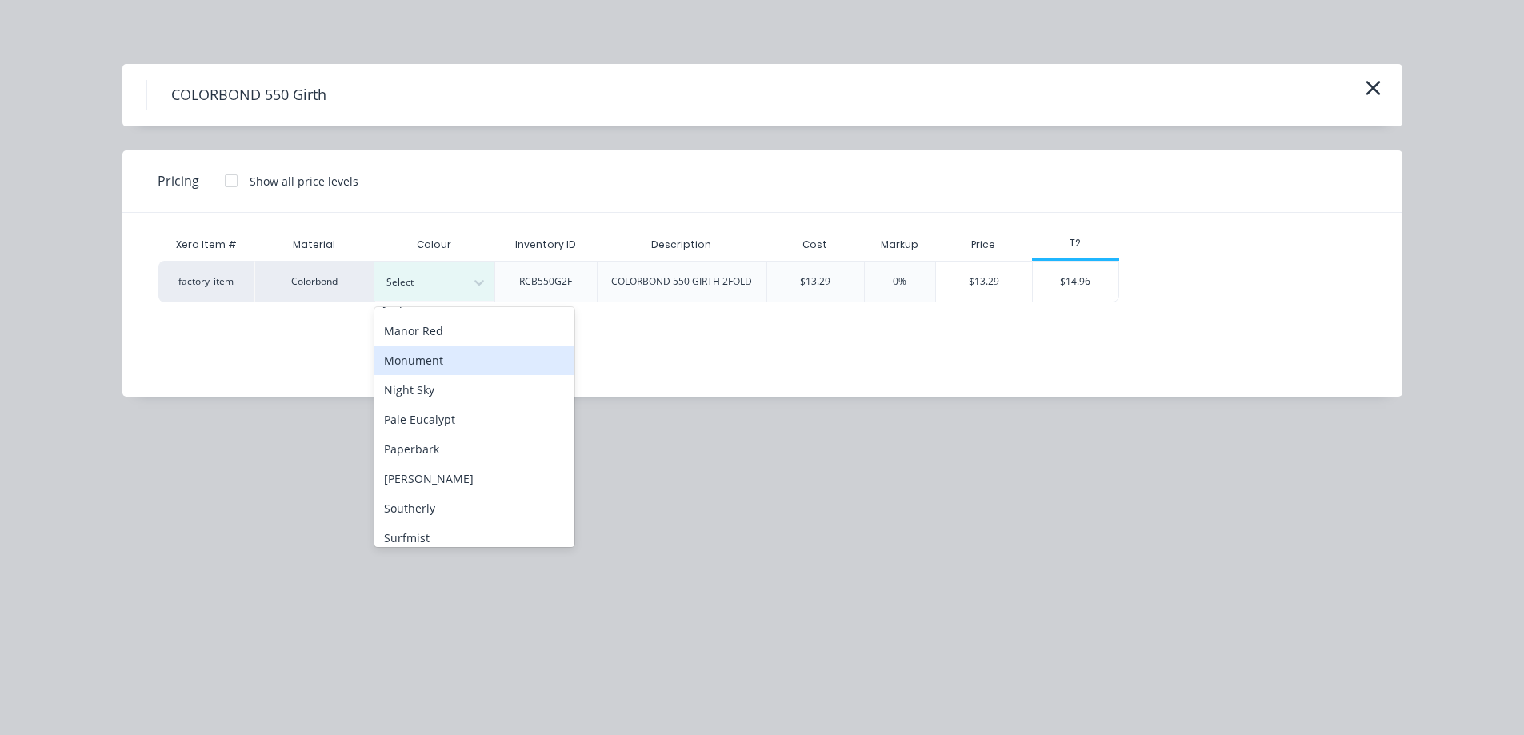
click at [438, 362] on div "Monument" at bounding box center [474, 361] width 200 height 30
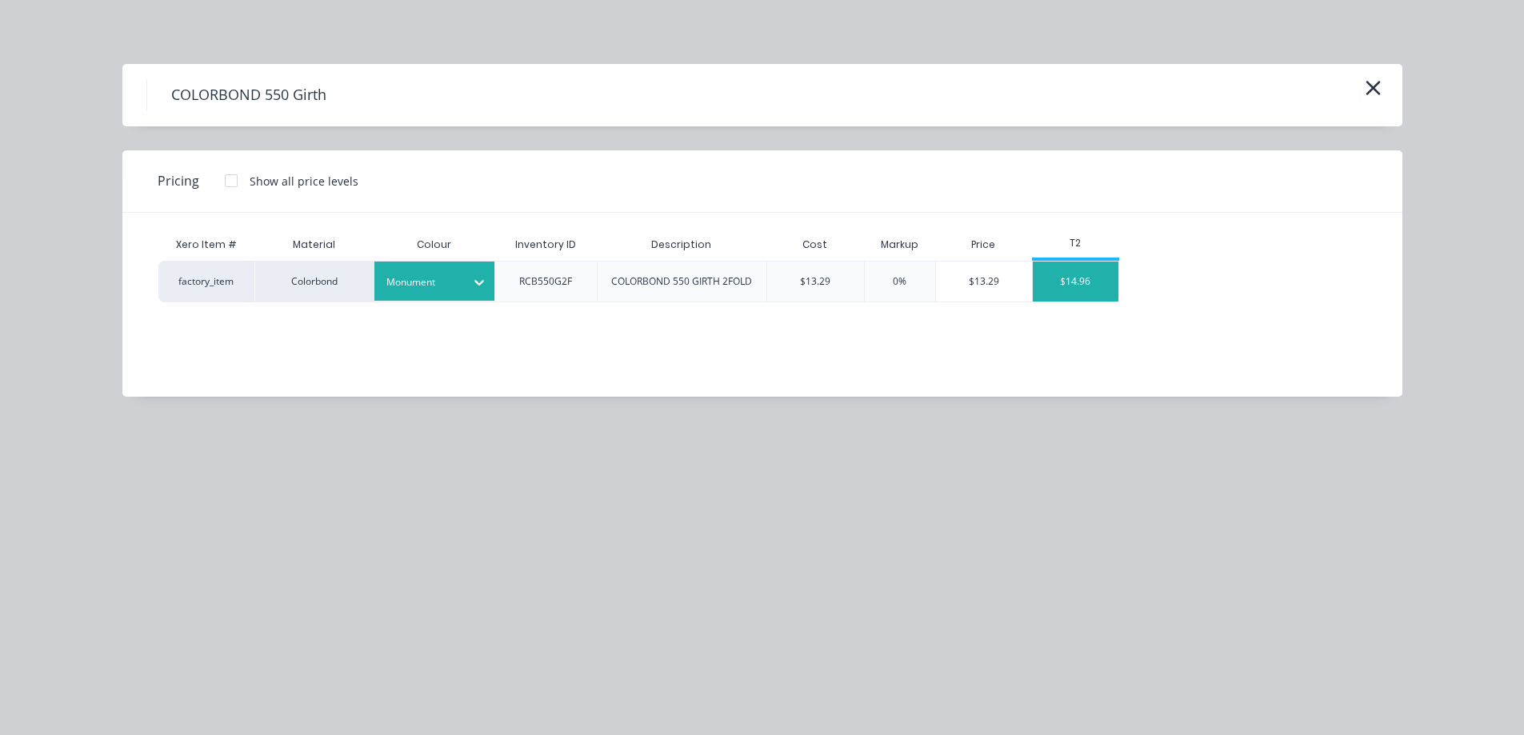
click at [1064, 274] on div "$14.96" at bounding box center [1076, 282] width 86 height 40
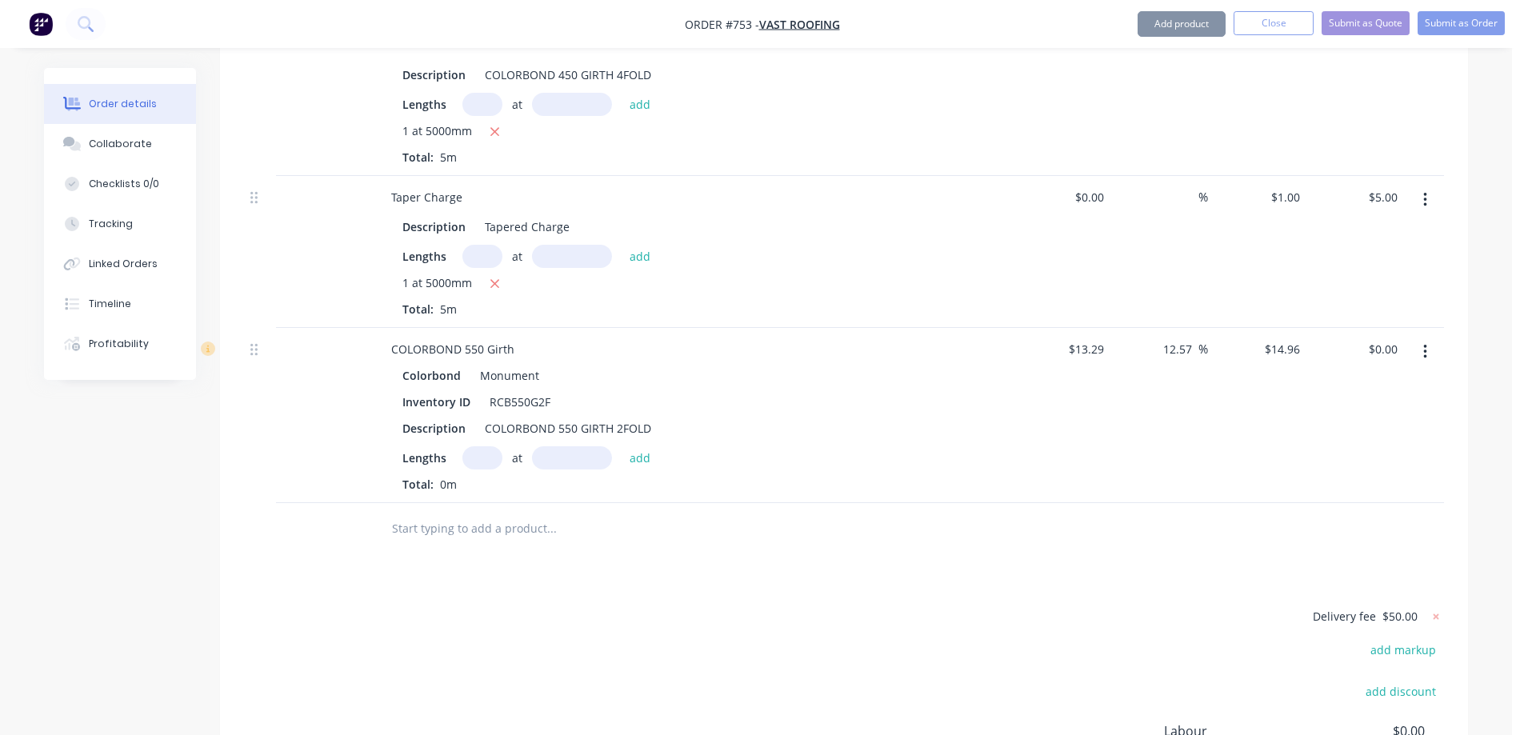
click at [491, 446] on input "text" at bounding box center [482, 457] width 40 height 23
click at [643, 446] on button "add" at bounding box center [640, 457] width 38 height 22
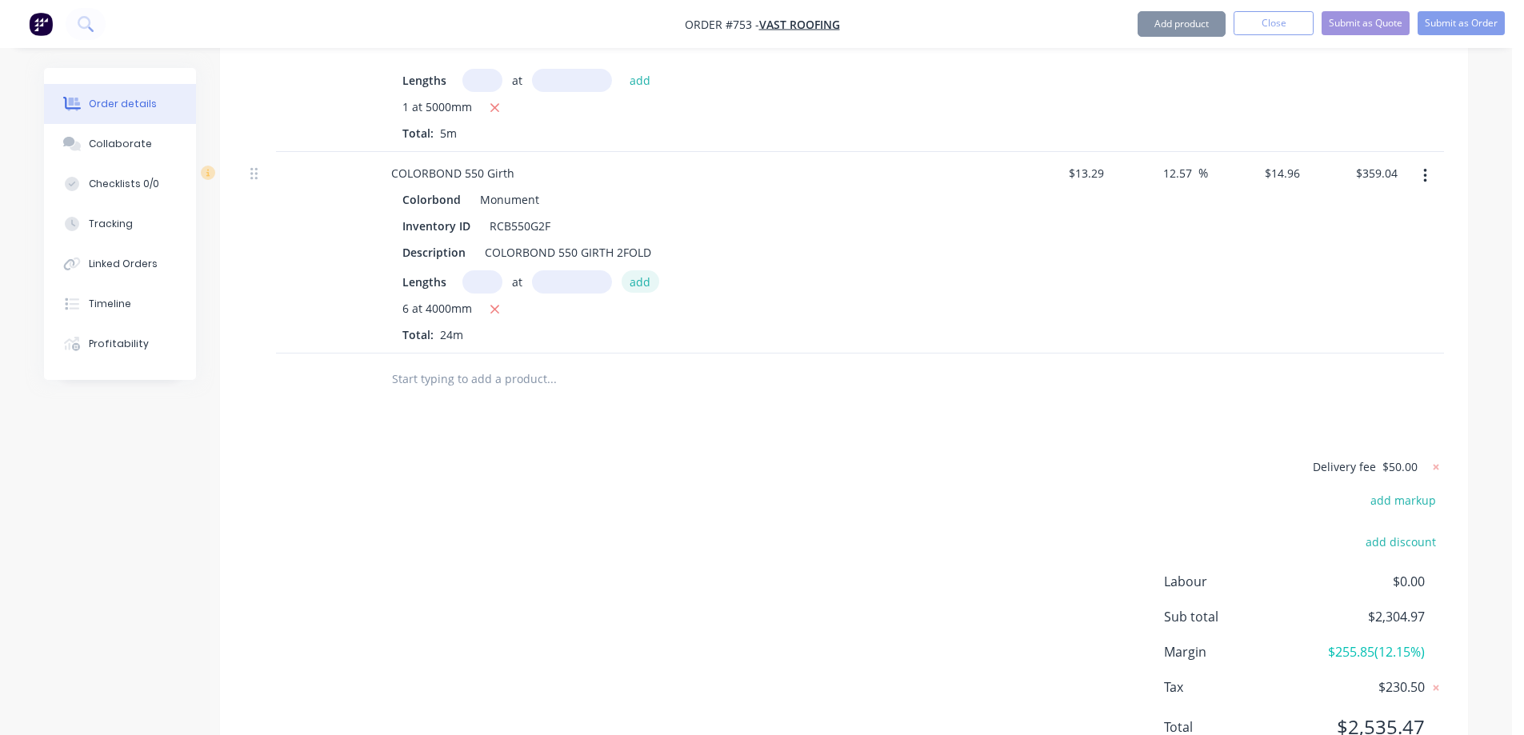
scroll to position [7379, 0]
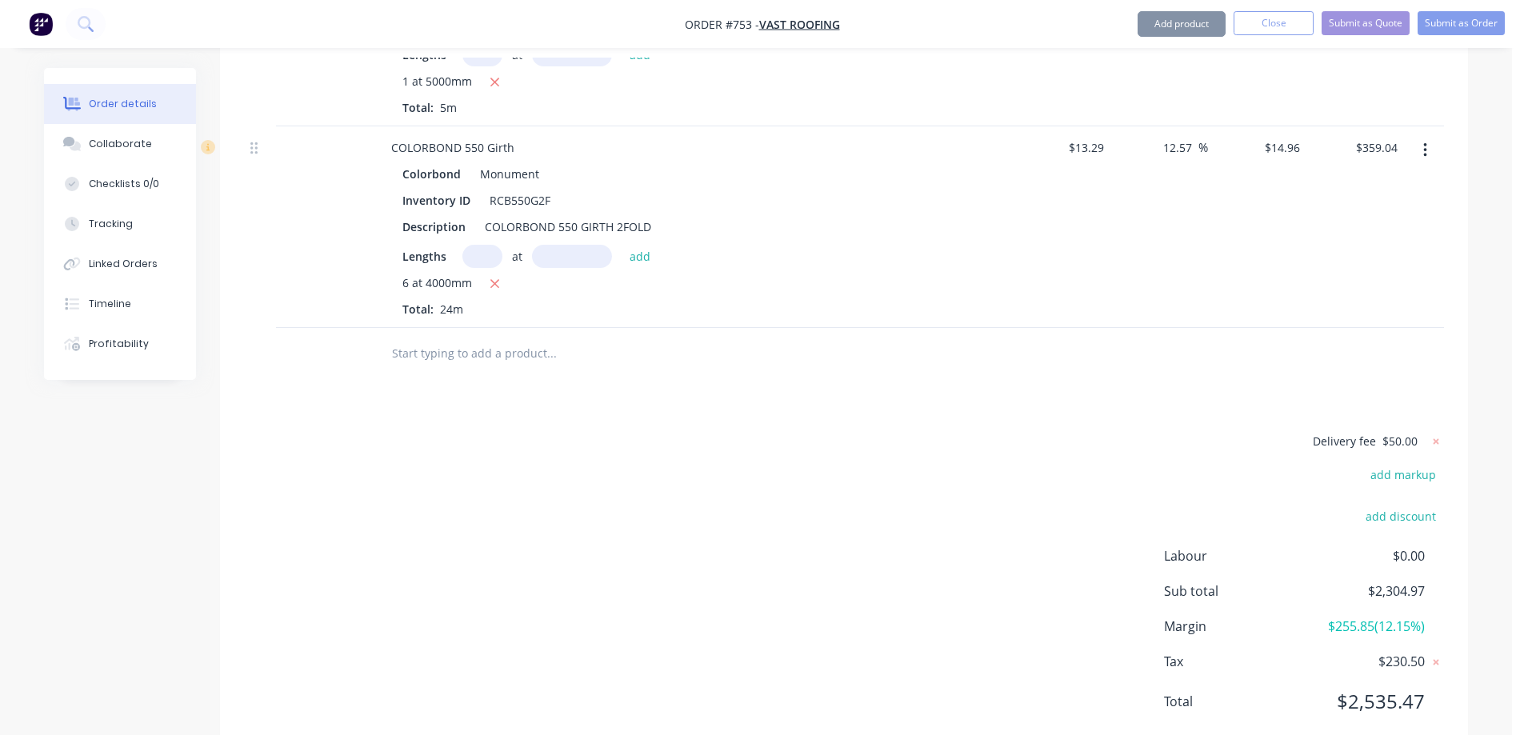
click at [474, 338] on input "text" at bounding box center [551, 354] width 320 height 32
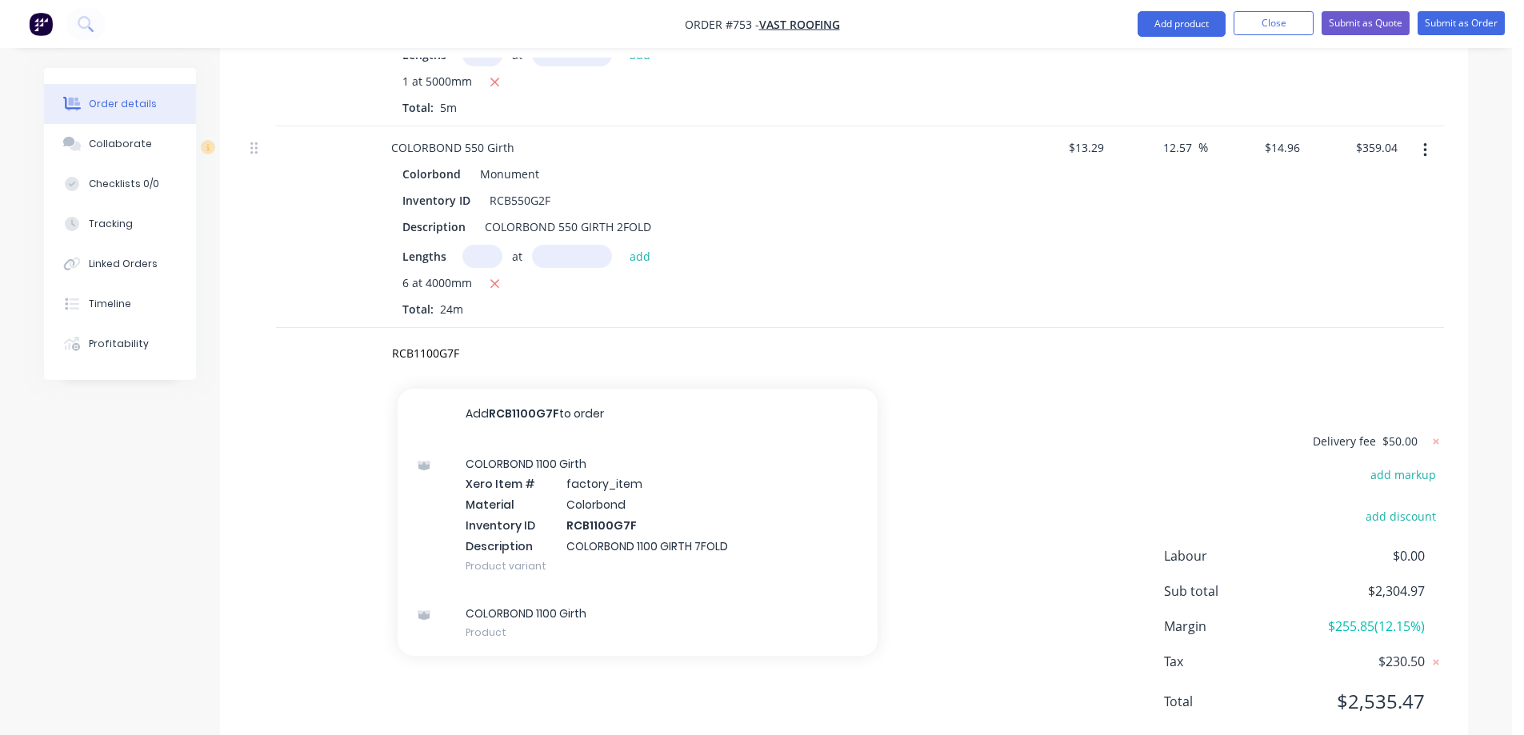
click at [516, 445] on div "COLORBOND 1100 Girth Xero Item # factory_item Material Colorbond Inventory ID R…" at bounding box center [638, 515] width 480 height 150
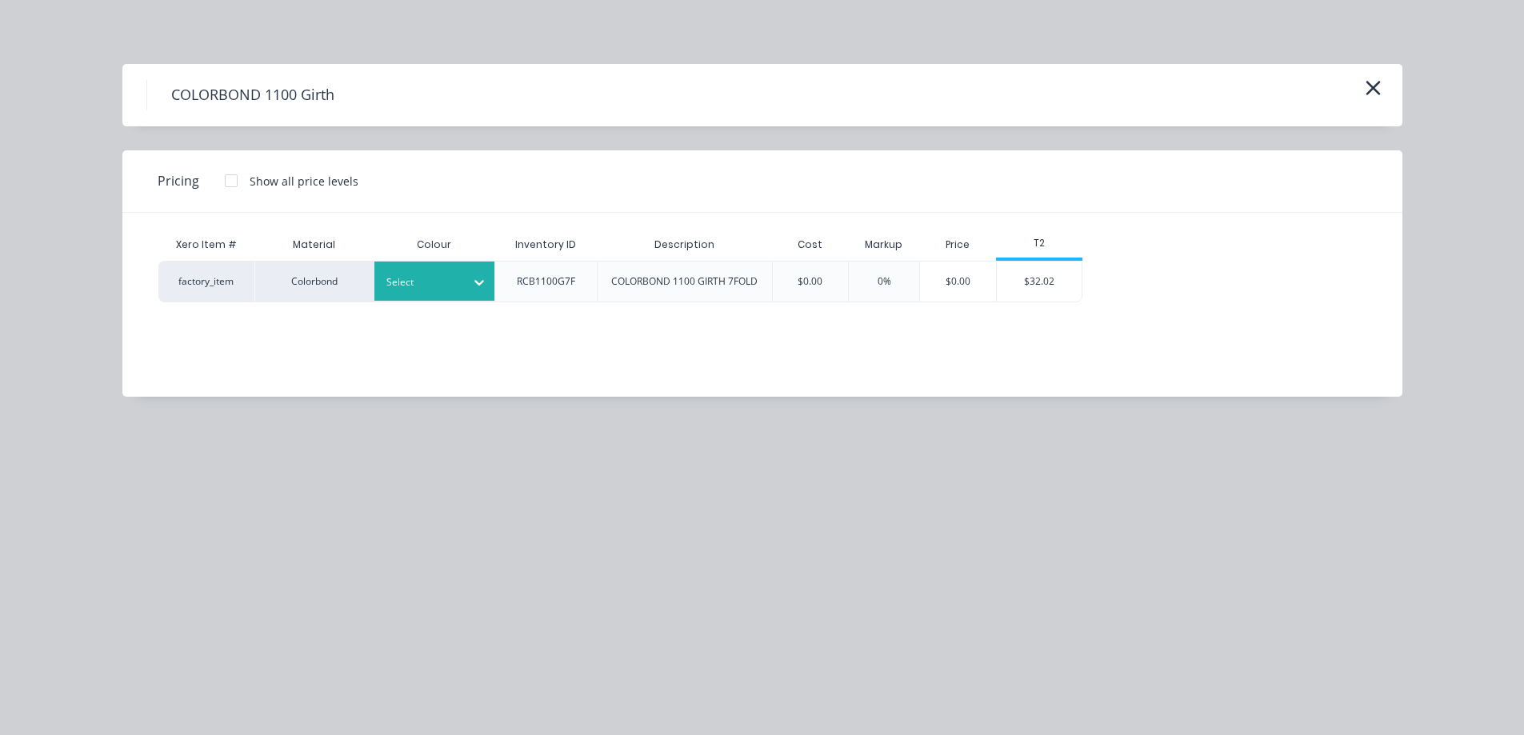
click at [462, 293] on div "Select" at bounding box center [434, 281] width 120 height 39
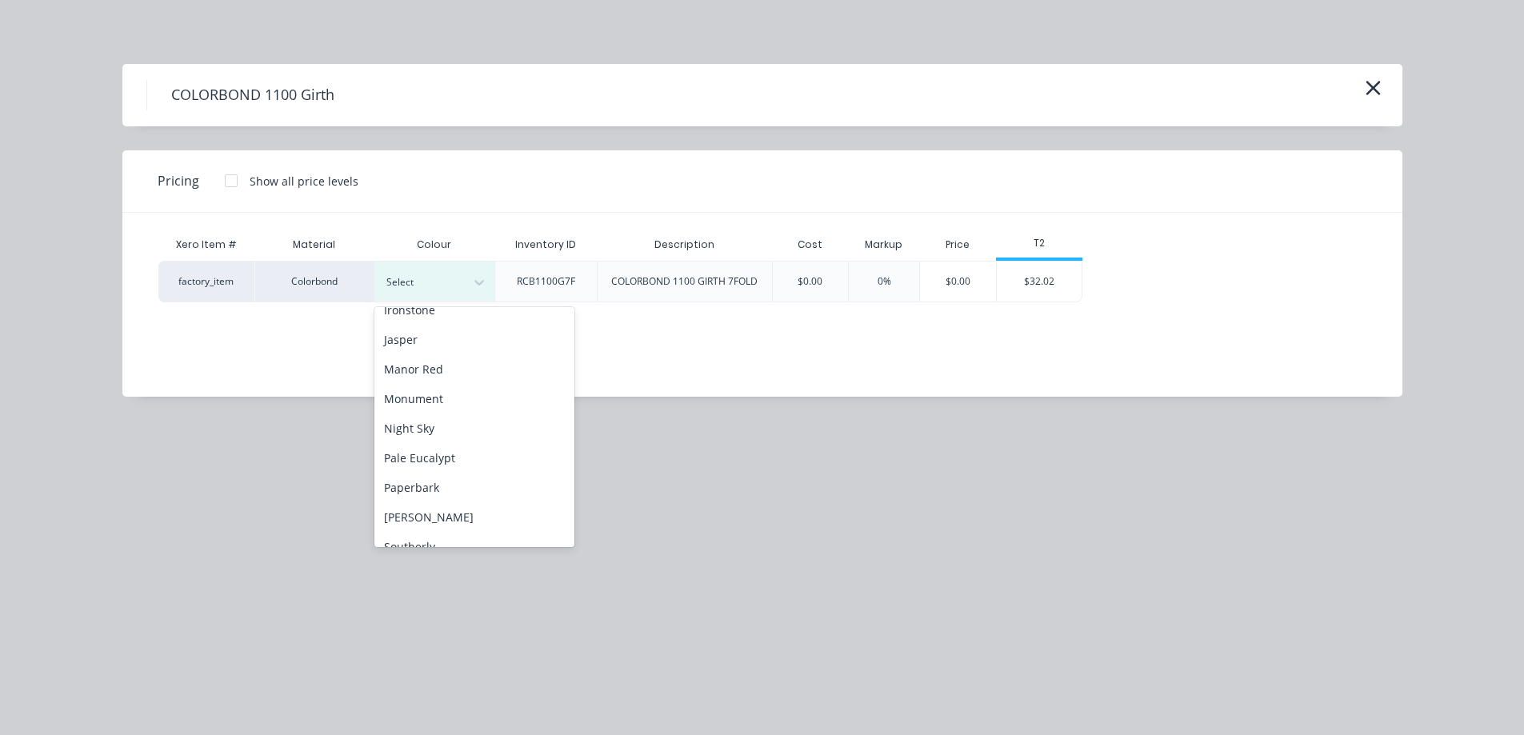
scroll to position [320, 0]
click at [448, 358] on div "Monument" at bounding box center [474, 361] width 200 height 30
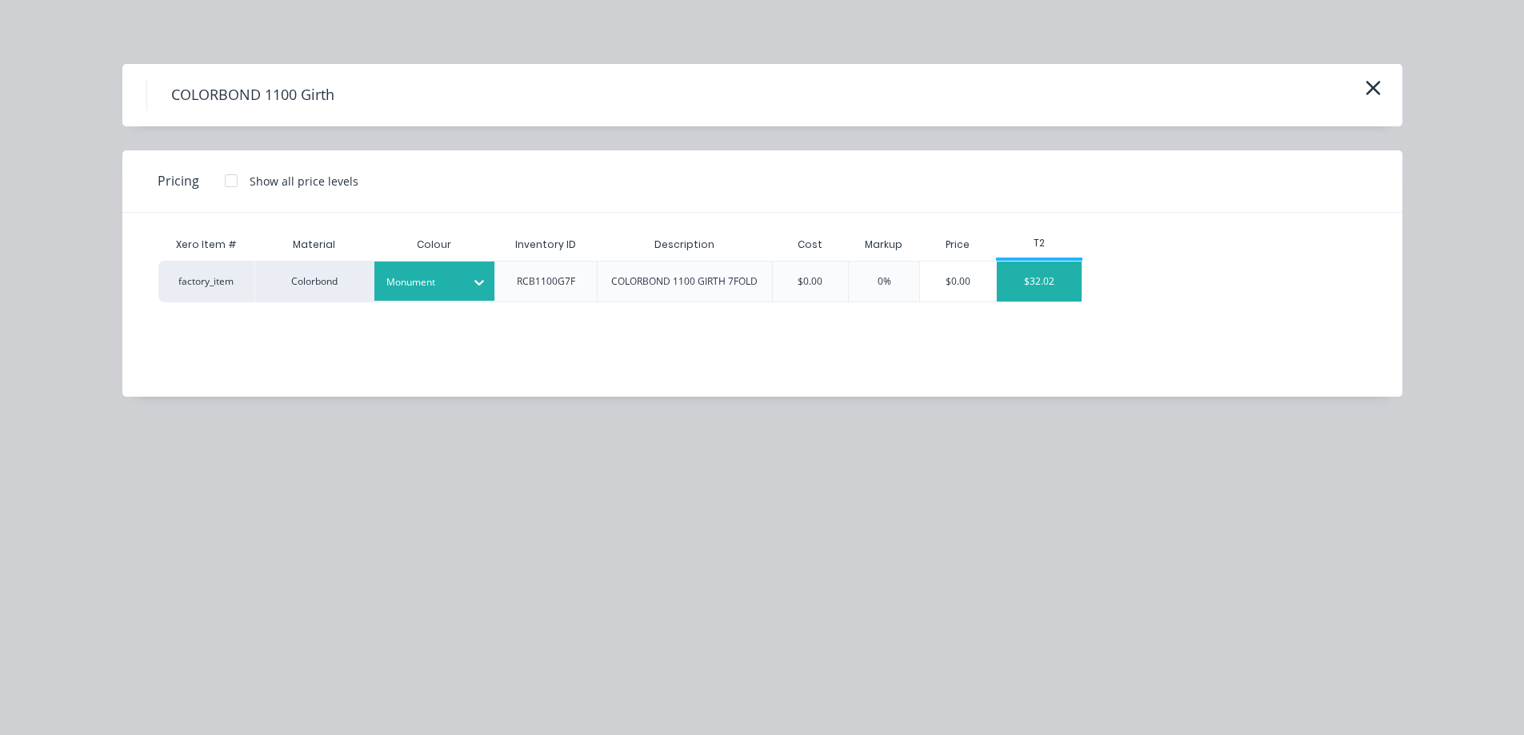
click at [1033, 286] on div "$32.02" at bounding box center [1040, 282] width 86 height 40
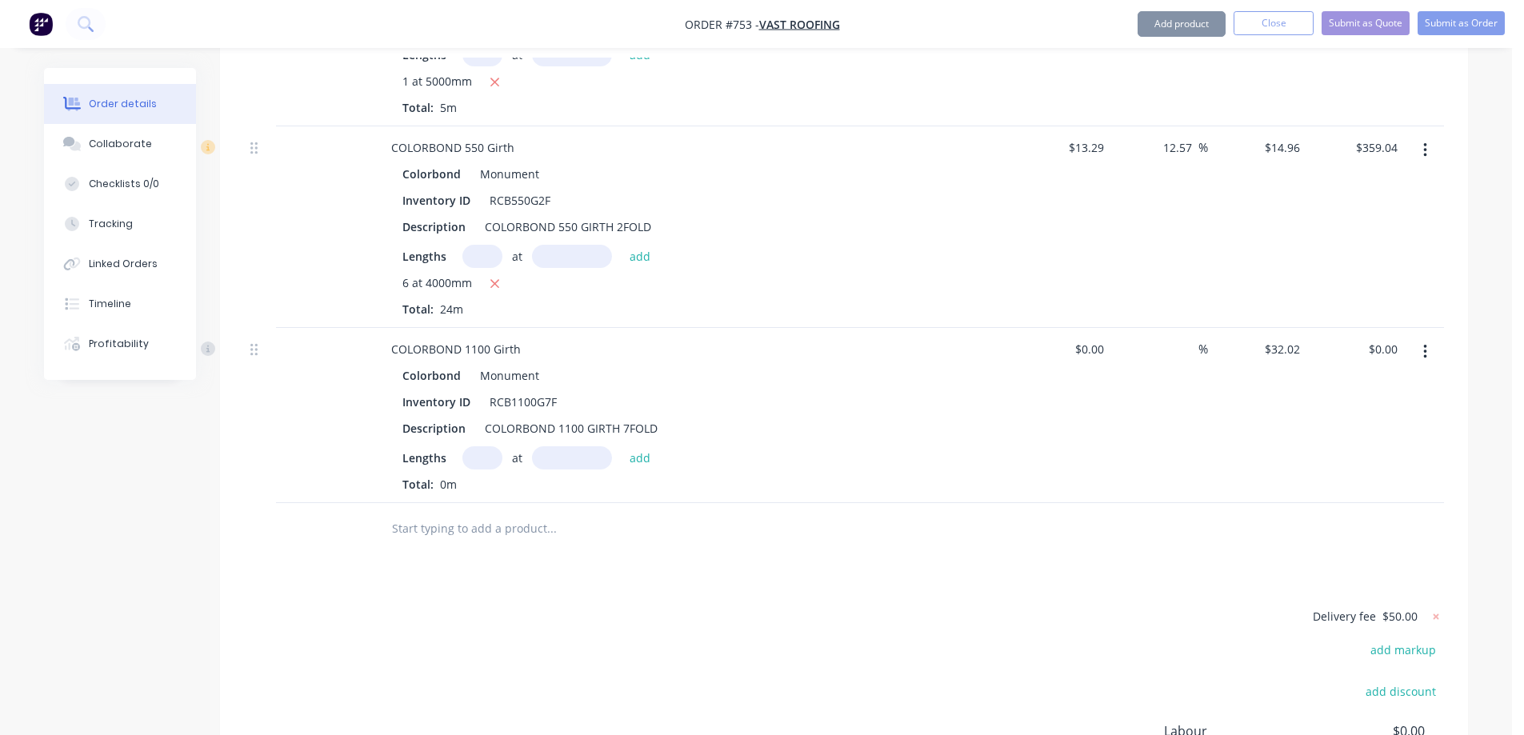
click at [480, 446] on input "text" at bounding box center [482, 457] width 40 height 23
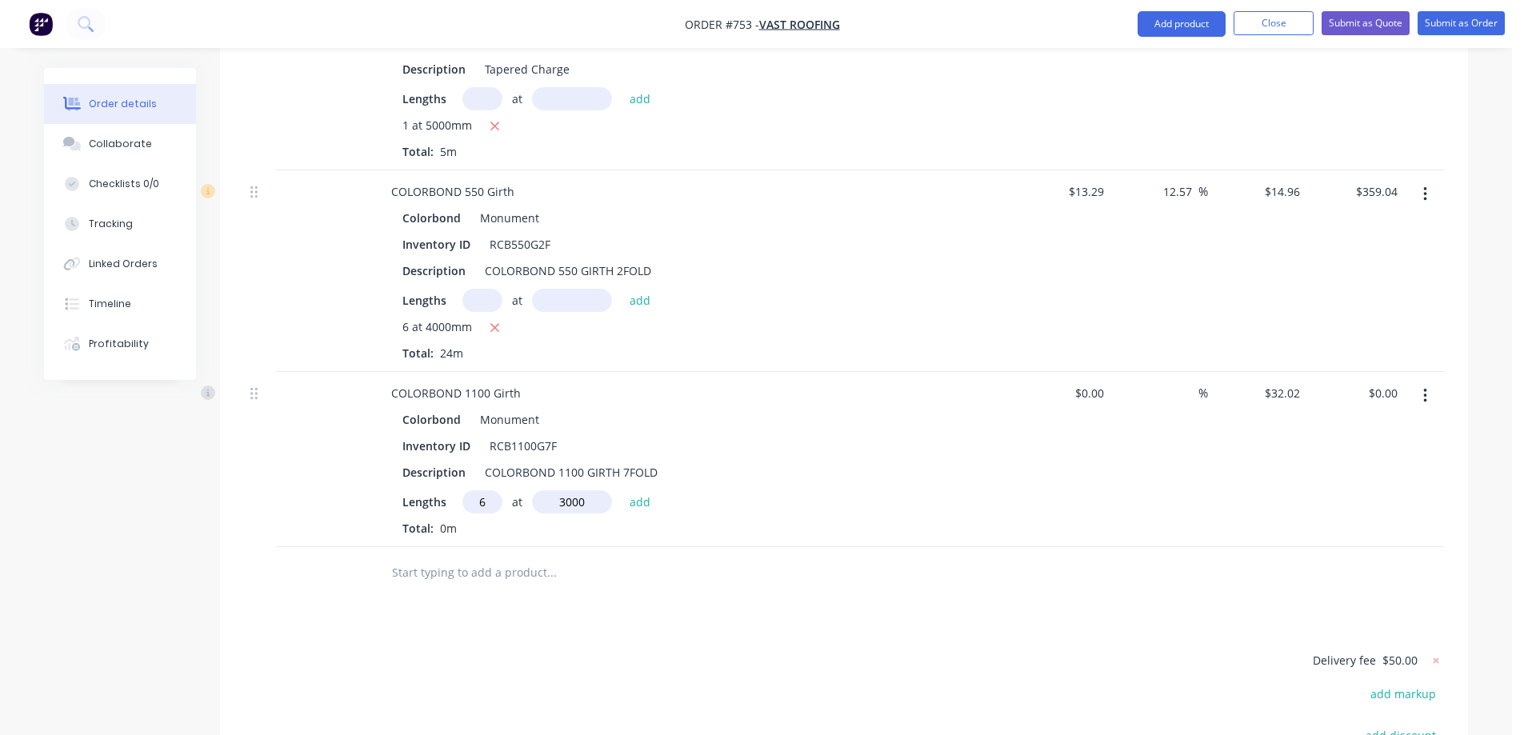
scroll to position [7299, 0]
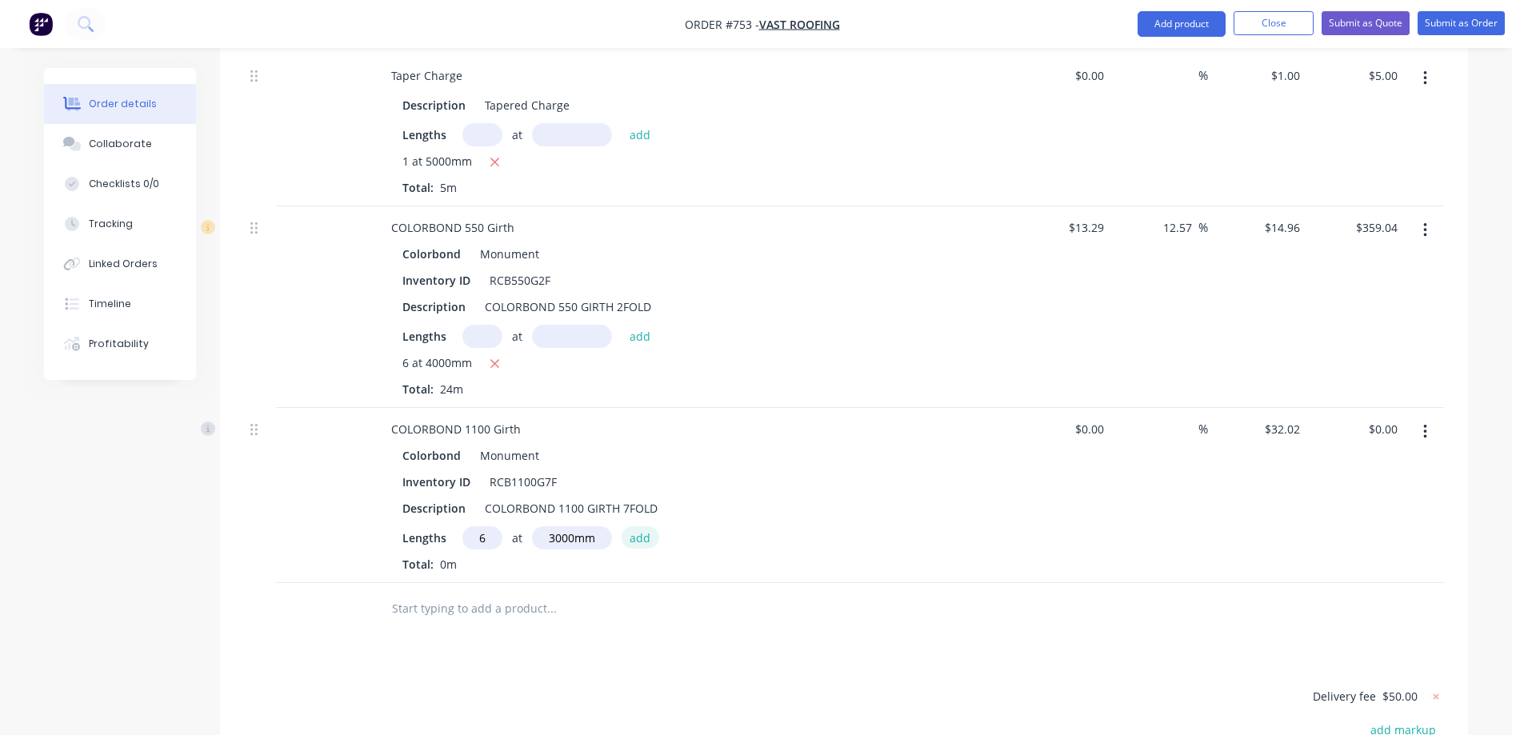
click at [629, 526] on button "add" at bounding box center [640, 537] width 38 height 22
click at [474, 526] on input "text" at bounding box center [482, 537] width 40 height 23
click at [641, 526] on button "add" at bounding box center [640, 537] width 38 height 22
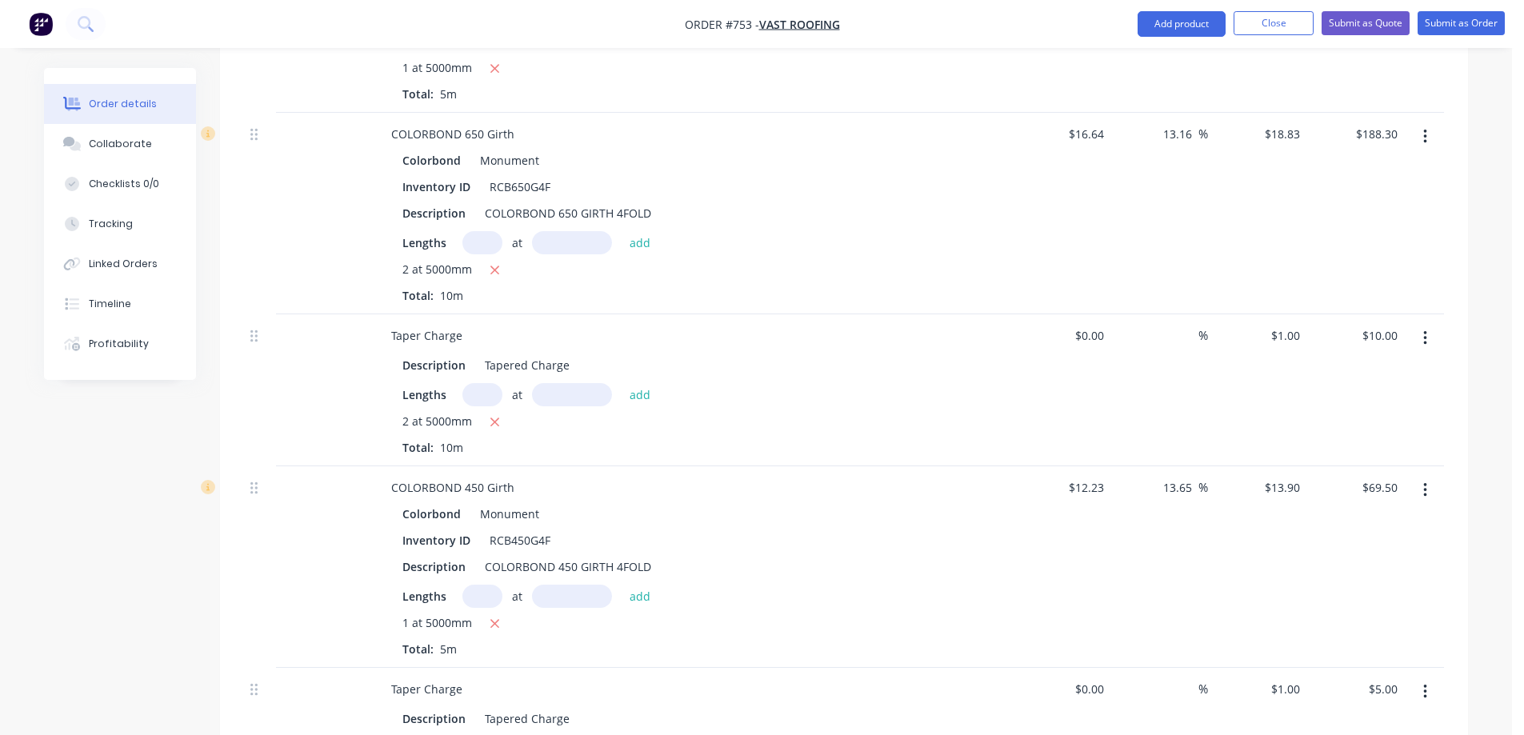
scroll to position [6647, 0]
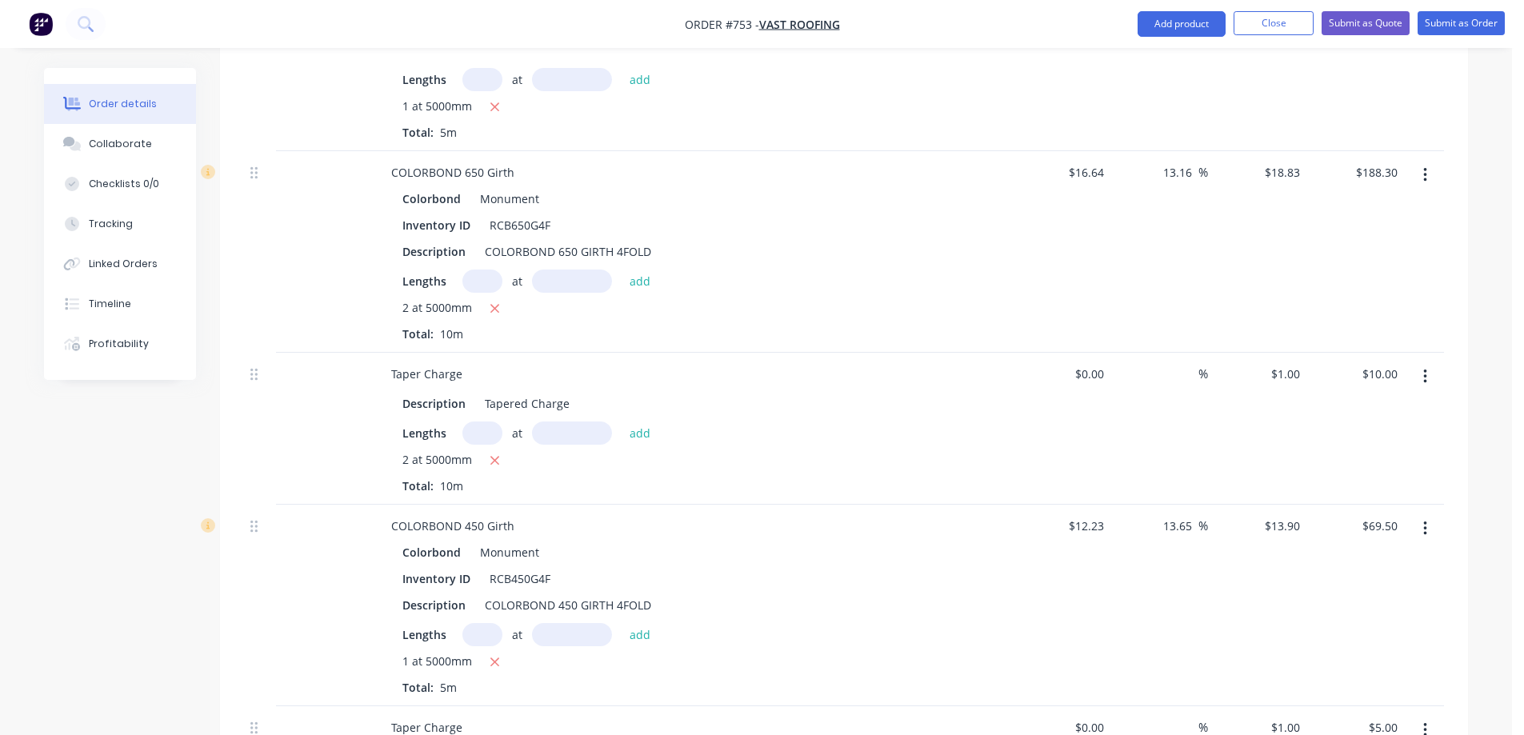
click at [1426, 368] on icon "button" at bounding box center [1425, 377] width 4 height 18
click at [1336, 503] on div "Delete" at bounding box center [1367, 514] width 123 height 23
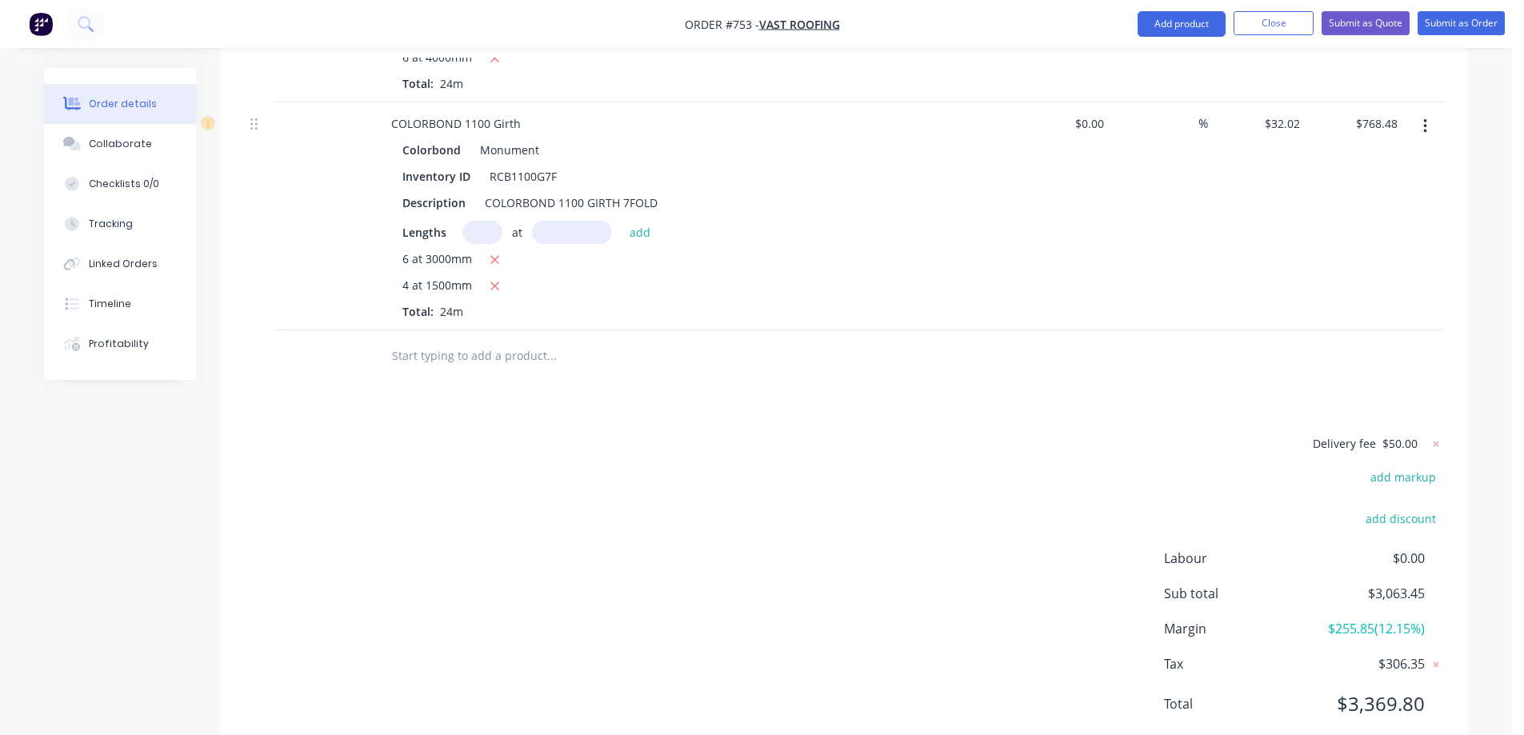
scroll to position [7455, 0]
click at [1356, 26] on button "Submit as Quote" at bounding box center [1365, 23] width 88 height 24
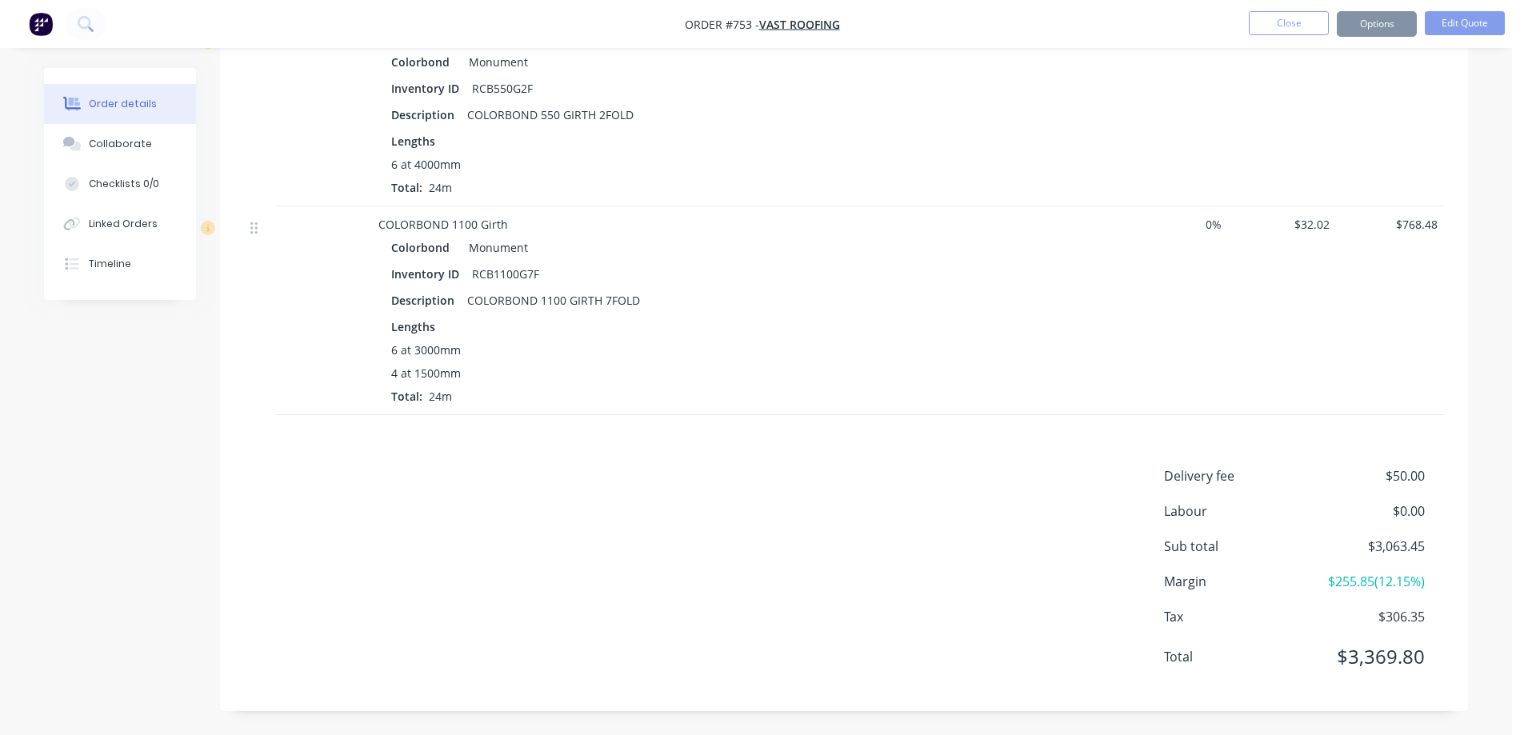
scroll to position [0, 0]
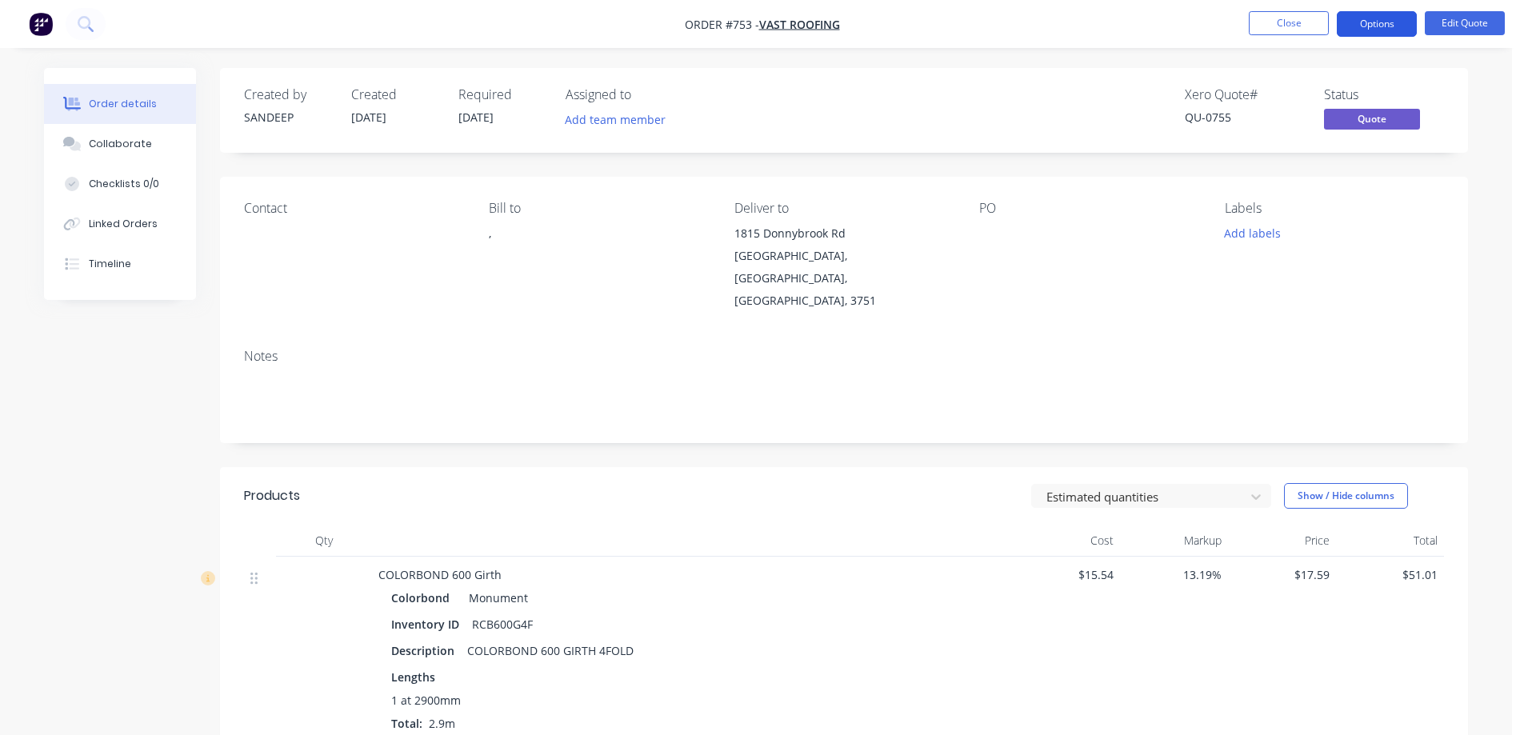
click at [1389, 23] on button "Options" at bounding box center [1377, 24] width 80 height 26
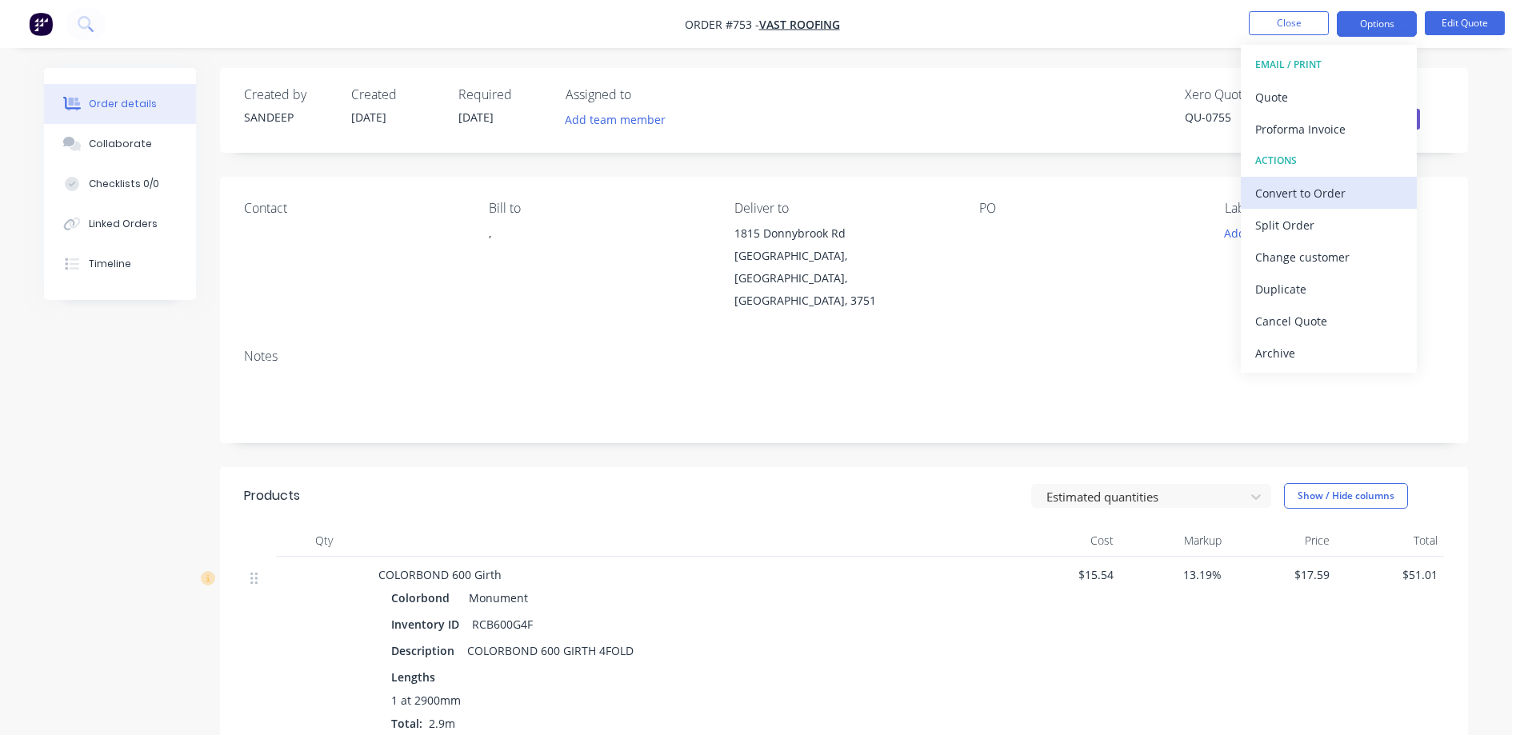
click at [1296, 191] on div "Convert to Order" at bounding box center [1328, 193] width 147 height 23
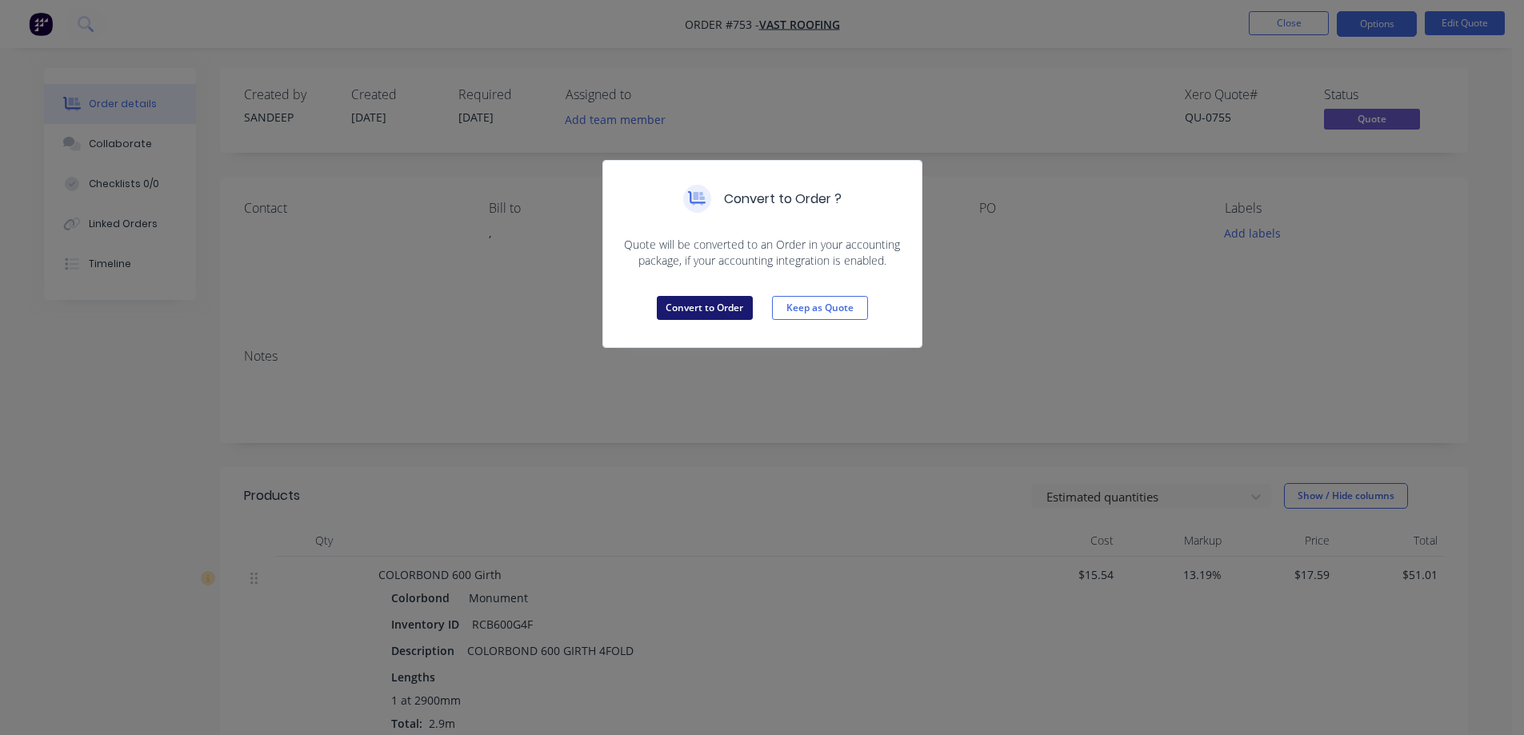
click at [681, 310] on button "Convert to Order" at bounding box center [705, 308] width 96 height 24
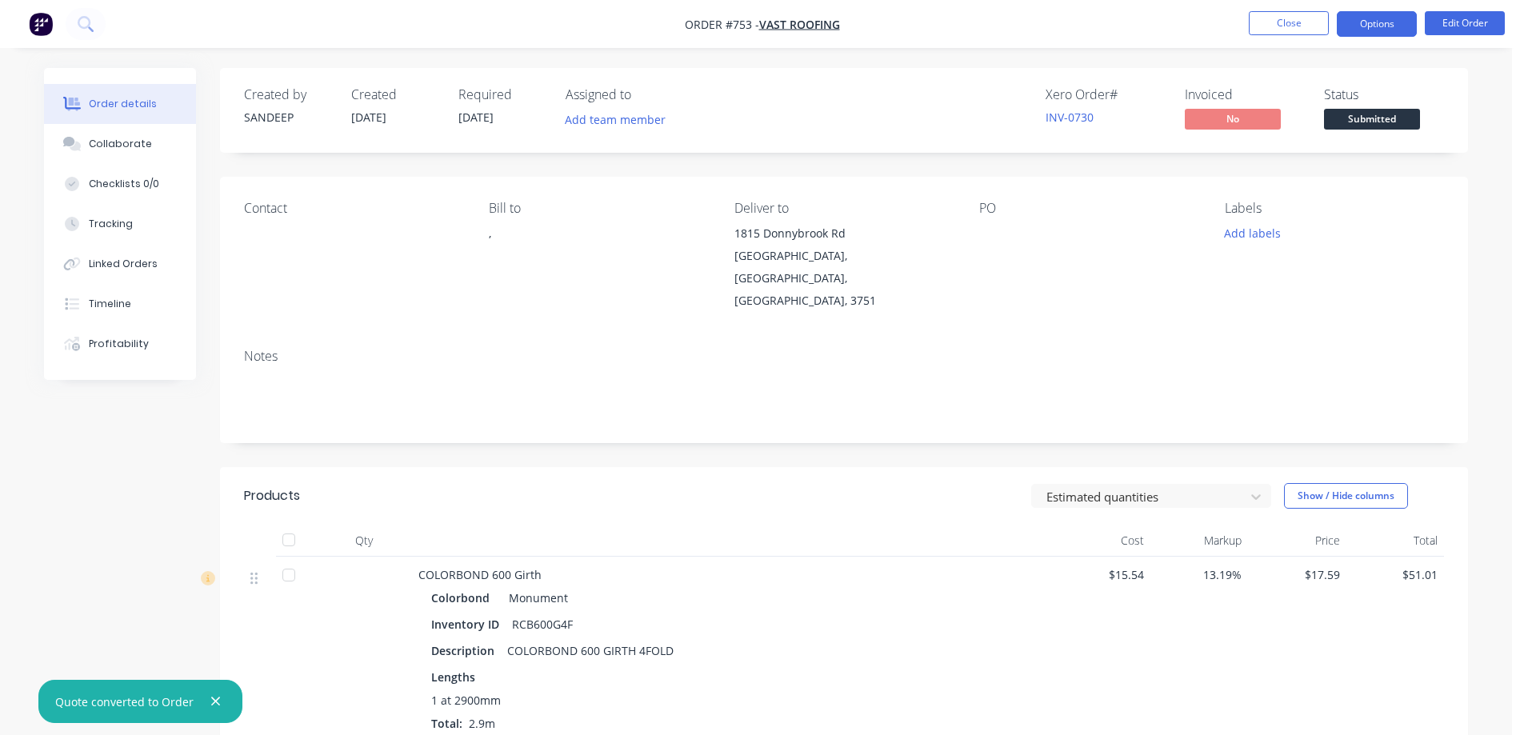
click at [1364, 25] on button "Options" at bounding box center [1377, 24] width 80 height 26
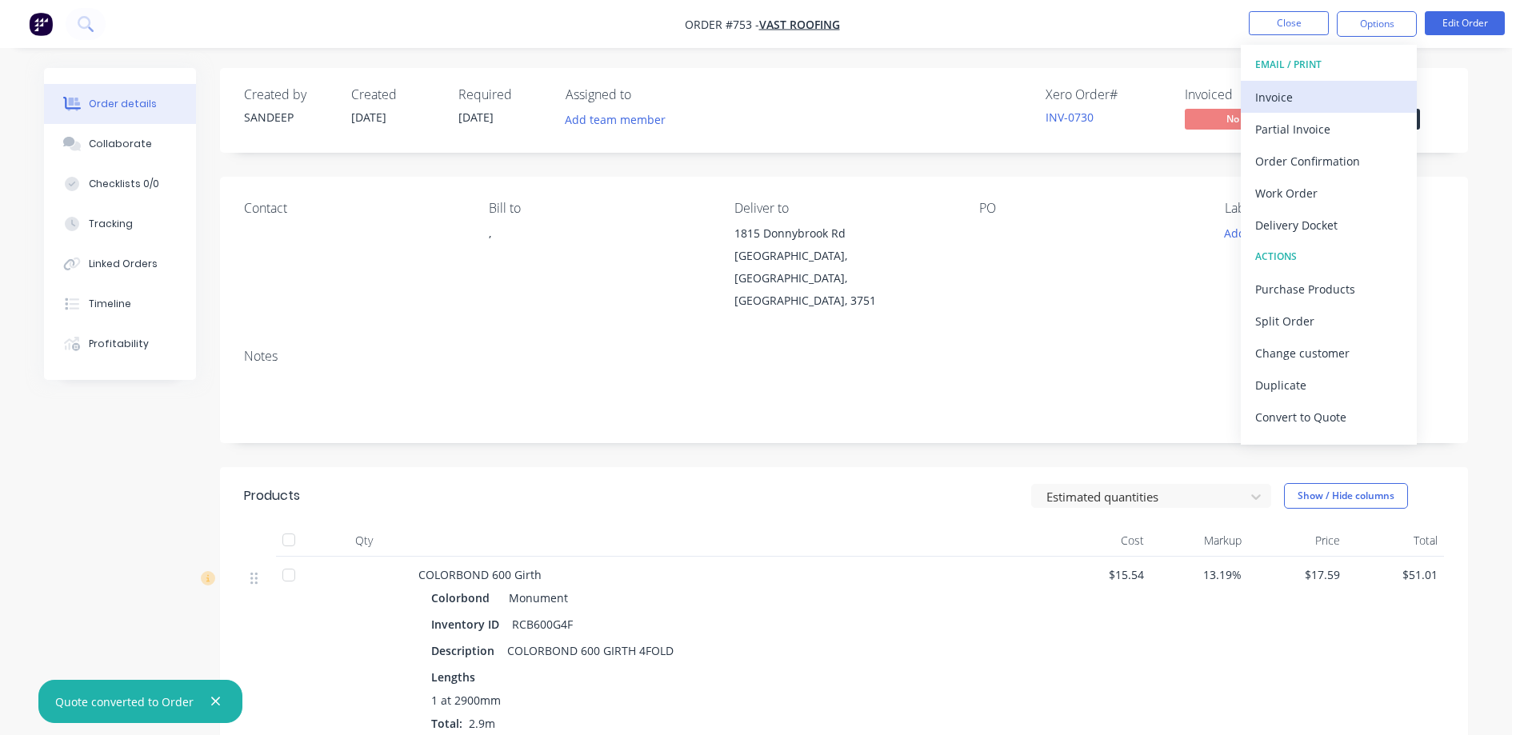
click at [1317, 90] on div "Invoice" at bounding box center [1328, 97] width 147 height 23
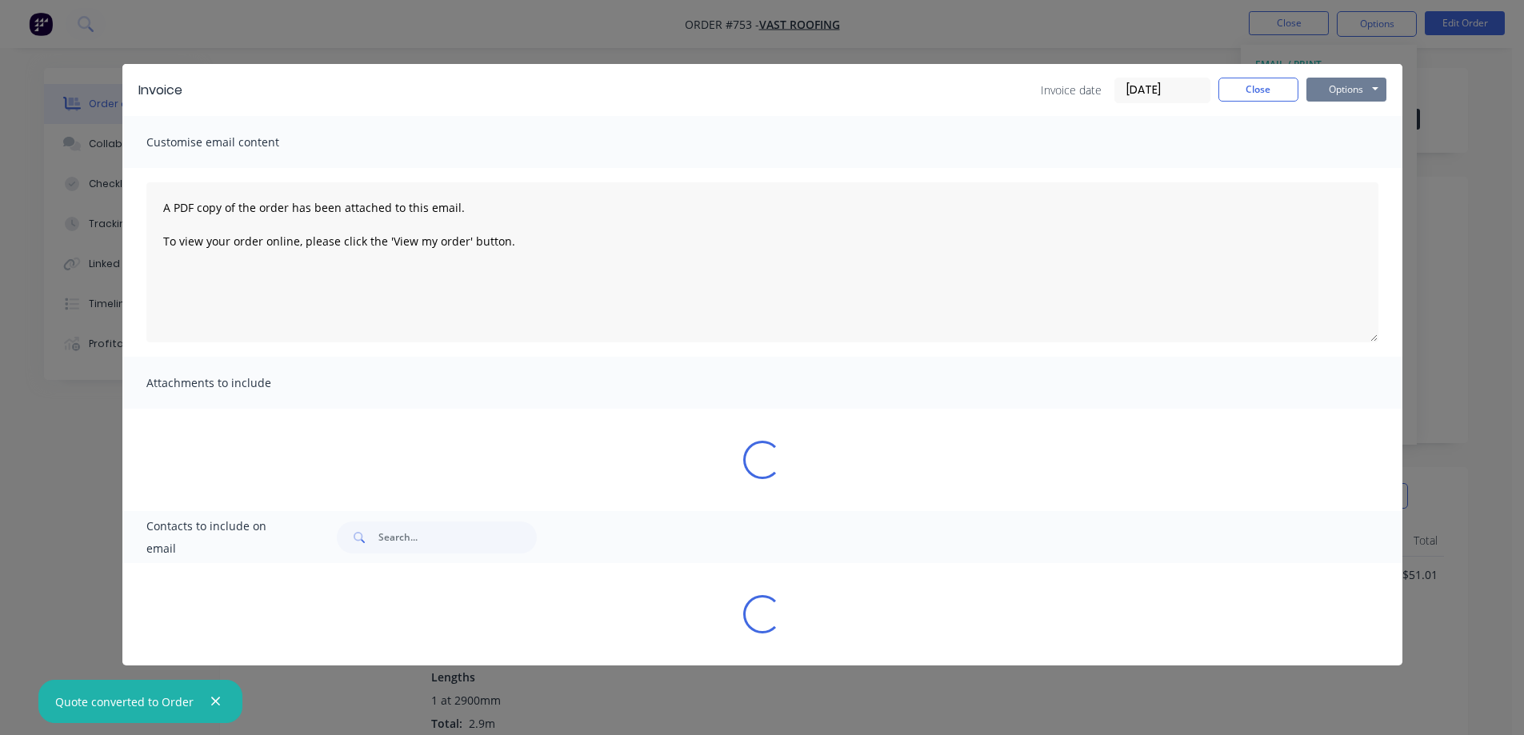
click at [1333, 82] on button "Options" at bounding box center [1346, 90] width 80 height 24
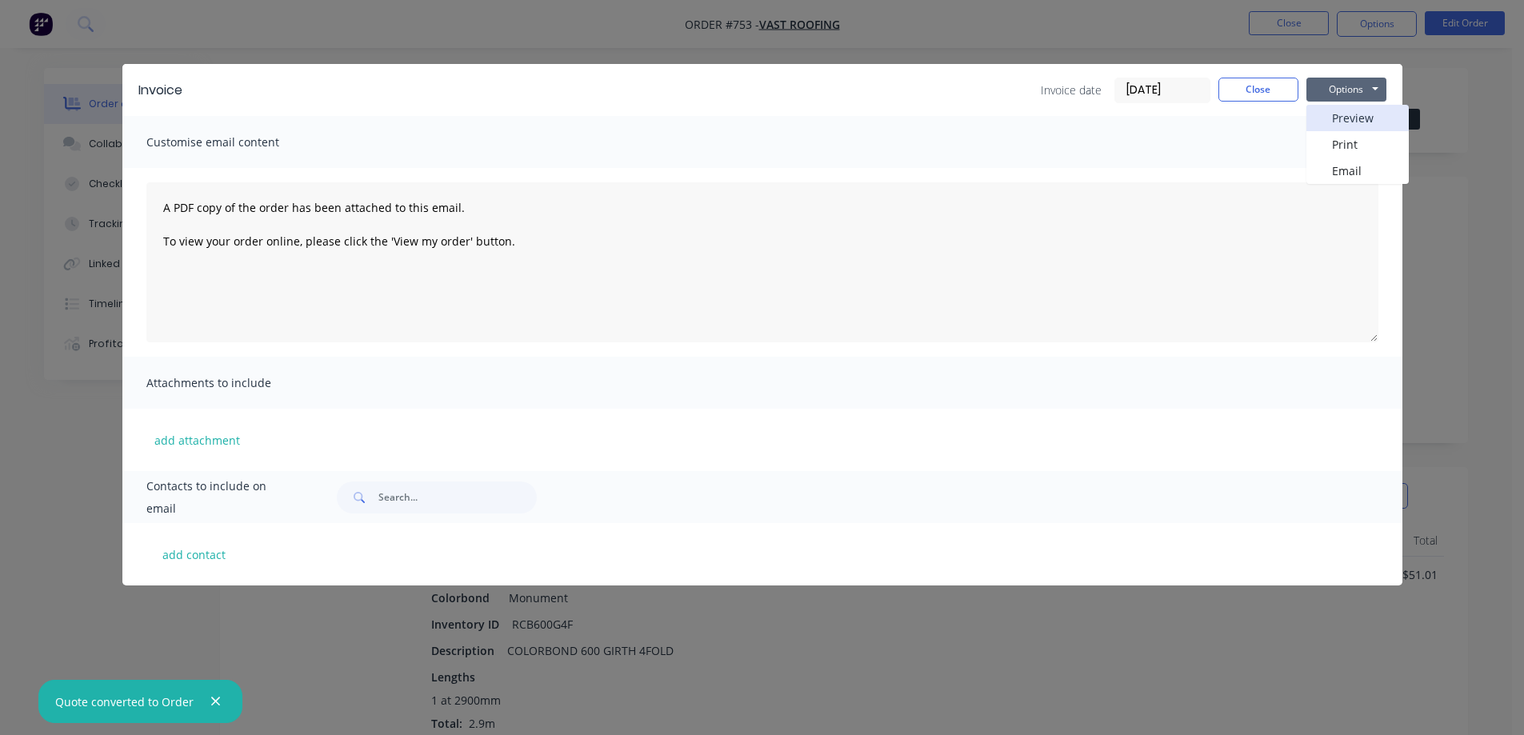
click at [1325, 109] on button "Preview" at bounding box center [1357, 118] width 102 height 26
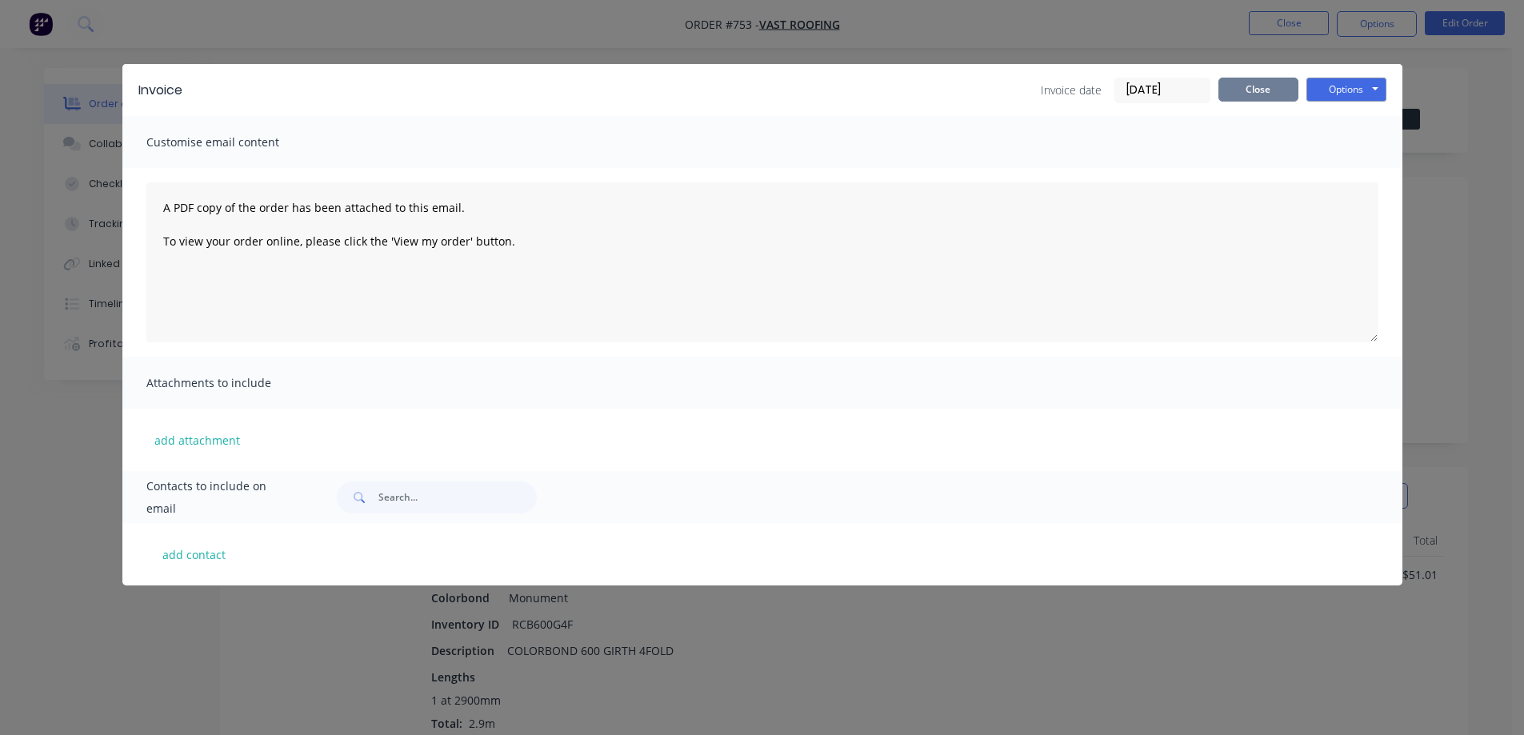
click at [1266, 89] on button "Close" at bounding box center [1258, 90] width 80 height 24
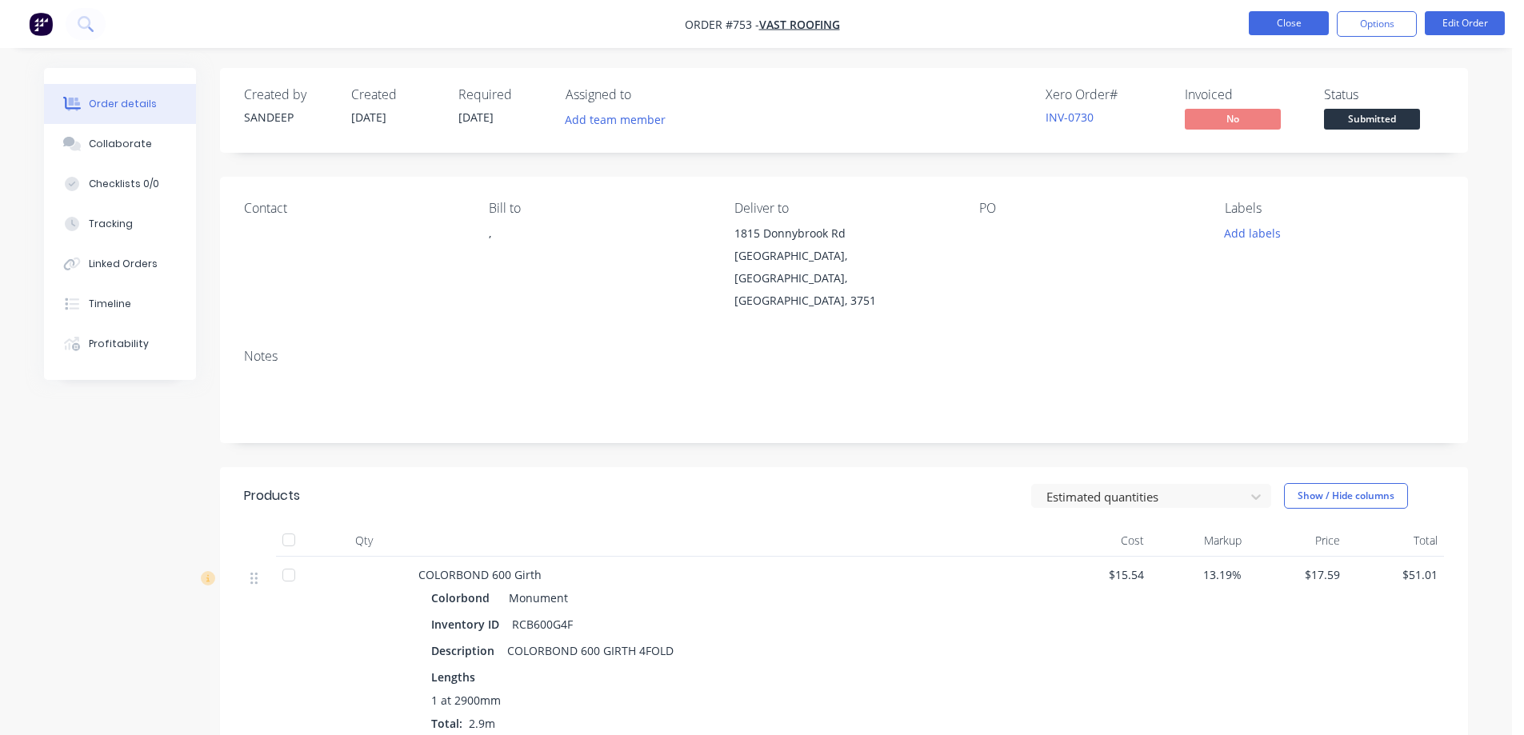
click at [1299, 13] on button "Close" at bounding box center [1289, 23] width 80 height 24
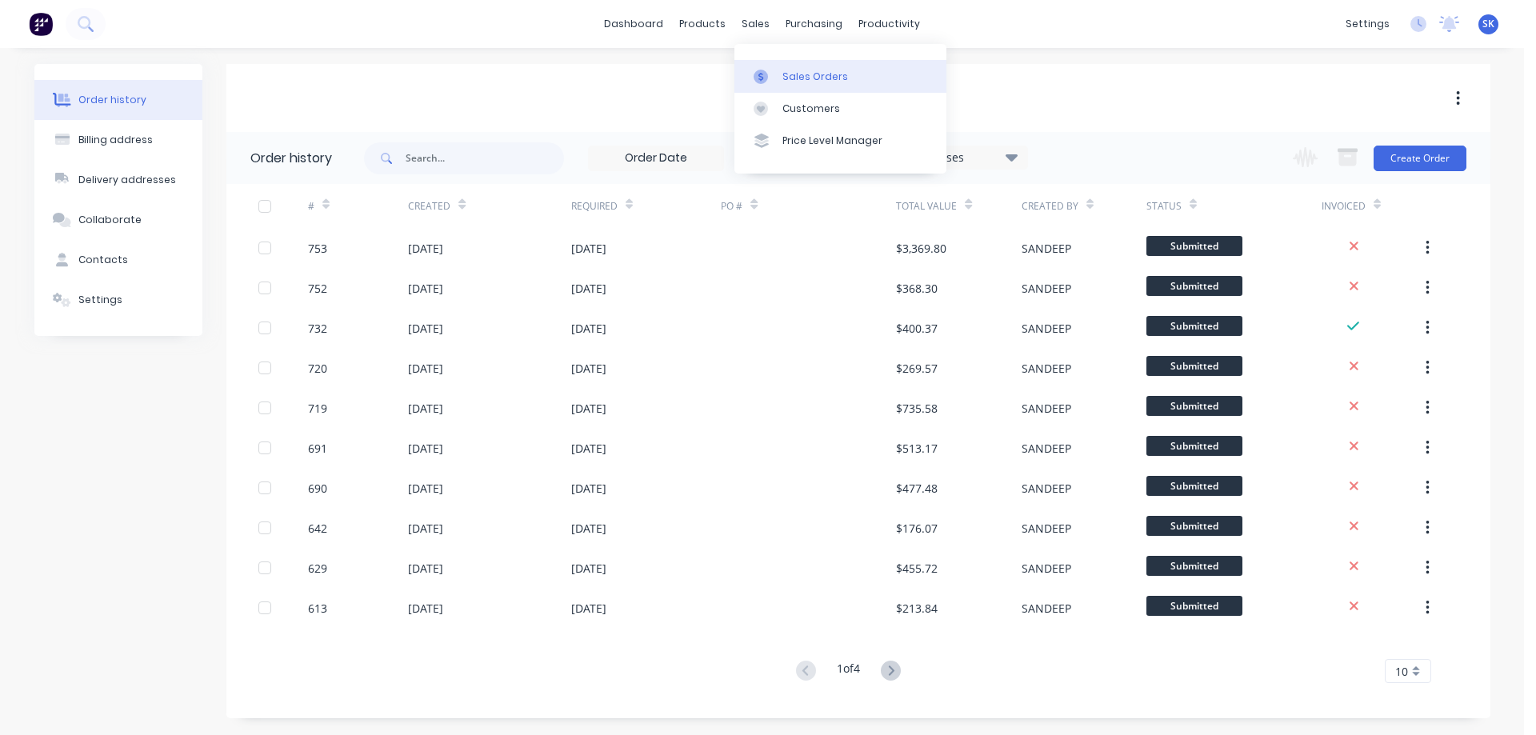
click at [768, 71] on div at bounding box center [765, 77] width 24 height 14
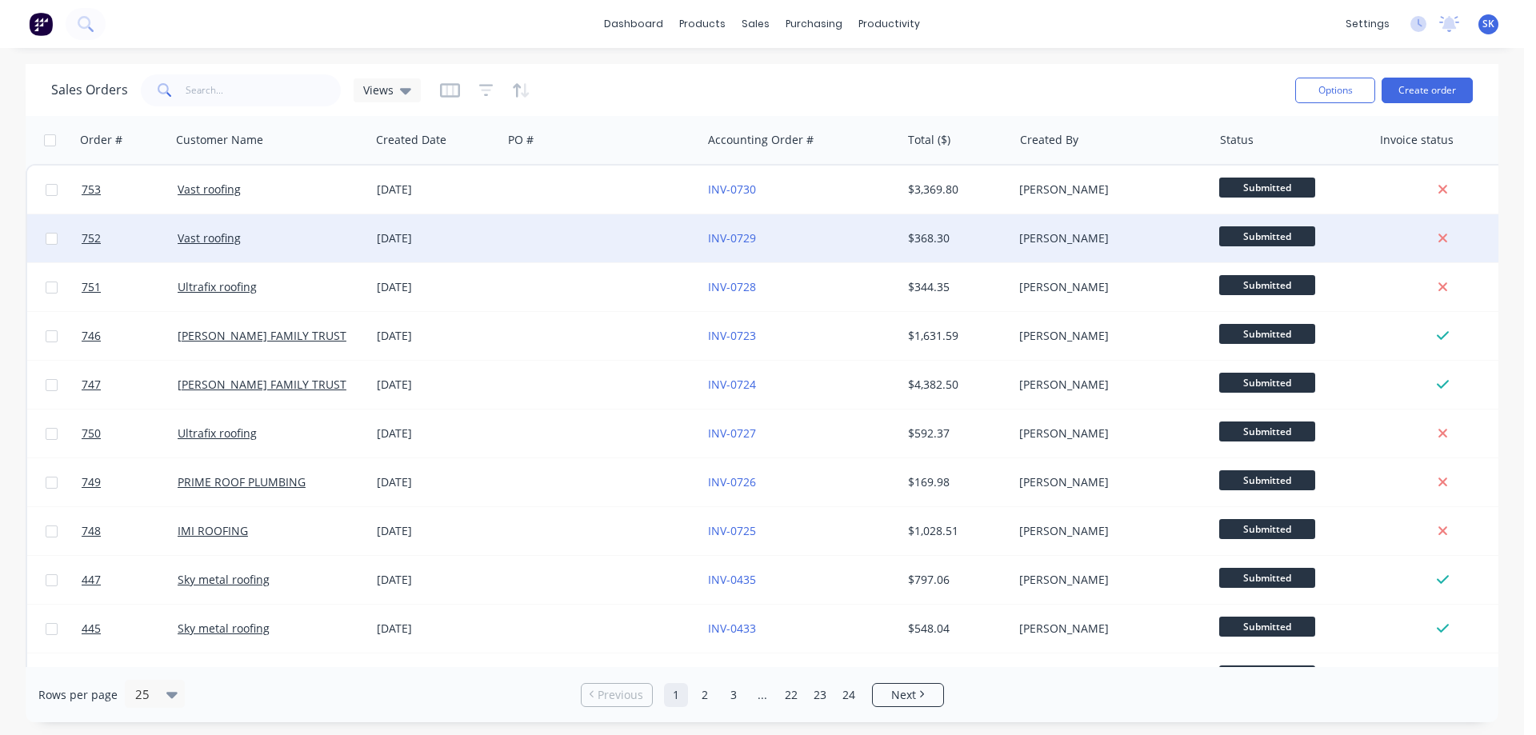
click at [525, 252] on div at bounding box center [601, 238] width 199 height 48
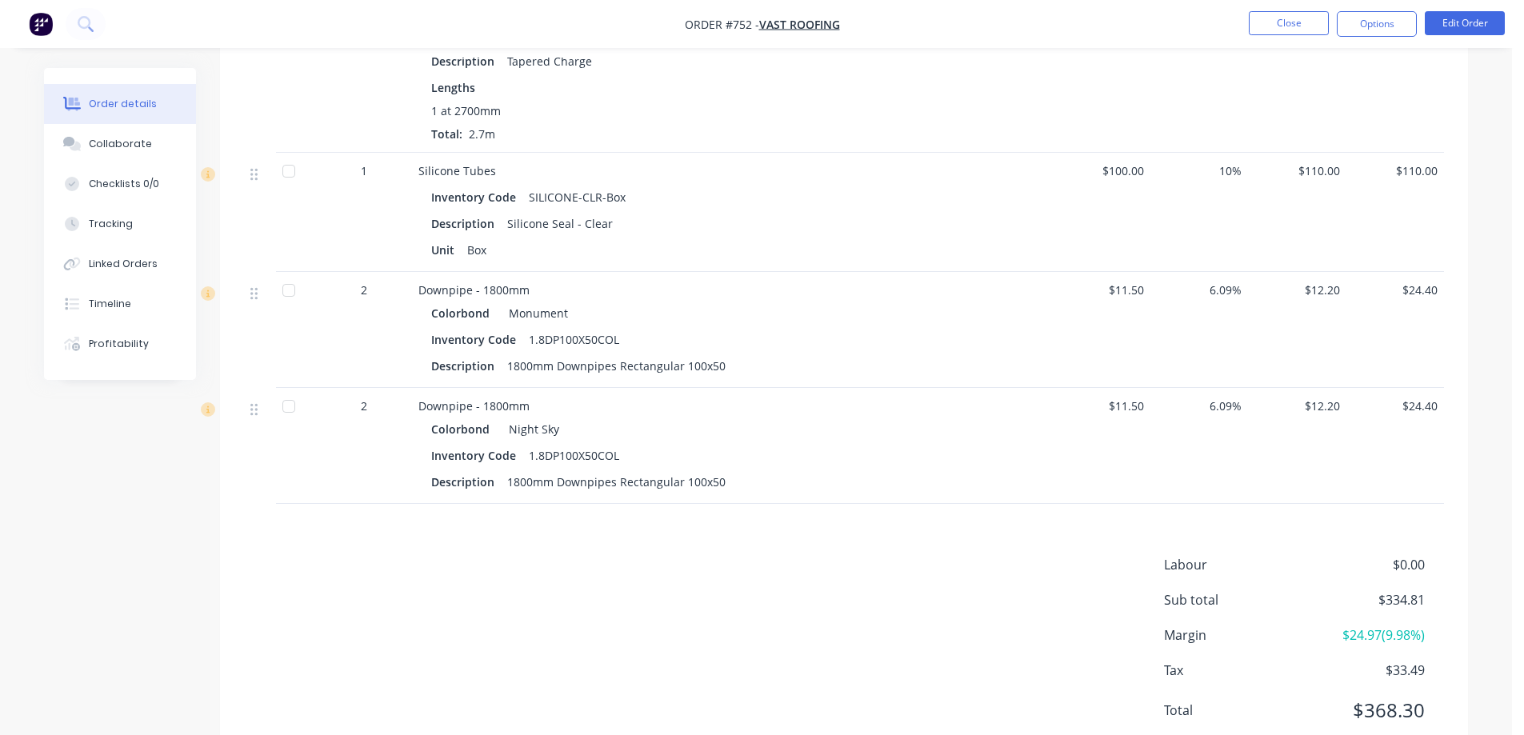
scroll to position [1619, 0]
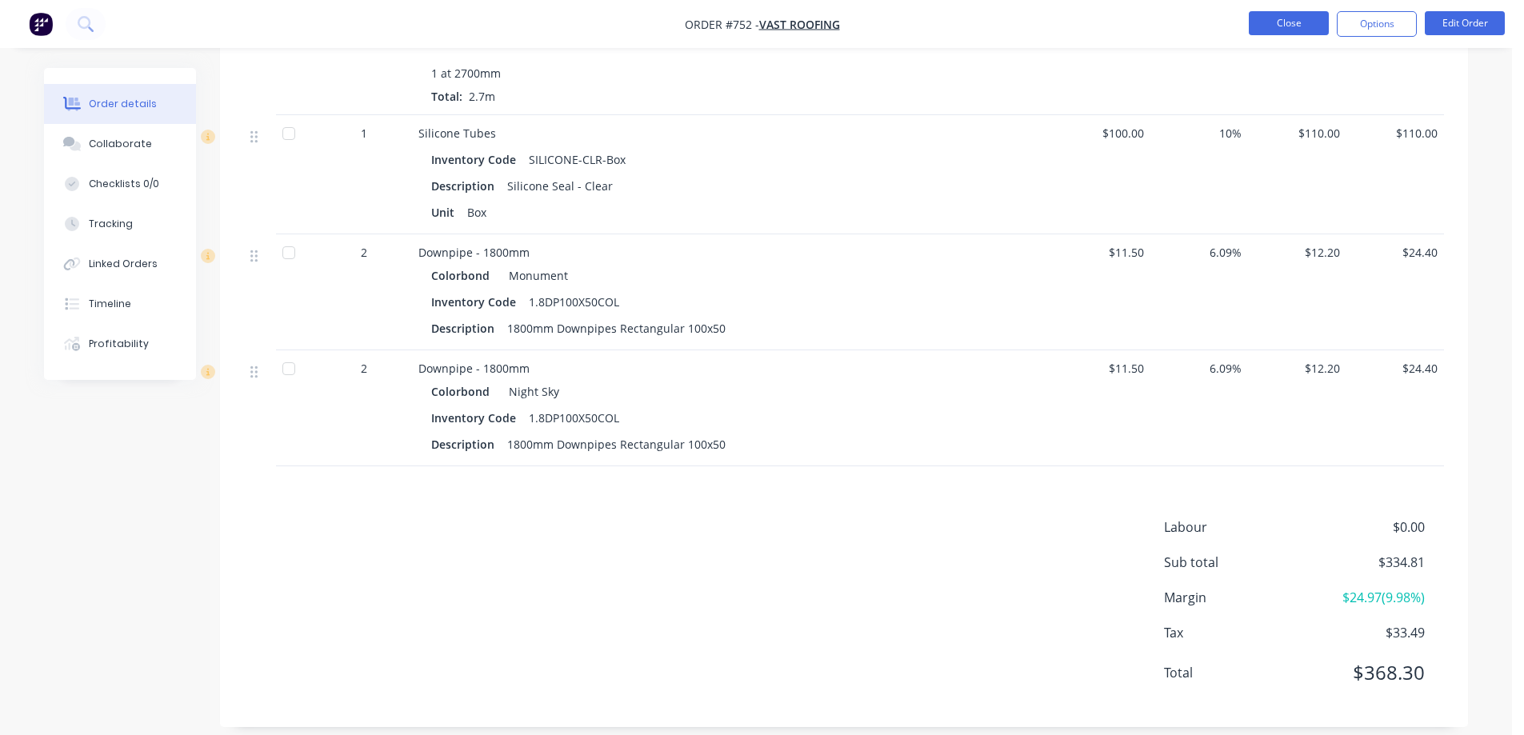
click at [1293, 23] on button "Close" at bounding box center [1289, 23] width 80 height 24
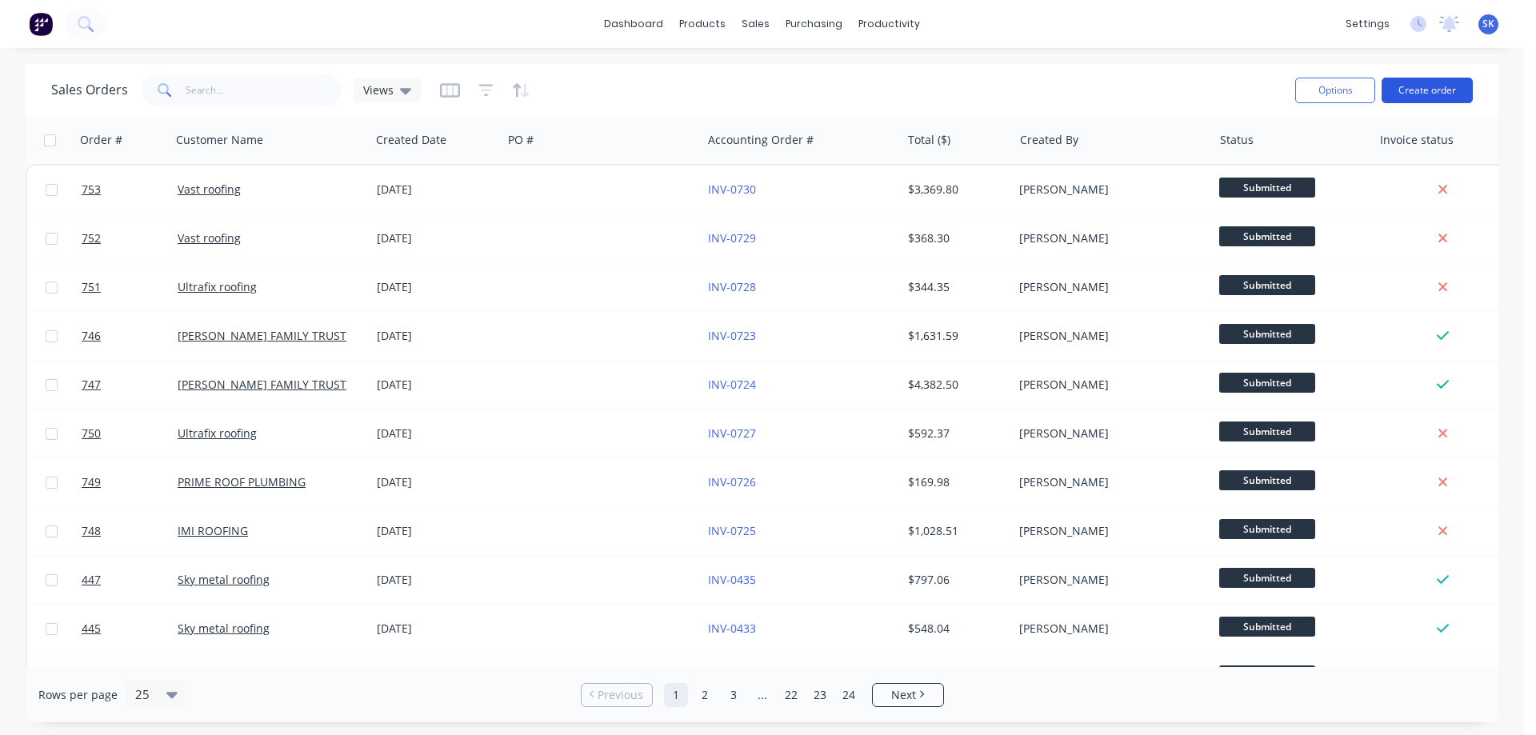
click at [1429, 85] on button "Create order" at bounding box center [1426, 91] width 91 height 26
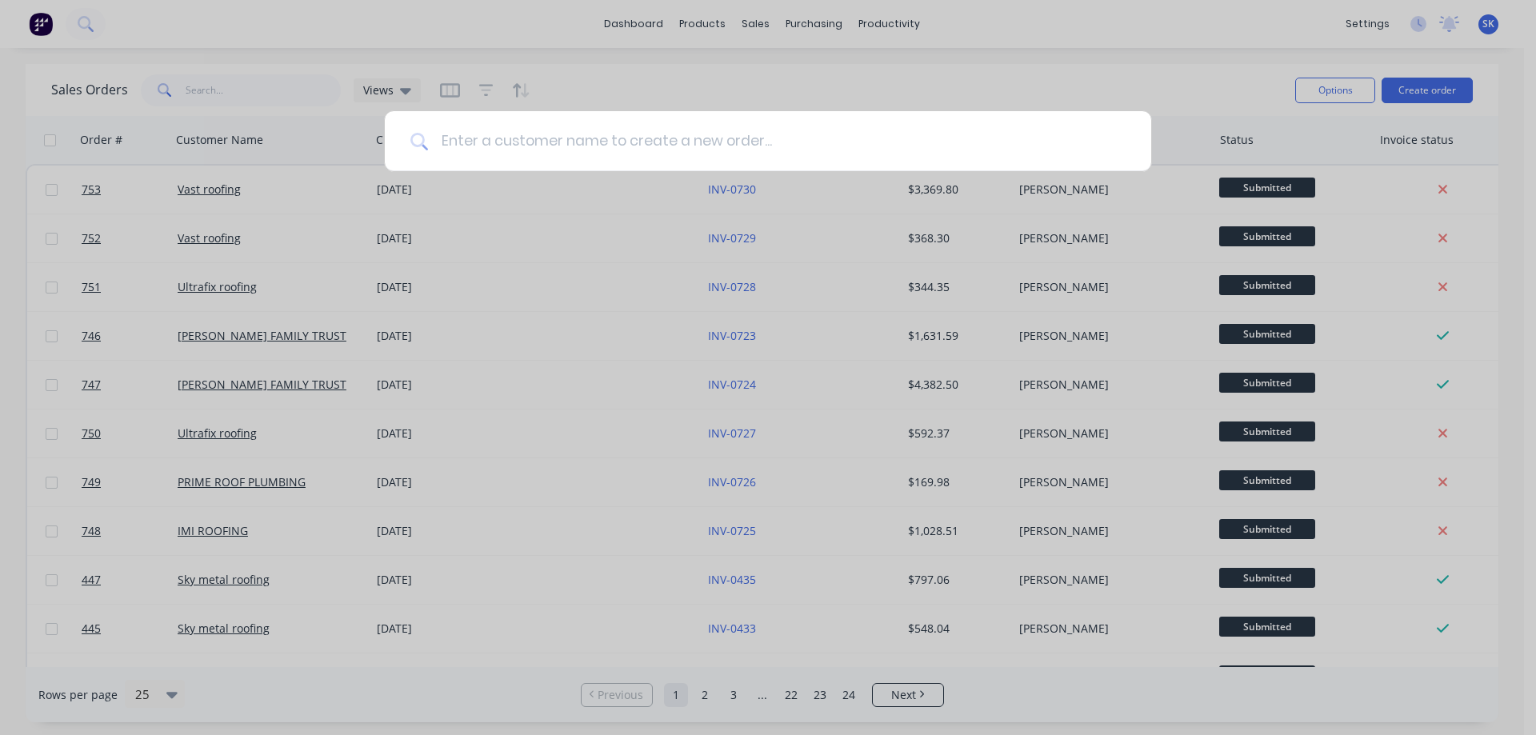
click at [563, 142] on input at bounding box center [776, 141] width 697 height 60
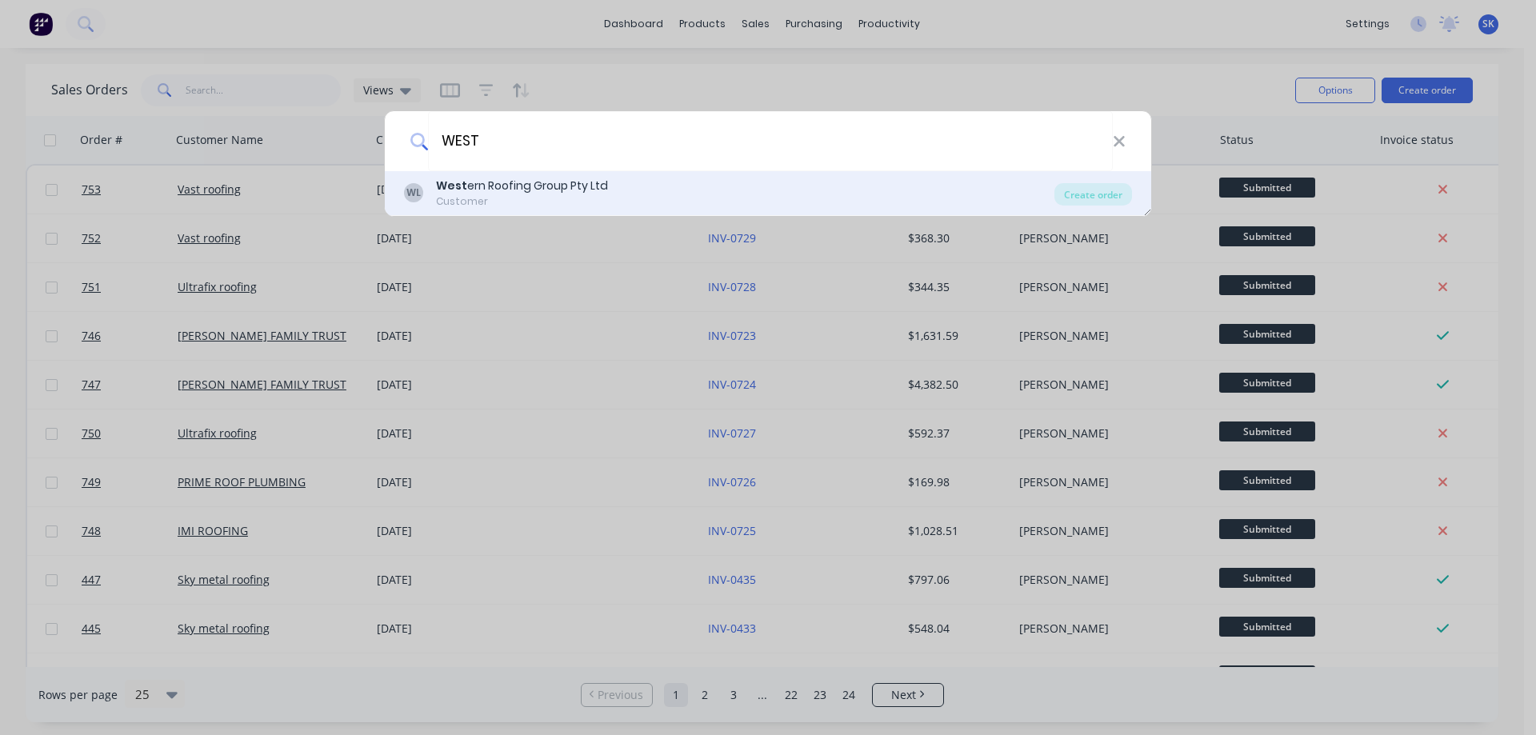
click at [528, 192] on div "West ern Roofing Group Pty Ltd" at bounding box center [522, 186] width 172 height 17
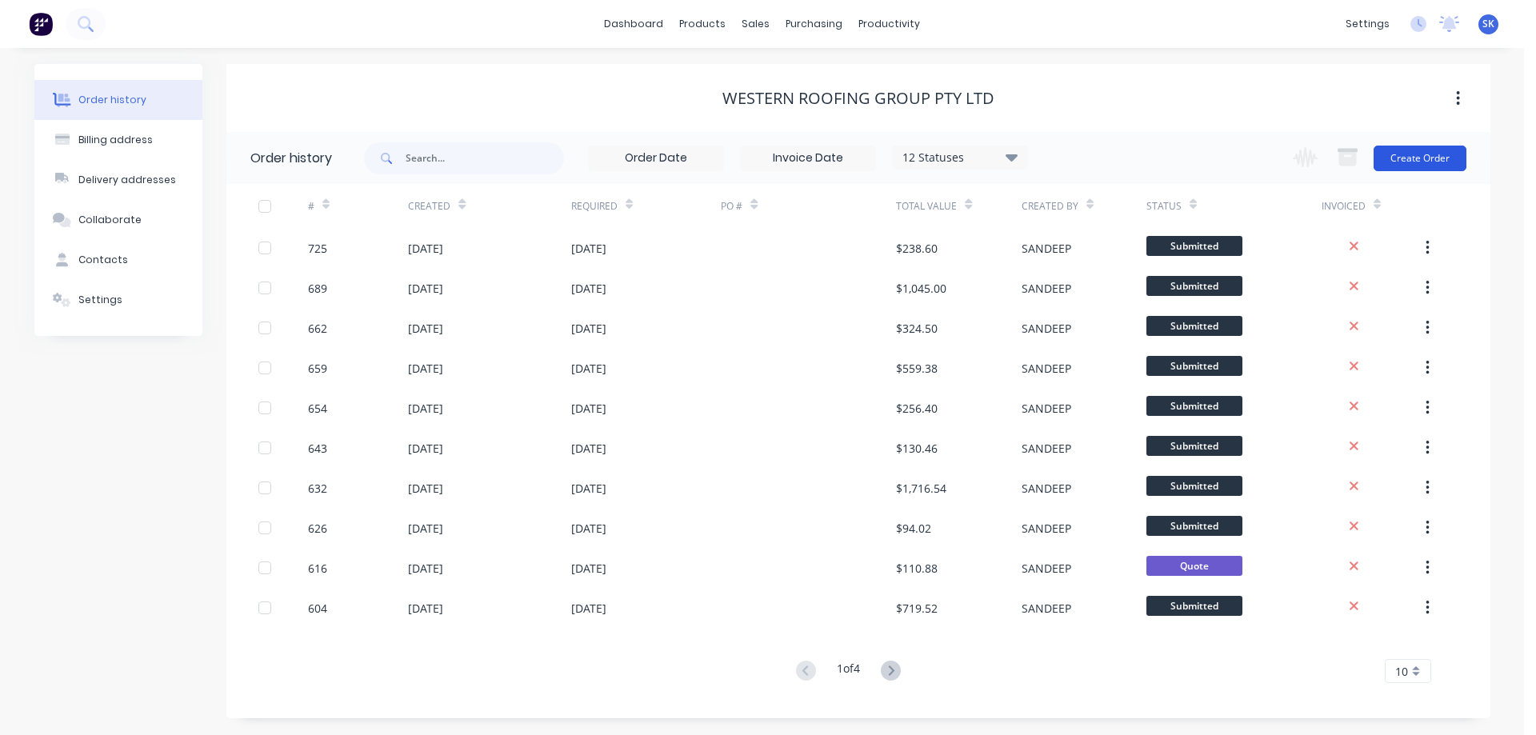
click at [1429, 161] on button "Create Order" at bounding box center [1419, 159] width 93 height 26
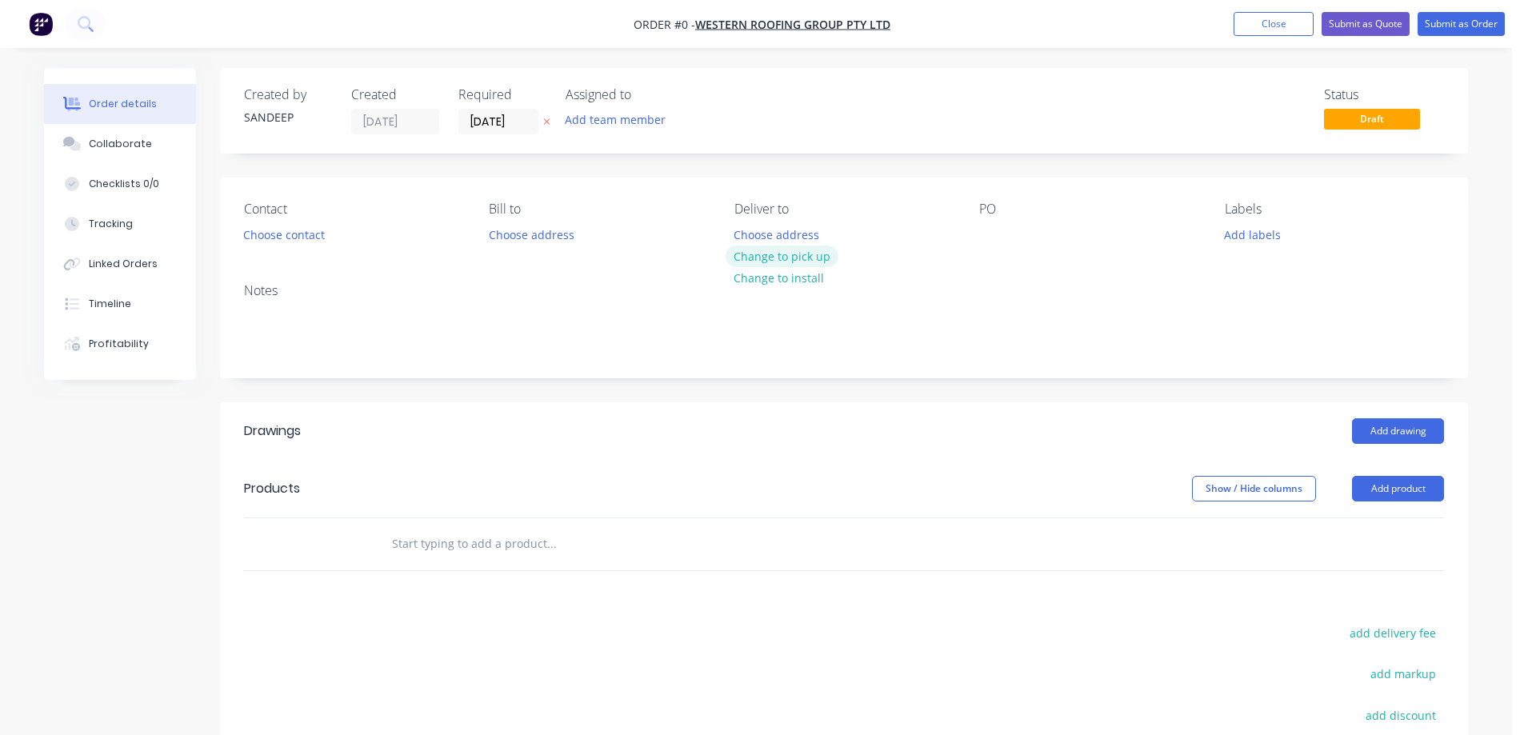
click at [748, 252] on button "Change to pick up" at bounding box center [782, 257] width 114 height 22
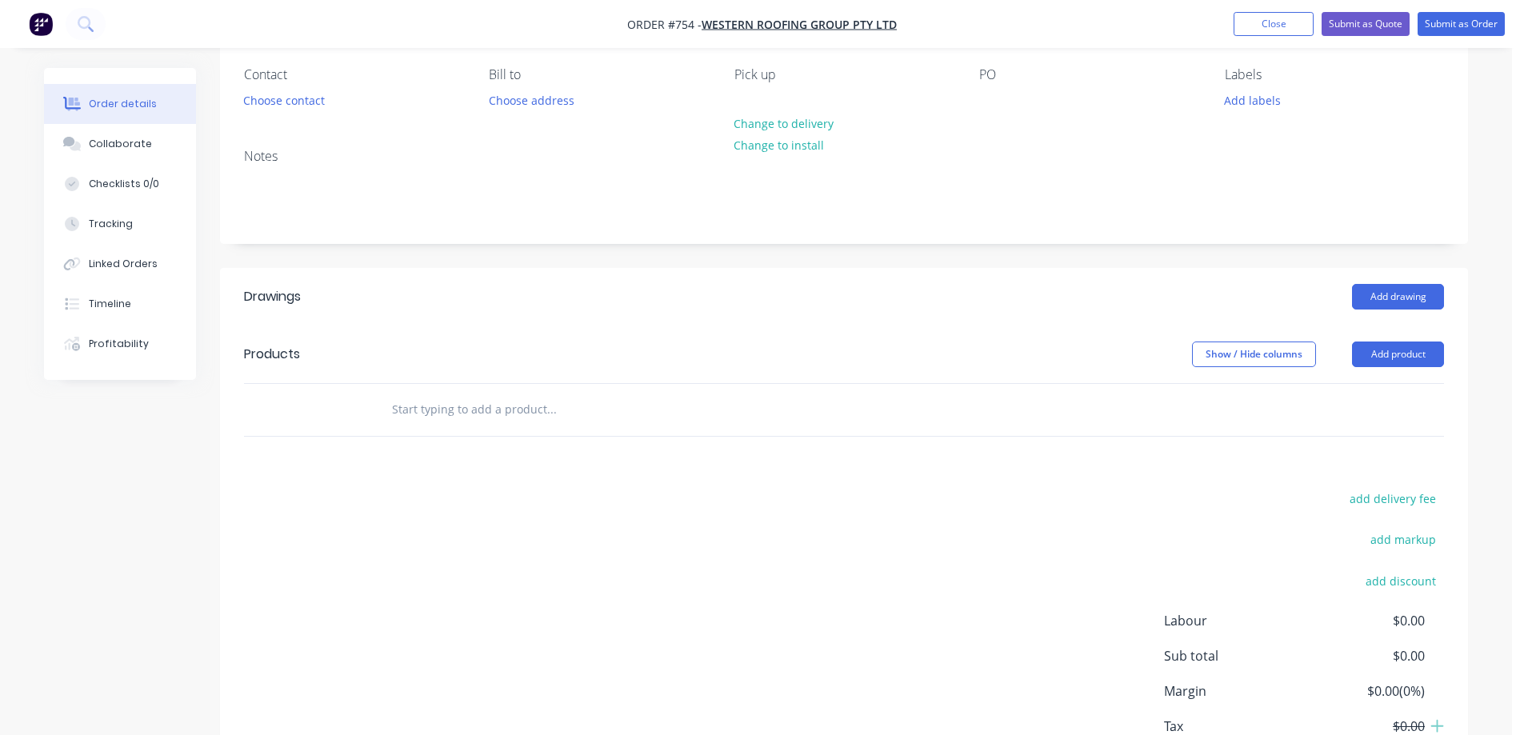
scroll to position [160, 0]
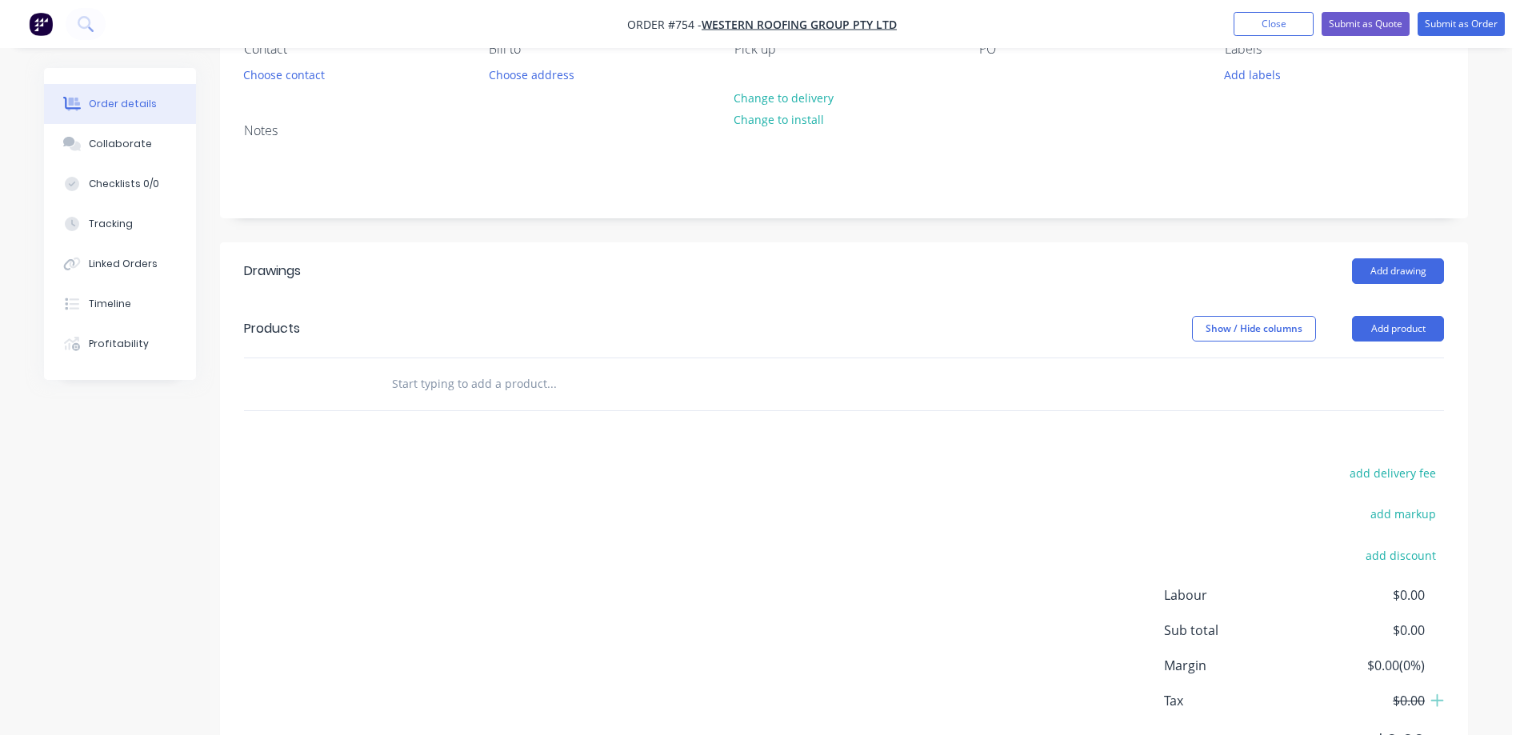
click at [478, 382] on input "text" at bounding box center [551, 384] width 320 height 32
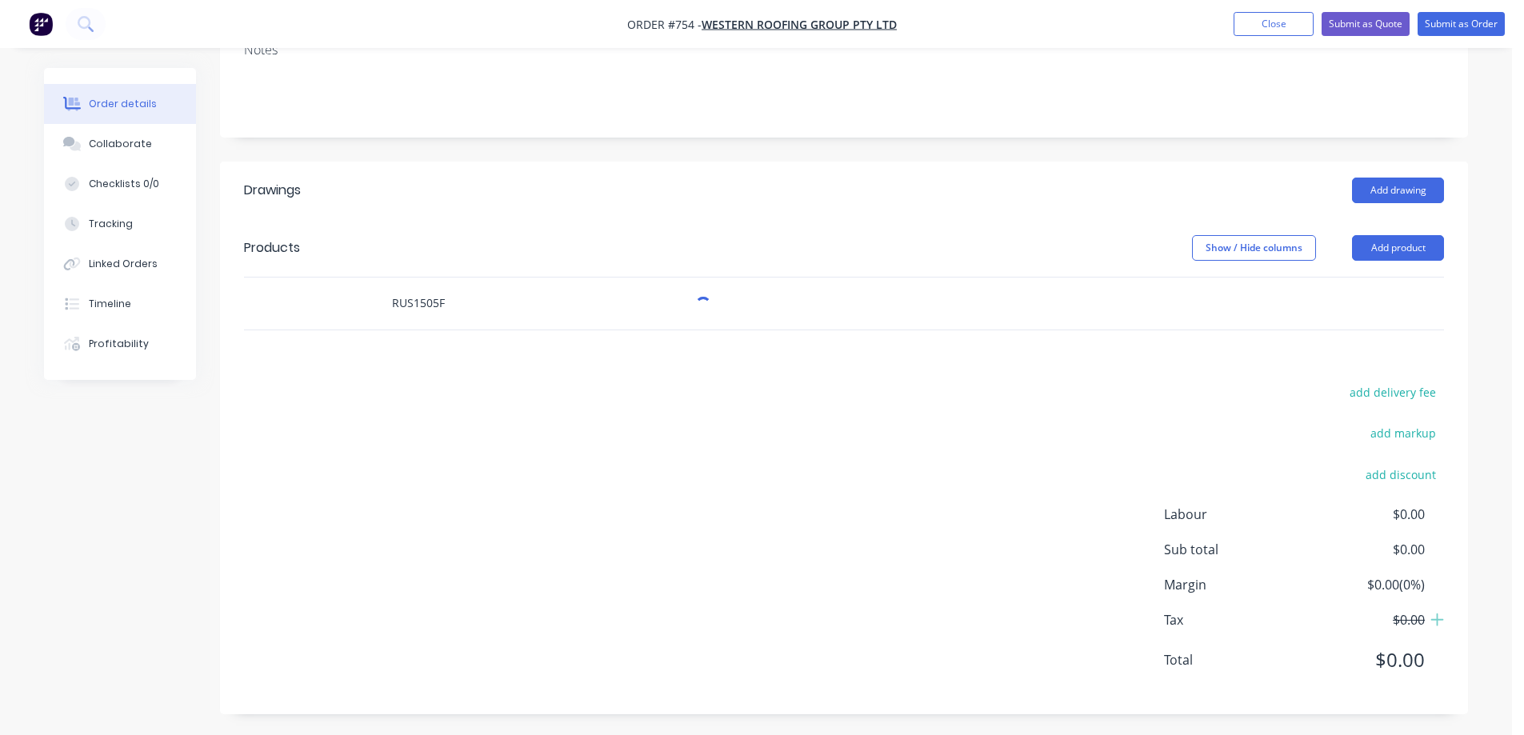
scroll to position [244, 0]
click at [432, 302] on input "RUS1505F" at bounding box center [551, 300] width 320 height 32
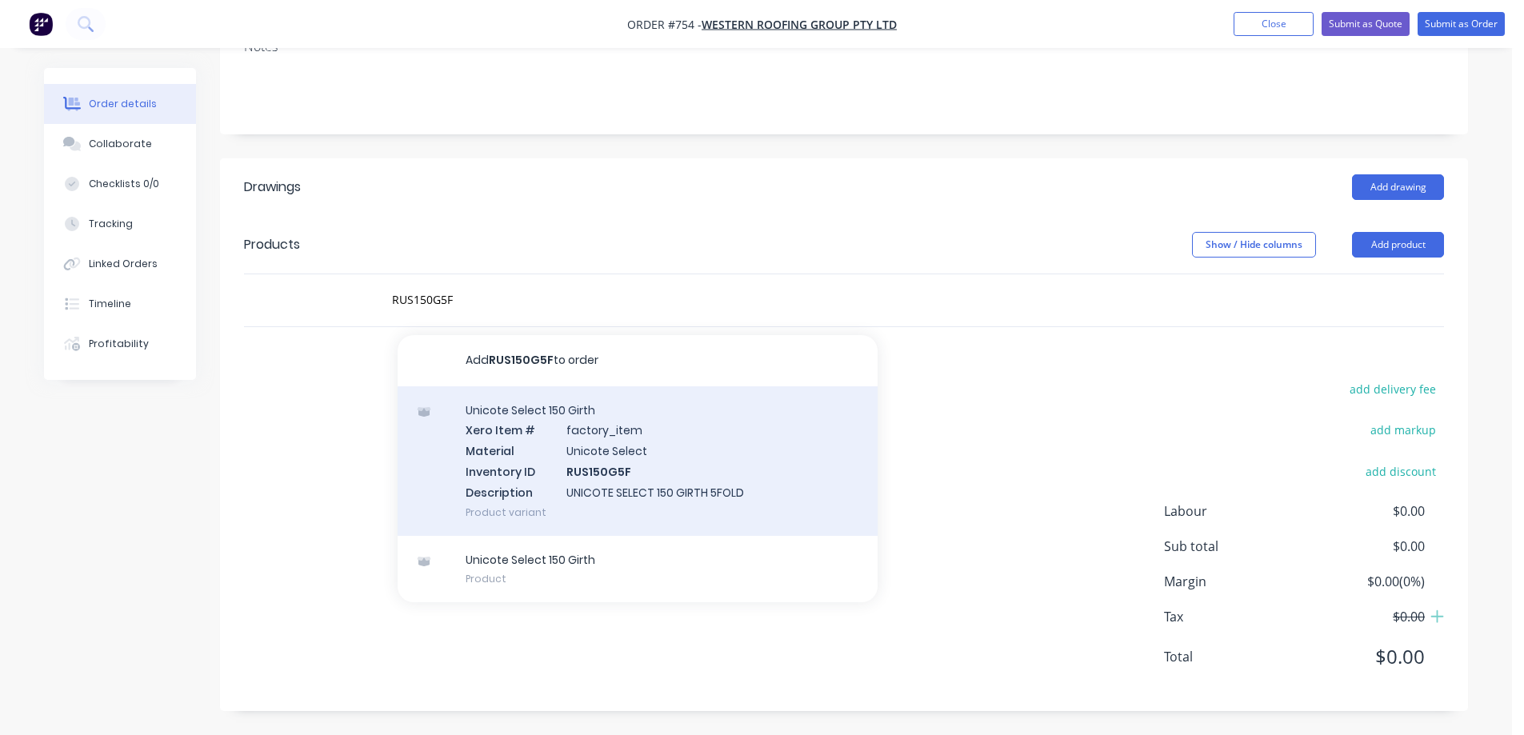
click at [502, 477] on div "Unicote Select 150 Girth Xero Item # factory_item Material Unicote Select Inven…" at bounding box center [638, 461] width 480 height 150
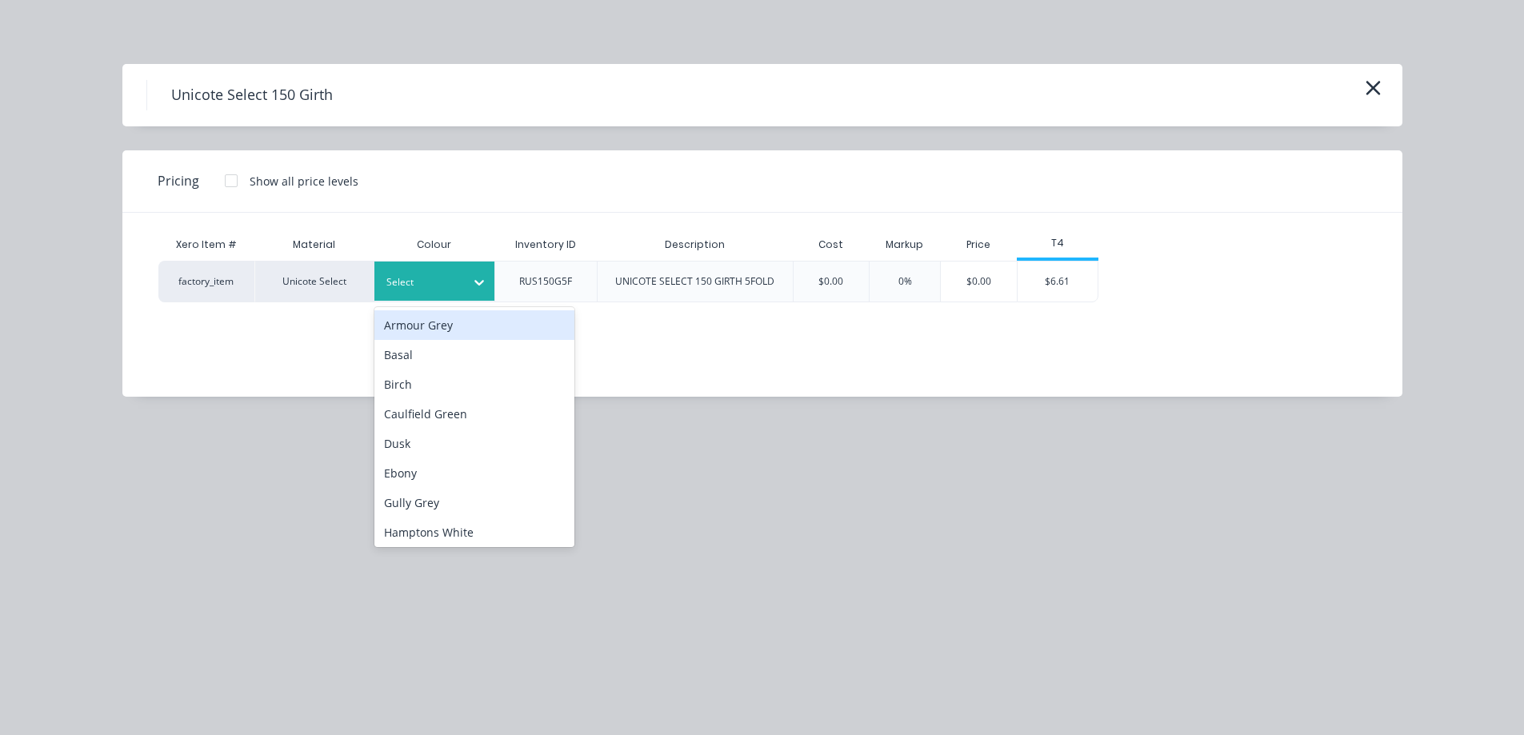
click at [416, 291] on div "Select" at bounding box center [420, 282] width 90 height 21
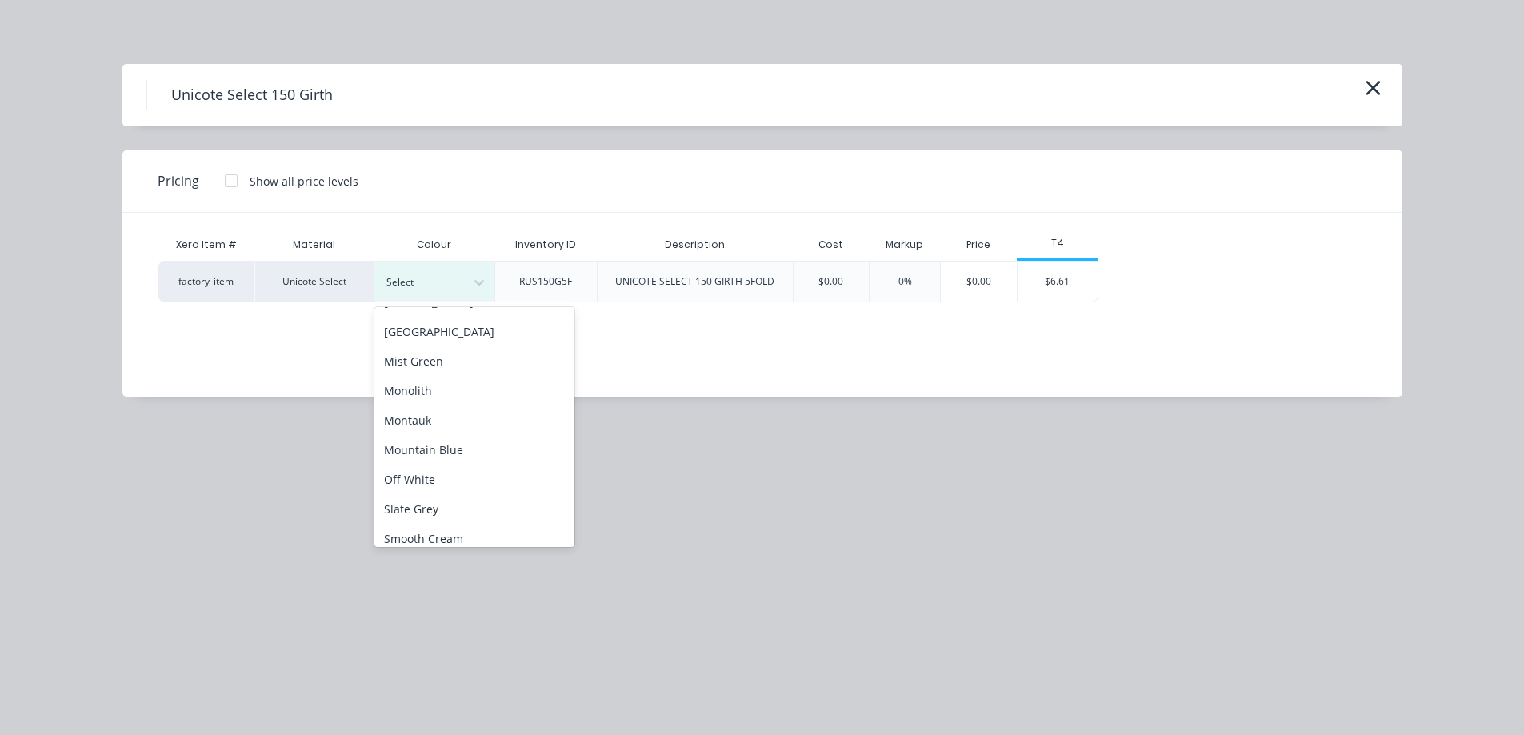
scroll to position [320, 0]
click at [455, 397] on div "Monolith" at bounding box center [474, 390] width 200 height 30
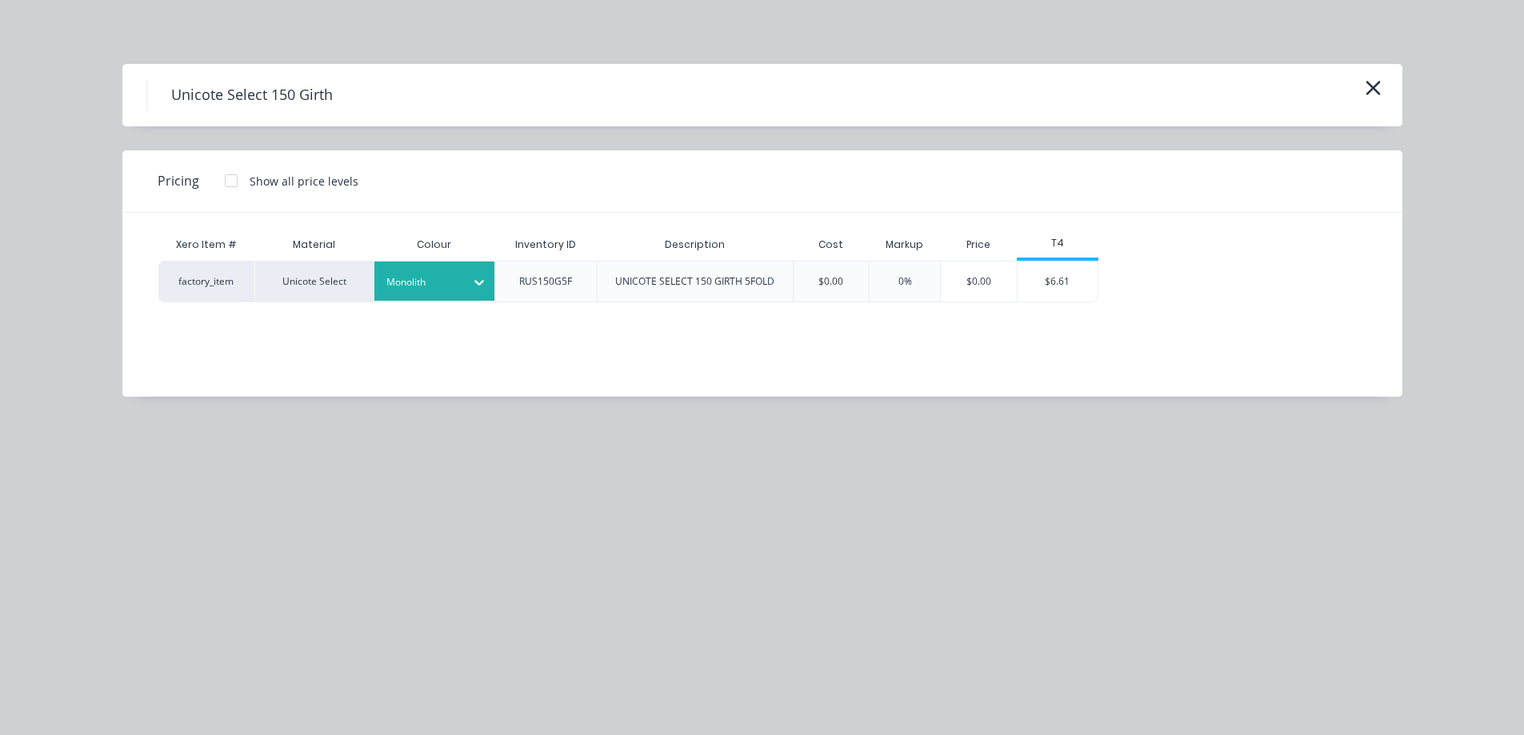
click at [415, 290] on div at bounding box center [422, 283] width 72 height 18
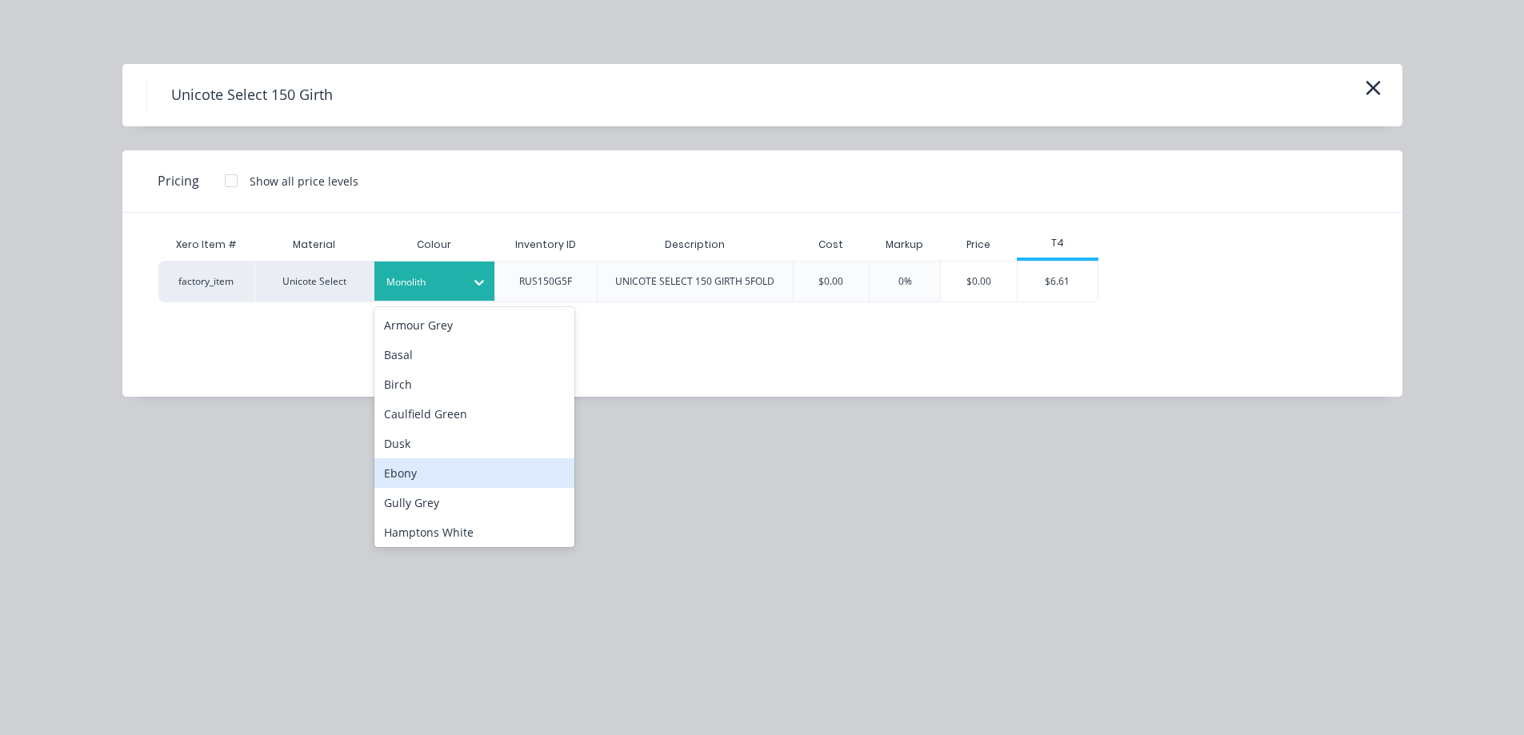
click at [415, 460] on div "Ebony" at bounding box center [474, 473] width 200 height 30
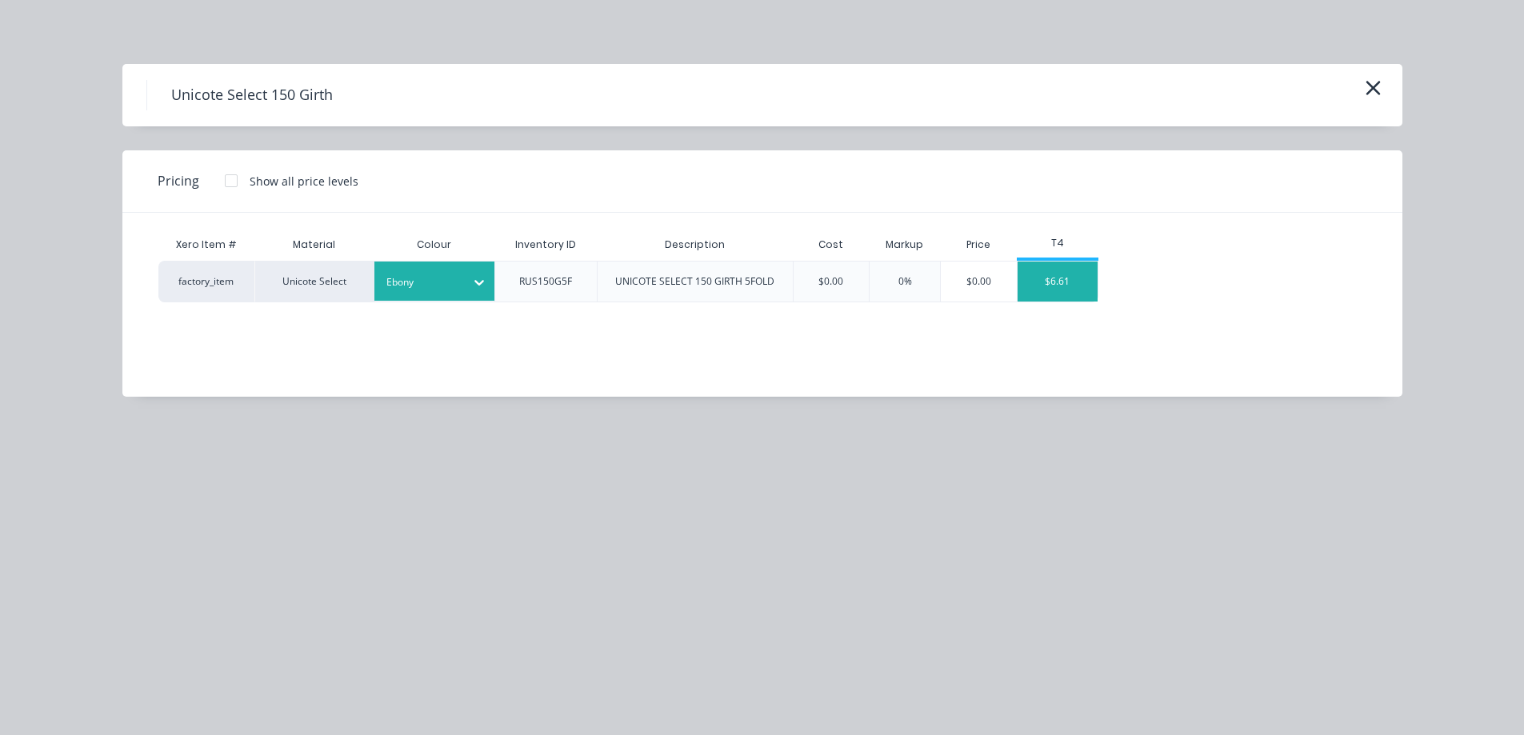
click at [1047, 267] on div "$6.61" at bounding box center [1057, 282] width 80 height 40
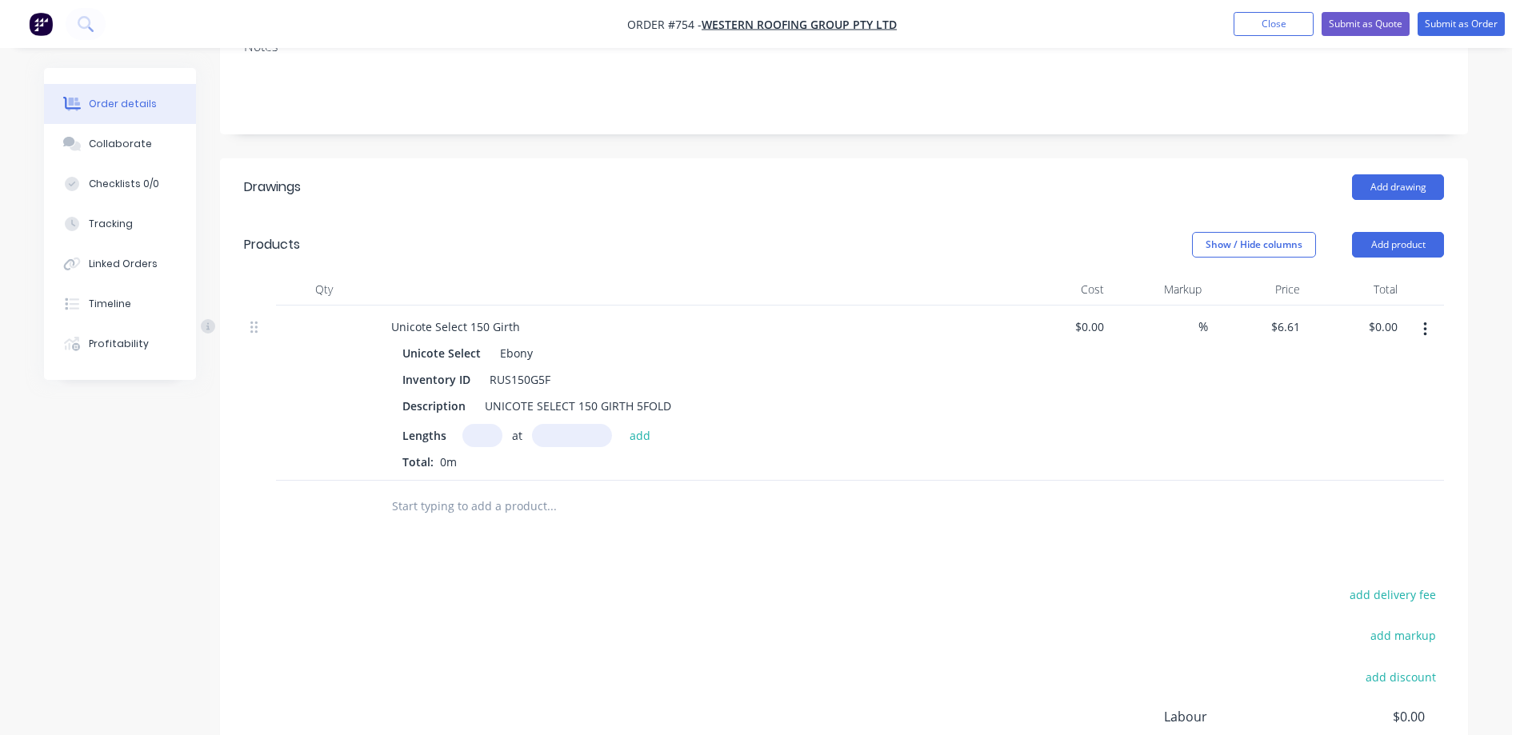
click at [481, 442] on input "text" at bounding box center [482, 435] width 40 height 23
click at [633, 434] on button "add" at bounding box center [640, 435] width 38 height 22
click at [498, 522] on input "text" at bounding box center [551, 533] width 320 height 32
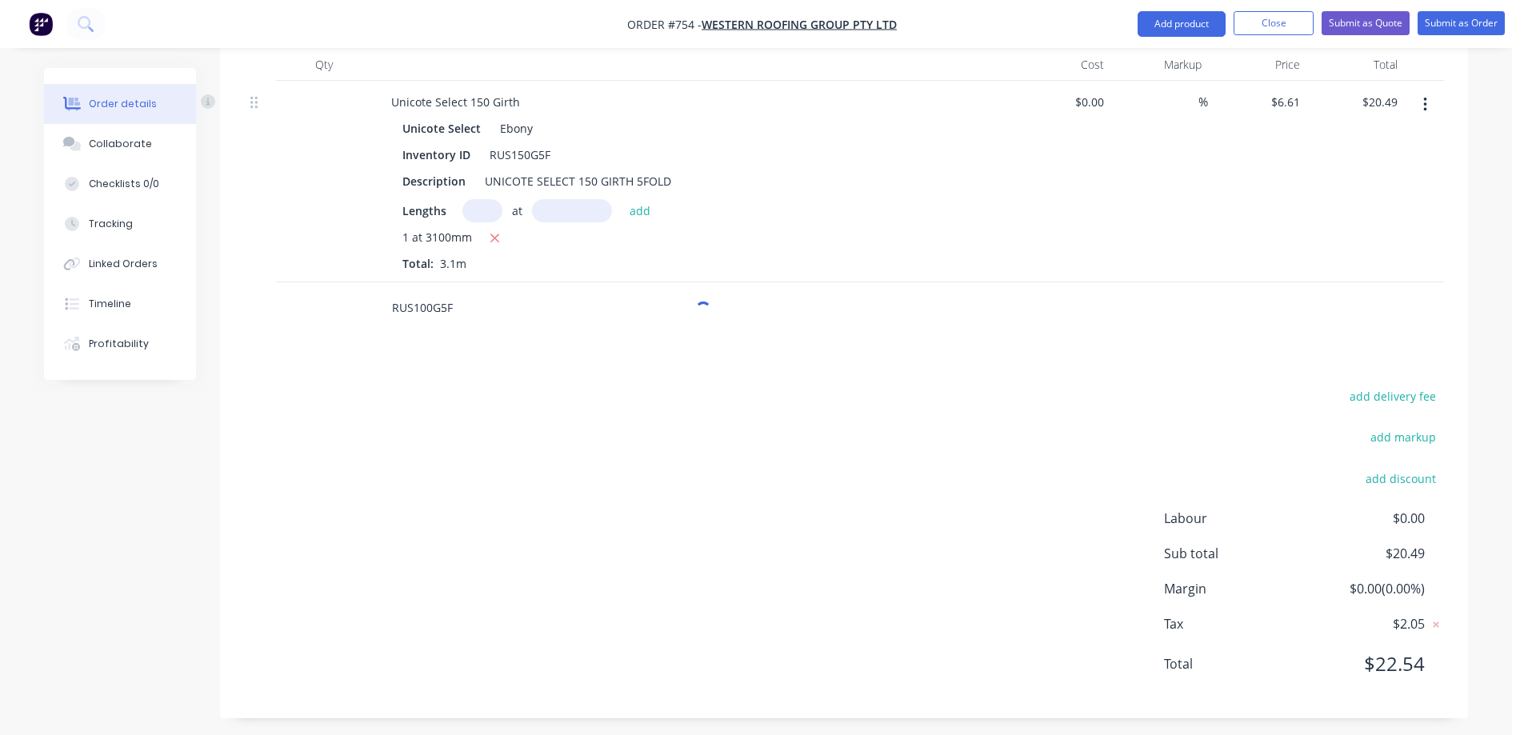
scroll to position [476, 0]
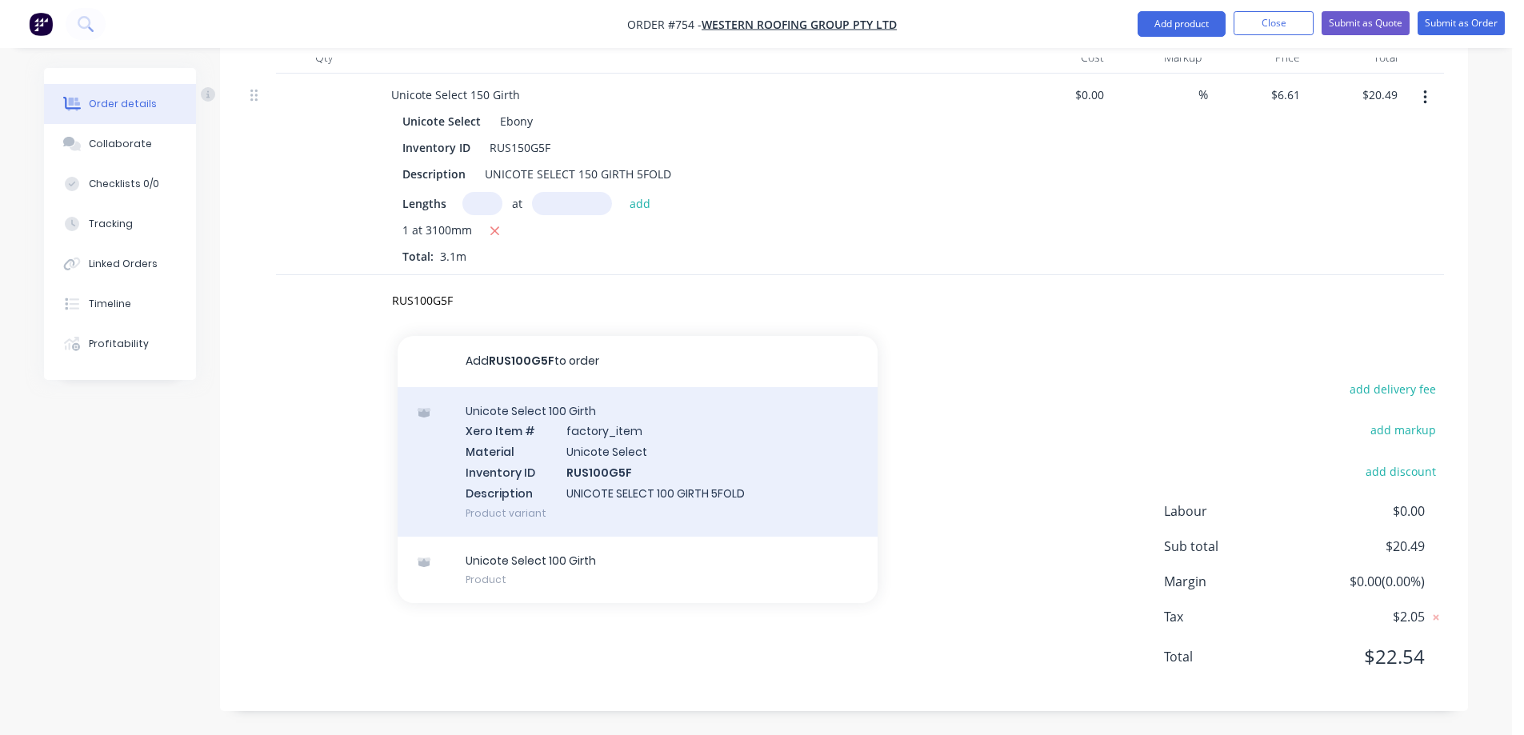
click at [496, 438] on div "Unicote Select 100 Girth Xero Item # factory_item Material Unicote Select Inven…" at bounding box center [638, 462] width 480 height 150
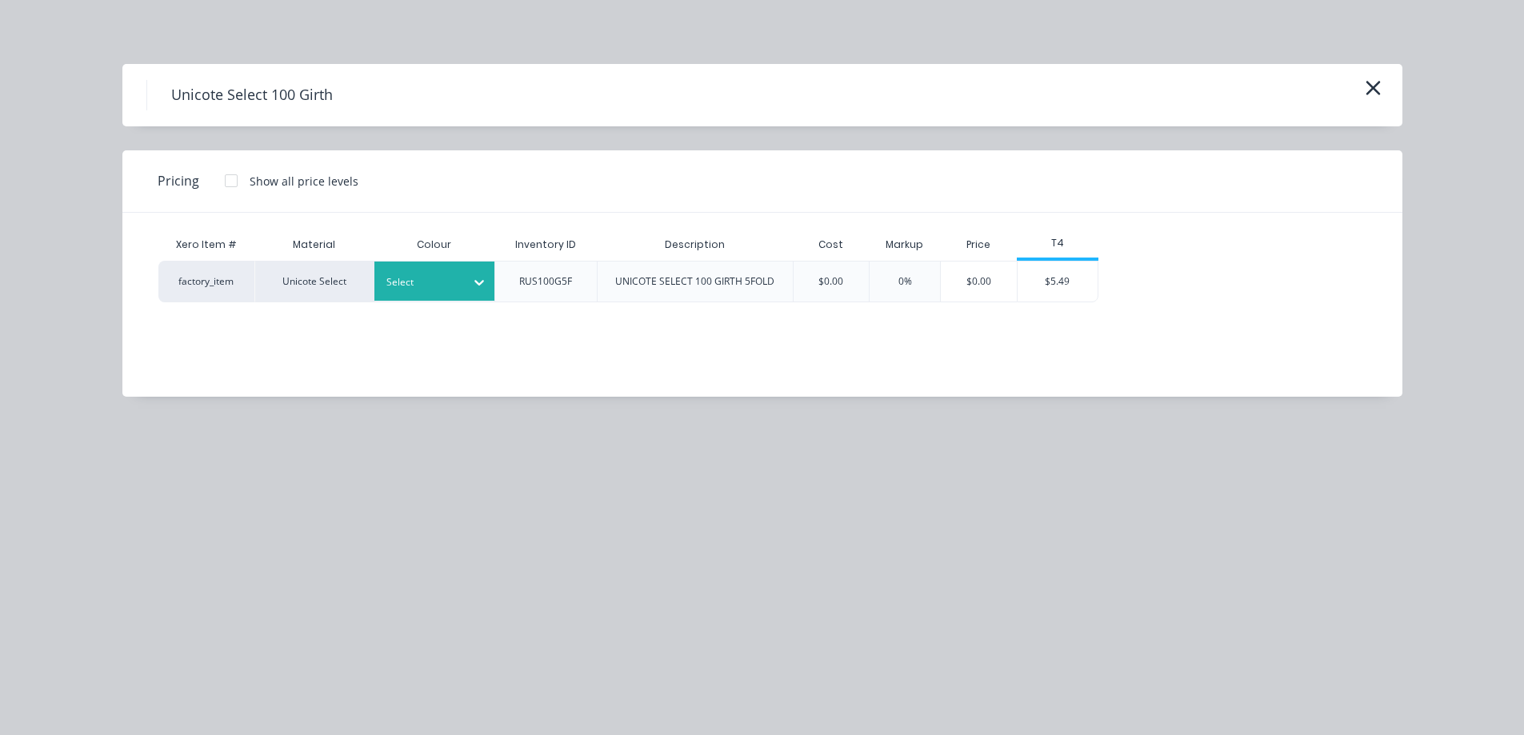
click at [442, 295] on div "Select" at bounding box center [434, 281] width 120 height 39
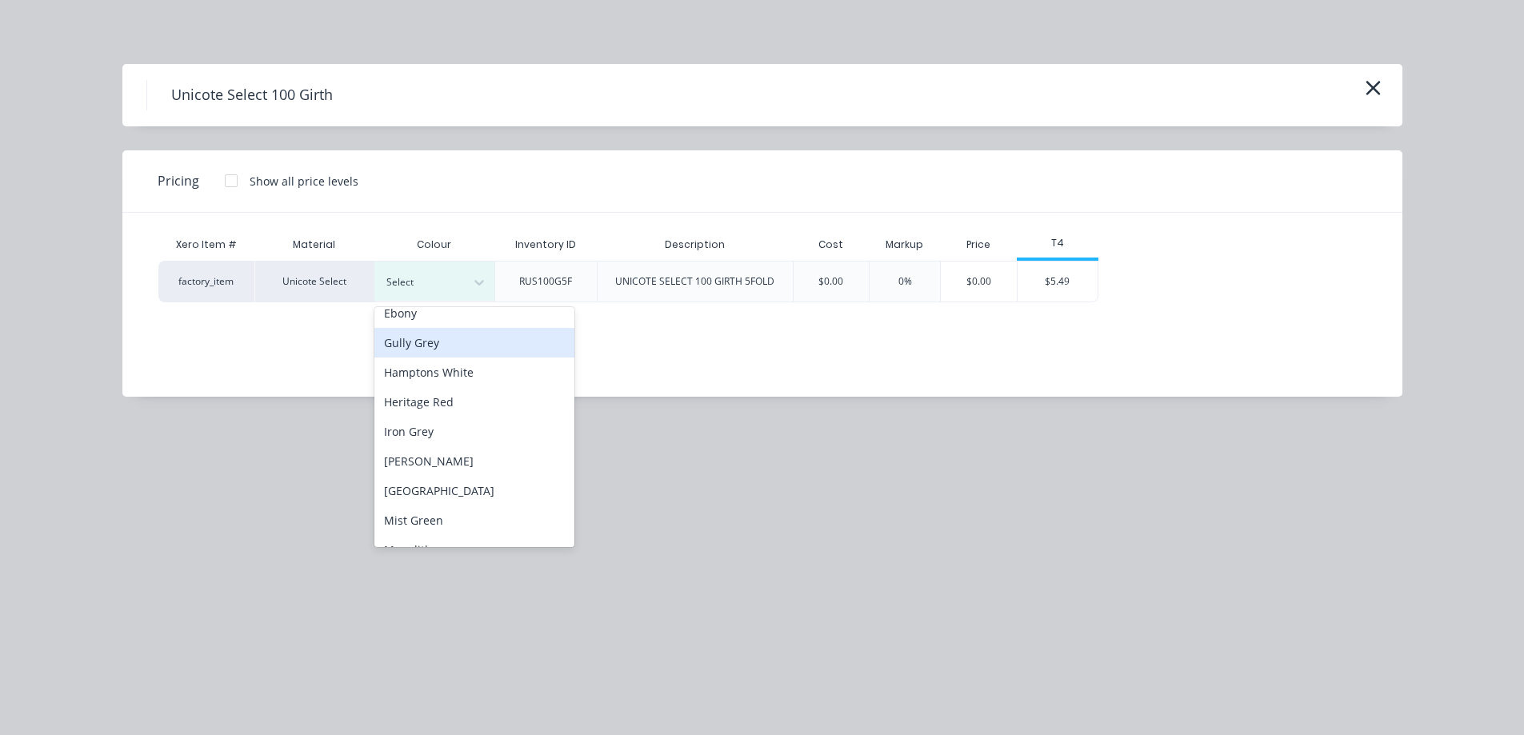
scroll to position [0, 0]
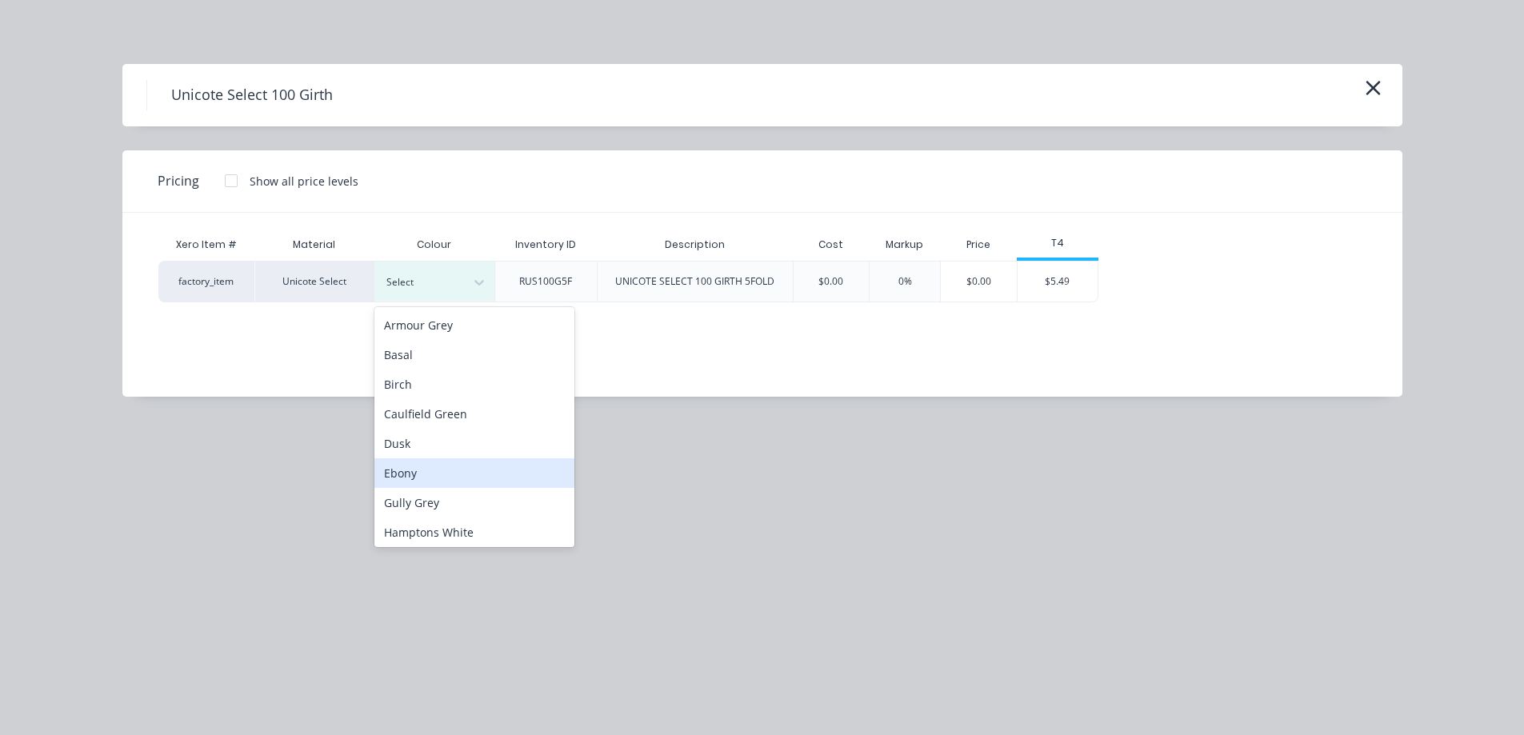
click at [451, 479] on div "Ebony" at bounding box center [474, 473] width 200 height 30
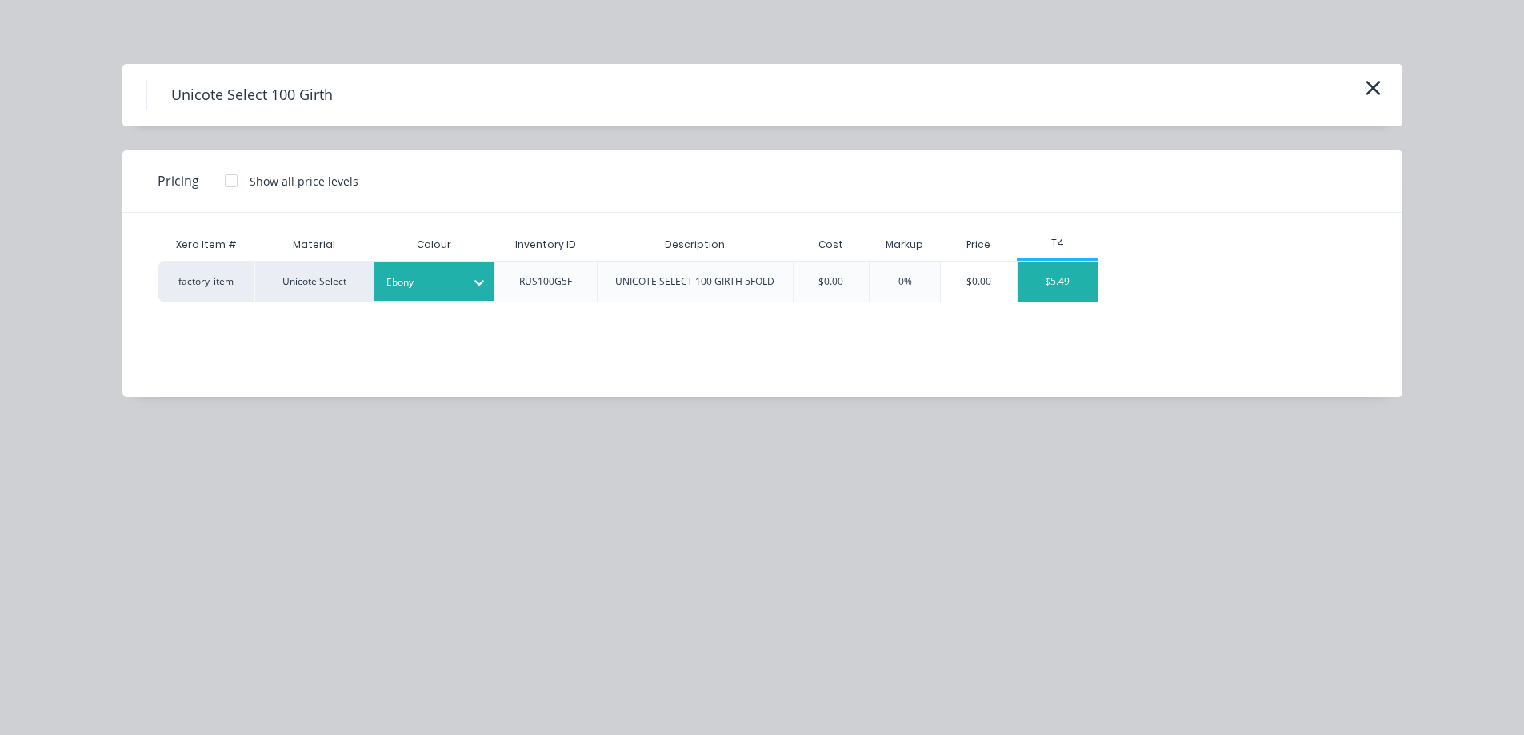
click at [1061, 283] on div "$5.49" at bounding box center [1057, 282] width 80 height 40
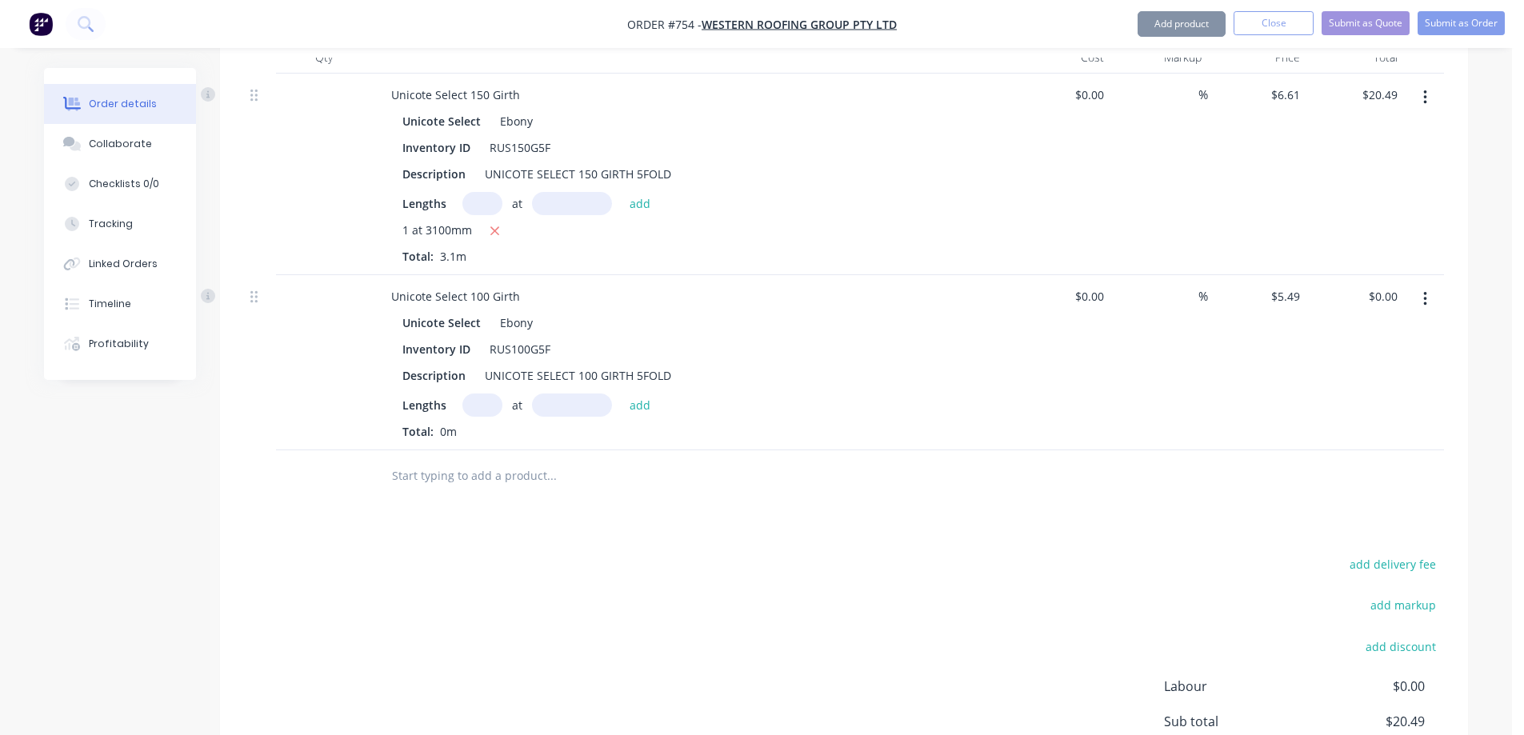
click at [477, 412] on input "text" at bounding box center [482, 405] width 40 height 23
click at [653, 410] on button "add" at bounding box center [640, 405] width 38 height 22
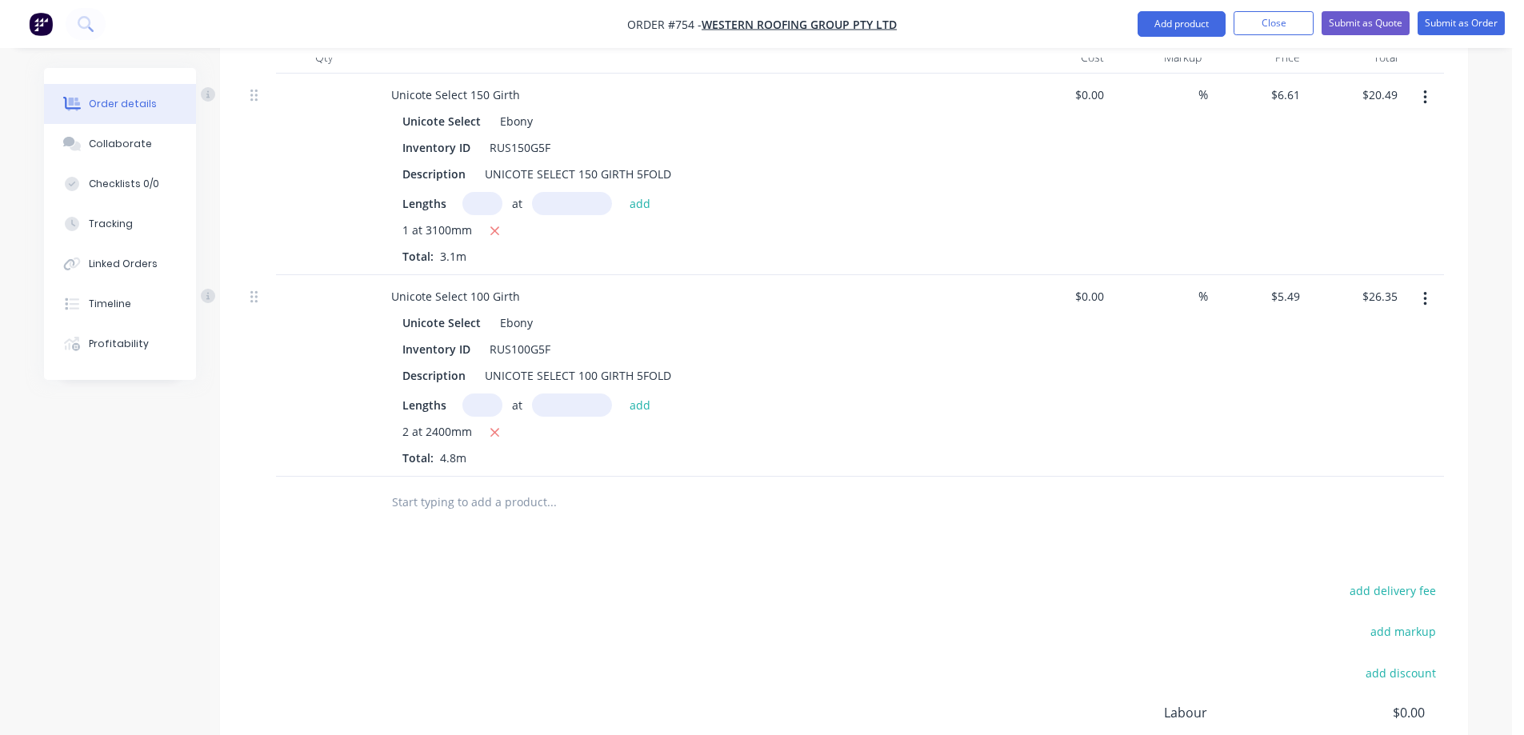
click at [470, 509] on input "text" at bounding box center [551, 502] width 320 height 32
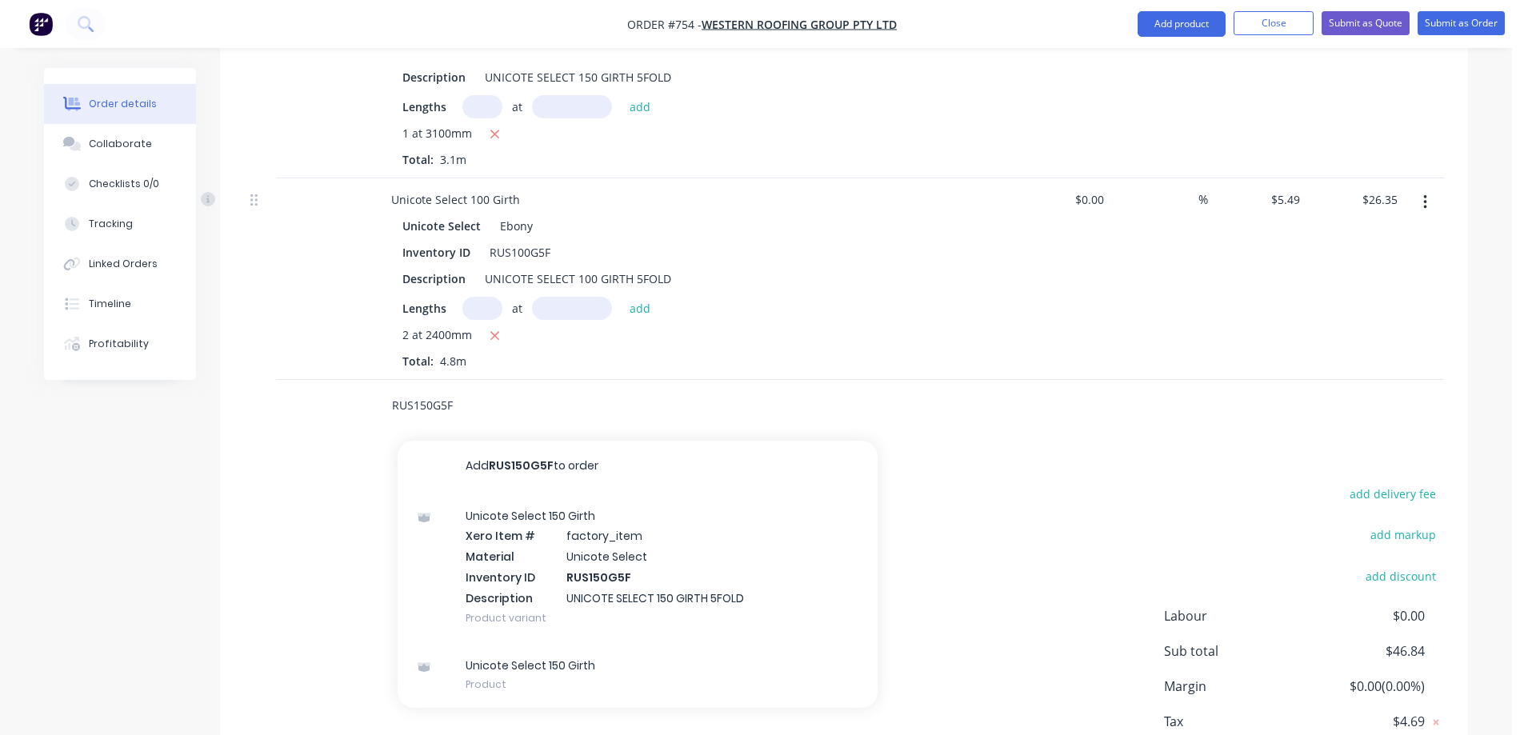
scroll to position [677, 0]
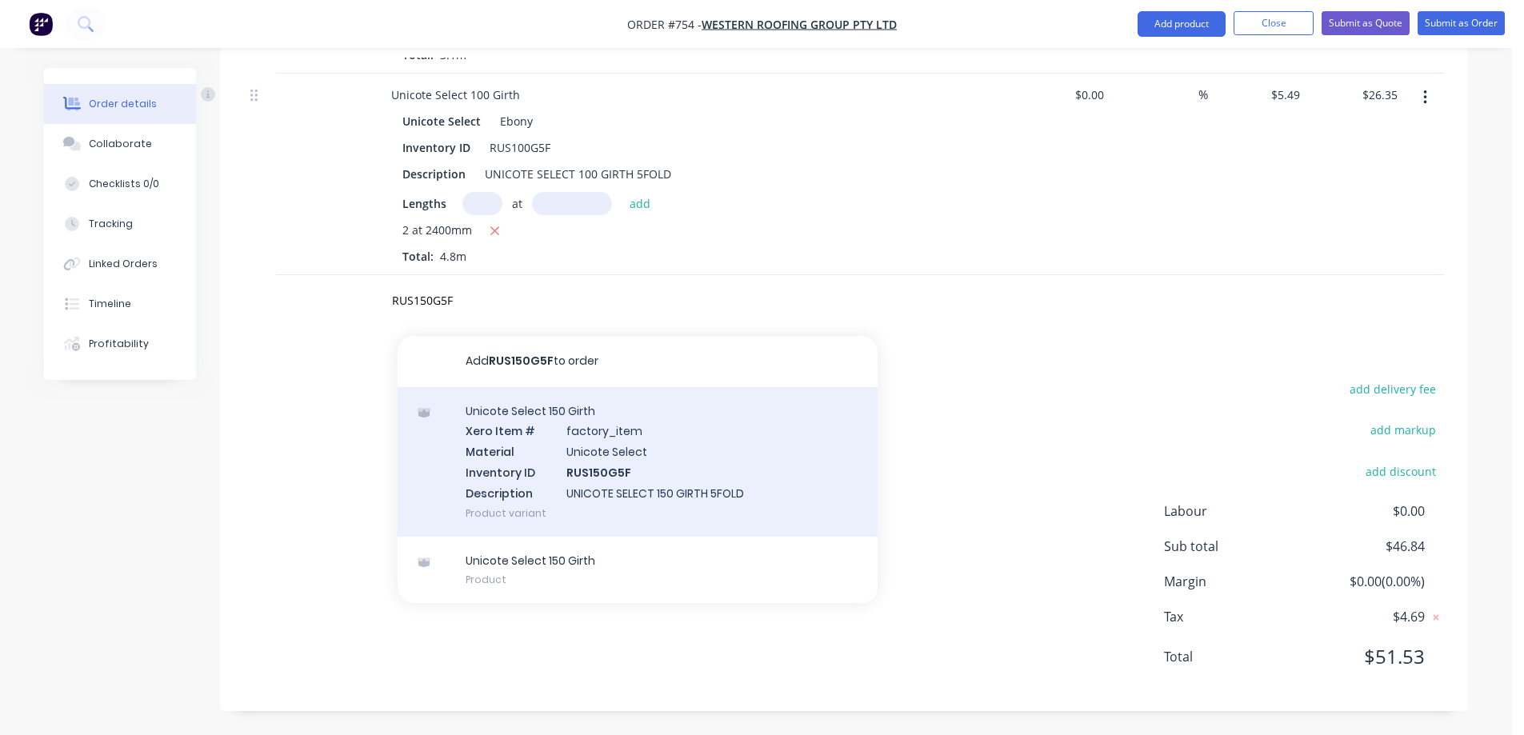
click at [552, 459] on div "Unicote Select 150 Girth Xero Item # factory_item Material Unicote Select Inven…" at bounding box center [638, 462] width 480 height 150
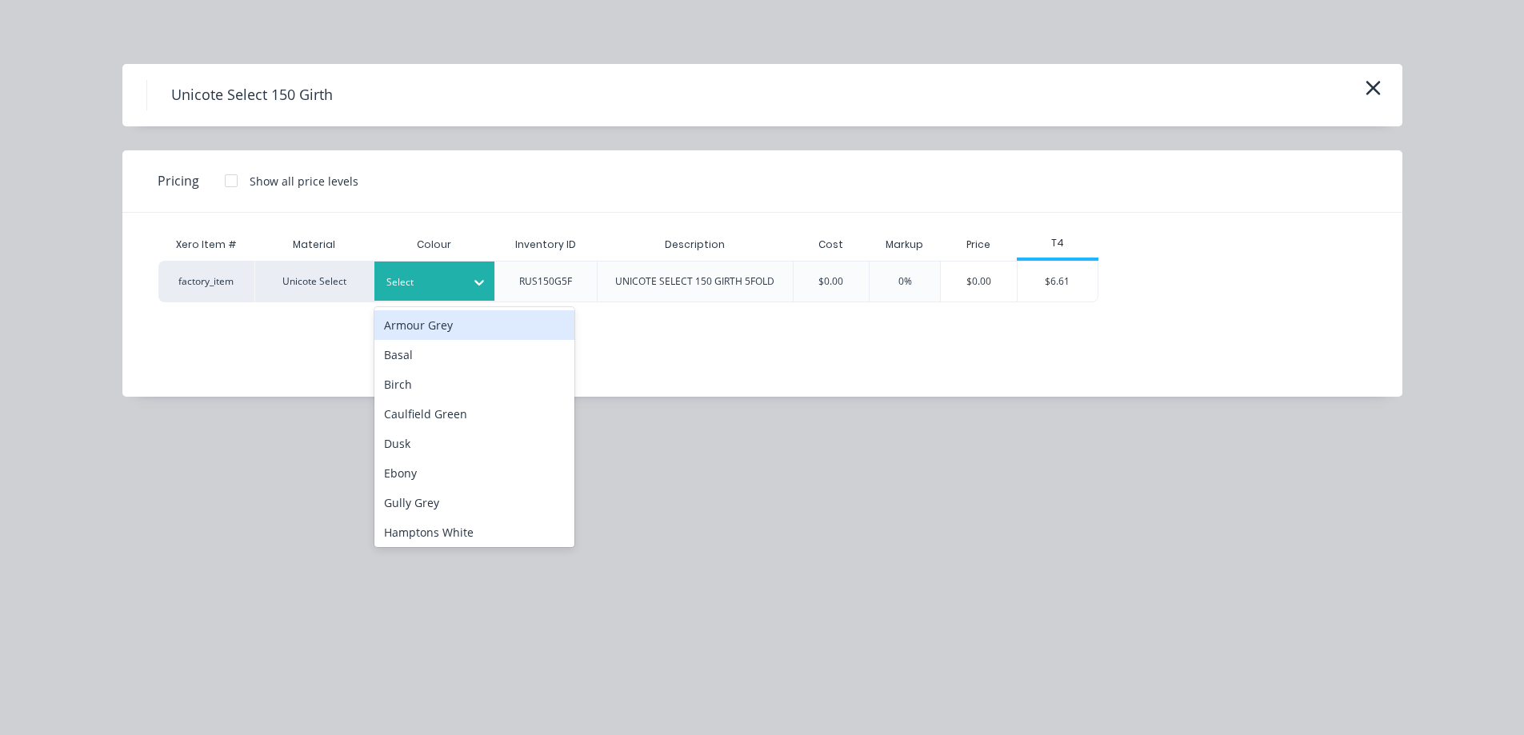
click at [465, 290] on div at bounding box center [479, 283] width 29 height 26
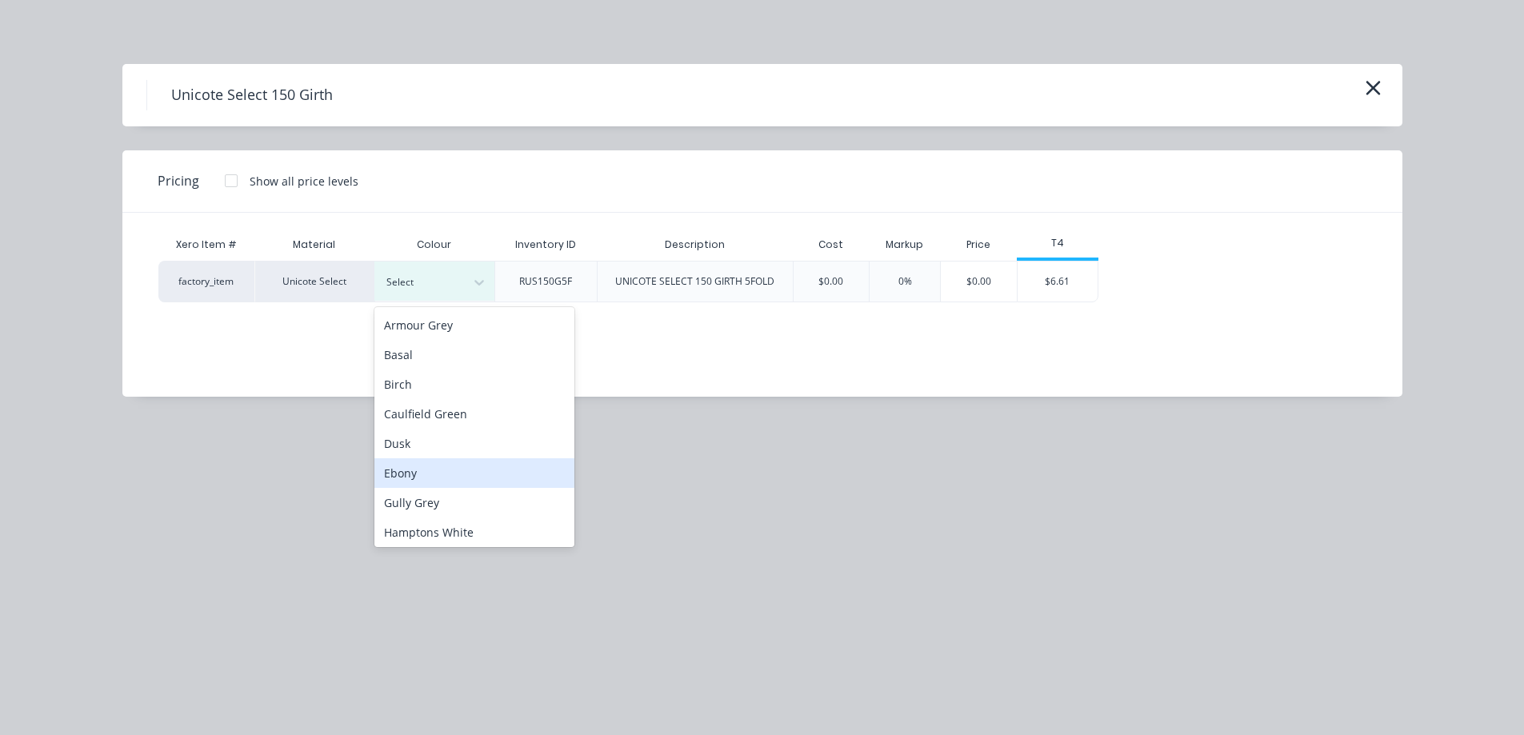
click at [427, 468] on div "Ebony" at bounding box center [474, 473] width 200 height 30
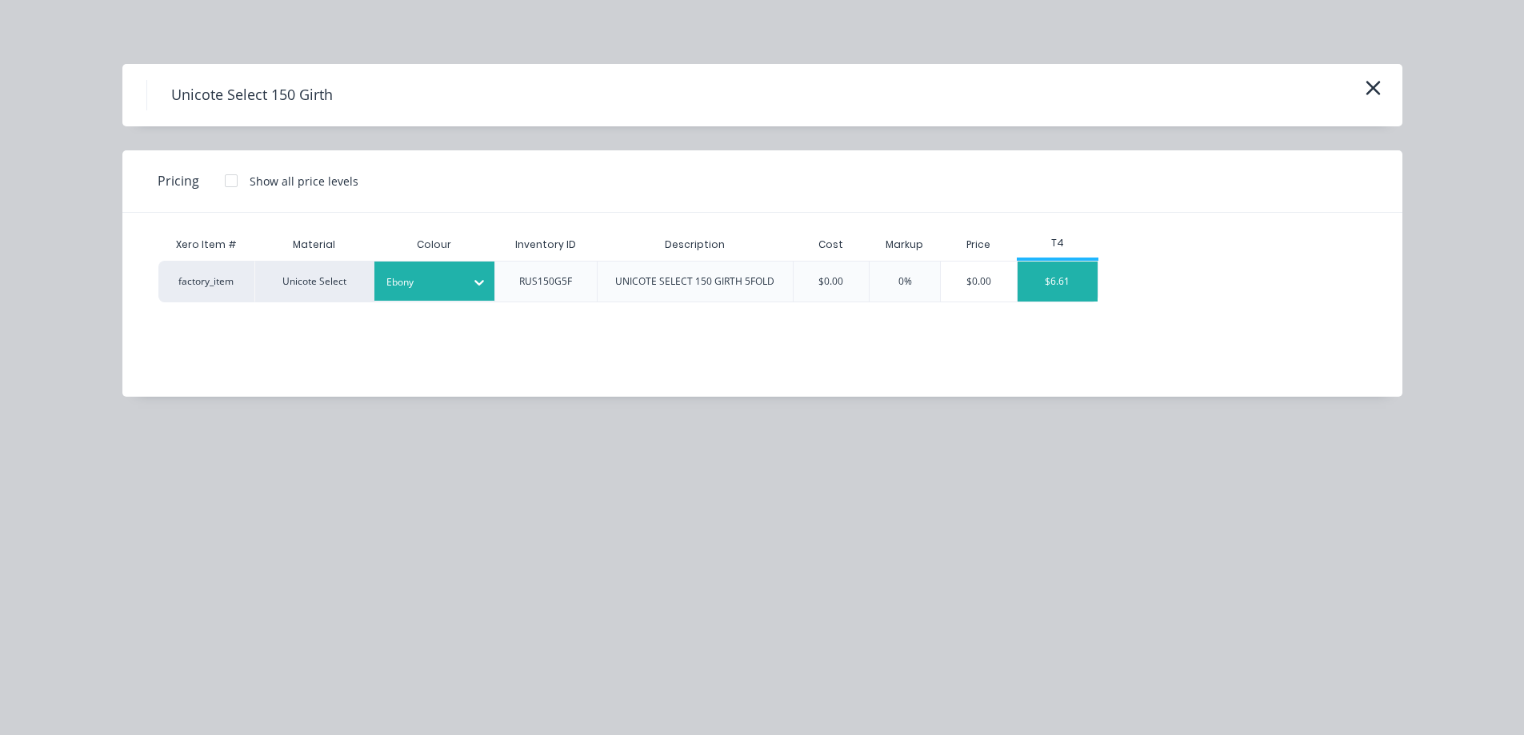
click at [1057, 278] on div "$6.61" at bounding box center [1057, 282] width 80 height 40
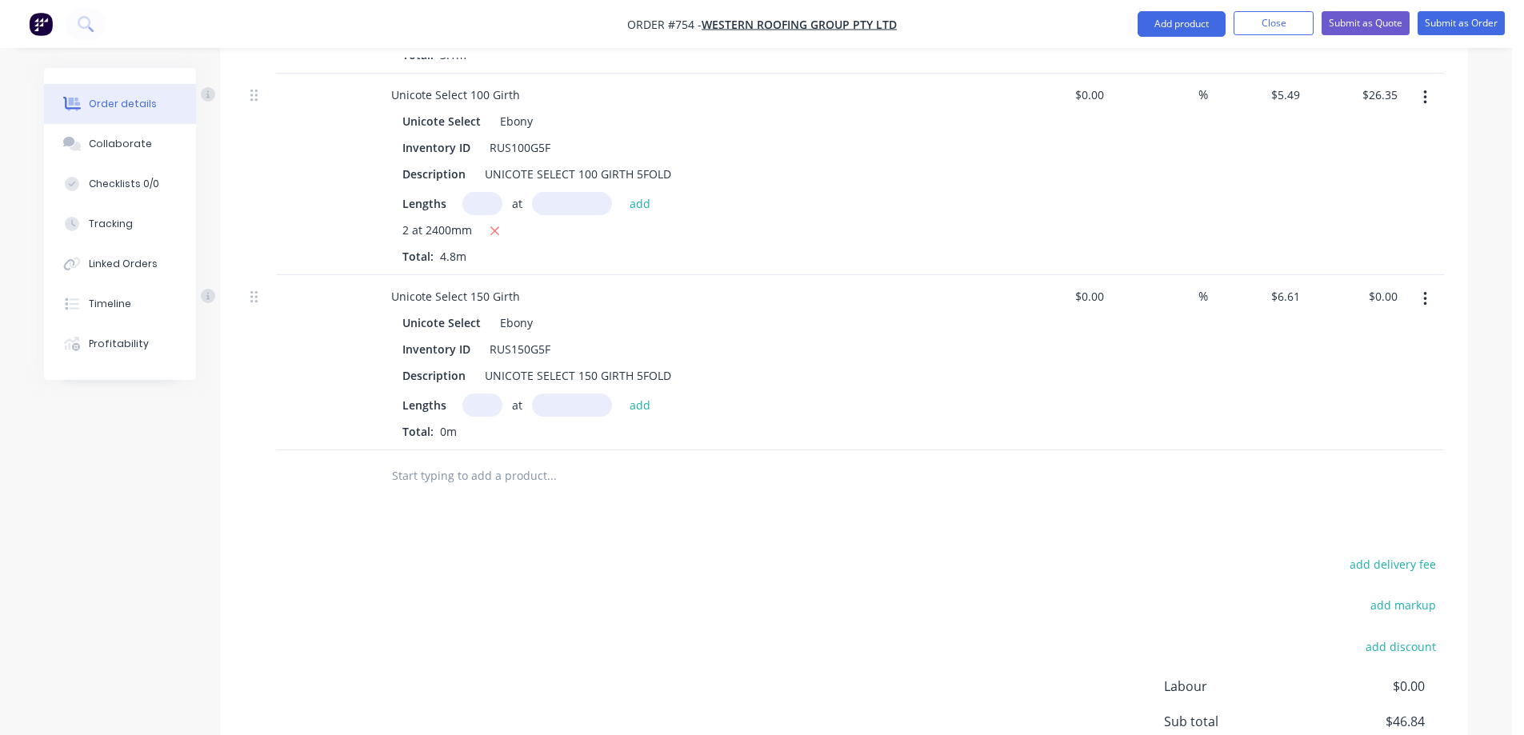
click at [485, 408] on input "text" at bounding box center [482, 405] width 40 height 23
click at [636, 397] on button "add" at bounding box center [640, 405] width 38 height 22
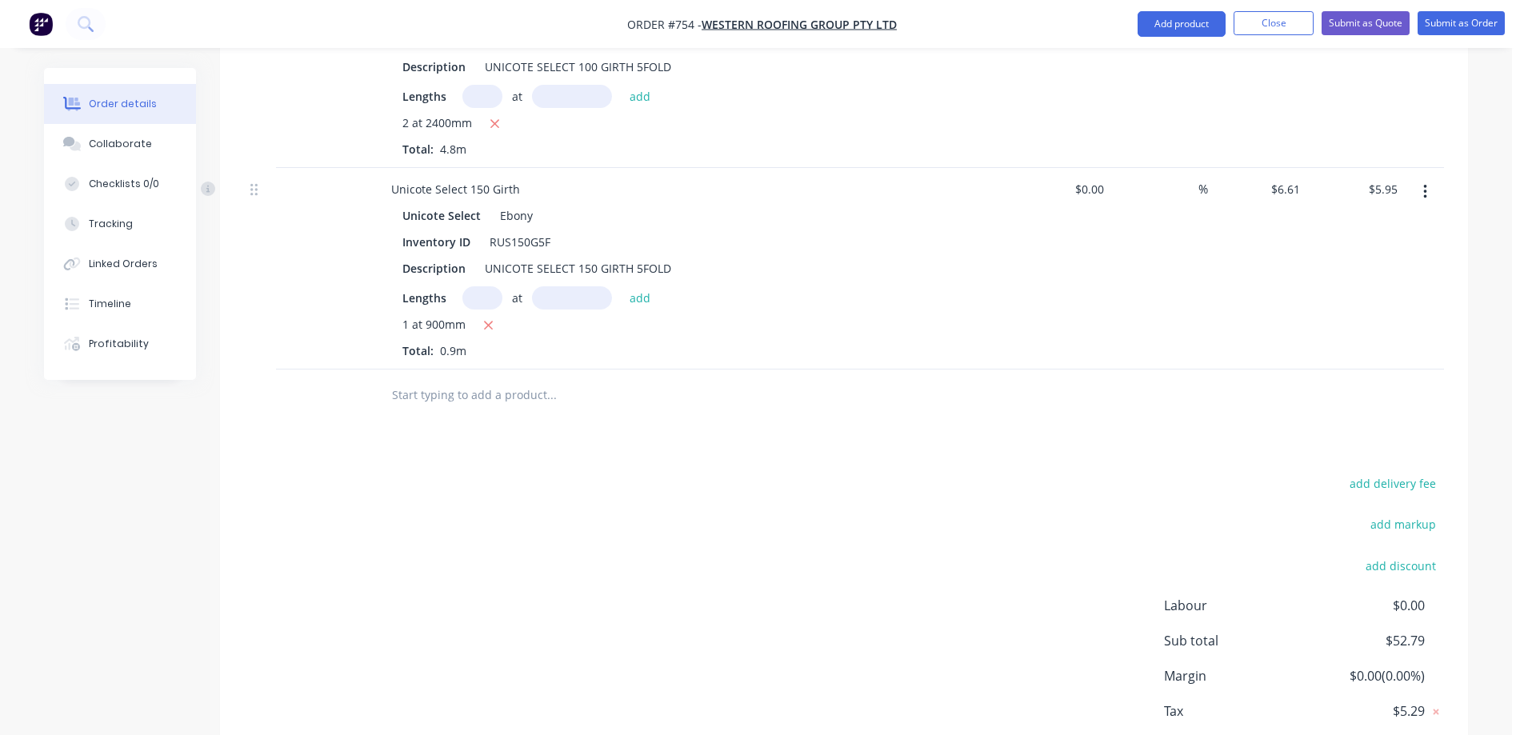
scroll to position [879, 0]
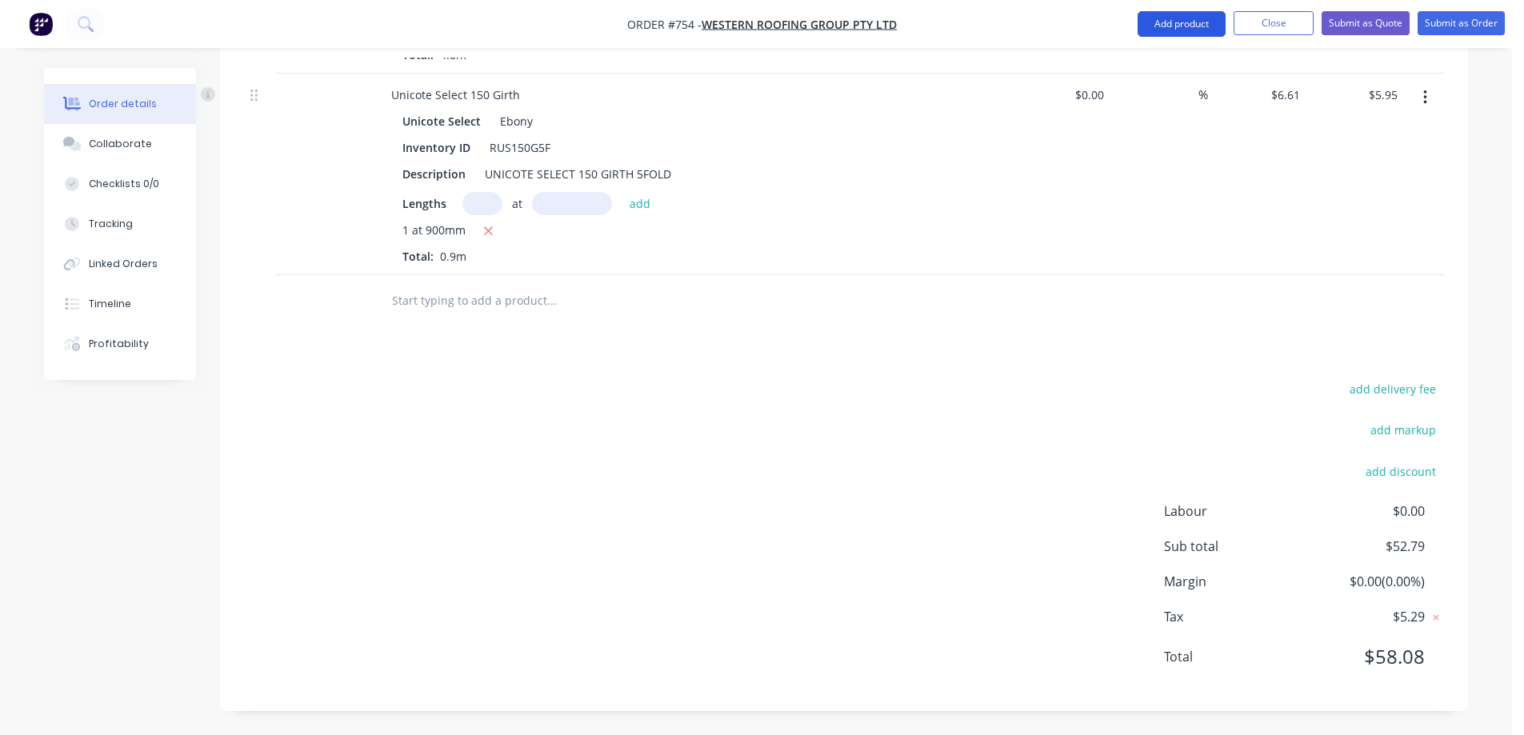
click at [1140, 14] on button "Add product" at bounding box center [1181, 24] width 88 height 26
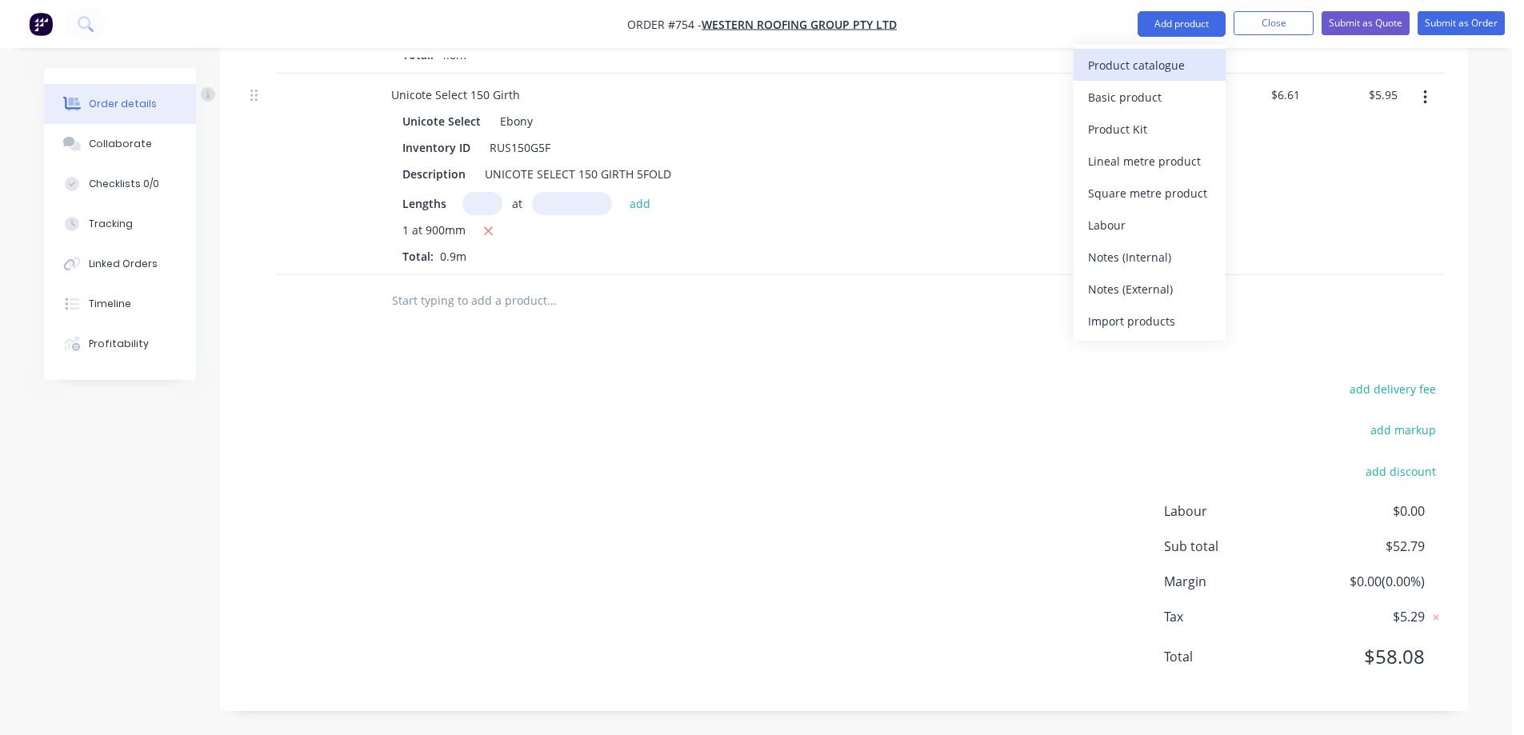
click at [1119, 61] on div "Product catalogue" at bounding box center [1149, 65] width 123 height 23
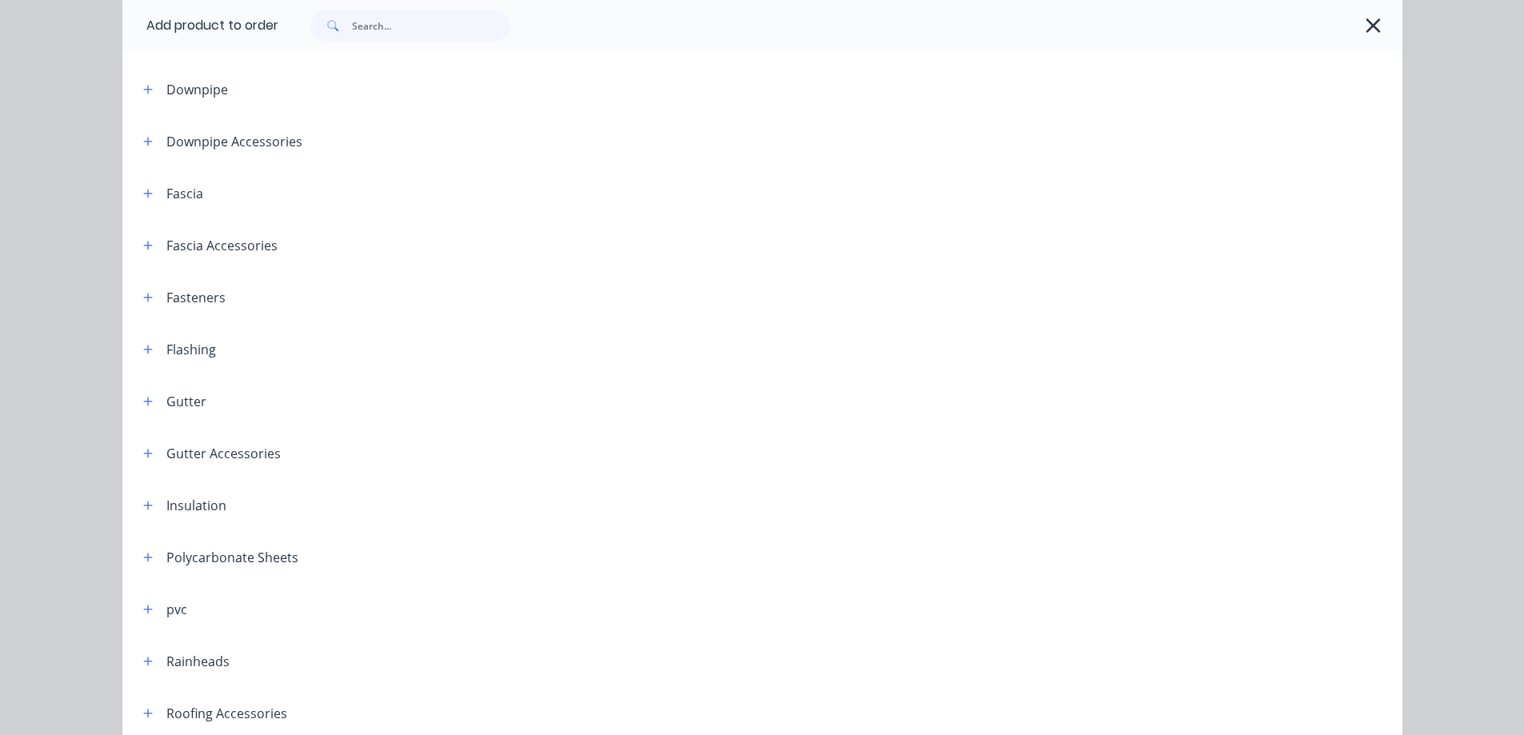
scroll to position [240, 0]
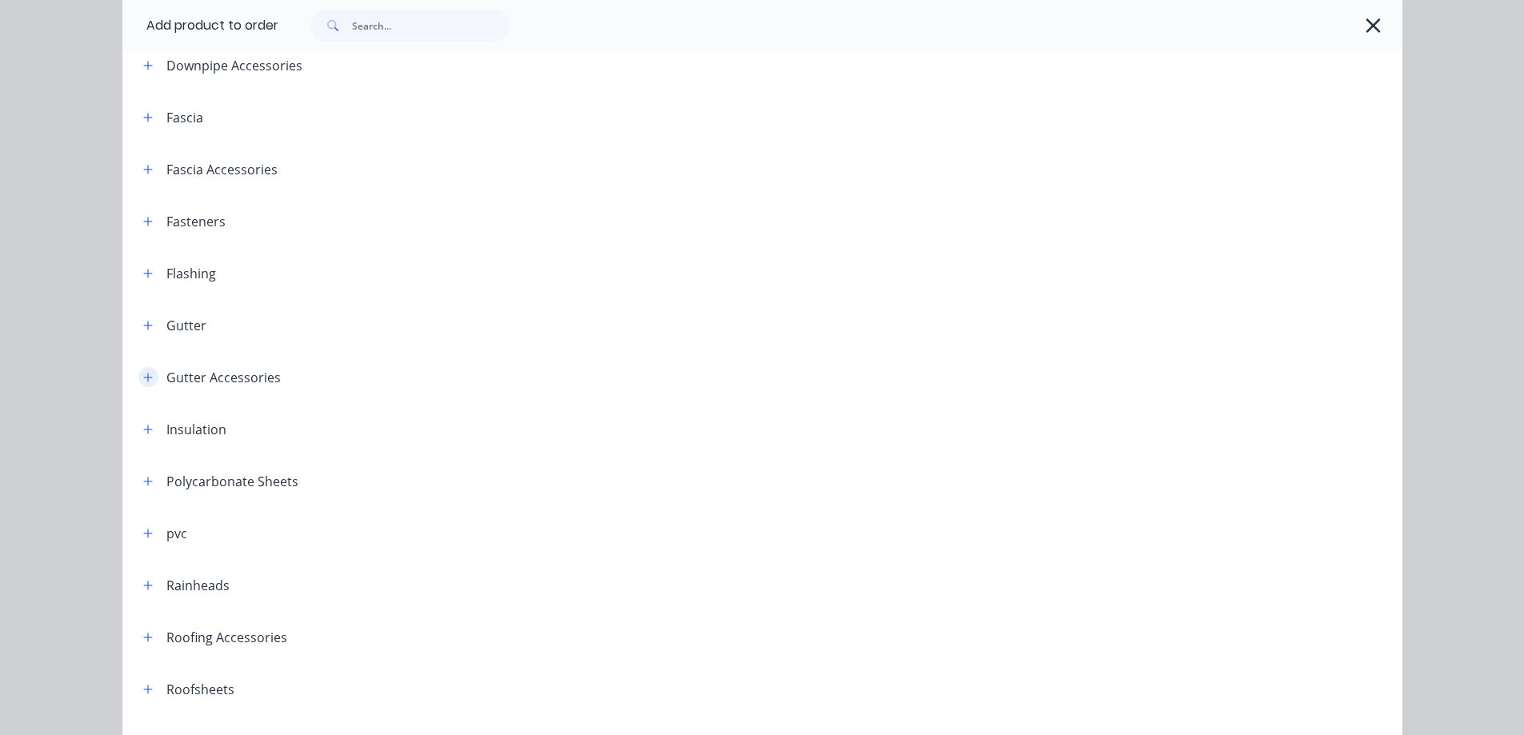
click at [143, 373] on icon "button" at bounding box center [148, 377] width 10 height 11
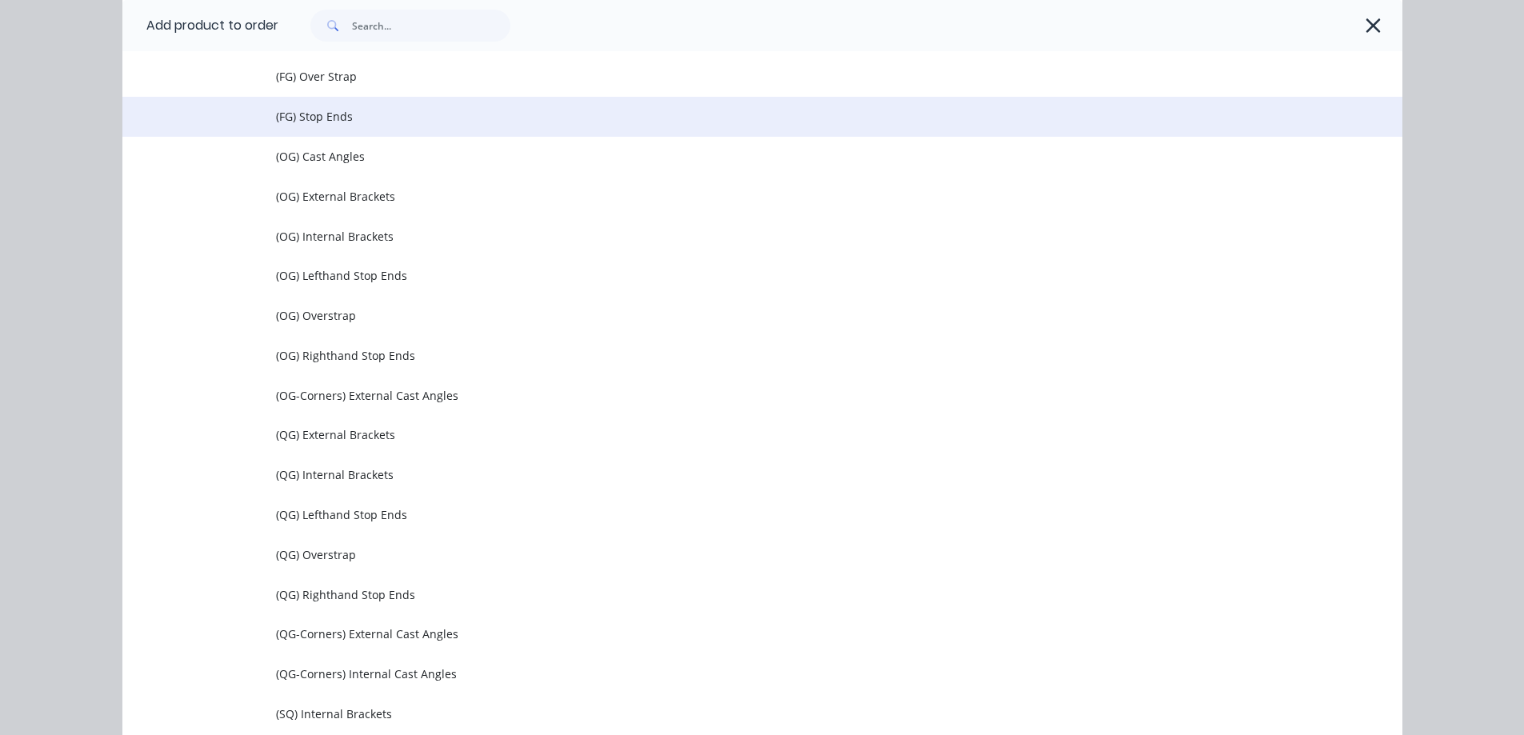
scroll to position [640, 0]
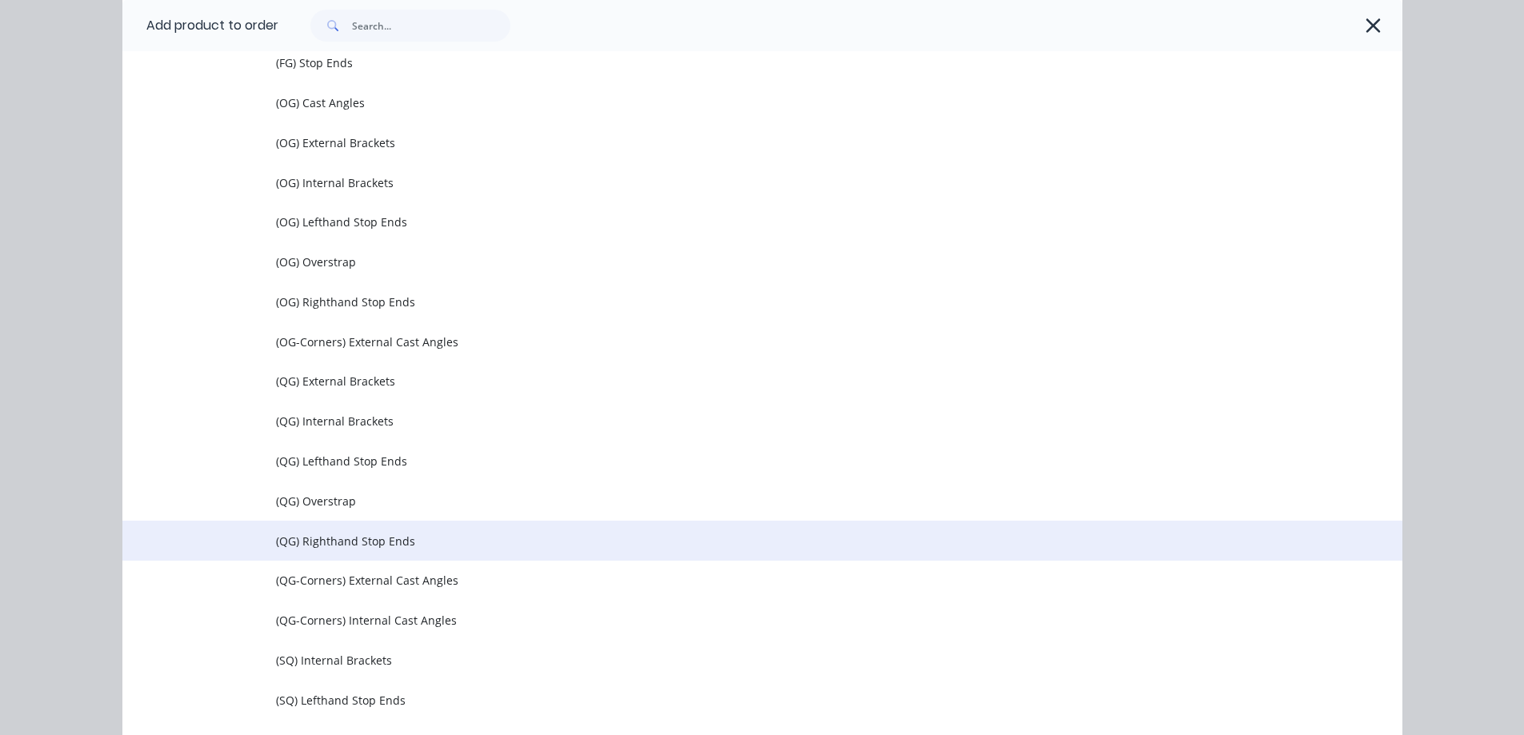
click at [305, 534] on span "(QG) Righthand Stop Ends" at bounding box center [726, 541] width 901 height 17
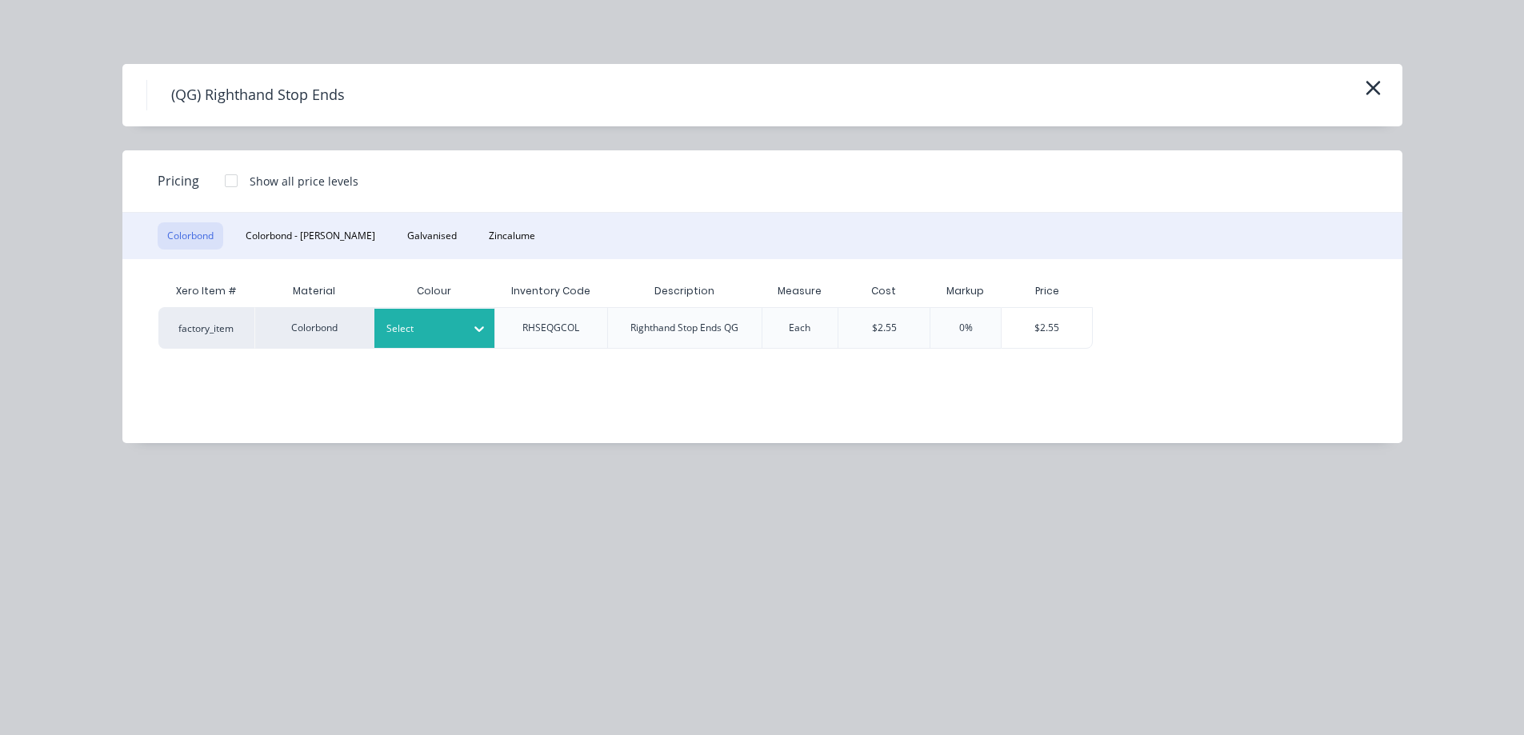
click at [435, 318] on div "Select" at bounding box center [434, 328] width 120 height 39
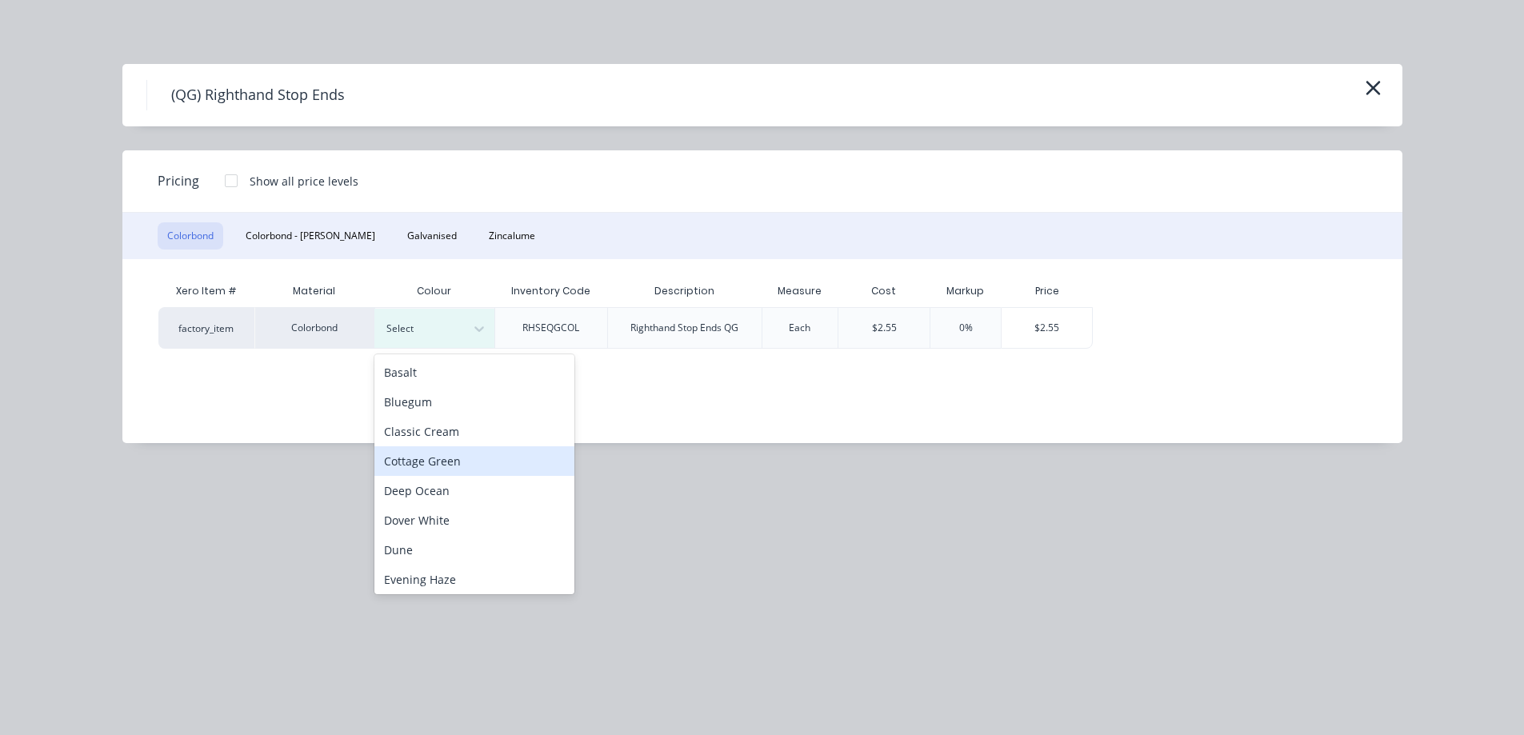
scroll to position [240, 0]
click at [426, 477] on div "Monument" at bounding box center [474, 488] width 200 height 30
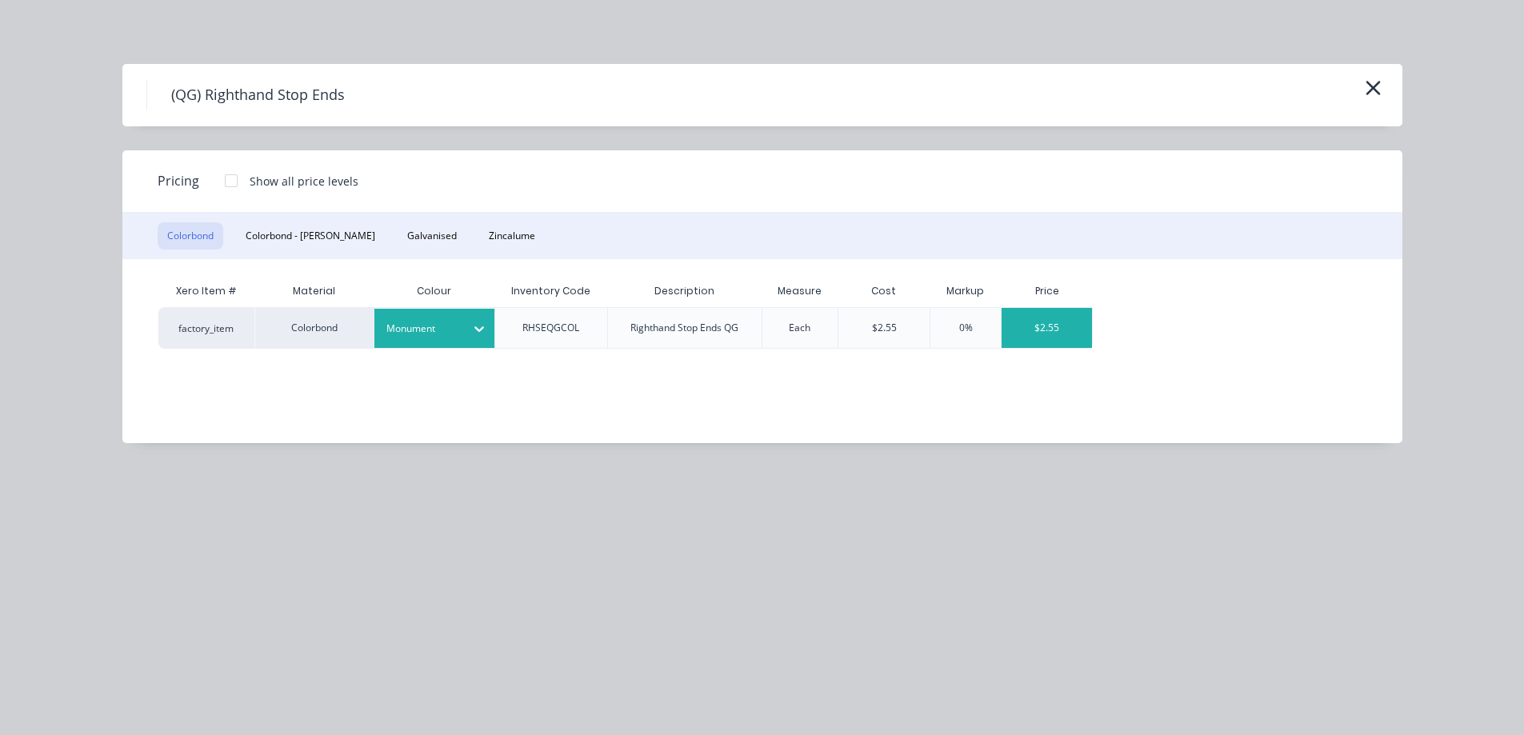
click at [1041, 325] on div "$2.55" at bounding box center [1046, 328] width 90 height 40
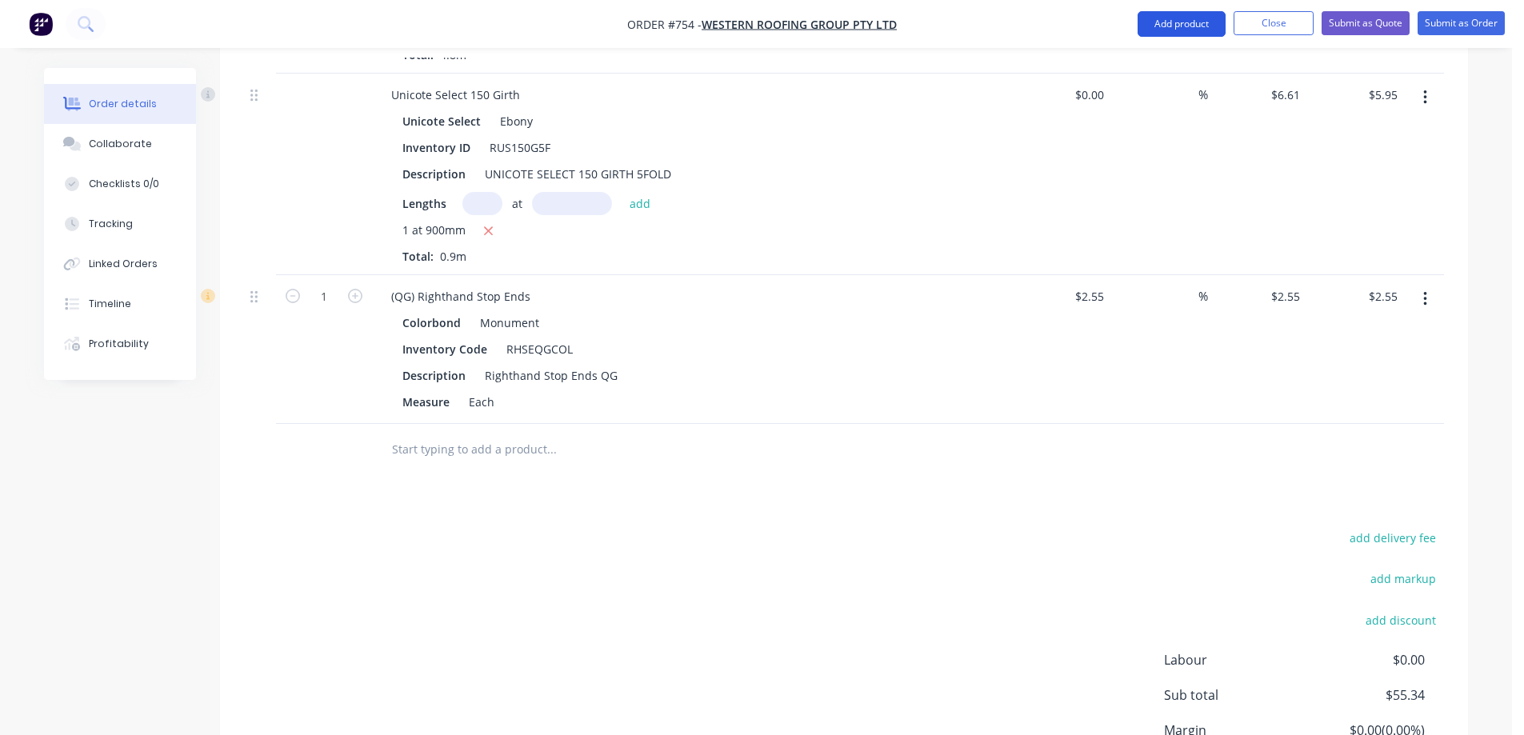
click at [1173, 30] on button "Add product" at bounding box center [1181, 24] width 88 height 26
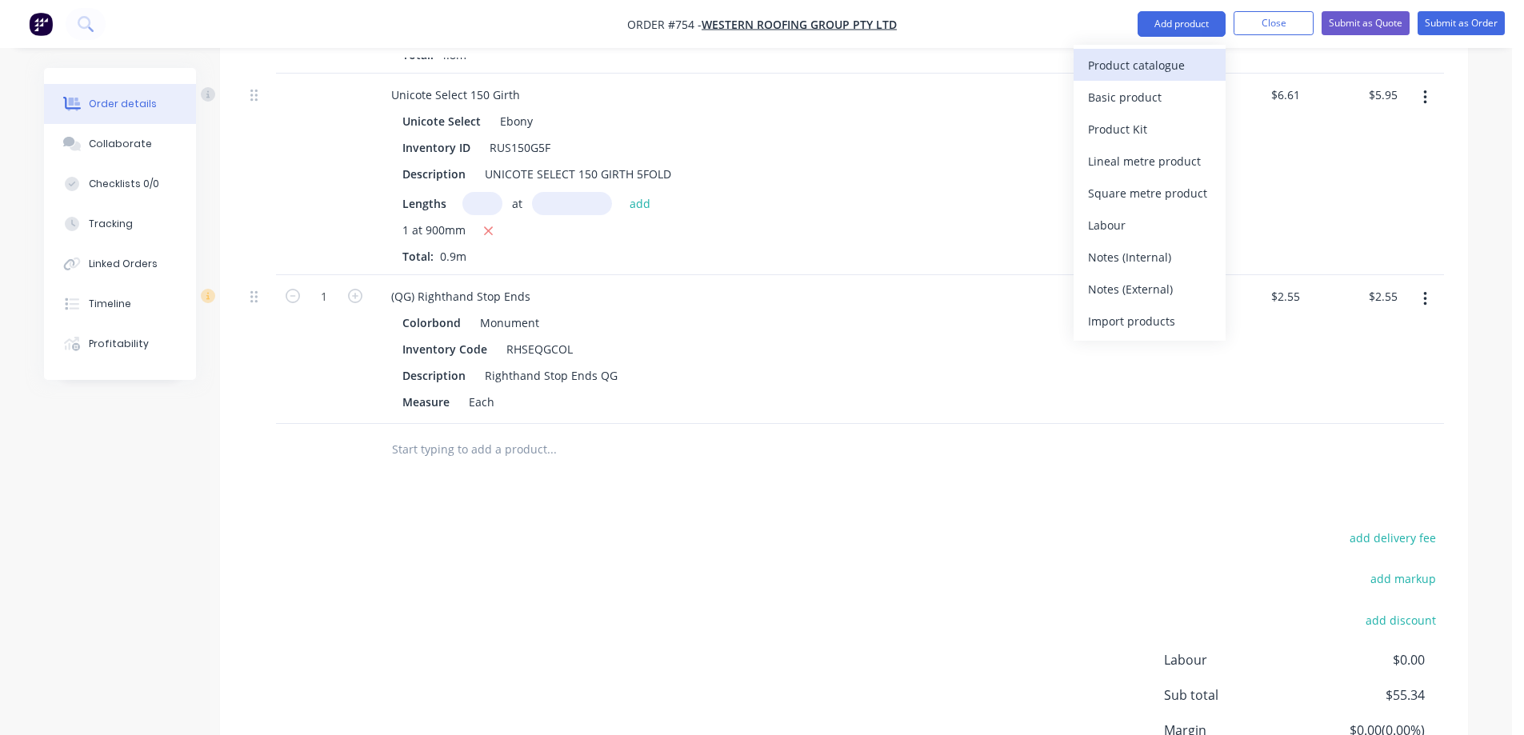
click at [1155, 65] on div "Product catalogue" at bounding box center [1149, 65] width 123 height 23
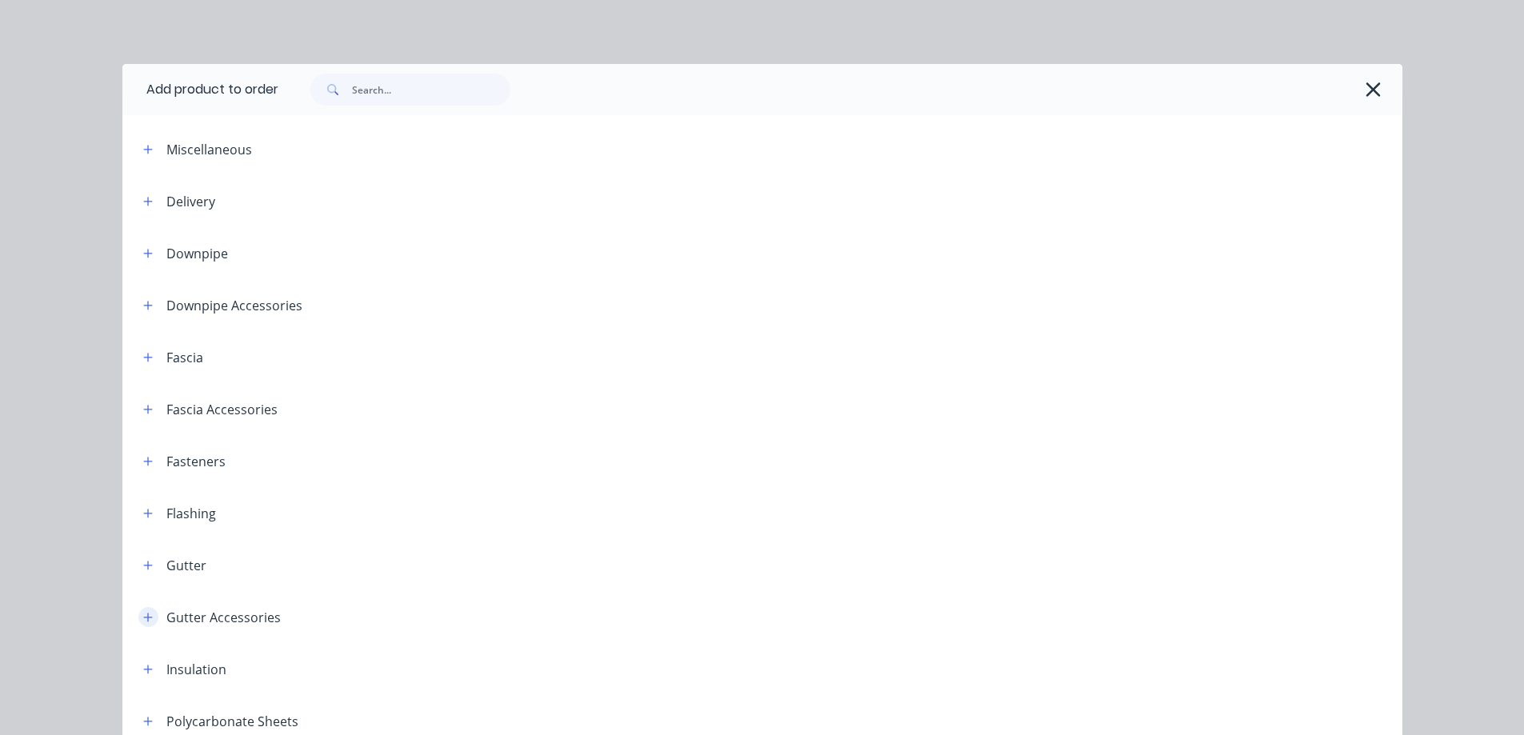
click at [144, 612] on icon "button" at bounding box center [148, 617] width 10 height 11
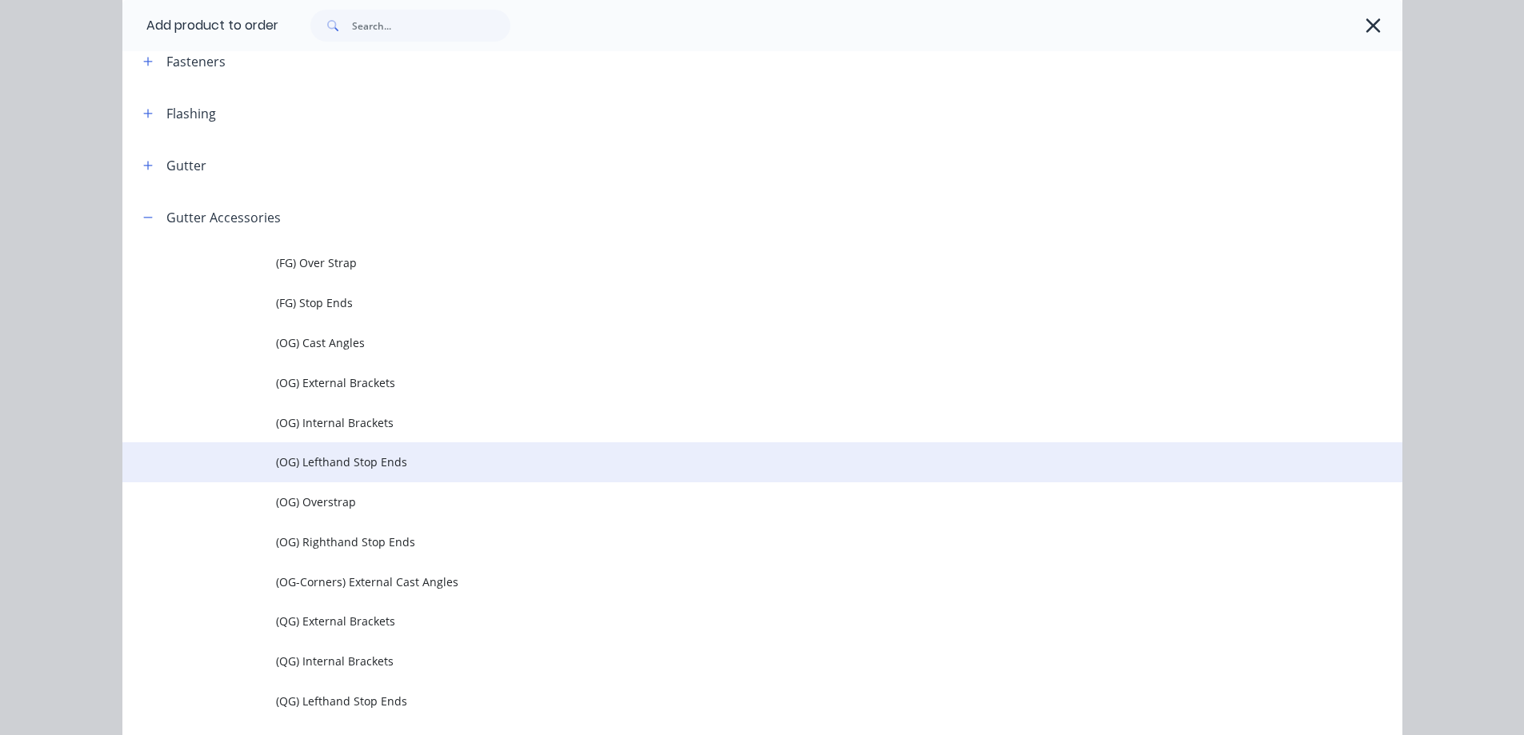
scroll to position [720, 0]
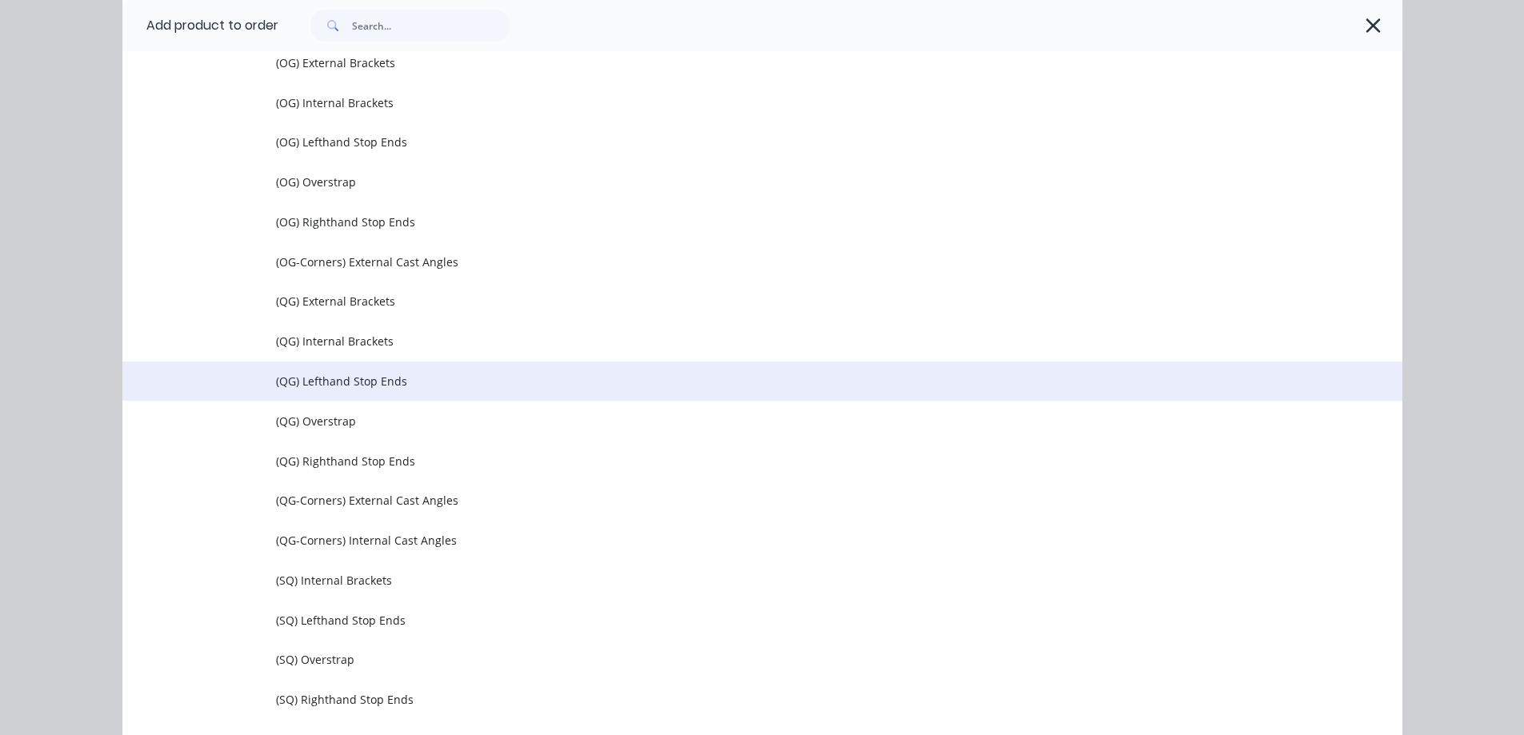
click at [354, 389] on span "(QG) Lefthand Stop Ends" at bounding box center [726, 381] width 901 height 17
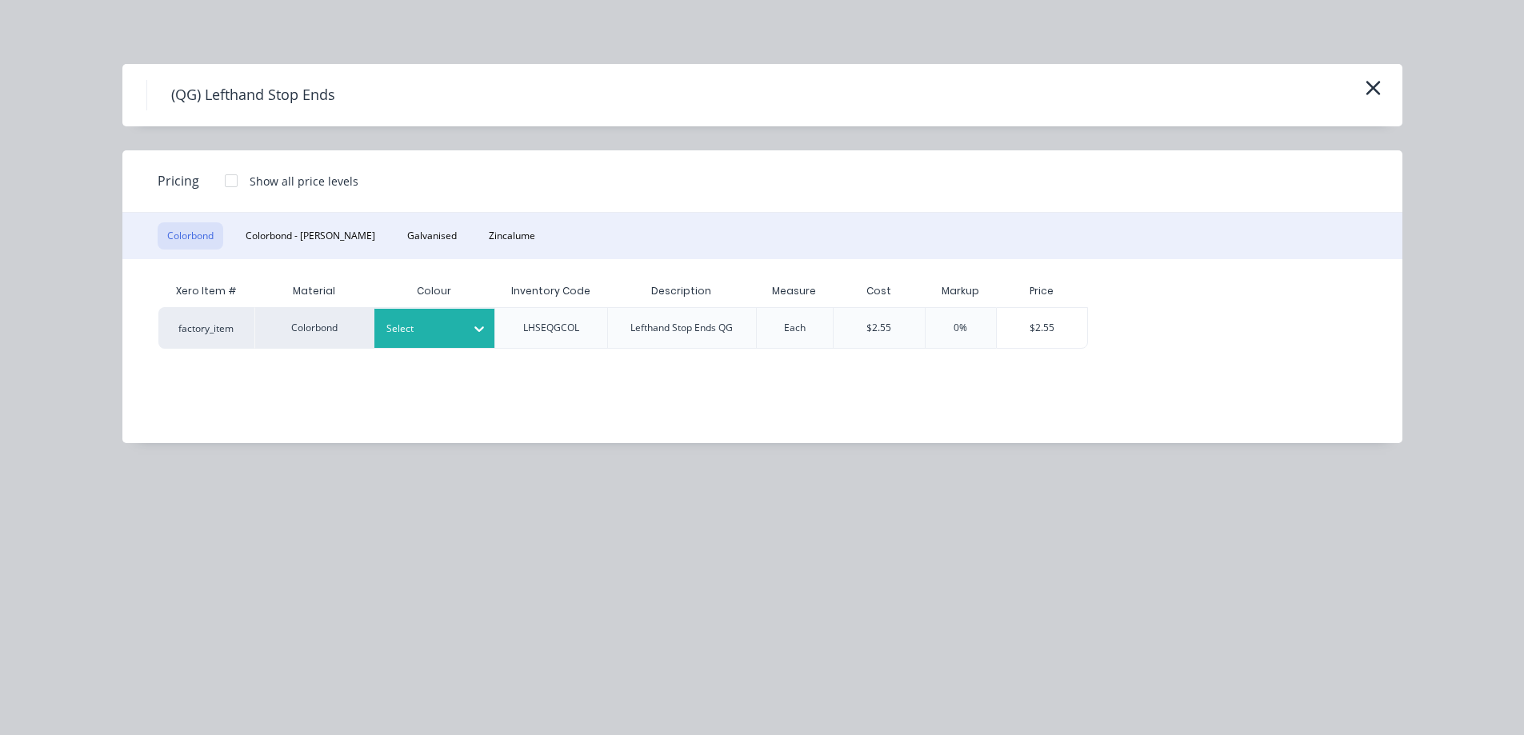
click at [422, 327] on div at bounding box center [422, 329] width 72 height 18
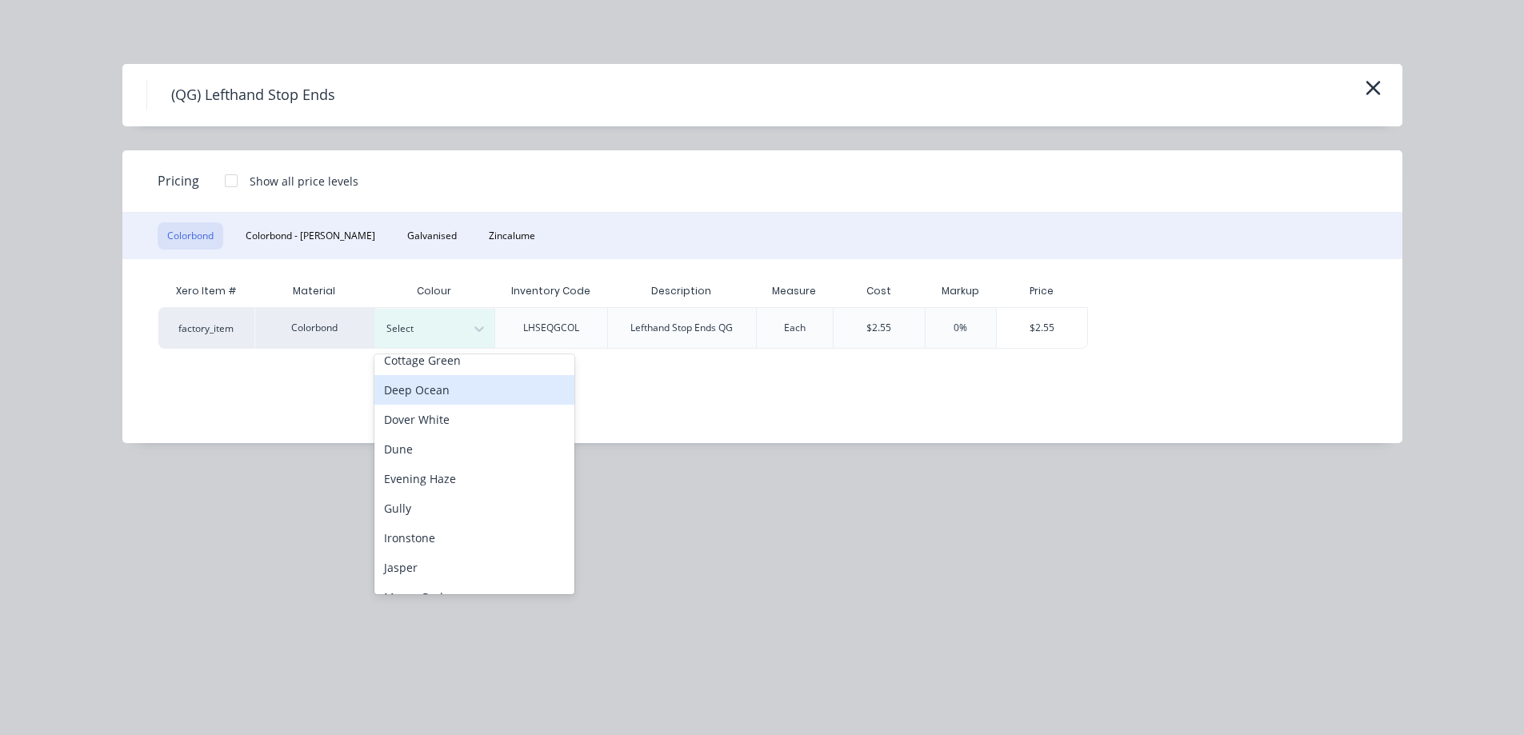
scroll to position [240, 0]
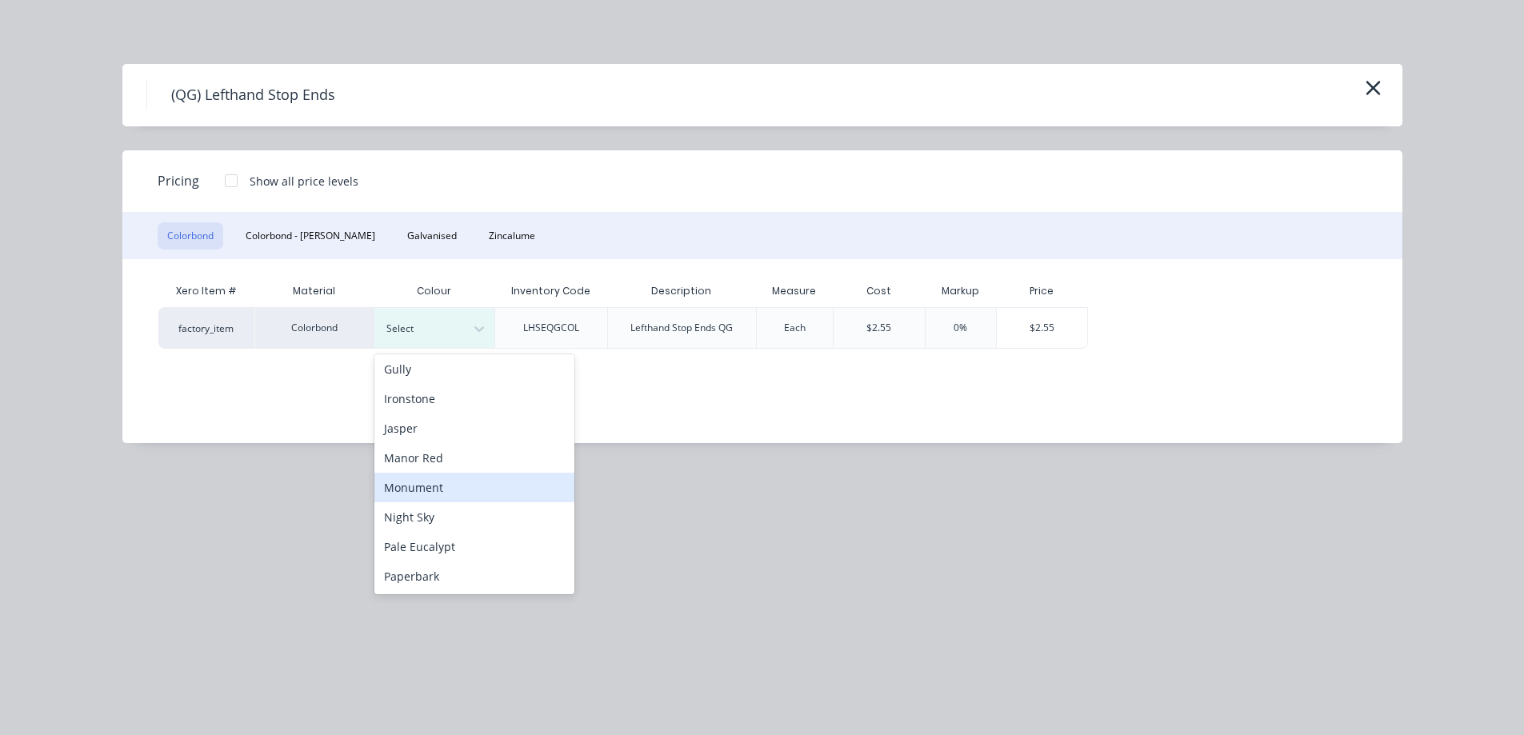
click at [434, 498] on div "Monument" at bounding box center [474, 488] width 200 height 30
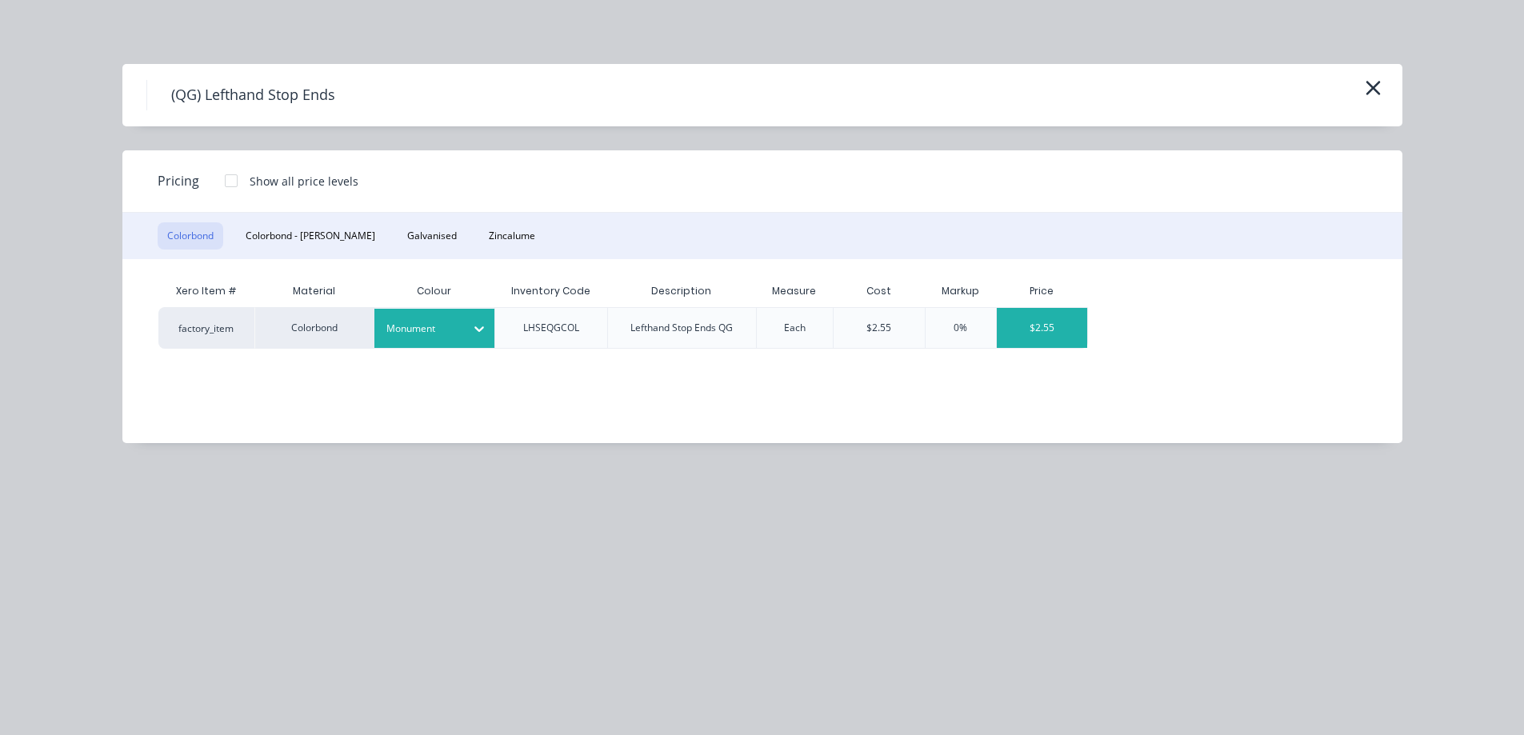
click at [1045, 340] on div "$2.55" at bounding box center [1042, 328] width 90 height 40
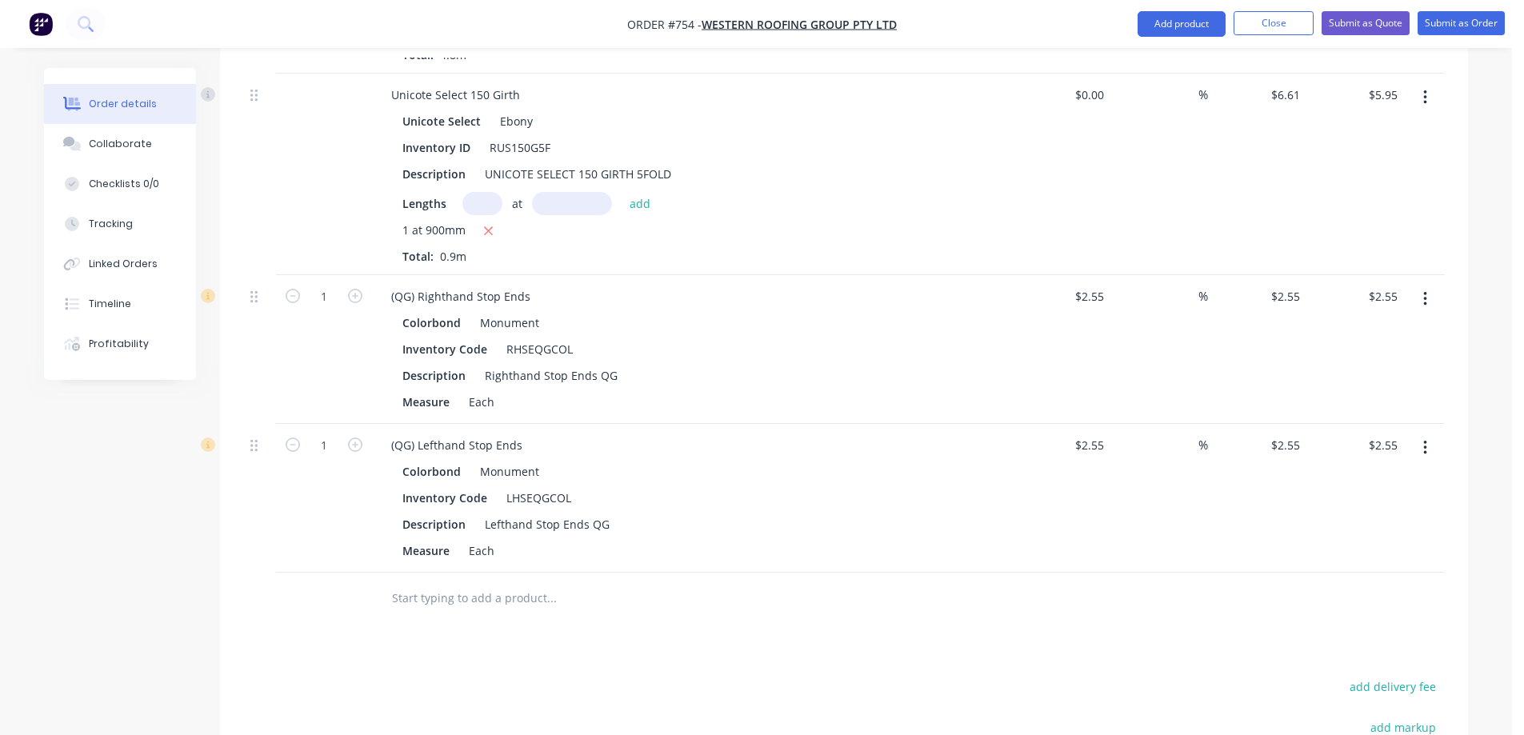
click at [1423, 443] on icon "button" at bounding box center [1425, 448] width 4 height 18
click at [1360, 486] on div "Edit" at bounding box center [1367, 489] width 123 height 23
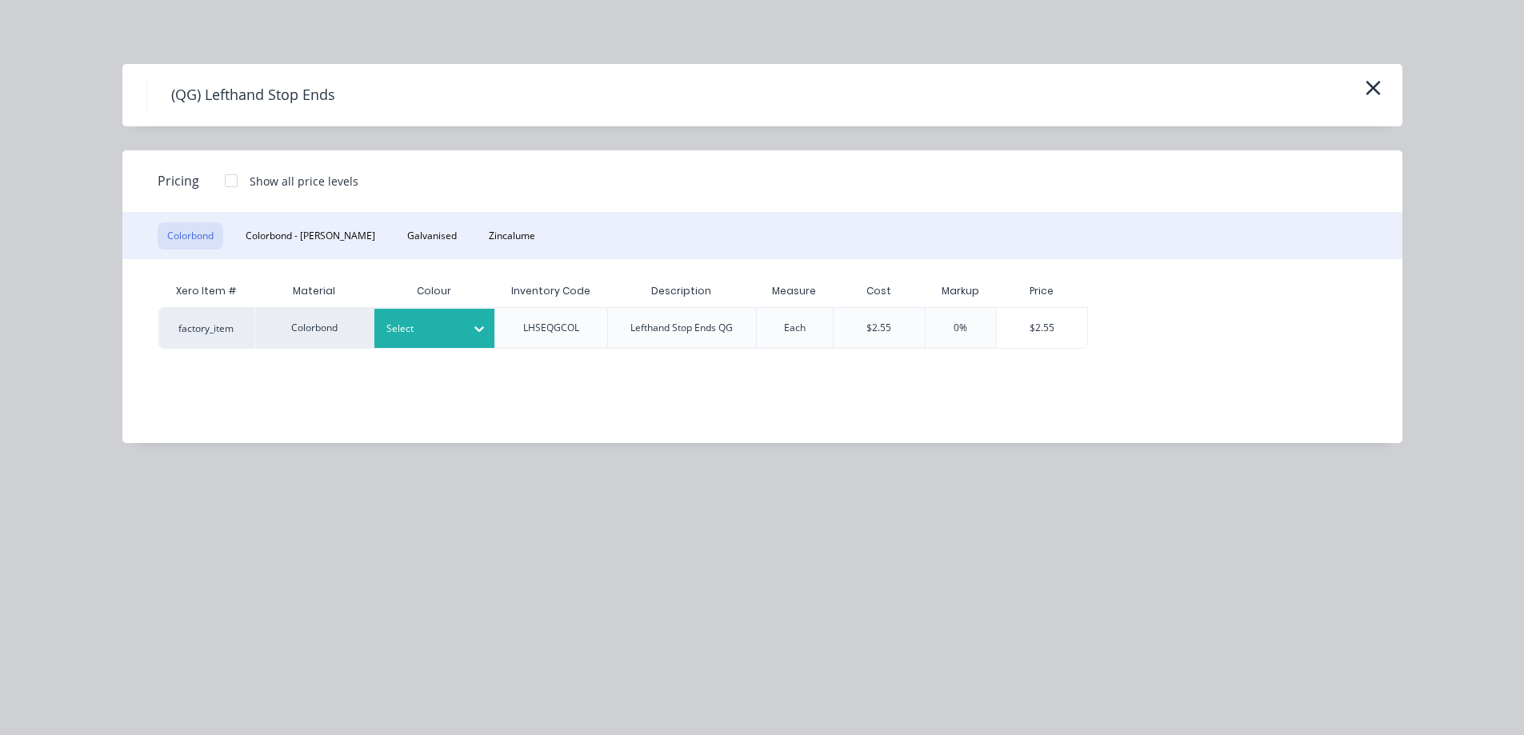
click at [474, 330] on icon at bounding box center [479, 329] width 16 height 16
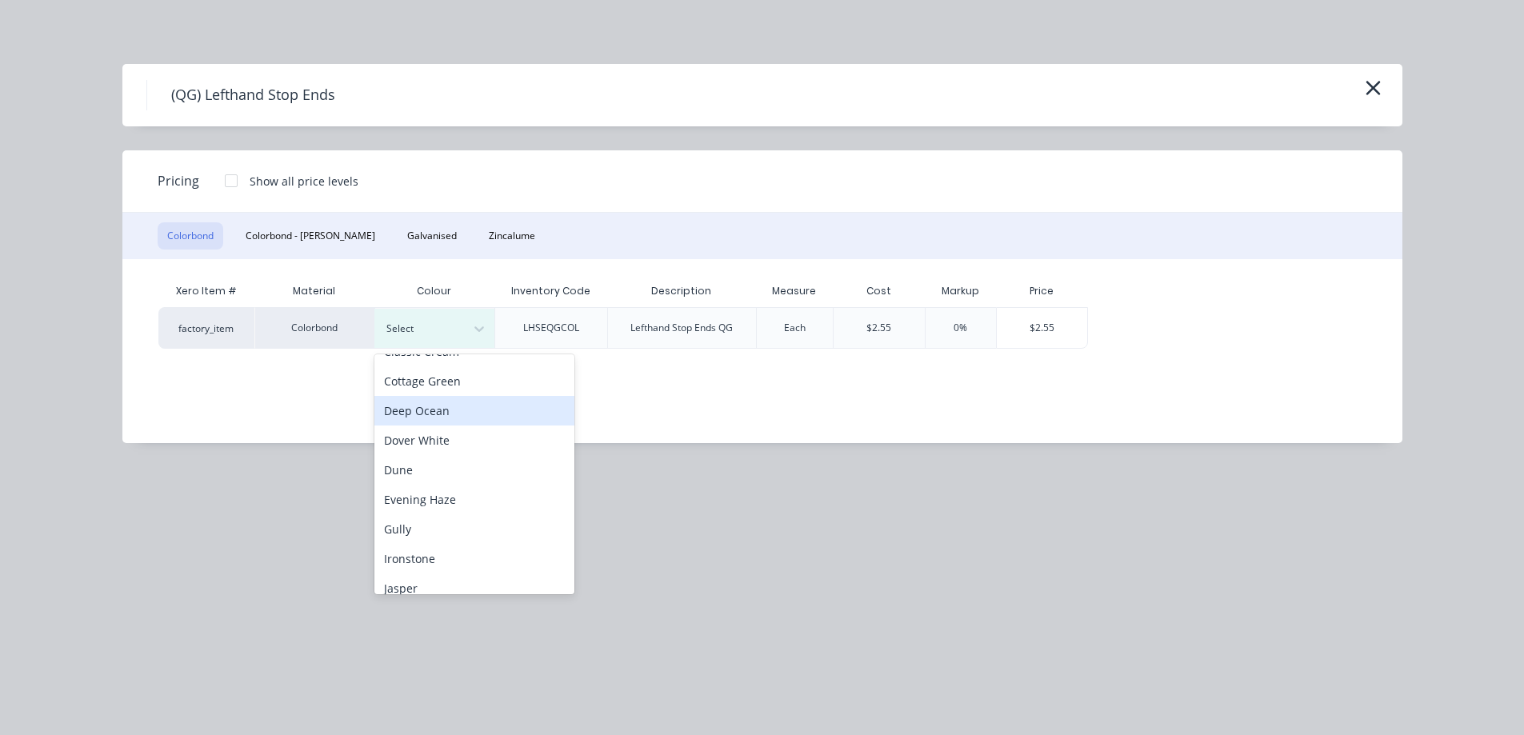
scroll to position [160, 0]
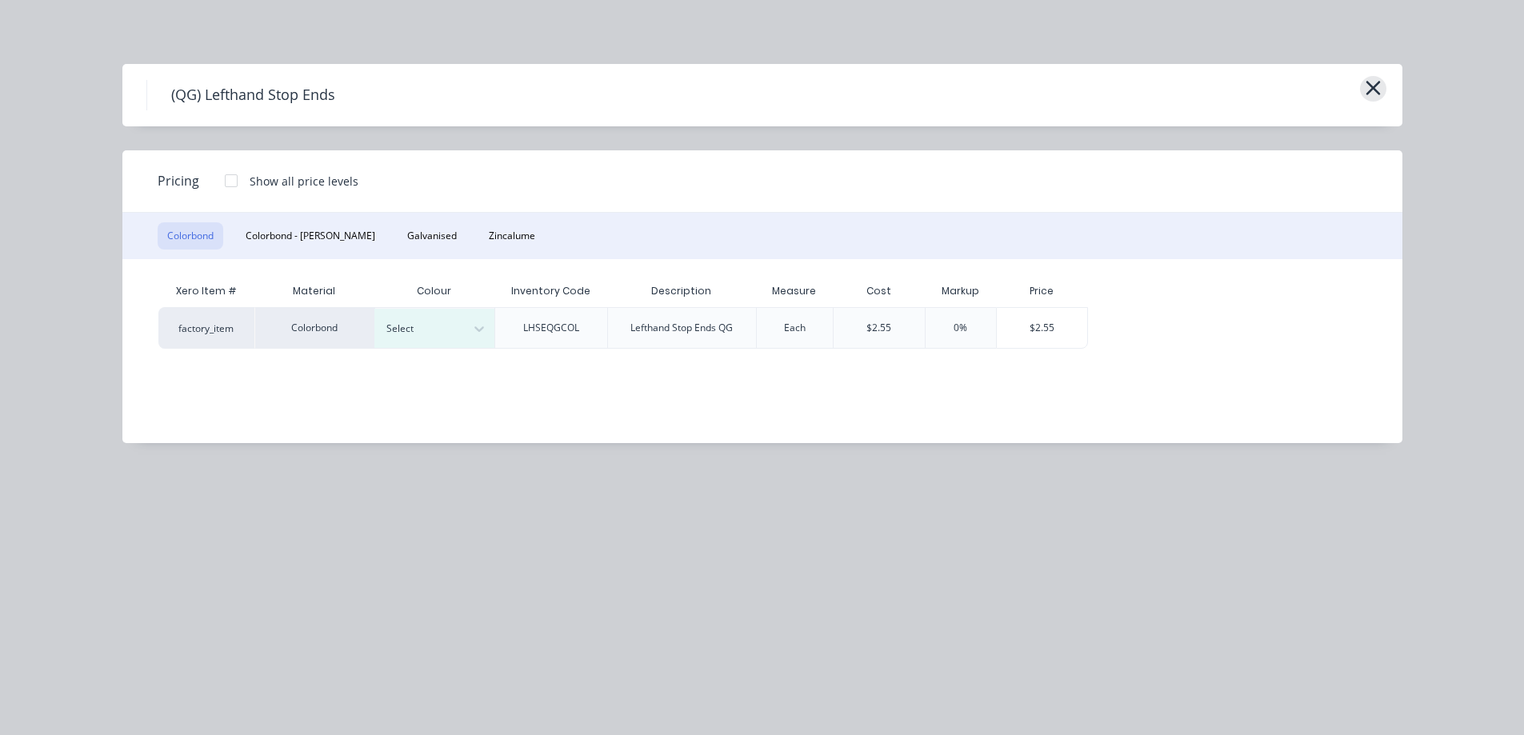
click at [1374, 92] on icon "button" at bounding box center [1373, 88] width 17 height 22
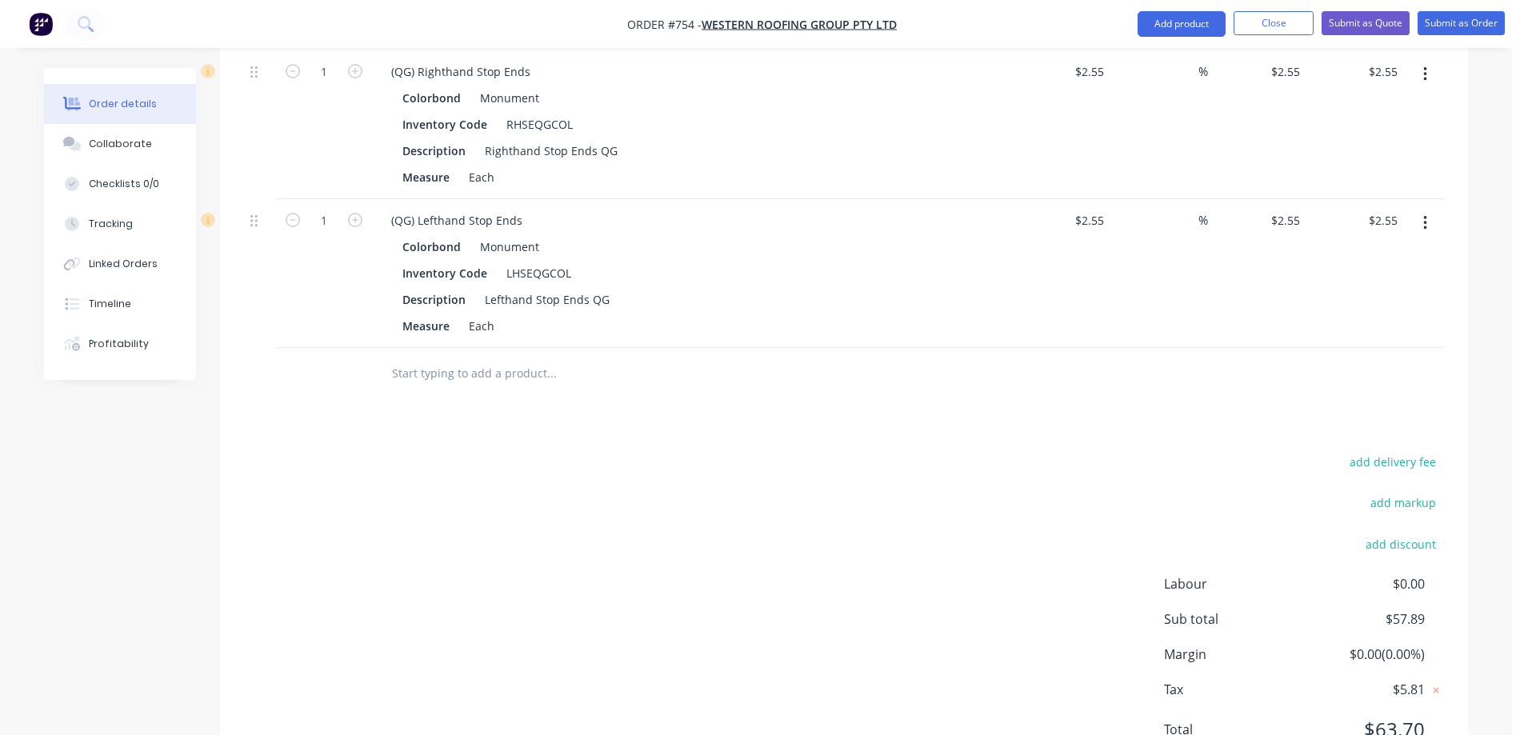
scroll to position [1119, 0]
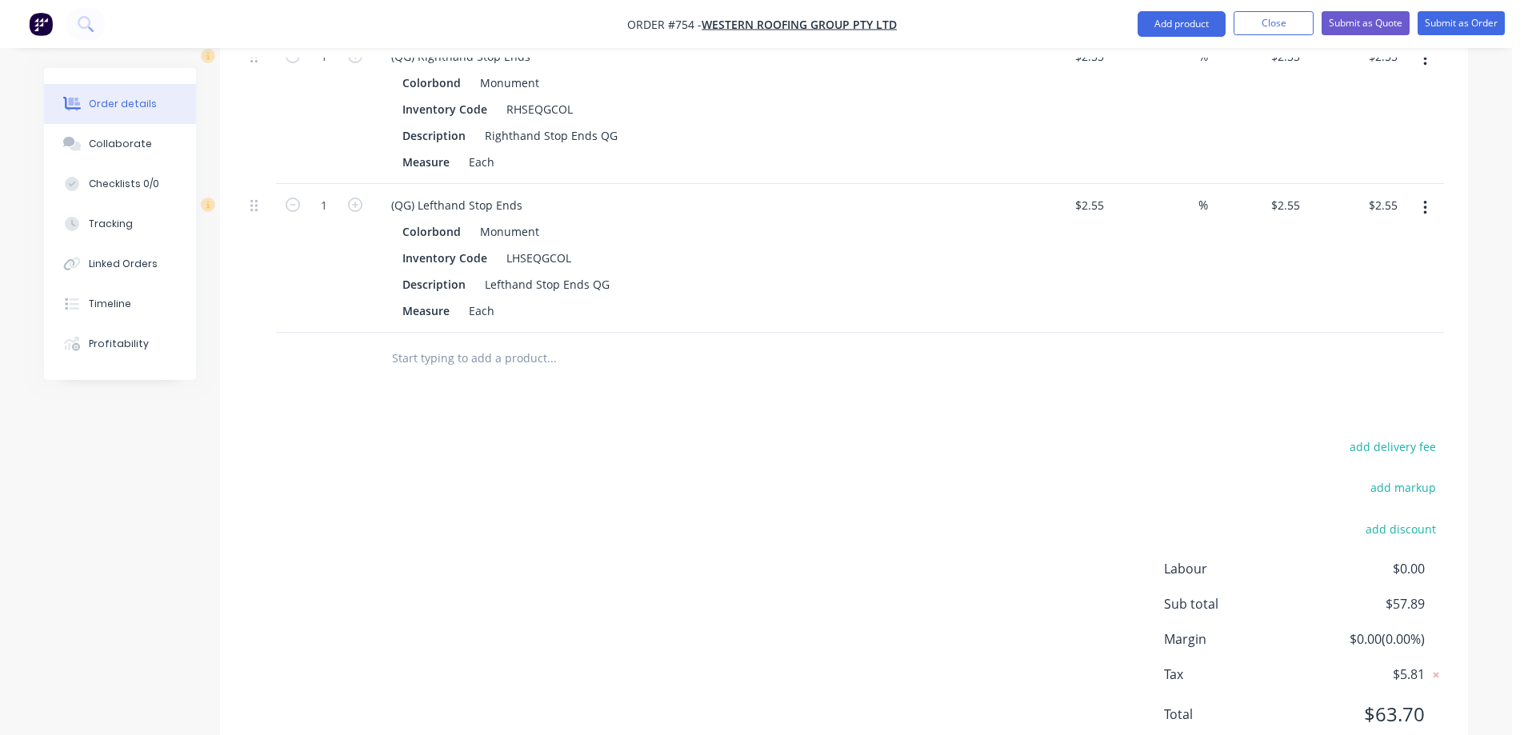
click at [482, 346] on input "text" at bounding box center [551, 358] width 320 height 32
click at [537, 362] on input "text" at bounding box center [551, 358] width 320 height 32
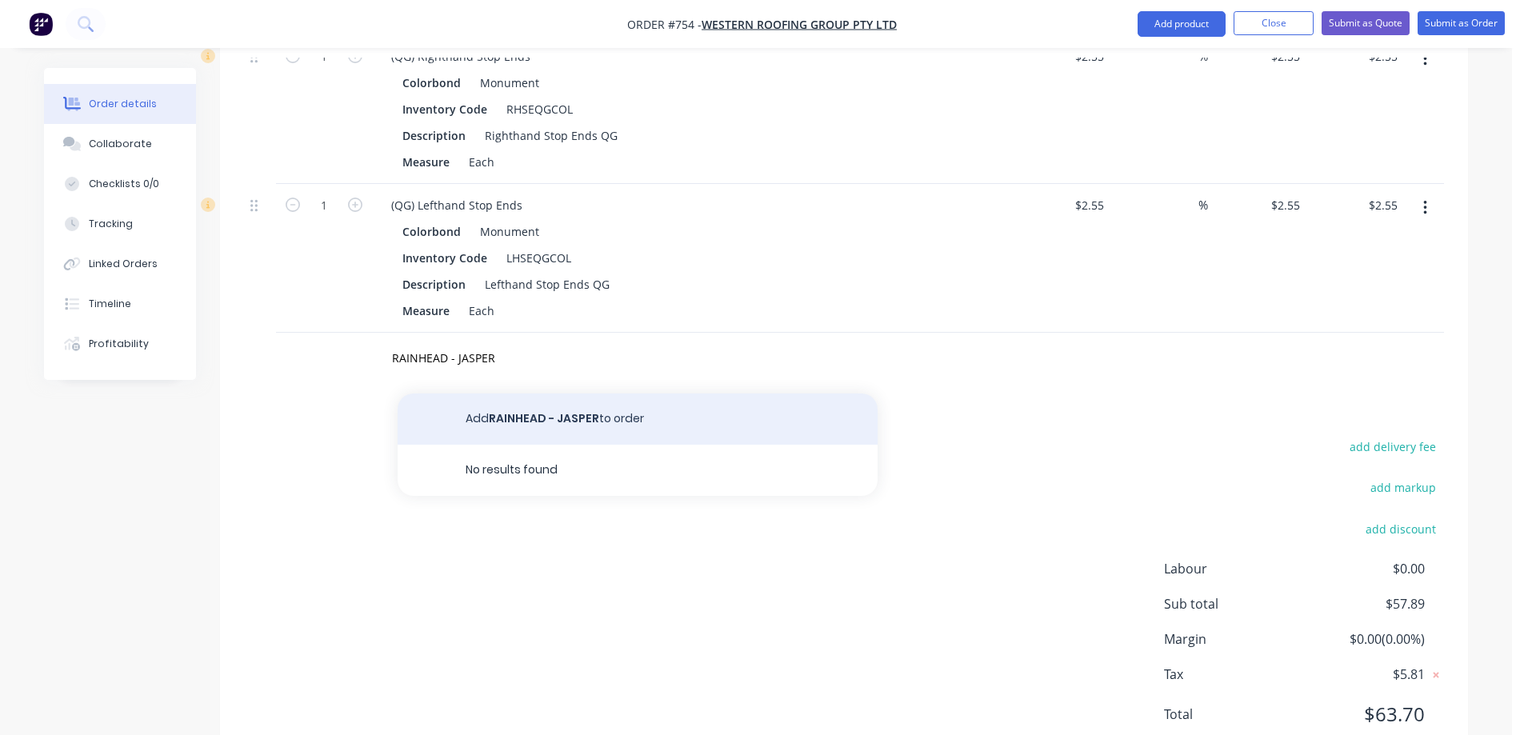
click at [534, 412] on button "Add RAINHEAD - JASPER to order" at bounding box center [638, 419] width 480 height 51
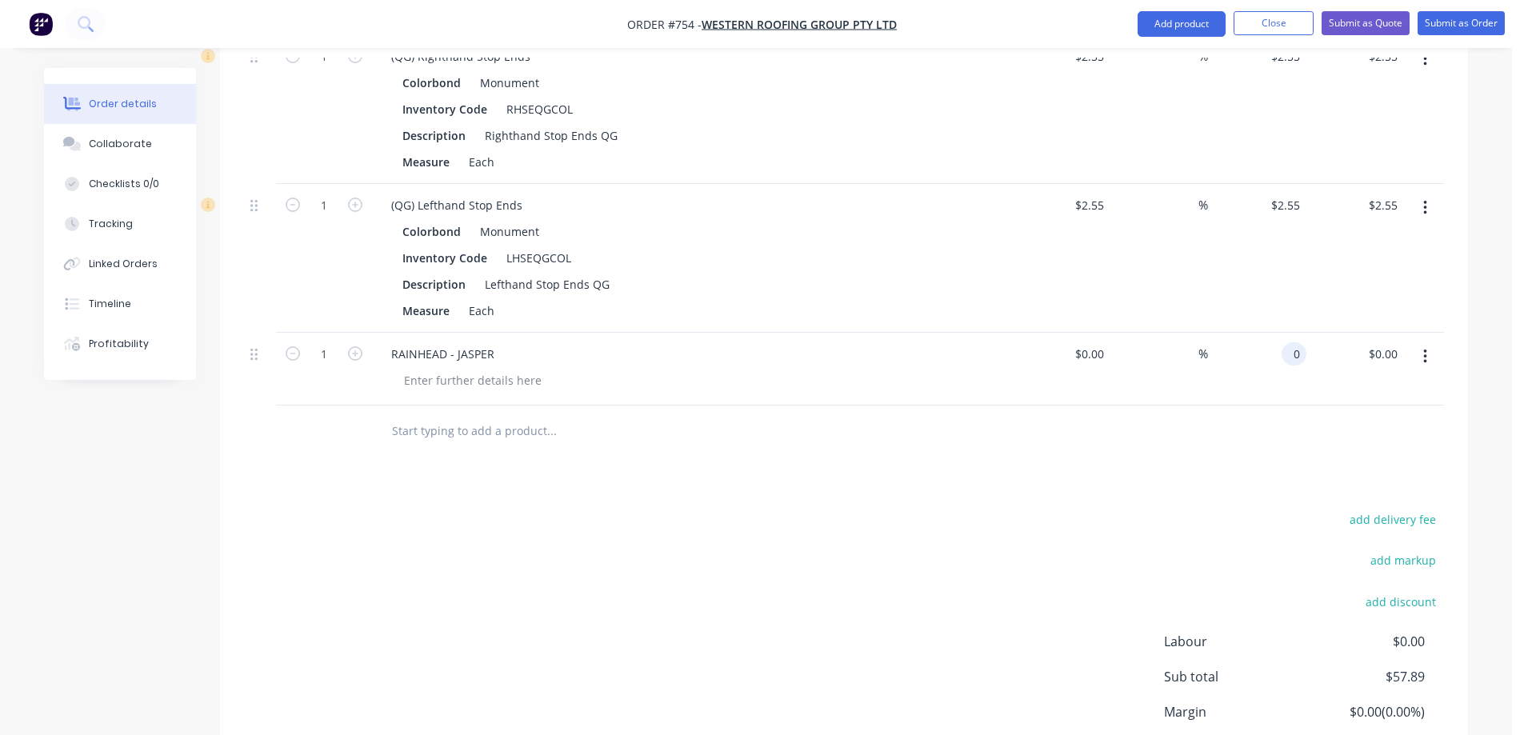
click at [1285, 349] on div "0 0" at bounding box center [1293, 353] width 25 height 23
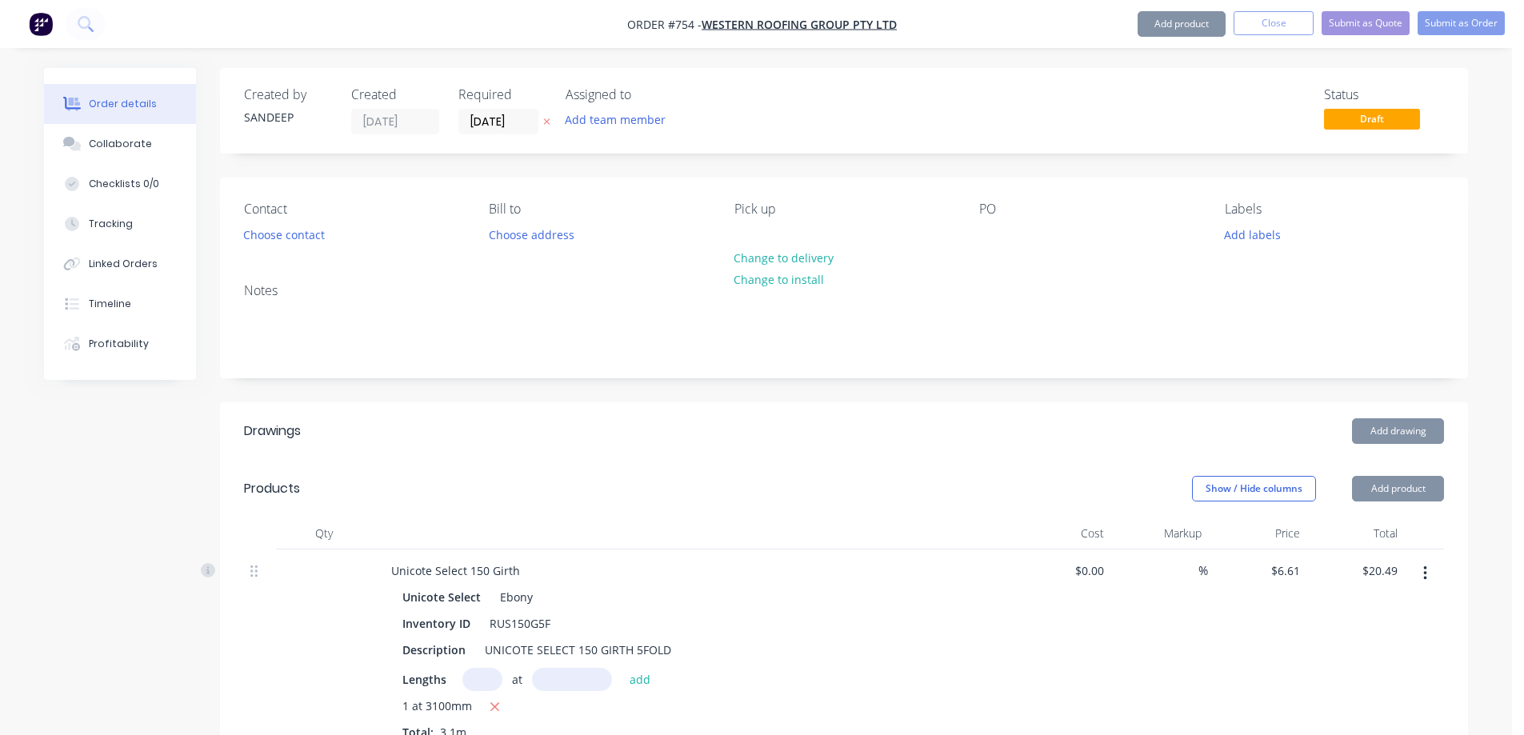
scroll to position [1249, 0]
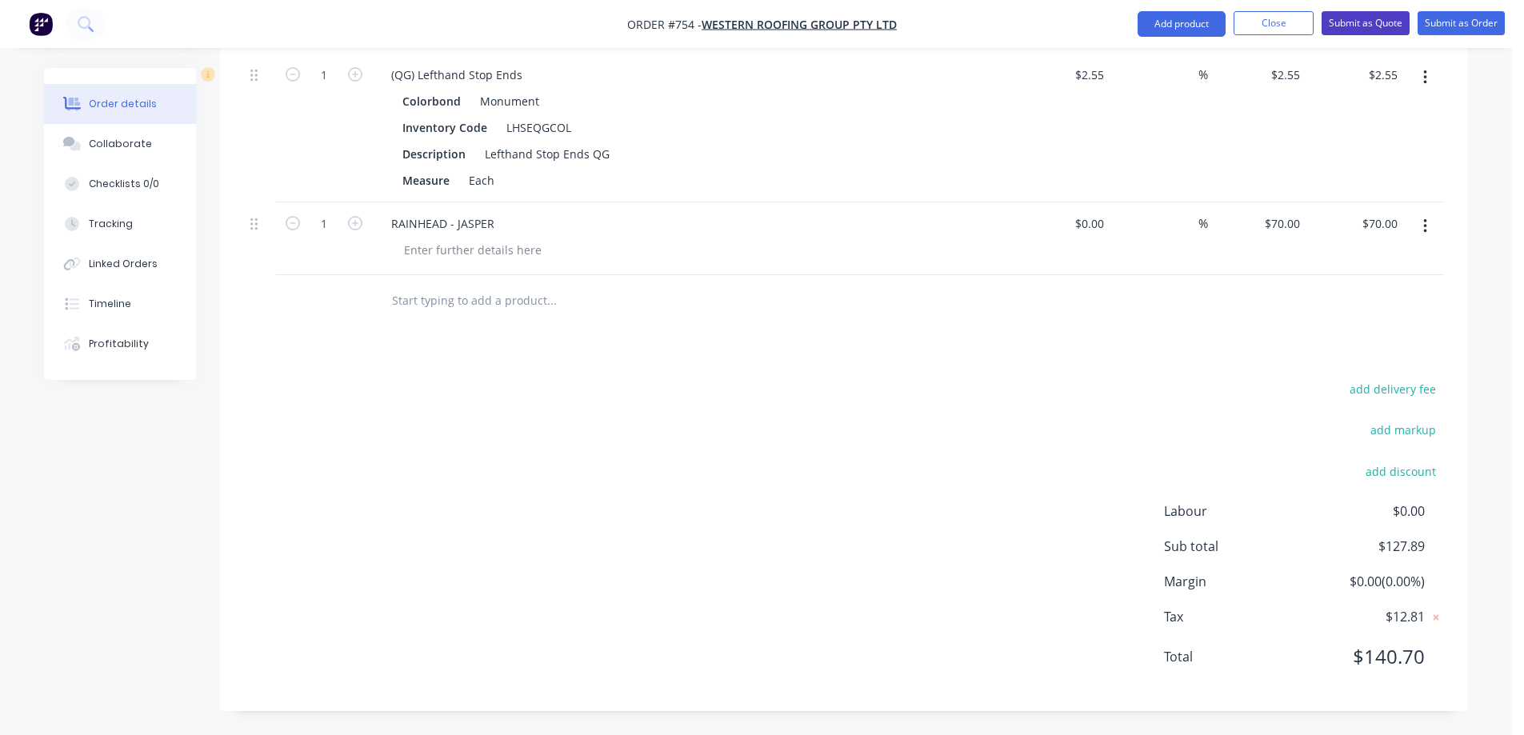
click at [1351, 30] on button "Submit as Quote" at bounding box center [1365, 23] width 88 height 24
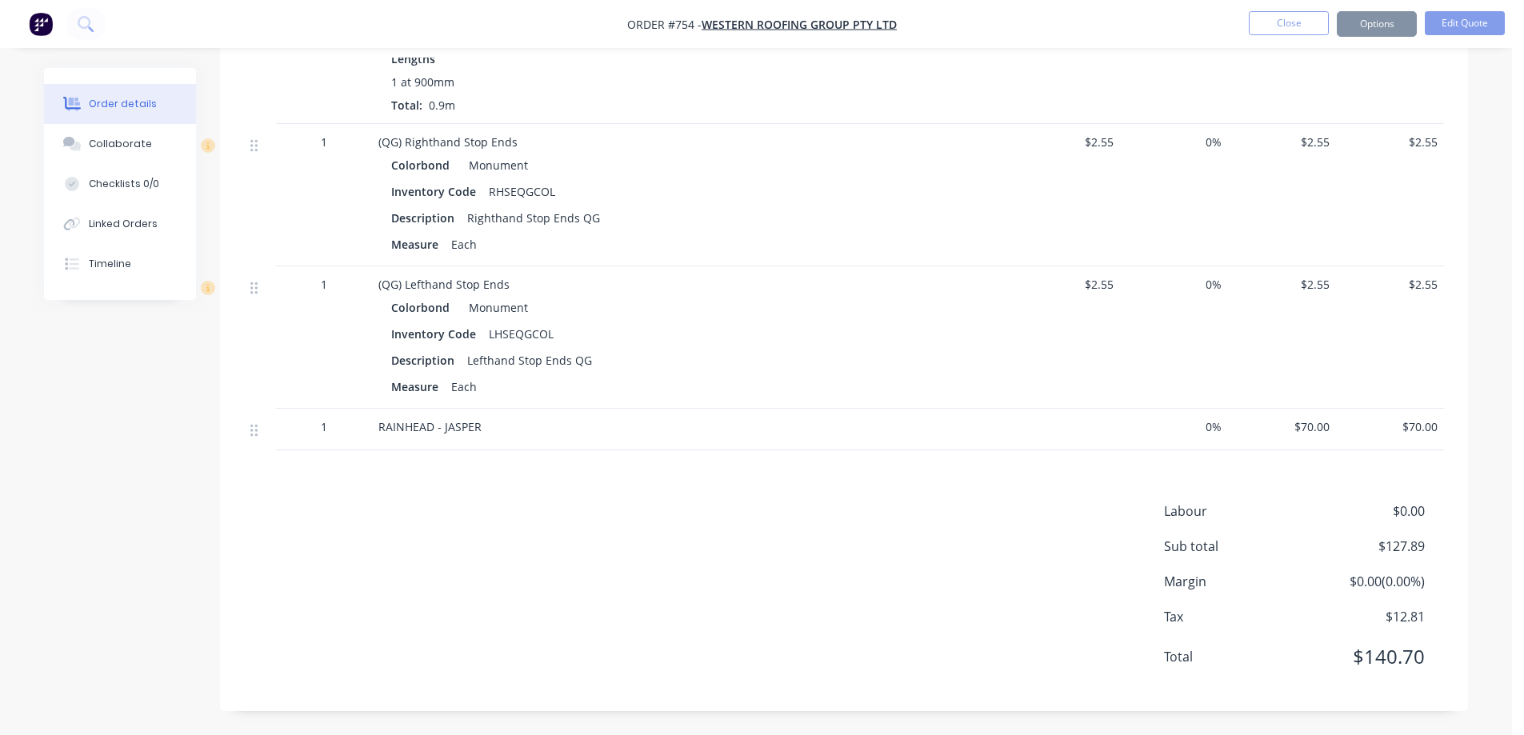
scroll to position [0, 0]
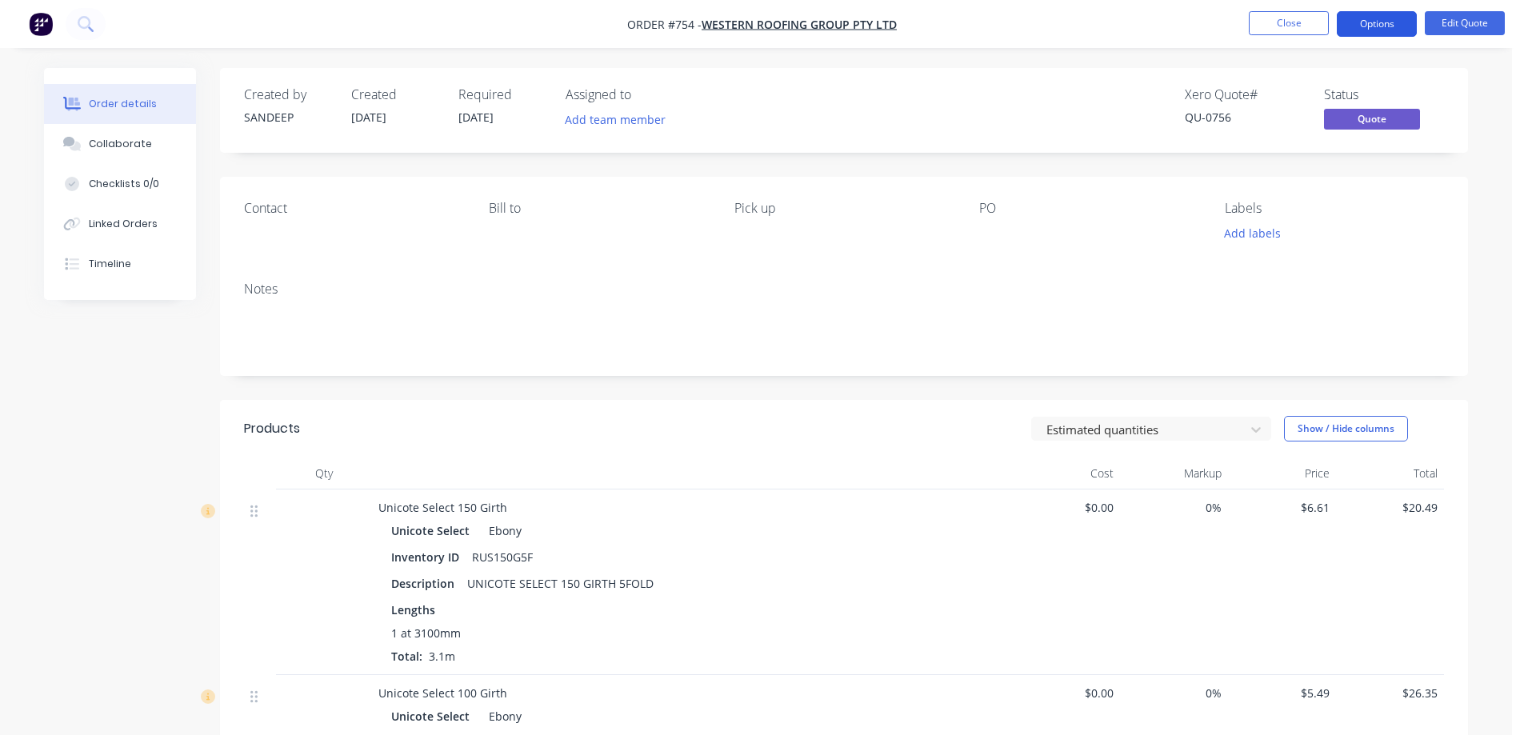
click at [1353, 27] on button "Options" at bounding box center [1377, 24] width 80 height 26
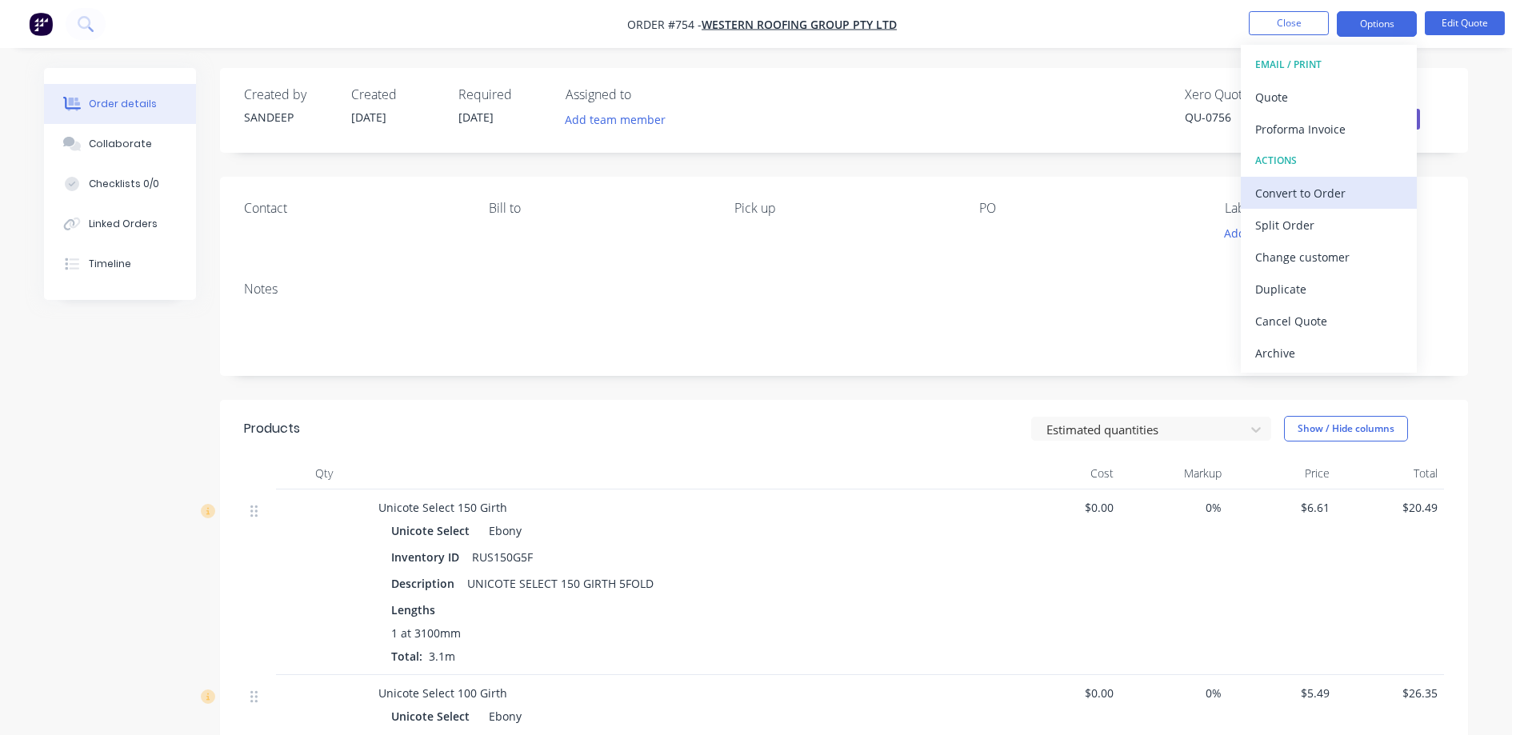
click at [1321, 185] on div "Convert to Order" at bounding box center [1328, 193] width 147 height 23
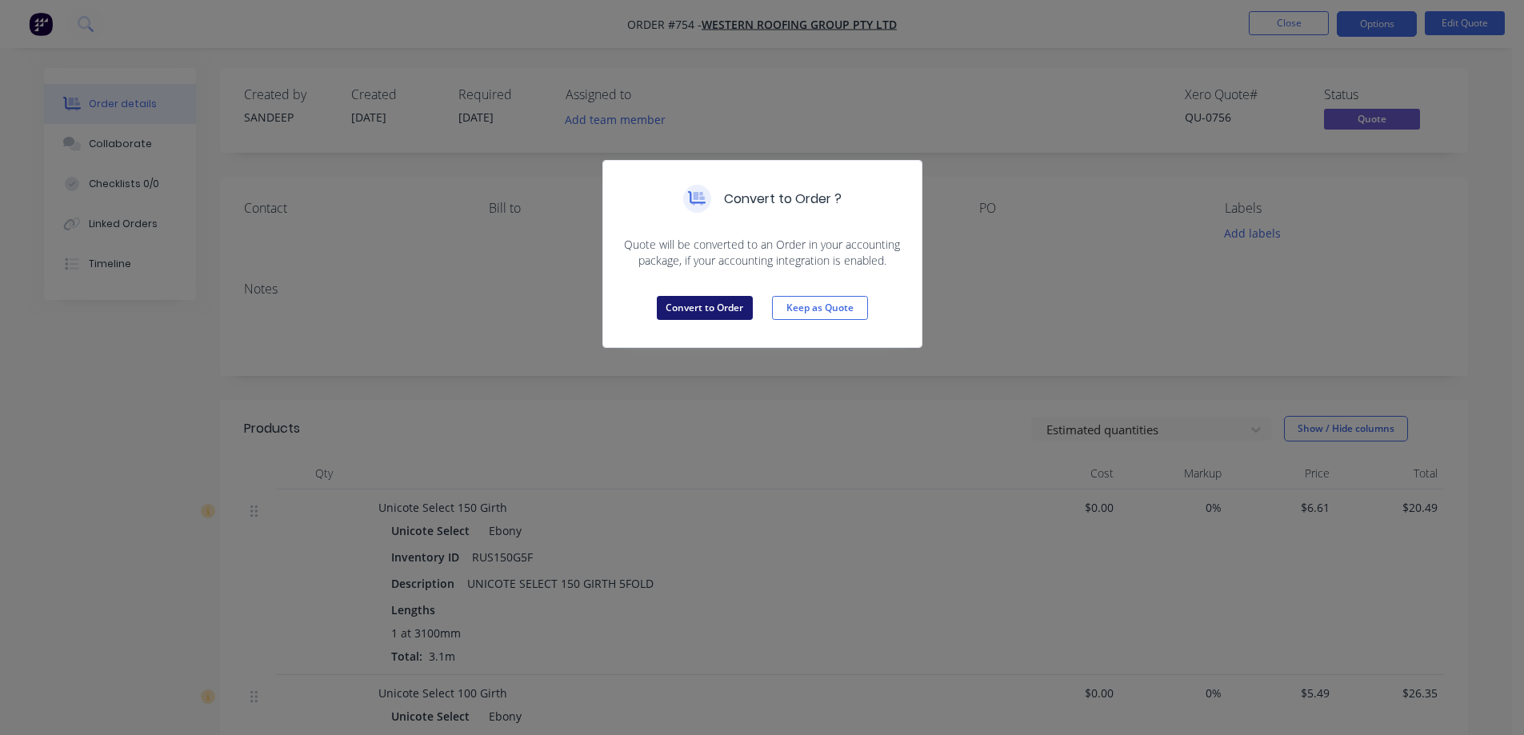
click at [718, 301] on button "Convert to Order" at bounding box center [705, 308] width 96 height 24
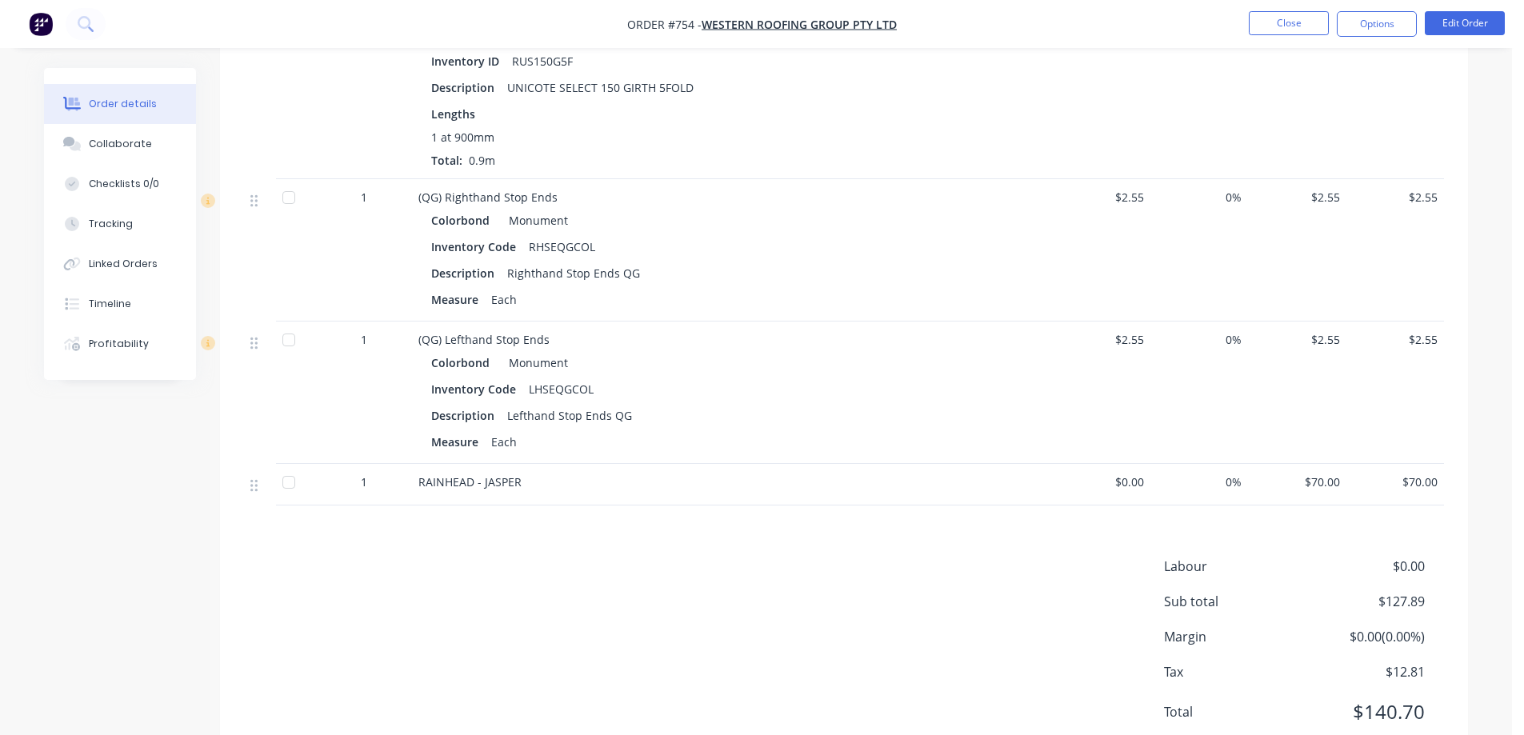
scroll to position [922, 0]
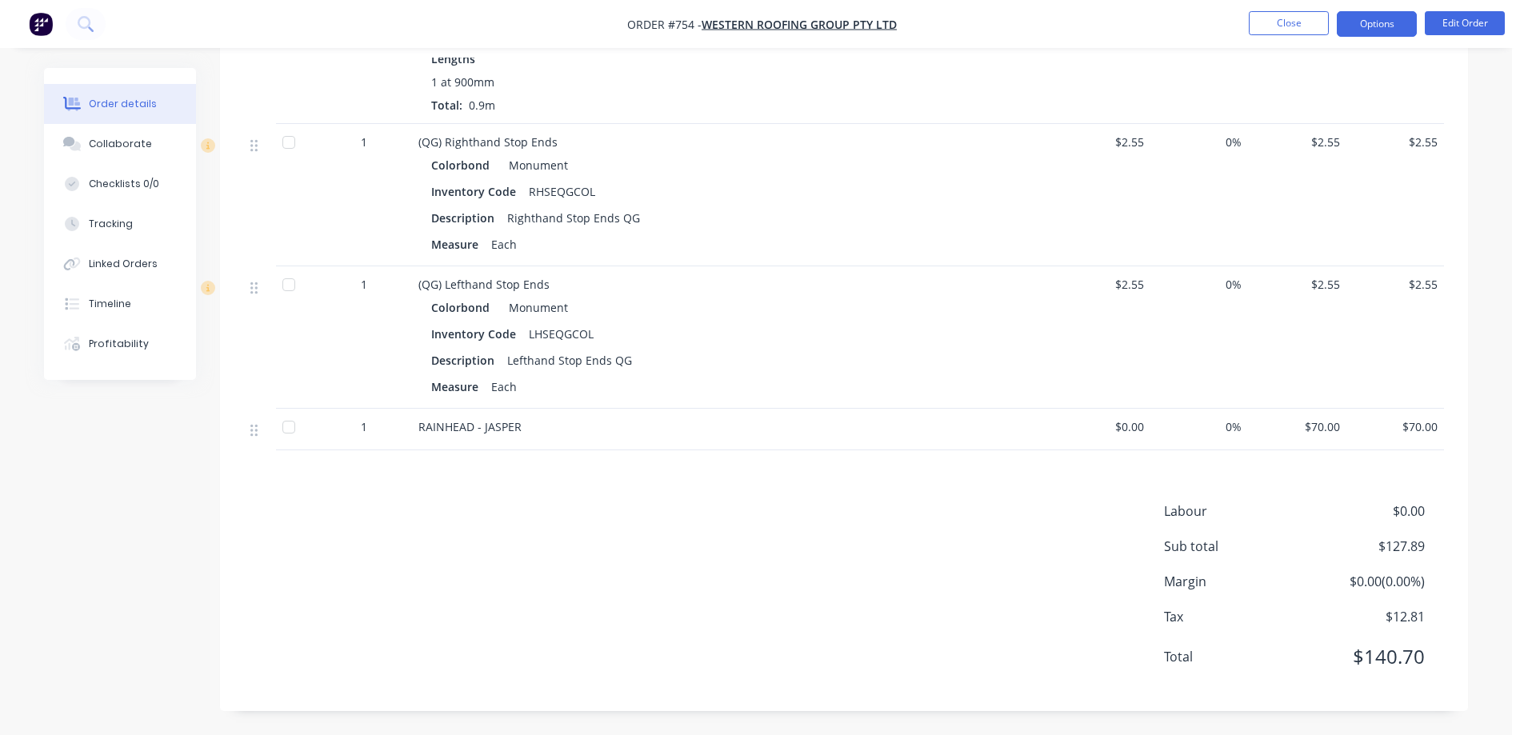
click at [1379, 27] on button "Options" at bounding box center [1377, 24] width 80 height 26
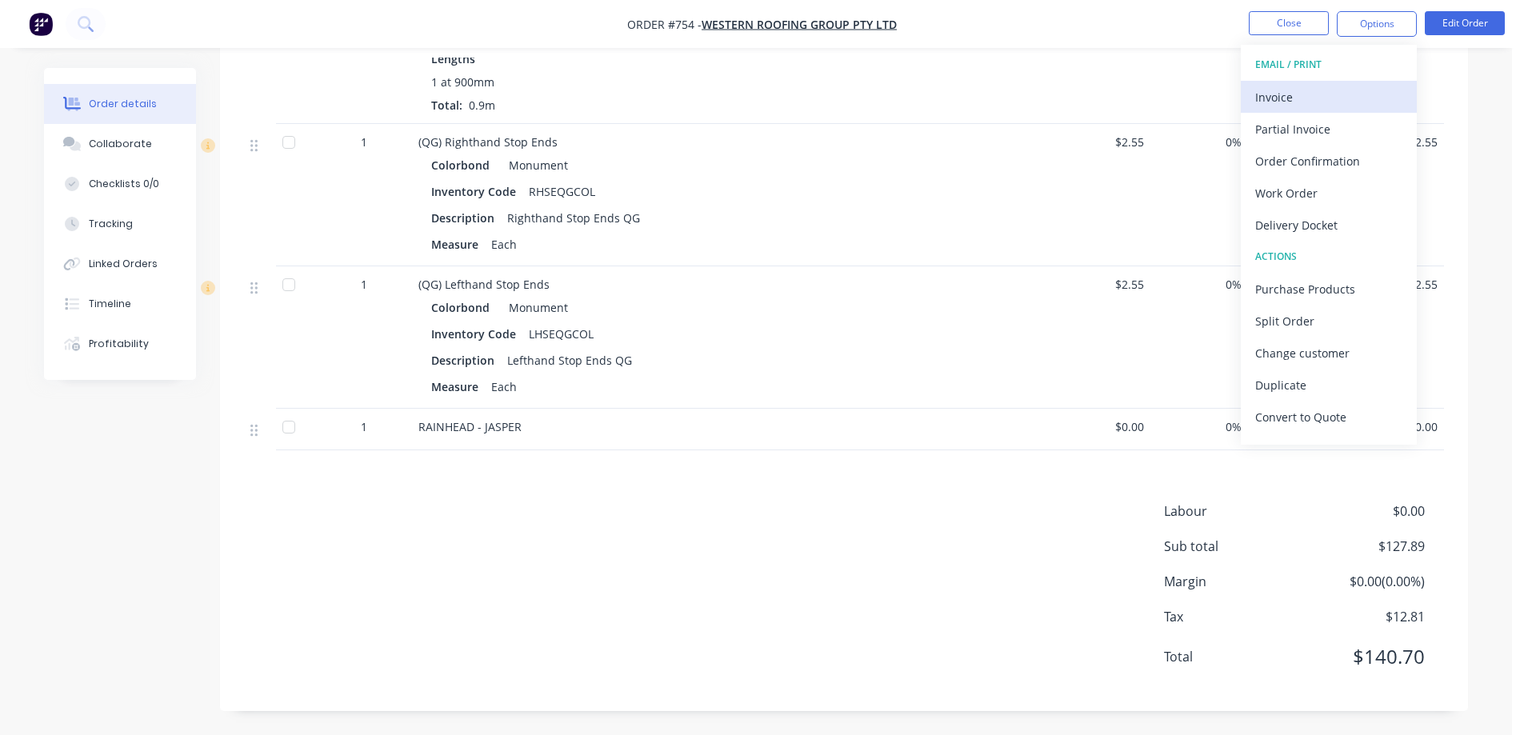
click at [1288, 102] on div "Invoice" at bounding box center [1328, 97] width 147 height 23
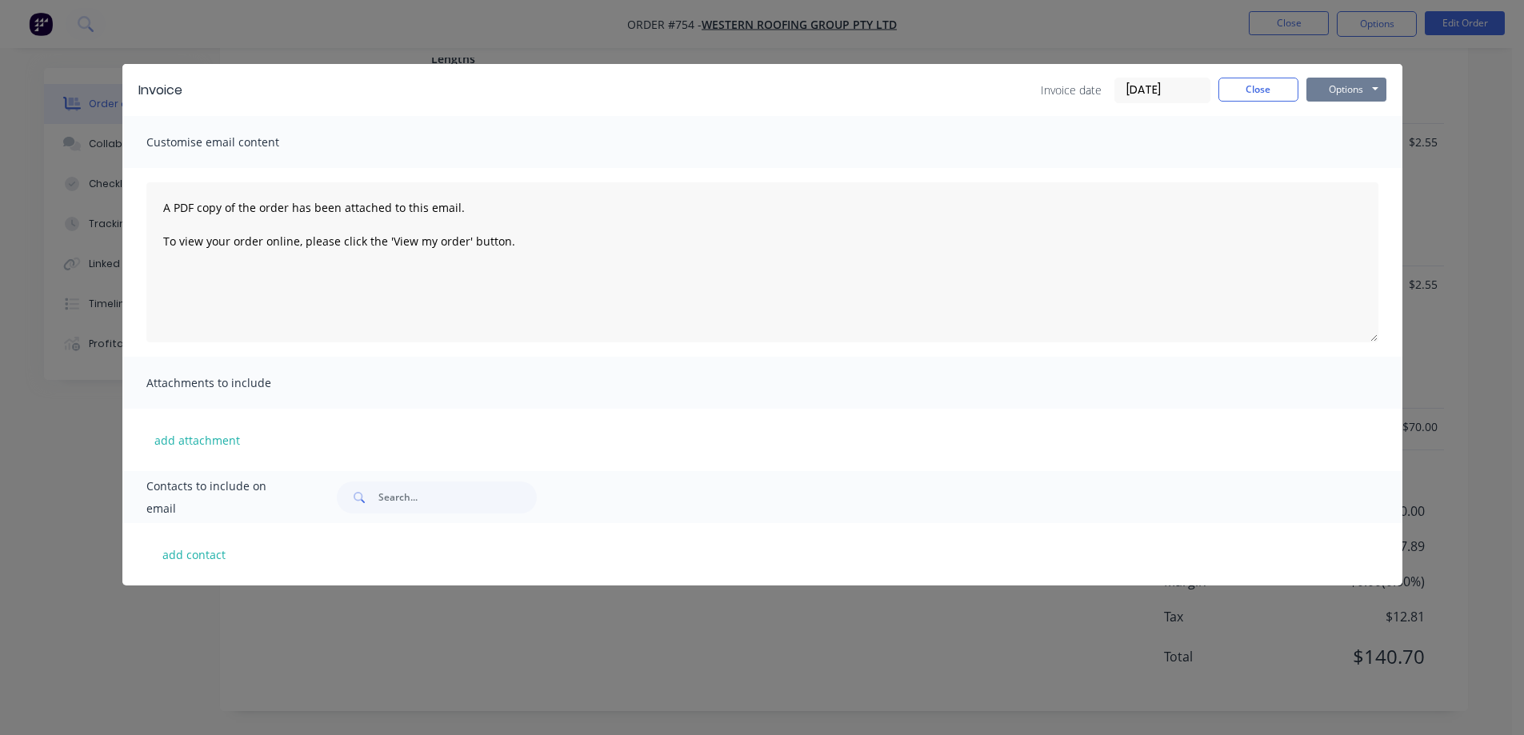
click at [1343, 92] on button "Options" at bounding box center [1346, 90] width 80 height 24
click at [1340, 121] on button "Preview" at bounding box center [1357, 118] width 102 height 26
click at [1252, 91] on button "Close" at bounding box center [1258, 90] width 80 height 24
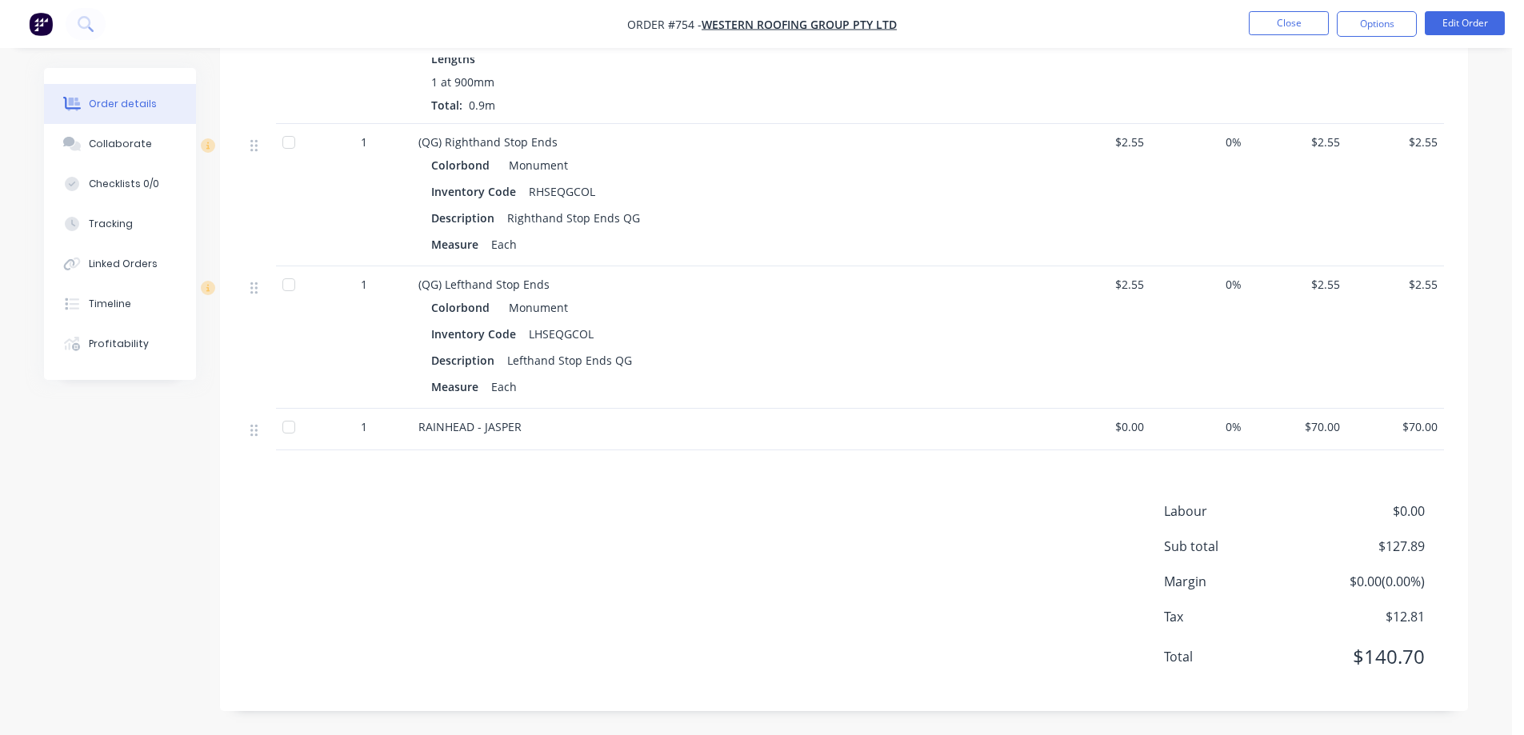
scroll to position [842, 0]
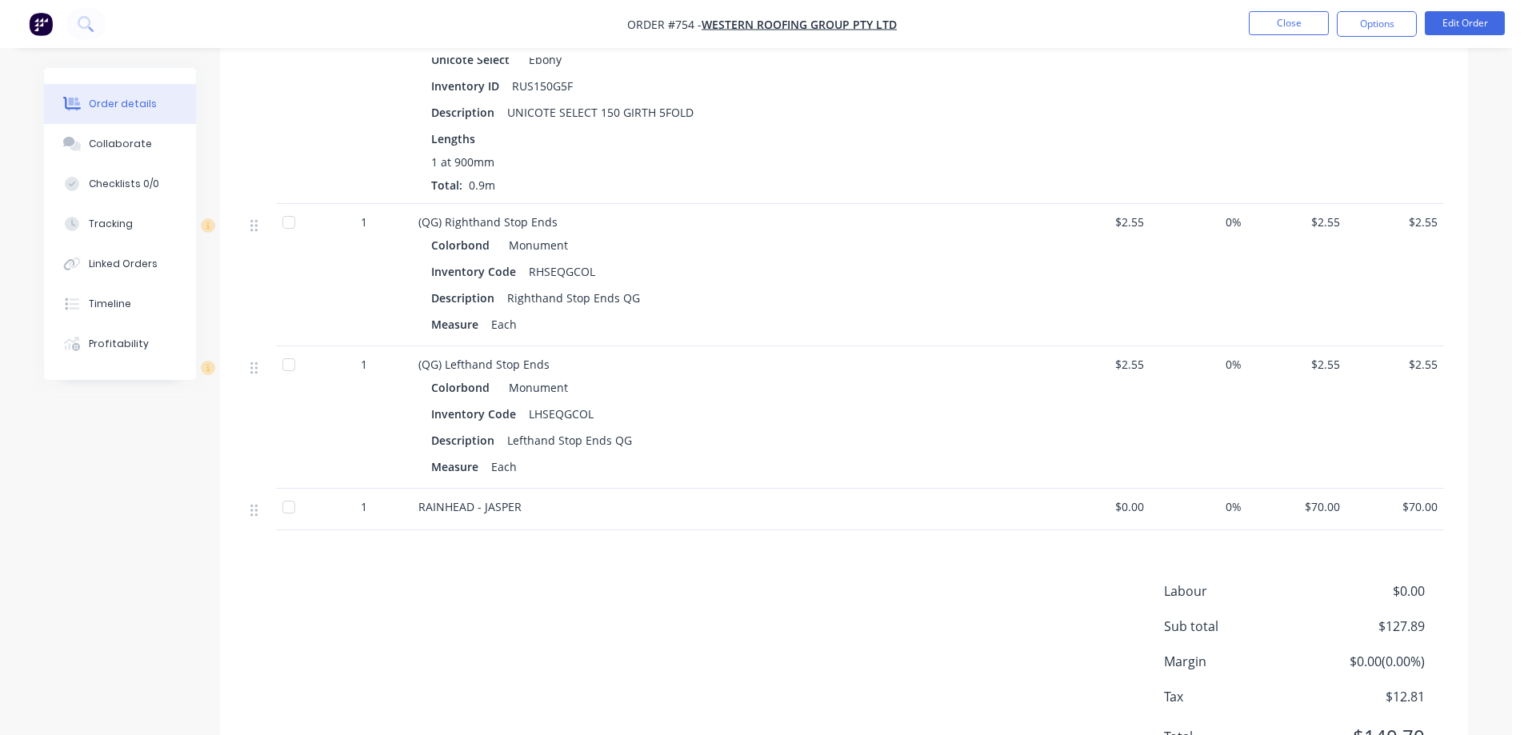
click at [1221, 226] on span "0%" at bounding box center [1200, 222] width 86 height 17
click at [1470, 18] on button "Edit Order" at bounding box center [1465, 23] width 80 height 24
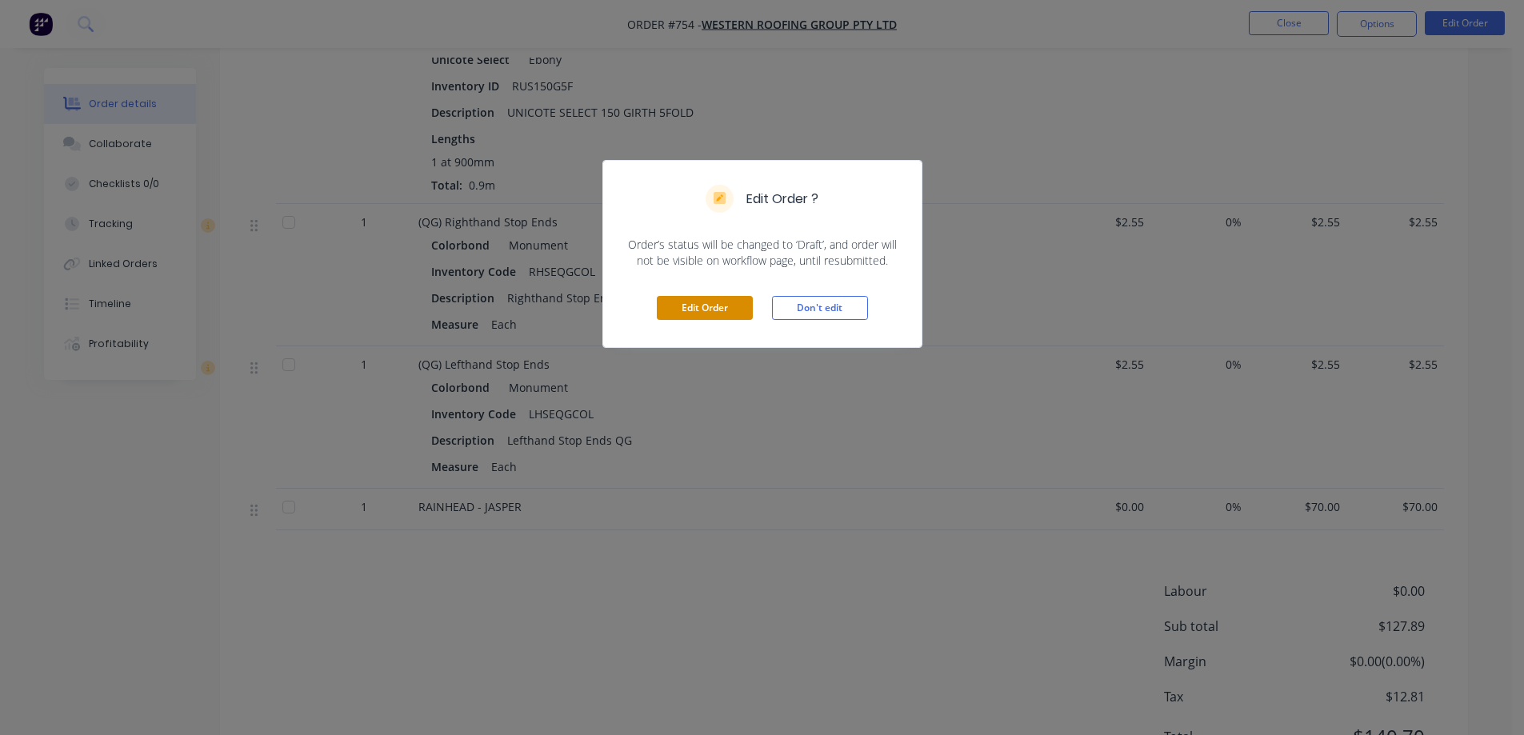
click at [713, 298] on button "Edit Order" at bounding box center [705, 308] width 96 height 24
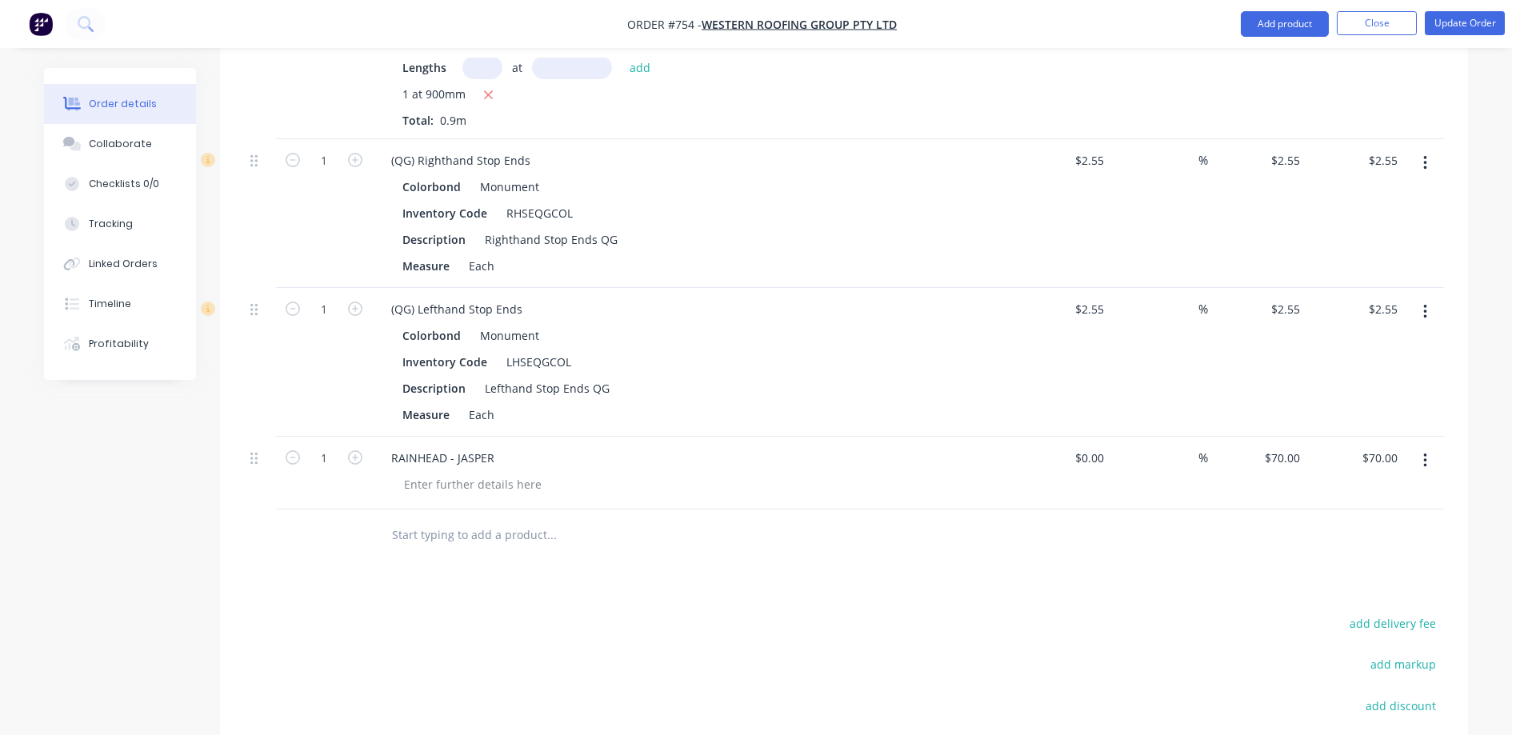
scroll to position [960, 0]
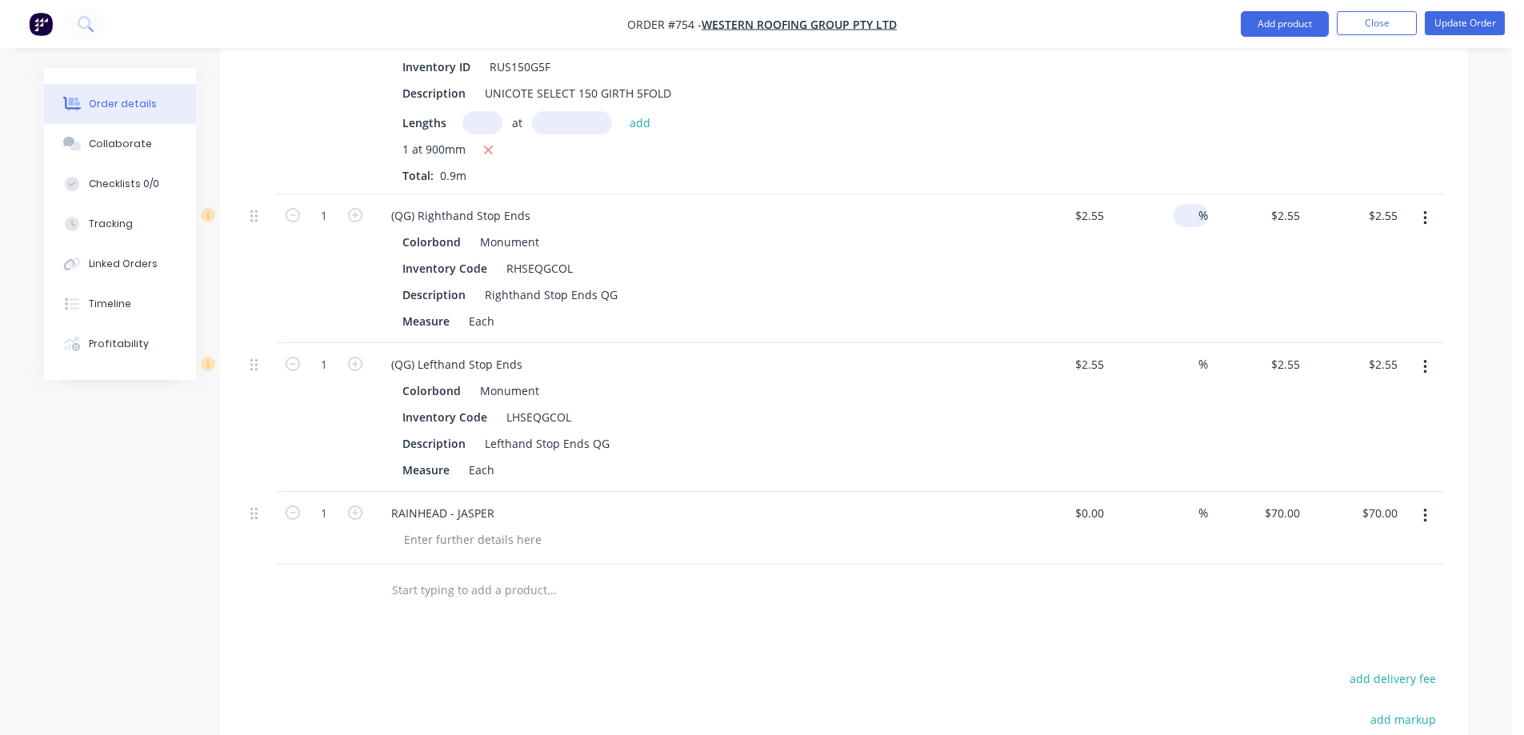
click at [1193, 220] on input at bounding box center [1189, 215] width 18 height 23
type input "15"
type input "$2.9325"
type input "$2.93"
click at [1205, 272] on div "15 15 %" at bounding box center [1159, 268] width 98 height 149
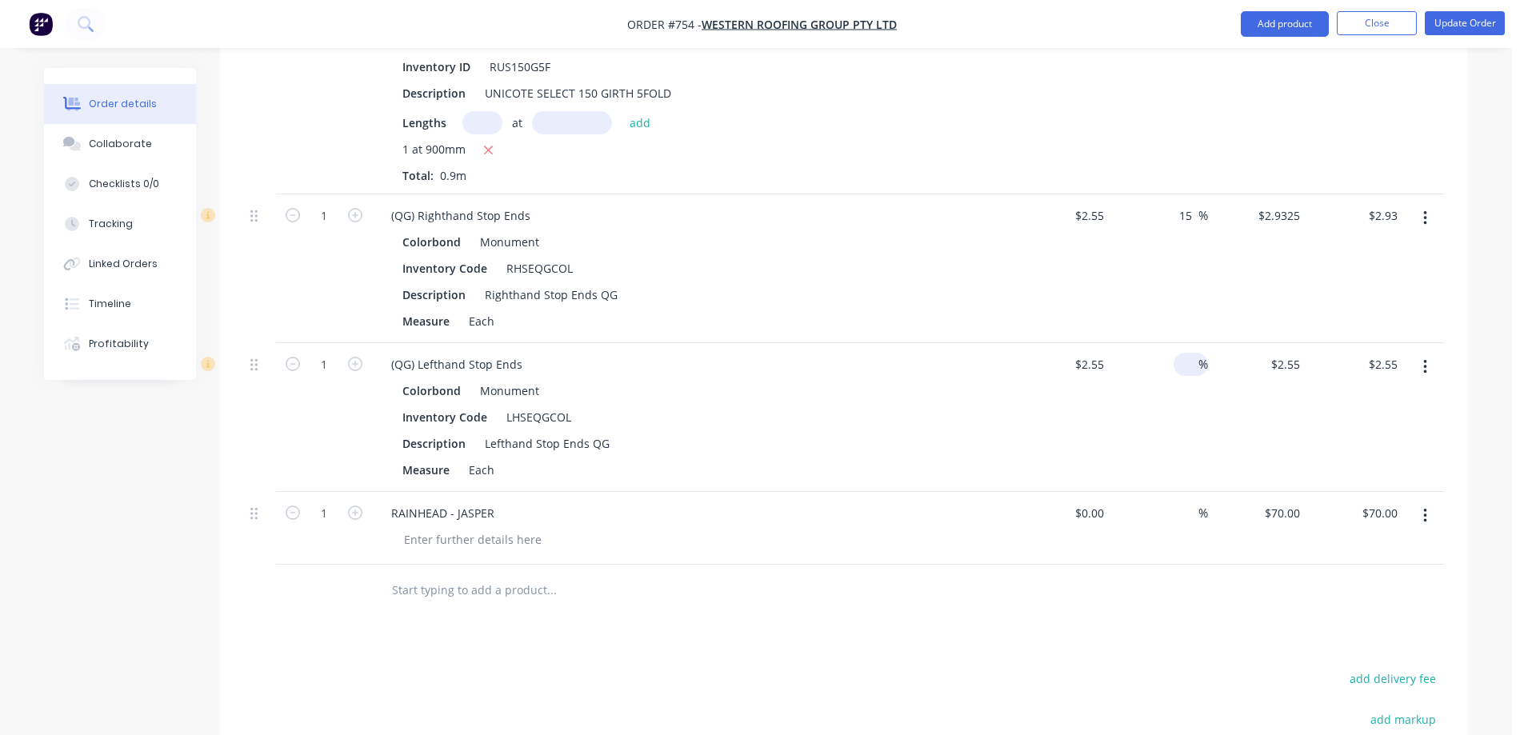
click at [1188, 367] on input at bounding box center [1189, 364] width 18 height 23
type input "15"
type input "$2.9325"
type input "$2.93"
click at [1179, 414] on div "15 15 %" at bounding box center [1159, 417] width 98 height 149
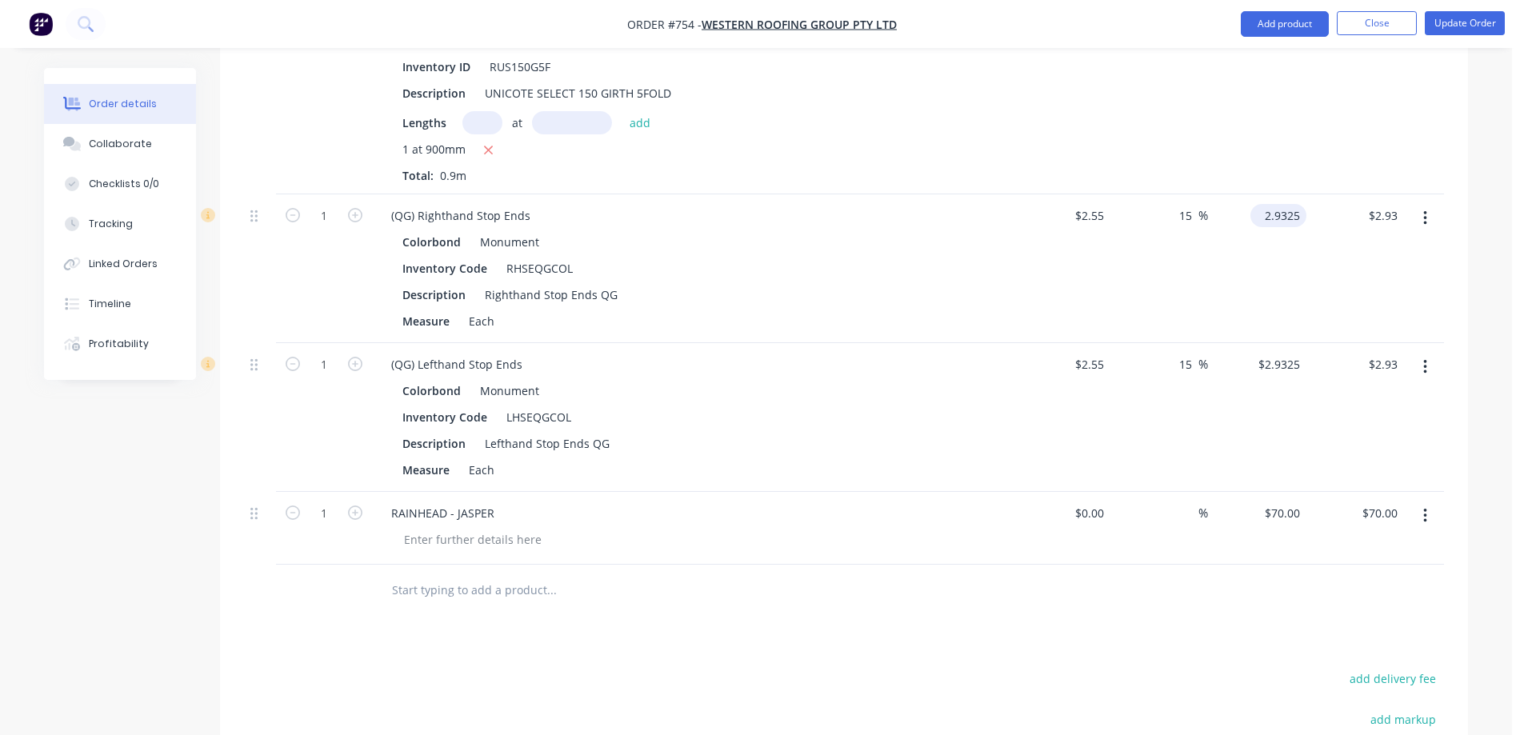
click at [1284, 219] on input "2.9325" at bounding box center [1282, 215] width 50 height 23
type input "2.94"
type input "15.29"
type input "$2.94"
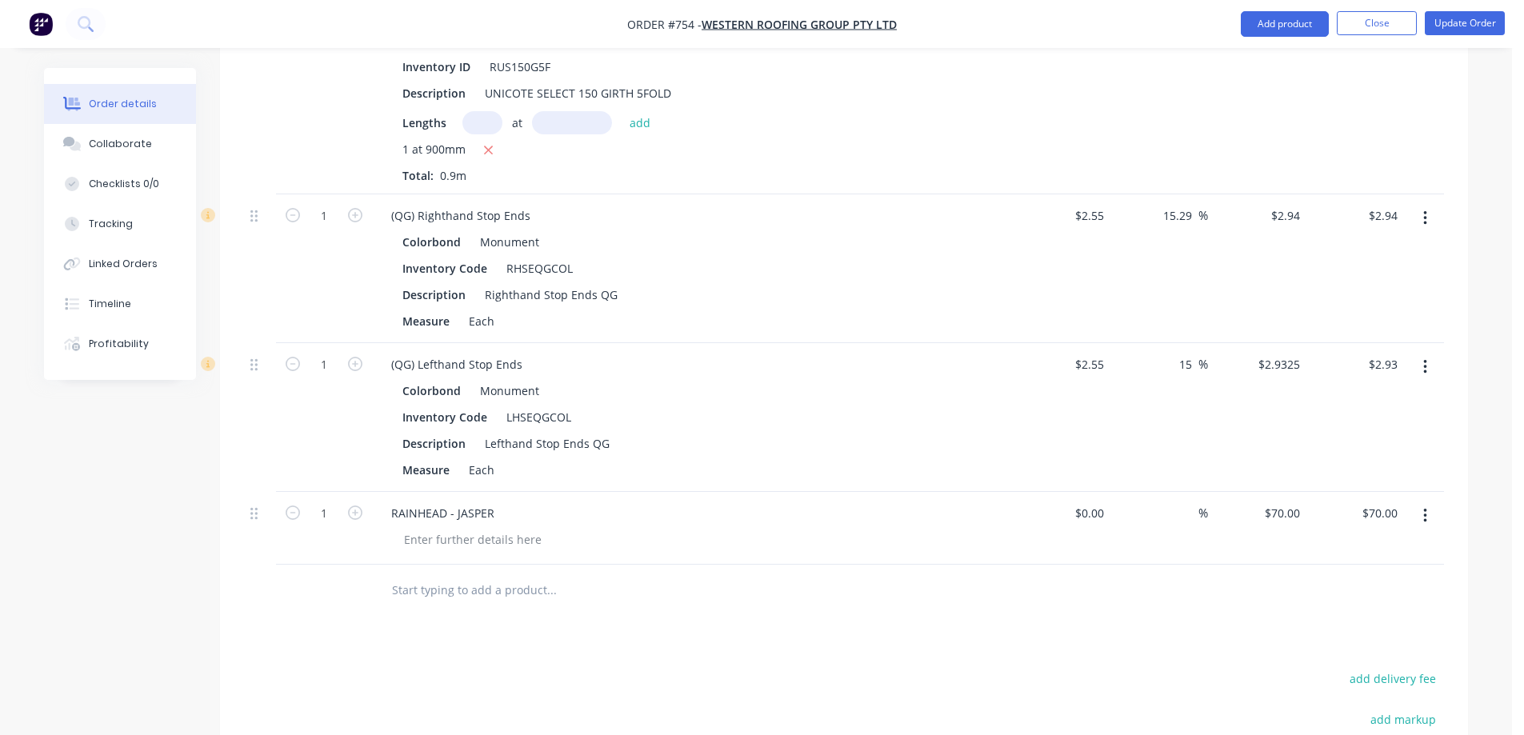
click at [1281, 377] on div "$2.9325 $2.9325" at bounding box center [1257, 417] width 98 height 149
click at [1282, 360] on input "2.9325" at bounding box center [1284, 364] width 43 height 23
type input "2.94"
type input "15.29"
type input "$2.94"
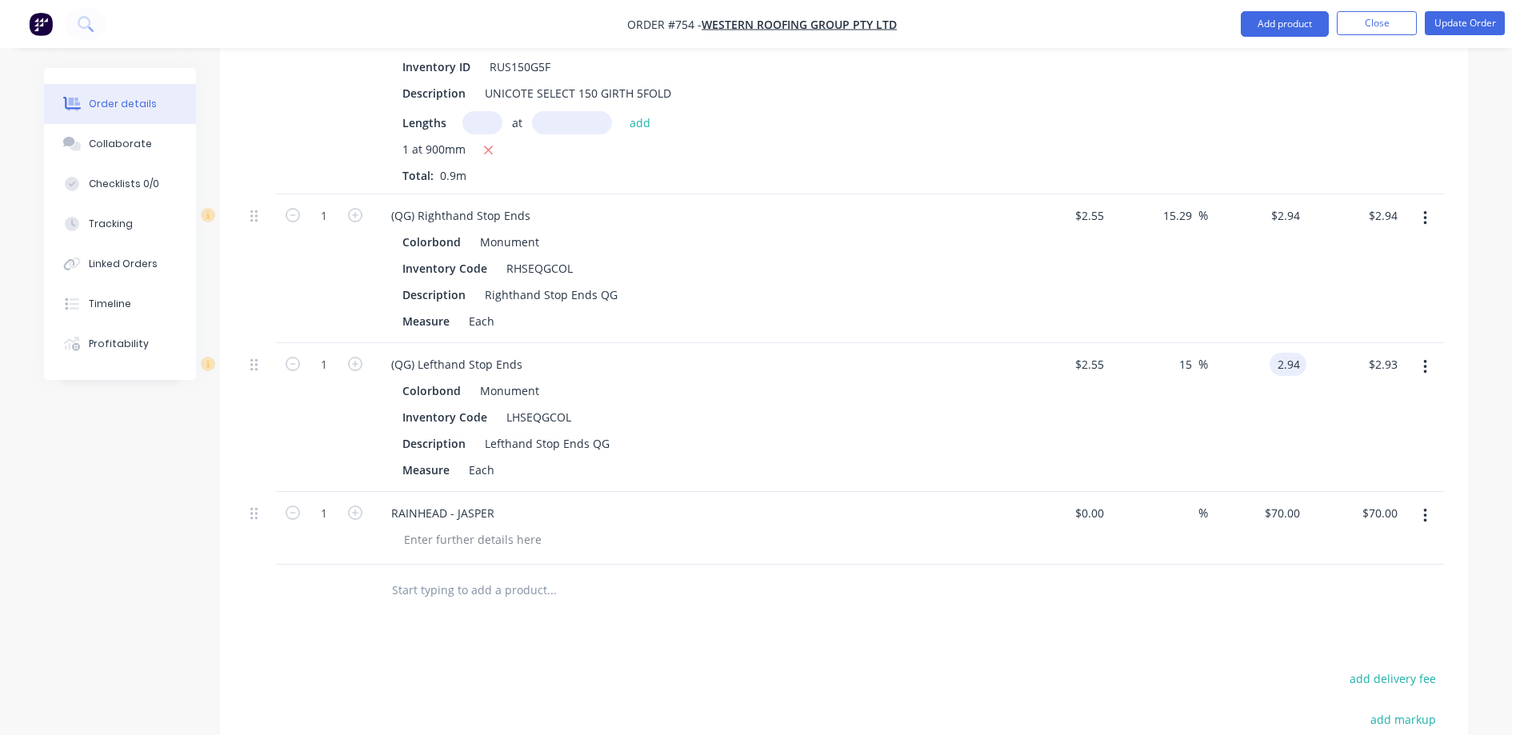
type input "$2.94"
click at [1282, 399] on div "$2.94 $2.94" at bounding box center [1257, 417] width 98 height 149
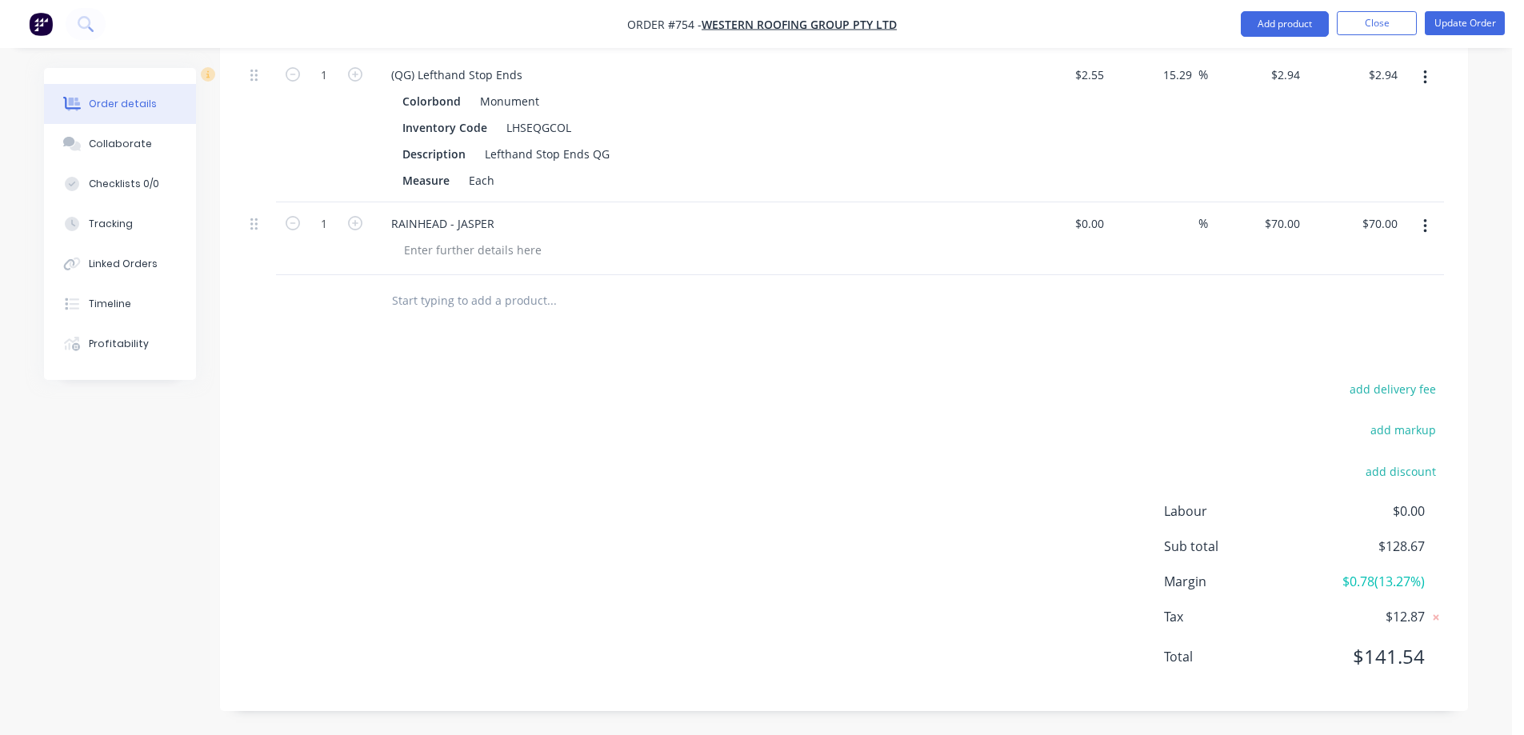
scroll to position [1009, 0]
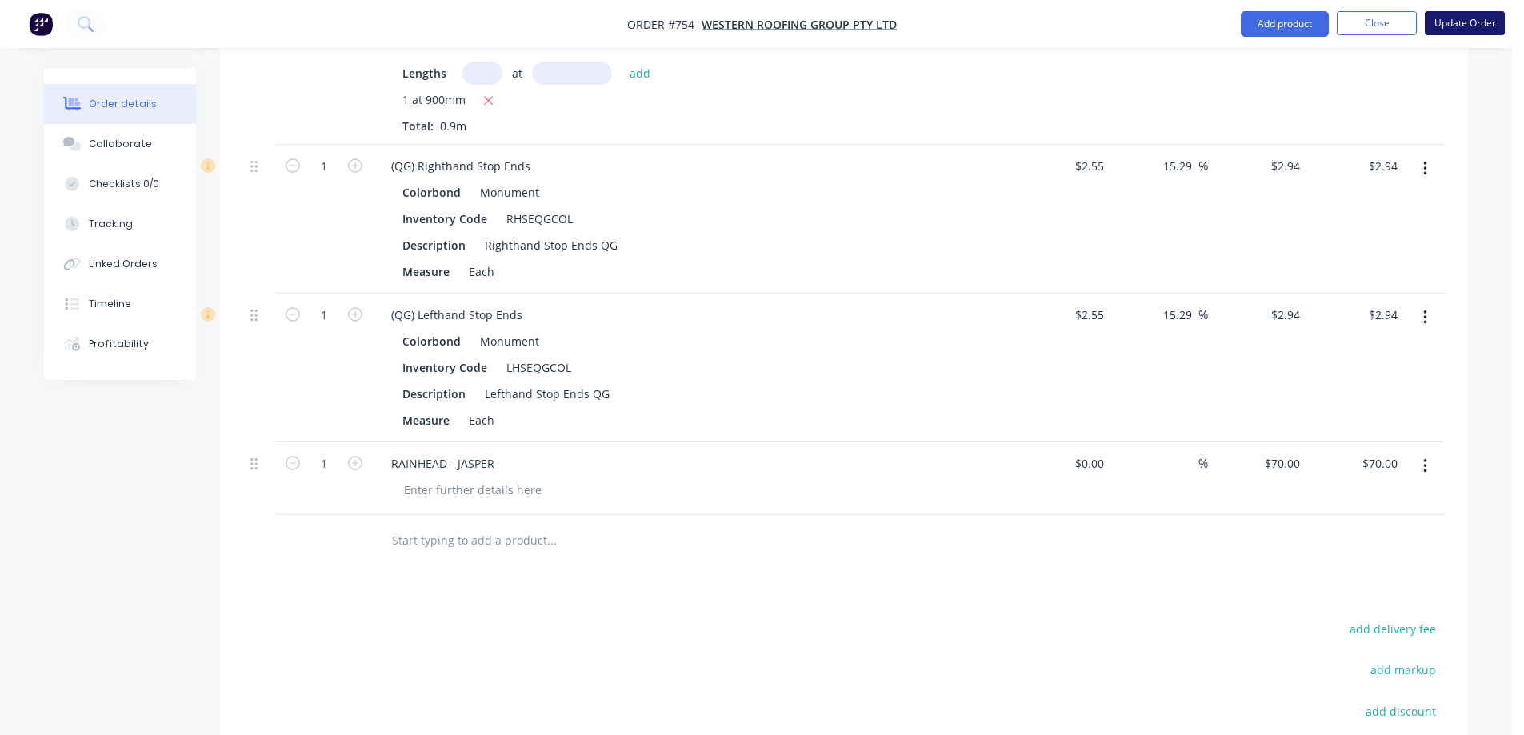
click at [1445, 24] on button "Update Order" at bounding box center [1465, 23] width 80 height 24
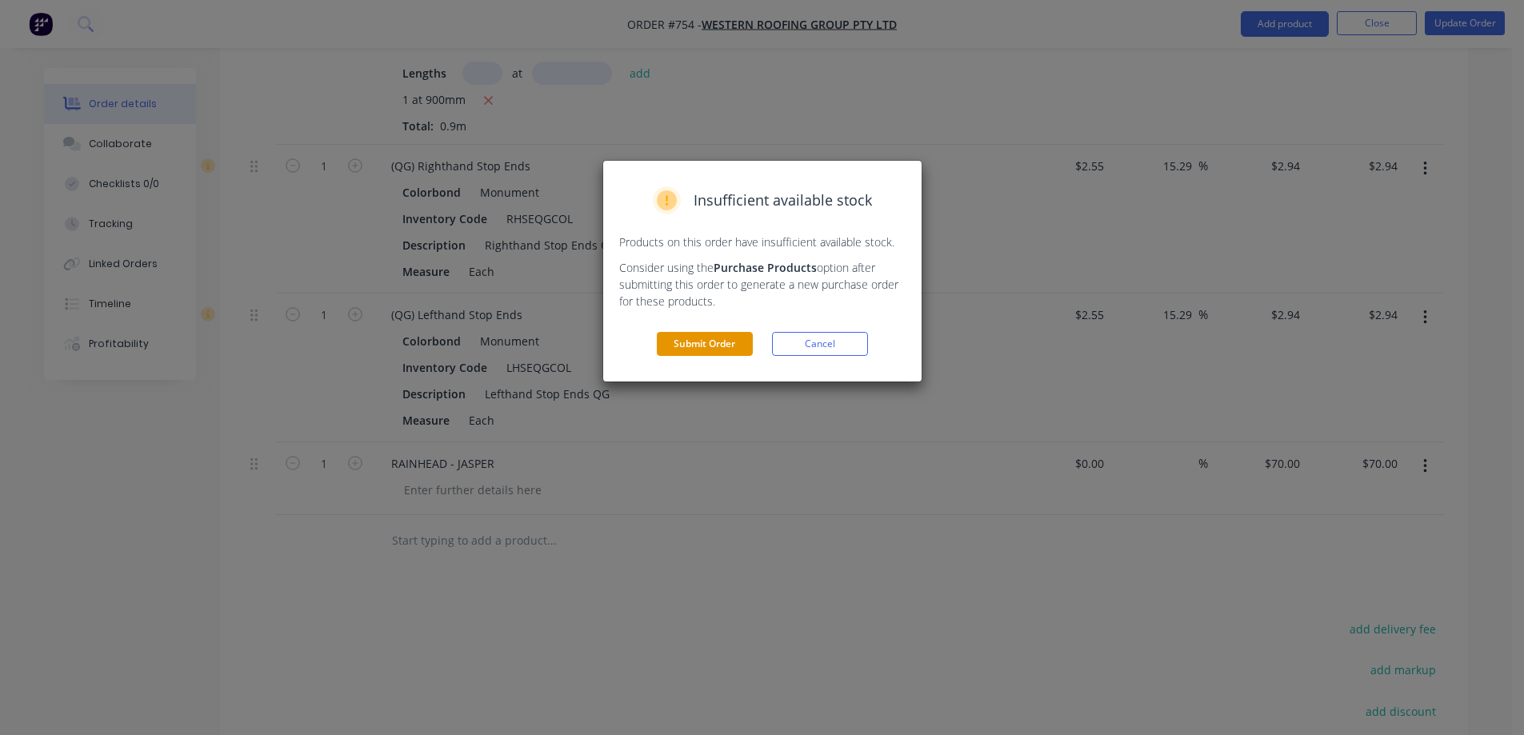
click at [721, 342] on button "Submit Order" at bounding box center [705, 344] width 96 height 24
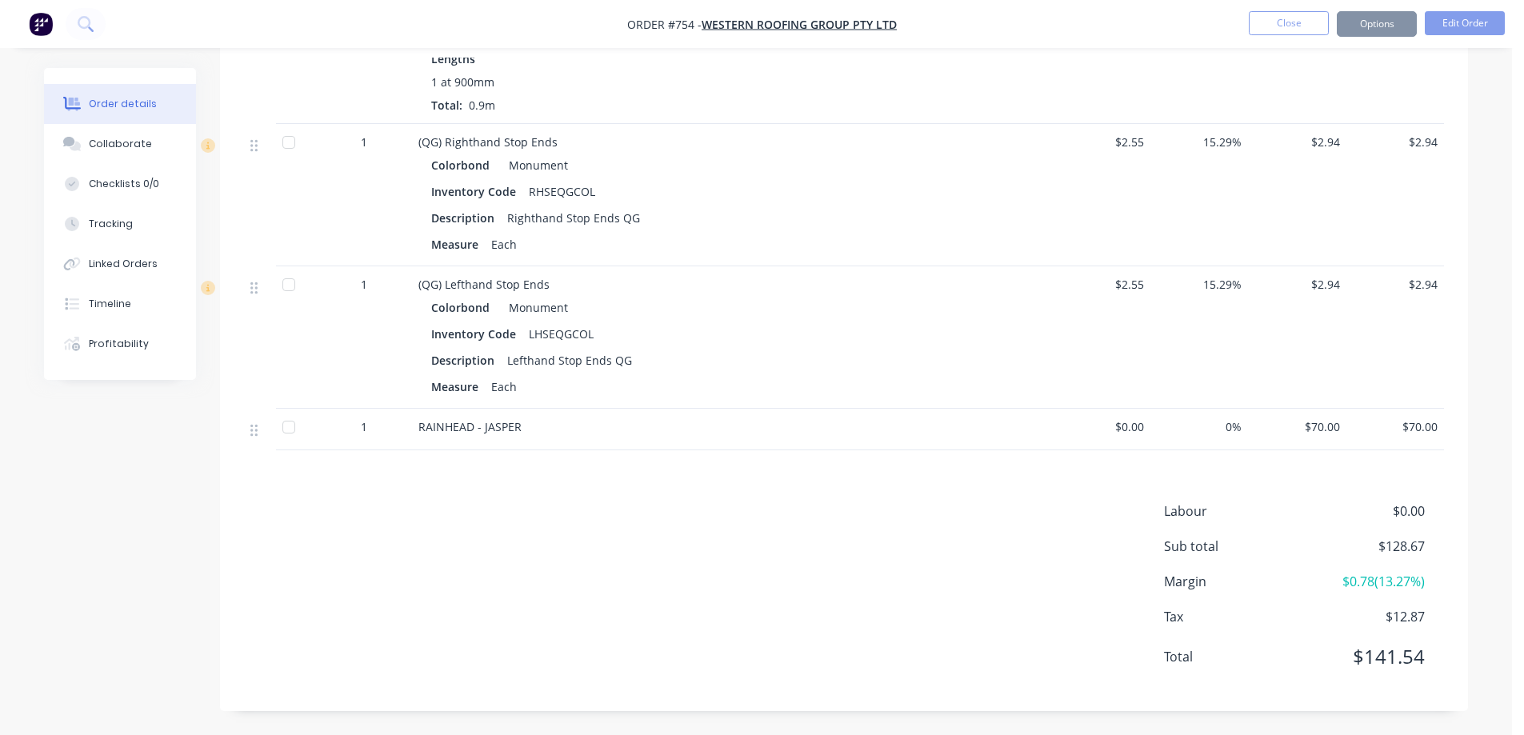
scroll to position [922, 0]
click at [1345, 22] on button "Options" at bounding box center [1377, 24] width 80 height 26
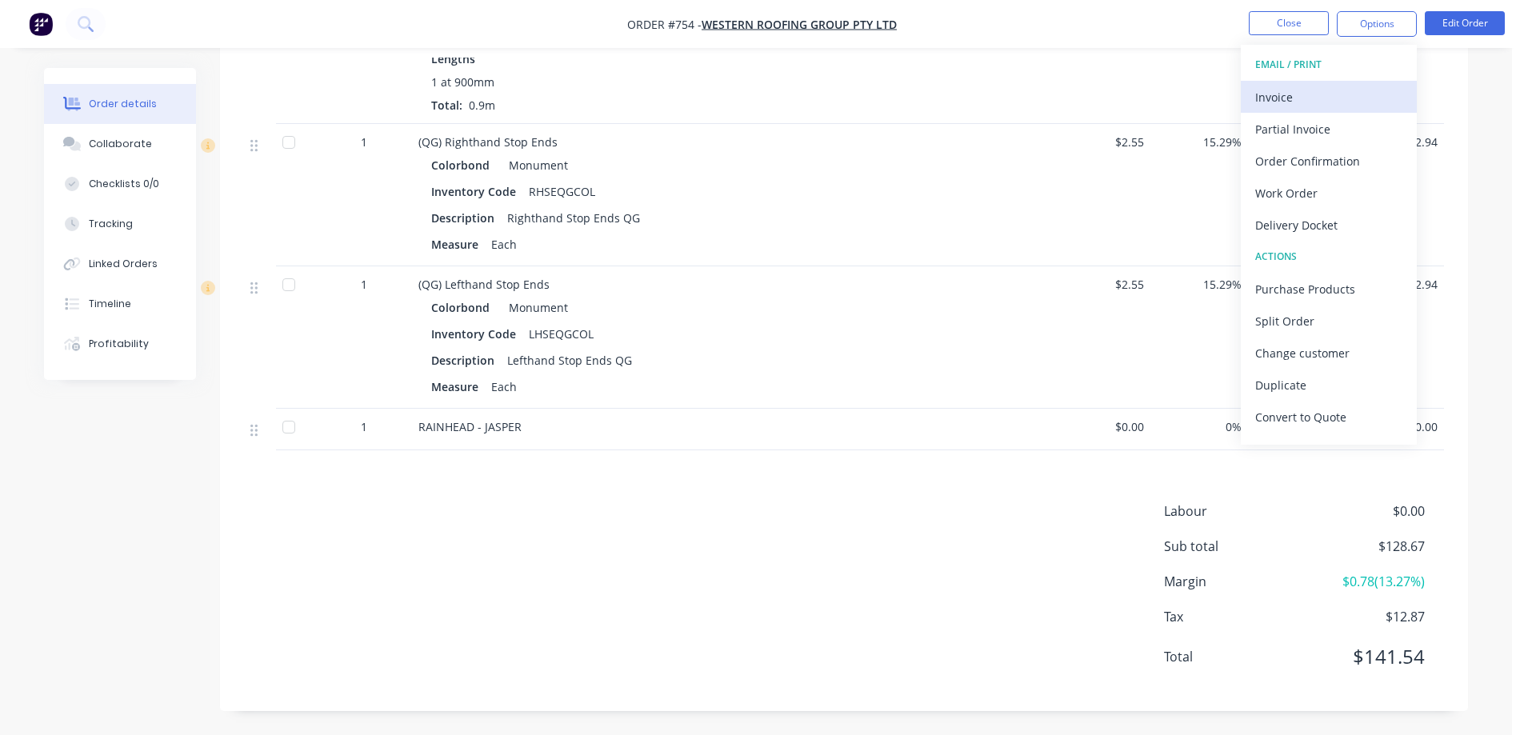
click at [1289, 93] on div "Invoice" at bounding box center [1328, 97] width 147 height 23
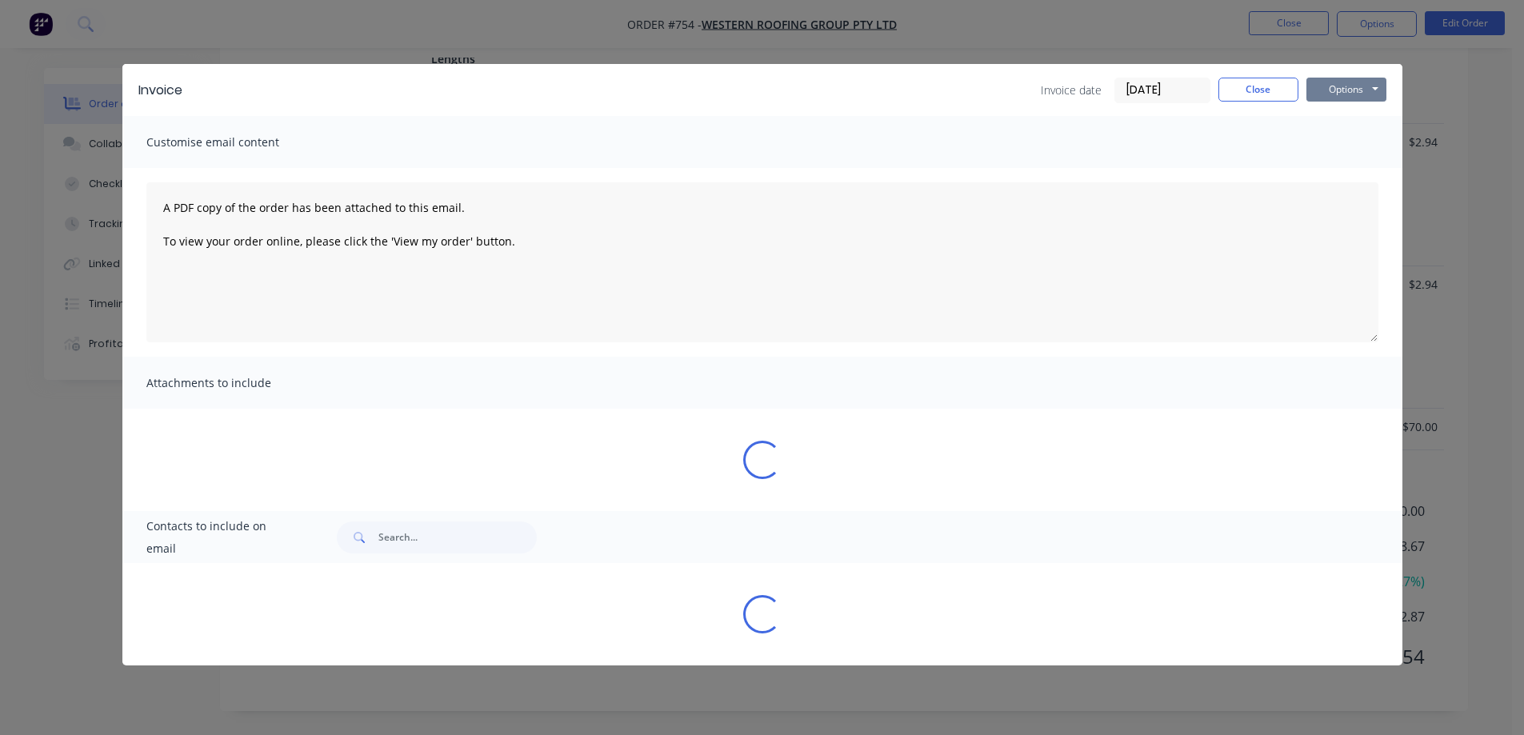
click at [1322, 86] on button "Options" at bounding box center [1346, 90] width 80 height 24
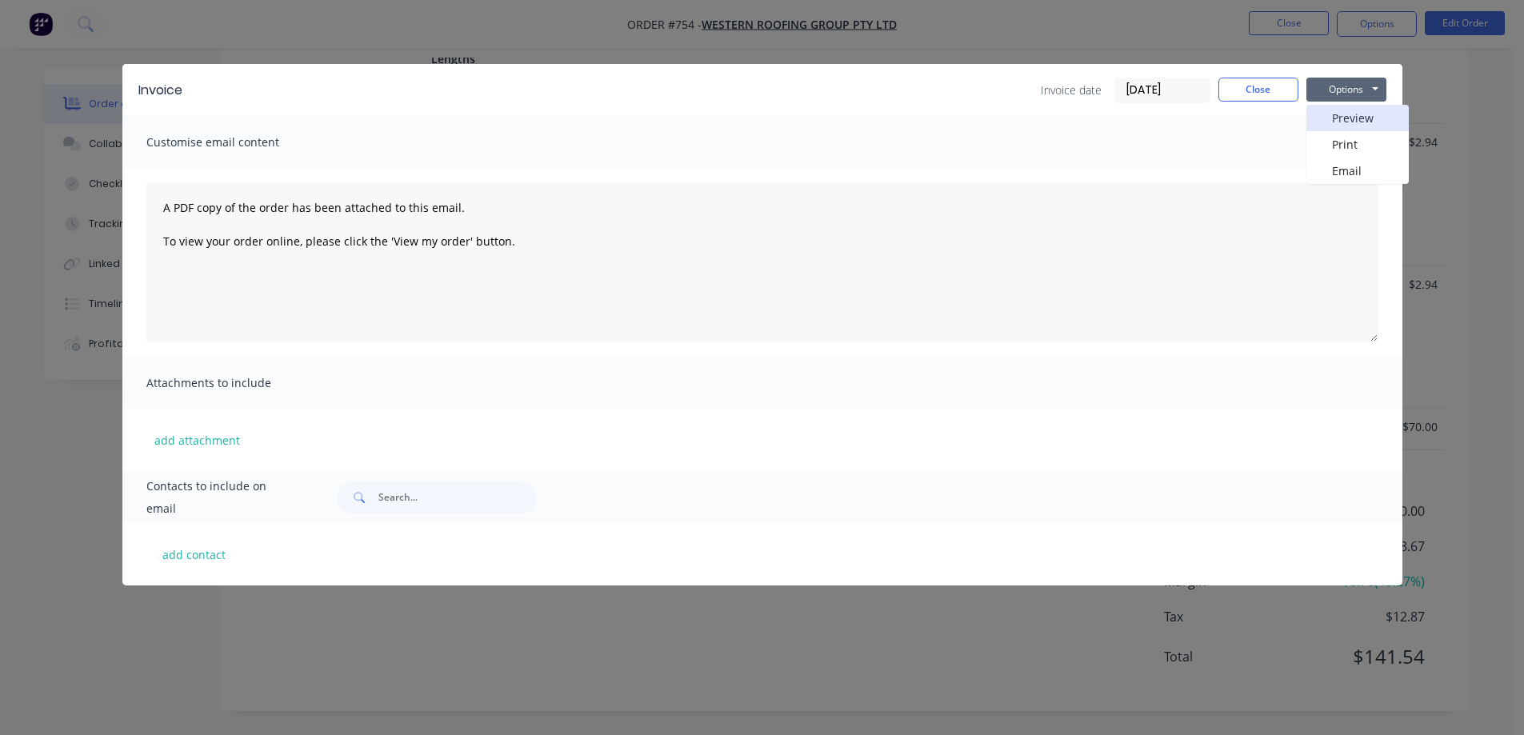
click at [1333, 122] on button "Preview" at bounding box center [1357, 118] width 102 height 26
click at [1265, 96] on button "Close" at bounding box center [1258, 90] width 80 height 24
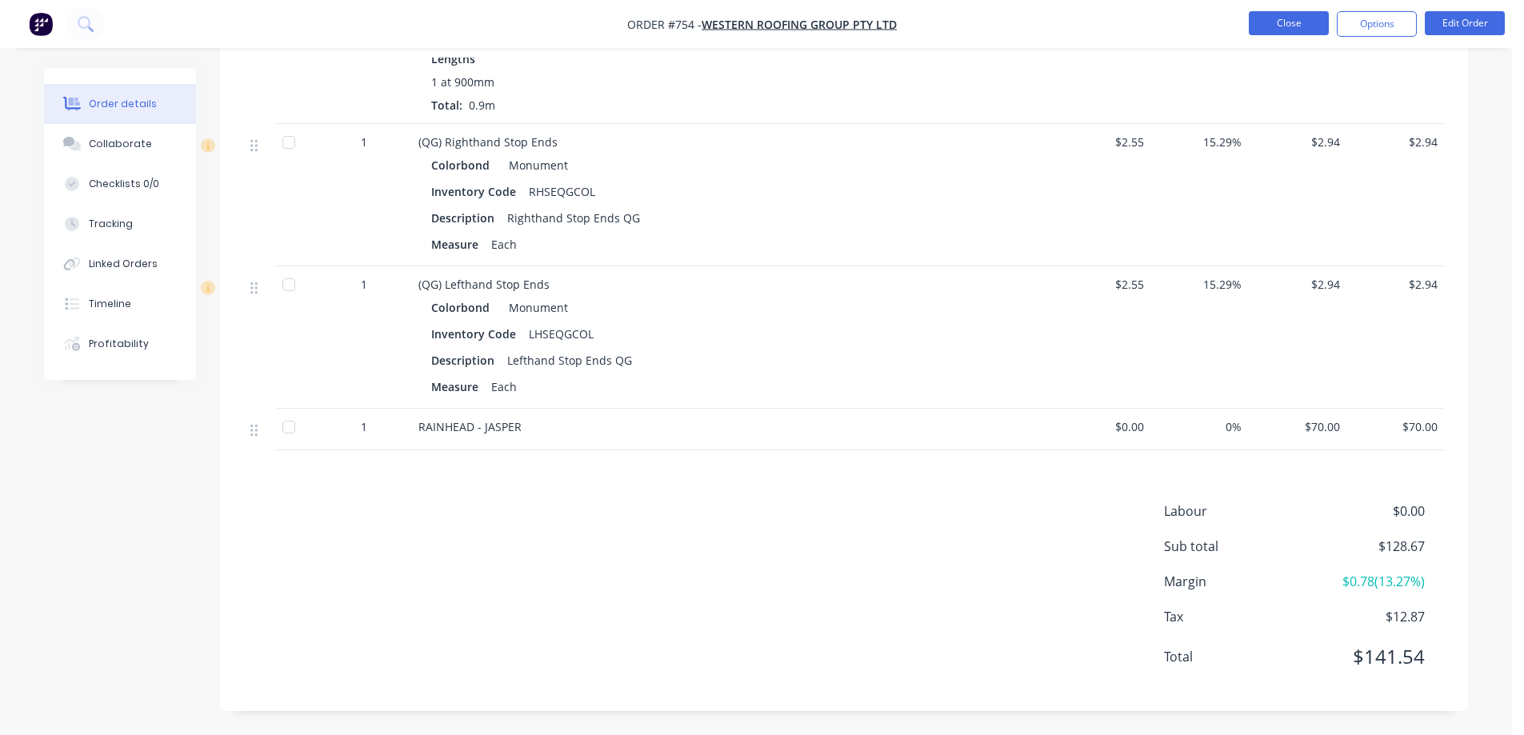
click at [1282, 26] on button "Close" at bounding box center [1289, 23] width 80 height 24
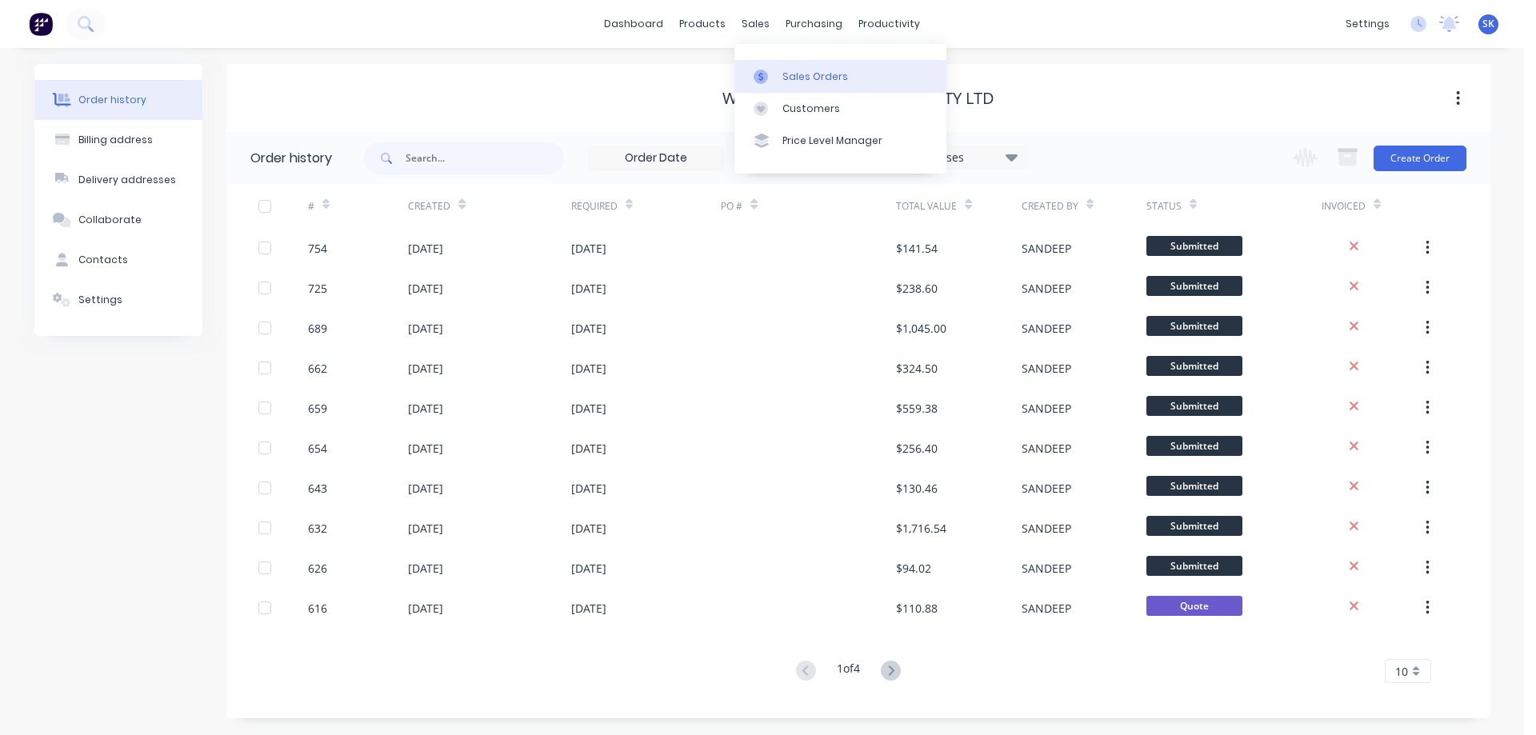
click at [797, 66] on link "Sales Orders" at bounding box center [840, 76] width 212 height 32
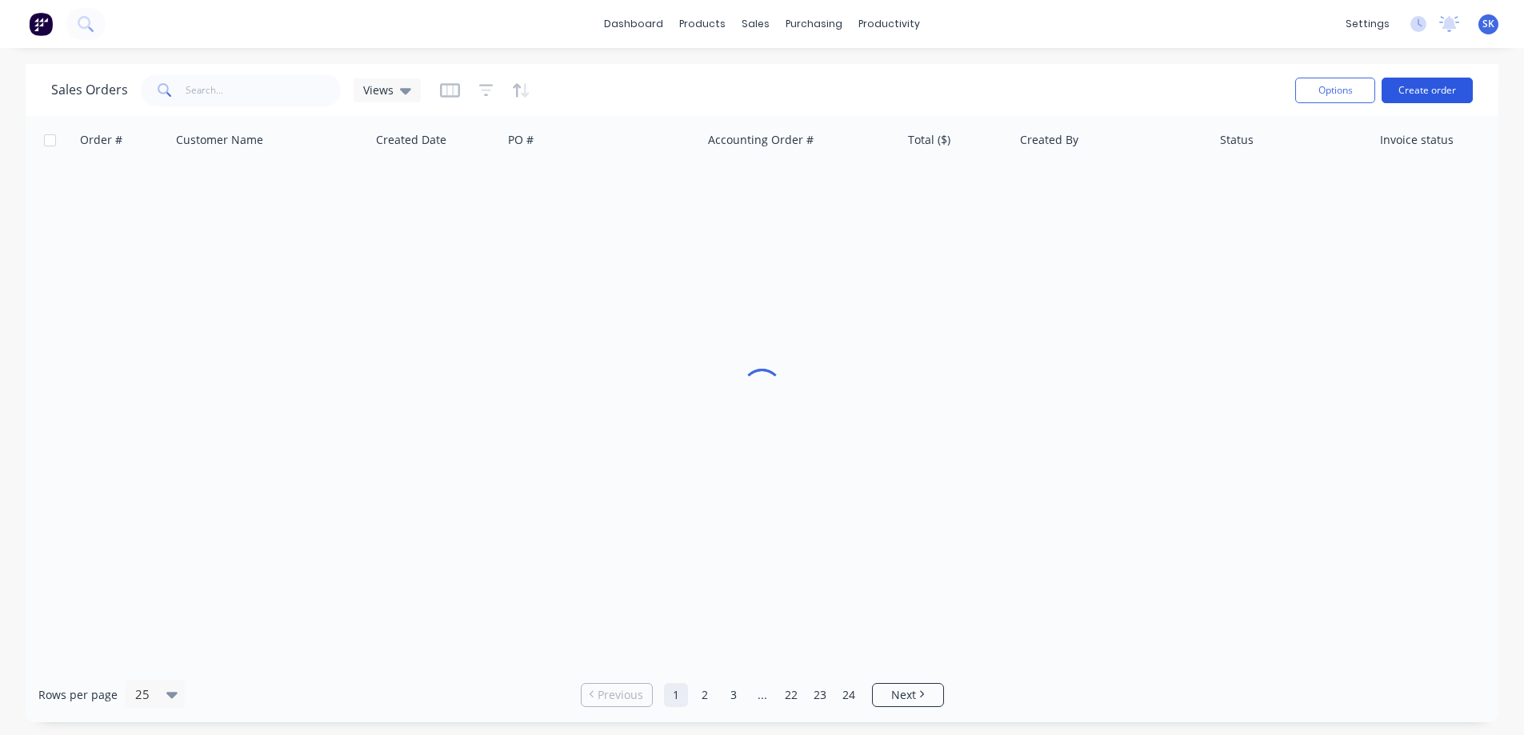
click at [1425, 85] on button "Create order" at bounding box center [1426, 91] width 91 height 26
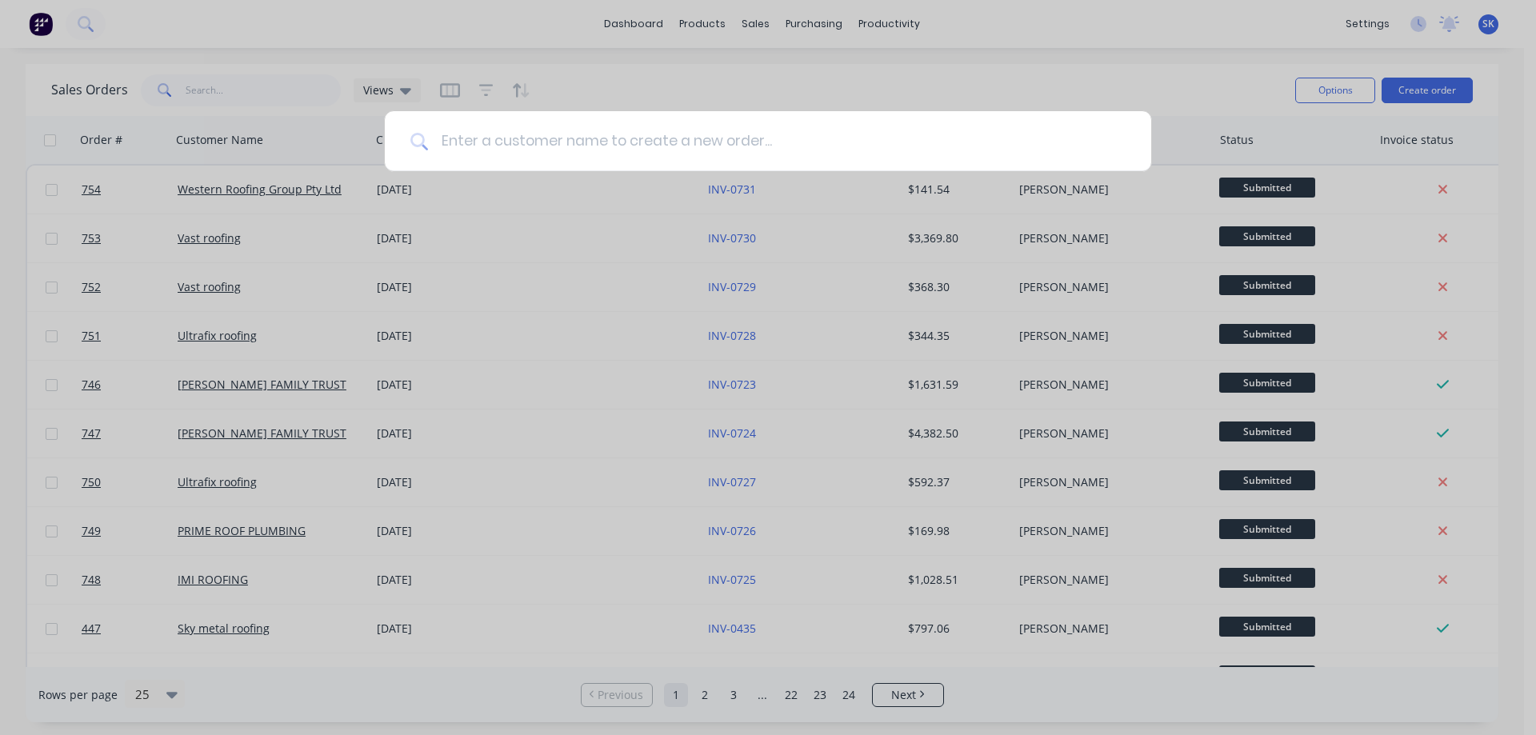
click at [647, 131] on input at bounding box center [776, 141] width 697 height 60
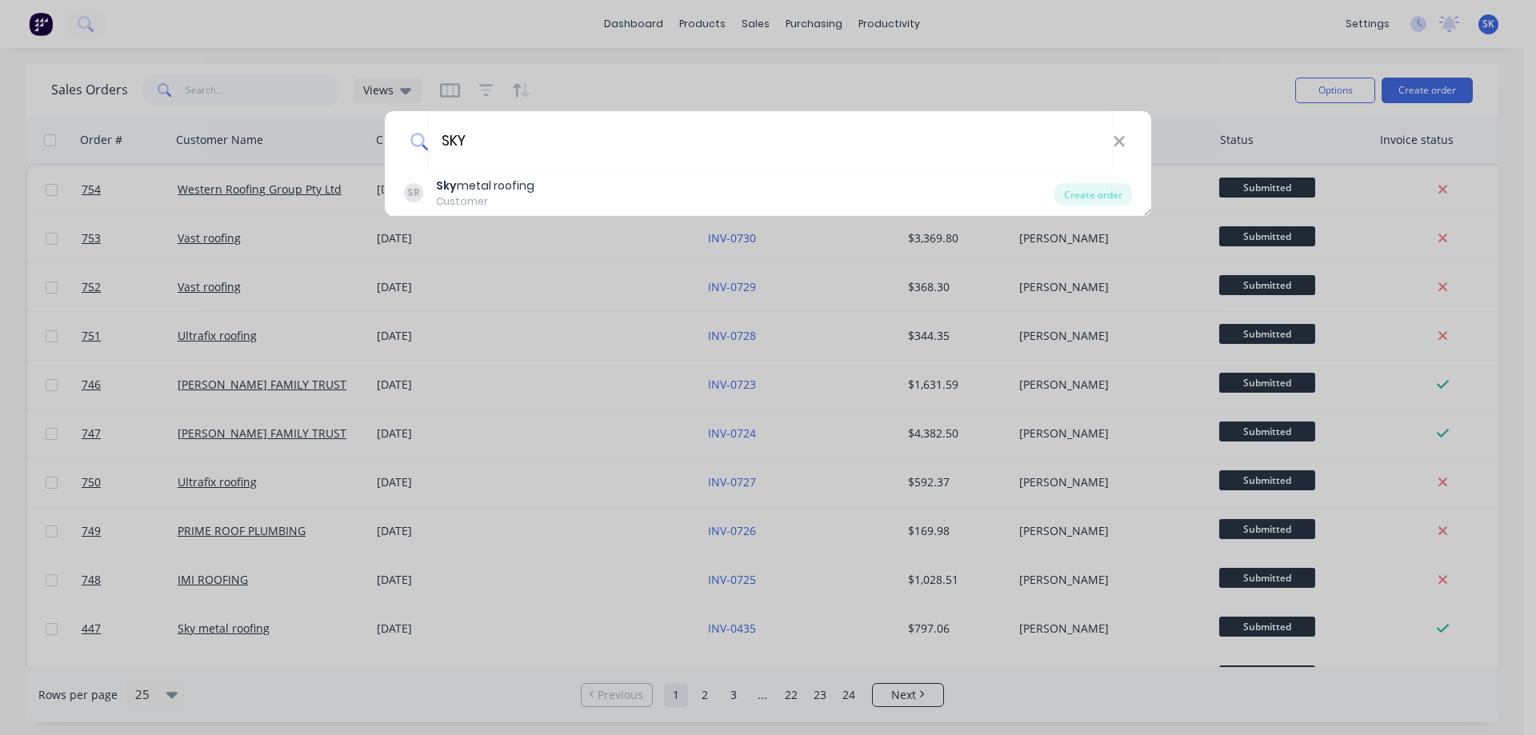
type input "SKY"
click at [575, 200] on div "SR Sky metal roofing Customer" at bounding box center [729, 193] width 650 height 31
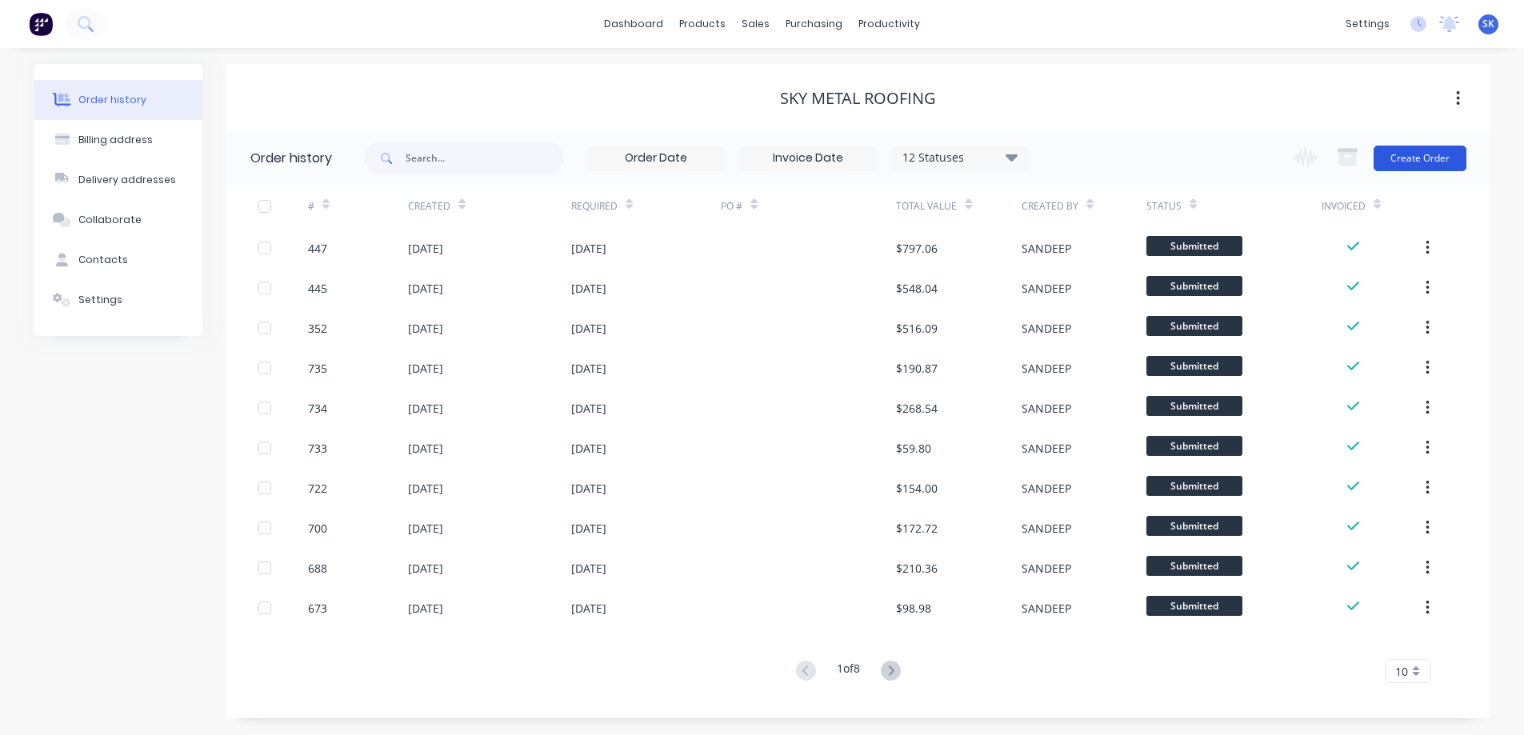
click at [1401, 159] on button "Create Order" at bounding box center [1419, 159] width 93 height 26
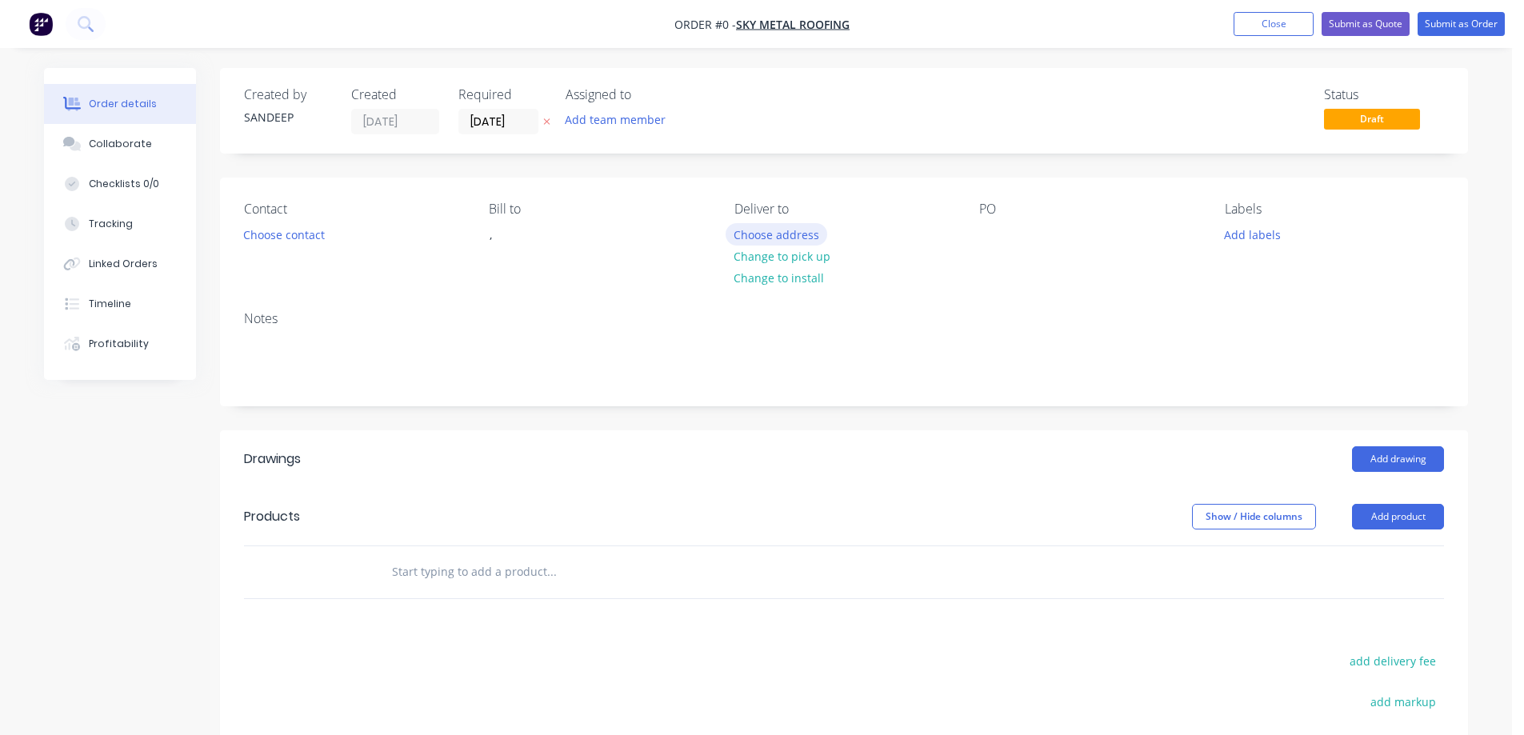
click at [786, 240] on button "Choose address" at bounding box center [776, 234] width 102 height 22
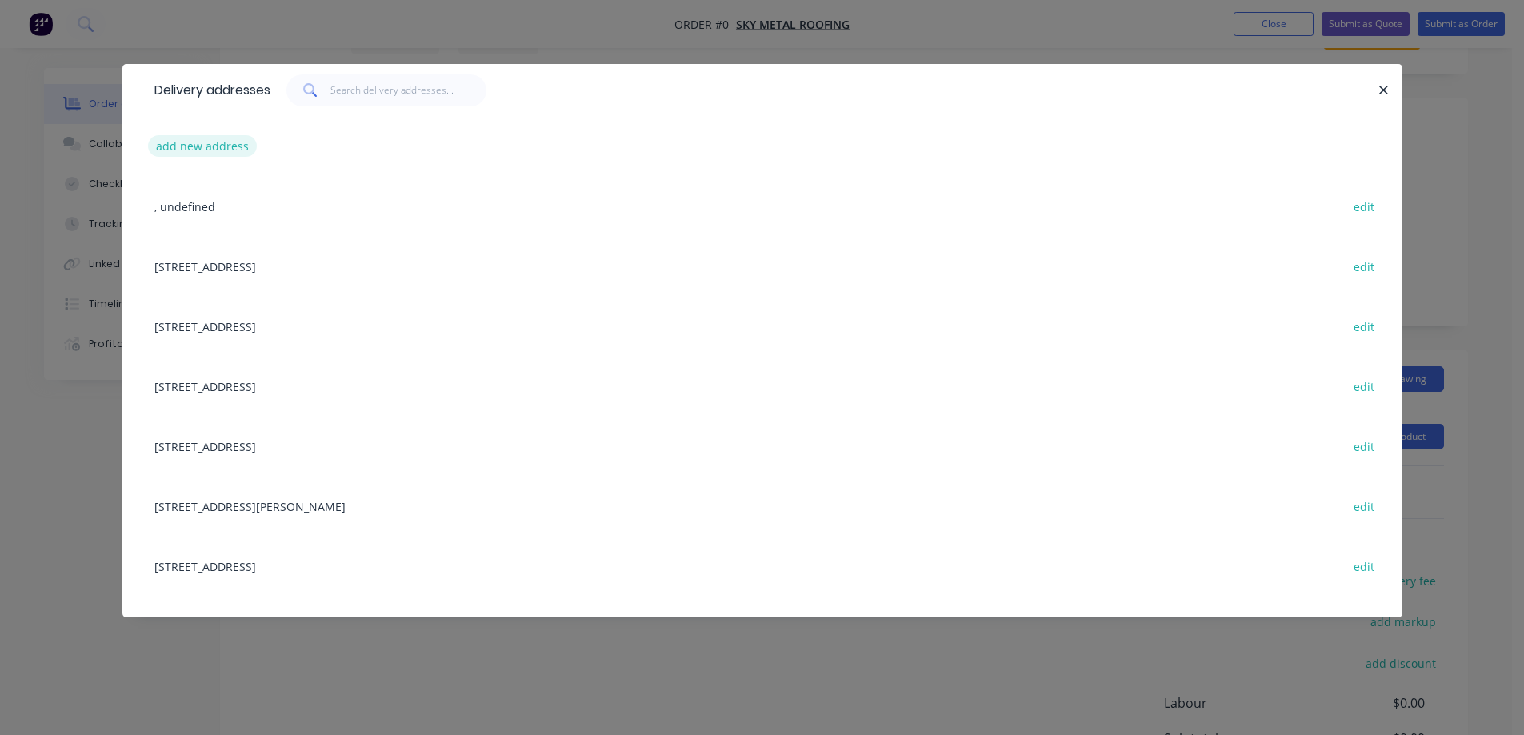
click at [195, 154] on button "add new address" at bounding box center [203, 146] width 110 height 22
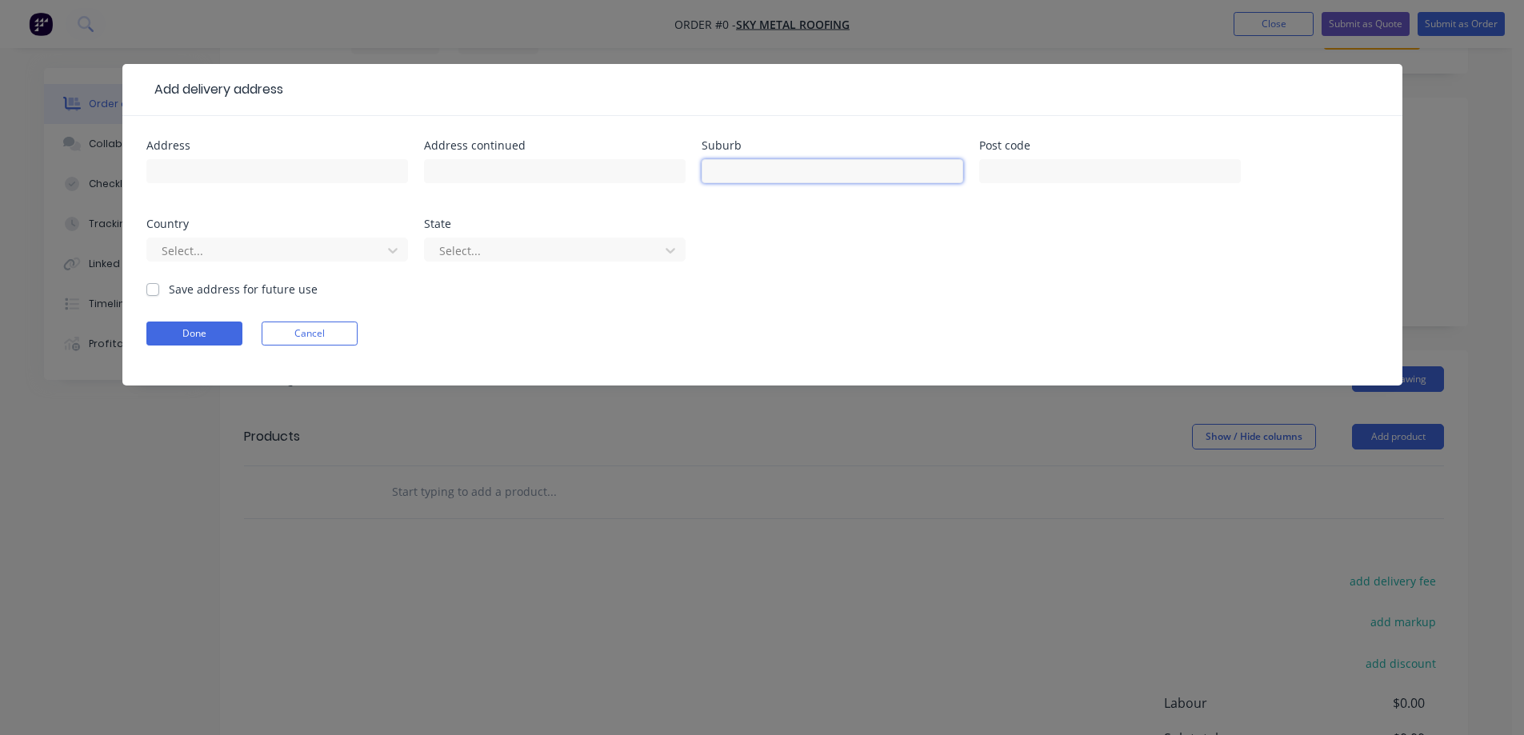
click at [748, 163] on input "text" at bounding box center [832, 171] width 262 height 24
type input "DONNYBROOK"
click at [1008, 163] on input "text" at bounding box center [1110, 171] width 262 height 24
type input "3064"
click at [338, 247] on div at bounding box center [267, 251] width 214 height 20
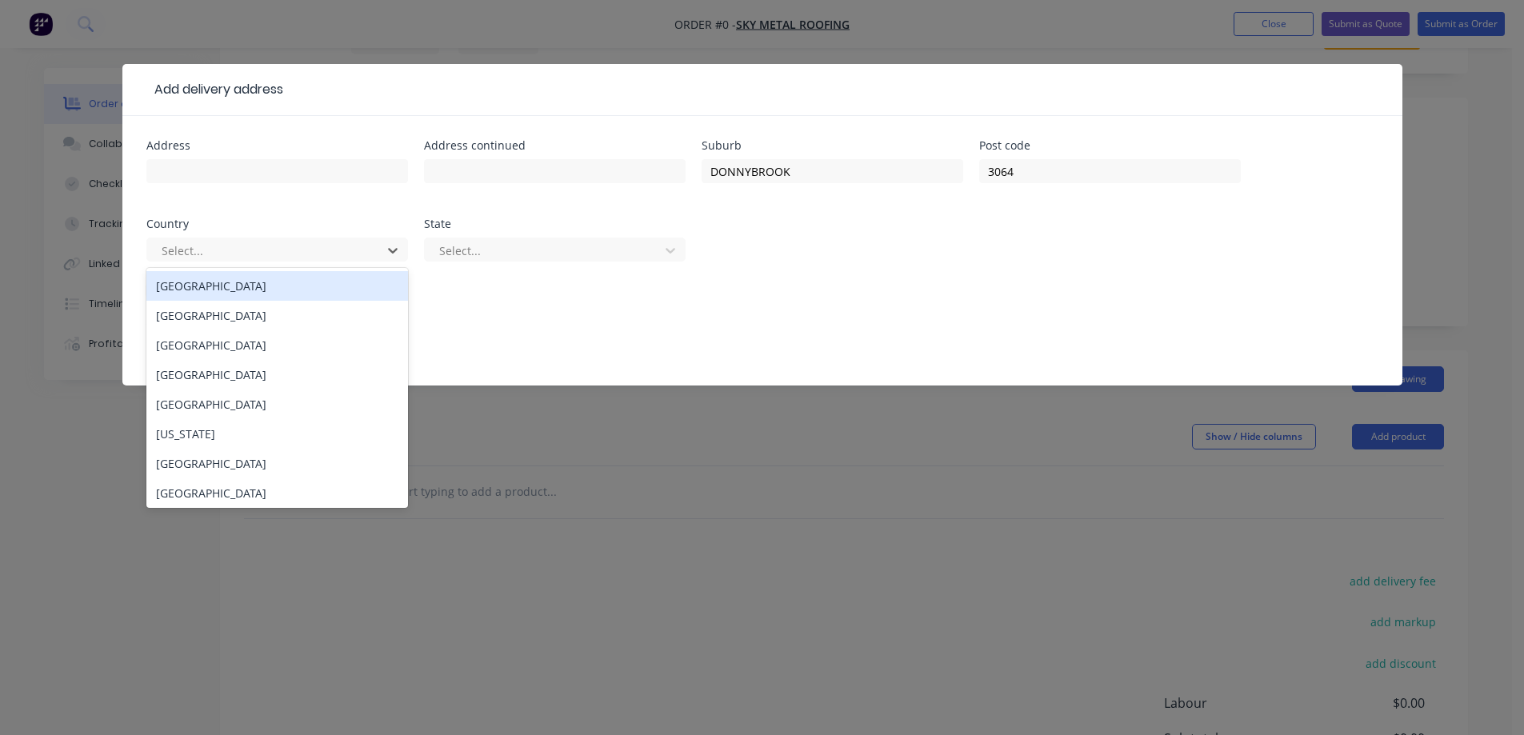
click at [326, 286] on div "Australia" at bounding box center [277, 286] width 262 height 30
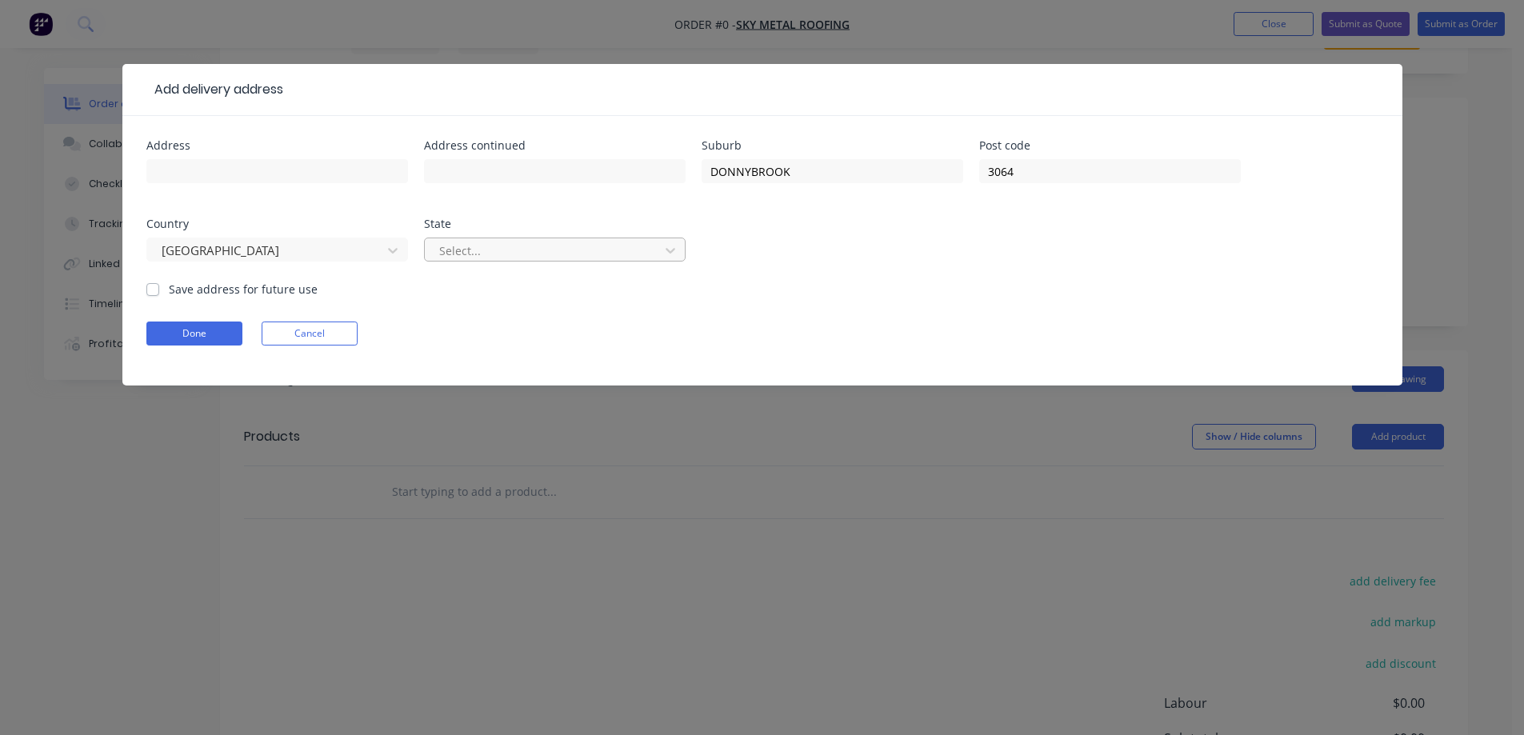
click at [462, 258] on div at bounding box center [545, 251] width 214 height 20
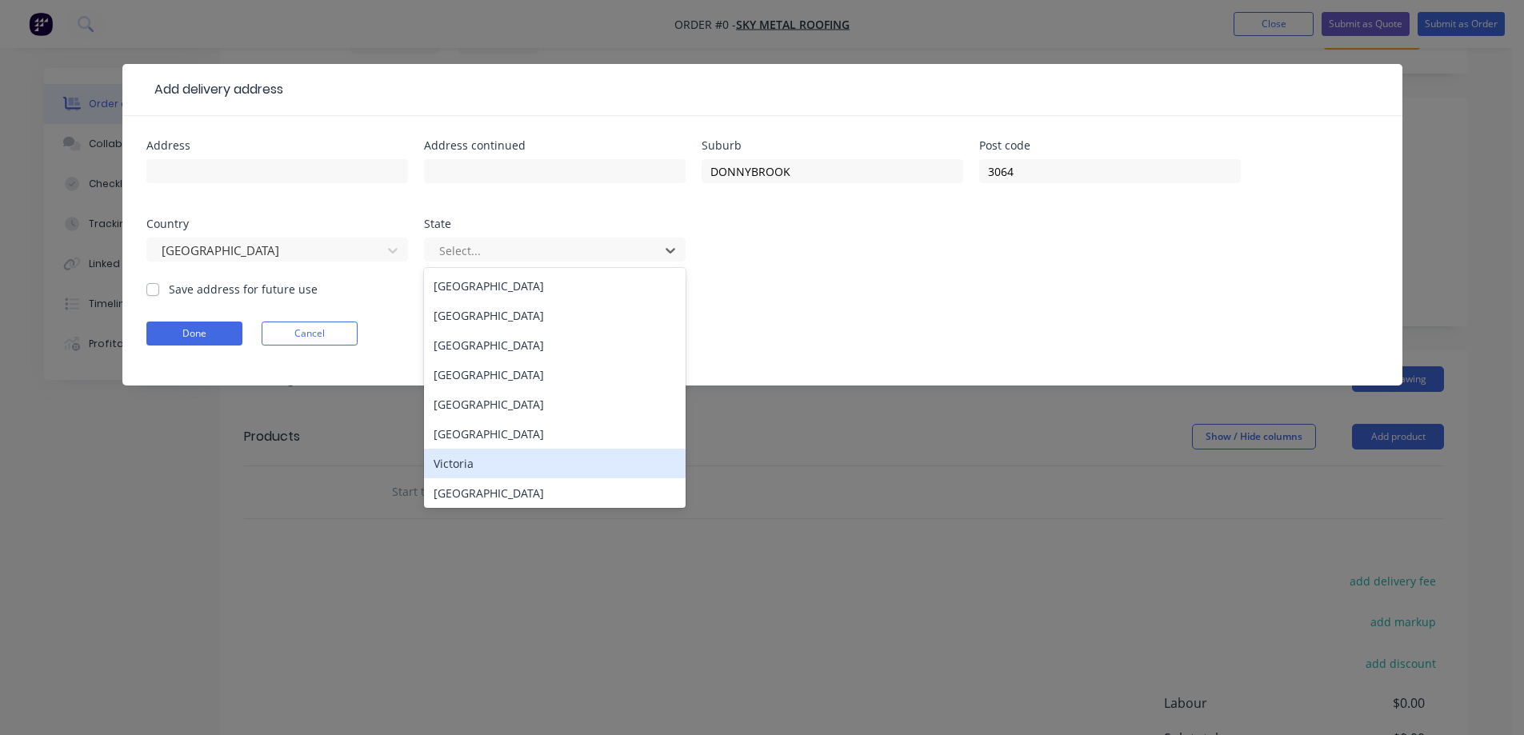
click at [482, 470] on div "Victoria" at bounding box center [555, 464] width 262 height 30
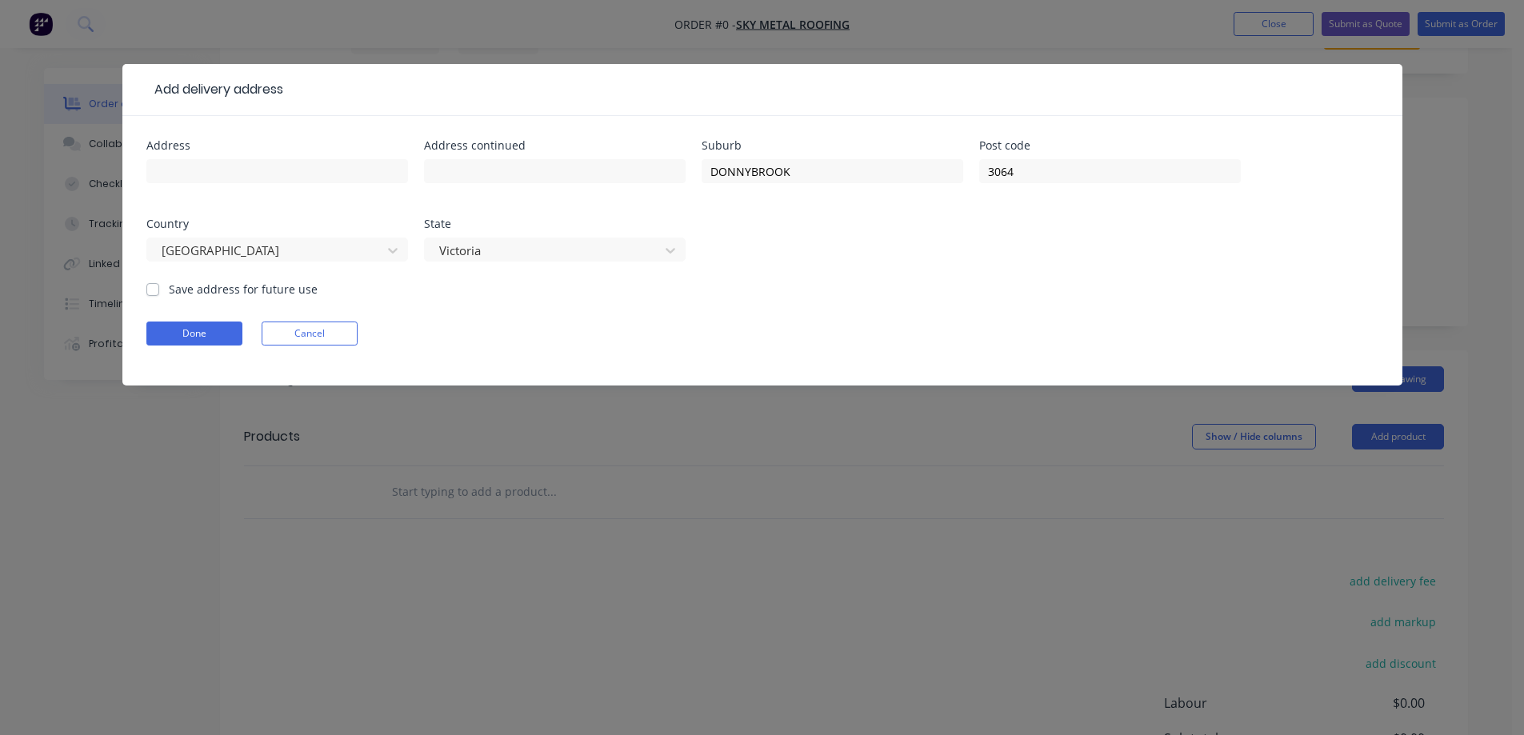
click at [230, 291] on label "Save address for future use" at bounding box center [243, 289] width 149 height 17
click at [159, 291] on input "Save address for future use" at bounding box center [152, 288] width 13 height 15
checkbox input "true"
click at [217, 330] on button "Done" at bounding box center [194, 334] width 96 height 24
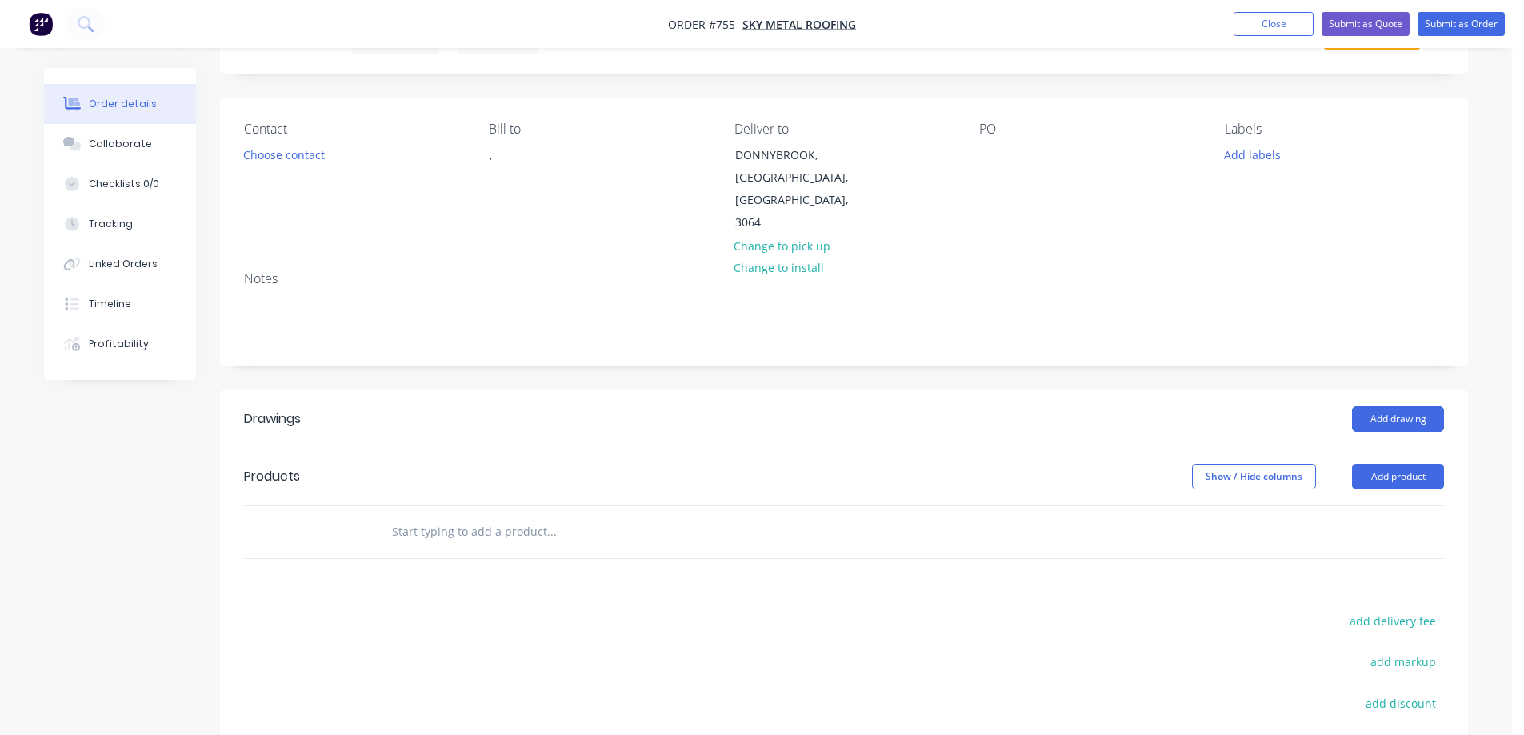
click at [461, 516] on input "text" at bounding box center [551, 532] width 320 height 32
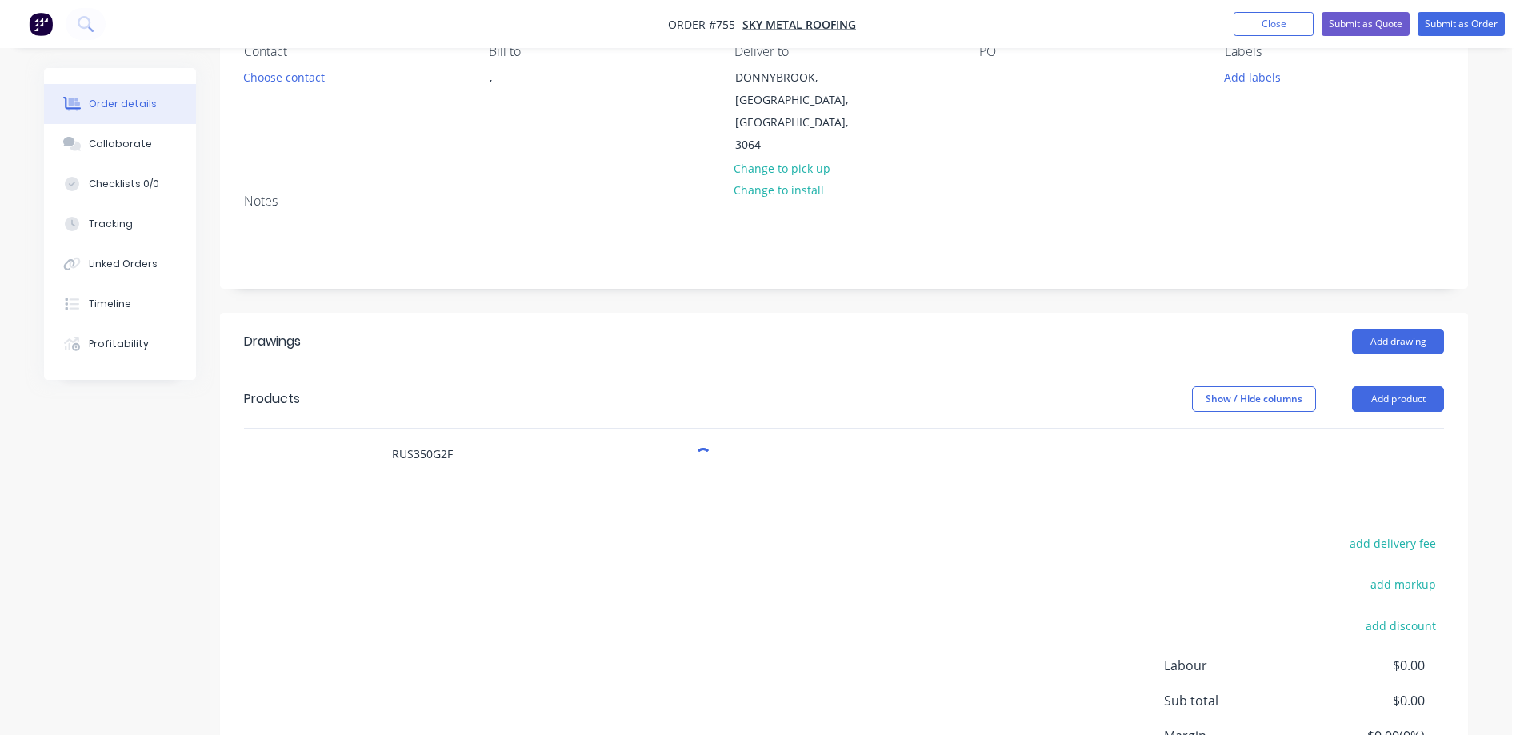
scroll to position [272, 0]
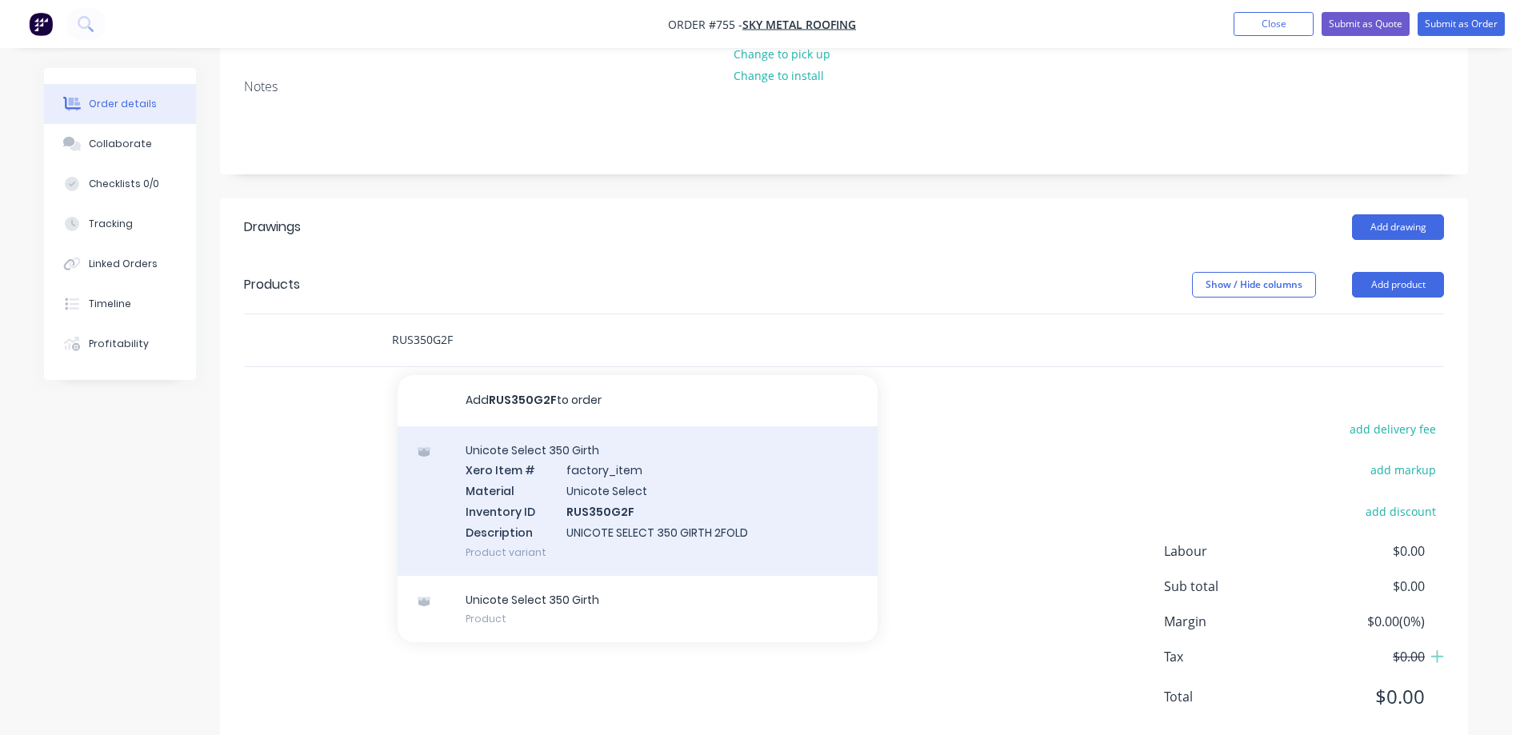
type input "RUS350G2F"
click at [482, 472] on div "Unicote Select 350 Girth Xero Item # factory_item Material Unicote Select Inven…" at bounding box center [638, 501] width 480 height 150
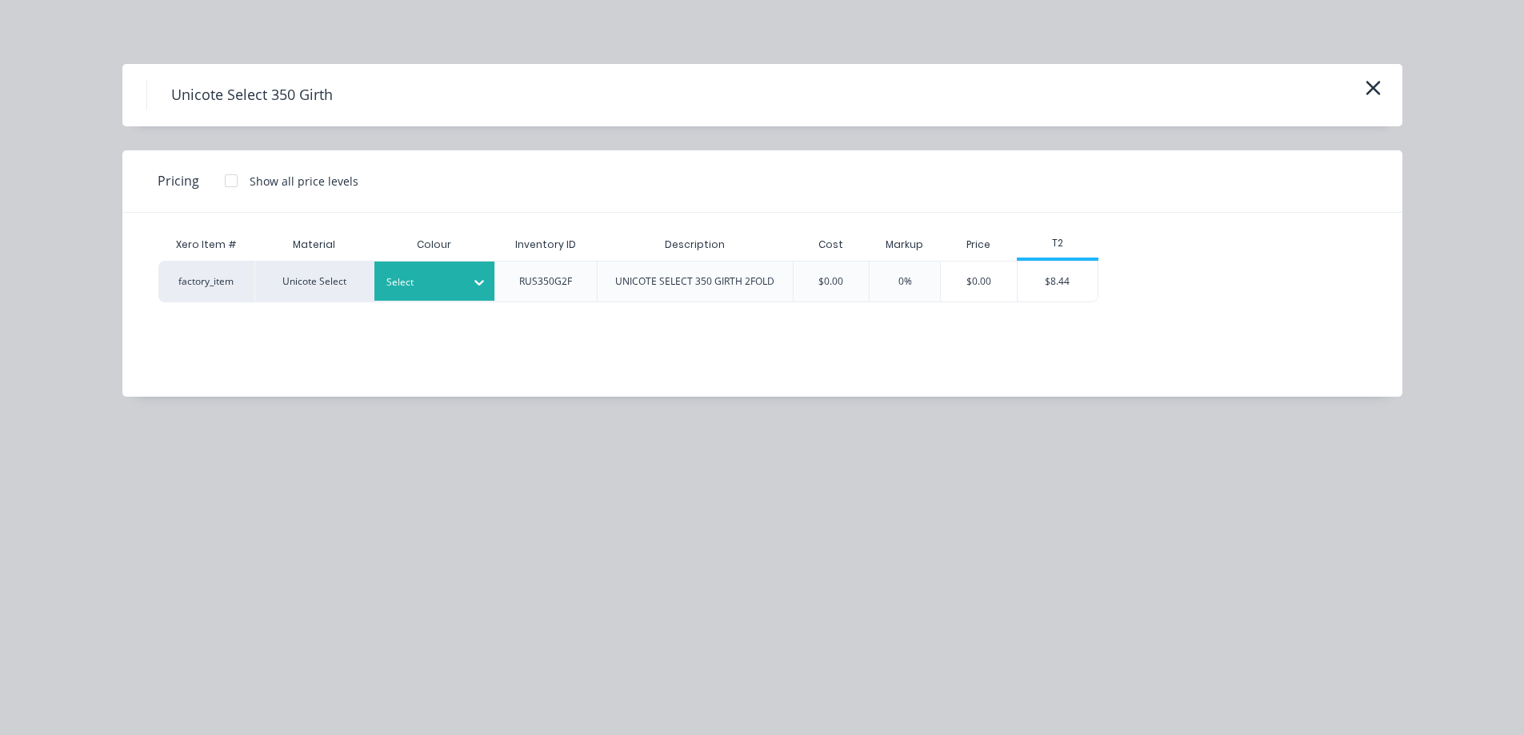
click at [433, 279] on div at bounding box center [422, 283] width 72 height 18
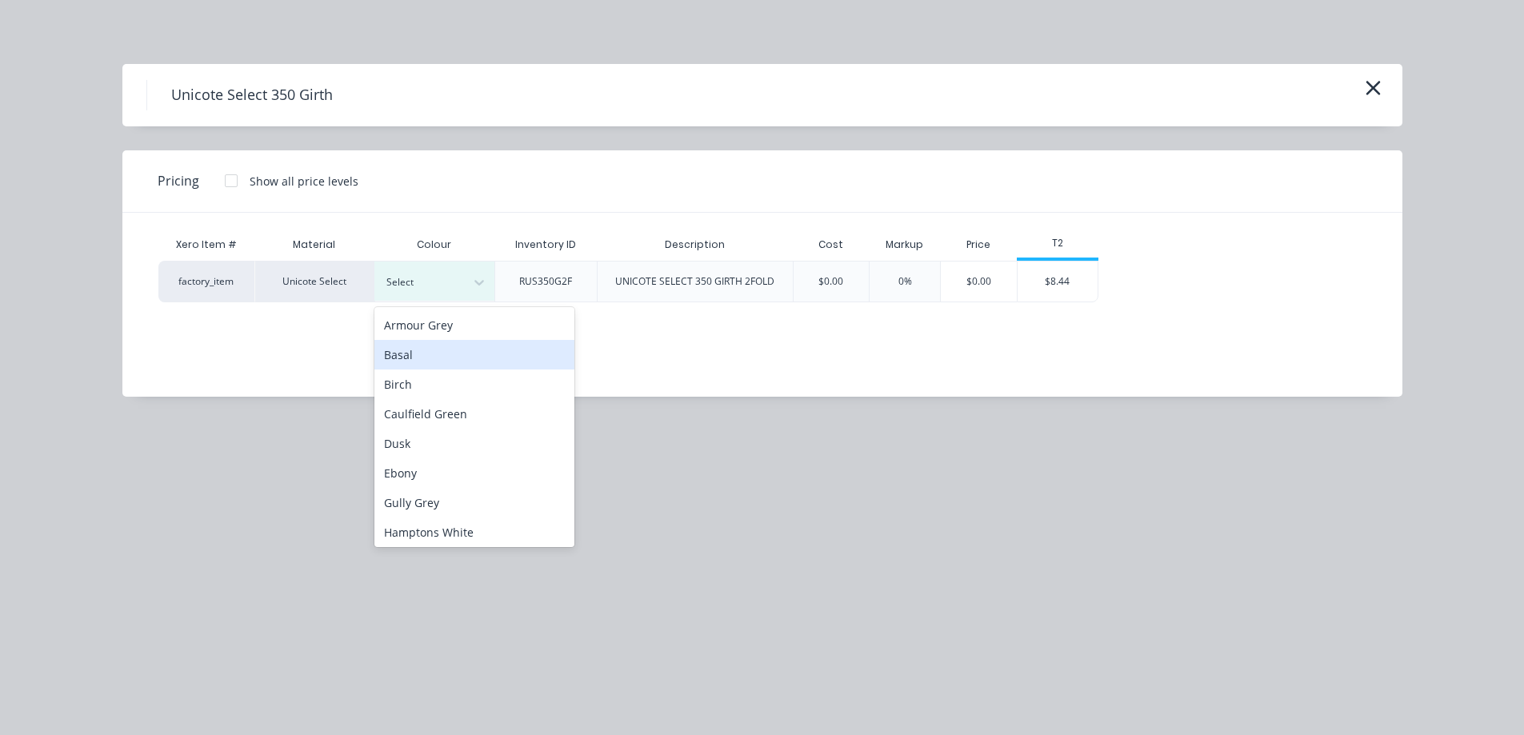
click at [433, 354] on div "Basal" at bounding box center [474, 355] width 200 height 30
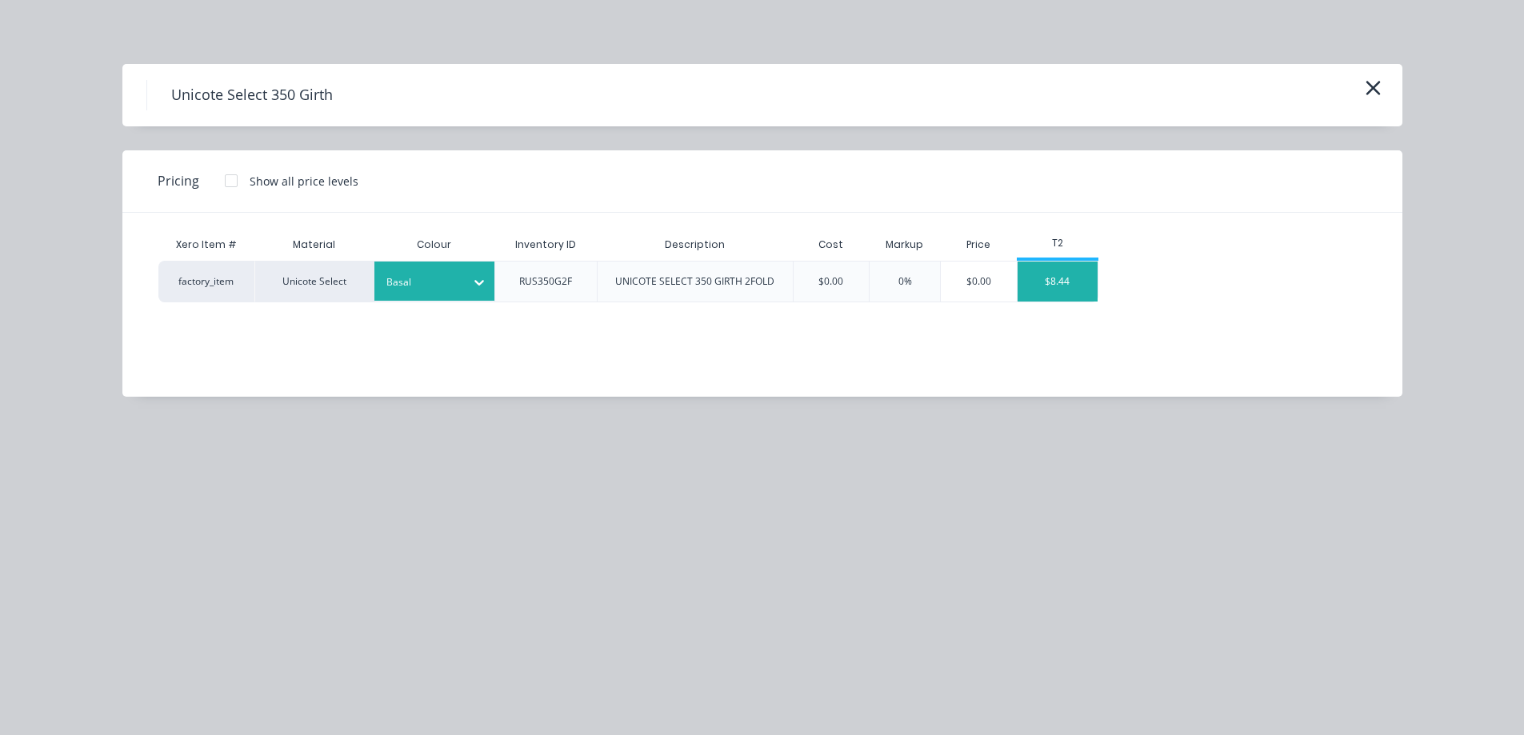
click at [1081, 296] on div "$8.44" at bounding box center [1057, 282] width 80 height 40
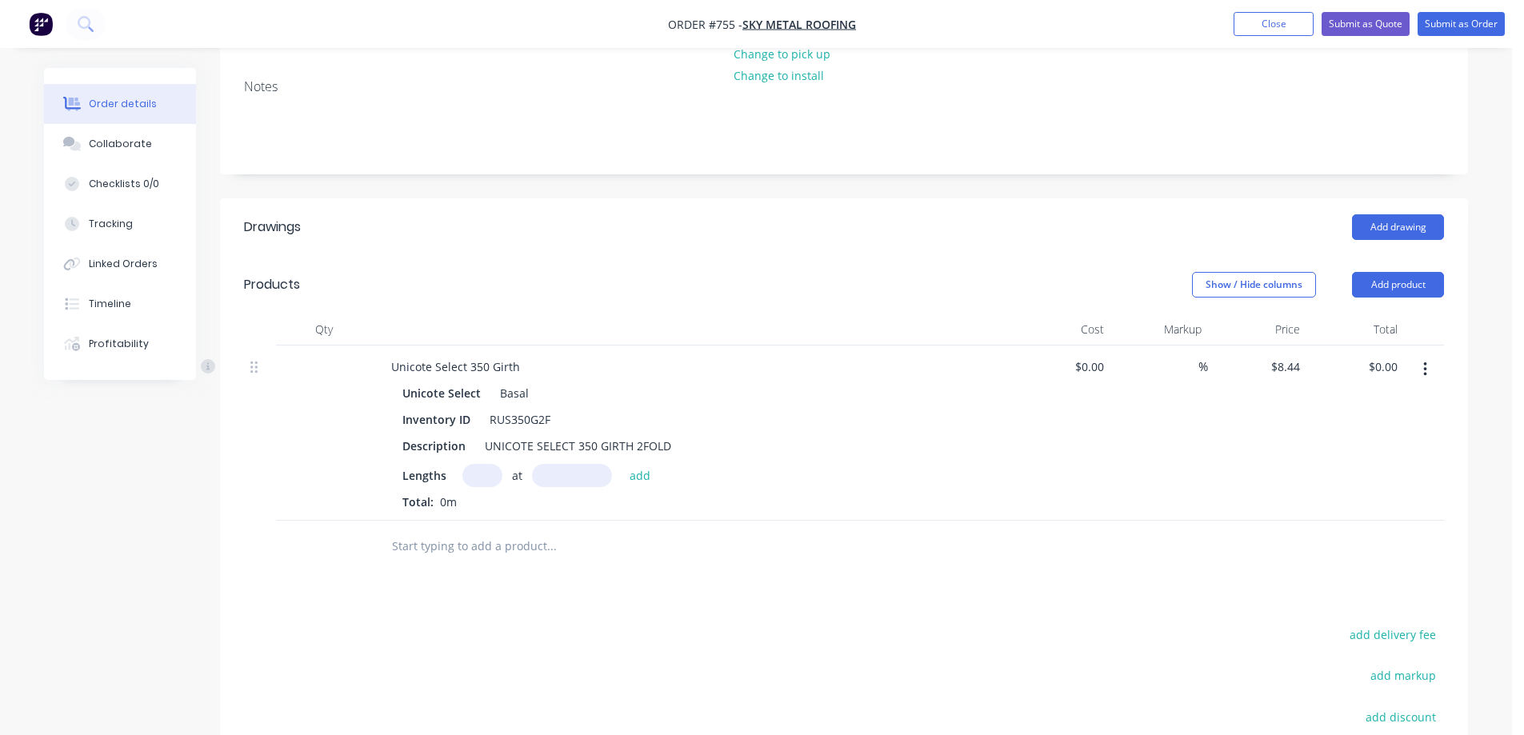
click at [473, 464] on input "text" at bounding box center [482, 475] width 40 height 23
type input "1"
type input "1100mm"
click at [639, 464] on button "add" at bounding box center [640, 475] width 38 height 22
type input "$9.28"
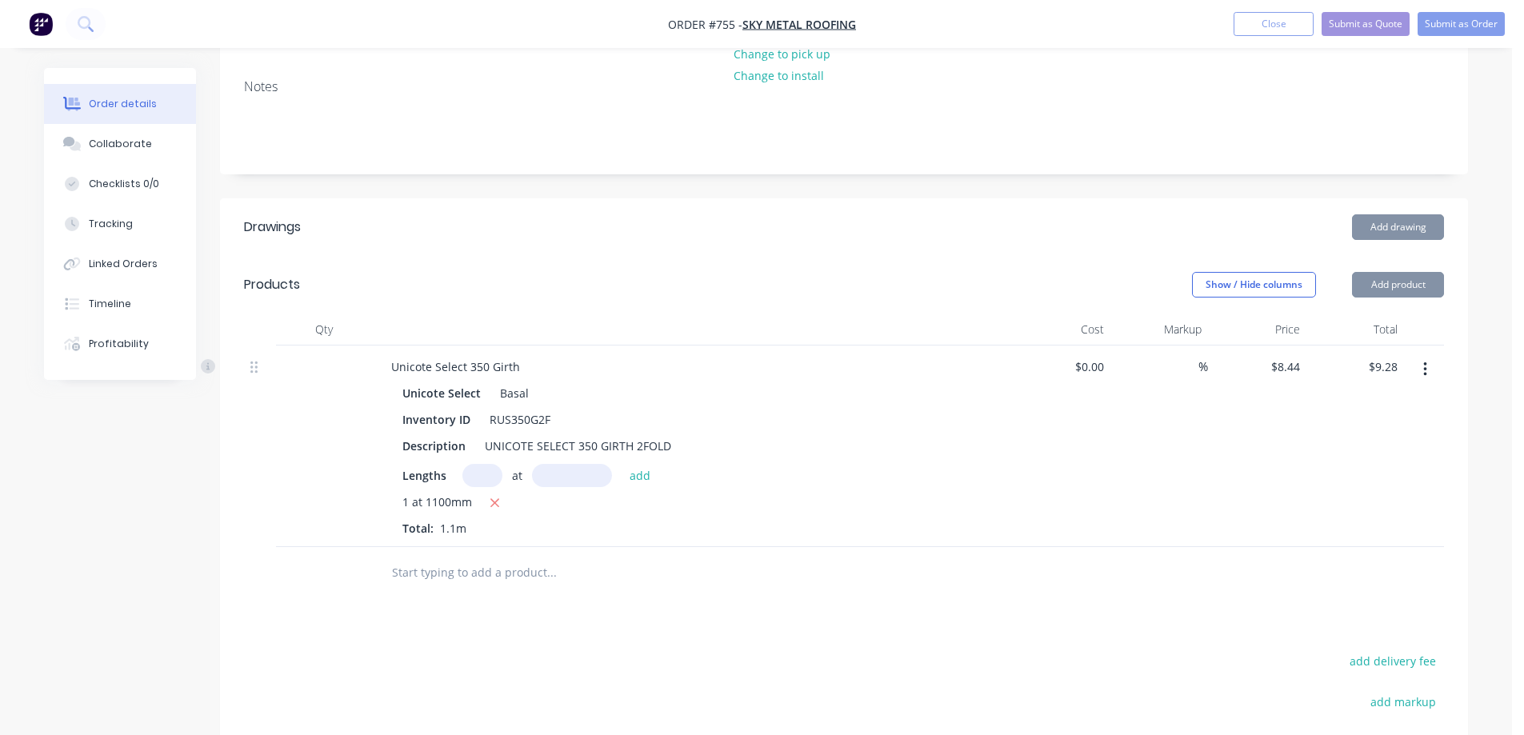
click at [528, 557] on input "text" at bounding box center [551, 573] width 320 height 32
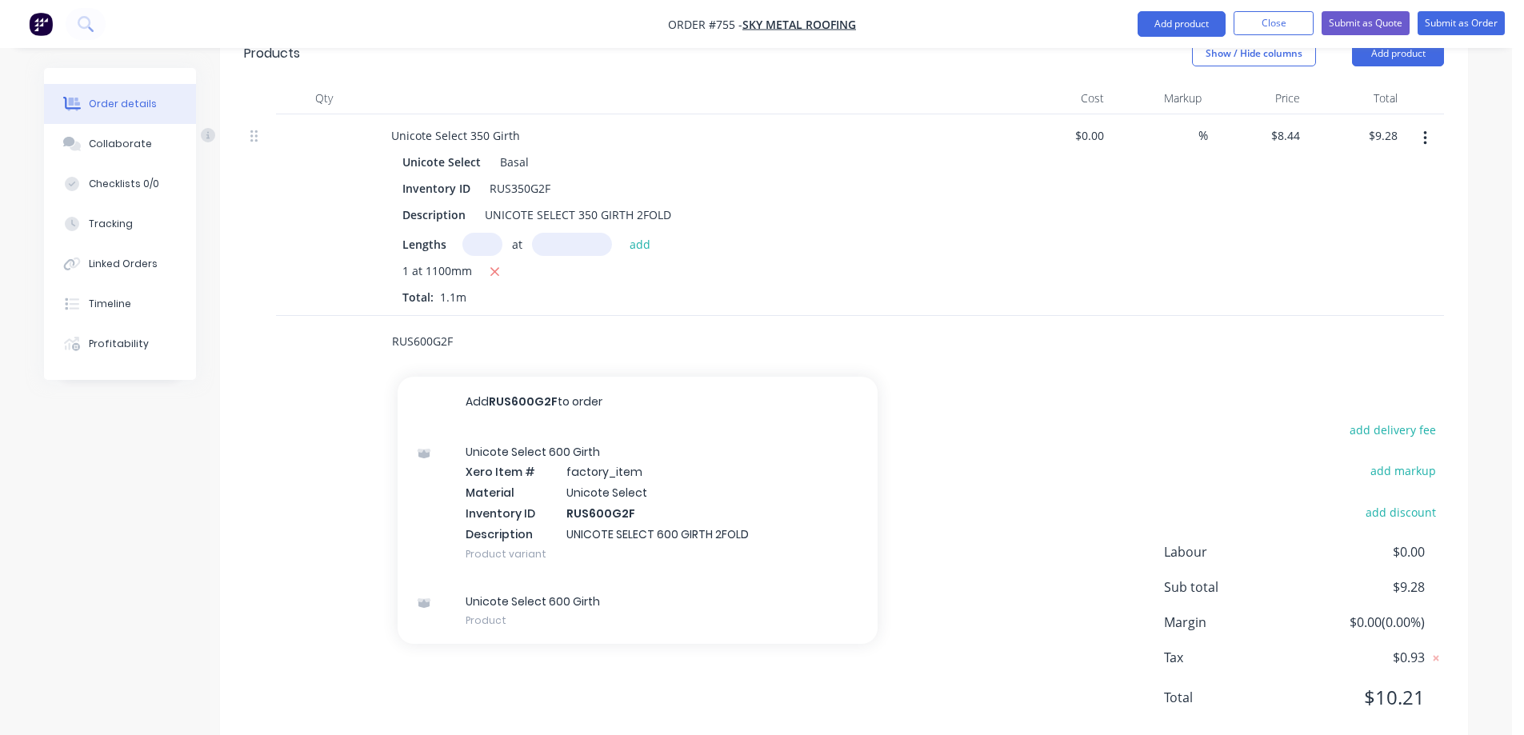
scroll to position [504, 0]
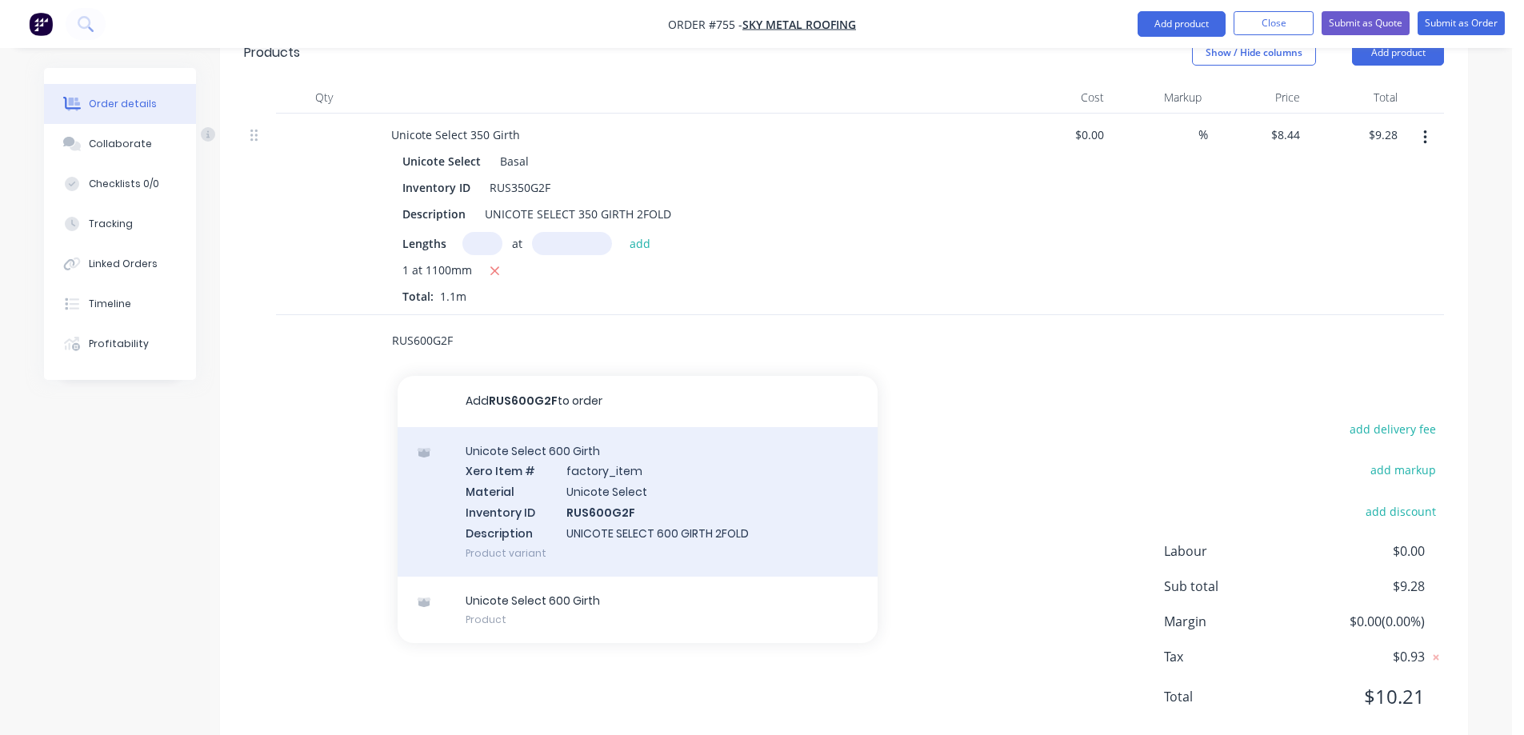
type input "RUS600G2F"
click at [540, 485] on div "Unicote Select 600 Girth Xero Item # factory_item Material Unicote Select Inven…" at bounding box center [638, 502] width 480 height 150
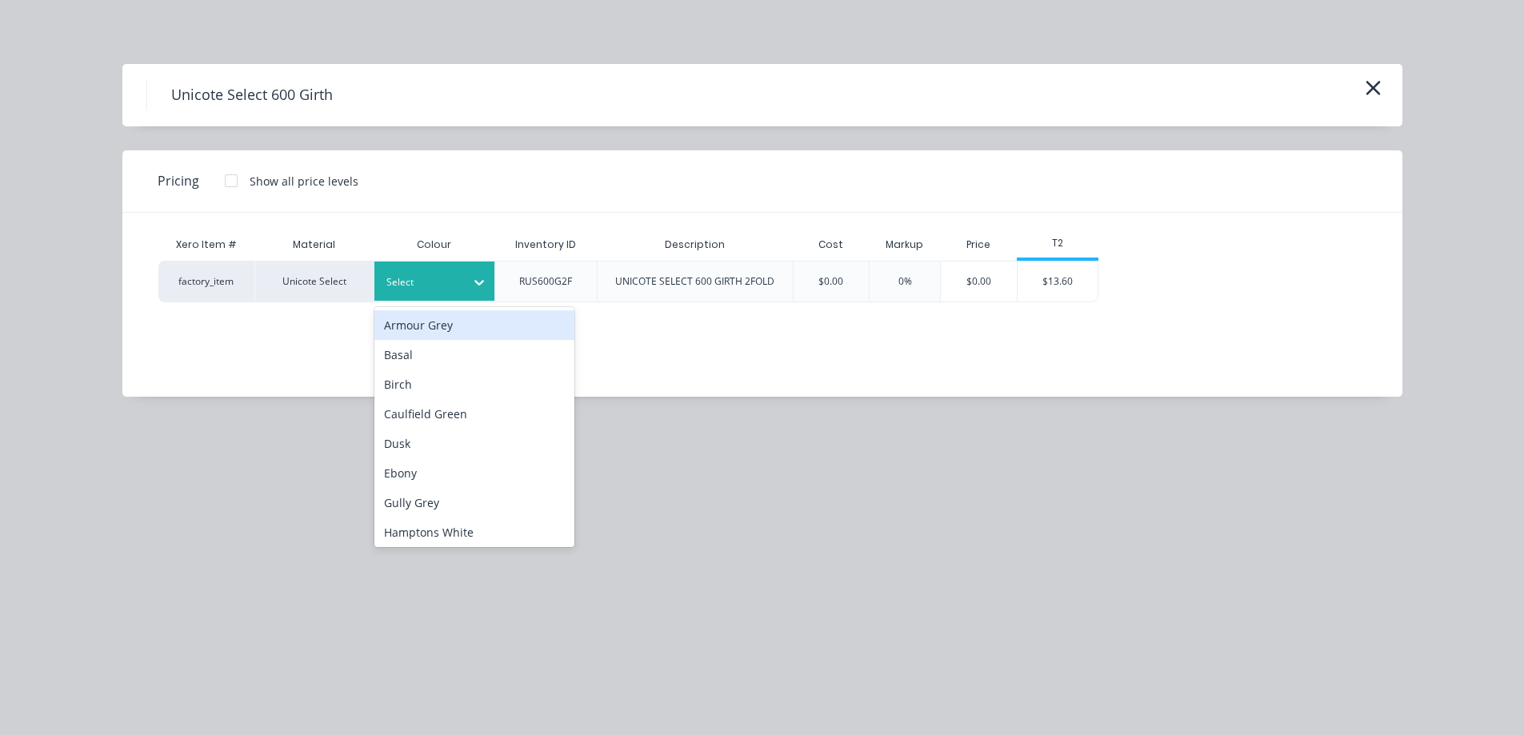
click at [440, 289] on div at bounding box center [422, 283] width 72 height 18
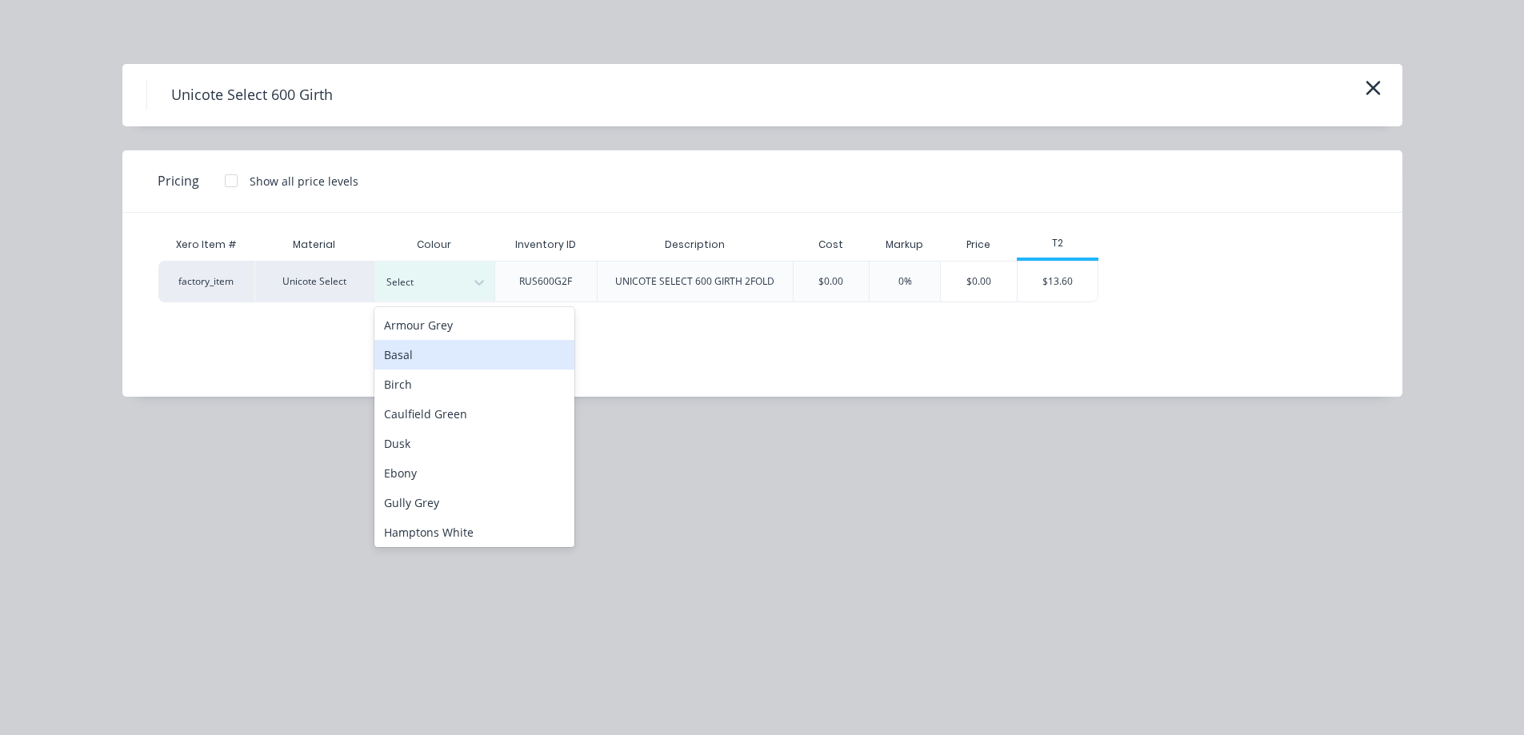
click at [445, 362] on div "Basal" at bounding box center [474, 355] width 200 height 30
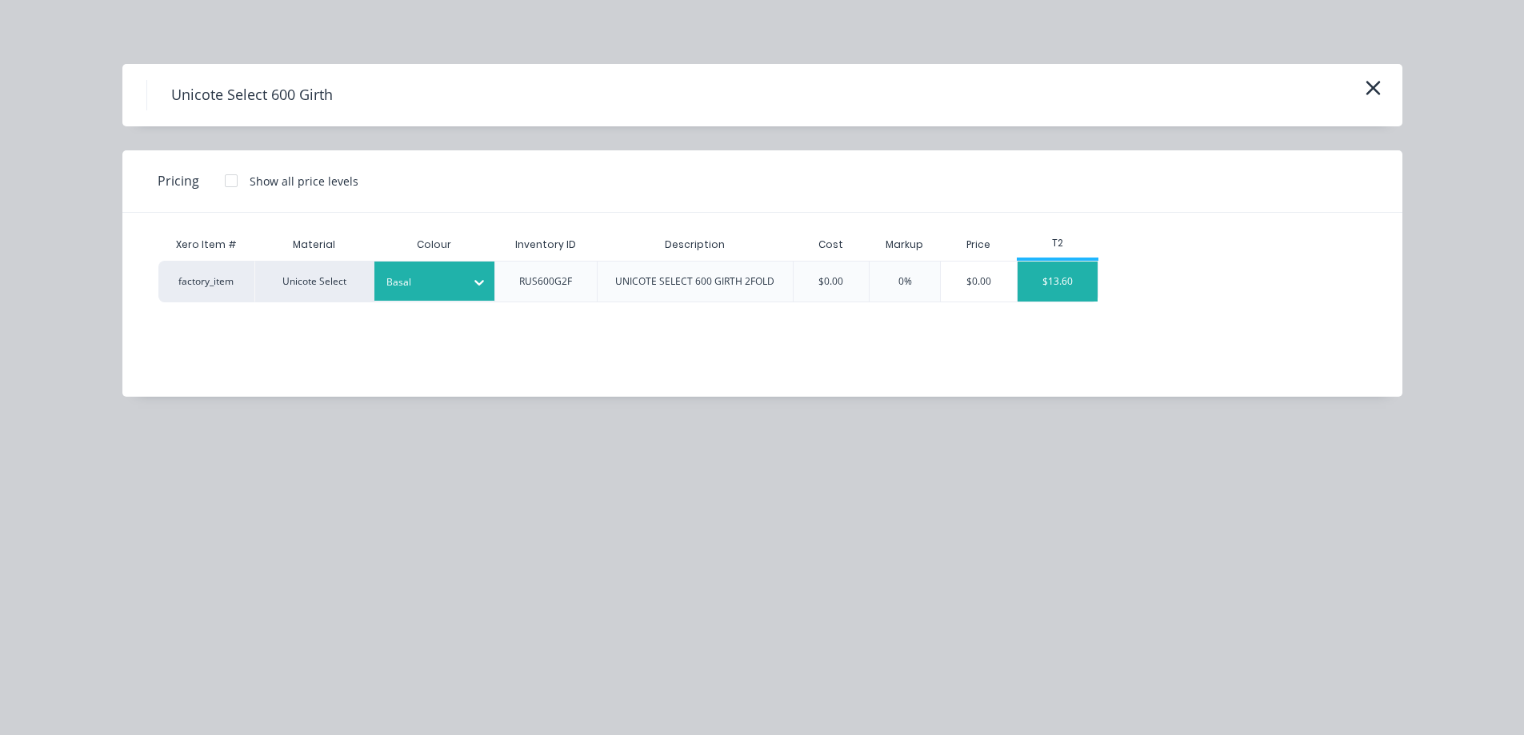
click at [1066, 298] on div "$13.60" at bounding box center [1057, 282] width 80 height 40
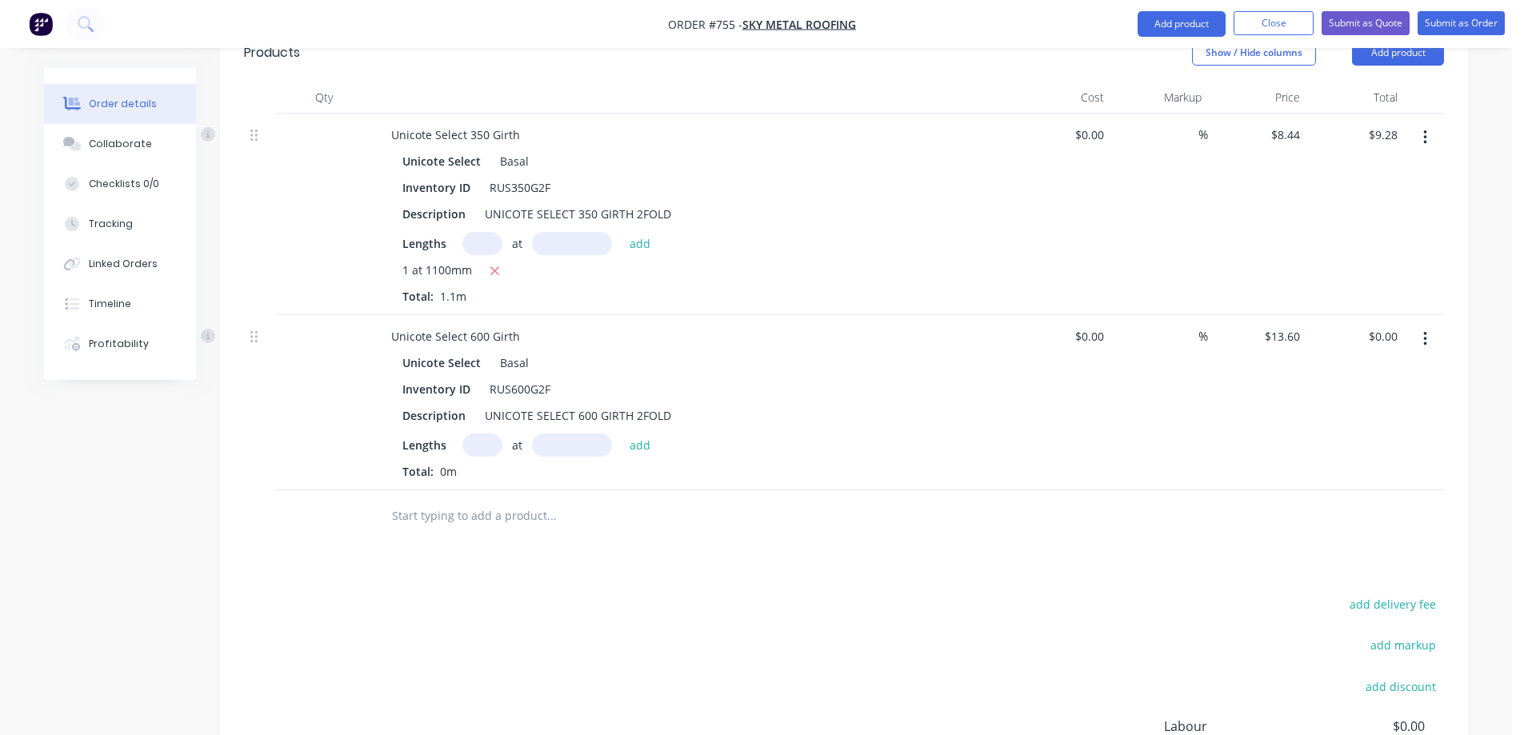
click at [476, 434] on input "text" at bounding box center [482, 445] width 40 height 23
type input "1"
type input "3600mm"
click at [645, 434] on button "add" at bounding box center [640, 445] width 38 height 22
type input "$48.96"
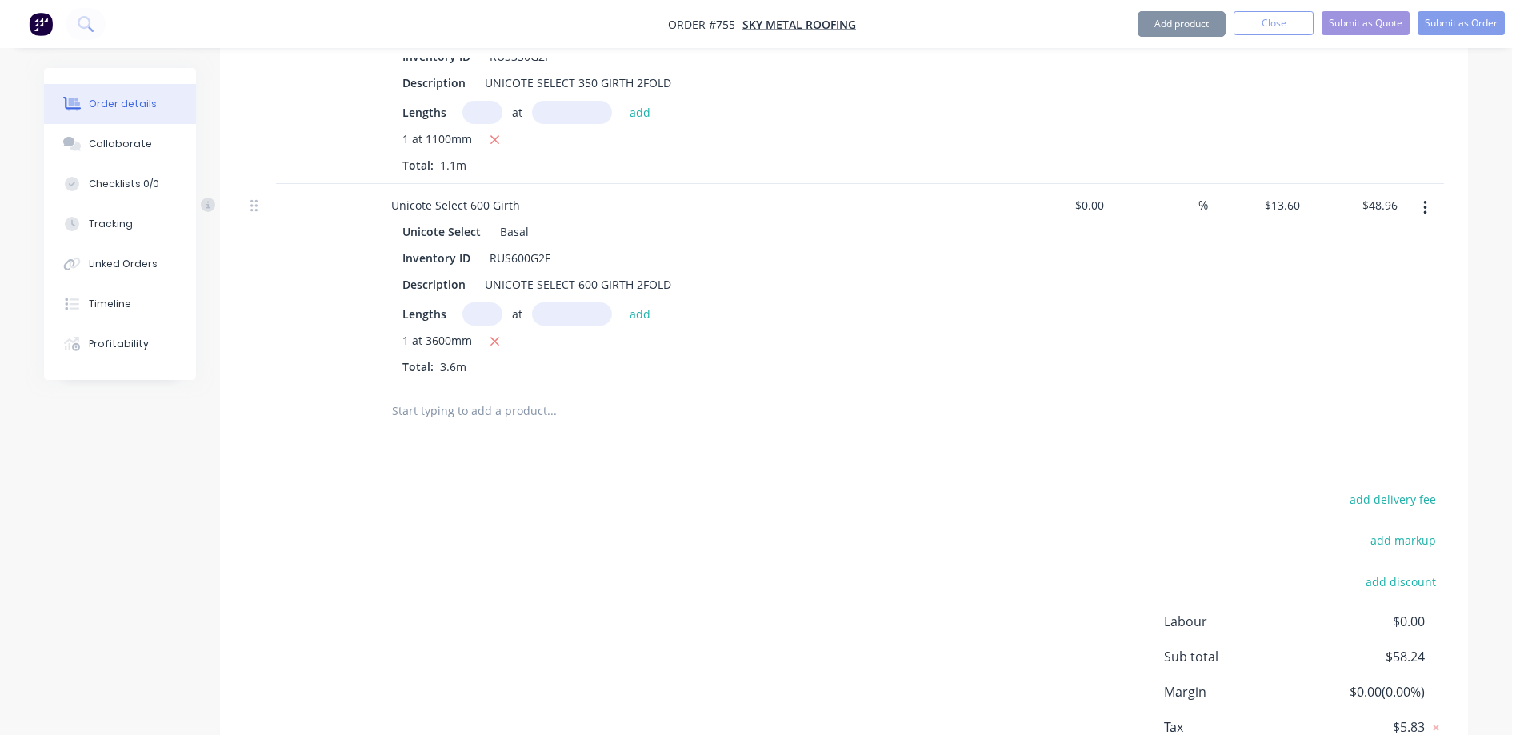
scroll to position [705, 0]
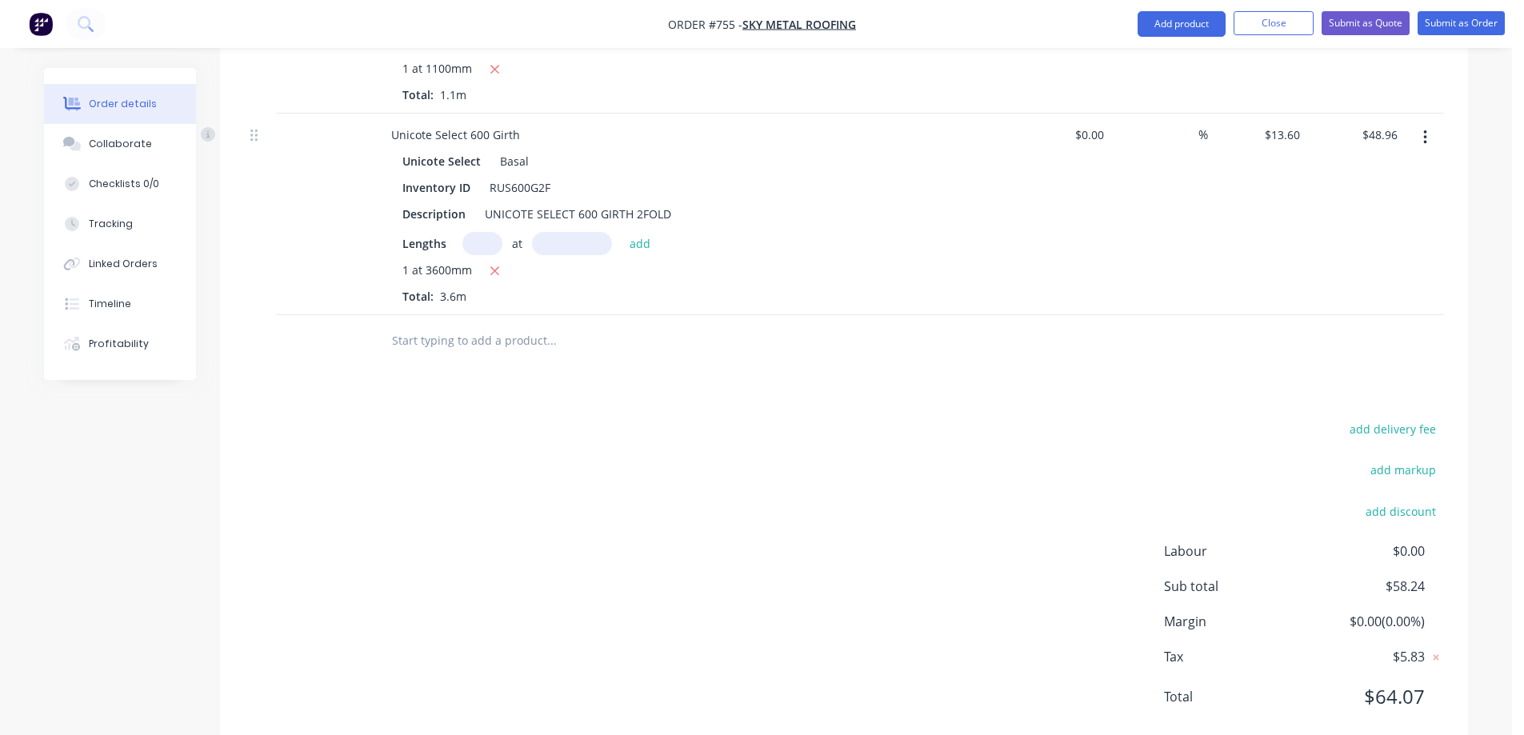
click at [492, 325] on input "text" at bounding box center [551, 341] width 320 height 32
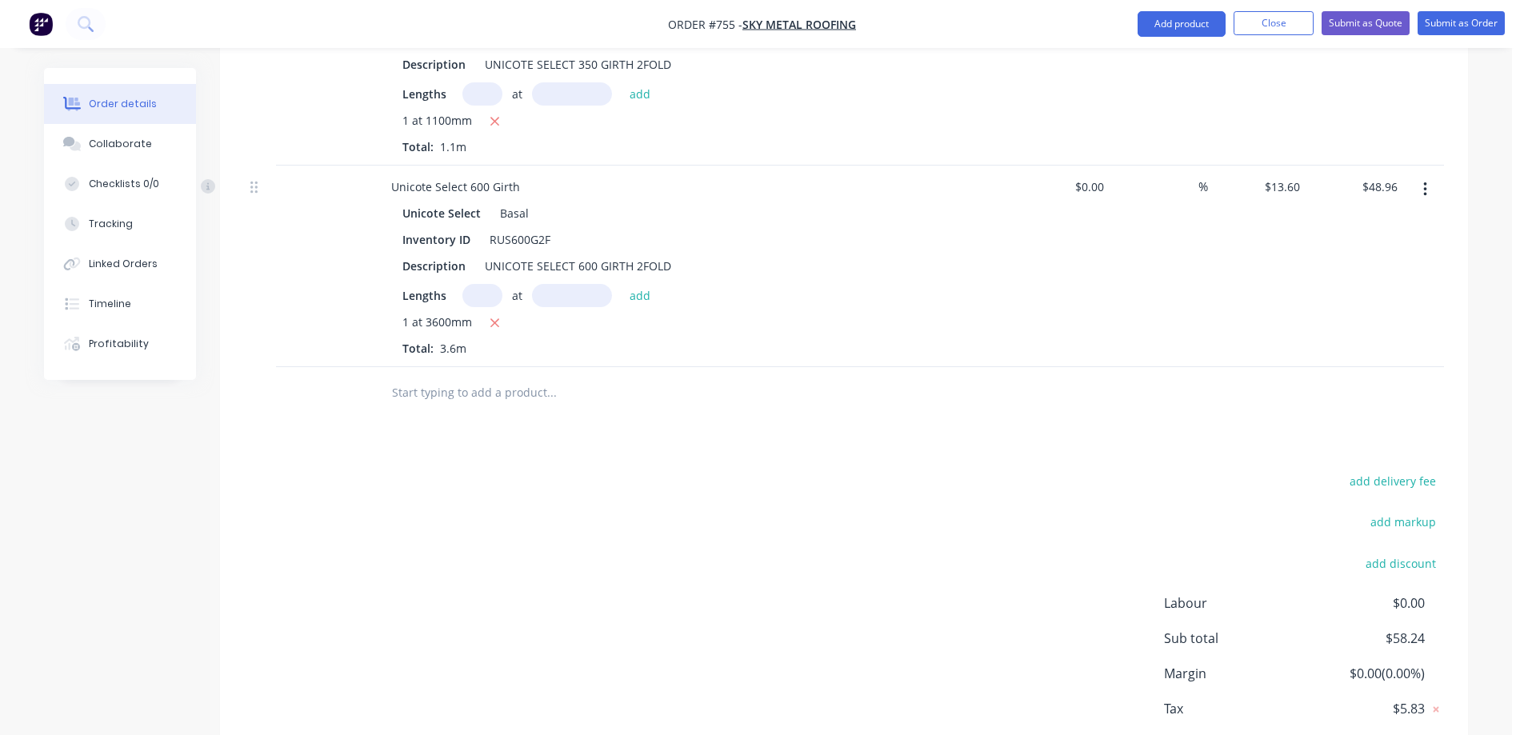
scroll to position [625, 0]
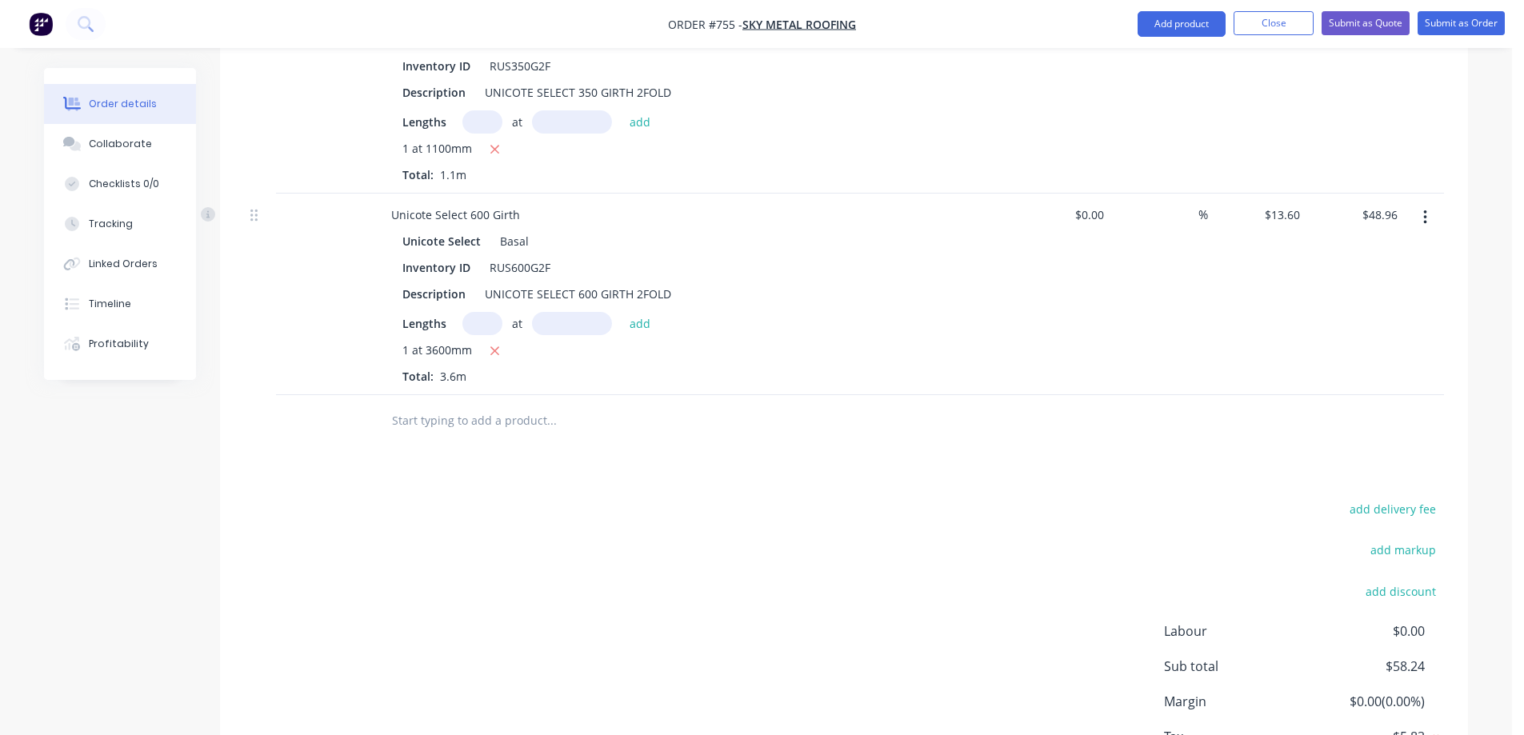
click at [1424, 209] on icon "button" at bounding box center [1425, 218] width 4 height 18
click at [1360, 248] on div "Edit" at bounding box center [1367, 259] width 123 height 23
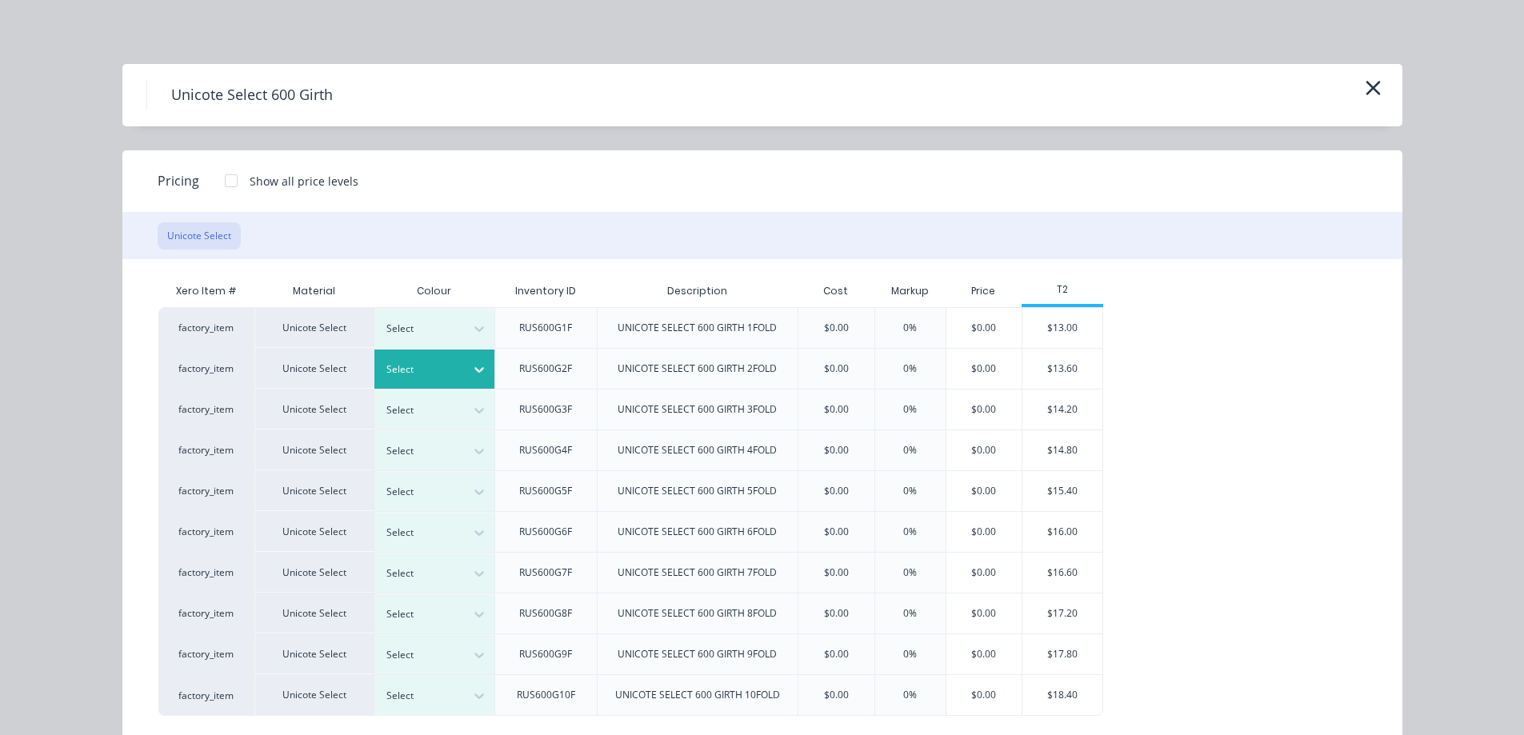
click at [473, 374] on icon at bounding box center [479, 370] width 16 height 16
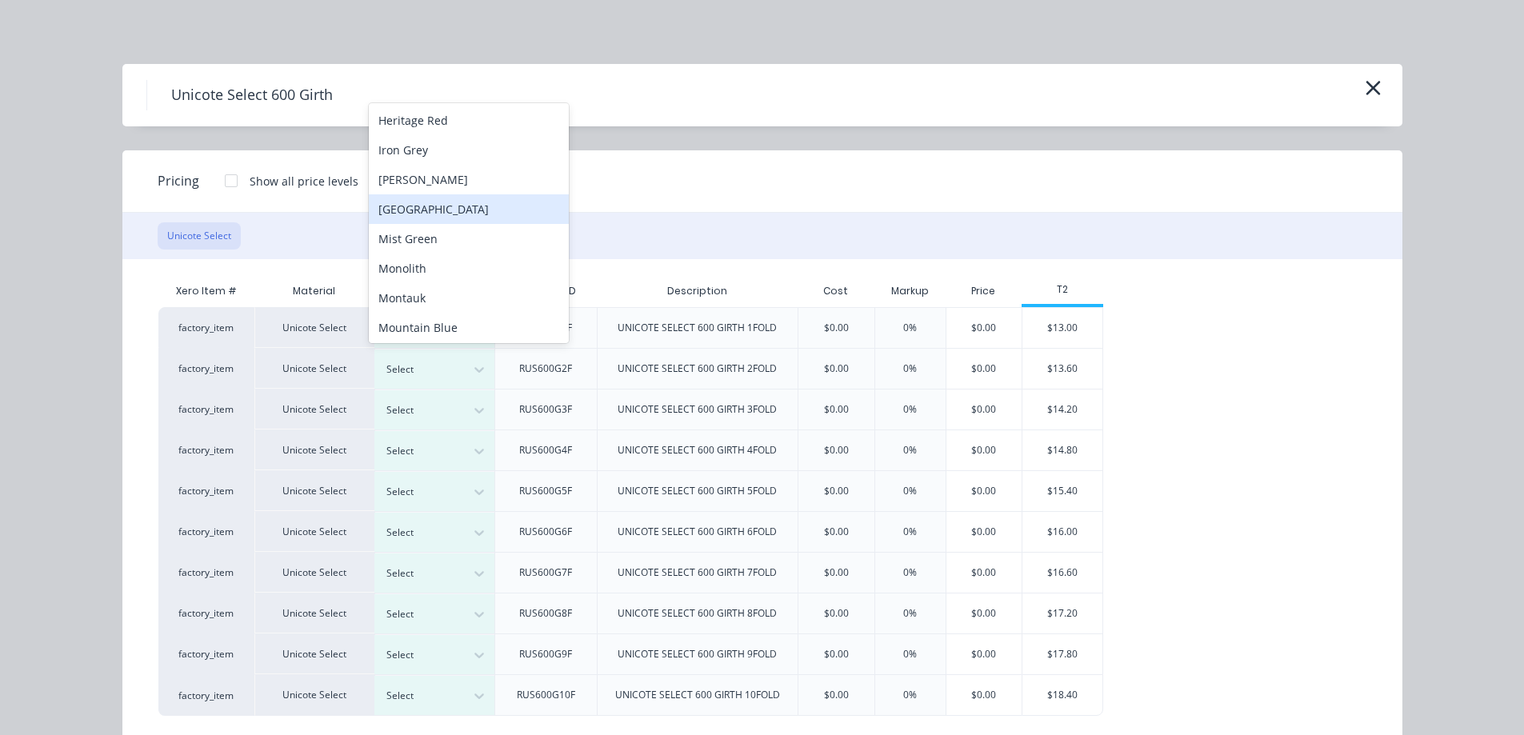
scroll to position [330, 0]
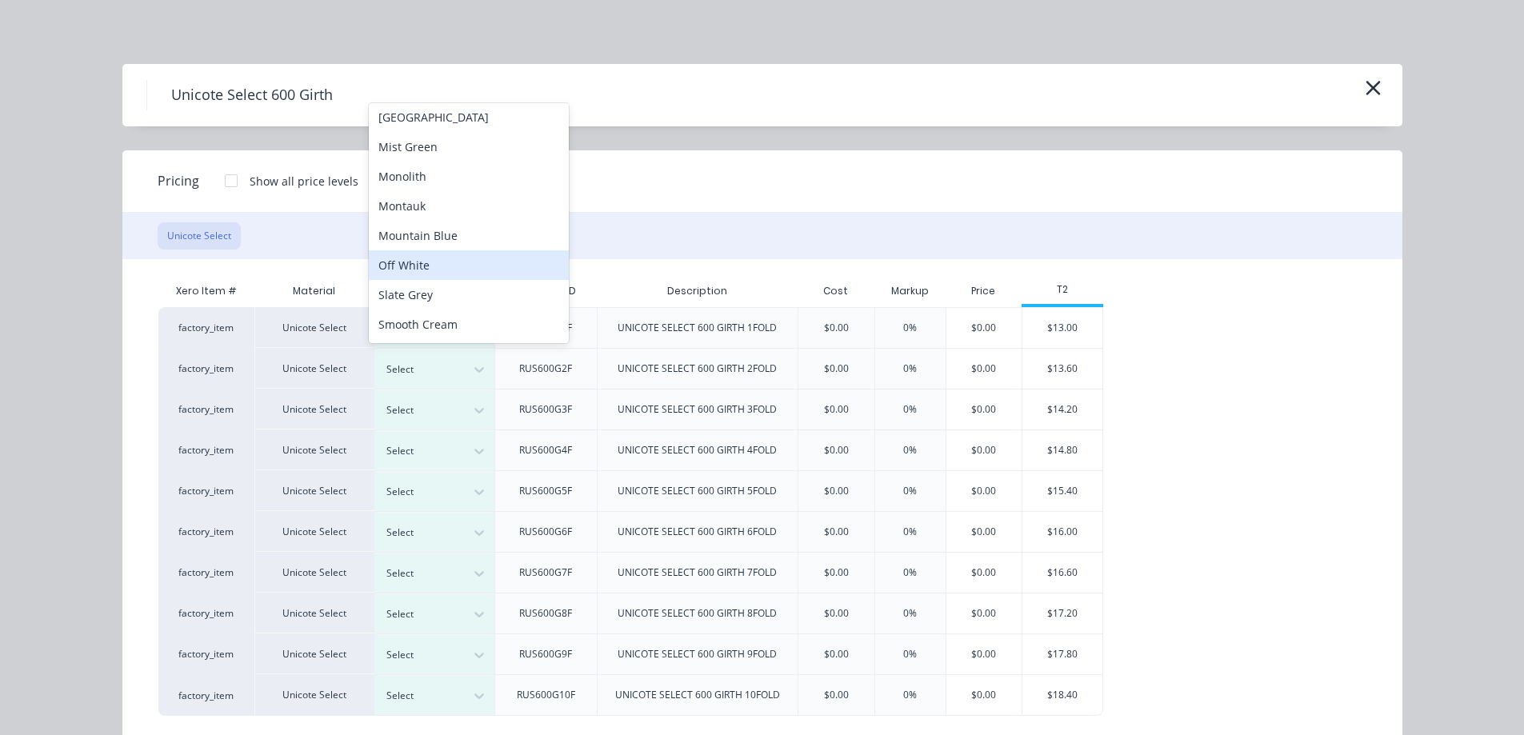
click at [460, 263] on div "Off White" at bounding box center [469, 265] width 200 height 30
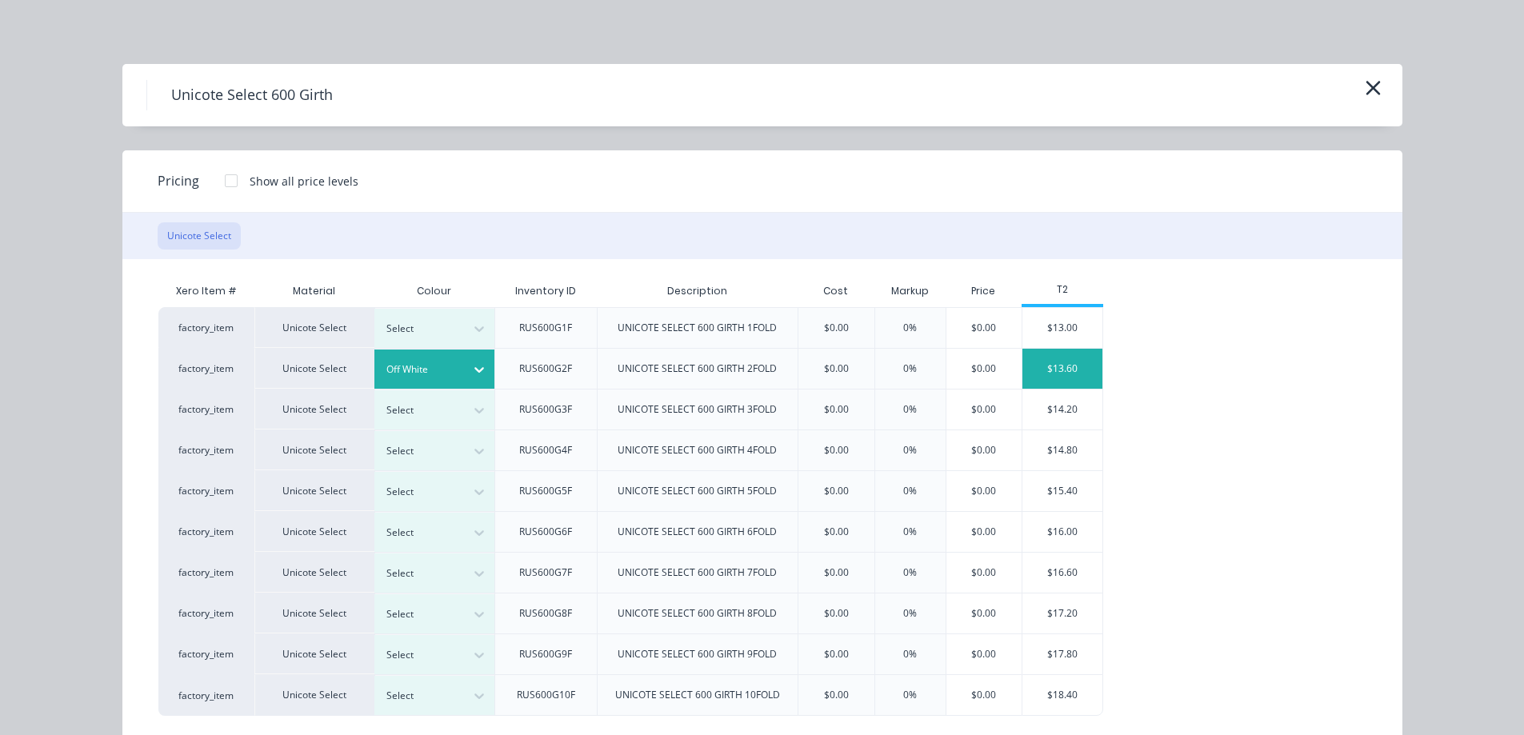
click at [1059, 375] on div "$13.60" at bounding box center [1062, 369] width 80 height 40
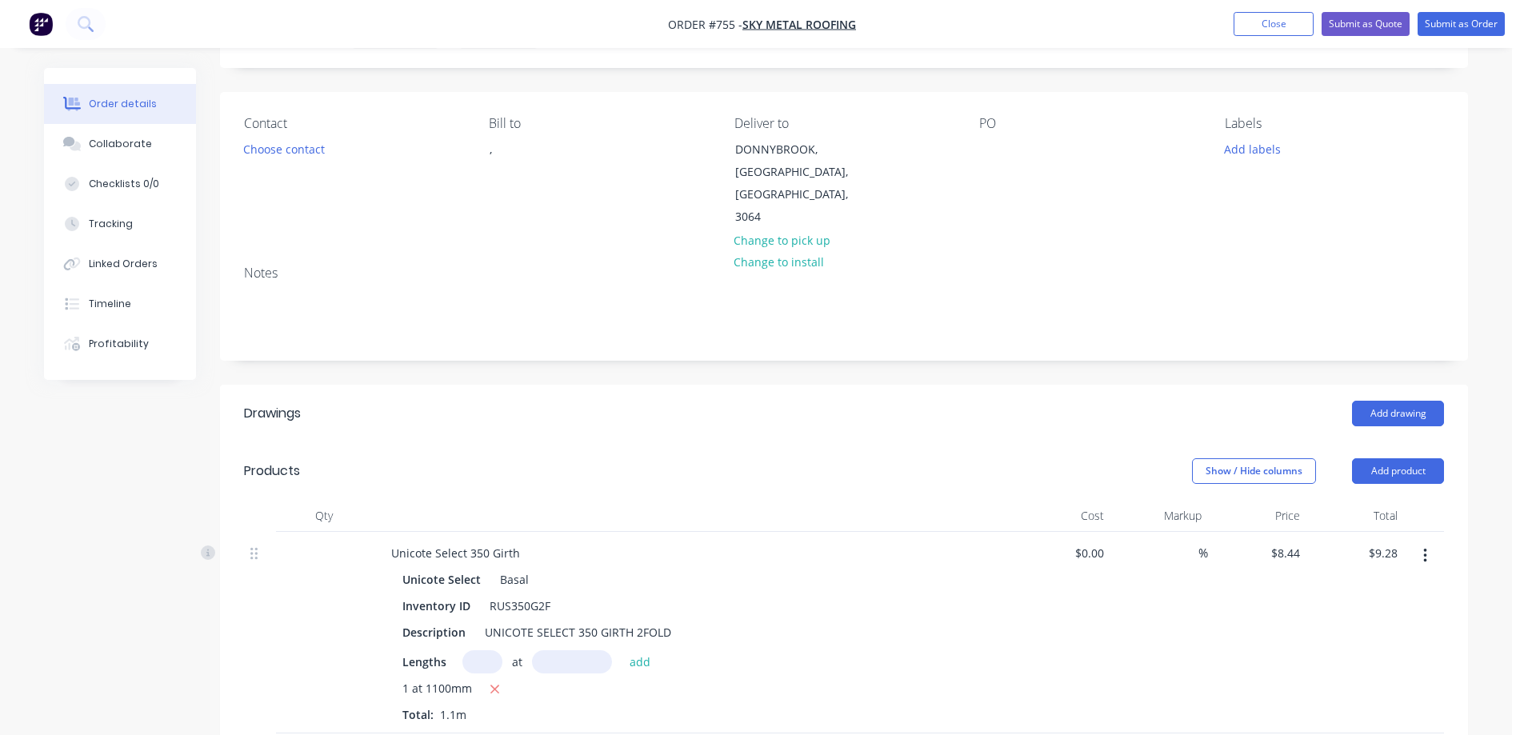
scroll to position [0, 0]
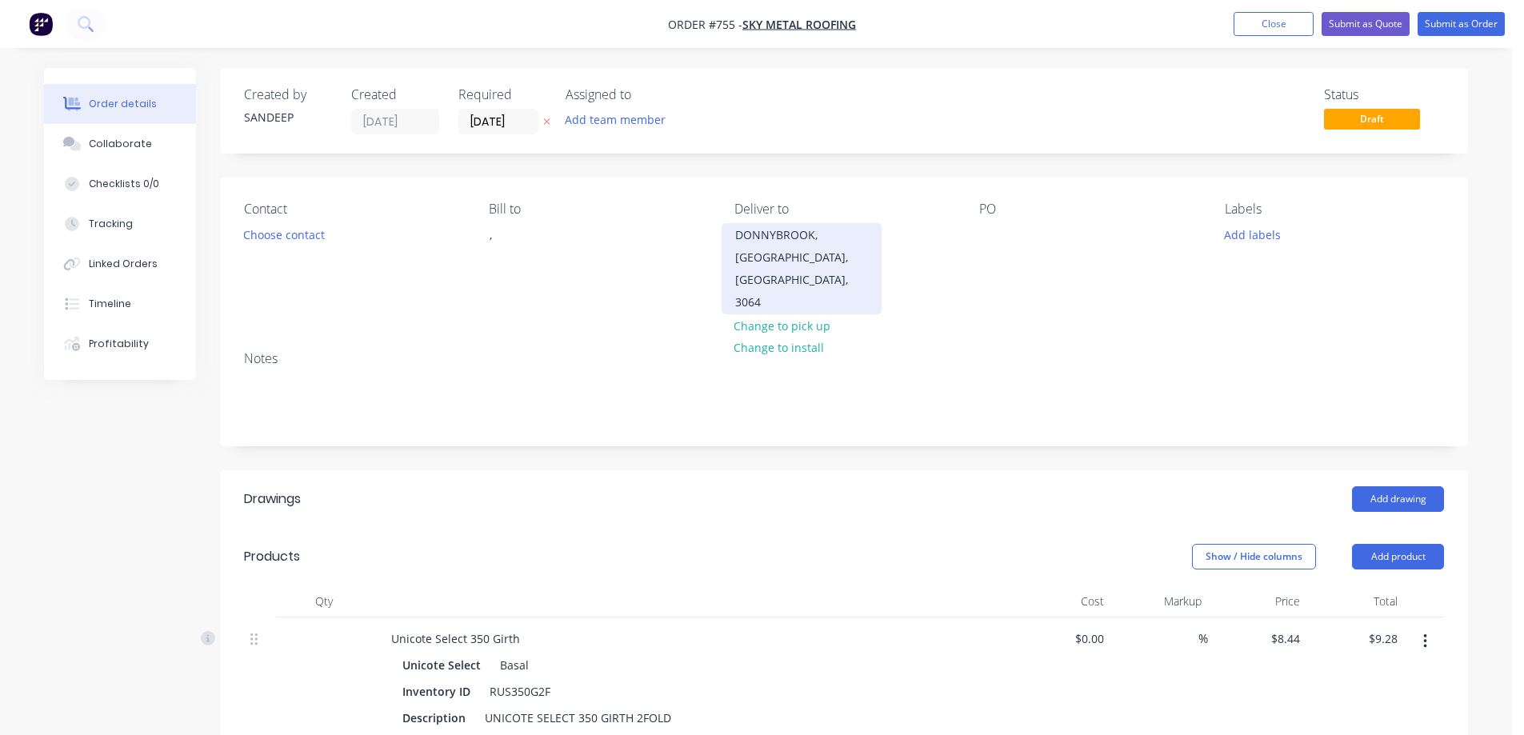
click at [790, 251] on div "DONNYBROOK, [GEOGRAPHIC_DATA], [GEOGRAPHIC_DATA], 3064" at bounding box center [801, 269] width 133 height 90
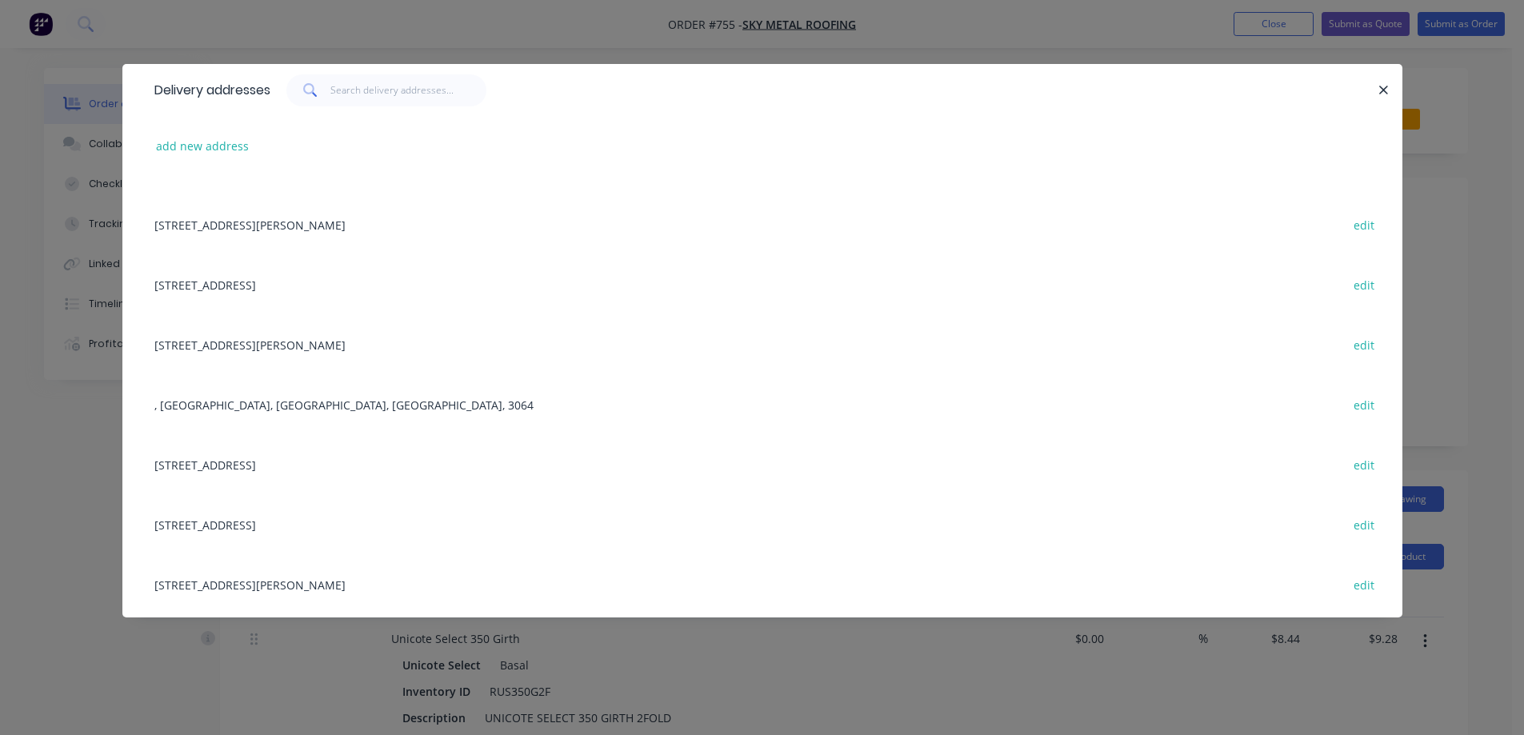
scroll to position [320, 0]
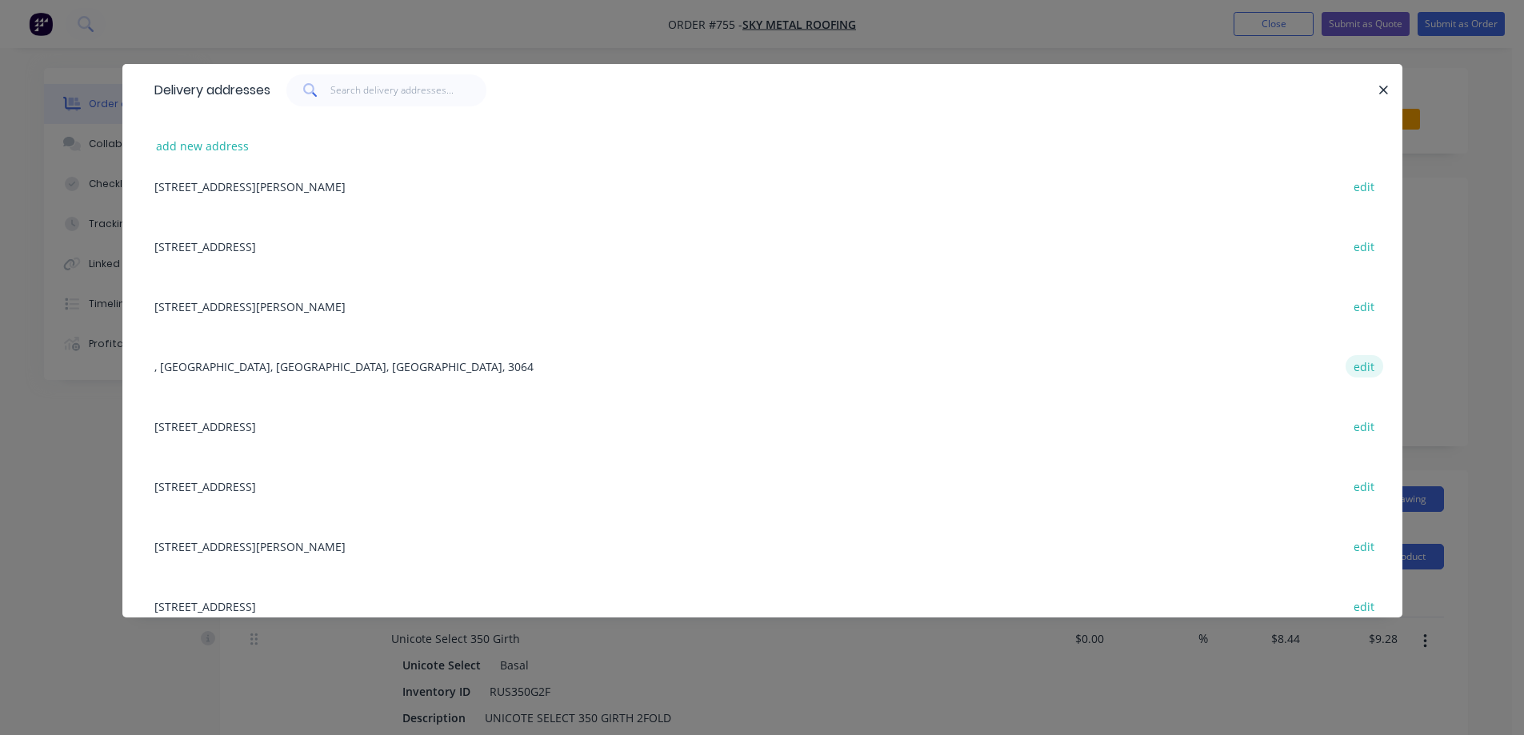
click at [1359, 370] on button "edit" at bounding box center [1364, 366] width 38 height 22
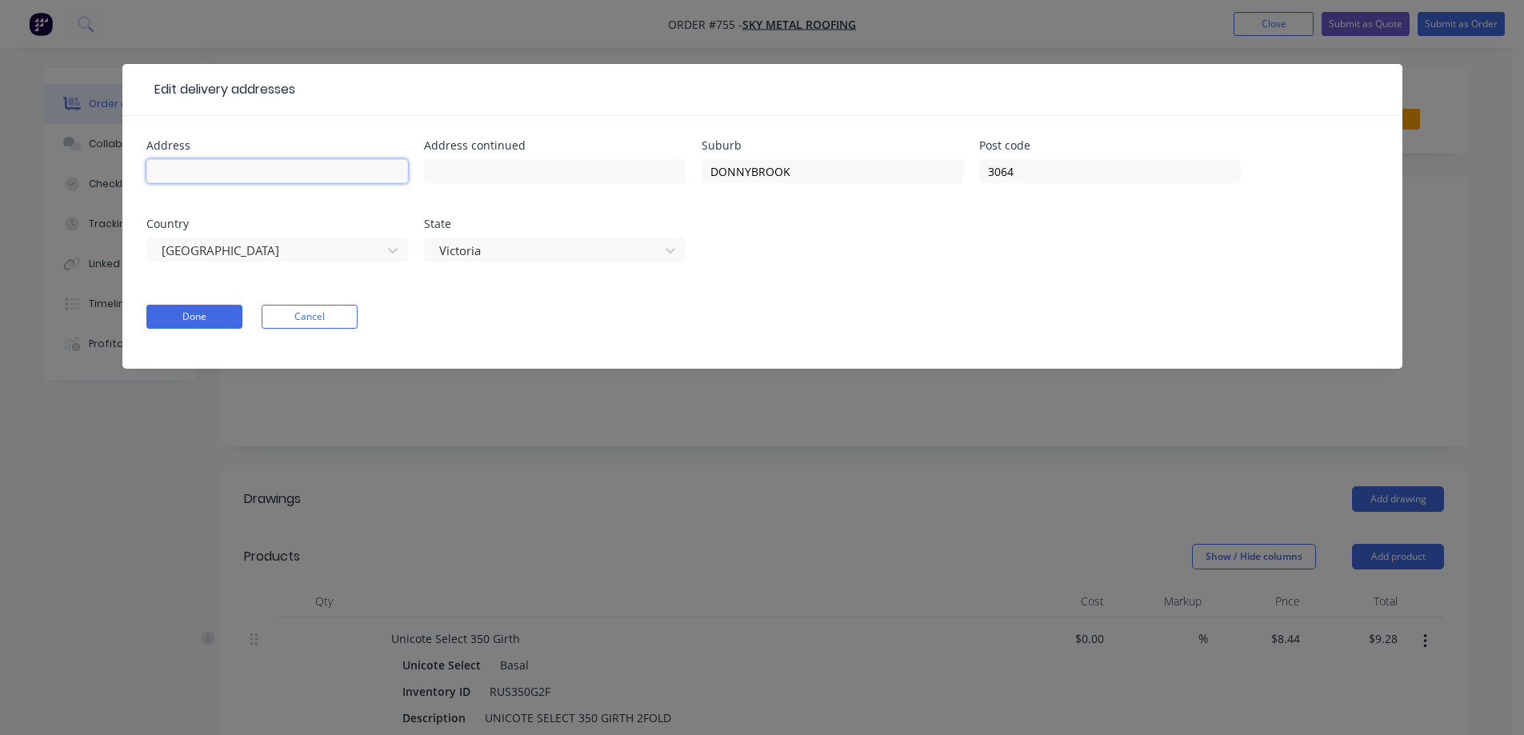
click at [297, 168] on input "text" at bounding box center [277, 171] width 262 height 24
type input "BASALT ST"
click at [210, 320] on button "Done" at bounding box center [194, 317] width 96 height 24
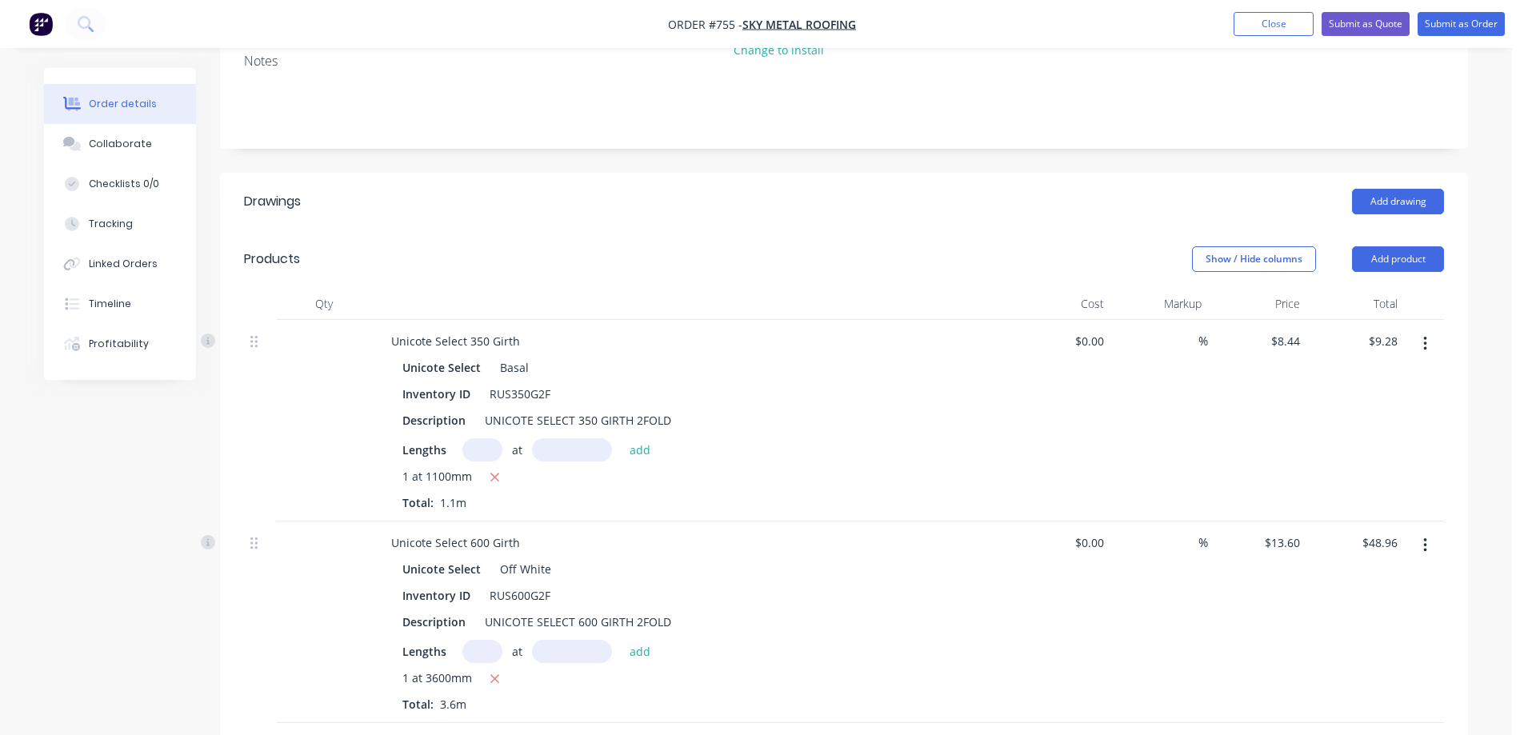
click at [1416, 330] on button "button" at bounding box center [1425, 344] width 38 height 29
click at [1367, 374] on div "Edit" at bounding box center [1367, 385] width 123 height 23
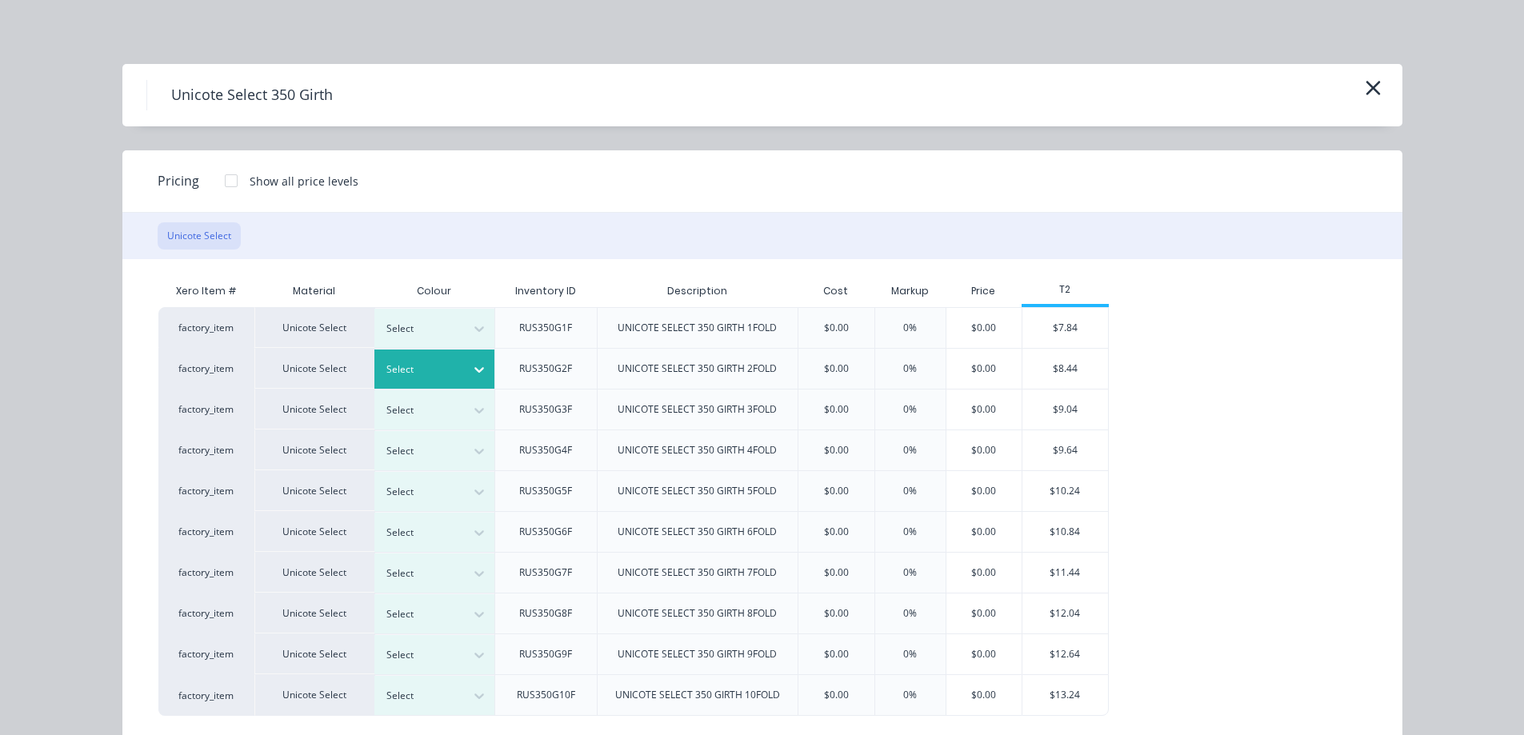
click at [449, 367] on div at bounding box center [422, 370] width 72 height 18
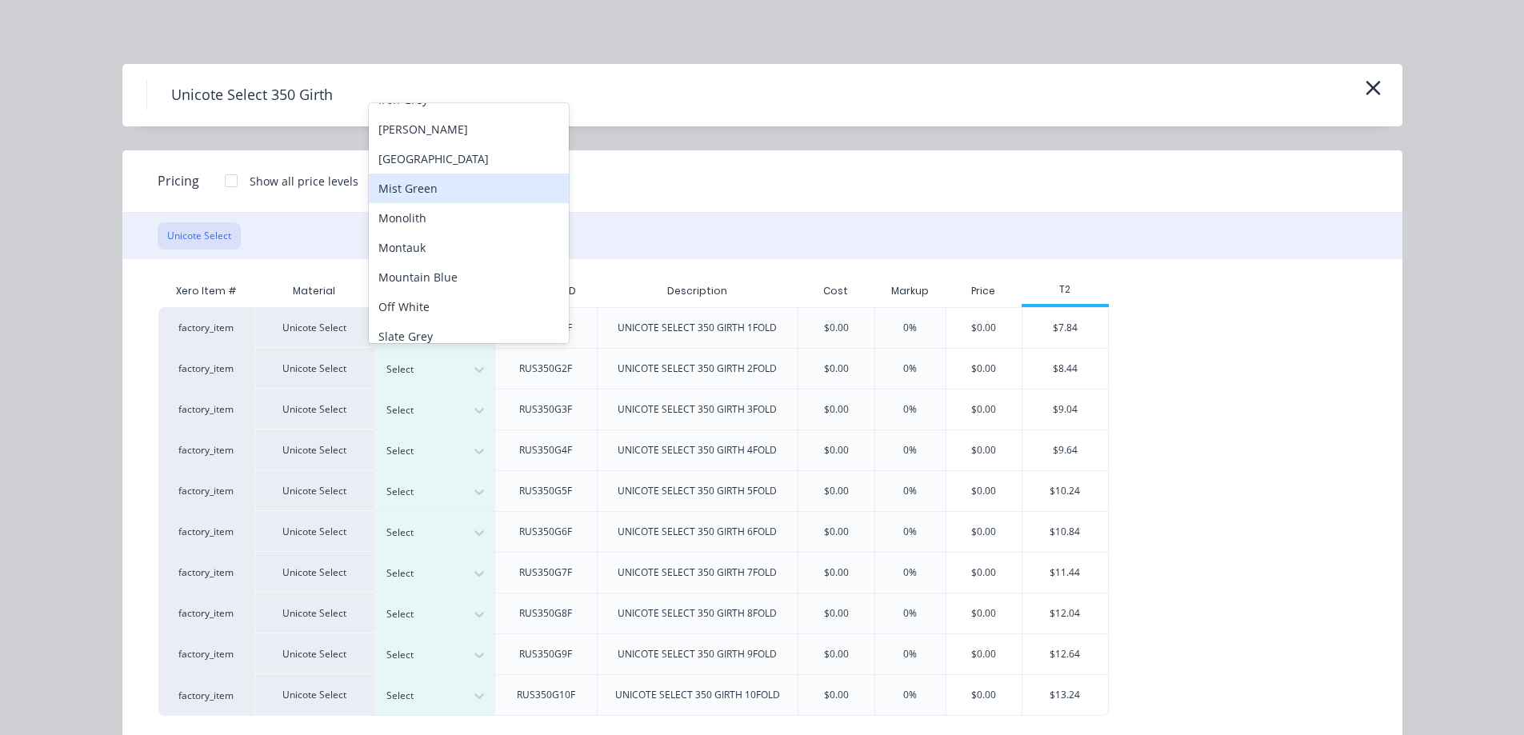
scroll to position [330, 0]
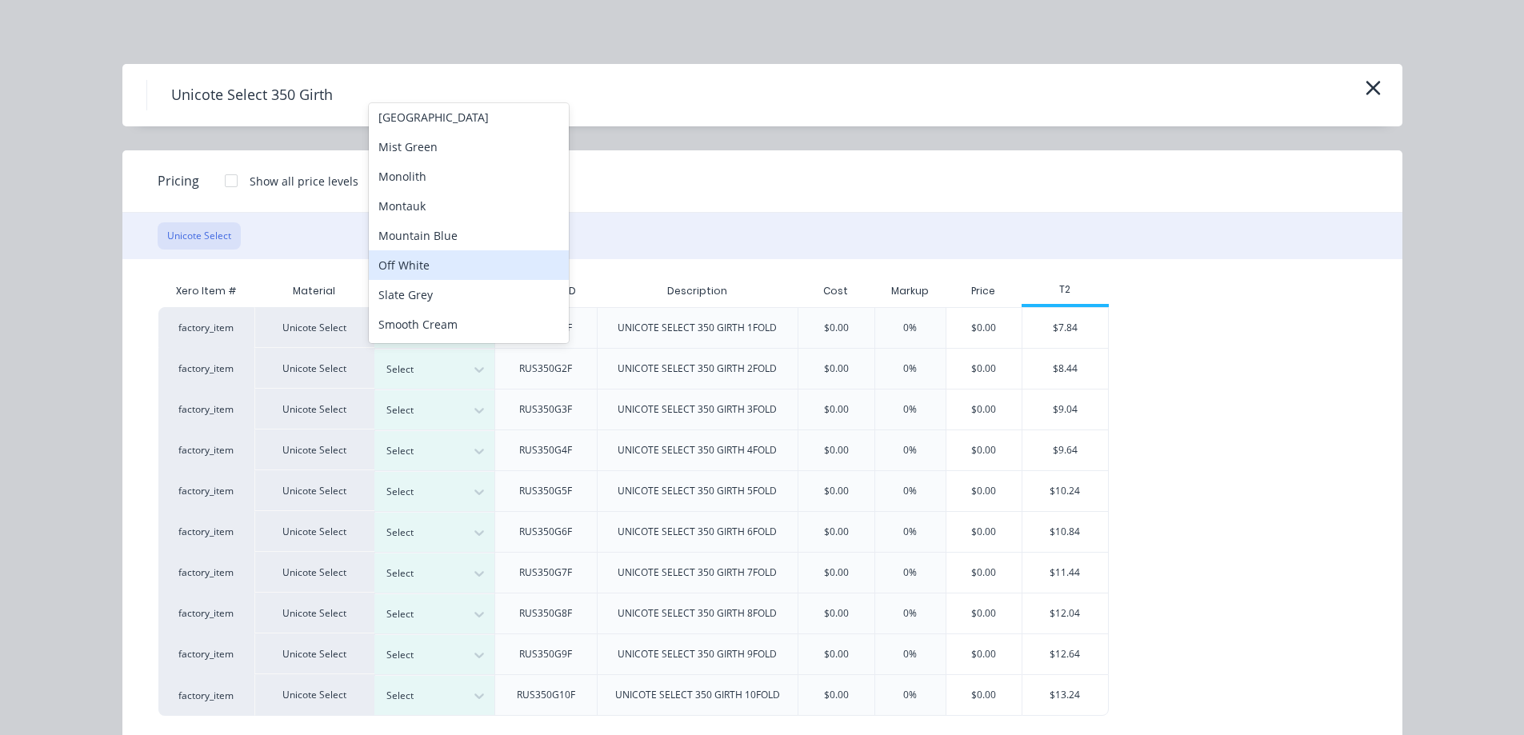
click at [449, 266] on div "Off White" at bounding box center [469, 265] width 200 height 30
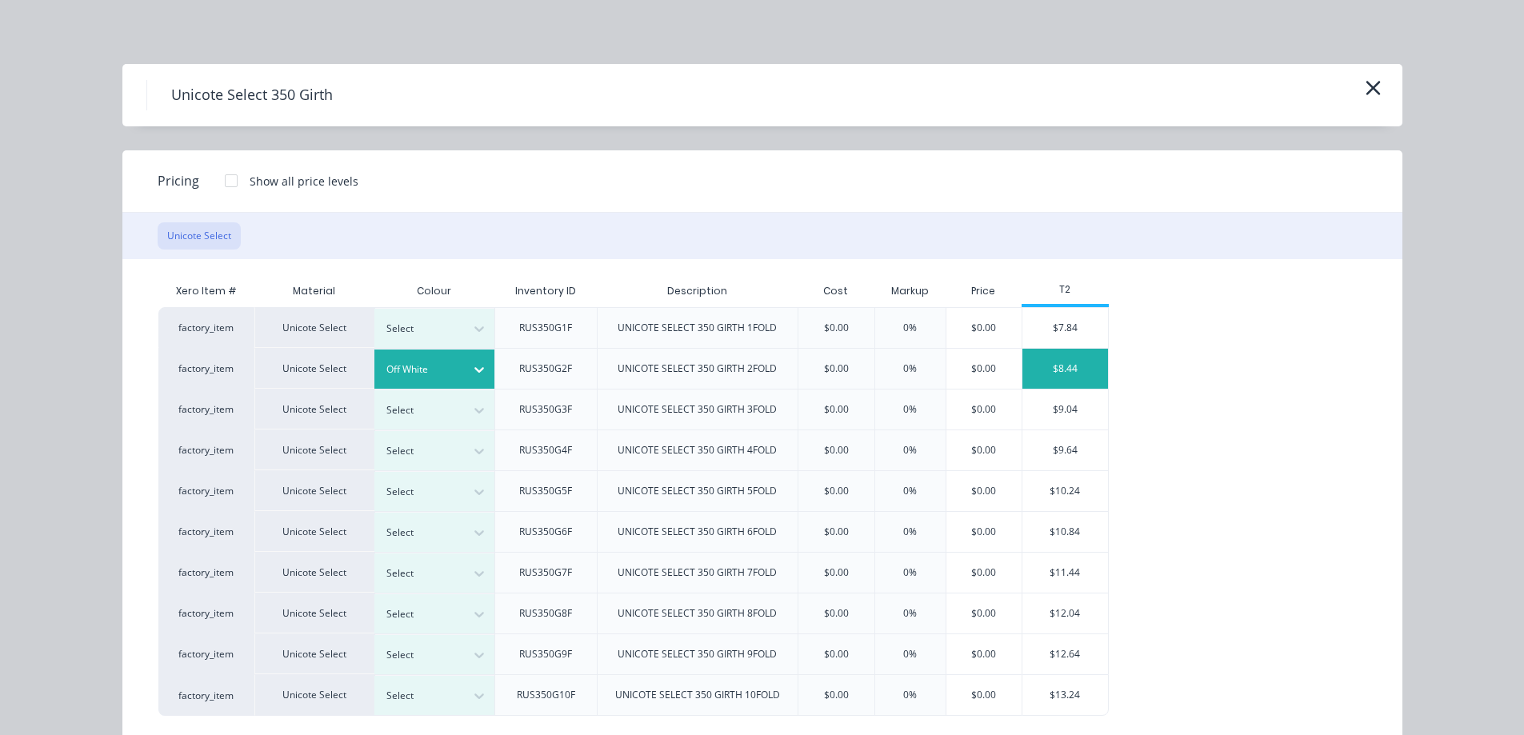
click at [1051, 374] on div "$8.44" at bounding box center [1065, 369] width 86 height 40
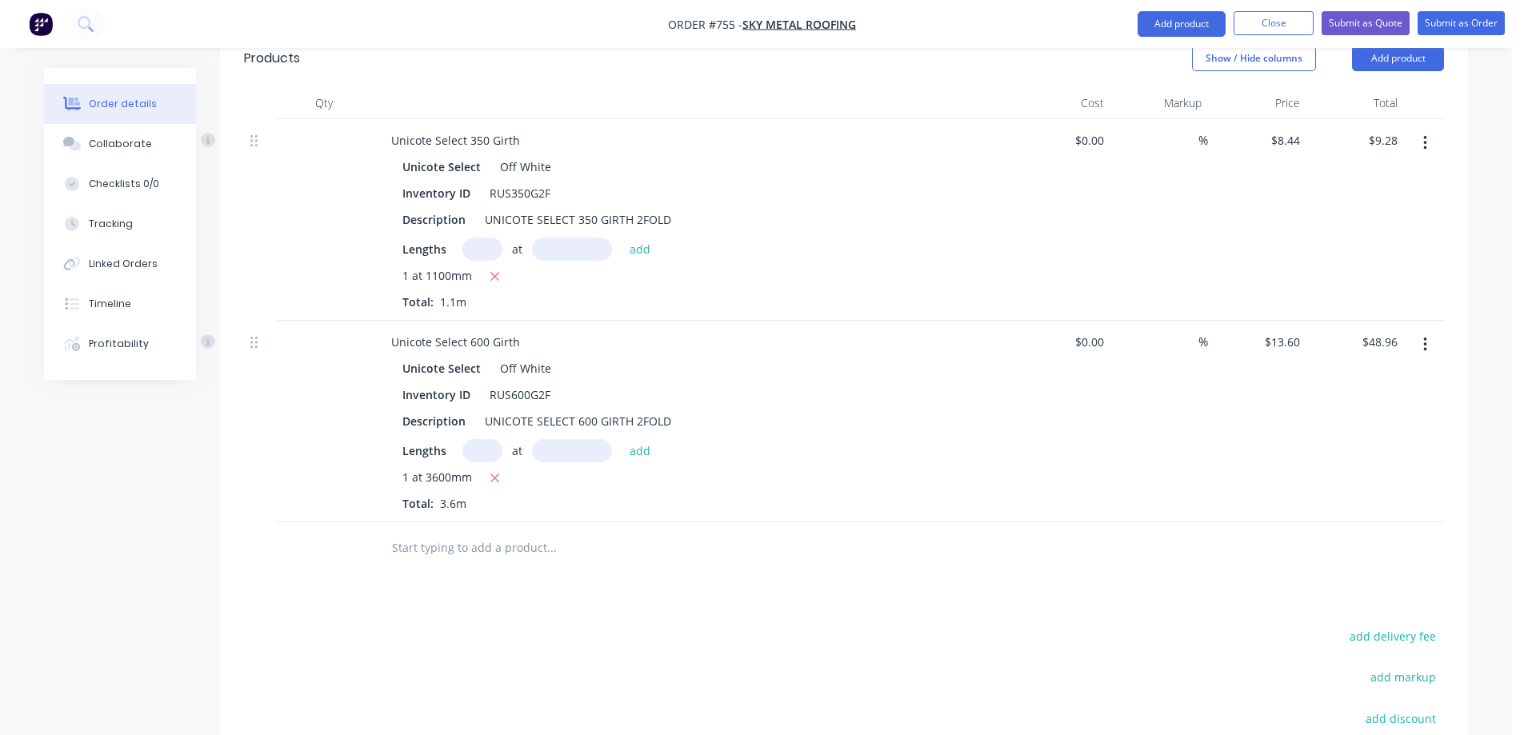
scroll to position [560, 0]
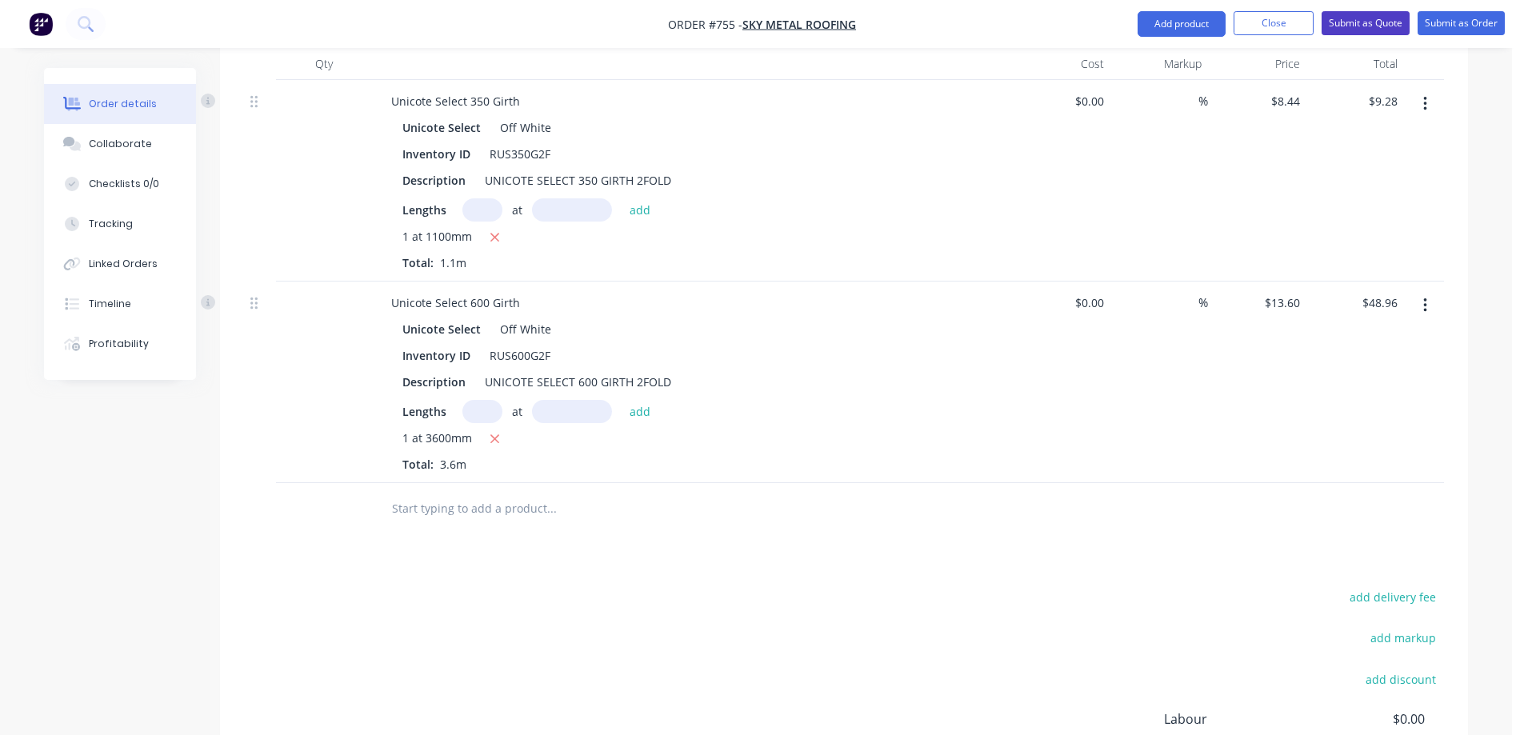
click at [1380, 27] on button "Submit as Quote" at bounding box center [1365, 23] width 88 height 24
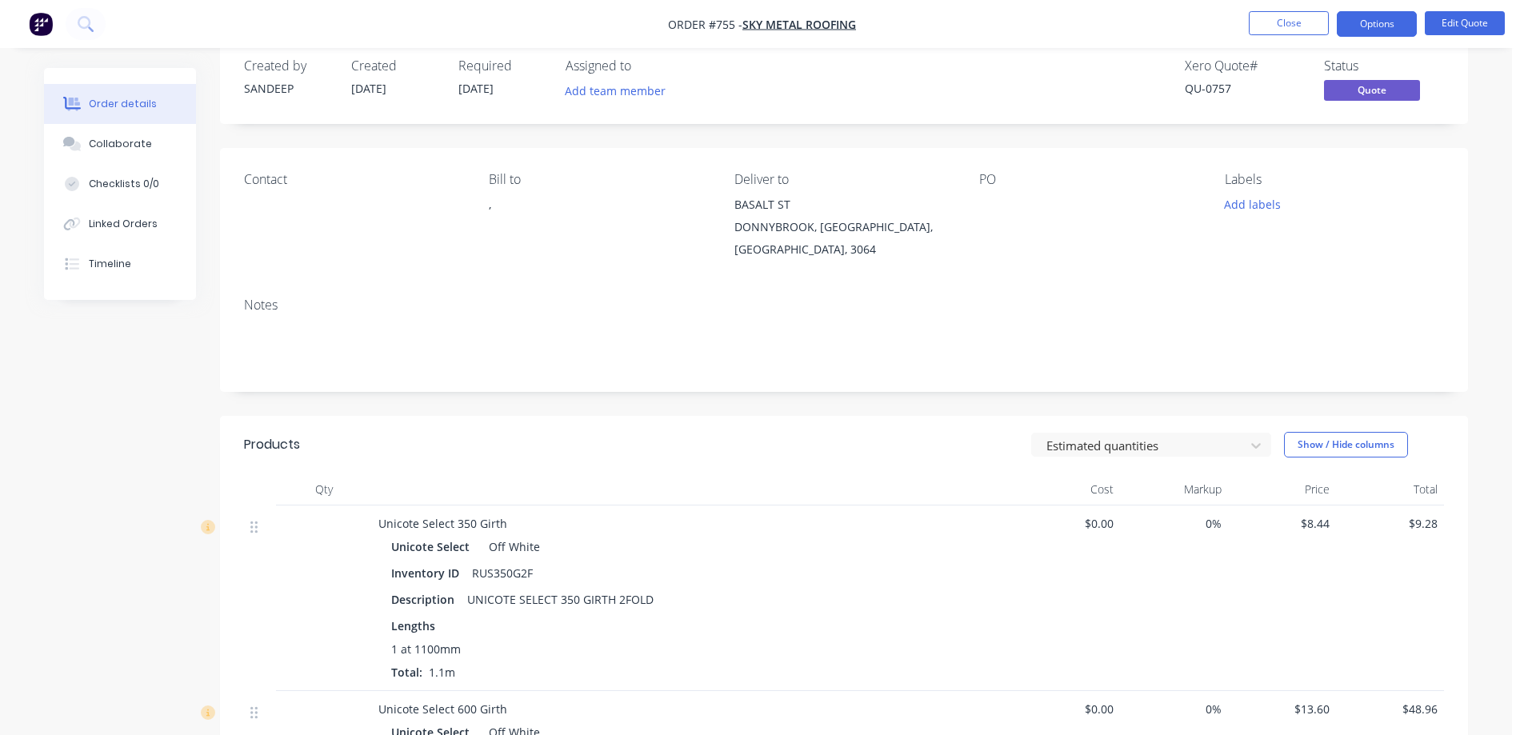
scroll to position [80, 0]
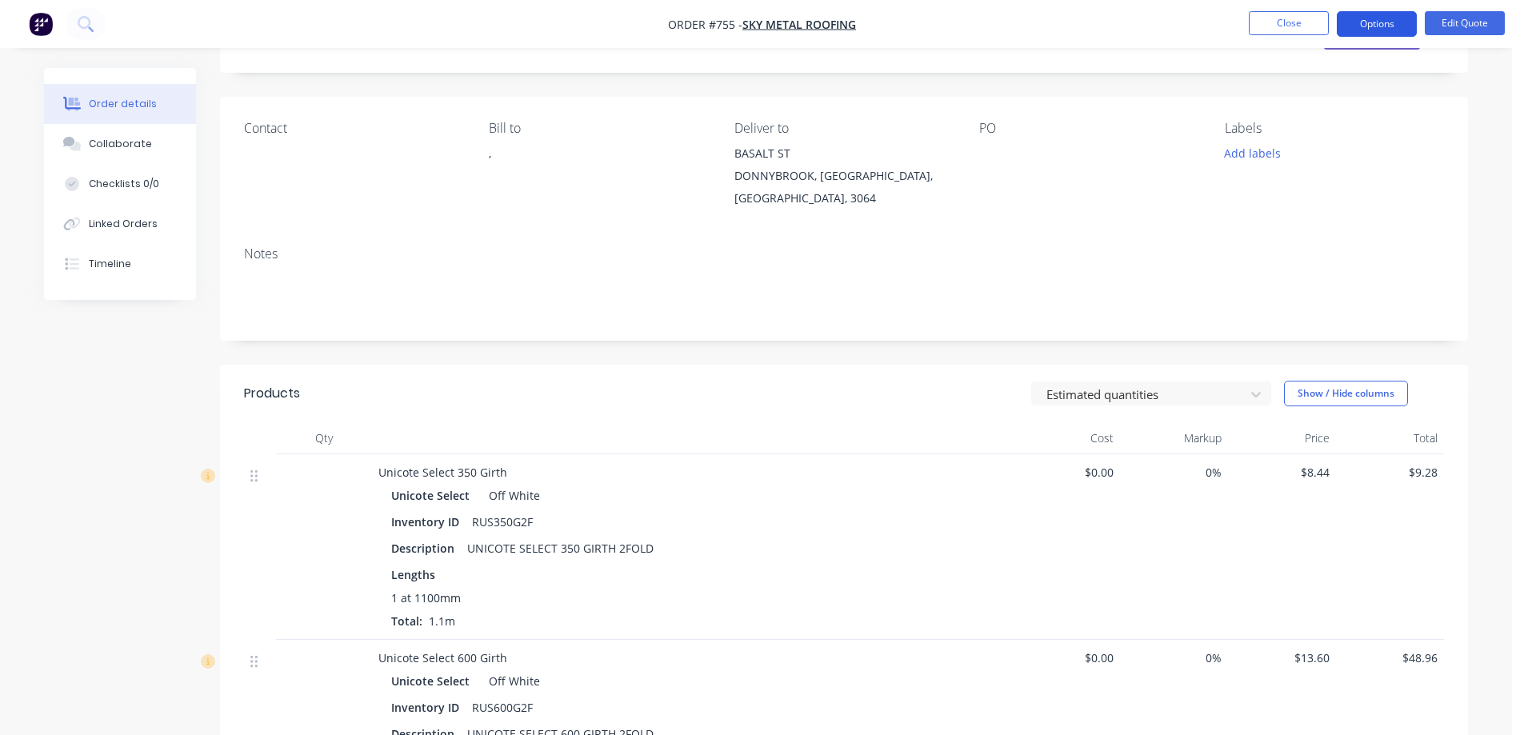
click at [1369, 22] on button "Options" at bounding box center [1377, 24] width 80 height 26
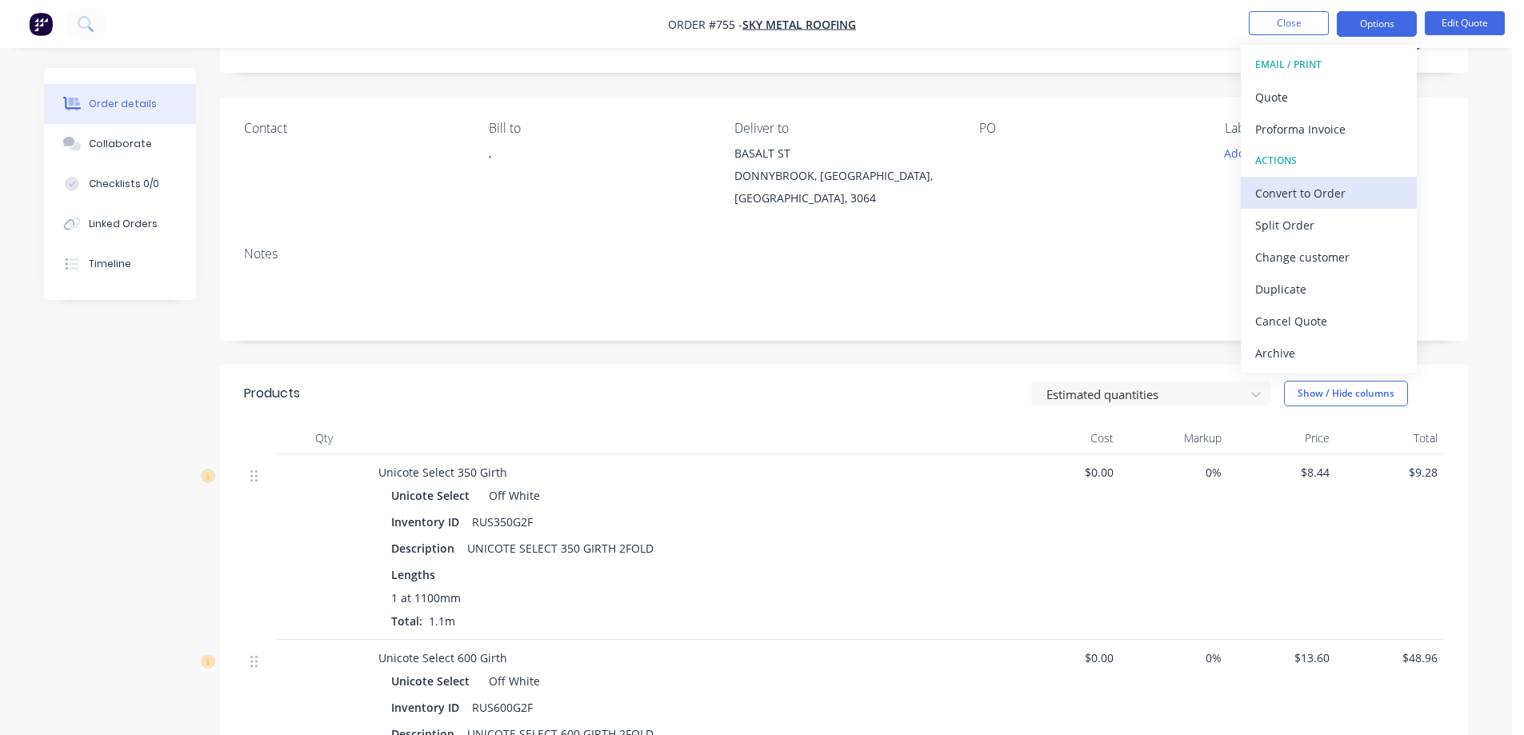
click at [1297, 182] on div "Convert to Order" at bounding box center [1328, 193] width 147 height 23
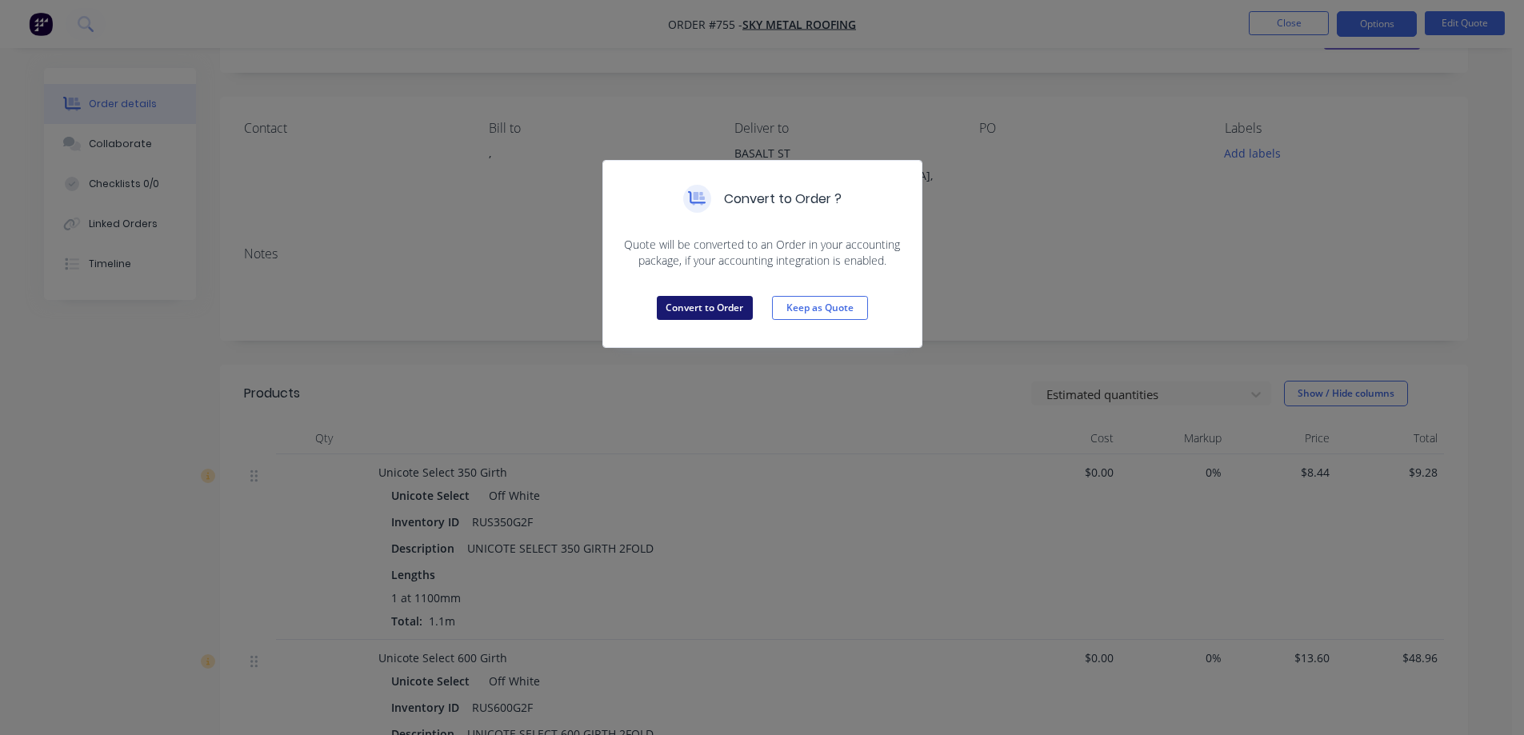
click at [725, 299] on button "Convert to Order" at bounding box center [705, 308] width 96 height 24
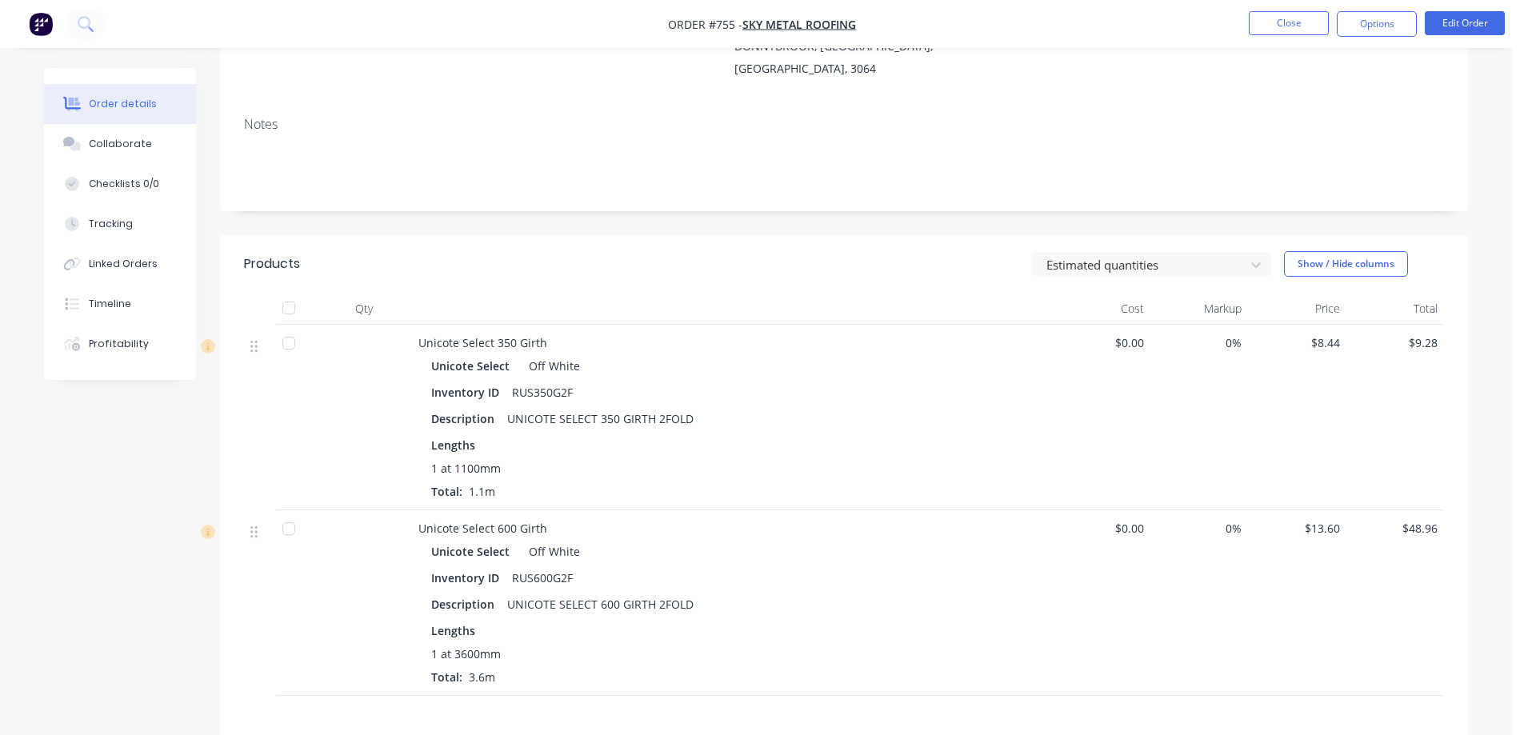
scroll to position [359, 0]
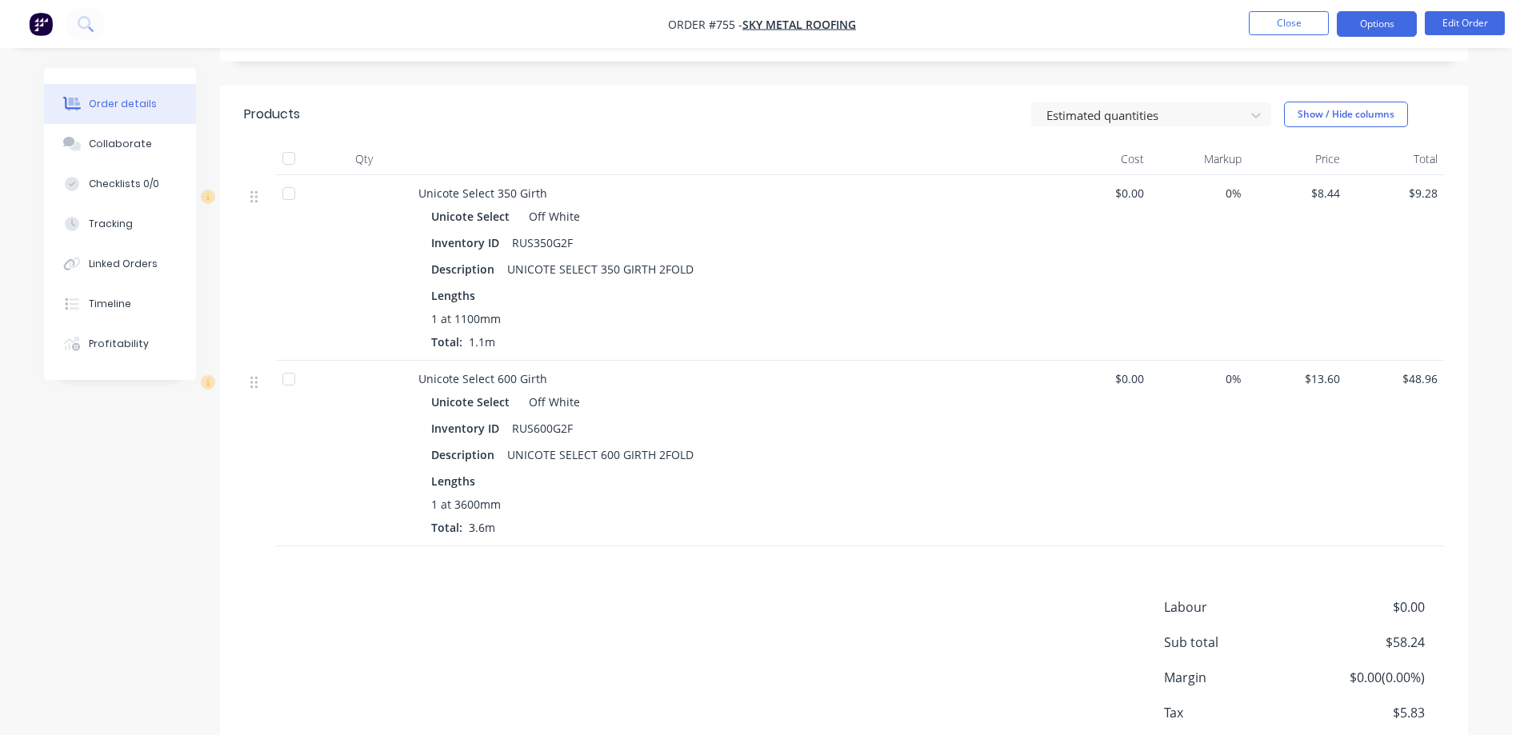
click at [1375, 33] on button "Options" at bounding box center [1377, 24] width 80 height 26
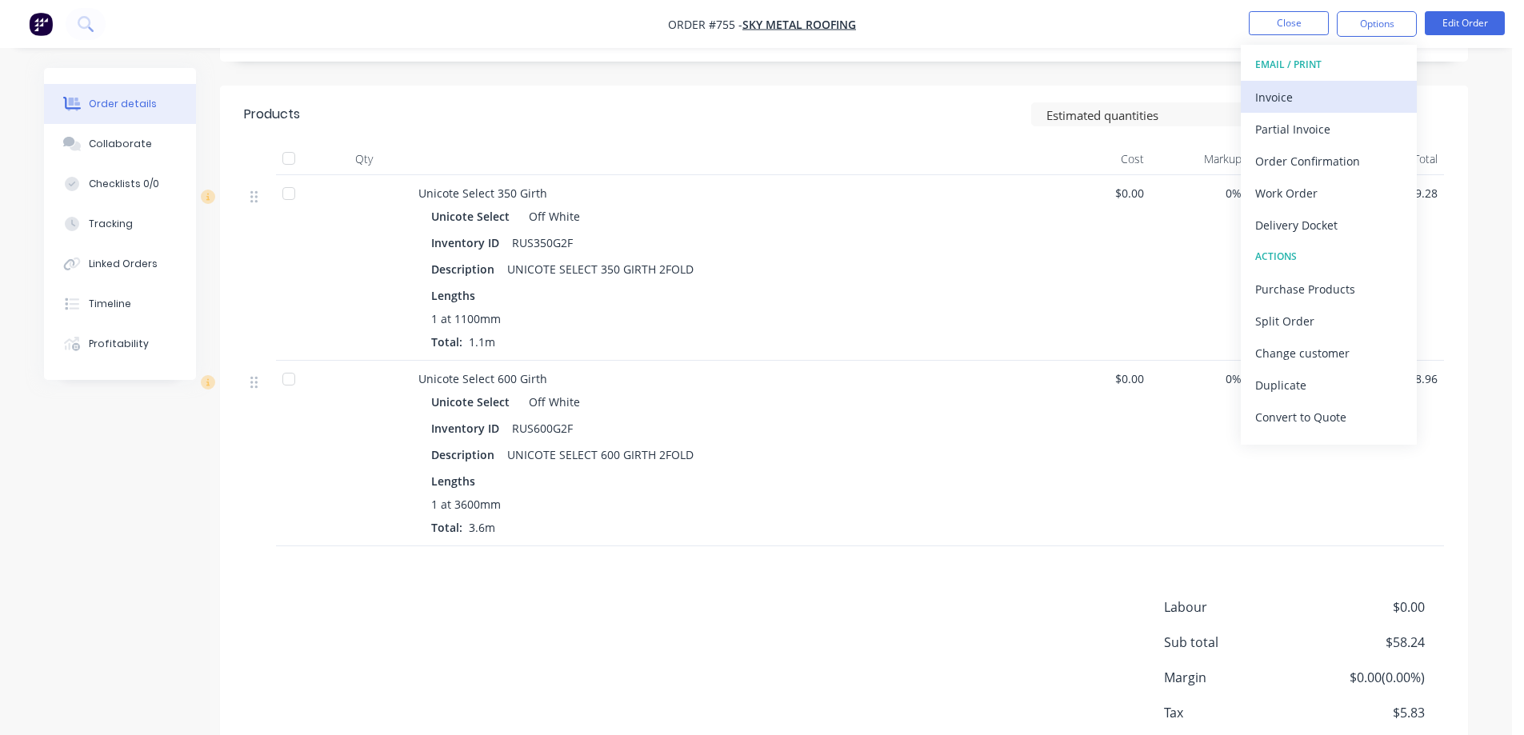
click at [1316, 99] on div "Invoice" at bounding box center [1328, 97] width 147 height 23
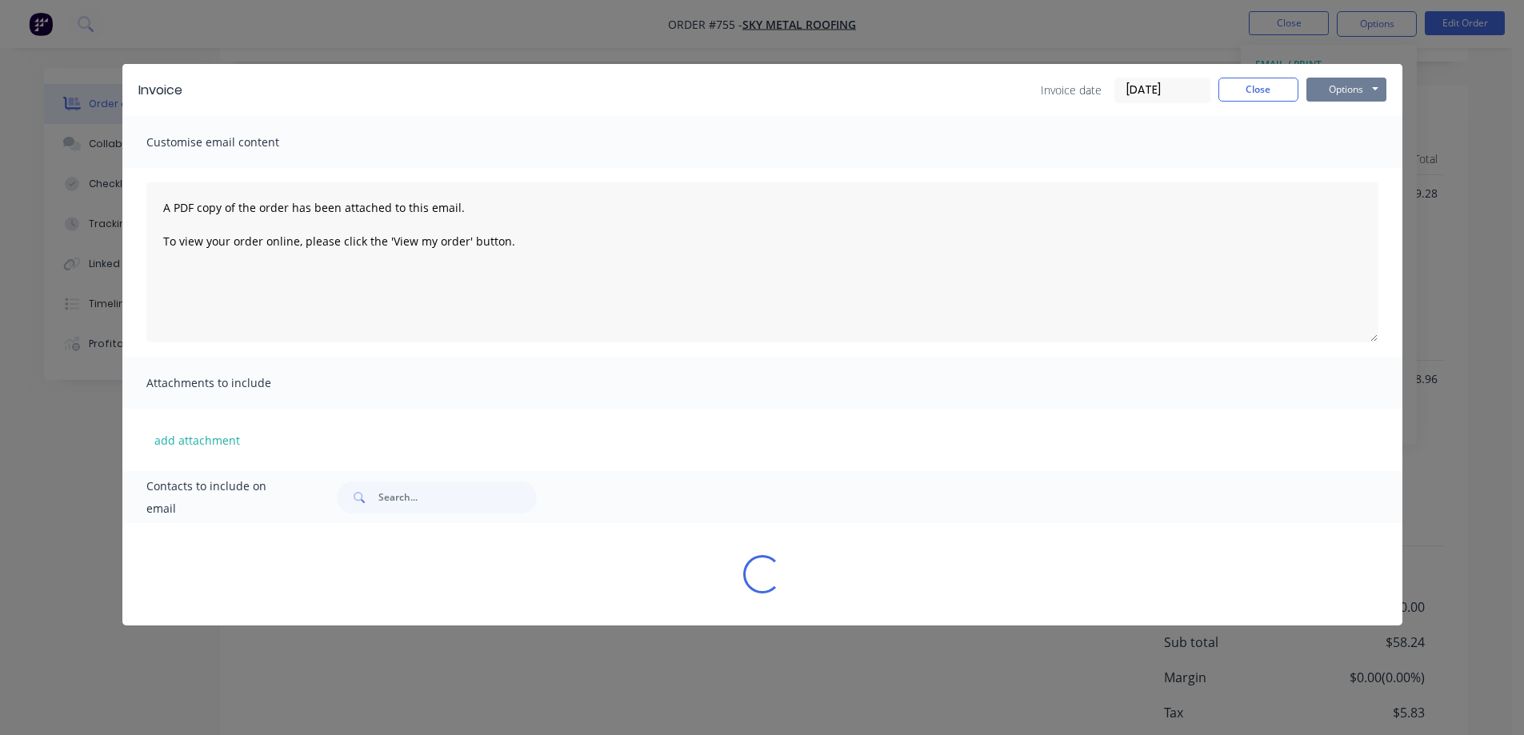
click at [1330, 92] on button "Options" at bounding box center [1346, 90] width 80 height 24
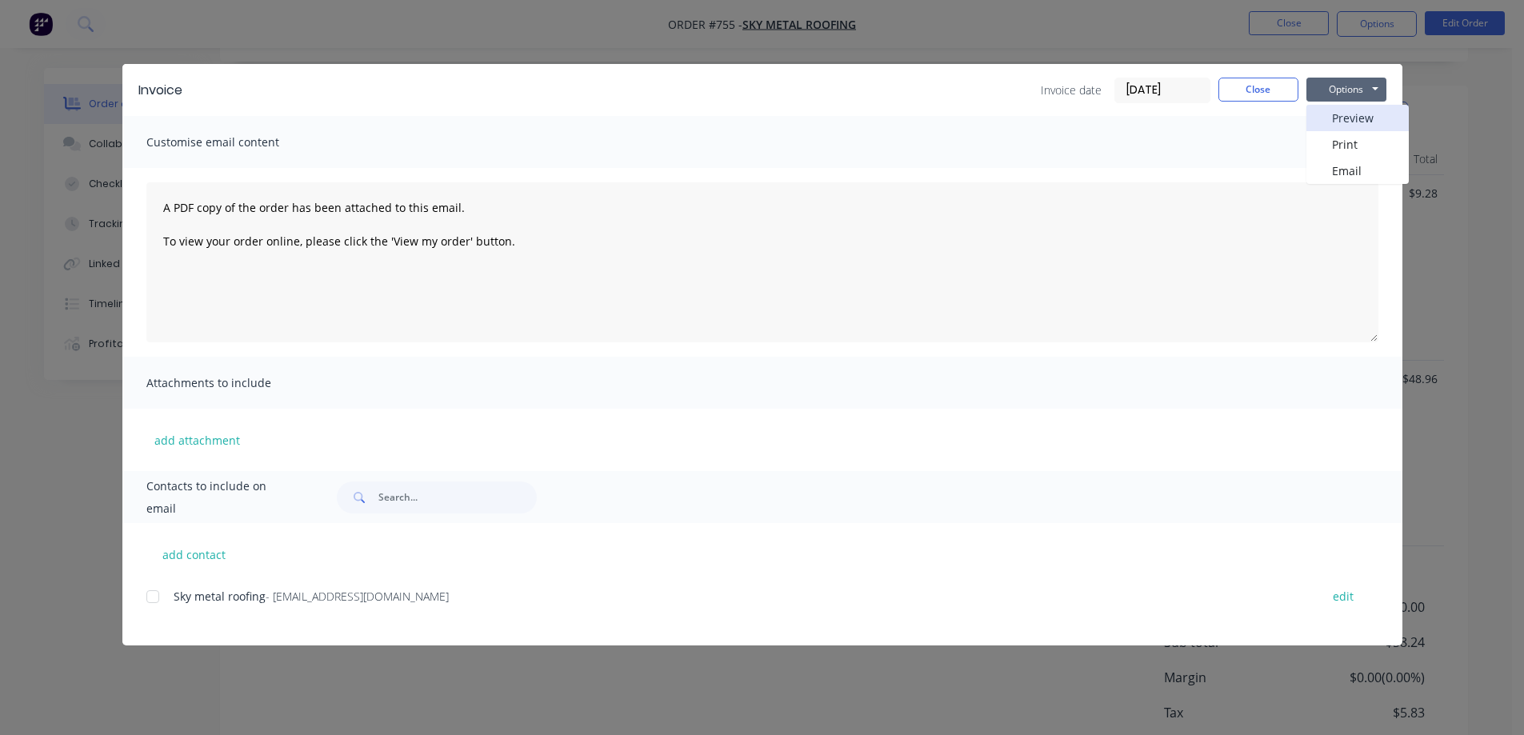
click at [1334, 112] on button "Preview" at bounding box center [1357, 118] width 102 height 26
click at [1244, 87] on button "Close" at bounding box center [1258, 90] width 80 height 24
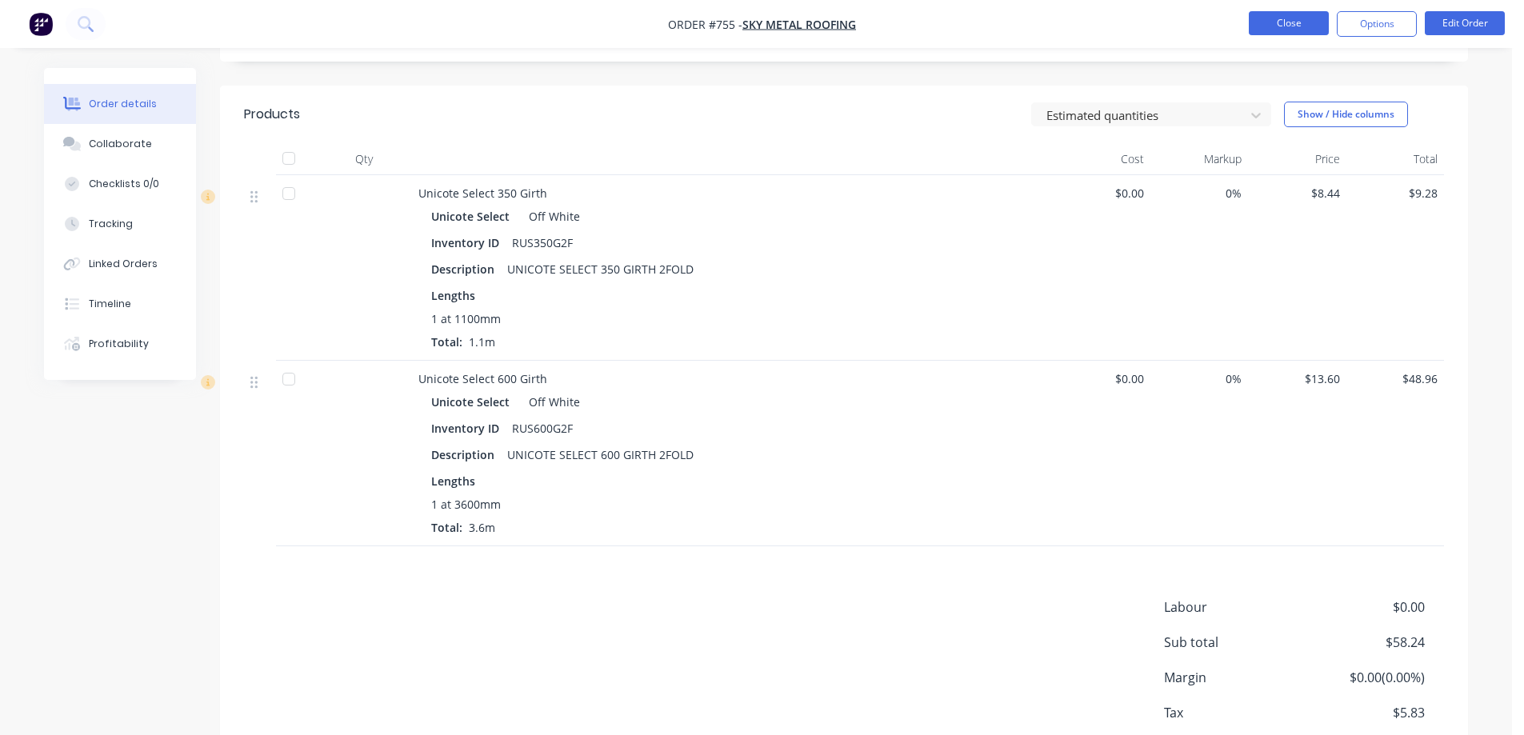
click at [1280, 26] on button "Close" at bounding box center [1289, 23] width 80 height 24
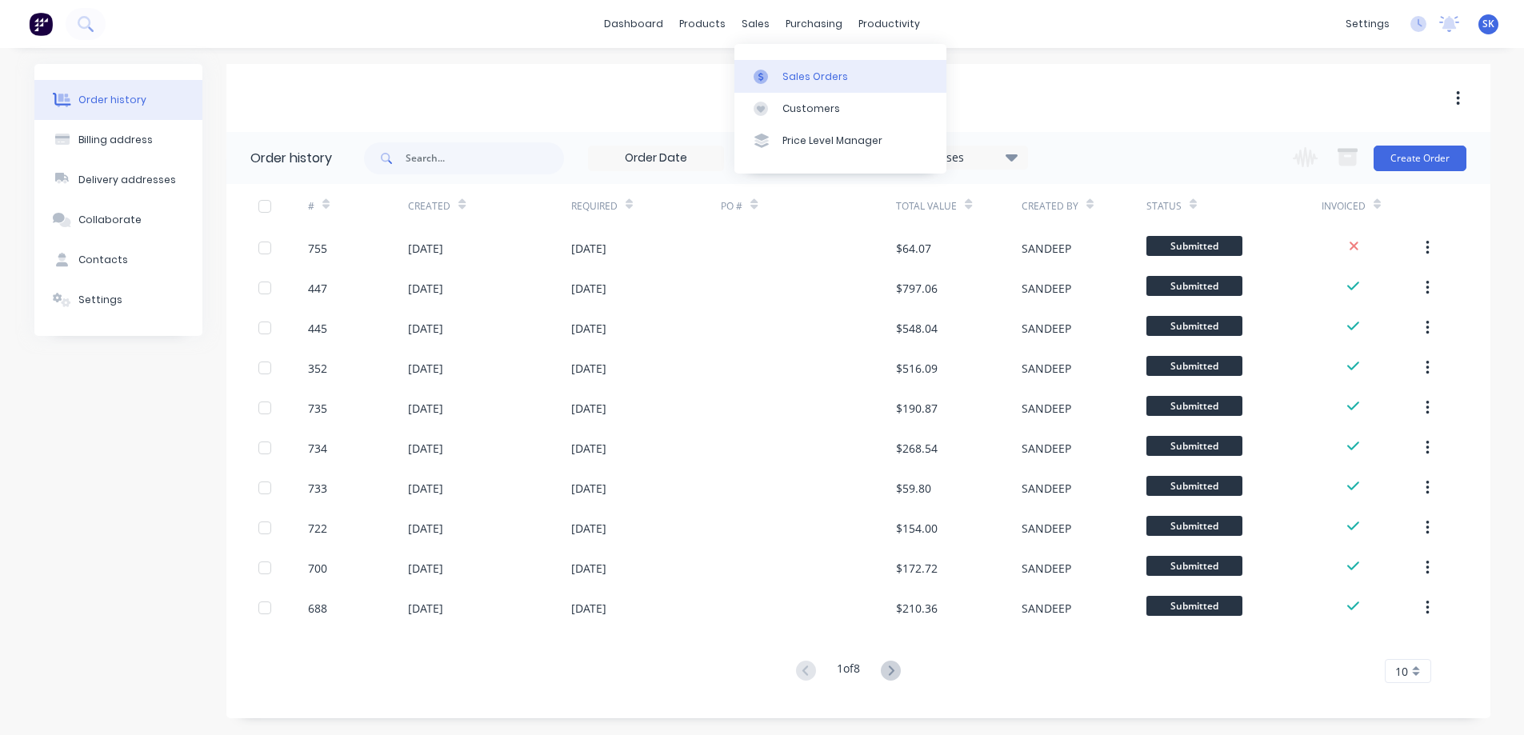
click at [794, 68] on link "Sales Orders" at bounding box center [840, 76] width 212 height 32
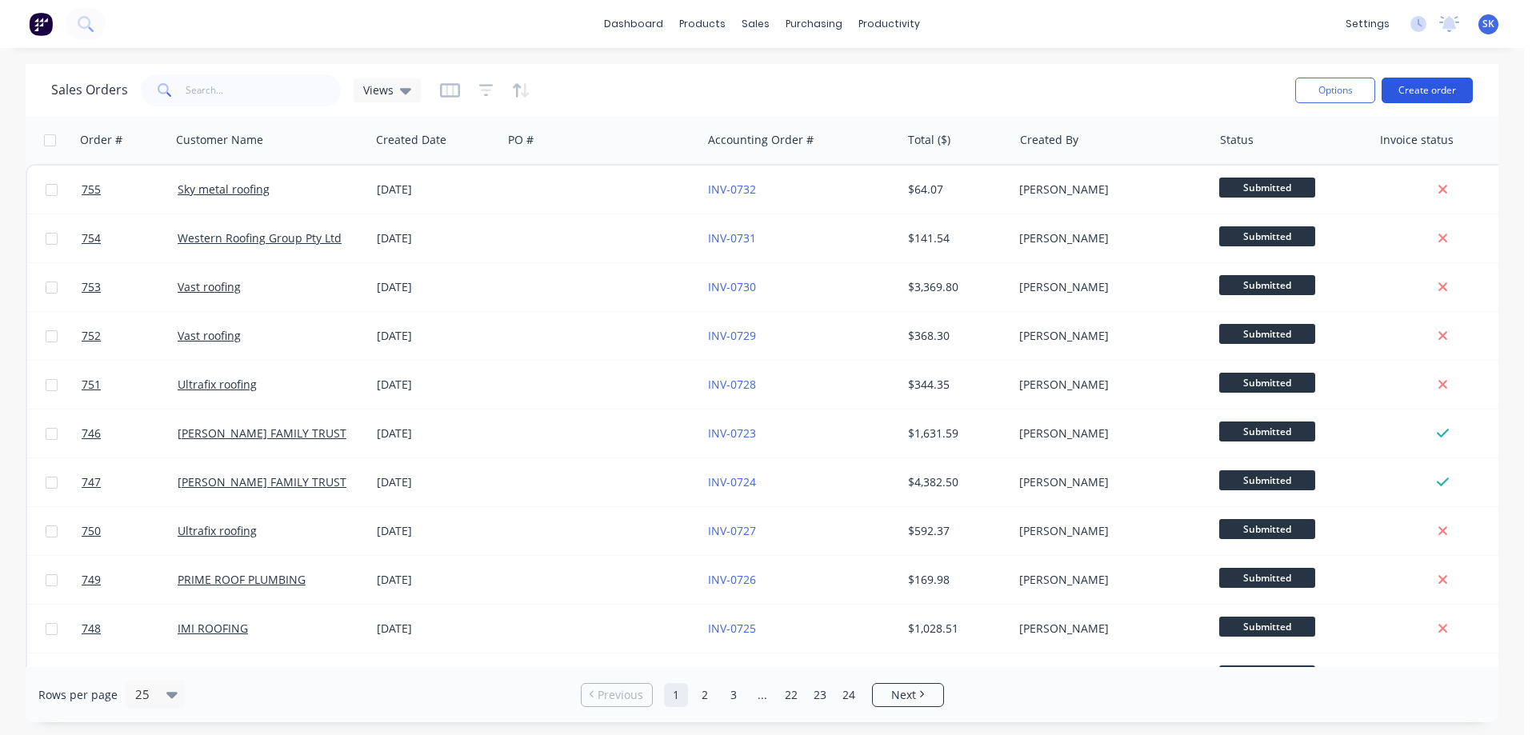
click at [1428, 94] on button "Create order" at bounding box center [1426, 91] width 91 height 26
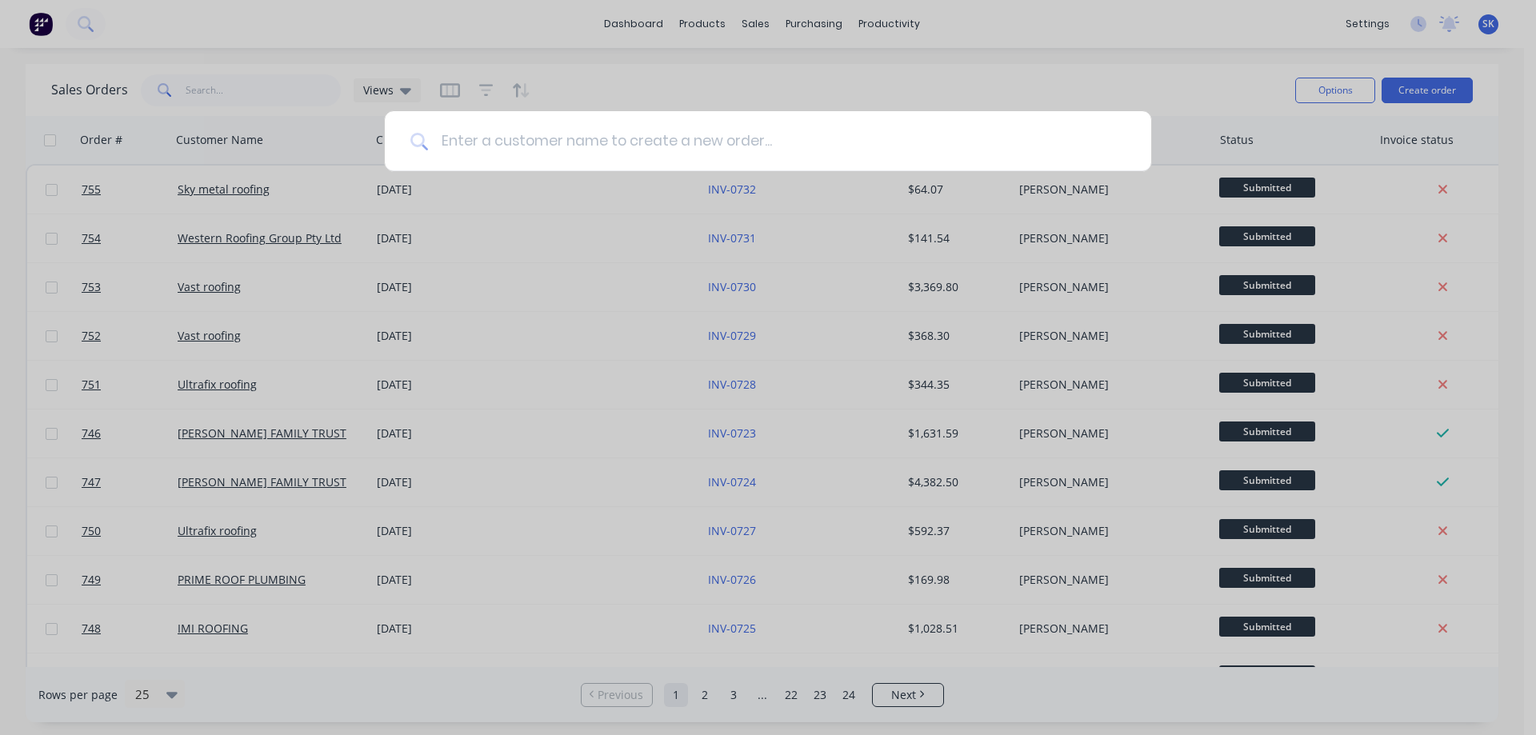
click at [657, 136] on input at bounding box center [776, 141] width 697 height 60
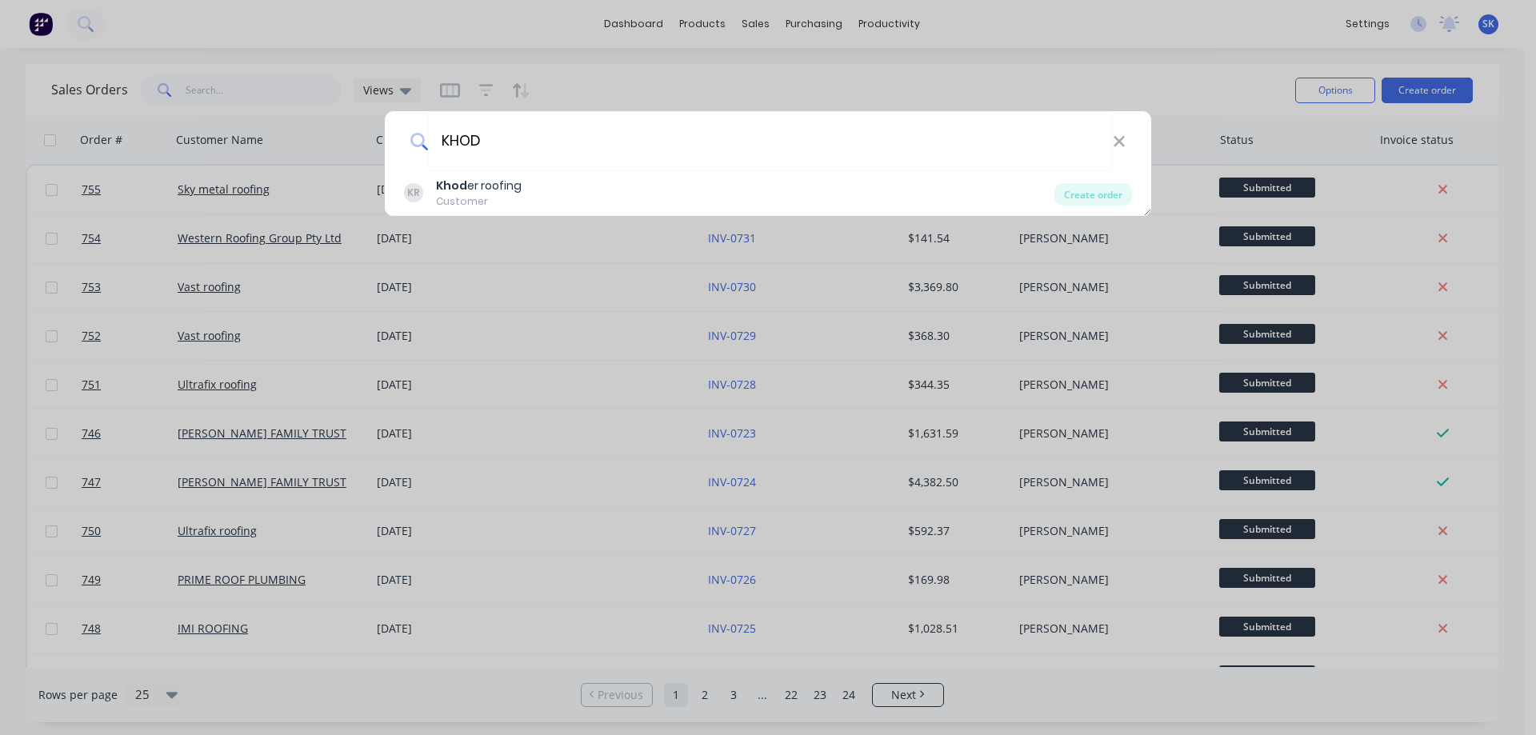
type input "KHOD"
click at [597, 200] on div "KR Khod er roofing Customer" at bounding box center [729, 193] width 650 height 31
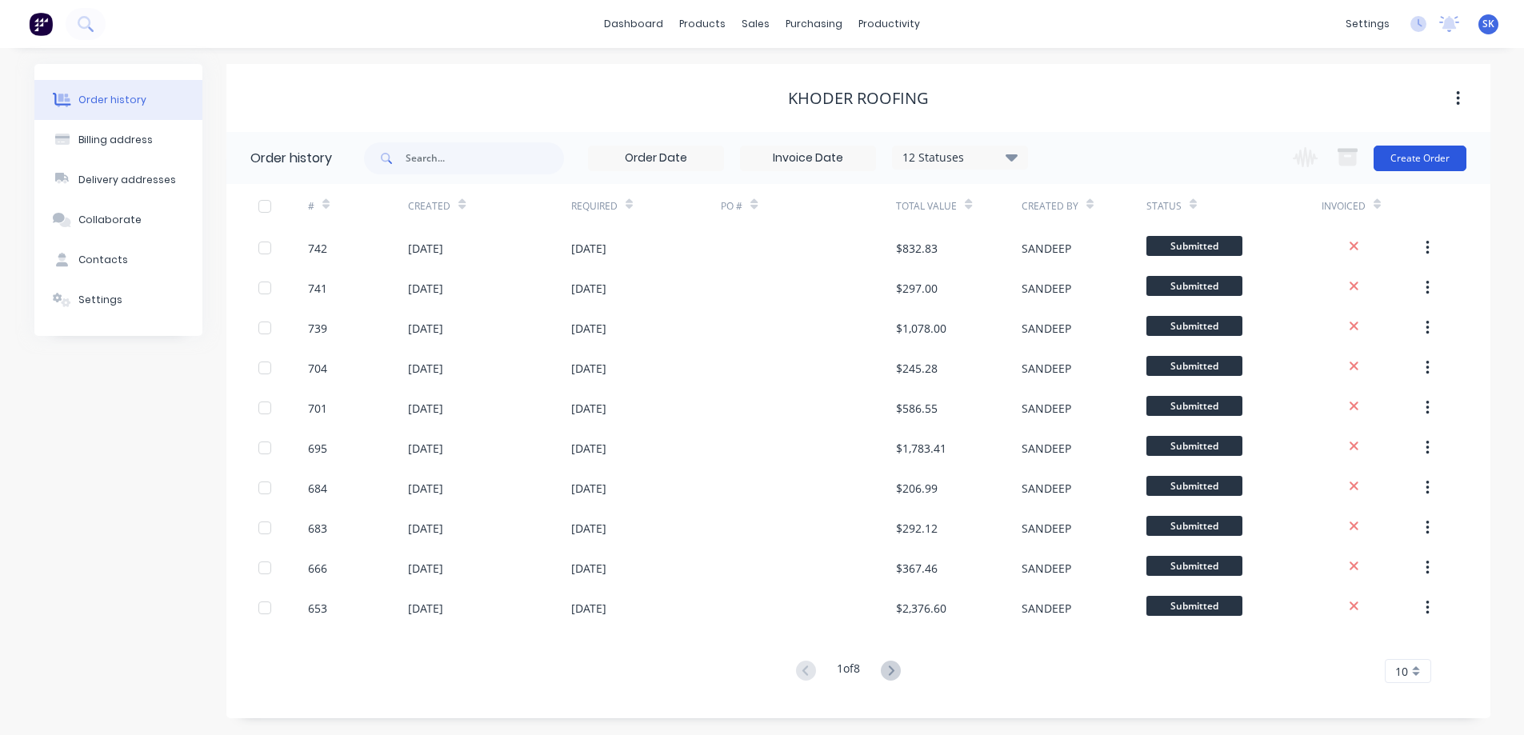
click at [1437, 160] on button "Create Order" at bounding box center [1419, 159] width 93 height 26
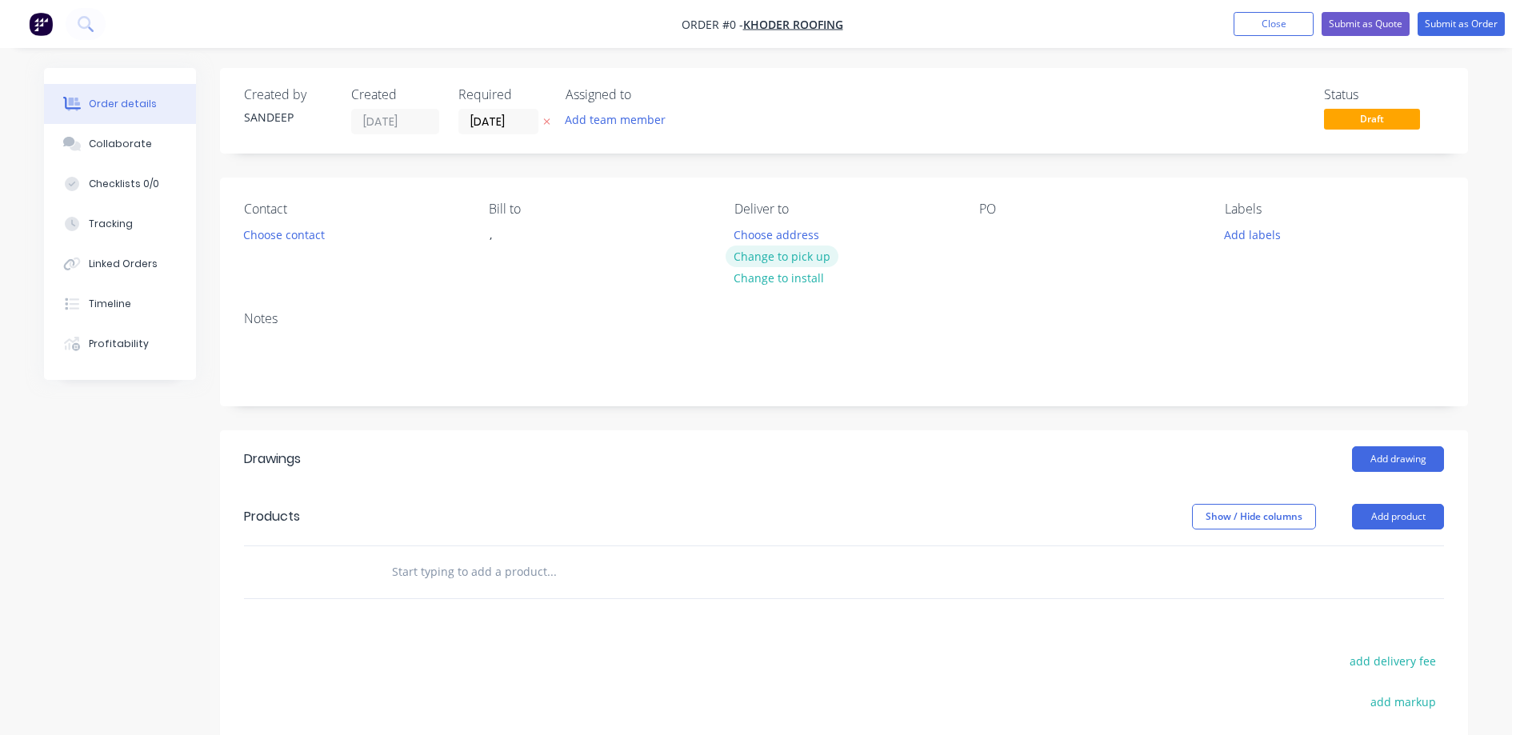
click at [752, 258] on button "Change to pick up" at bounding box center [782, 257] width 114 height 22
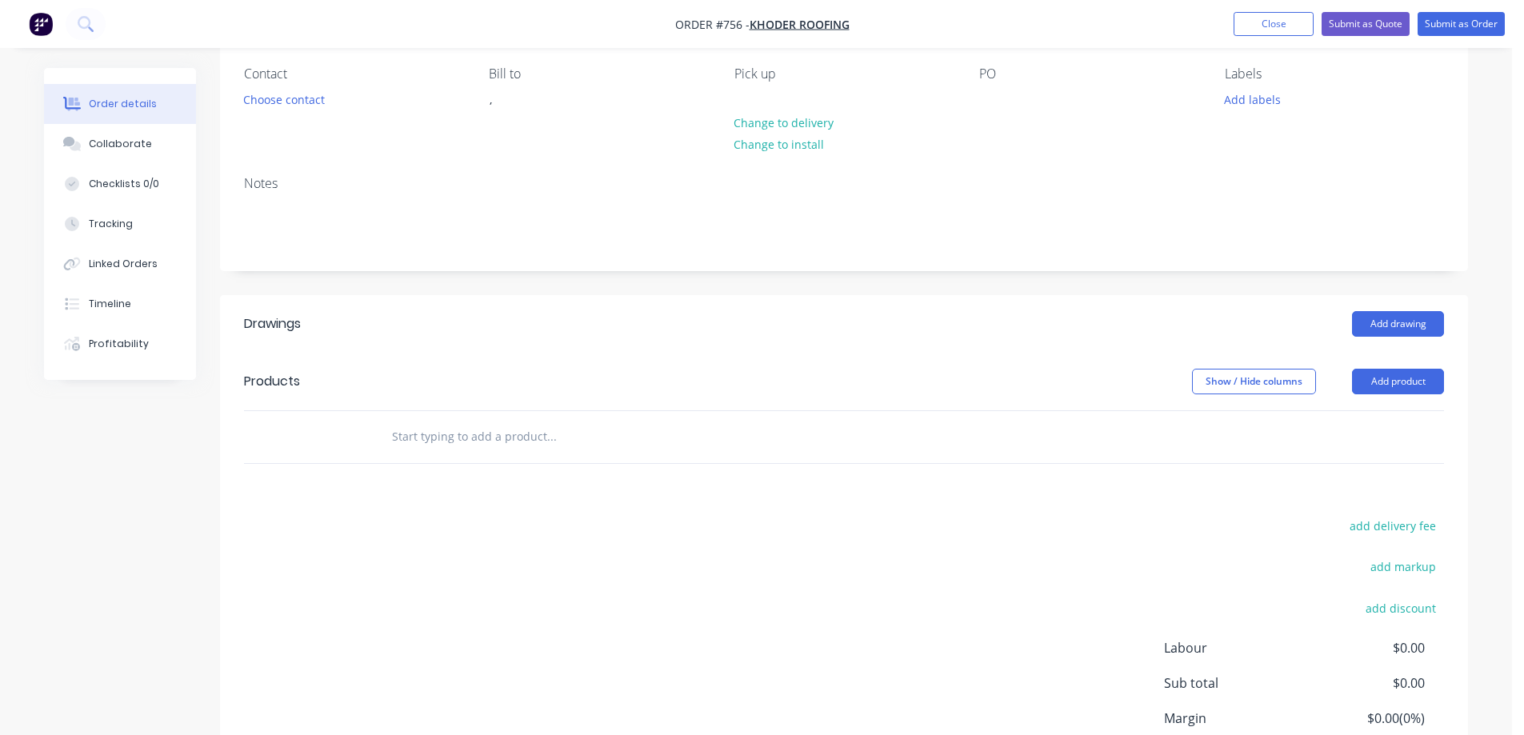
scroll to position [160, 0]
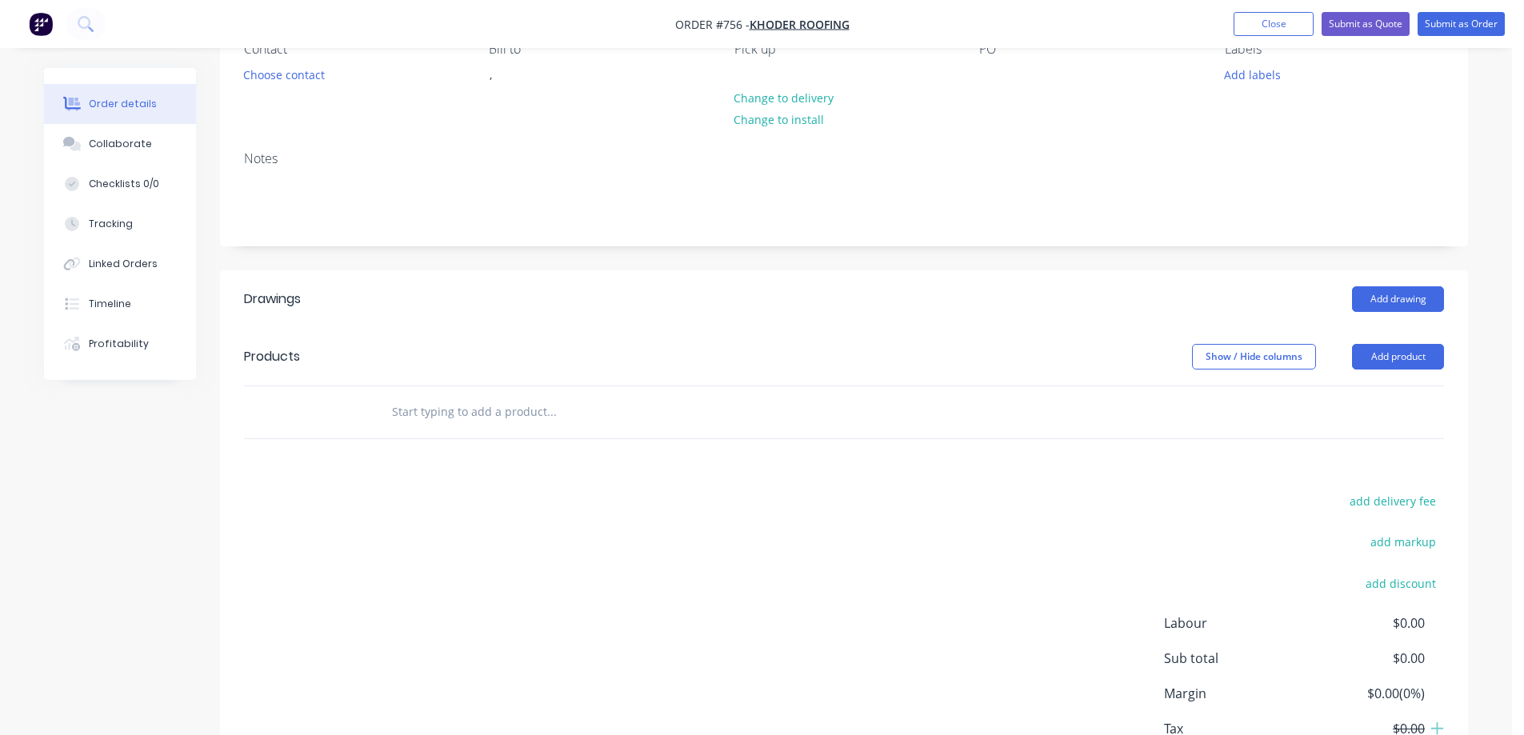
click at [451, 419] on input "text" at bounding box center [551, 412] width 320 height 32
click at [1377, 358] on button "Add product" at bounding box center [1398, 357] width 92 height 26
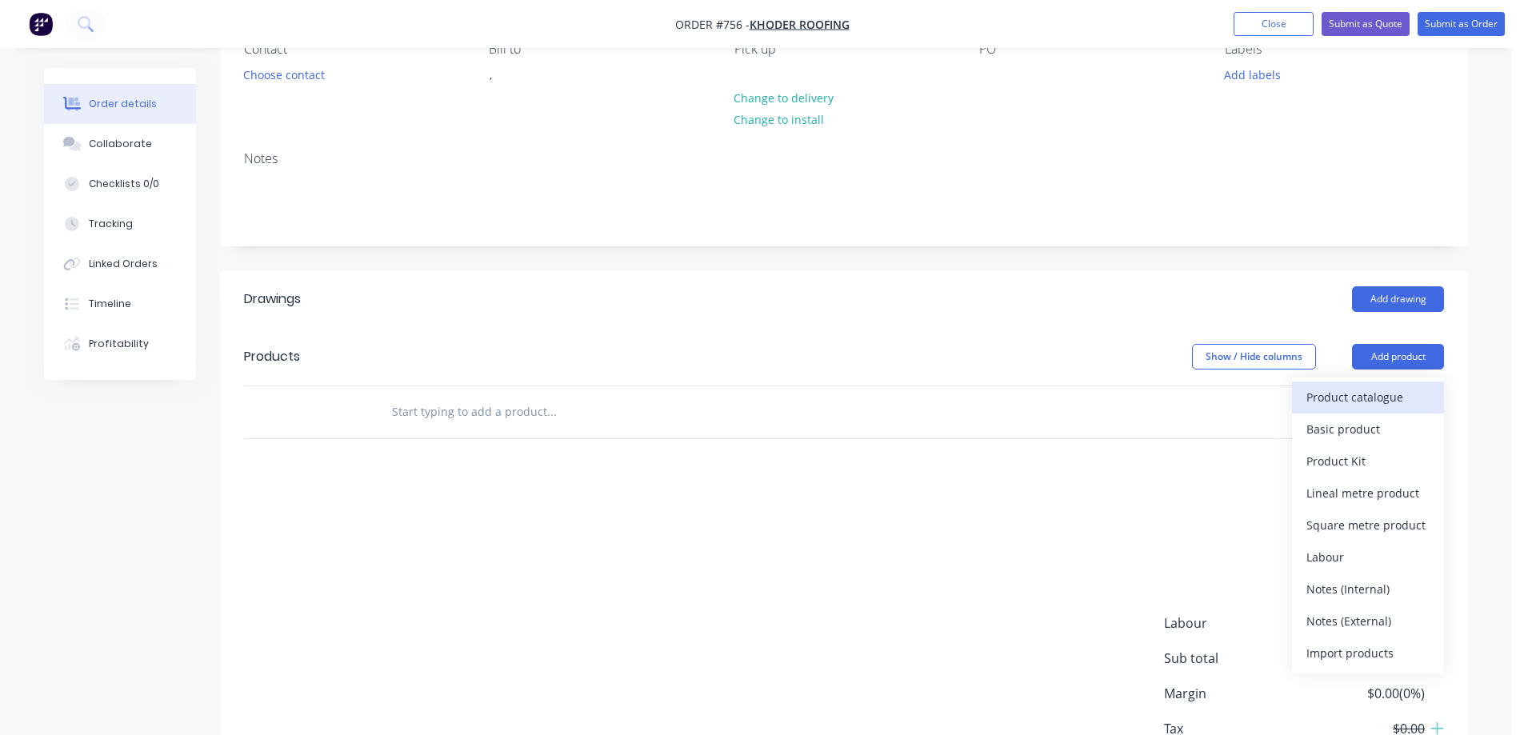
click at [1368, 390] on div "Product catalogue" at bounding box center [1367, 397] width 123 height 23
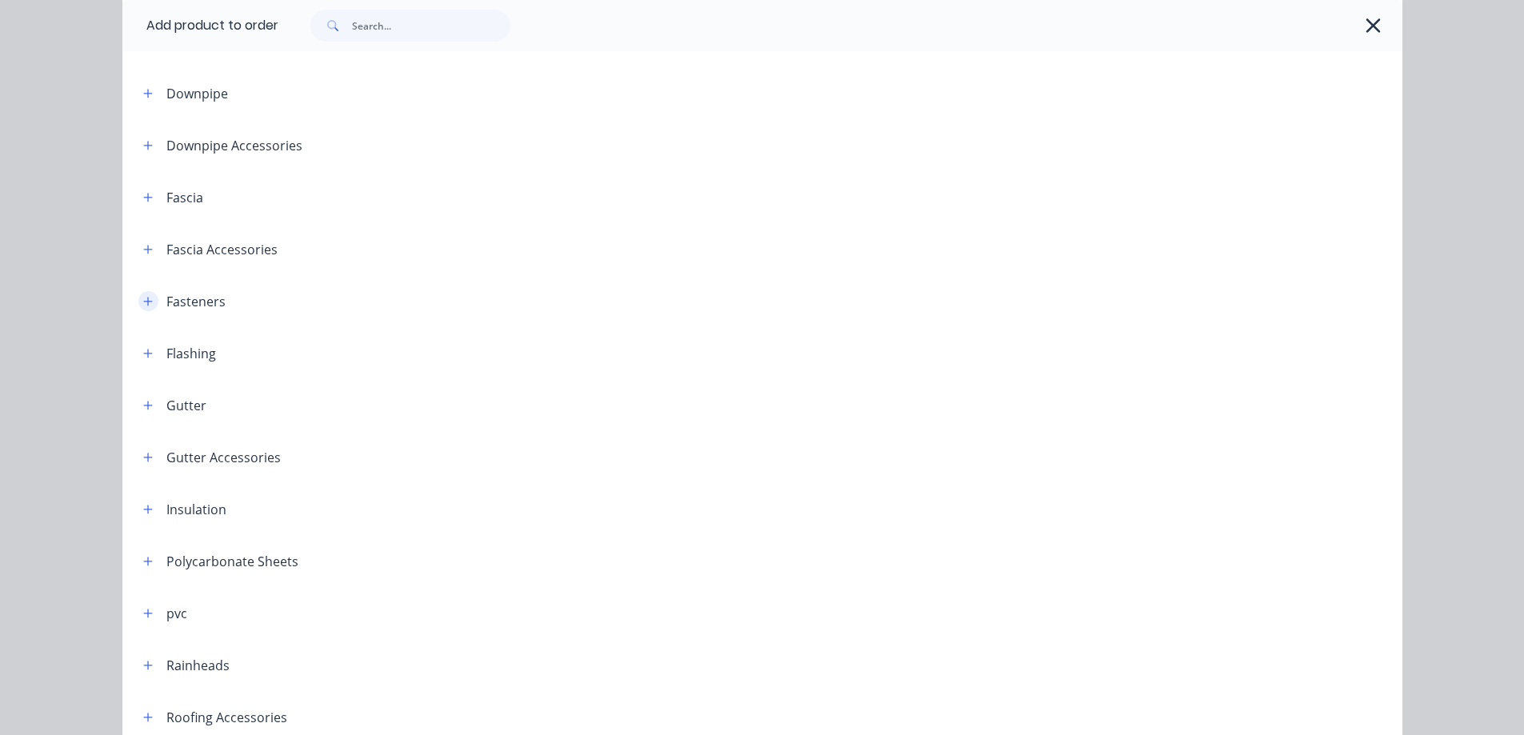
click at [145, 306] on icon "button" at bounding box center [148, 301] width 10 height 11
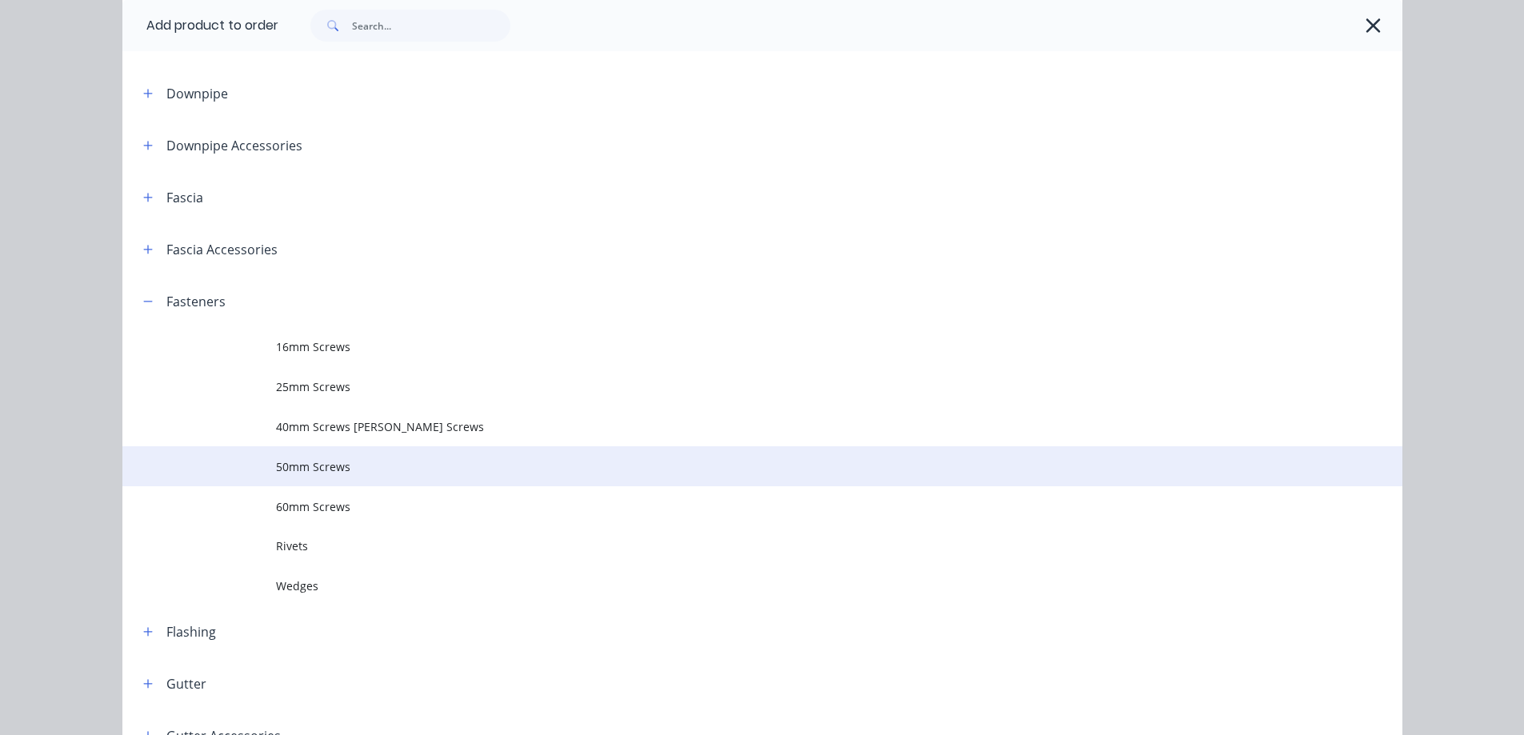
click at [367, 464] on span "50mm Screws" at bounding box center [726, 466] width 901 height 17
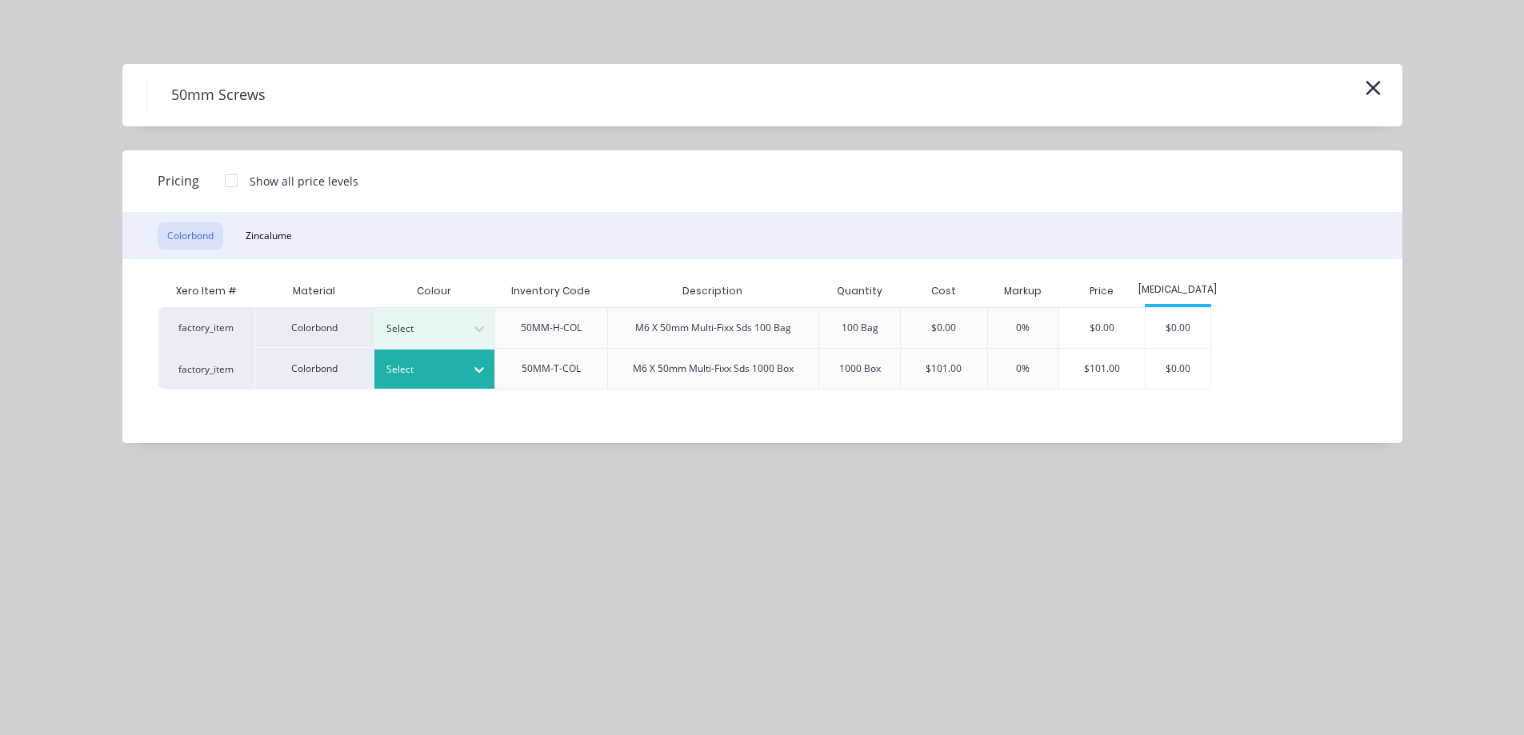
click at [447, 374] on div at bounding box center [422, 370] width 72 height 18
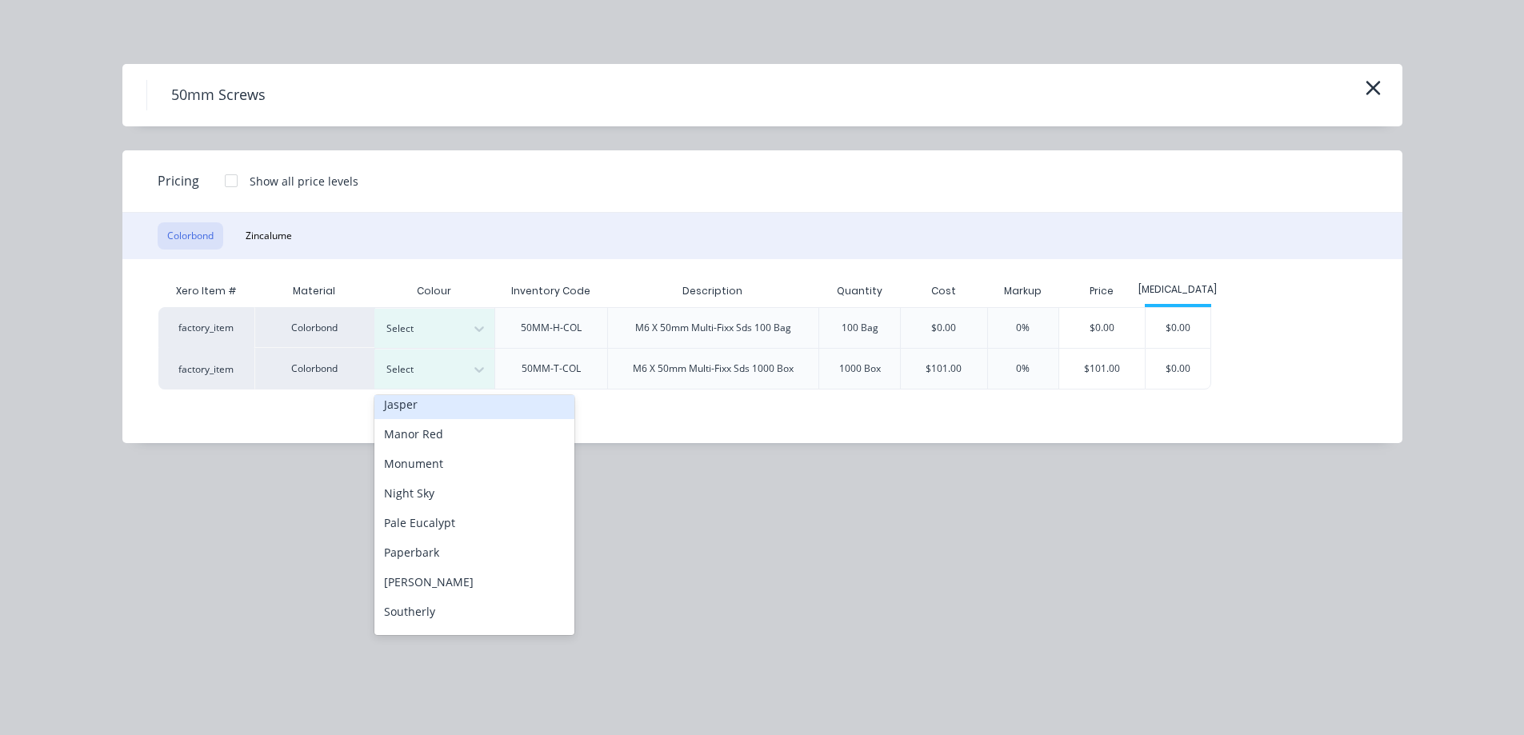
scroll to position [320, 0]
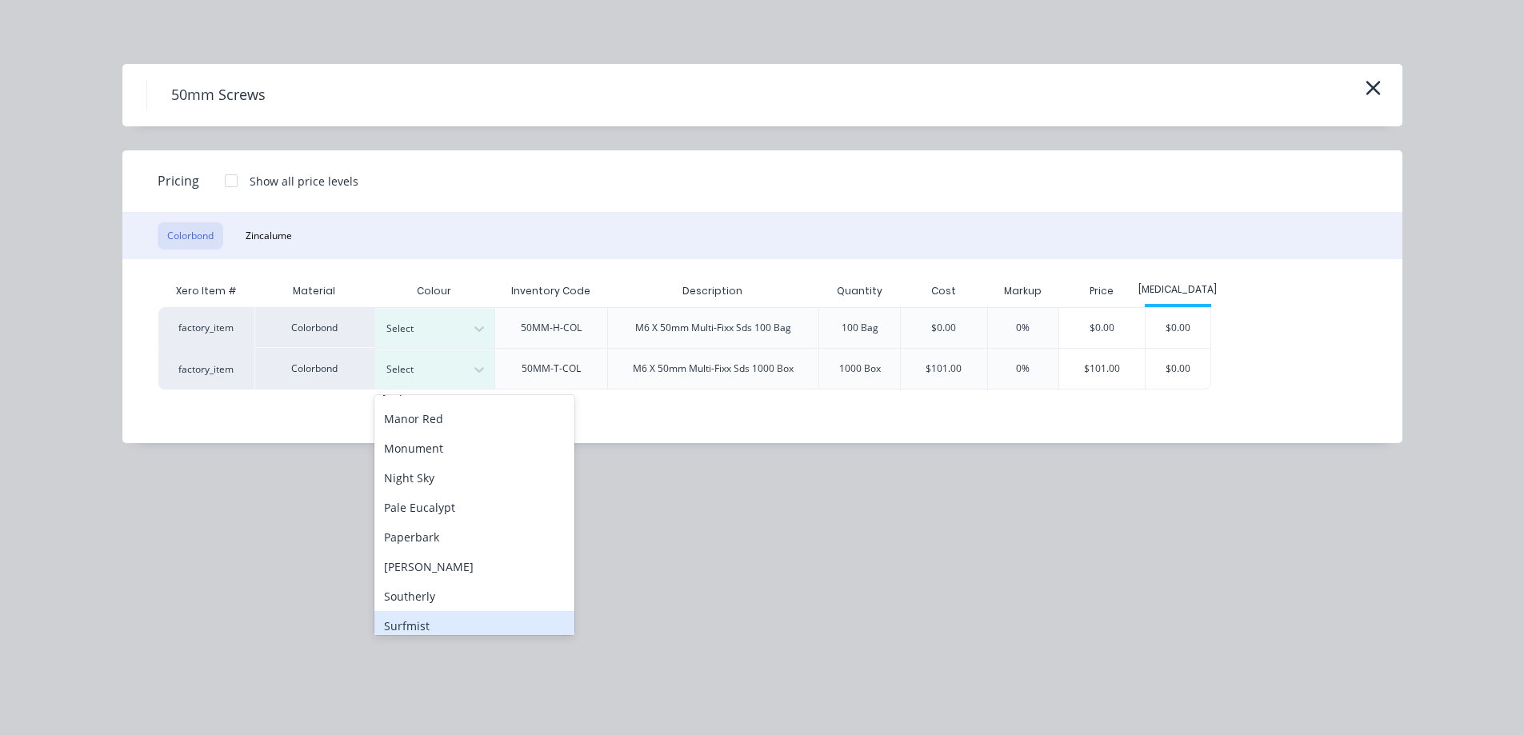
click at [440, 615] on div "Surfmist" at bounding box center [474, 626] width 200 height 30
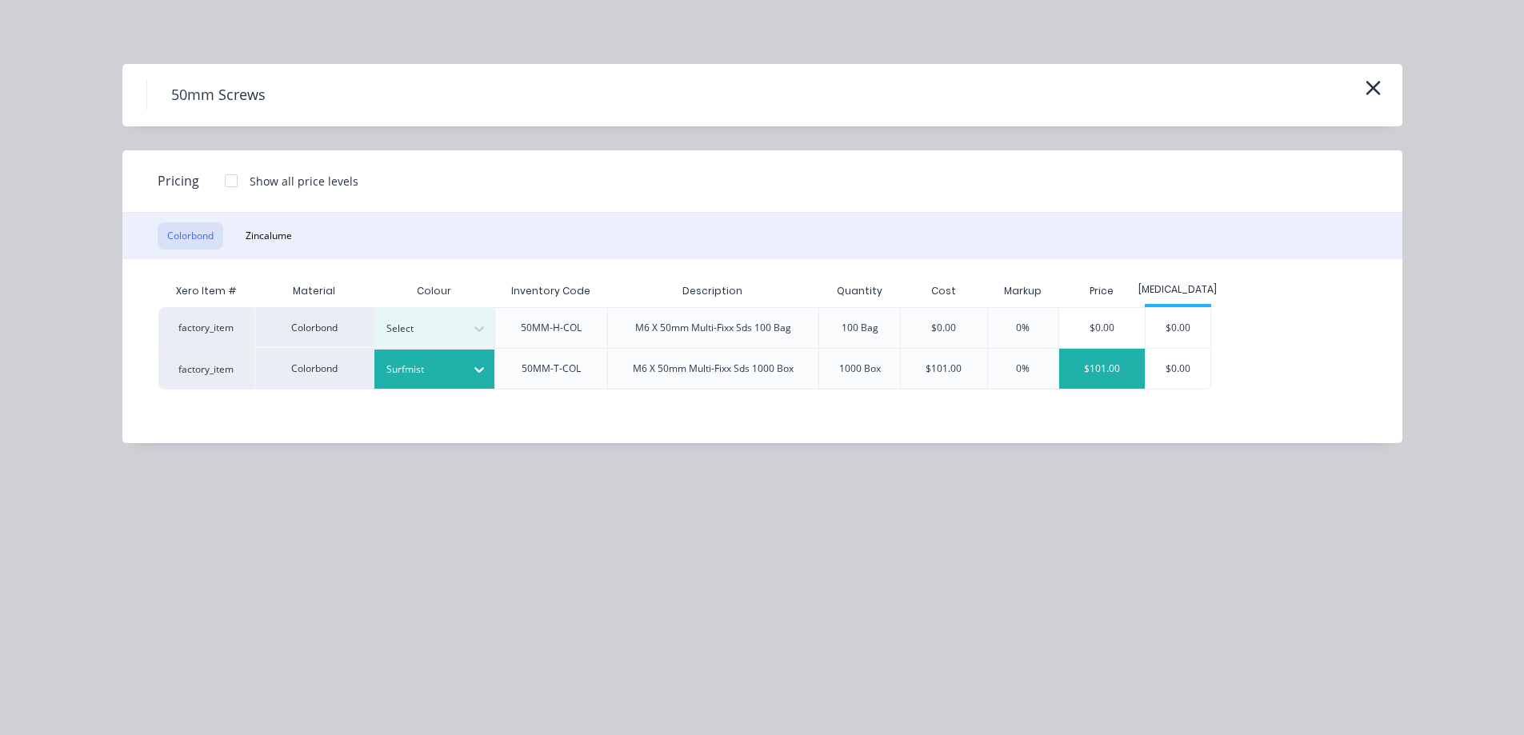
click at [1118, 373] on div "$101.00" at bounding box center [1102, 369] width 86 height 40
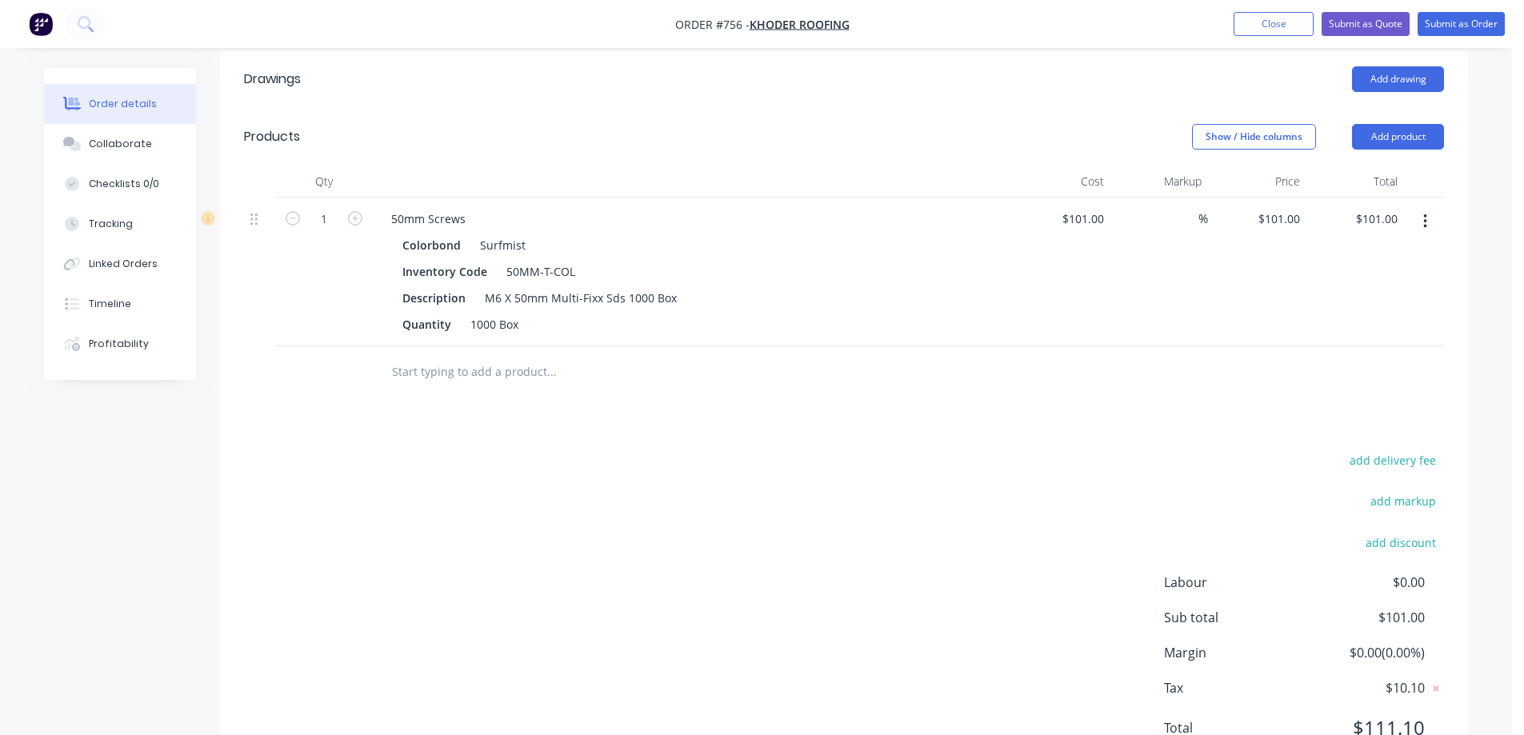
scroll to position [400, 0]
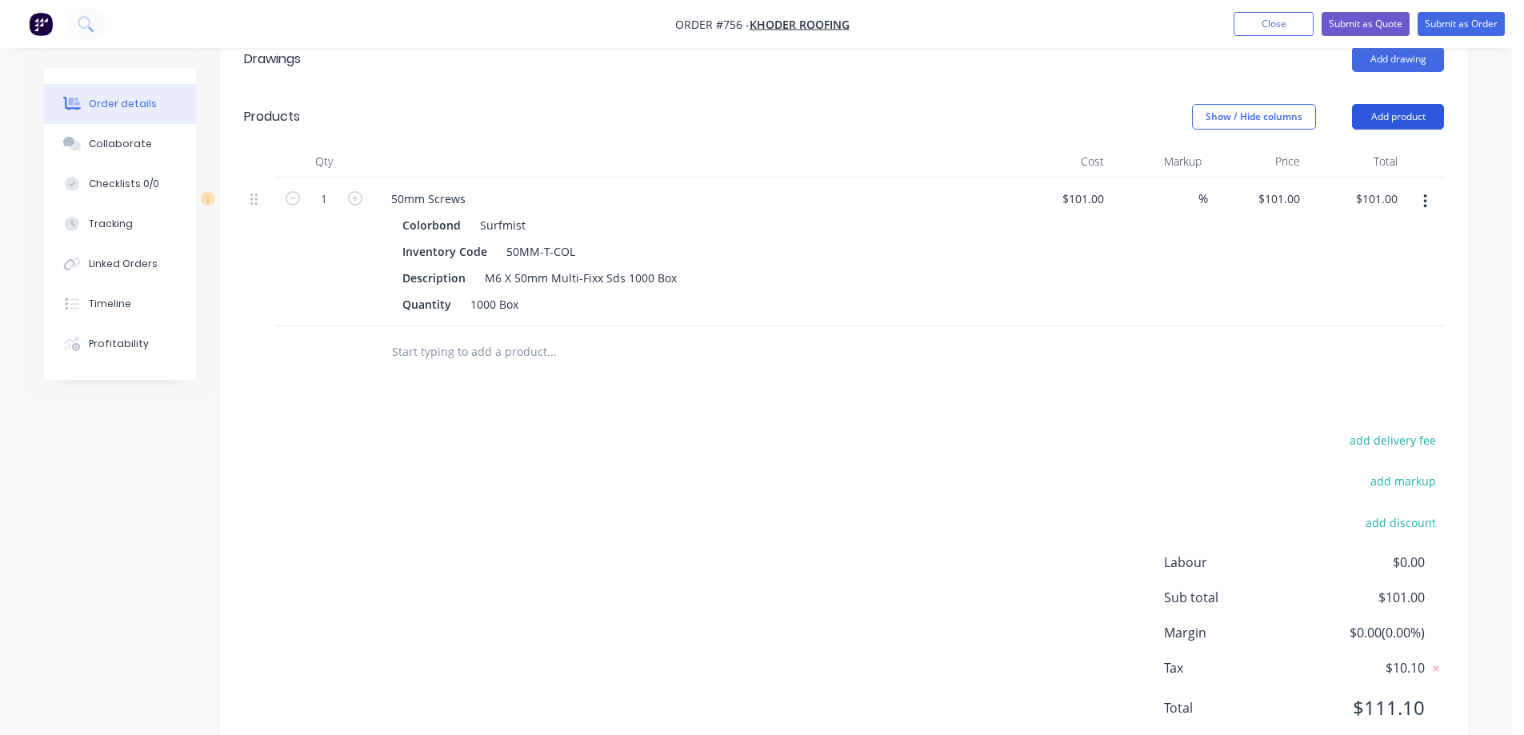
click at [1404, 113] on button "Add product" at bounding box center [1398, 117] width 92 height 26
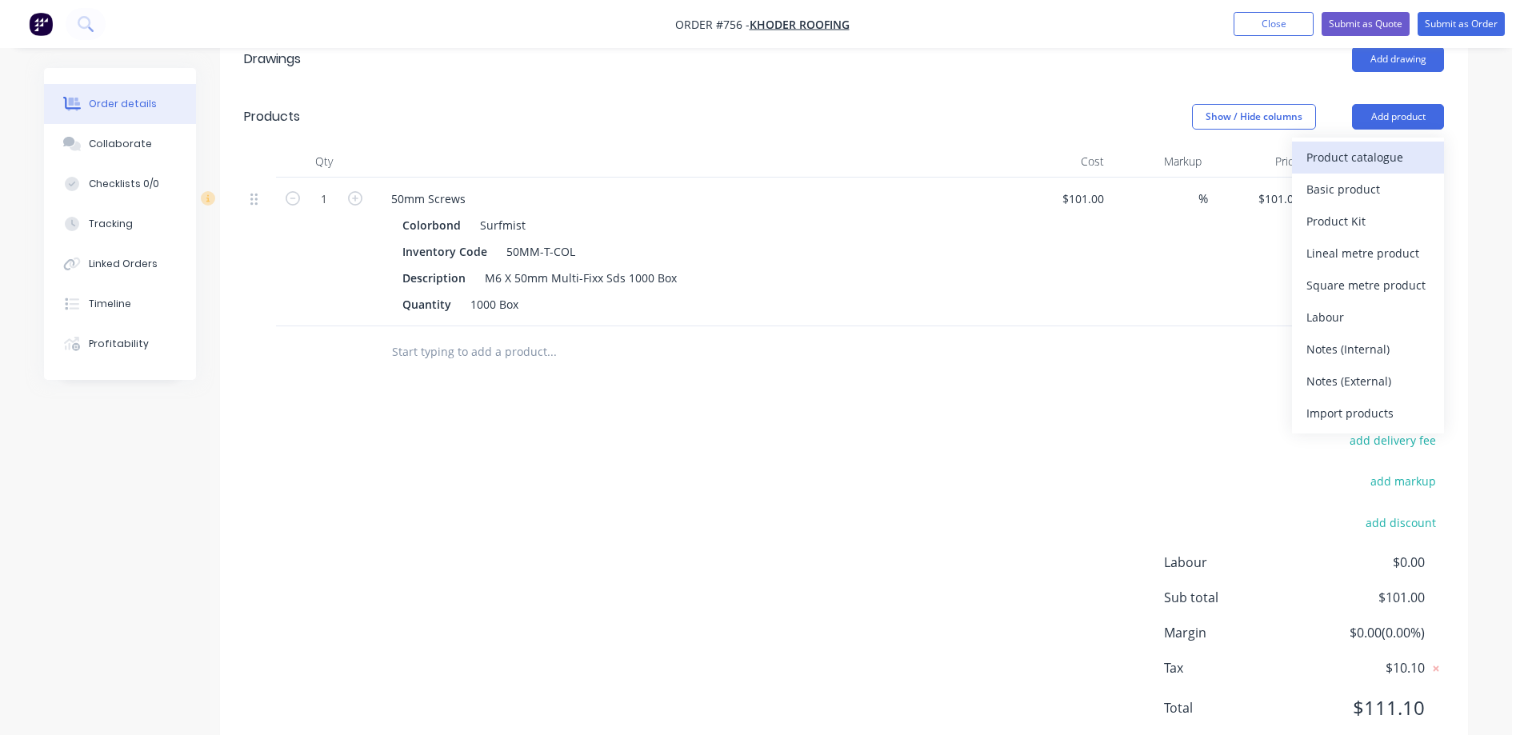
click at [1374, 157] on div "Product catalogue" at bounding box center [1367, 157] width 123 height 23
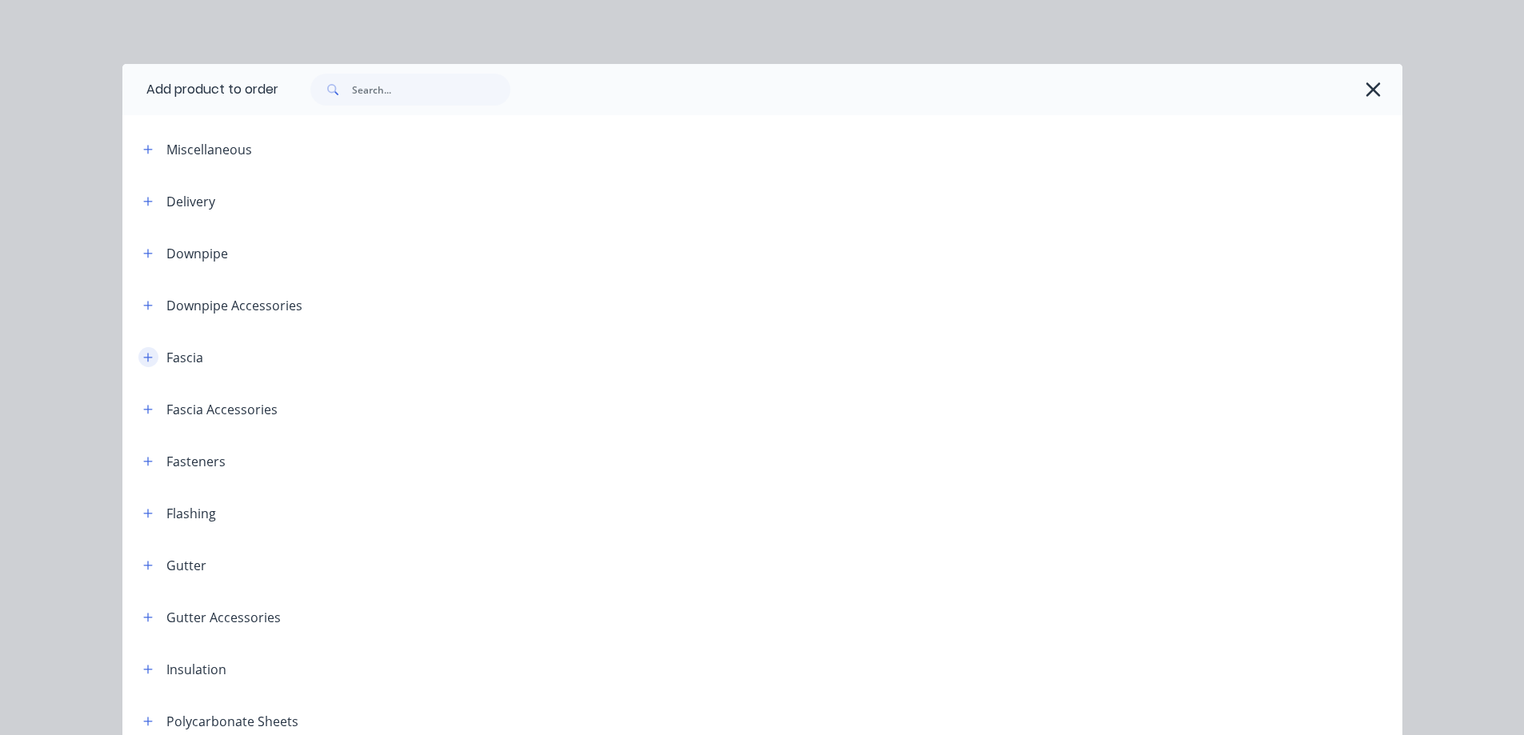
click at [142, 363] on button "button" at bounding box center [148, 357] width 20 height 20
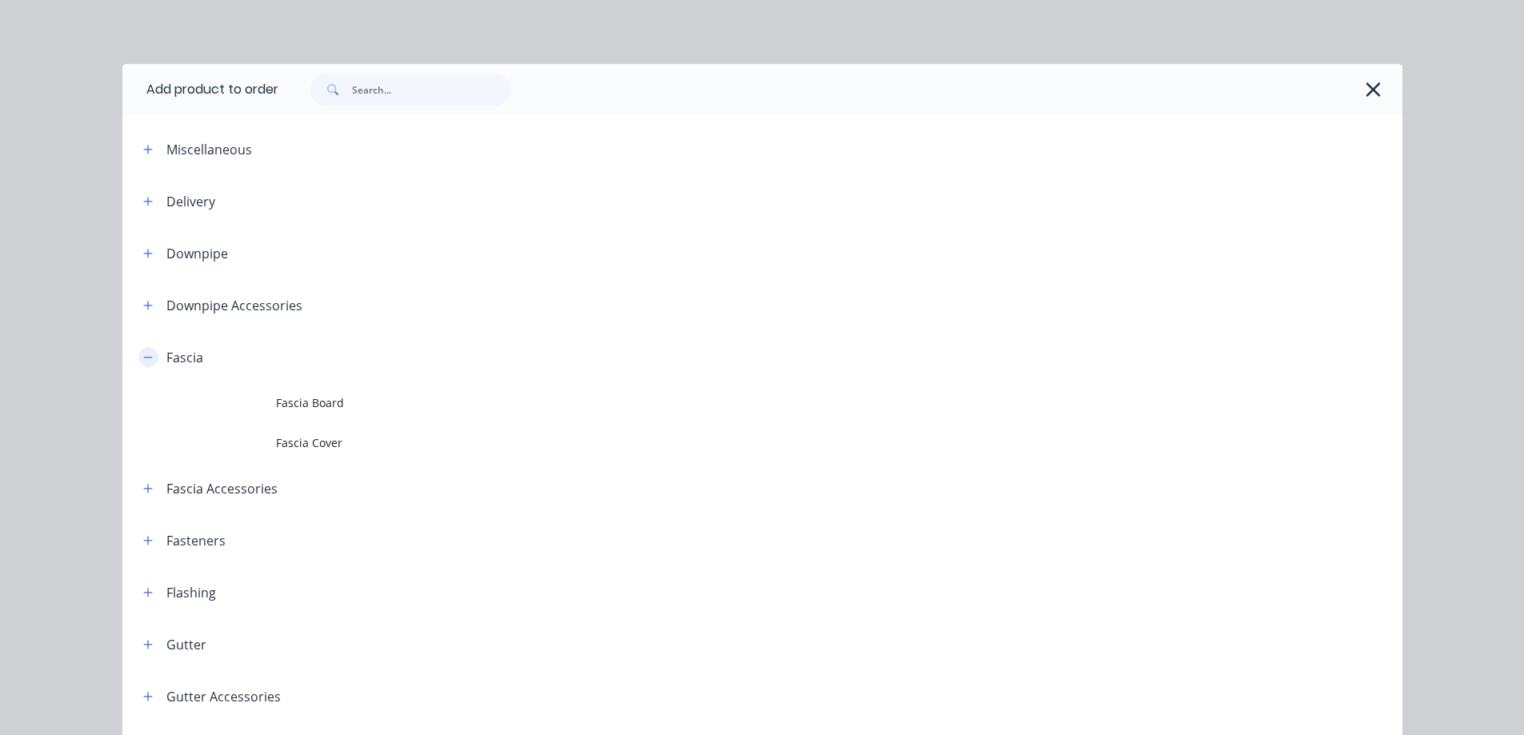
click at [142, 363] on button "button" at bounding box center [148, 357] width 20 height 20
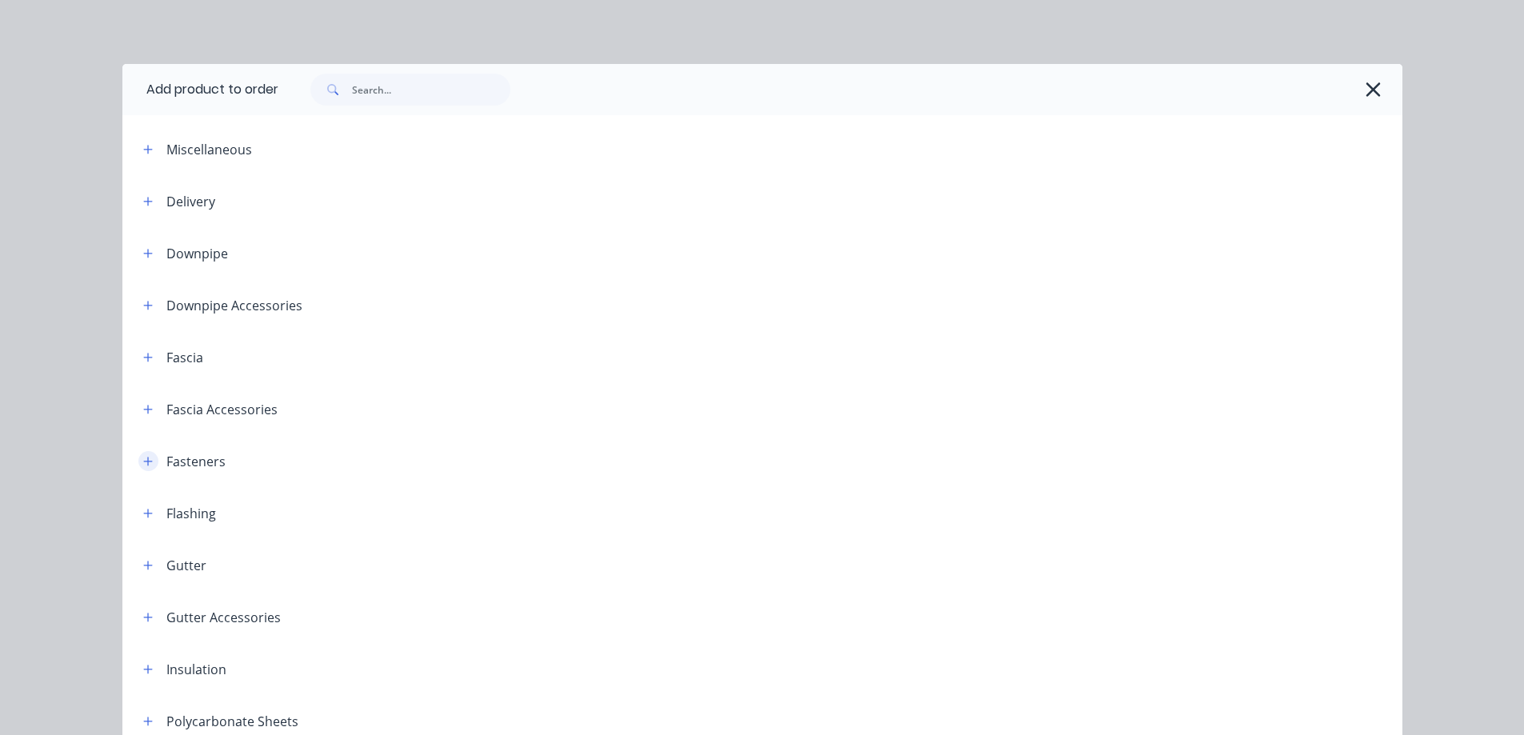
click at [146, 456] on icon "button" at bounding box center [148, 461] width 10 height 11
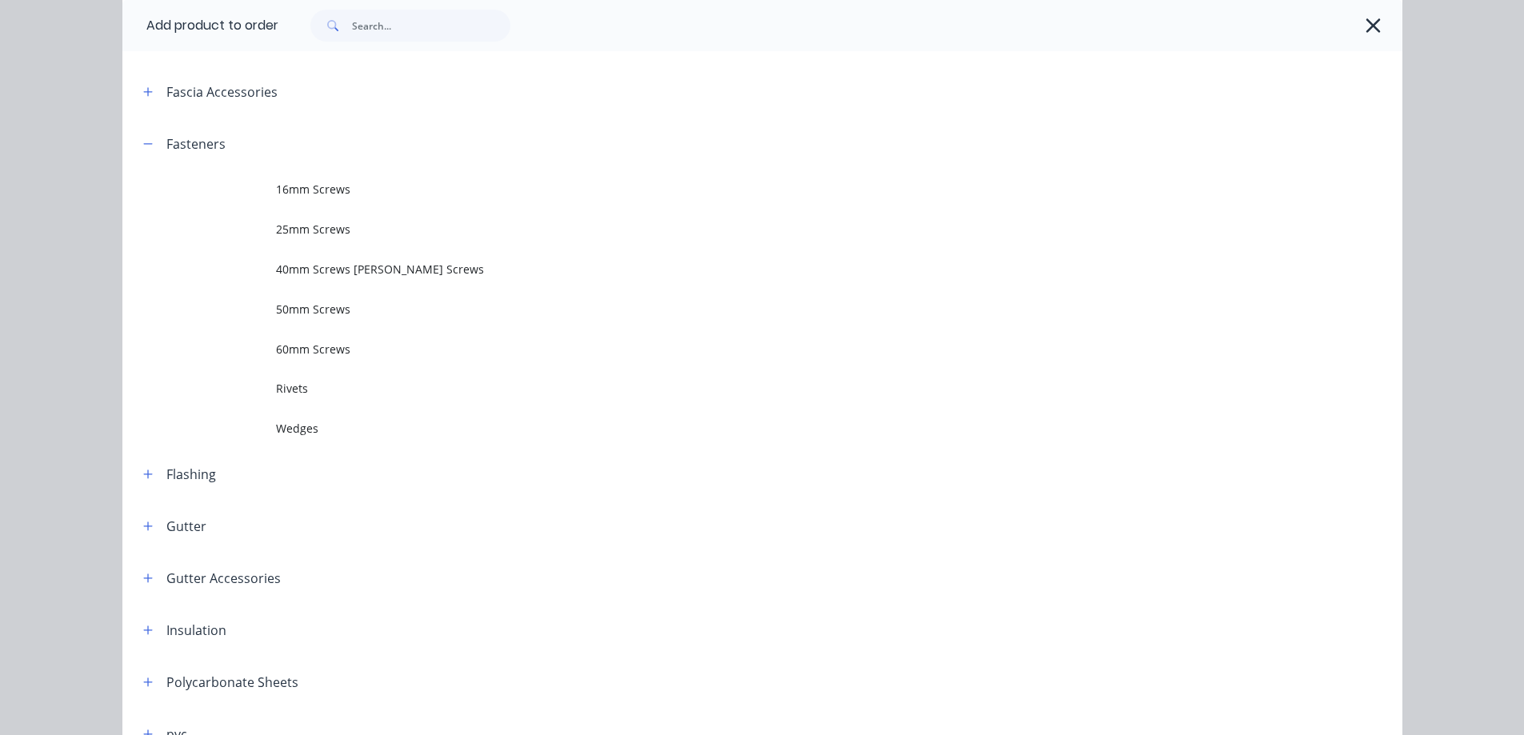
scroll to position [320, 0]
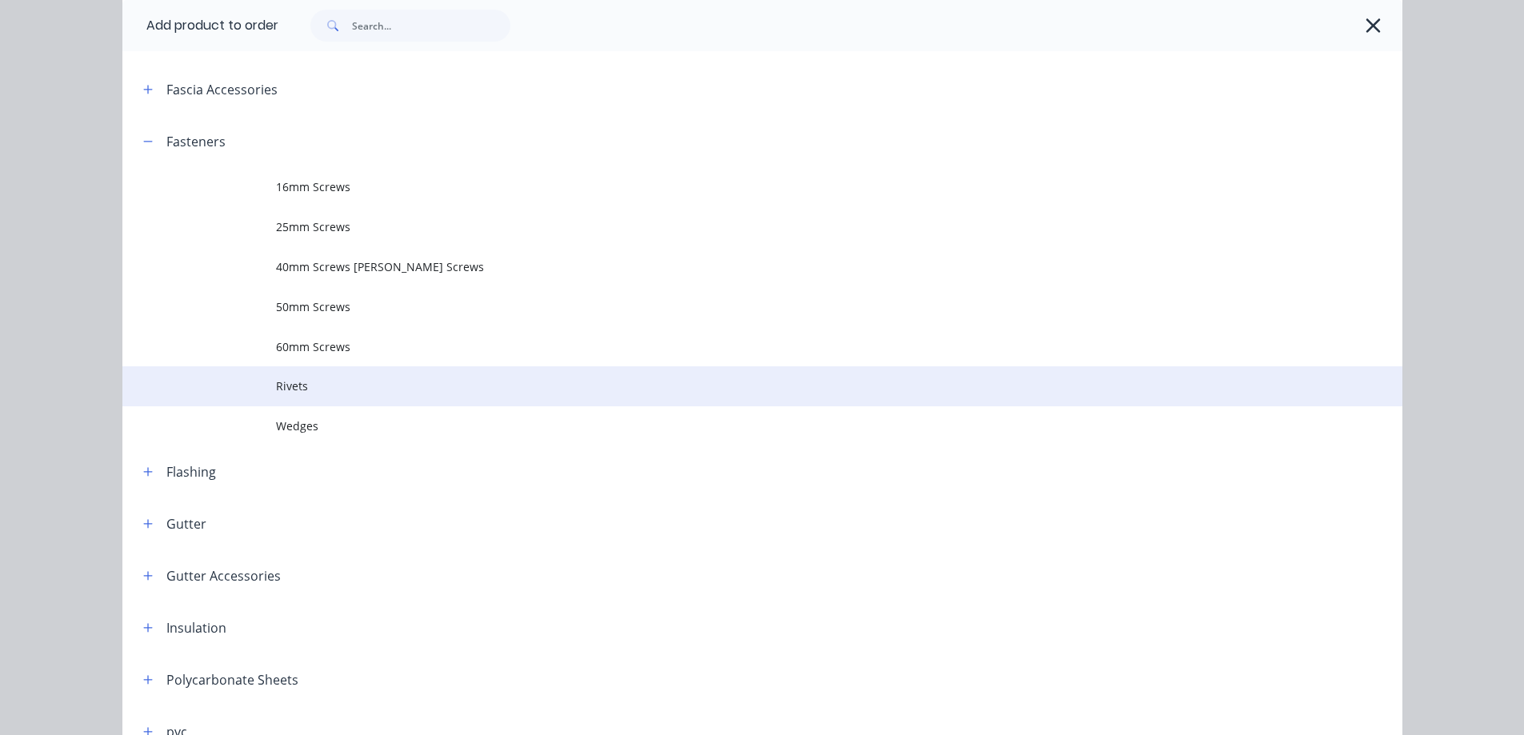
click at [292, 395] on td "Rivets" at bounding box center [839, 386] width 1126 height 40
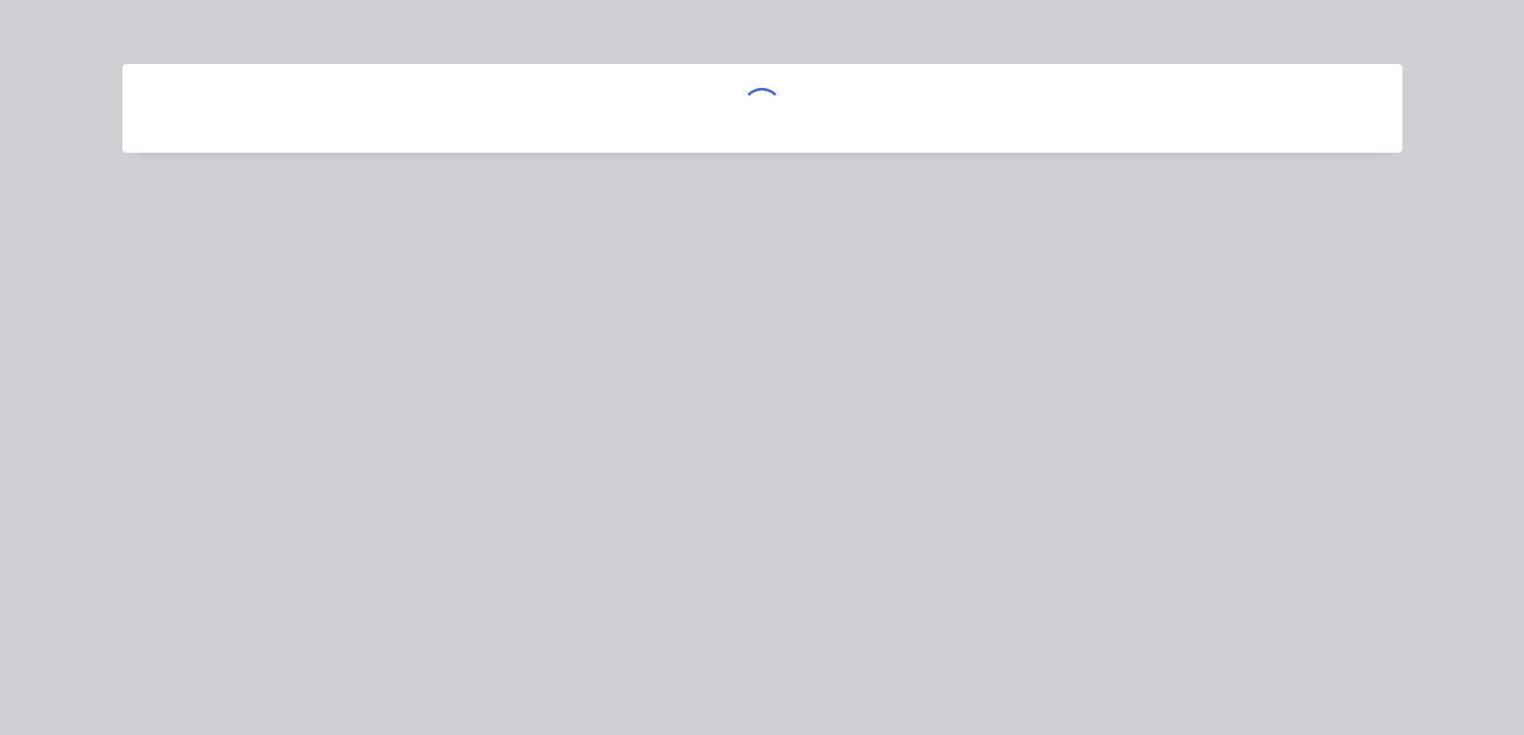
scroll to position [0, 0]
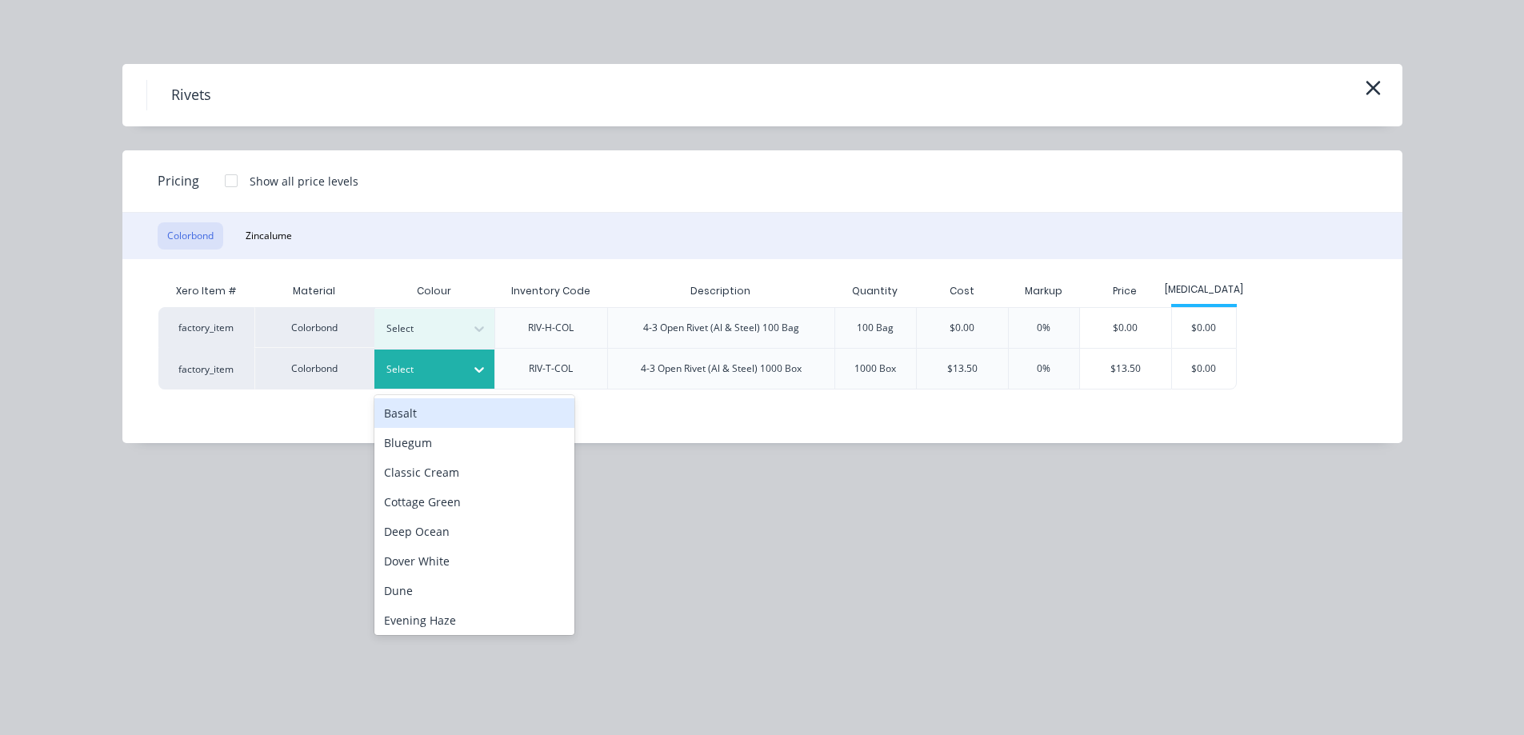
click at [450, 365] on div at bounding box center [422, 370] width 72 height 18
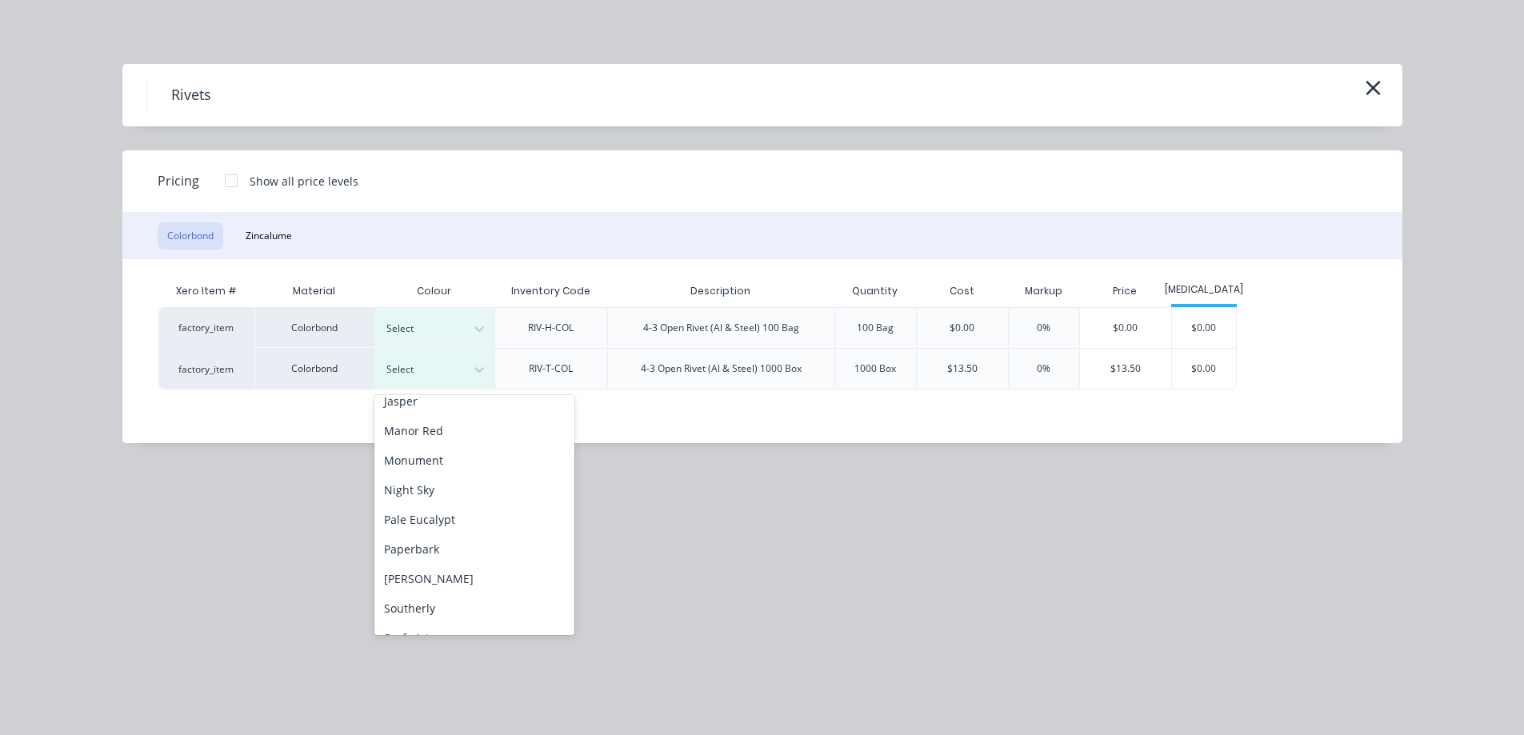
scroll to position [320, 0]
click at [459, 619] on div "Surfmist" at bounding box center [474, 626] width 200 height 30
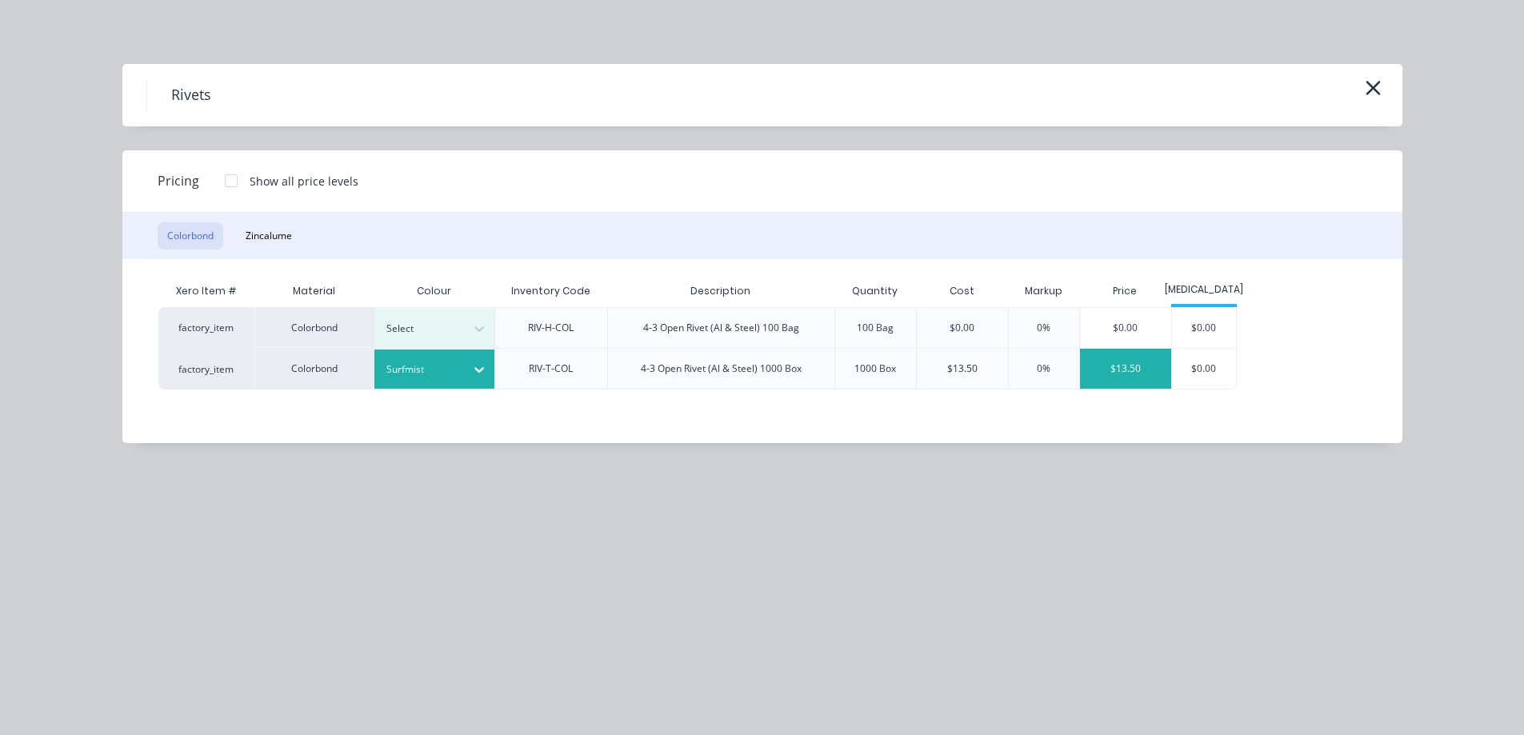
click at [1120, 375] on div "$13.50" at bounding box center [1125, 369] width 91 height 40
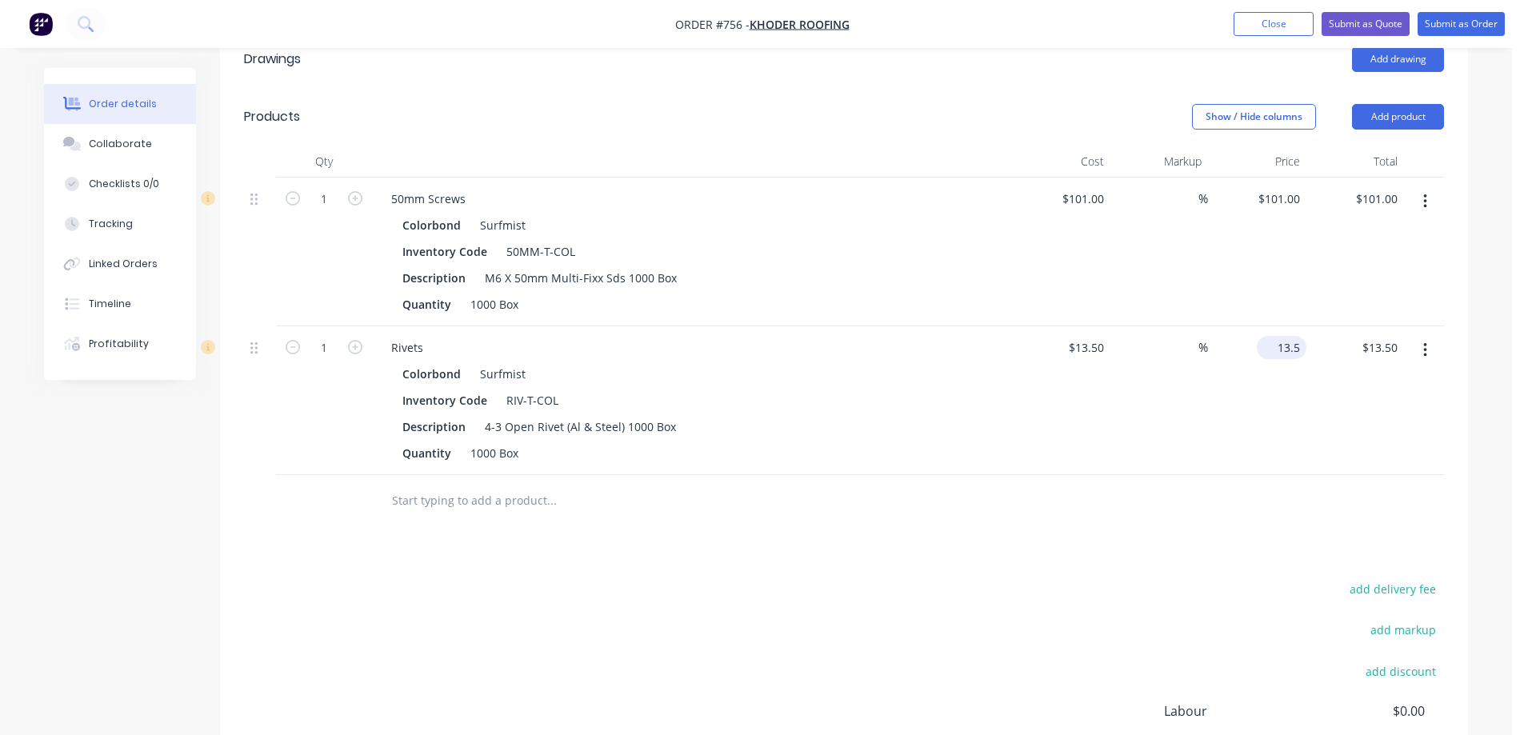
click at [1297, 352] on input "13.5" at bounding box center [1284, 347] width 43 height 23
type input "20"
type input "48.15"
type input "$20.00"
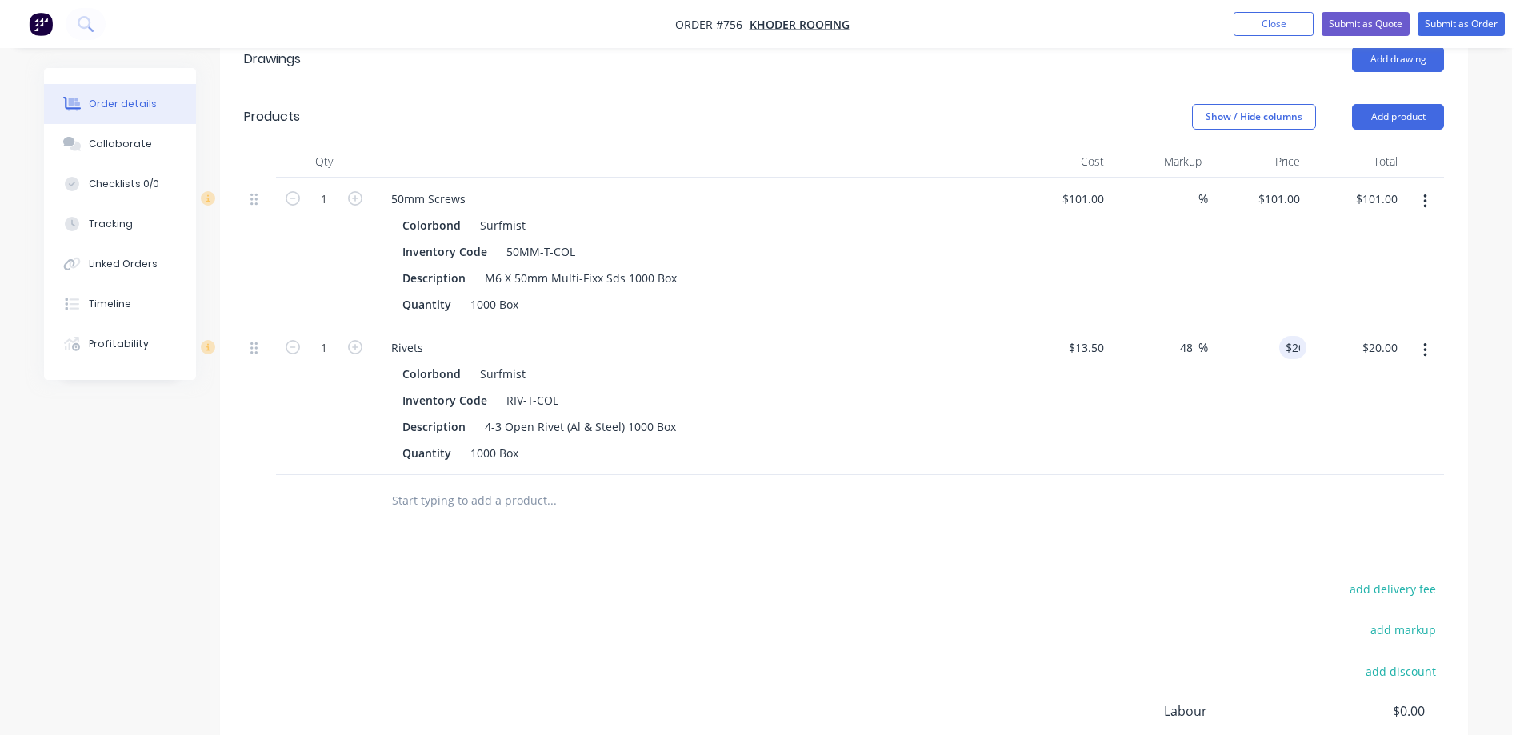
click at [1264, 399] on div "$20.00 20" at bounding box center [1257, 400] width 98 height 149
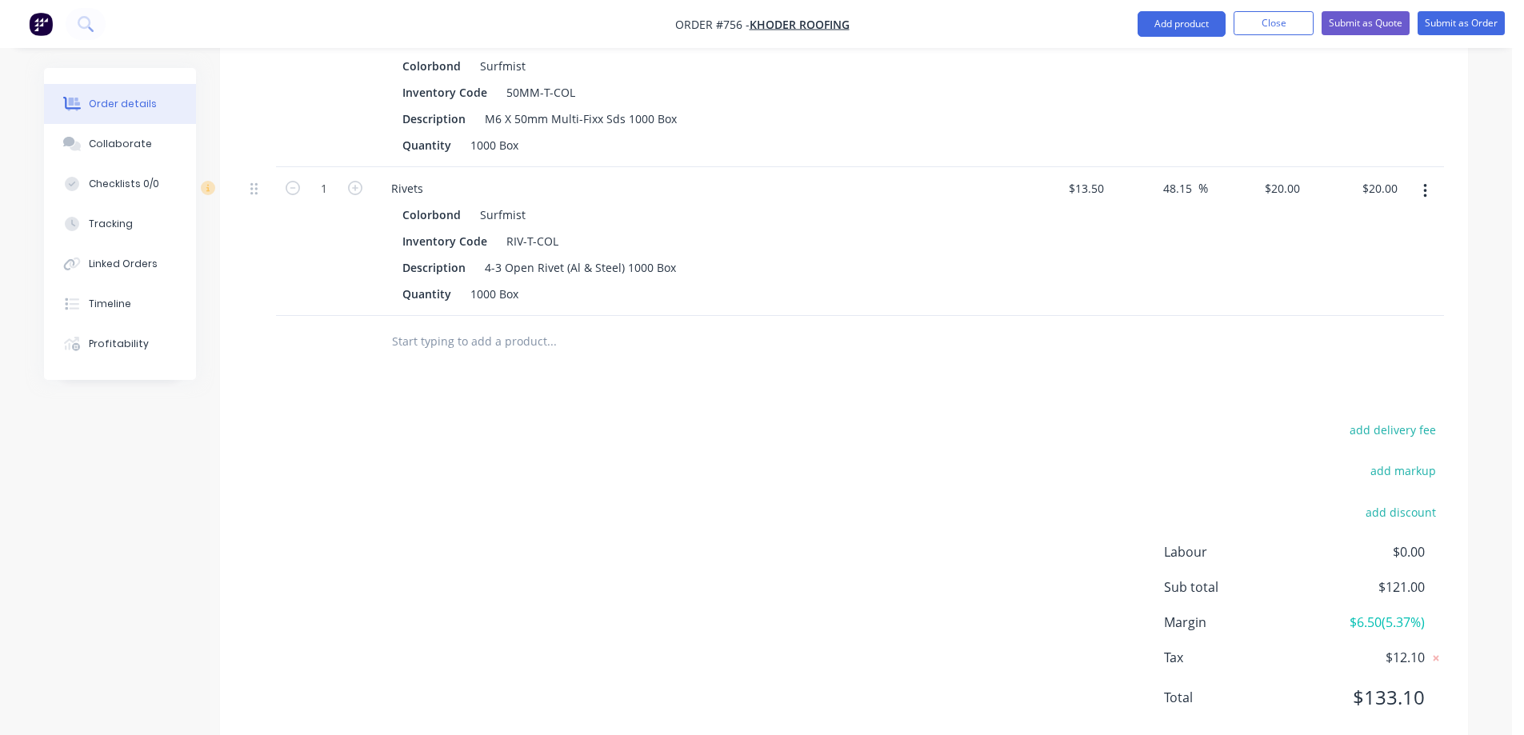
scroll to position [560, 0]
click at [525, 350] on input "text" at bounding box center [551, 341] width 320 height 32
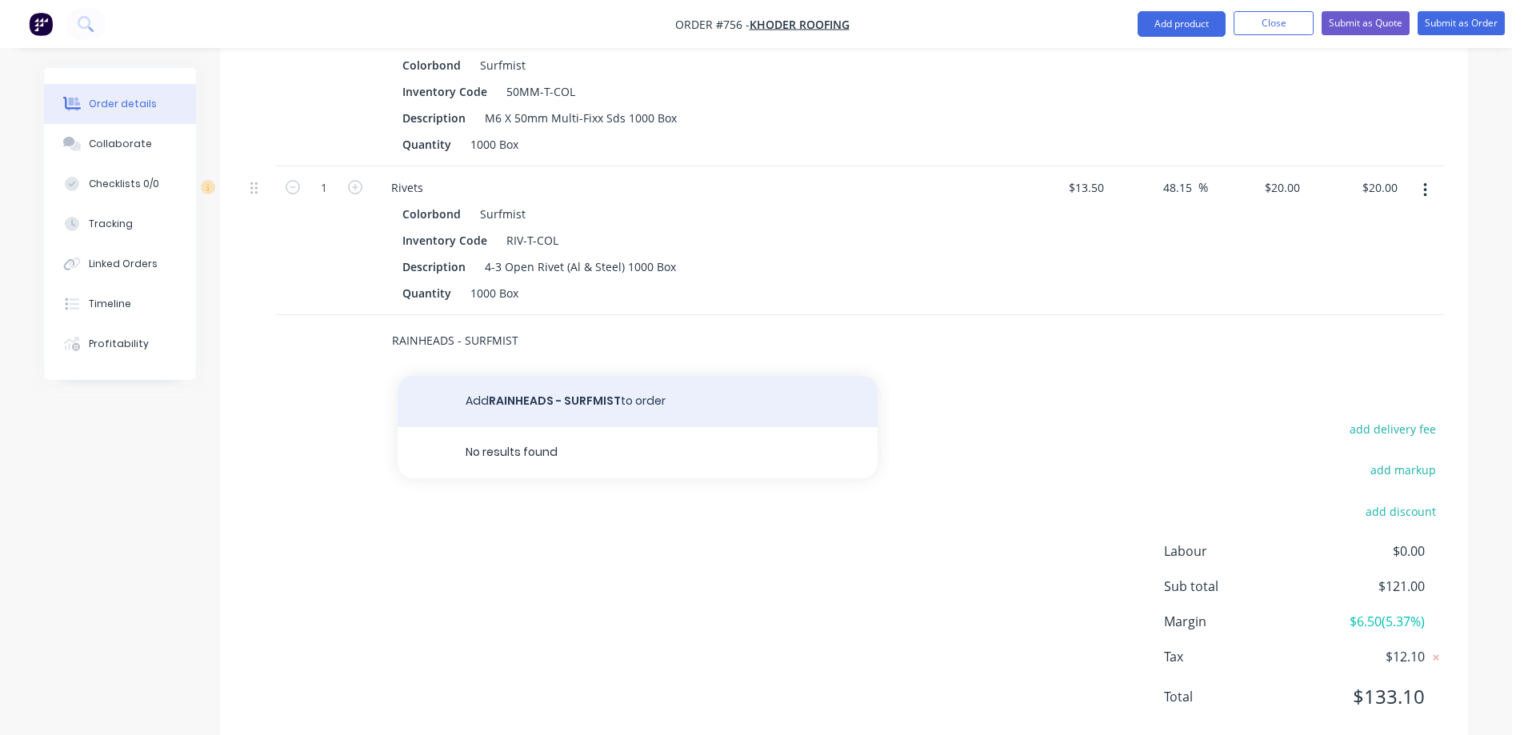
type input "RAINHEADS - SURFMIST"
click at [514, 398] on button "Add RAINHEADS - SURFMIST to order" at bounding box center [638, 401] width 480 height 51
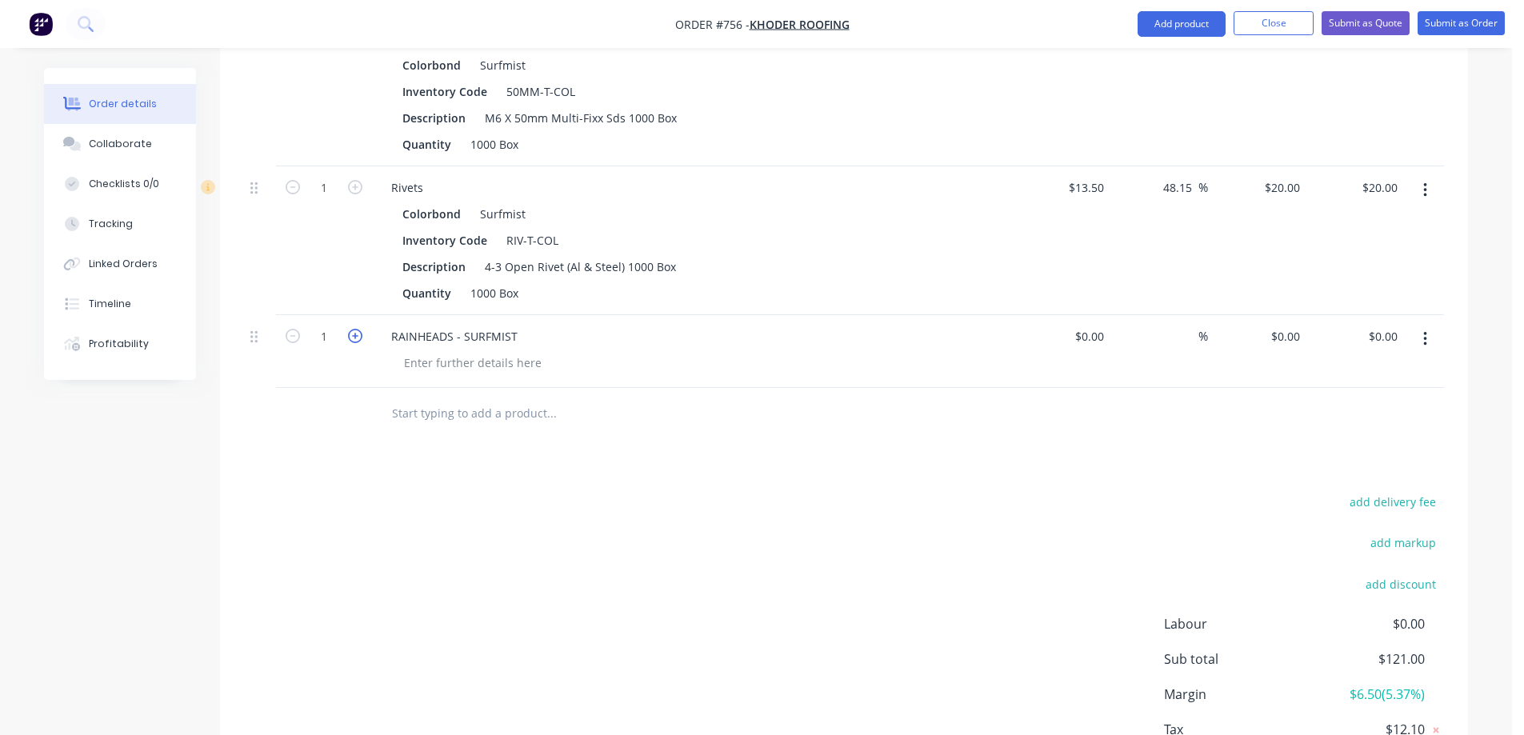
click at [358, 340] on icon "button" at bounding box center [355, 336] width 14 height 14
click at [294, 341] on icon "button" at bounding box center [293, 336] width 14 height 14
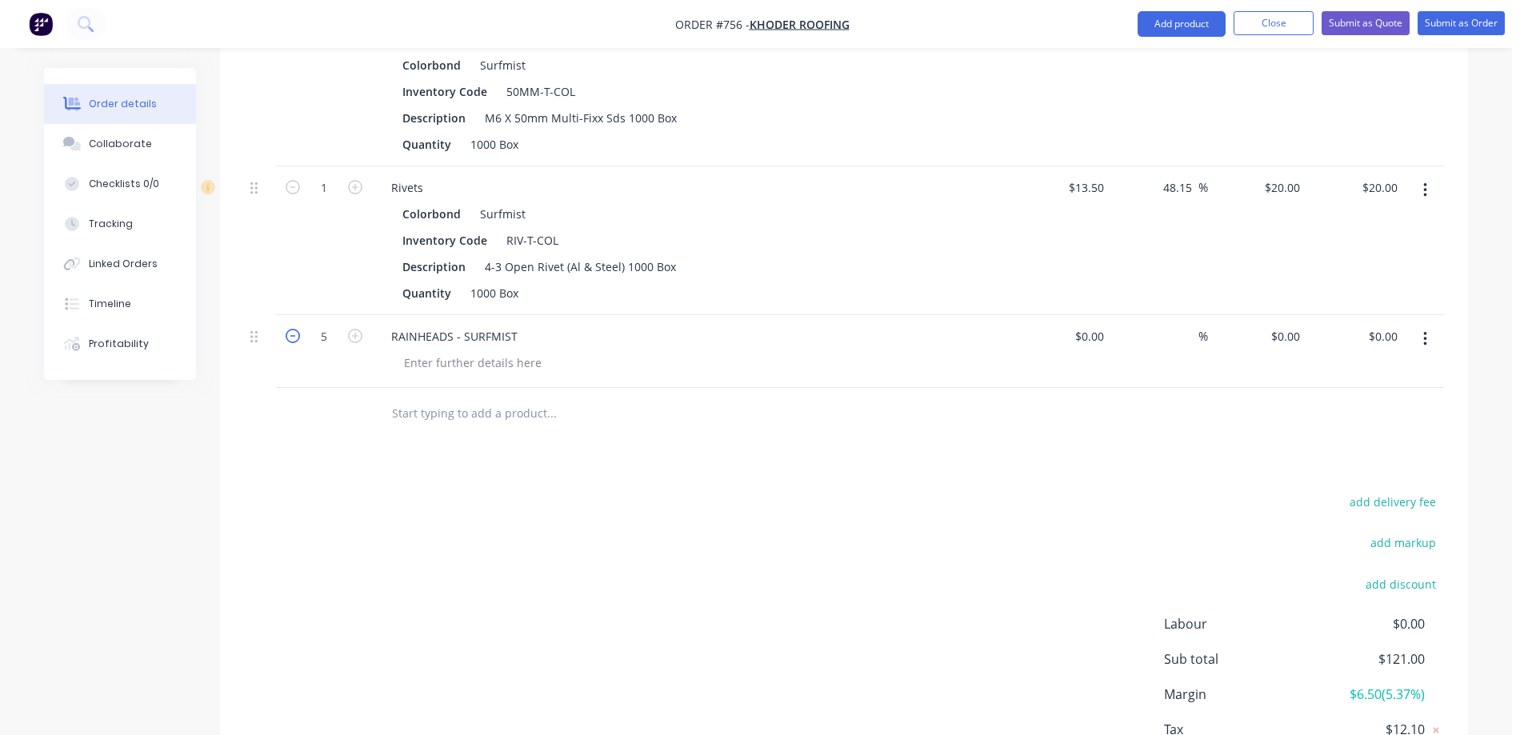
type input "4"
click at [1281, 343] on div "0 $0.00" at bounding box center [1257, 351] width 98 height 73
type input "$70.00"
type input "$280.00"
click at [1069, 476] on div "Drawings Add drawing Products Show / Hide columns Add product Qty Cost Markup P…" at bounding box center [844, 346] width 1248 height 953
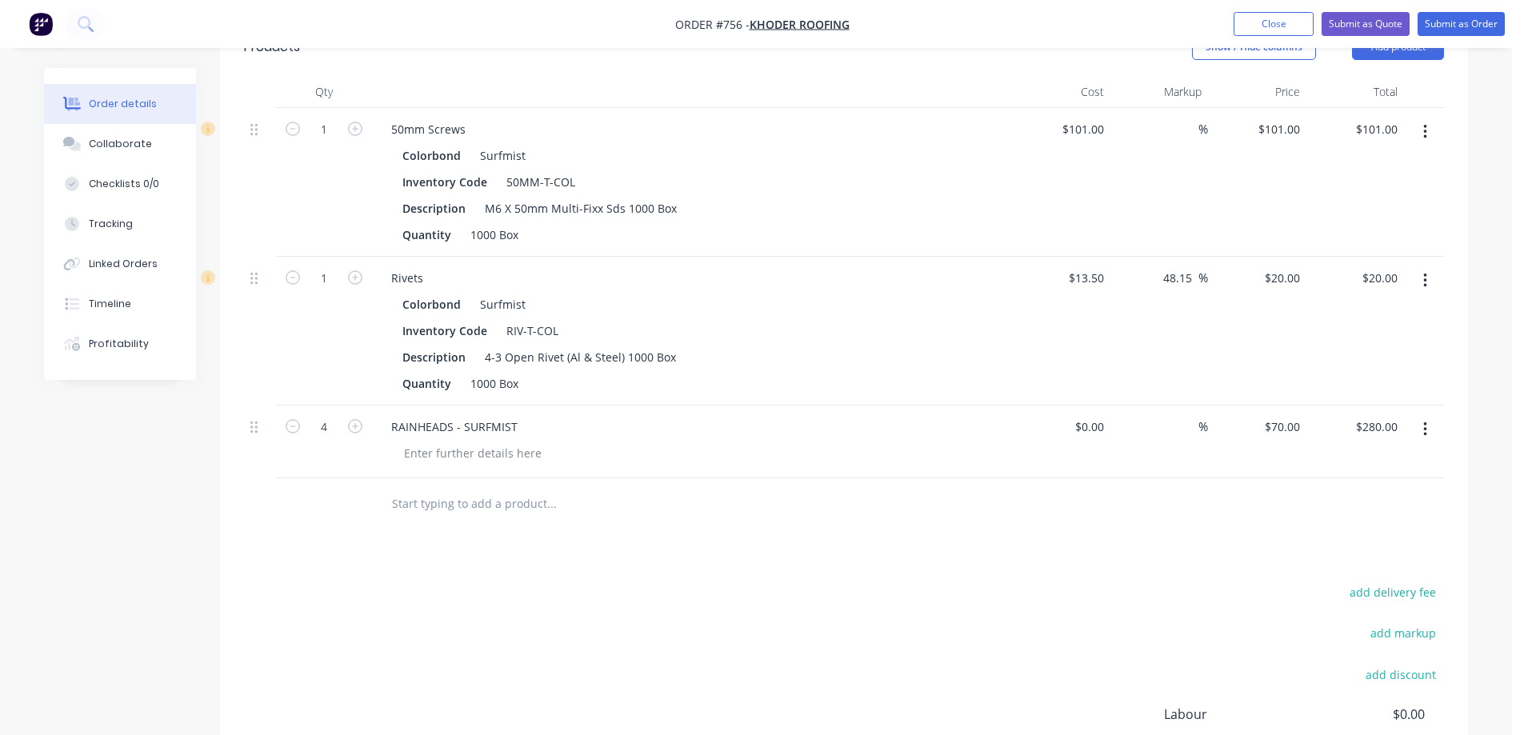
scroll to position [433, 0]
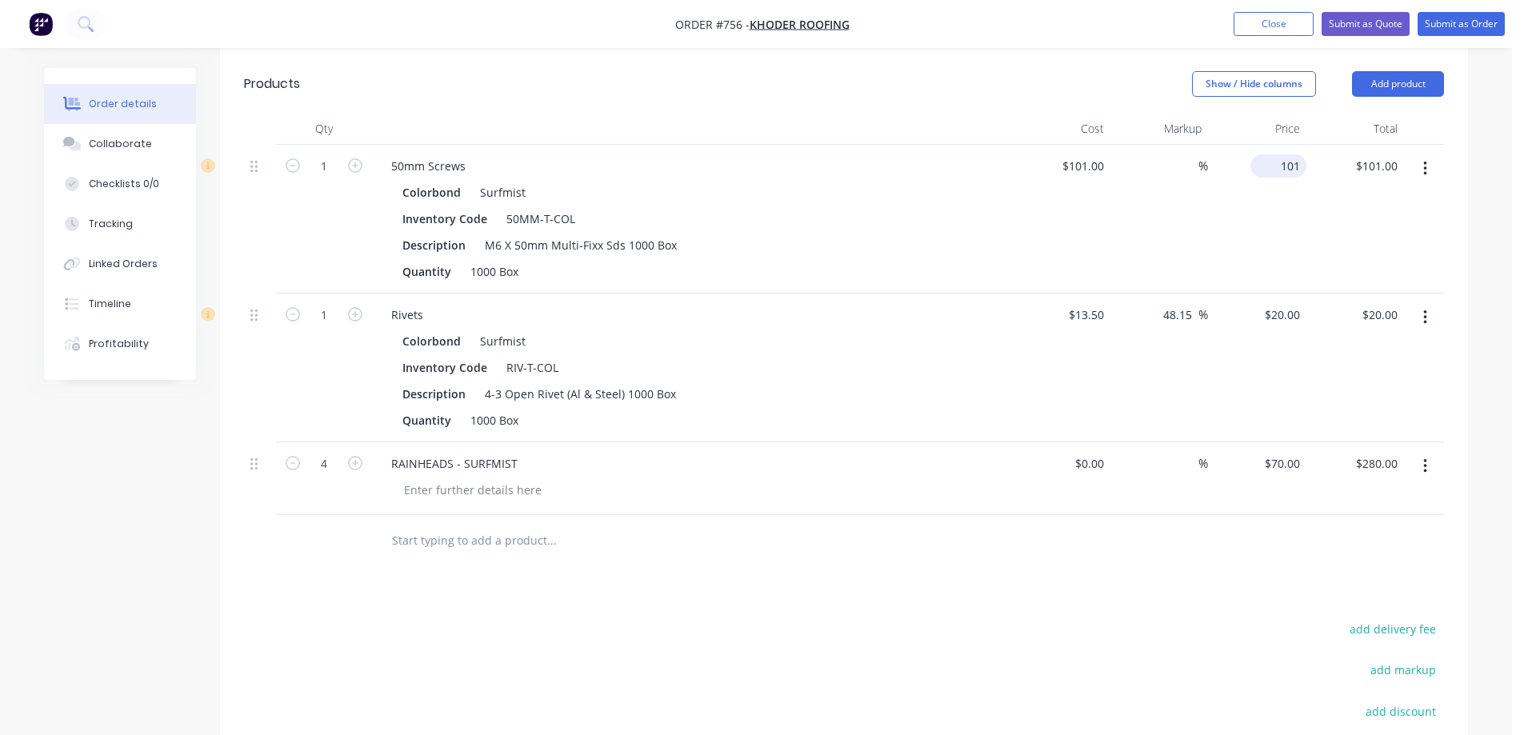
click at [1284, 166] on input "101" at bounding box center [1282, 165] width 50 height 23
type input "125"
type input "23.76"
type input "$125.00"
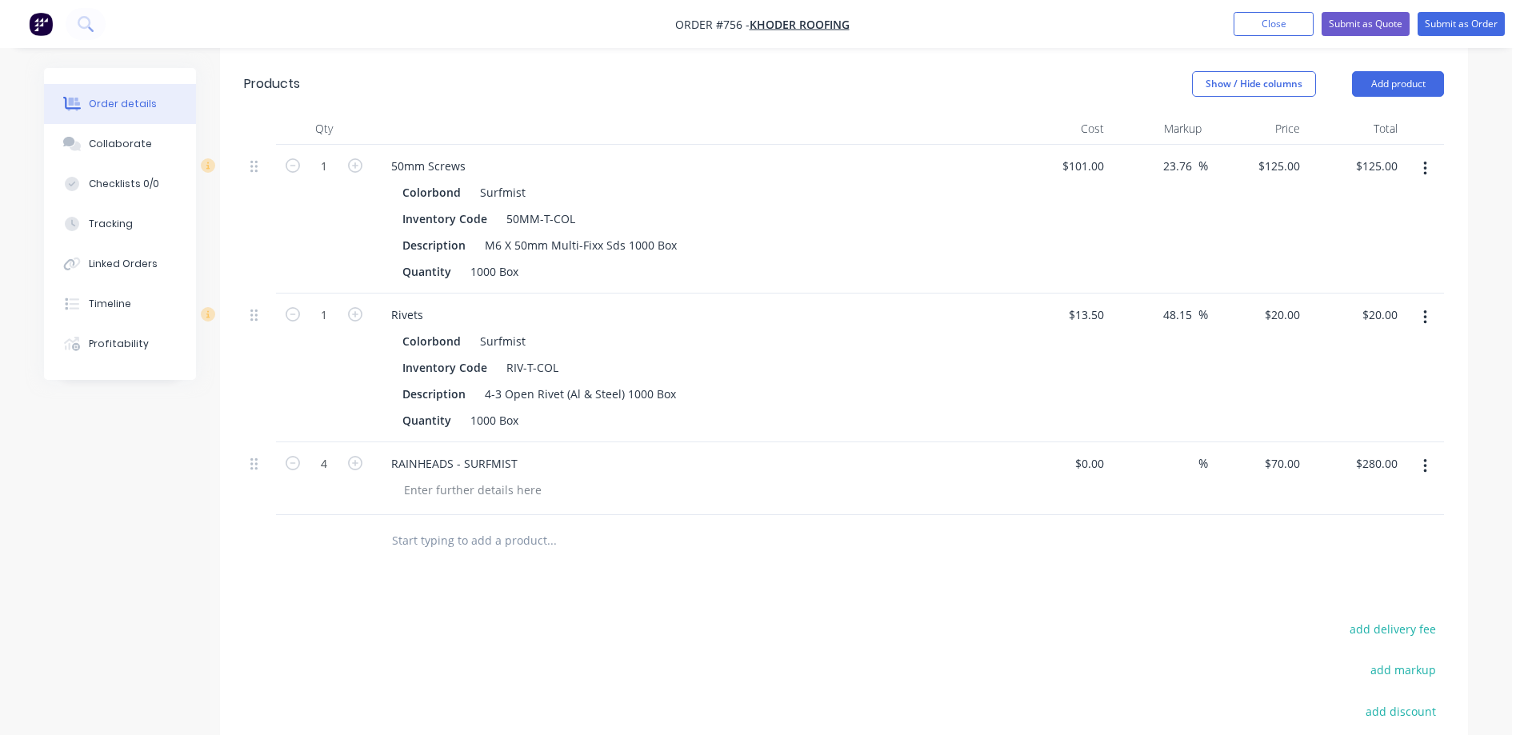
click at [1299, 211] on div "$125.00 $125.00" at bounding box center [1257, 219] width 98 height 149
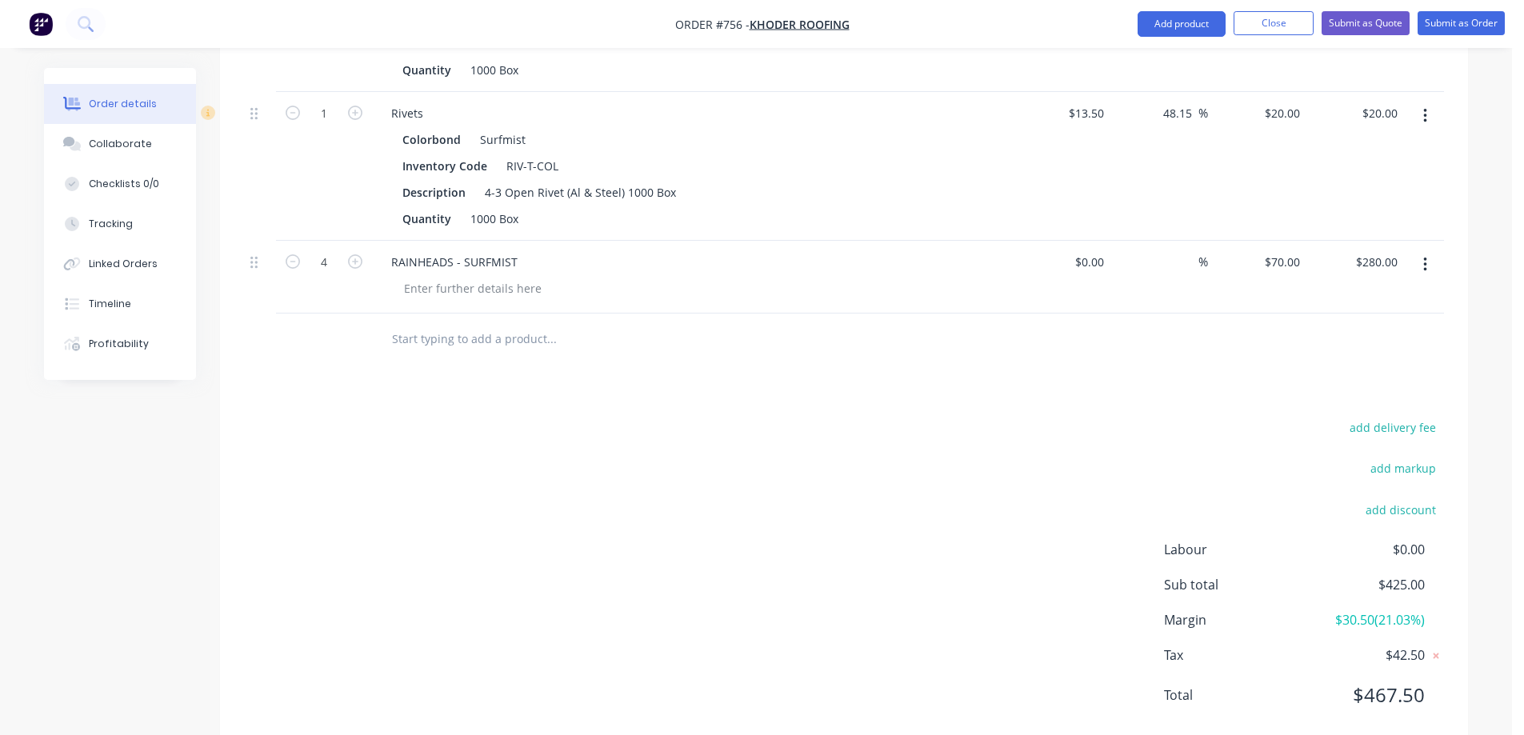
scroll to position [673, 0]
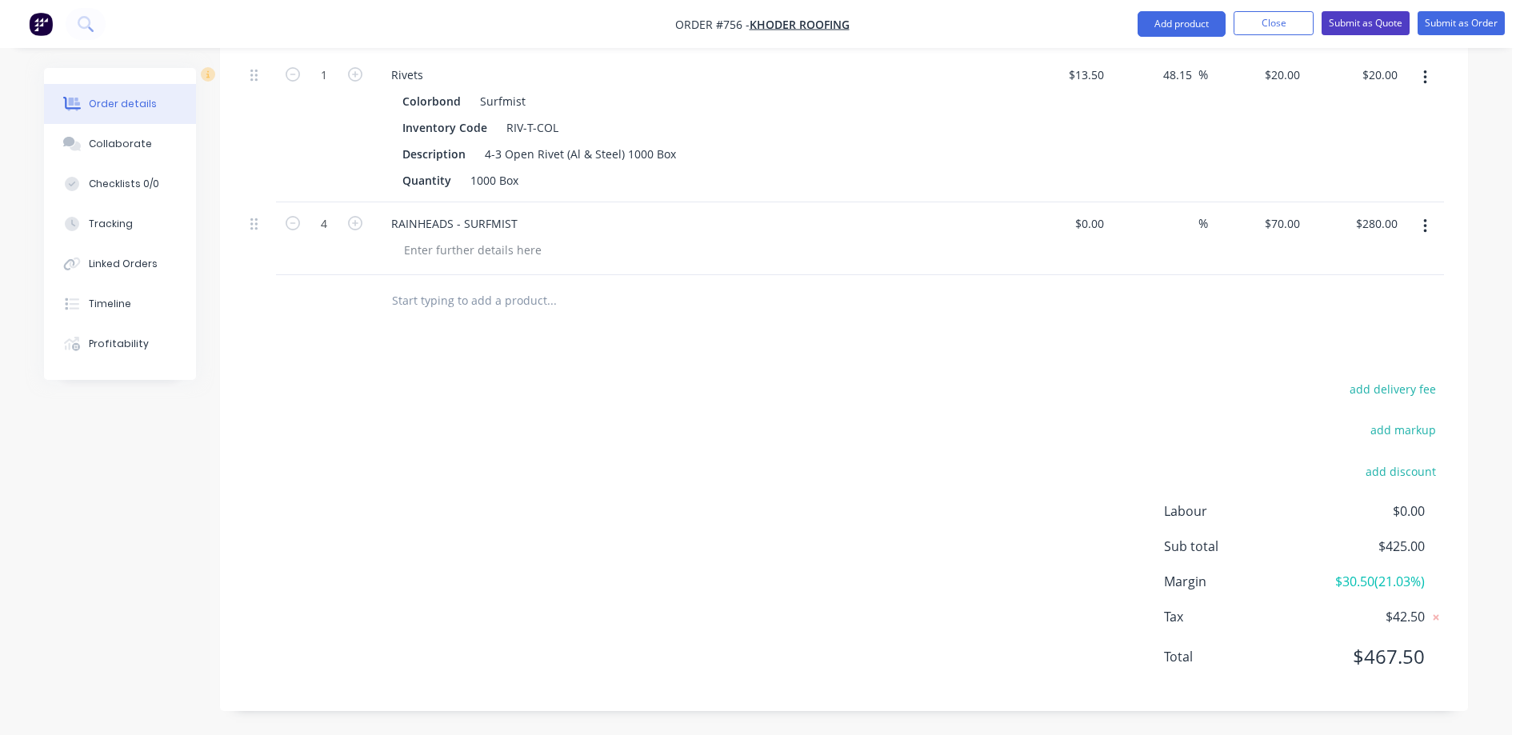
click at [1365, 26] on button "Submit as Quote" at bounding box center [1365, 23] width 88 height 24
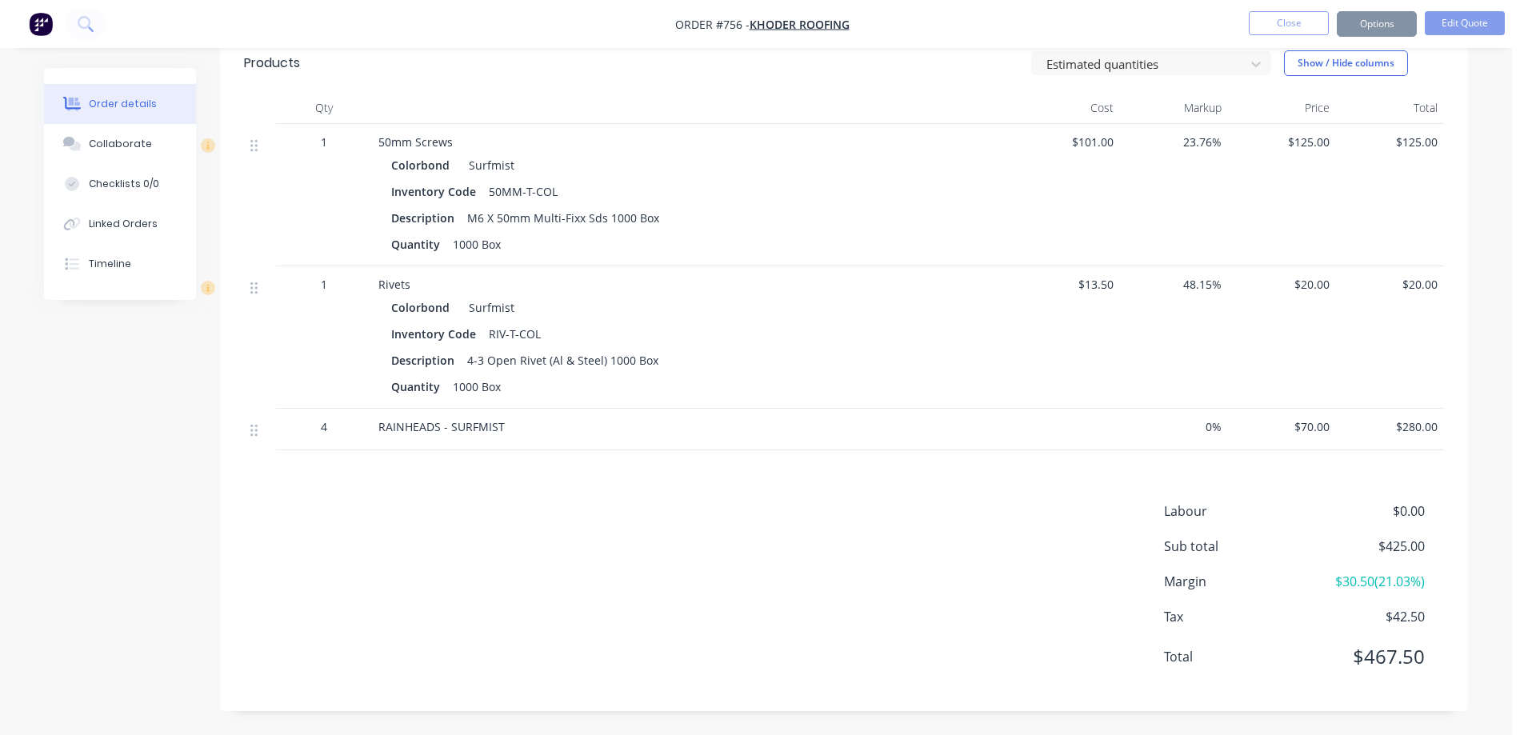
scroll to position [0, 0]
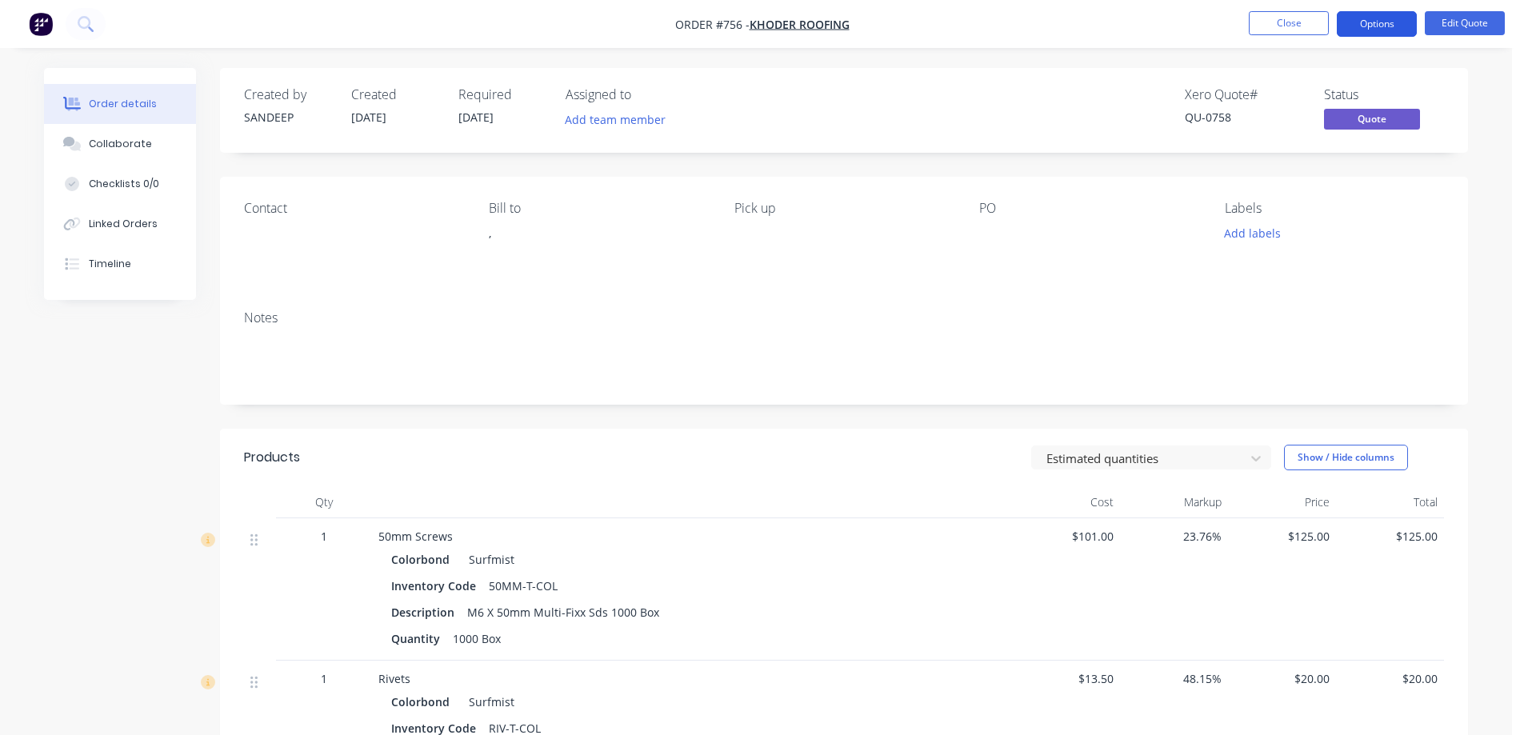
click at [1360, 29] on button "Options" at bounding box center [1377, 24] width 80 height 26
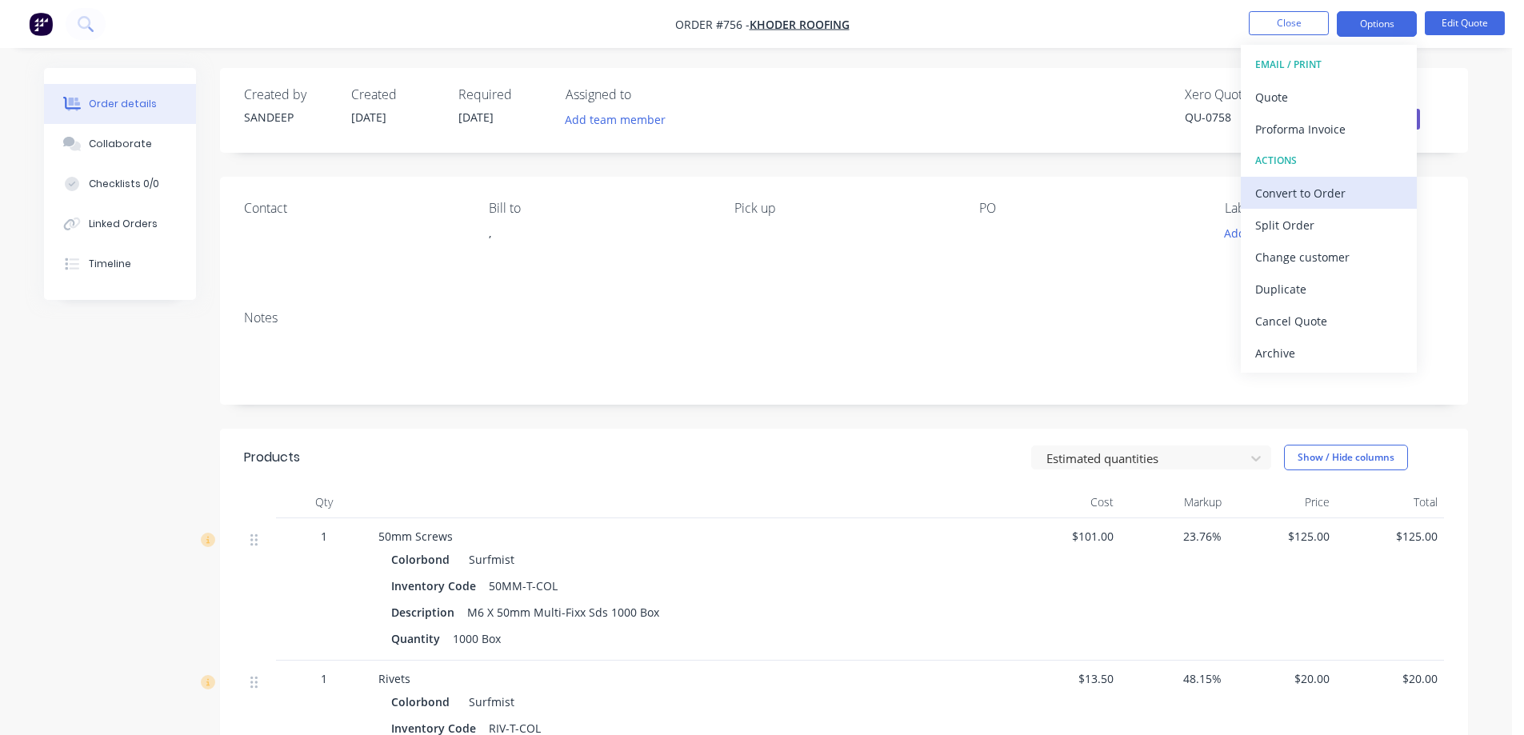
click at [1302, 206] on button "Convert to Order" at bounding box center [1329, 193] width 176 height 32
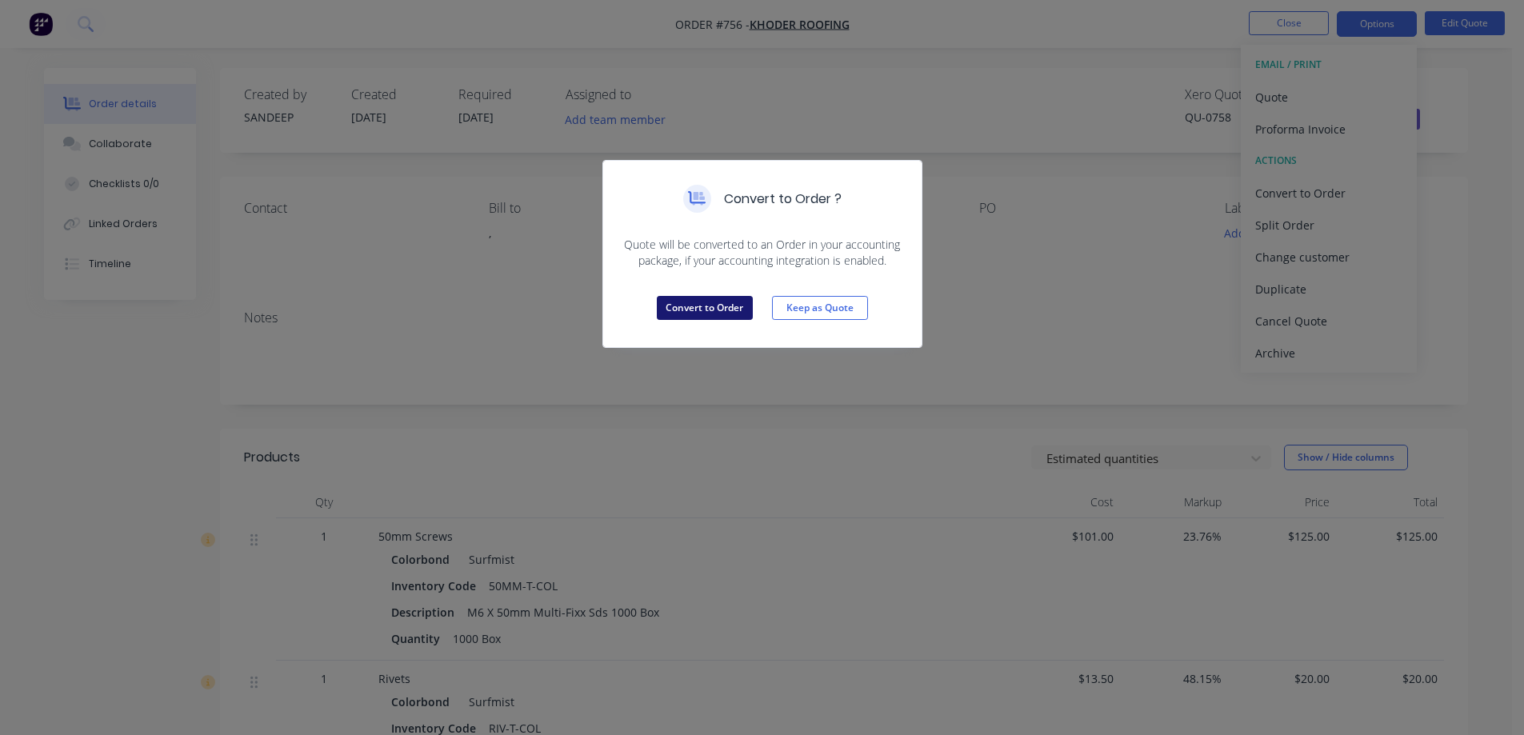
click at [723, 317] on button "Convert to Order" at bounding box center [705, 308] width 96 height 24
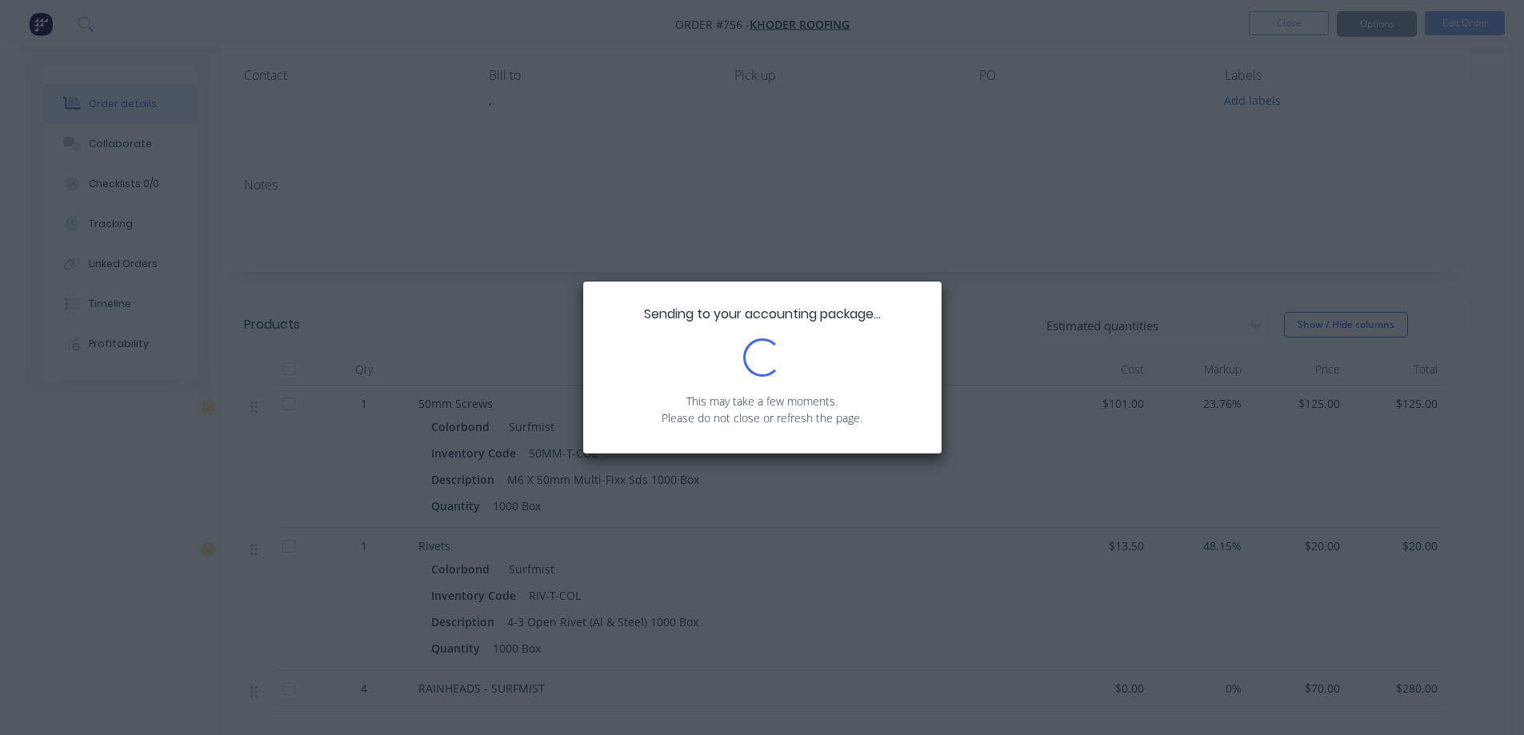
scroll to position [394, 0]
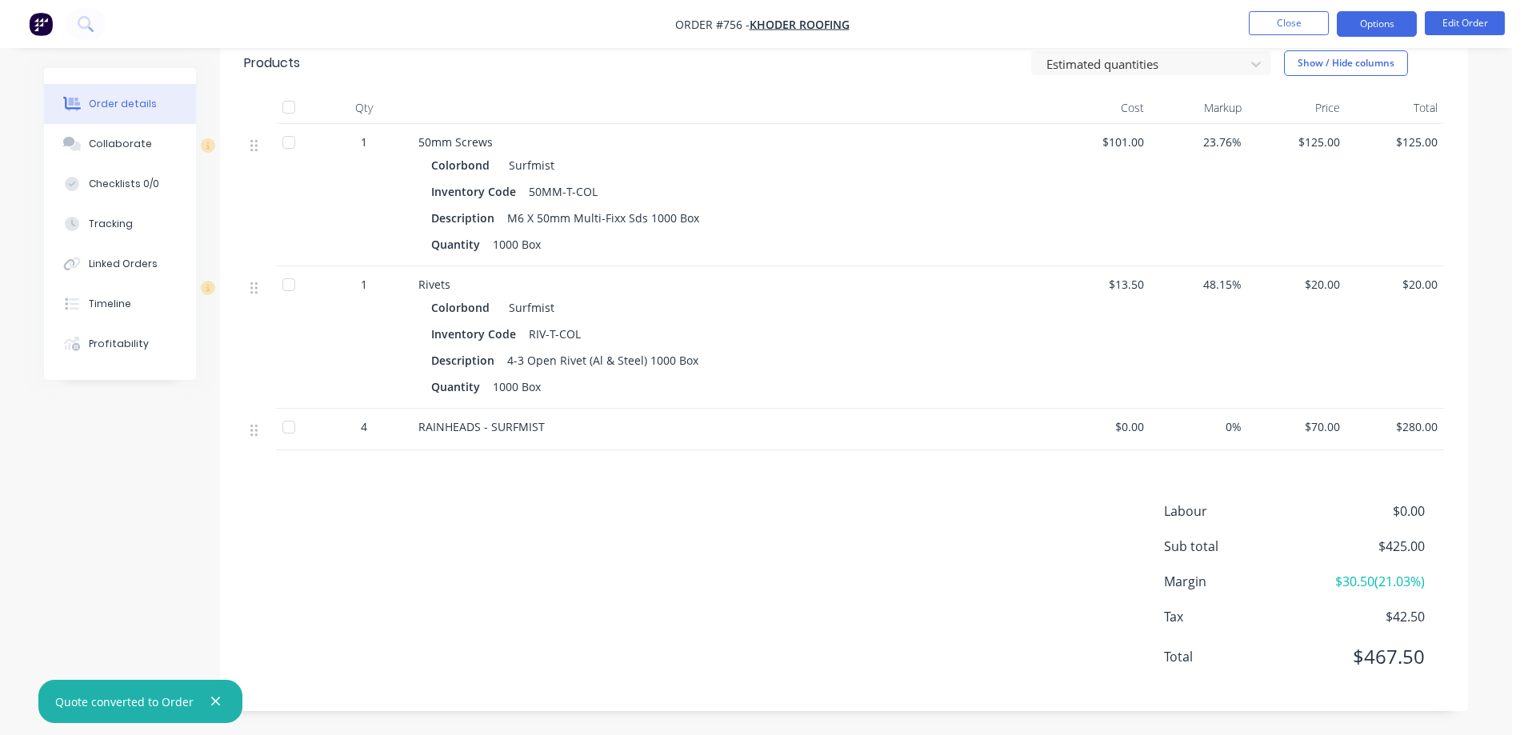
click at [1375, 21] on button "Options" at bounding box center [1377, 24] width 80 height 26
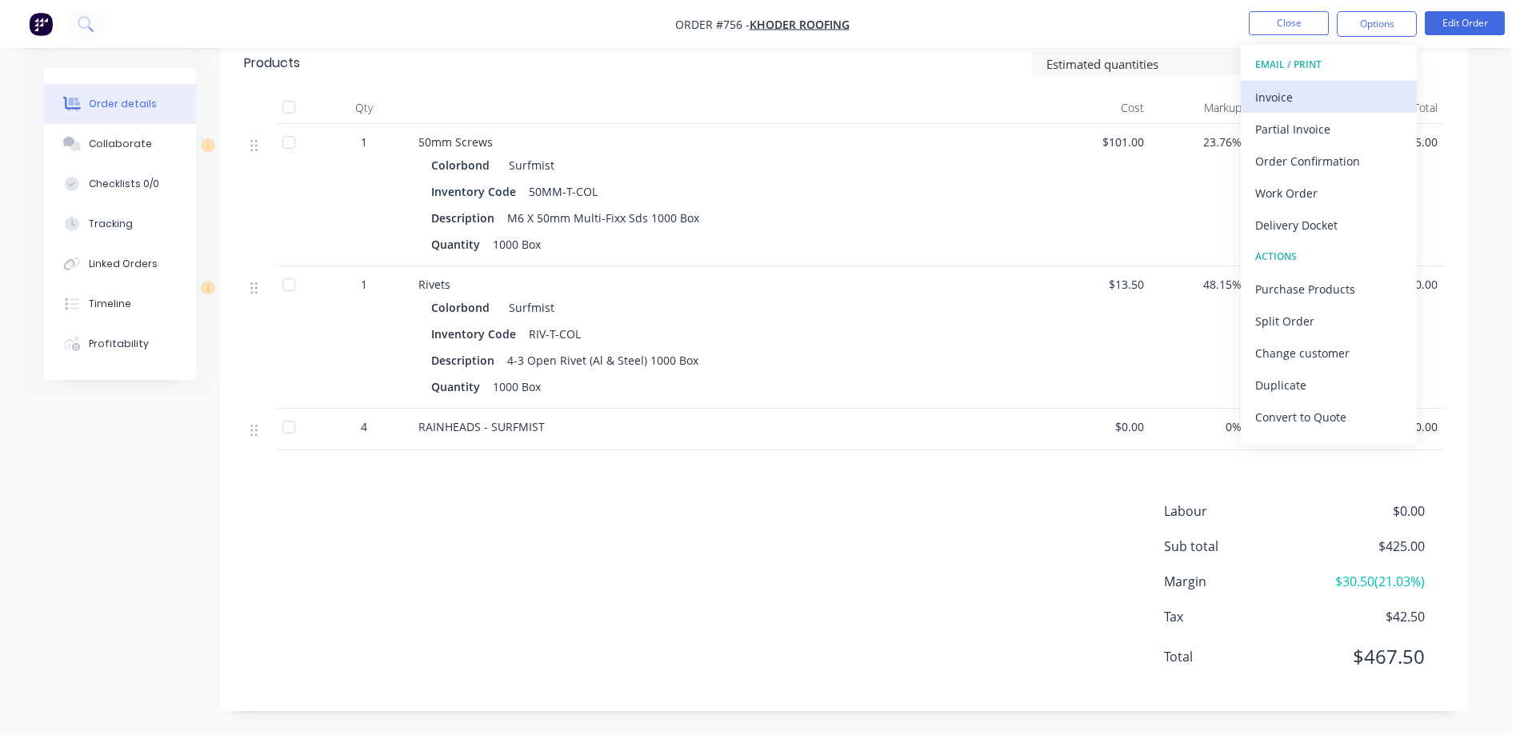
click at [1318, 86] on div "Invoice" at bounding box center [1328, 97] width 147 height 23
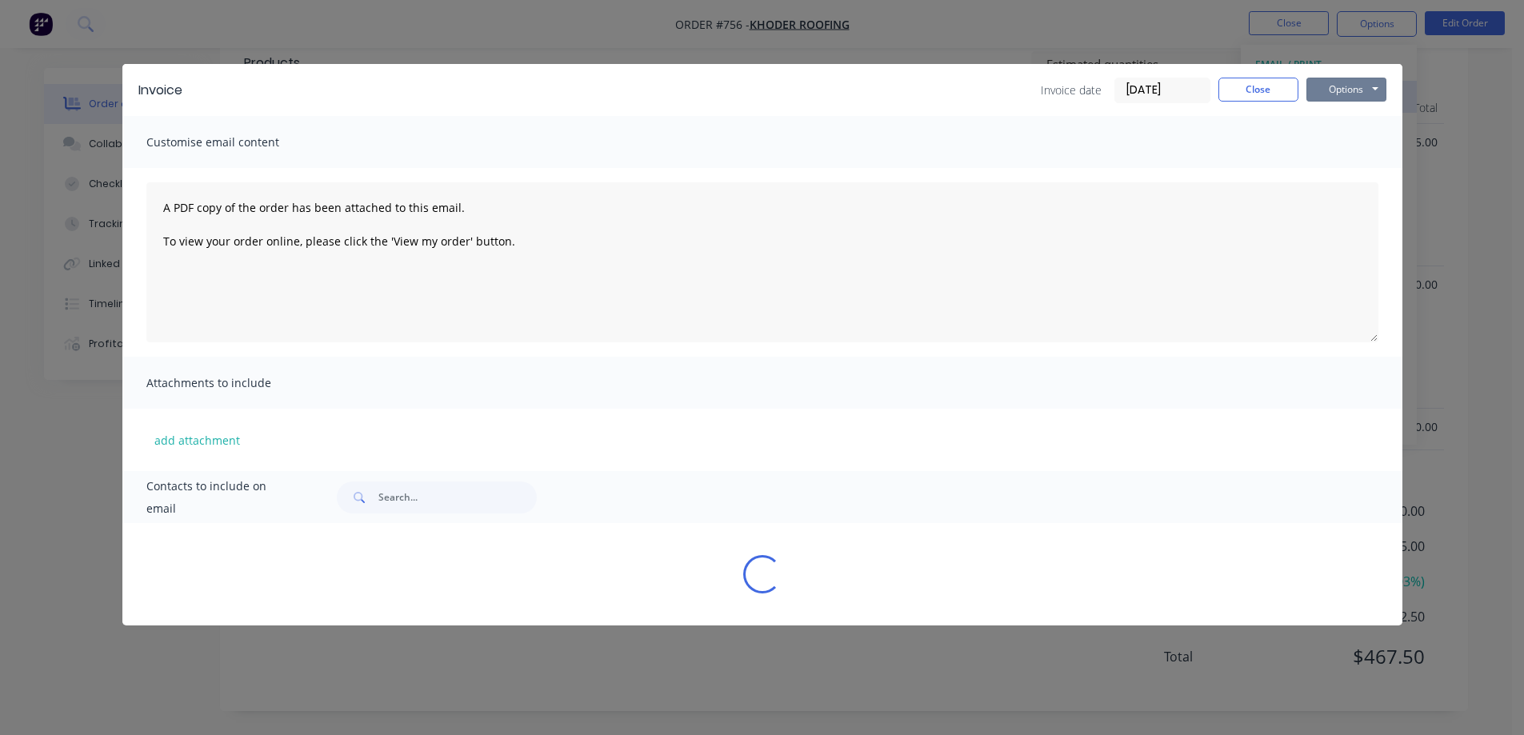
click at [1318, 86] on button "Options" at bounding box center [1346, 90] width 80 height 24
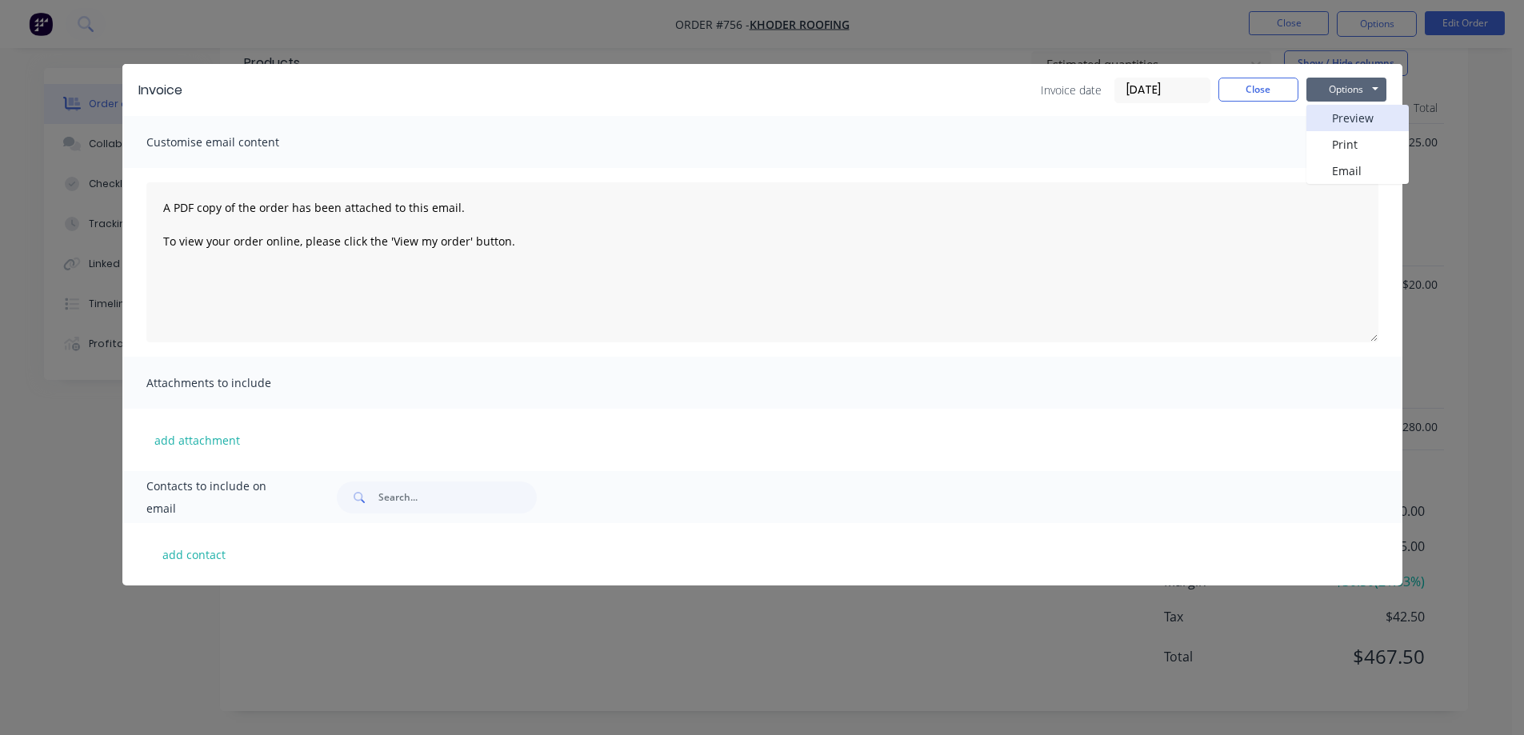
click at [1321, 112] on button "Preview" at bounding box center [1357, 118] width 102 height 26
click at [1273, 97] on button "Close" at bounding box center [1258, 90] width 80 height 24
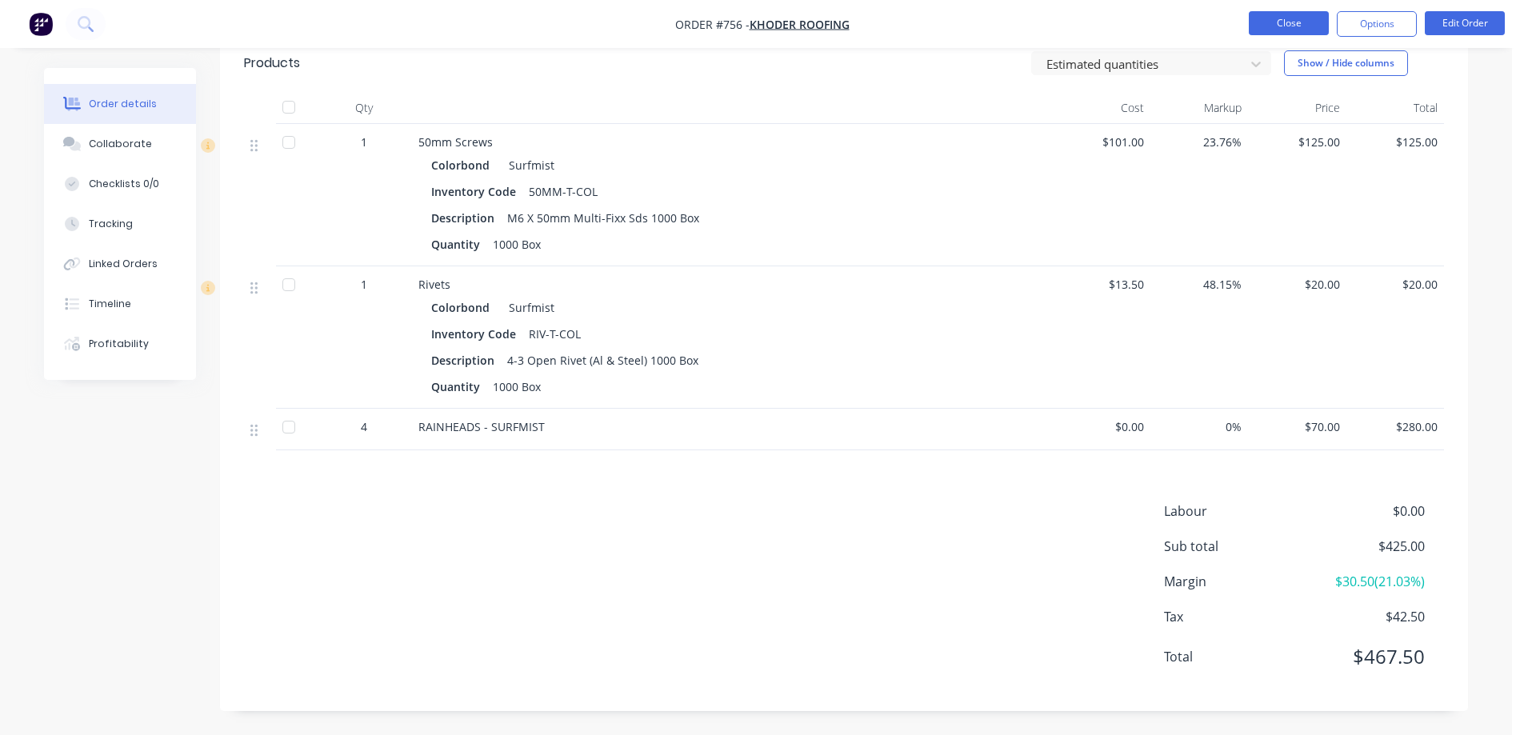
click at [1270, 26] on button "Close" at bounding box center [1289, 23] width 80 height 24
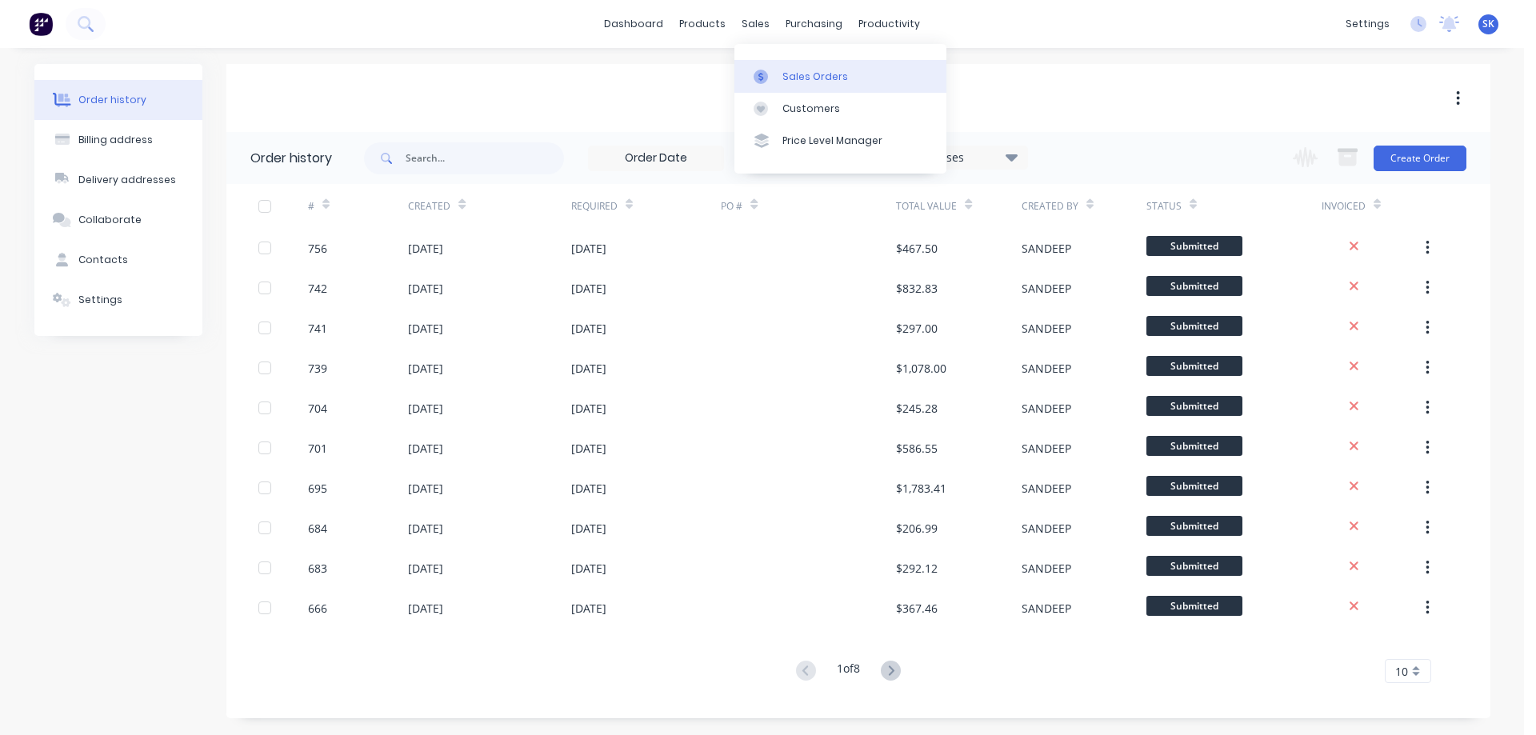
click at [777, 73] on div at bounding box center [765, 77] width 24 height 14
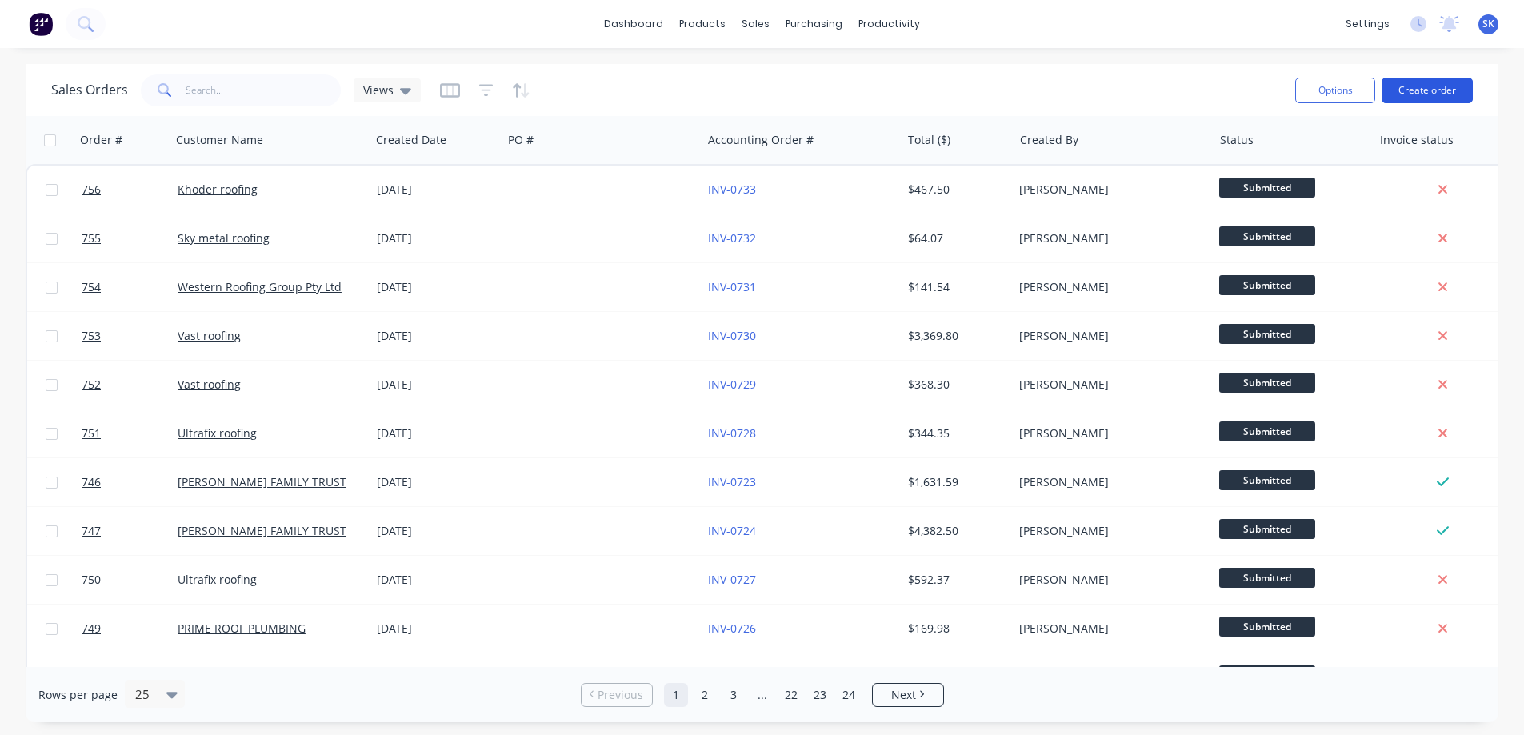
click at [1433, 94] on button "Create order" at bounding box center [1426, 91] width 91 height 26
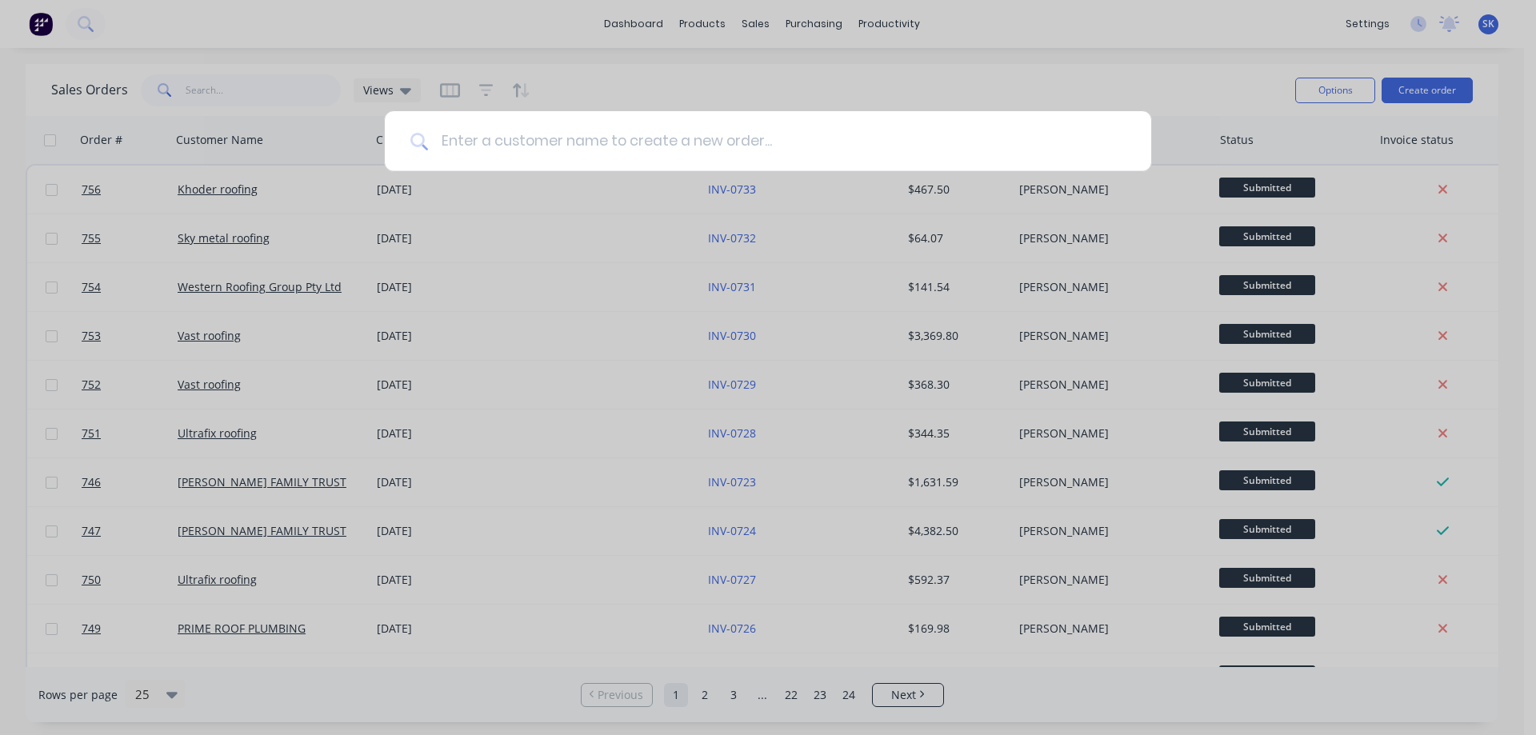
click at [813, 166] on input at bounding box center [776, 141] width 697 height 60
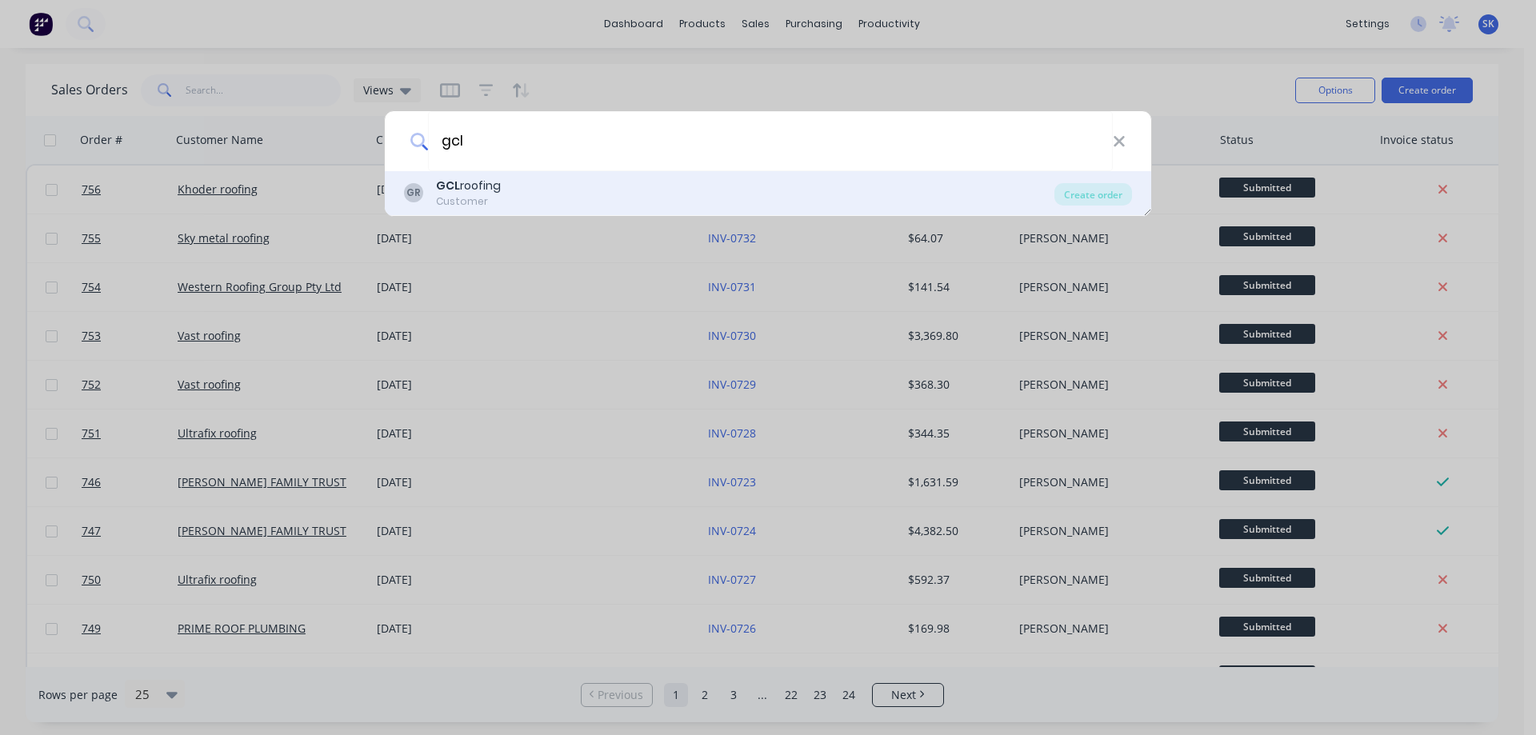
type input "gcl"
click at [617, 203] on div "GR GCL roofing Customer" at bounding box center [729, 193] width 650 height 31
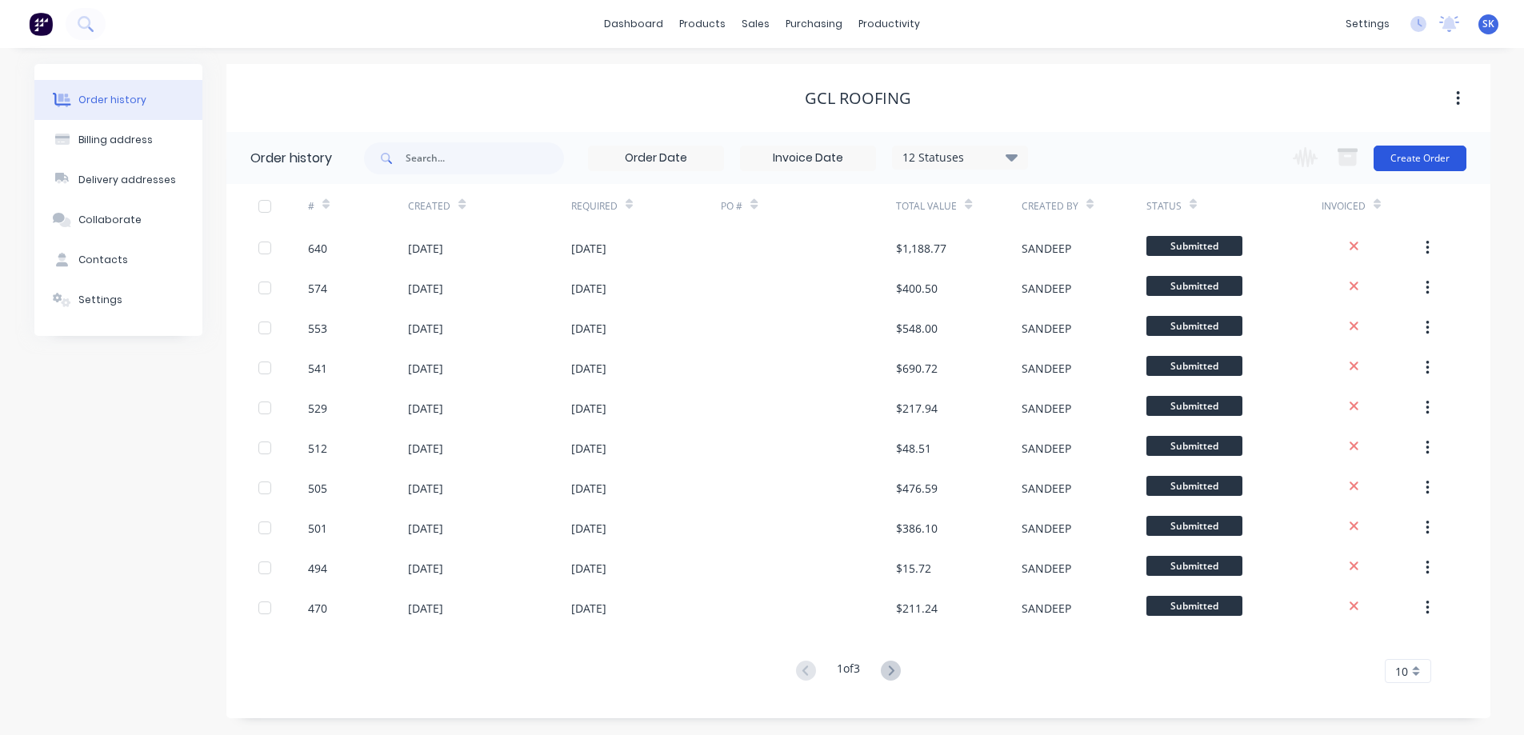
click at [1437, 152] on button "Create Order" at bounding box center [1419, 159] width 93 height 26
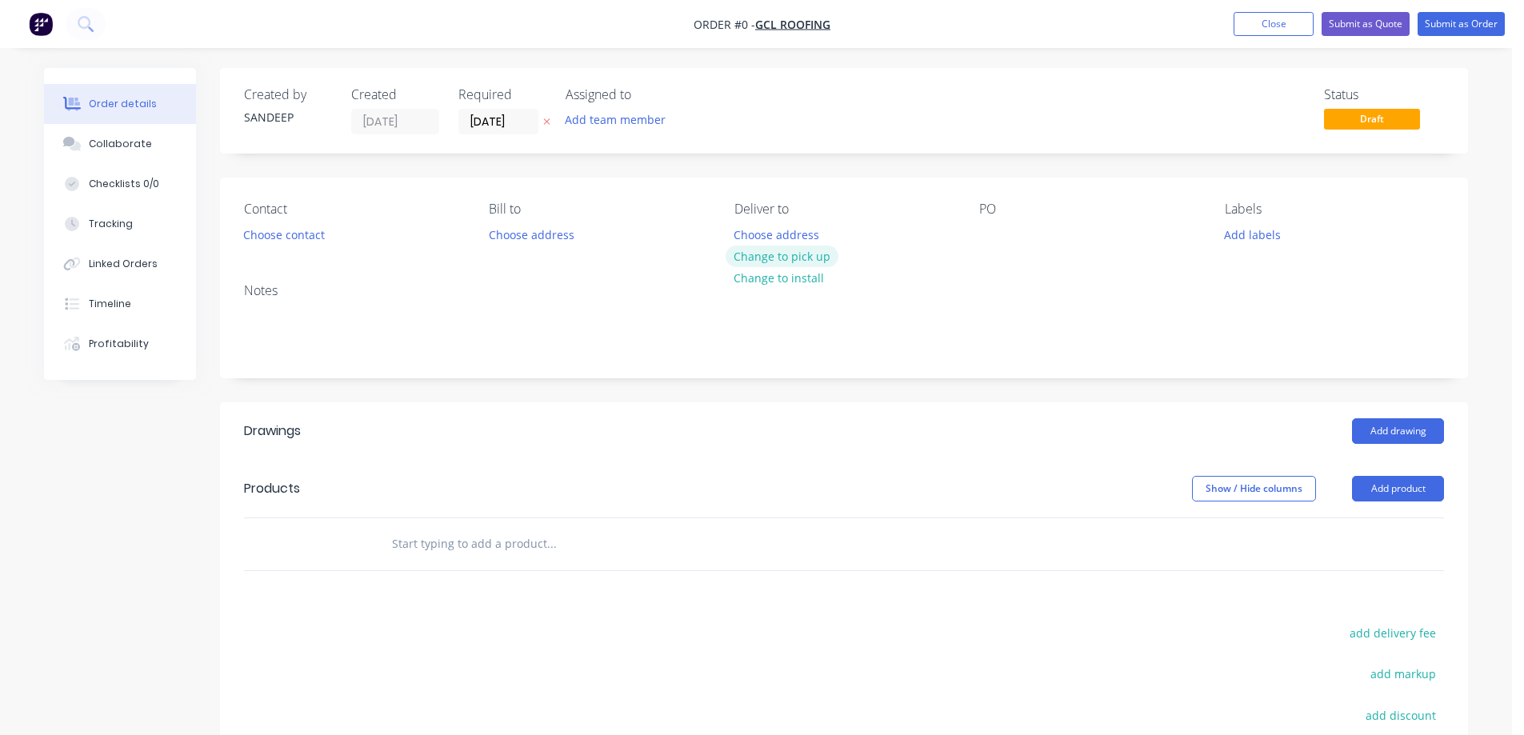
click at [796, 260] on button "Change to pick up" at bounding box center [782, 257] width 114 height 22
click at [446, 542] on input "text" at bounding box center [551, 544] width 320 height 32
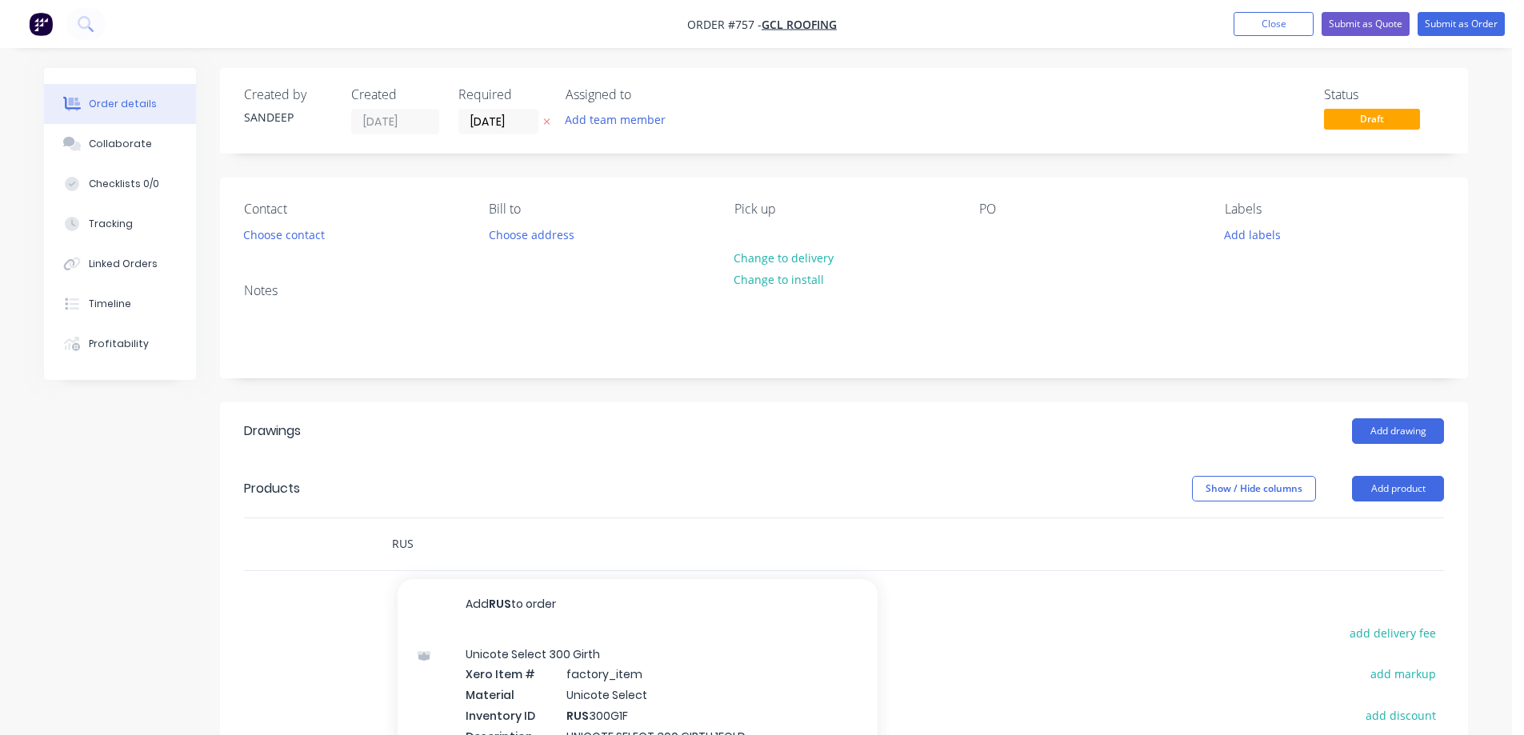
click at [466, 532] on input "RUS" at bounding box center [551, 544] width 320 height 32
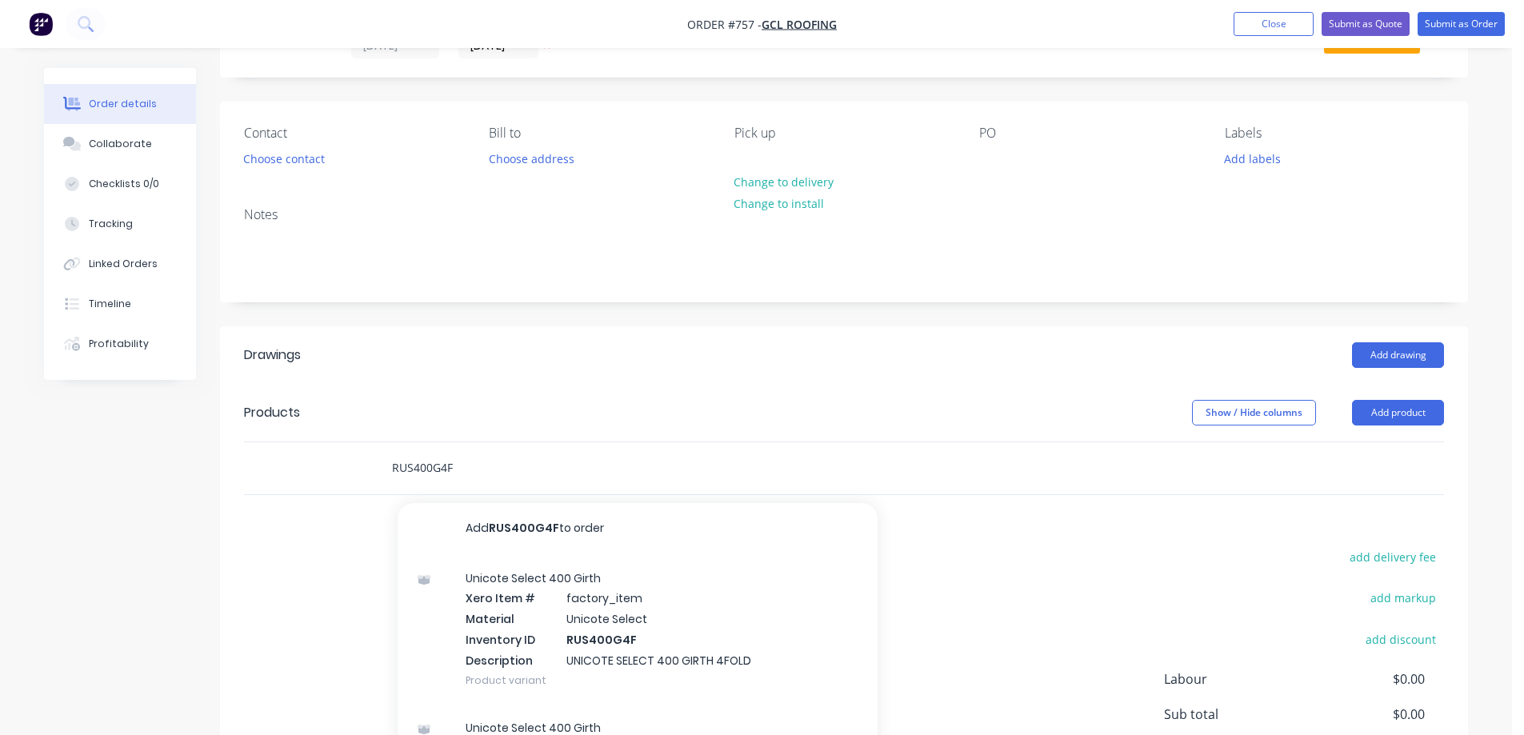
scroll to position [240, 0]
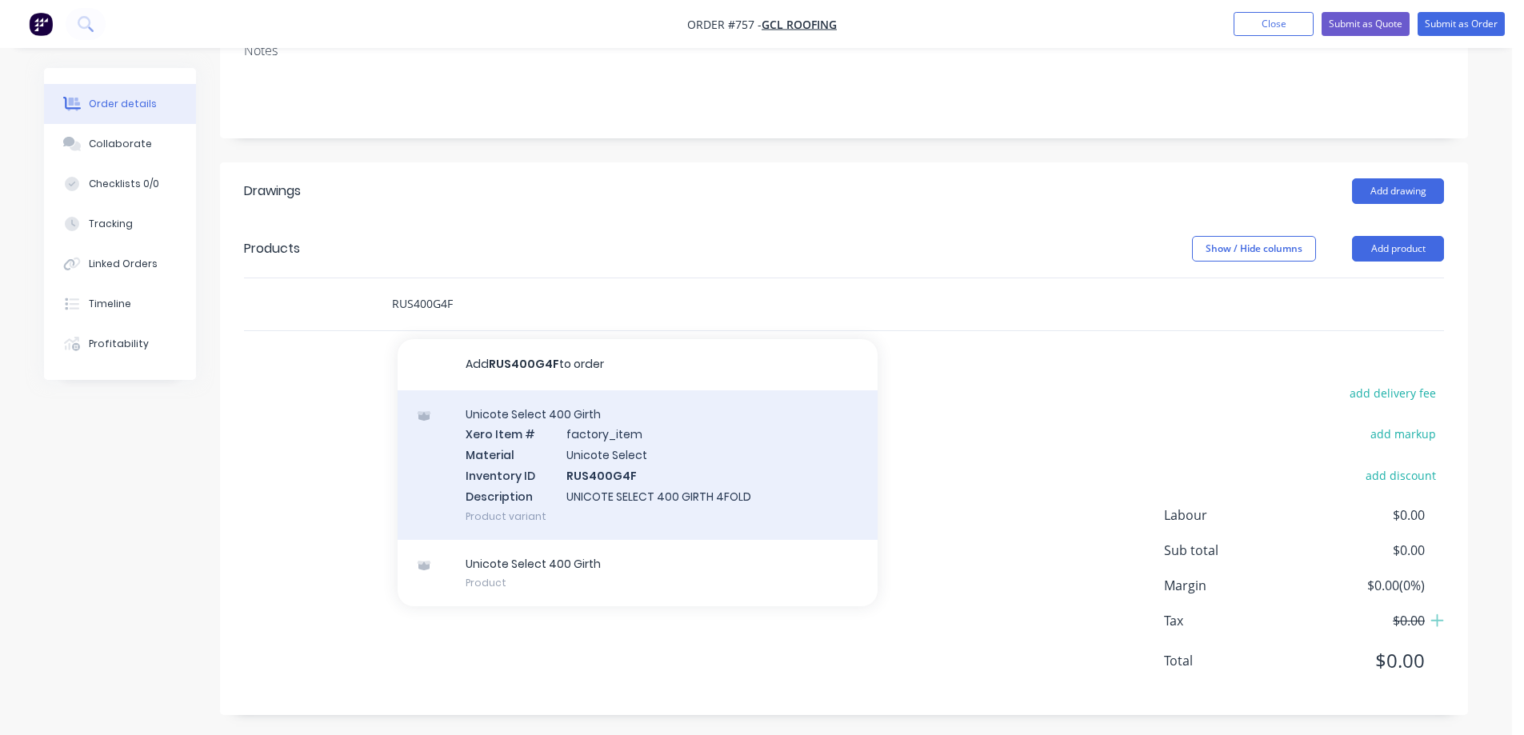
type input "RUS400G4F"
click at [489, 504] on div "Unicote Select 400 Girth Xero Item # factory_item Material Unicote Select Inven…" at bounding box center [638, 465] width 480 height 150
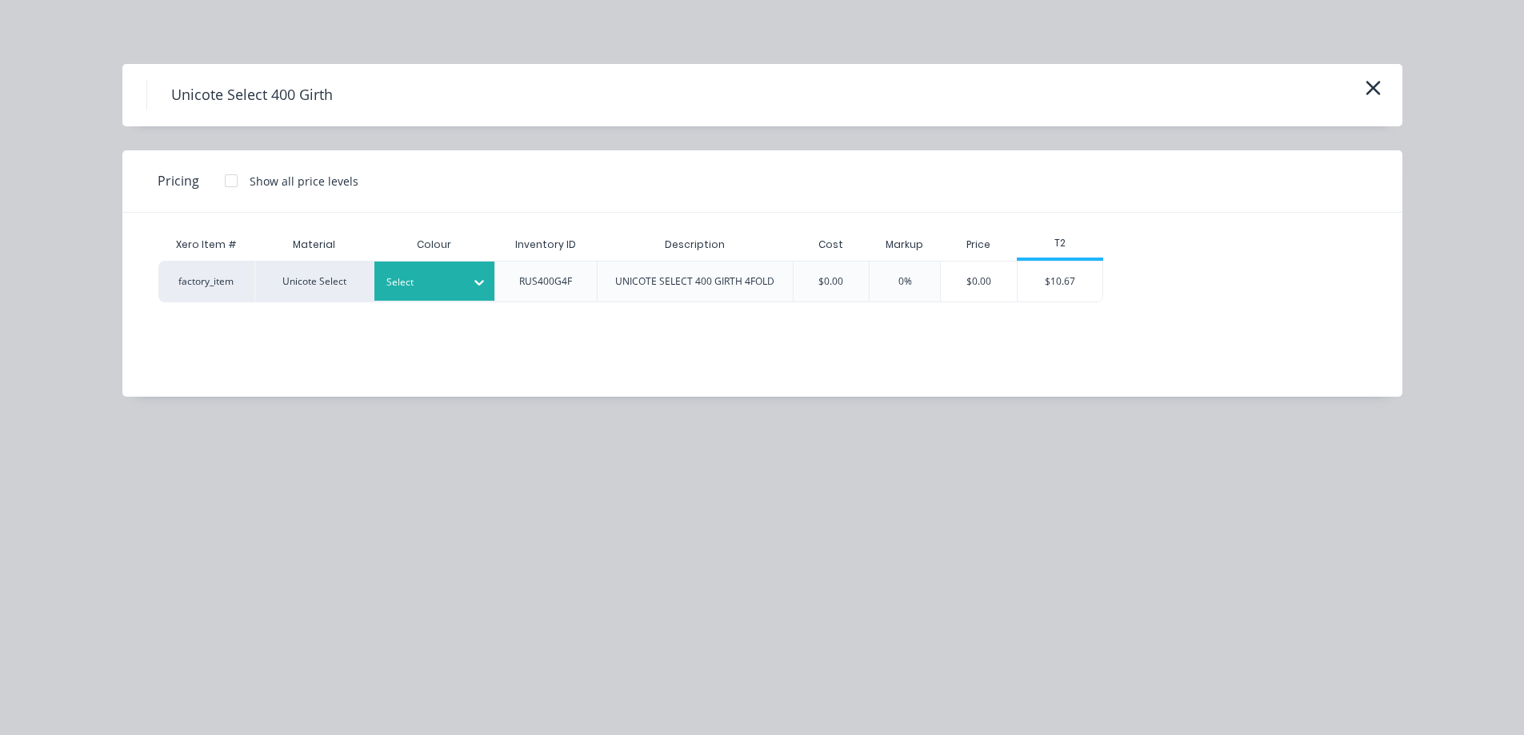
click at [422, 282] on div at bounding box center [422, 283] width 72 height 18
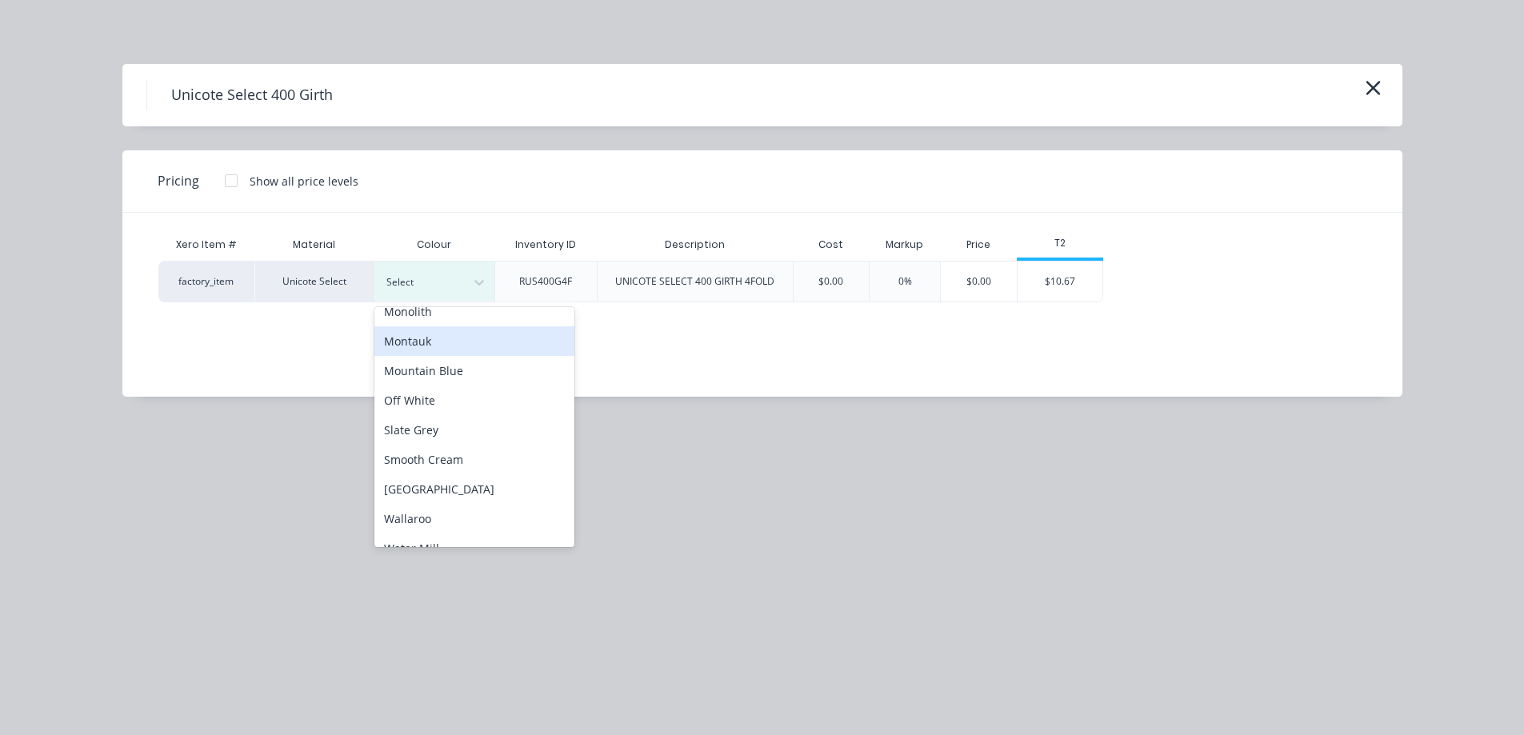
scroll to position [400, 0]
click at [441, 399] on div "Off White" at bounding box center [474, 399] width 200 height 30
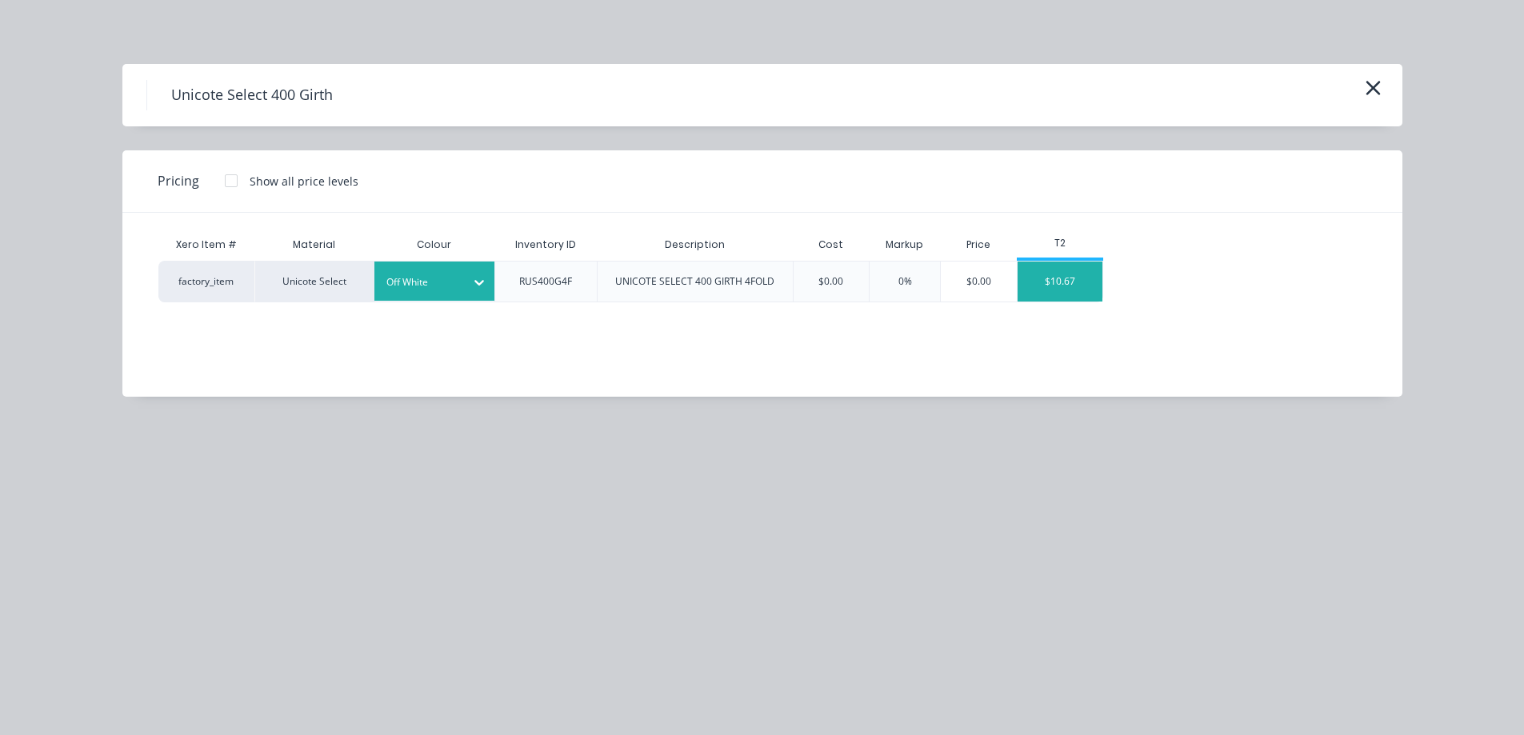
click at [1057, 273] on div "$10.67" at bounding box center [1060, 282] width 86 height 40
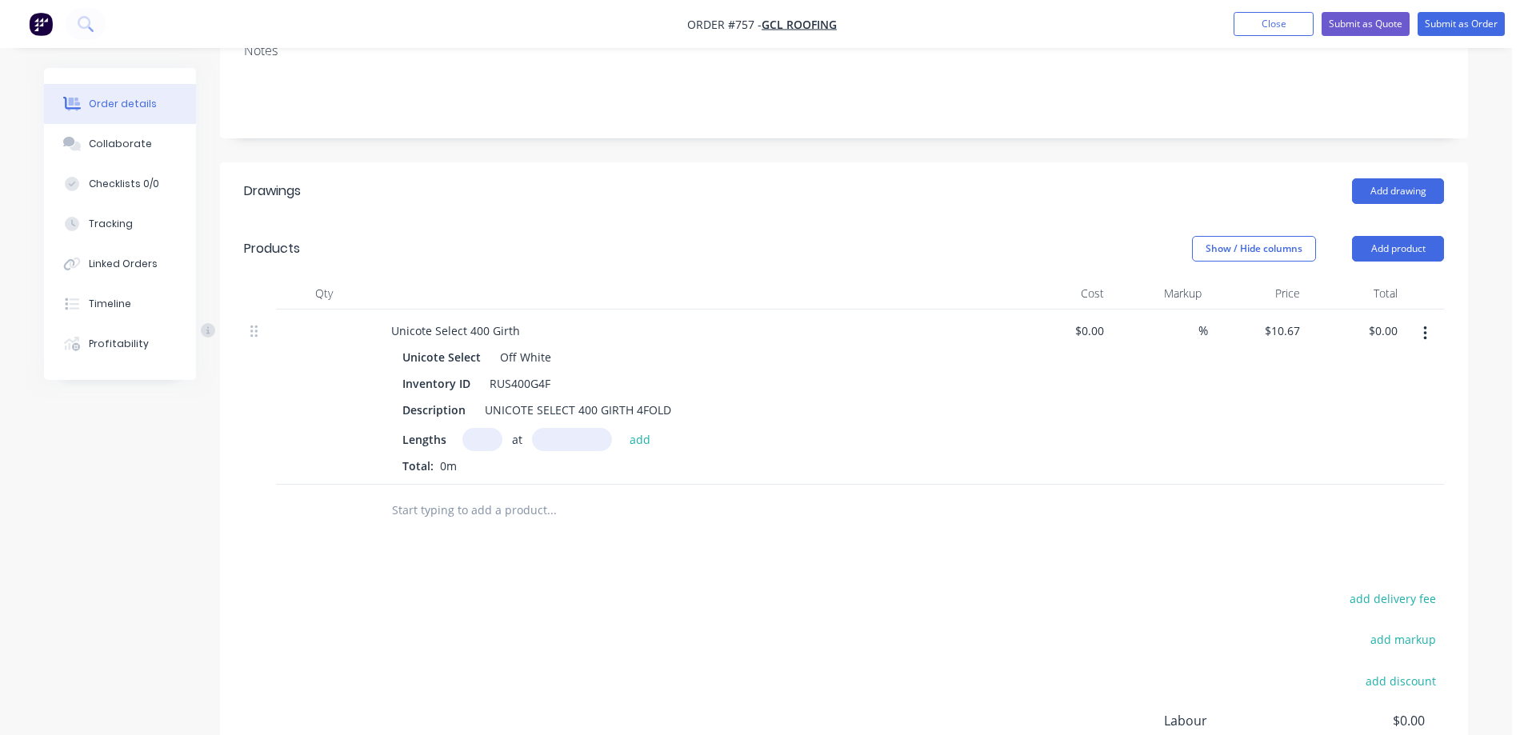
click at [483, 434] on input "text" at bounding box center [482, 439] width 40 height 23
type input "1"
type input "2300mm"
click at [642, 436] on button "add" at bounding box center [640, 439] width 38 height 22
type input "$24.54"
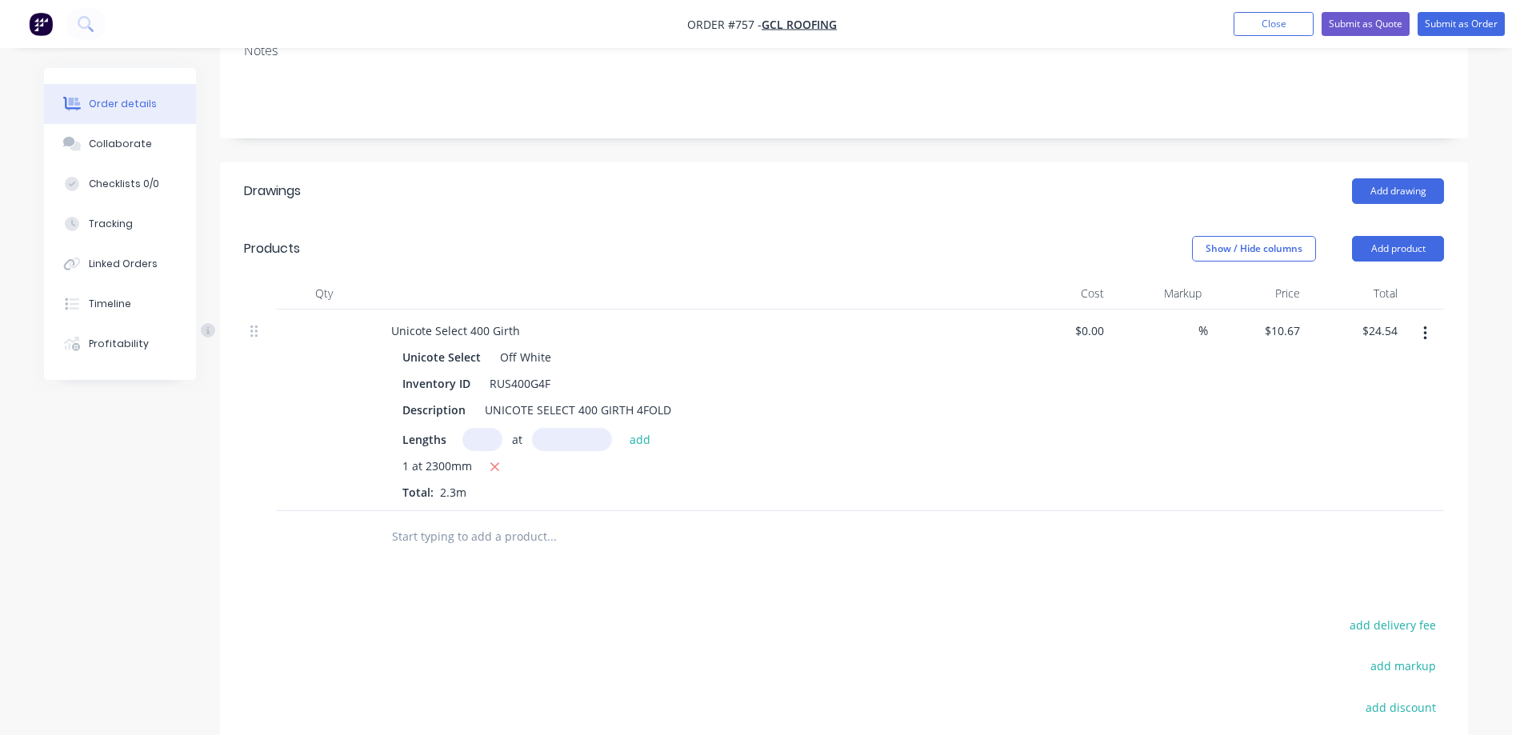
click at [487, 539] on input "text" at bounding box center [551, 537] width 320 height 32
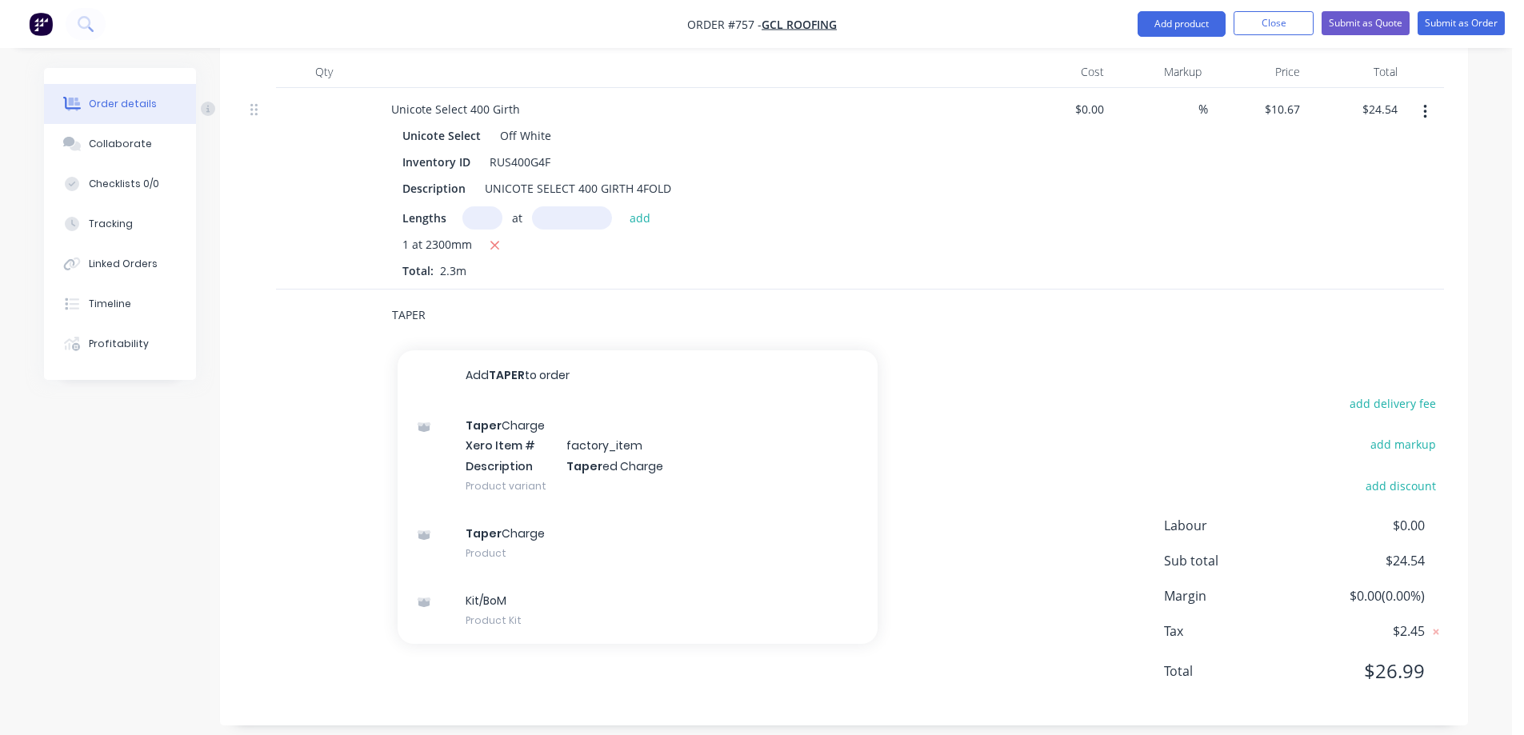
scroll to position [476, 0]
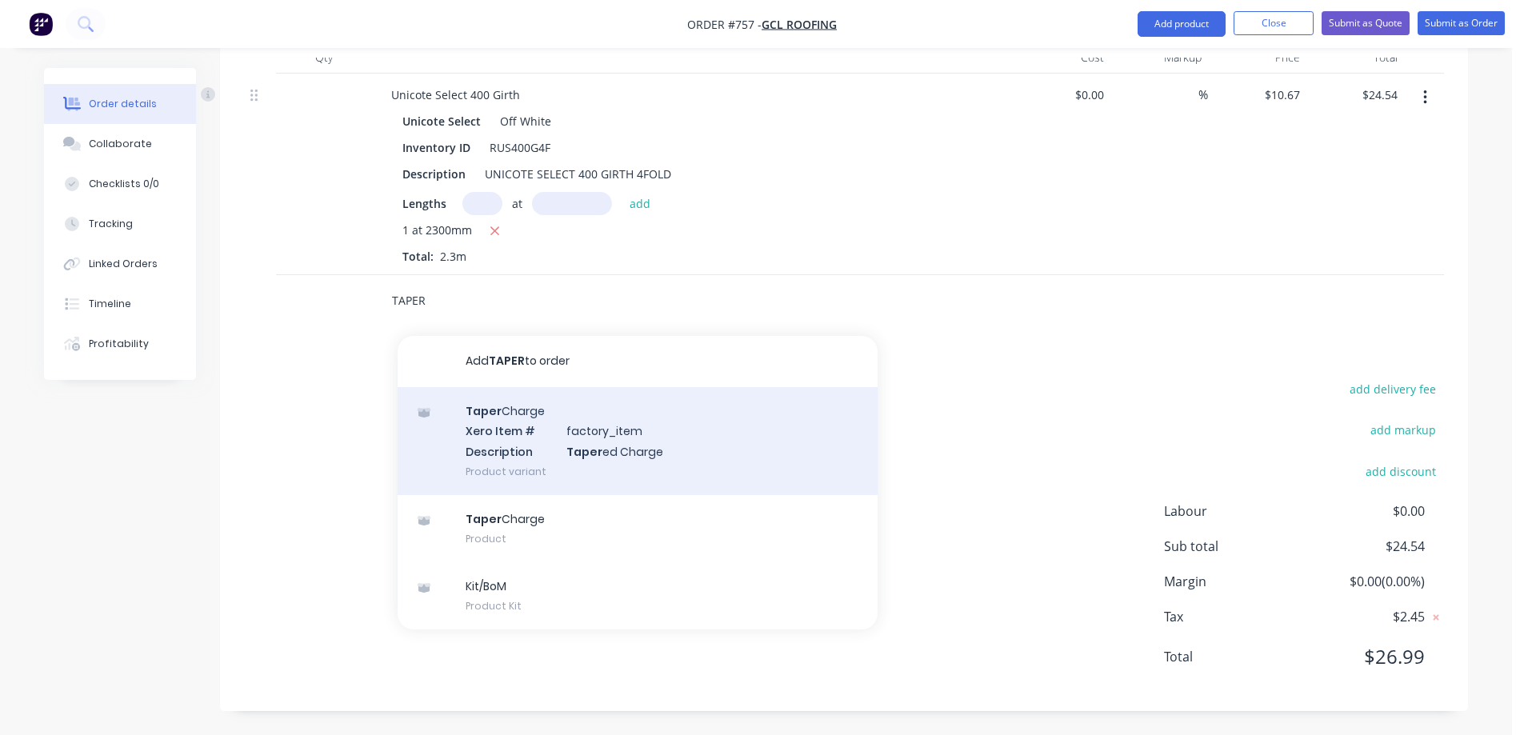
type input "TAPER"
click at [499, 457] on div "Taper Charge Xero Item # factory_item Description Taper ed Charge Product varia…" at bounding box center [638, 441] width 480 height 108
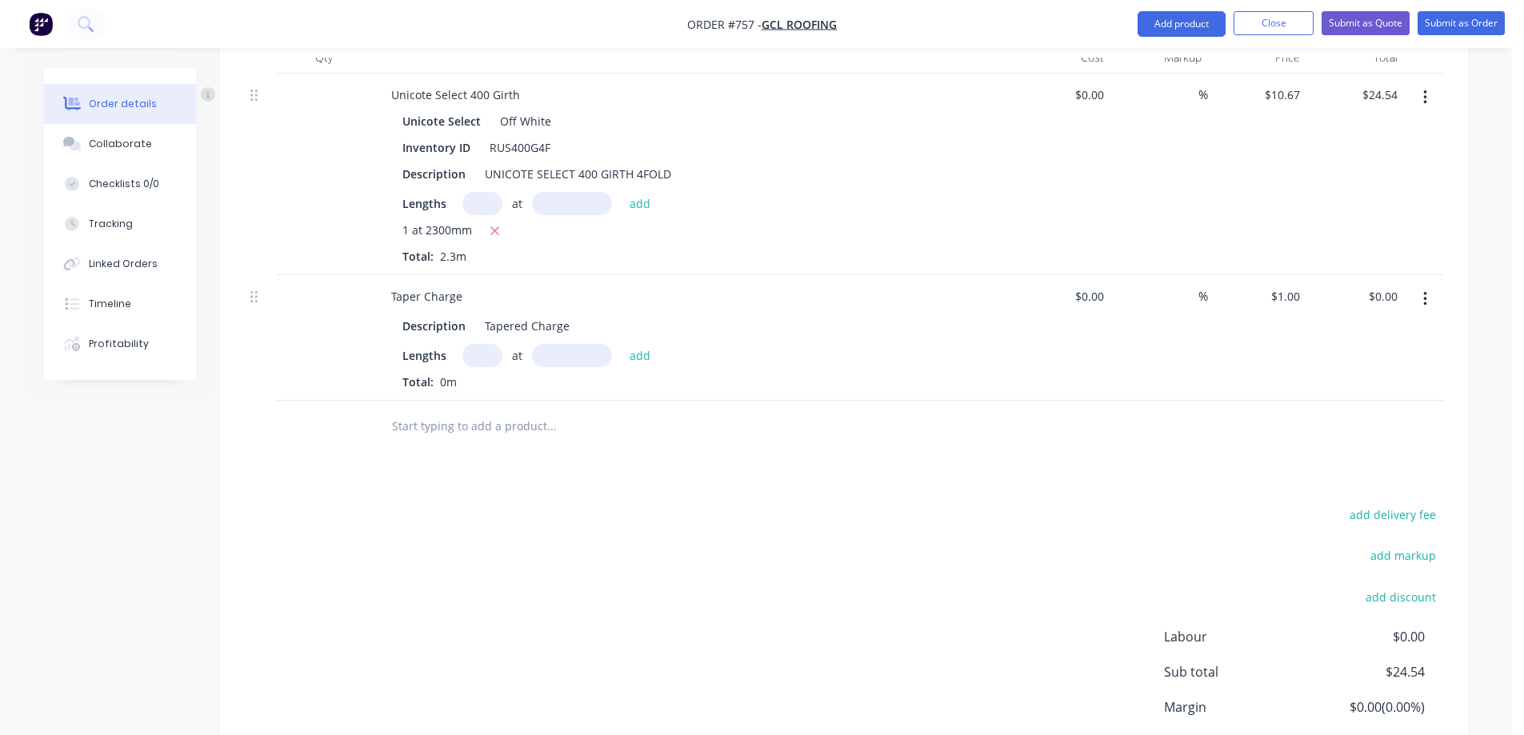
click at [474, 360] on input "text" at bounding box center [482, 355] width 40 height 23
type input "1"
type input "2300mm"
click at [643, 348] on button "add" at bounding box center [640, 355] width 38 height 22
type input "$2.30"
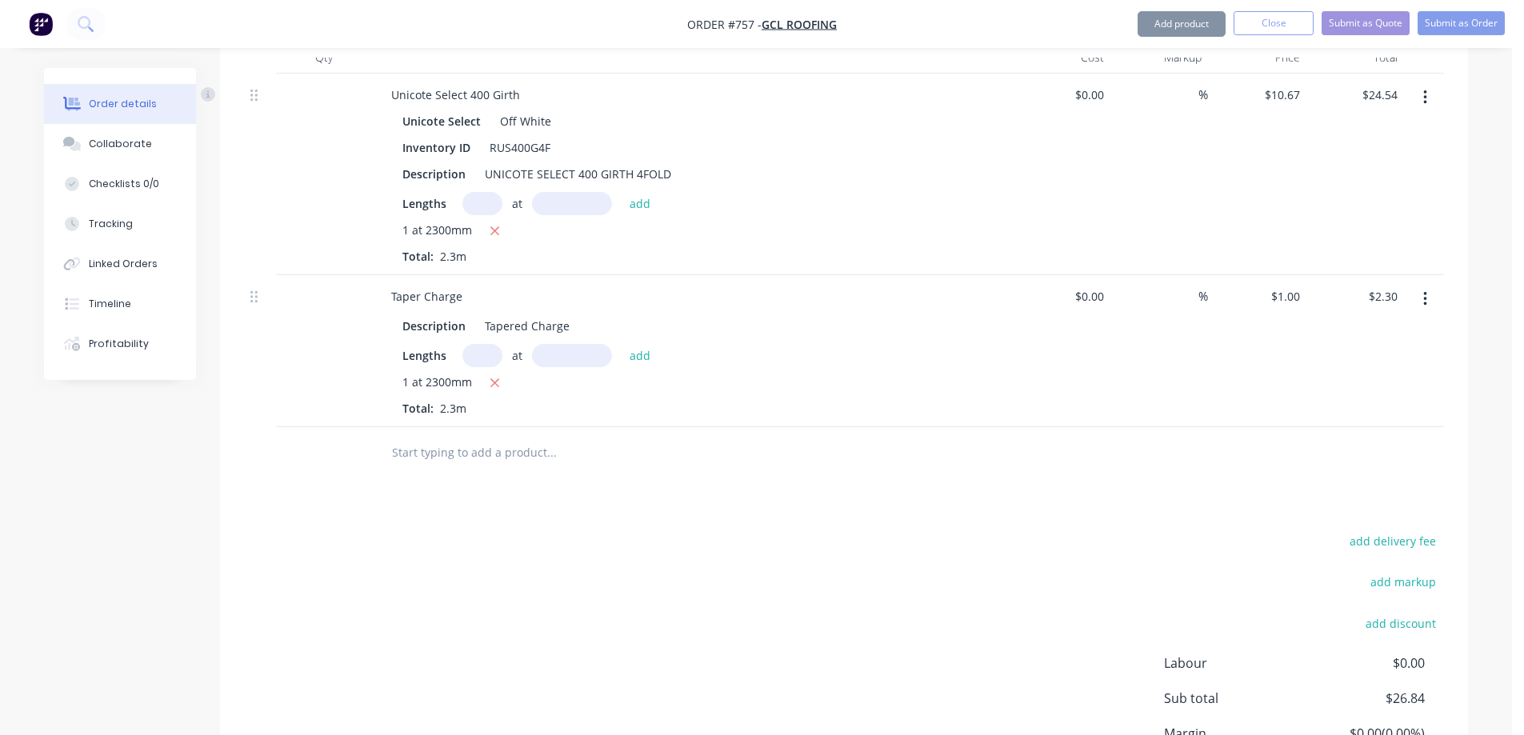
click at [433, 454] on input "text" at bounding box center [551, 453] width 320 height 32
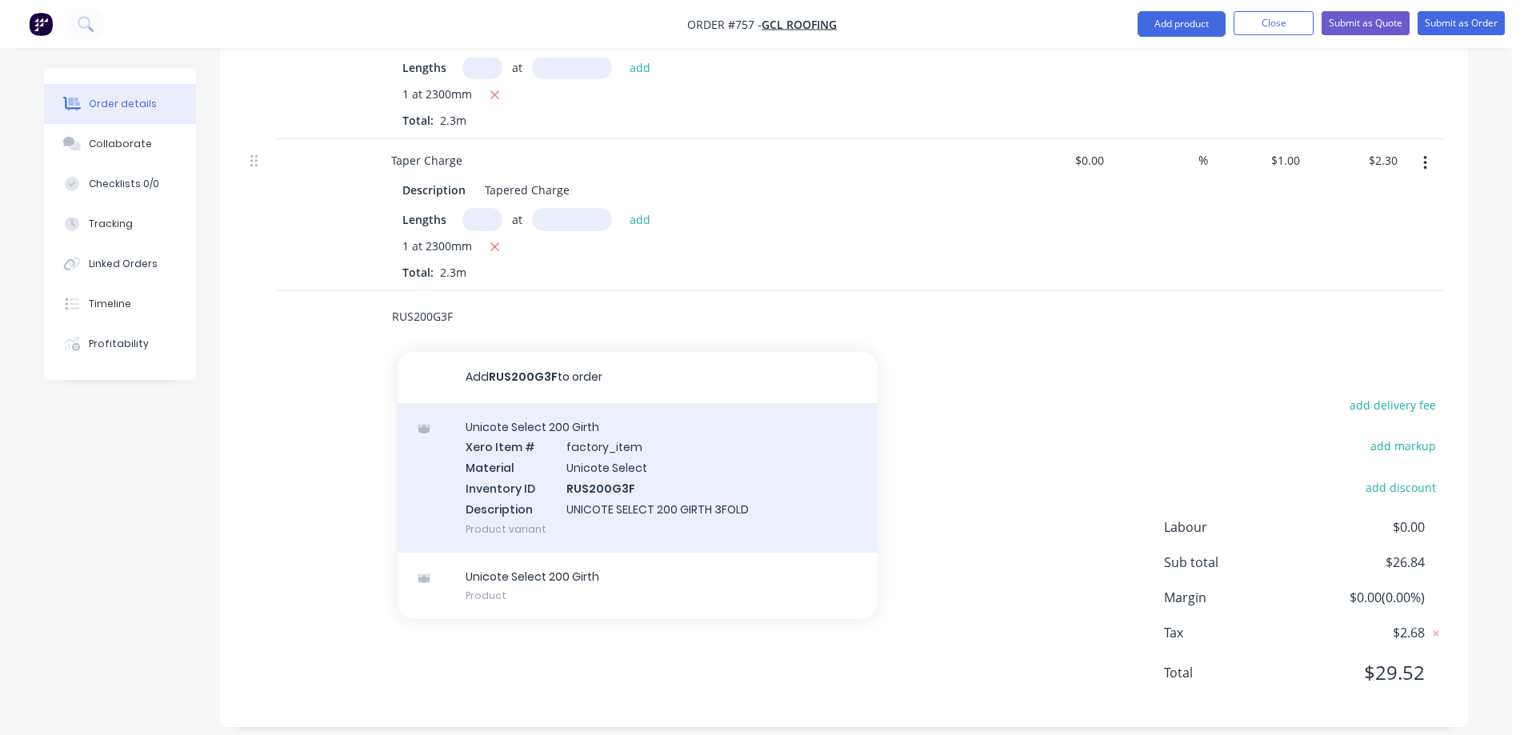
scroll to position [628, 0]
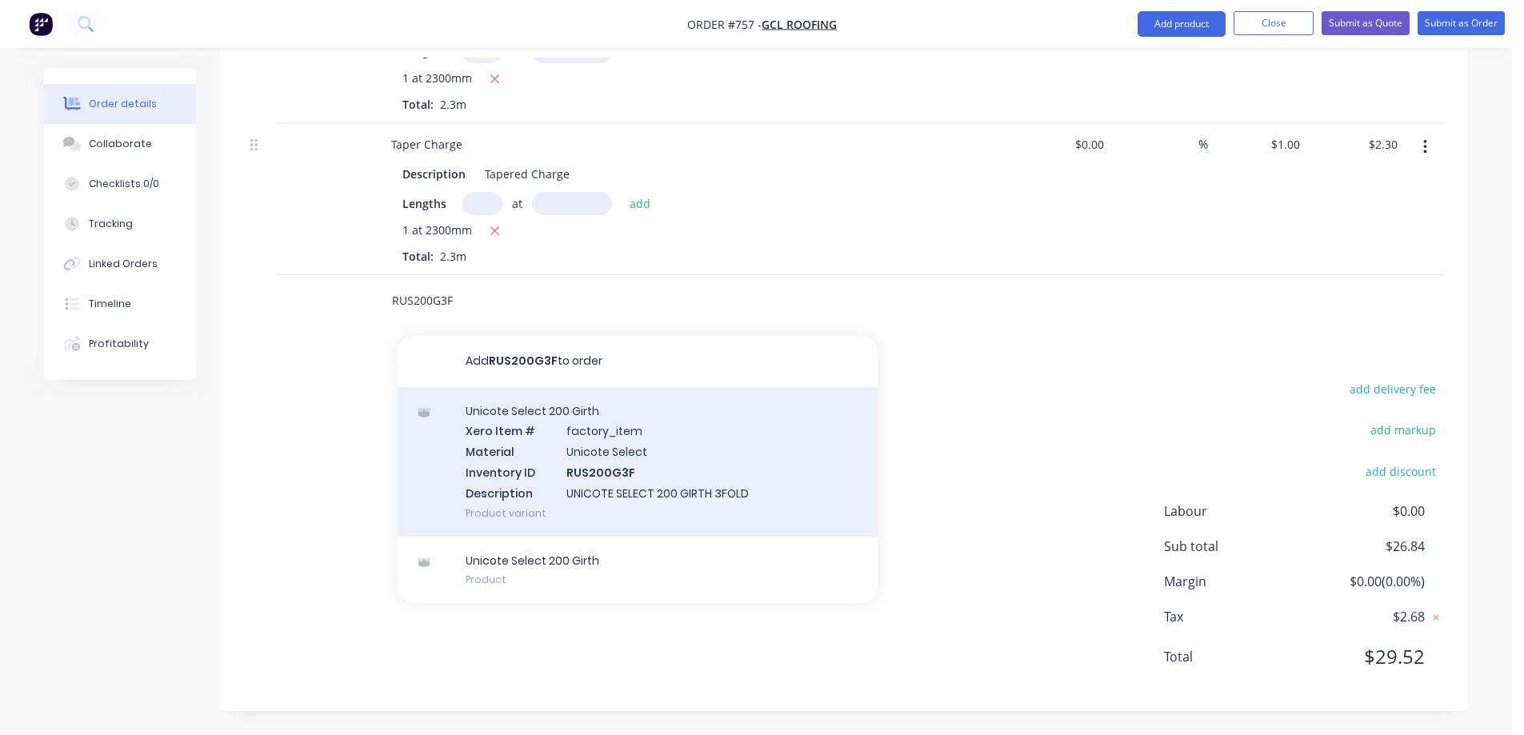
type input "RUS200G3F"
click at [512, 435] on div "Unicote Select 200 Girth Xero Item # factory_item Material Unicote Select Inven…" at bounding box center [638, 462] width 480 height 150
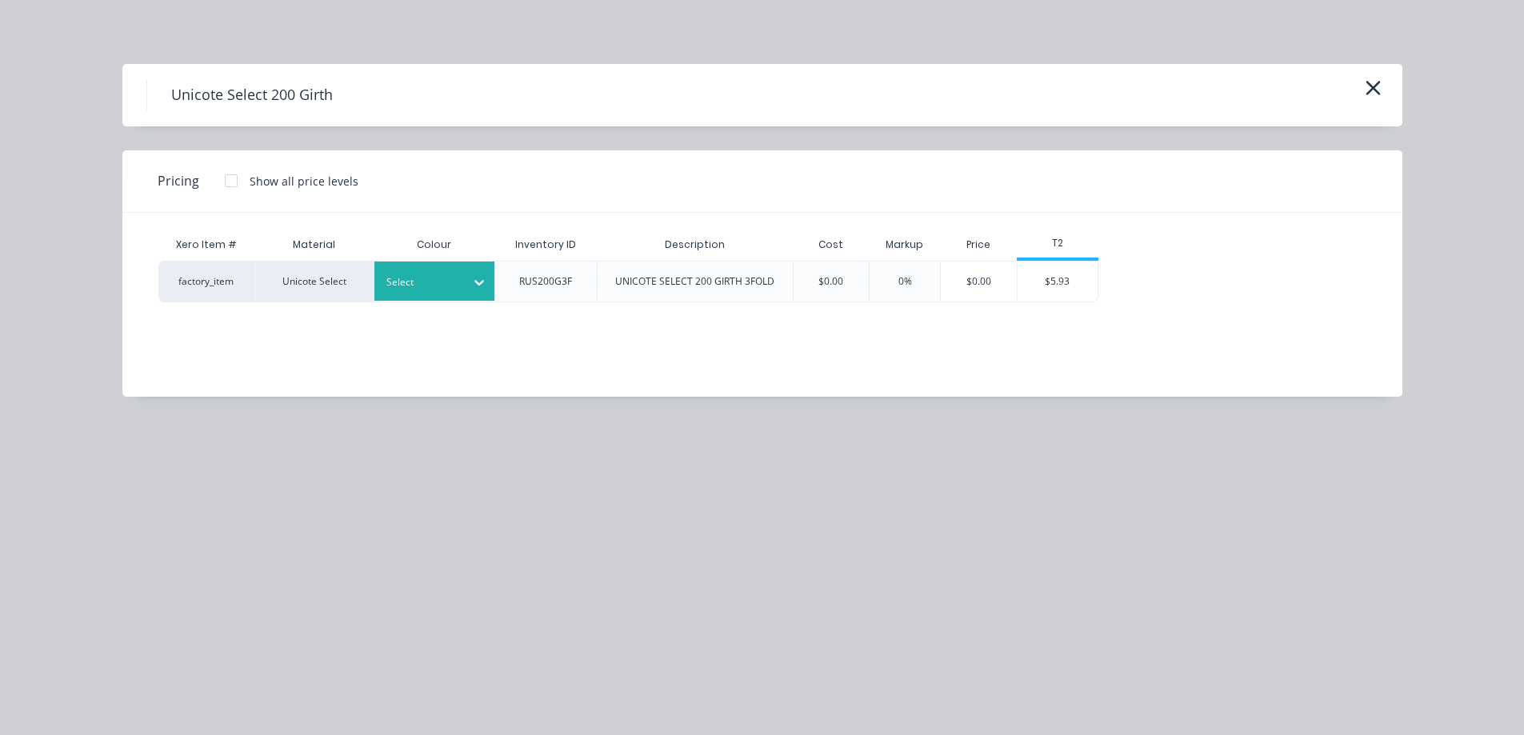
click at [474, 294] on div at bounding box center [479, 283] width 29 height 26
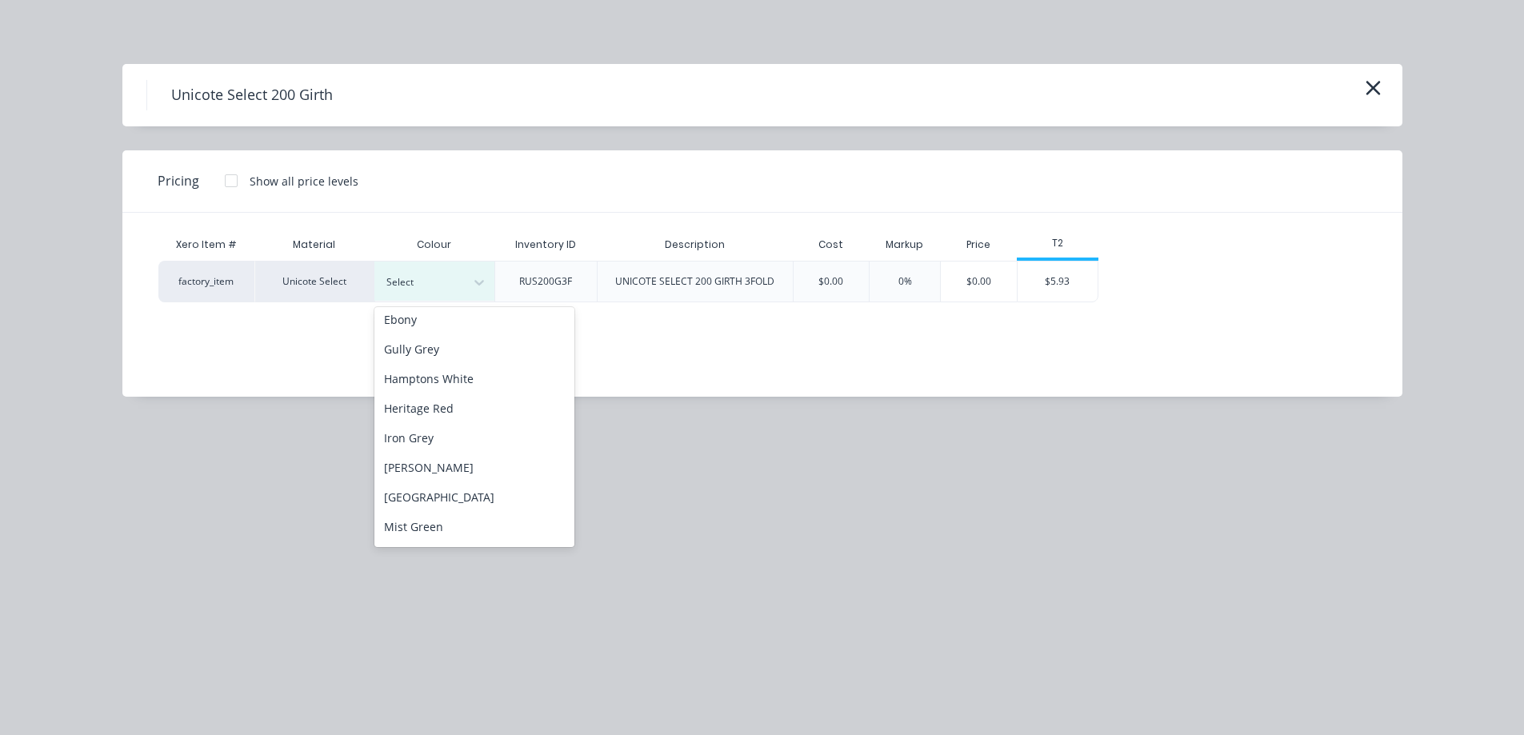
scroll to position [160, 0]
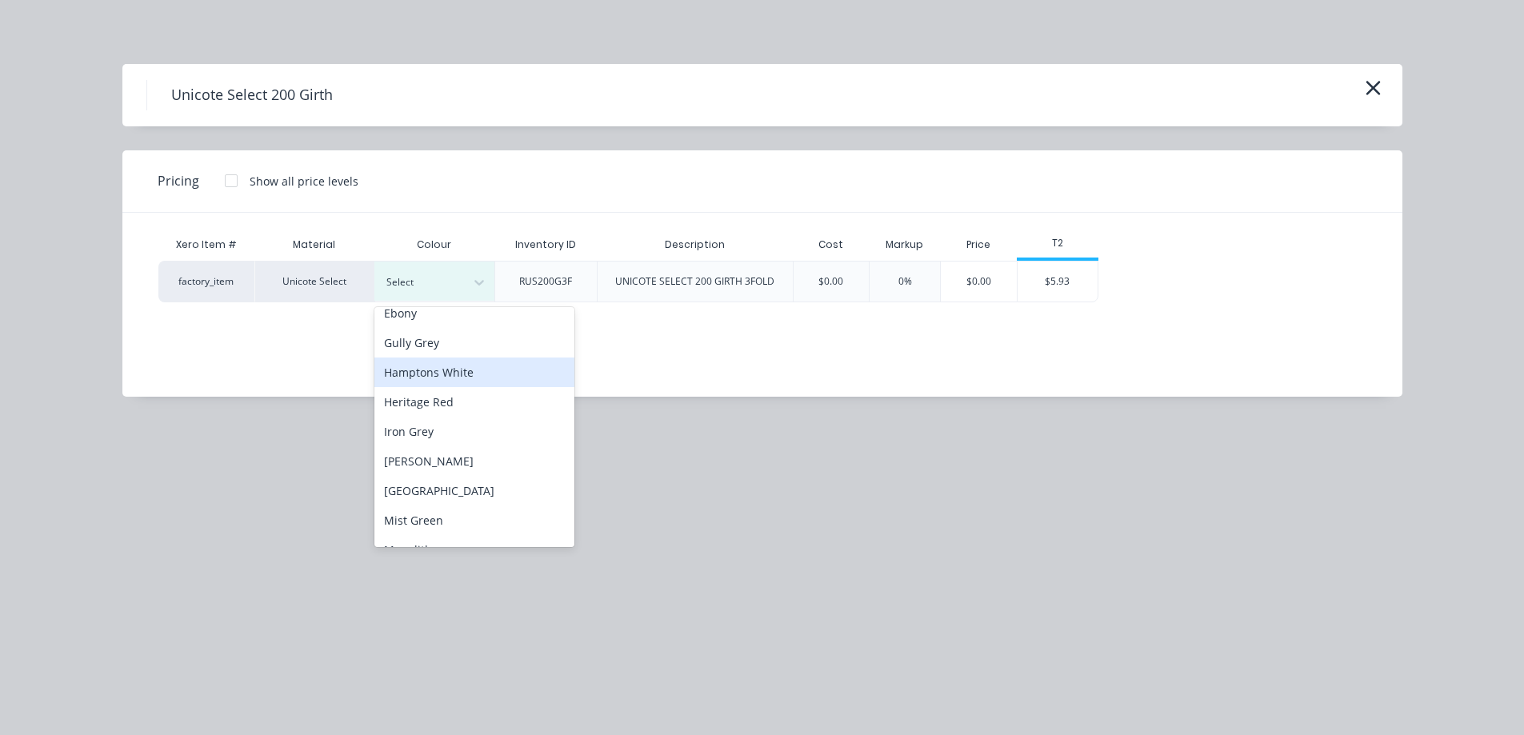
click at [462, 370] on div "Hamptons White" at bounding box center [474, 373] width 200 height 30
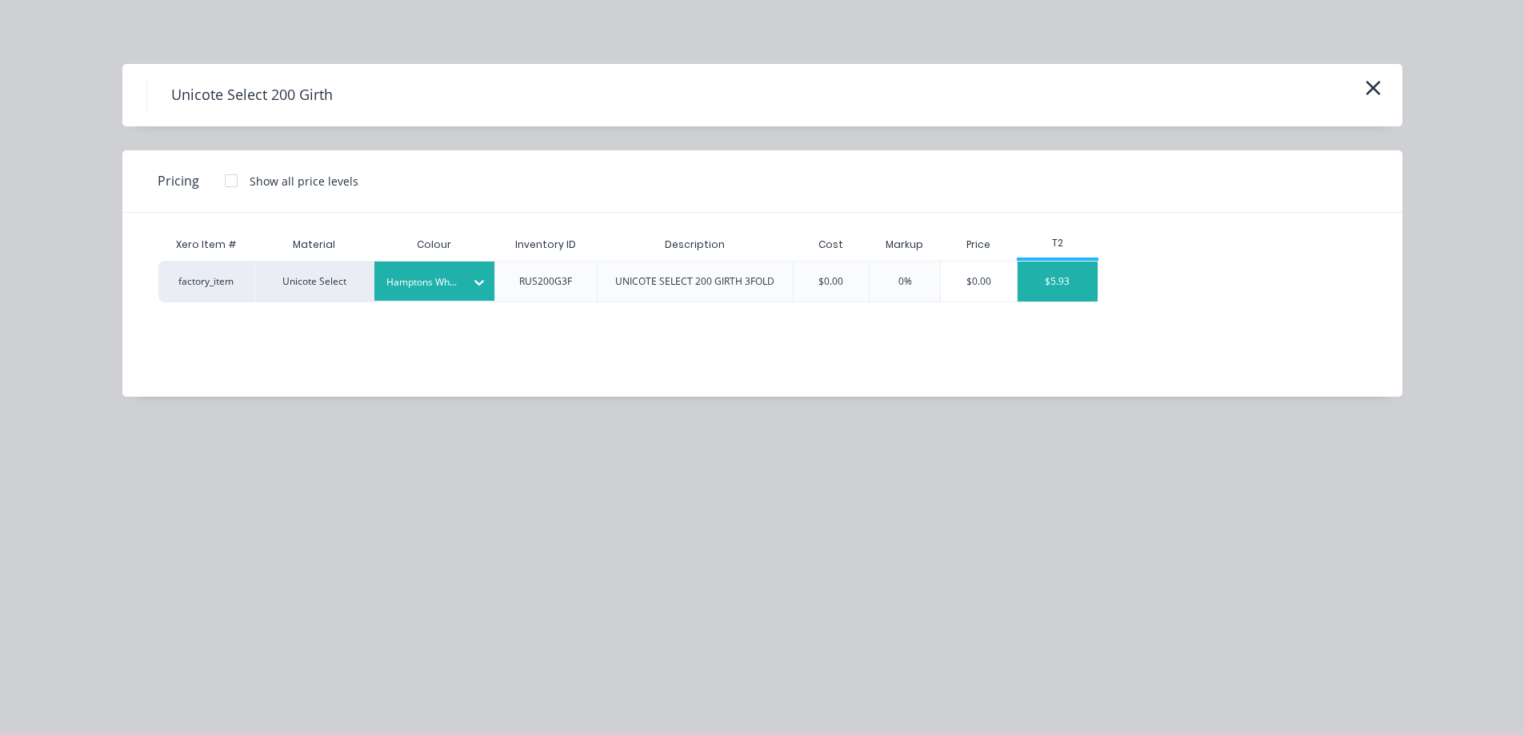
click at [1040, 286] on div "$5.93" at bounding box center [1057, 282] width 80 height 40
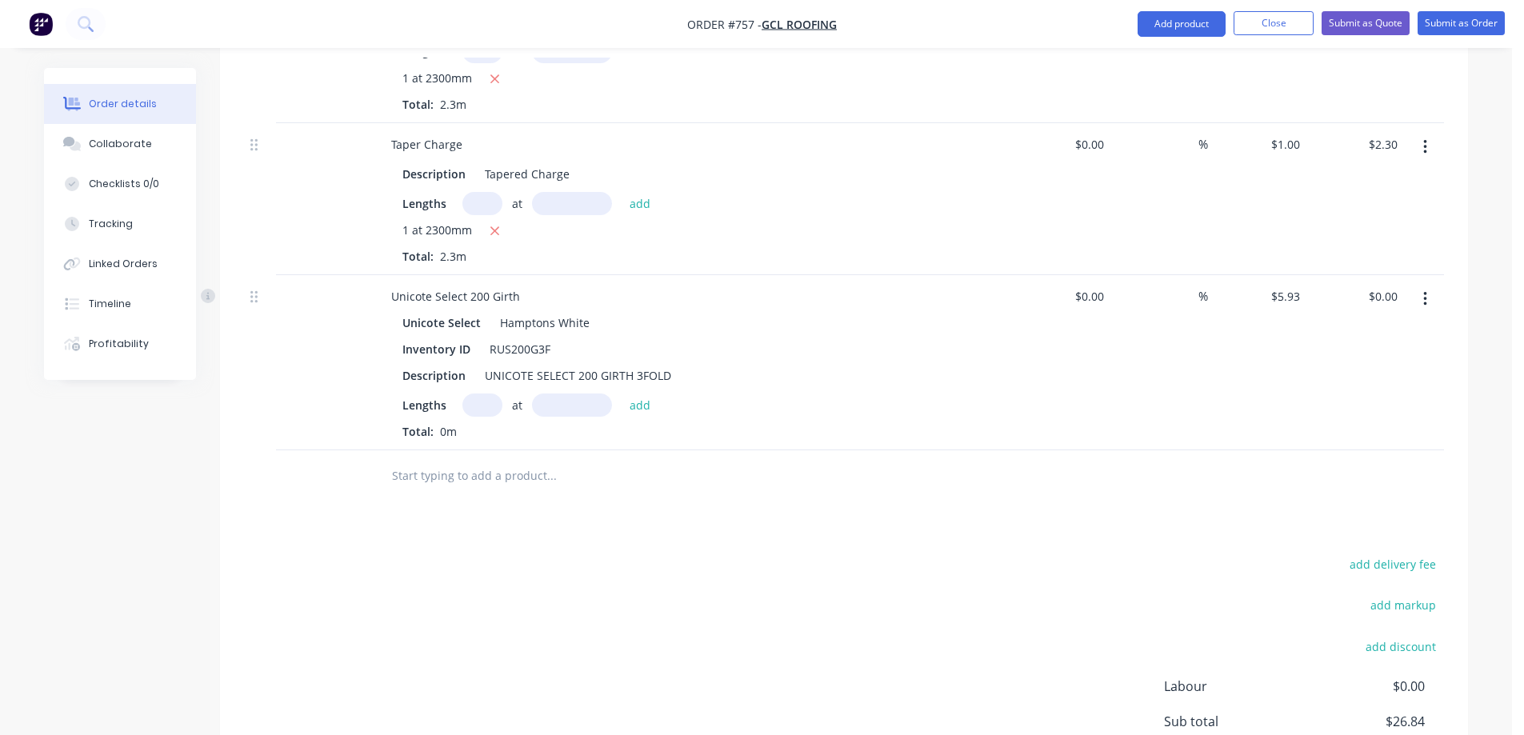
click at [486, 404] on input "text" at bounding box center [482, 405] width 40 height 23
type input "1"
type input "1900mm"
click at [630, 406] on button "add" at bounding box center [640, 405] width 38 height 22
type input "$11.27"
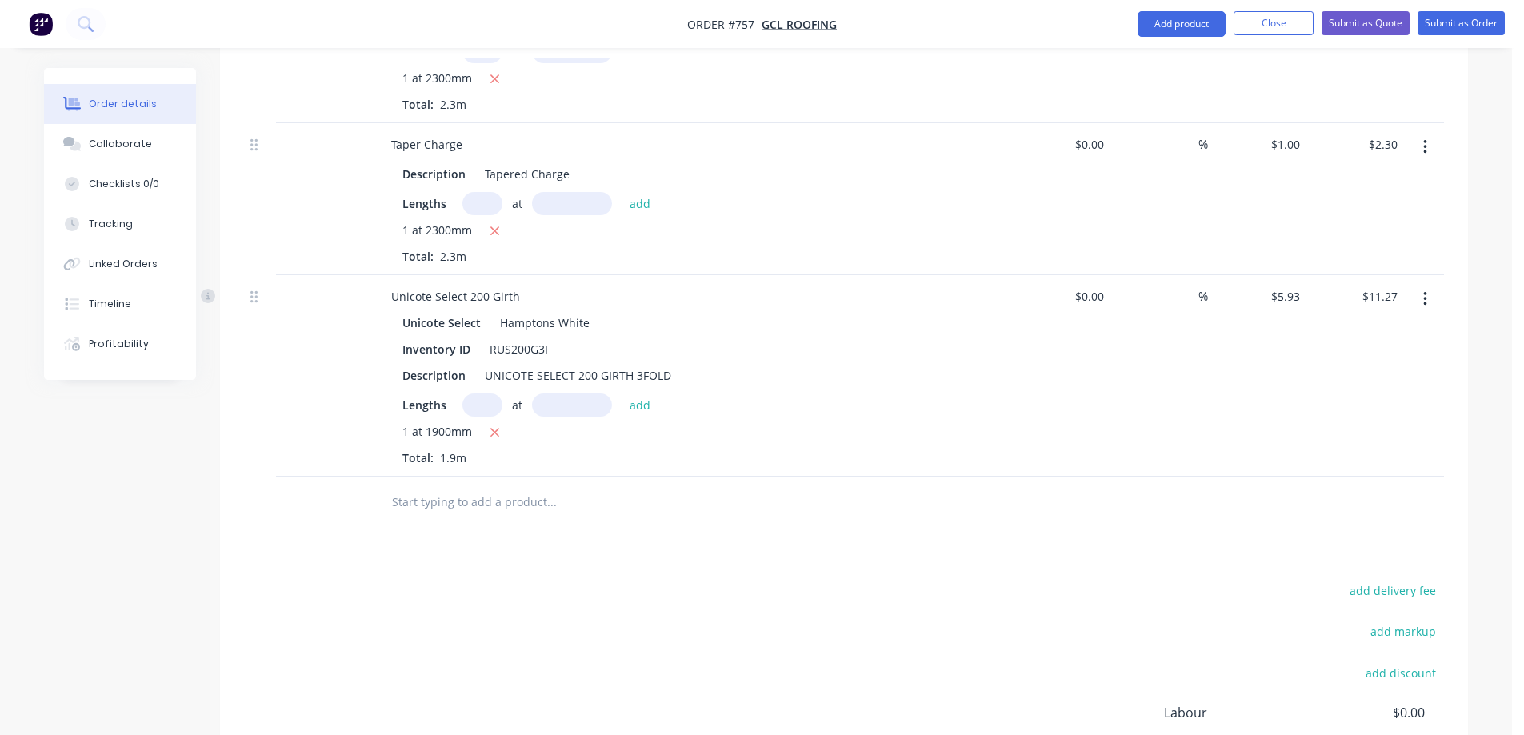
click at [468, 503] on input "text" at bounding box center [551, 502] width 320 height 32
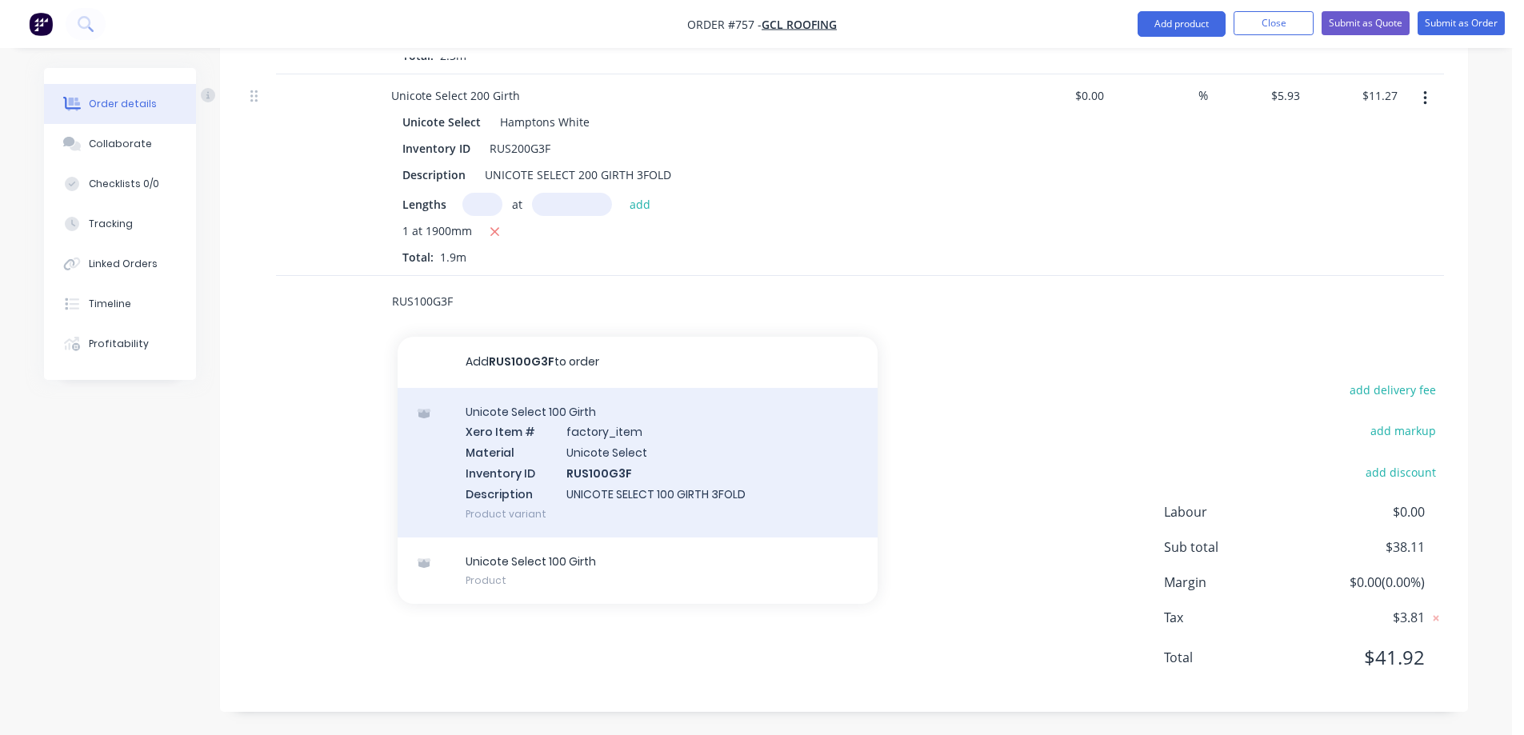
scroll to position [829, 0]
type input "RUS100G3F"
click at [550, 484] on div "Unicote Select 100 Girth Xero Item # factory_item Material Unicote Select Inven…" at bounding box center [638, 462] width 480 height 150
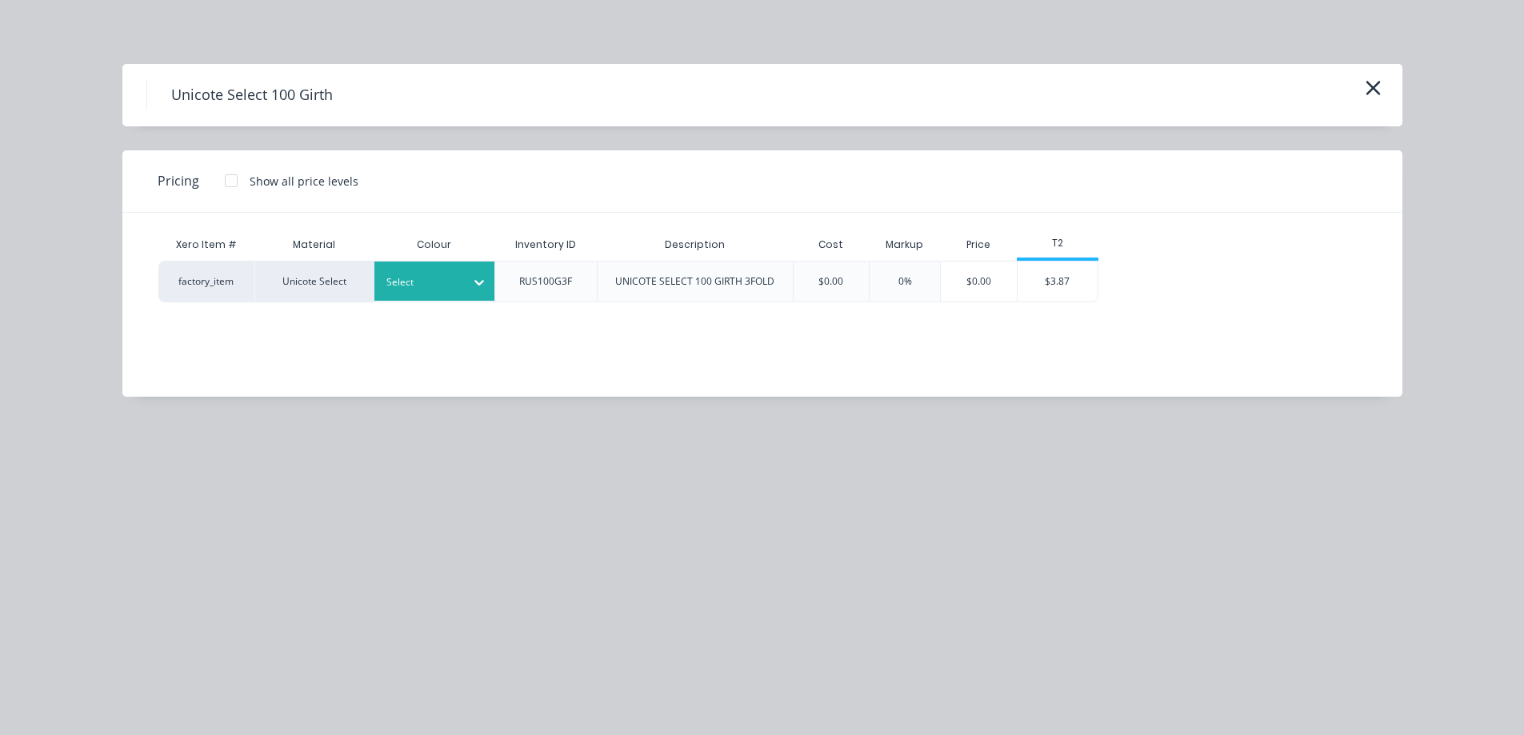
click at [452, 286] on div at bounding box center [422, 283] width 72 height 18
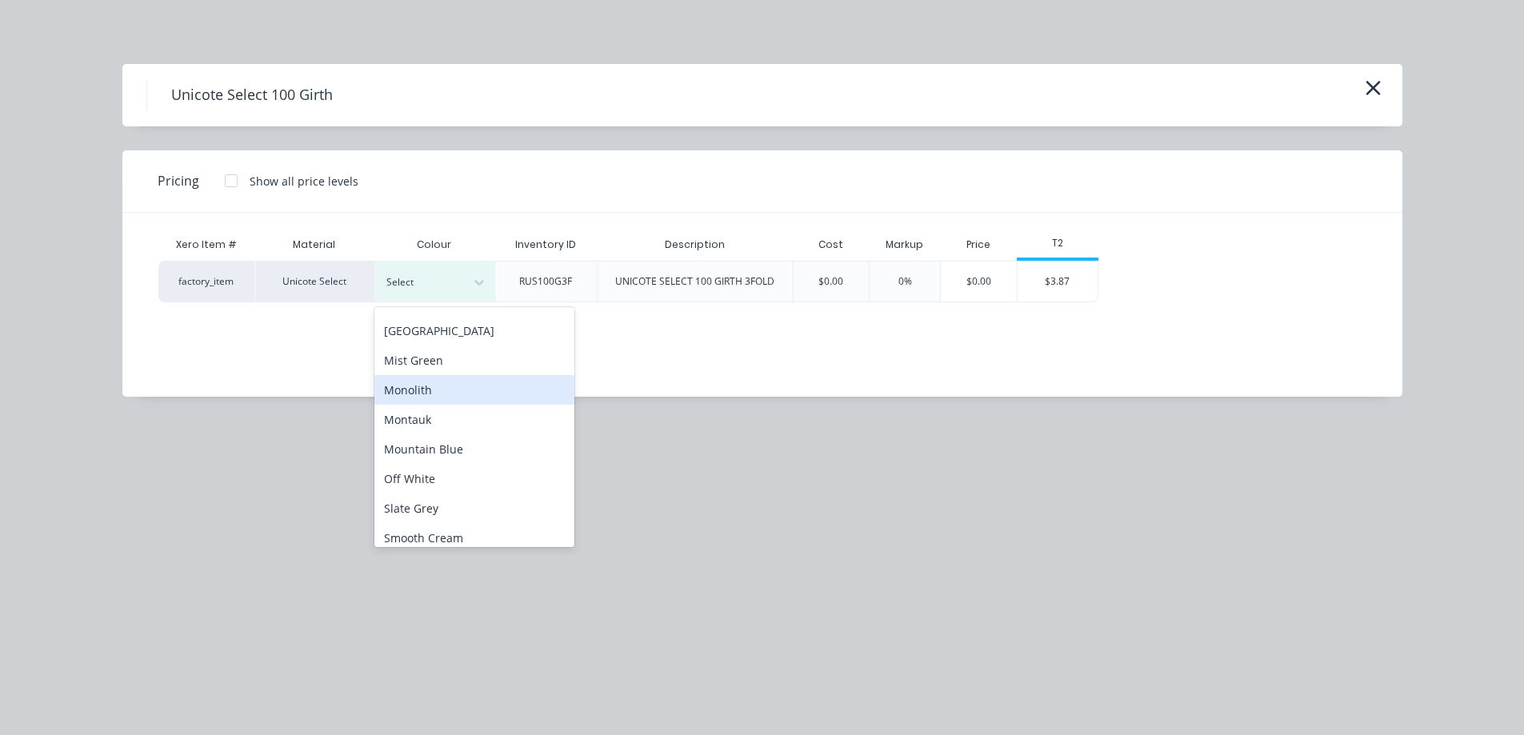
scroll to position [240, 0]
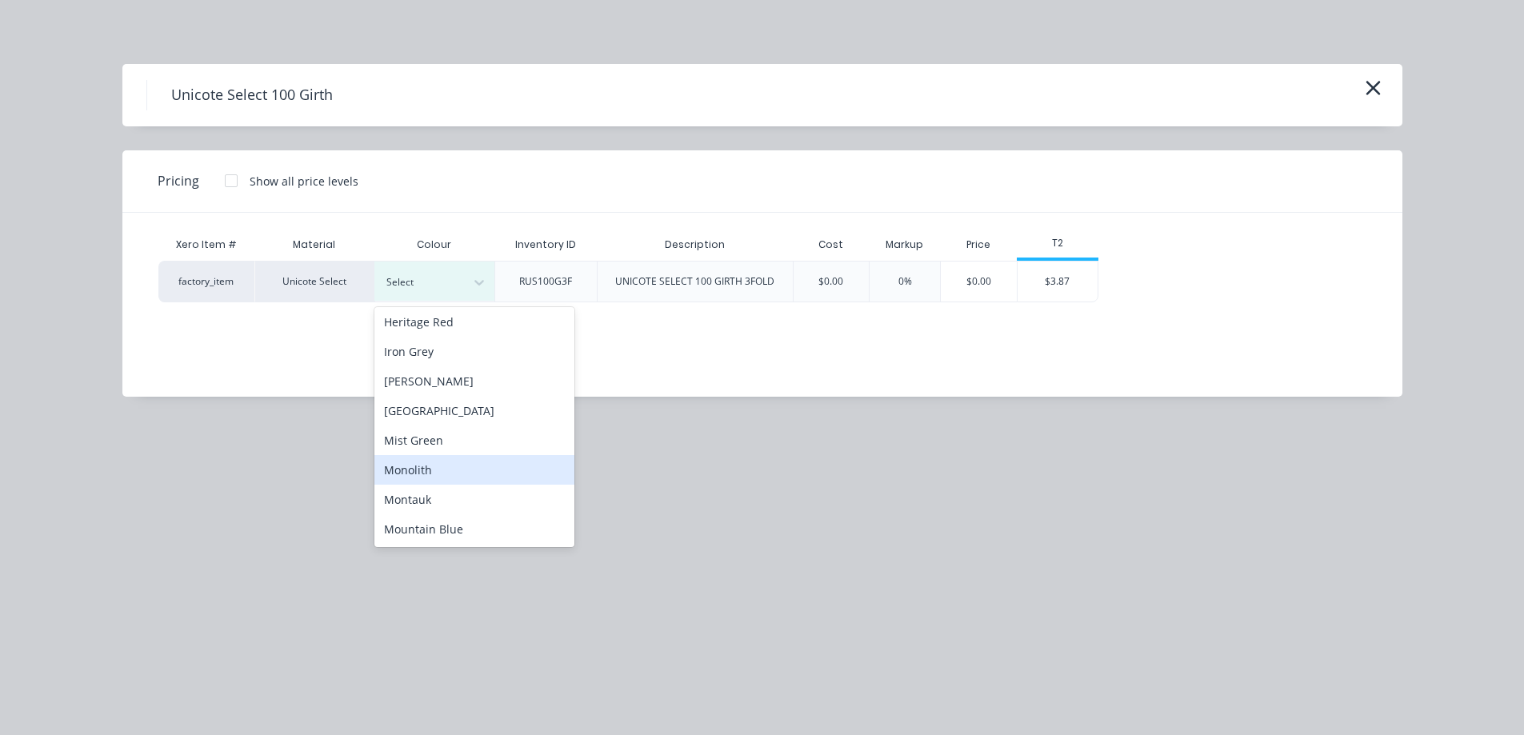
click at [459, 462] on div "Monolith" at bounding box center [474, 470] width 200 height 30
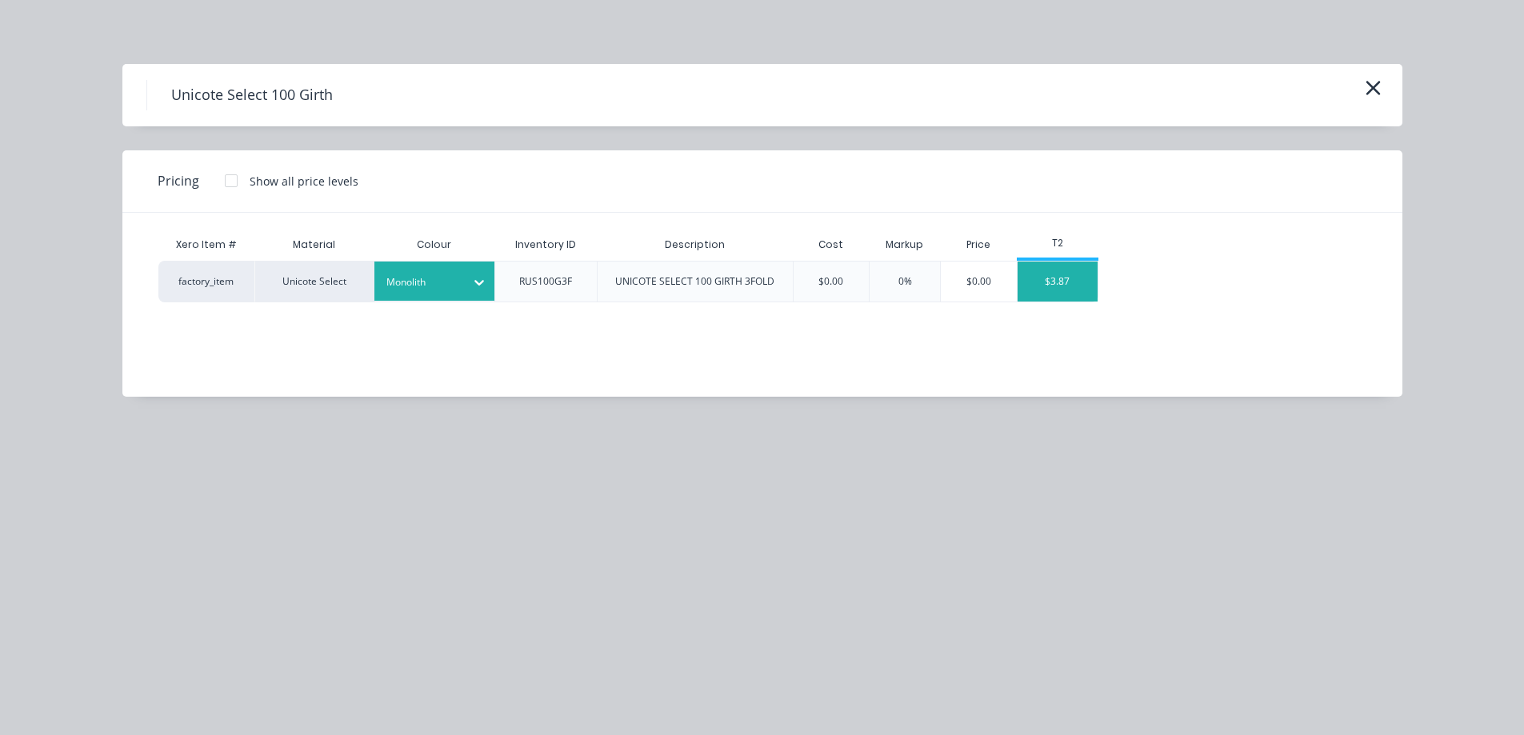
click at [1033, 290] on div "$3.87" at bounding box center [1057, 282] width 80 height 40
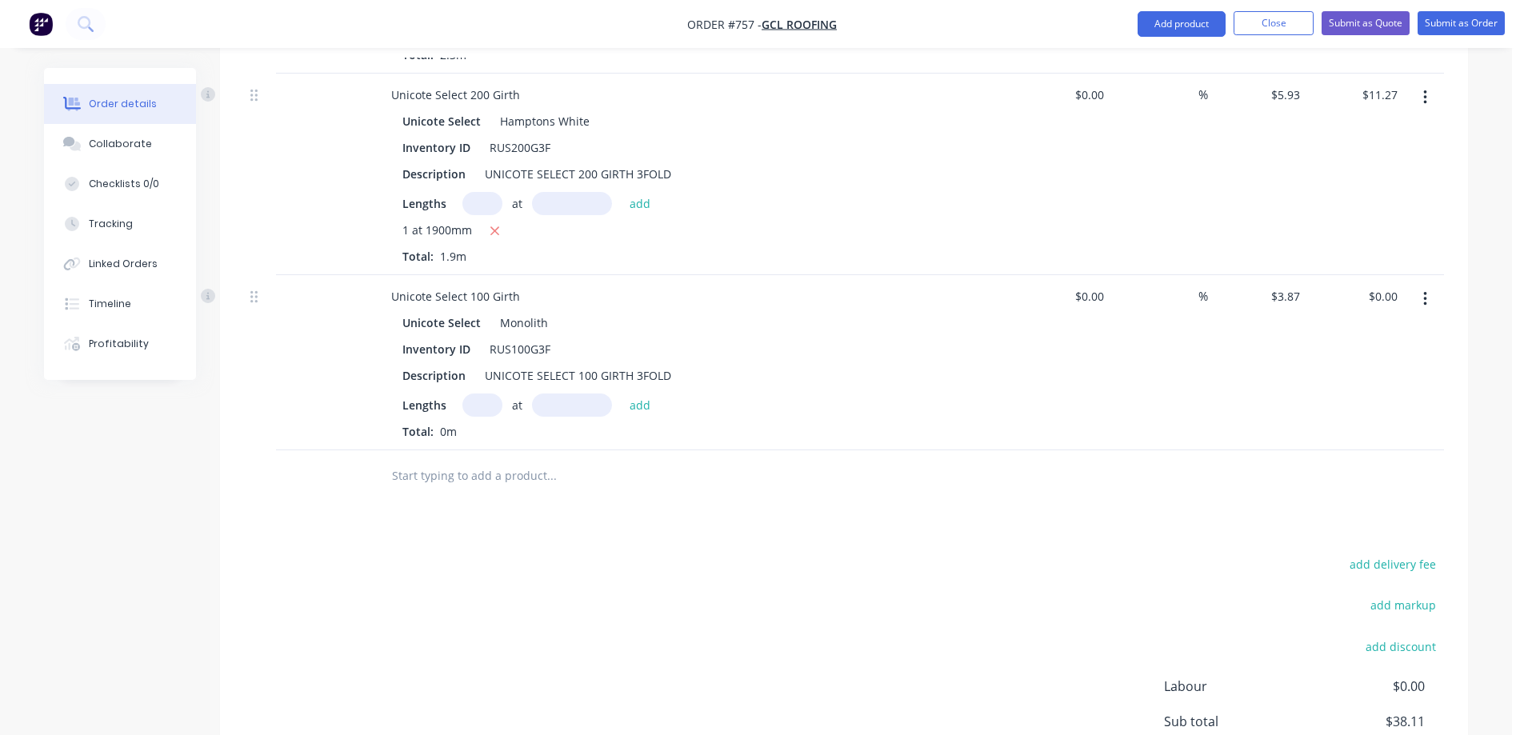
click at [479, 406] on input "text" at bounding box center [482, 405] width 40 height 23
type input "1"
type input "1900mm"
drag, startPoint x: 647, startPoint y: 402, endPoint x: 576, endPoint y: 446, distance: 83.7
click at [646, 402] on button "add" at bounding box center [640, 405] width 38 height 22
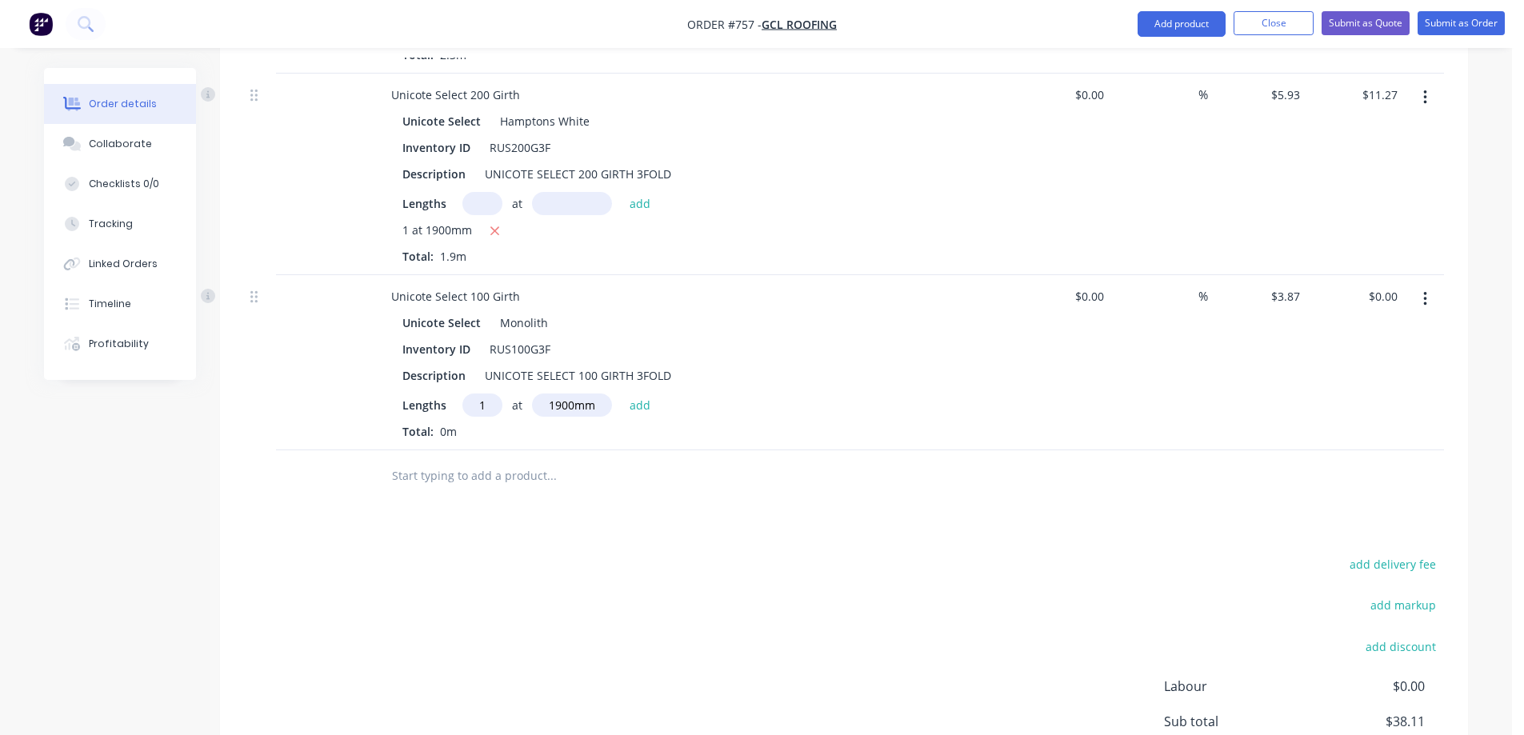
type input "$7.35"
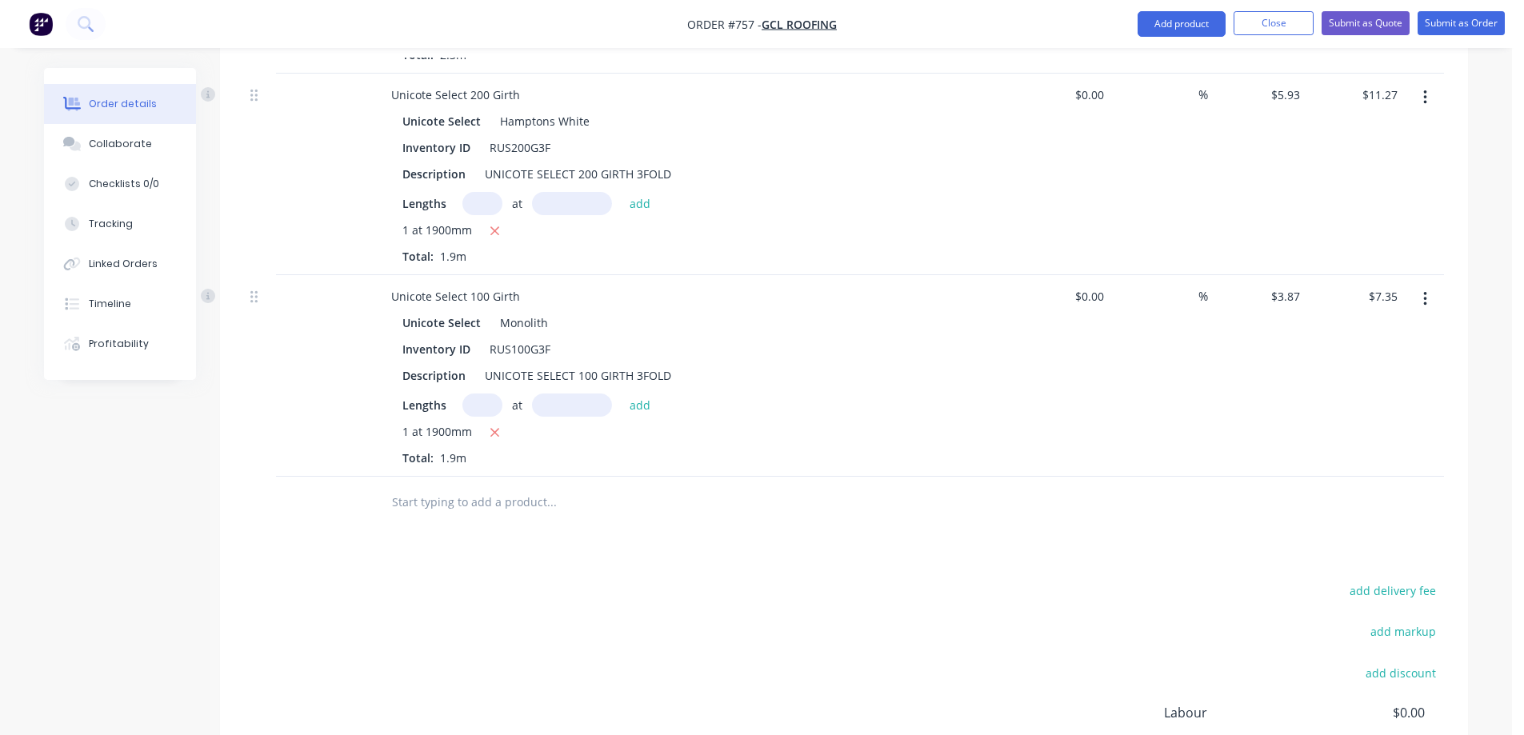
click at [507, 504] on input "text" at bounding box center [551, 502] width 320 height 32
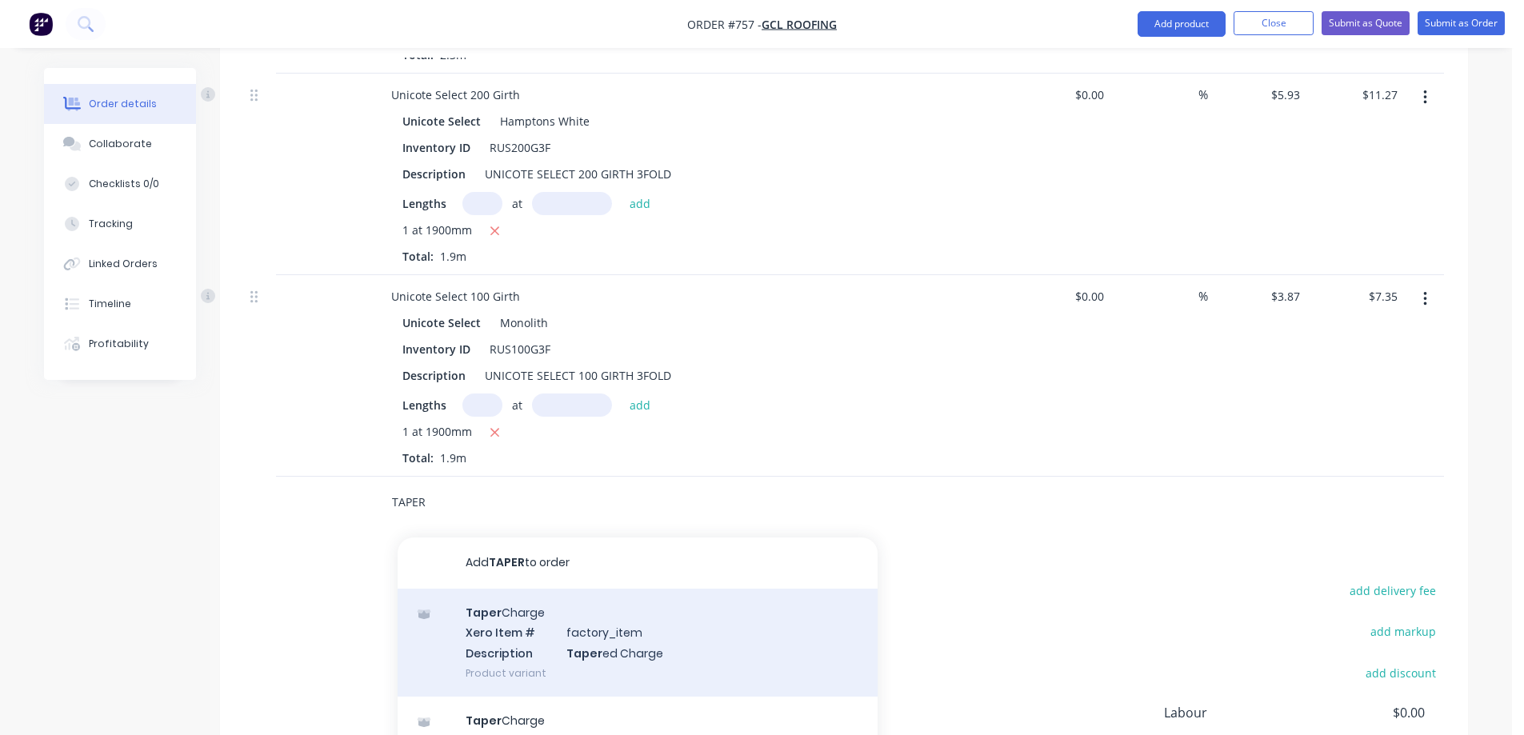
type input "TAPER"
click at [505, 618] on div "Taper Charge Xero Item # factory_item Description Taper ed Charge Product varia…" at bounding box center [638, 643] width 480 height 108
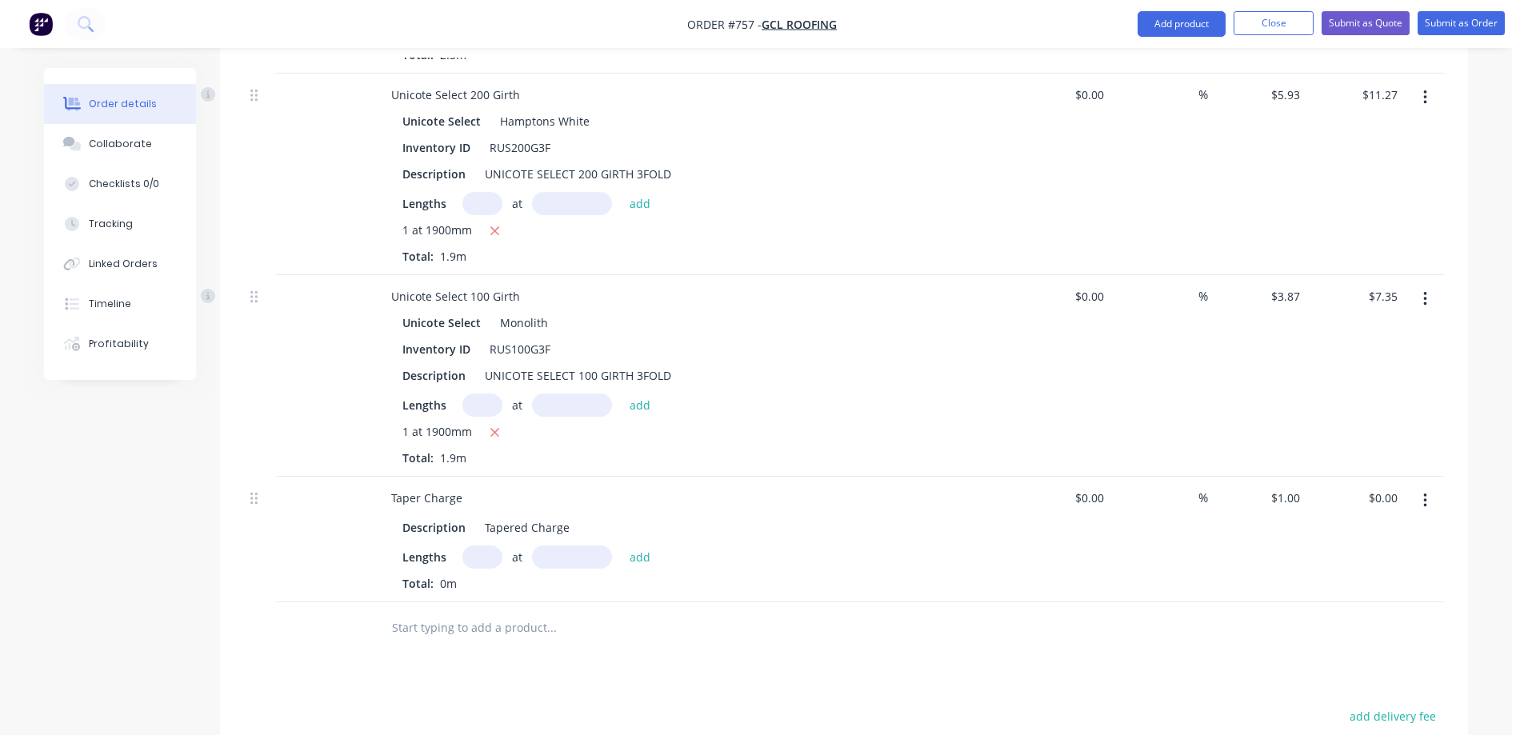
click at [475, 561] on input "text" at bounding box center [482, 556] width 40 height 23
type input "1"
type input "1900mm"
click at [650, 555] on button "add" at bounding box center [640, 556] width 38 height 22
type input "$1.90"
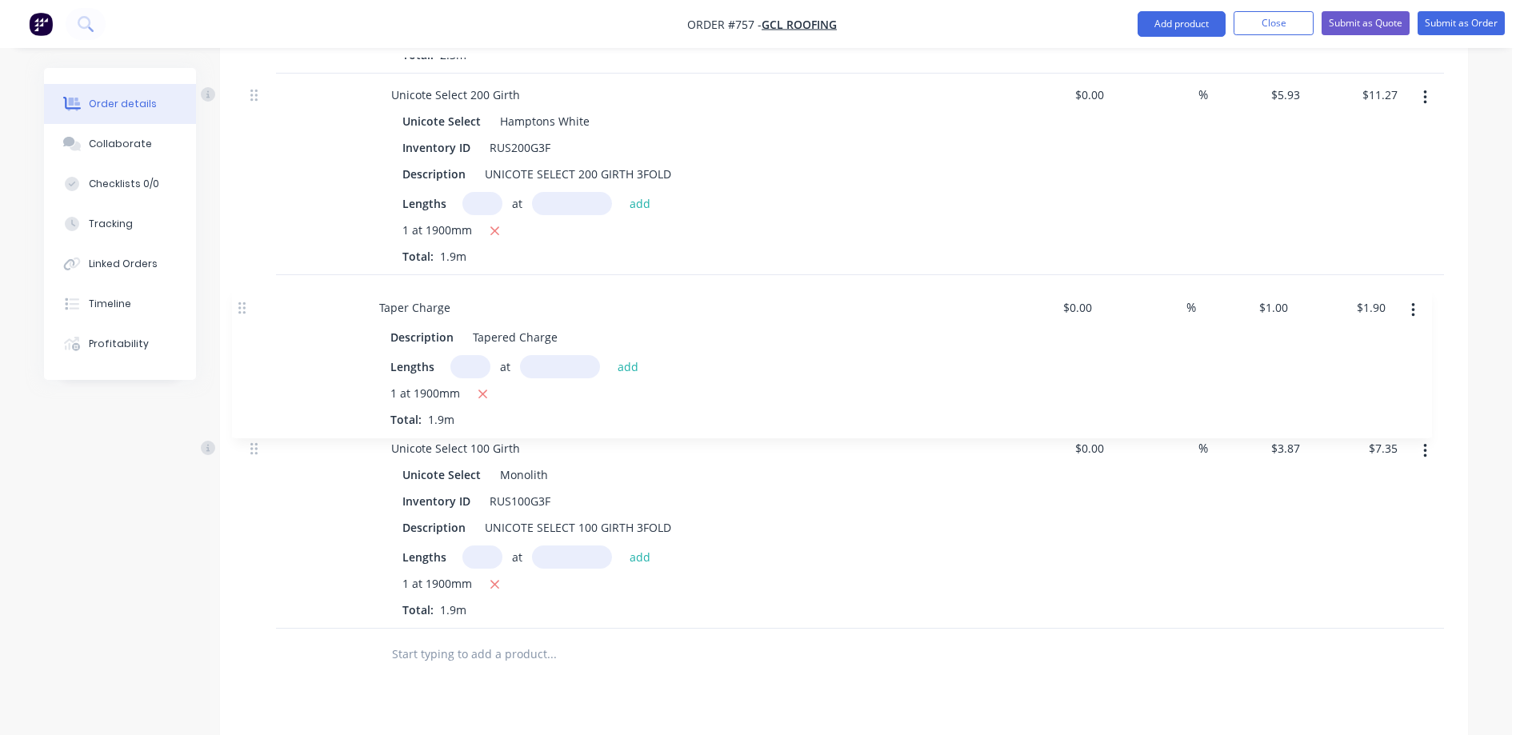
drag, startPoint x: 260, startPoint y: 502, endPoint x: 247, endPoint y: 306, distance: 197.2
click at [247, 306] on div "Unicote Select 400 Girth Unicote Select Off White Inventory ID RUS400G4F Descri…" at bounding box center [844, 174] width 1200 height 909
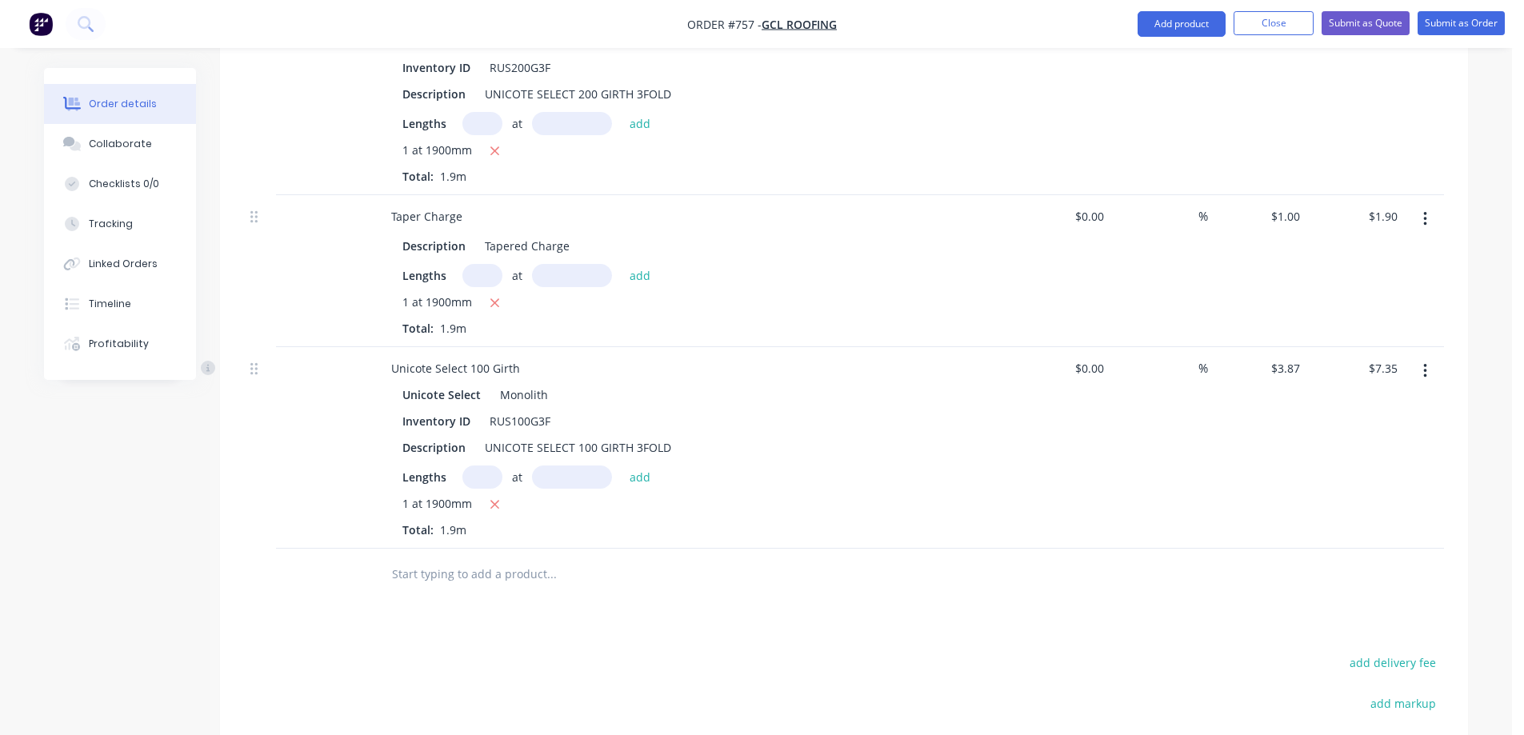
click at [451, 581] on input "text" at bounding box center [551, 574] width 320 height 32
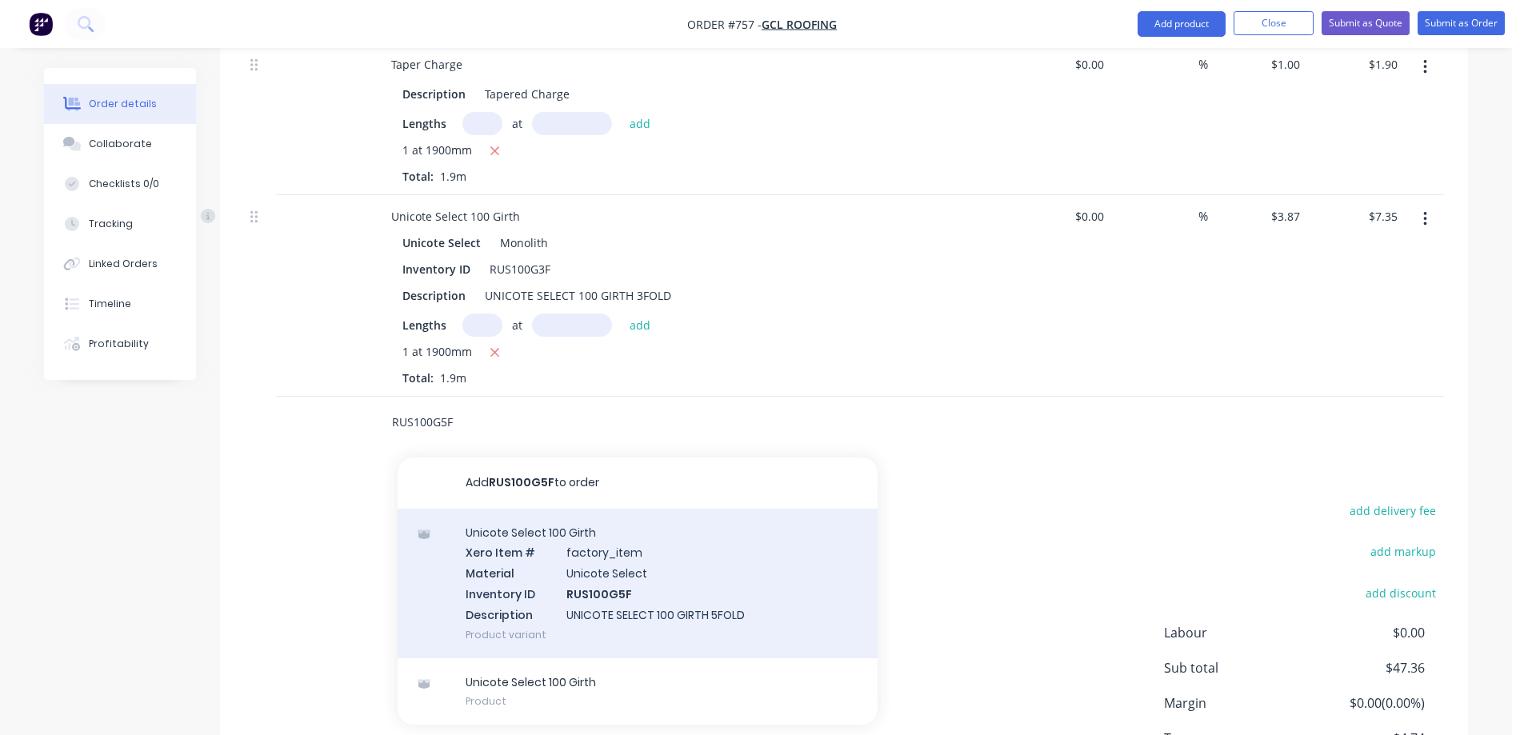
scroll to position [1149, 0]
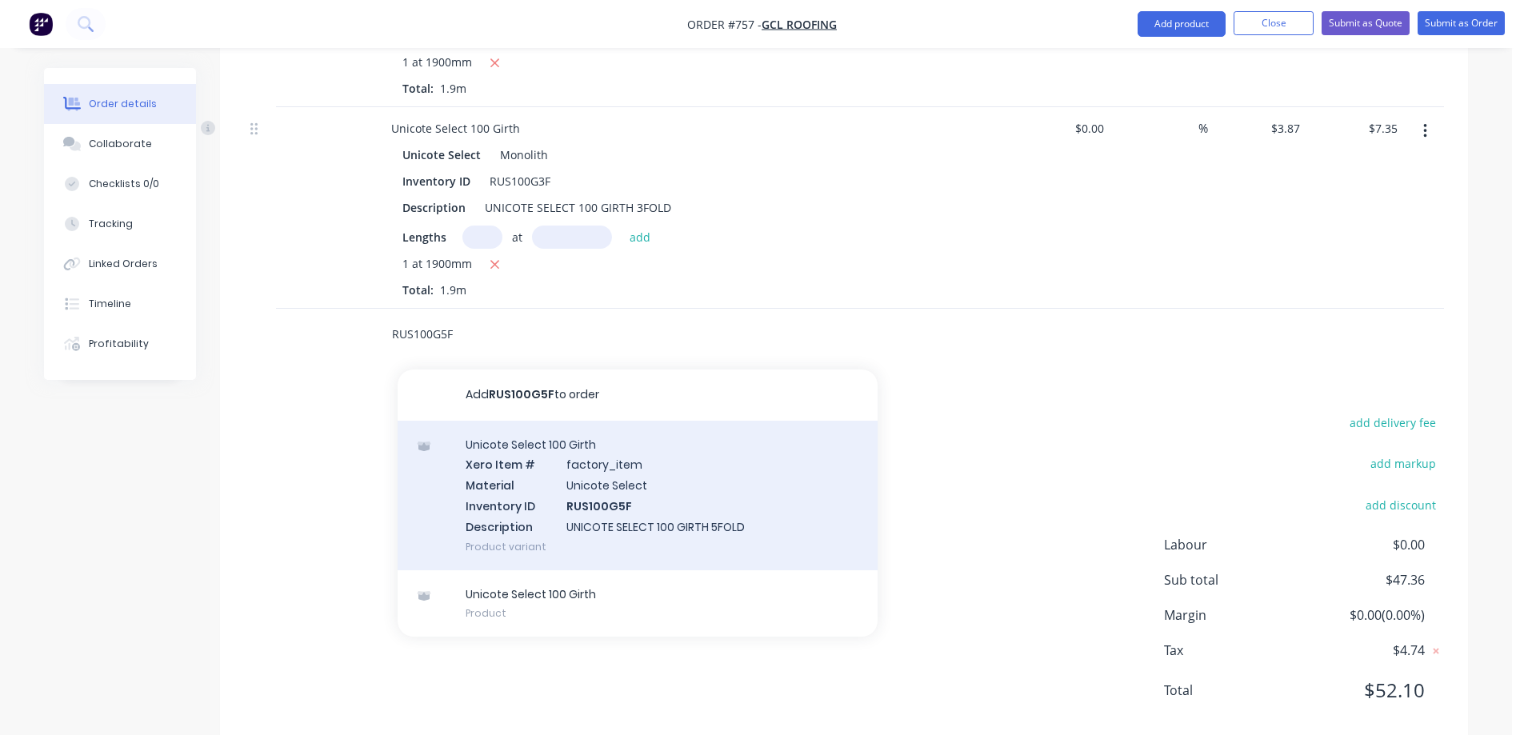
type input "RUS100G5F"
click at [584, 515] on div "Unicote Select 100 Girth Xero Item # factory_item Material Unicote Select Inven…" at bounding box center [638, 496] width 480 height 150
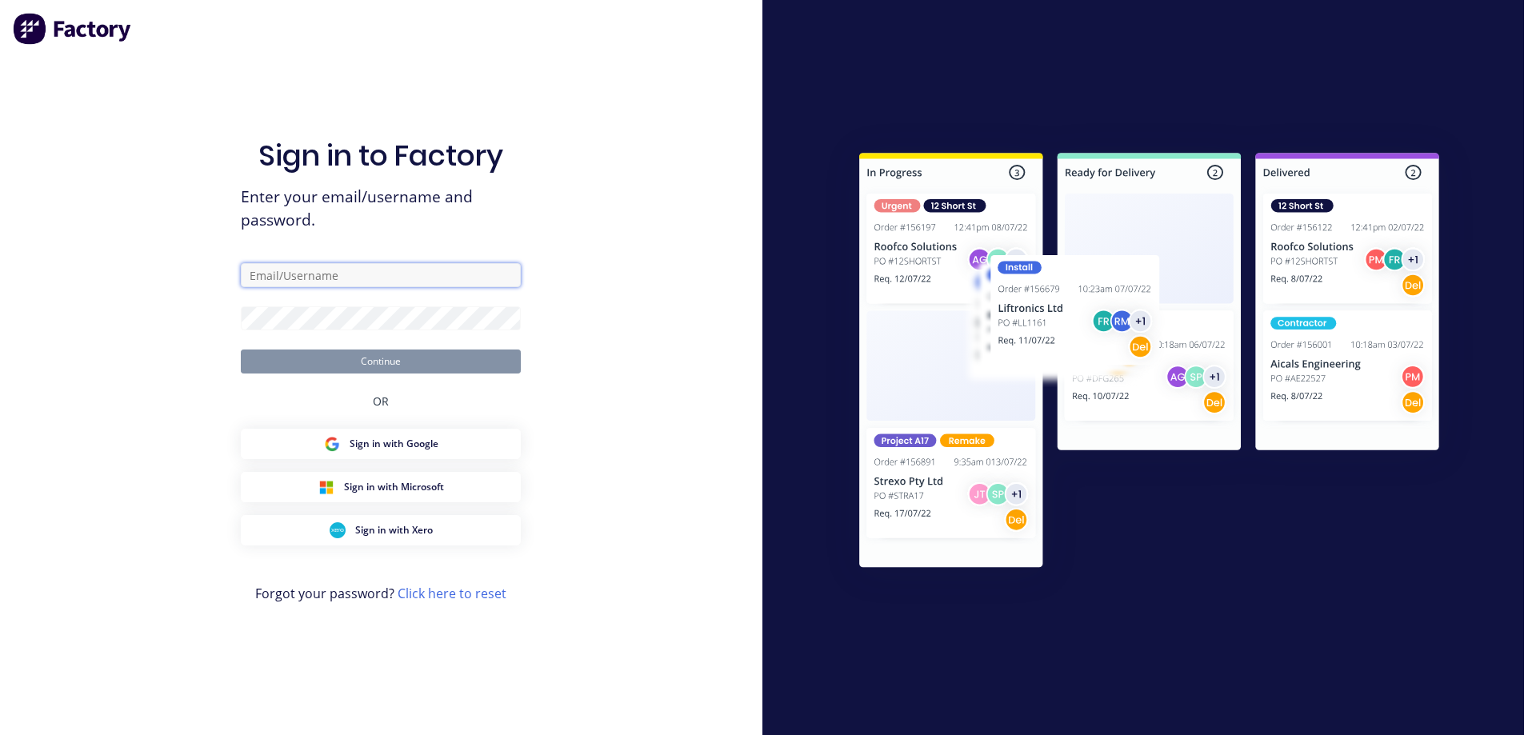
type input "sales@rnsheetmetal.com.au"
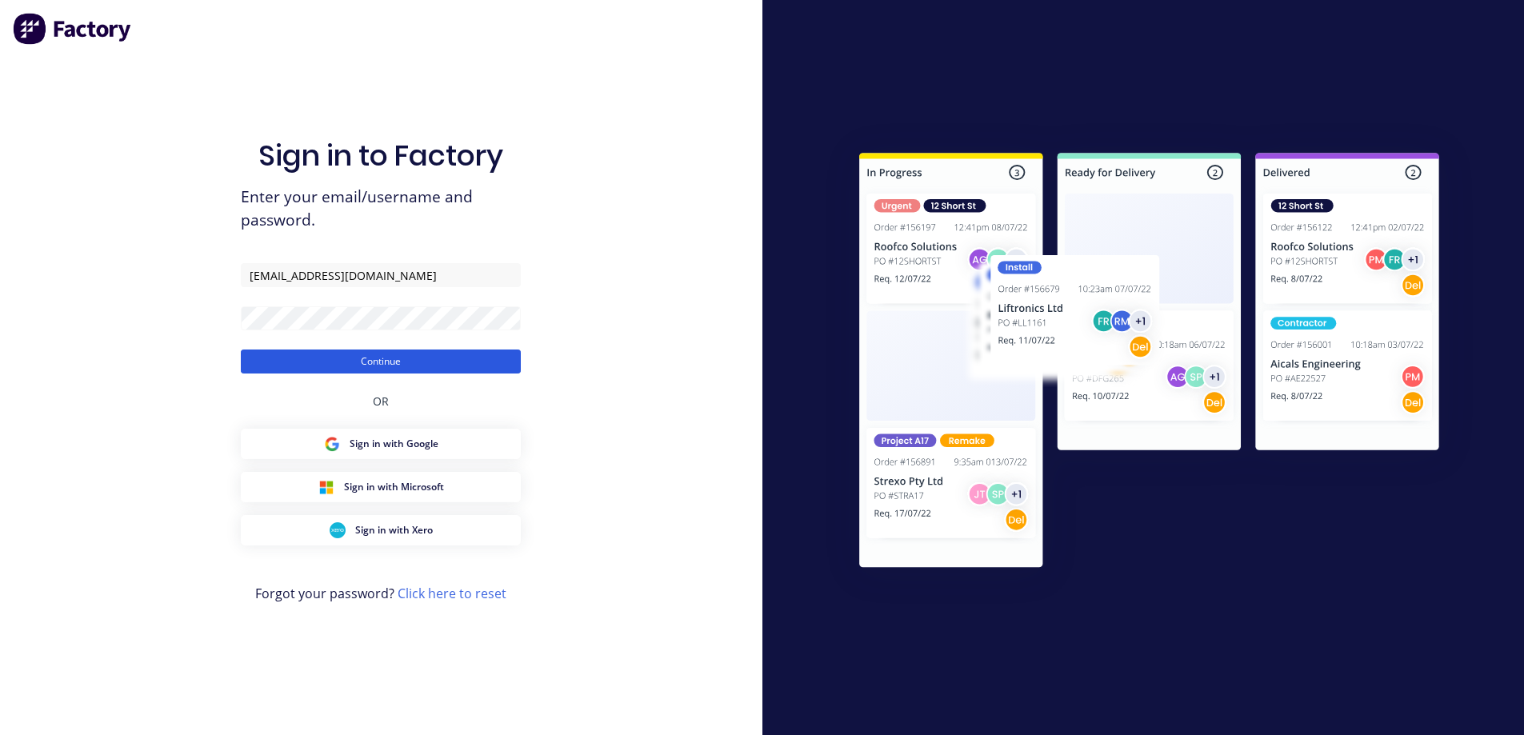
click at [400, 351] on button "Continue" at bounding box center [381, 362] width 280 height 24
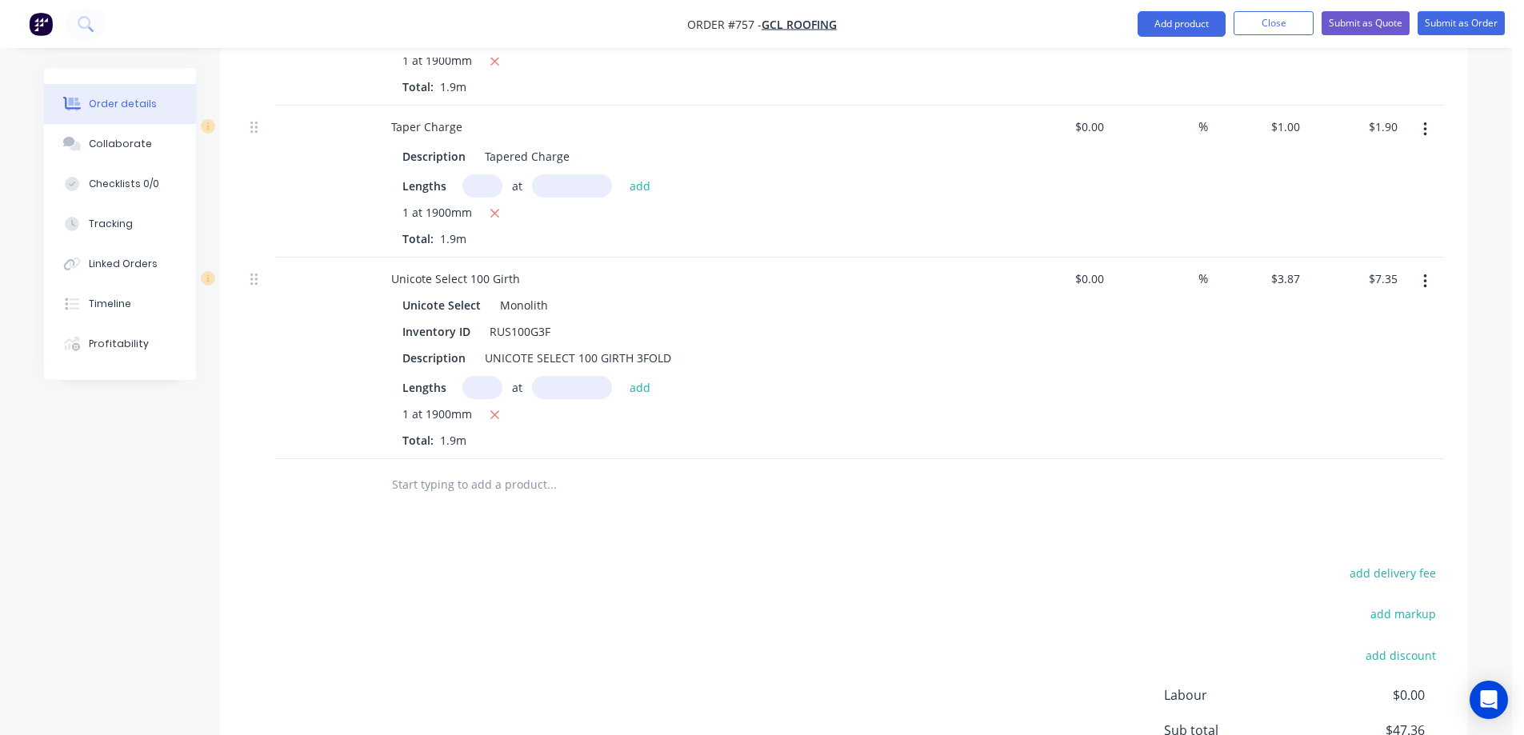
scroll to position [1040, 0]
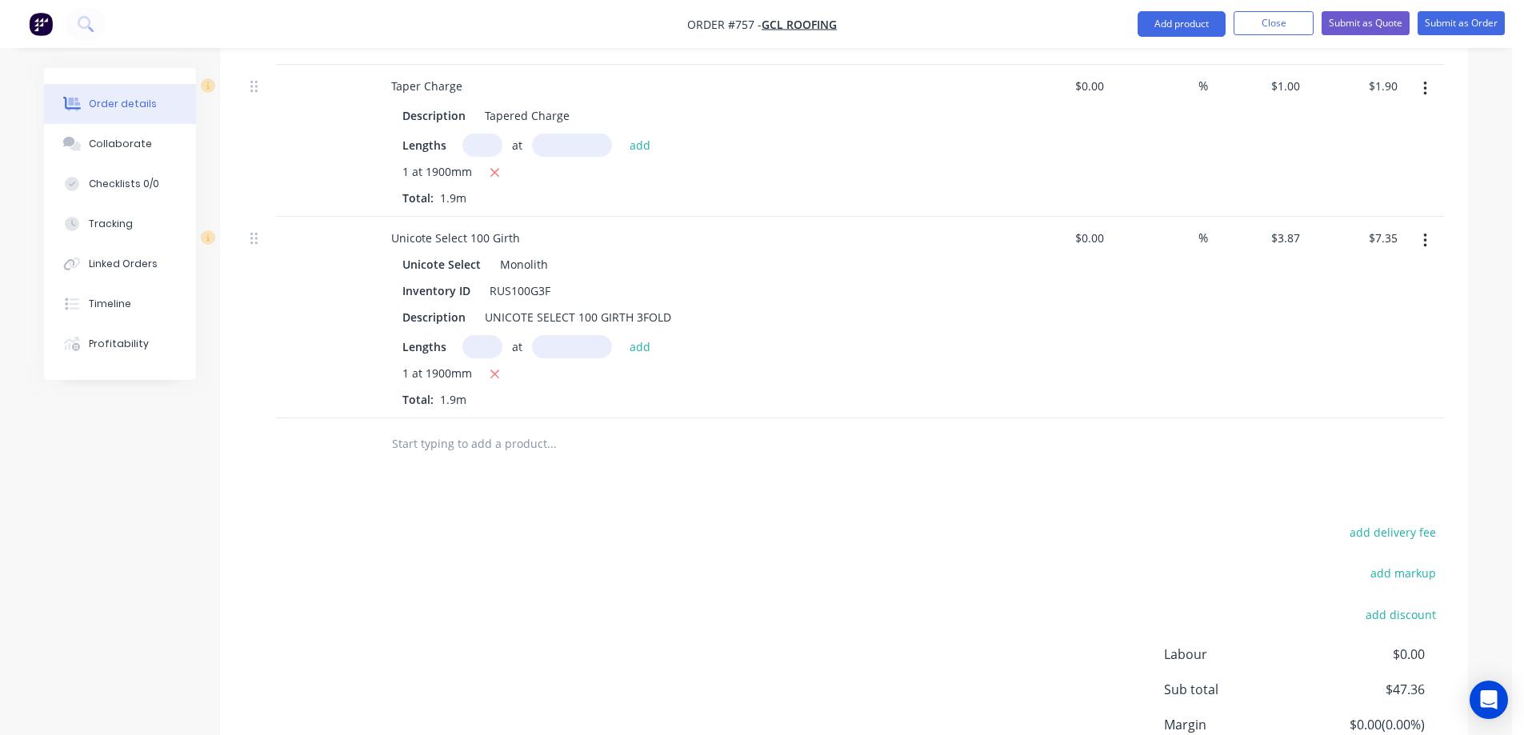
click at [437, 434] on input "text" at bounding box center [551, 444] width 320 height 32
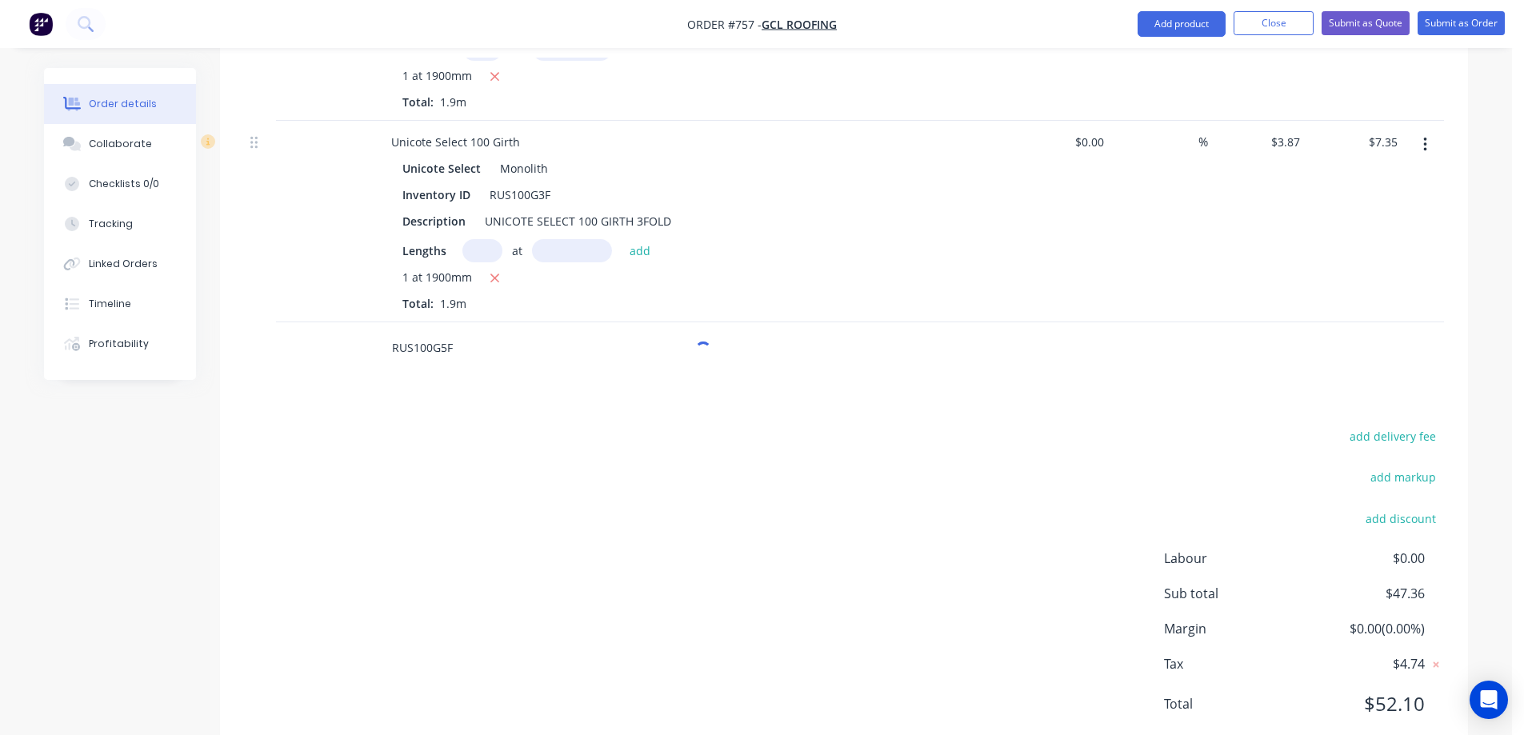
scroll to position [1183, 0]
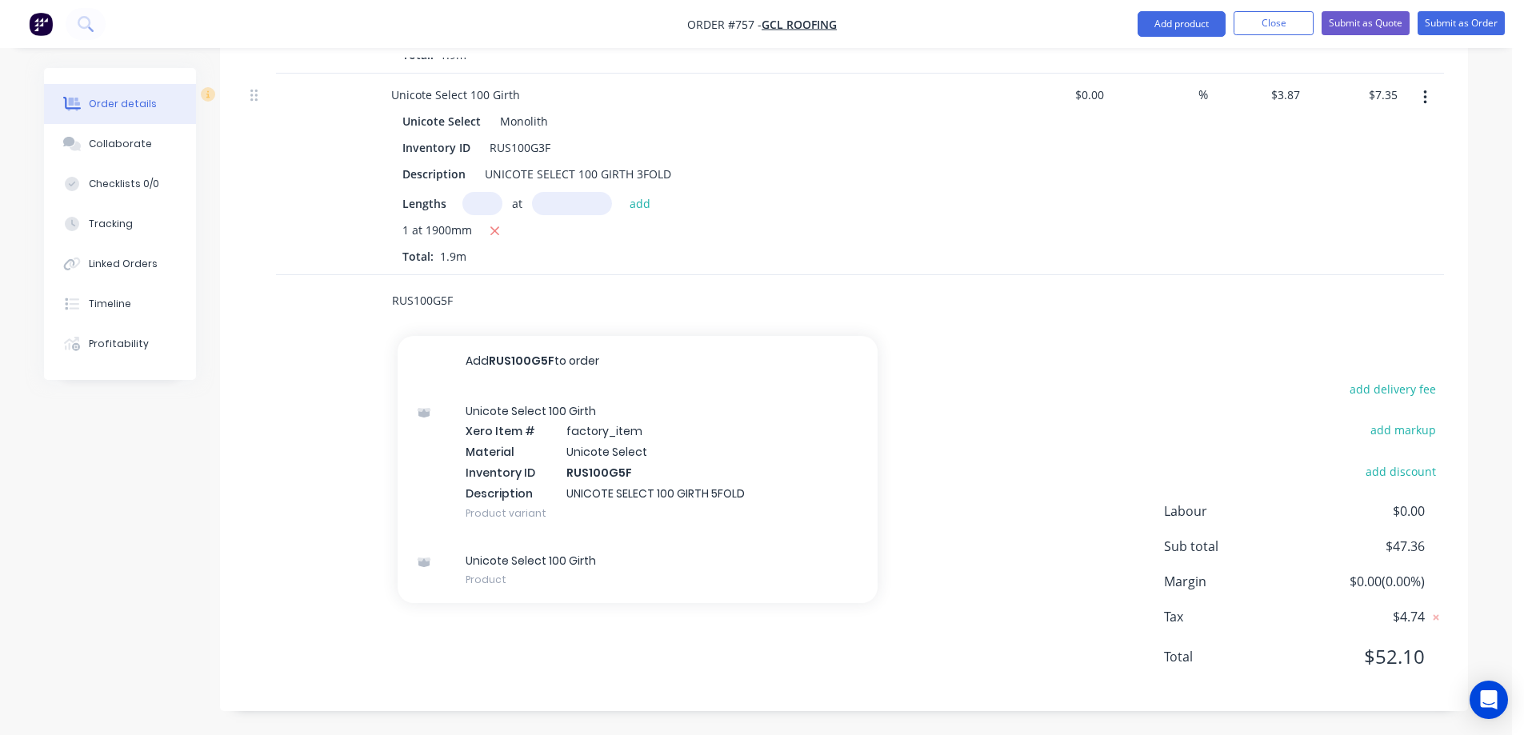
type input "RUS100G5F"
click at [522, 435] on div "Unicote Select 100 Girth Xero Item # factory_item Material Unicote Select Inven…" at bounding box center [638, 462] width 480 height 150
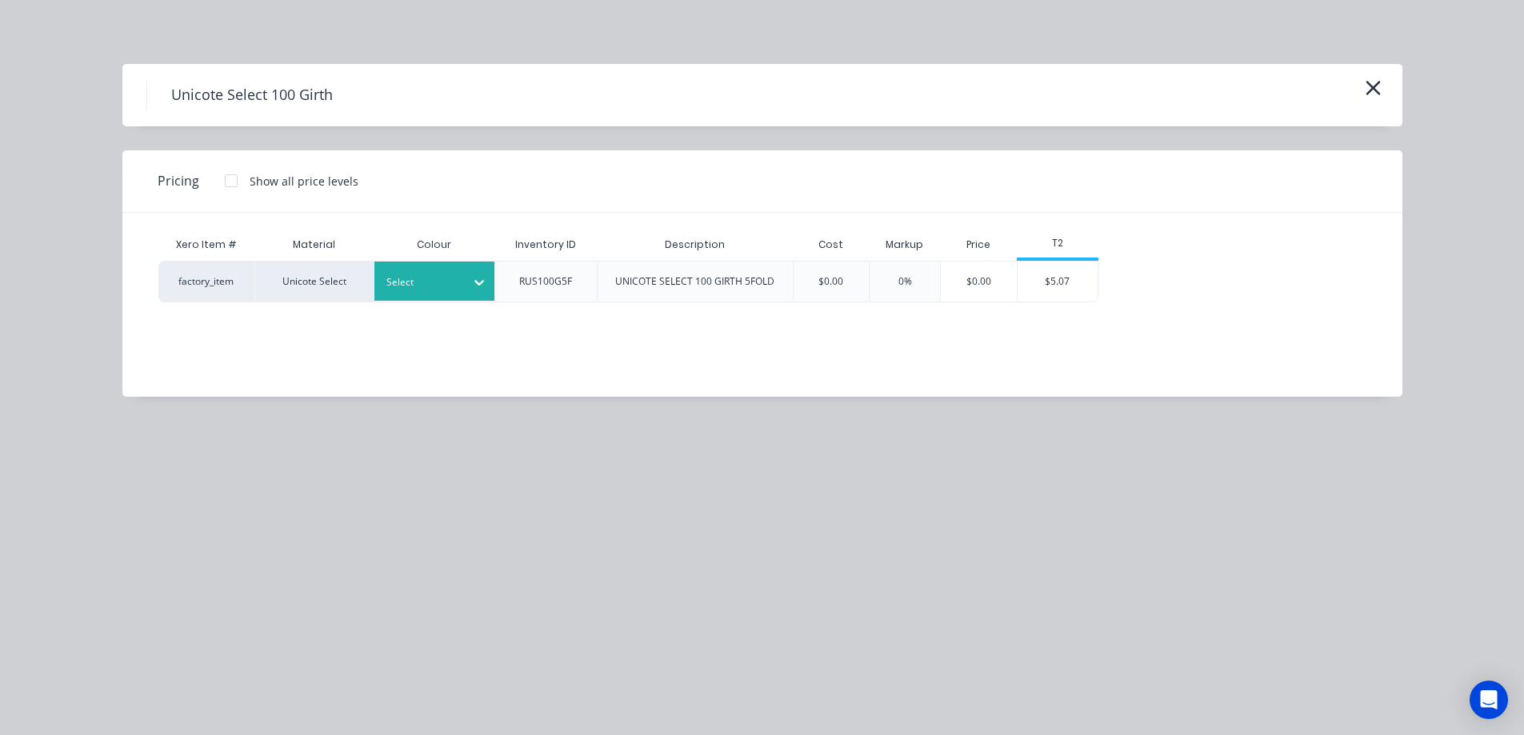
click at [479, 293] on div at bounding box center [479, 283] width 29 height 26
click at [1061, 298] on div "$5.07" at bounding box center [1057, 282] width 80 height 40
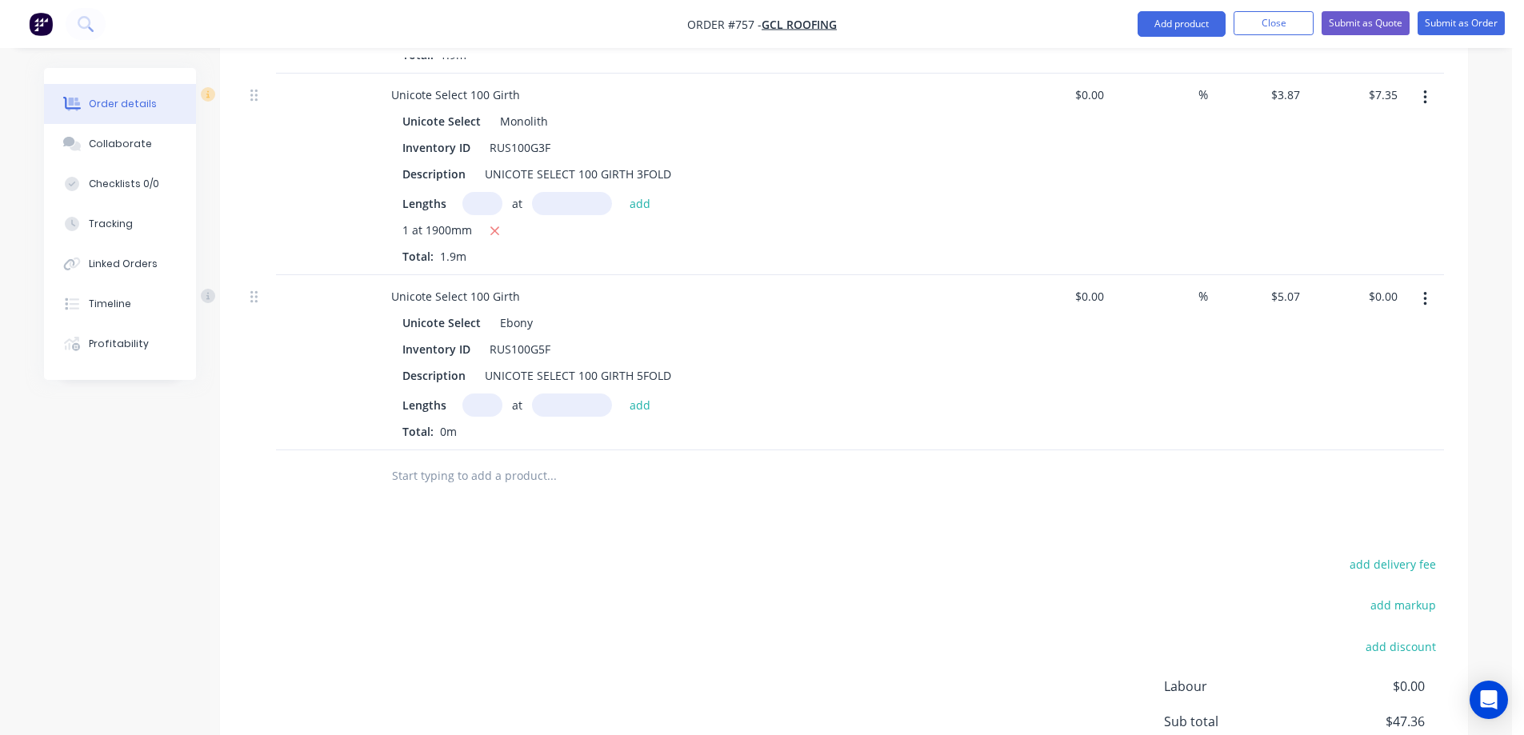
click at [483, 404] on input "text" at bounding box center [482, 405] width 40 height 23
type input "1"
type input "3900mm"
click at [634, 398] on button "add" at bounding box center [640, 405] width 38 height 22
type input "$19.77"
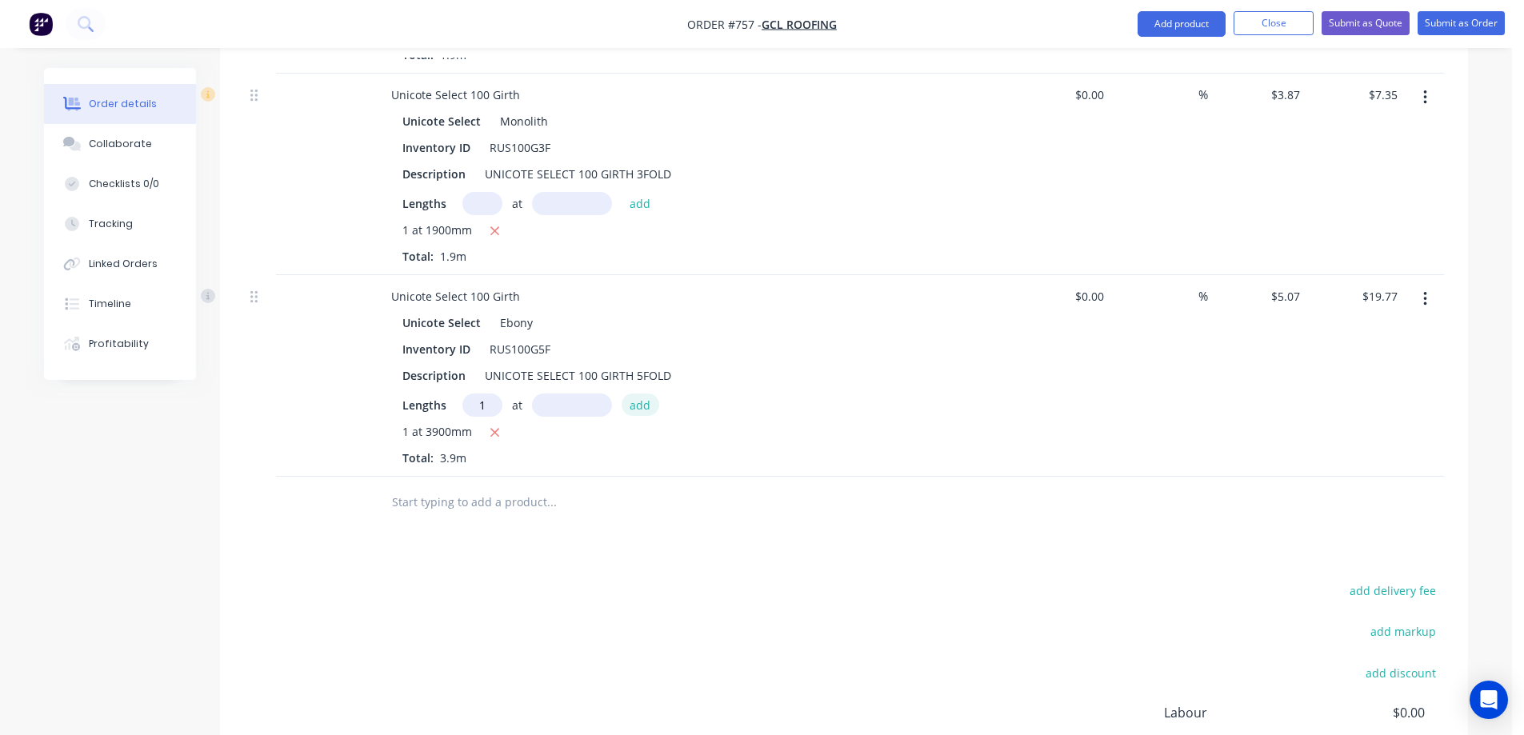
type input "1"
type input "2600mm"
click at [634, 398] on button "add" at bounding box center [640, 405] width 38 height 22
type input "$32.96"
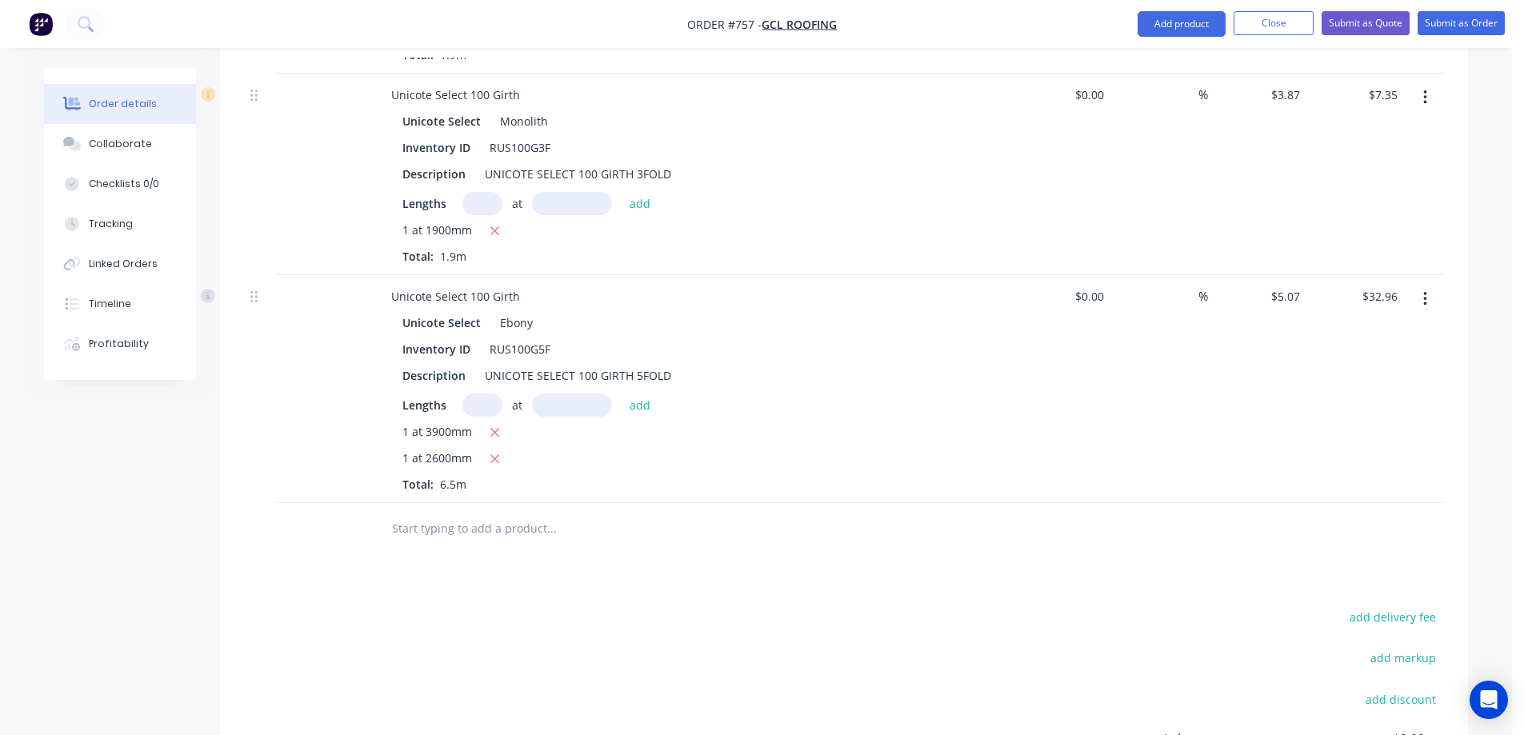
click at [438, 513] on input "text" at bounding box center [551, 529] width 320 height 32
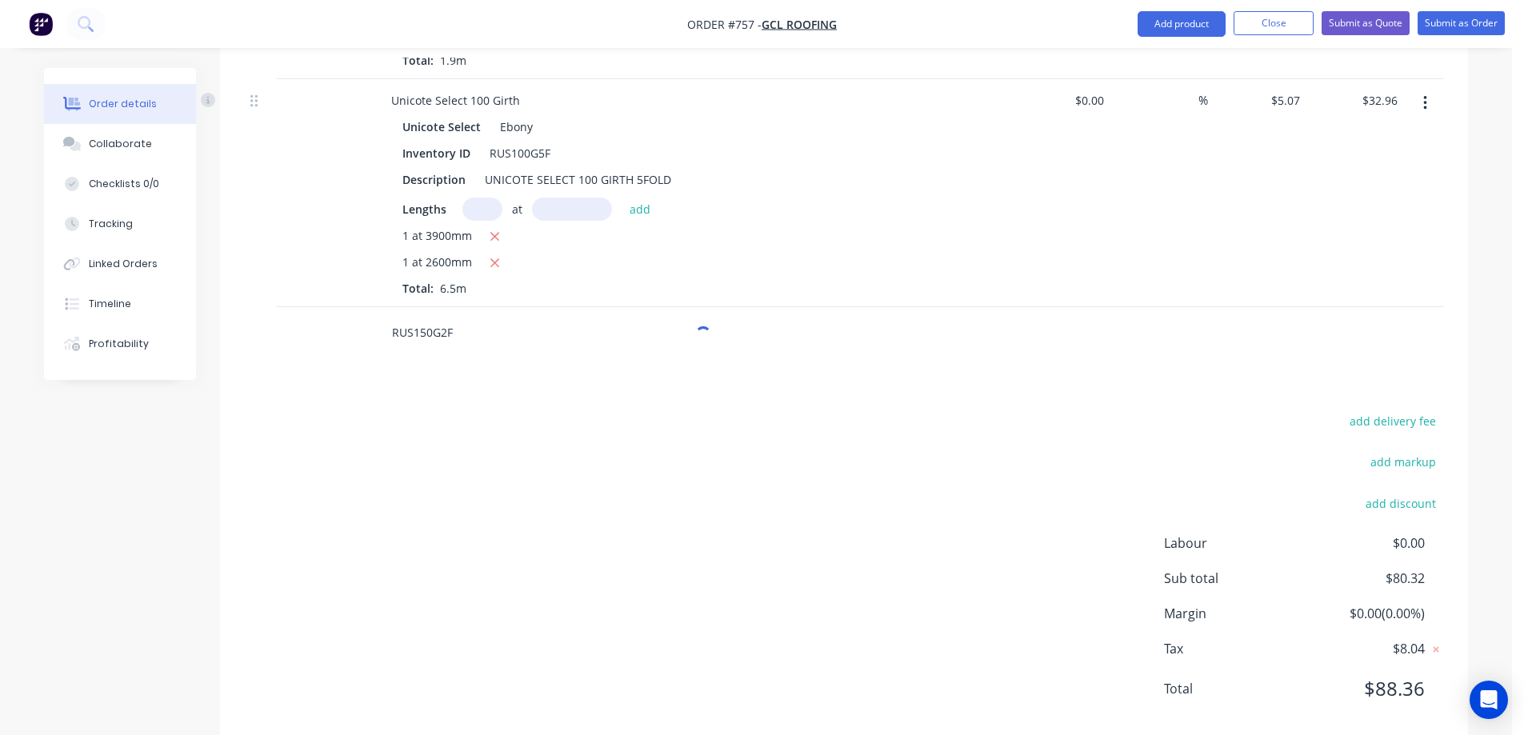
scroll to position [1411, 0]
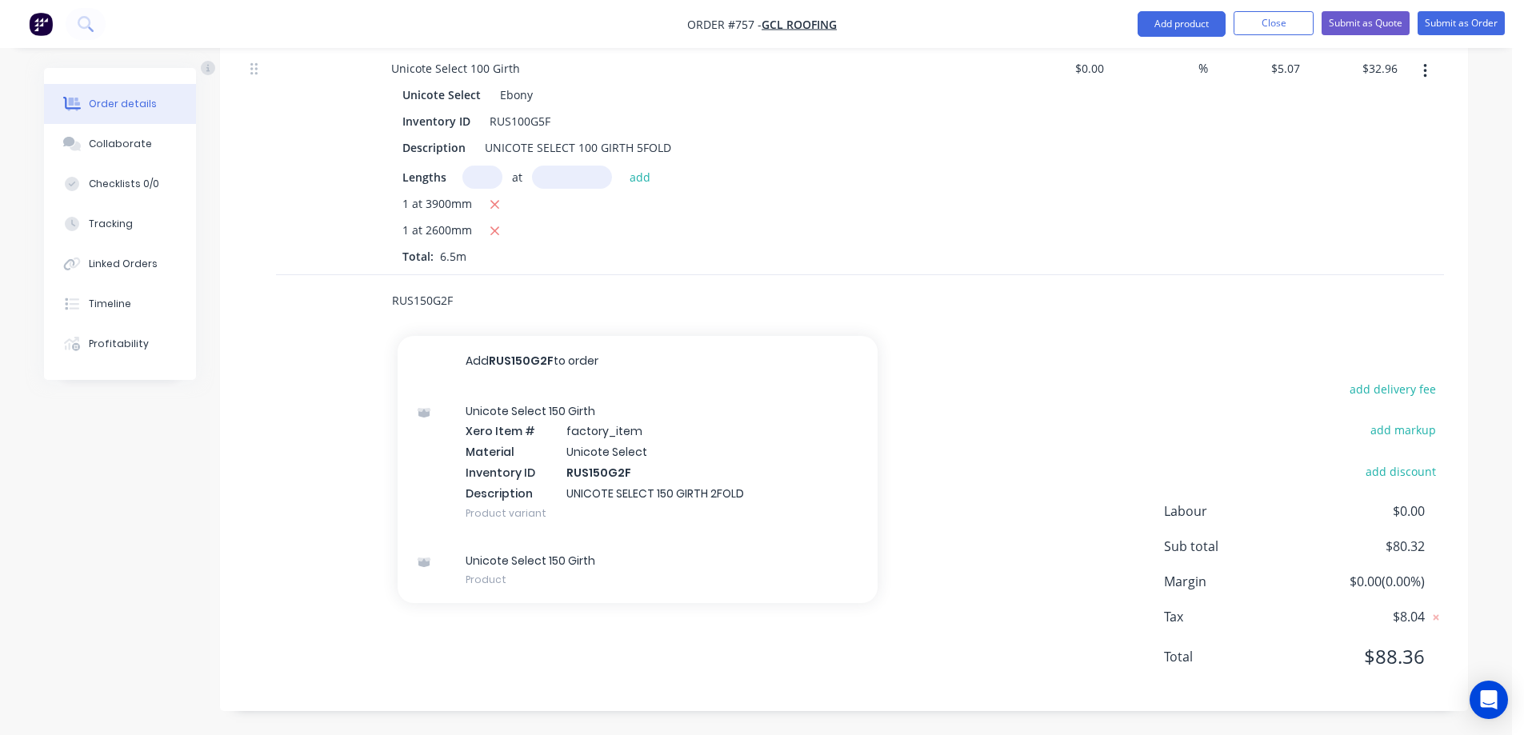
type input "RUS150G2F"
click at [562, 466] on div "Unicote Select 150 Girth Xero Item # factory_item Material Unicote Select Inven…" at bounding box center [638, 462] width 480 height 150
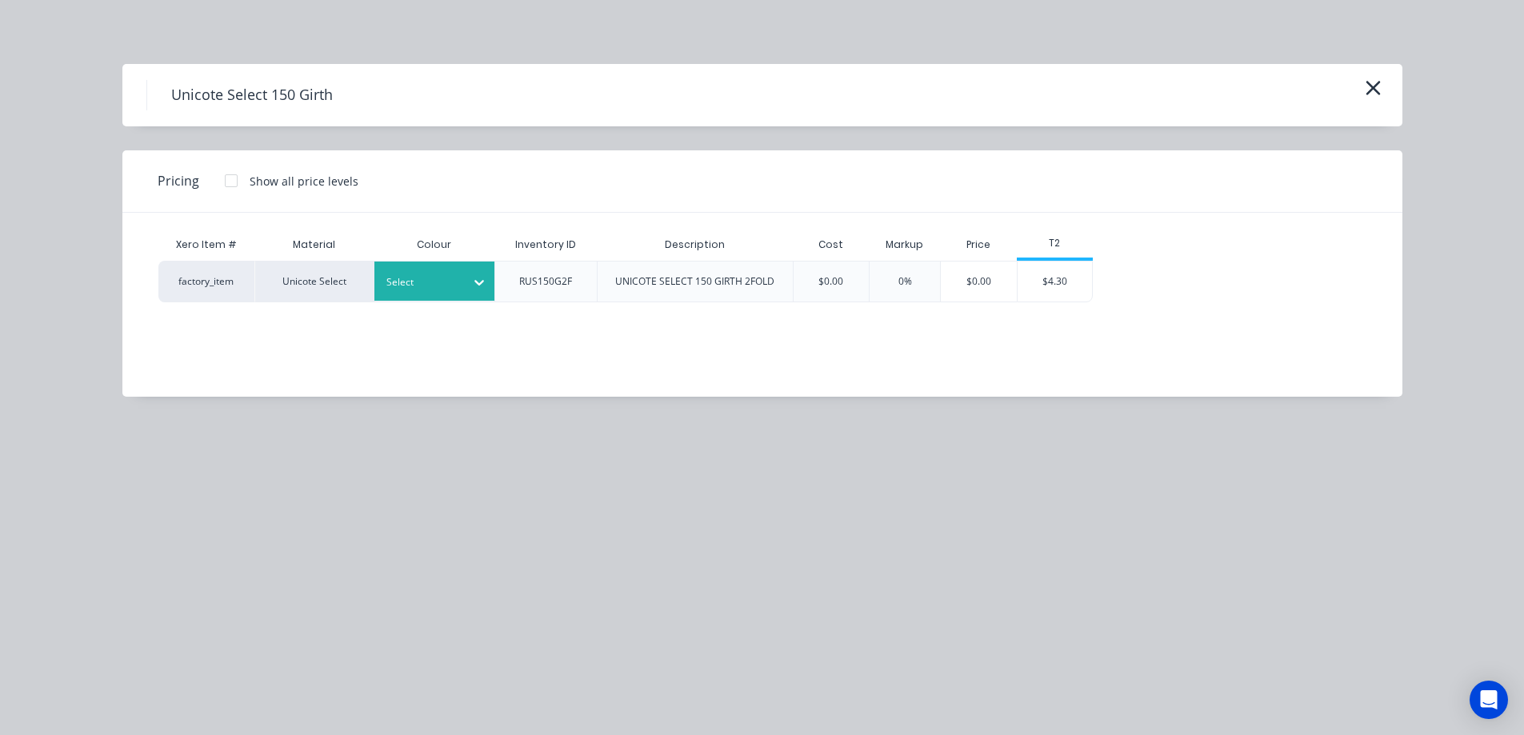
click at [467, 291] on div at bounding box center [479, 283] width 29 height 26
click at [1077, 291] on div "$4.30" at bounding box center [1054, 282] width 75 height 40
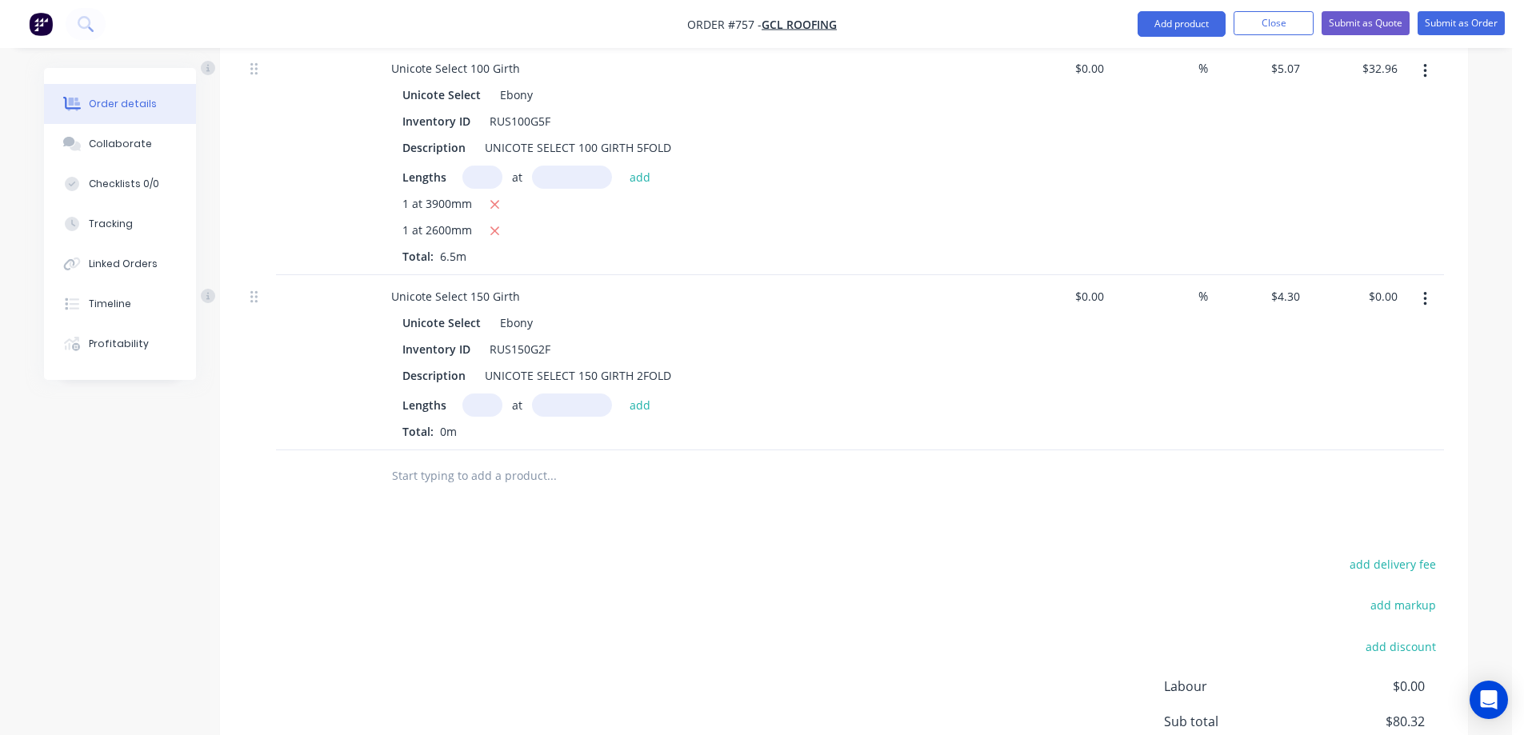
click at [471, 410] on input "text" at bounding box center [482, 405] width 40 height 23
type input "1"
type input "1000mm"
click at [636, 406] on button "add" at bounding box center [640, 405] width 38 height 22
type input "$4.30"
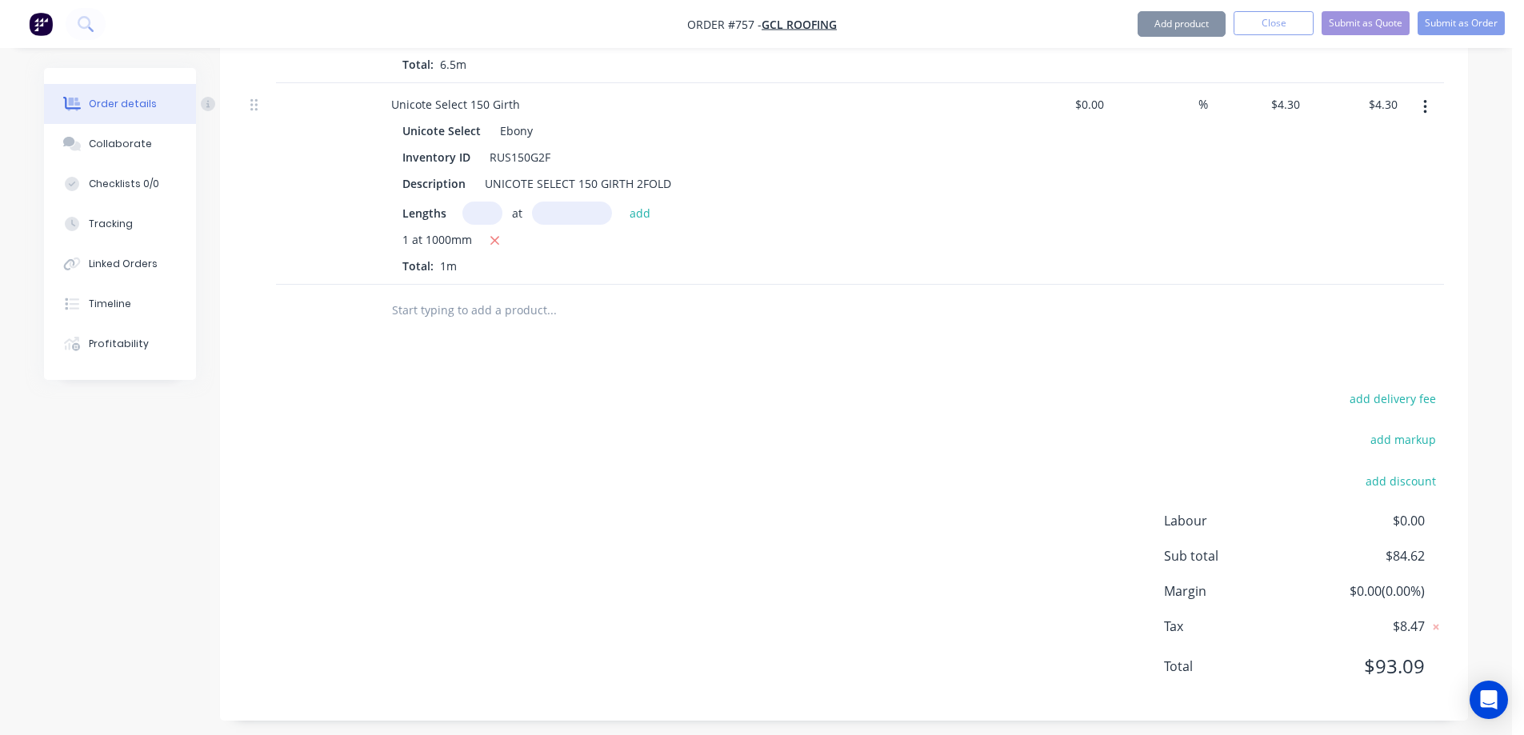
scroll to position [1612, 0]
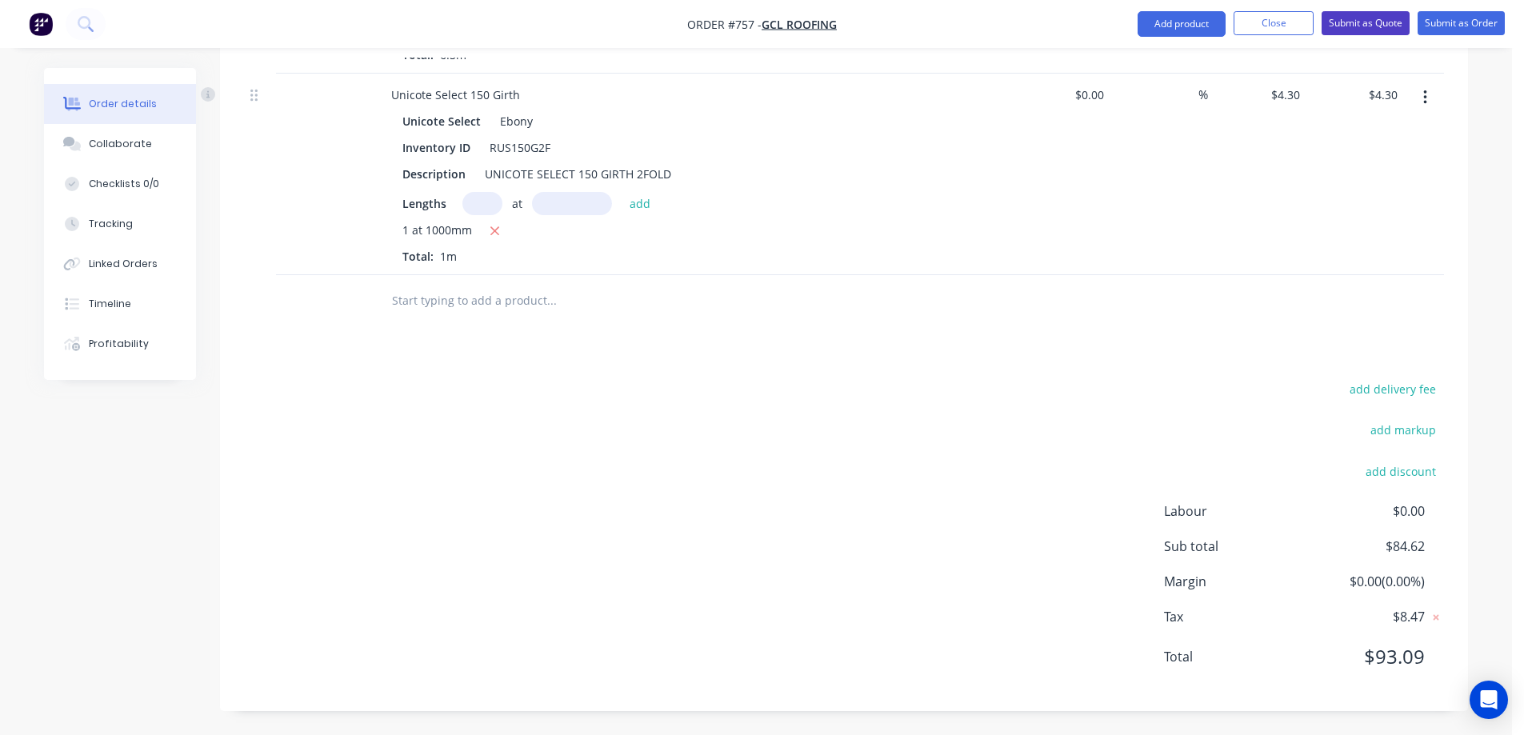
click at [1362, 19] on button "Submit as Quote" at bounding box center [1365, 23] width 88 height 24
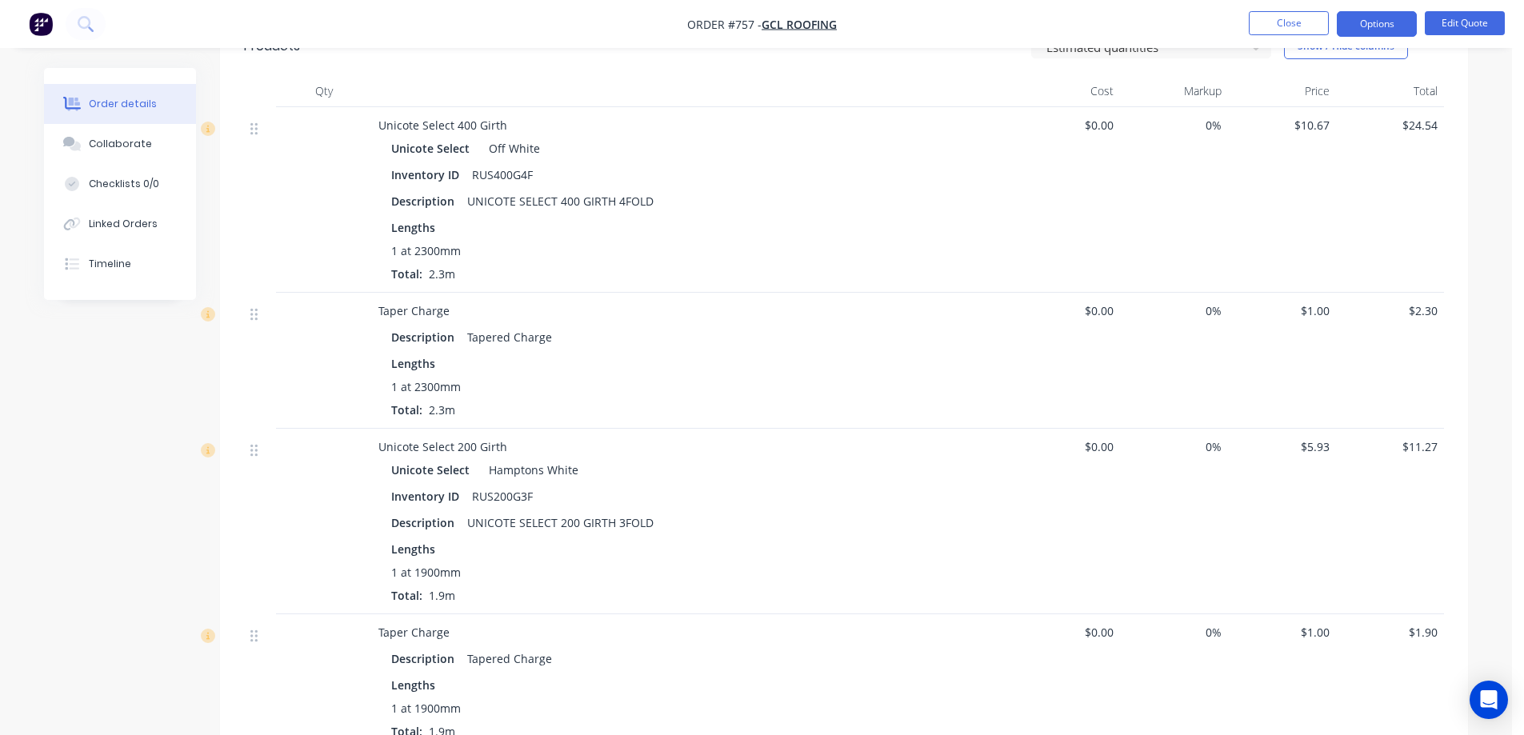
scroll to position [302, 0]
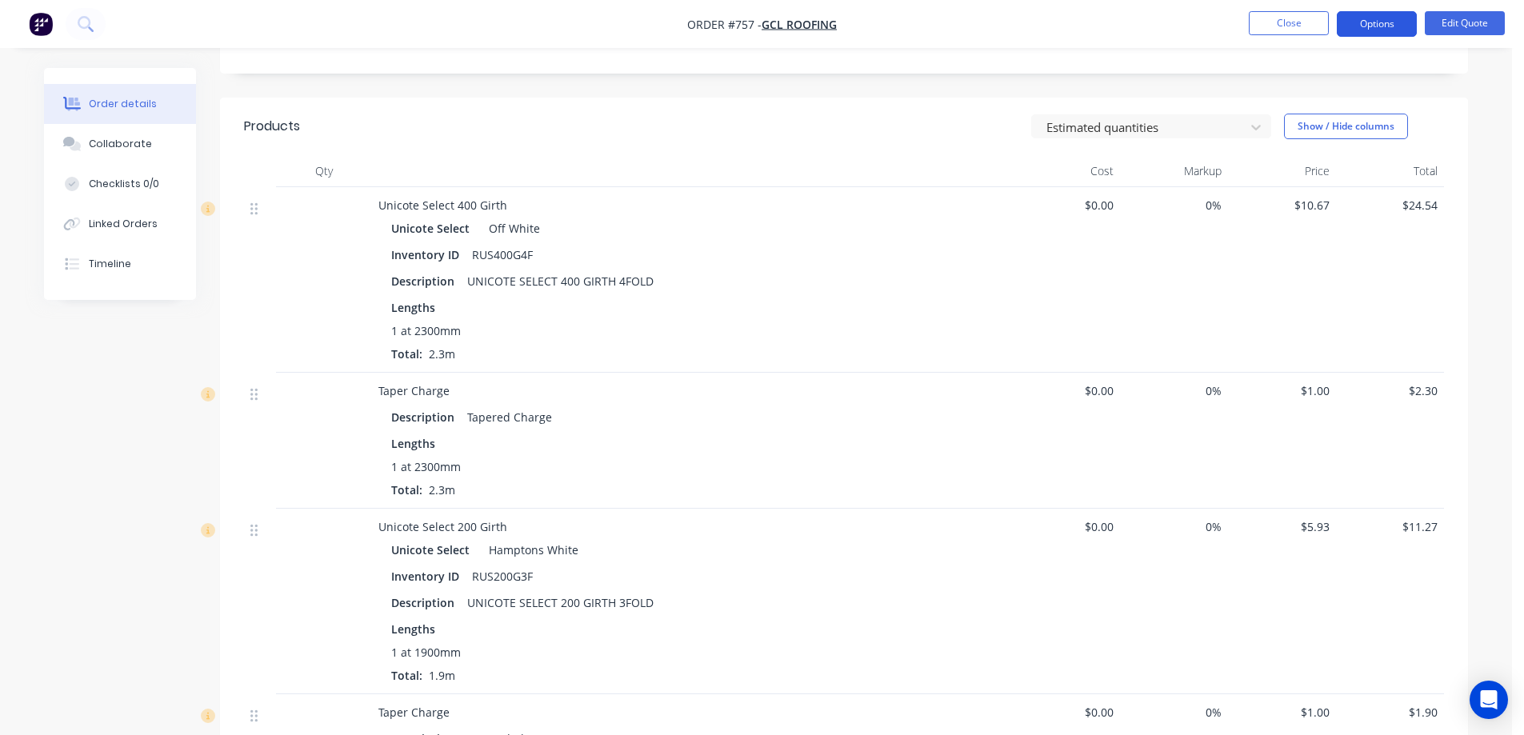
click at [1359, 17] on button "Options" at bounding box center [1377, 24] width 80 height 26
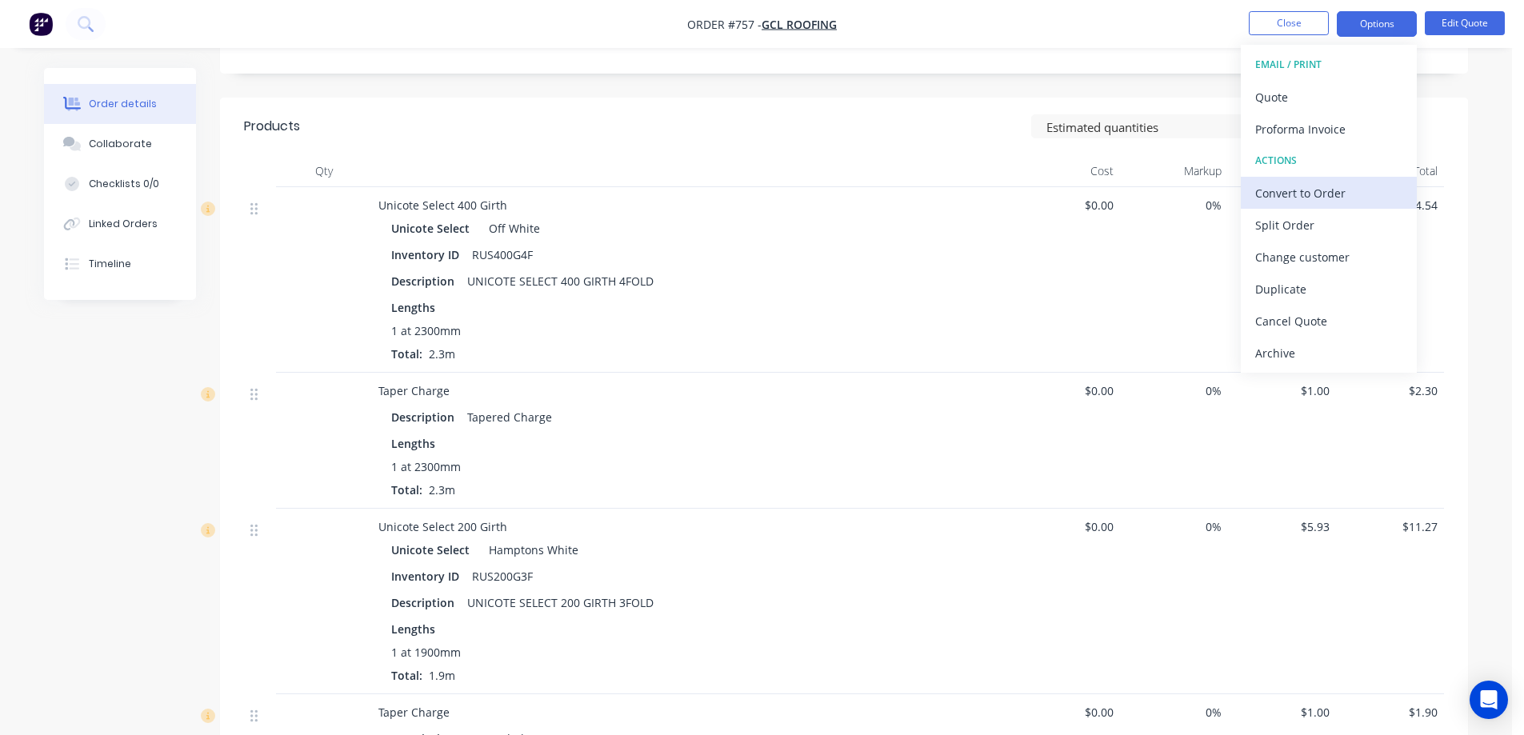
click at [1317, 196] on div "Convert to Order" at bounding box center [1328, 193] width 147 height 23
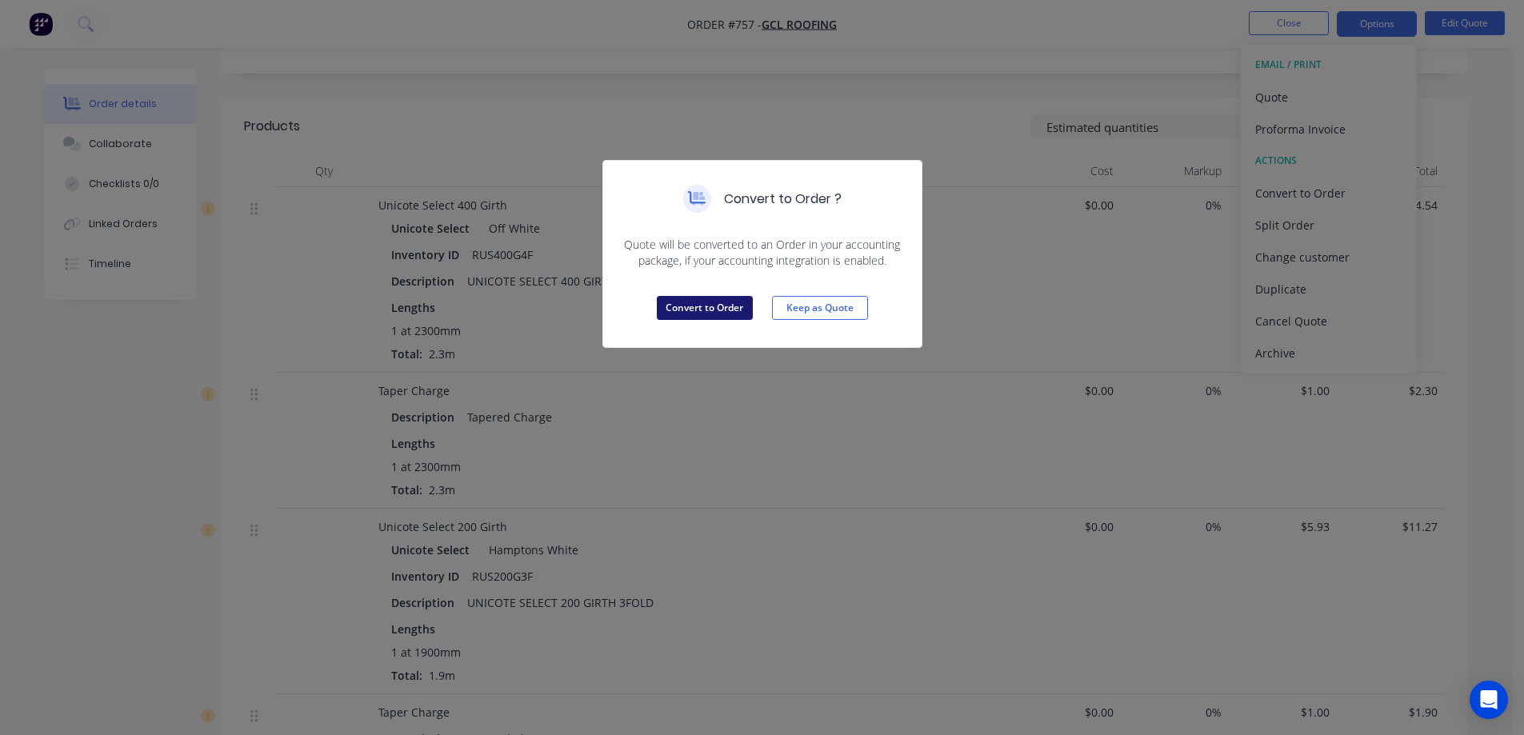
click at [725, 311] on button "Convert to Order" at bounding box center [705, 308] width 96 height 24
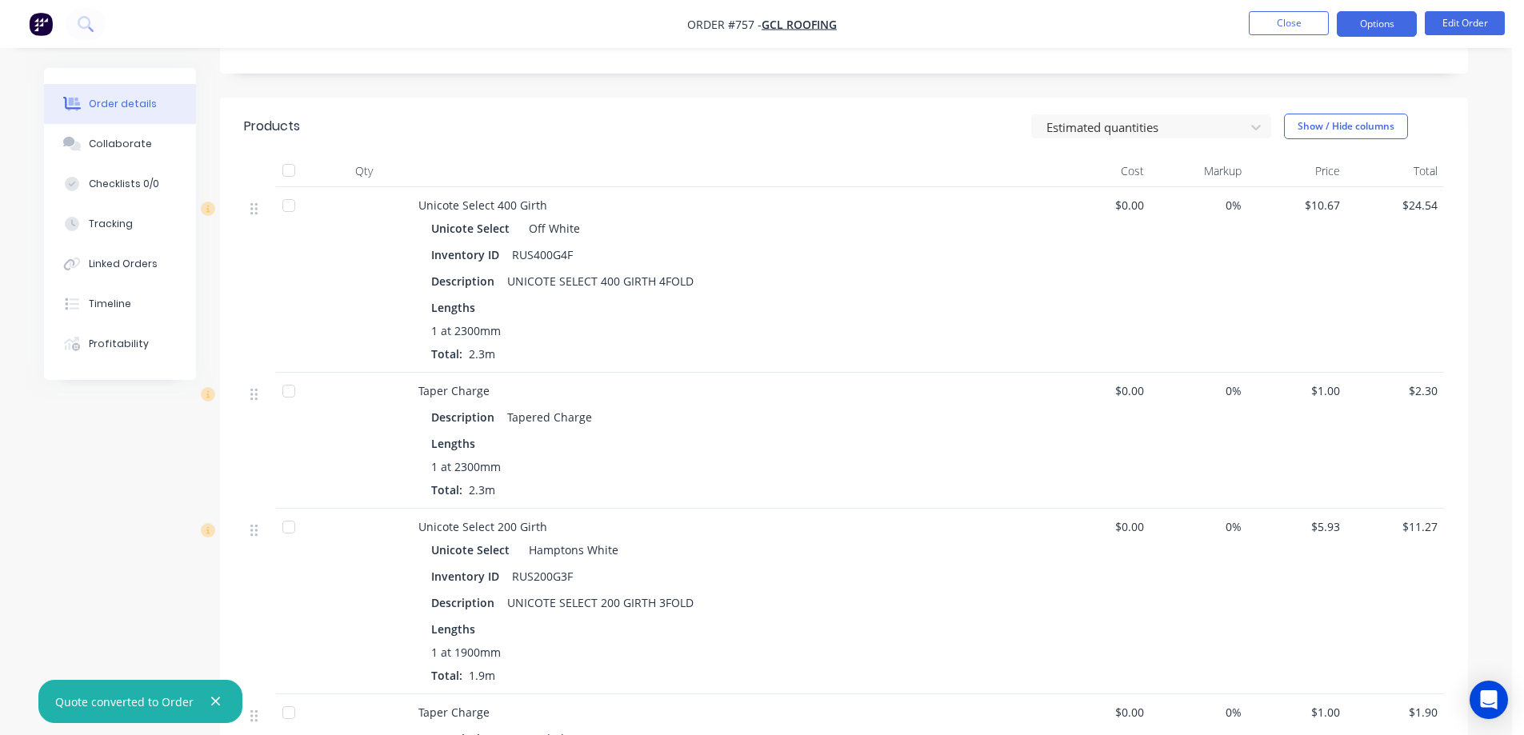
click at [1391, 25] on button "Options" at bounding box center [1377, 24] width 80 height 26
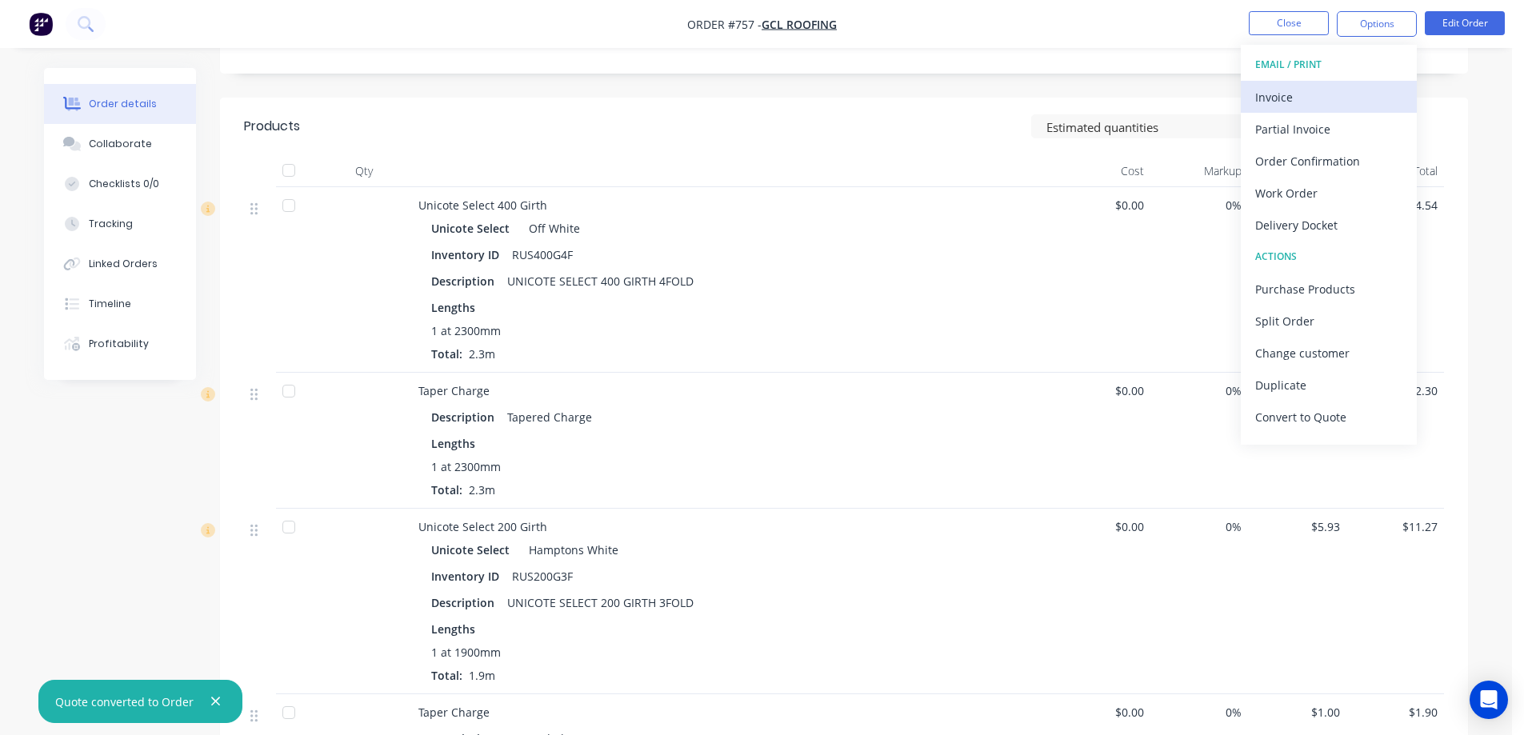
click at [1322, 86] on div "Invoice" at bounding box center [1328, 97] width 147 height 23
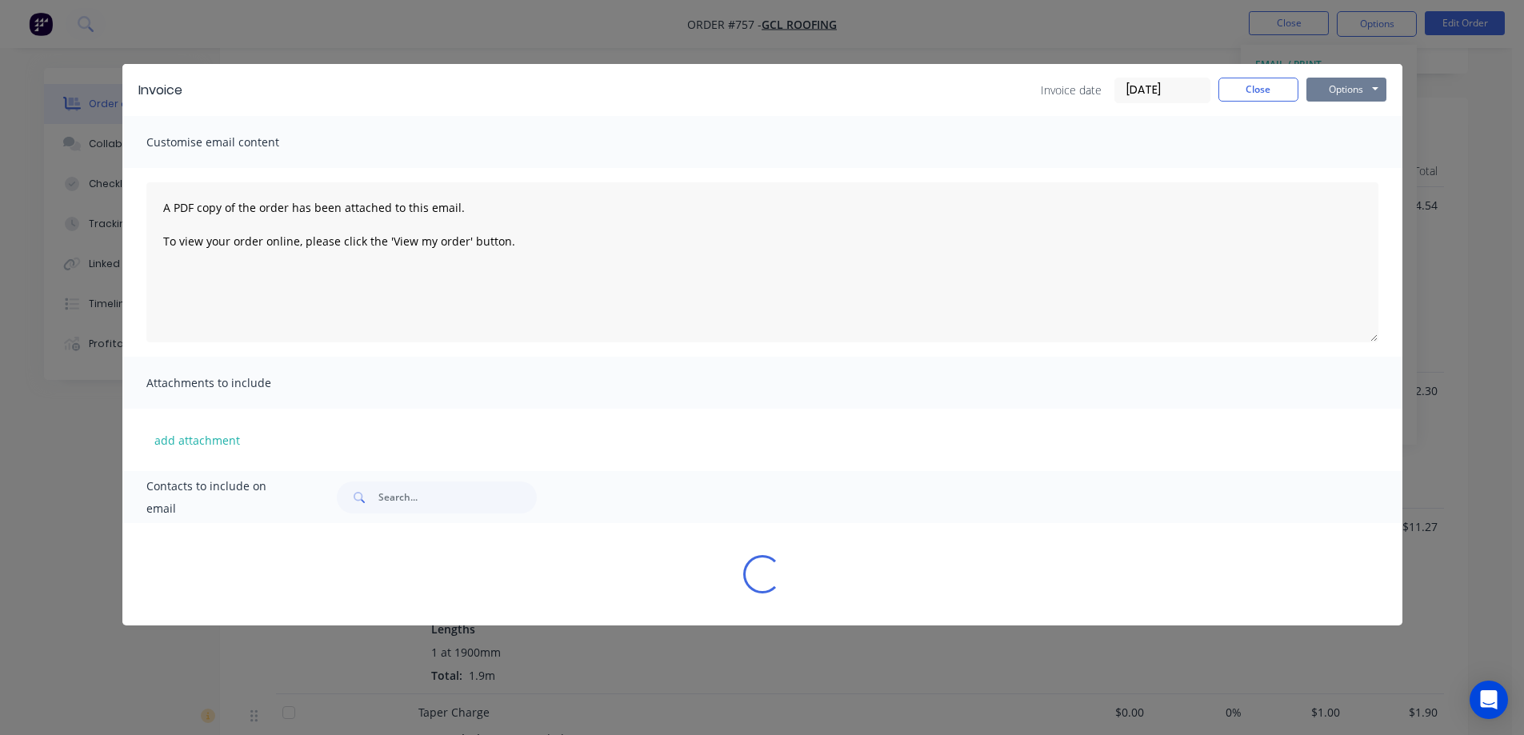
click at [1351, 86] on button "Options" at bounding box center [1346, 90] width 80 height 24
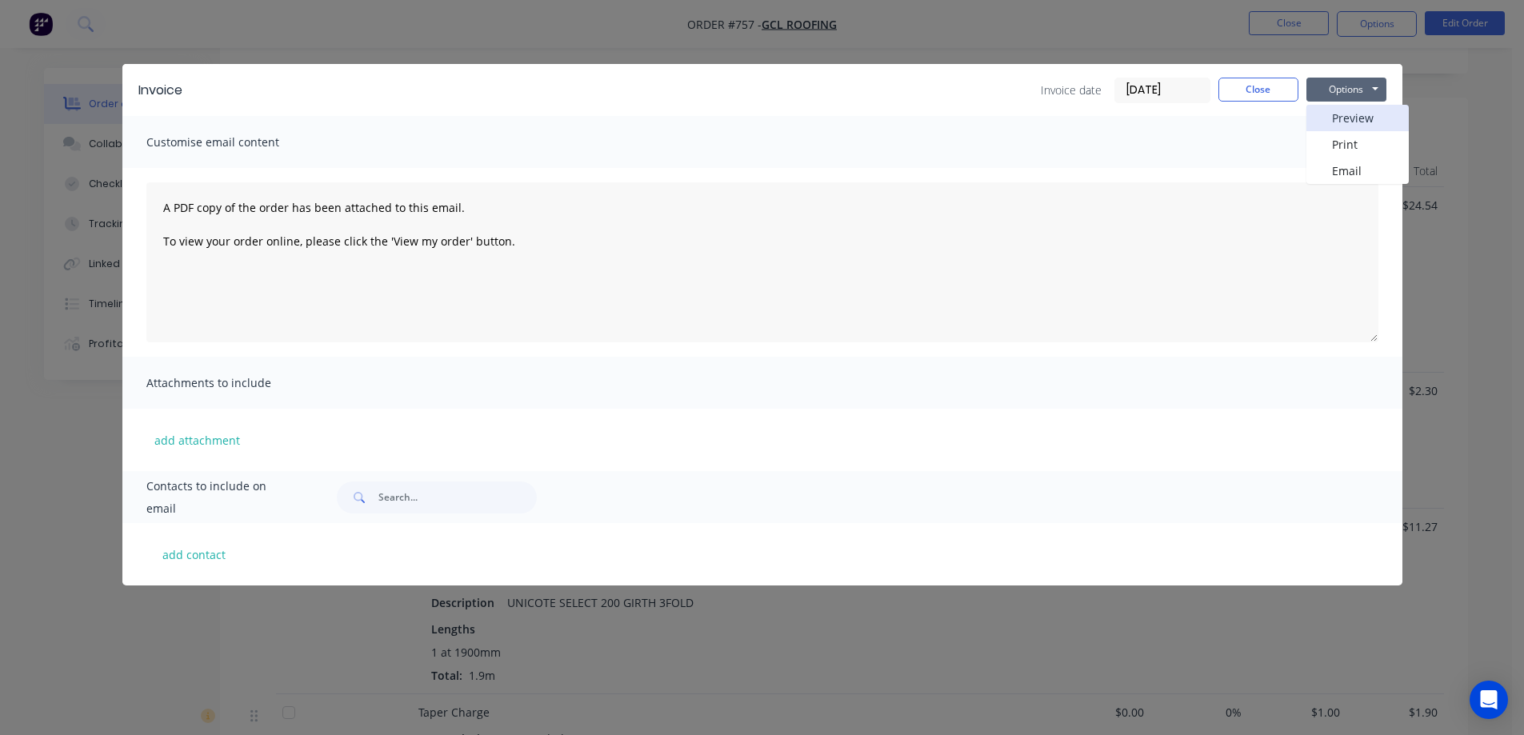
click at [1349, 108] on button "Preview" at bounding box center [1357, 118] width 102 height 26
click at [1293, 94] on button "Close" at bounding box center [1258, 90] width 80 height 24
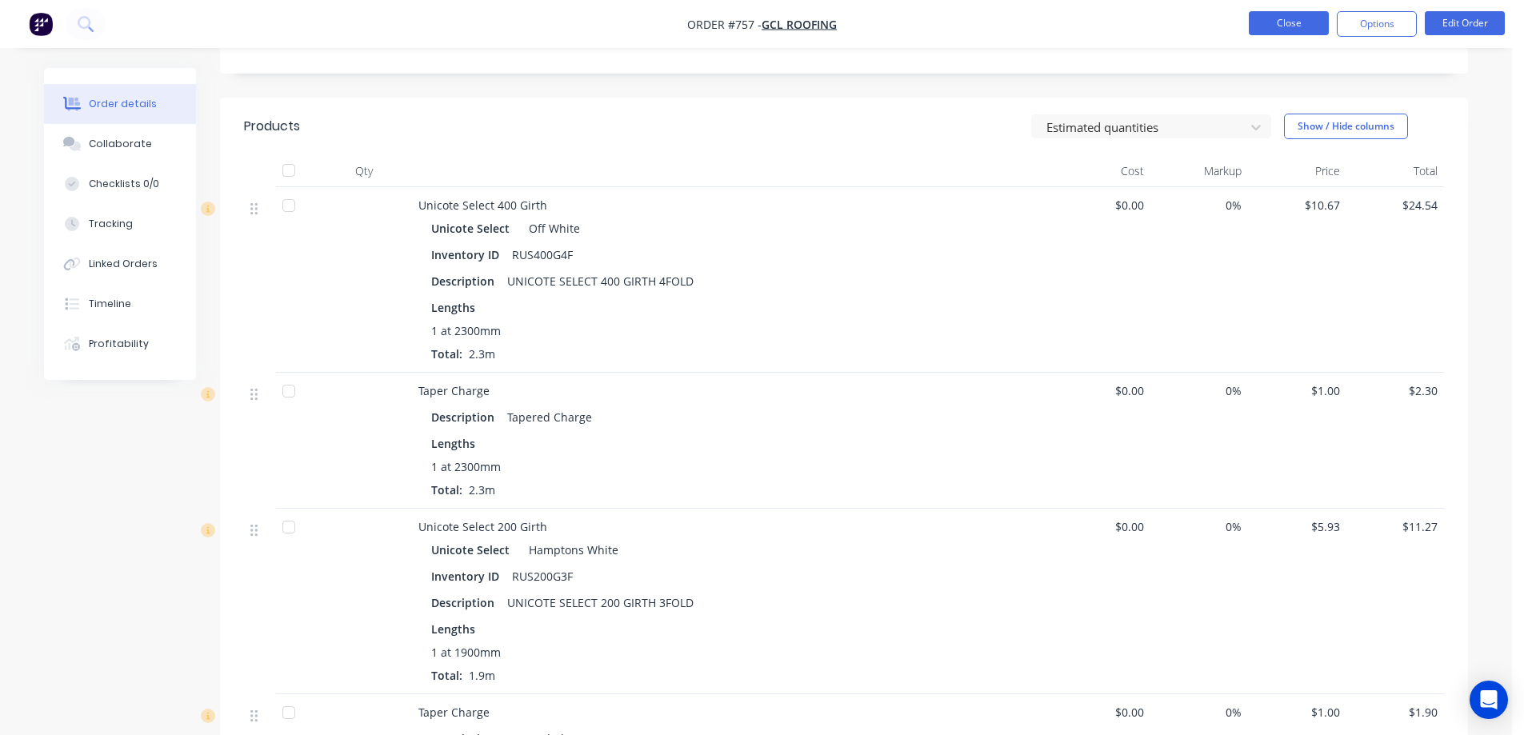
click at [1297, 31] on button "Close" at bounding box center [1289, 23] width 80 height 24
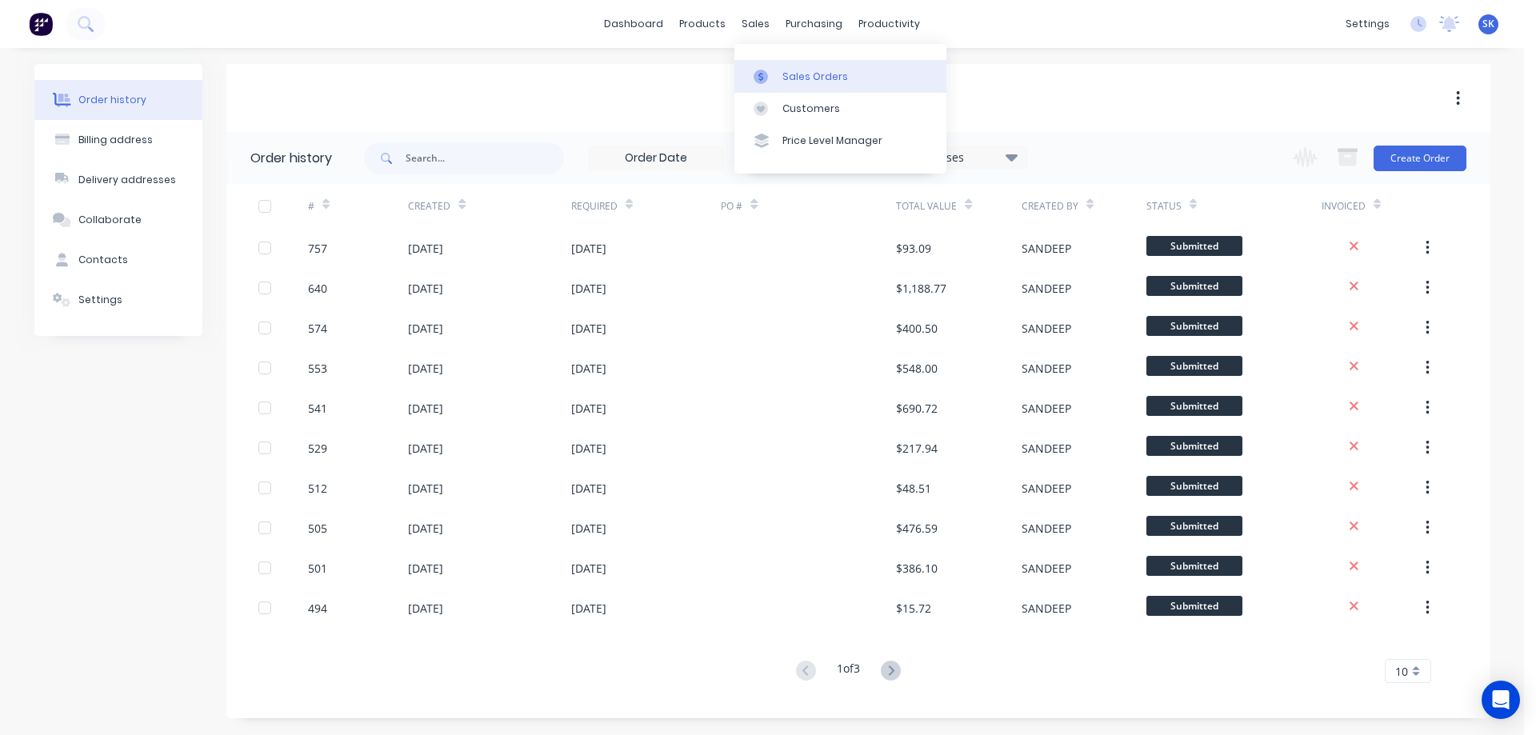
click at [802, 76] on div "Sales Orders" at bounding box center [815, 77] width 66 height 14
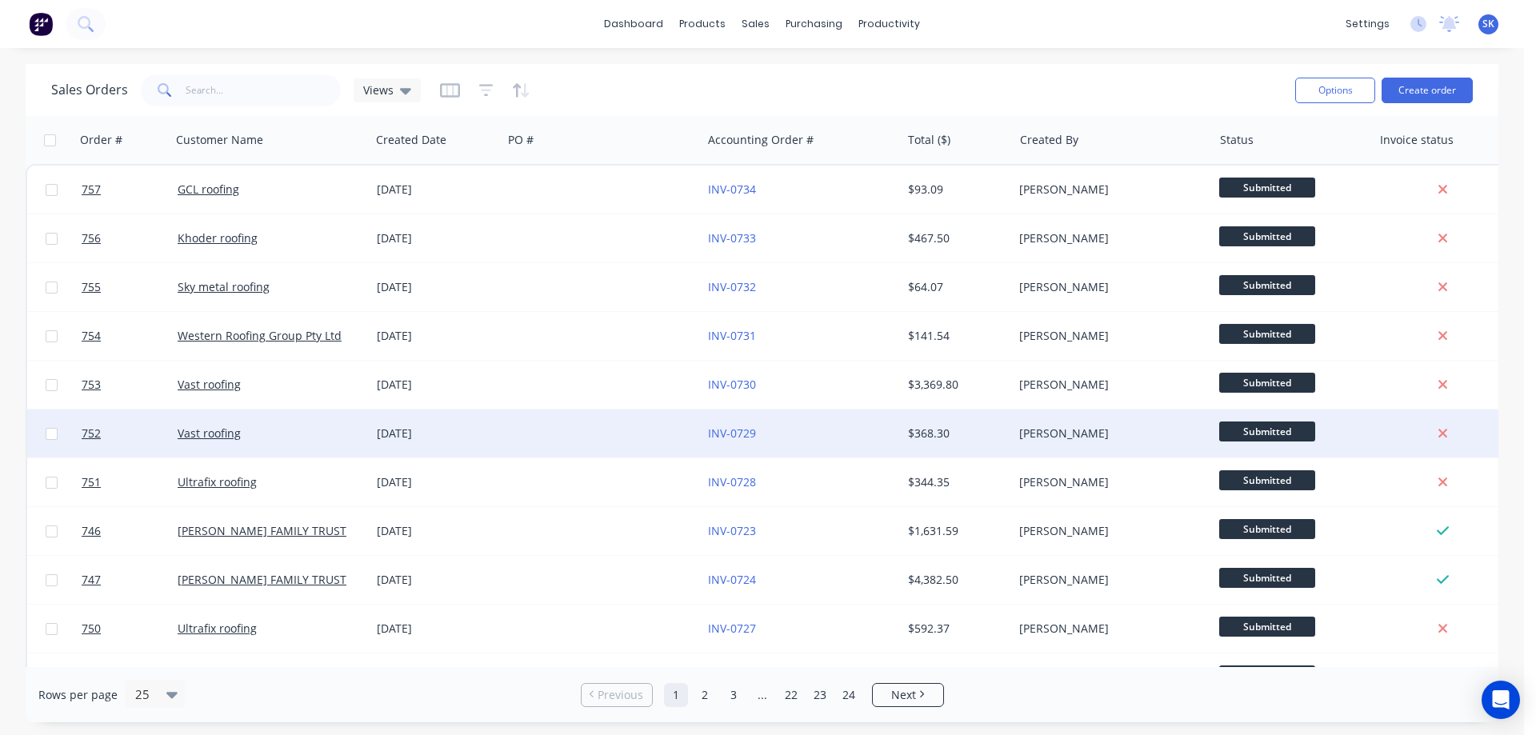
click at [379, 429] on div "[DATE]" at bounding box center [436, 434] width 119 height 16
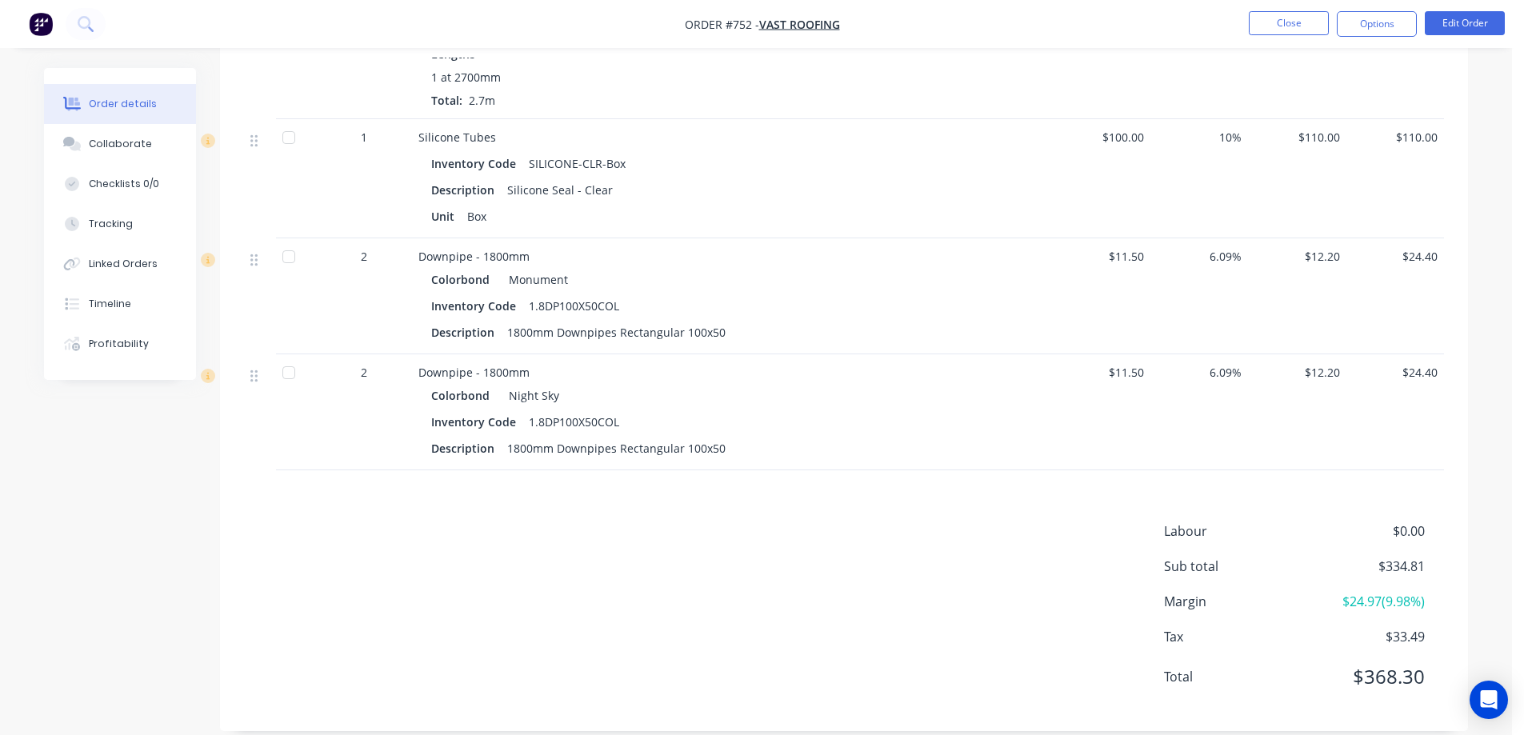
scroll to position [1619, 0]
click at [1293, 24] on button "Close" at bounding box center [1289, 23] width 80 height 24
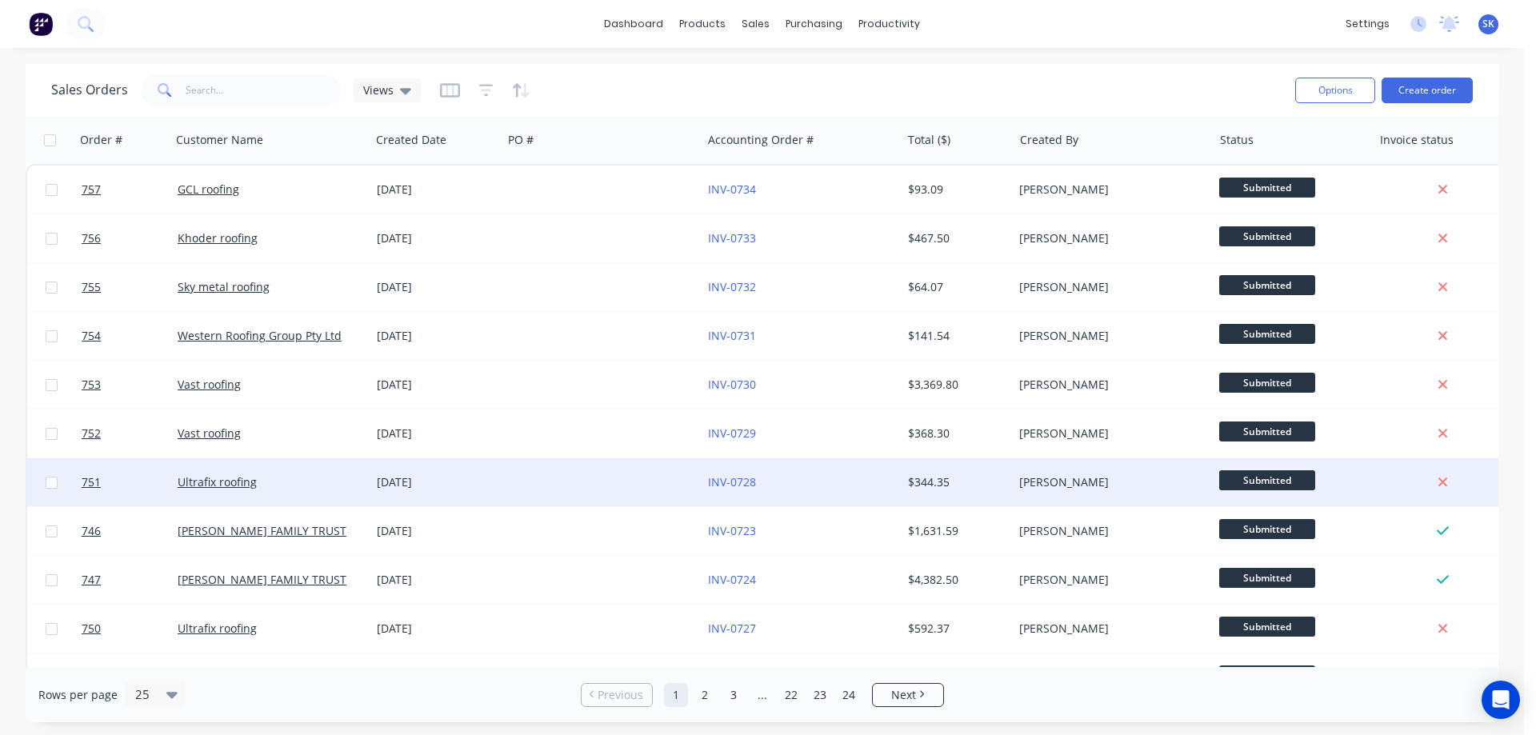
click at [413, 486] on div "[DATE]" at bounding box center [436, 482] width 119 height 16
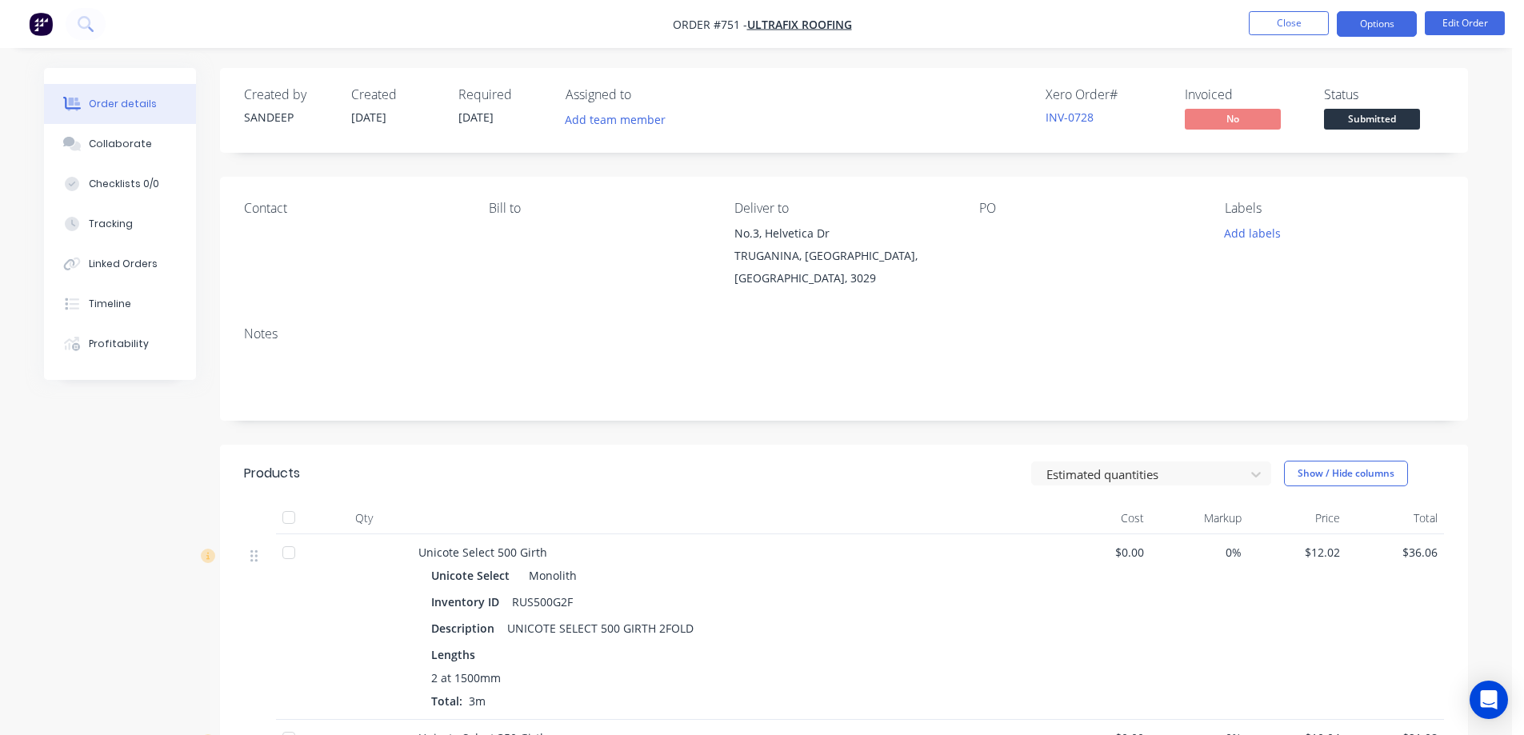
click at [1356, 16] on button "Options" at bounding box center [1377, 24] width 80 height 26
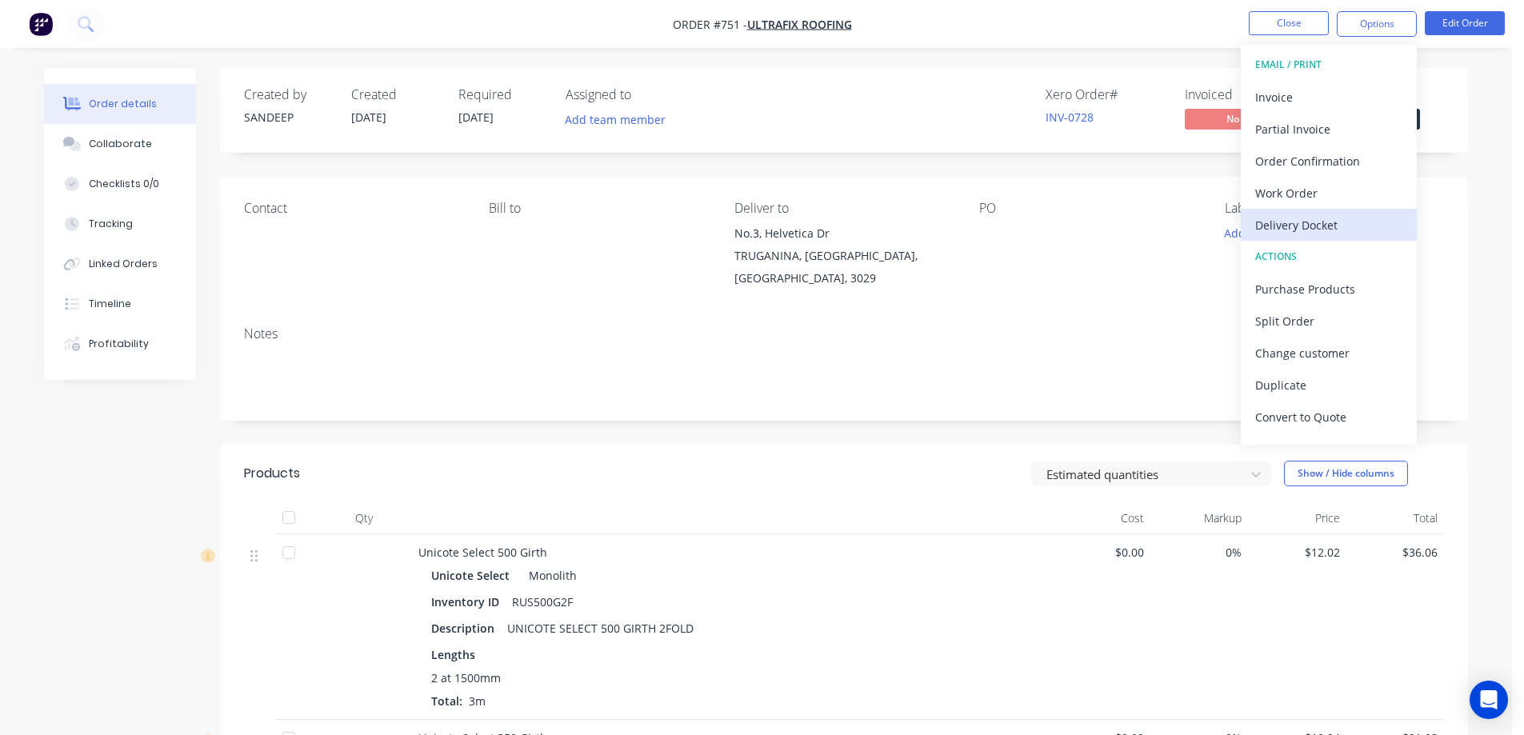
click at [1301, 222] on div "Delivery Docket" at bounding box center [1328, 225] width 147 height 23
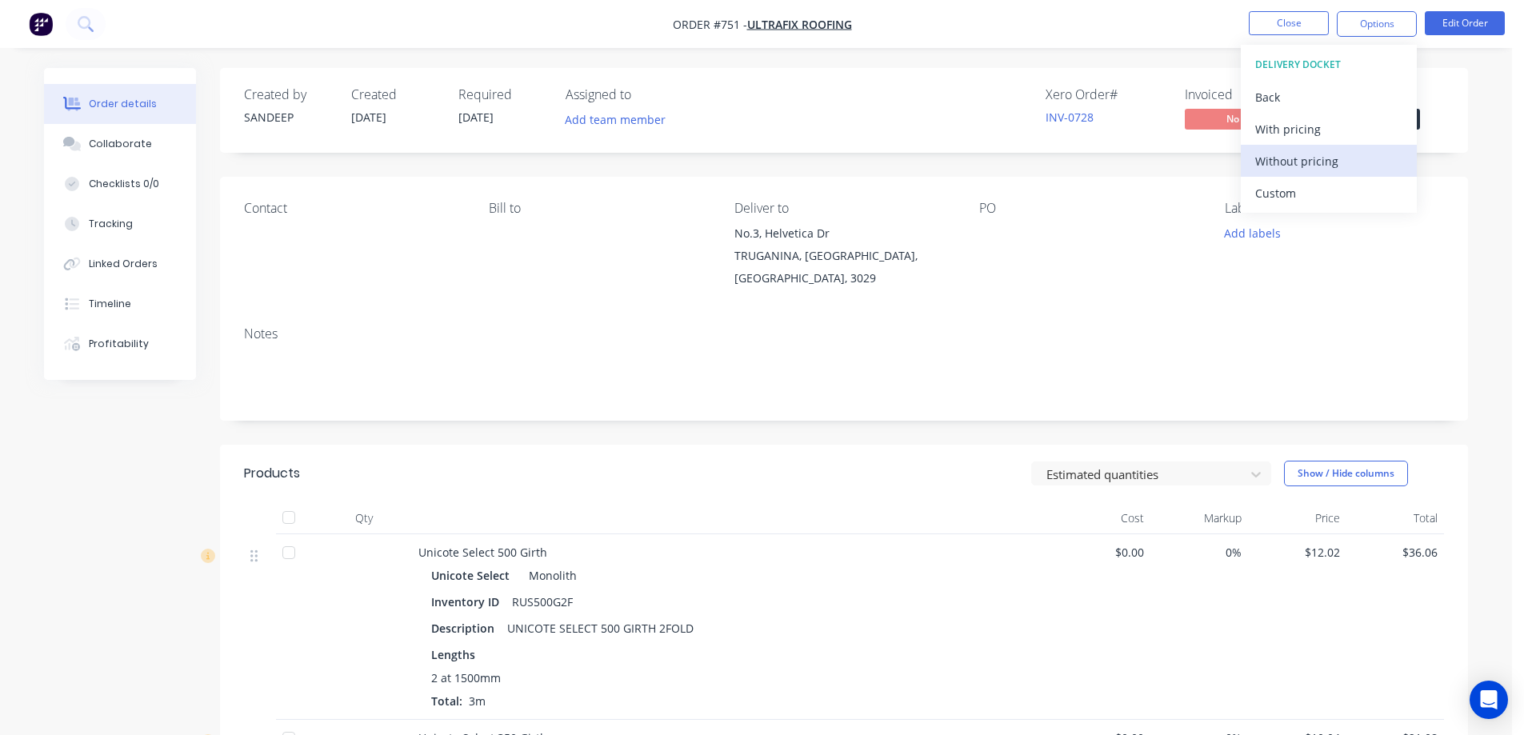
click at [1297, 164] on div "Without pricing" at bounding box center [1328, 161] width 147 height 23
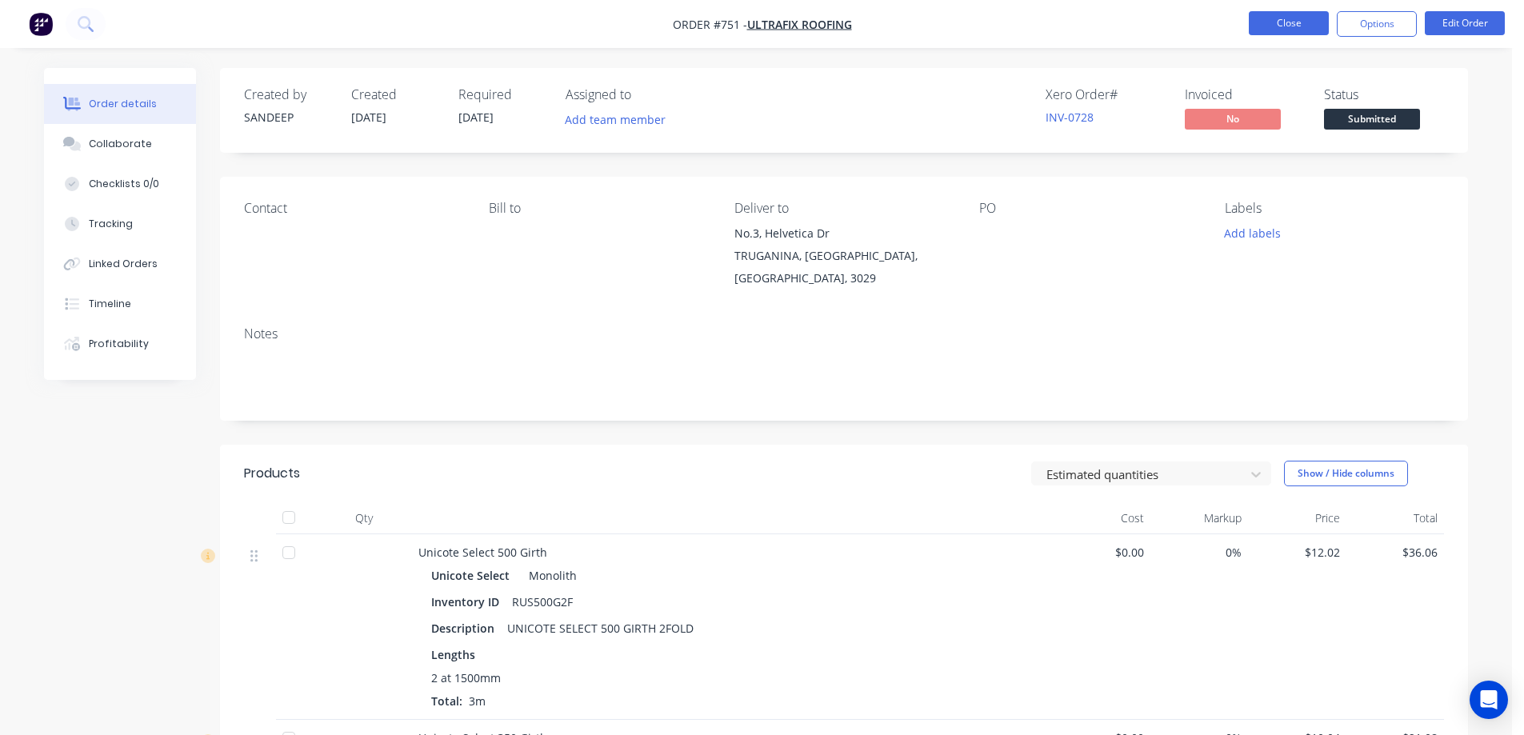
click at [1265, 26] on button "Close" at bounding box center [1289, 23] width 80 height 24
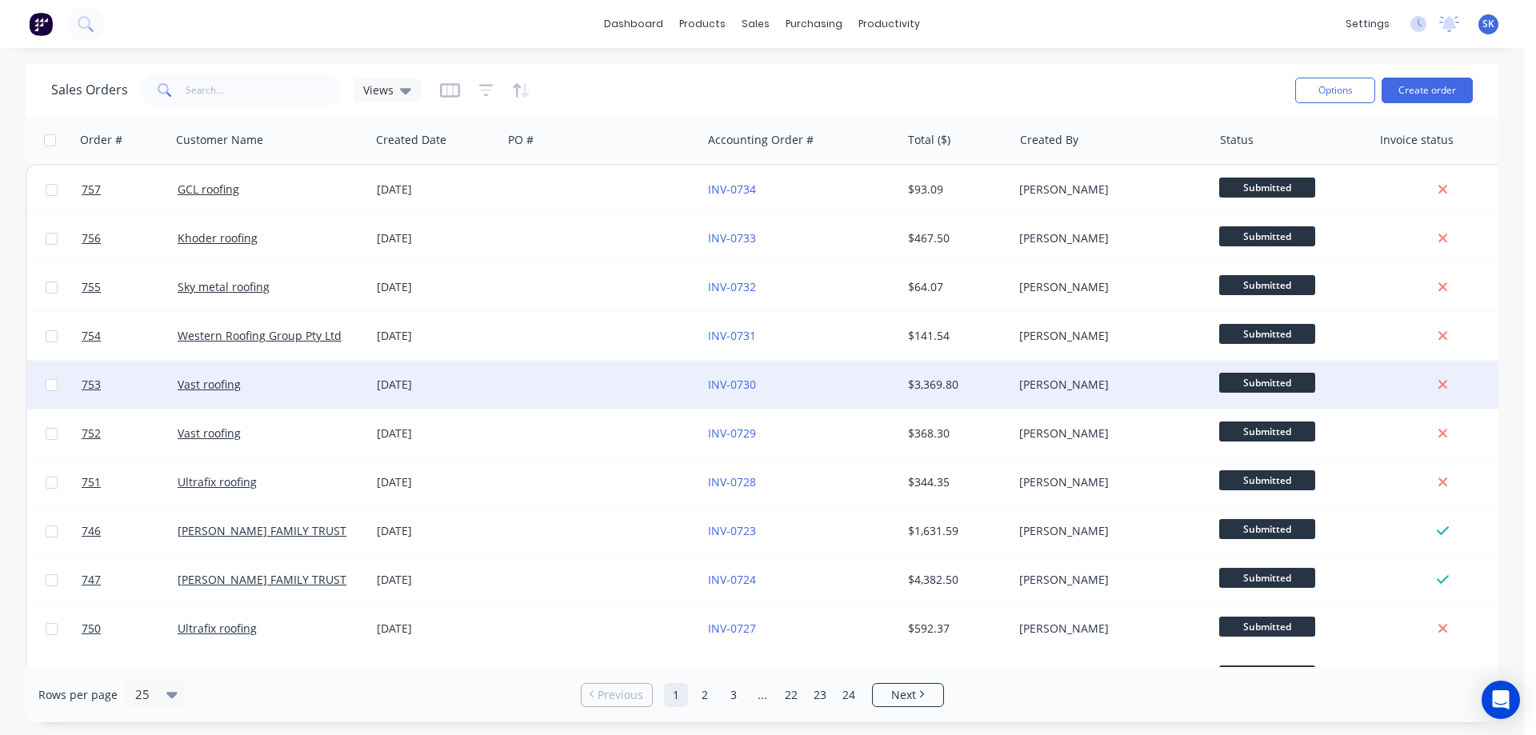
click at [482, 381] on div "[DATE]" at bounding box center [436, 385] width 119 height 16
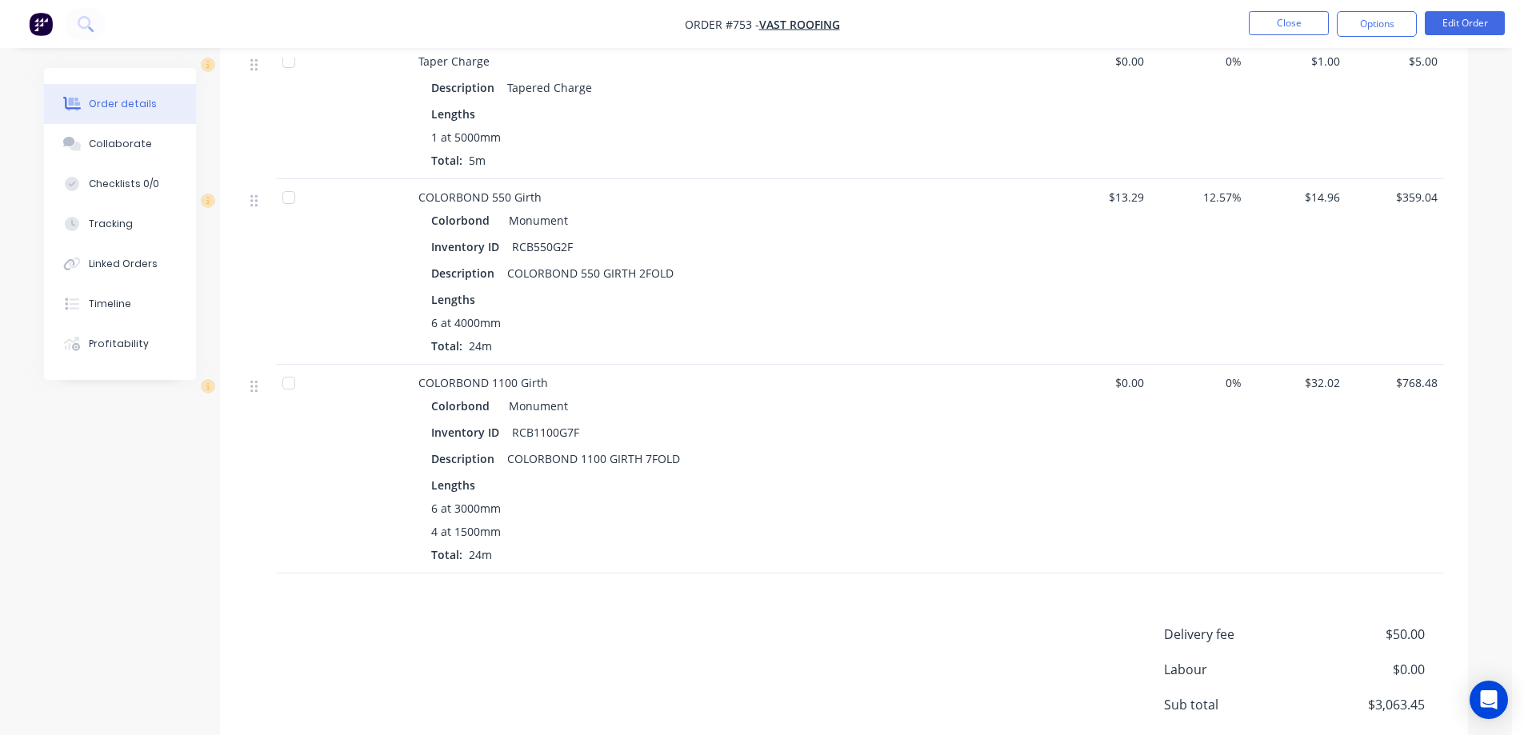
scroll to position [6629, 0]
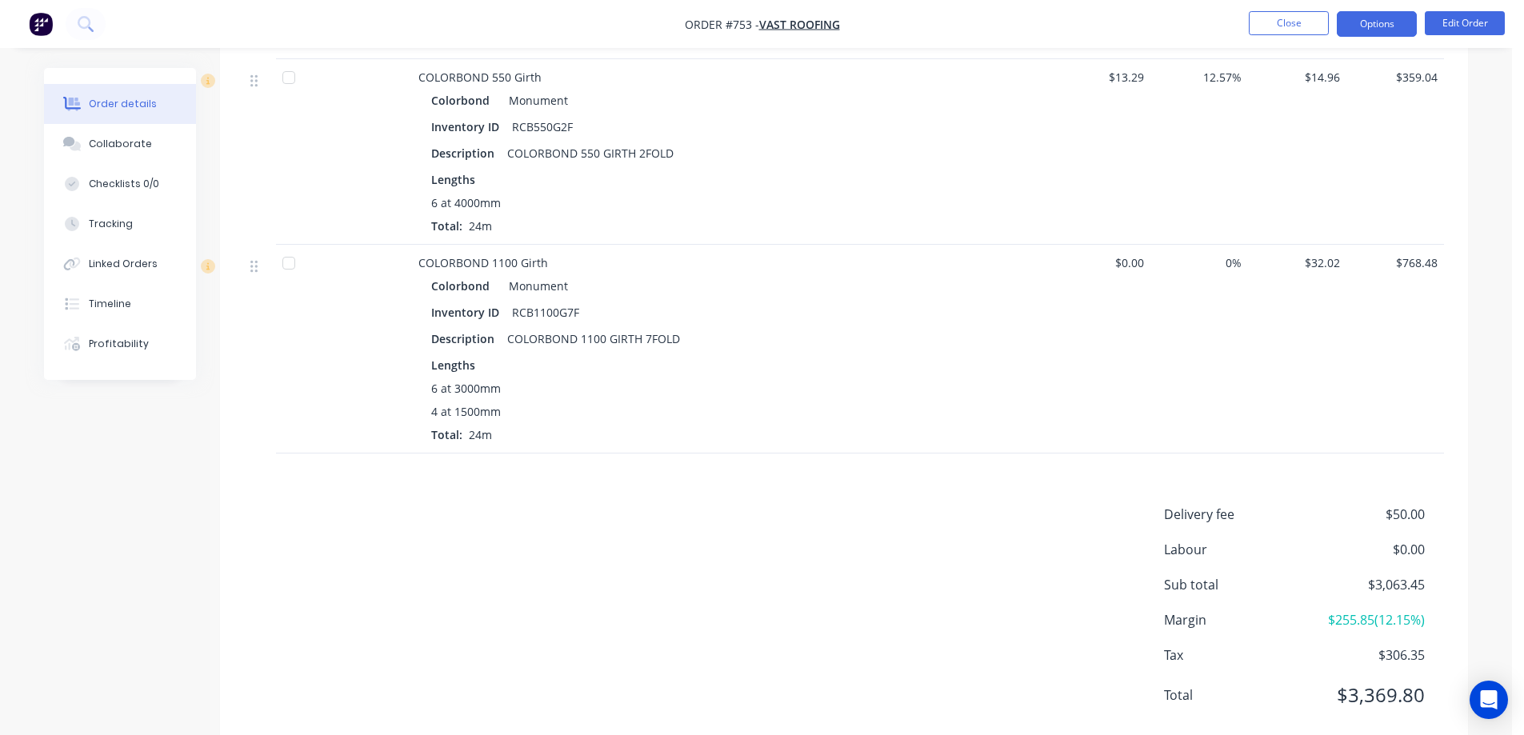
click at [1364, 17] on button "Options" at bounding box center [1377, 24] width 80 height 26
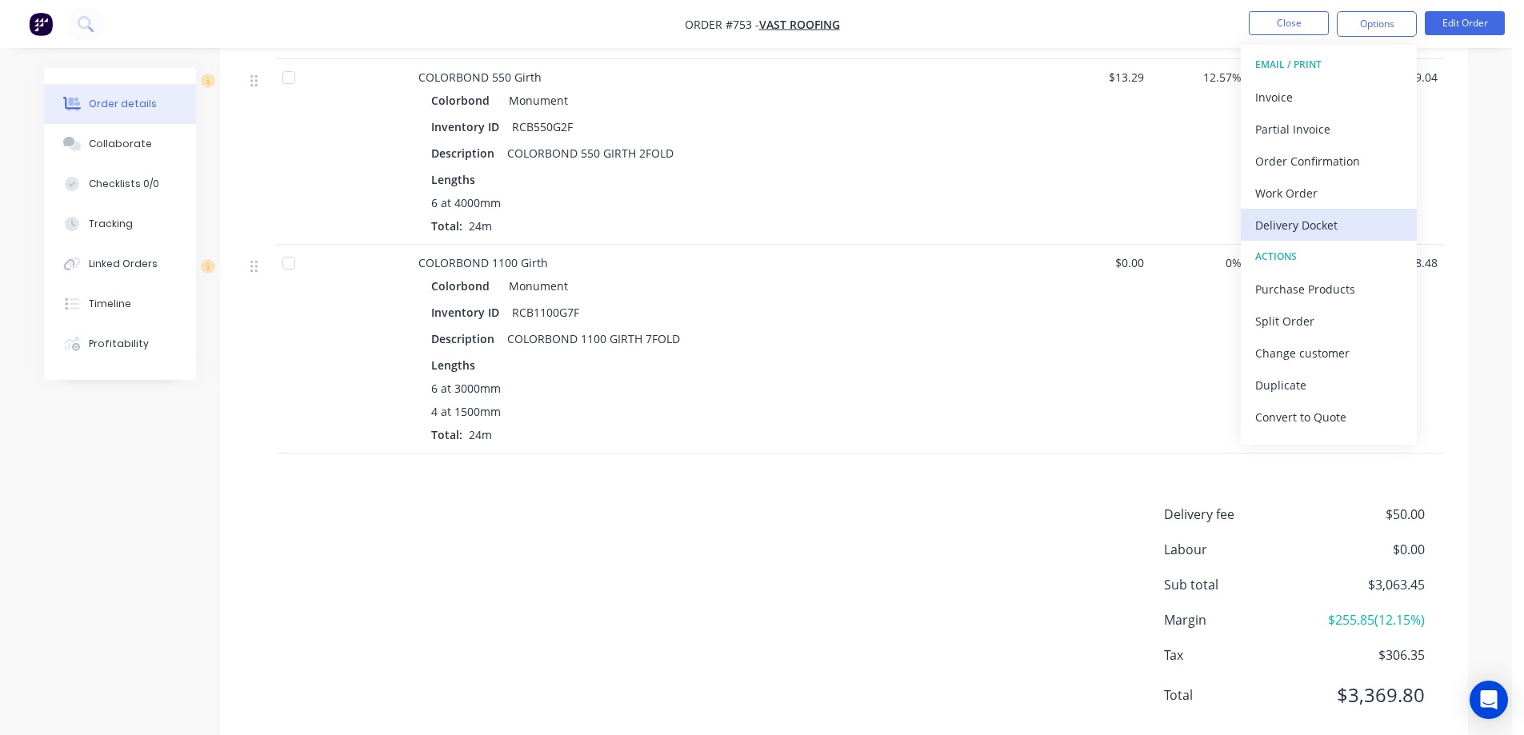
click at [1322, 217] on div "Delivery Docket" at bounding box center [1328, 225] width 147 height 23
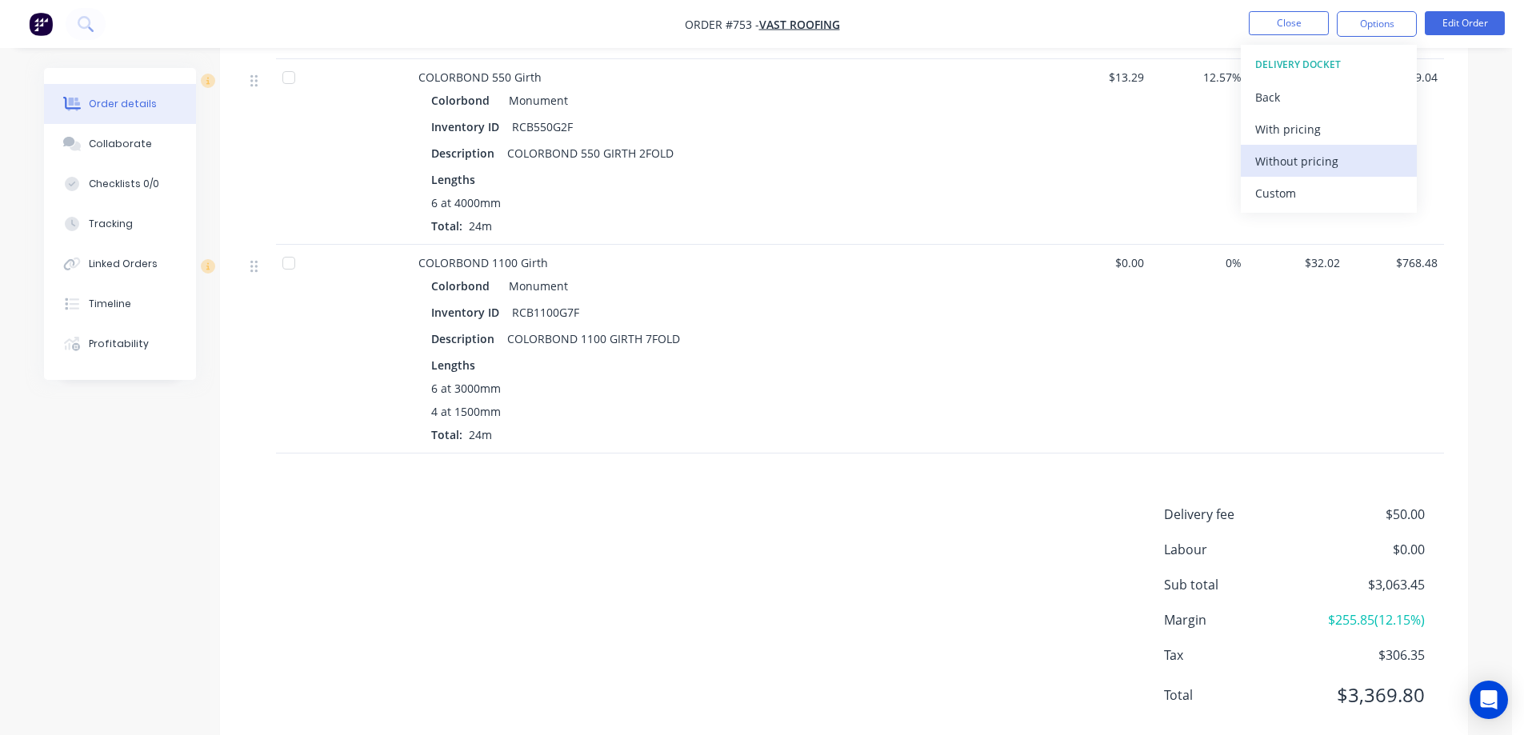
click at [1313, 170] on div "Without pricing" at bounding box center [1328, 161] width 147 height 23
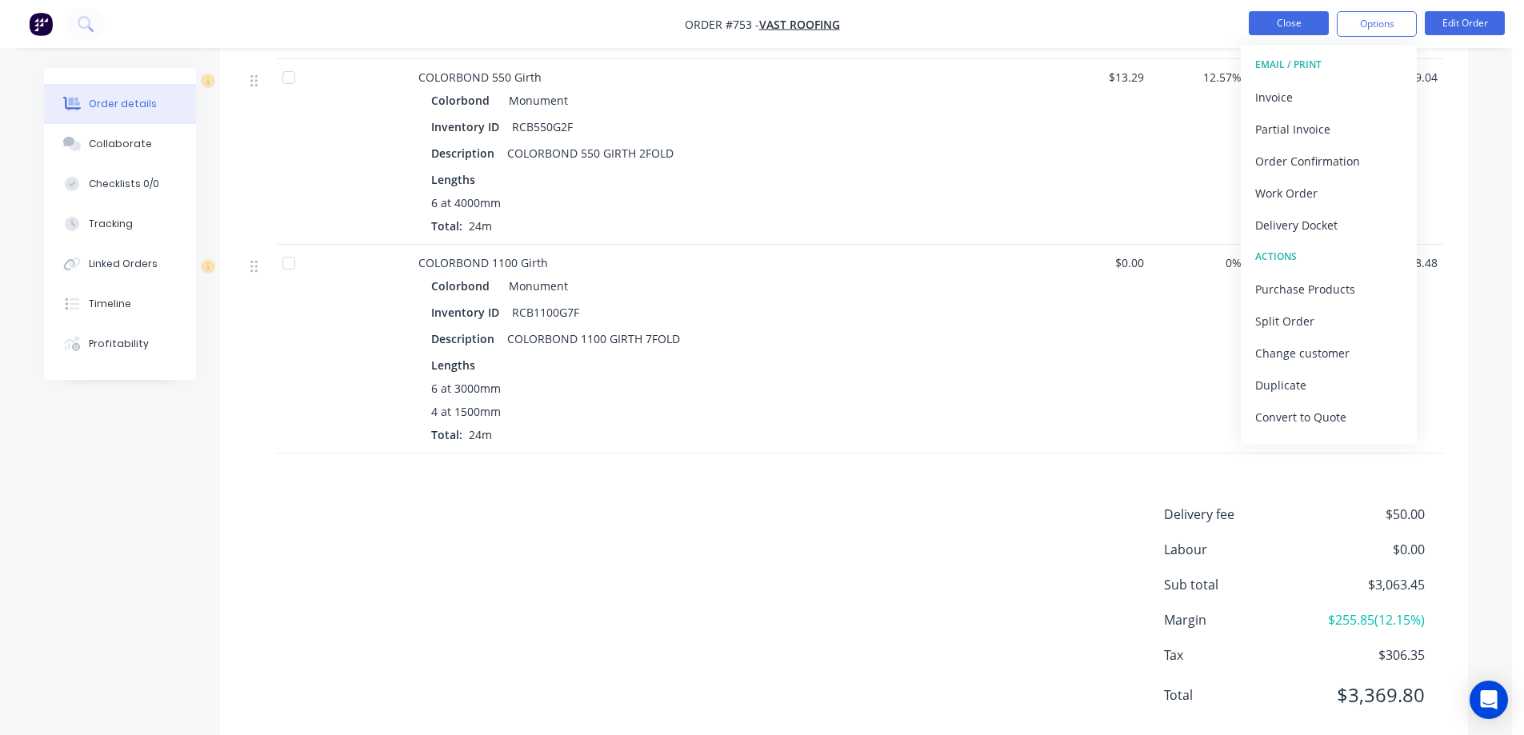
click at [1268, 30] on button "Close" at bounding box center [1289, 23] width 80 height 24
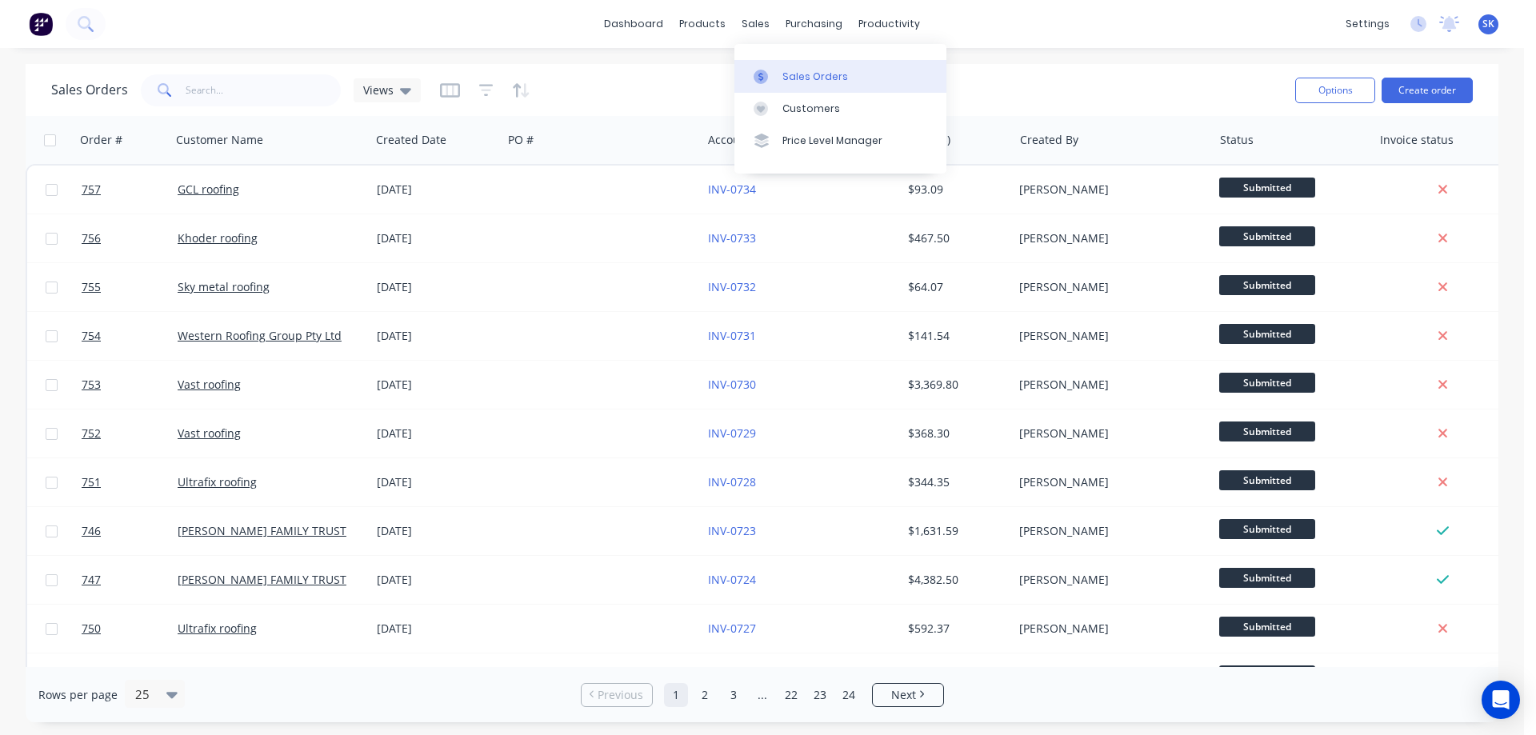
click at [789, 63] on link "Sales Orders" at bounding box center [840, 76] width 212 height 32
click at [782, 64] on link "Sales Orders" at bounding box center [840, 76] width 212 height 32
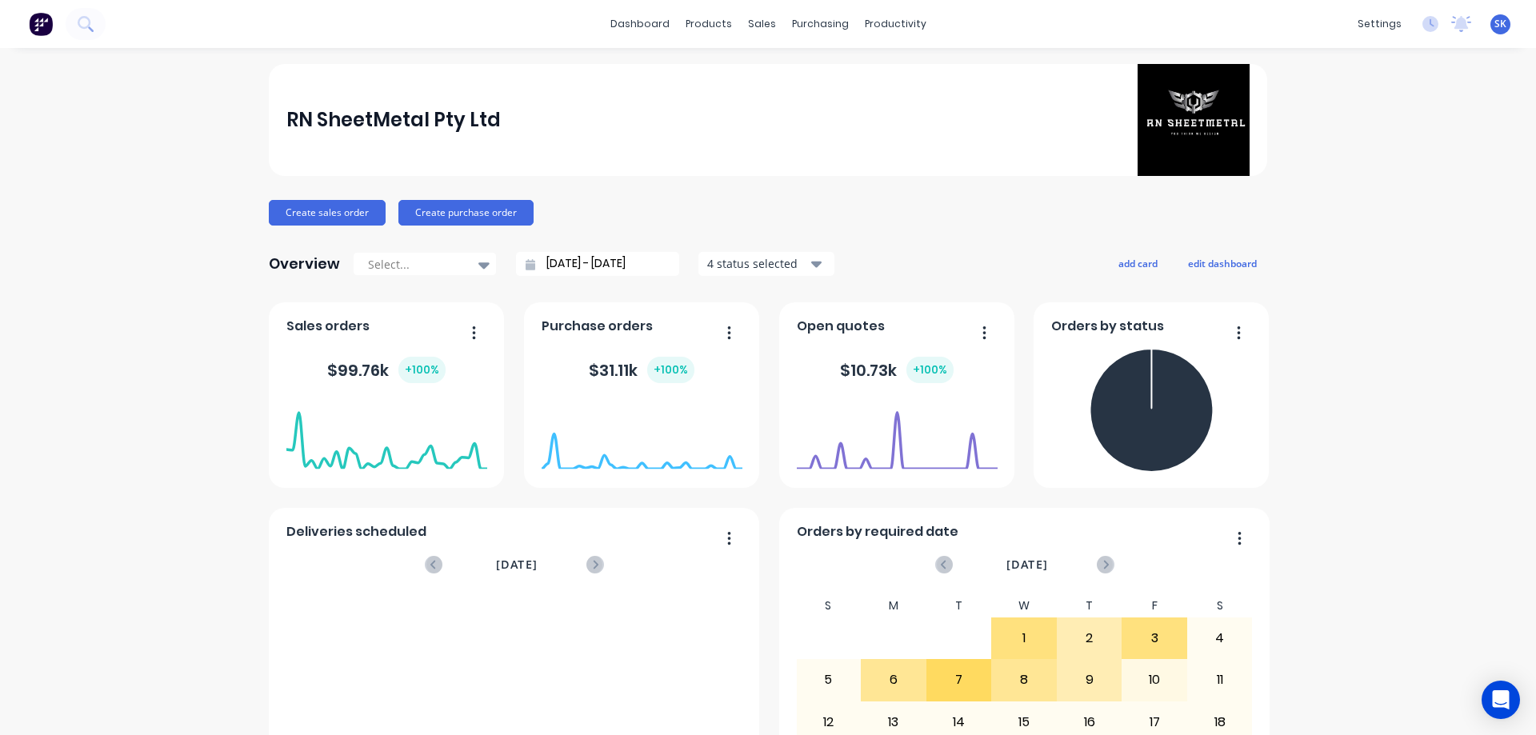
click at [20, 26] on div at bounding box center [53, 24] width 106 height 32
click at [22, 25] on div at bounding box center [53, 24] width 106 height 32
click at [627, 13] on link "dashboard" at bounding box center [639, 24] width 75 height 24
click at [39, 20] on img at bounding box center [41, 24] width 24 height 24
click at [560, 256] on input "[DATE] - [DATE]" at bounding box center [604, 264] width 138 height 24
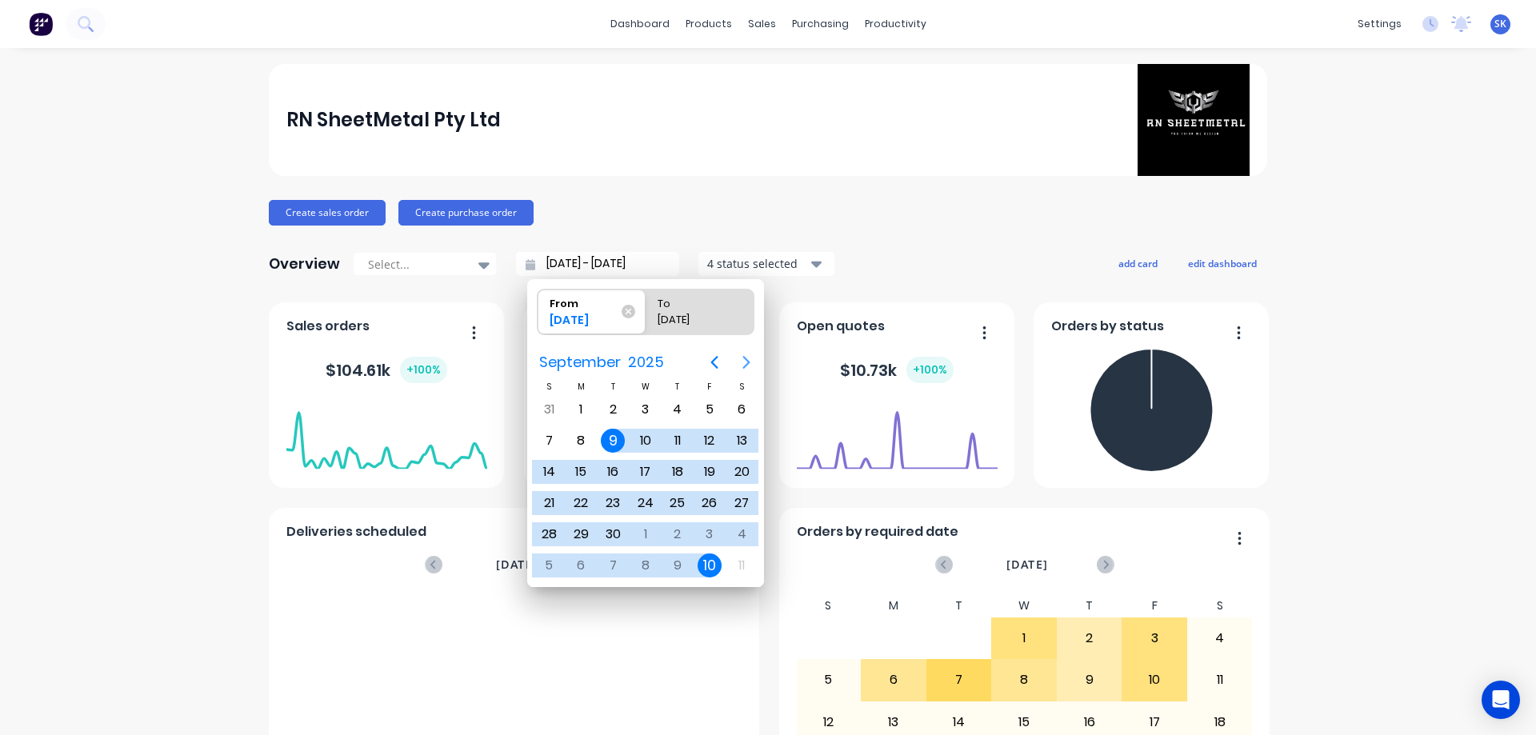
click at [746, 354] on icon "Next page" at bounding box center [746, 362] width 19 height 19
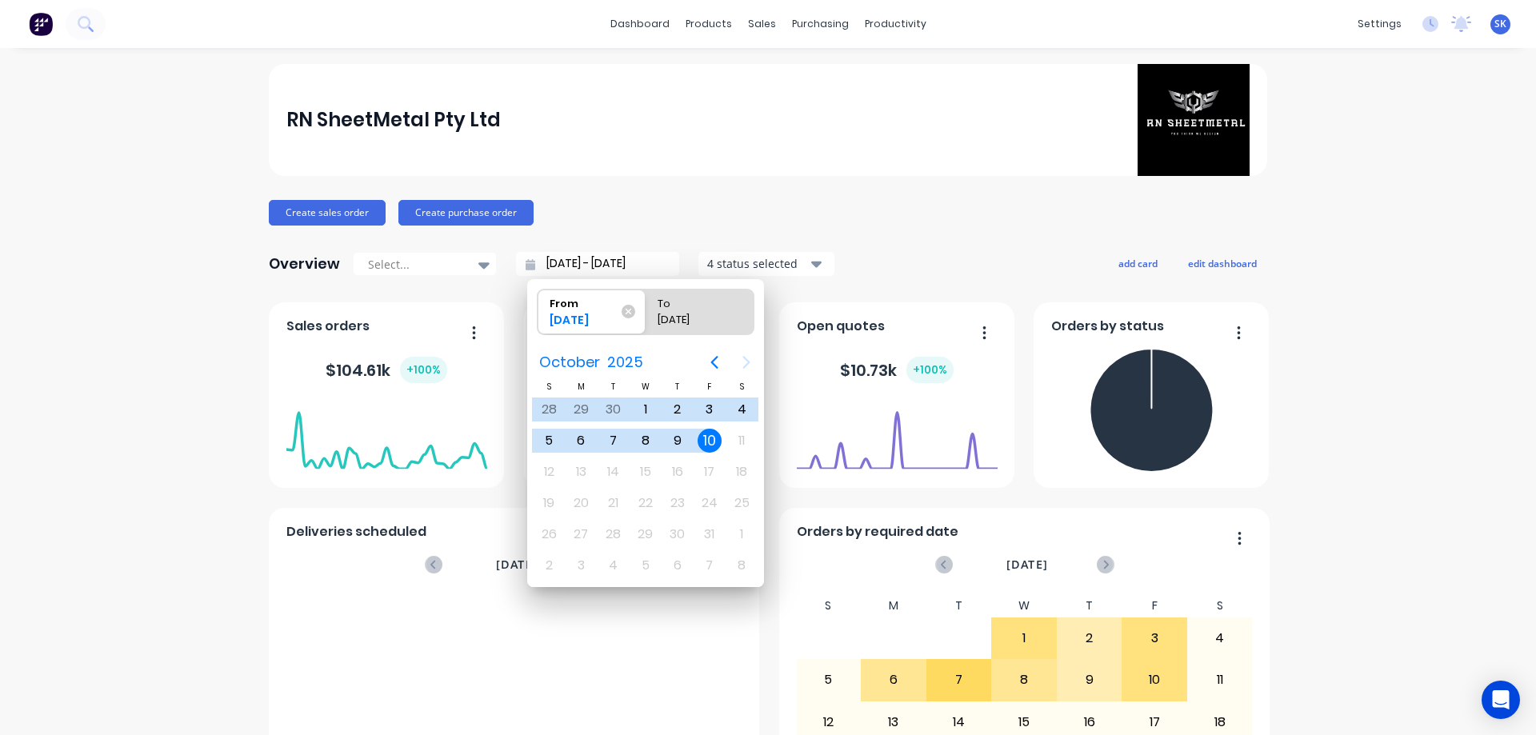
click at [710, 437] on div "10" at bounding box center [709, 441] width 24 height 24
type input "[DATE] - [DATE]"
radio input "false"
radio input "true"
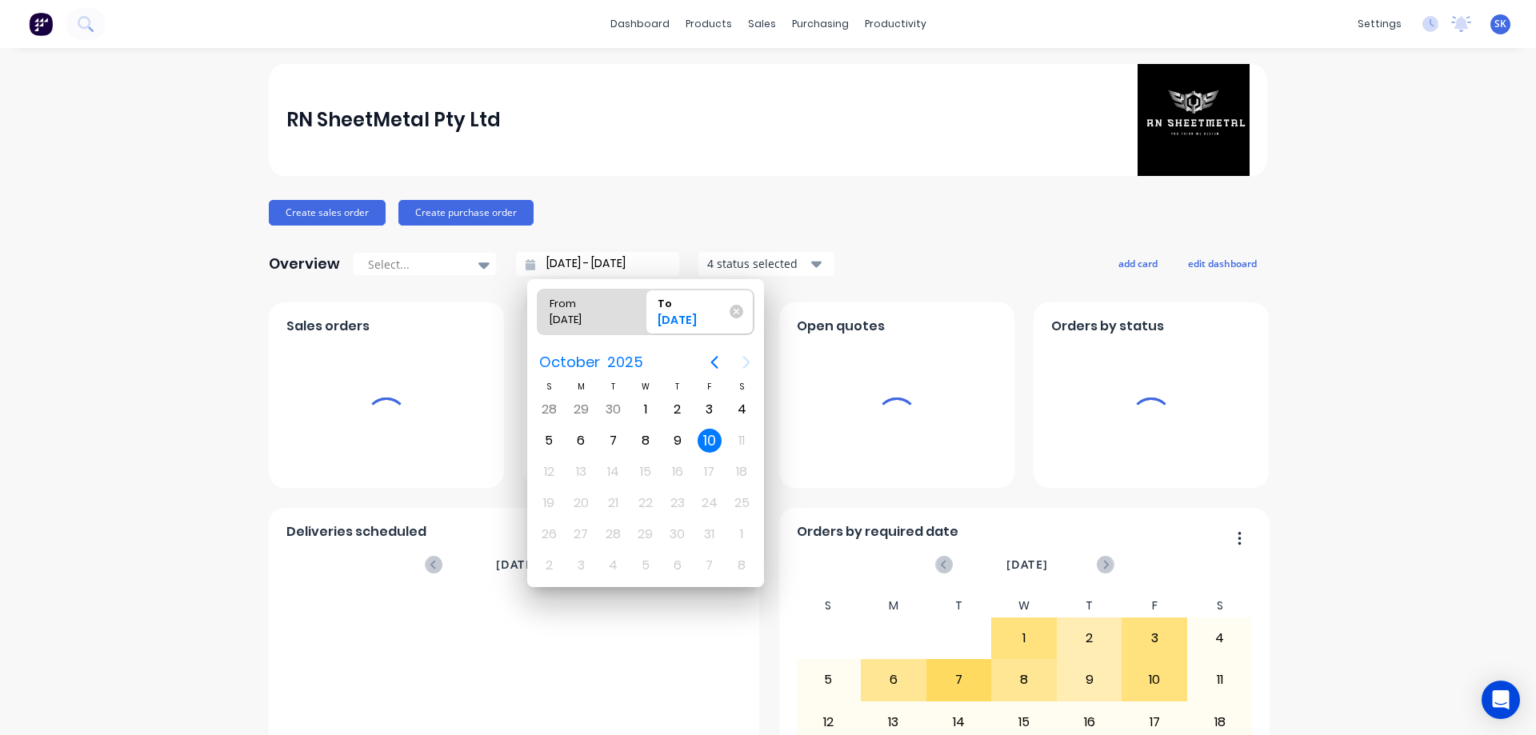
click at [710, 437] on div "10" at bounding box center [709, 441] width 24 height 24
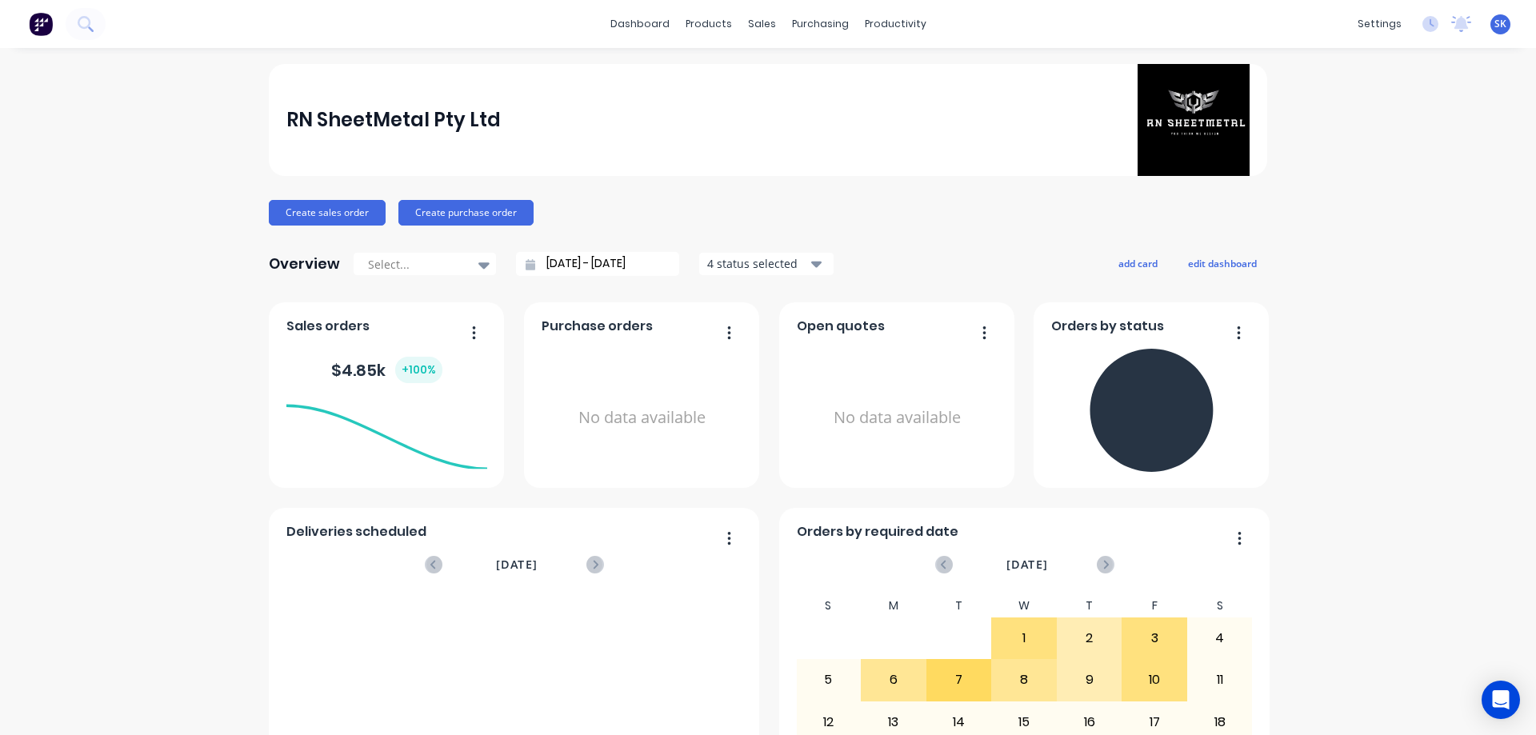
click at [741, 262] on div "4 status selected" at bounding box center [757, 263] width 101 height 17
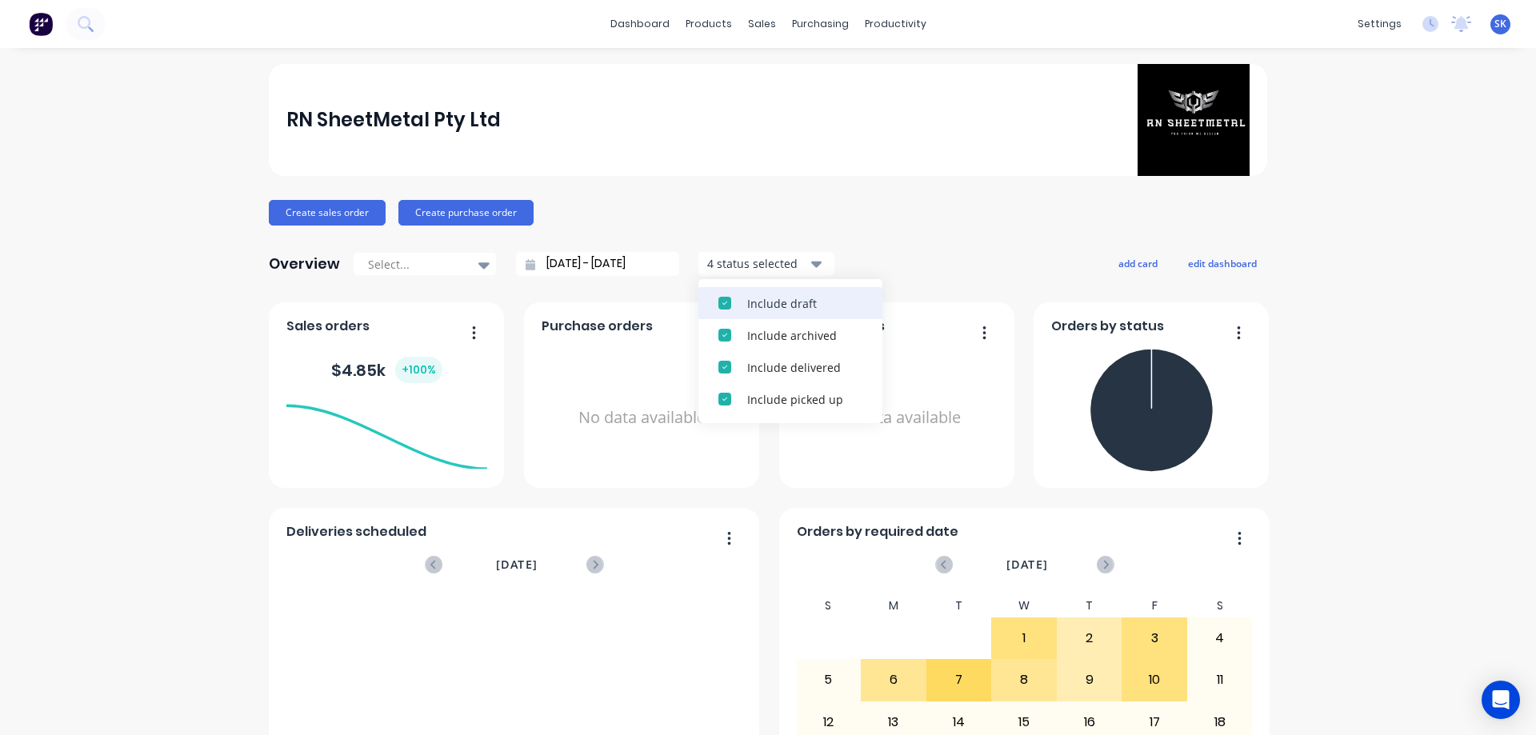
click at [757, 303] on div "Include draft" at bounding box center [804, 303] width 115 height 17
click at [757, 303] on div "Include archived" at bounding box center [804, 303] width 115 height 17
click at [948, 239] on div "RN SheetMetal Pty Ltd Create sales order Create purchase order Overview Select.…" at bounding box center [768, 687] width 998 height 1246
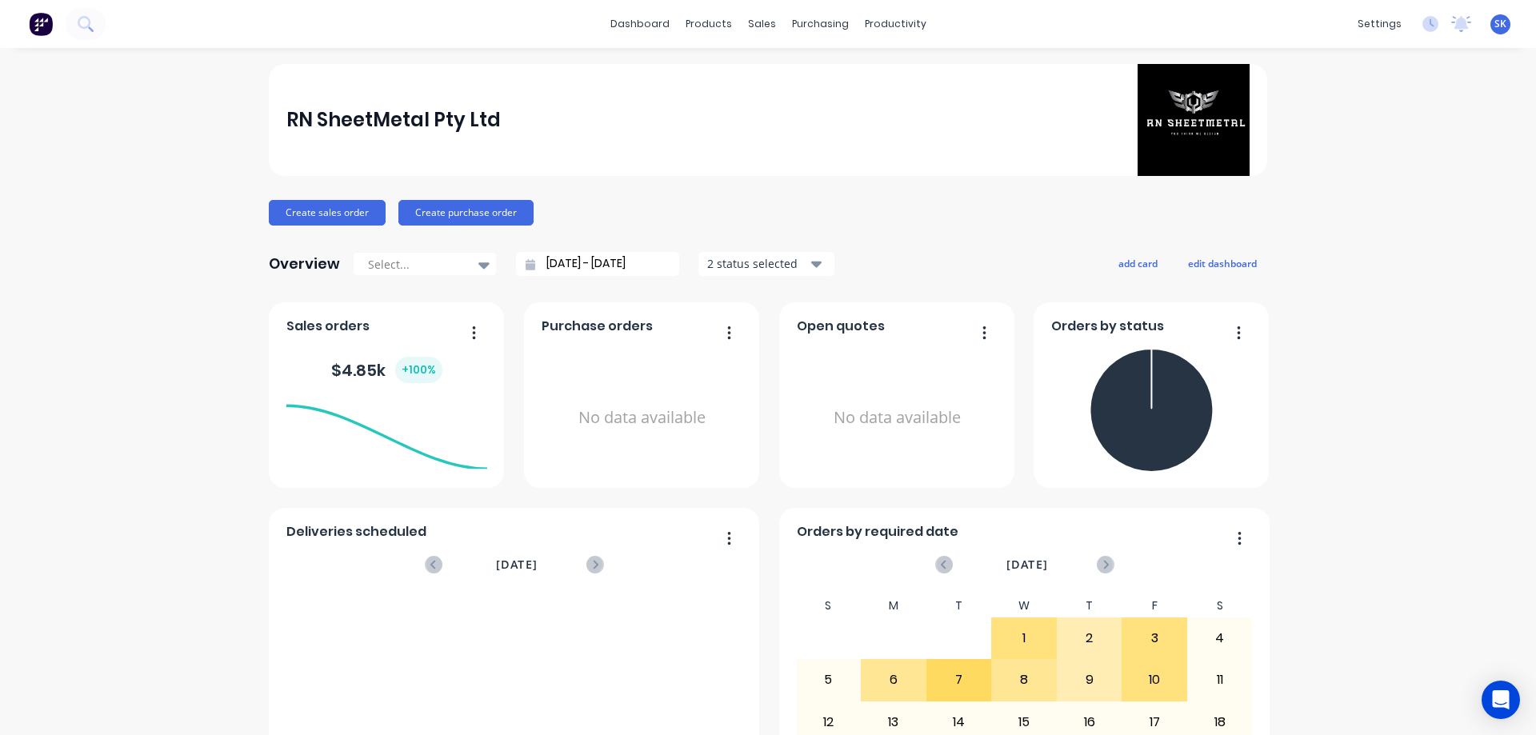
click at [562, 258] on input "[DATE] - [DATE]" at bounding box center [604, 264] width 138 height 24
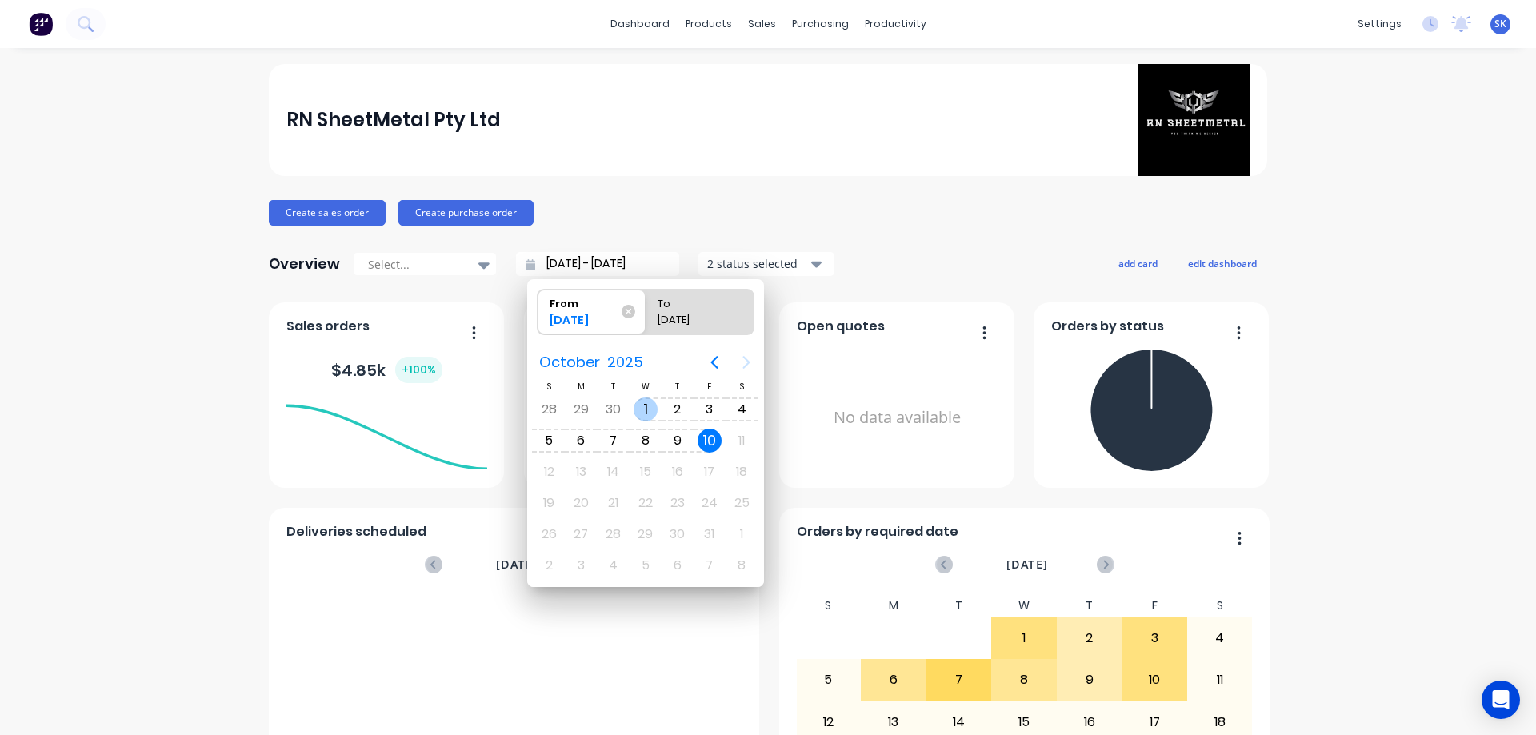
click at [646, 411] on div "1" at bounding box center [645, 410] width 24 height 24
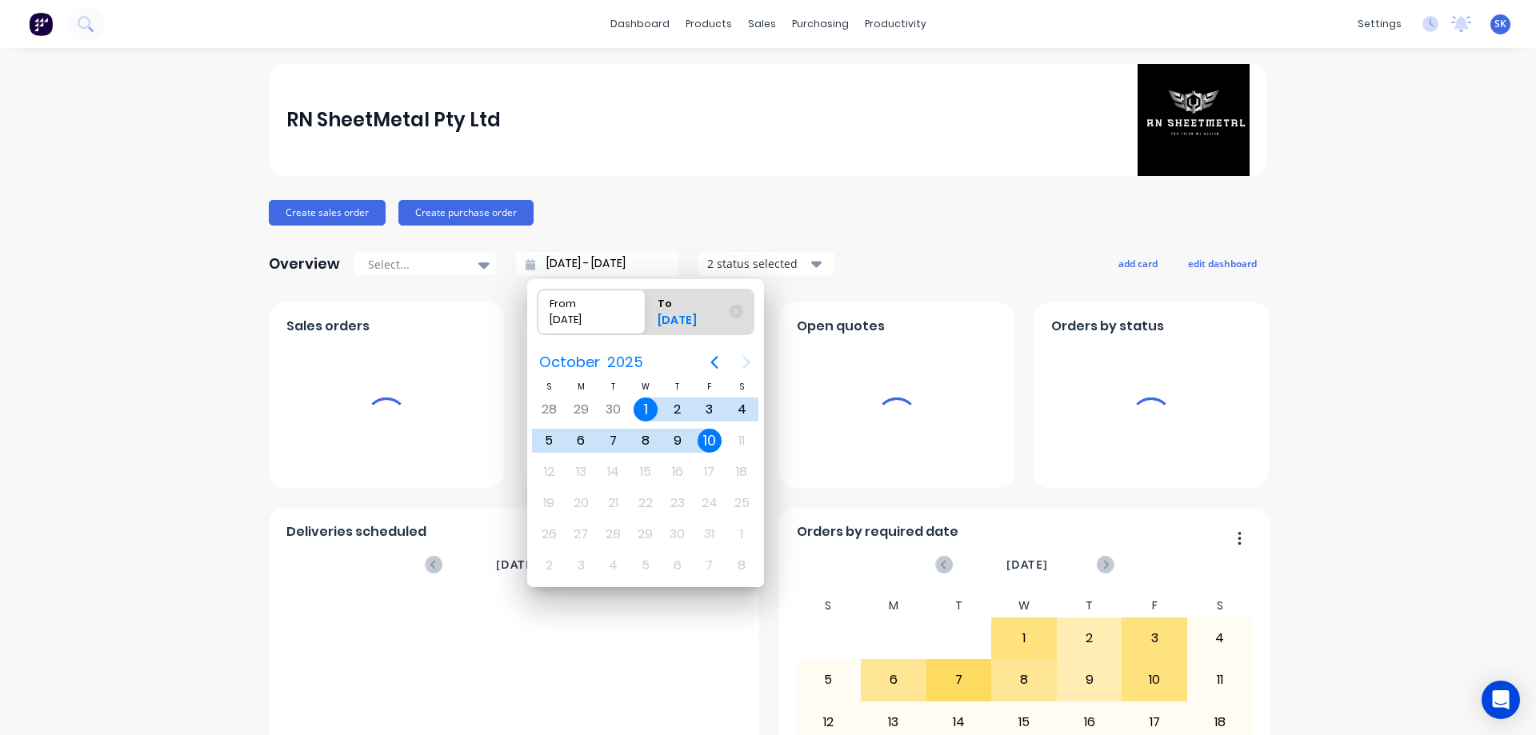
type input "[DATE] - [DATE]"
radio input "false"
radio input "true"
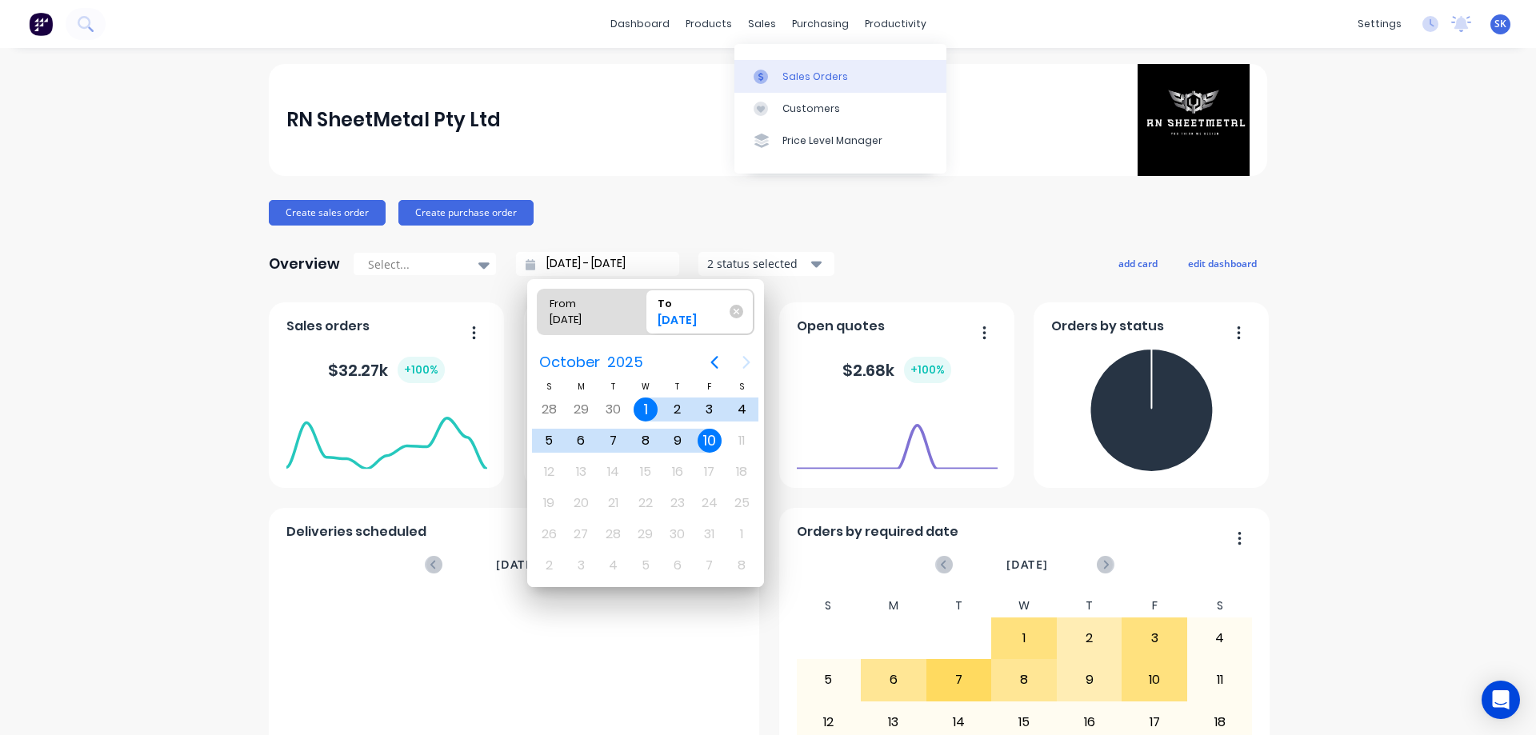
click at [790, 86] on link "Sales Orders" at bounding box center [840, 76] width 212 height 32
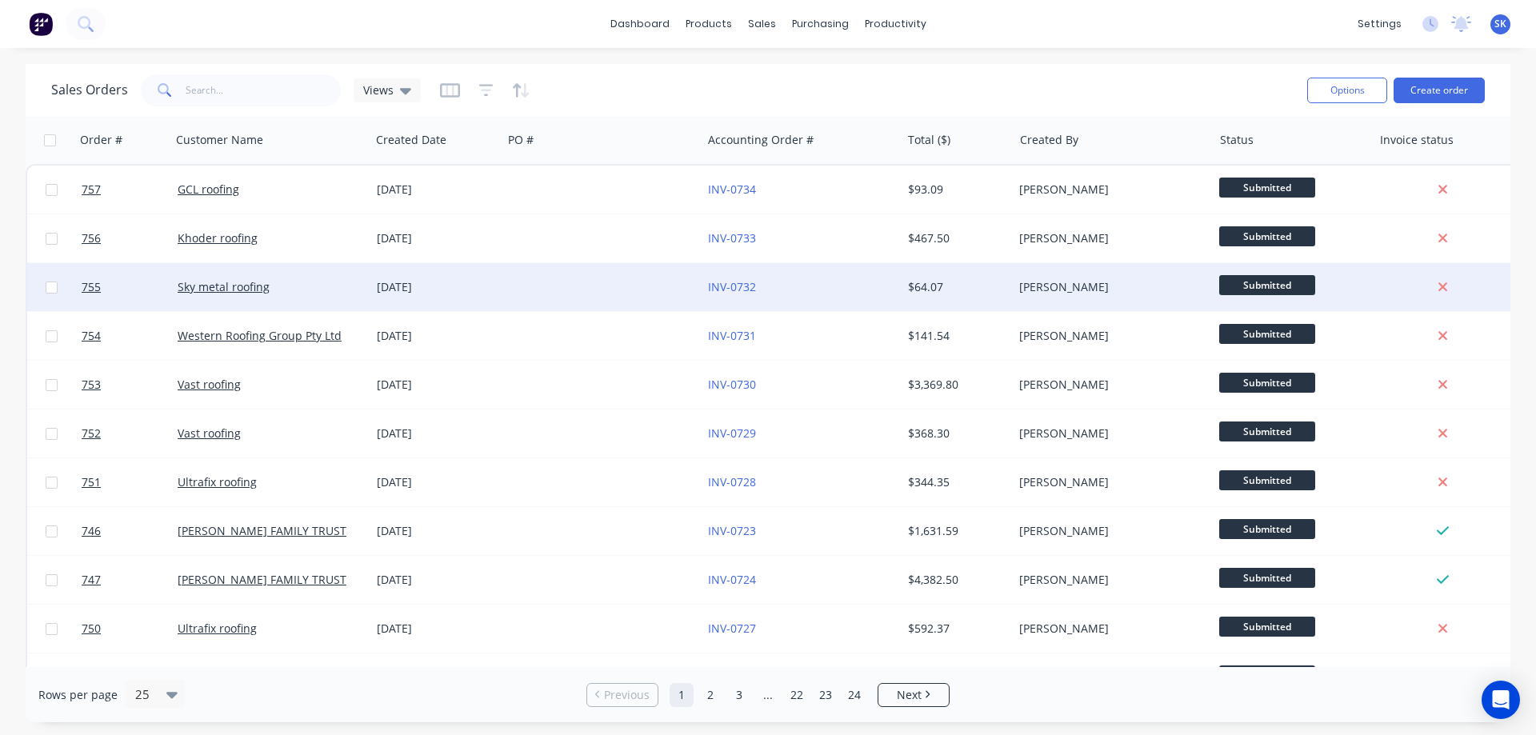
click at [561, 274] on div at bounding box center [601, 287] width 199 height 48
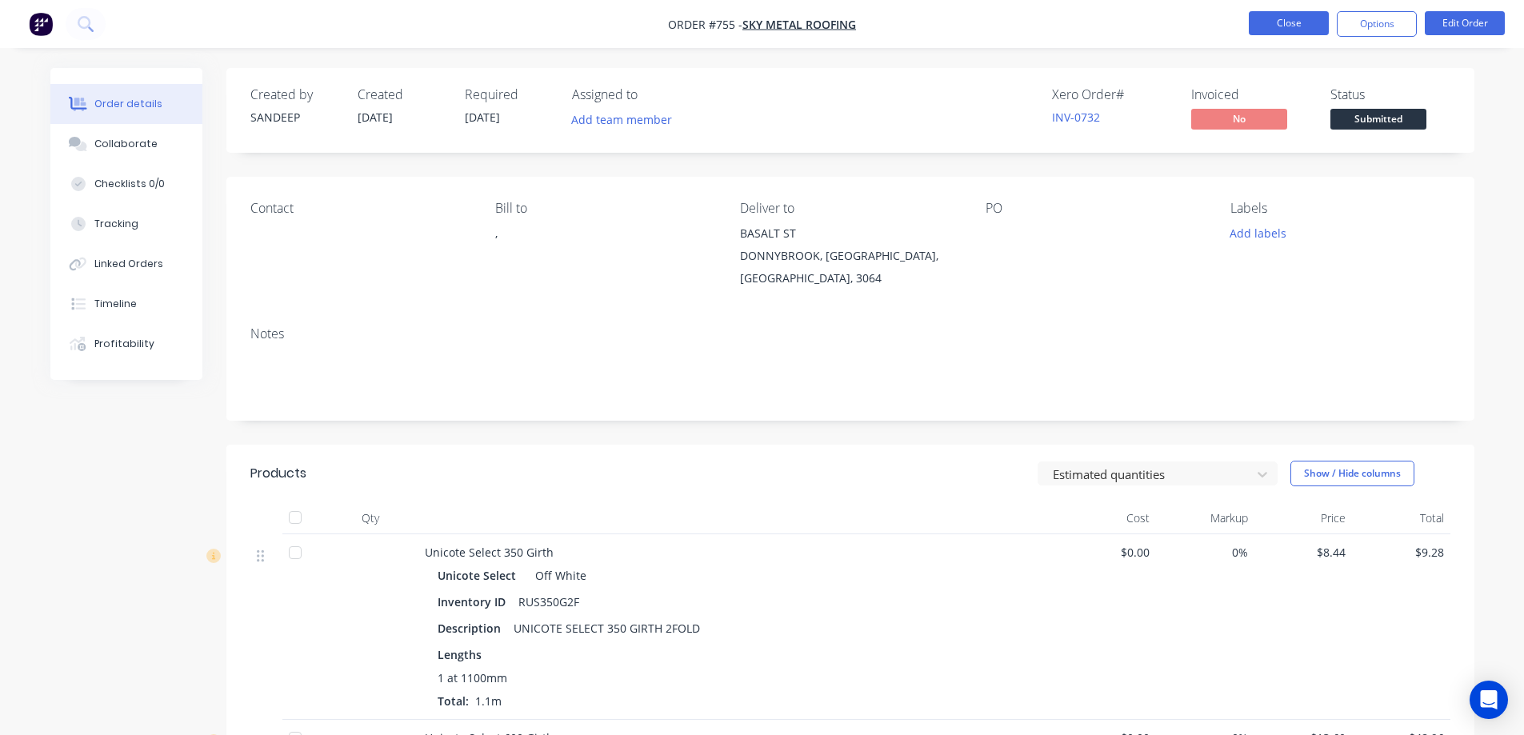
click at [1272, 30] on button "Close" at bounding box center [1289, 23] width 80 height 24
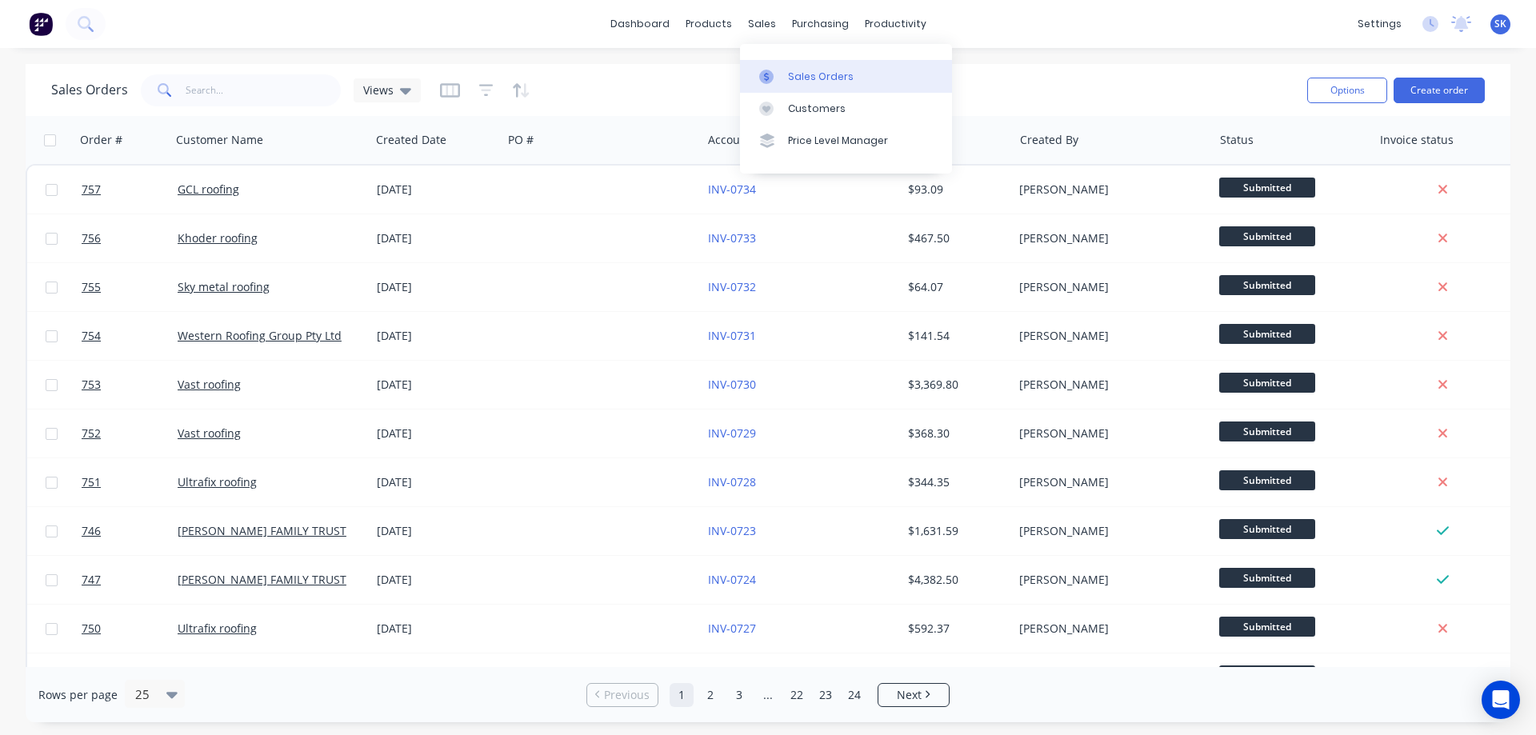
click at [777, 65] on link "Sales Orders" at bounding box center [846, 76] width 212 height 32
click at [34, 32] on img at bounding box center [41, 24] width 24 height 24
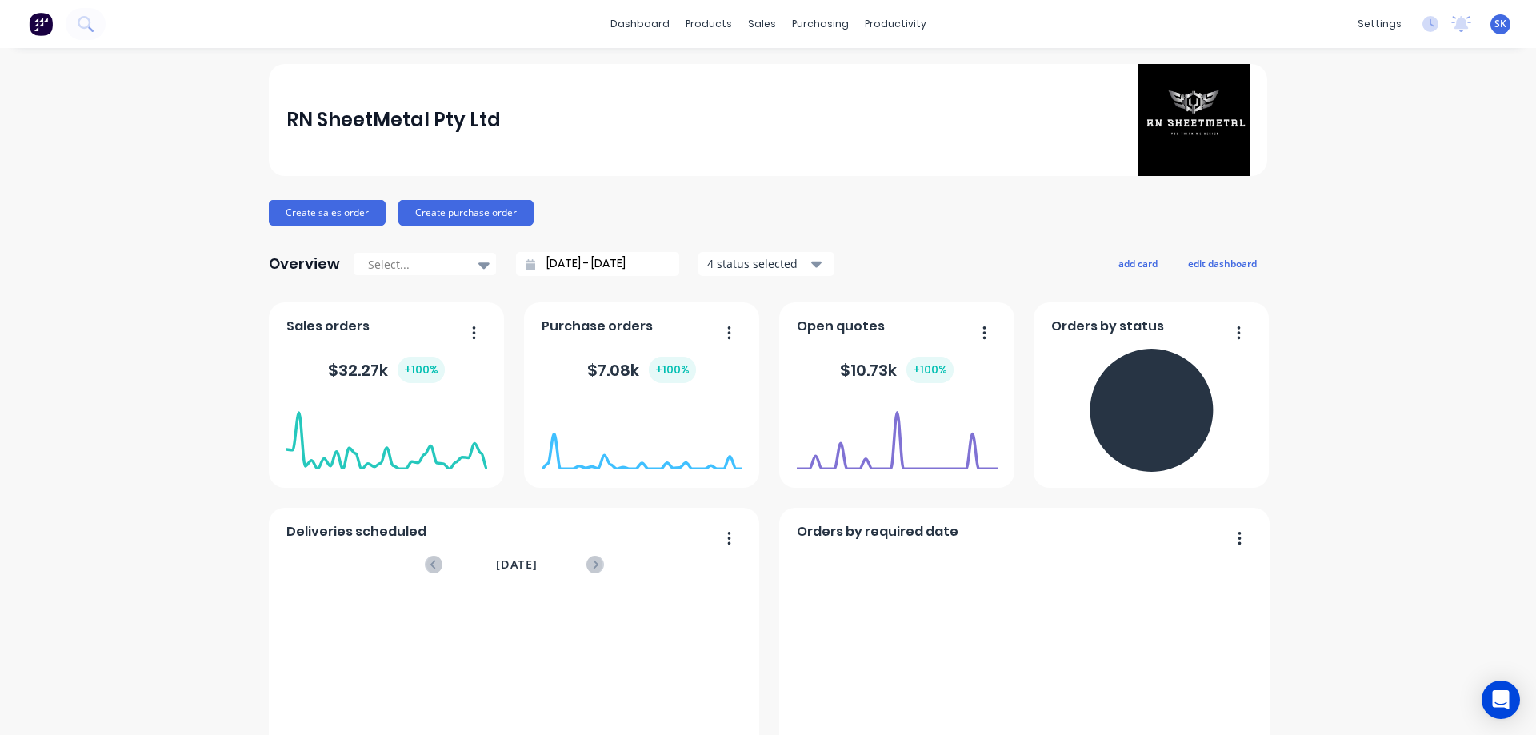
click at [605, 269] on input "[DATE] - [DATE]" at bounding box center [604, 264] width 138 height 24
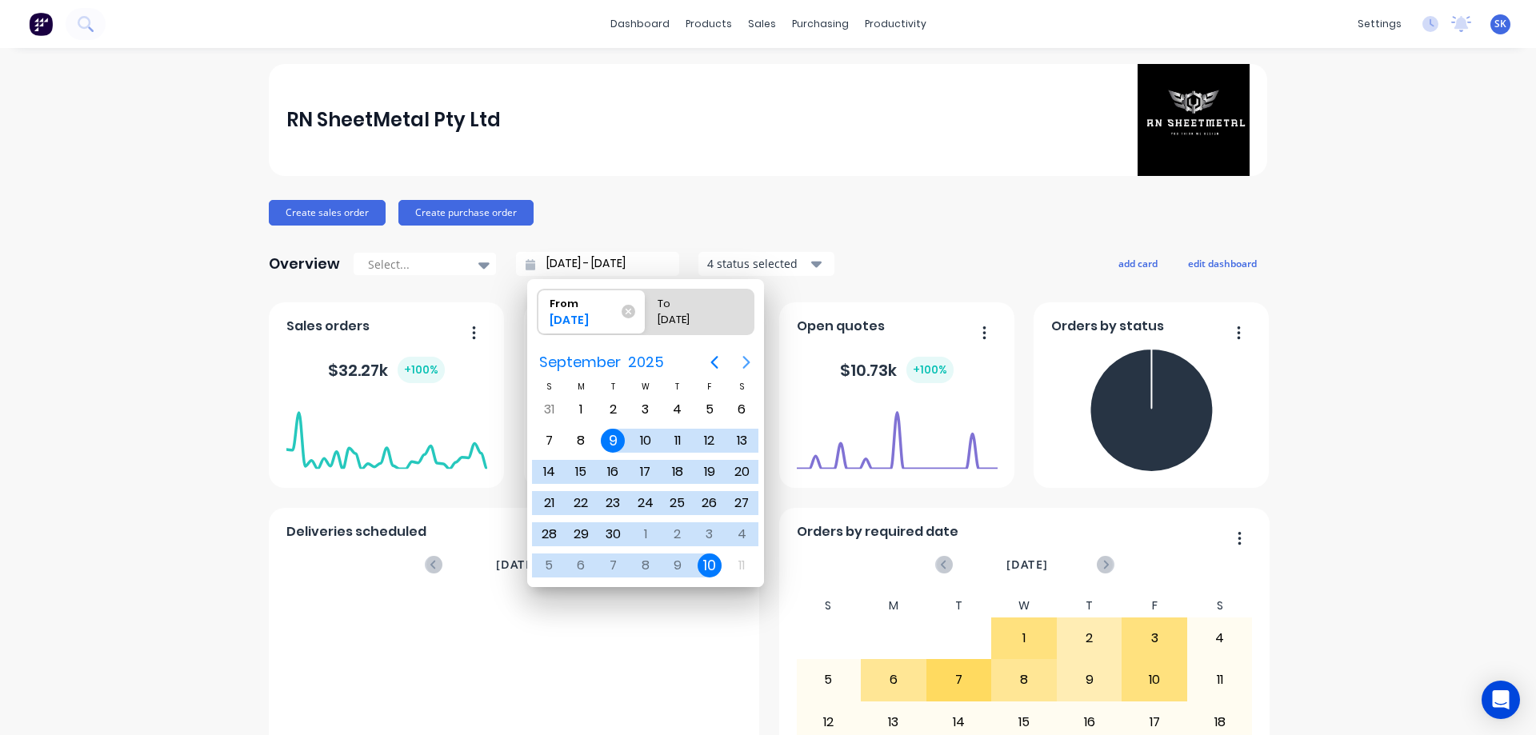
click at [741, 351] on button "Next page" at bounding box center [746, 362] width 32 height 32
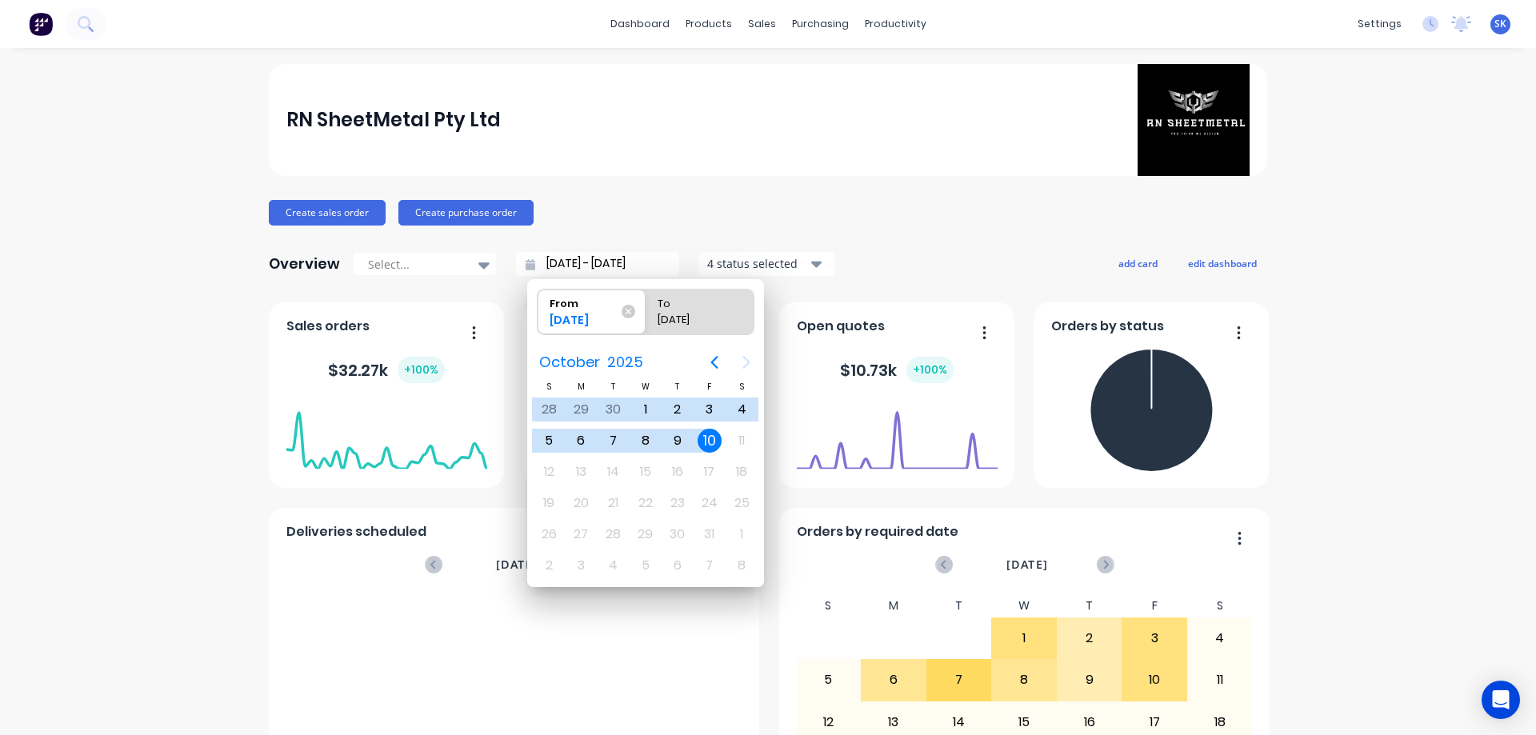
click at [716, 436] on div "10" at bounding box center [709, 441] width 24 height 24
type input "[DATE] - [DATE]"
radio input "false"
radio input "true"
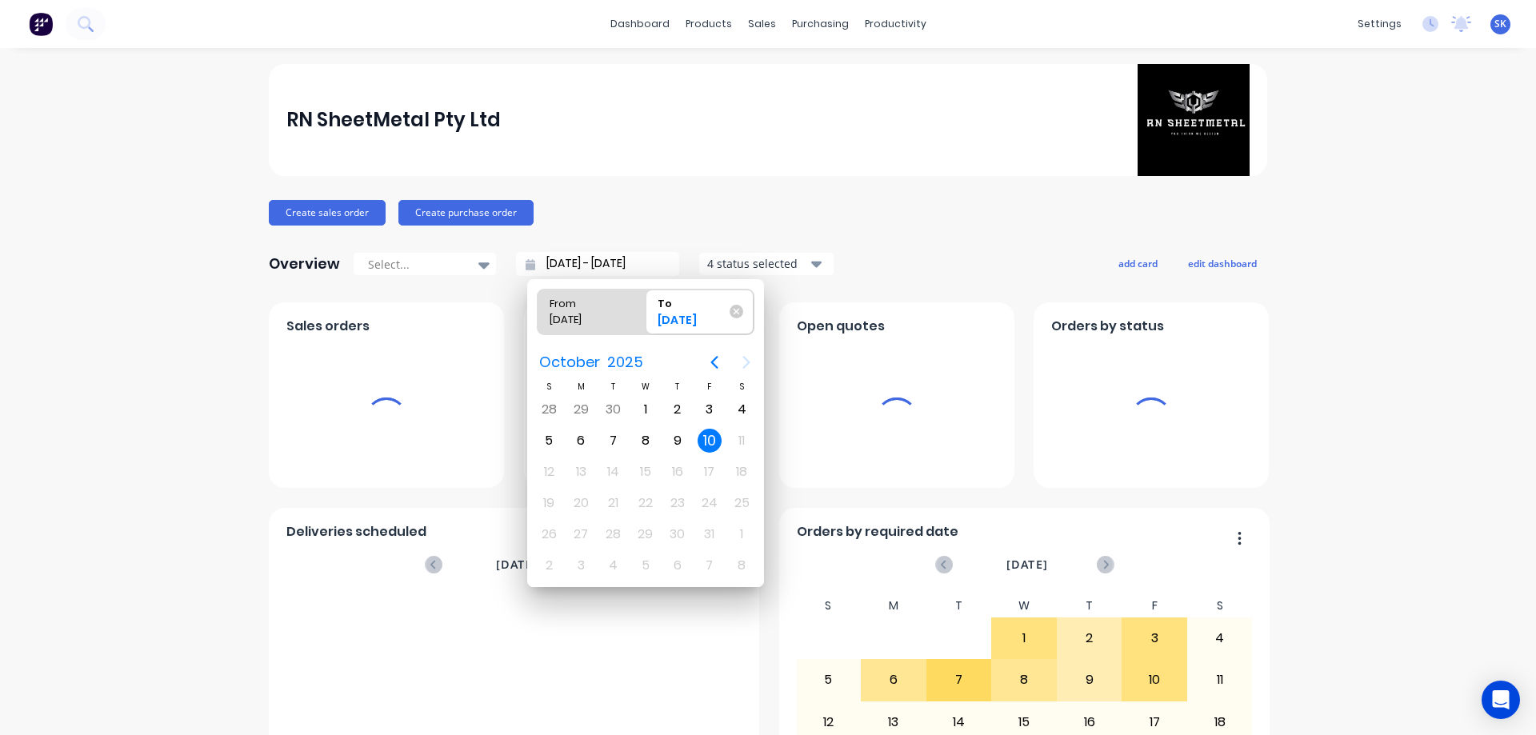
click at [785, 266] on div "4 status selected" at bounding box center [757, 263] width 101 height 17
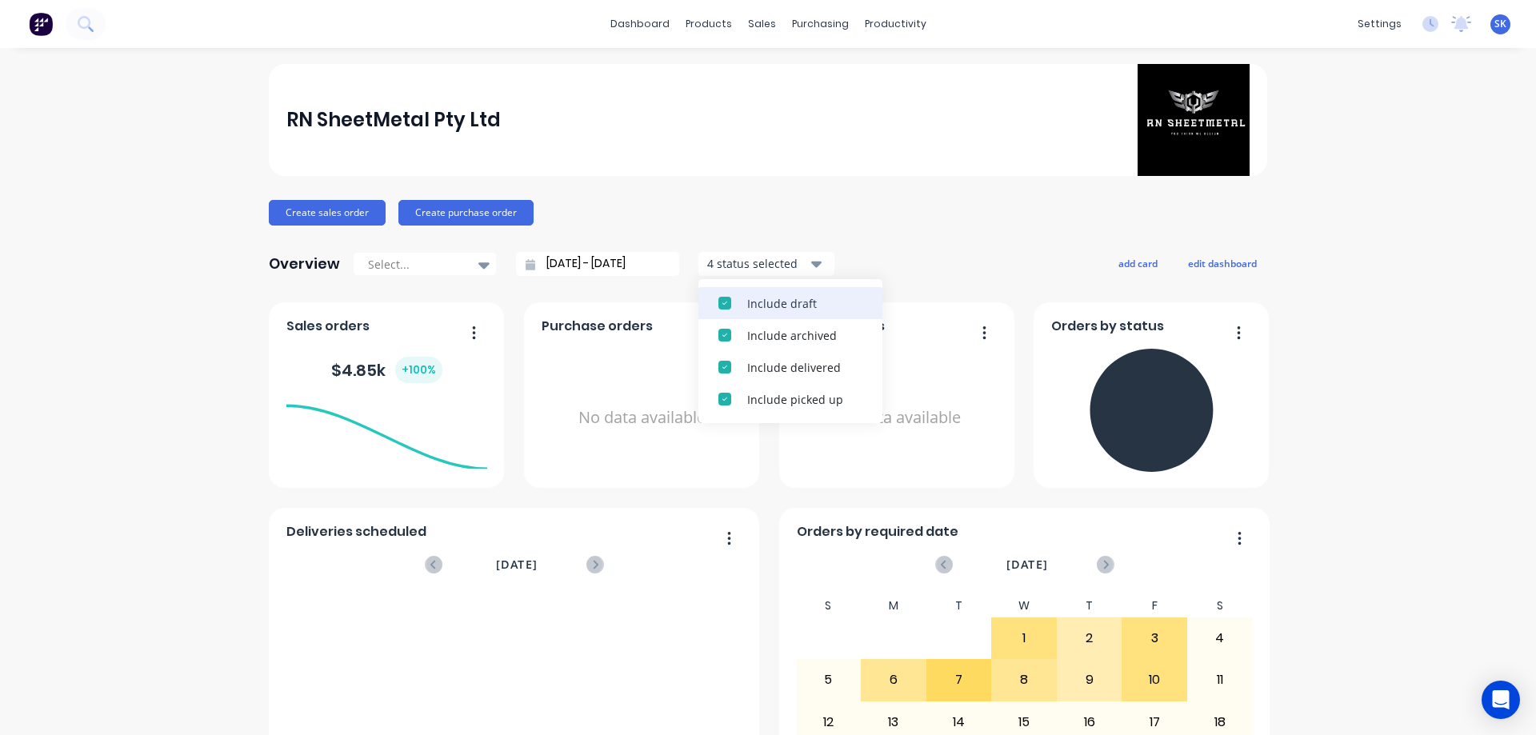
click at [789, 302] on div "Include draft" at bounding box center [804, 303] width 115 height 17
click at [789, 302] on div "Include archived" at bounding box center [804, 303] width 115 height 17
click at [589, 258] on input "[DATE] - [DATE]" at bounding box center [604, 264] width 138 height 24
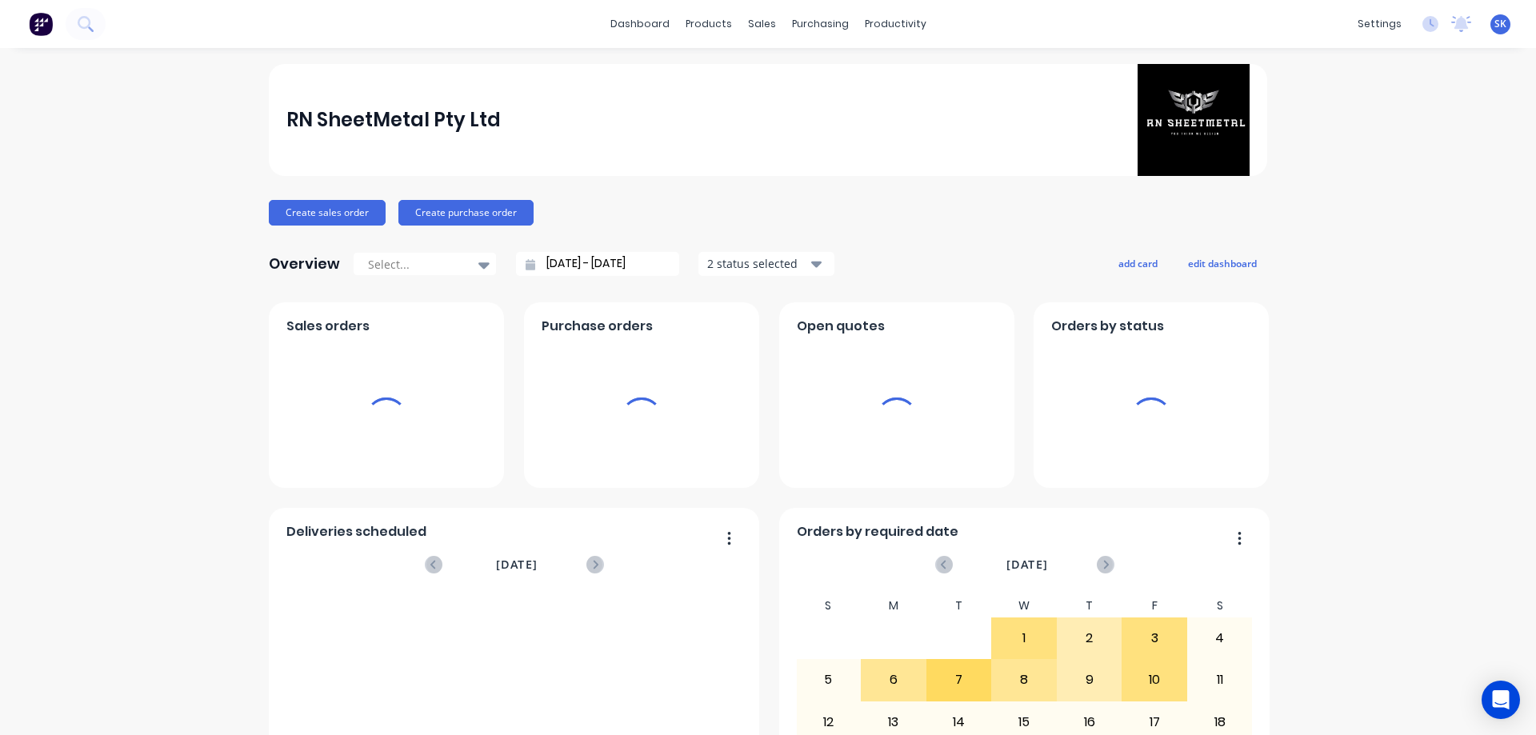
click at [543, 260] on input "[DATE] - [DATE]" at bounding box center [604, 264] width 138 height 24
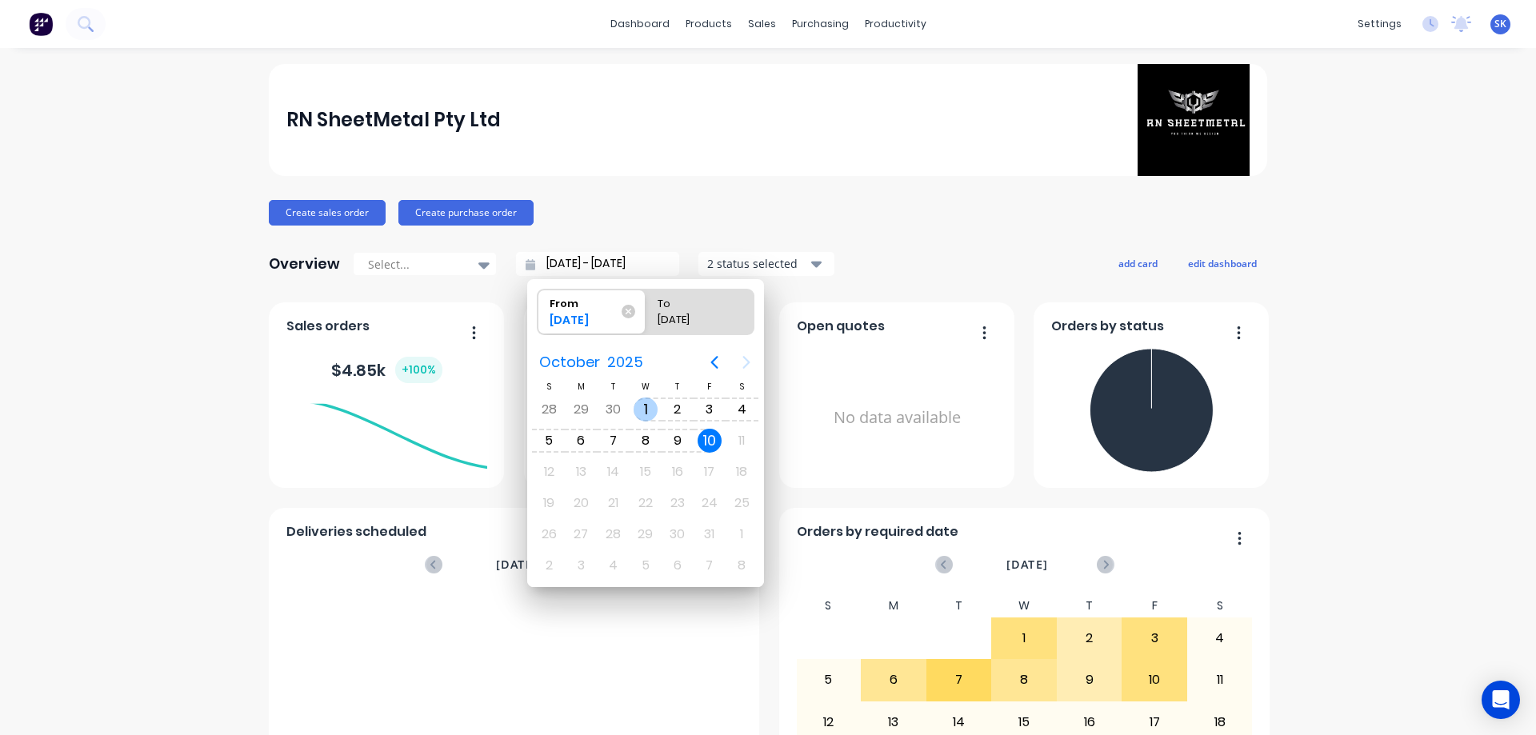
click at [635, 405] on div "1" at bounding box center [645, 410] width 24 height 24
type input "[DATE] - [DATE]"
radio input "false"
radio input "true"
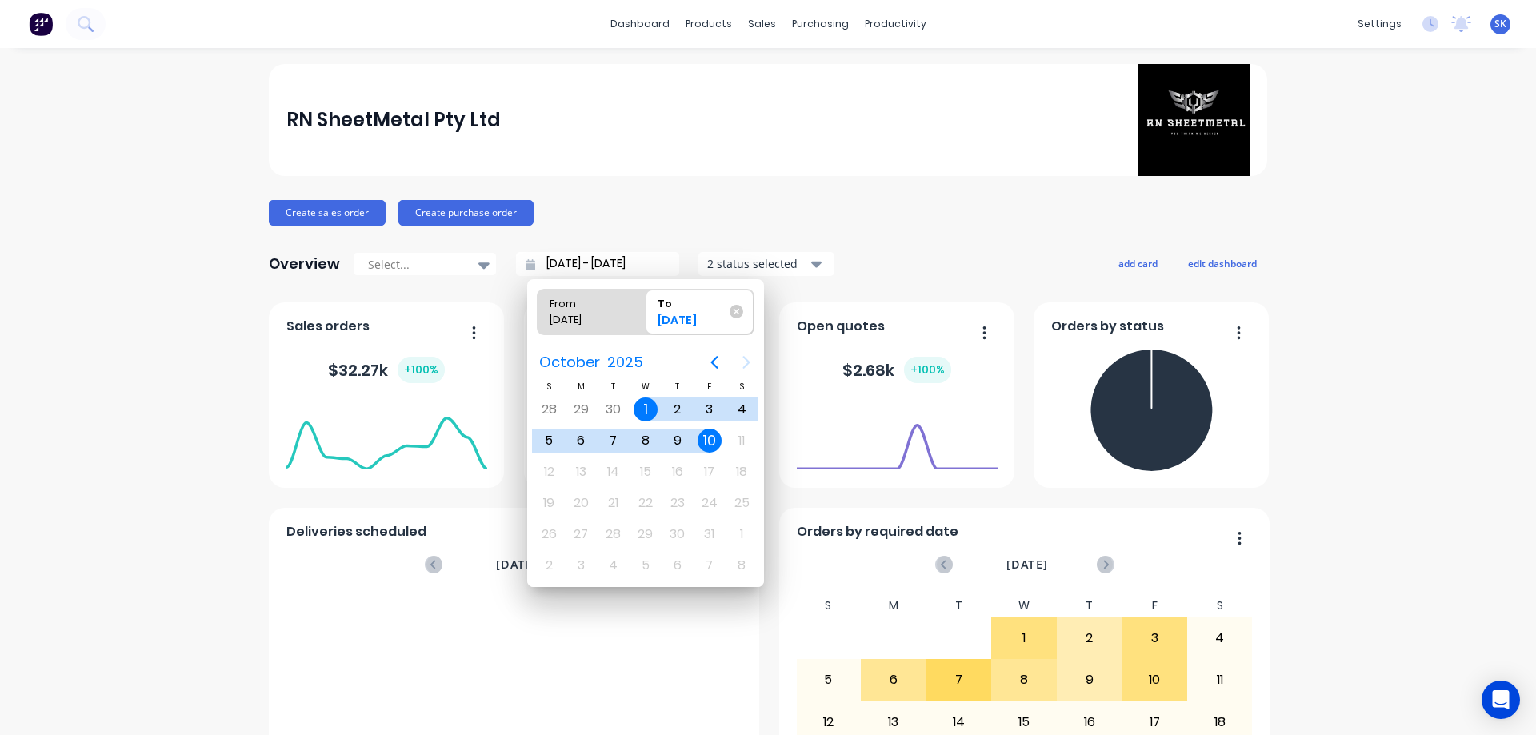
click at [761, 159] on div "RN SheetMetal Pty Ltd" at bounding box center [768, 120] width 964 height 112
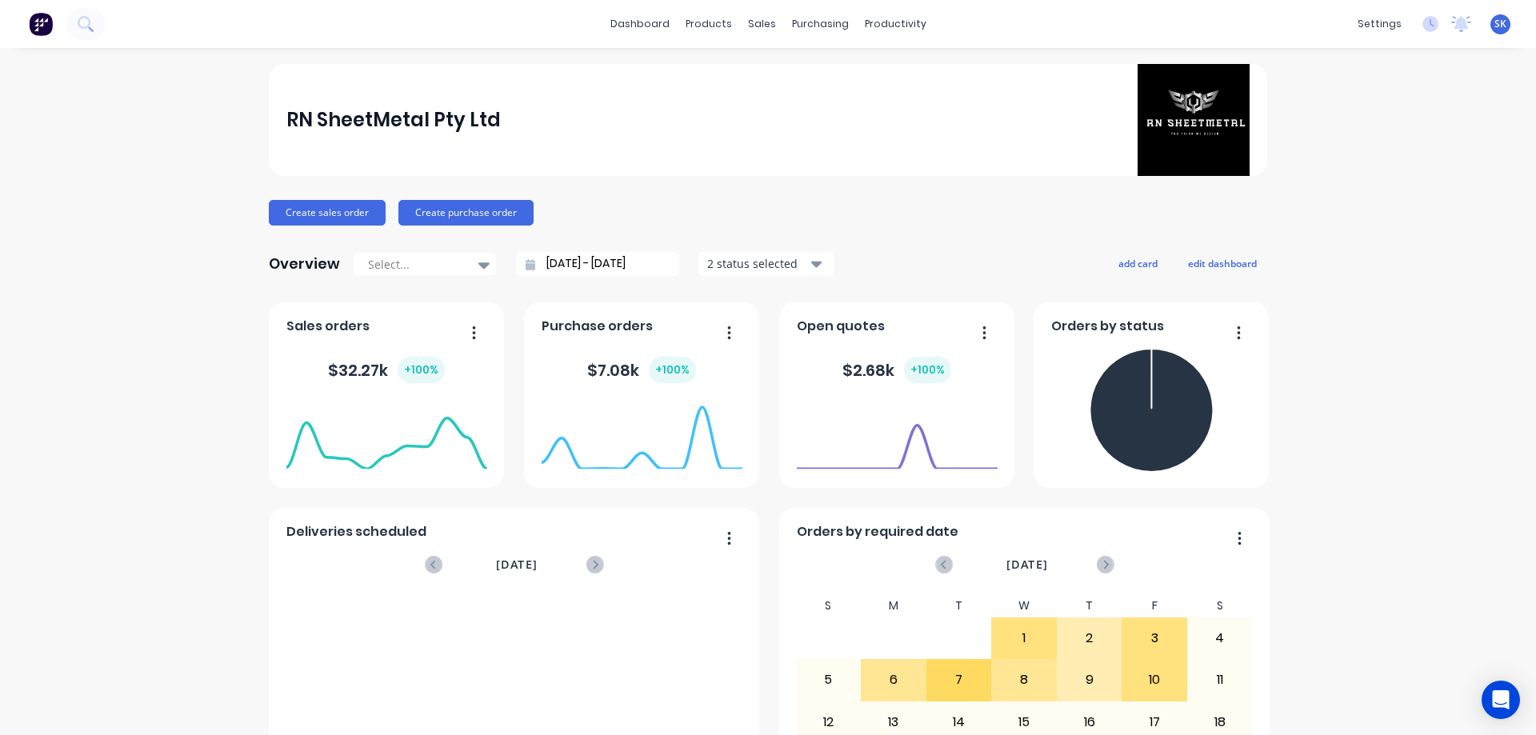
click at [547, 263] on input "[DATE] - [DATE]" at bounding box center [604, 264] width 138 height 24
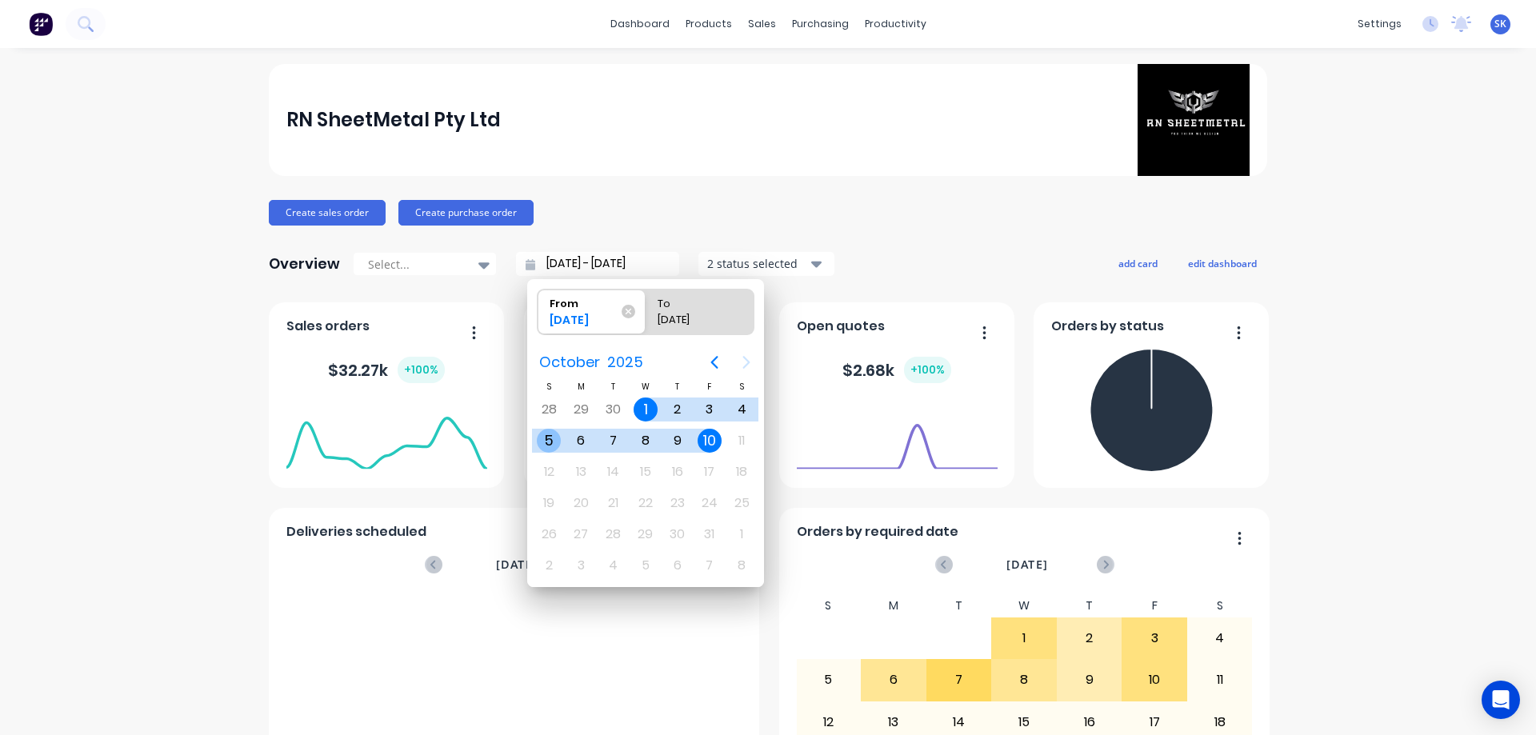
click at [549, 445] on div "5" at bounding box center [549, 441] width 24 height 24
type input "[DATE] - [DATE]"
radio input "false"
radio input "true"
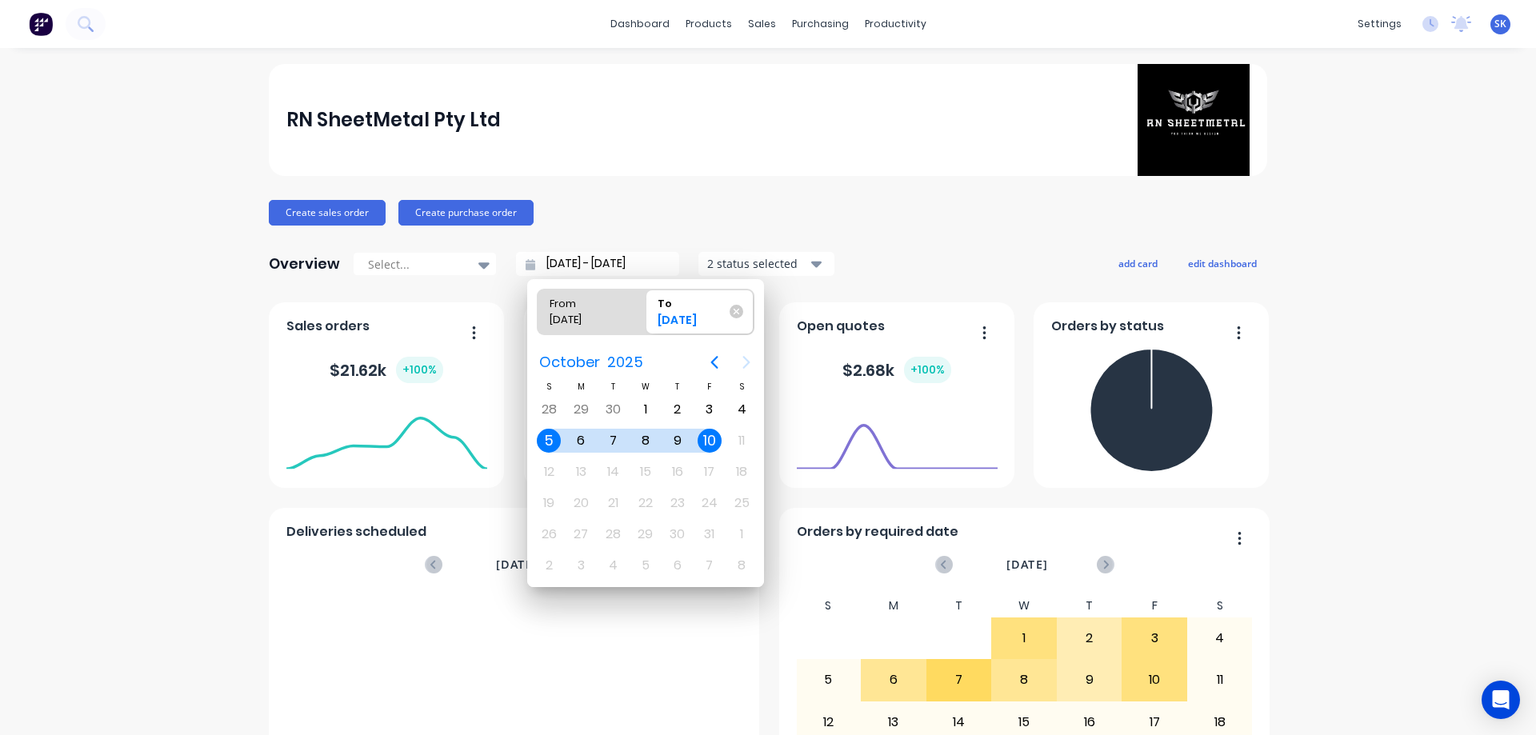
drag, startPoint x: 733, startPoint y: 309, endPoint x: 585, endPoint y: 733, distance: 449.8
click at [733, 309] on icon at bounding box center [736, 312] width 14 height 14
click at [646, 309] on input "To [DATE]" at bounding box center [645, 312] width 1 height 45
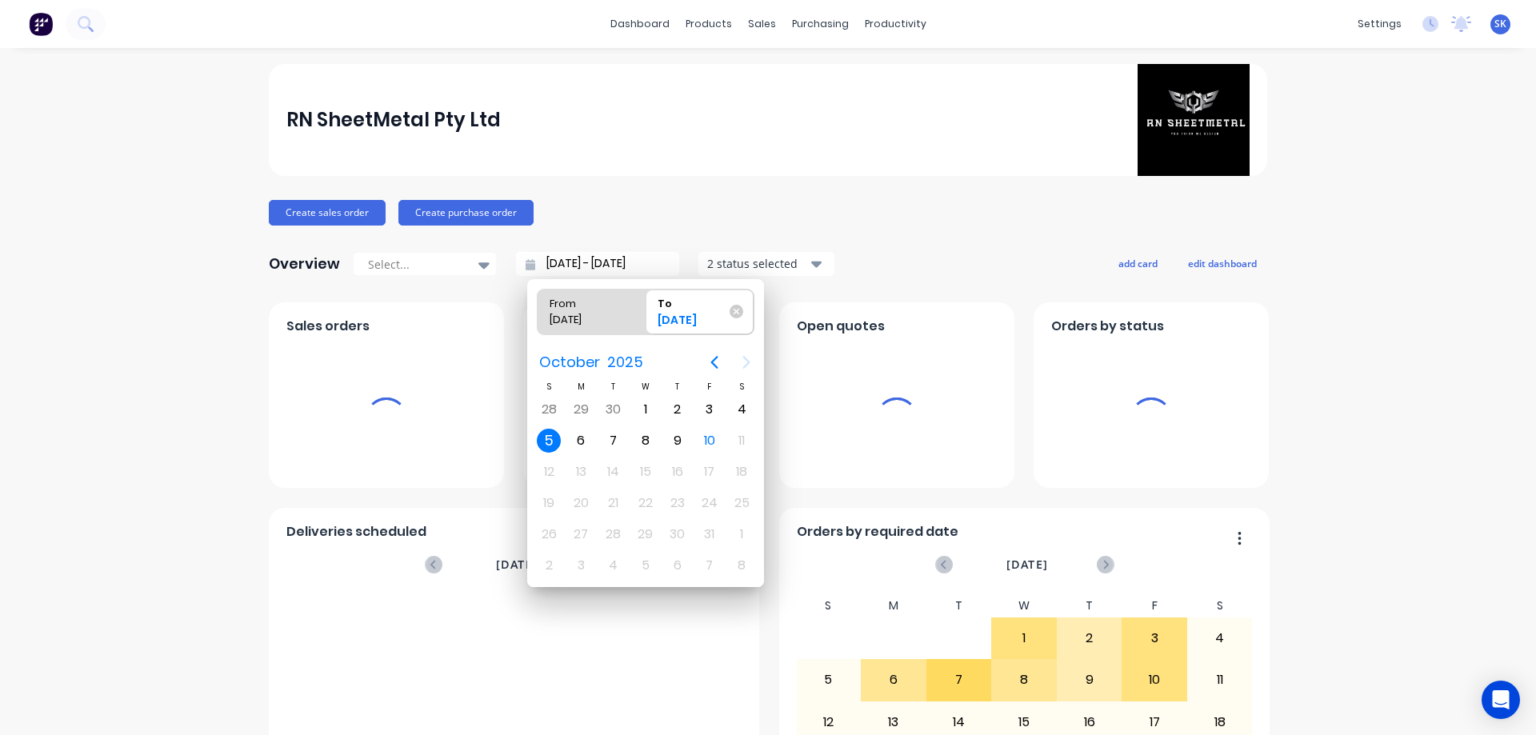
type input "[DATE] - [DATE]"
click at [808, 211] on div "Create sales order Create purchase order" at bounding box center [768, 213] width 998 height 26
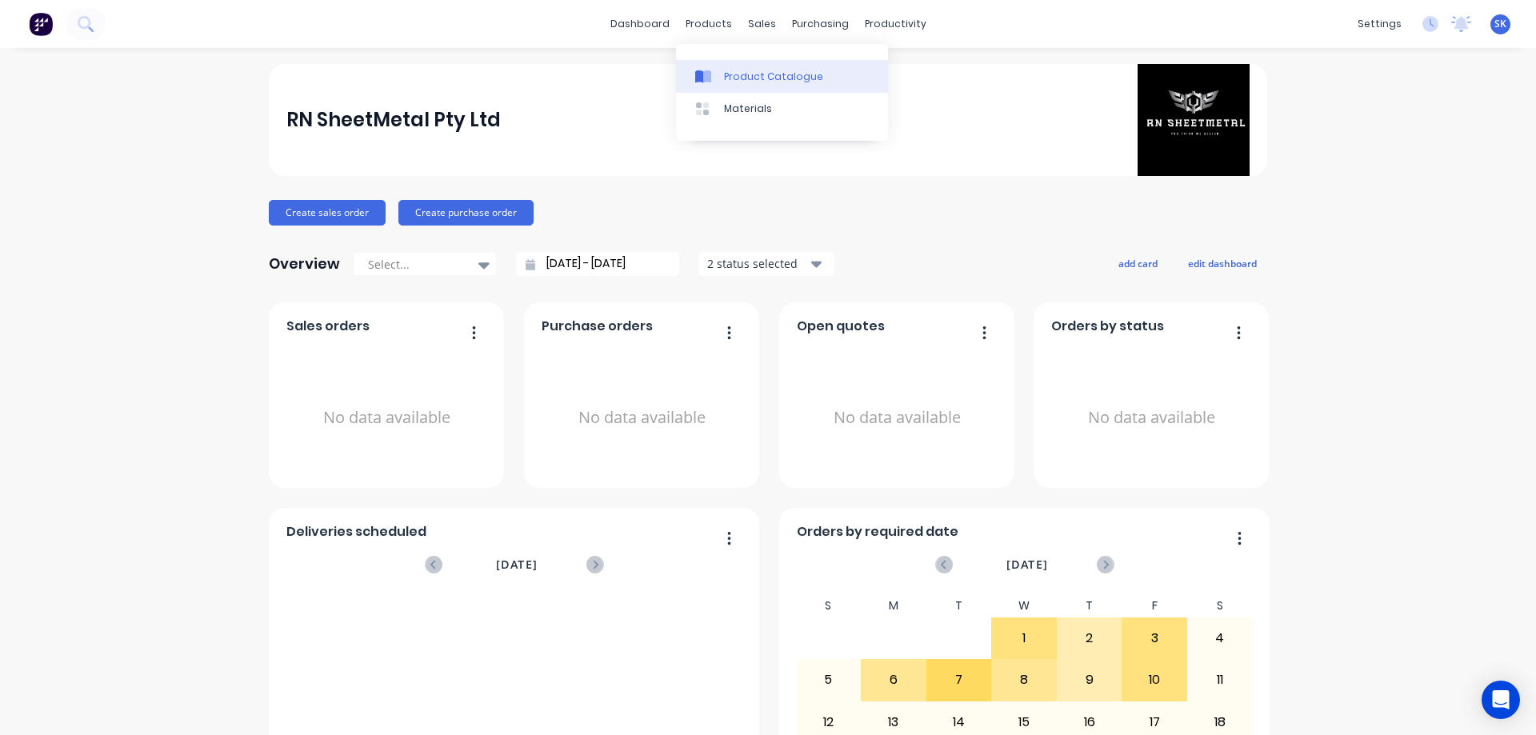
click at [729, 67] on link "Product Catalogue" at bounding box center [782, 76] width 212 height 32
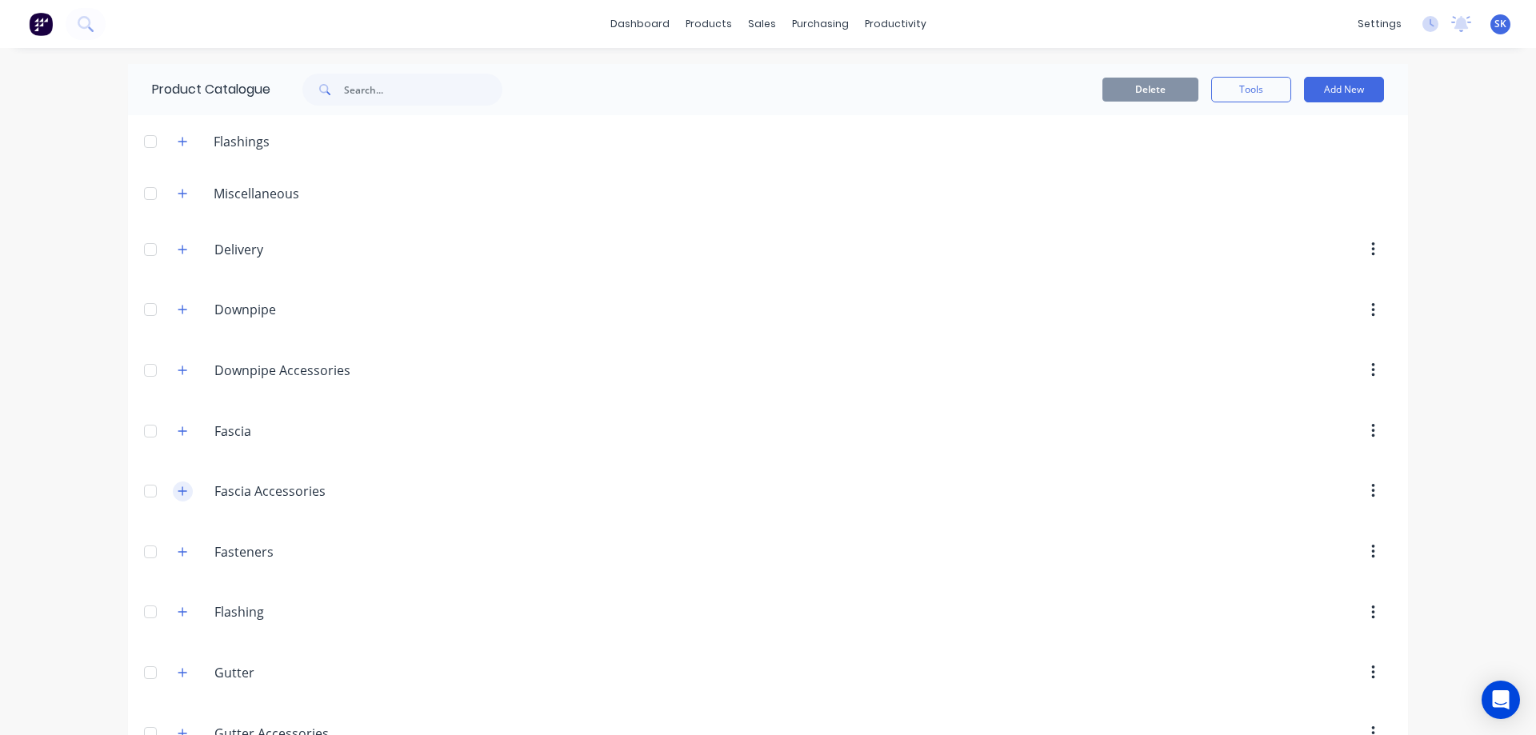
click at [186, 491] on button "button" at bounding box center [183, 492] width 20 height 20
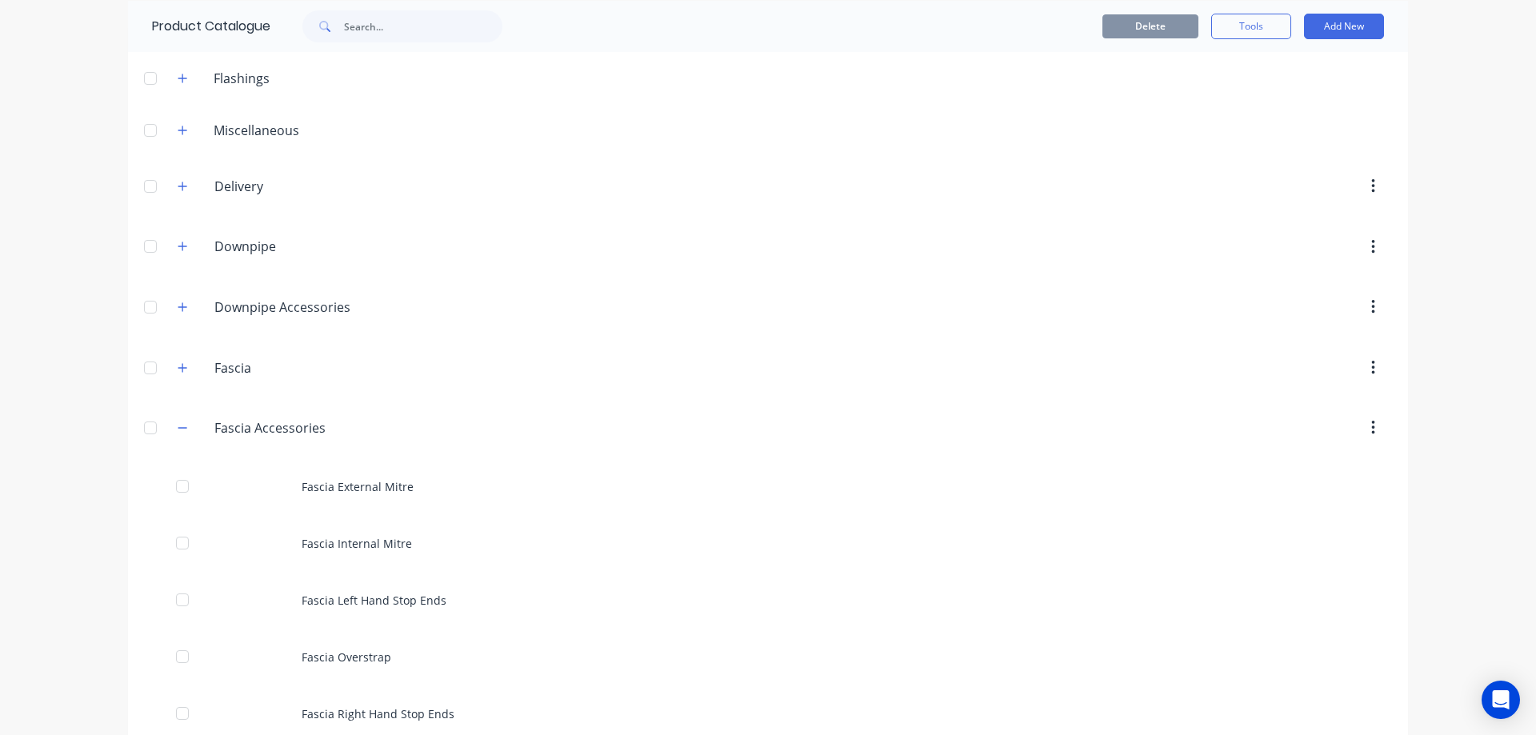
scroll to position [320, 0]
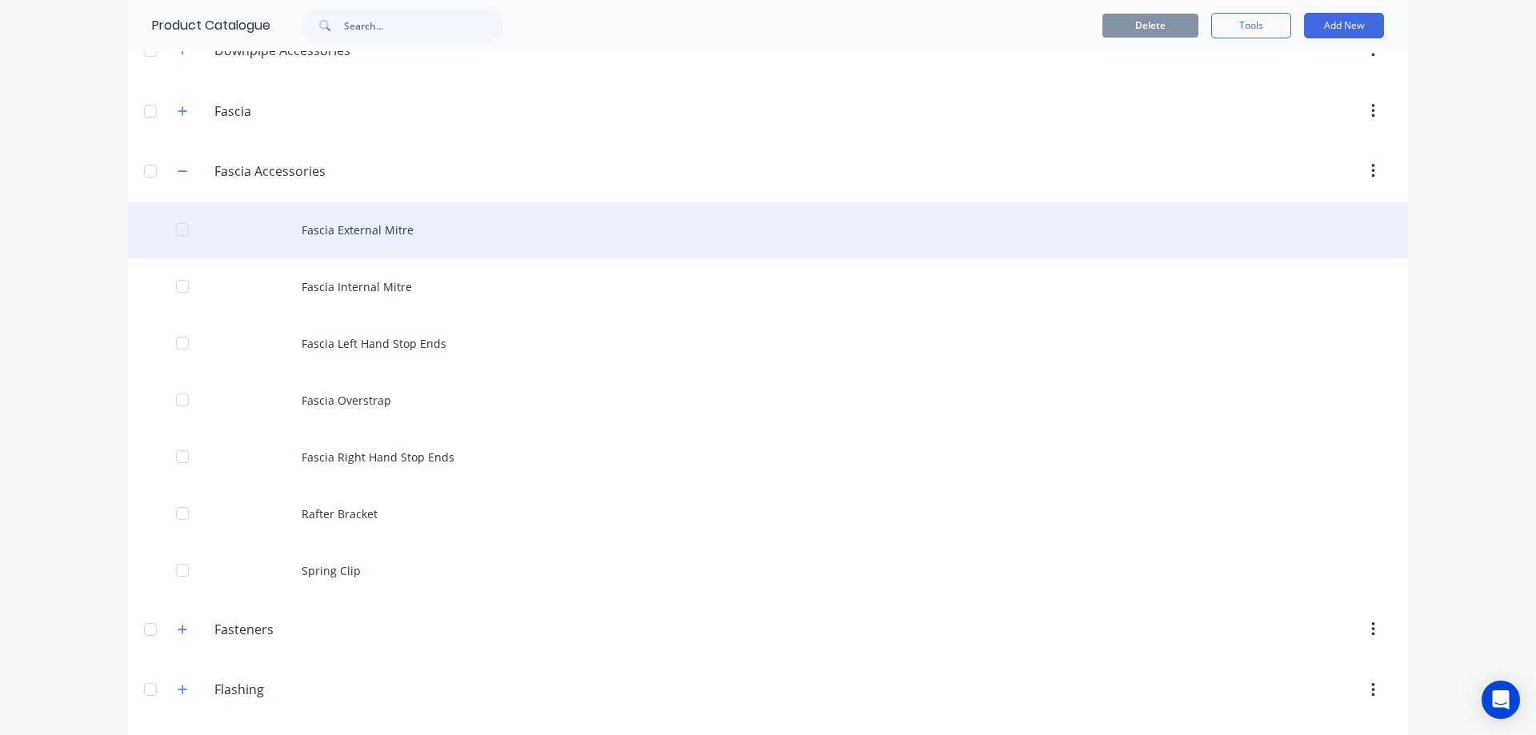
click at [390, 230] on div "Fascia External Mitre" at bounding box center [768, 230] width 1280 height 57
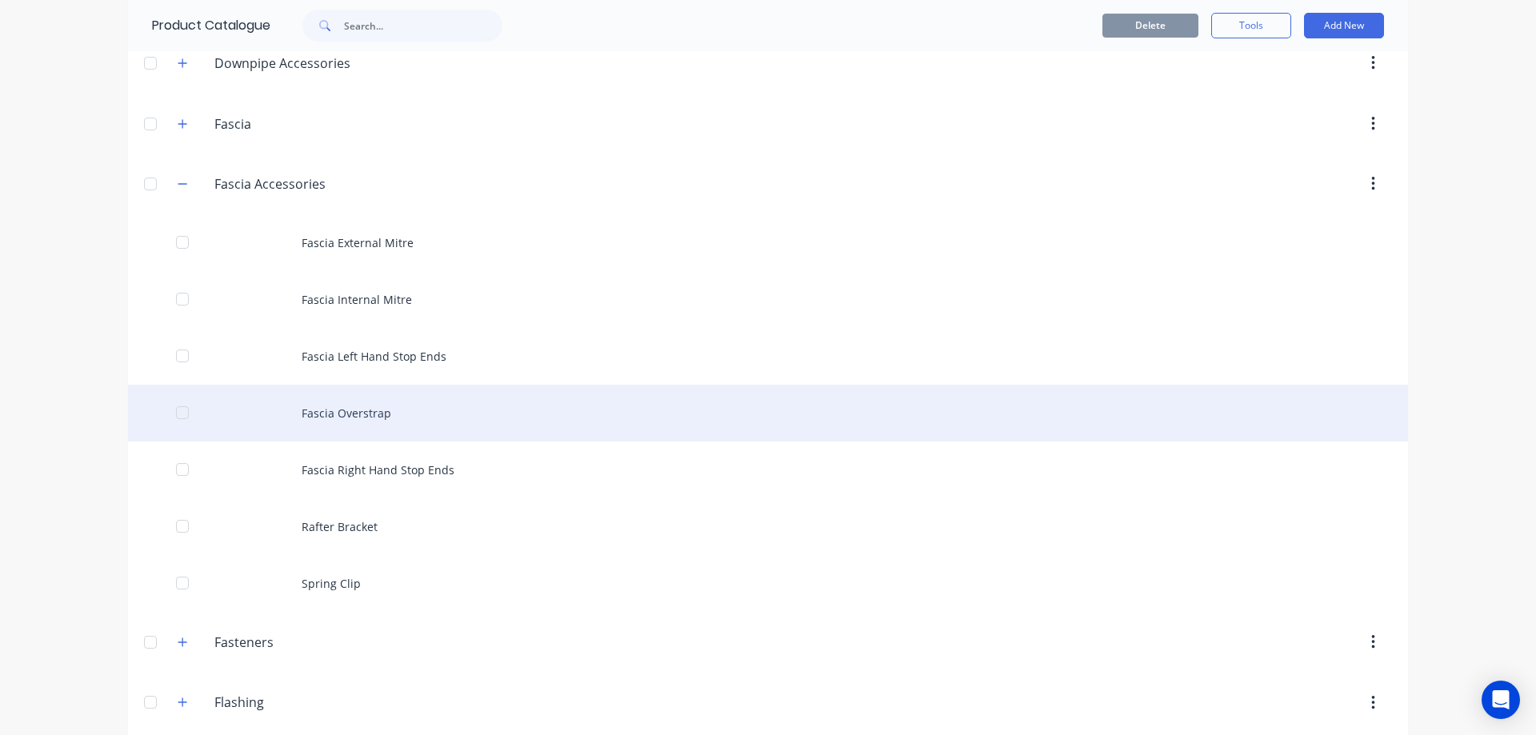
scroll to position [320, 0]
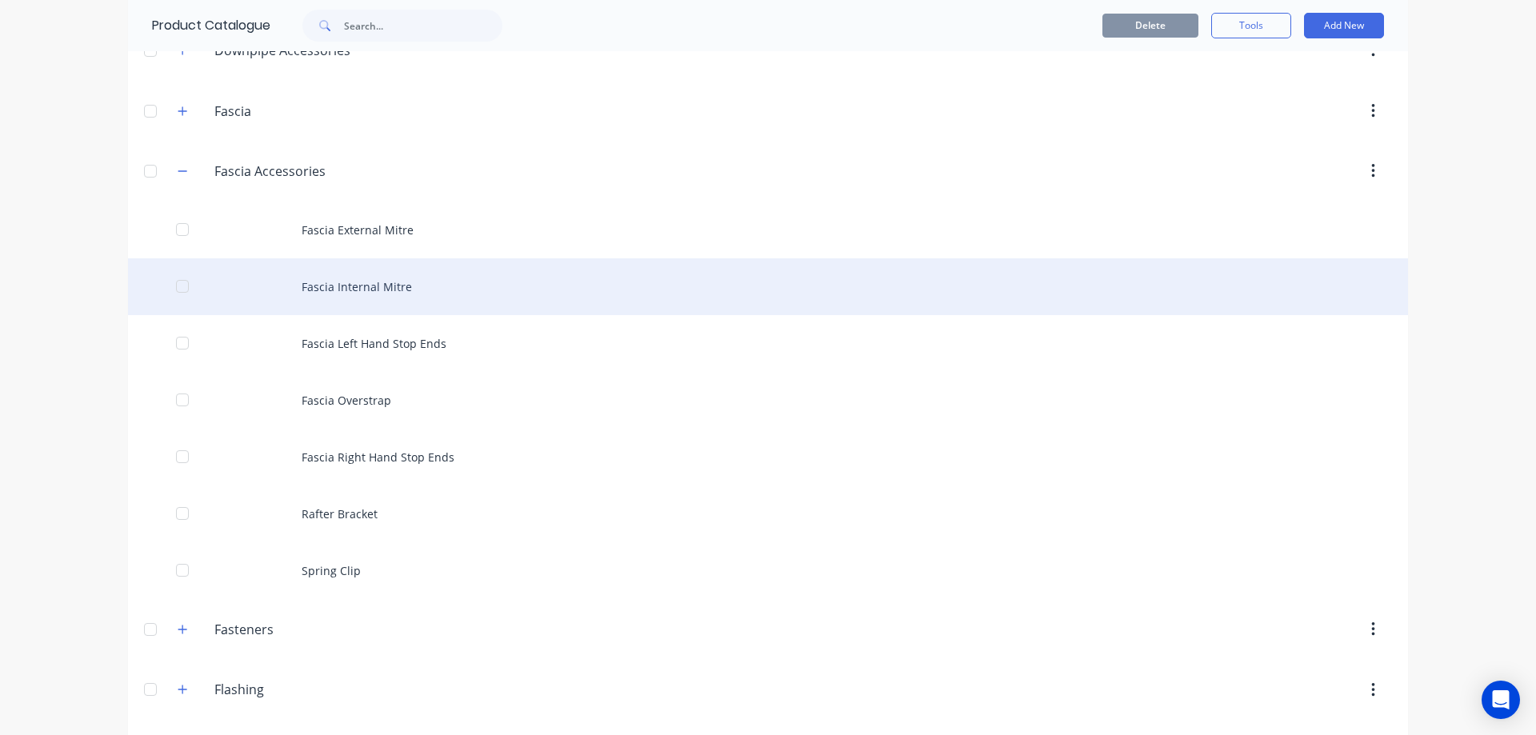
click at [389, 298] on div "Fascia Internal Mitre" at bounding box center [768, 286] width 1280 height 57
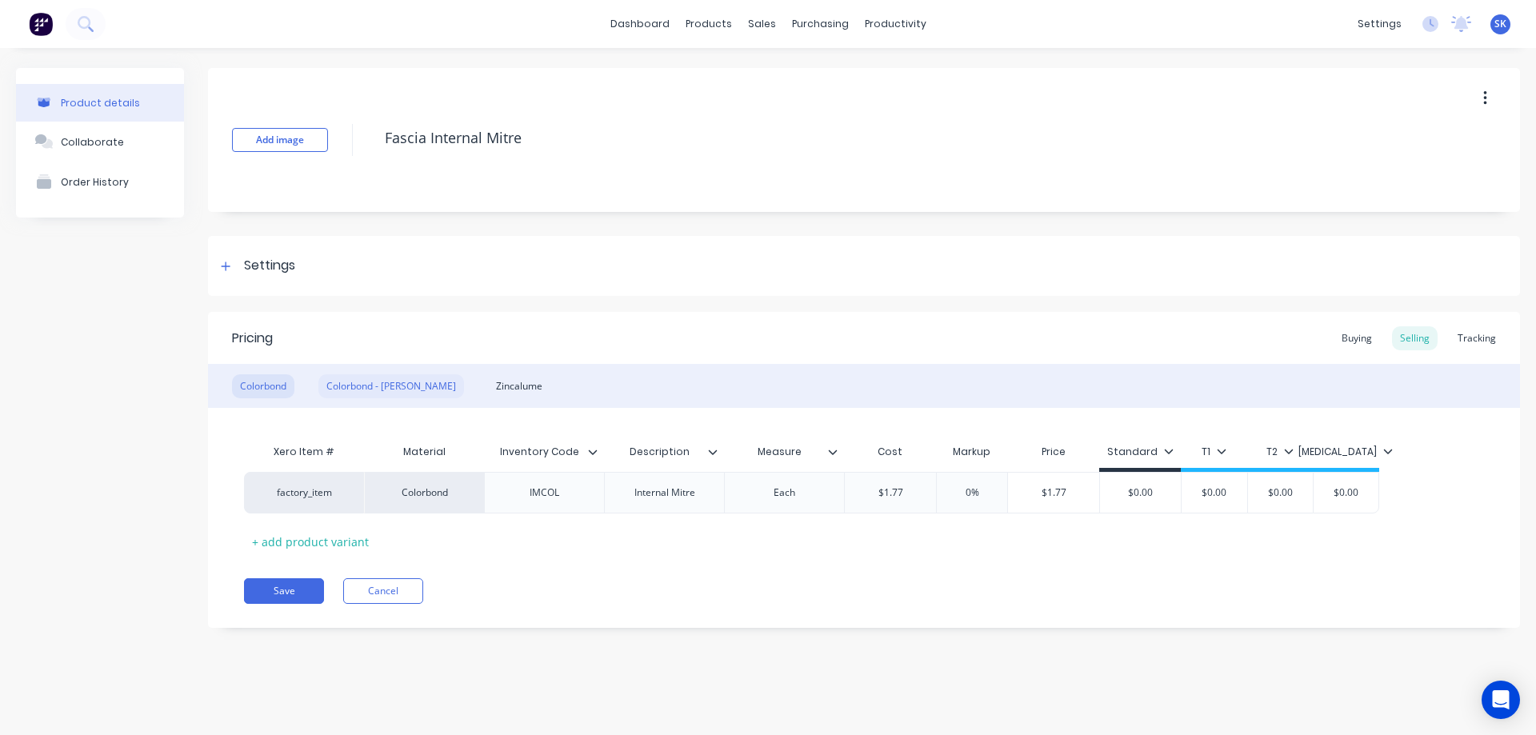
click at [378, 394] on div "Colorbond - [PERSON_NAME]" at bounding box center [391, 386] width 146 height 24
click at [488, 394] on div "Zincalume" at bounding box center [519, 386] width 62 height 24
click at [248, 389] on div "Colorbond" at bounding box center [263, 386] width 62 height 24
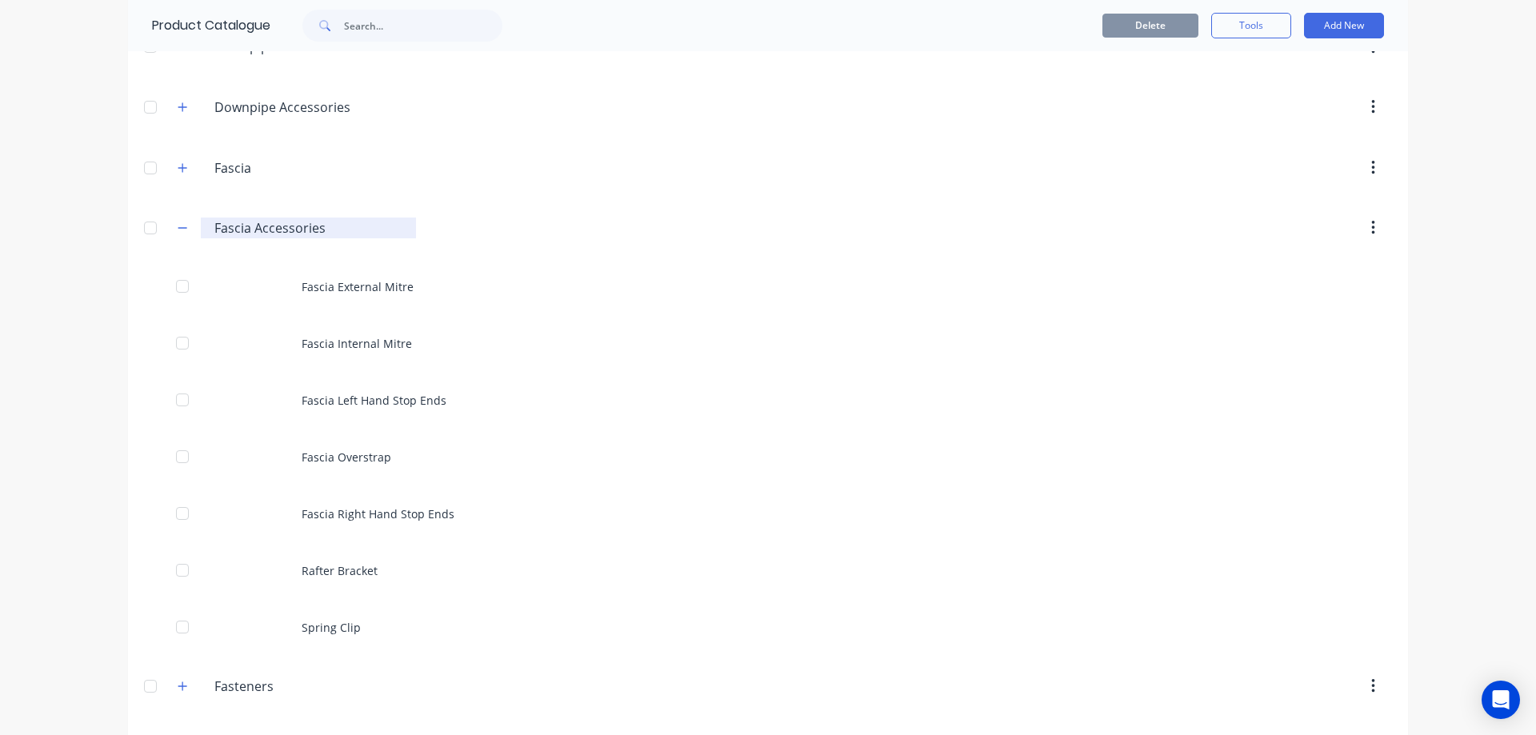
scroll to position [320, 0]
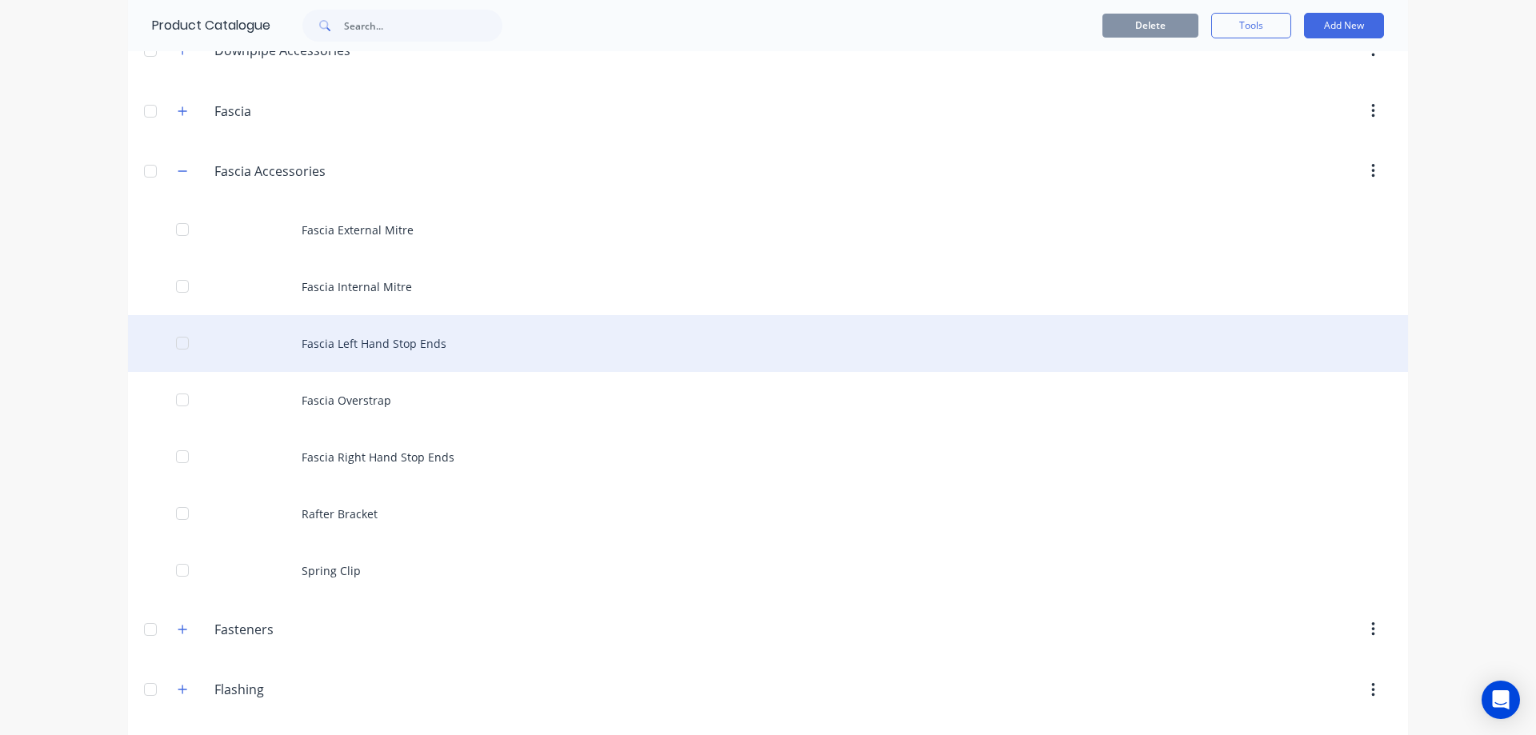
click at [396, 344] on div "Fascia Left Hand Stop Ends" at bounding box center [768, 343] width 1280 height 57
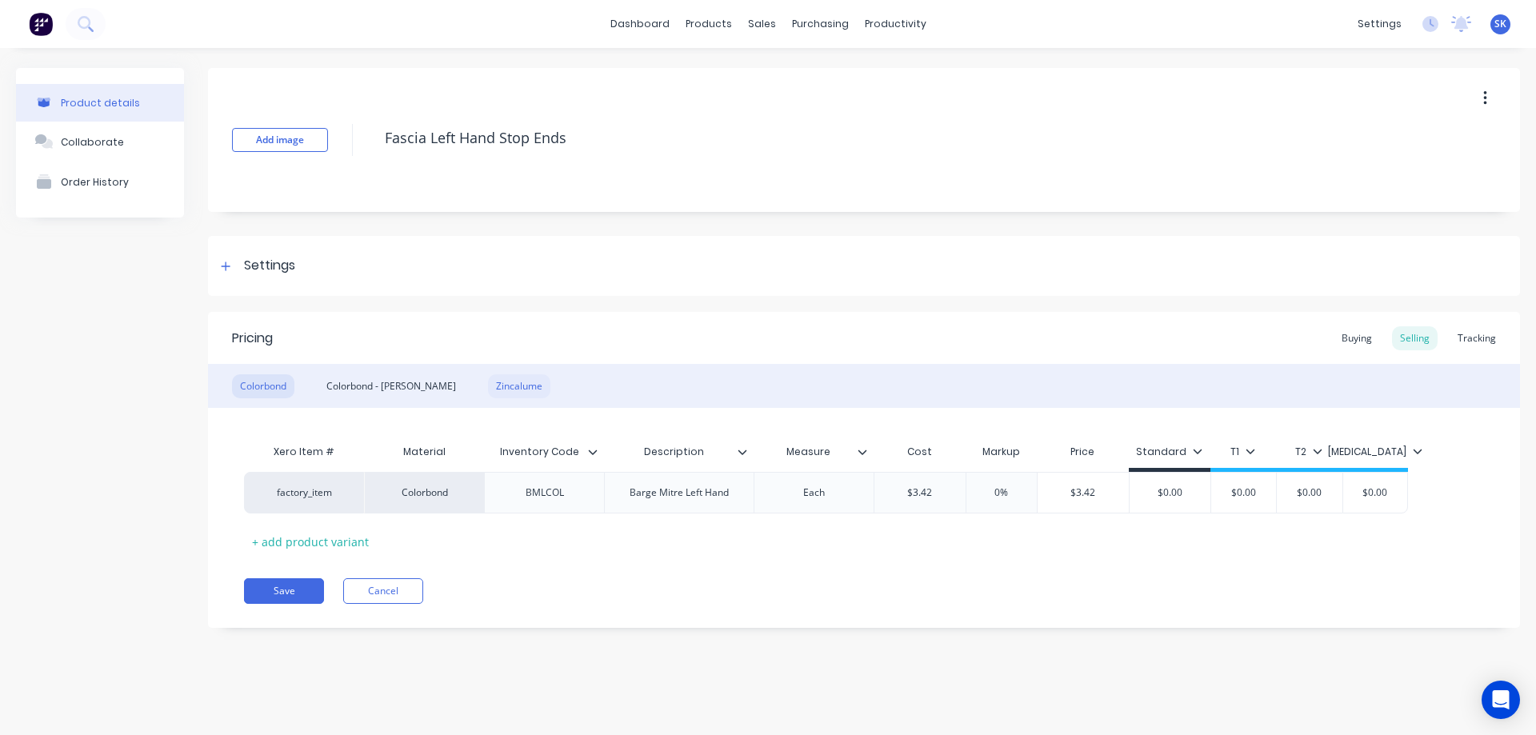
click at [490, 384] on div "Zincalume" at bounding box center [519, 386] width 62 height 24
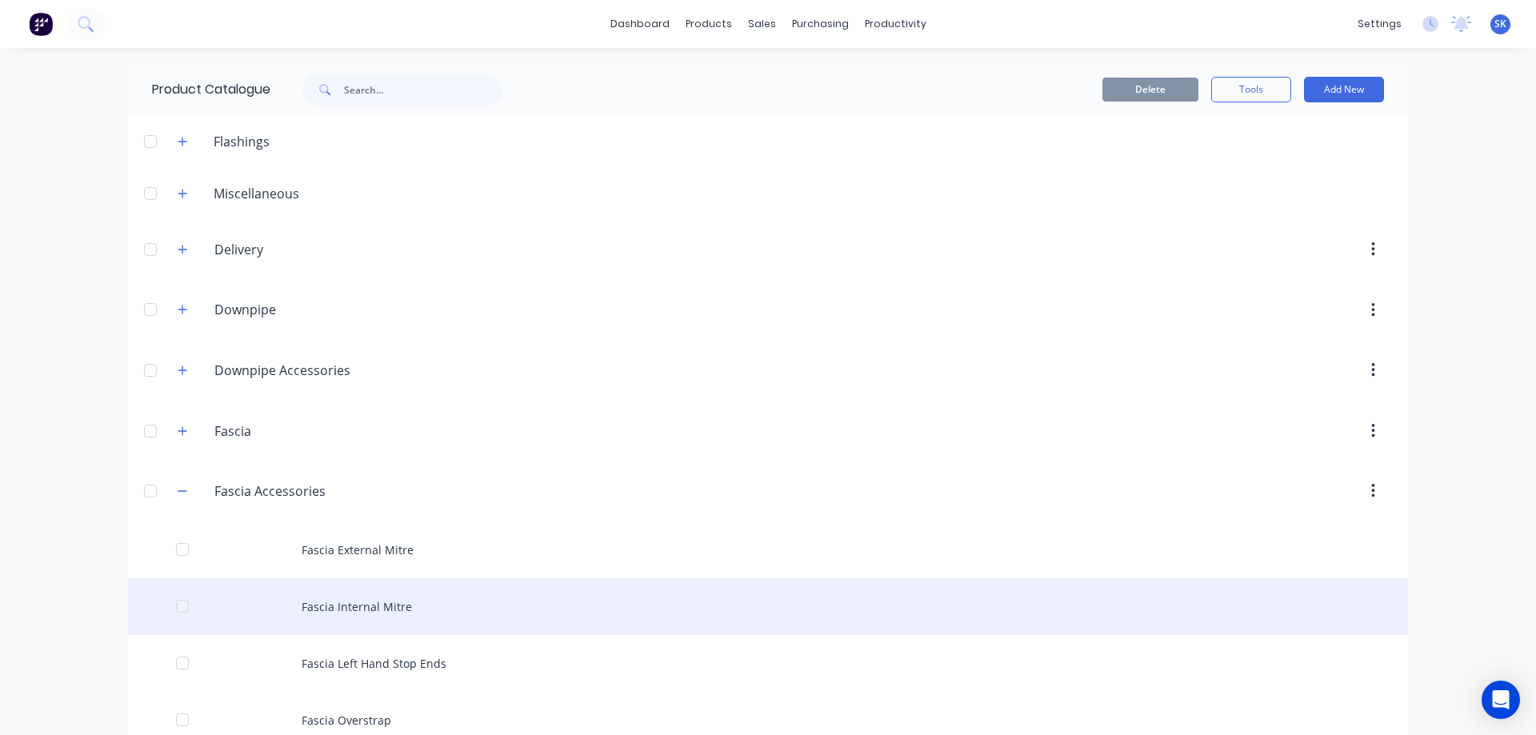
scroll to position [320, 0]
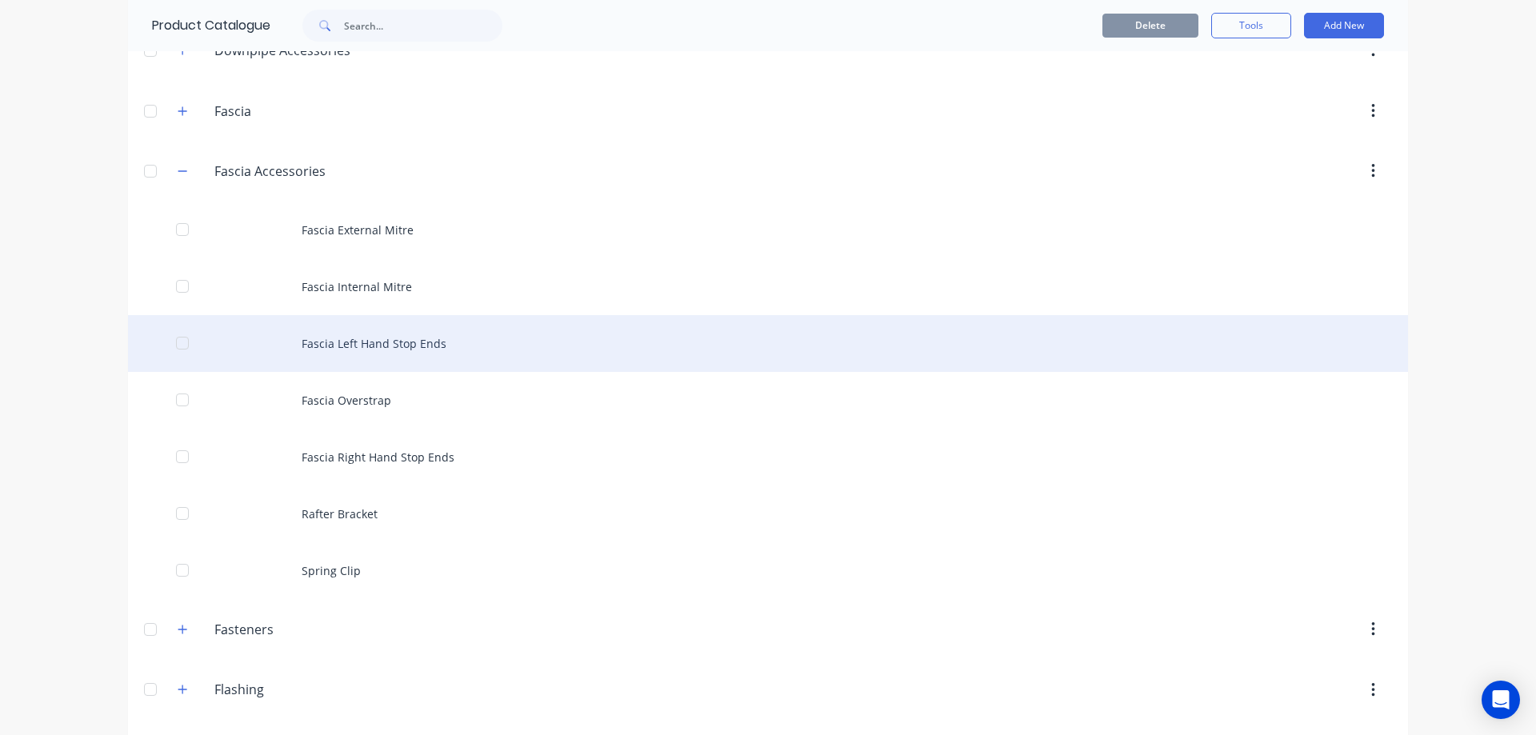
click at [380, 350] on div "Fascia Left Hand Stop Ends" at bounding box center [768, 343] width 1280 height 57
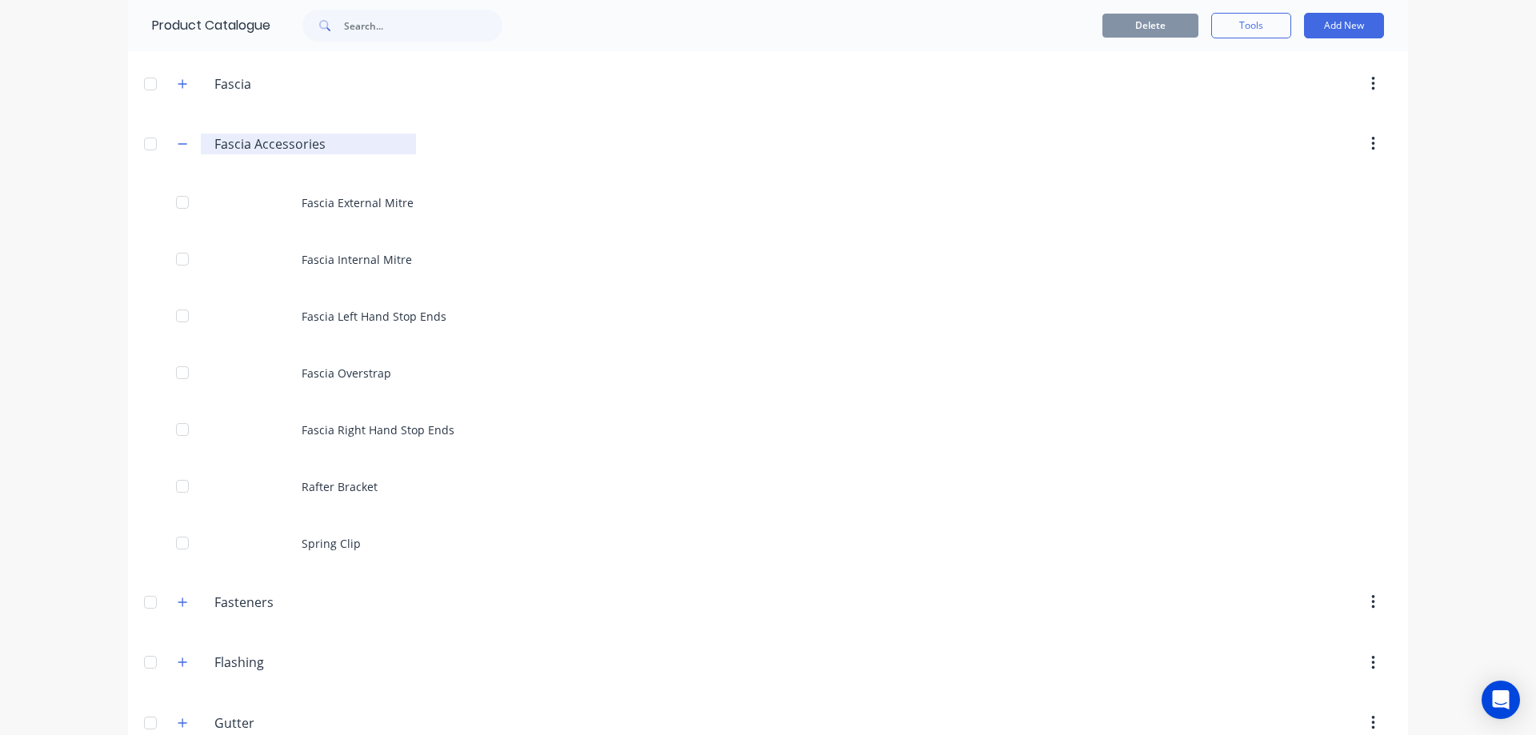
scroll to position [400, 0]
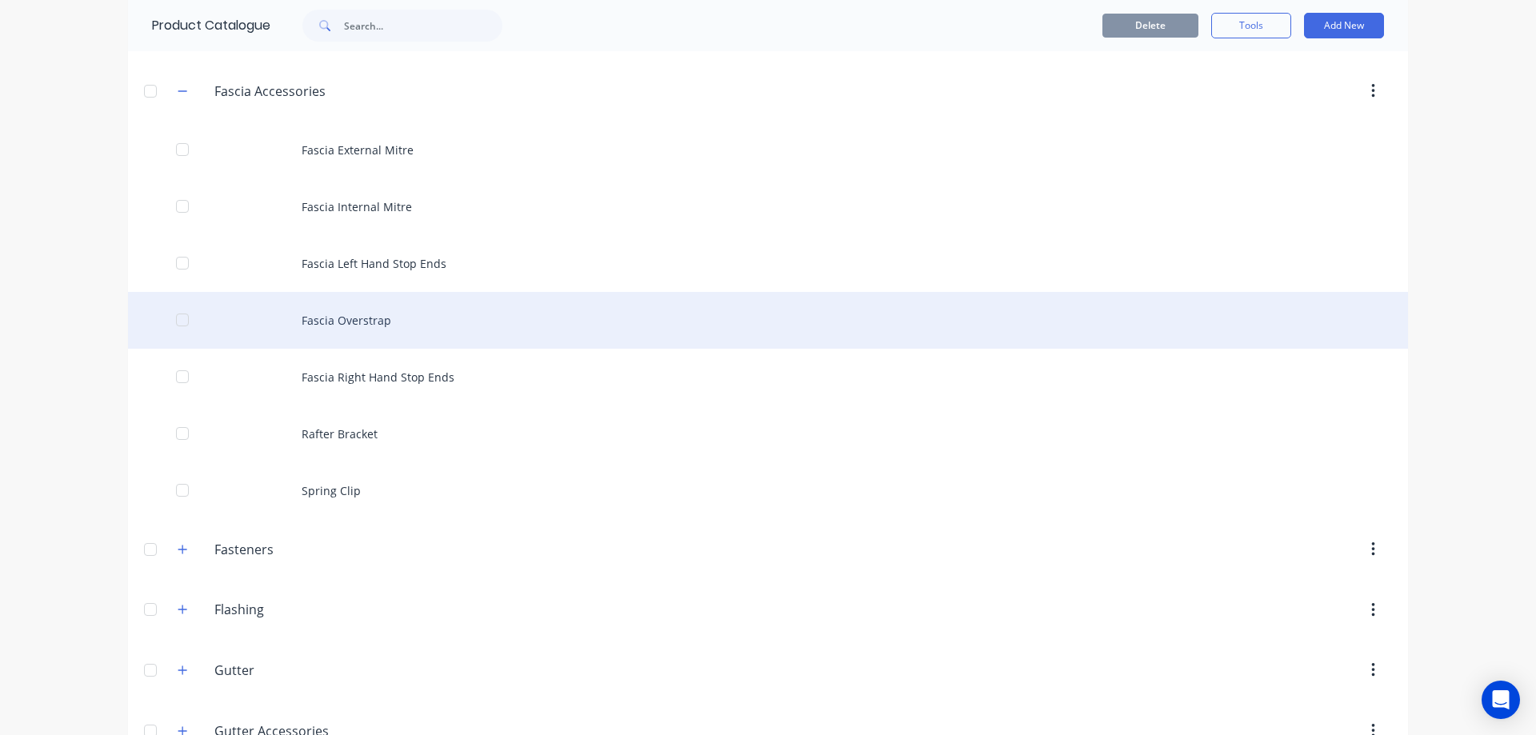
click at [354, 304] on div "Fascia Overstrap" at bounding box center [768, 320] width 1280 height 57
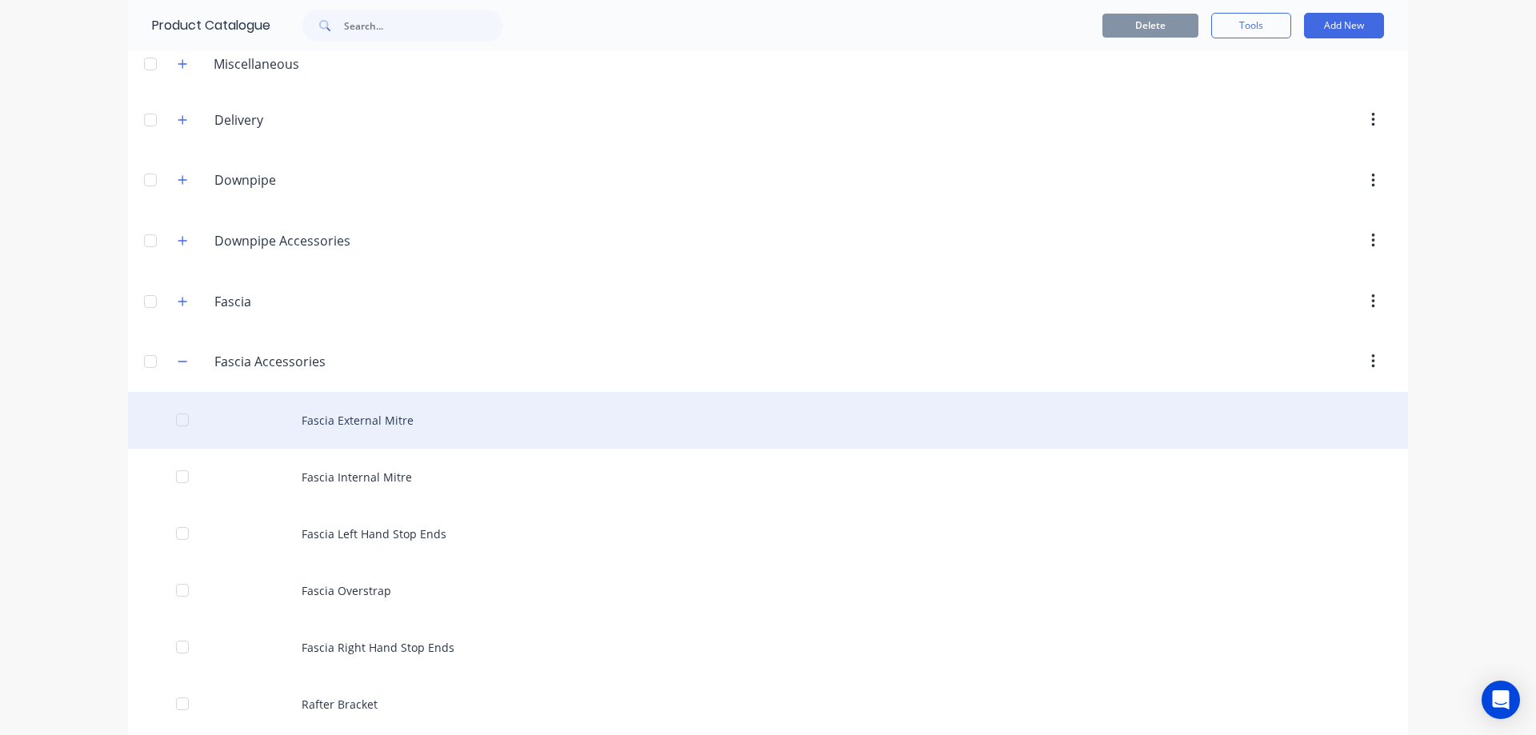
scroll to position [480, 0]
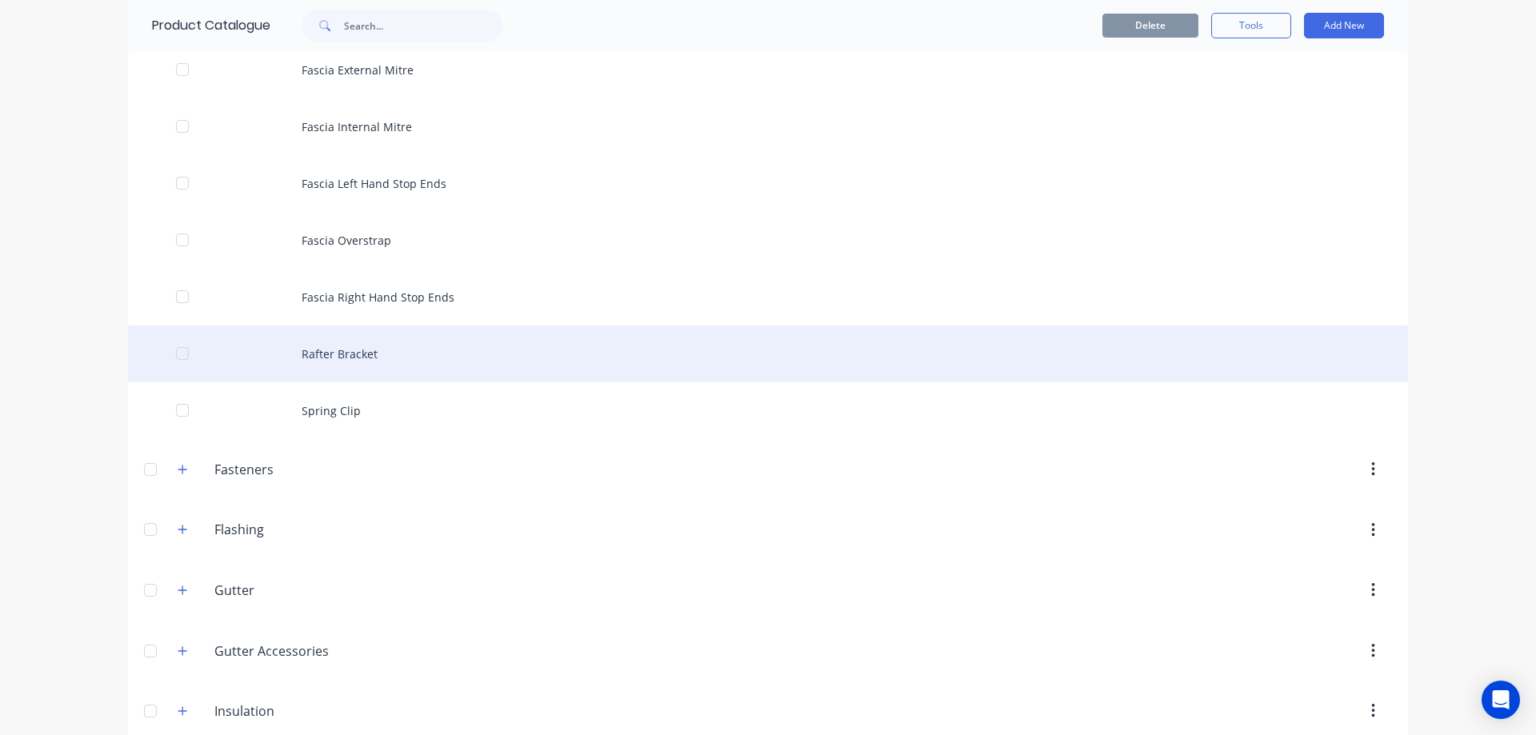
click at [362, 348] on div "Rafter Bracket" at bounding box center [768, 354] width 1280 height 57
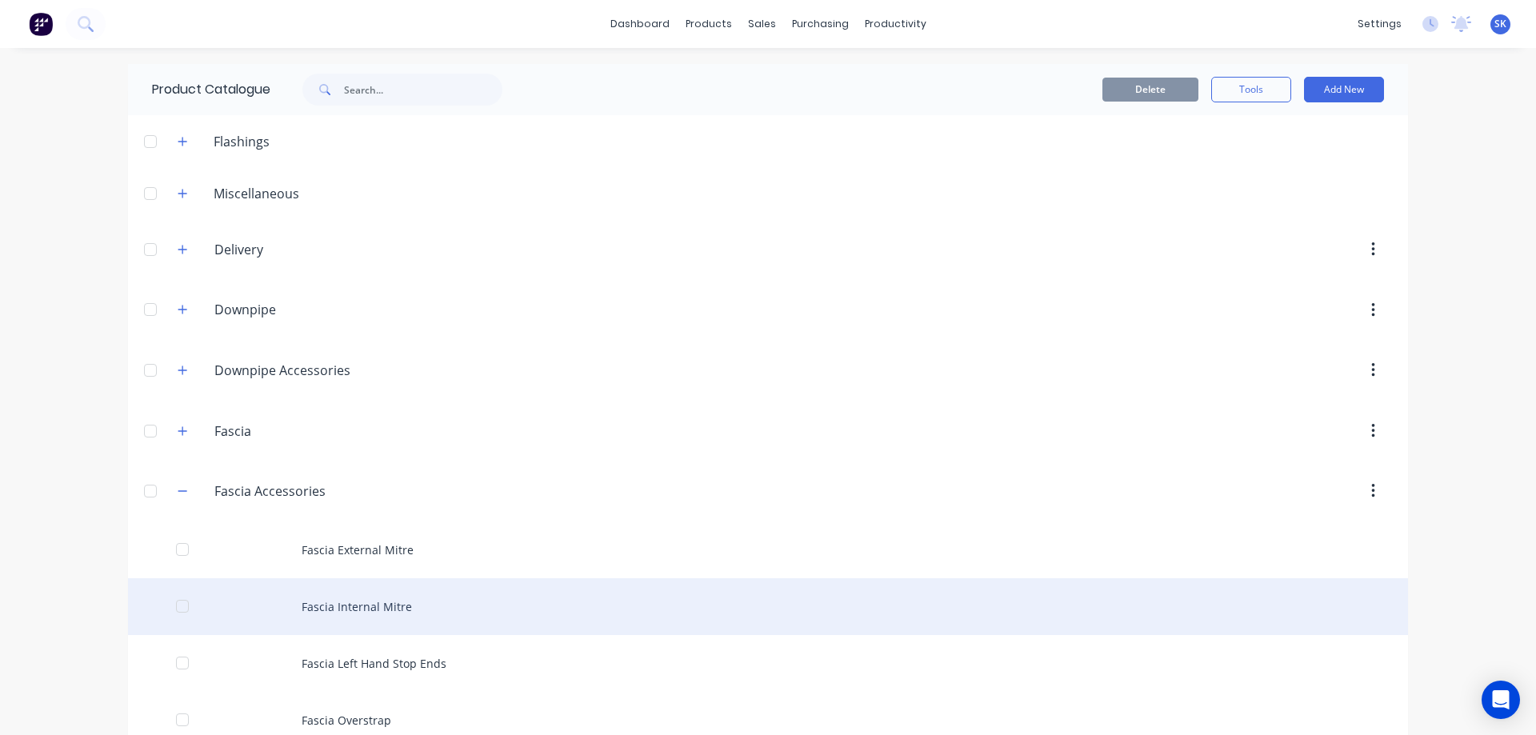
scroll to position [400, 0]
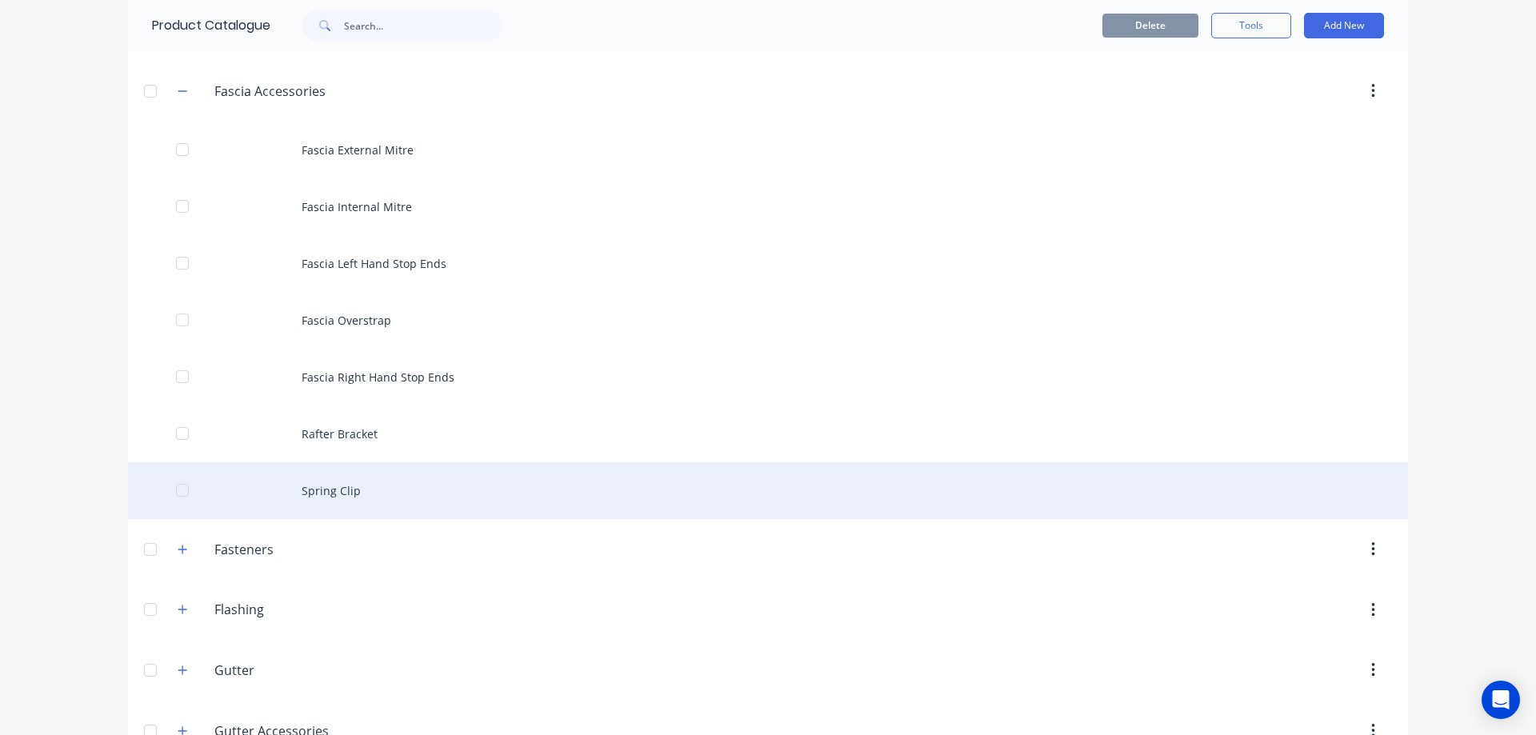
click at [404, 491] on div "Spring Clip" at bounding box center [768, 490] width 1280 height 57
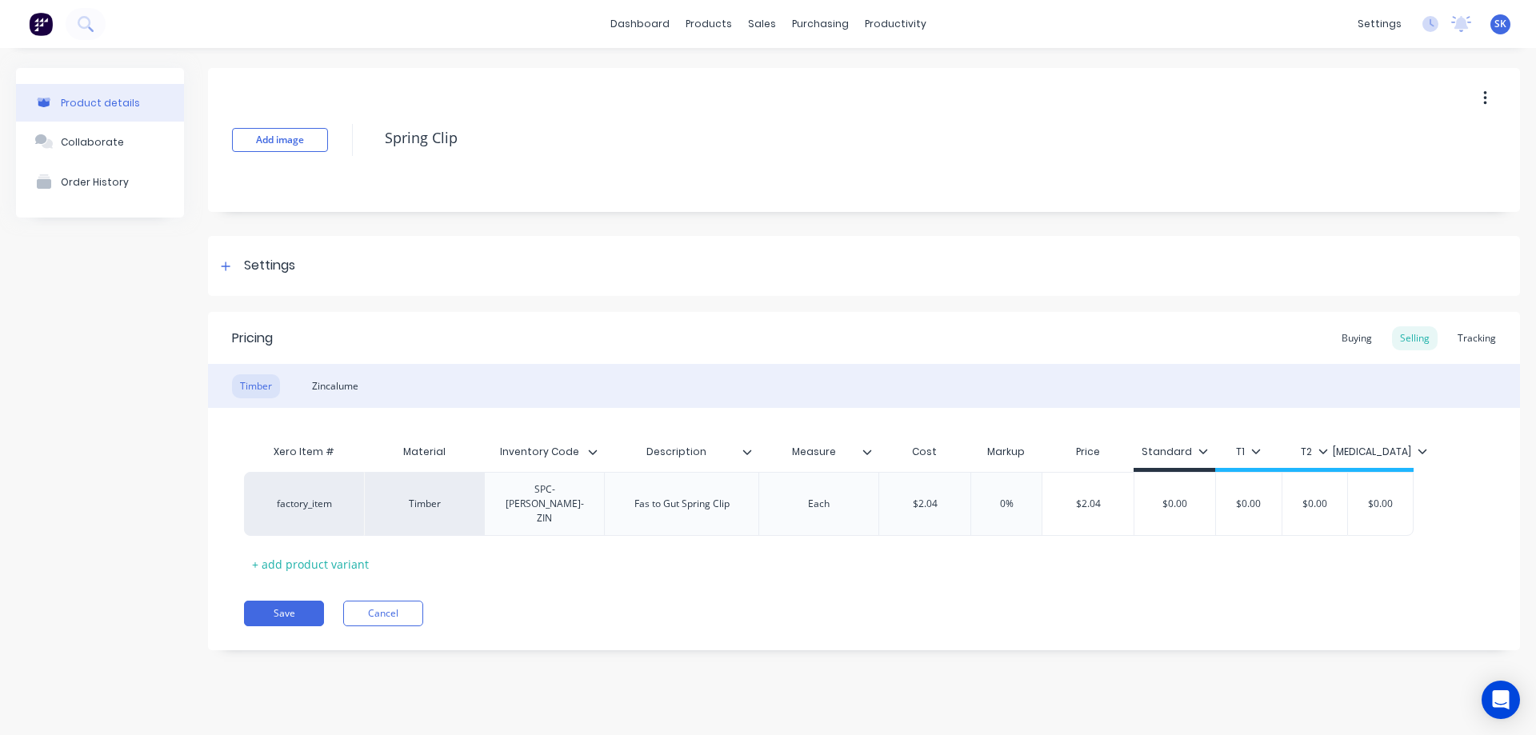
type textarea "x"
click at [350, 381] on div "Zincalume" at bounding box center [335, 386] width 62 height 24
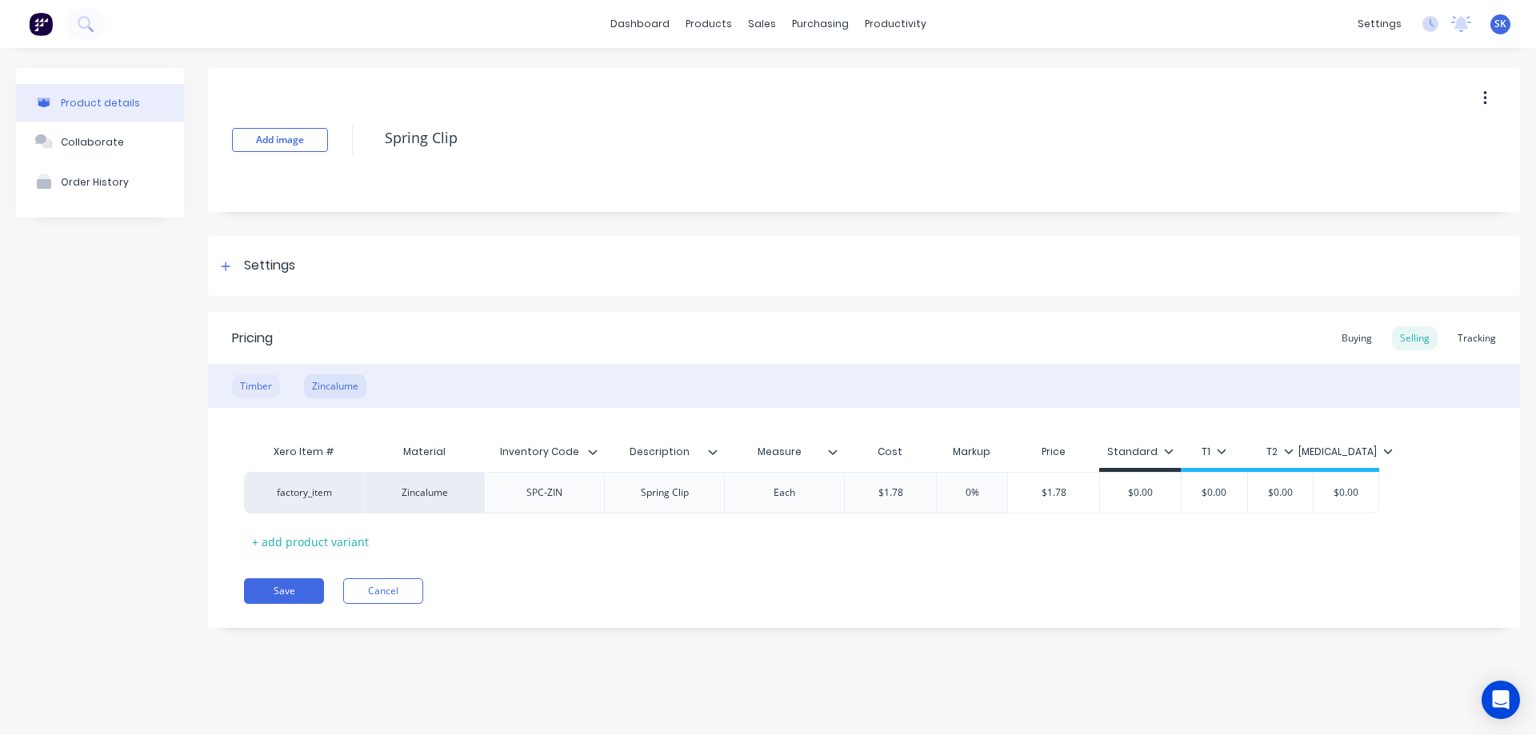
click at [250, 386] on div "Timber" at bounding box center [256, 386] width 48 height 24
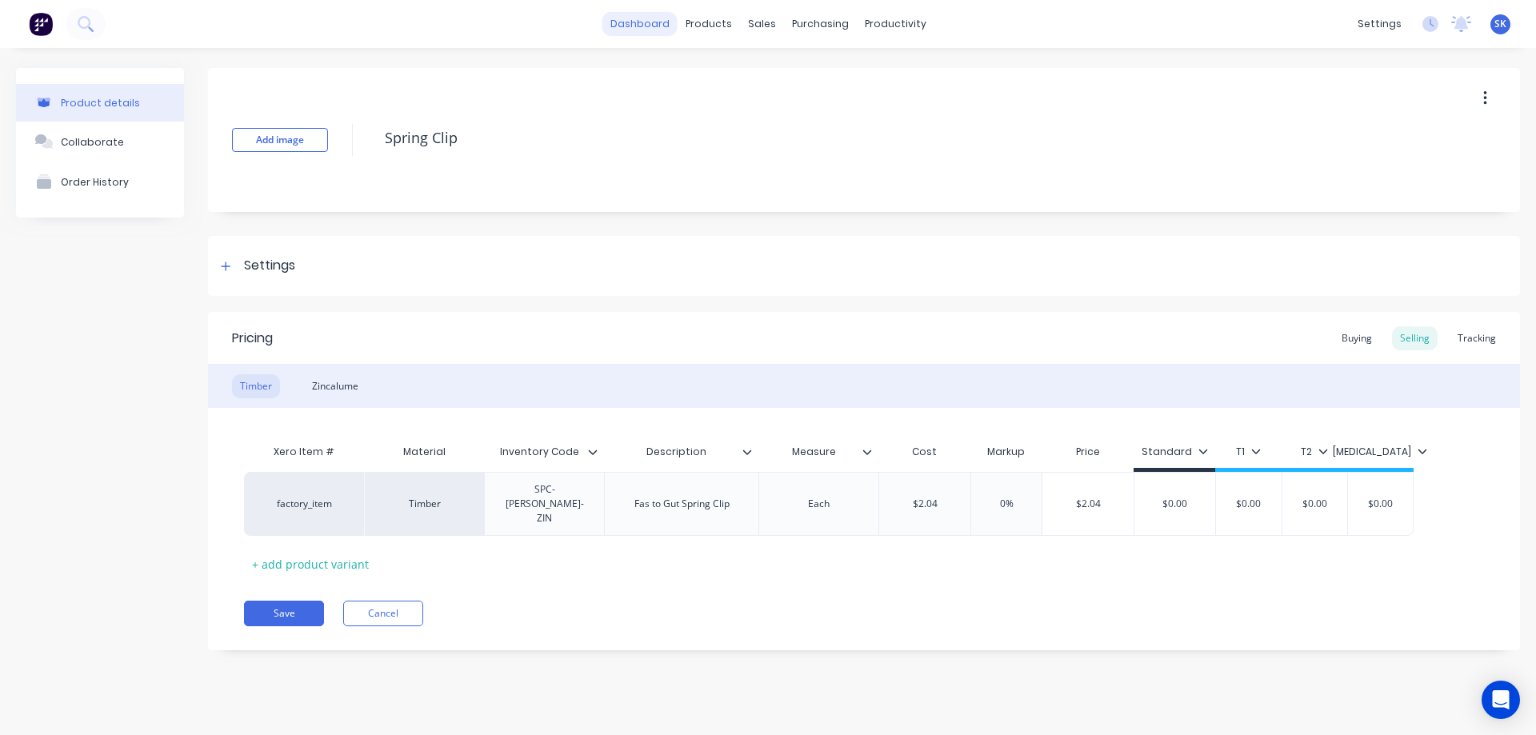
click at [634, 25] on link "dashboard" at bounding box center [639, 24] width 75 height 24
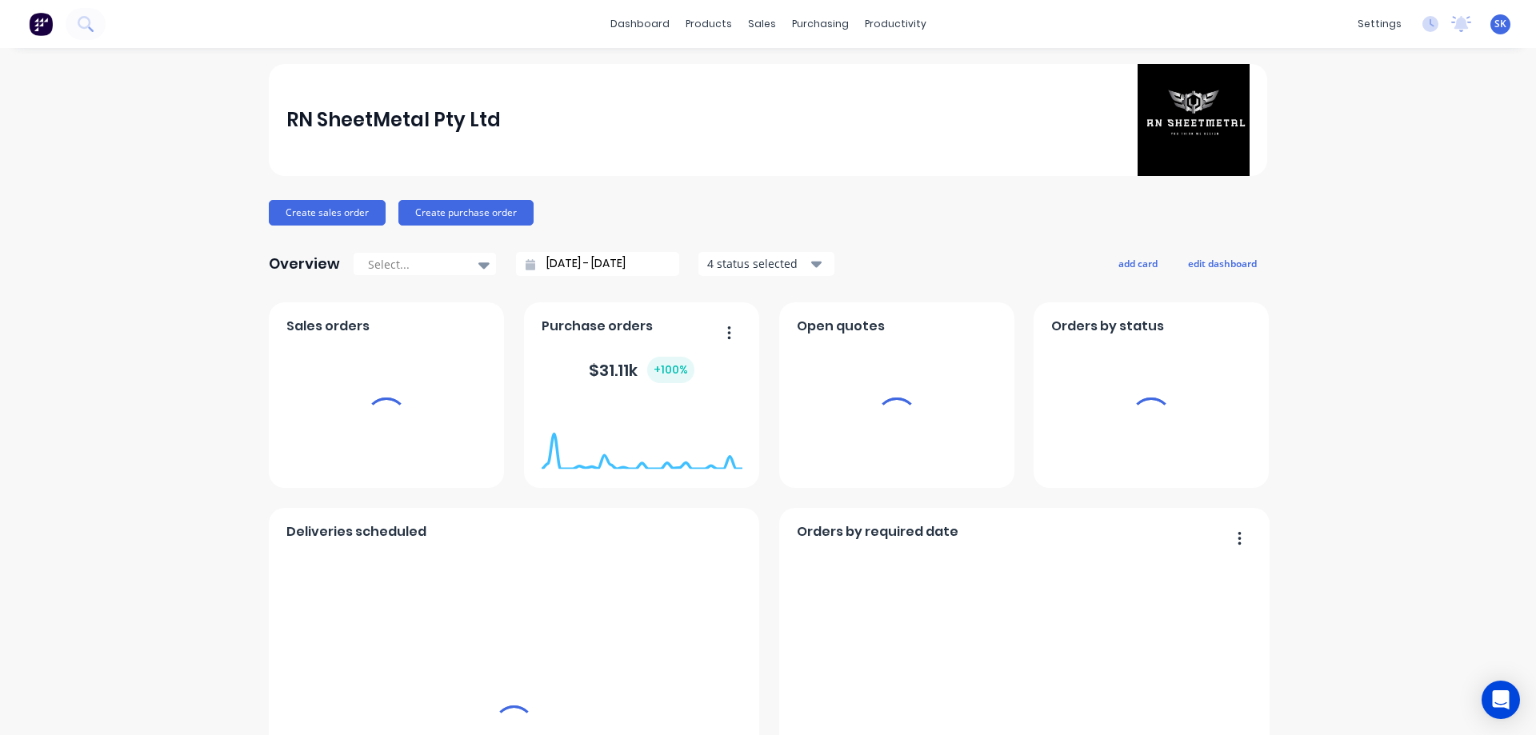
click at [573, 260] on input "[DATE] - [DATE]" at bounding box center [604, 264] width 138 height 24
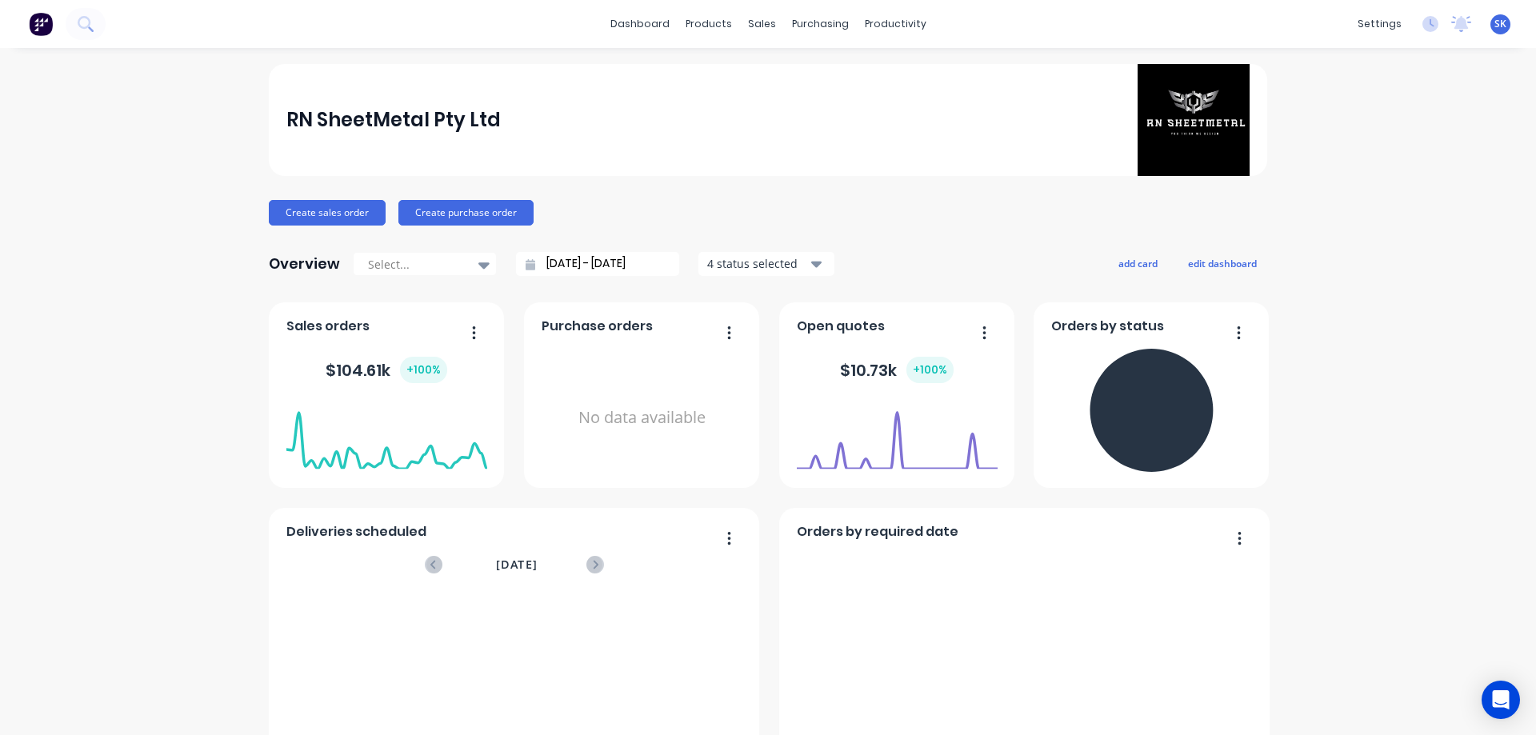
click at [563, 265] on input "[DATE] - [DATE]" at bounding box center [604, 264] width 138 height 24
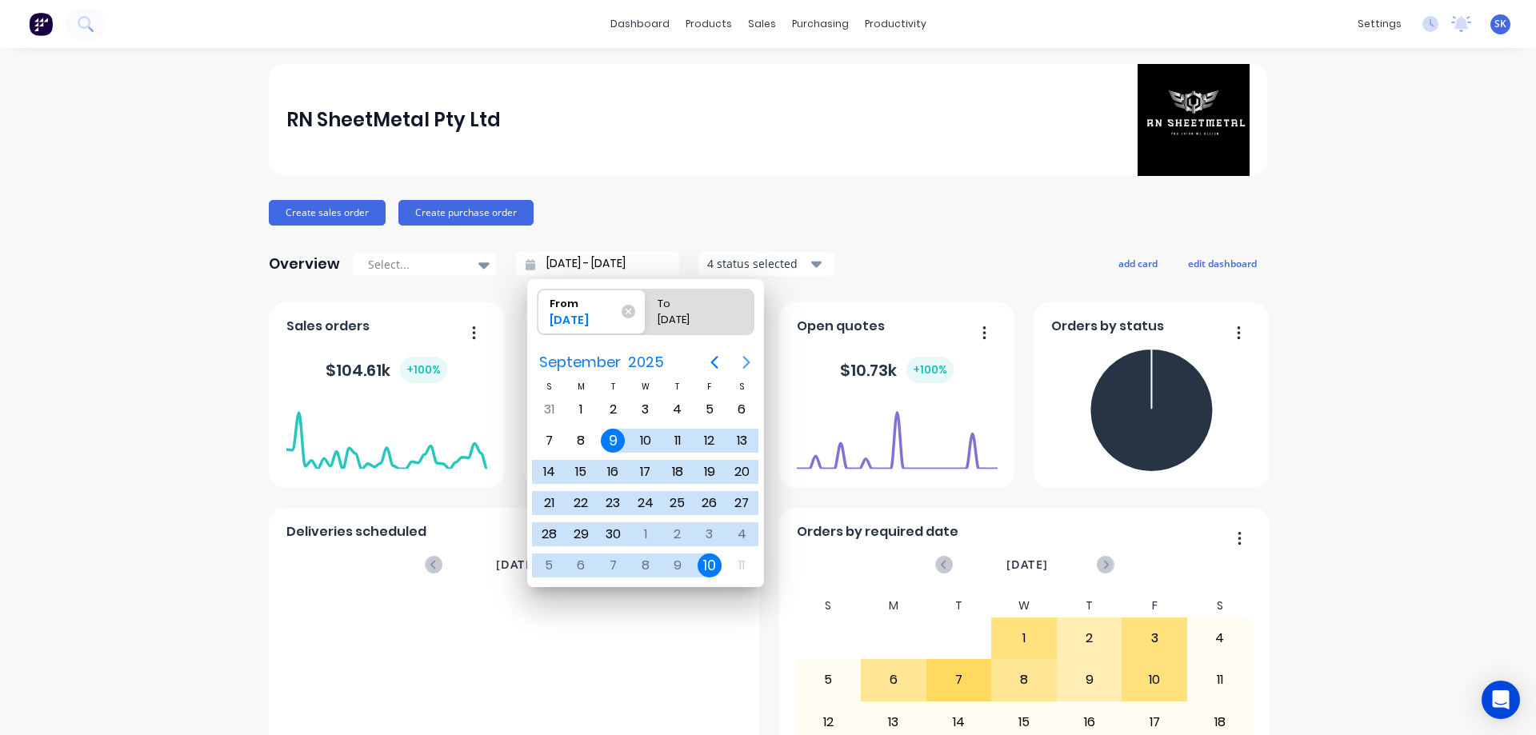
click at [739, 362] on icon "Next page" at bounding box center [746, 362] width 19 height 19
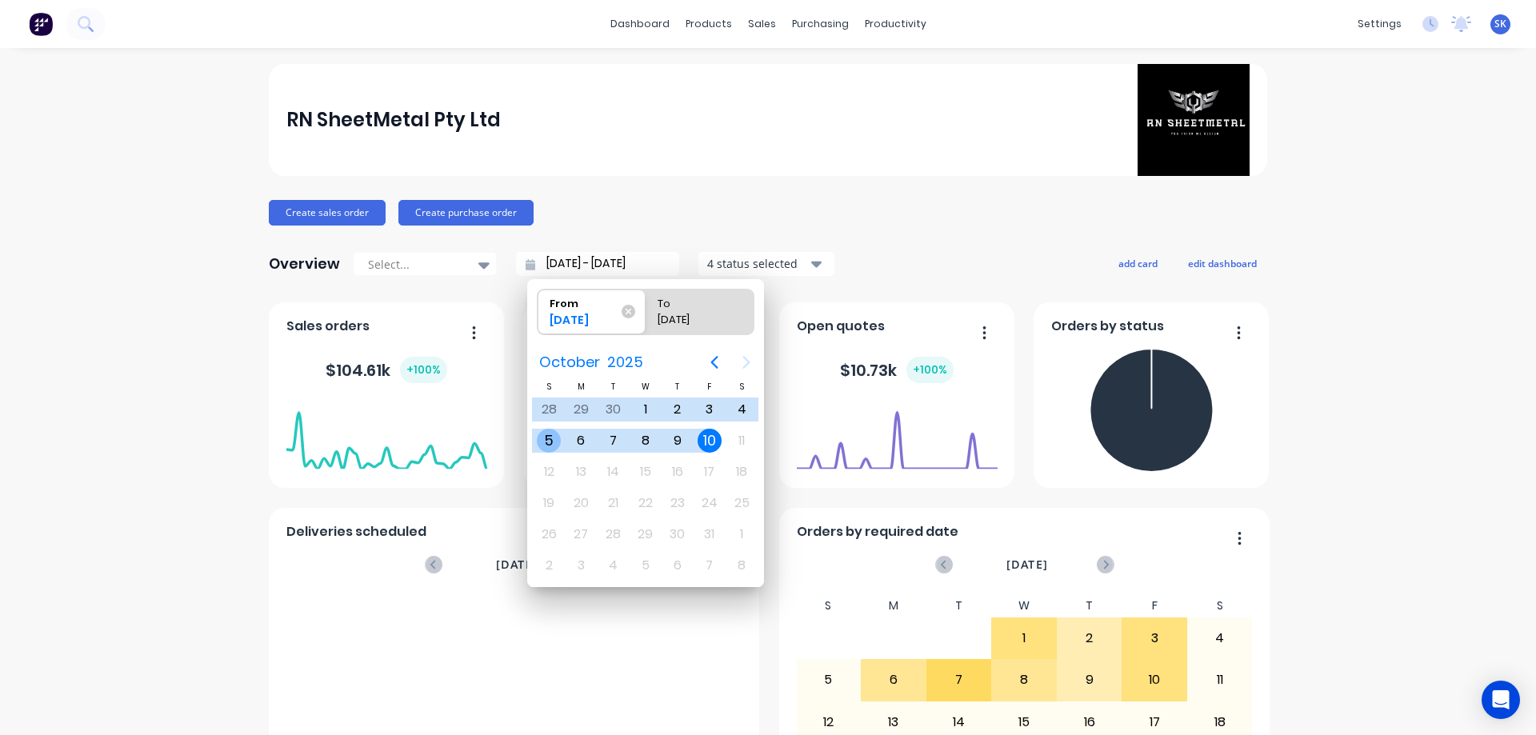
click at [541, 439] on div "5" at bounding box center [549, 441] width 24 height 24
type input "[DATE] - [DATE]"
radio input "false"
radio input "true"
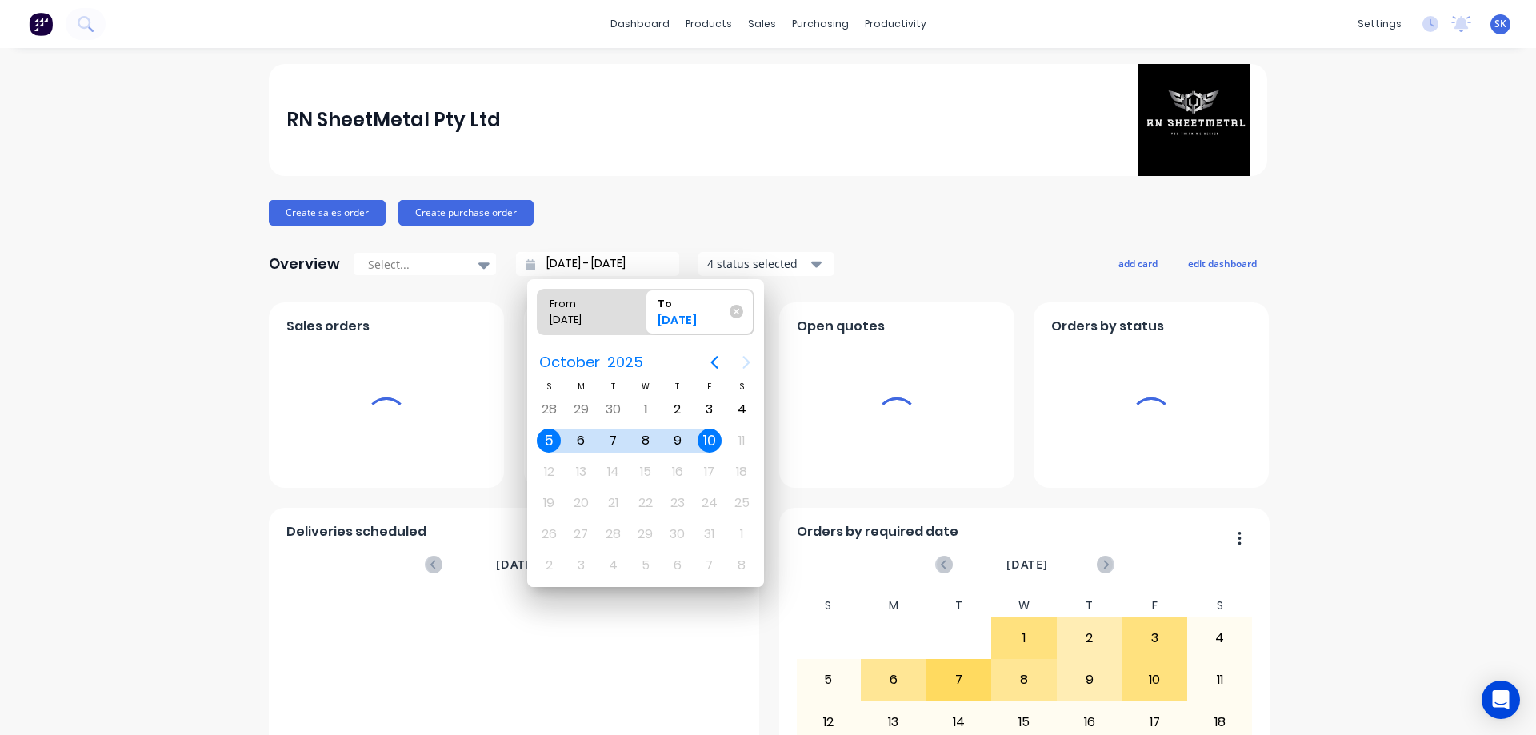
click at [578, 438] on div "6" at bounding box center [581, 441] width 24 height 24
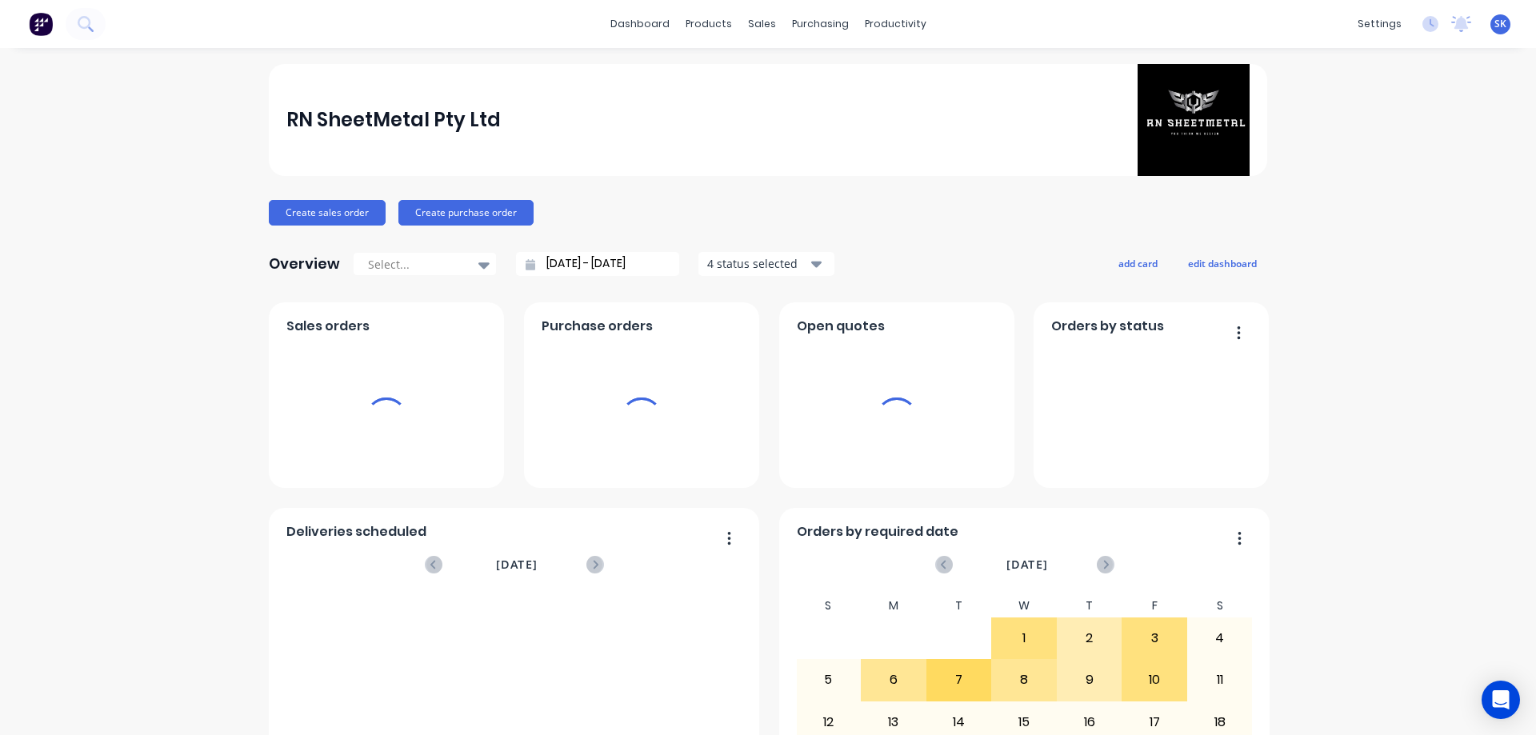
click at [549, 258] on input "[DATE] - [DATE]" at bounding box center [604, 264] width 138 height 24
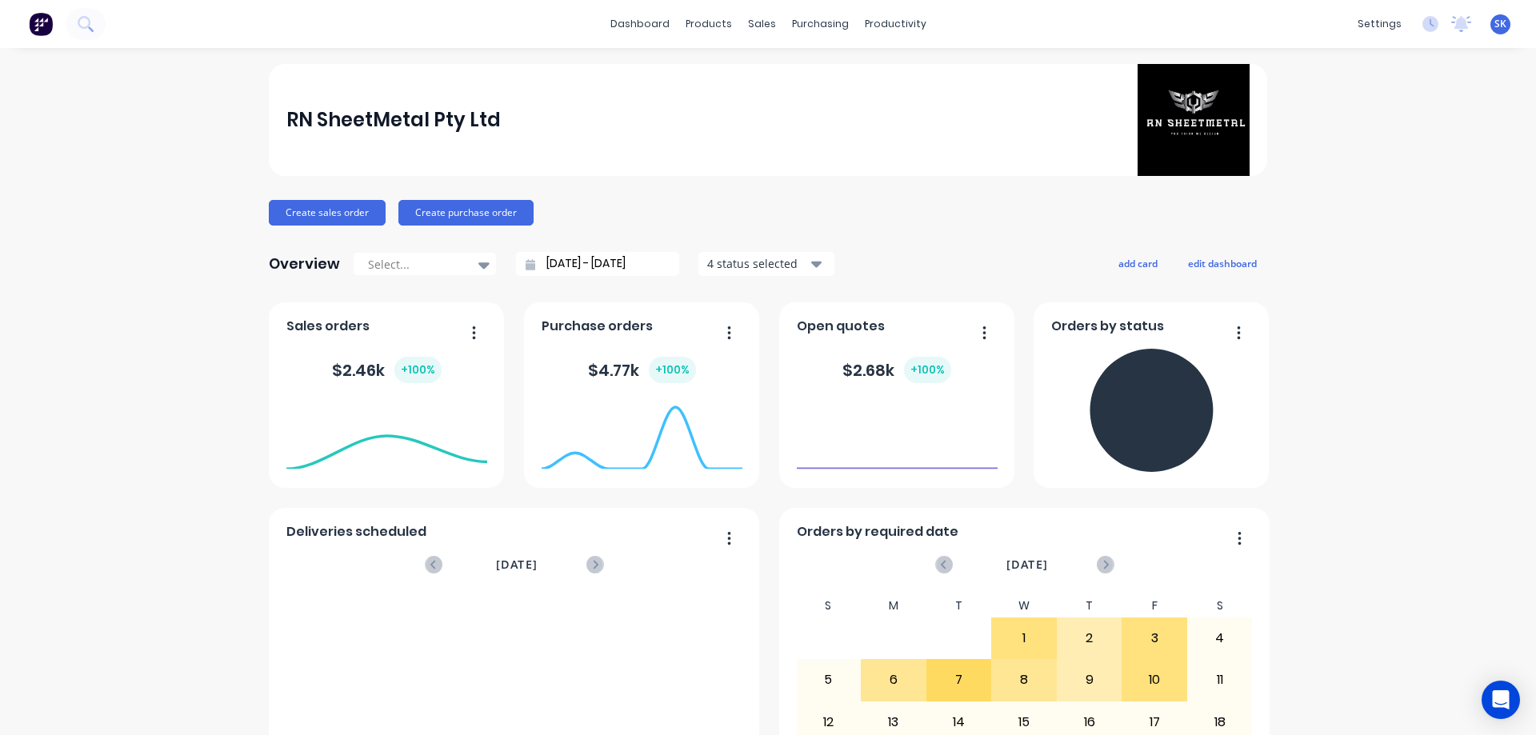
click at [555, 263] on input "[DATE] - [DATE]" at bounding box center [604, 264] width 138 height 24
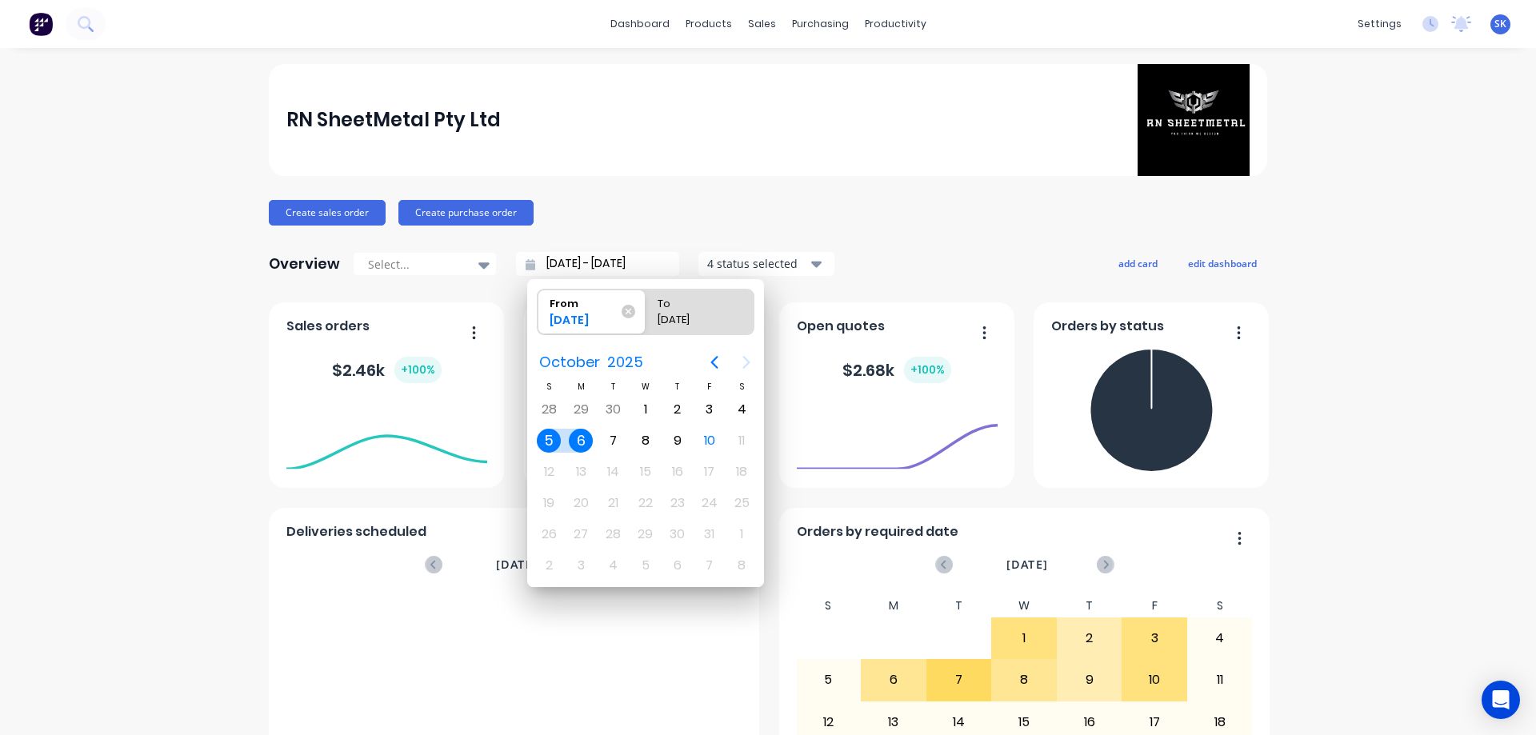
click at [585, 439] on div "6" at bounding box center [581, 441] width 24 height 24
type input "[DATE] - [DATE]"
radio input "false"
radio input "true"
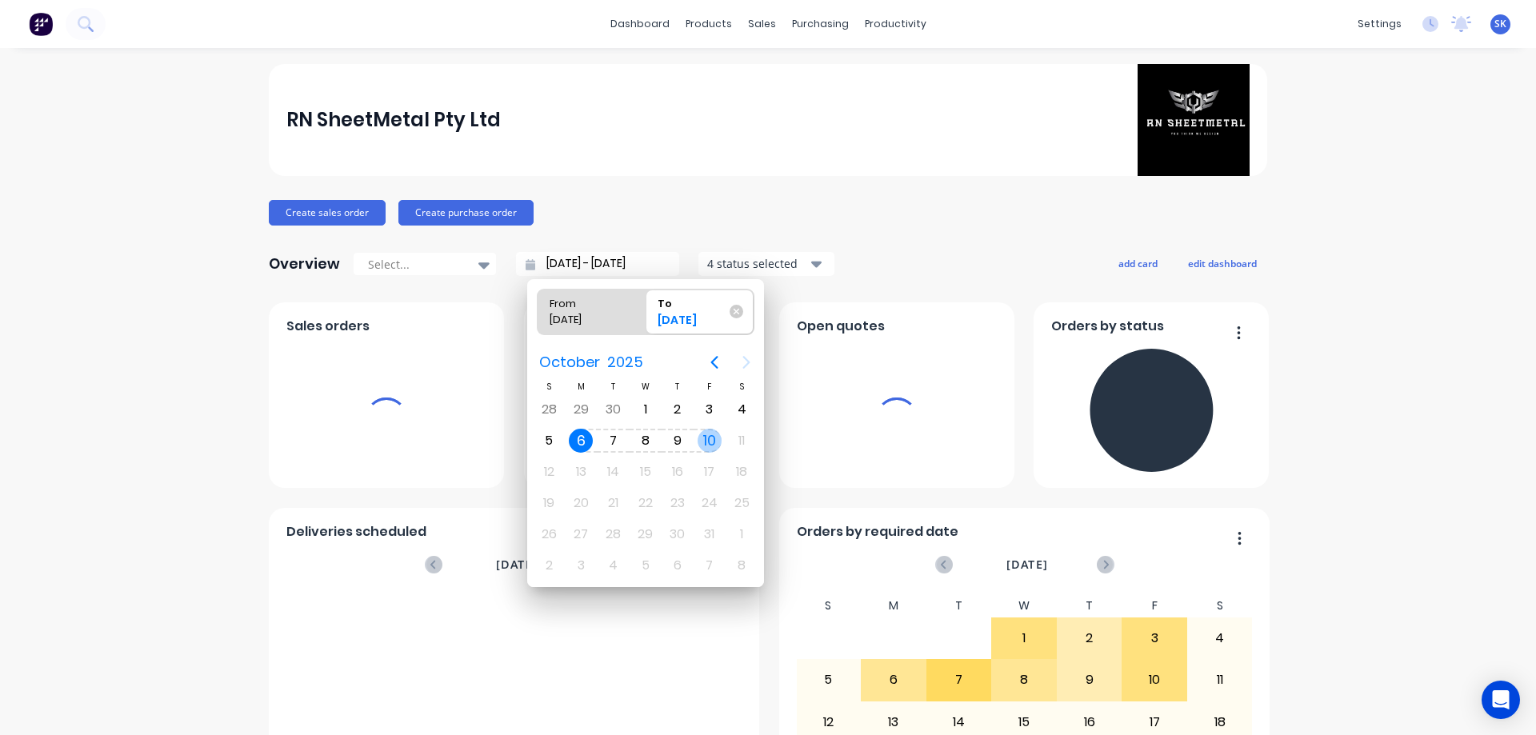
click at [705, 444] on div "10" at bounding box center [709, 441] width 24 height 24
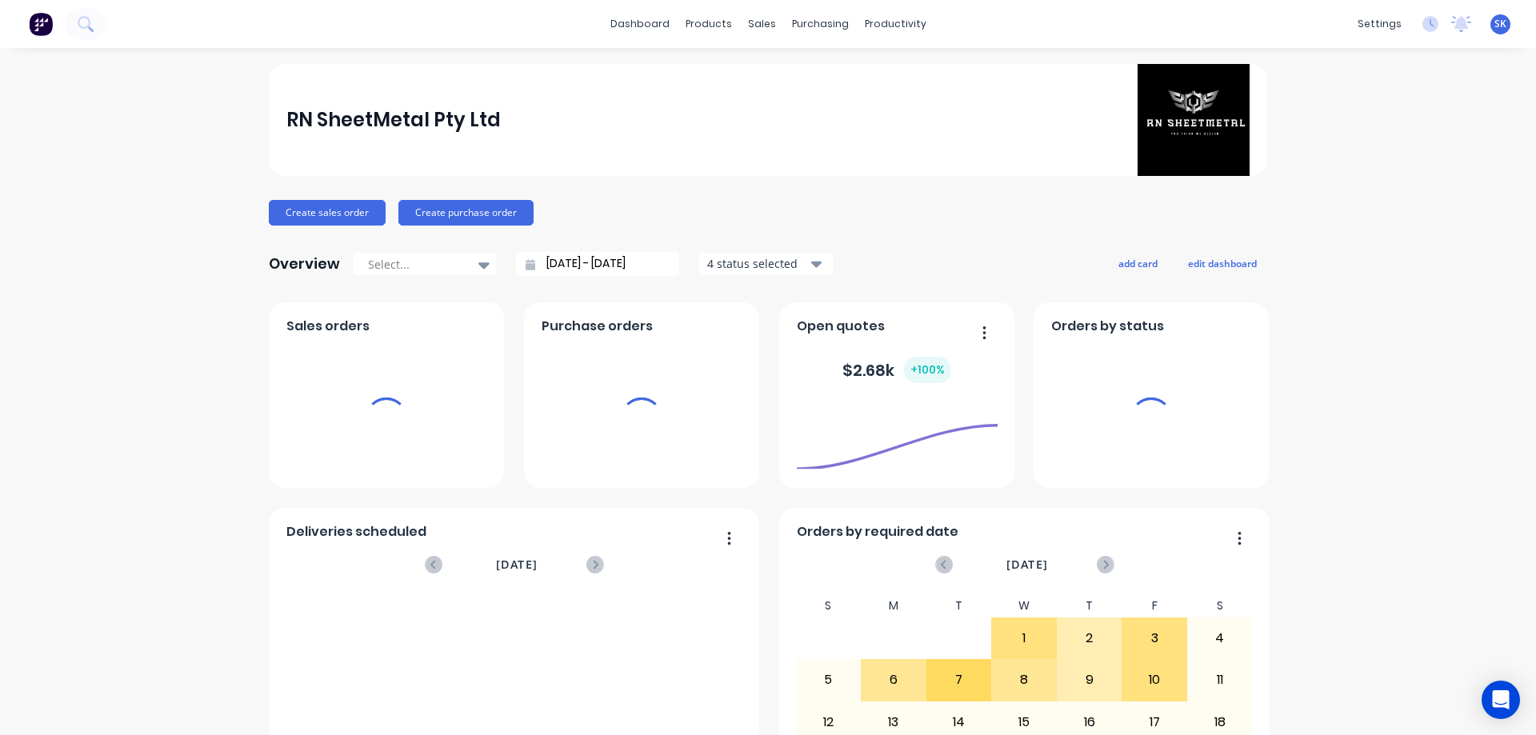
click at [723, 272] on div "4 status selected" at bounding box center [757, 263] width 101 height 17
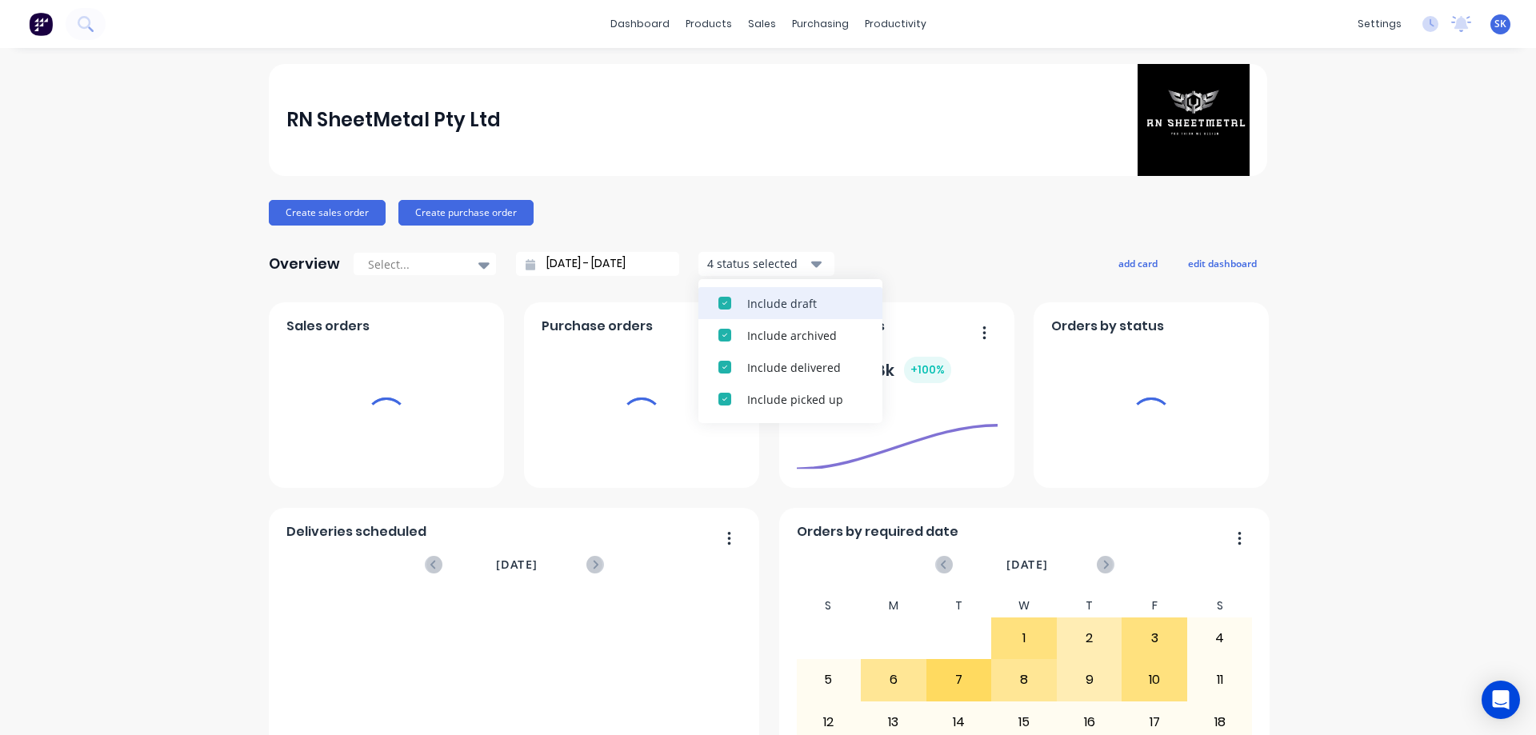
click at [747, 306] on div "Include draft" at bounding box center [804, 303] width 115 height 17
click at [747, 306] on div "Include archived" at bounding box center [804, 303] width 115 height 17
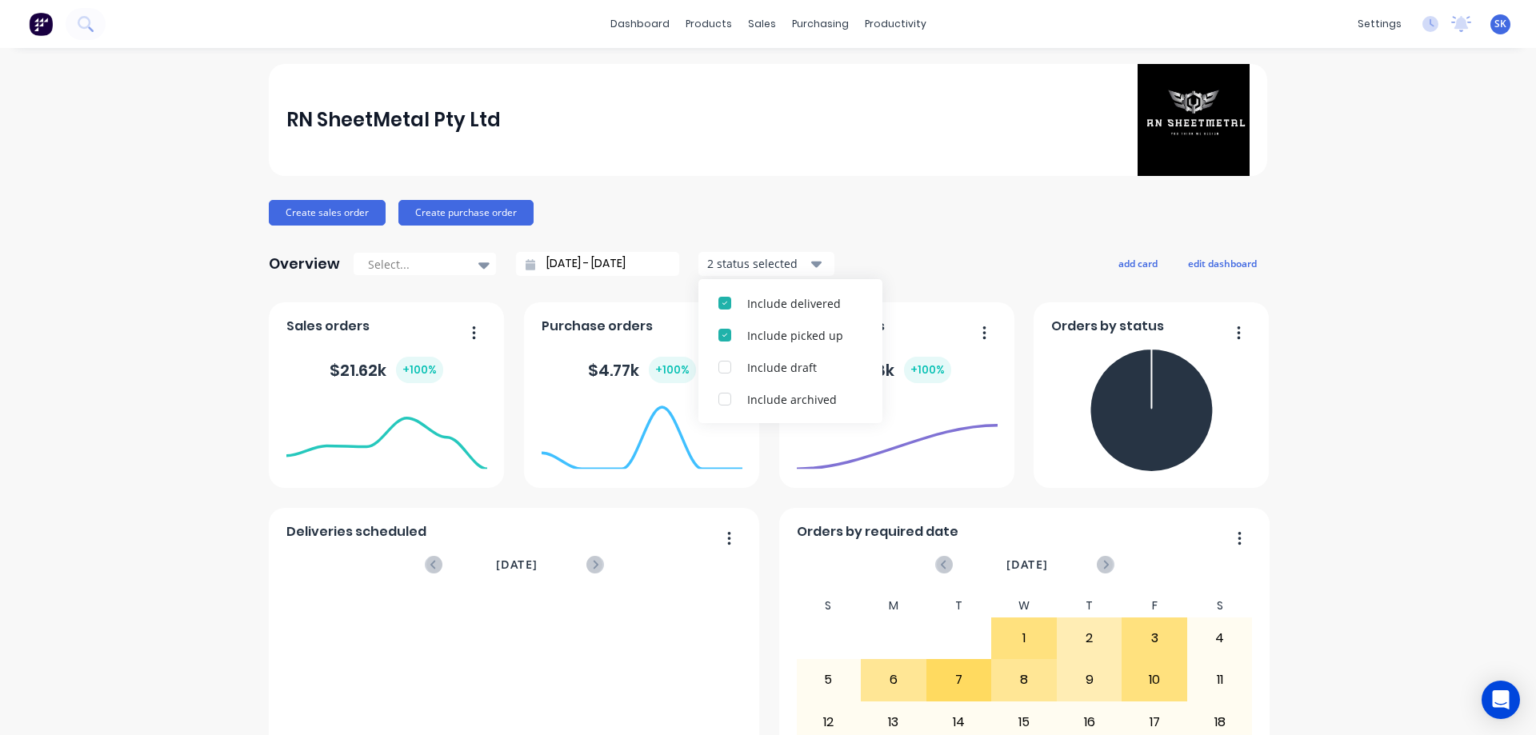
click at [897, 266] on div "Overview Select... [DATE] - [DATE] 2 status selected Include delivered Include …" at bounding box center [768, 264] width 998 height 32
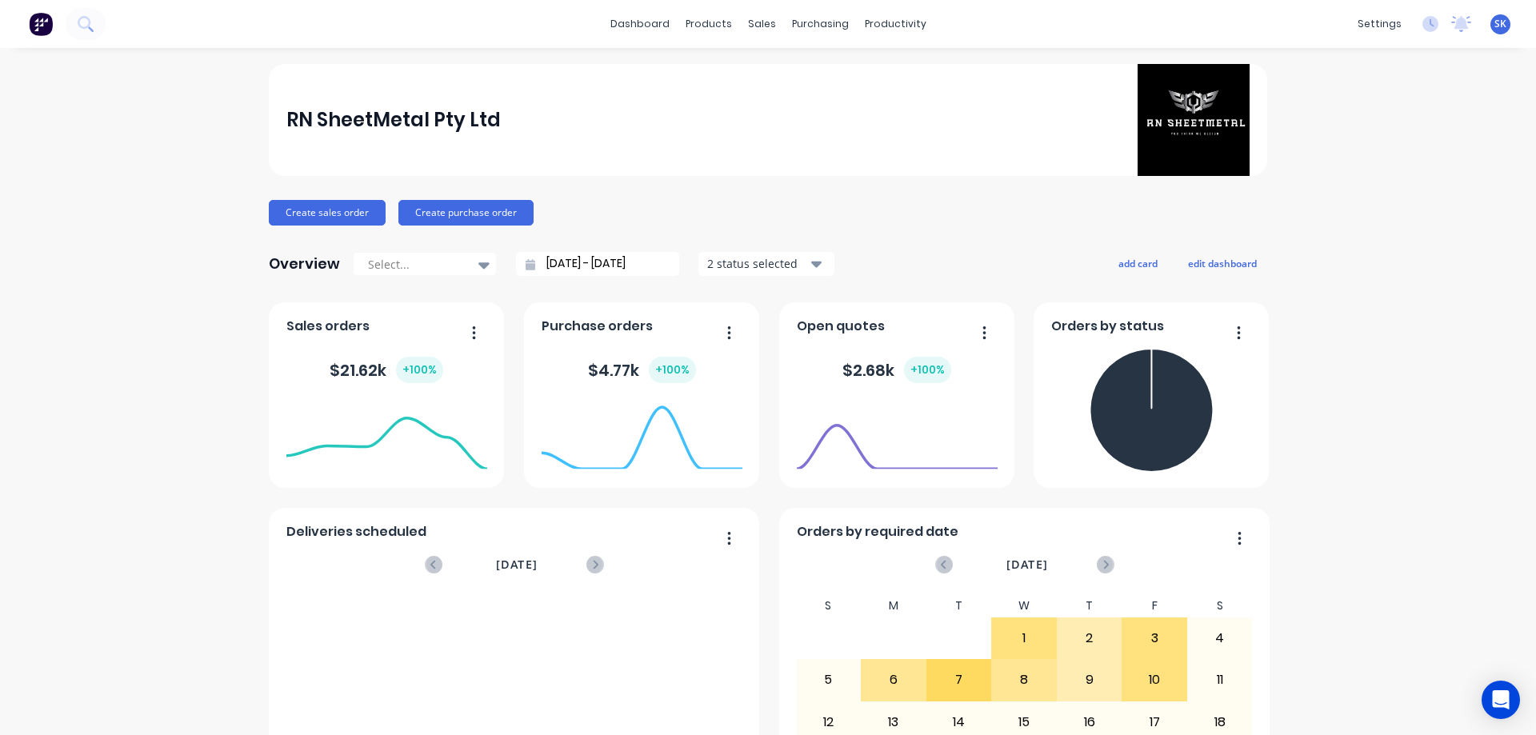
click at [562, 266] on input "[DATE] - [DATE]" at bounding box center [604, 264] width 138 height 24
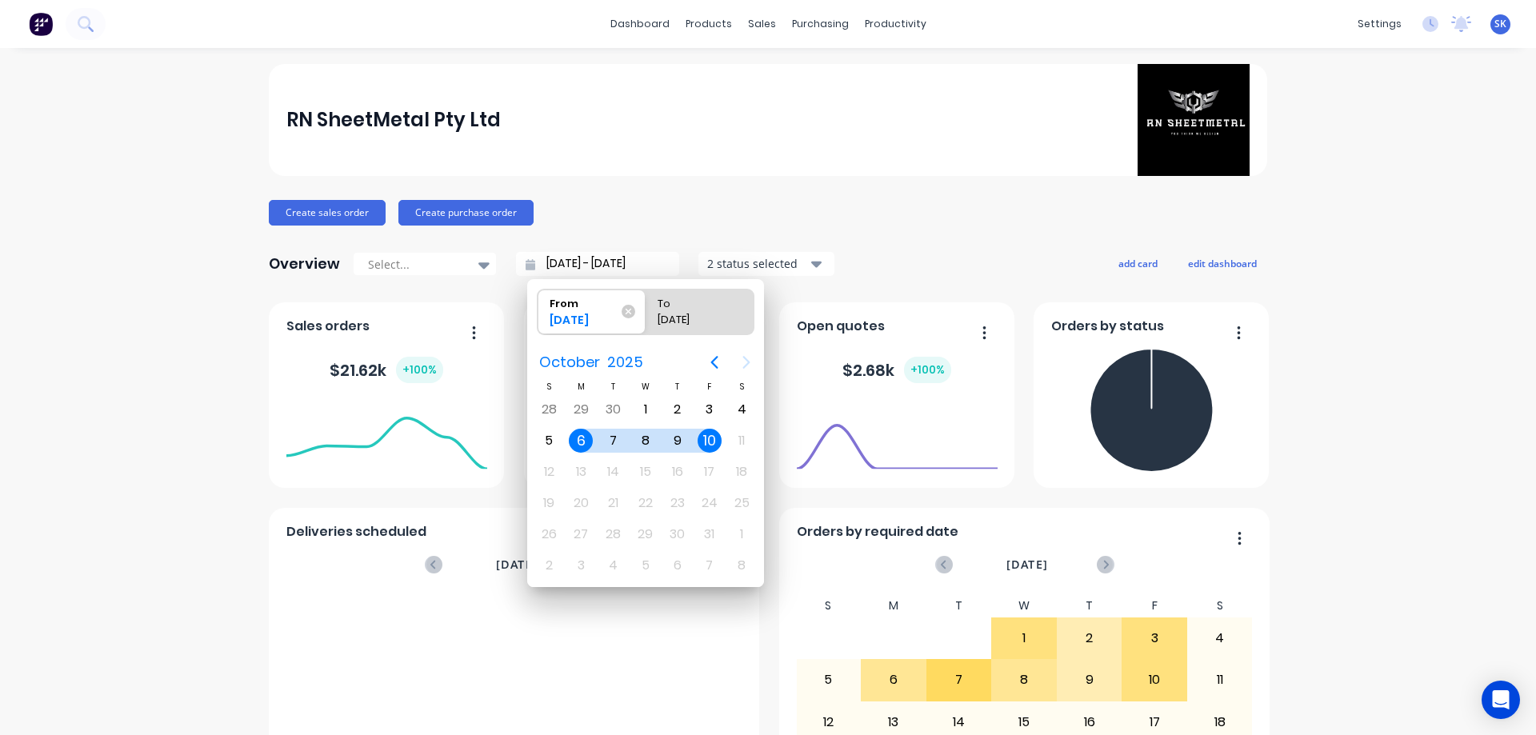
click at [712, 441] on div "10" at bounding box center [709, 441] width 24 height 24
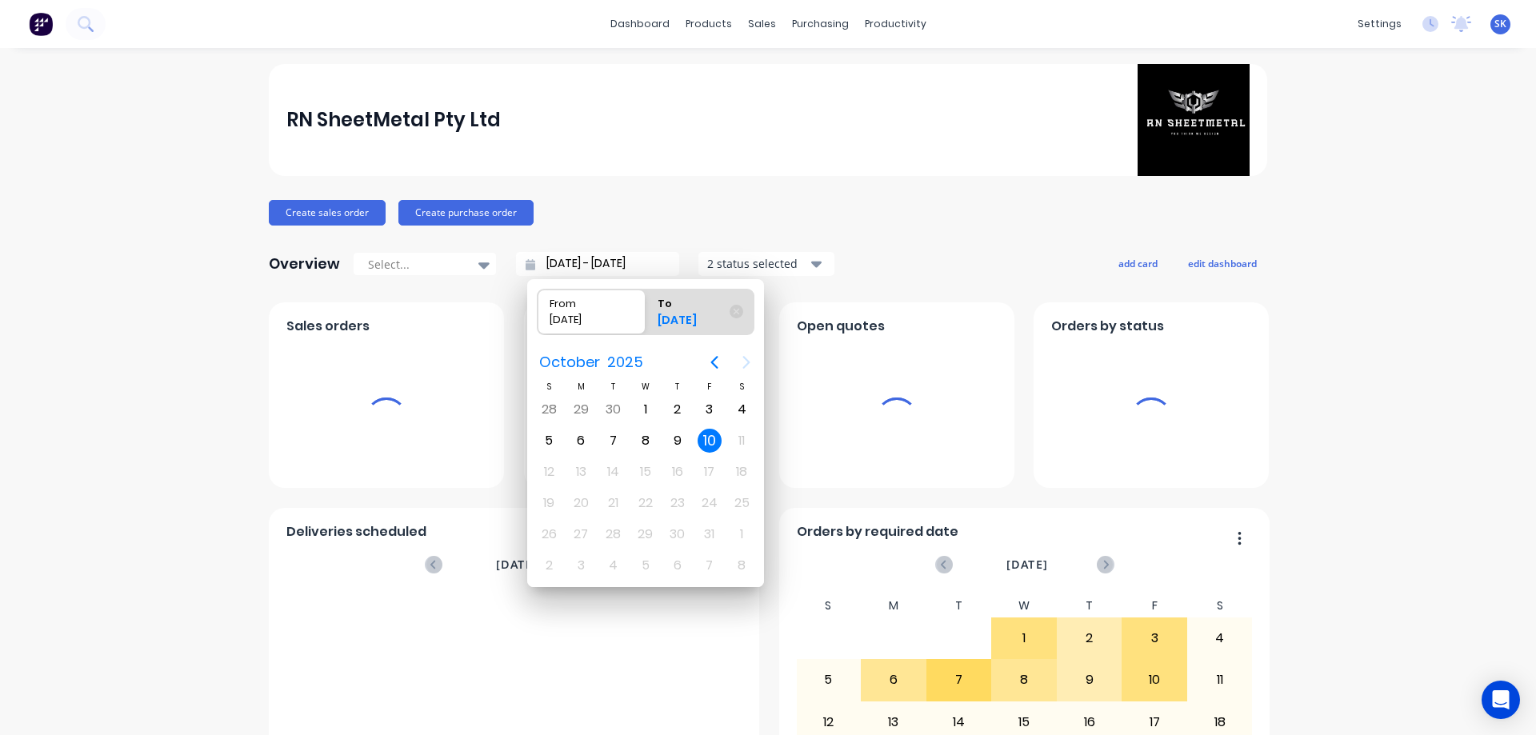
type input "[DATE] - [DATE]"
radio input "false"
radio input "true"
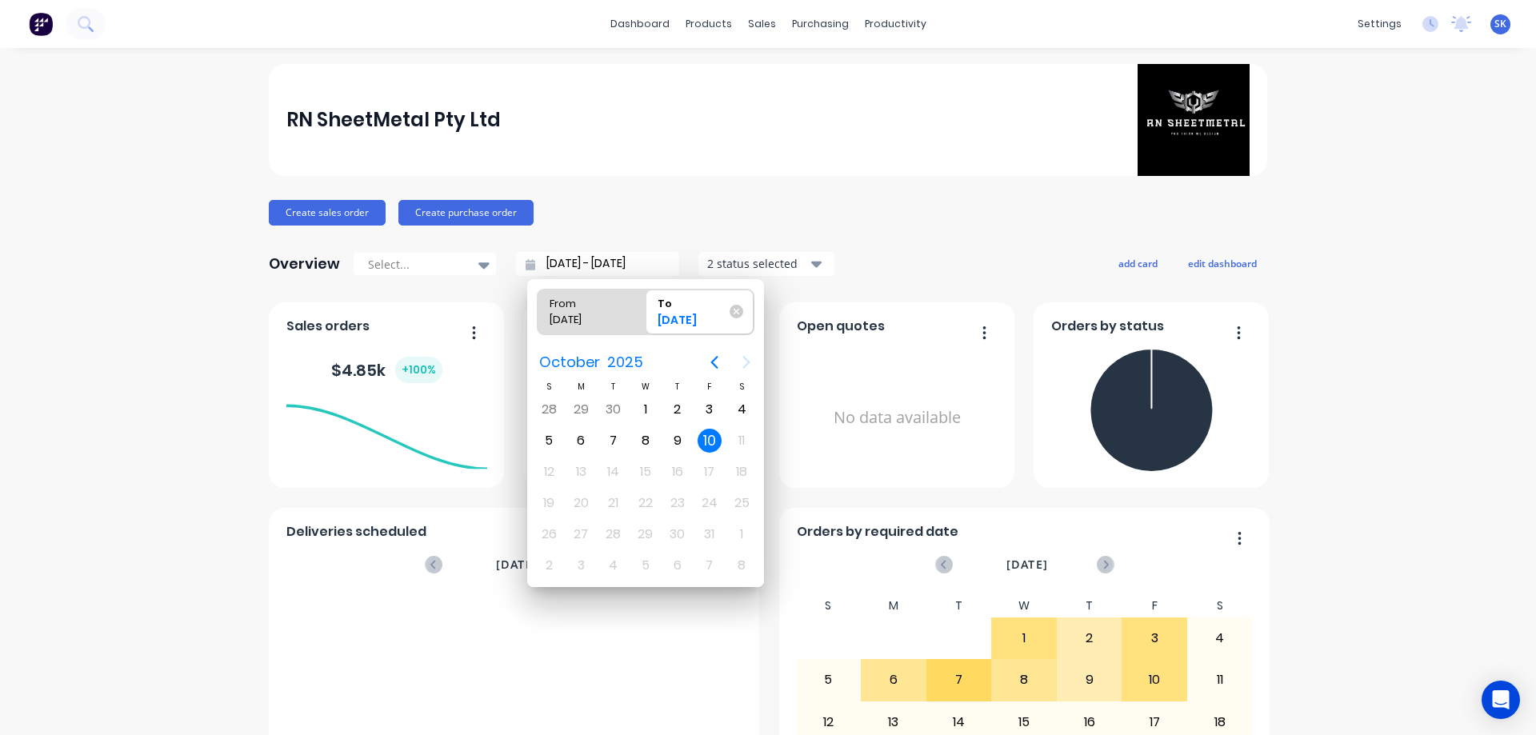
click at [549, 262] on input "[DATE] - [DATE]" at bounding box center [604, 264] width 138 height 24
click at [594, 442] on div "6" at bounding box center [581, 441] width 32 height 30
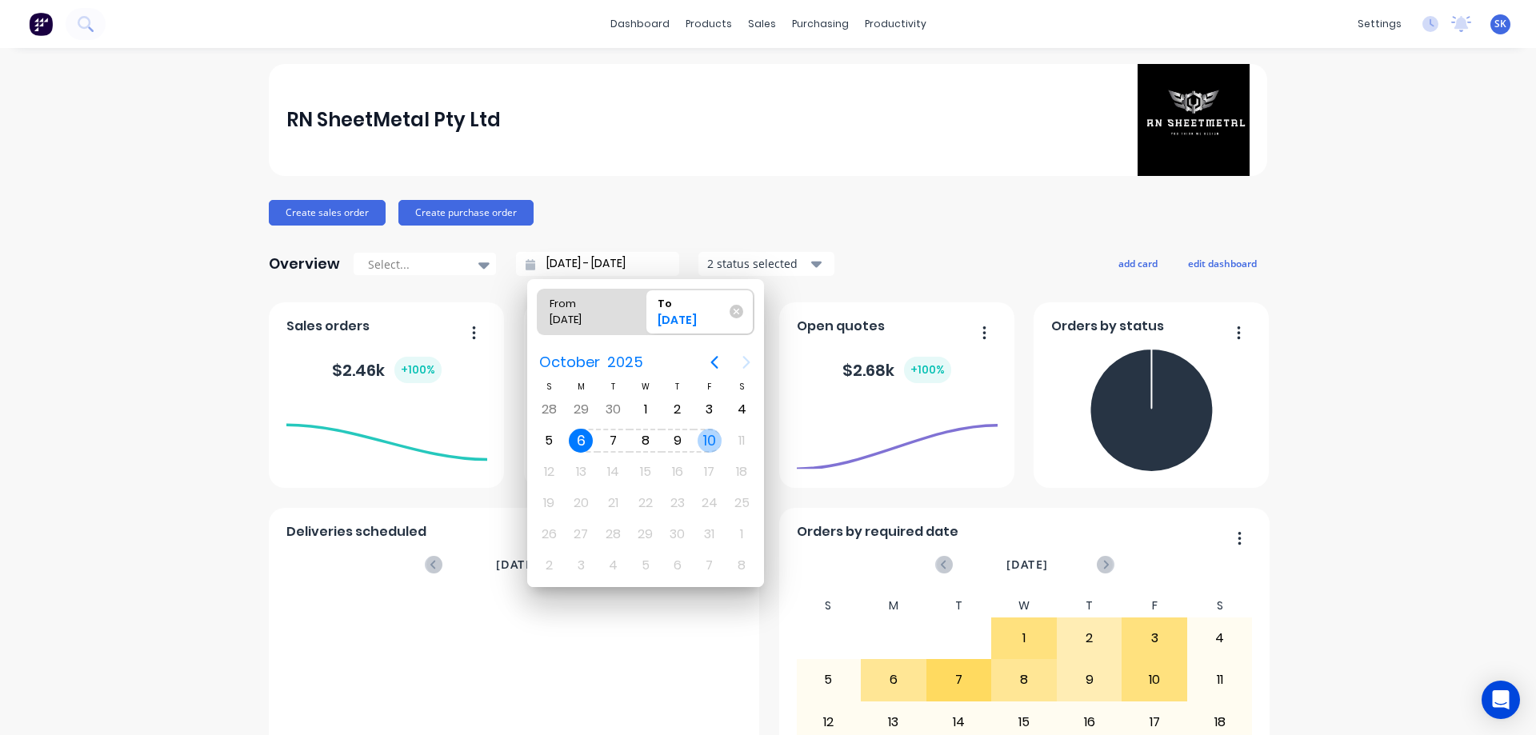
click at [699, 431] on div "10" at bounding box center [709, 441] width 32 height 30
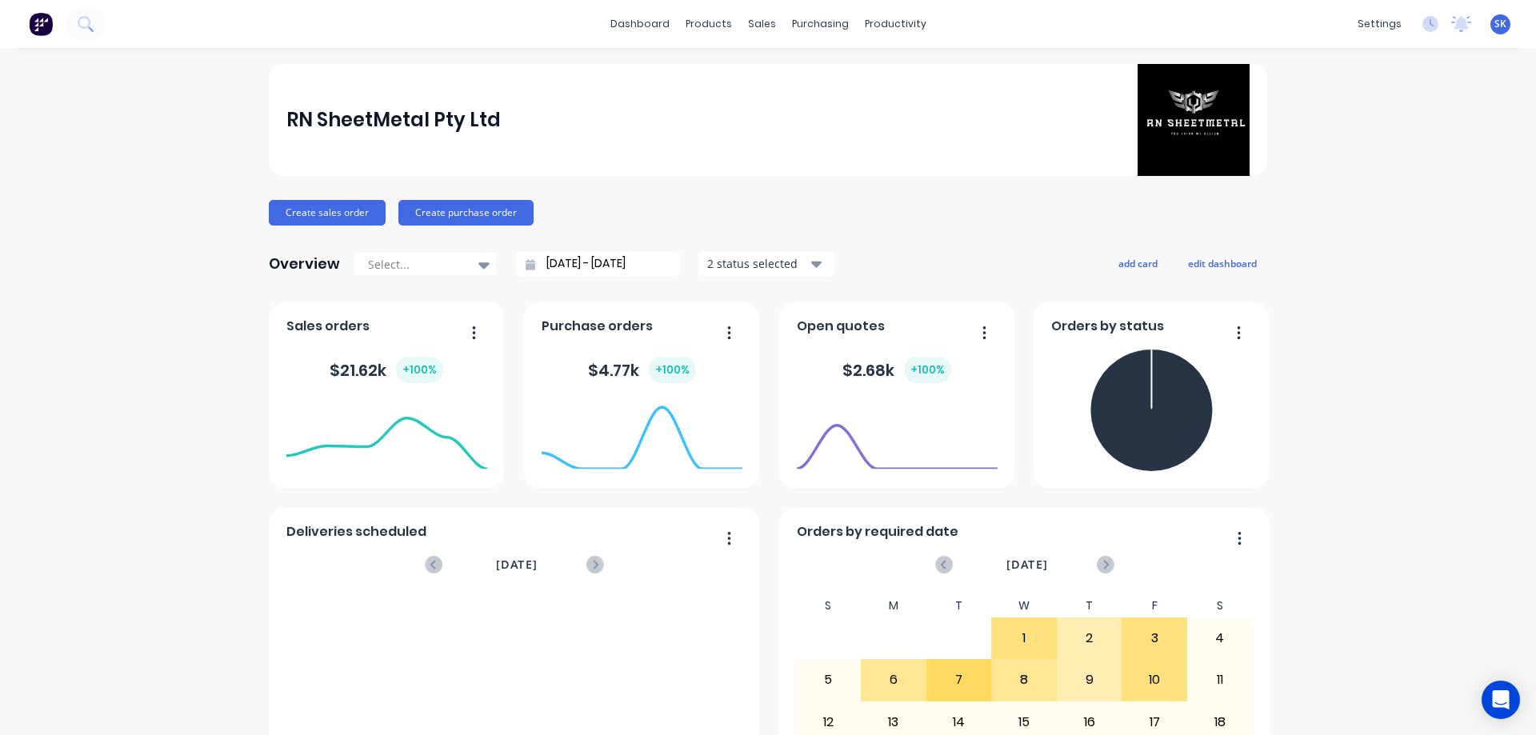
click at [549, 253] on input "[DATE] - [DATE]" at bounding box center [604, 264] width 138 height 24
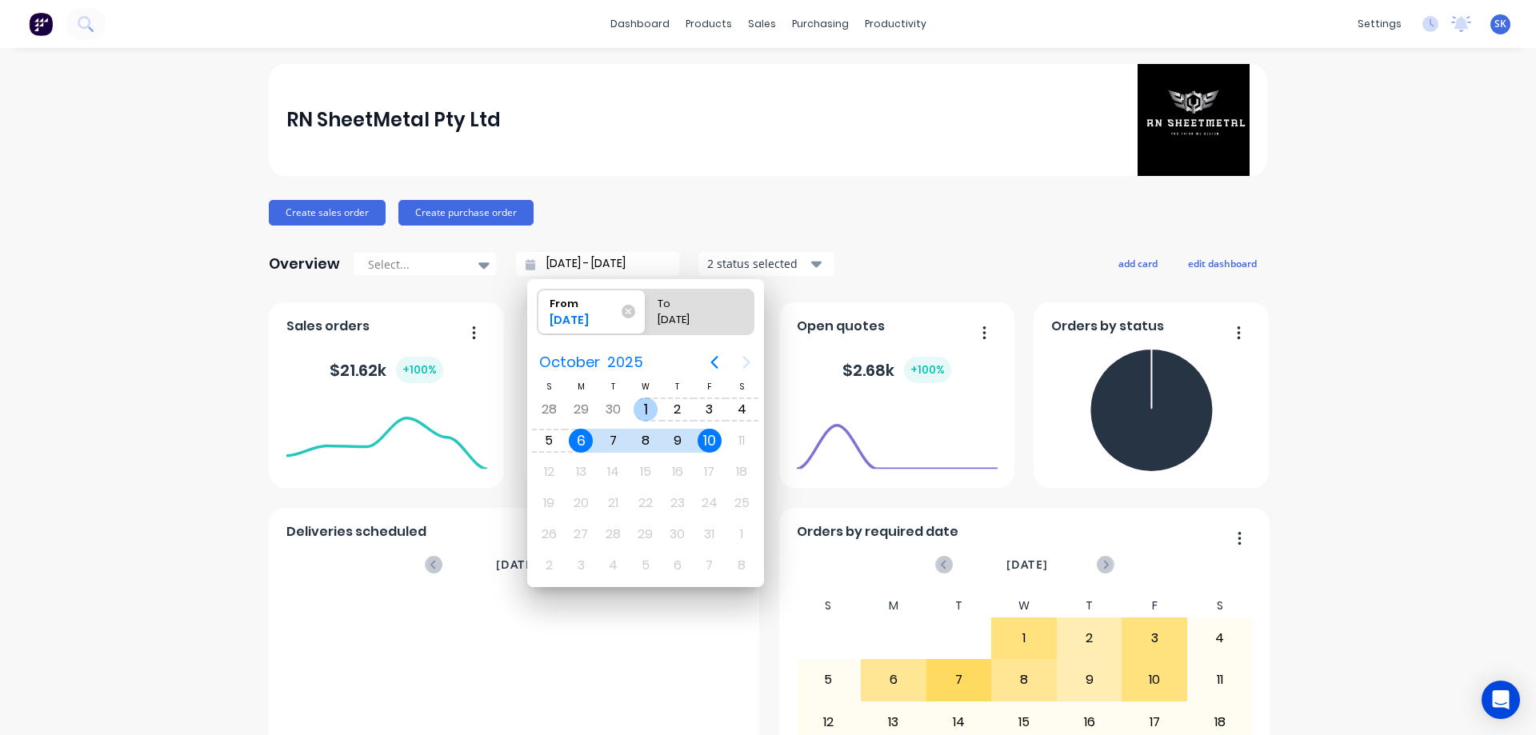
click at [653, 409] on div "1" at bounding box center [645, 410] width 24 height 24
type input "[DATE] - [DATE]"
radio input "false"
radio input "true"
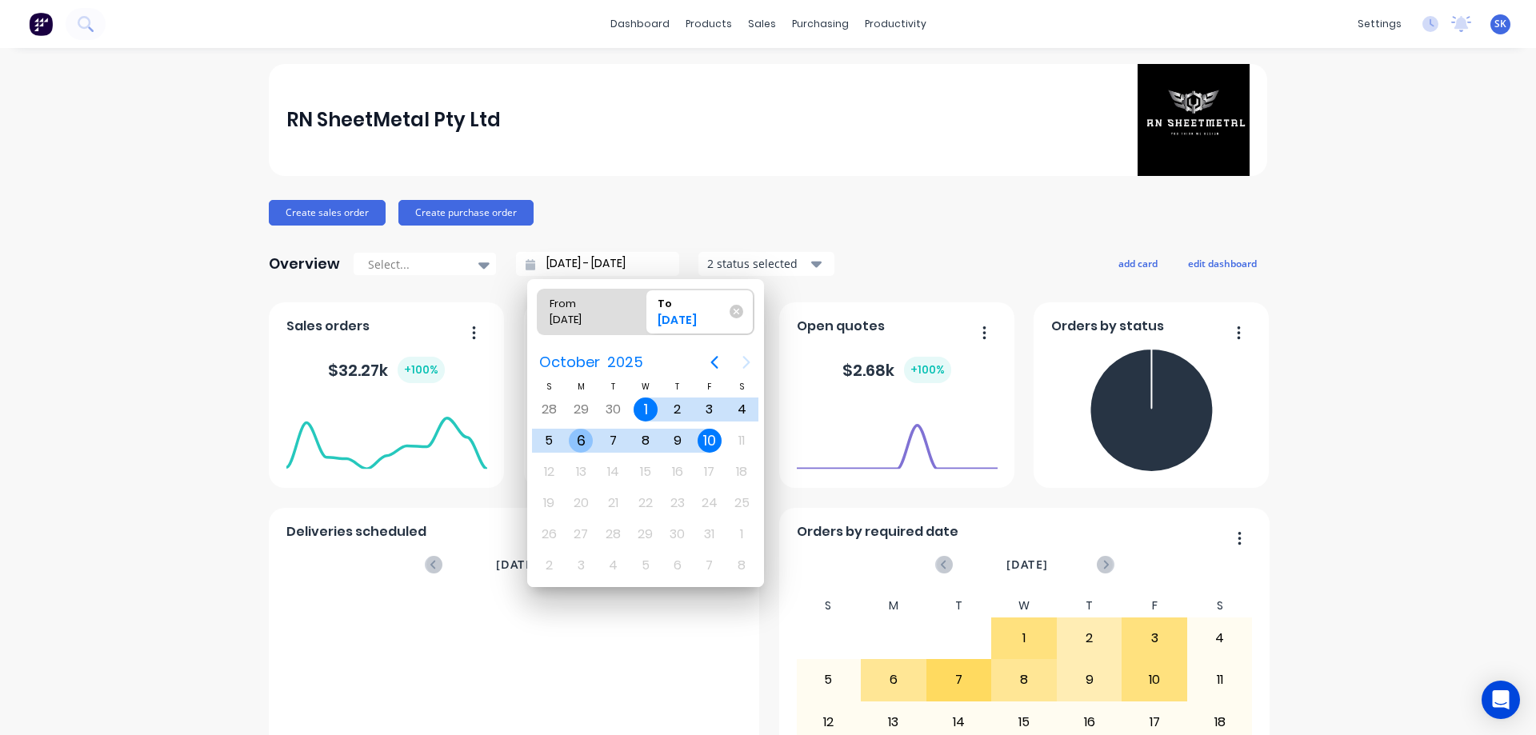
click at [573, 439] on div "6" at bounding box center [581, 441] width 24 height 24
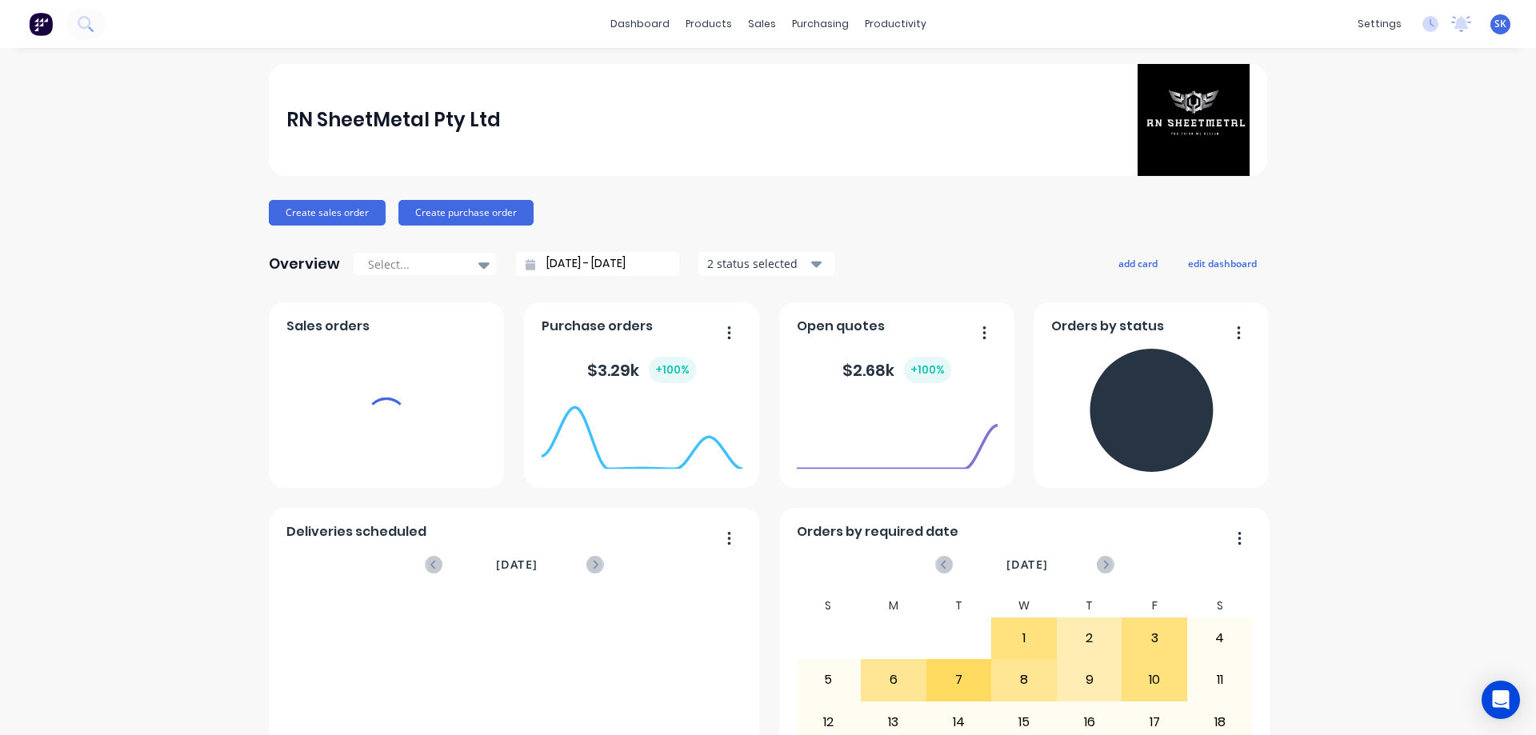
click at [553, 262] on input "[DATE] - [DATE]" at bounding box center [604, 264] width 138 height 24
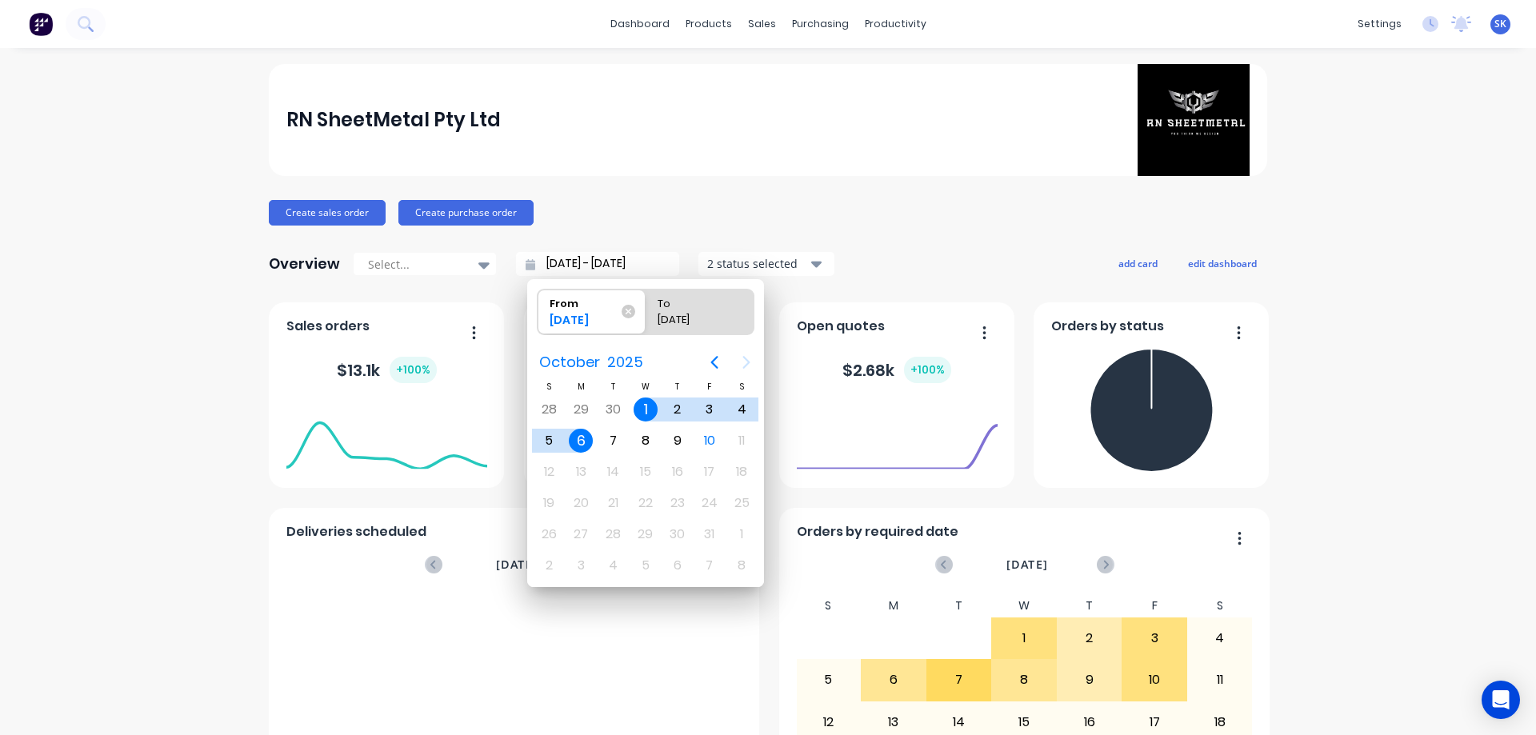
click at [585, 441] on div "6" at bounding box center [581, 441] width 24 height 24
type input "[DATE] - [DATE]"
radio input "false"
radio input "true"
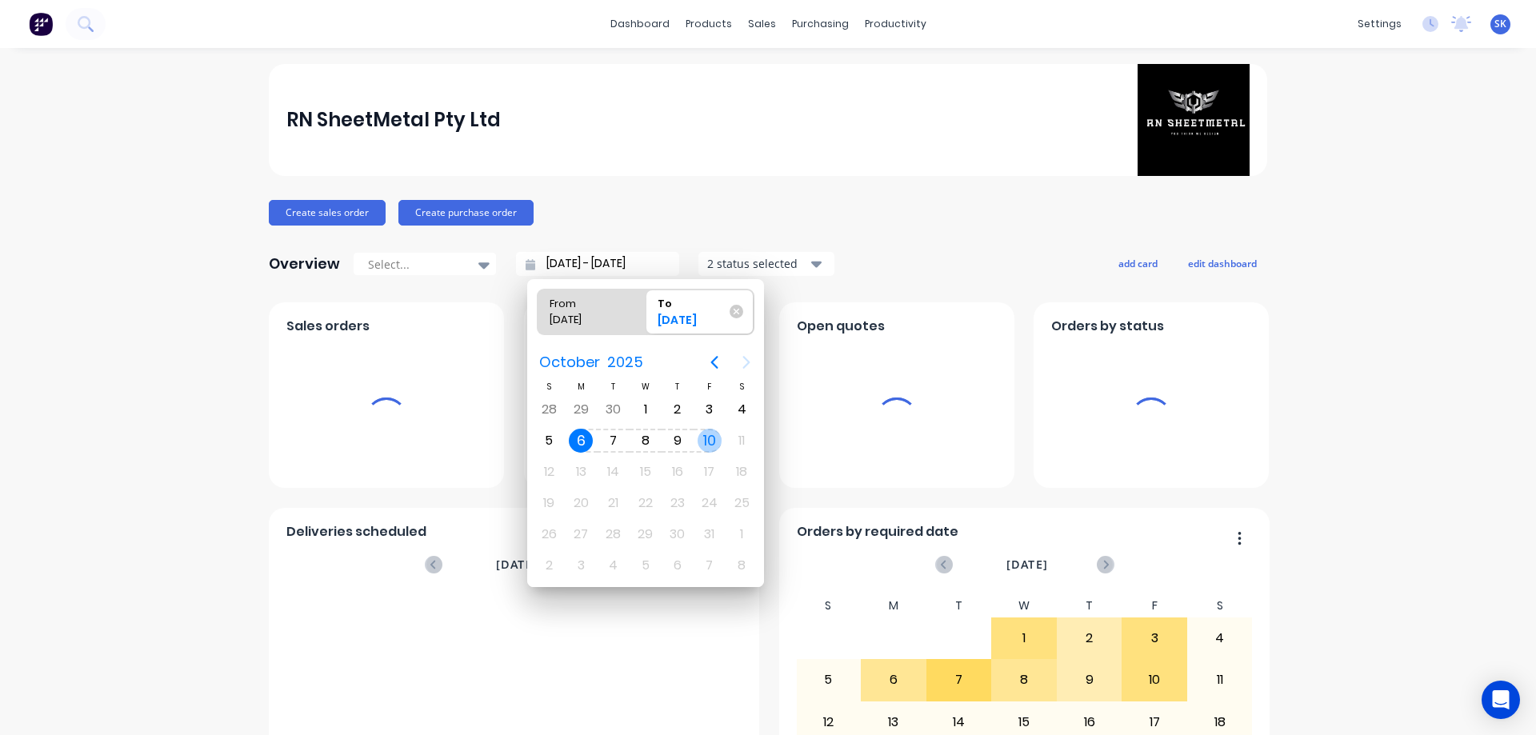
click at [697, 440] on div "10" at bounding box center [709, 441] width 24 height 24
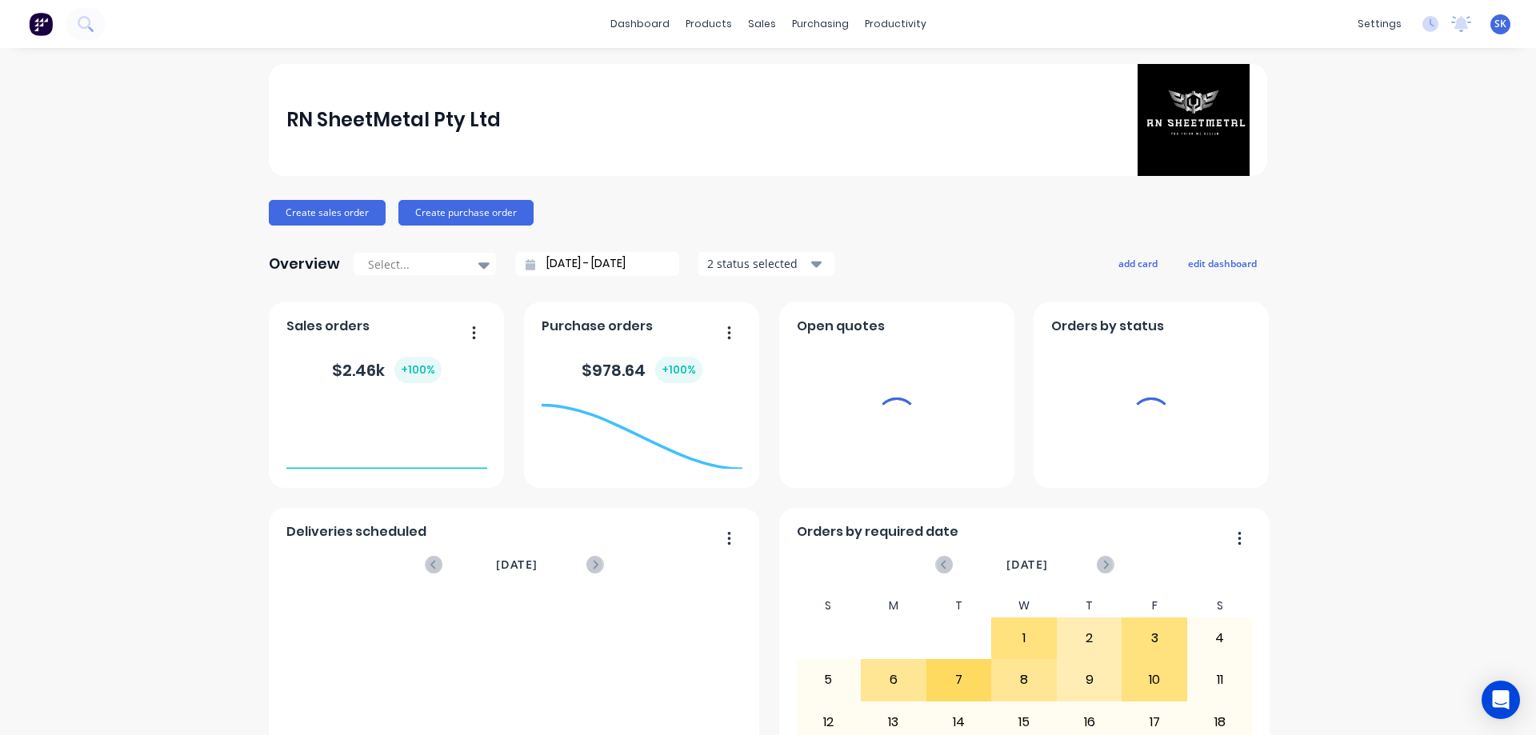
type input "[DATE] - [DATE]"
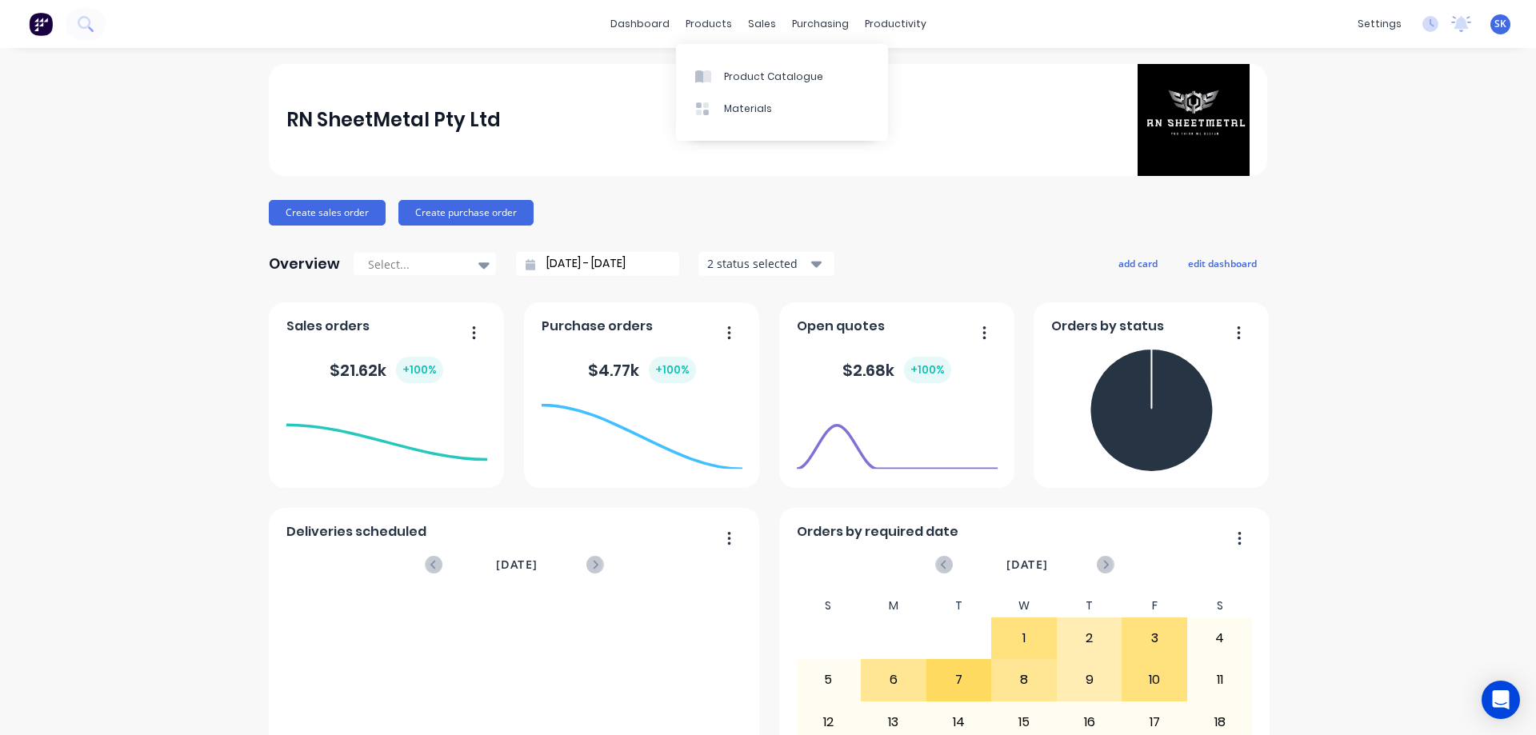
click at [720, 58] on div "Product Catalogue Materials" at bounding box center [782, 92] width 212 height 97
click at [724, 71] on div "Product Catalogue" at bounding box center [773, 77] width 99 height 14
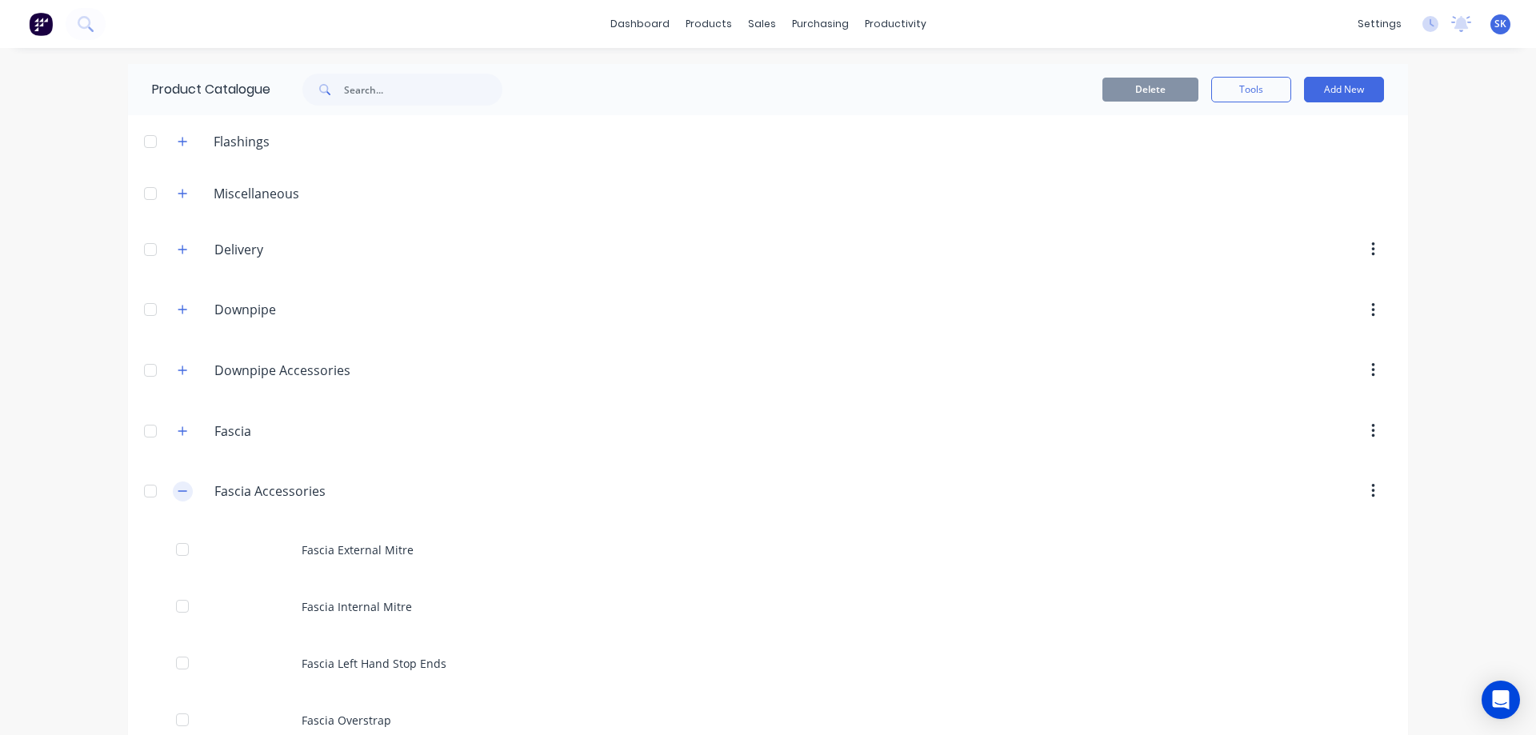
click at [183, 490] on button "button" at bounding box center [183, 492] width 20 height 20
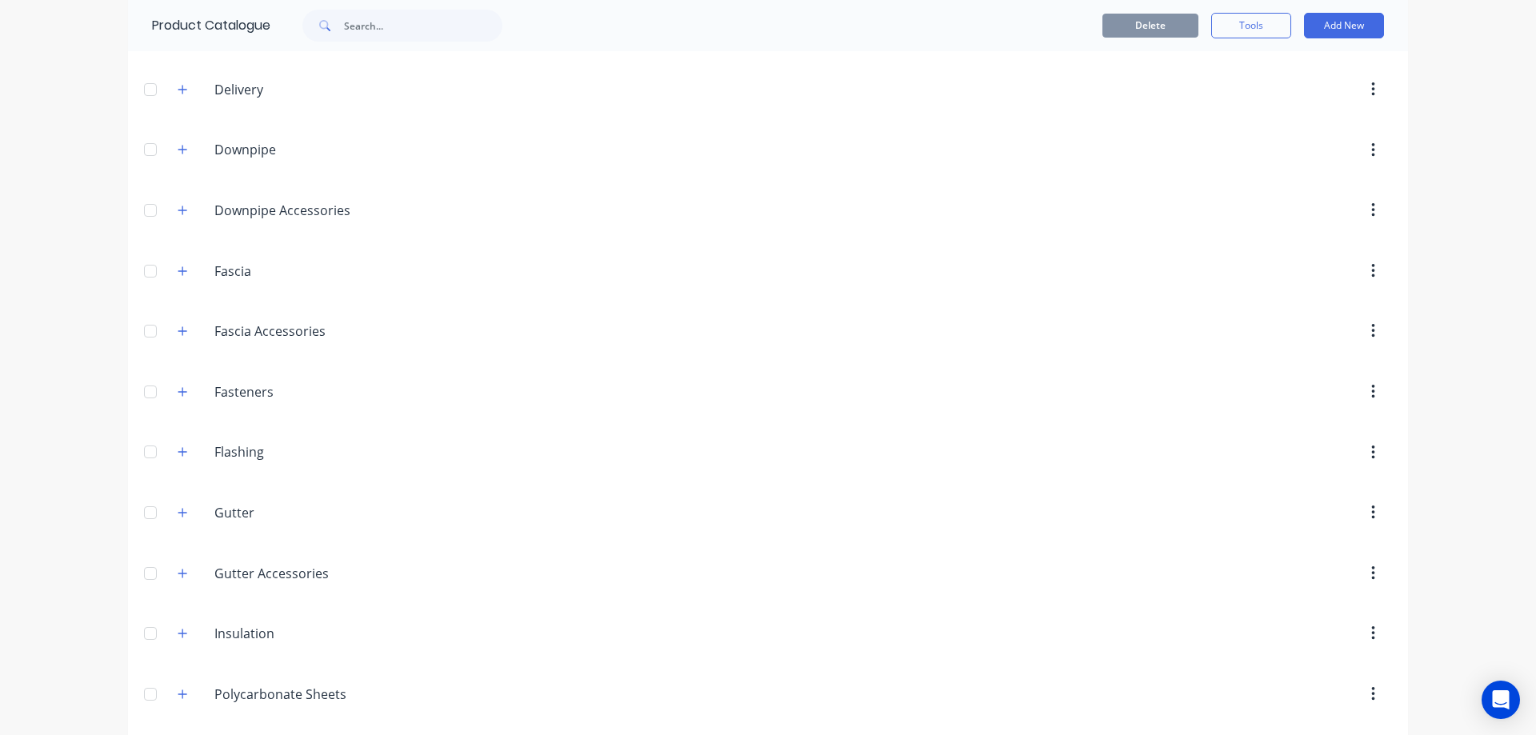
click at [178, 568] on icon "button" at bounding box center [183, 573] width 10 height 11
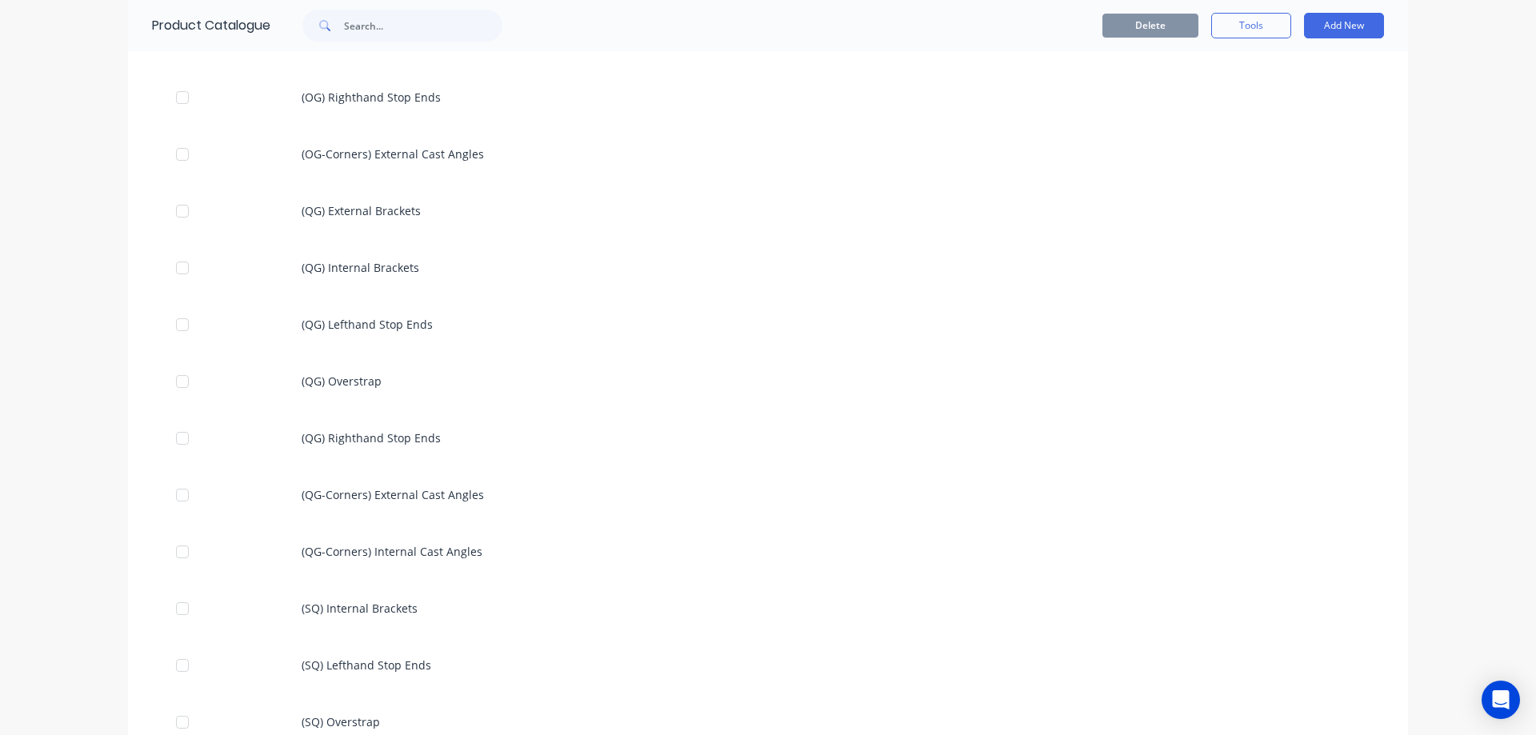
scroll to position [1120, 0]
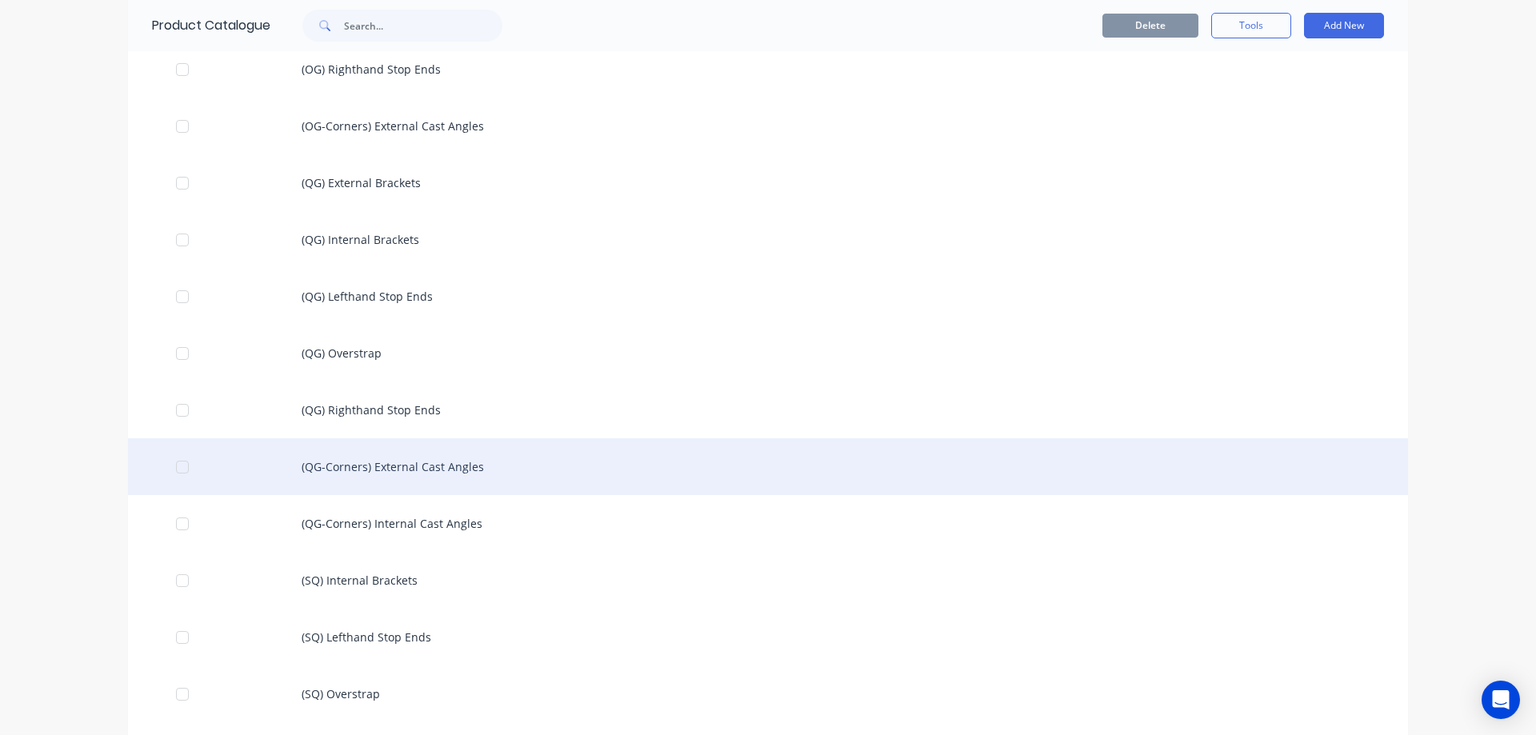
click at [429, 477] on div "(QG-Corners) External Cast Angles" at bounding box center [768, 466] width 1280 height 57
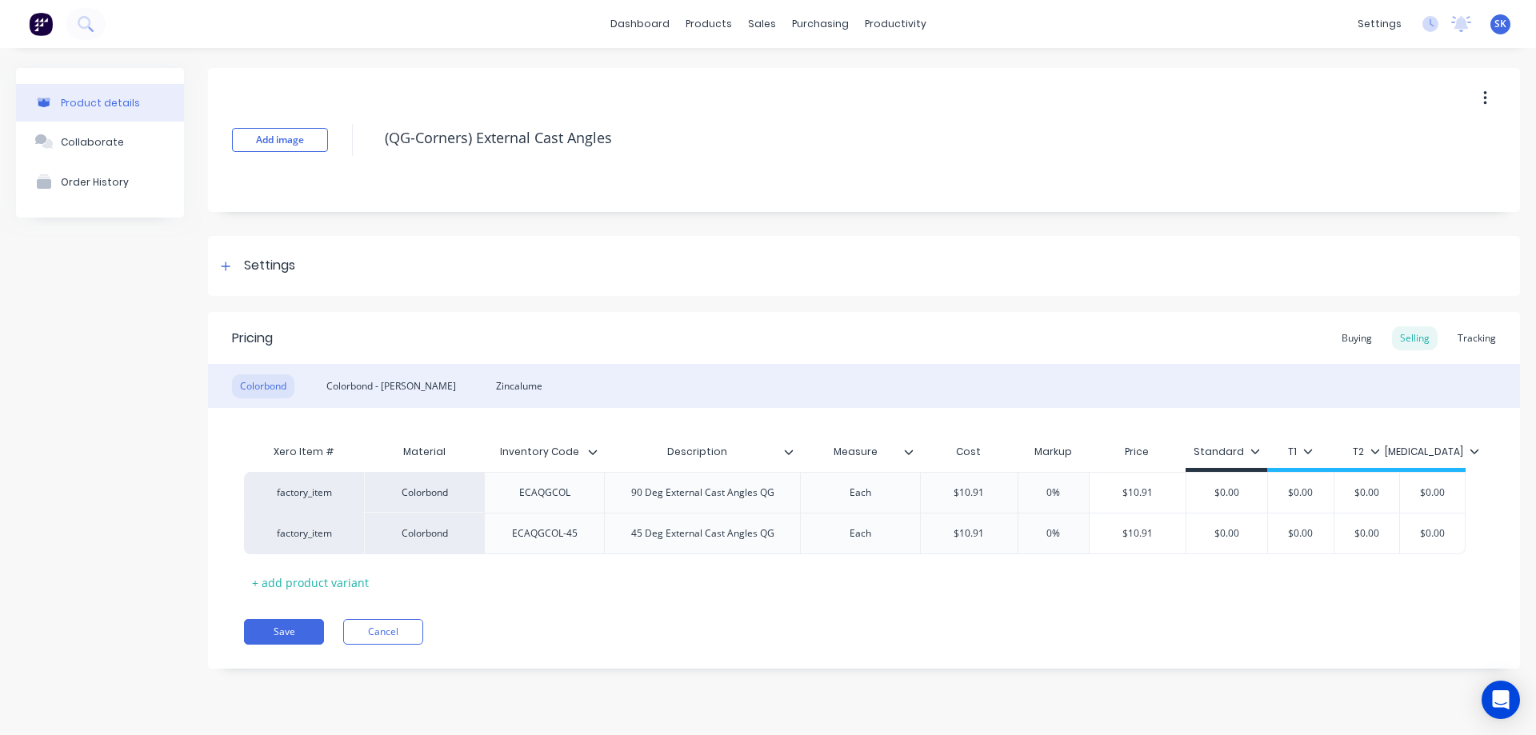
type textarea "x"
